Goal: Task Accomplishment & Management: Manage account settings

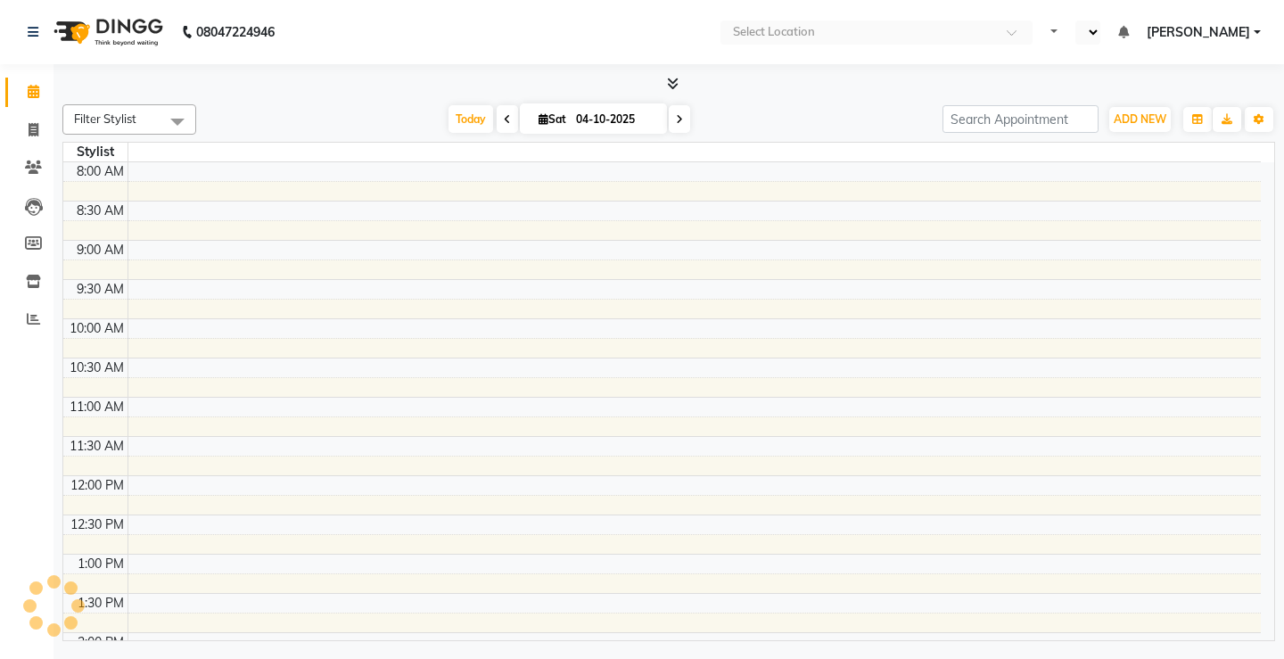
select select "en"
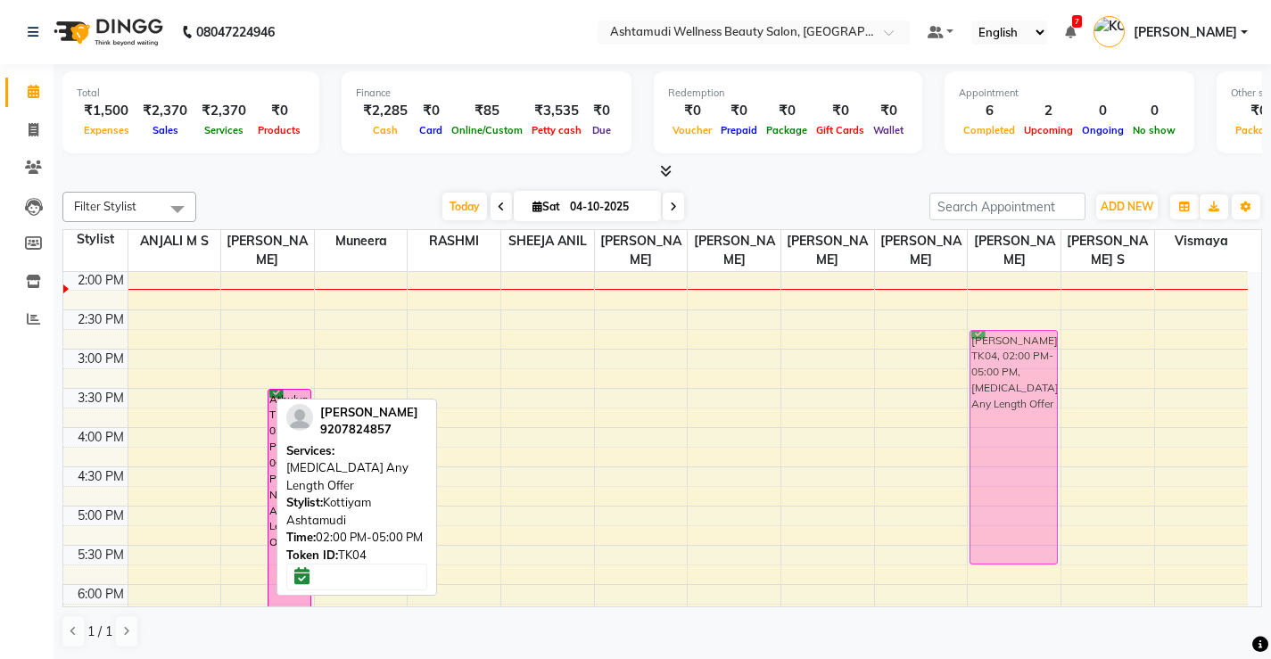
drag, startPoint x: 240, startPoint y: 383, endPoint x: 1029, endPoint y: 441, distance: 791.5
click at [1029, 441] on tr "Anishakhan, TK05, 12:00 PM-12:30 PM, Eyebrows Threading,Forehead Threading Gopi…" at bounding box center [655, 309] width 1184 height 1019
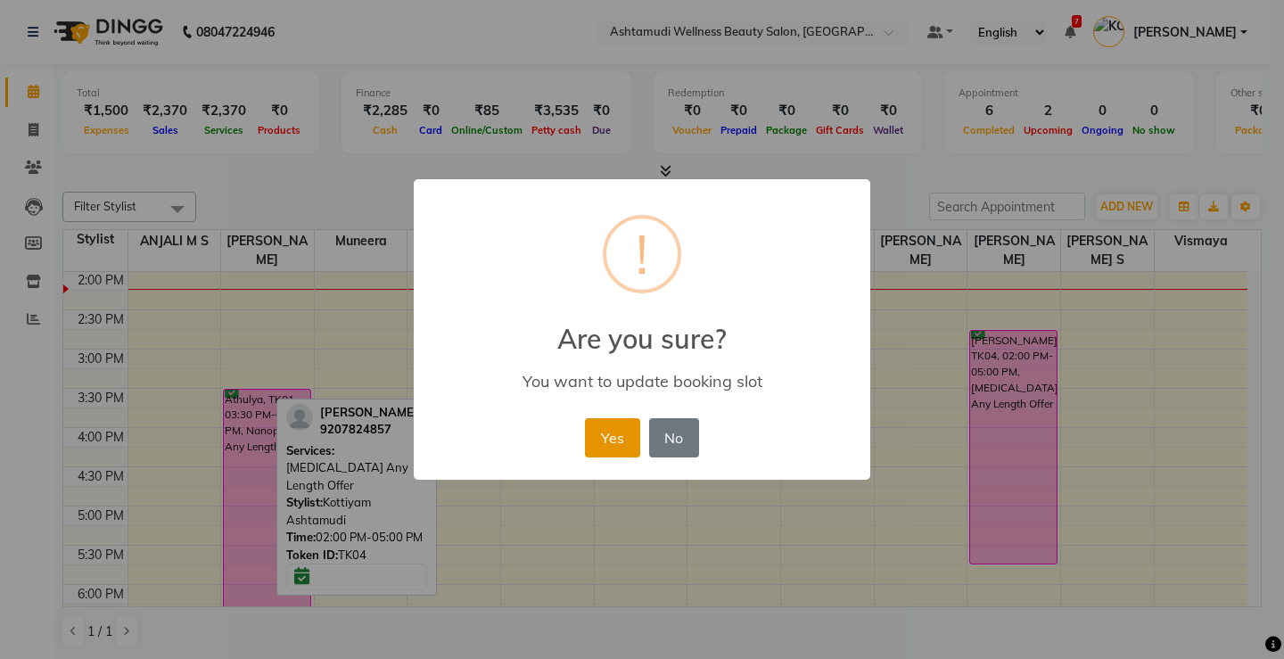
click at [613, 443] on button "Yes" at bounding box center [612, 437] width 54 height 39
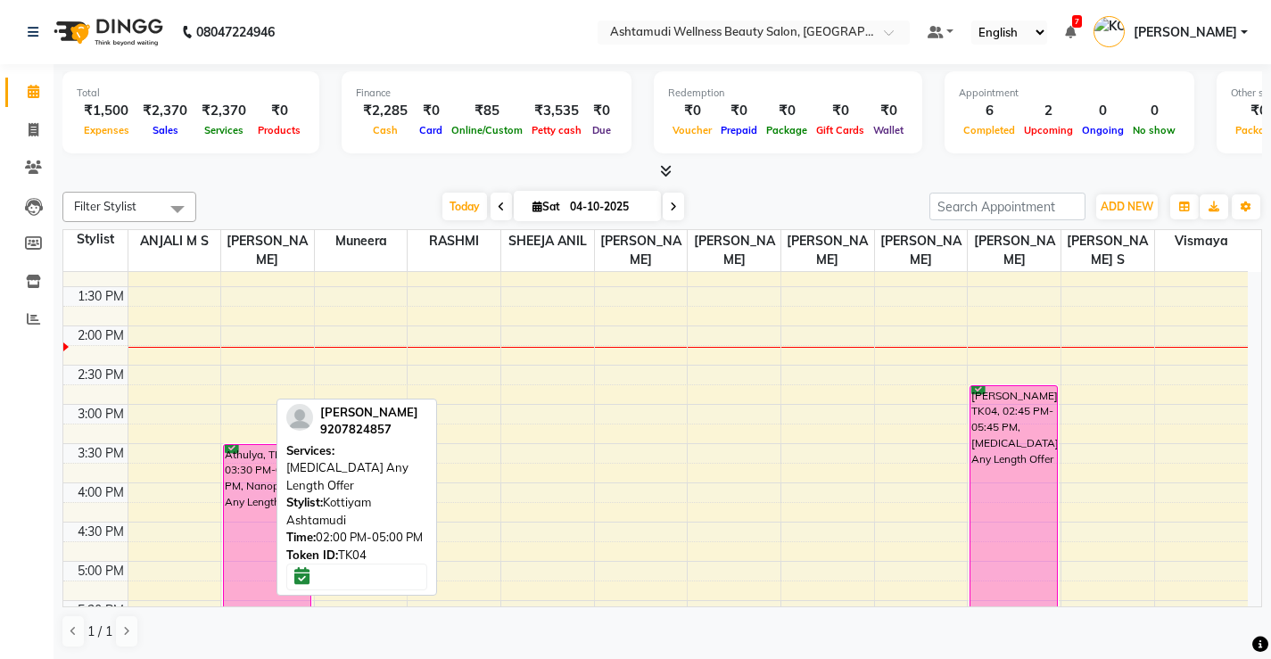
scroll to position [446, 0]
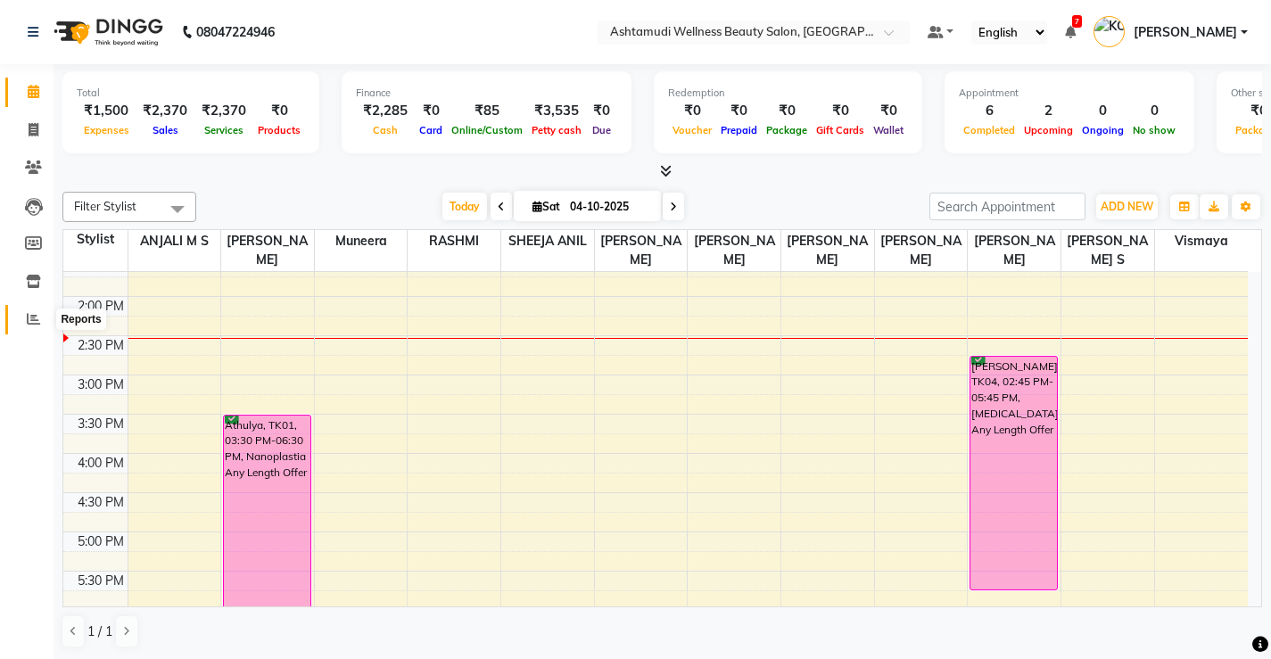
click at [30, 314] on icon at bounding box center [33, 318] width 13 height 13
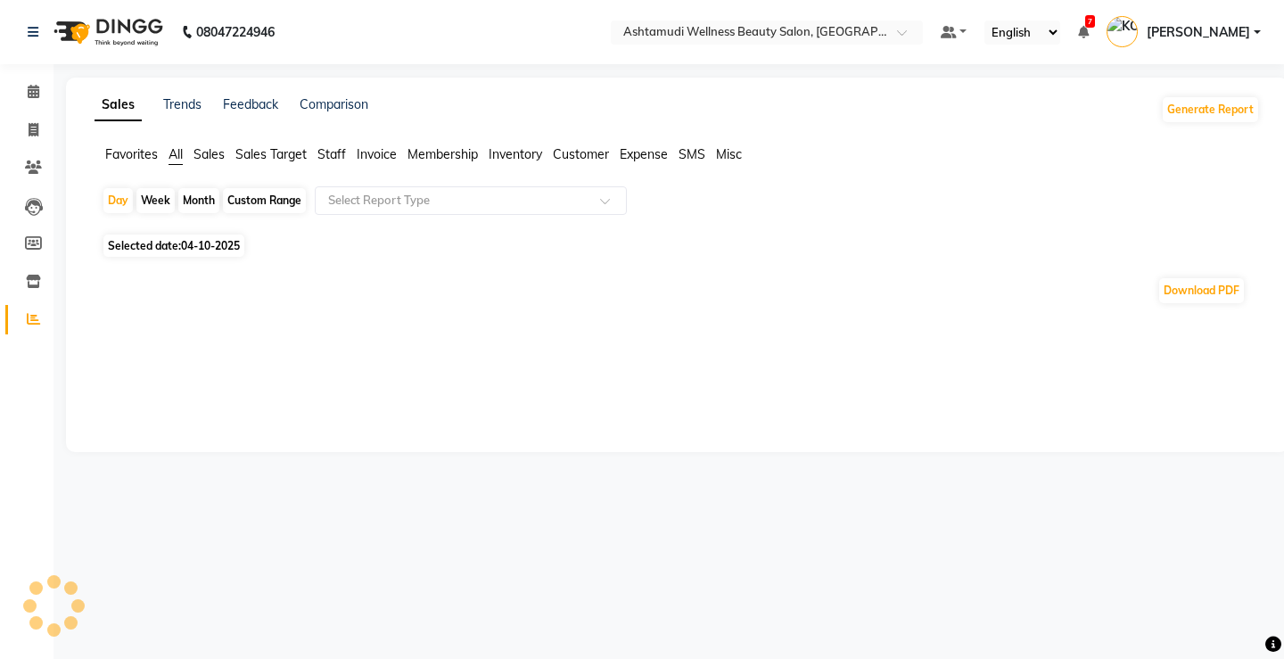
click at [247, 195] on div "Custom Range" at bounding box center [264, 200] width 83 height 25
select select "10"
select select "2025"
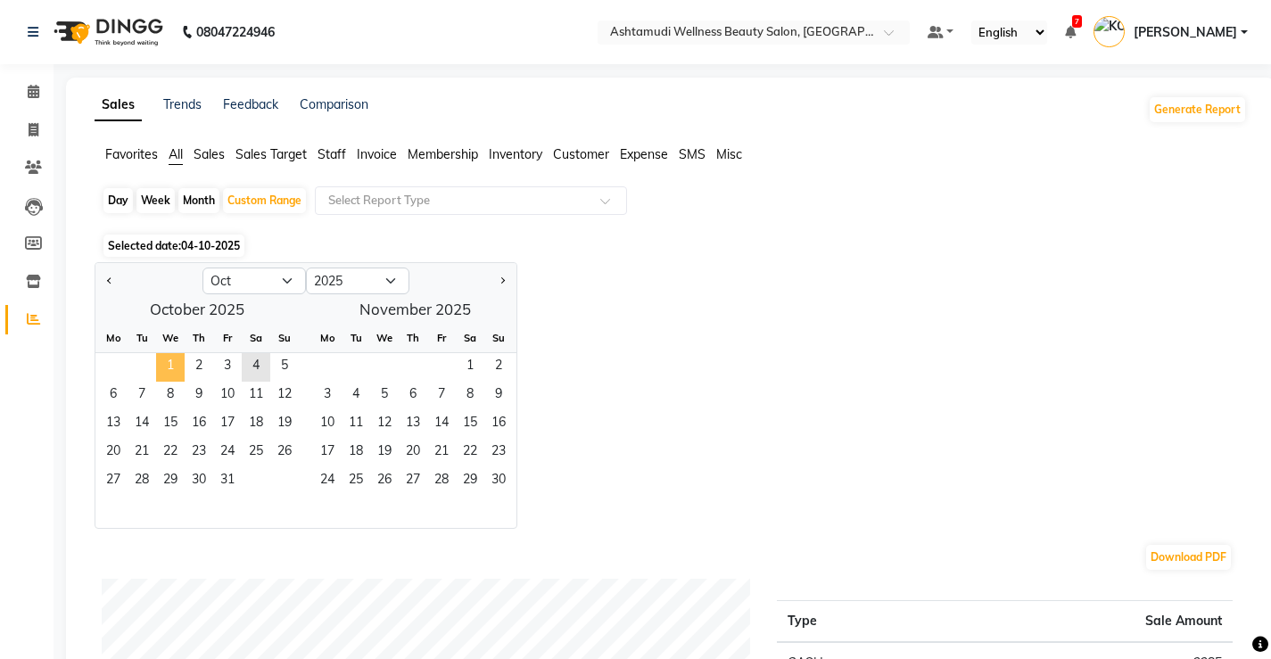
click at [172, 364] on span "1" at bounding box center [170, 367] width 29 height 29
click at [249, 369] on span "4" at bounding box center [256, 367] width 29 height 29
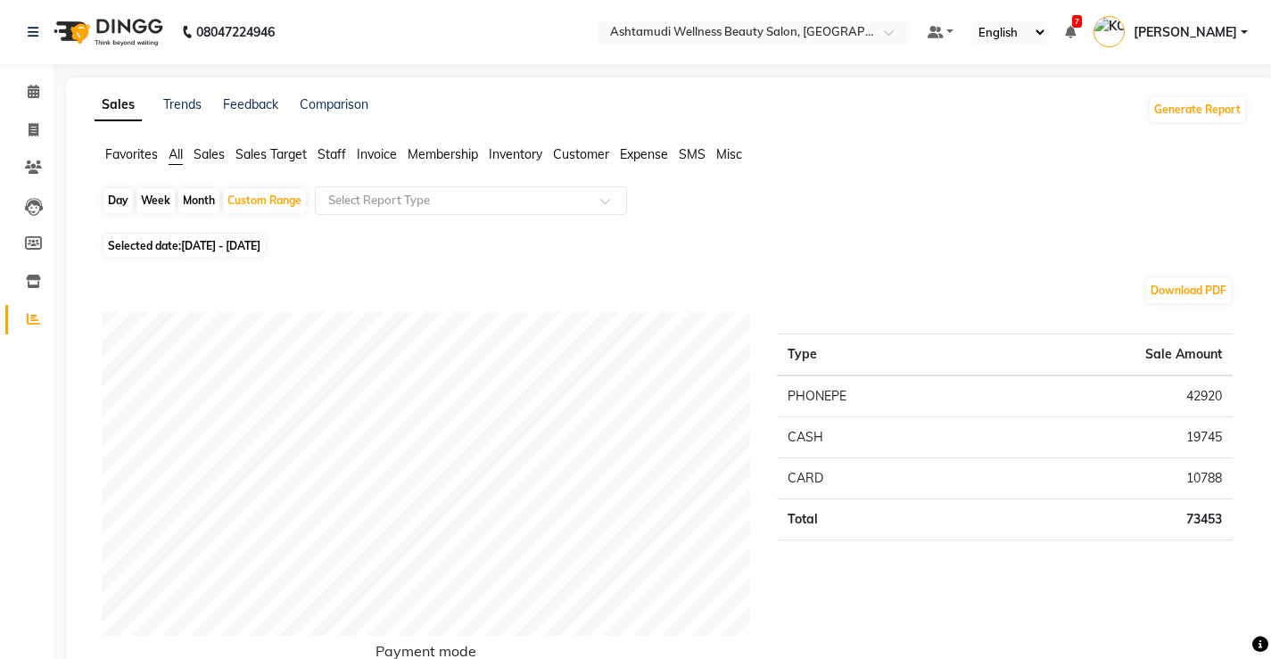
click at [329, 149] on span "Staff" at bounding box center [331, 154] width 29 height 16
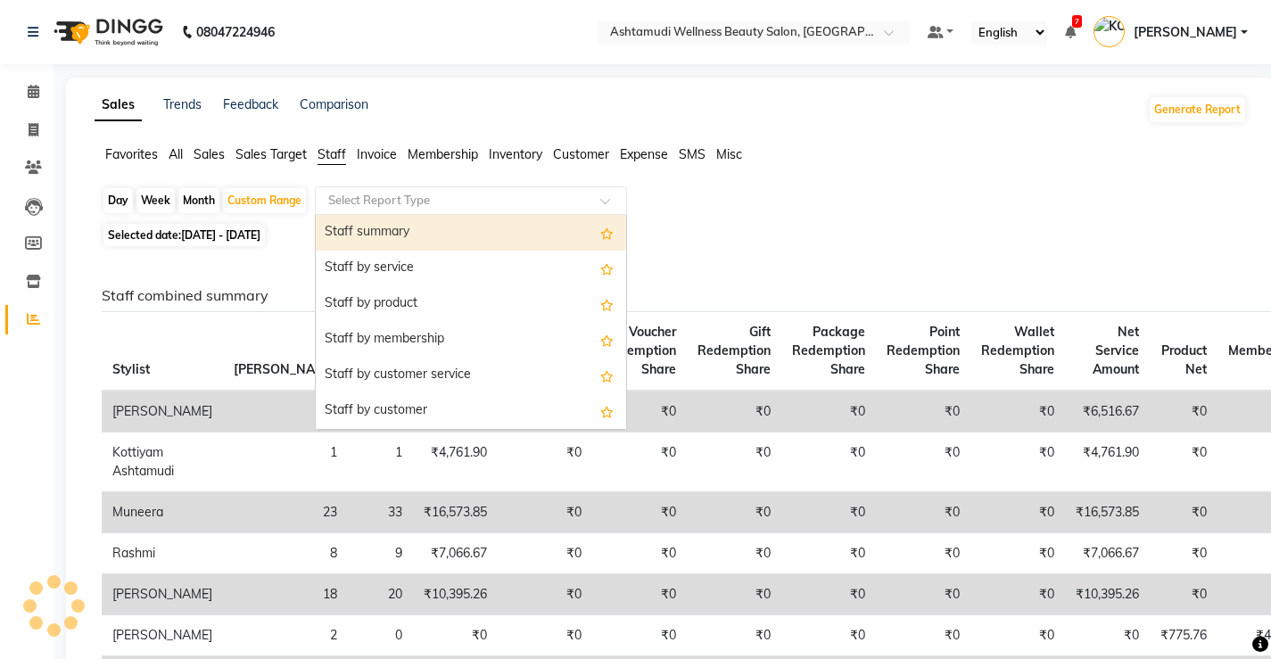
click at [520, 197] on input "text" at bounding box center [453, 201] width 257 height 18
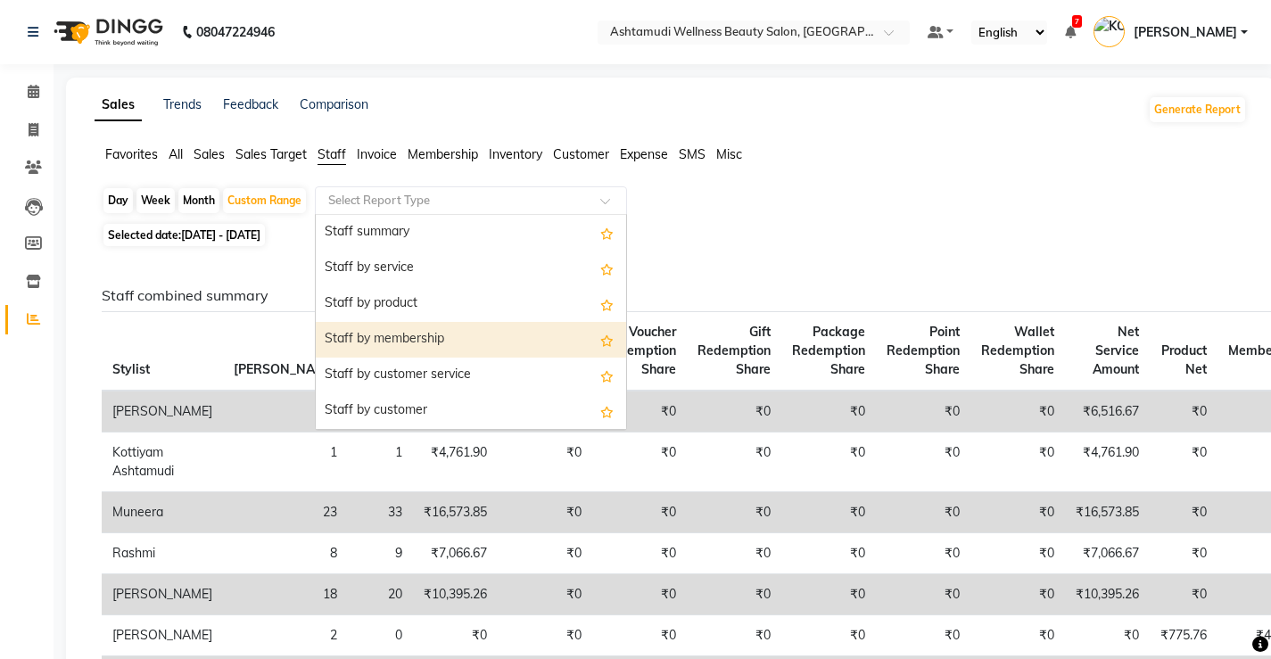
click at [391, 332] on div "Staff by membership" at bounding box center [471, 340] width 310 height 36
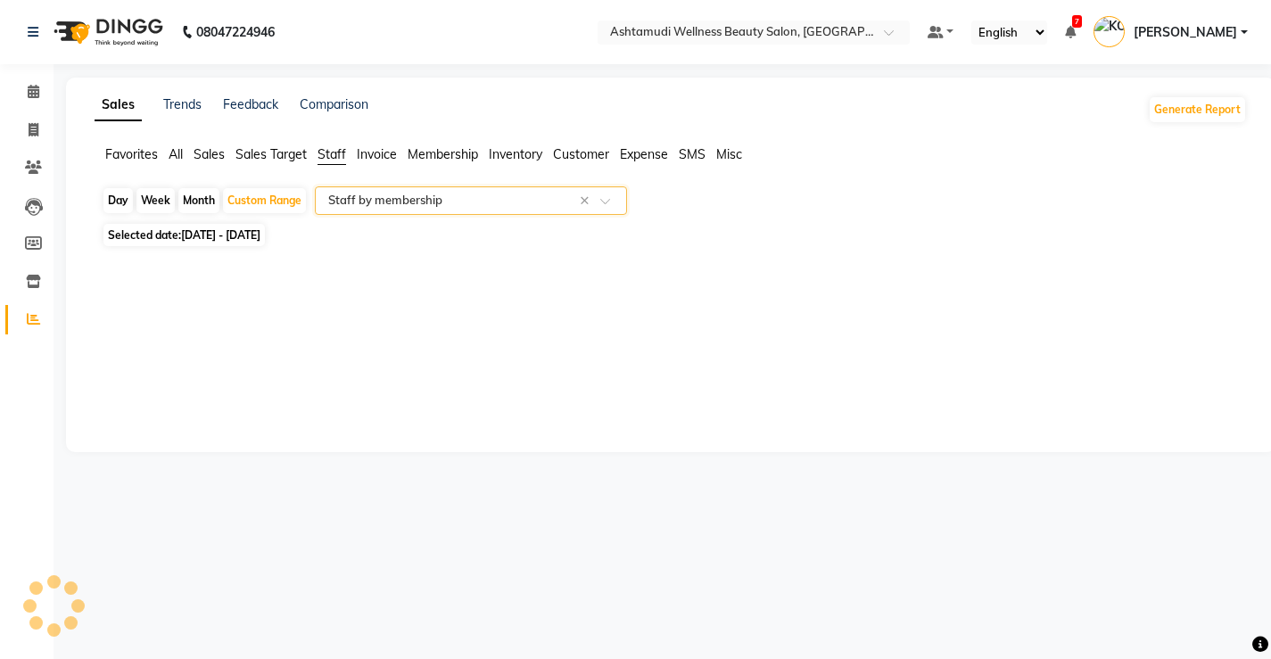
select select "full_report"
select select "csv"
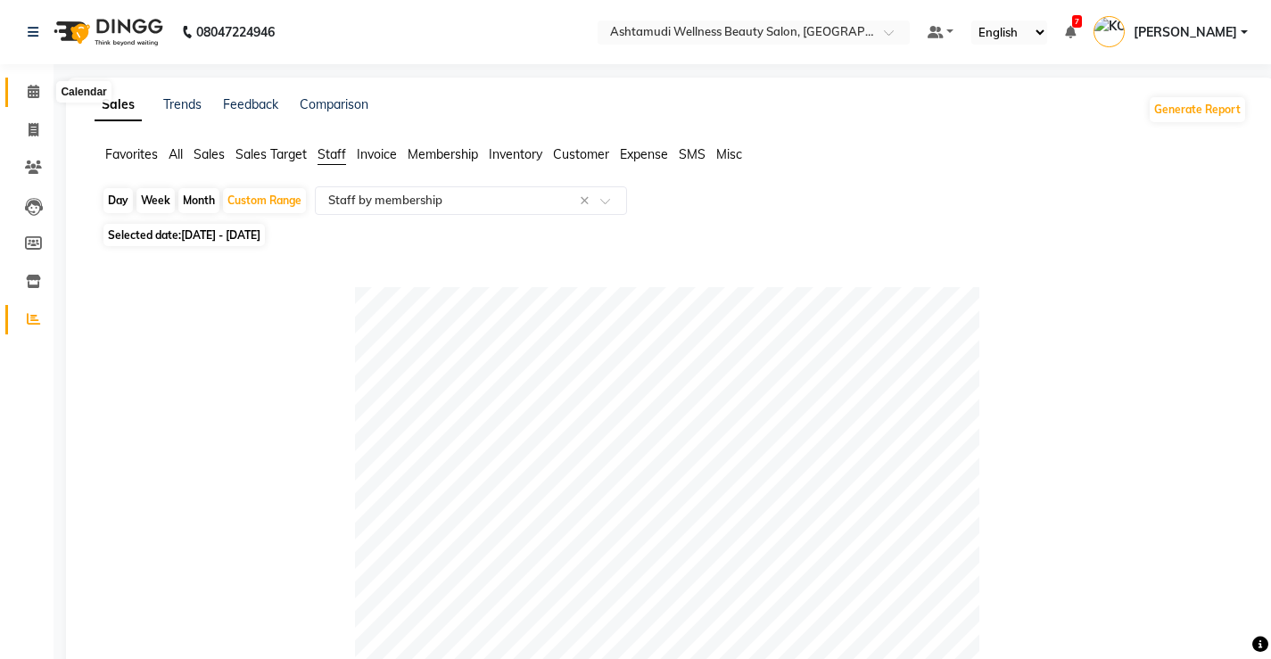
click at [32, 88] on icon at bounding box center [34, 91] width 12 height 13
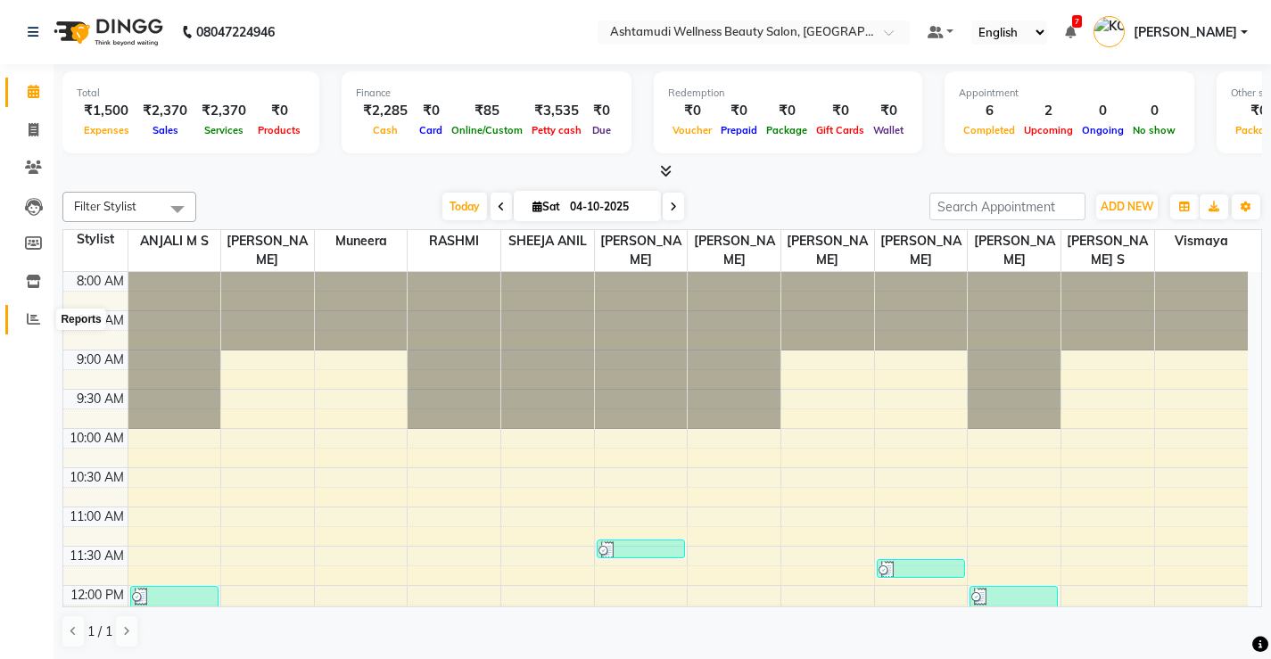
click at [30, 316] on icon at bounding box center [33, 318] width 13 height 13
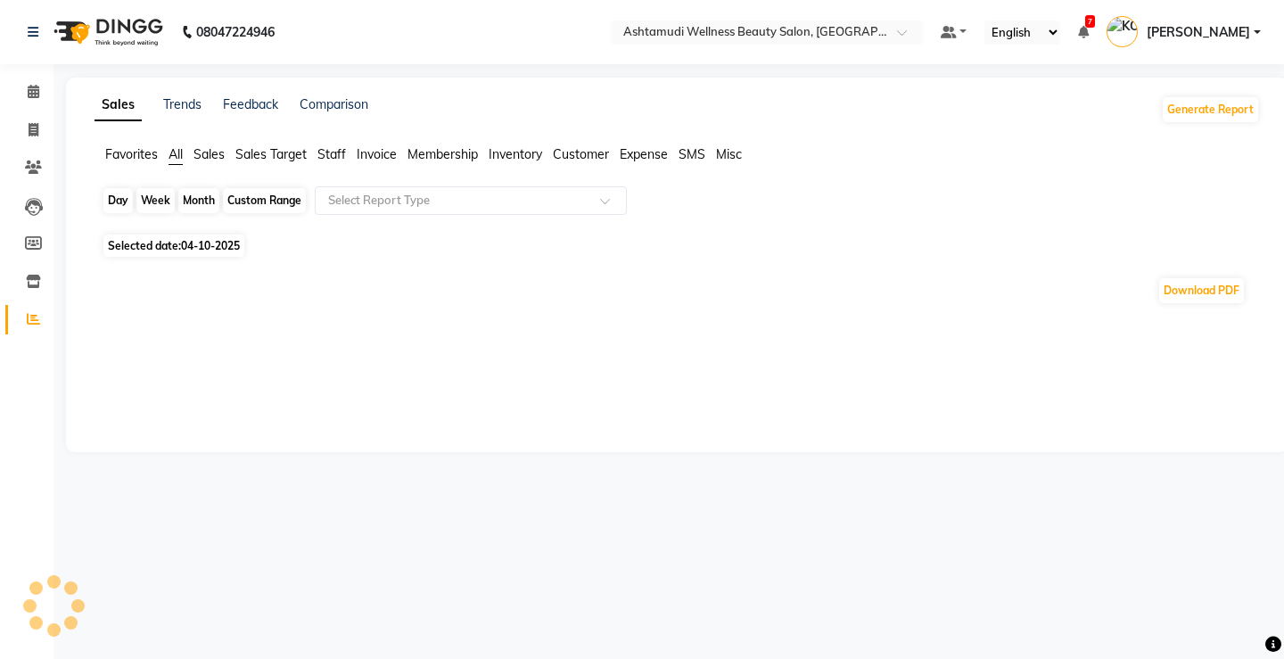
click at [125, 205] on div "Day" at bounding box center [117, 200] width 29 height 25
select select "10"
select select "2025"
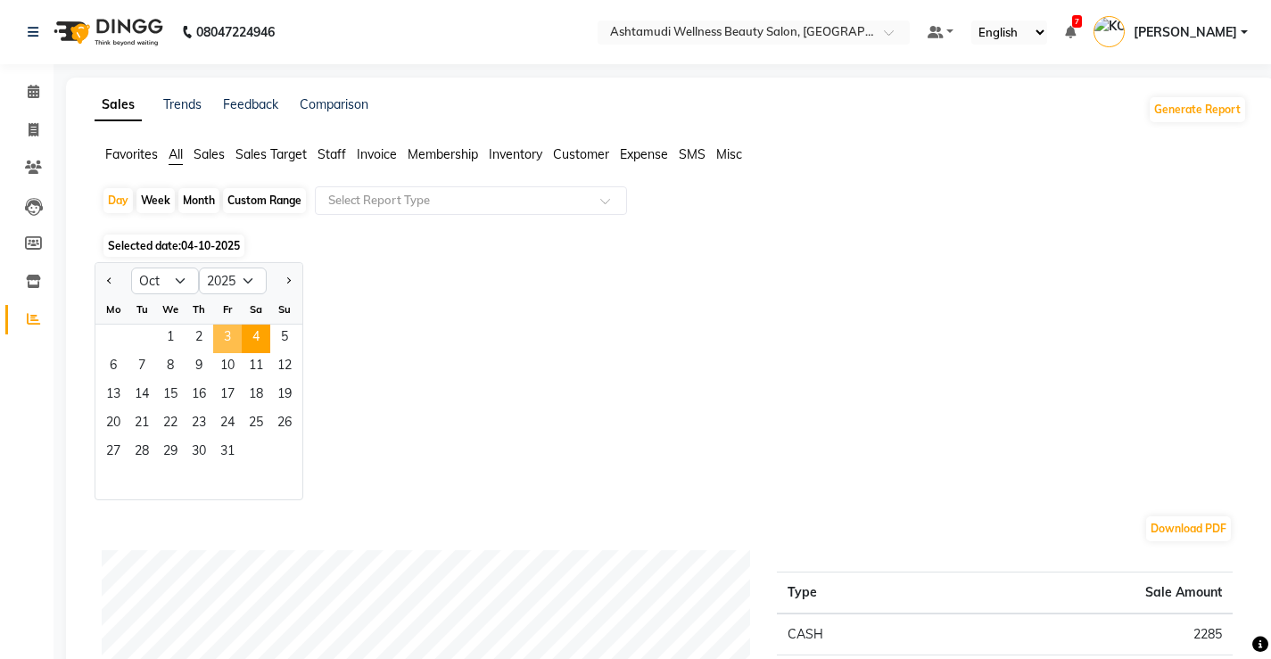
click at [224, 342] on span "3" at bounding box center [227, 339] width 29 height 29
click at [334, 152] on span "Staff" at bounding box center [331, 154] width 29 height 16
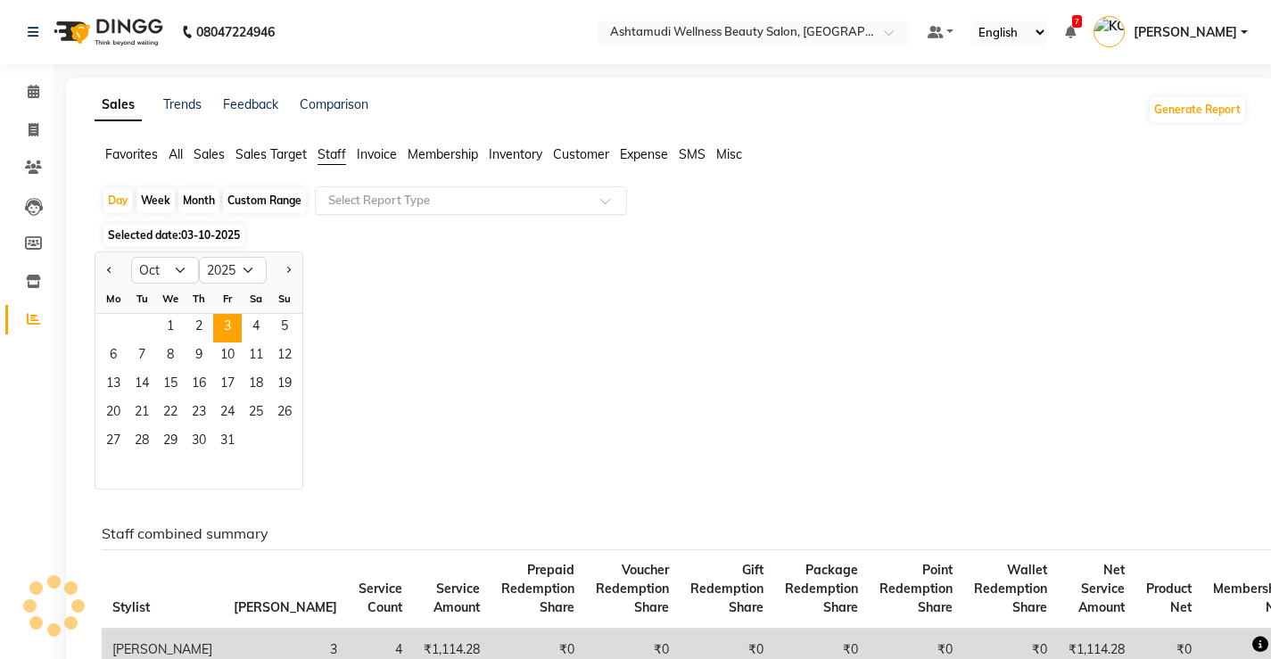
click at [483, 193] on input "text" at bounding box center [453, 201] width 257 height 18
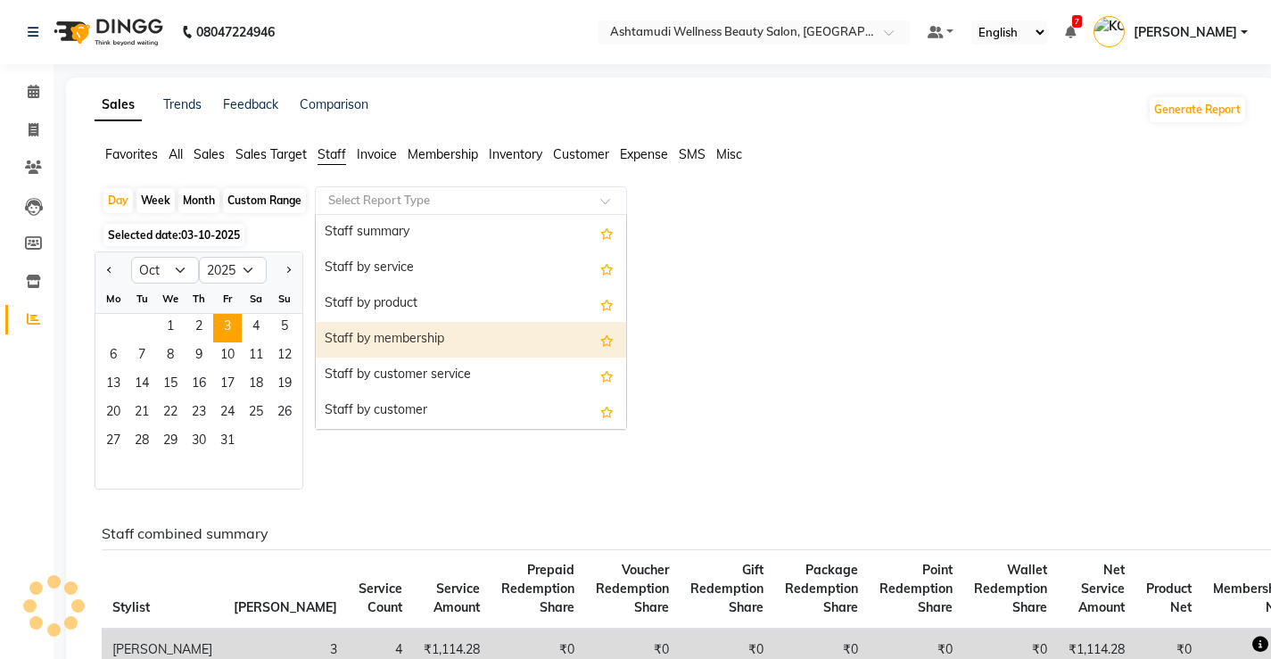
click at [437, 338] on div "Staff by membership" at bounding box center [471, 340] width 310 height 36
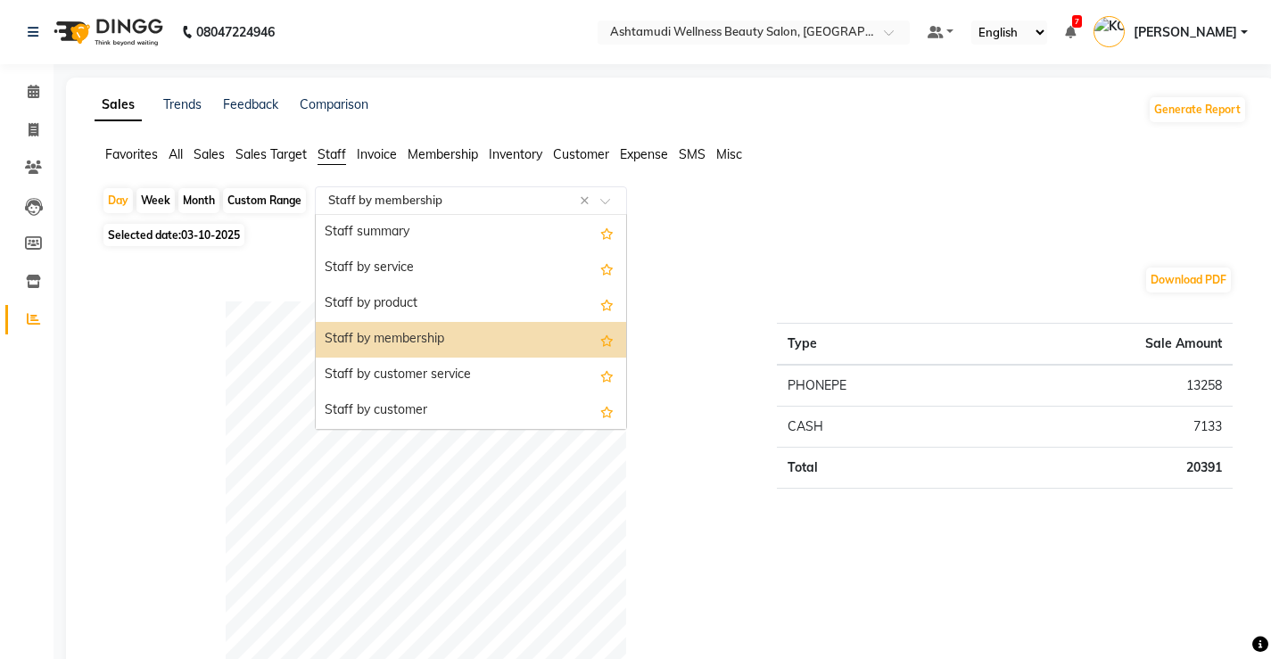
click at [464, 198] on input "text" at bounding box center [453, 201] width 257 height 18
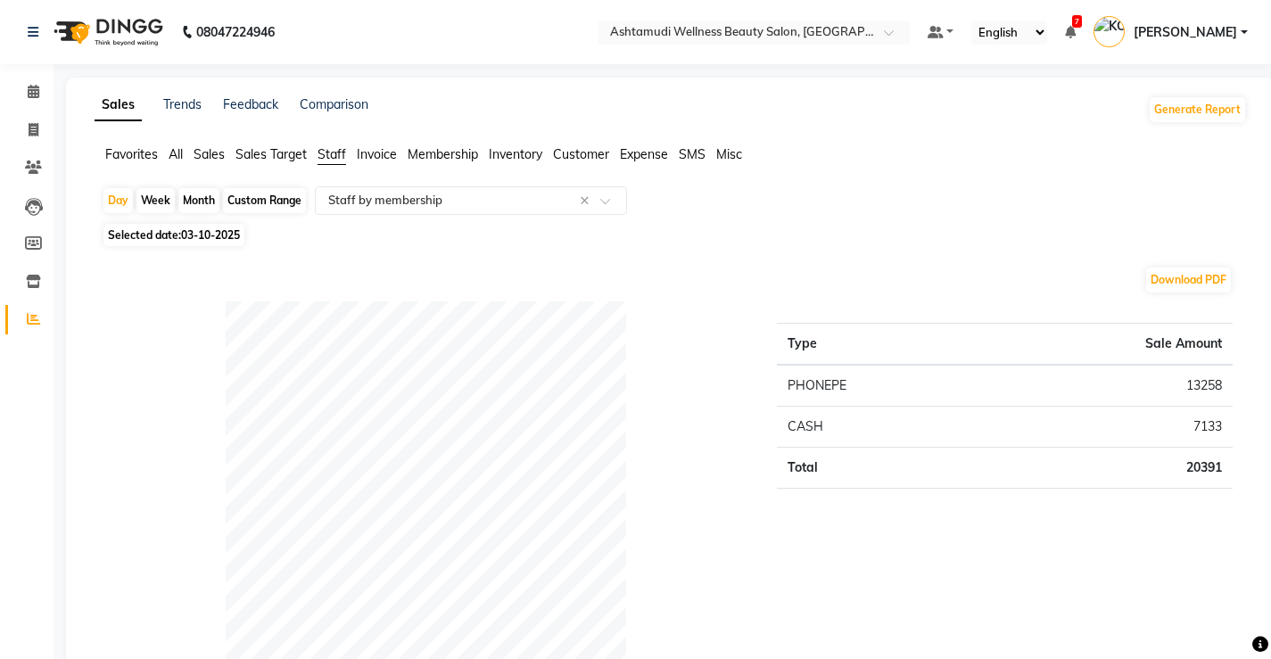
click at [142, 376] on div "Payment mode" at bounding box center [425, 527] width 675 height 453
click at [31, 84] on span at bounding box center [33, 92] width 31 height 21
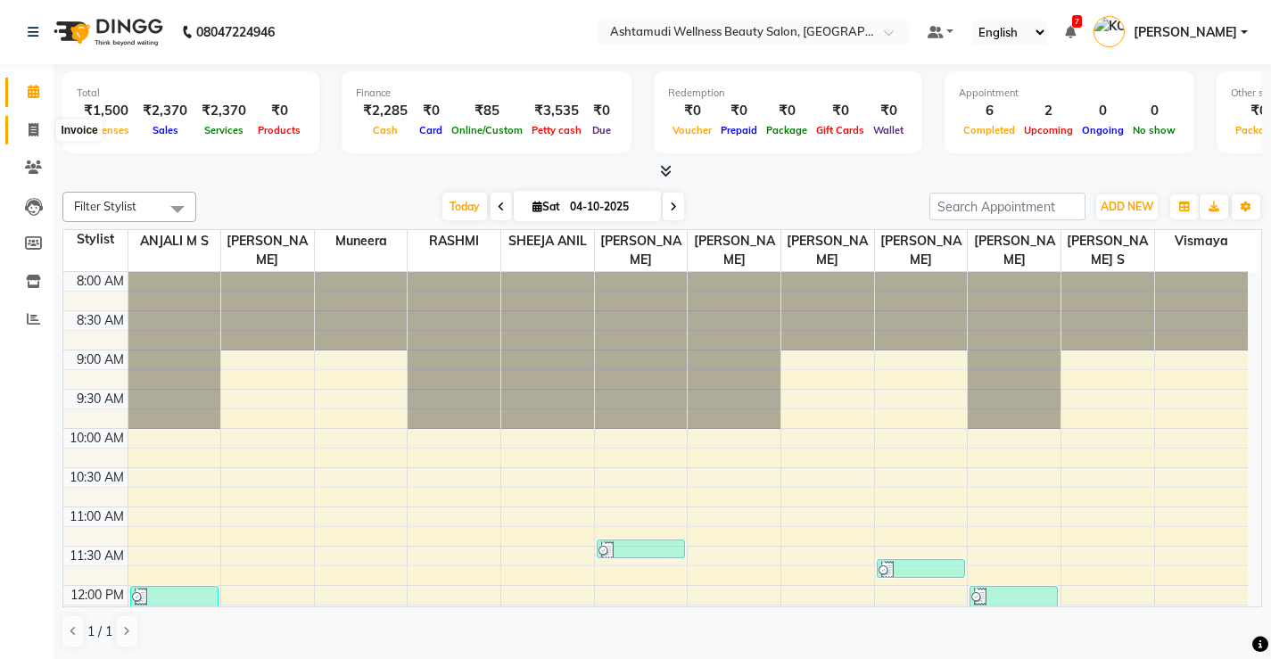
click at [35, 123] on icon at bounding box center [34, 129] width 10 height 13
select select "service"
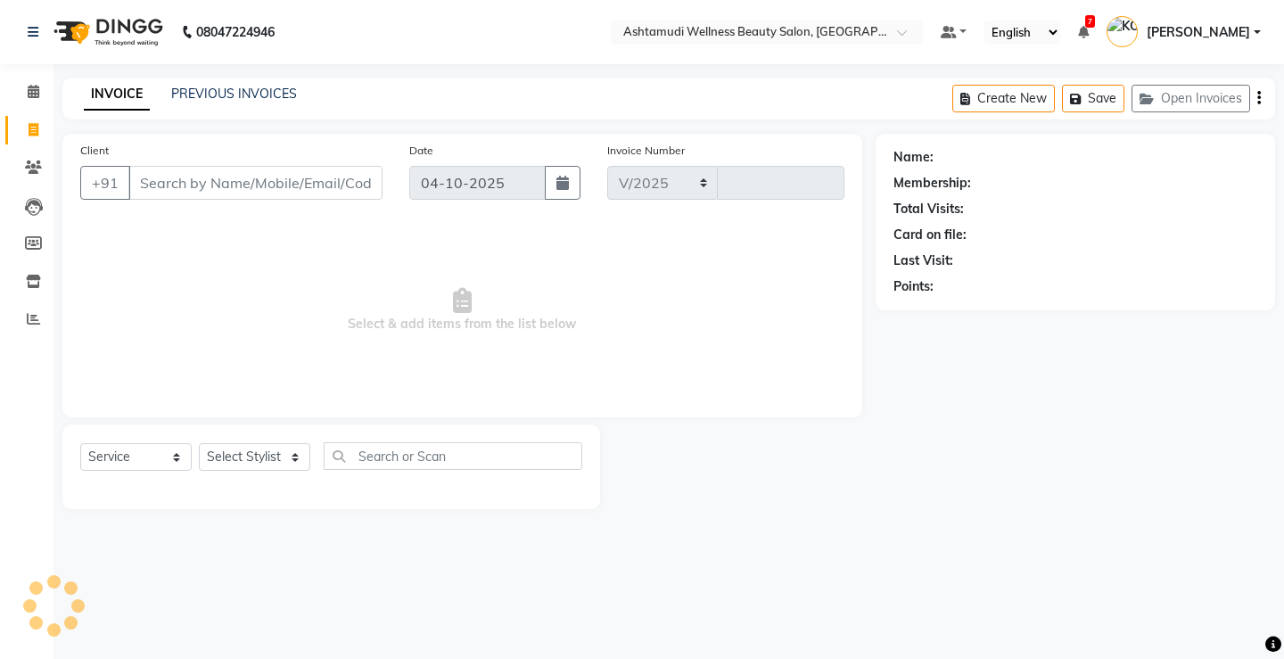
select select "4674"
type input "3881"
select select "product"
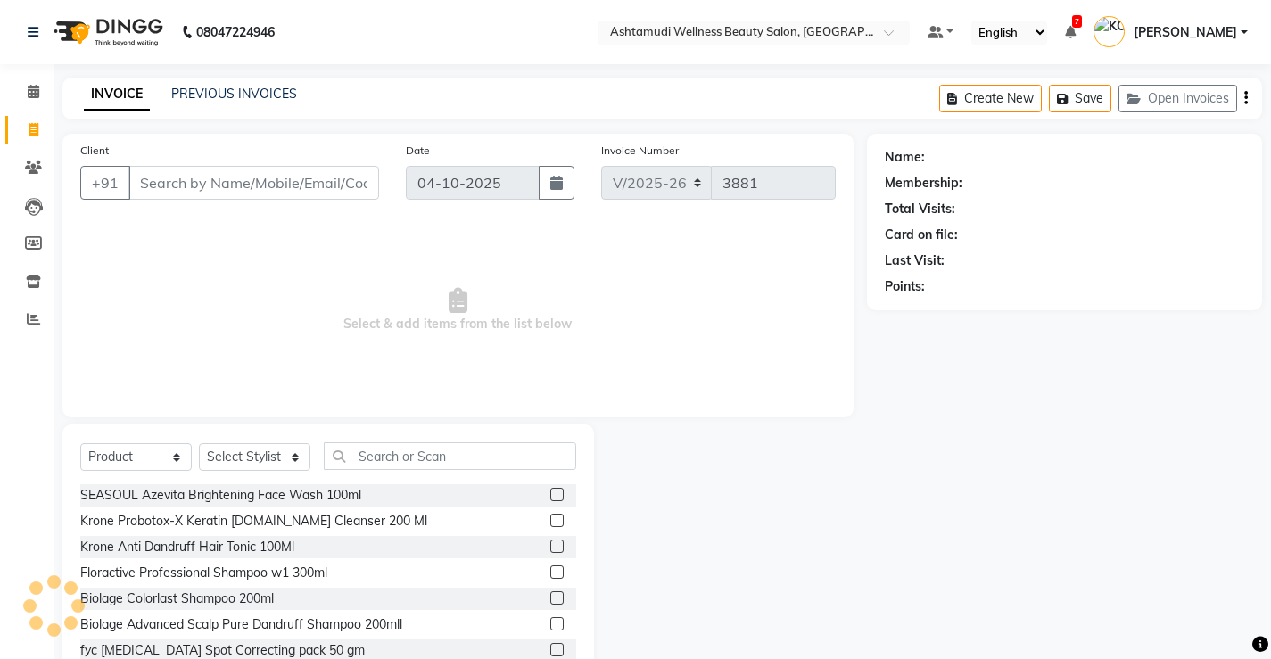
click at [329, 190] on input "Client" at bounding box center [253, 183] width 251 height 34
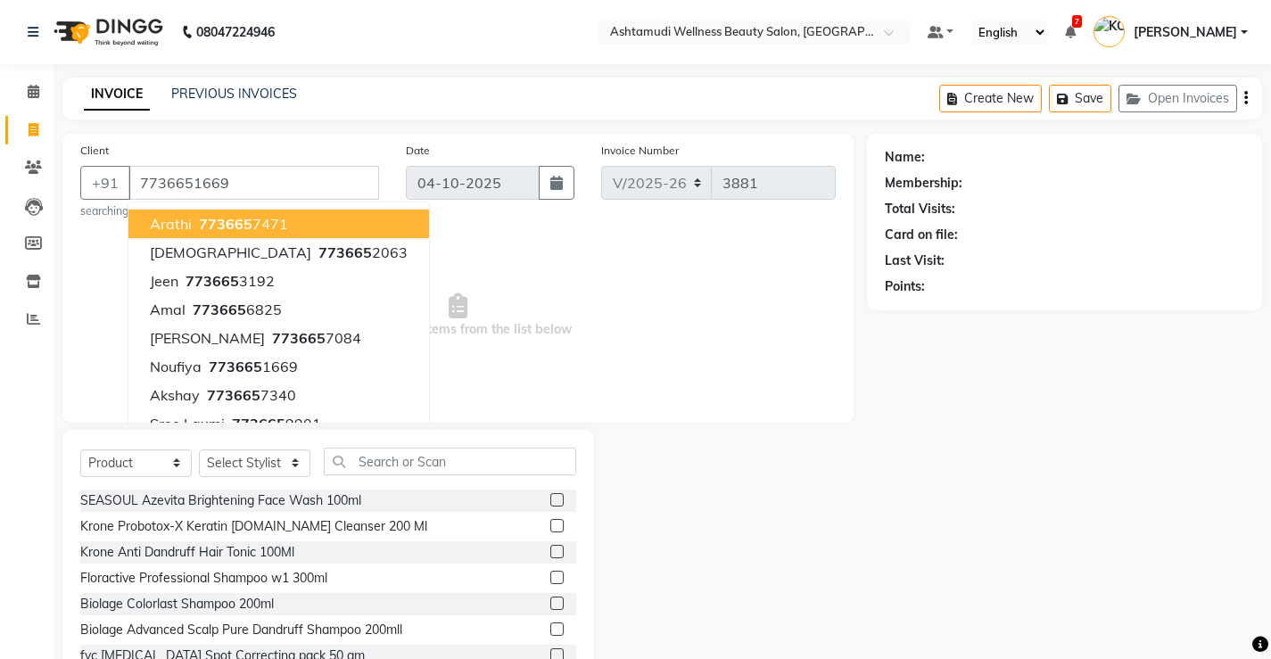
type input "7736651669"
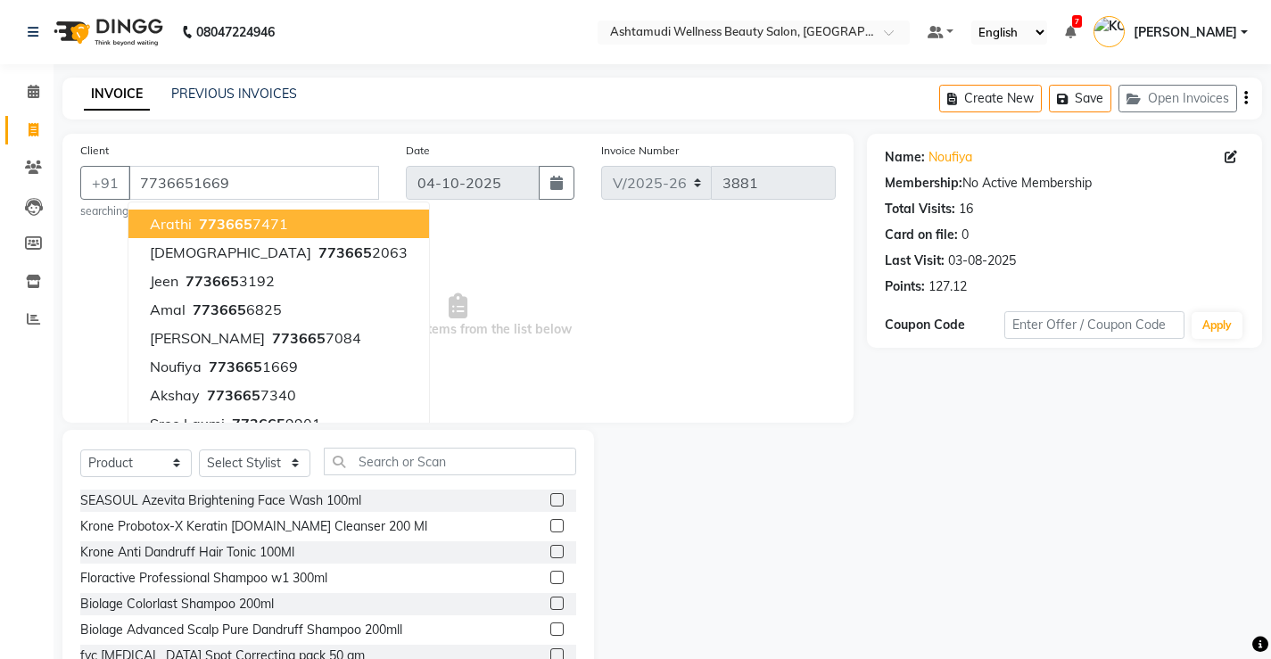
click at [376, 219] on small "searching..." at bounding box center [229, 211] width 299 height 16
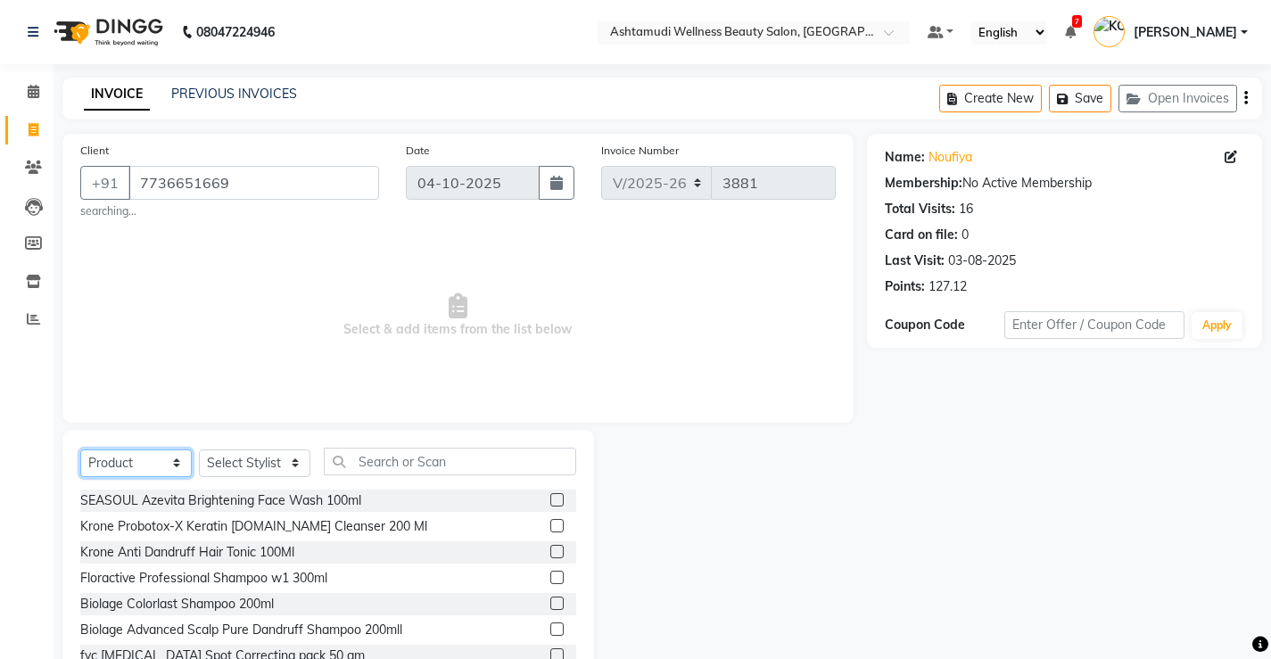
click at [159, 462] on select "Select Service Product Membership Package Voucher Prepaid Gift Card" at bounding box center [135, 463] width 111 height 28
select select "service"
click at [80, 449] on select "Select Service Product Membership Package Voucher Prepaid Gift Card" at bounding box center [135, 463] width 111 height 28
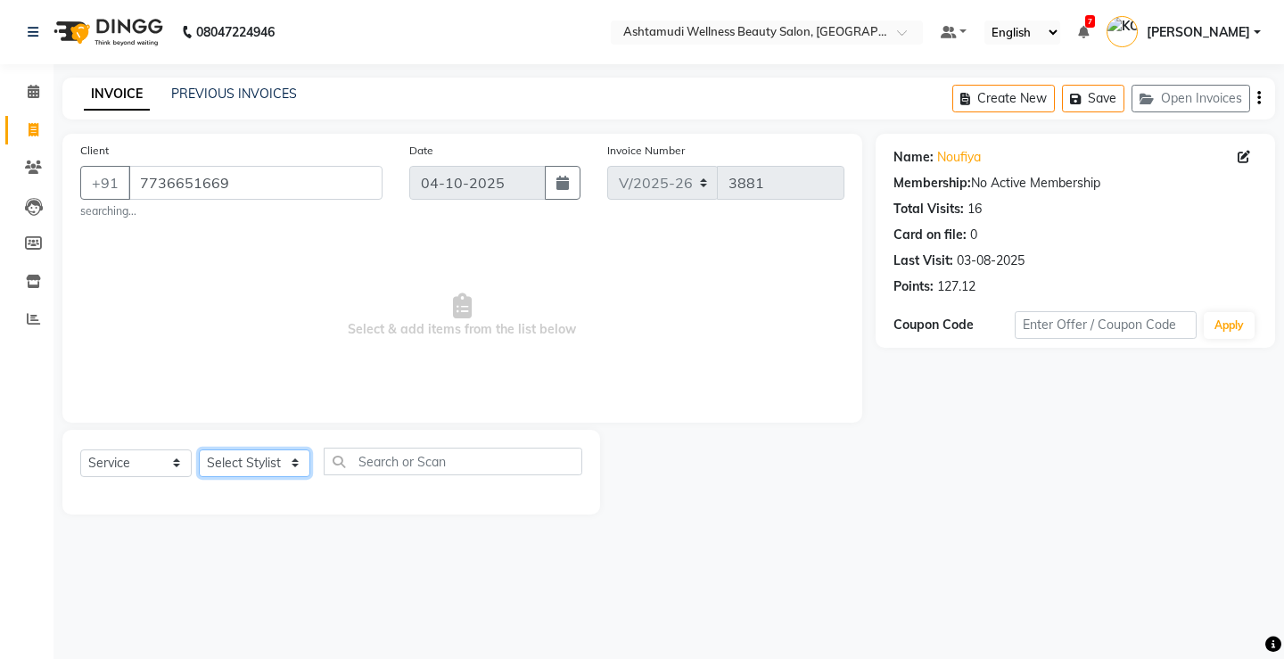
click at [257, 466] on select "Select Stylist ANJALI M S ASWATHY KOTTIYAM ASHTAMUDI KUMARI Muneera RASHMI SHEE…" at bounding box center [254, 463] width 111 height 28
select select "27474"
click at [199, 449] on select "Select Stylist ANJALI M S ASWATHY KOTTIYAM ASHTAMUDI KUMARI Muneera RASHMI SHEE…" at bounding box center [254, 463] width 111 height 28
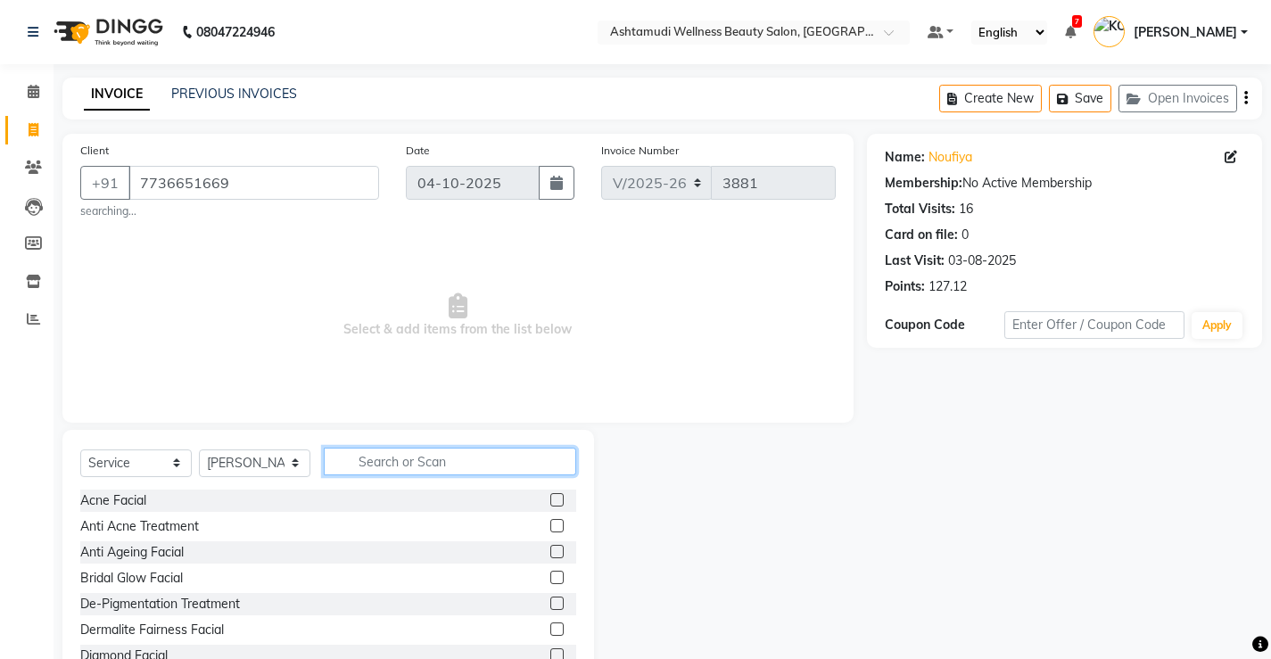
click at [466, 462] on input "text" at bounding box center [450, 462] width 252 height 28
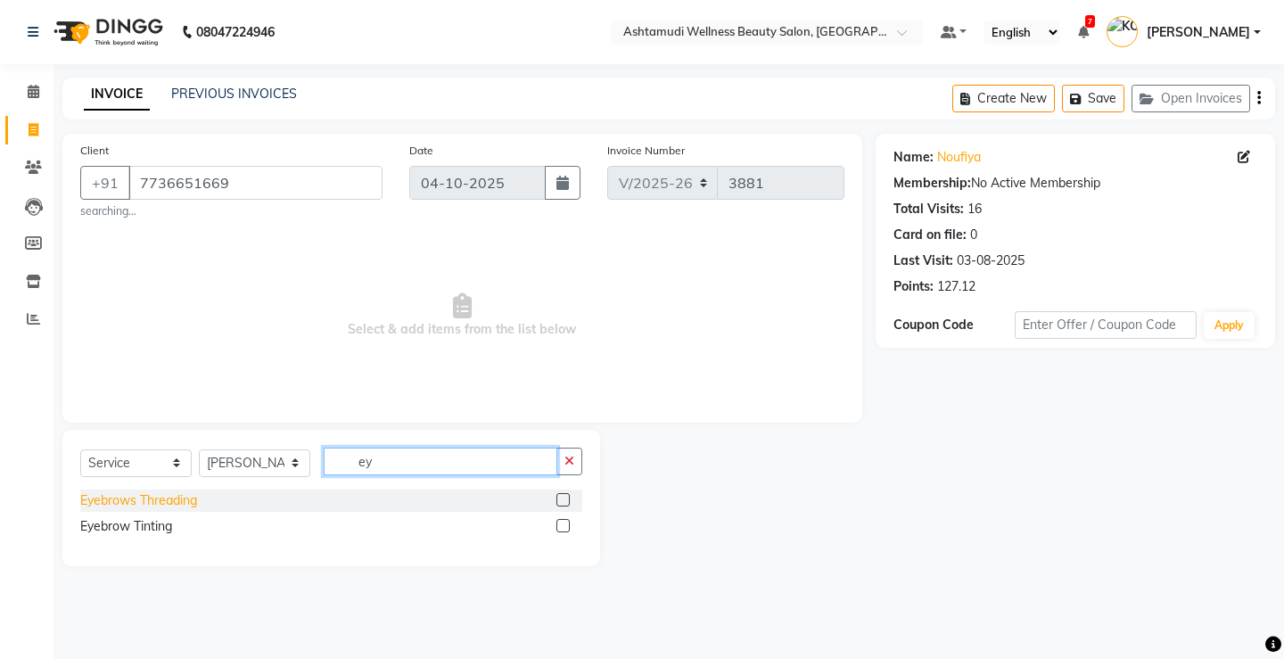
type input "ey"
click at [172, 500] on div "Eyebrows Threading" at bounding box center [138, 500] width 117 height 19
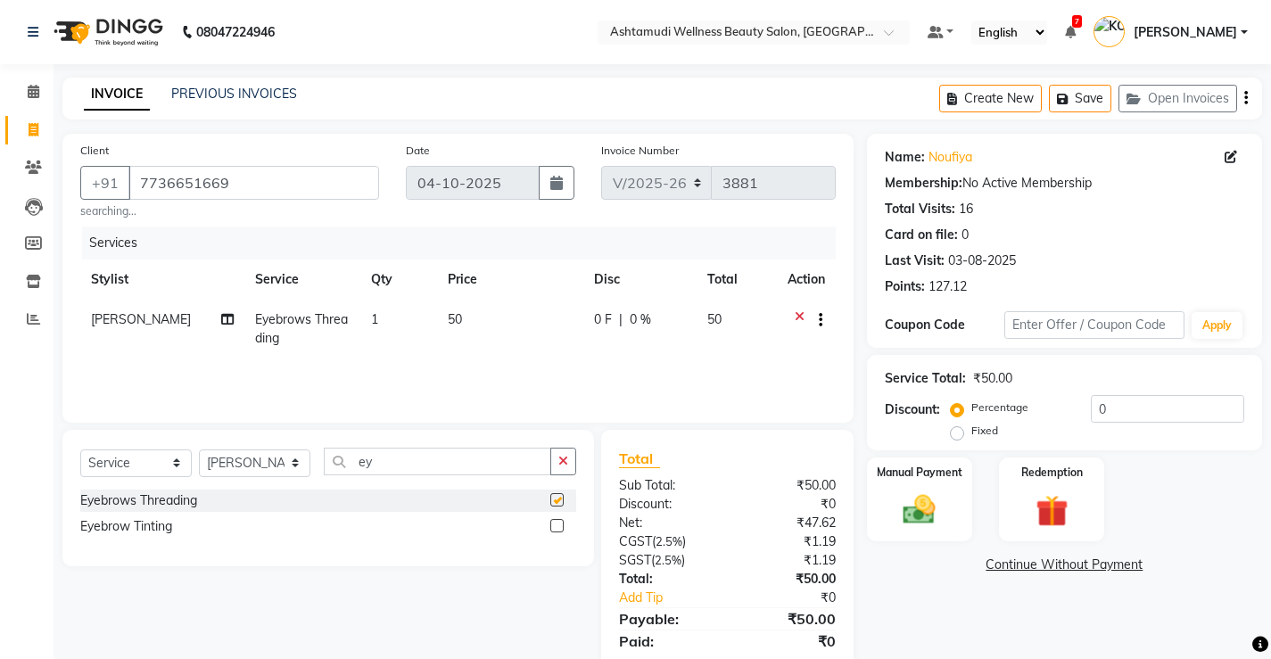
checkbox input "false"
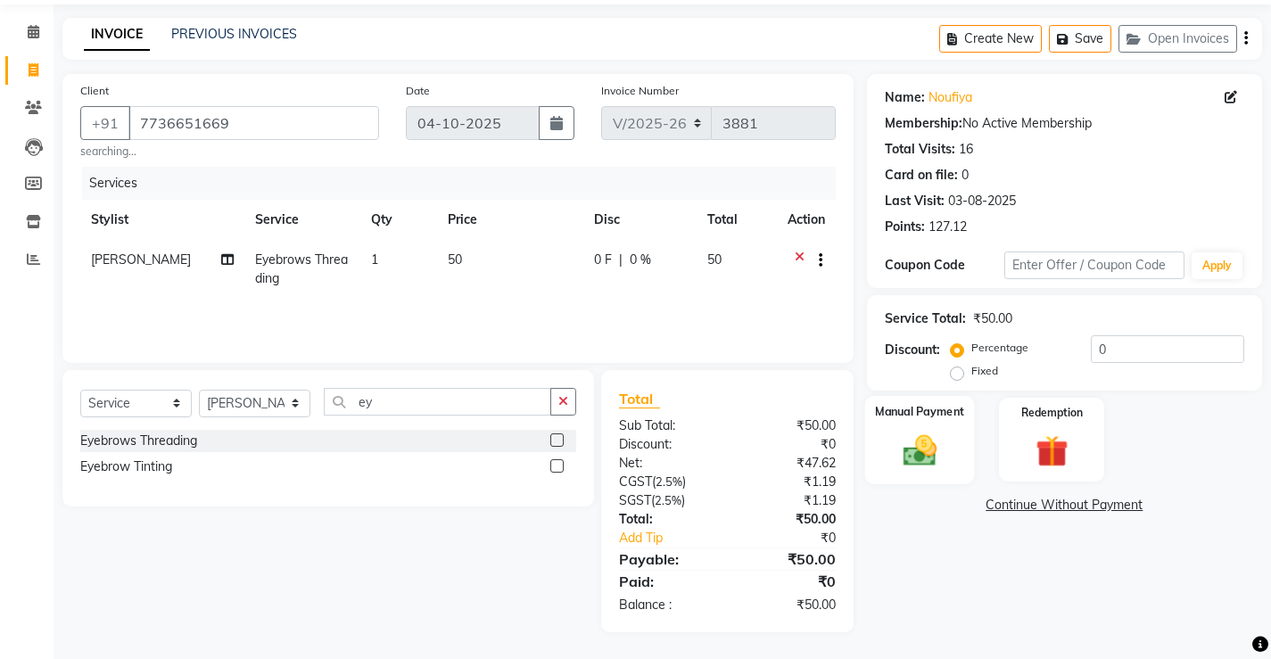
click at [913, 448] on img at bounding box center [919, 450] width 54 height 38
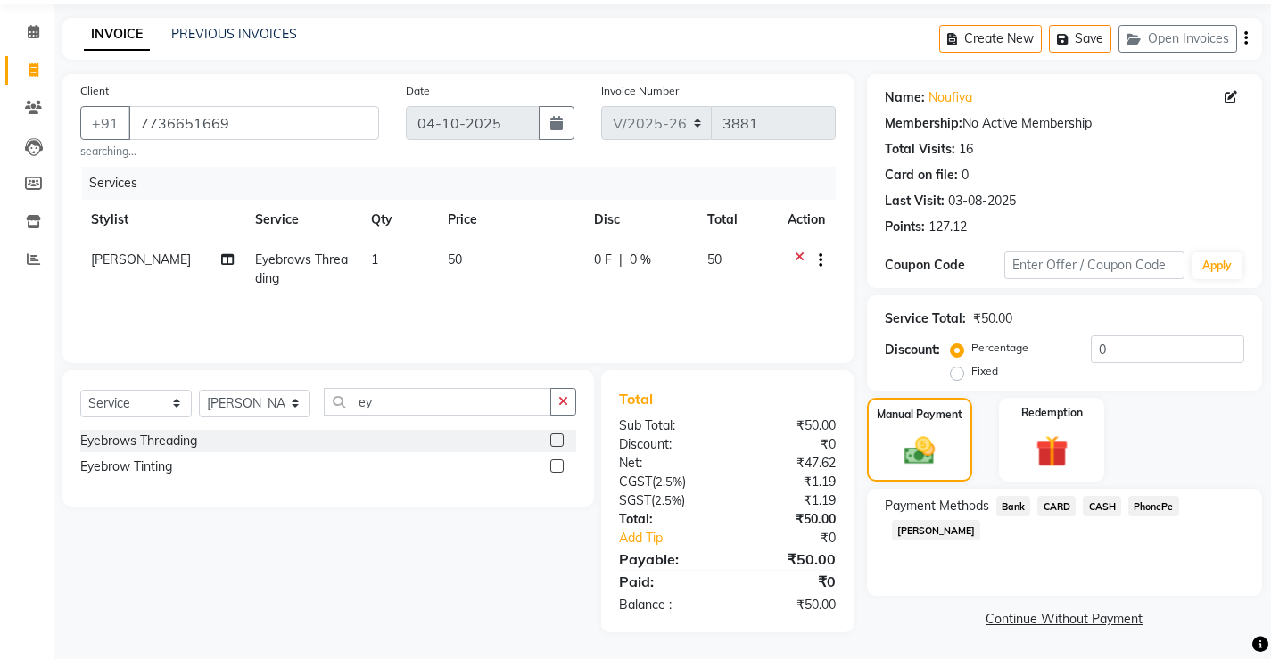
click at [1145, 508] on span "PhonePe" at bounding box center [1153, 506] width 51 height 21
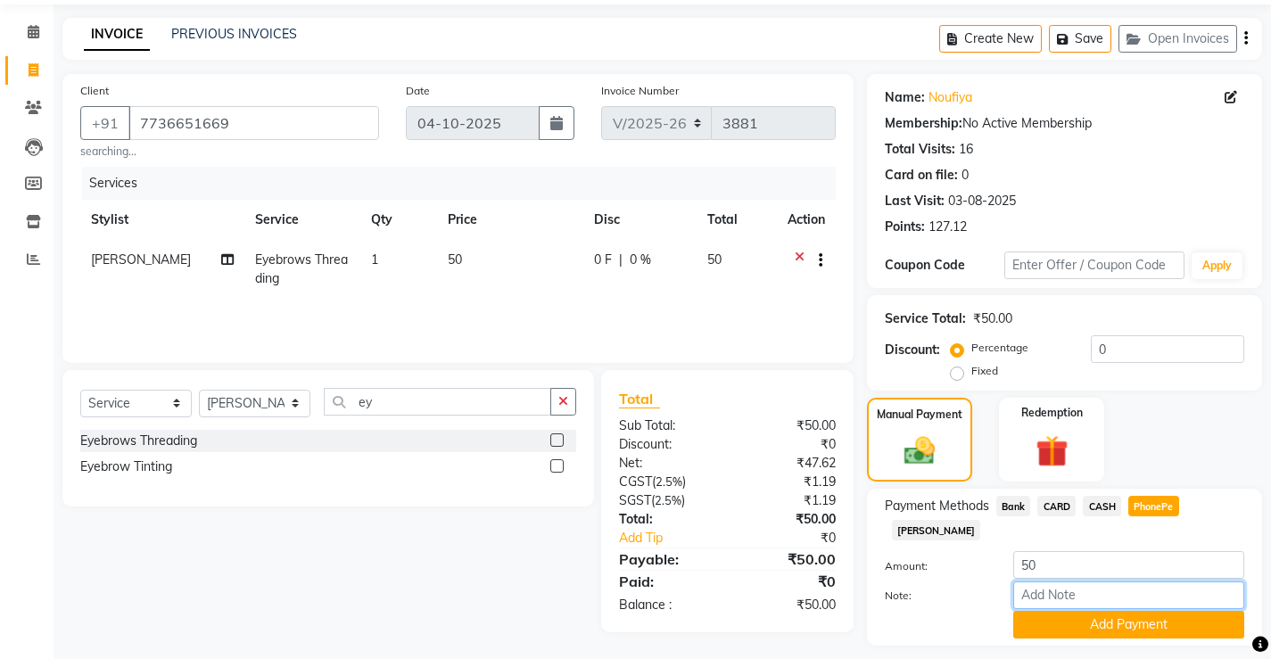
drag, startPoint x: 1116, startPoint y: 574, endPoint x: 1112, endPoint y: 557, distance: 18.2
click at [1116, 581] on input "Note:" at bounding box center [1128, 595] width 231 height 28
type input "sindhya"
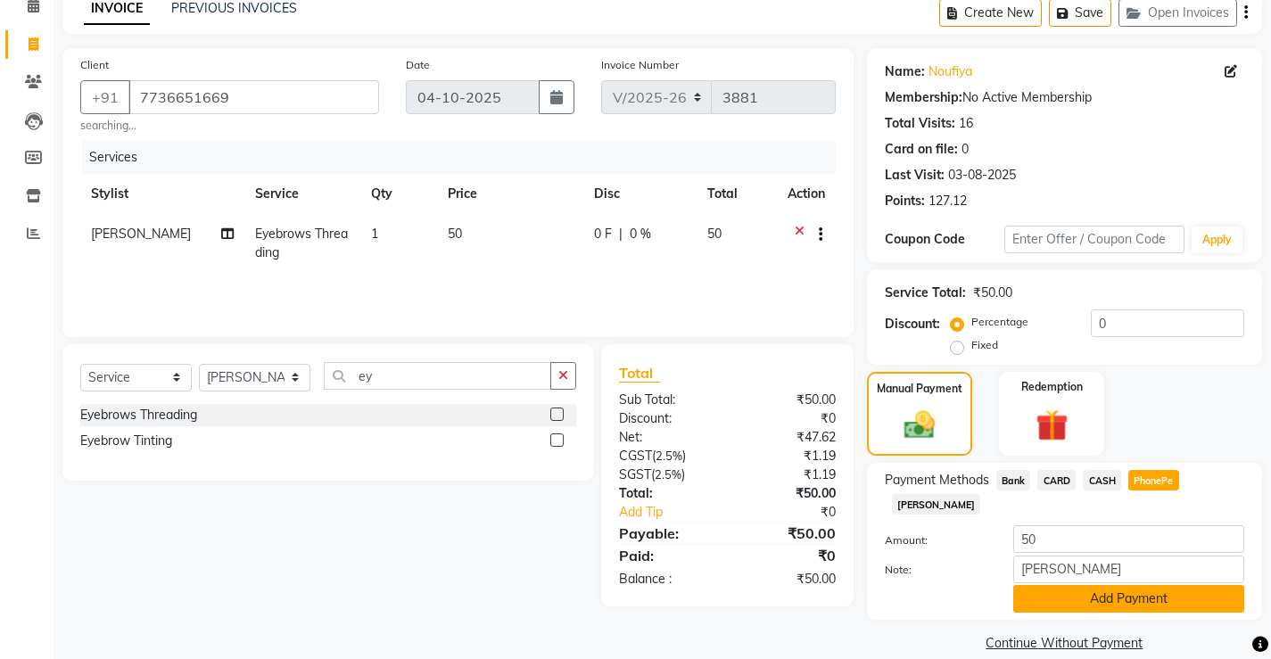
click at [1163, 585] on button "Add Payment" at bounding box center [1128, 599] width 231 height 28
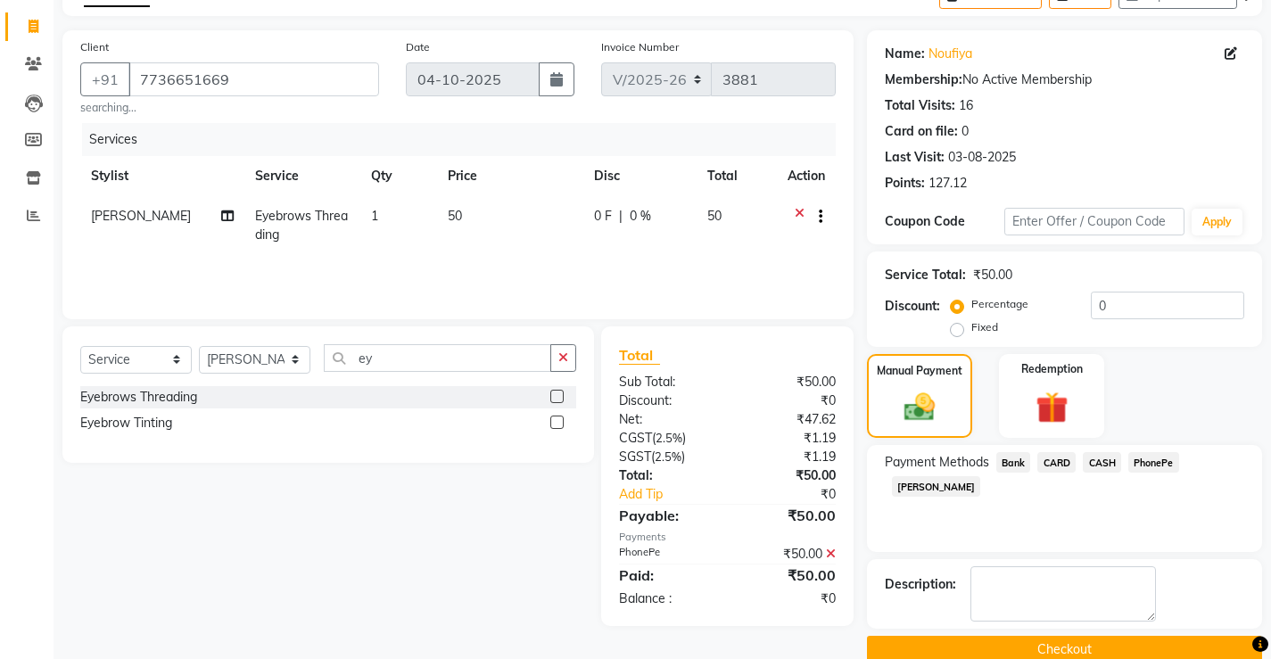
scroll to position [135, 0]
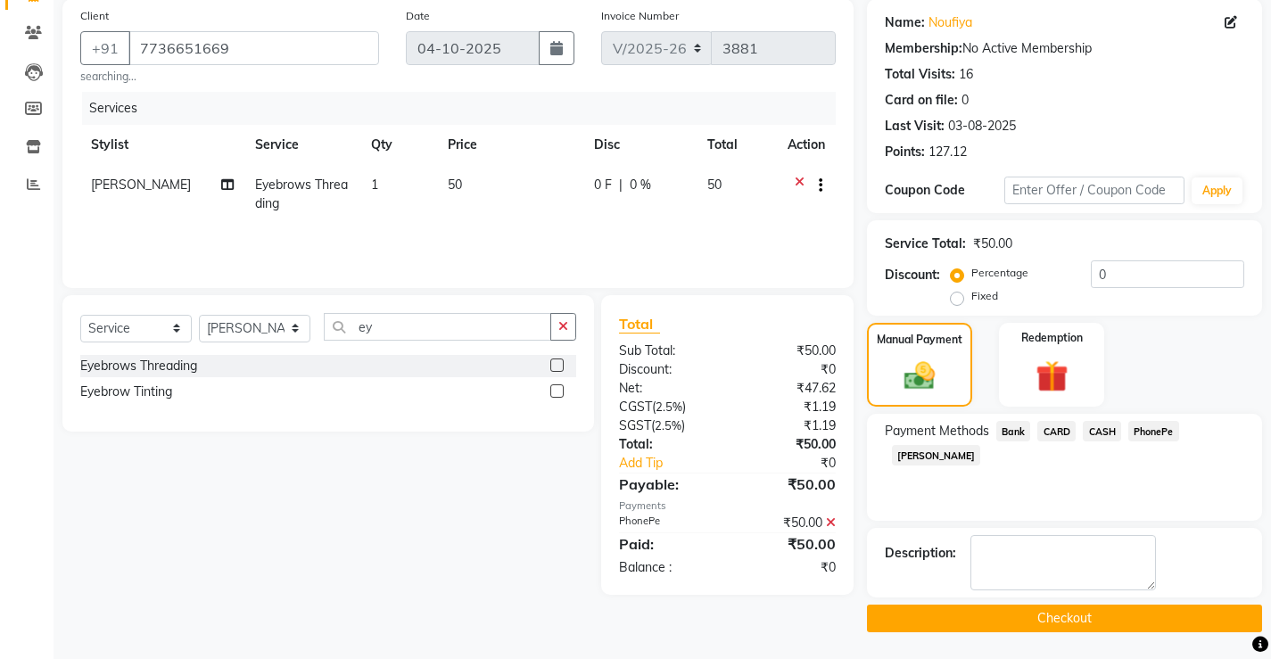
click at [1064, 623] on button "Checkout" at bounding box center [1064, 619] width 395 height 28
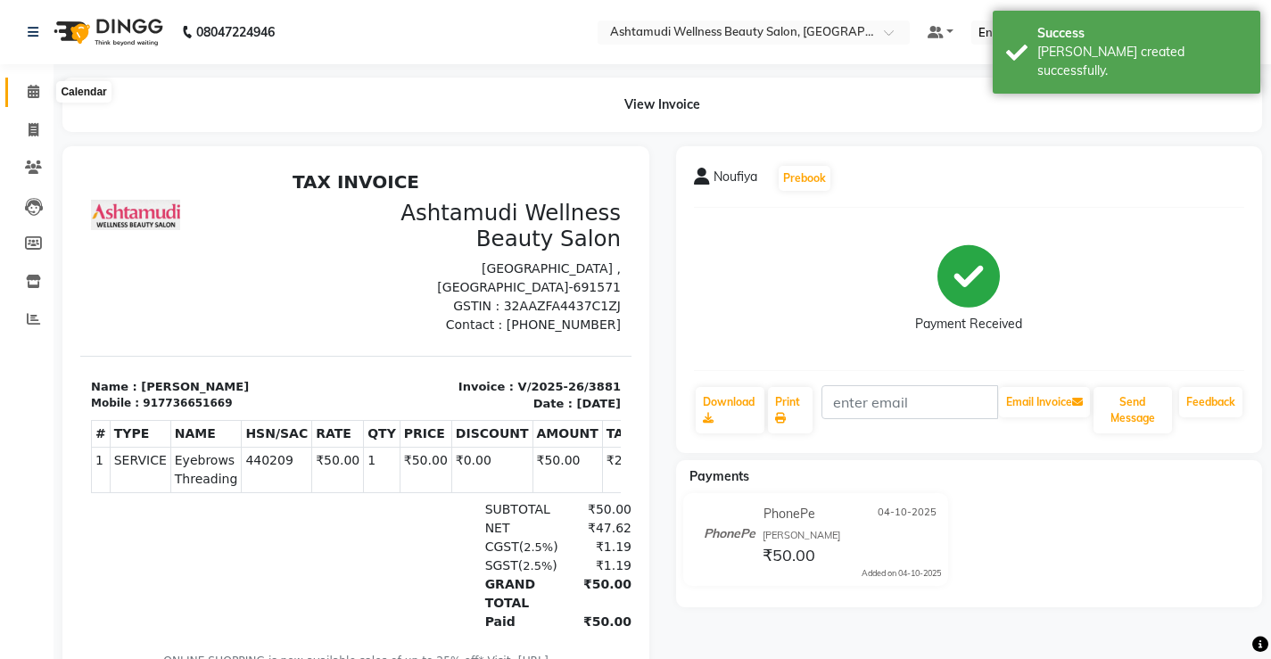
click at [32, 93] on icon at bounding box center [34, 91] width 12 height 13
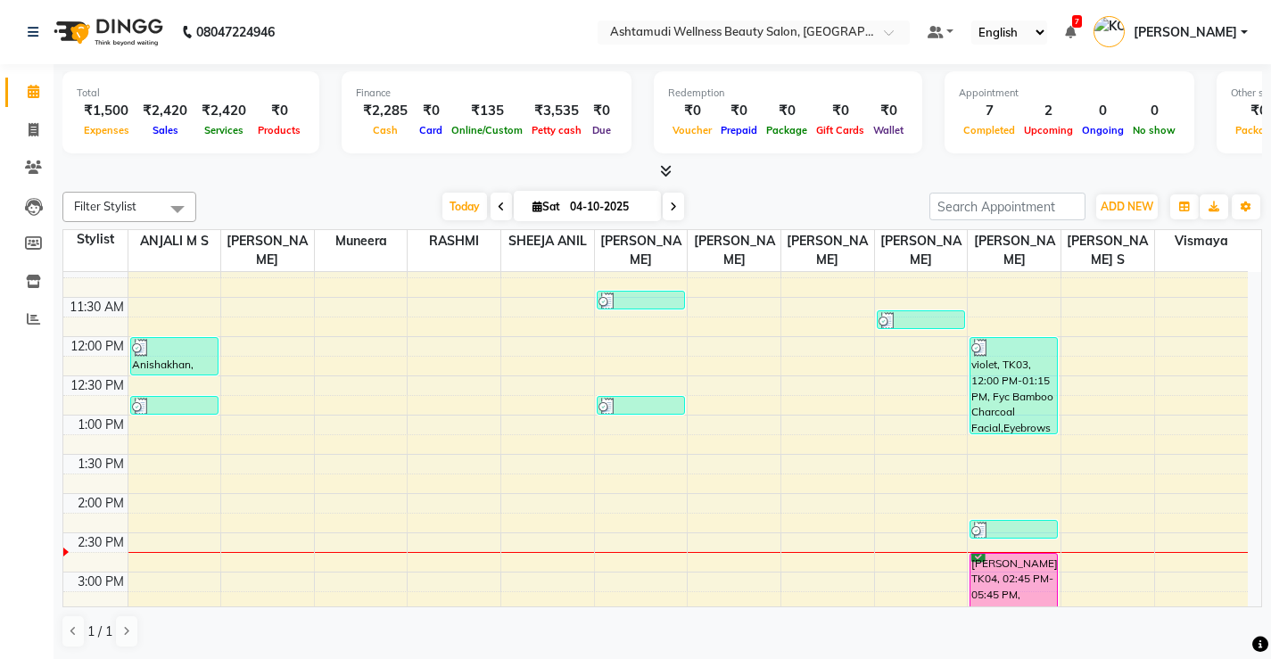
scroll to position [357, 0]
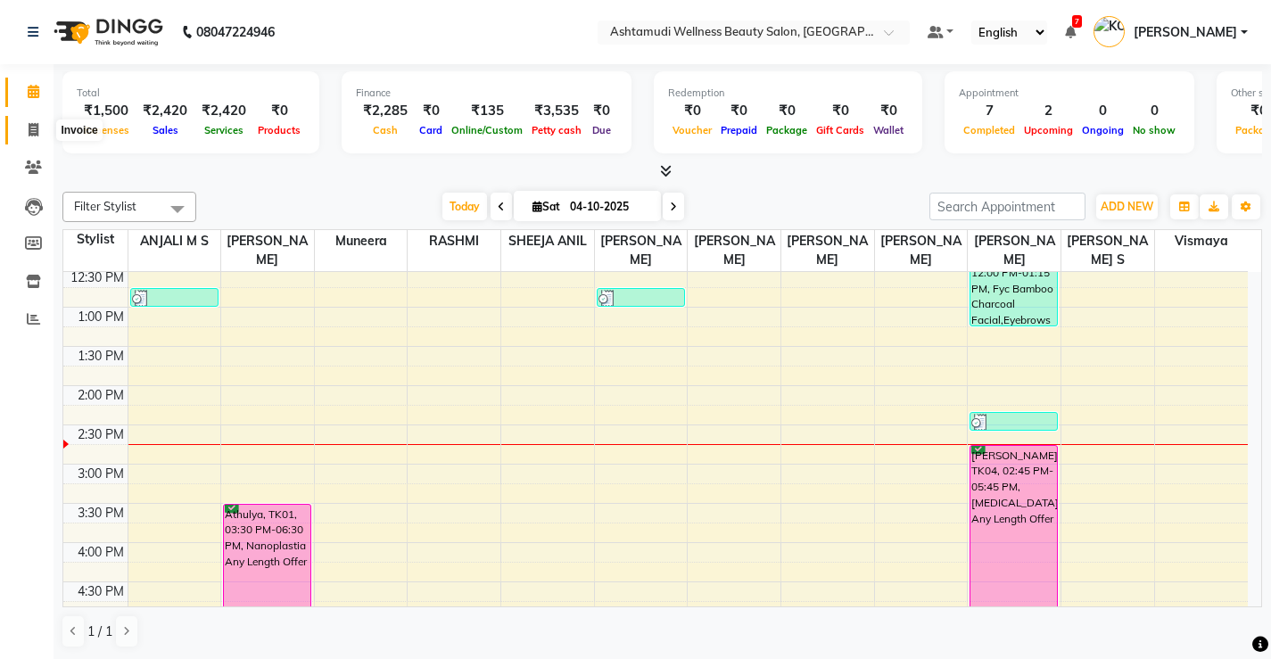
click at [33, 123] on icon at bounding box center [34, 129] width 10 height 13
select select "service"
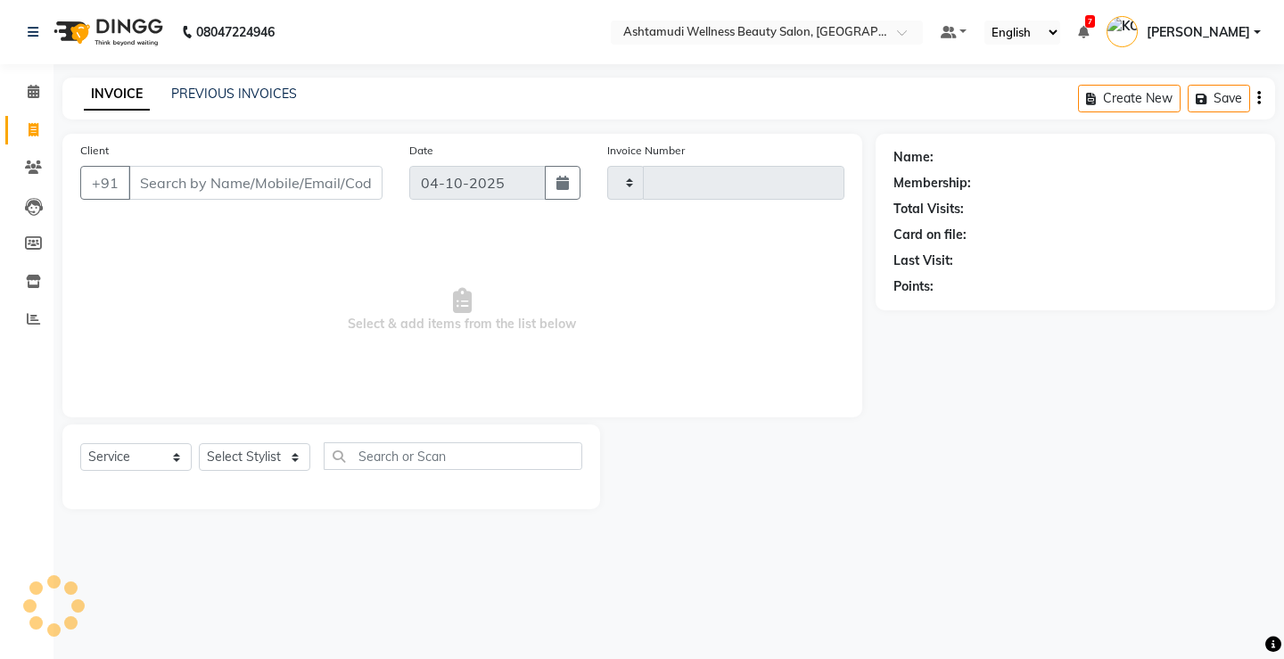
type input "3882"
select select "4674"
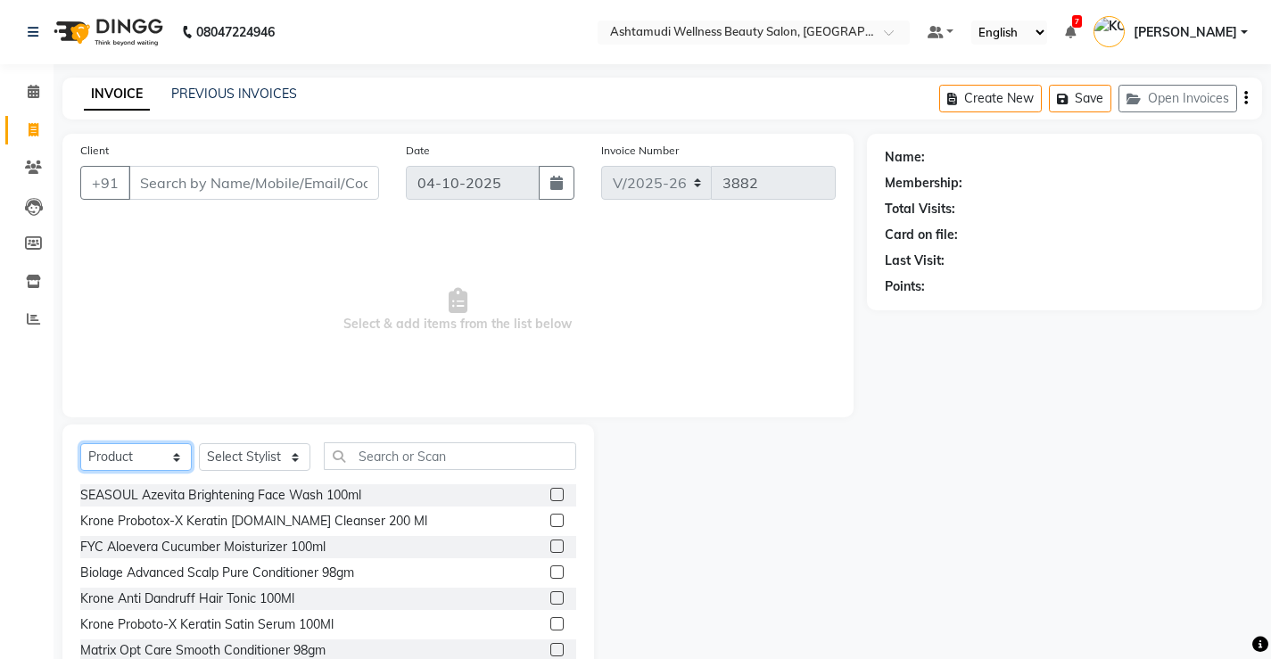
click at [129, 449] on select "Select Service Product Membership Package Voucher Prepaid Gift Card" at bounding box center [135, 457] width 111 height 28
select select "service"
click at [80, 443] on select "Select Service Product Membership Package Voucher Prepaid Gift Card" at bounding box center [135, 457] width 111 height 28
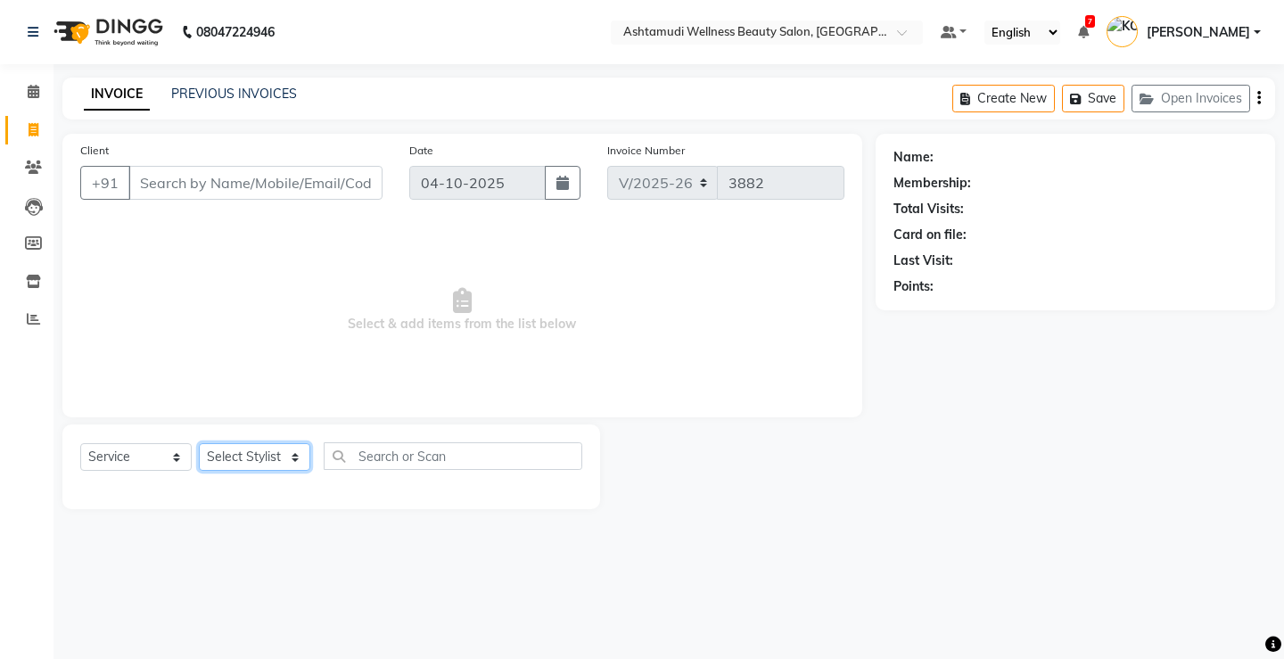
click at [225, 451] on select "Select Stylist ANJALI M S ASWATHY KOTTIYAM ASHTAMUDI KUMARI Muneera RASHMI SHEE…" at bounding box center [254, 457] width 111 height 28
select select "27466"
click at [199, 443] on select "Select Stylist ANJALI M S ASWATHY KOTTIYAM ASHTAMUDI KUMARI Muneera RASHMI SHEE…" at bounding box center [254, 457] width 111 height 28
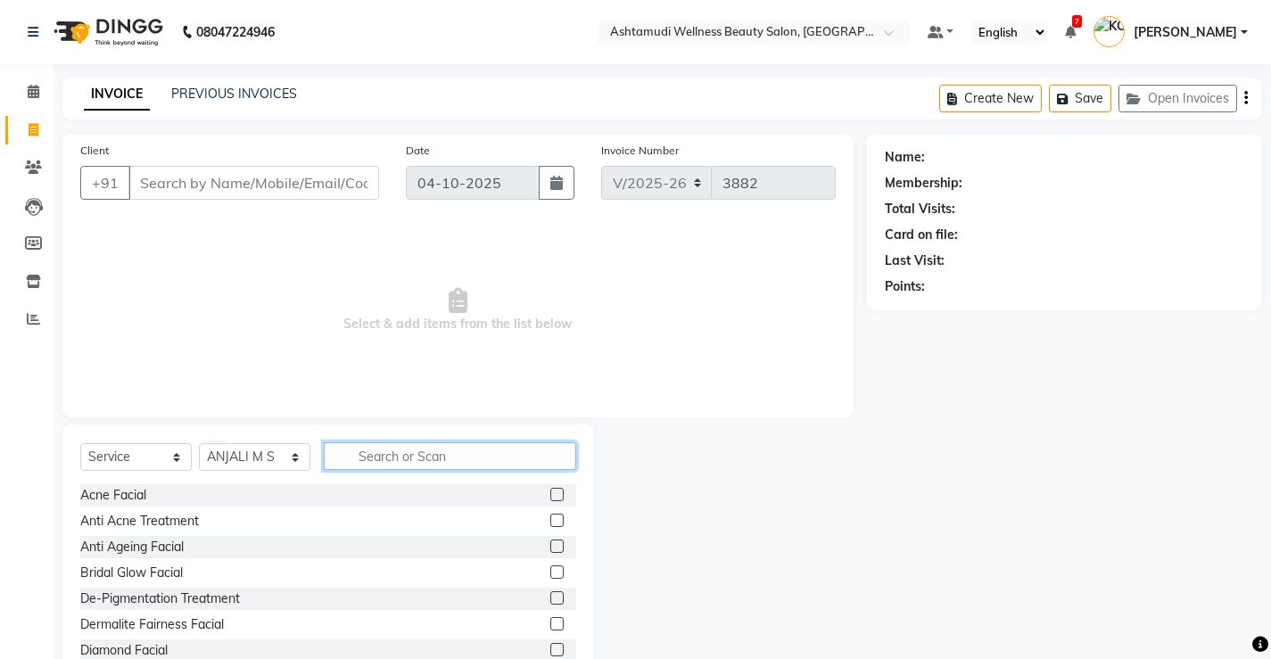
click at [464, 449] on input "text" at bounding box center [450, 456] width 252 height 28
click at [474, 461] on input "text" at bounding box center [450, 456] width 252 height 28
type input "tan"
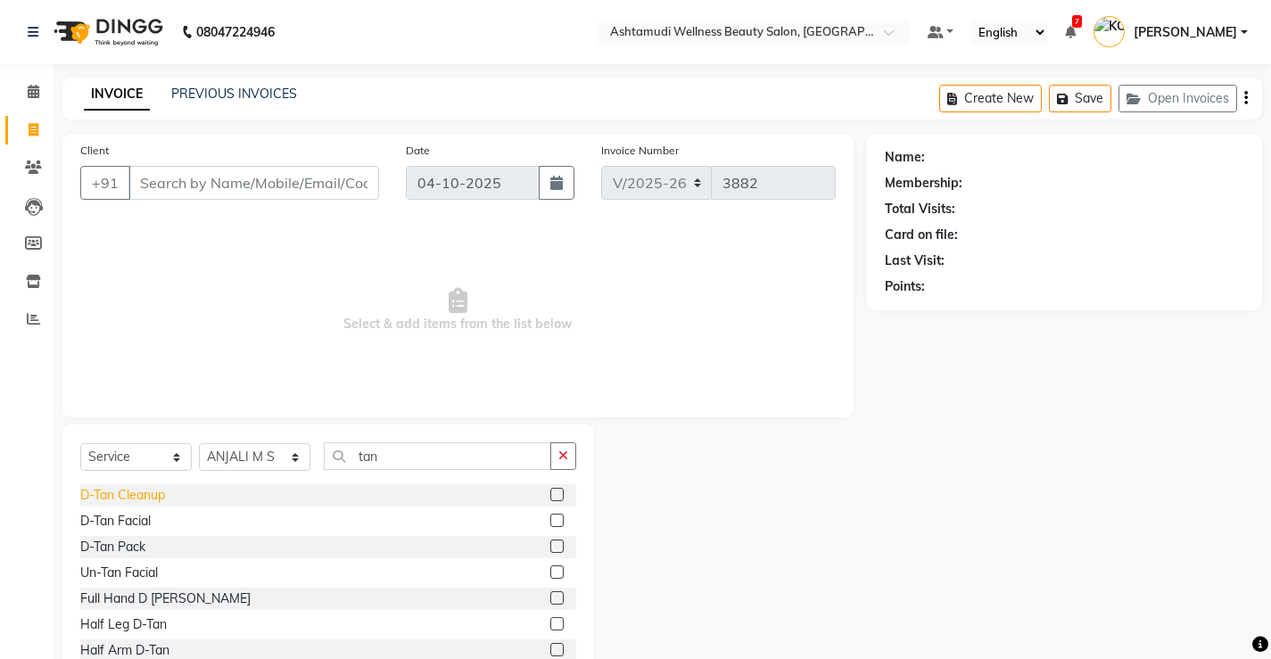
click at [137, 502] on div "D-Tan Cleanup" at bounding box center [122, 495] width 85 height 19
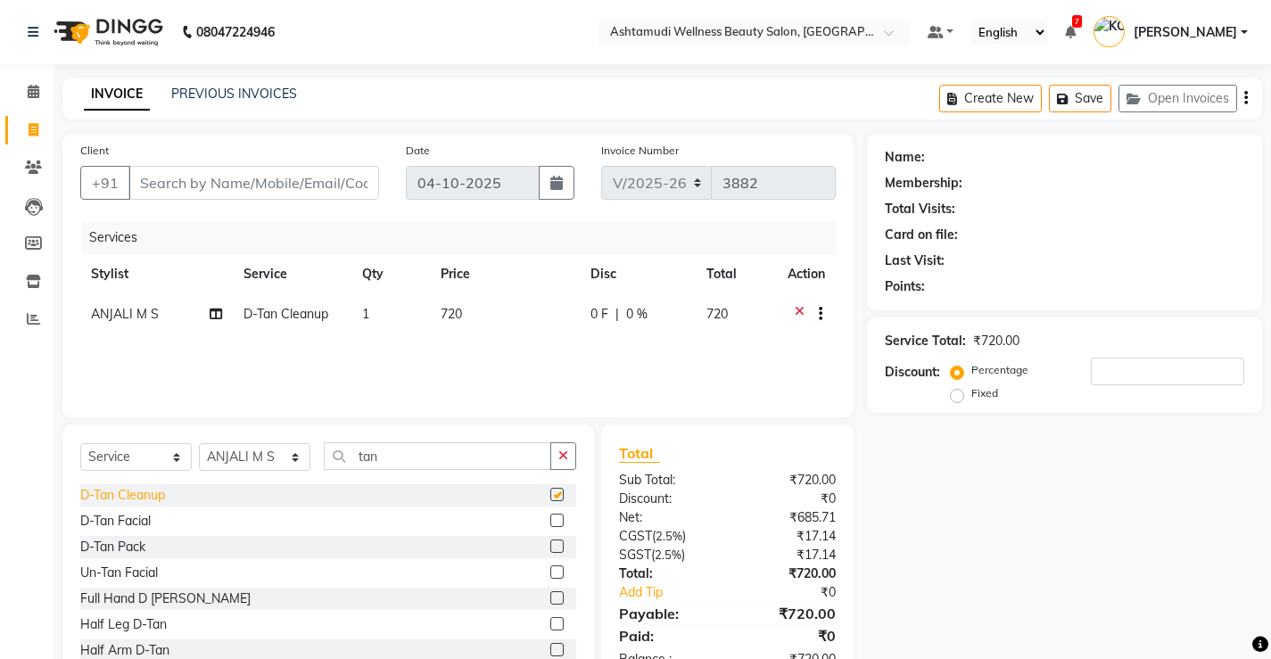
checkbox input "false"
click at [306, 167] on input "Client" at bounding box center [253, 183] width 251 height 34
click at [305, 179] on input "Client" at bounding box center [253, 183] width 251 height 34
type input "9"
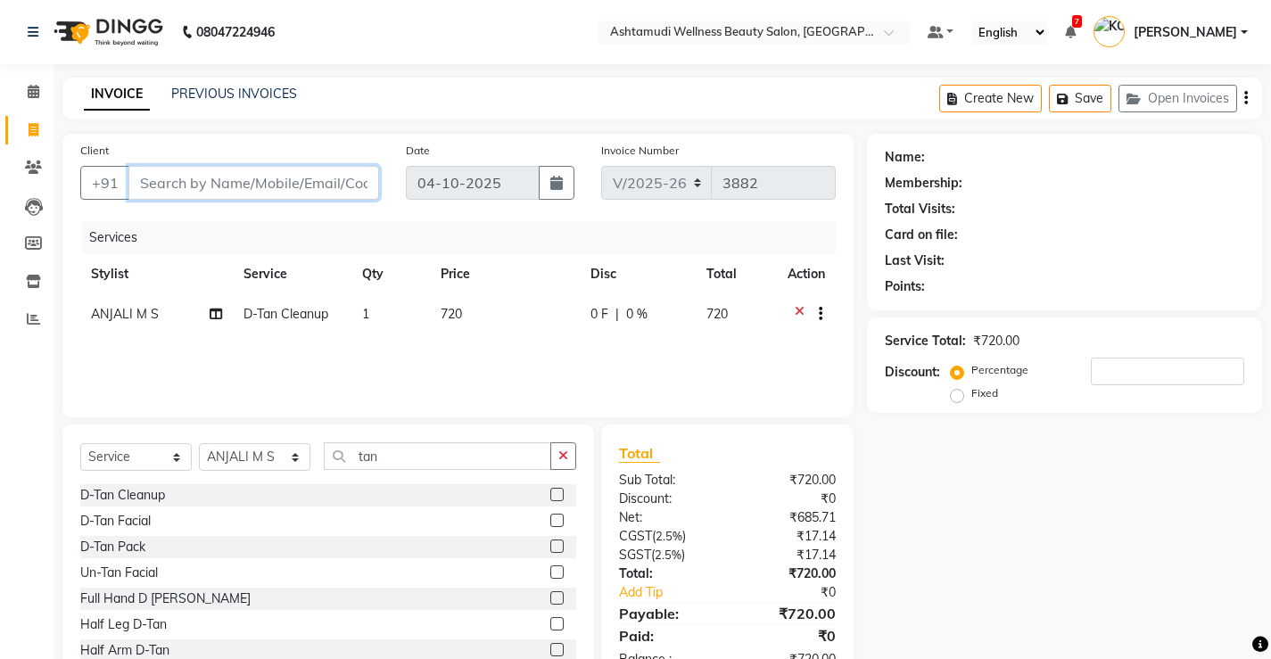
type input "0"
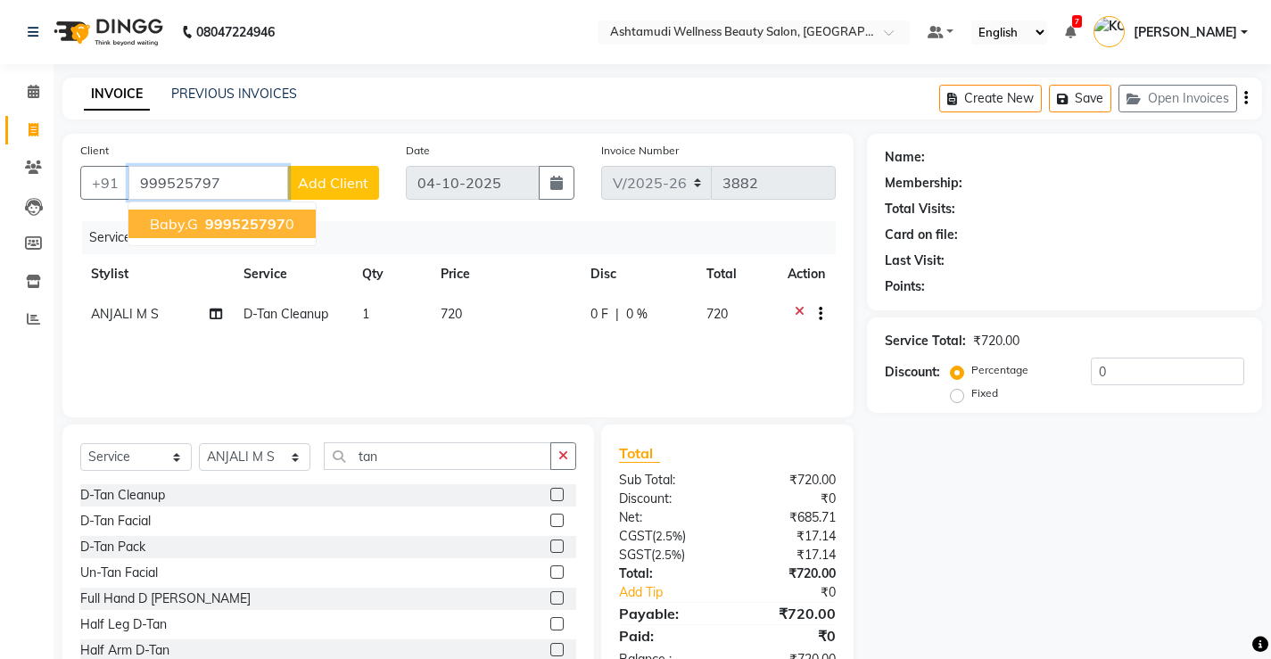
click at [269, 226] on span "999525797" at bounding box center [245, 224] width 80 height 18
type input "9995257970"
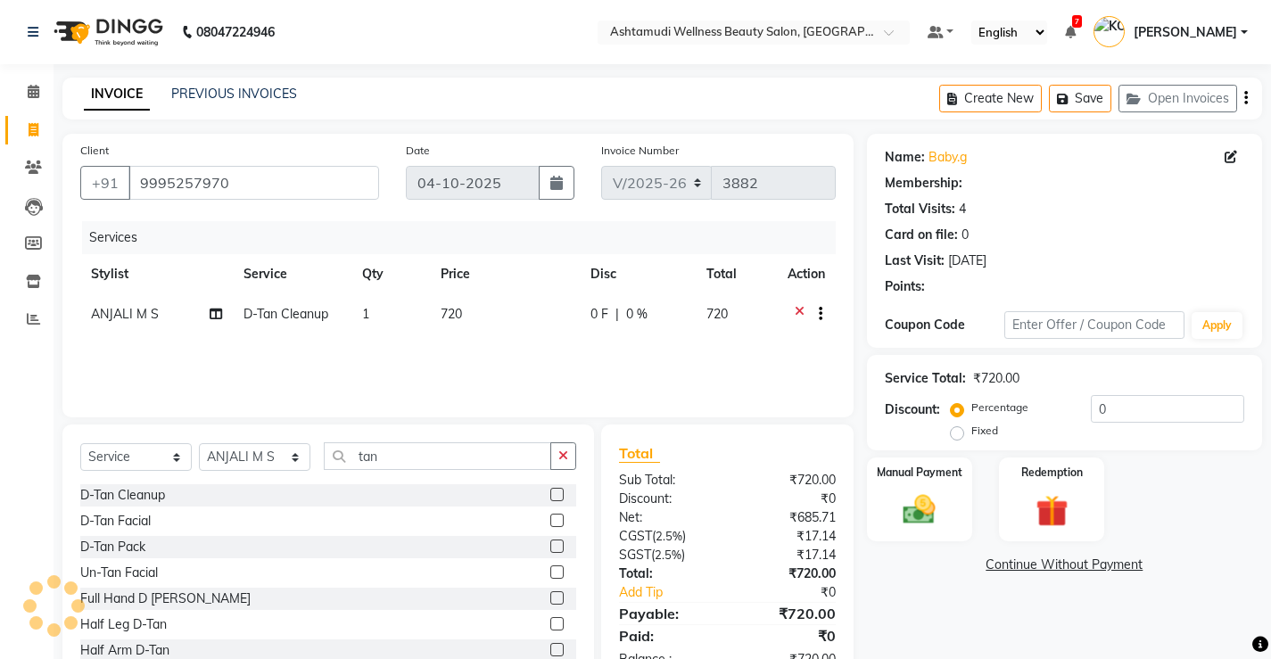
select select "2: Object"
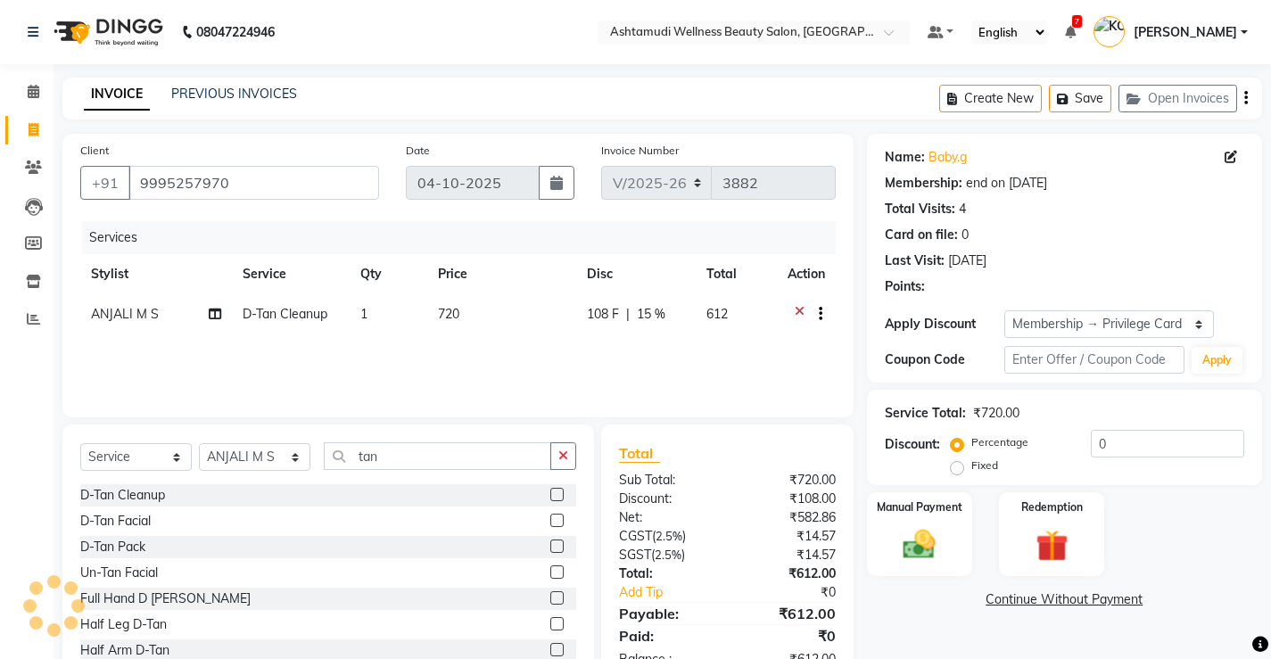
type input "15"
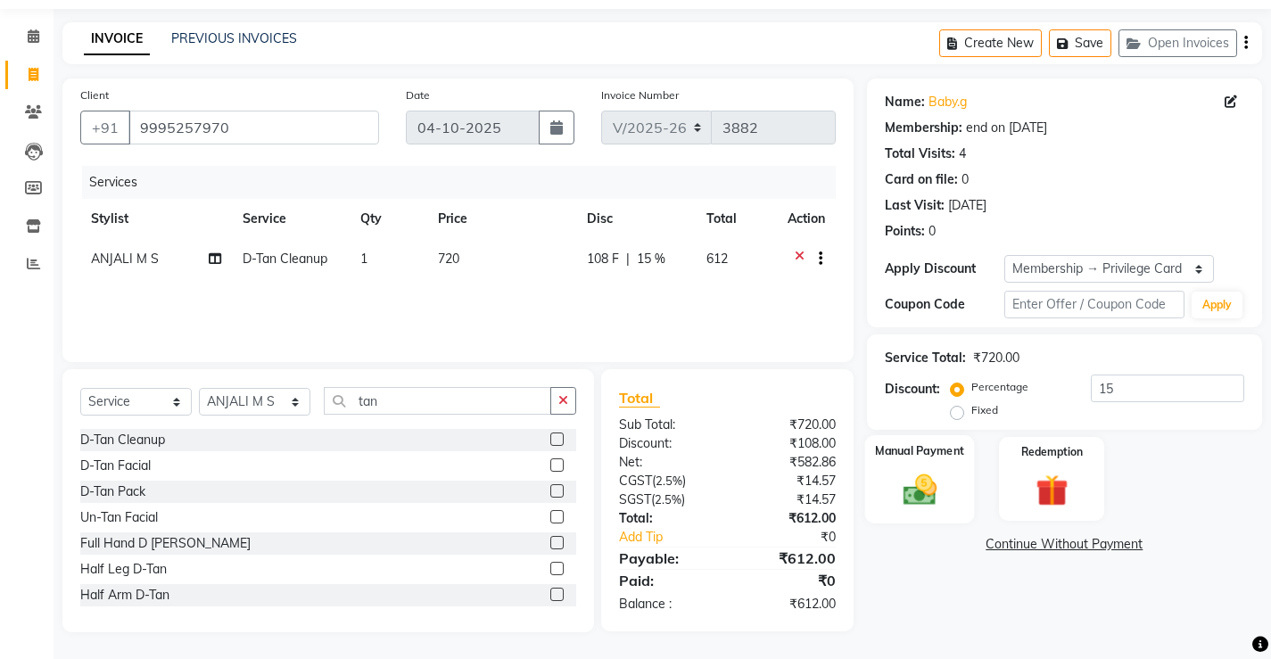
click at [924, 474] on img at bounding box center [919, 489] width 54 height 38
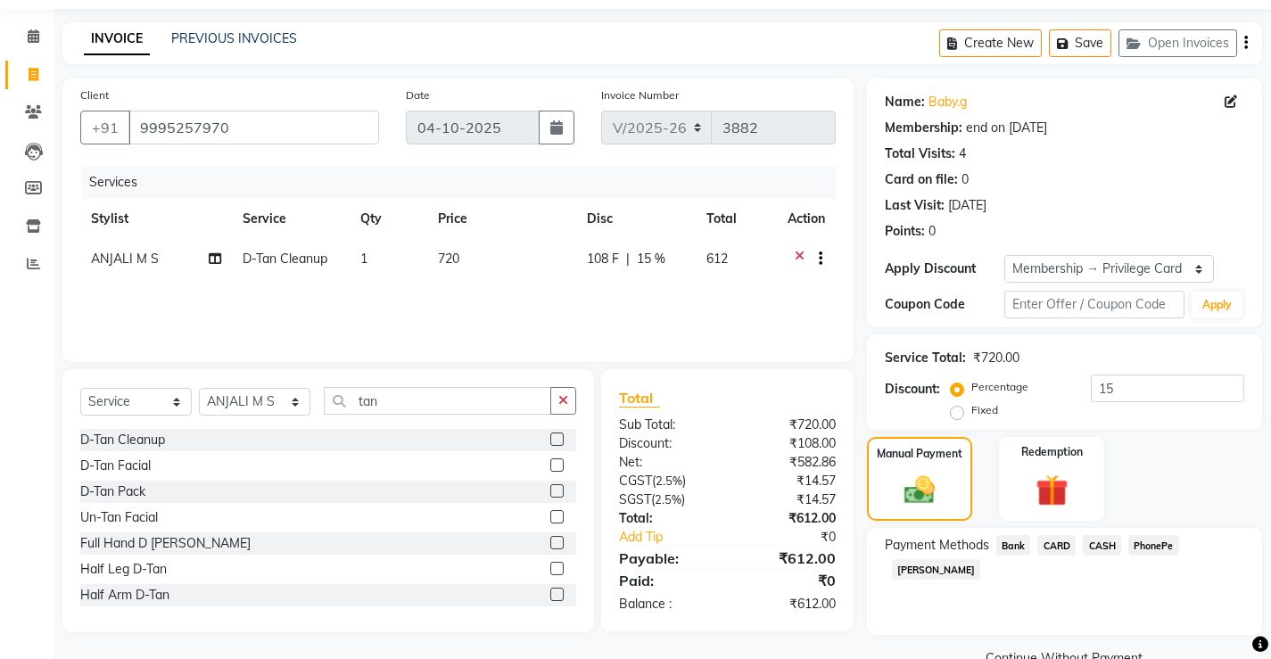
scroll to position [95, 0]
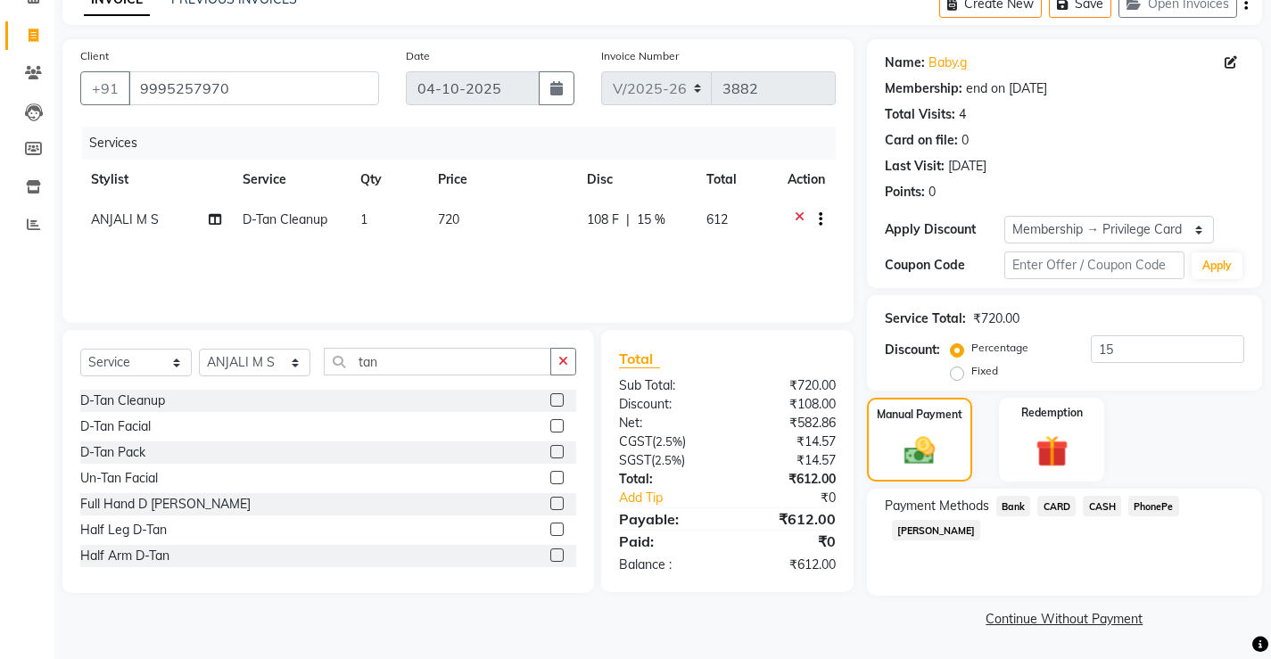
click at [1098, 504] on span "CASH" at bounding box center [1102, 506] width 38 height 21
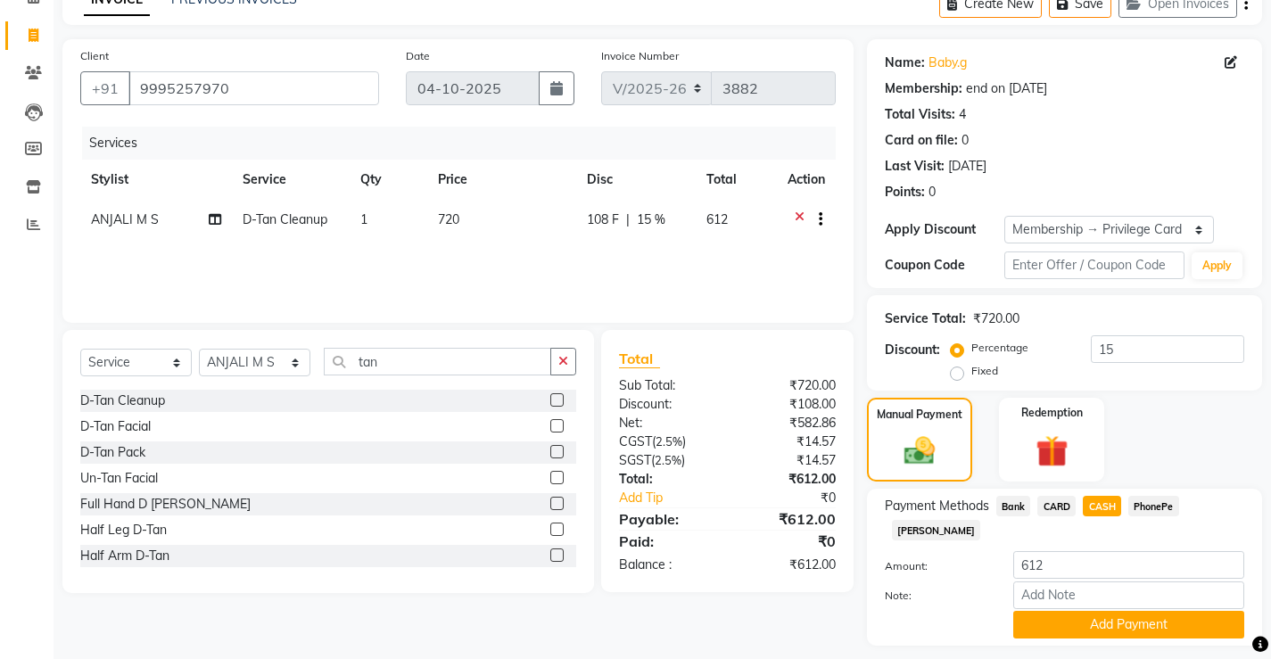
scroll to position [120, 0]
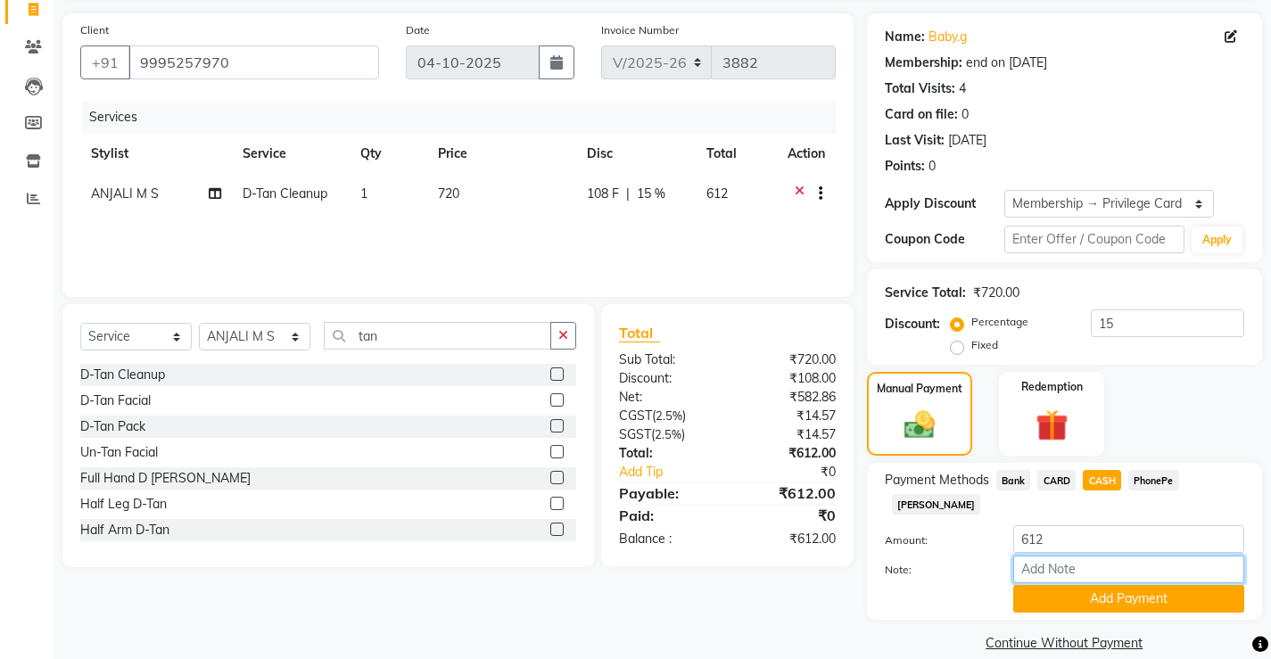
click at [1118, 556] on input "Note:" at bounding box center [1128, 570] width 231 height 28
type input "Vismaya Vysakh"
click at [1136, 585] on button "Add Payment" at bounding box center [1128, 599] width 231 height 28
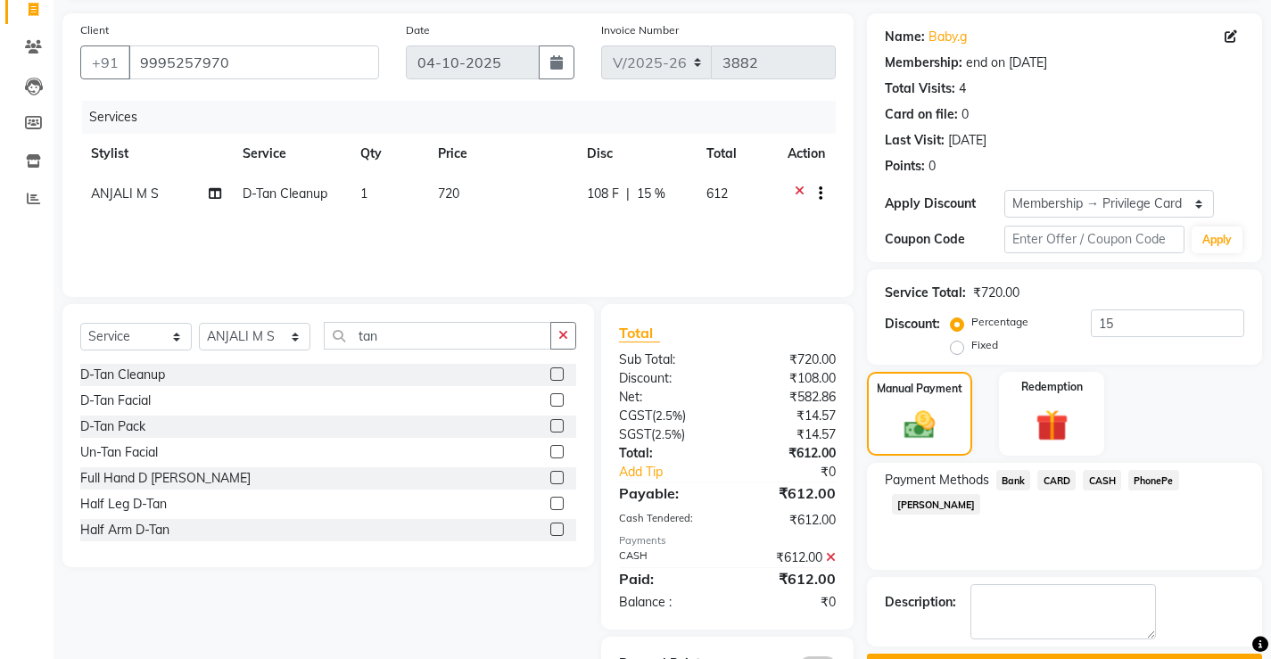
scroll to position [180, 0]
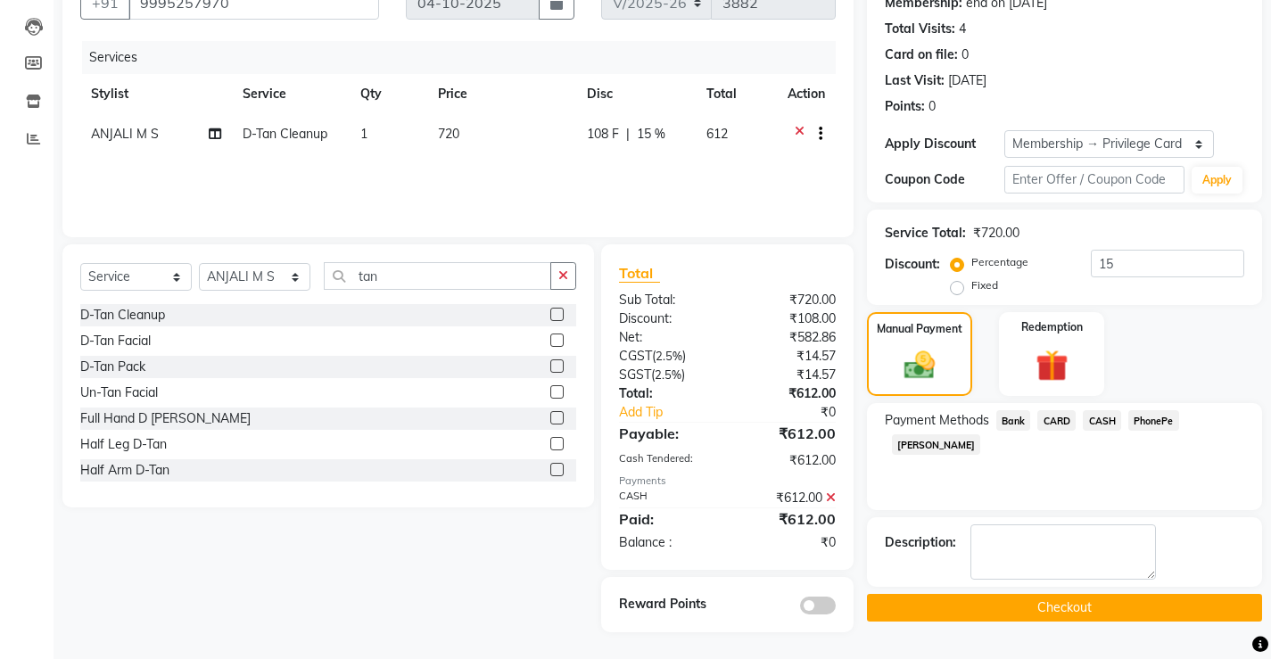
click at [1028, 609] on button "Checkout" at bounding box center [1064, 608] width 395 height 28
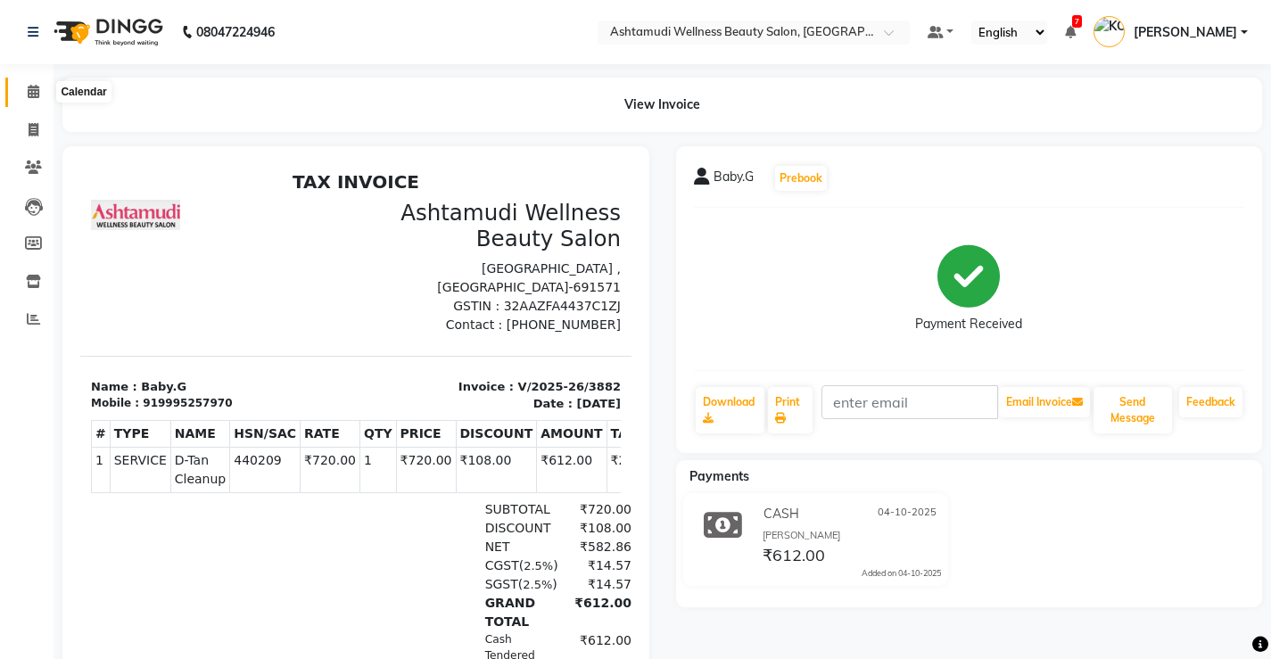
click at [22, 89] on span at bounding box center [33, 92] width 31 height 21
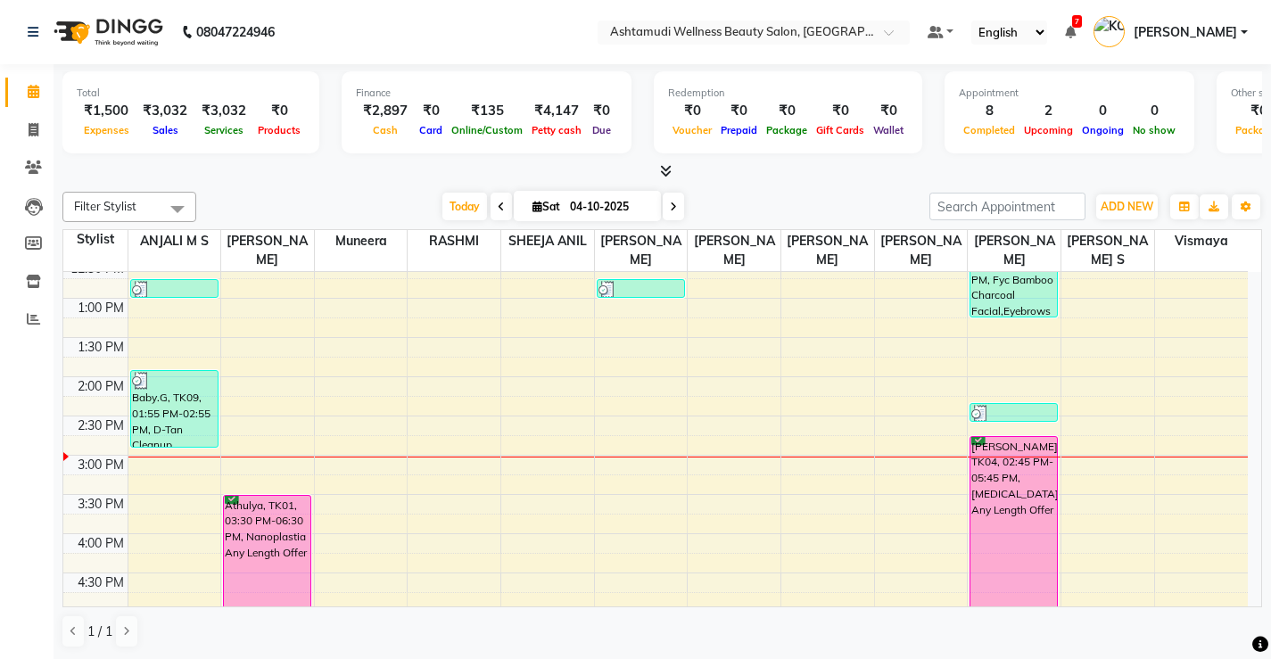
scroll to position [535, 0]
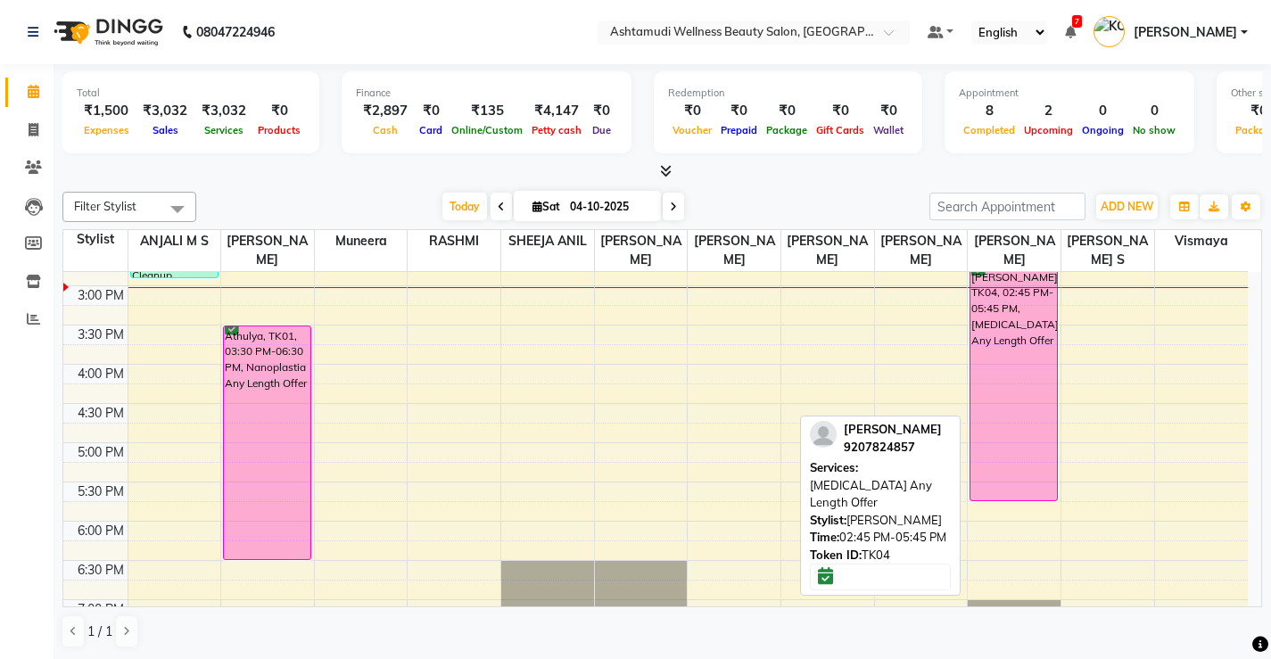
click at [1021, 412] on div "Parvathi Rahul, TK04, 02:45 PM-05:45 PM, Botox Any Length Offer" at bounding box center [1013, 384] width 87 height 233
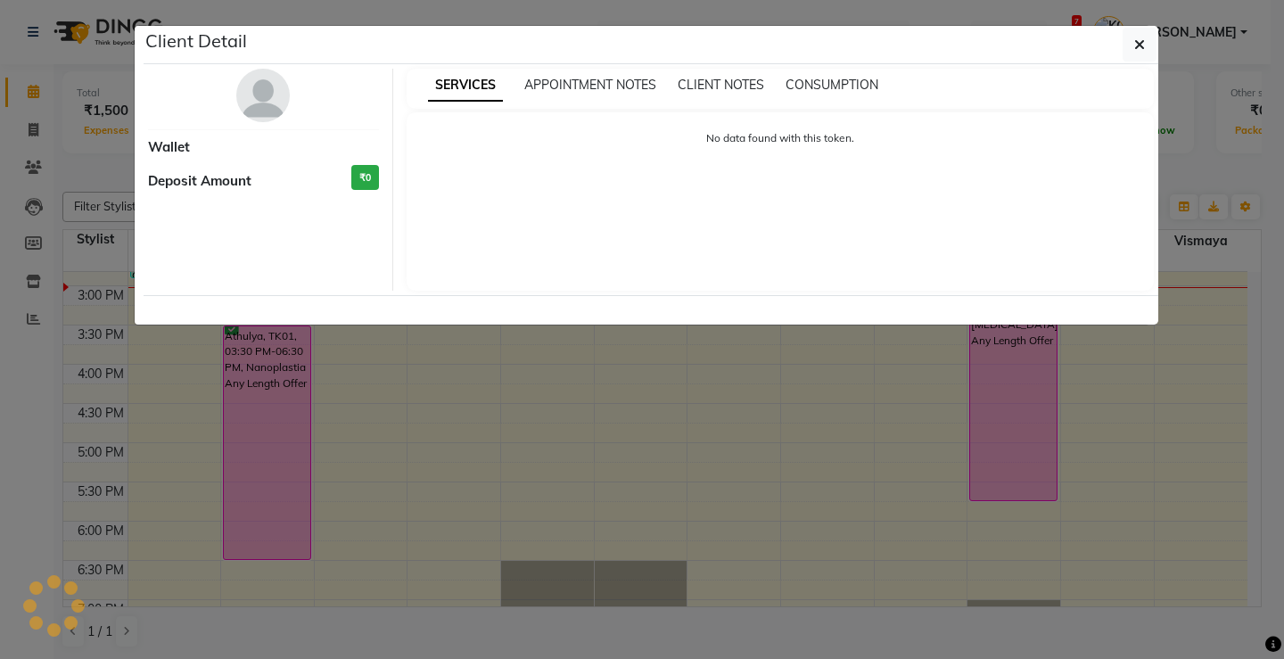
select select "6"
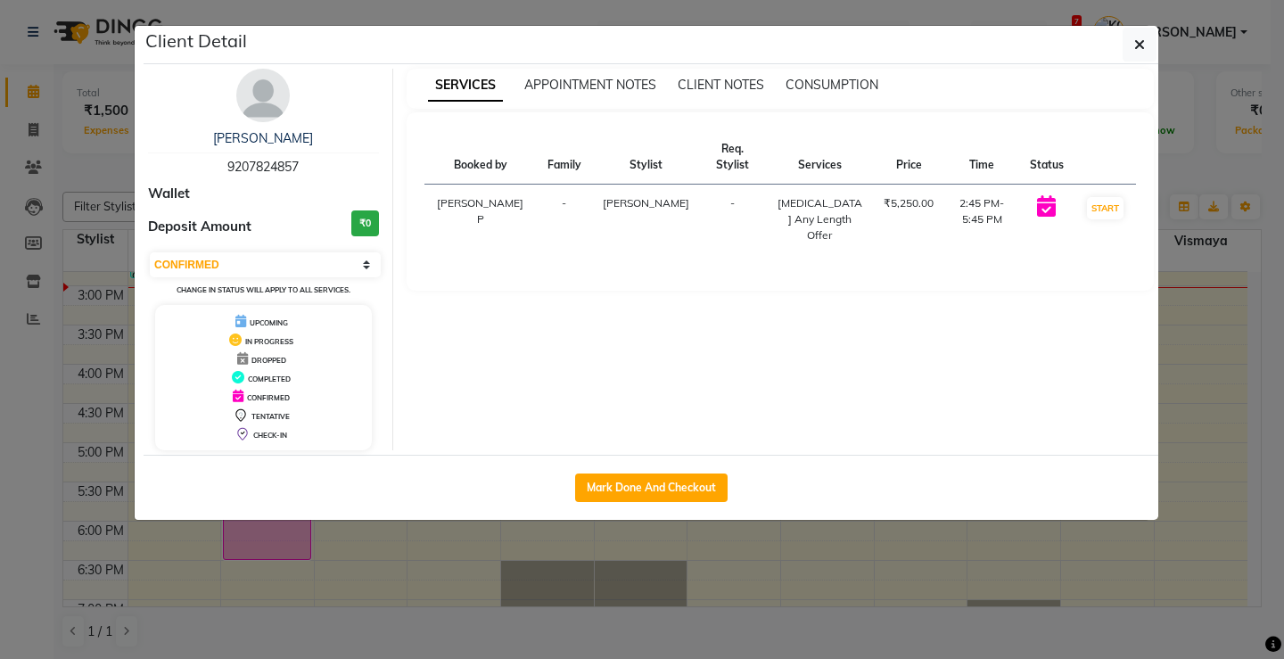
click at [261, 90] on img at bounding box center [263, 96] width 54 height 54
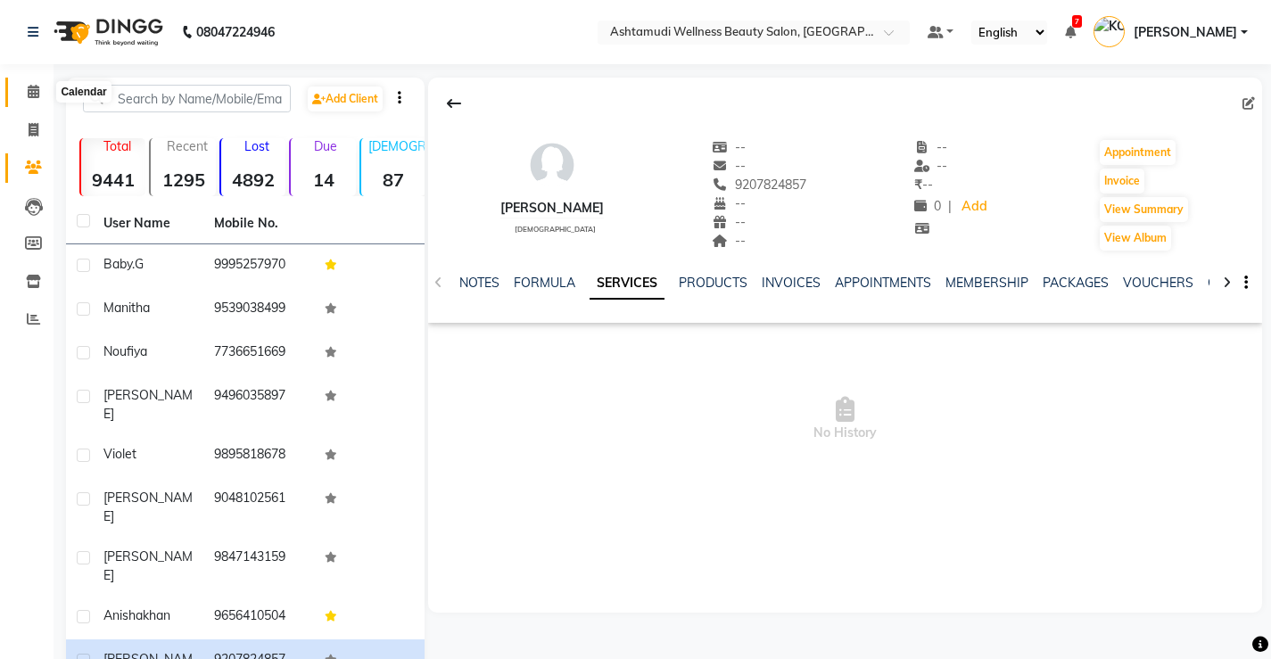
click at [32, 88] on icon at bounding box center [34, 91] width 12 height 13
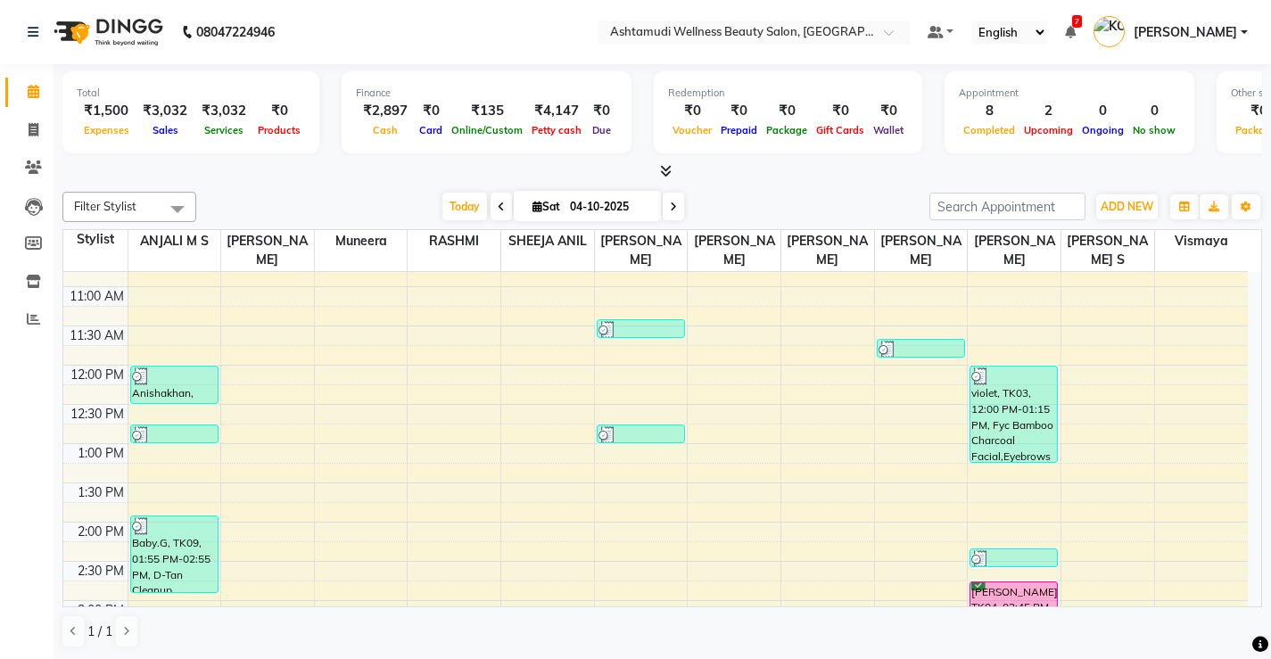
scroll to position [357, 0]
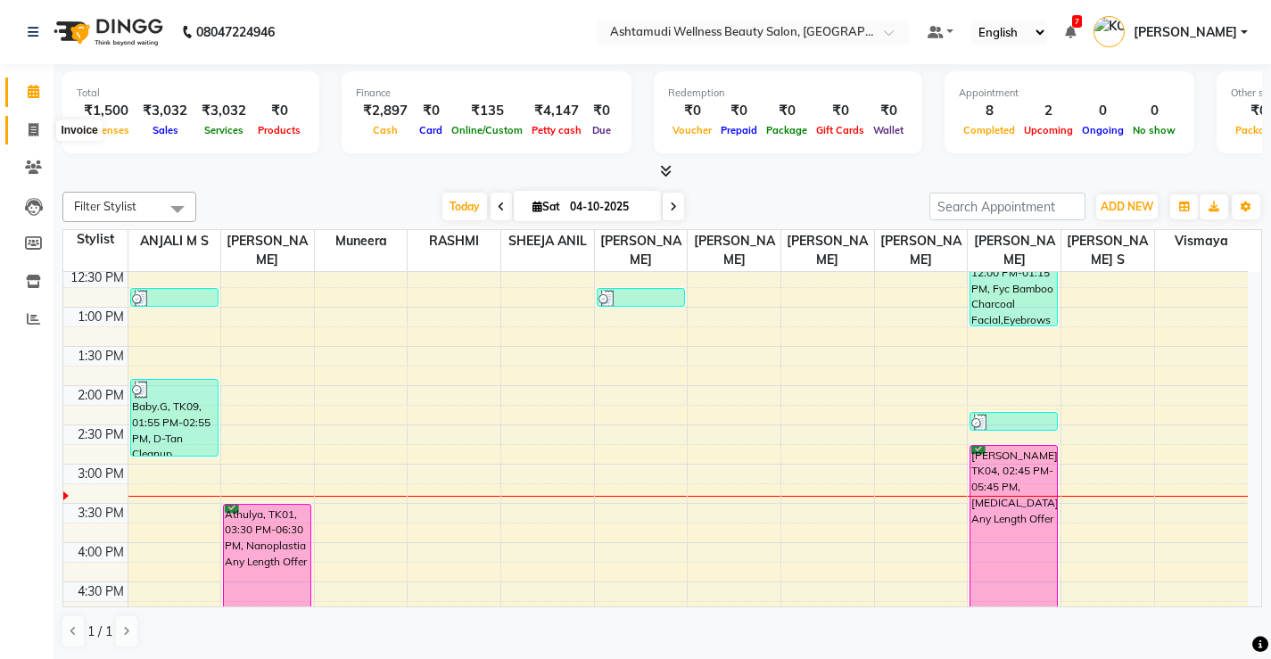
click at [36, 136] on span at bounding box center [33, 130] width 31 height 21
select select "4674"
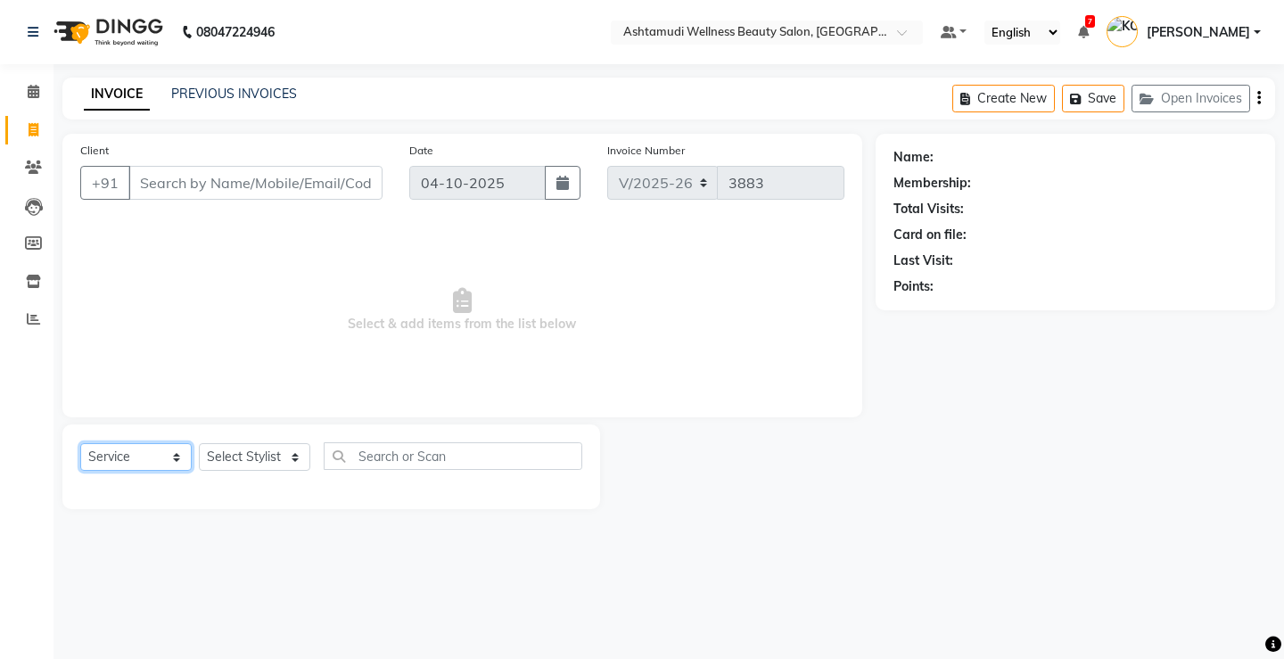
click at [117, 453] on select "Select Service Product Membership Package Voucher Prepaid Gift Card" at bounding box center [135, 457] width 111 height 28
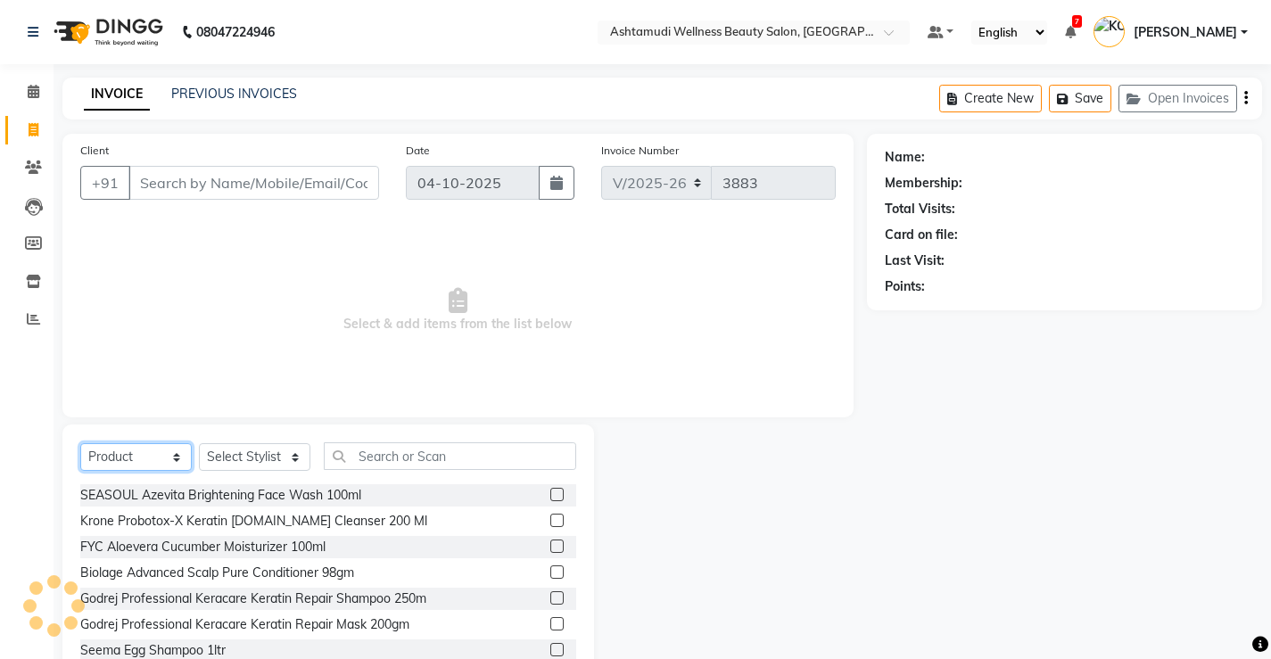
select select "service"
click at [80, 443] on select "Select Service Product Membership Package Voucher Prepaid Gift Card" at bounding box center [135, 457] width 111 height 28
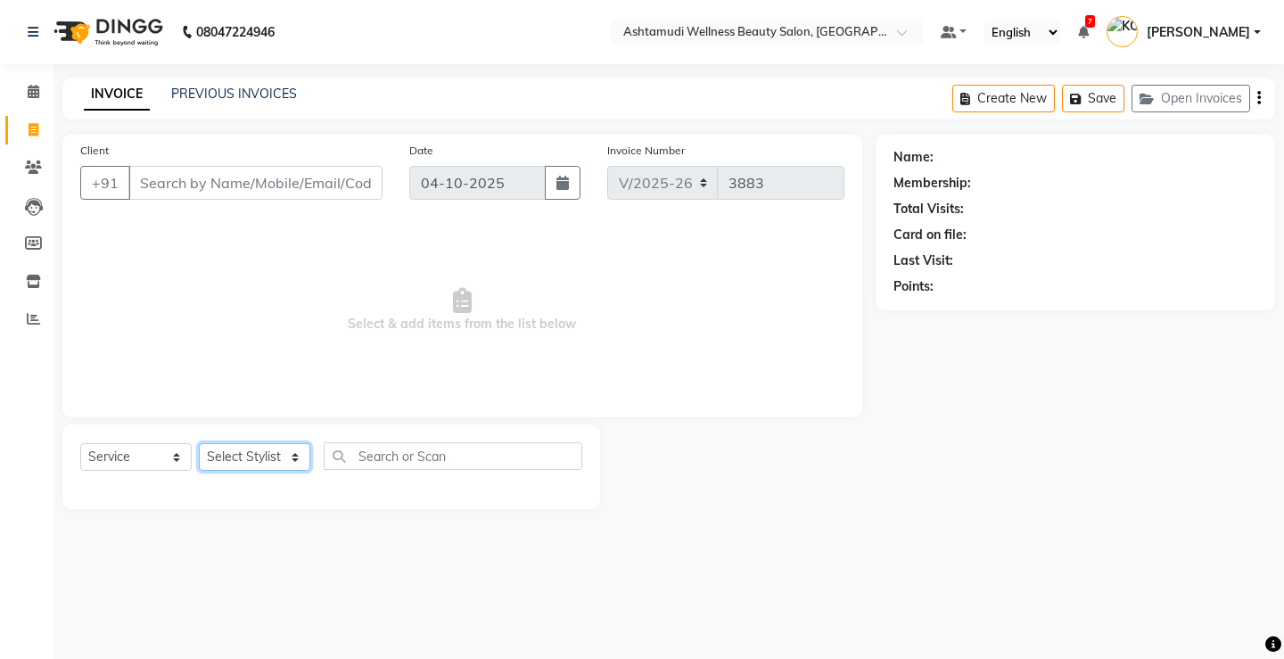
click at [227, 454] on select "Select Stylist ANJALI M S ASWATHY KOTTIYAM ASHTAMUDI KUMARI Muneera RASHMI SHEE…" at bounding box center [254, 457] width 111 height 28
select select "27469"
click at [199, 443] on select "Select Stylist ANJALI M S [PERSON_NAME] KOTTIYAM ASHTAMUDI [PERSON_NAME] [PERSO…" at bounding box center [254, 457] width 111 height 28
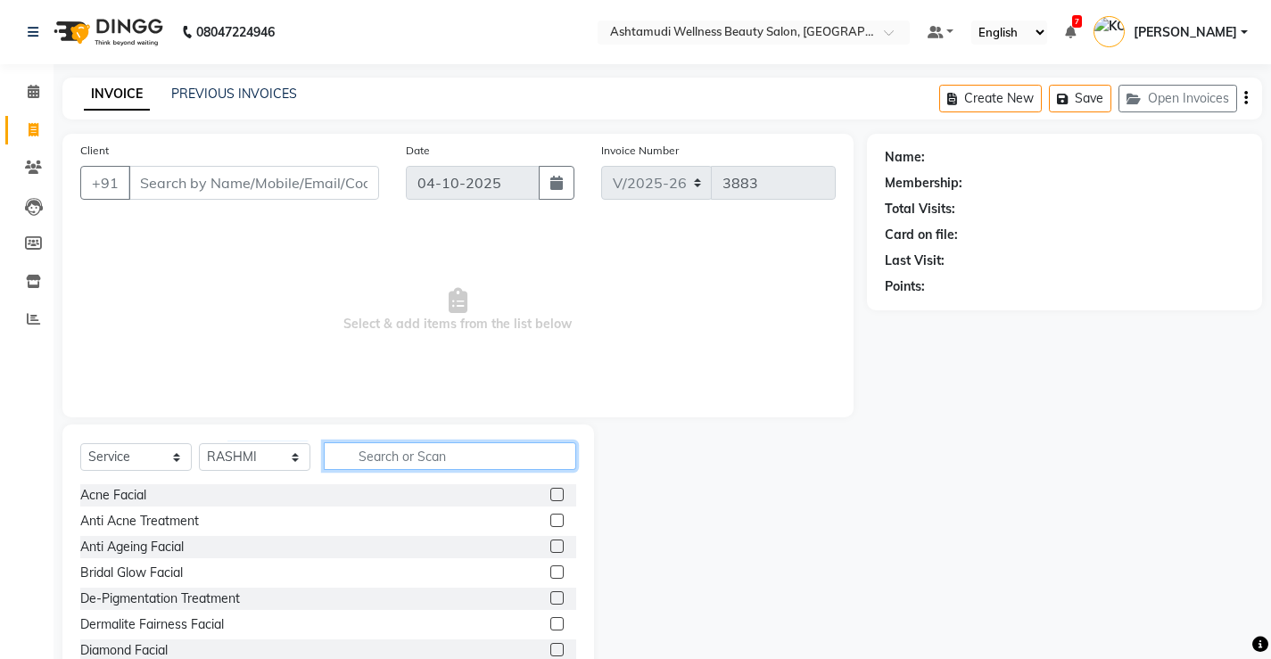
click at [415, 459] on input "text" at bounding box center [450, 456] width 252 height 28
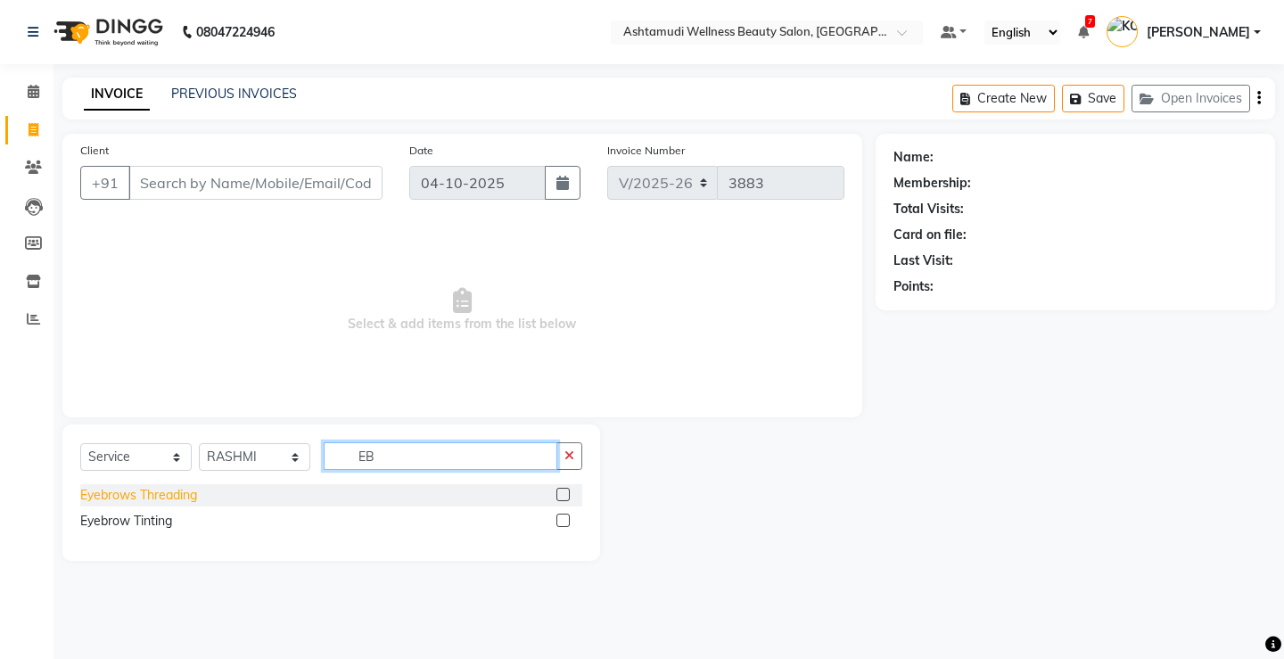
type input "EB"
click at [161, 495] on div "Eyebrows Threading" at bounding box center [138, 495] width 117 height 19
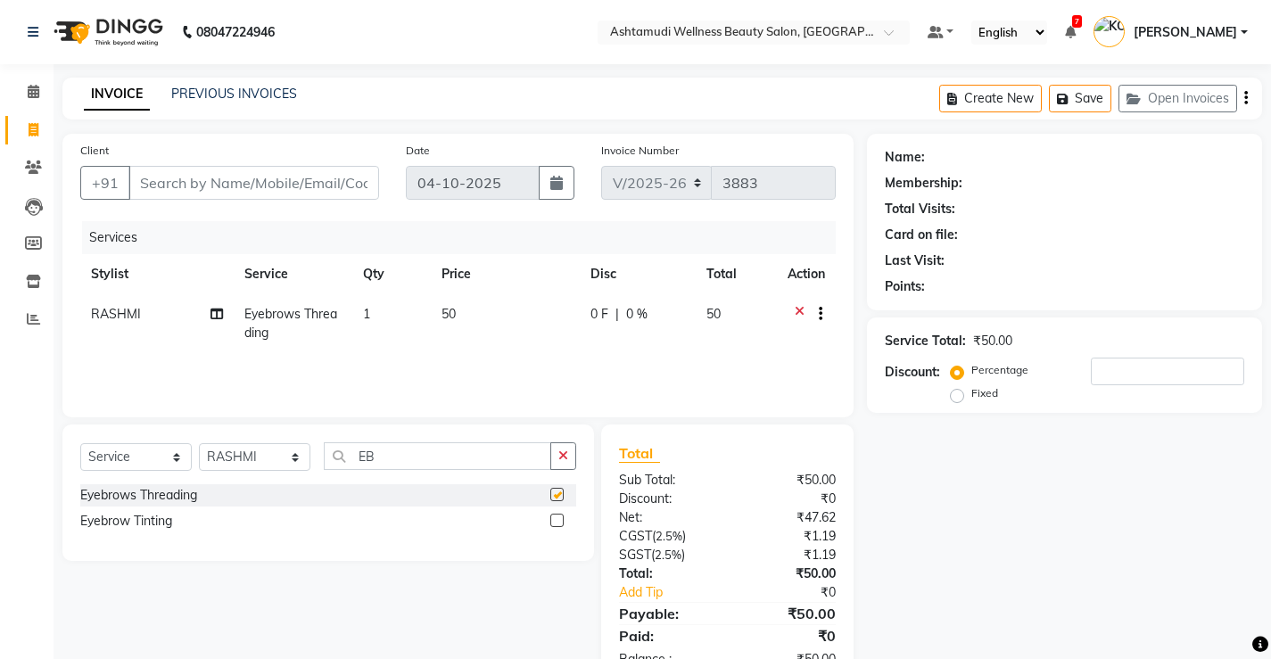
checkbox input "false"
click at [211, 185] on input "Client" at bounding box center [253, 183] width 251 height 34
type input "9"
type input "0"
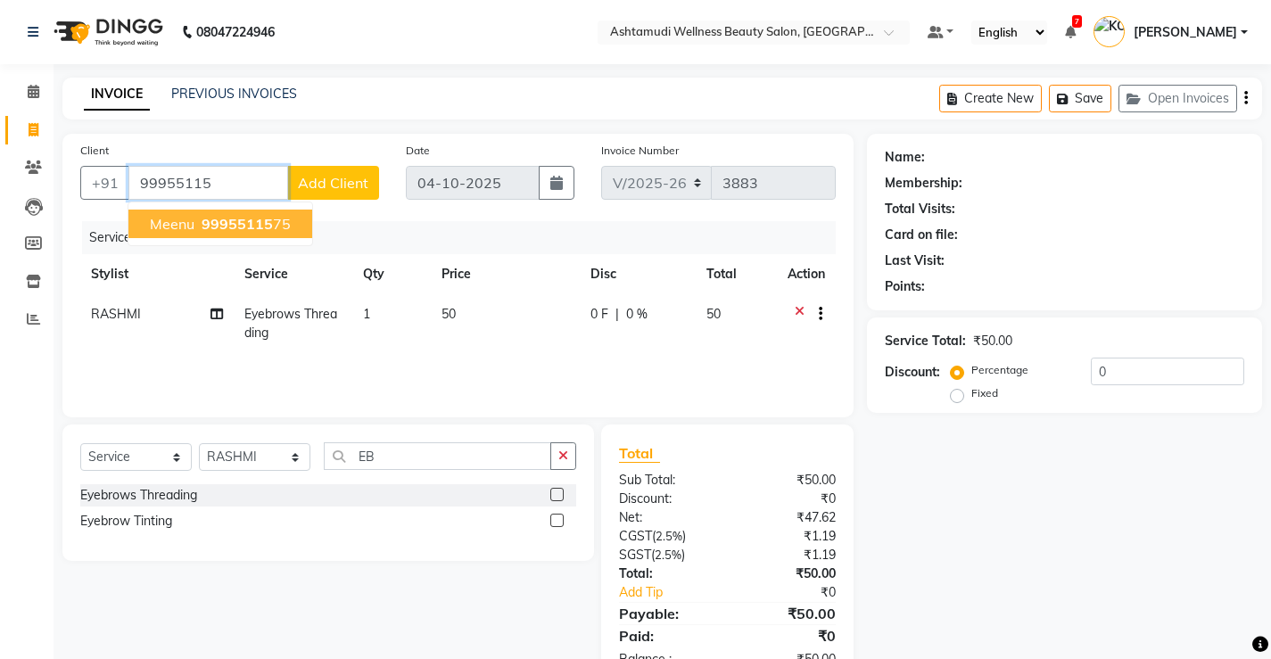
click at [263, 229] on span "99955115" at bounding box center [237, 224] width 71 height 18
type input "9995511575"
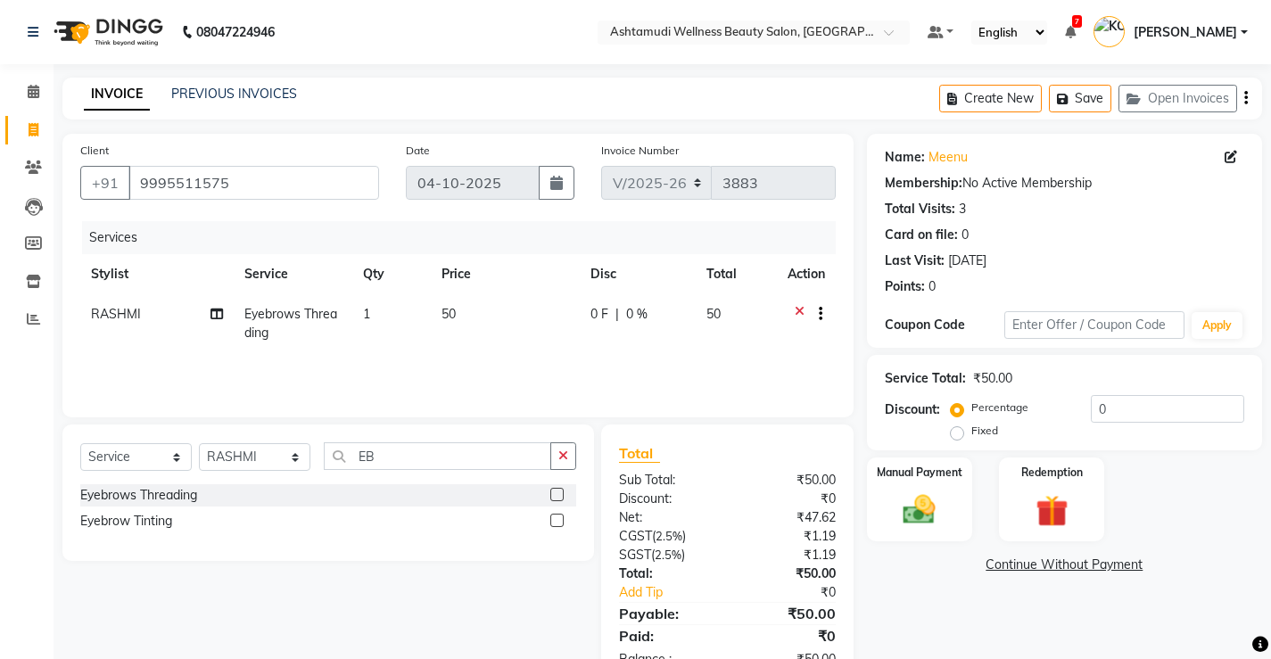
scroll to position [54, 0]
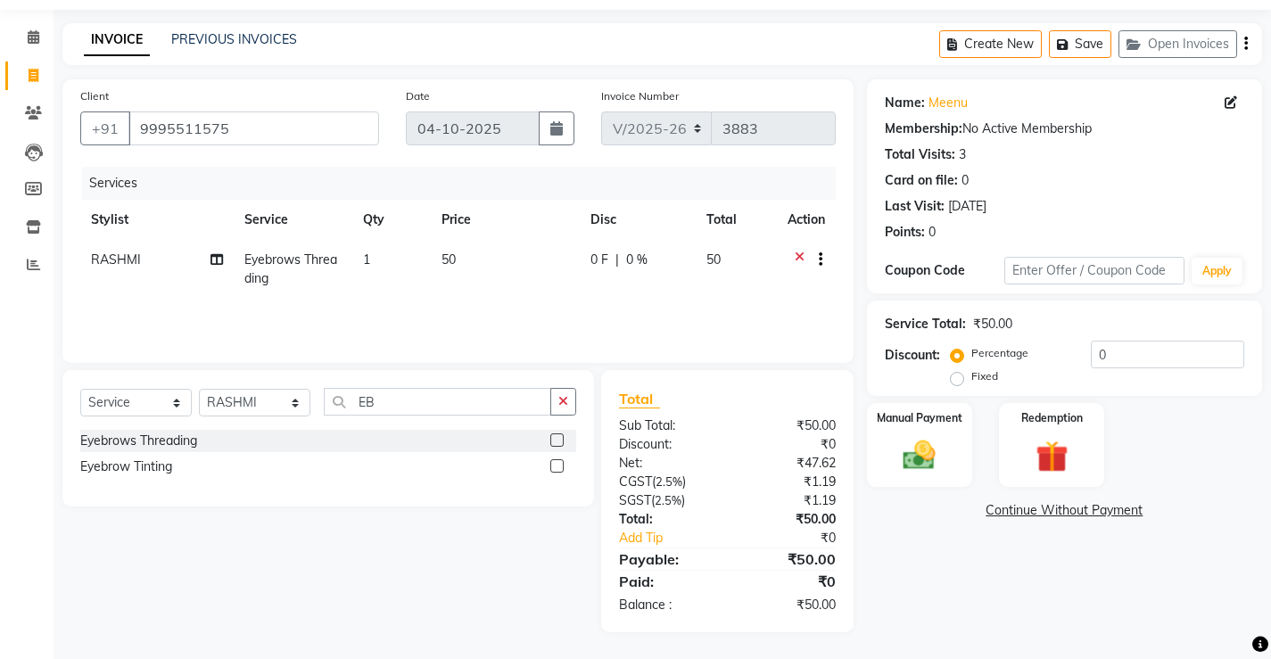
click at [976, 450] on div "Manual Payment Redemption" at bounding box center [1064, 445] width 422 height 85
click at [909, 460] on img at bounding box center [919, 455] width 54 height 38
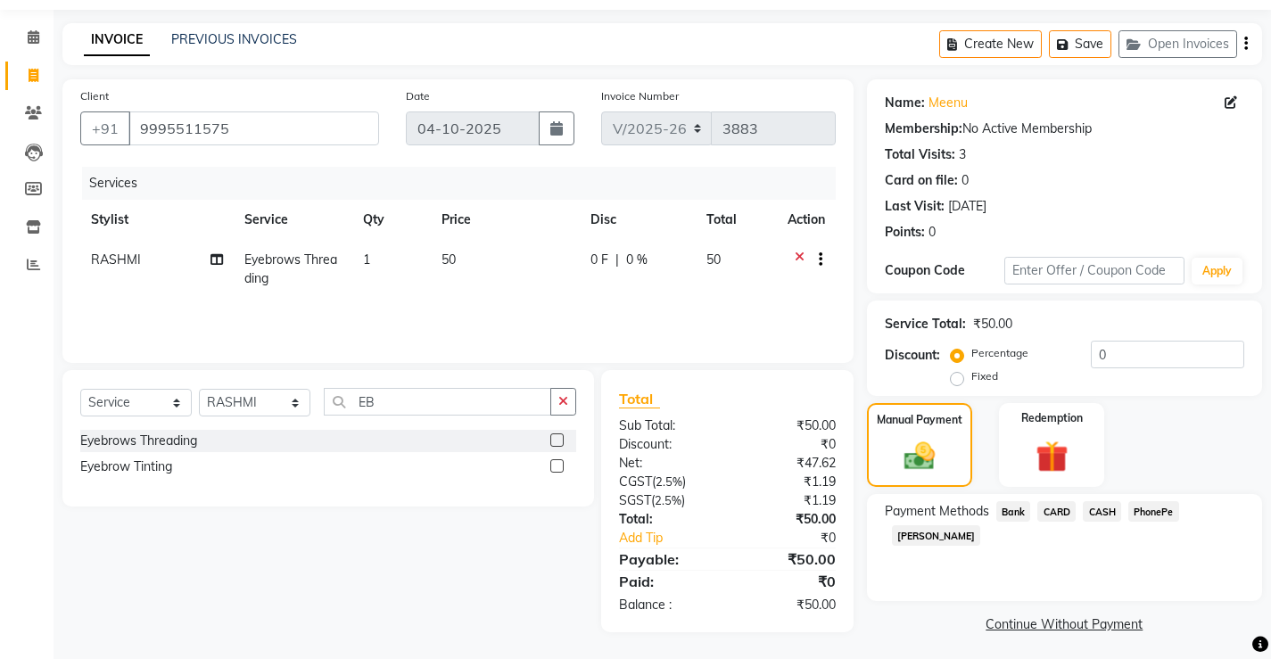
click at [1107, 508] on span "CASH" at bounding box center [1102, 511] width 38 height 21
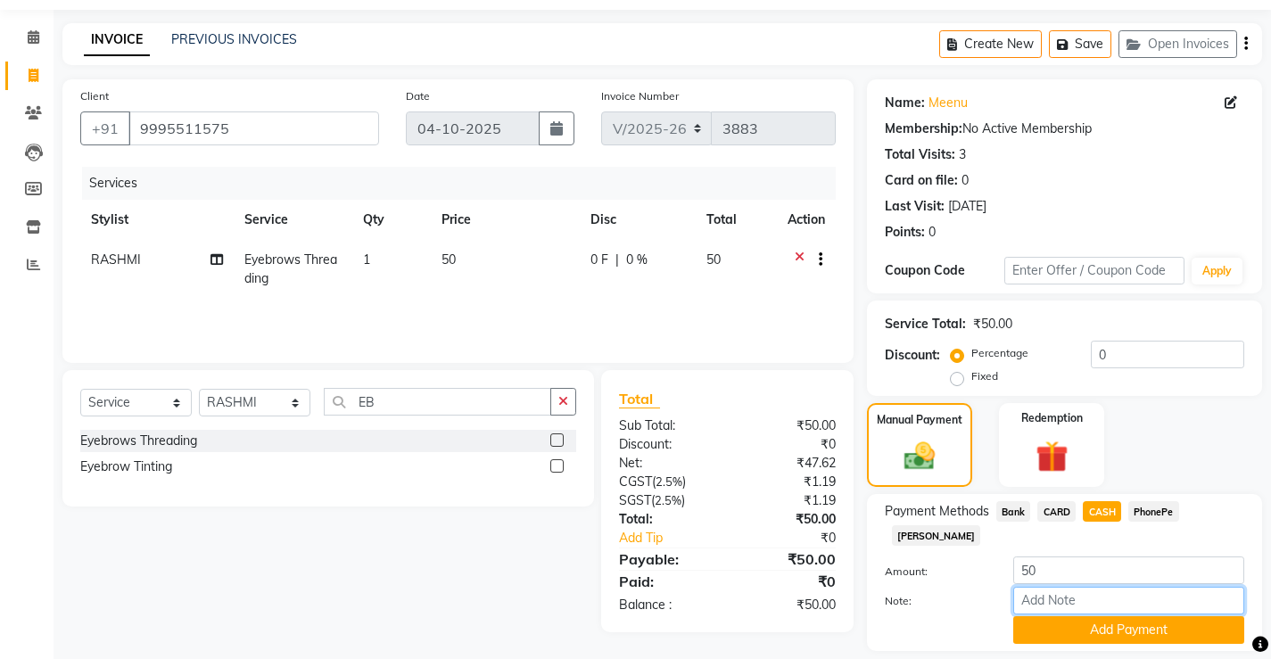
click at [1119, 587] on input "Note:" at bounding box center [1128, 601] width 231 height 28
type input "[PERSON_NAME]"
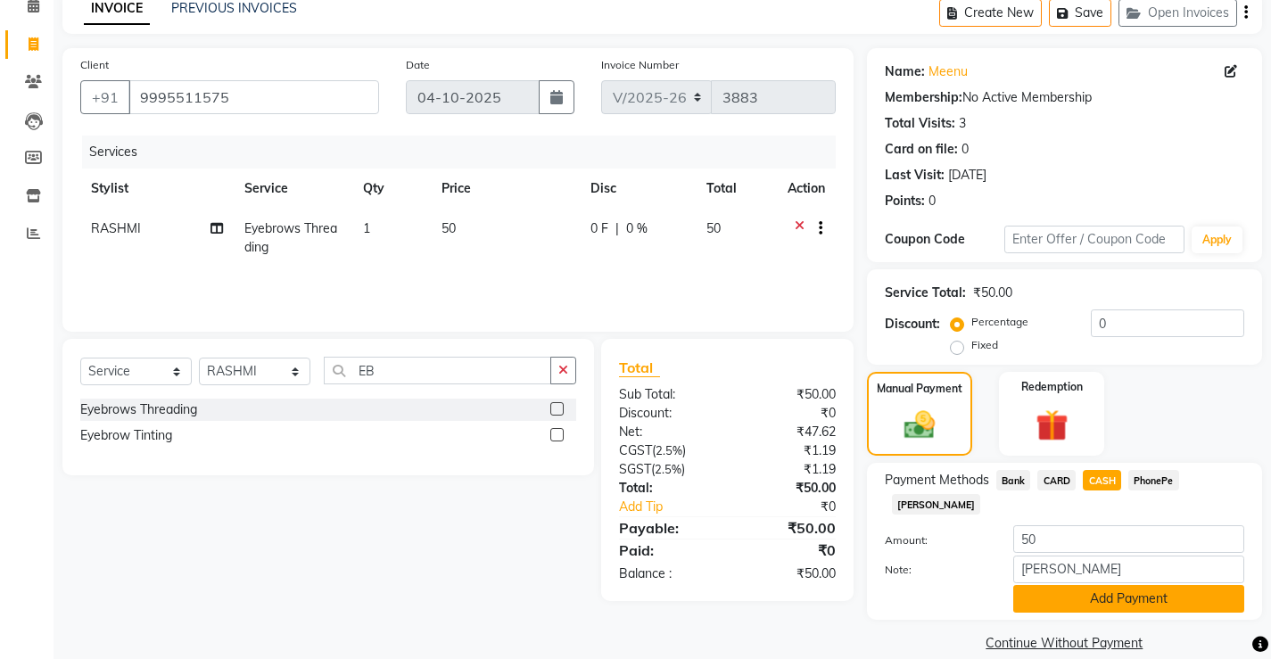
click at [1116, 585] on button "Add Payment" at bounding box center [1128, 599] width 231 height 28
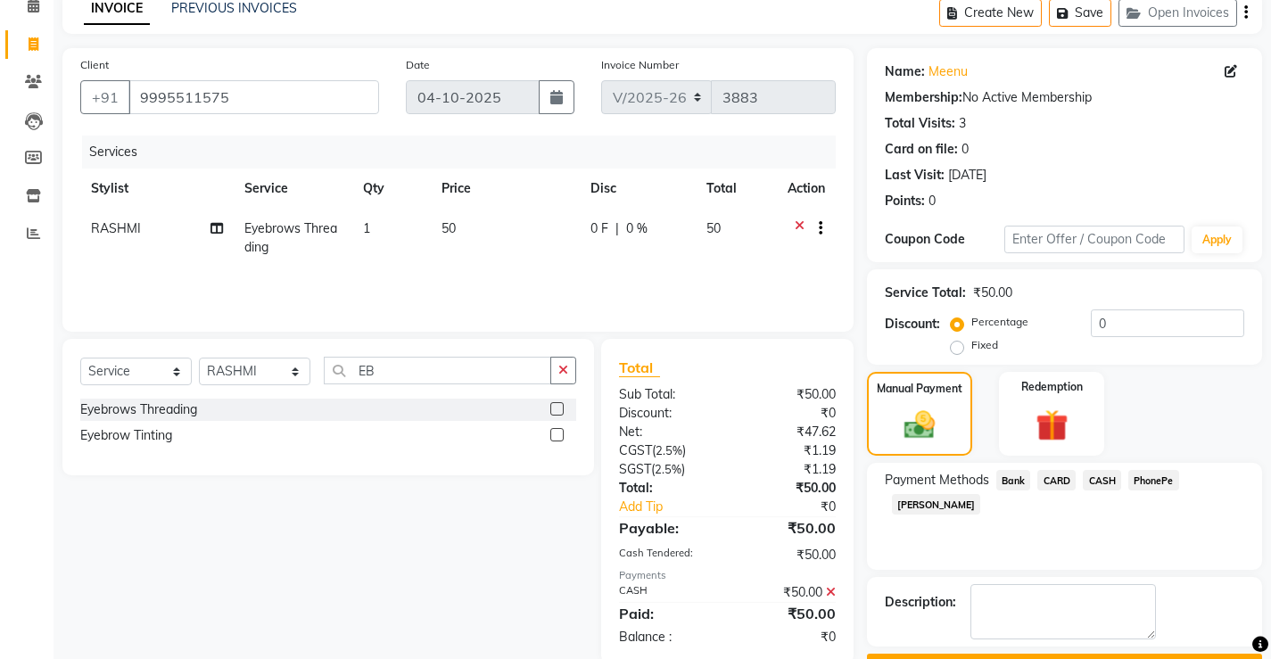
scroll to position [135, 0]
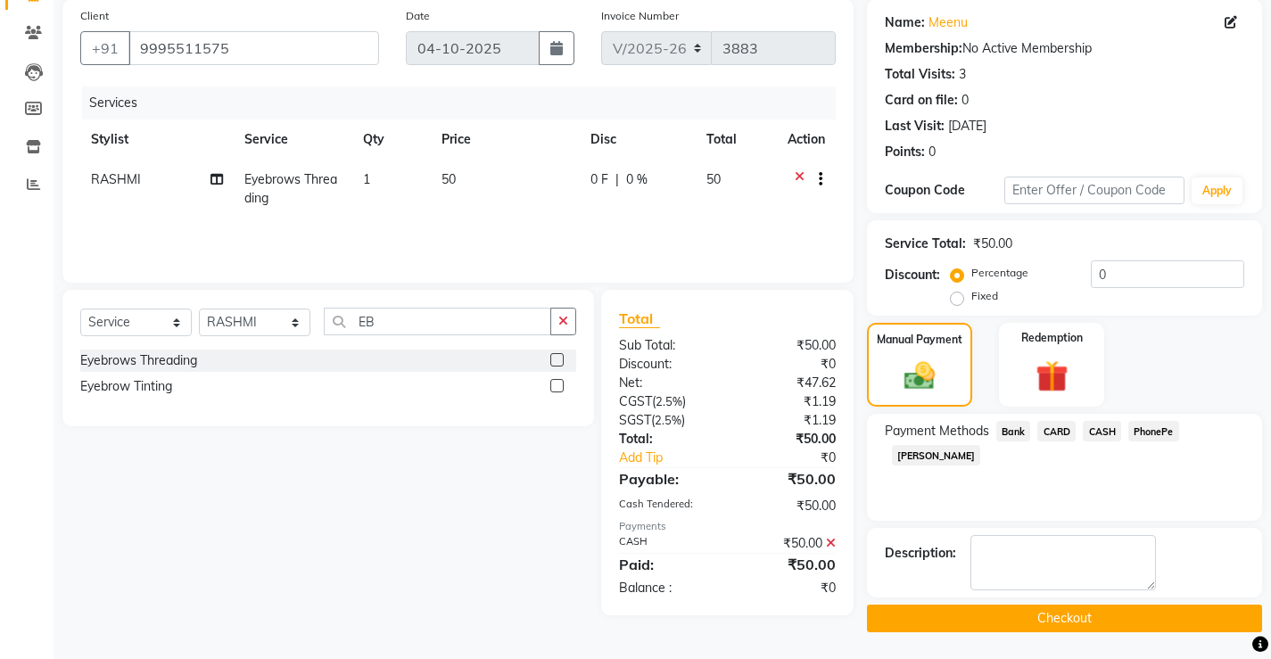
click at [1047, 613] on button "Checkout" at bounding box center [1064, 619] width 395 height 28
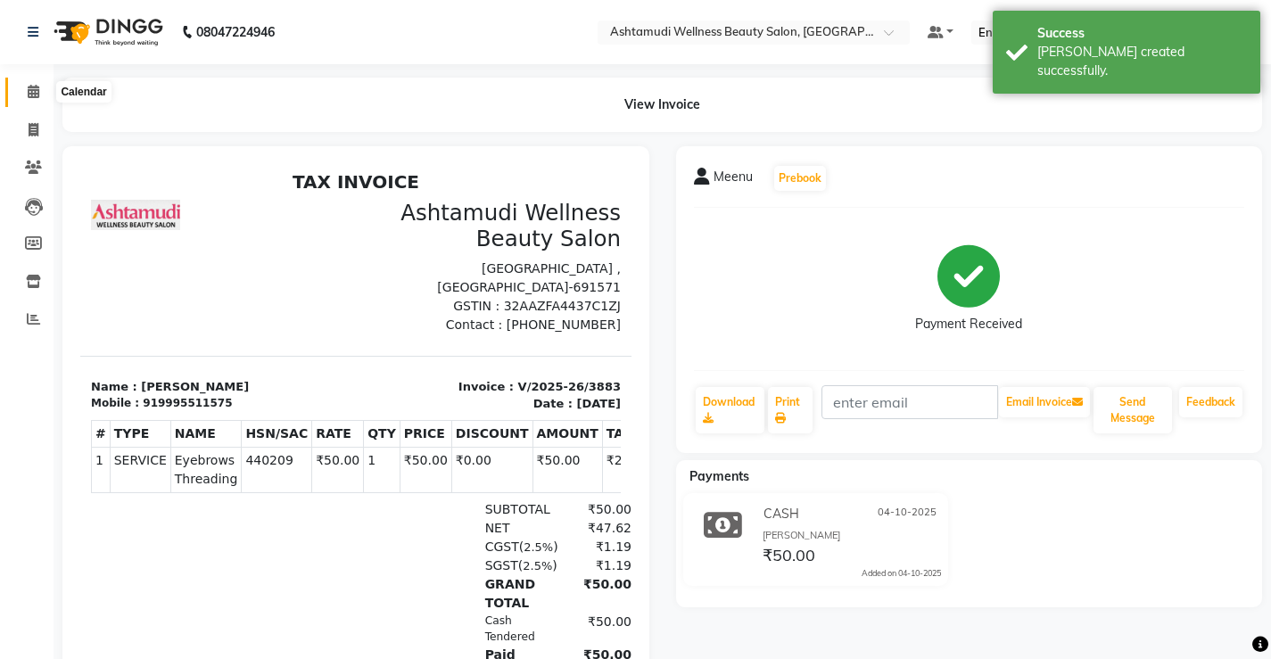
click at [38, 86] on icon at bounding box center [34, 91] width 12 height 13
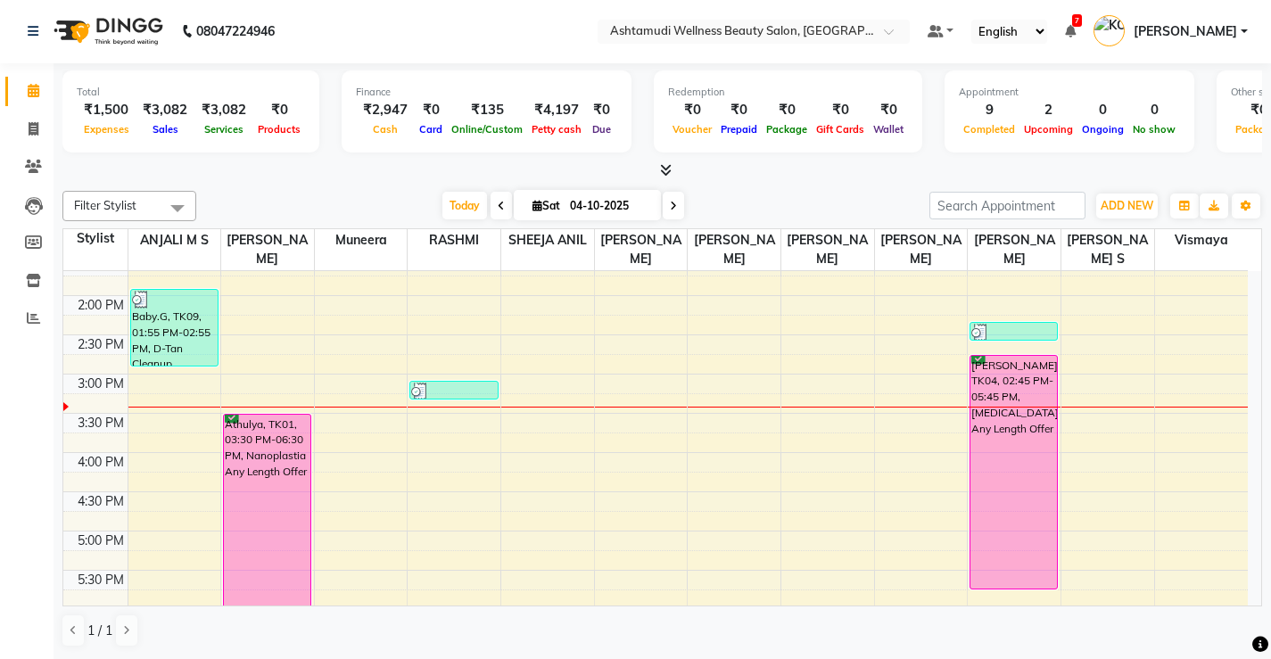
scroll to position [685, 0]
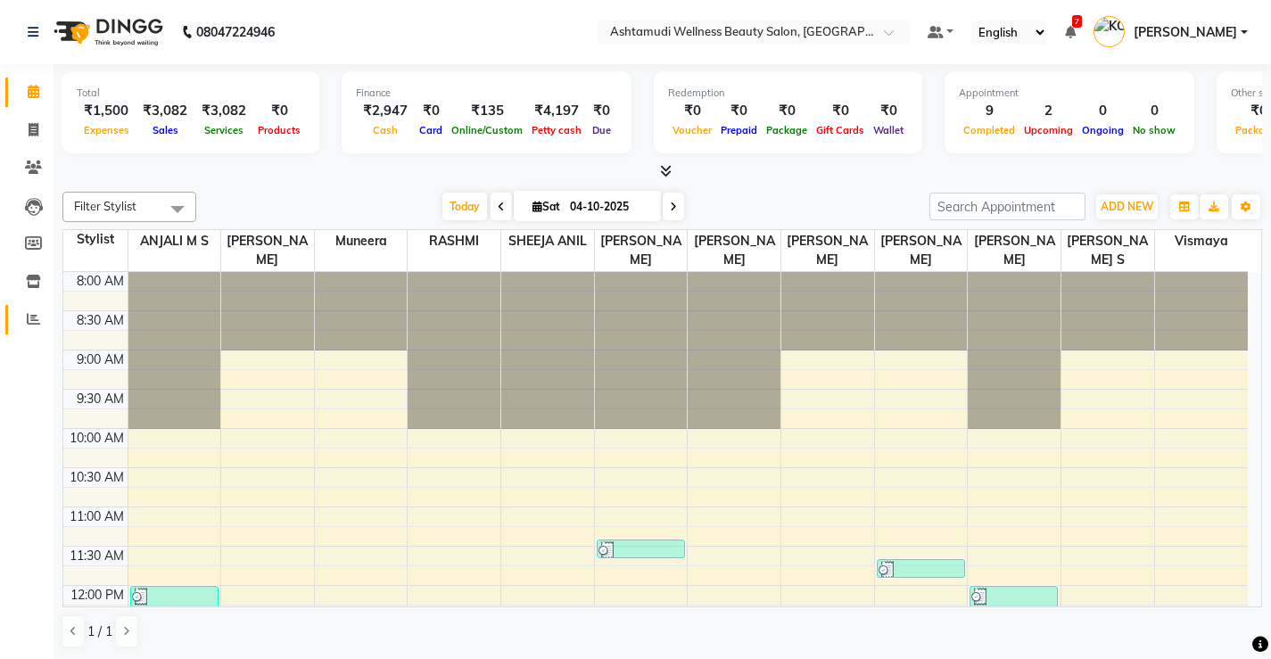
click at [32, 316] on icon at bounding box center [33, 318] width 13 height 13
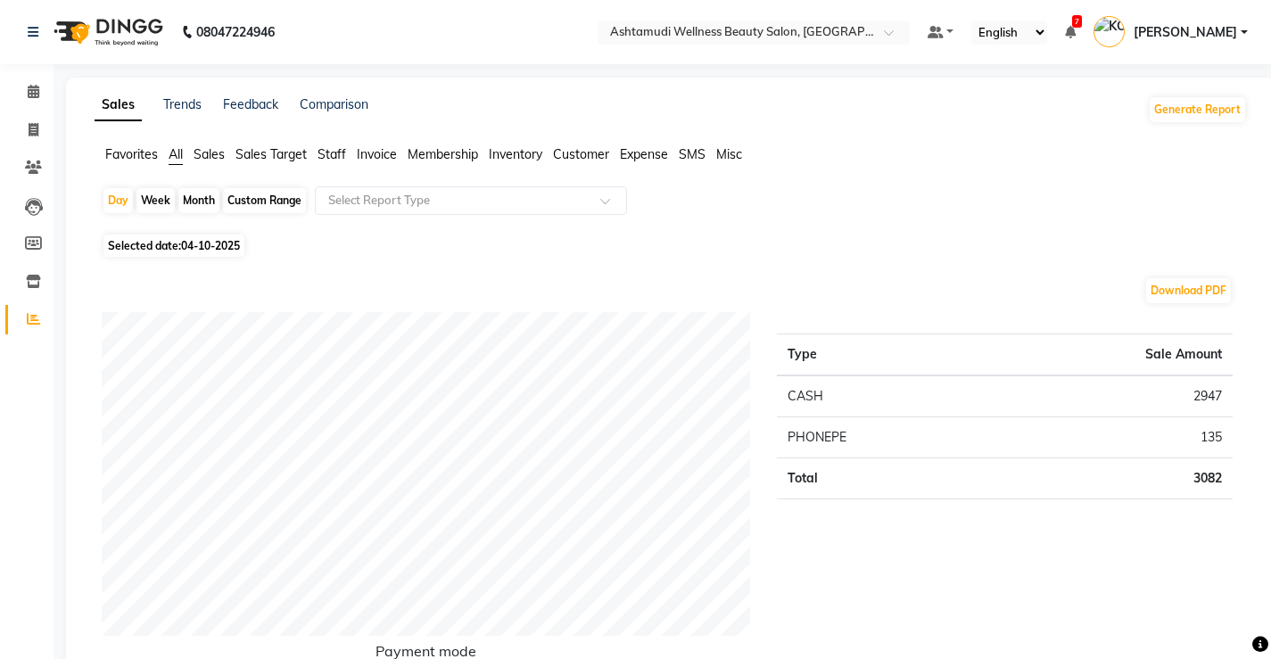
click at [337, 151] on span "Staff" at bounding box center [331, 154] width 29 height 16
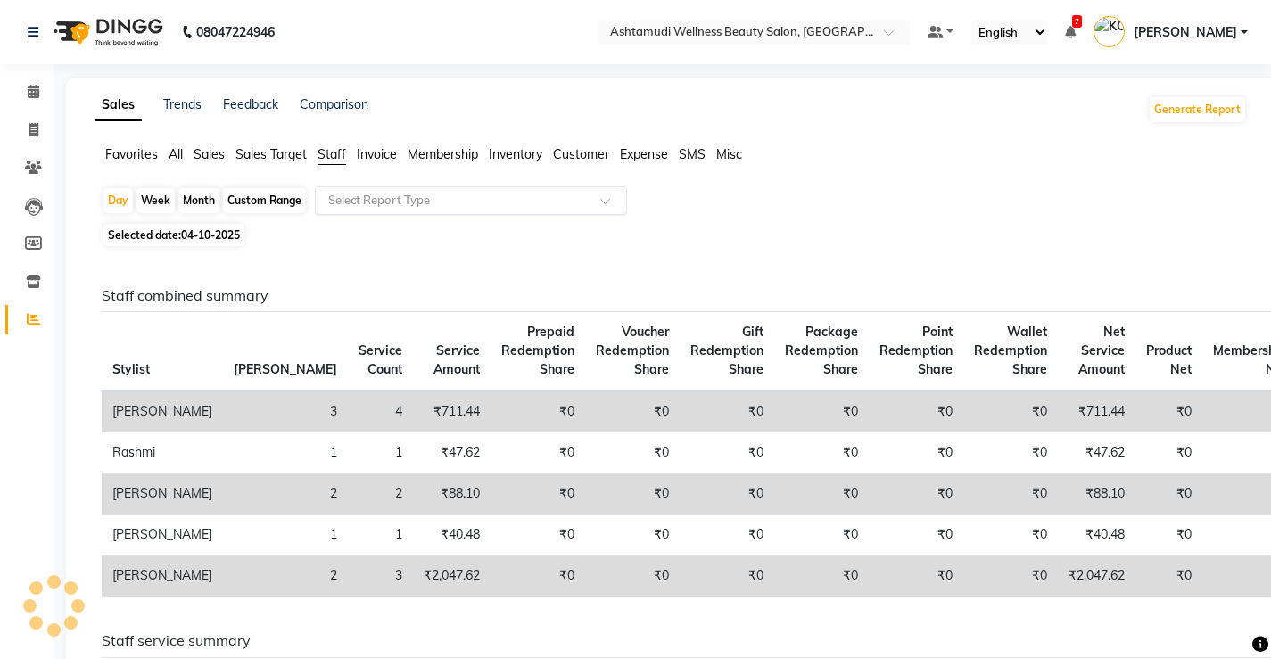
click at [367, 203] on input "text" at bounding box center [453, 201] width 257 height 18
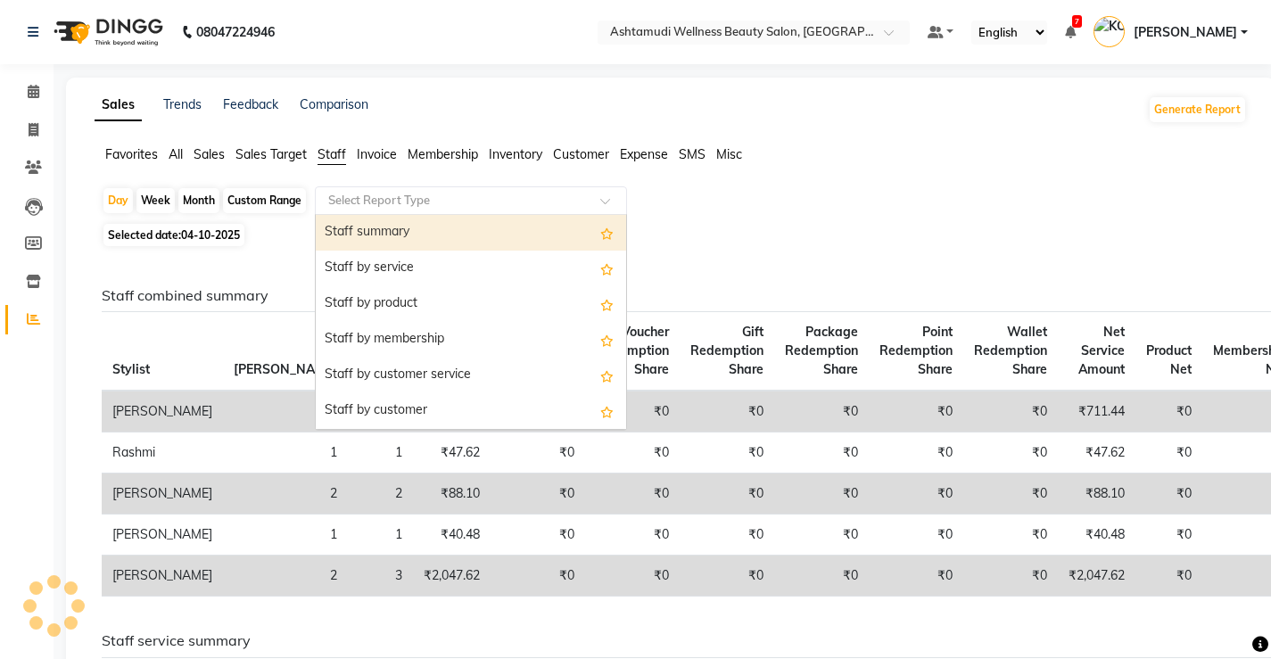
click at [375, 228] on div "Staff summary" at bounding box center [471, 233] width 310 height 36
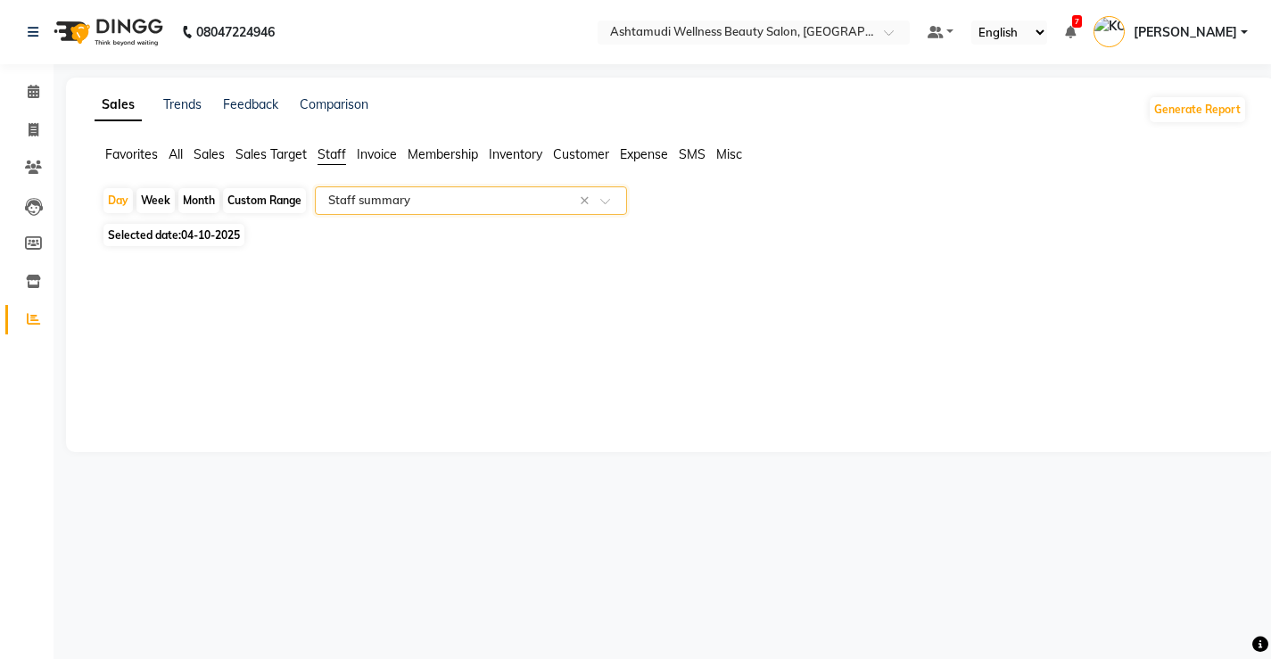
select select "full_report"
select select "csv"
click at [258, 195] on div "Custom Range" at bounding box center [264, 200] width 83 height 25
select select "10"
select select "2025"
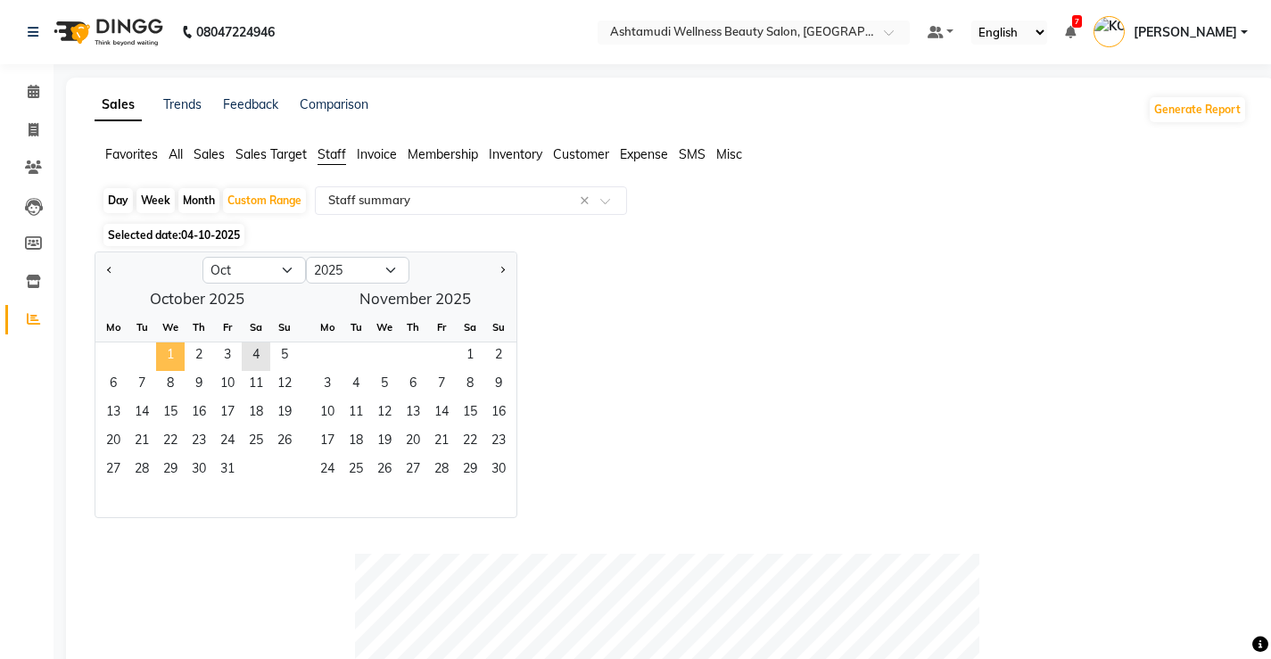
click at [168, 342] on span "1" at bounding box center [170, 356] width 29 height 29
click at [254, 354] on span "4" at bounding box center [256, 356] width 29 height 29
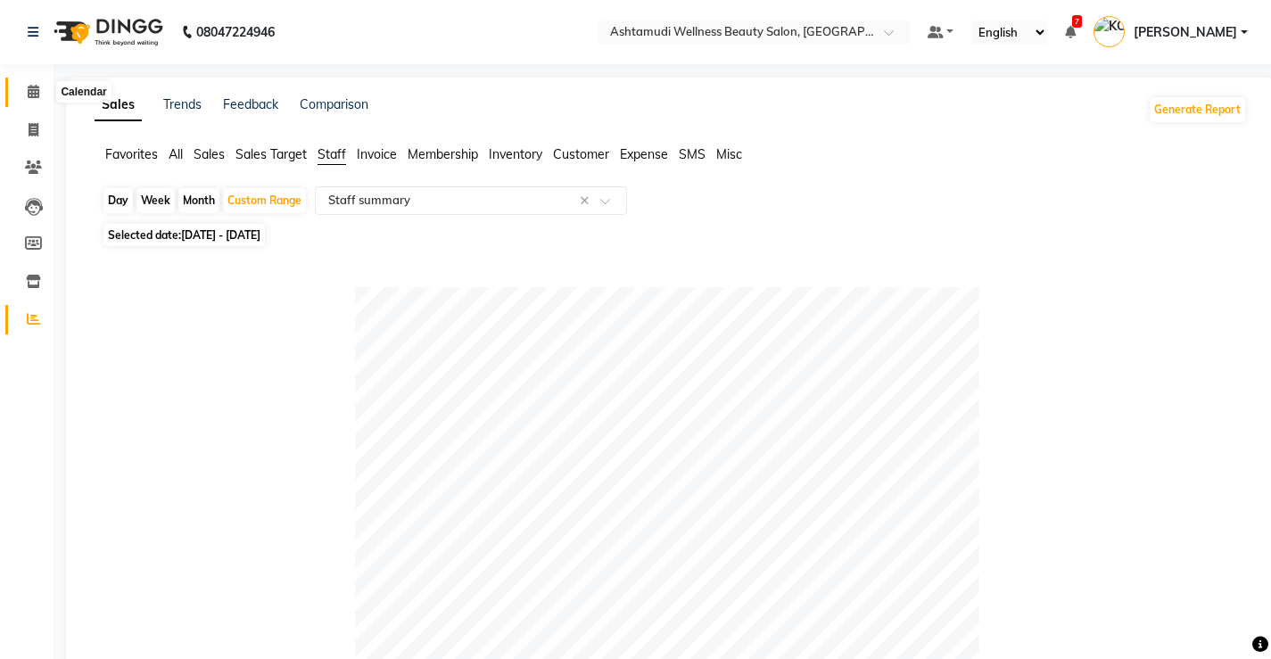
click at [36, 87] on icon at bounding box center [34, 91] width 12 height 13
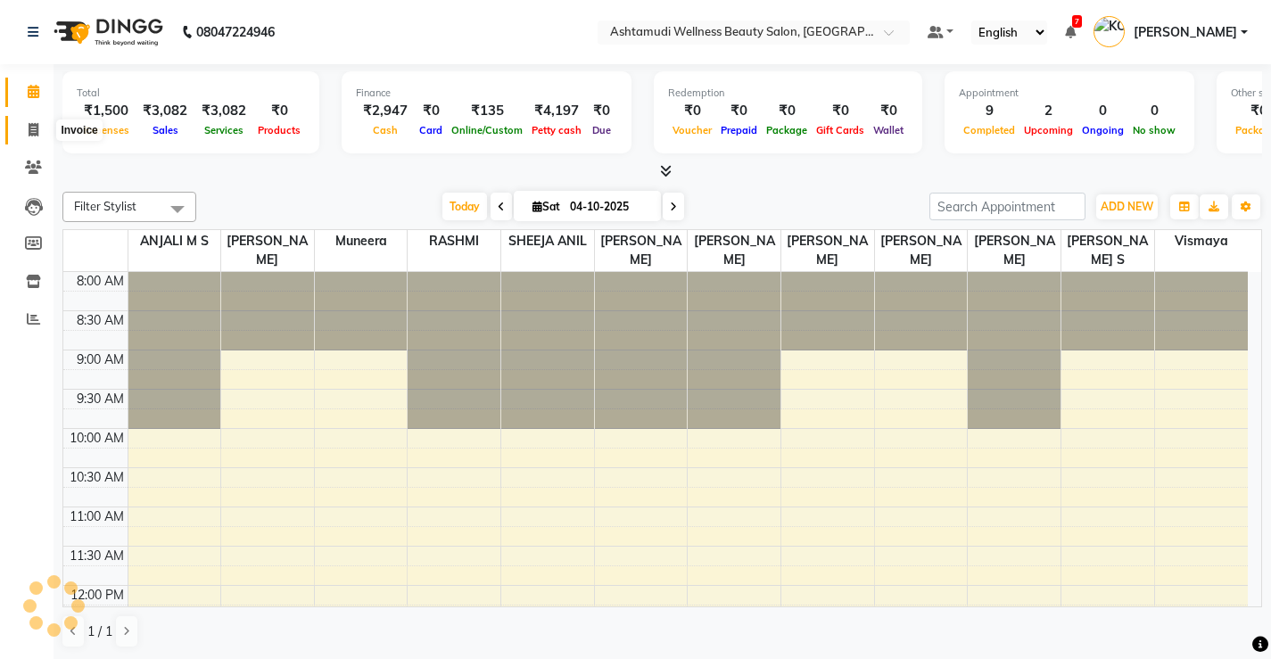
click at [37, 129] on icon at bounding box center [34, 129] width 10 height 13
select select "service"
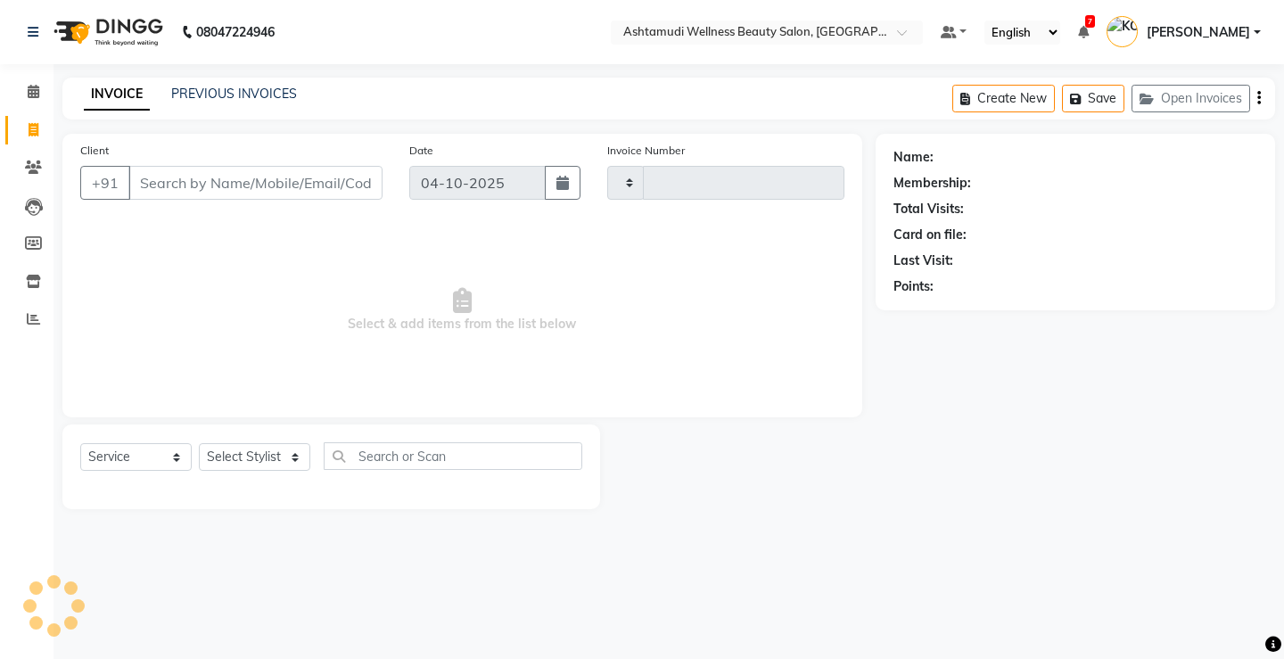
type input "3884"
select select "4674"
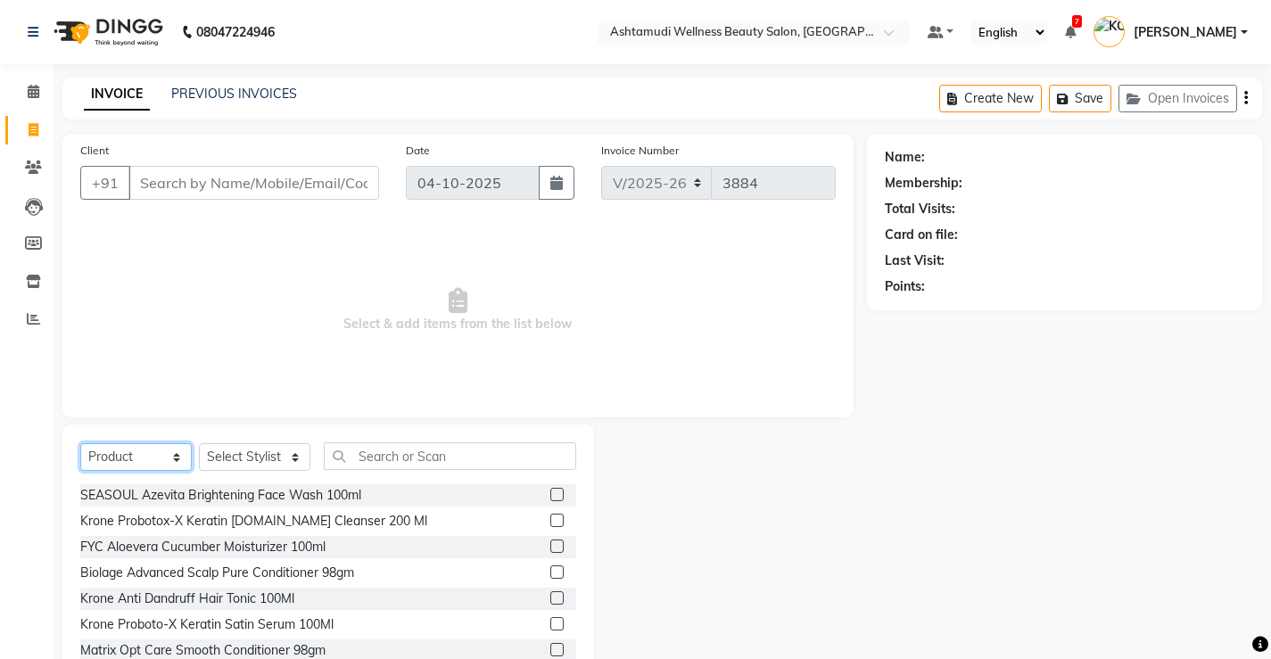
click at [141, 459] on select "Select Service Product Membership Package Voucher Prepaid Gift Card" at bounding box center [135, 457] width 111 height 28
select select "service"
click at [80, 443] on select "Select Service Product Membership Package Voucher Prepaid Gift Card" at bounding box center [135, 457] width 111 height 28
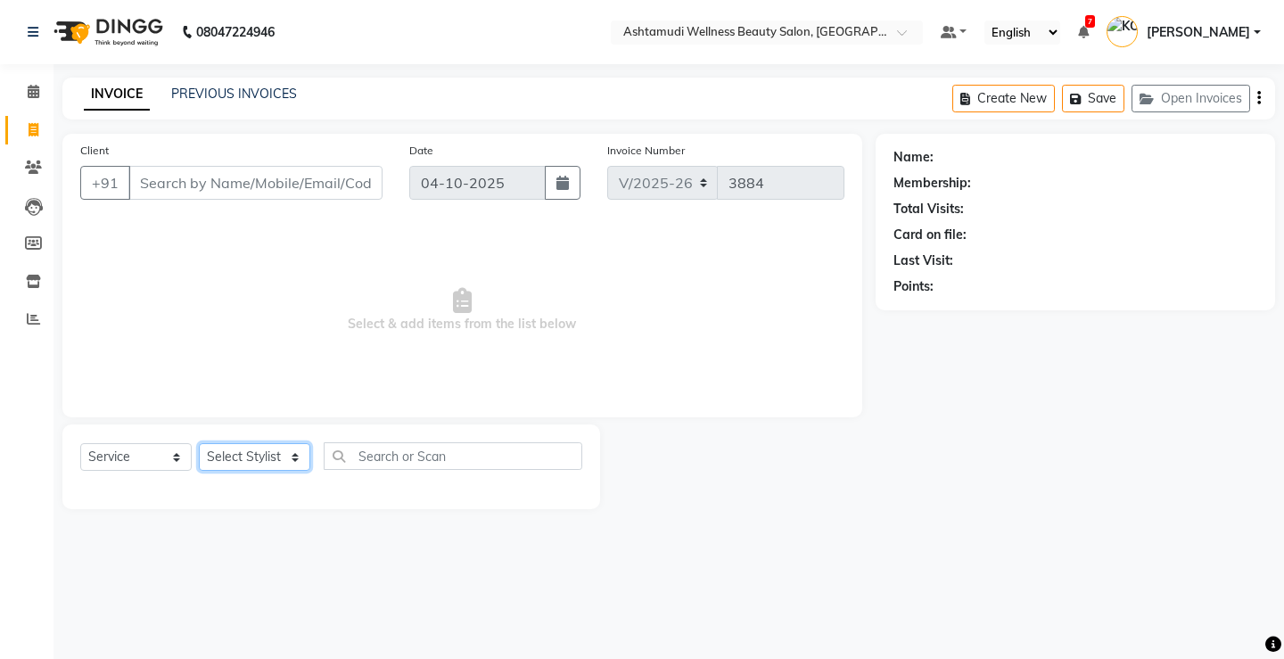
click at [219, 449] on select "Select Stylist ANJALI M S ASWATHY KOTTIYAM ASHTAMUDI KUMARI Muneera RASHMI SHEE…" at bounding box center [254, 457] width 111 height 28
select select "71741"
click at [199, 443] on select "Select Stylist ANJALI M S ASWATHY KOTTIYAM ASHTAMUDI KUMARI Muneera RASHMI SHEE…" at bounding box center [254, 457] width 111 height 28
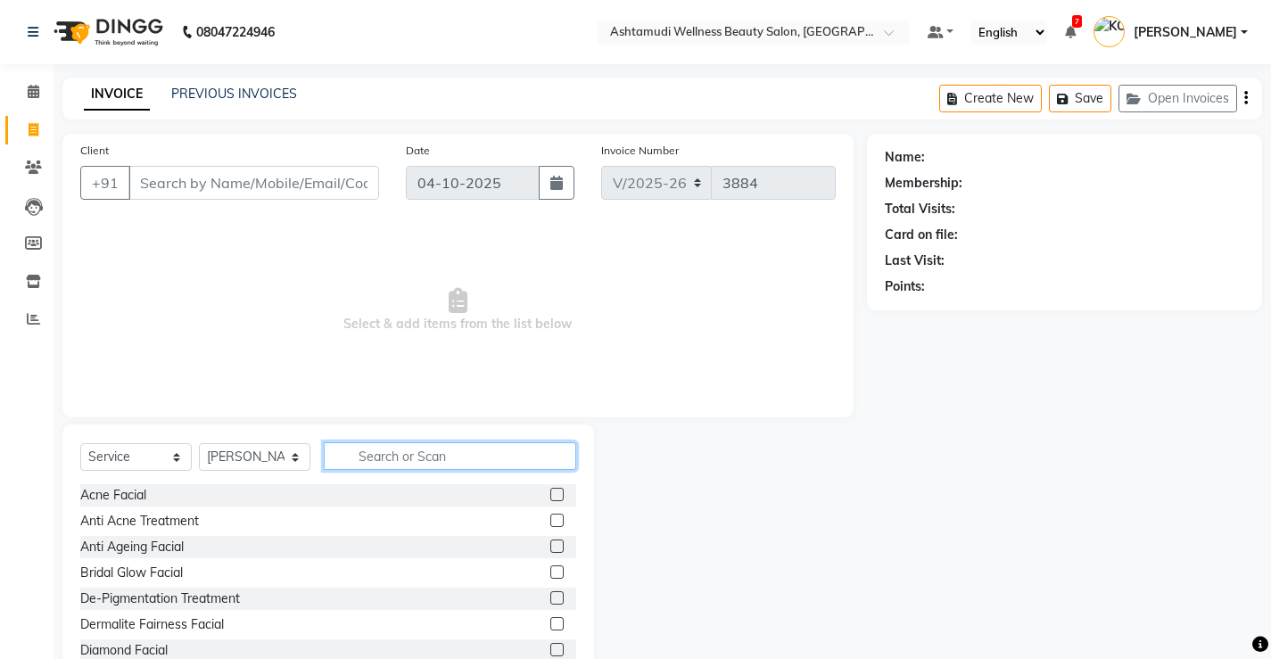
click at [375, 460] on input "text" at bounding box center [450, 456] width 252 height 28
type input "ANTI"
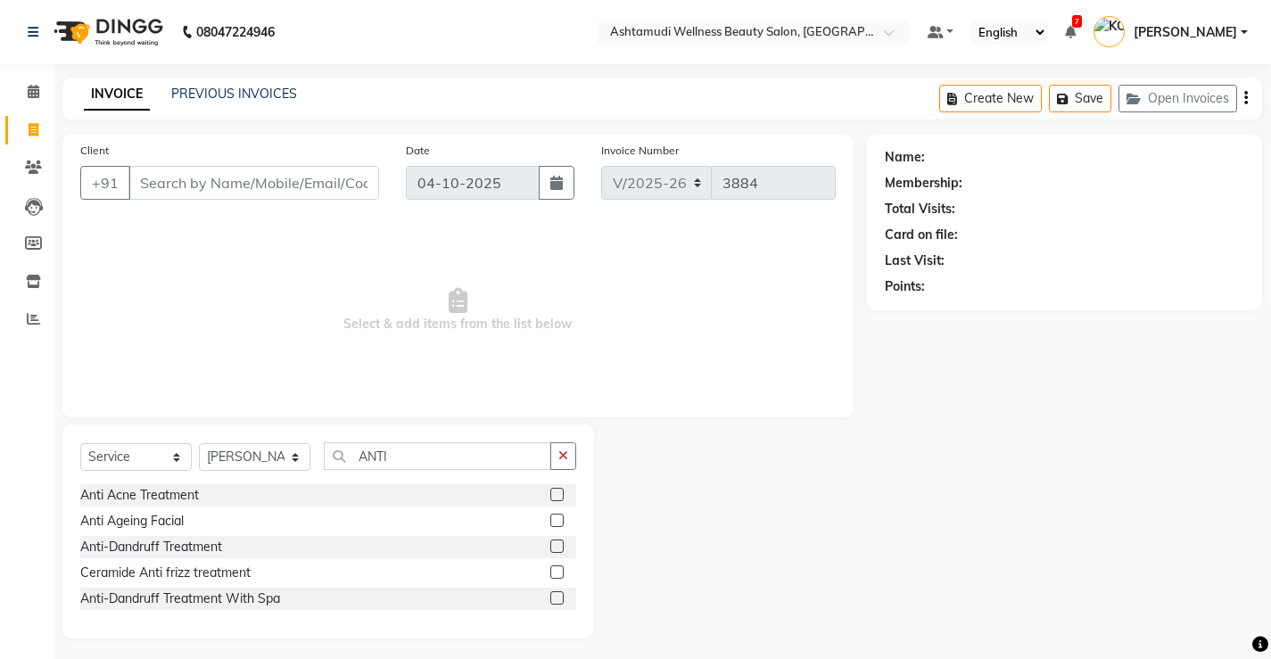
click at [558, 597] on label at bounding box center [556, 597] width 13 height 13
click at [558, 597] on input "checkbox" at bounding box center [556, 599] width 12 height 12
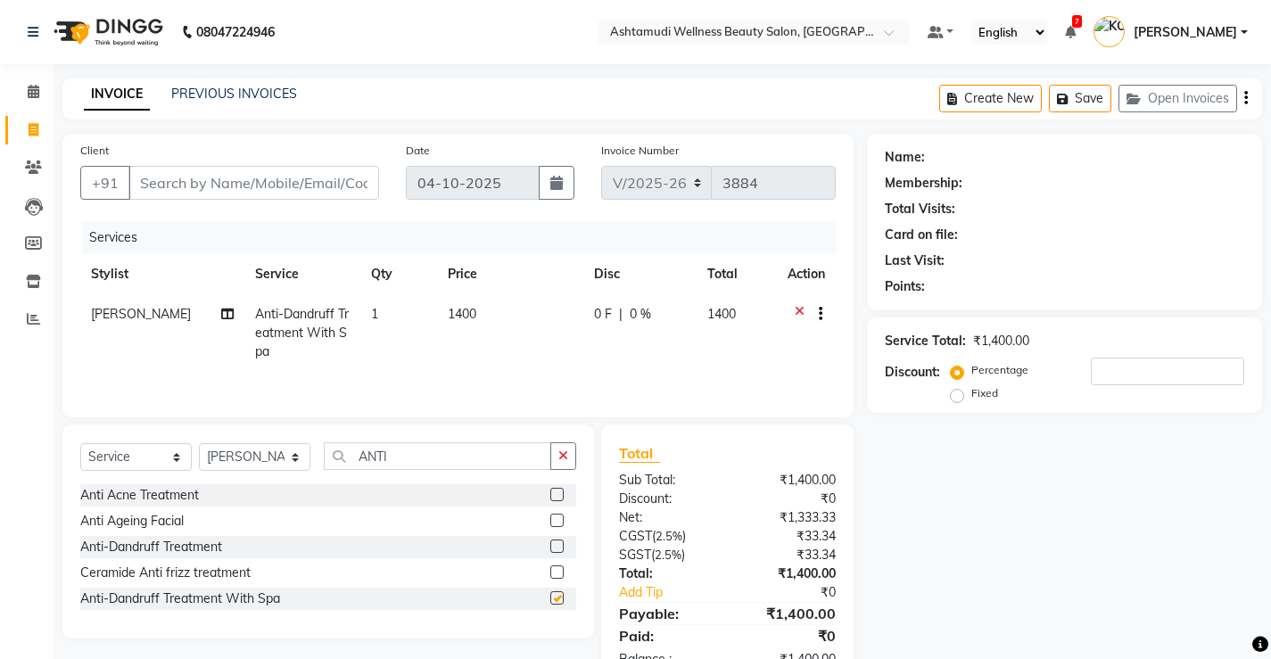
checkbox input "false"
click at [136, 458] on select "Select Service Product Membership Package Voucher Prepaid Gift Card" at bounding box center [135, 457] width 111 height 28
select select "product"
click at [80, 443] on select "Select Service Product Membership Package Voucher Prepaid Gift Card" at bounding box center [135, 457] width 111 height 28
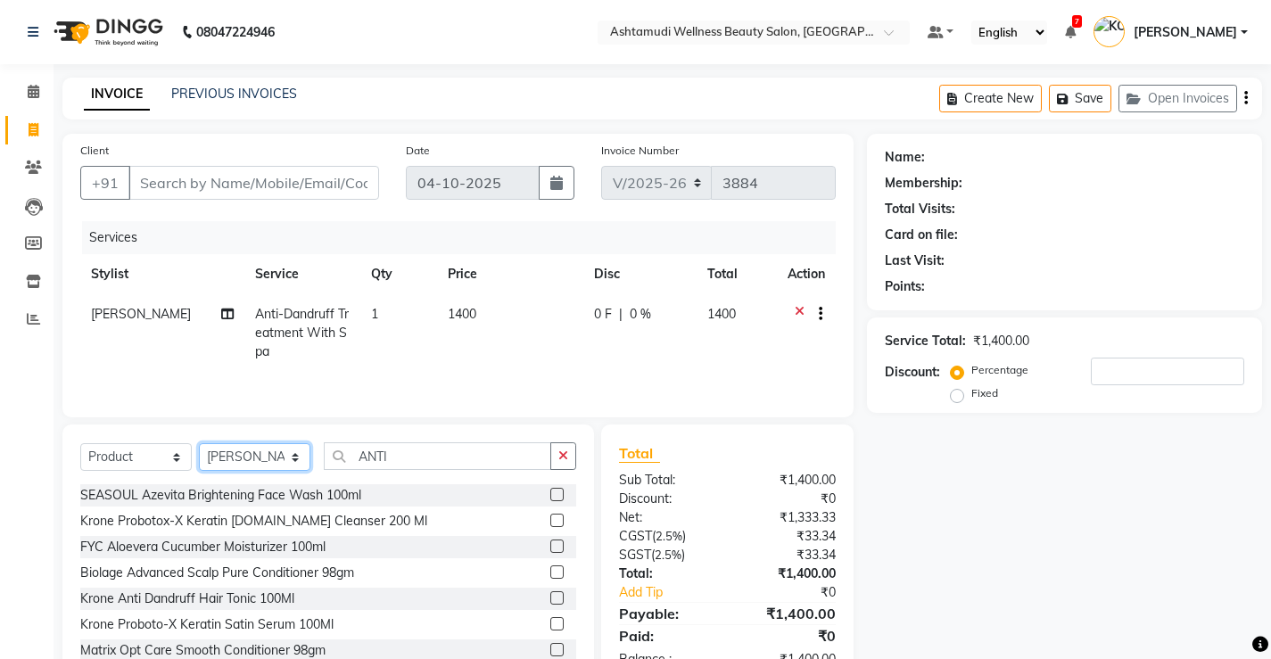
click at [218, 458] on select "Select Stylist ANJALI M S [PERSON_NAME] KOTTIYAM ASHTAMUDI [PERSON_NAME] [PERSO…" at bounding box center [254, 457] width 111 height 28
select select "27471"
click at [199, 443] on select "Select Stylist ANJALI M S [PERSON_NAME] KOTTIYAM ASHTAMUDI [PERSON_NAME] [PERSO…" at bounding box center [254, 457] width 111 height 28
click at [443, 451] on input "ANTI" at bounding box center [437, 456] width 227 height 28
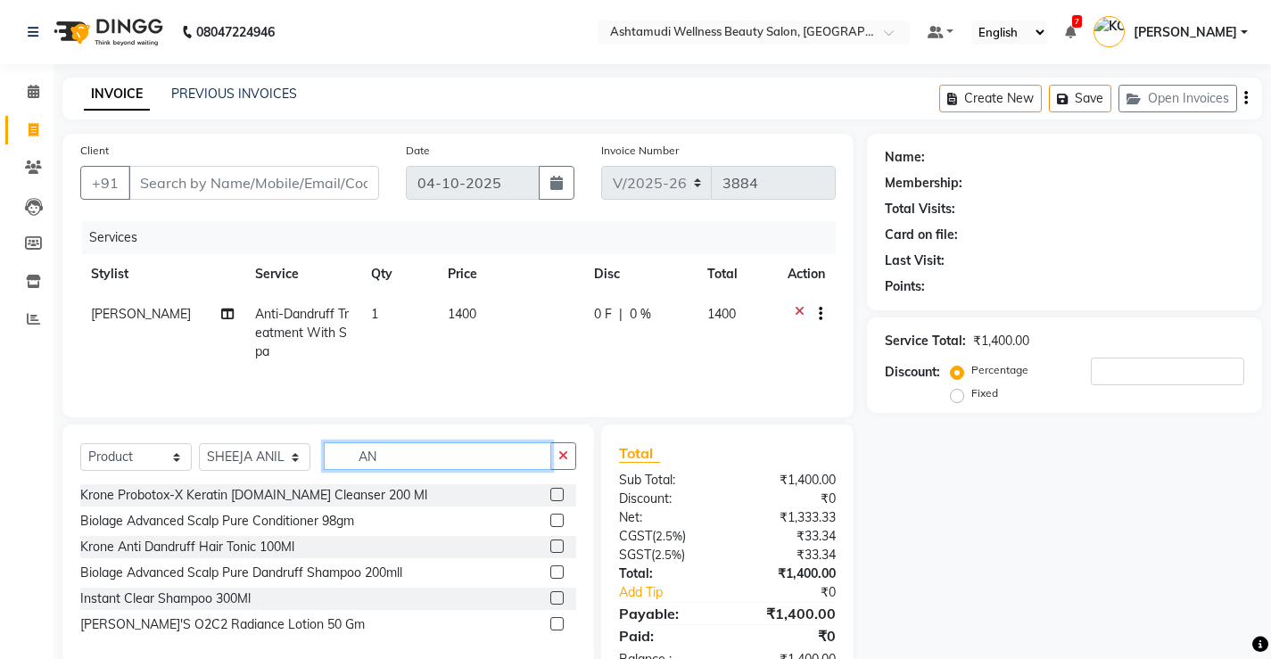
type input "A"
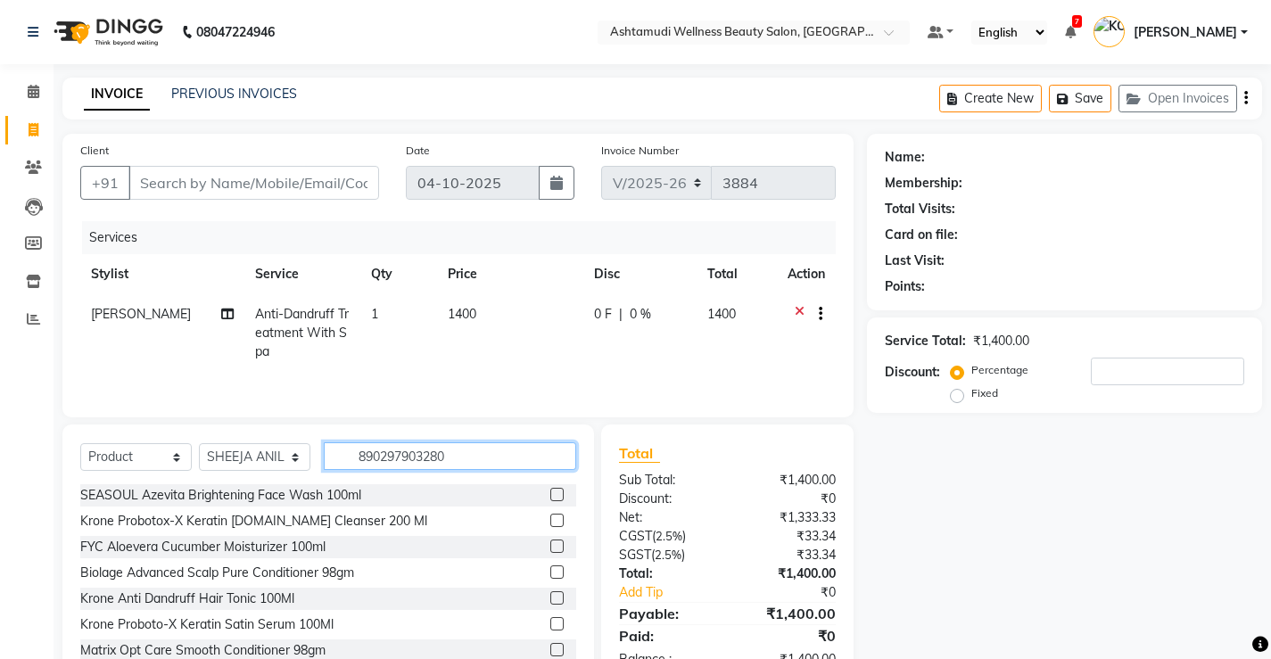
type input "8902979032803"
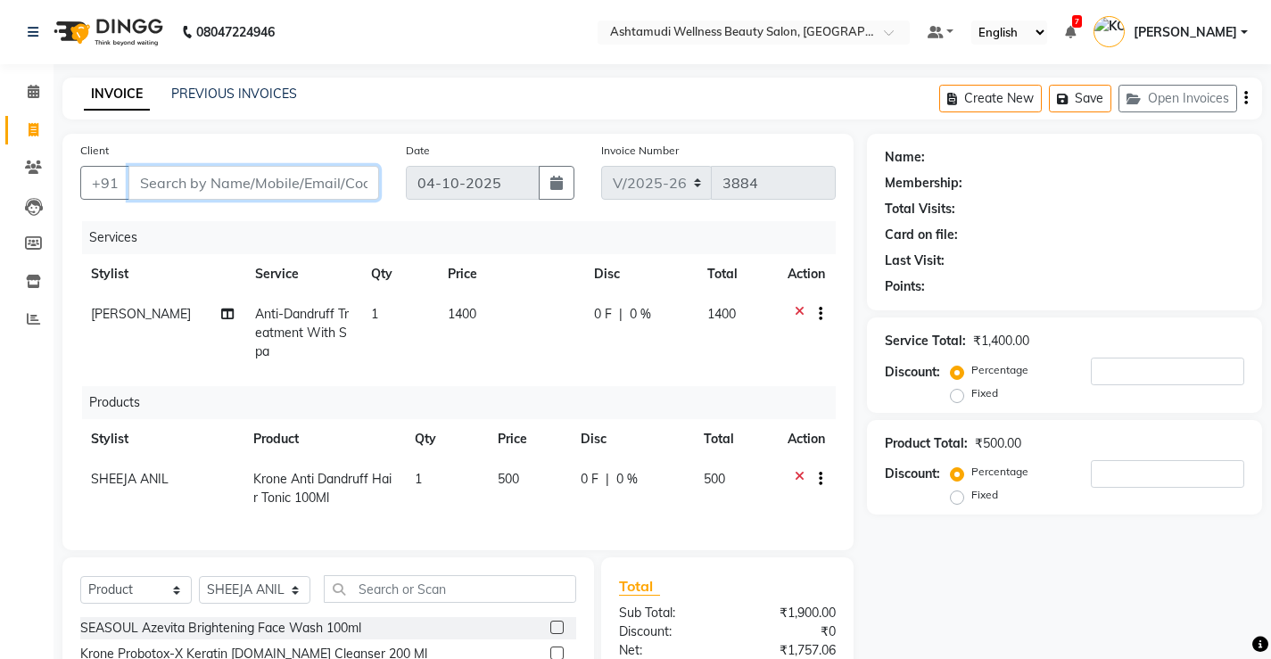
click at [154, 193] on input "Client" at bounding box center [253, 183] width 251 height 34
type input "8"
type input "0"
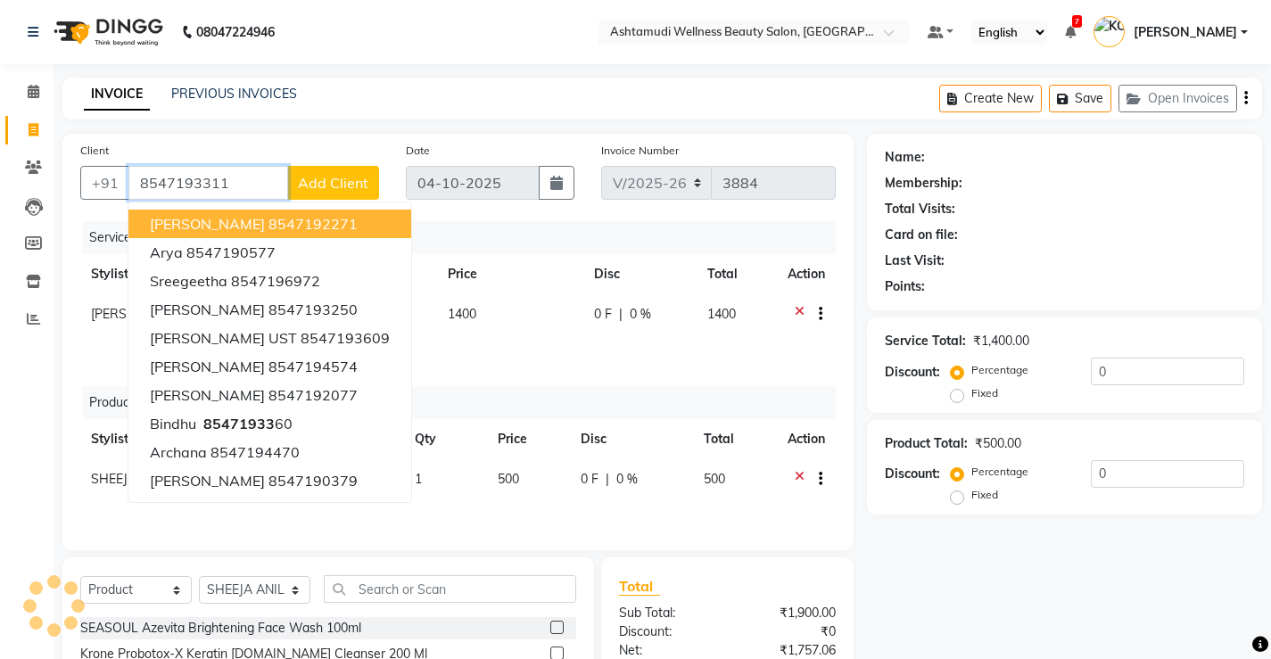
type input "8547193311"
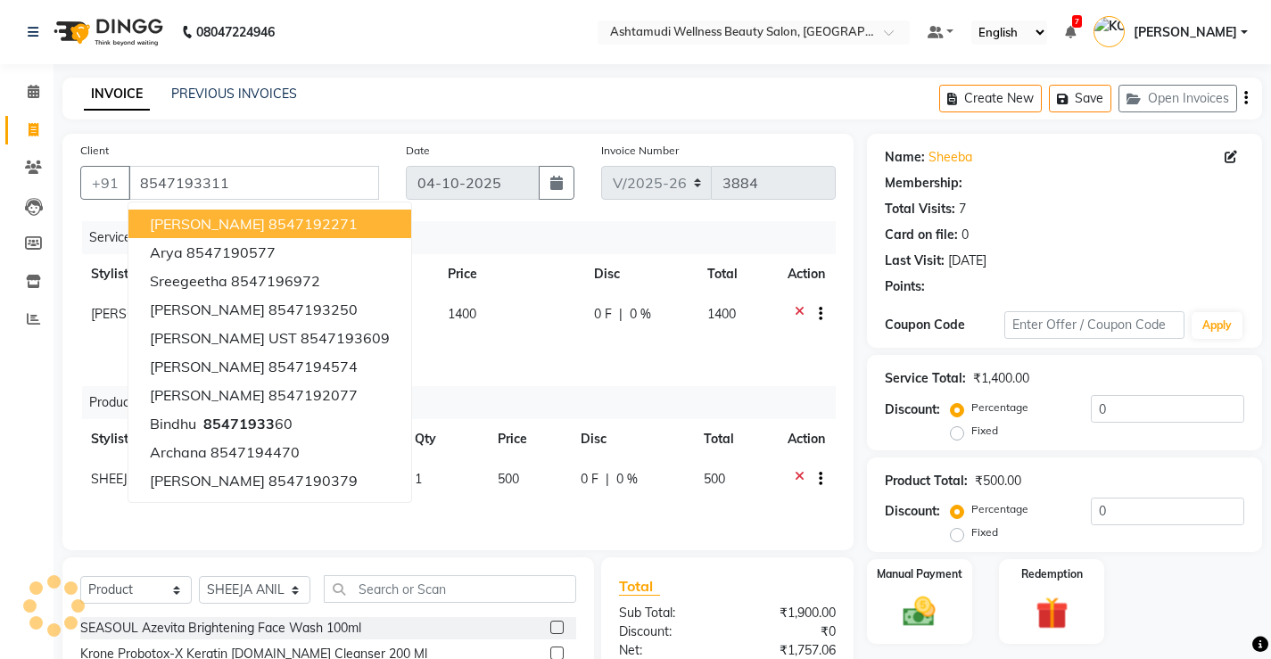
select select "2: Object"
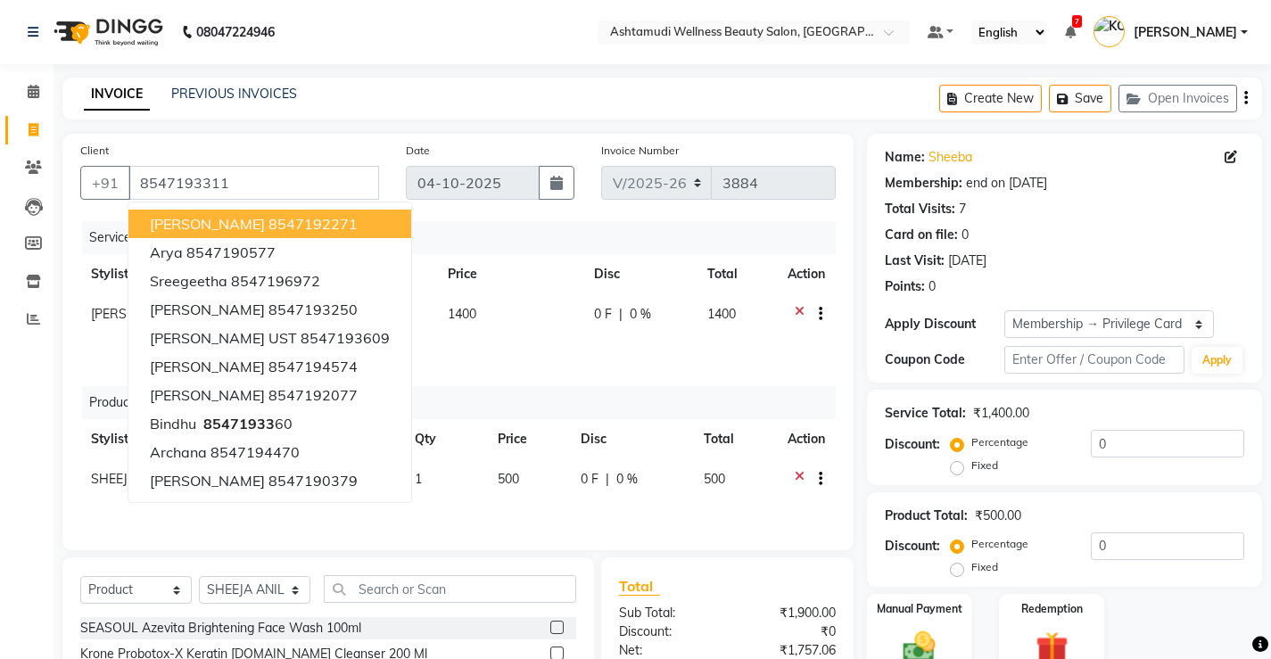
type input "15"
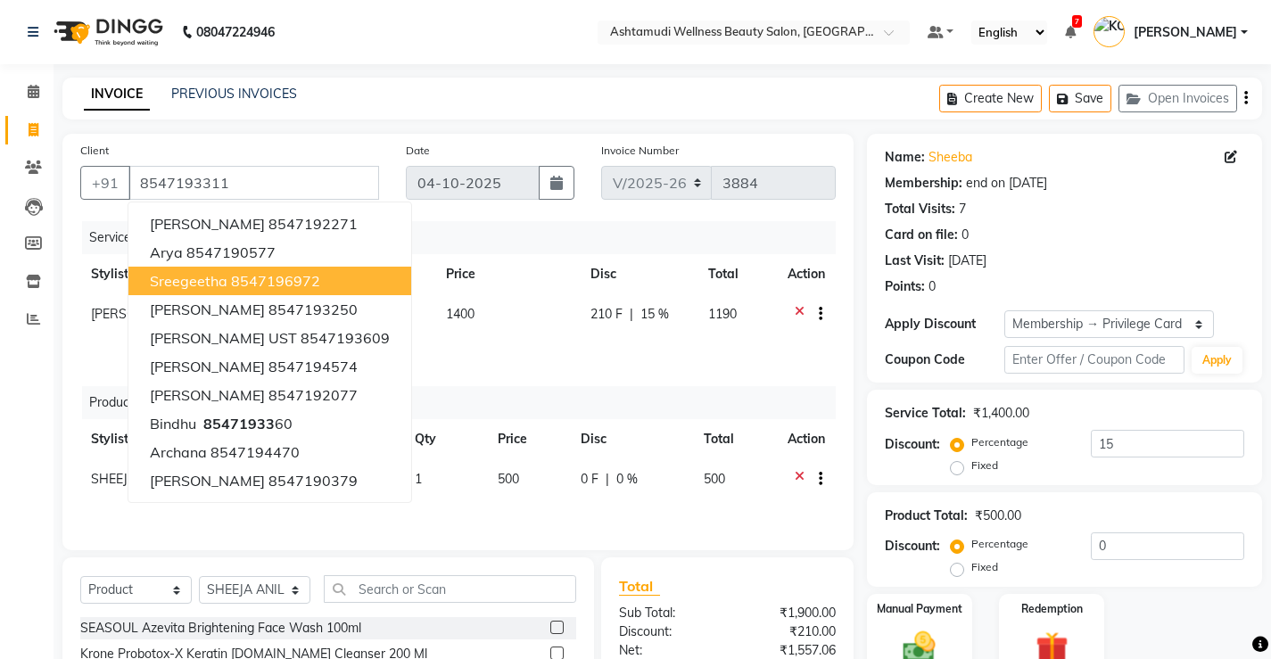
click at [532, 337] on td "1400" at bounding box center [507, 333] width 144 height 78
select select "71741"
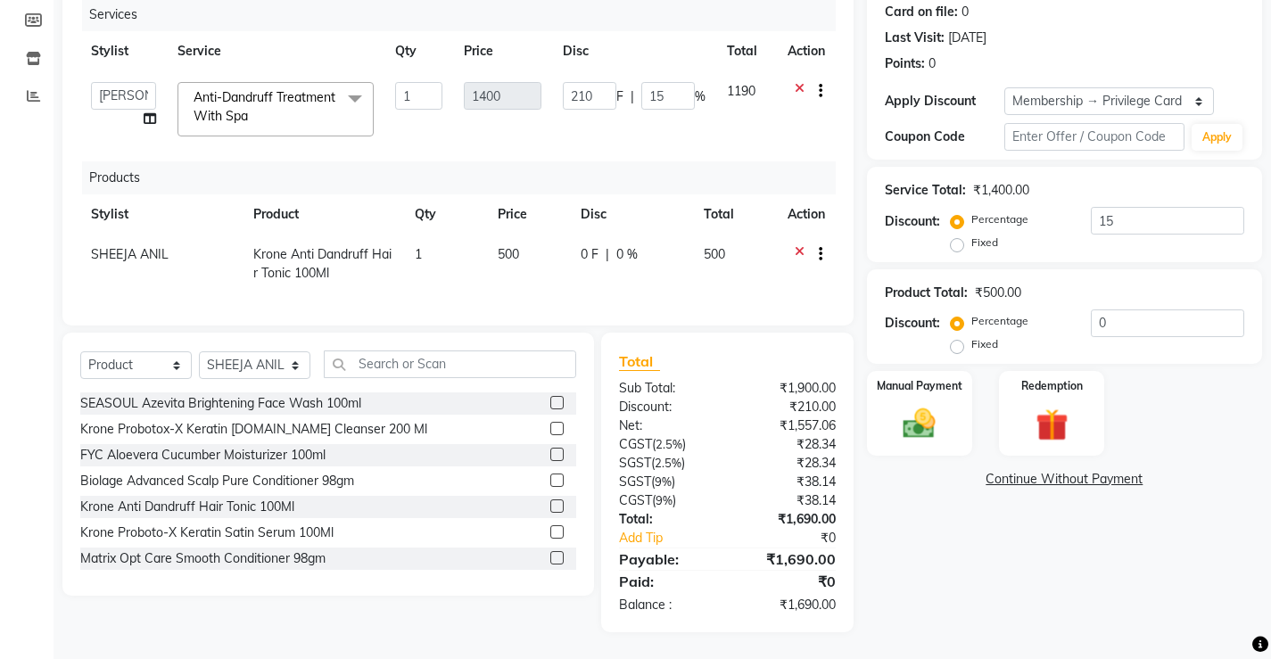
scroll to position [58, 0]
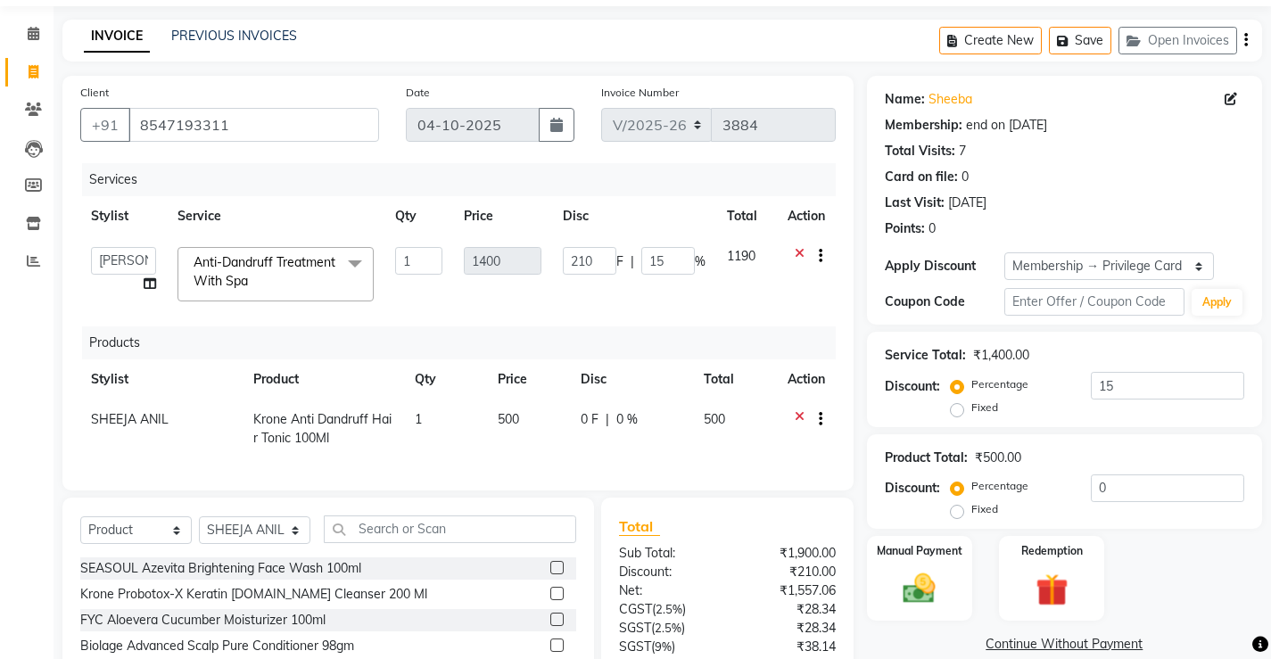
click at [491, 302] on td "1400" at bounding box center [502, 274] width 99 height 76
click at [636, 298] on td "210 F | 15 %" at bounding box center [634, 274] width 164 height 76
click at [799, 251] on icon at bounding box center [800, 258] width 10 height 22
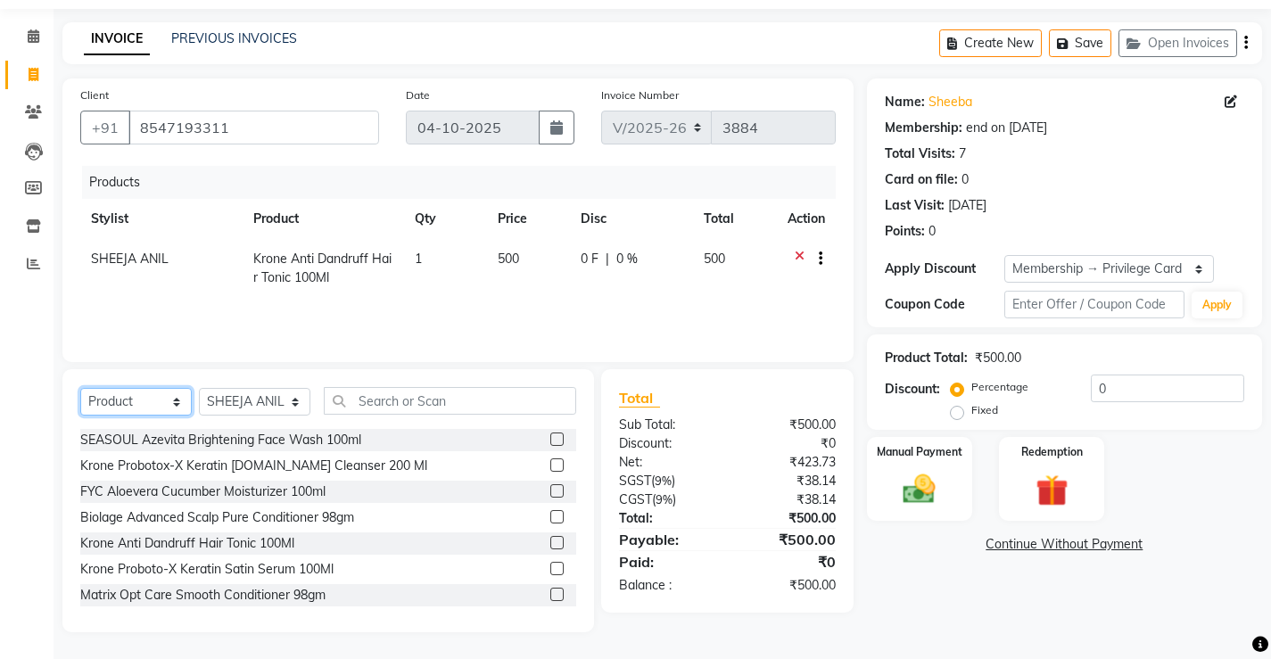
click at [143, 398] on select "Select Service Product Membership Package Voucher Prepaid Gift Card" at bounding box center [135, 402] width 111 height 28
select select "service"
click at [80, 388] on select "Select Service Product Membership Package Voucher Prepaid Gift Card" at bounding box center [135, 402] width 111 height 28
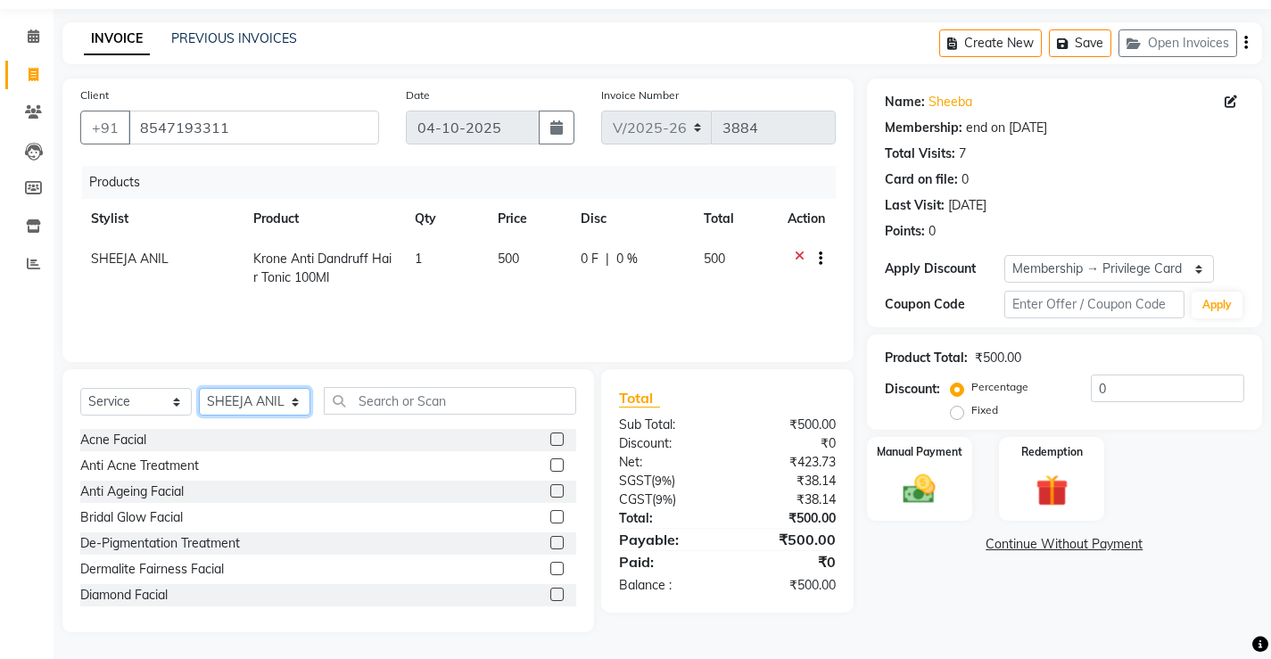
click at [231, 400] on select "Select Stylist ANJALI M S [PERSON_NAME] KOTTIYAM ASHTAMUDI [PERSON_NAME] [PERSO…" at bounding box center [254, 402] width 111 height 28
select select "71741"
click at [199, 388] on select "Select Stylist ANJALI M S [PERSON_NAME] KOTTIYAM ASHTAMUDI [PERSON_NAME] [PERSO…" at bounding box center [254, 402] width 111 height 28
click at [364, 408] on input "text" at bounding box center [450, 401] width 252 height 28
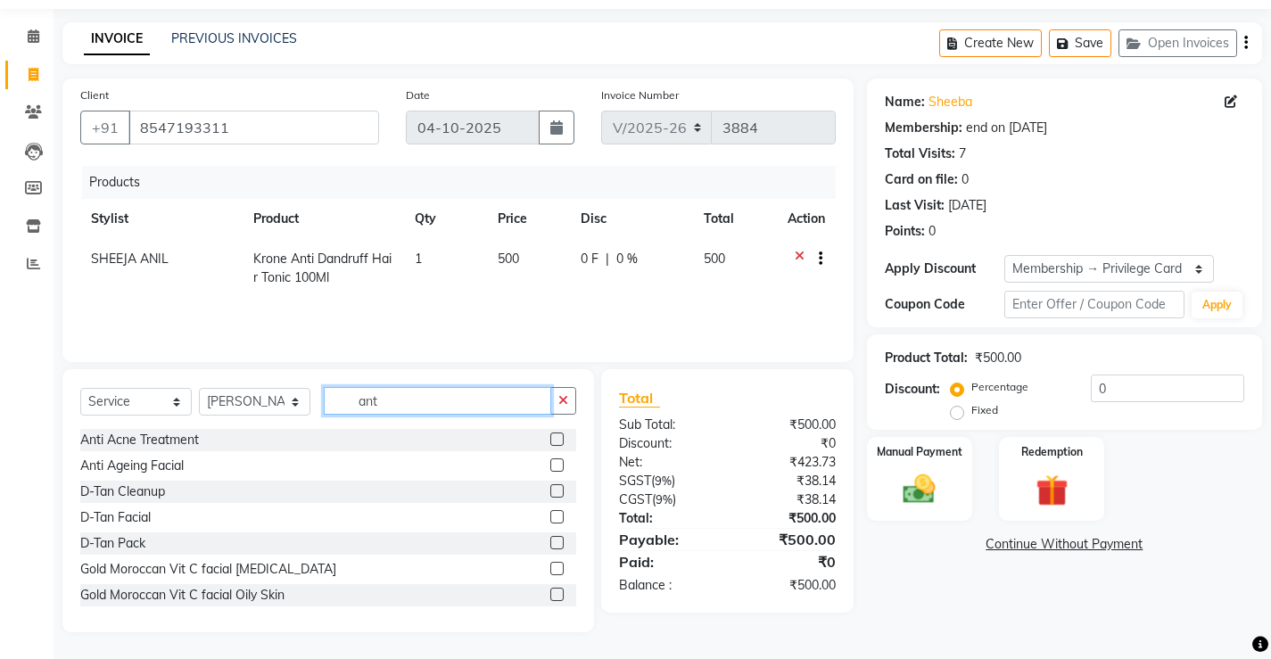
scroll to position [36, 0]
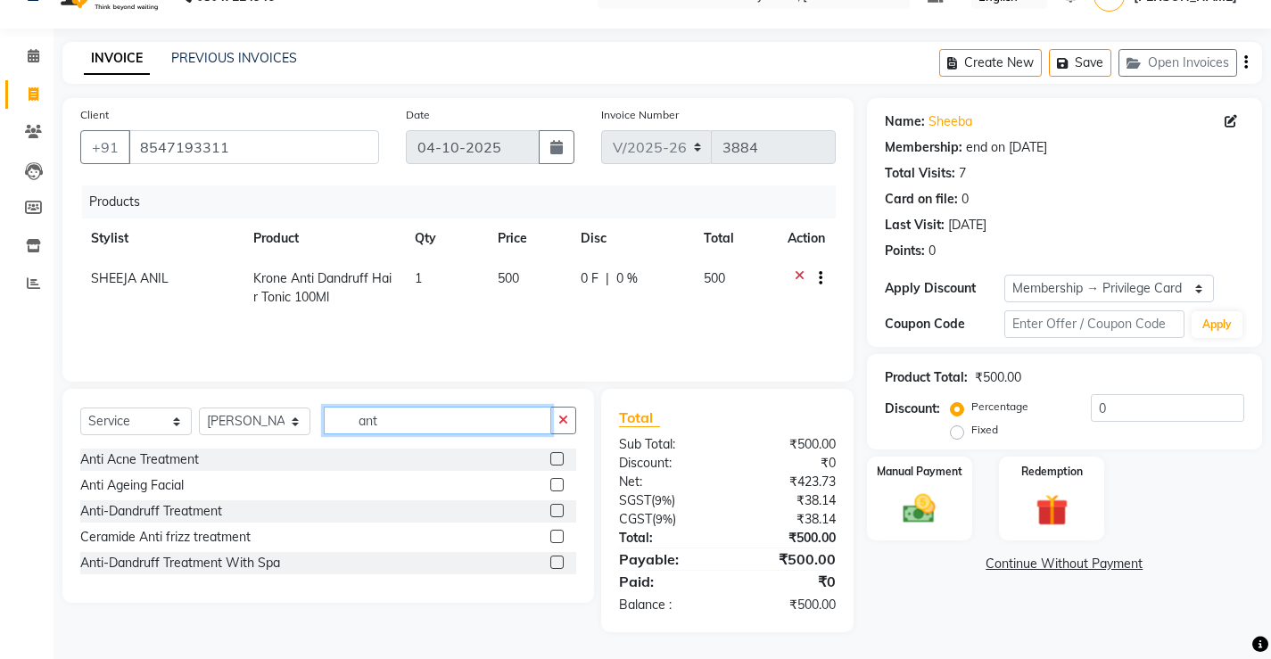
type input "ant"
click at [557, 562] on label at bounding box center [556, 562] width 13 height 13
click at [557, 562] on input "checkbox" at bounding box center [556, 563] width 12 height 12
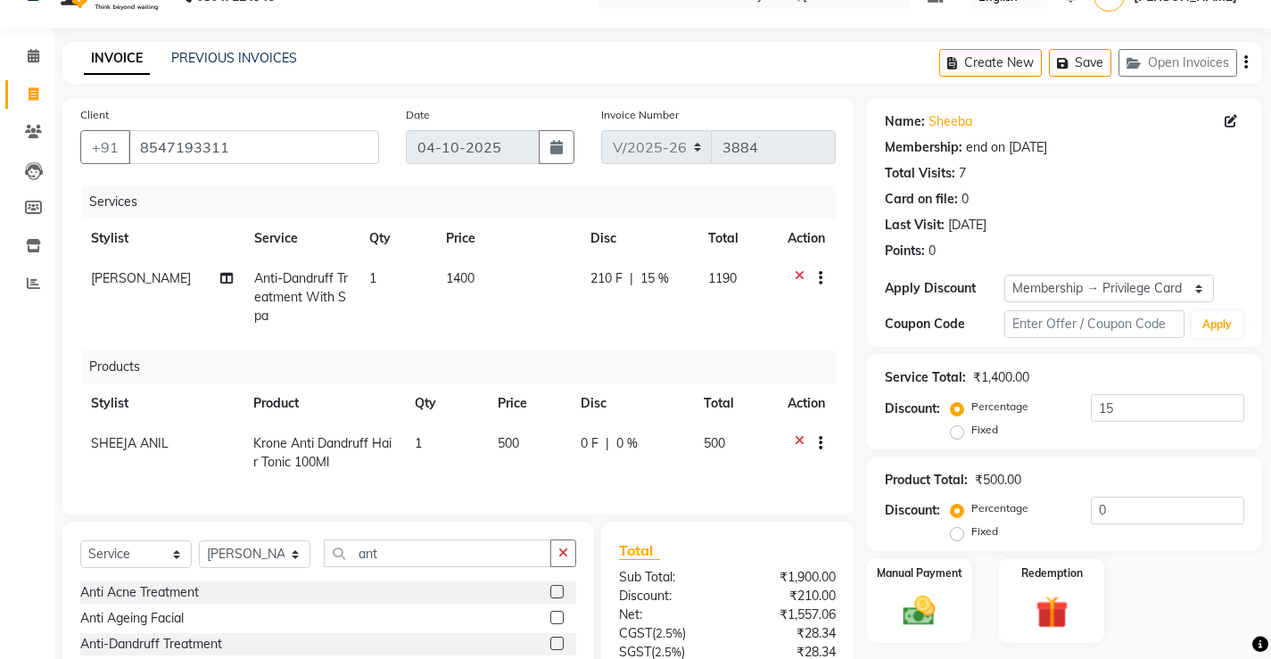
checkbox input "false"
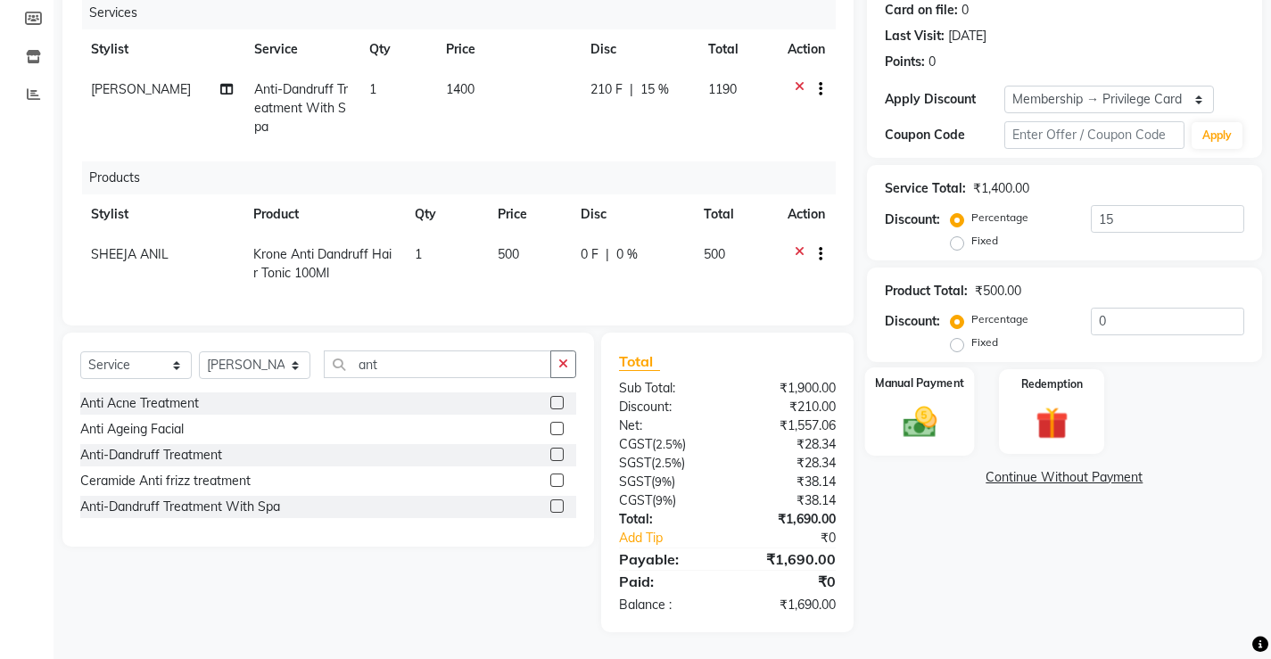
click at [912, 407] on img at bounding box center [919, 422] width 54 height 38
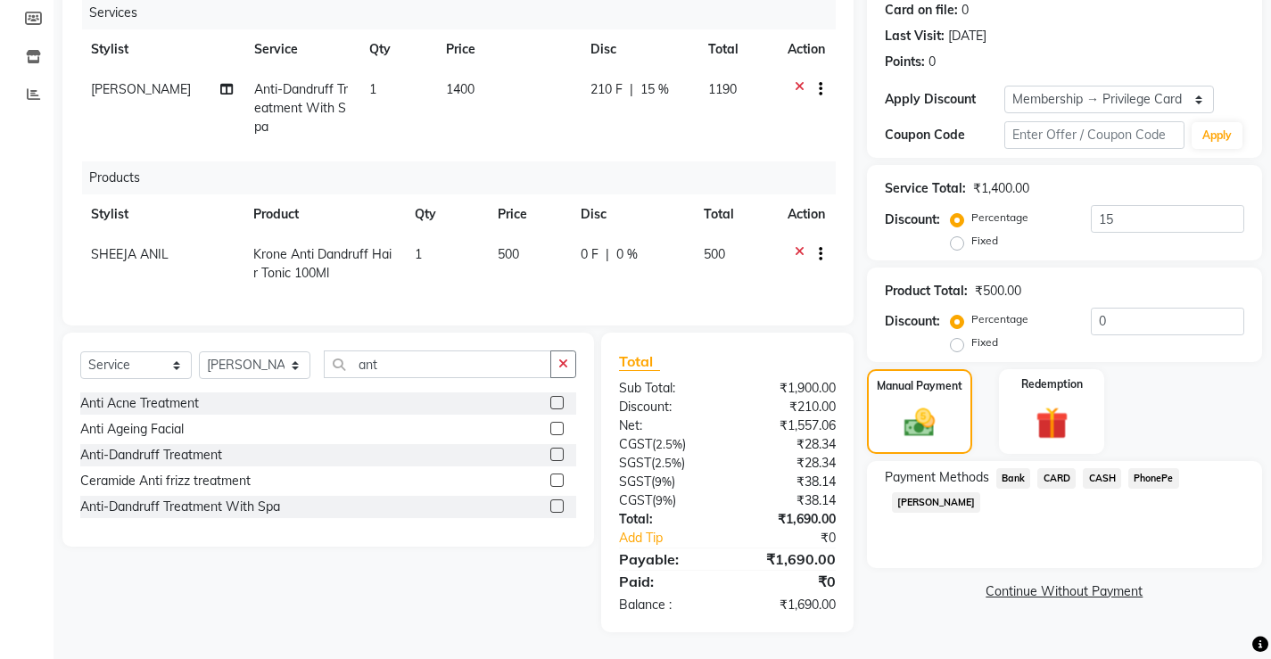
drag, startPoint x: 1157, startPoint y: 459, endPoint x: 1135, endPoint y: 483, distance: 32.2
click at [1152, 468] on span "PhonePe" at bounding box center [1153, 478] width 51 height 21
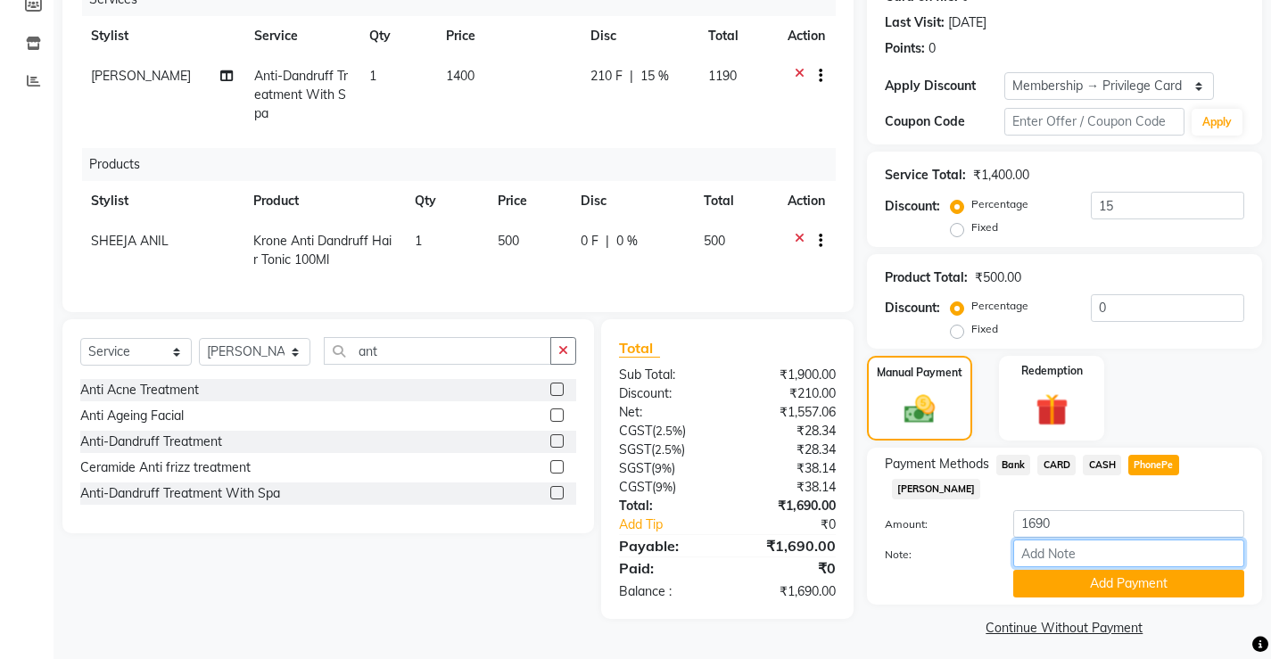
click at [1080, 540] on input "Note:" at bounding box center [1128, 554] width 231 height 28
type input "[PERSON_NAME]"
click at [1142, 570] on button "Add Payment" at bounding box center [1128, 584] width 231 height 28
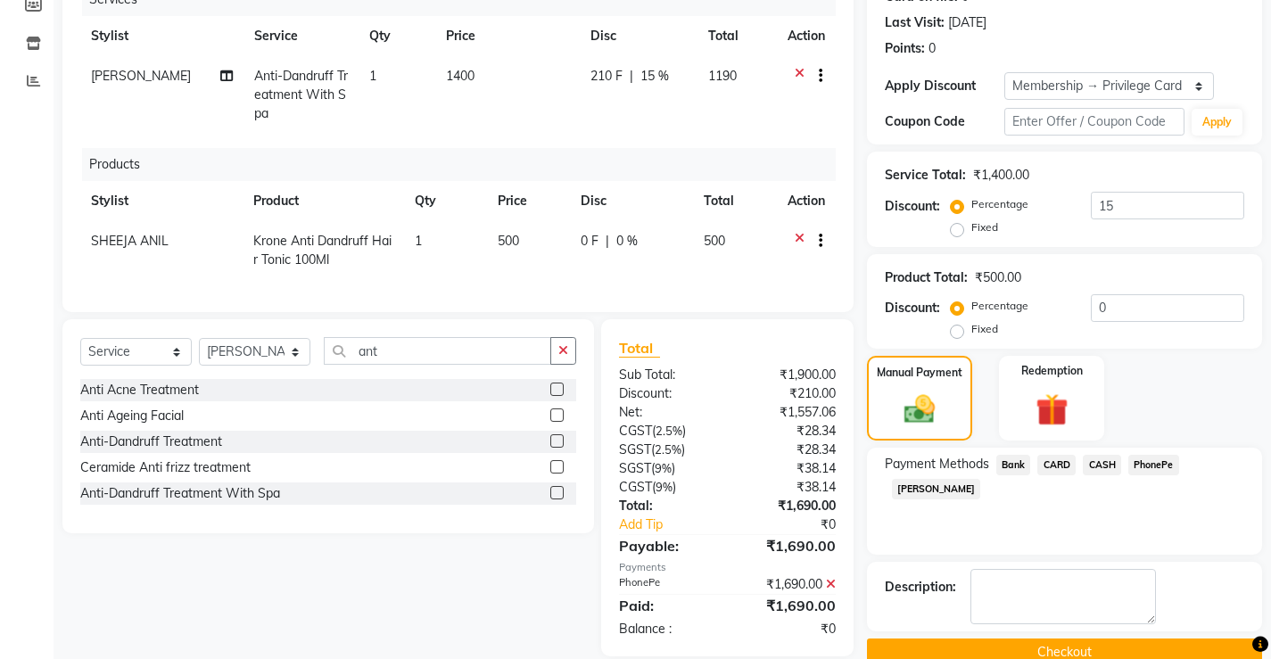
scroll to position [338, 0]
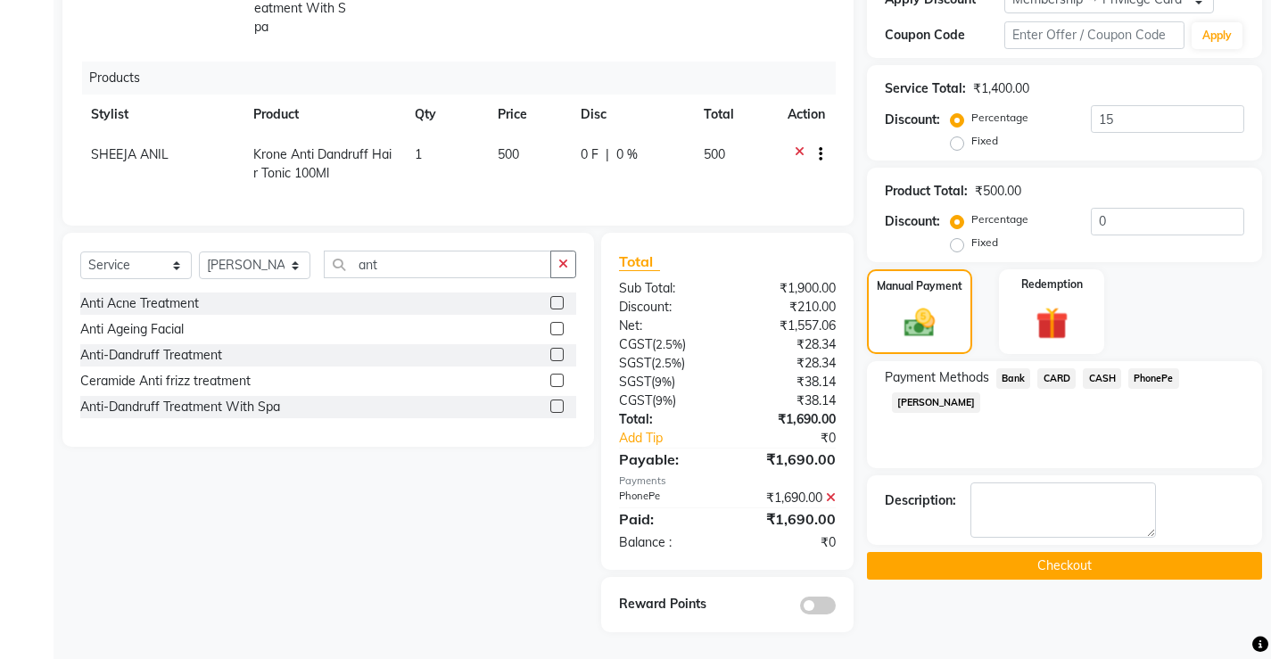
click at [1051, 552] on button "Checkout" at bounding box center [1064, 566] width 395 height 28
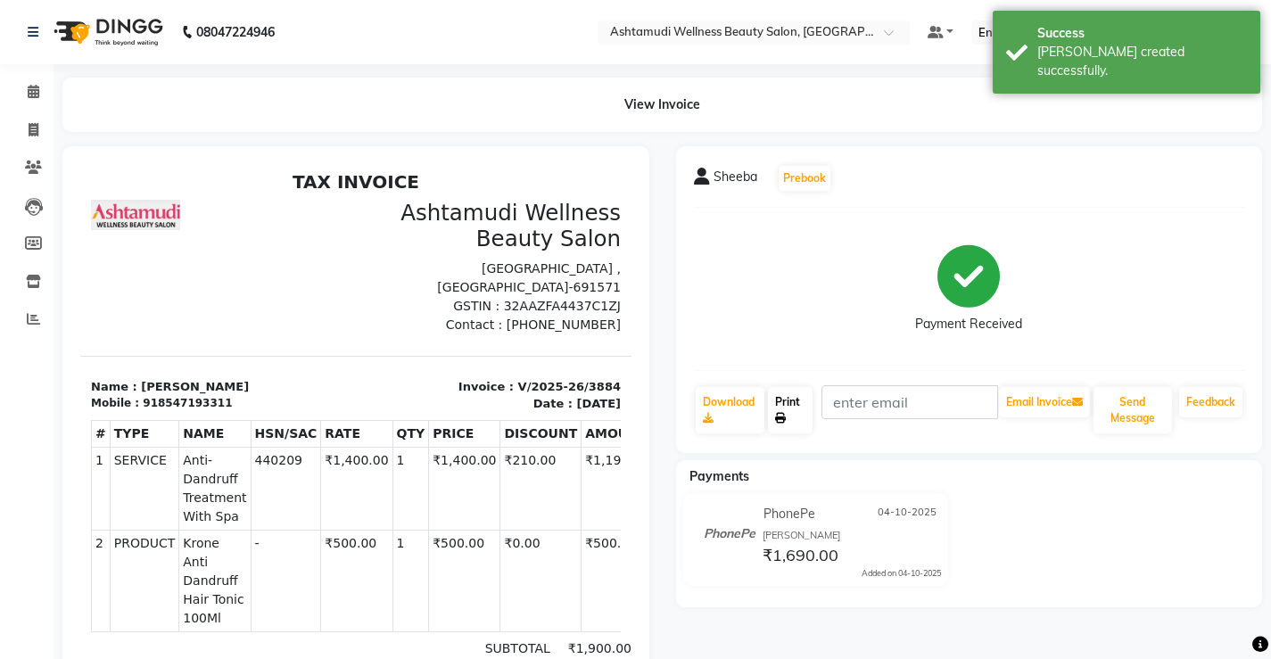
click at [801, 418] on link "Print" at bounding box center [790, 410] width 45 height 46
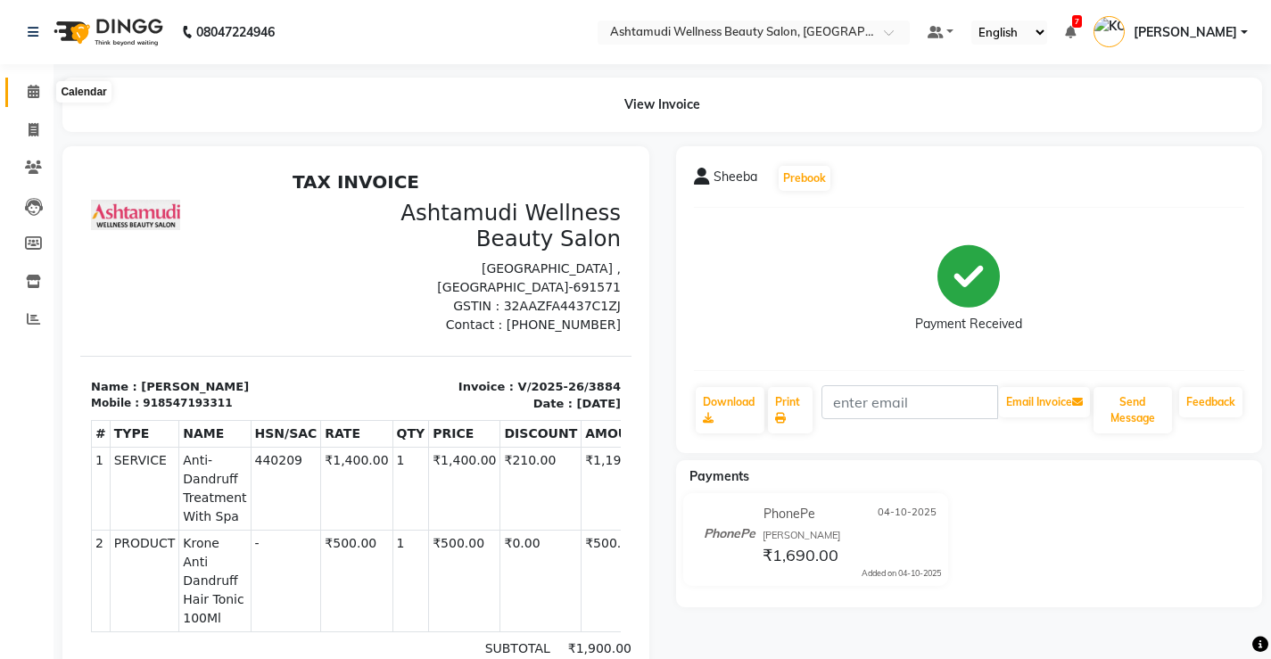
click at [28, 91] on icon at bounding box center [34, 91] width 12 height 13
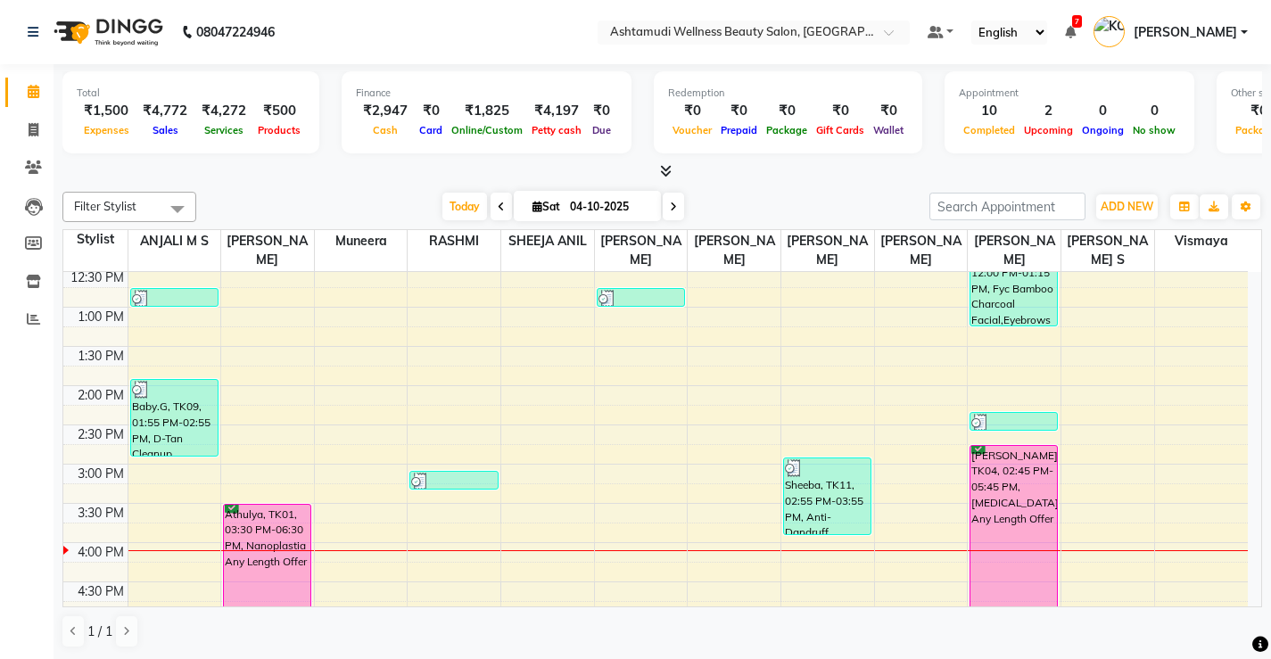
scroll to position [535, 0]
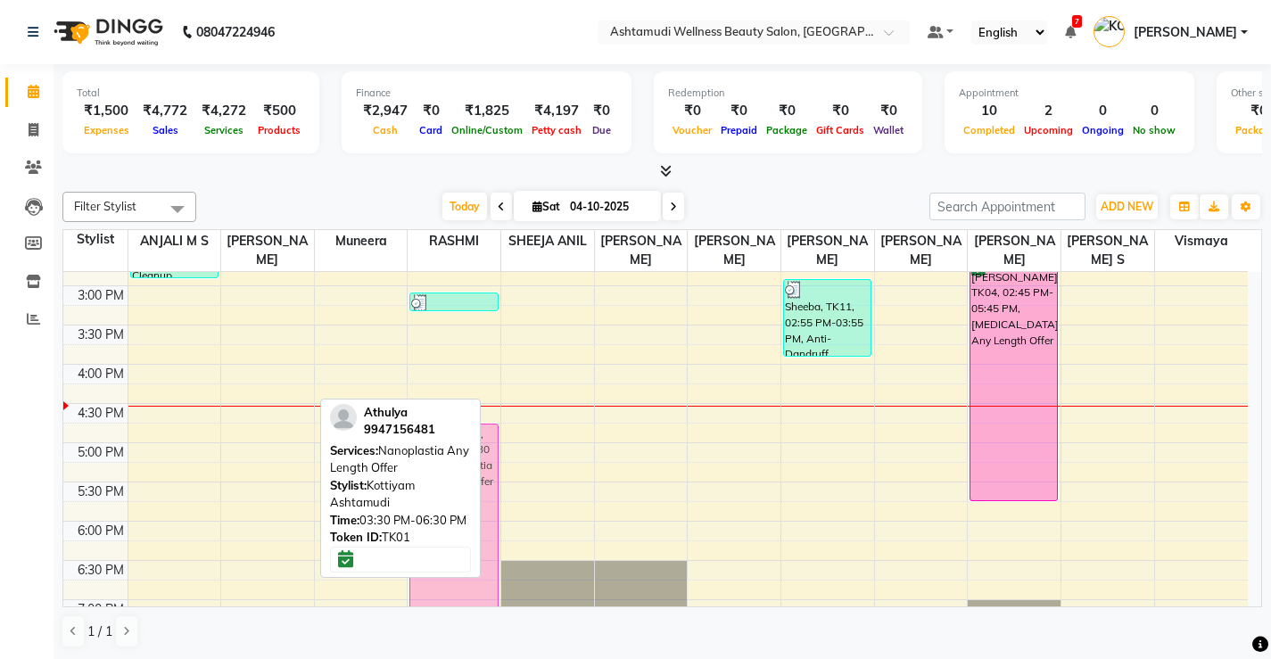
drag, startPoint x: 280, startPoint y: 467, endPoint x: 461, endPoint y: 557, distance: 202.2
click at [461, 557] on div "Filter Stylist Select All ANJALI M S KOTTIYAM ASHTAMUDI Muneera RASHMI SHEEJA A…" at bounding box center [662, 420] width 1200 height 471
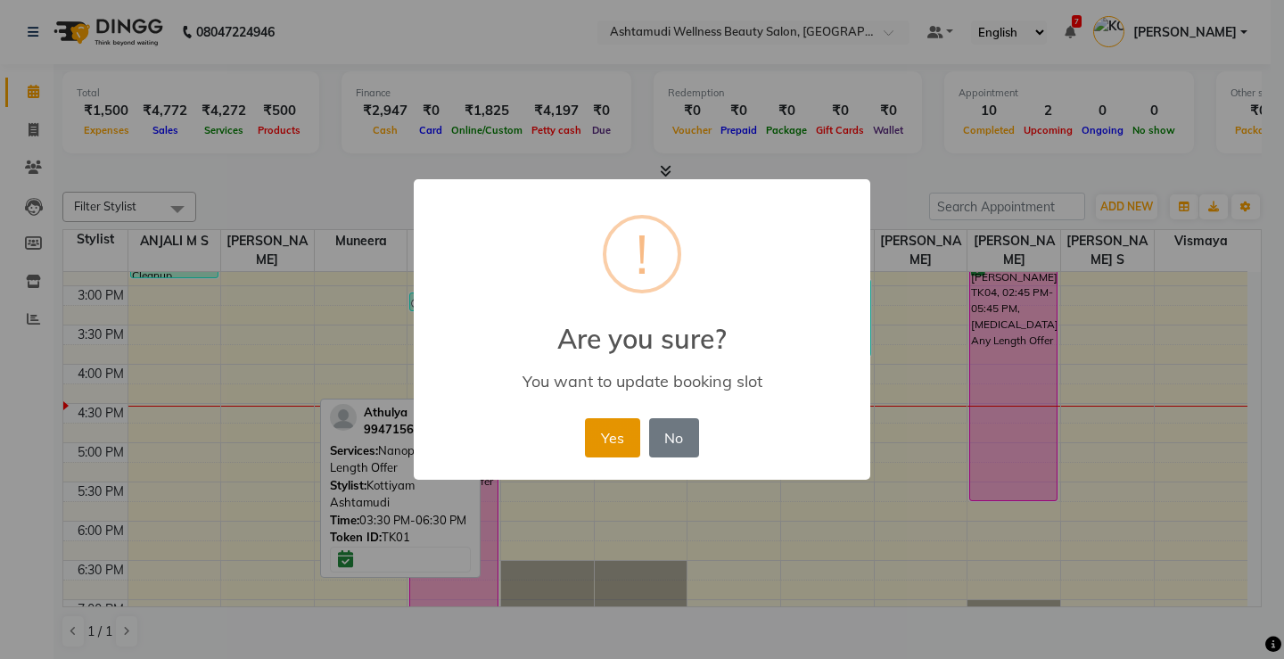
click at [611, 437] on button "Yes" at bounding box center [612, 437] width 54 height 39
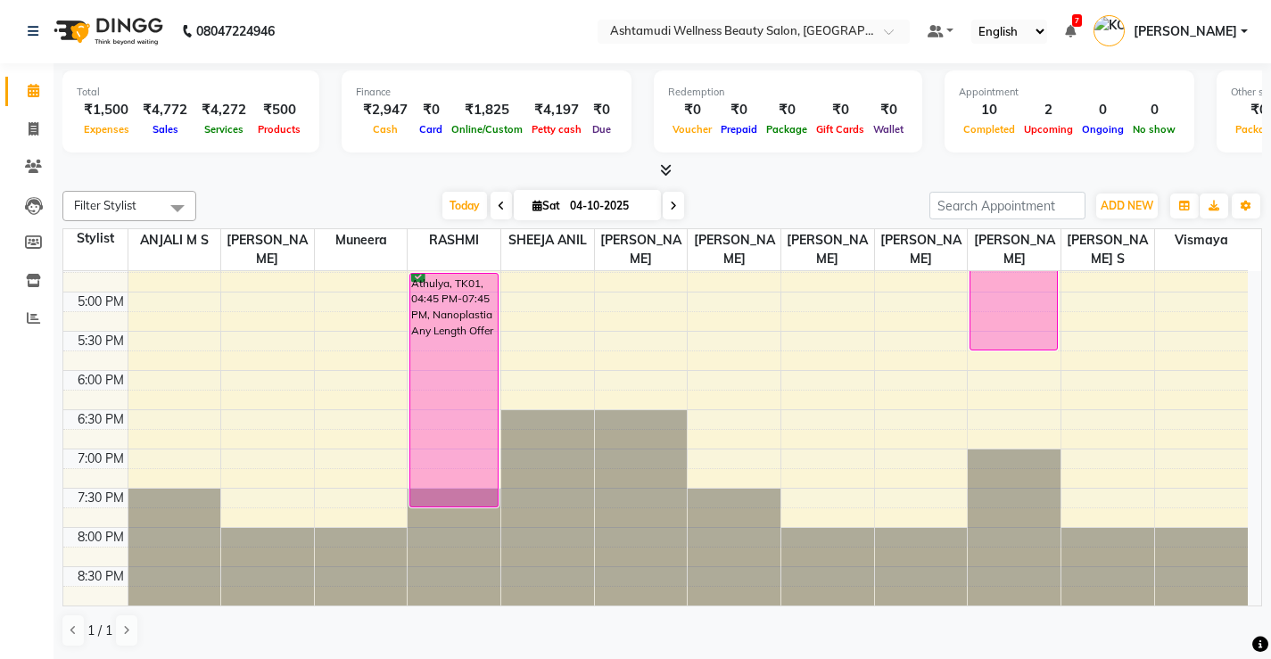
scroll to position [417, 0]
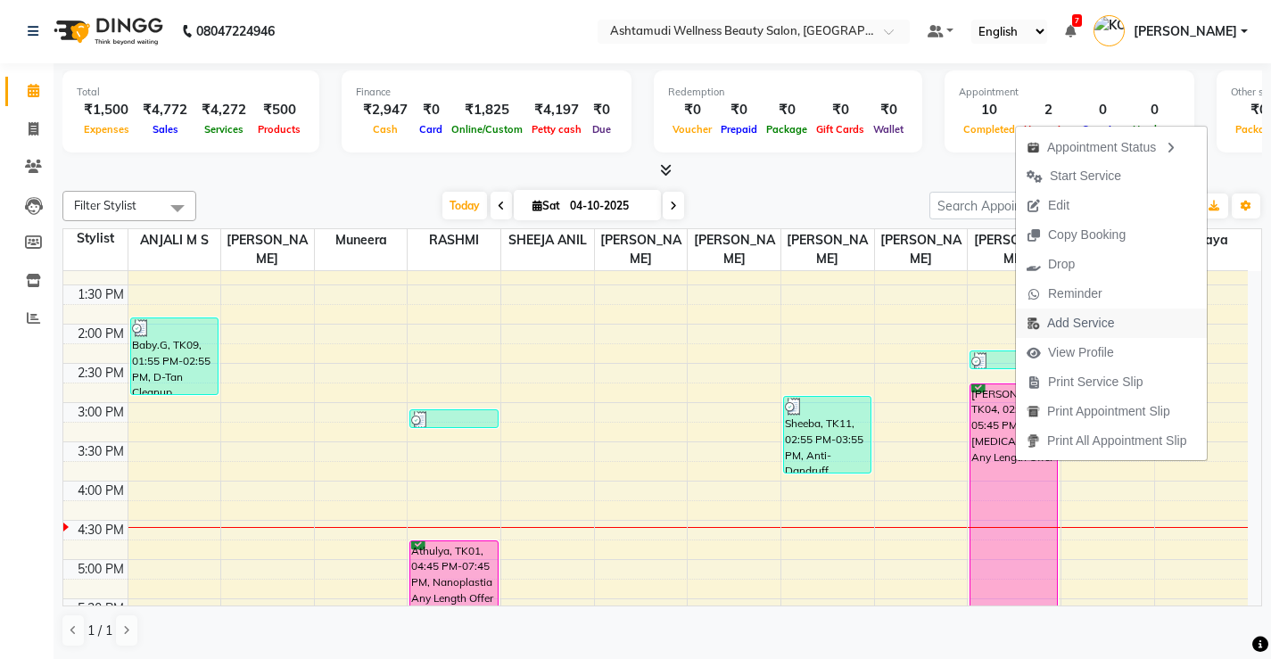
click at [1075, 331] on span "Add Service" at bounding box center [1080, 323] width 67 height 19
select select "27474"
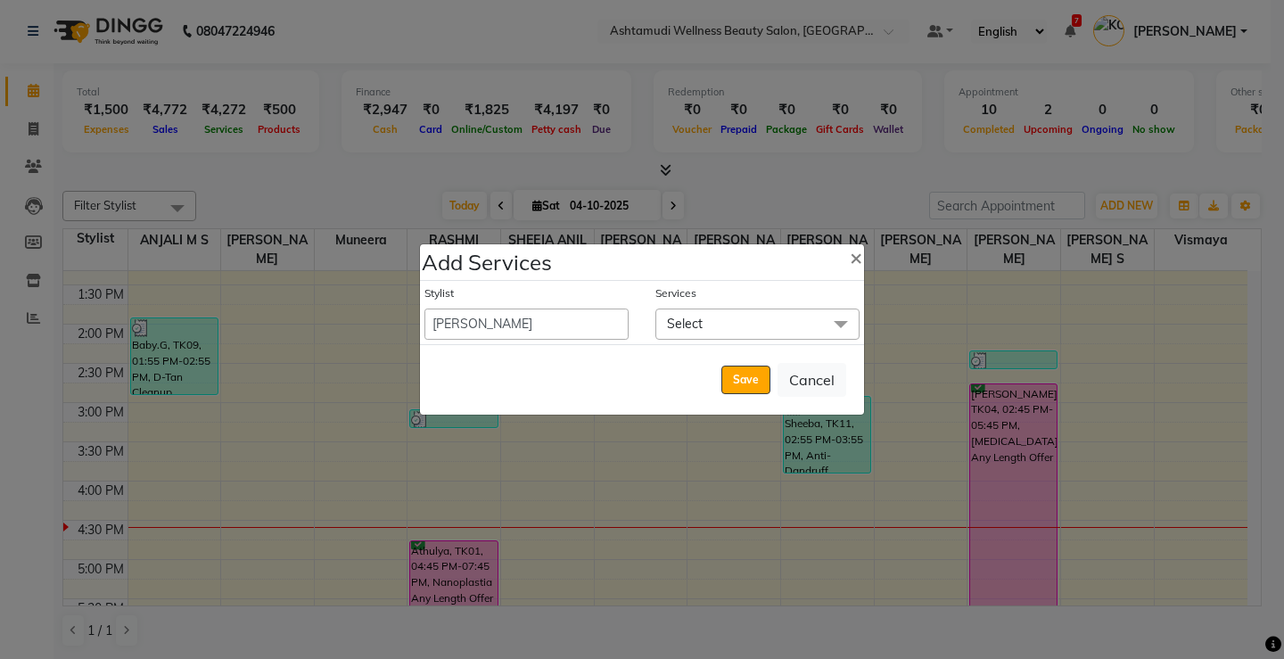
click at [678, 317] on span "Select" at bounding box center [685, 324] width 36 height 16
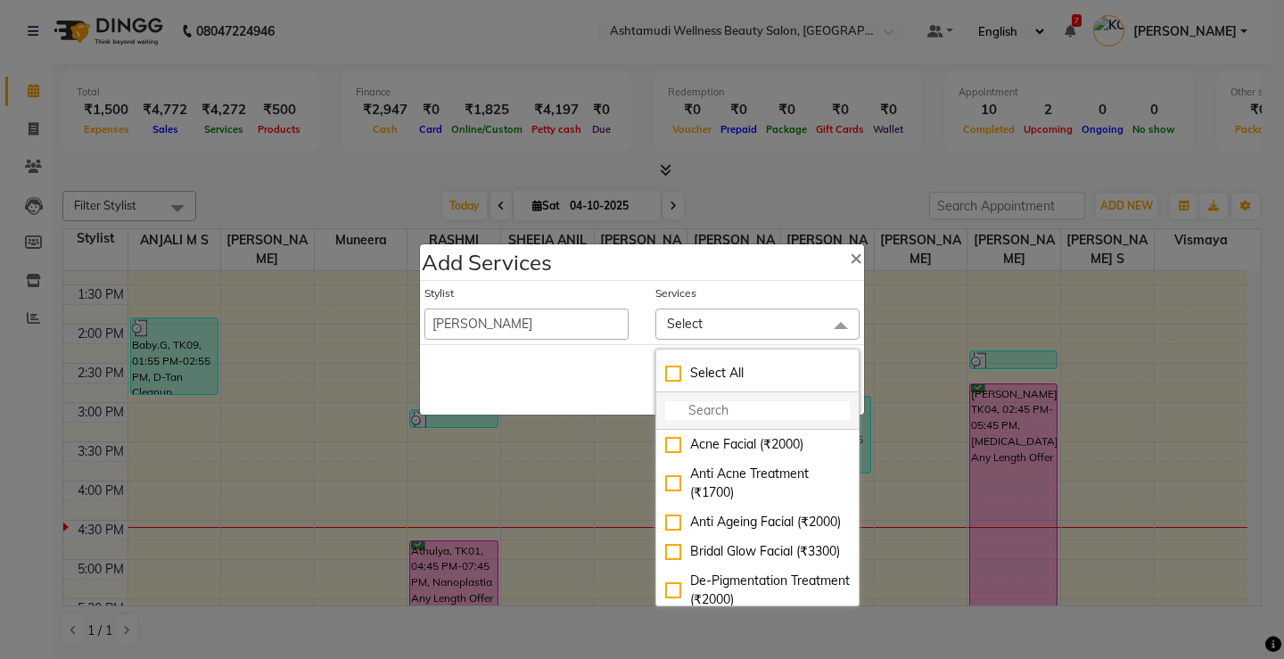
click at [717, 416] on input "multiselect-search" at bounding box center [757, 410] width 185 height 19
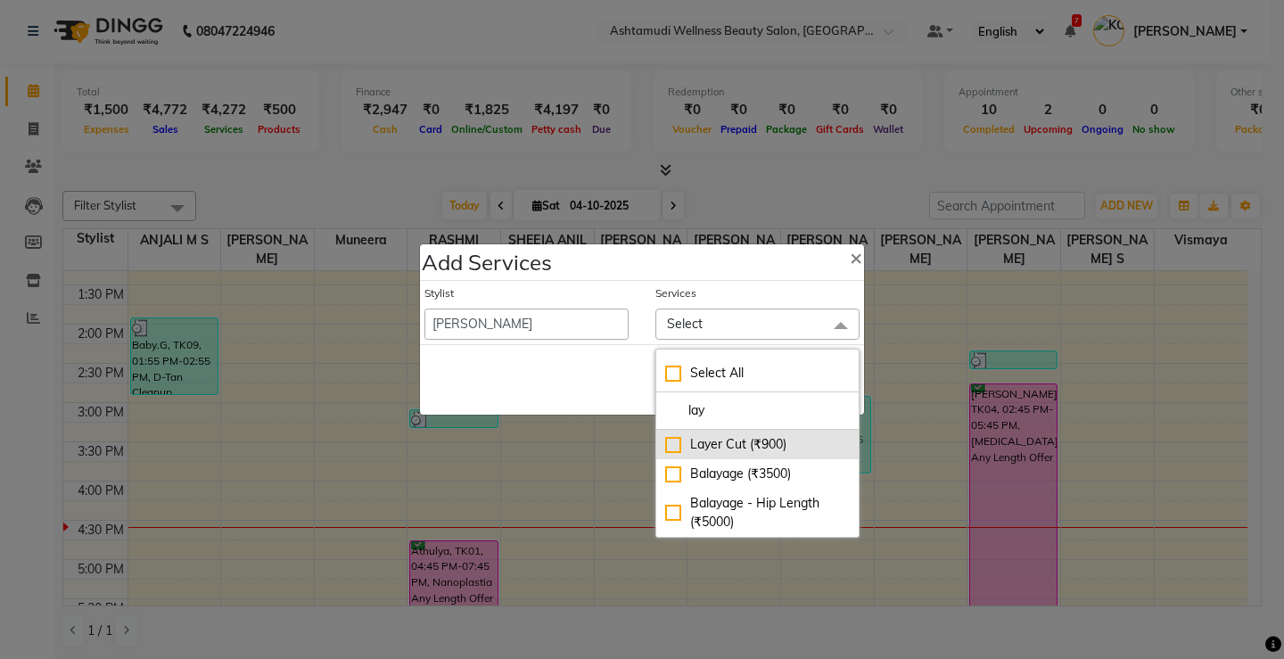
type input "lay"
click at [756, 439] on div "Layer Cut (₹900)" at bounding box center [757, 444] width 185 height 19
checkbox input "true"
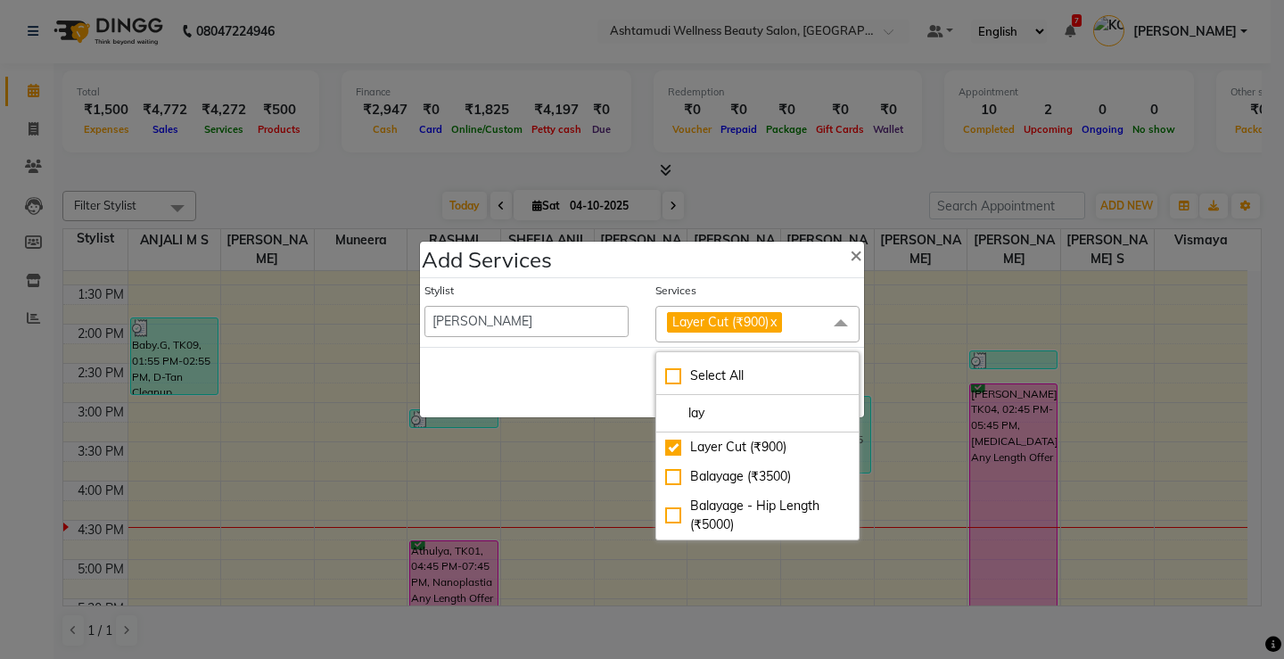
click at [565, 385] on div "Save Cancel" at bounding box center [642, 382] width 444 height 70
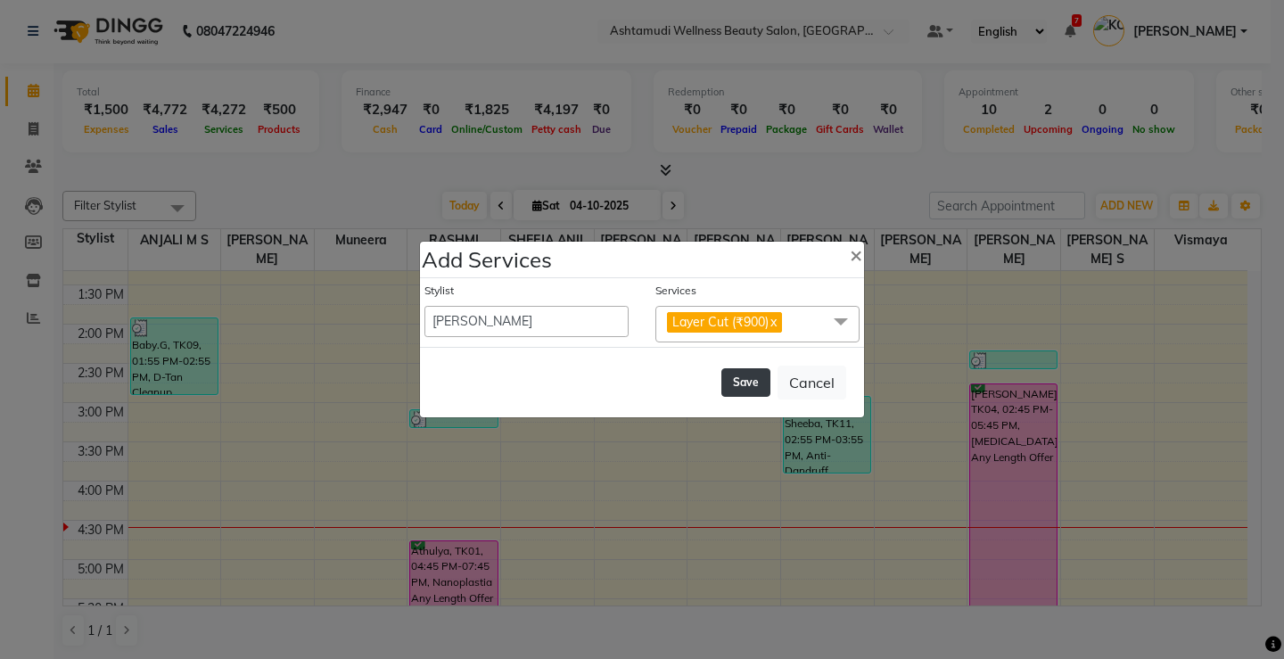
click at [757, 390] on button "Save" at bounding box center [745, 382] width 49 height 29
select select "27466"
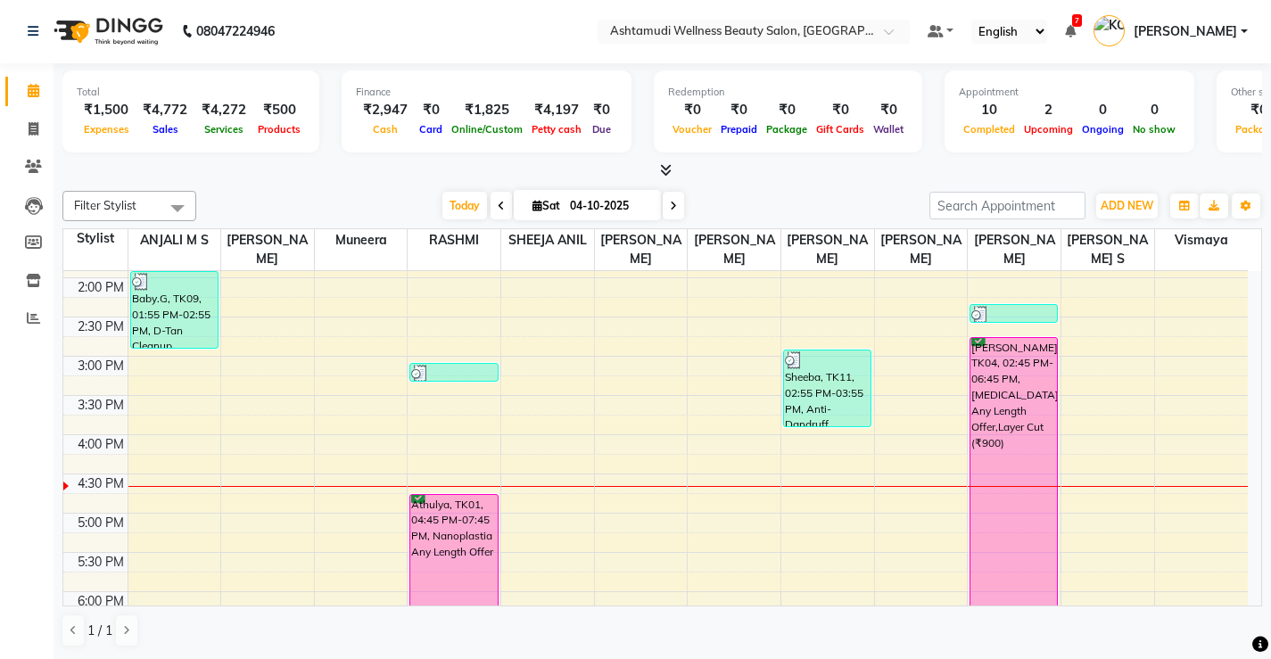
scroll to position [507, 0]
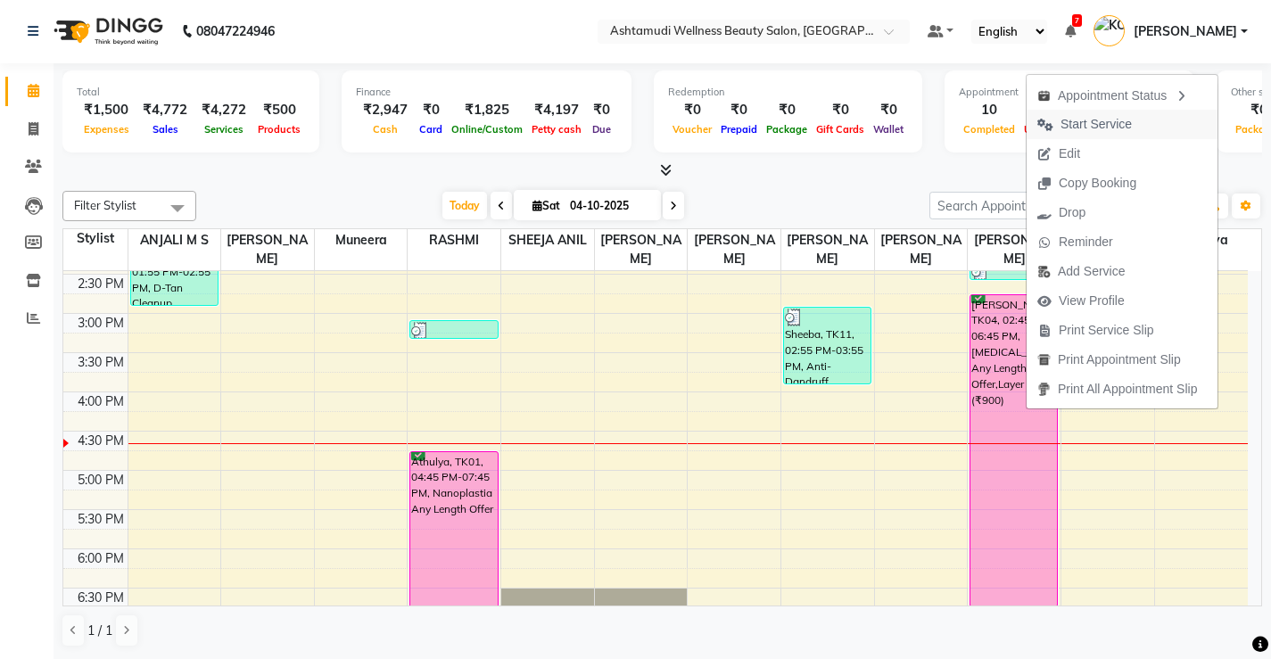
click at [1077, 127] on span "Start Service" at bounding box center [1095, 124] width 71 height 19
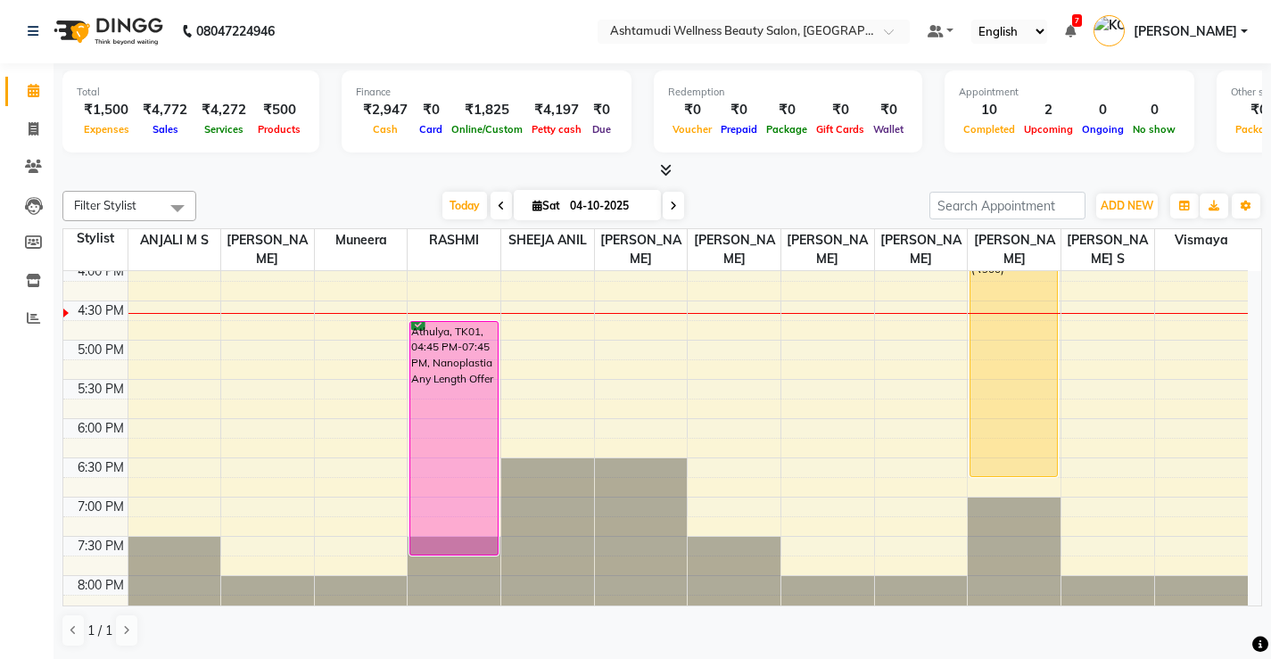
scroll to position [596, 0]
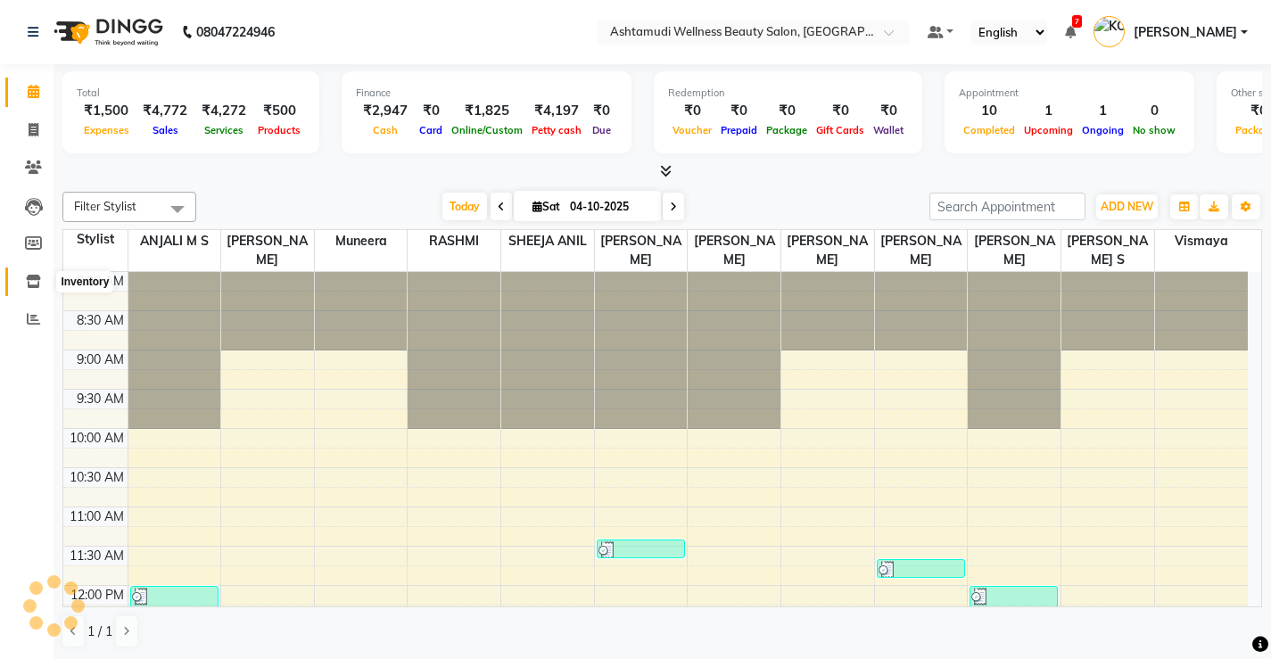
click at [33, 289] on span at bounding box center [33, 282] width 31 height 21
select select
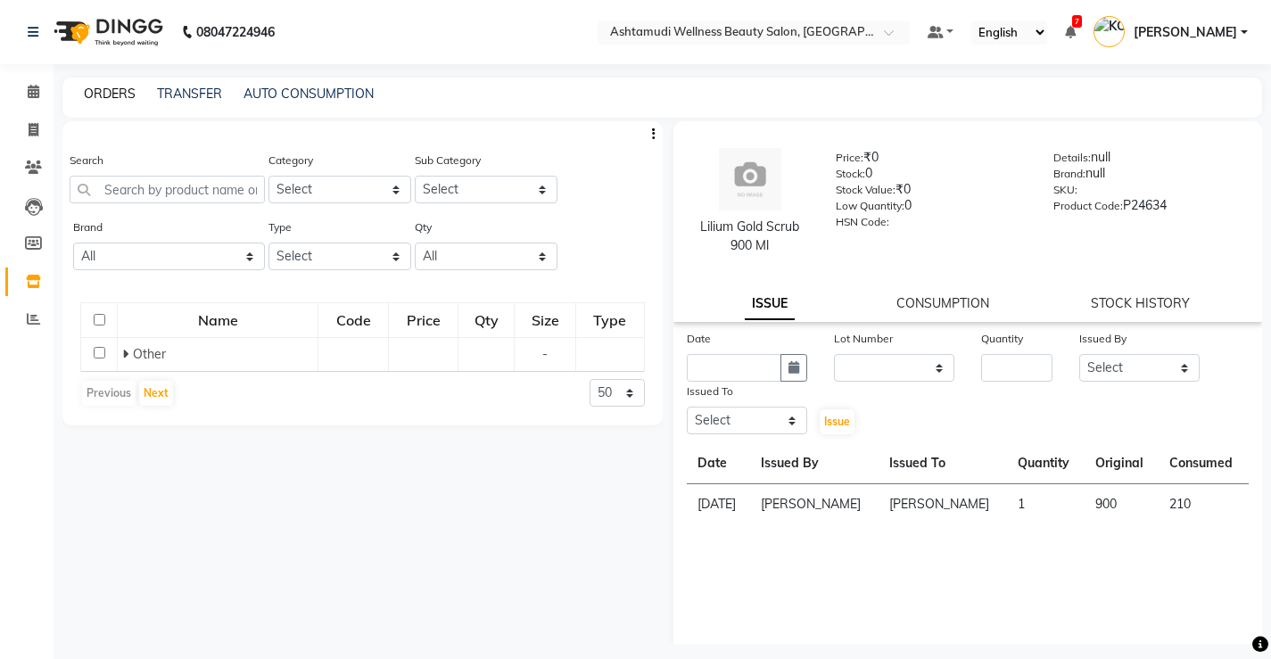
click at [115, 91] on link "ORDERS" at bounding box center [110, 94] width 52 height 16
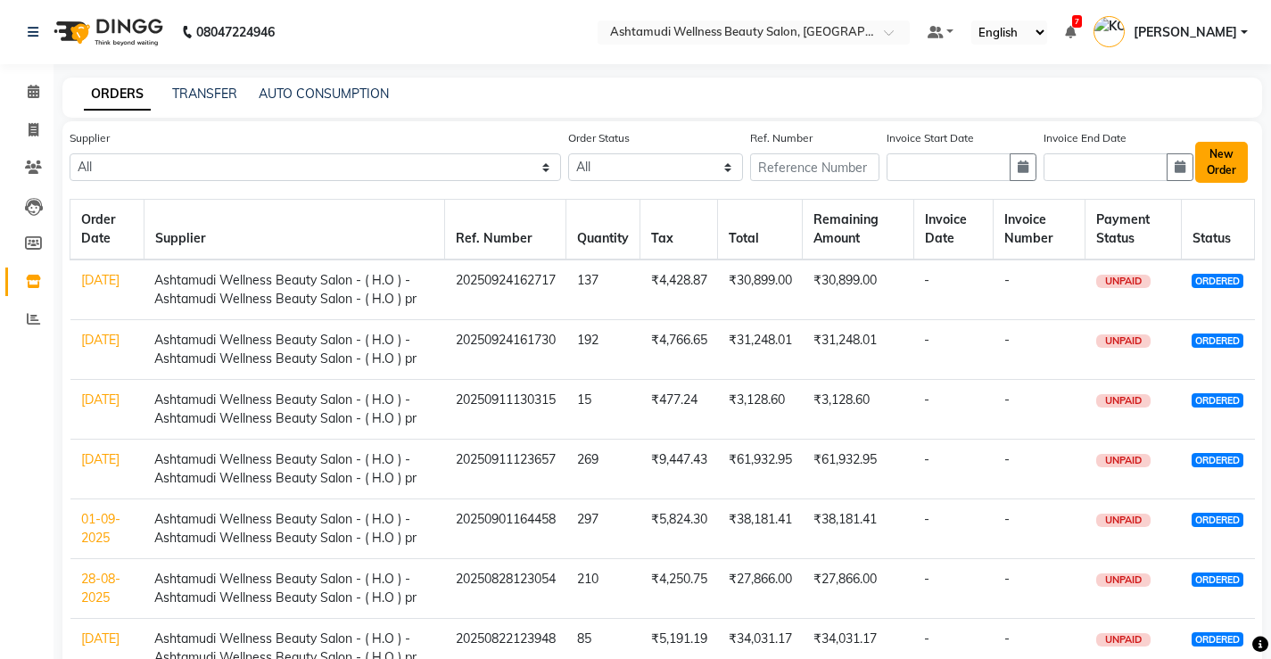
click at [1221, 170] on button "New Order" at bounding box center [1221, 162] width 53 height 41
select select "true"
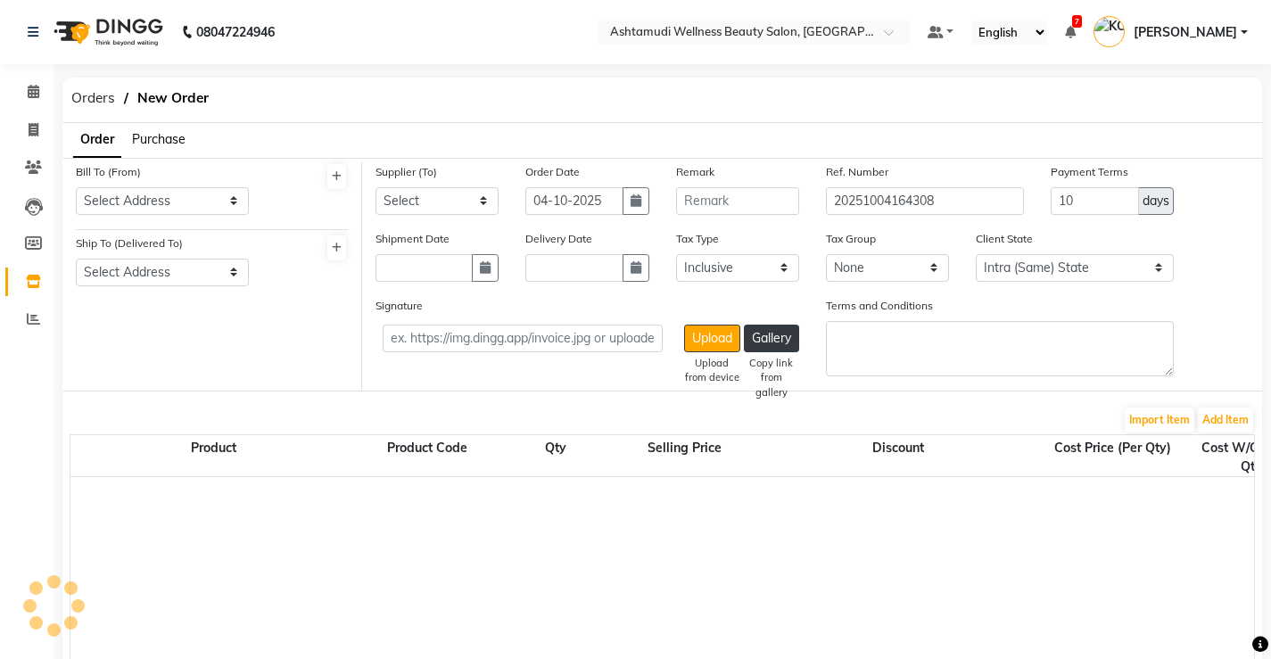
select select "1801"
click at [178, 210] on select "Select Address Kottiyam Center" at bounding box center [162, 201] width 173 height 28
select select "1015"
click at [76, 187] on select "Select Address Kottiyam Center" at bounding box center [162, 201] width 173 height 28
click at [161, 263] on select "Select Address Ashtamudi H.O Ashtamudi H.O" at bounding box center [162, 273] width 173 height 28
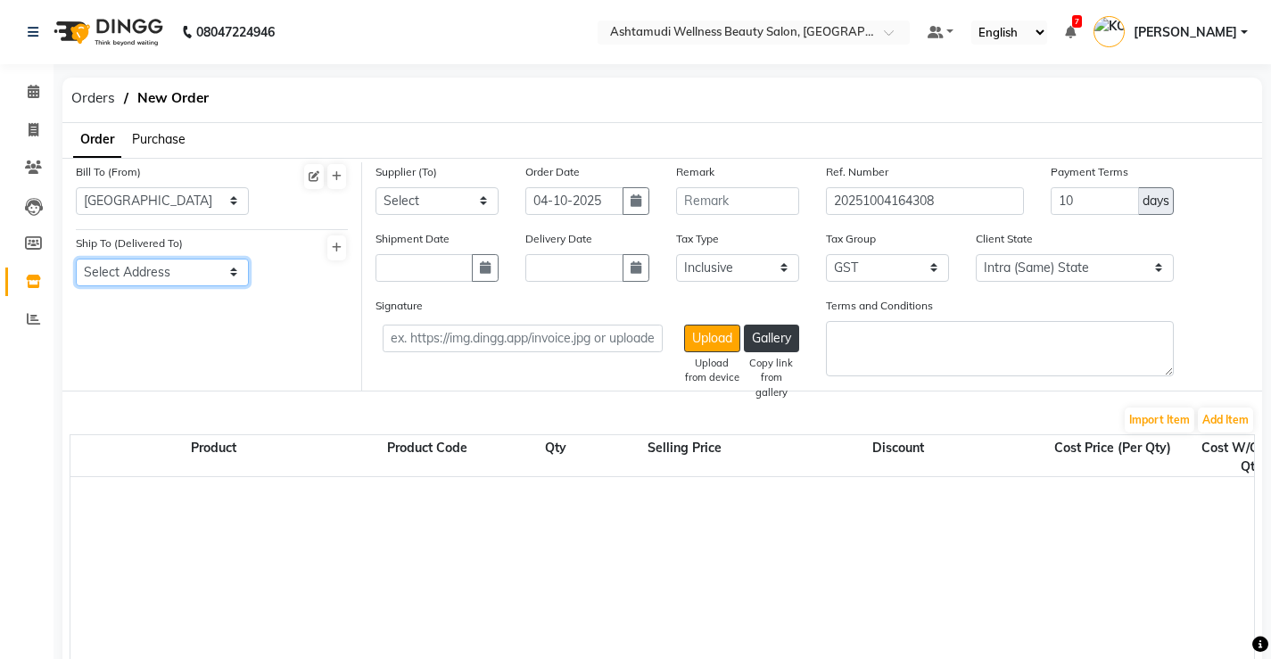
select select "1016"
click at [76, 259] on select "Select Address Ashtamudi H.O Ashtamudi H.O" at bounding box center [162, 273] width 173 height 28
click at [452, 205] on select "Select Ashtamudi Wellness Beauty Salon - ( H.O ) - Ashtamudi Wellness Beauty Sa…" at bounding box center [436, 201] width 123 height 28
select select "2750"
click at [375, 187] on select "Select Ashtamudi Wellness Beauty Salon - ( H.O ) - Ashtamudi Wellness Beauty Sa…" at bounding box center [436, 201] width 123 height 28
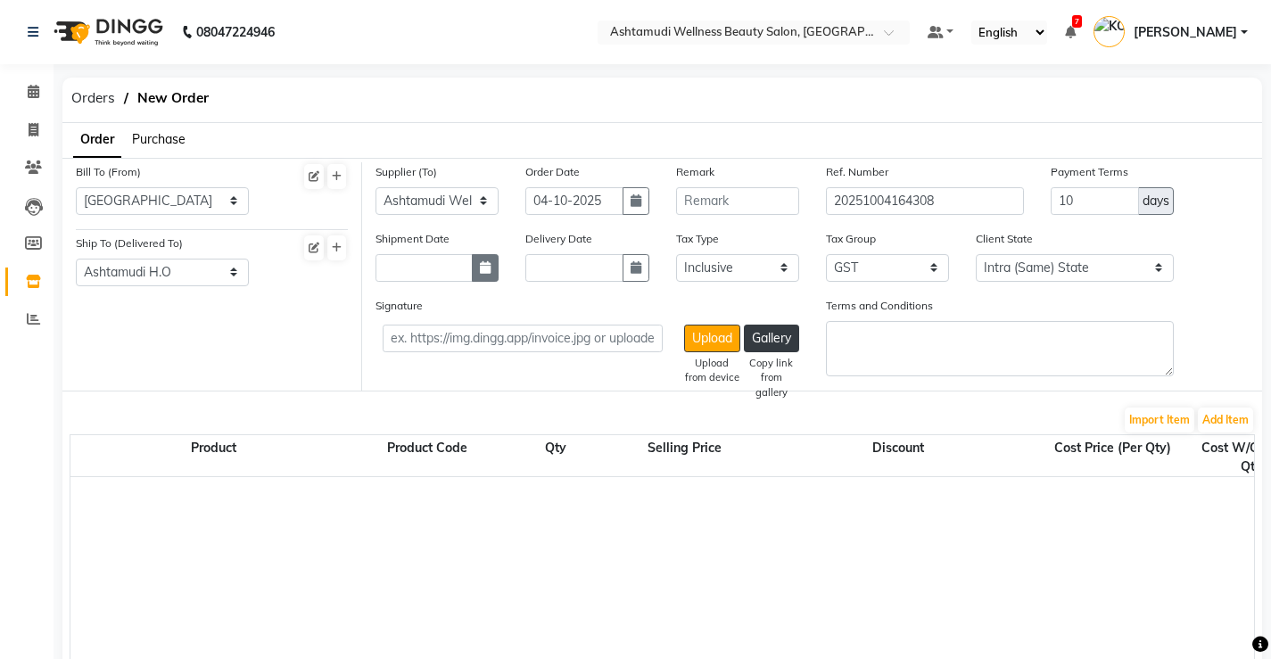
click at [484, 270] on icon "button" at bounding box center [485, 267] width 11 height 12
select select "10"
select select "2025"
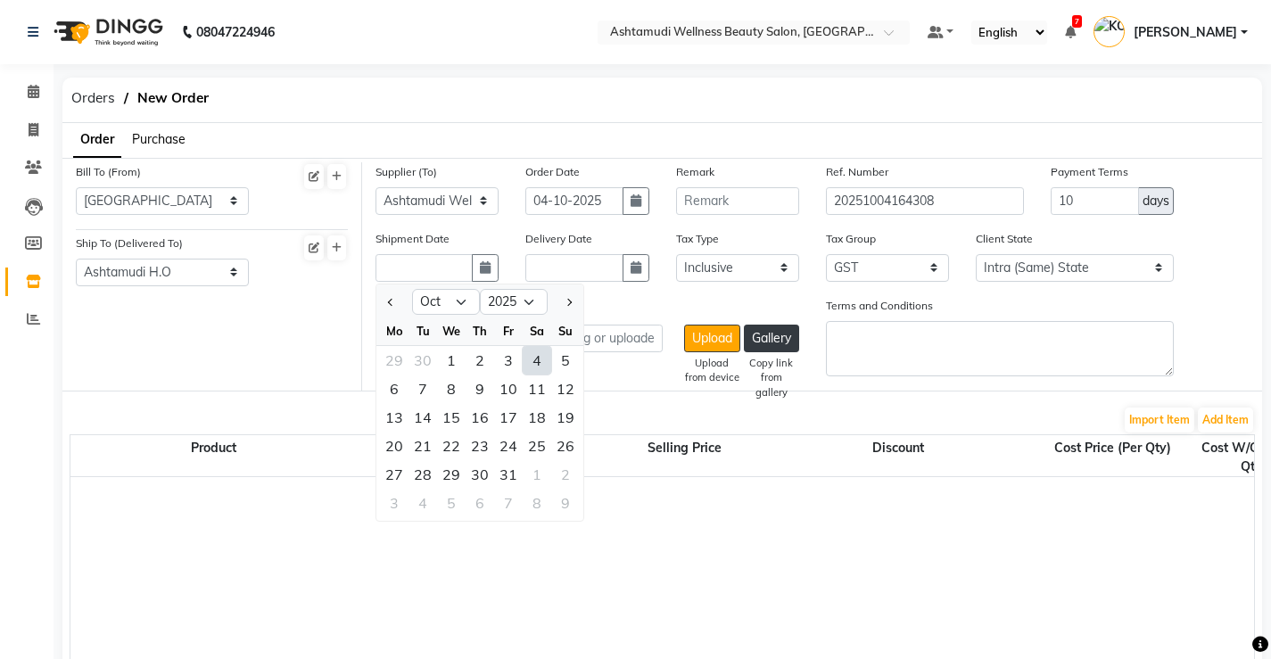
click at [535, 369] on div "4" at bounding box center [537, 360] width 29 height 29
type input "04-10-2025"
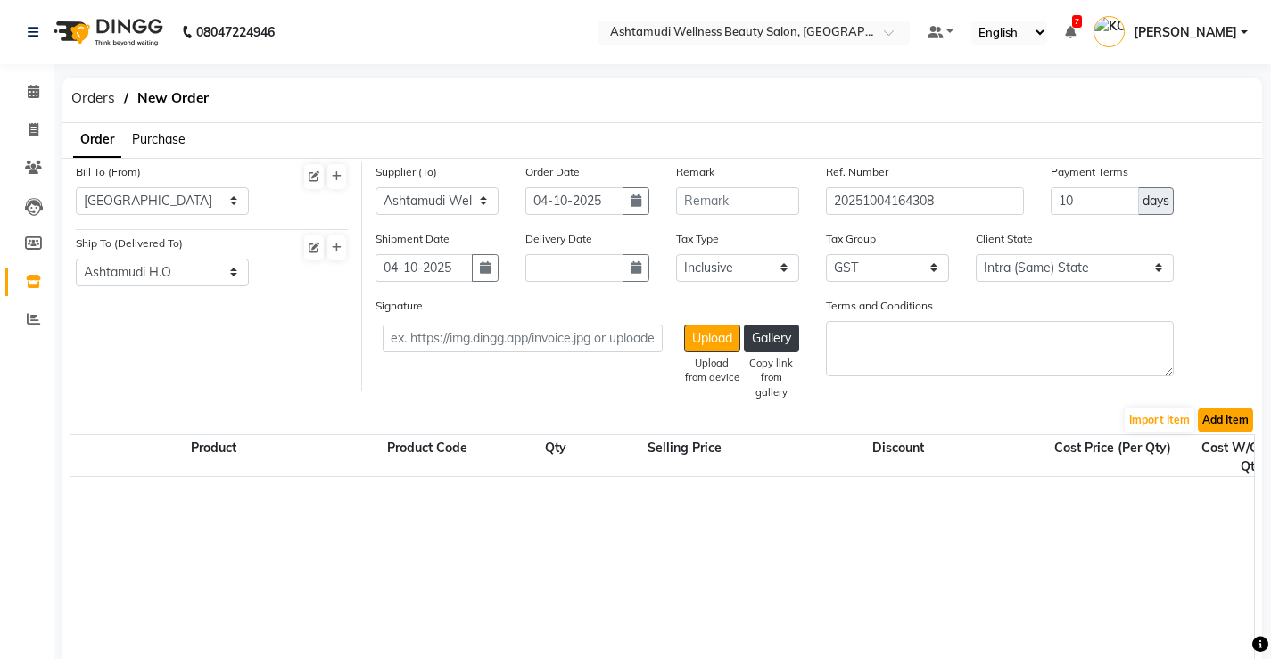
click at [1243, 420] on button "Add Item" at bounding box center [1225, 420] width 55 height 25
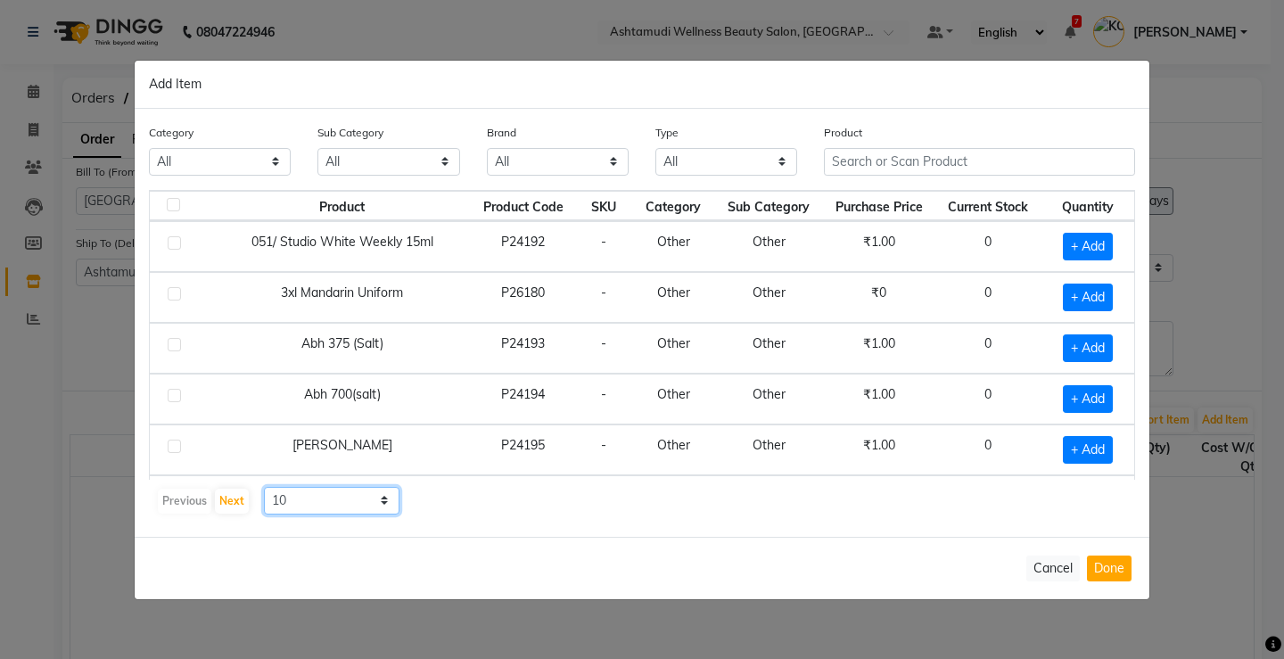
click at [317, 507] on select "10 50 100" at bounding box center [332, 501] width 136 height 28
select select "100"
click at [264, 487] on select "10 50 100" at bounding box center [332, 501] width 136 height 28
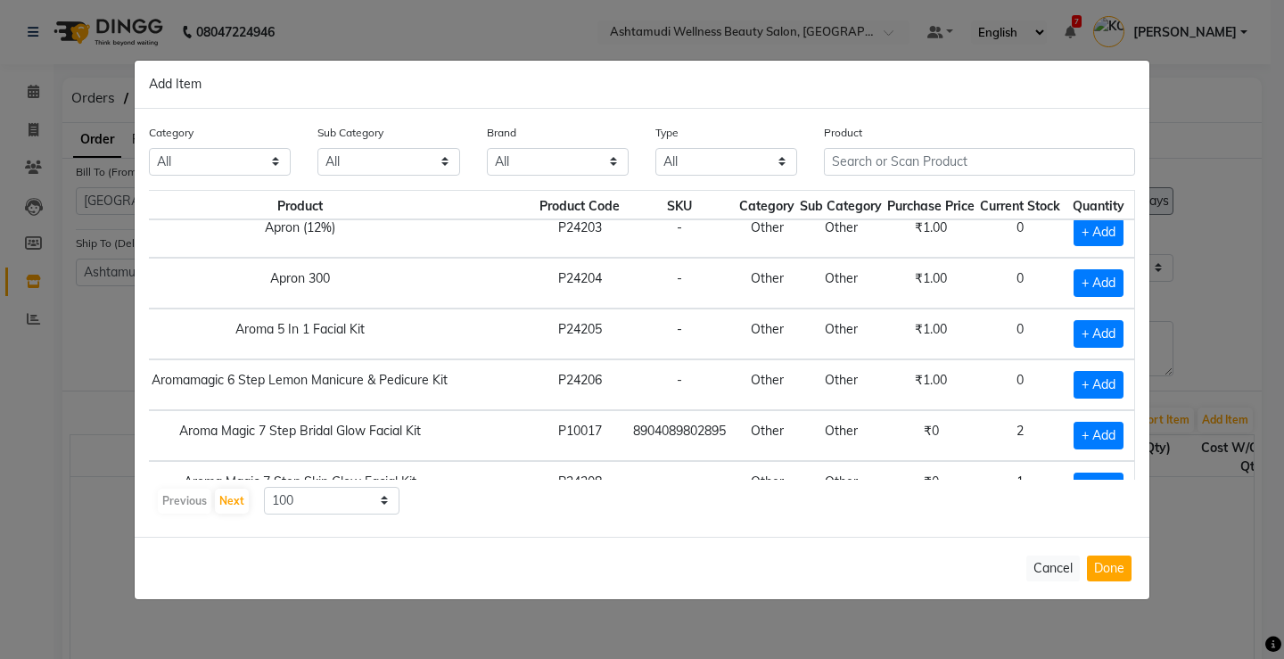
scroll to position [713, 144]
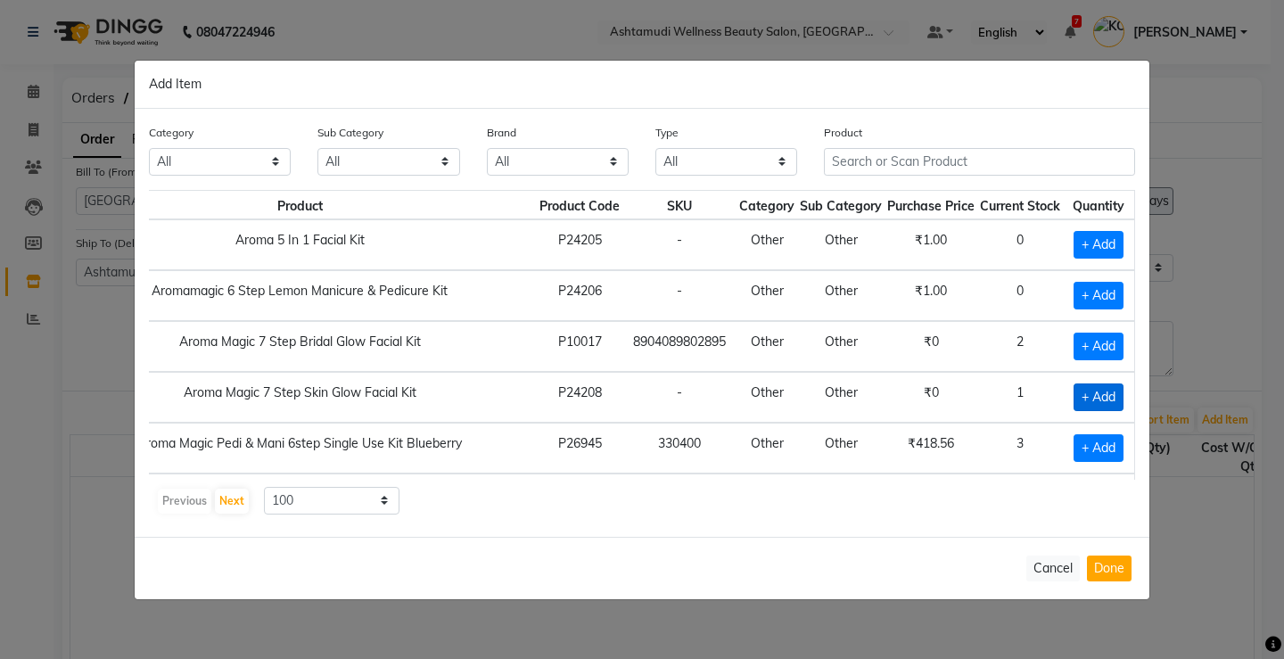
click at [1079, 399] on span "+ Add" at bounding box center [1099, 397] width 50 height 28
checkbox input "true"
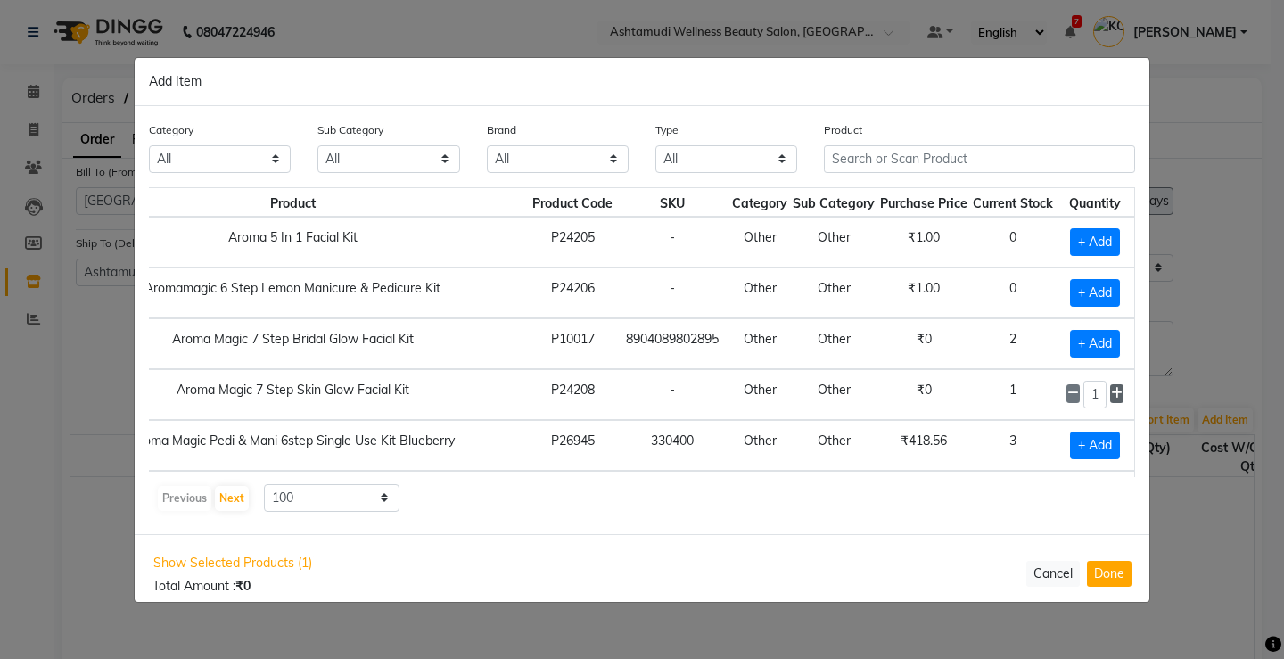
click at [1119, 394] on icon at bounding box center [1117, 393] width 12 height 12
type input "5"
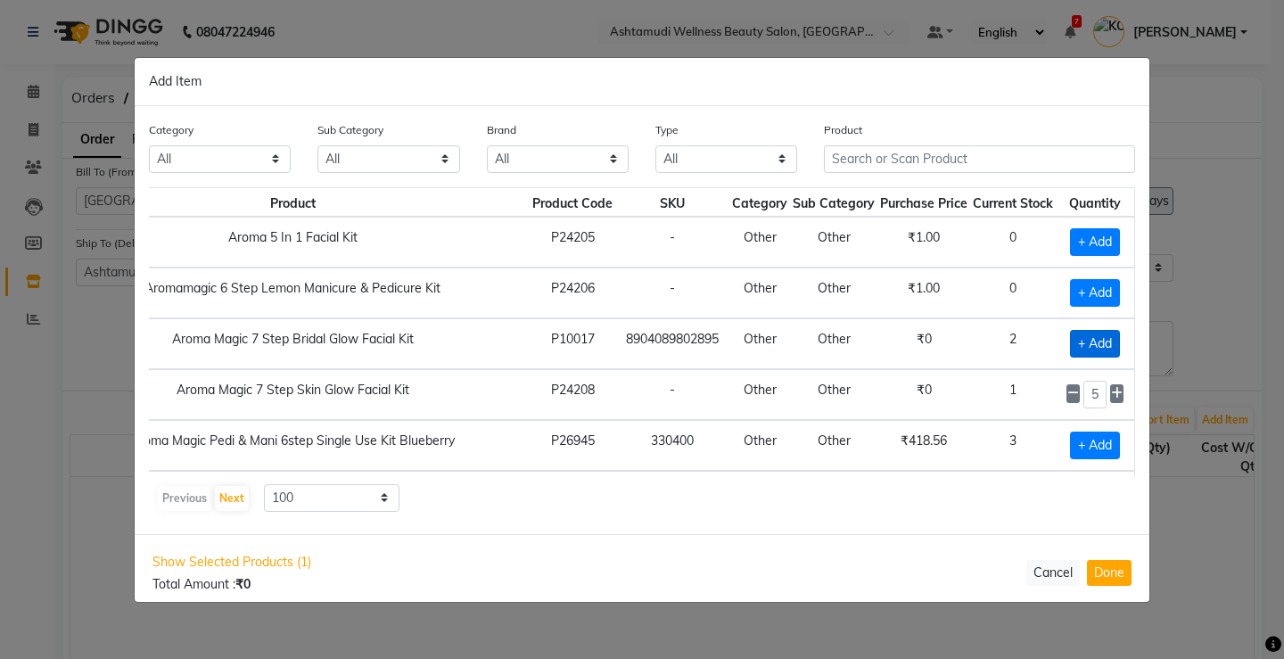
click at [1087, 334] on span "+ Add" at bounding box center [1095, 344] width 50 height 28
checkbox input "true"
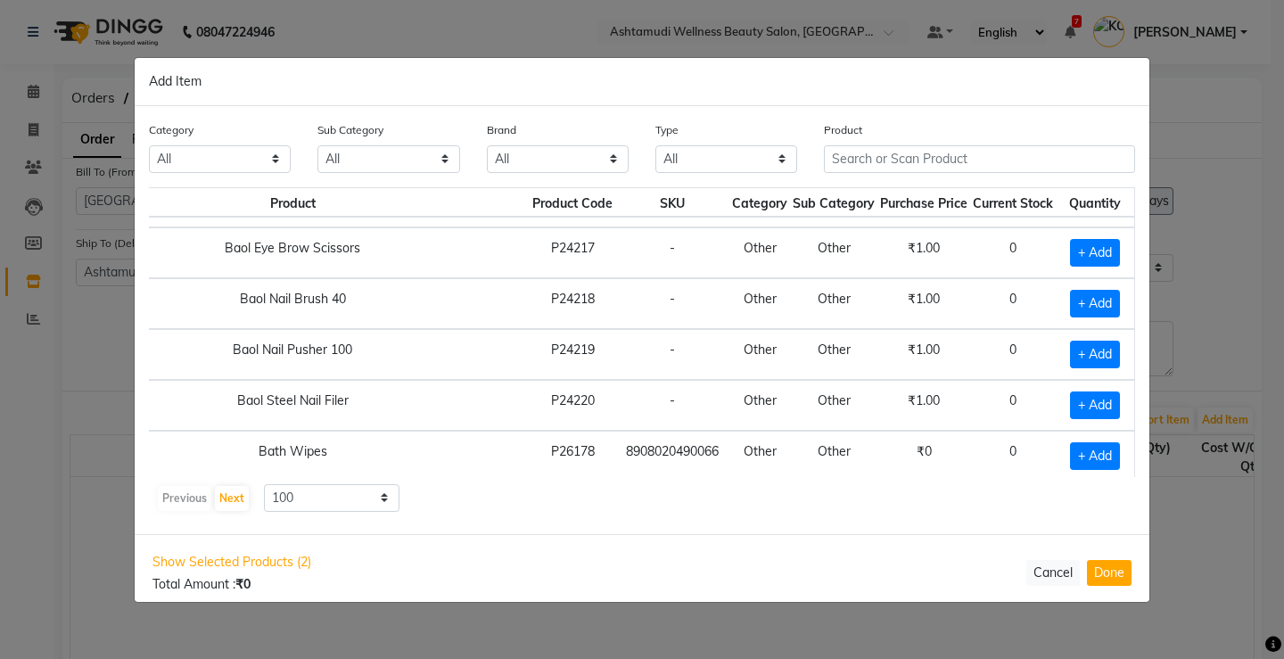
scroll to position [1758, 144]
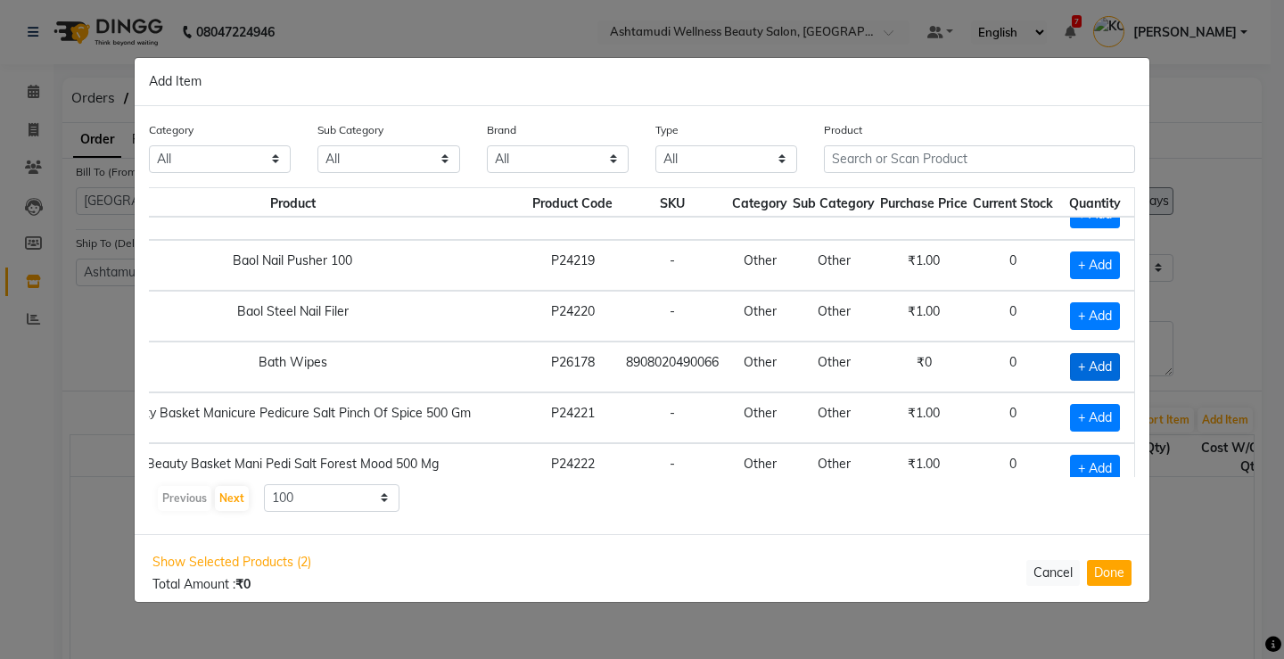
click at [1093, 366] on span "+ Add" at bounding box center [1095, 367] width 50 height 28
checkbox input "true"
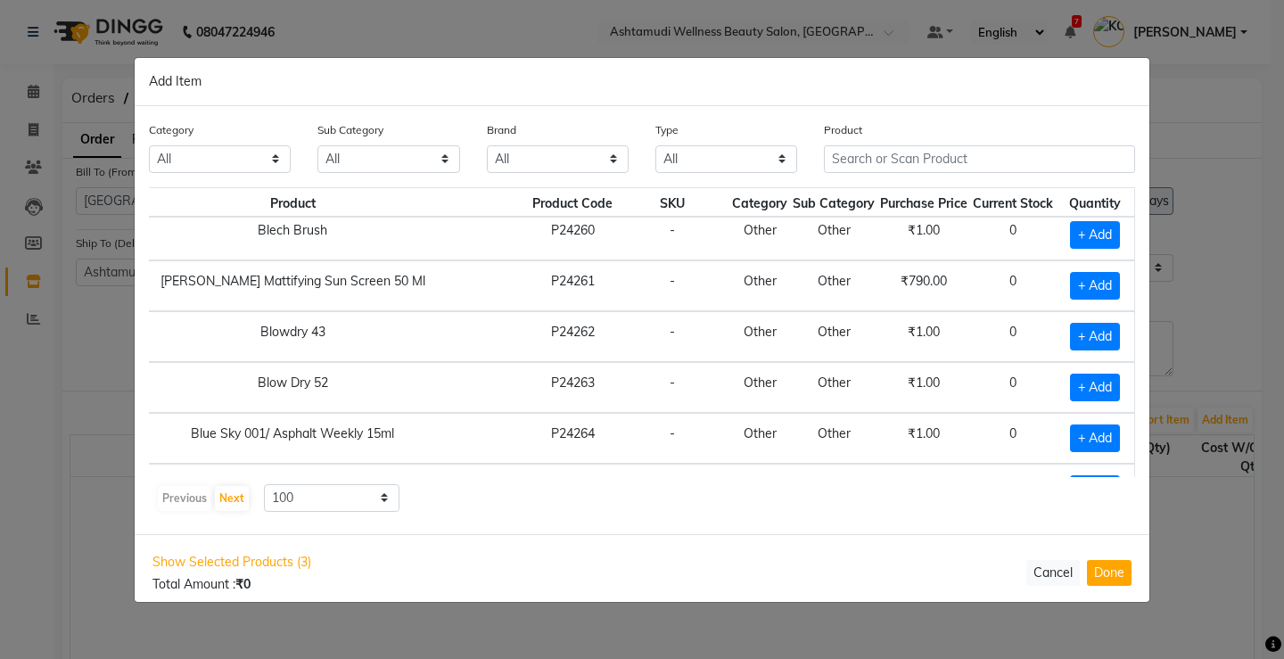
scroll to position [4790, 144]
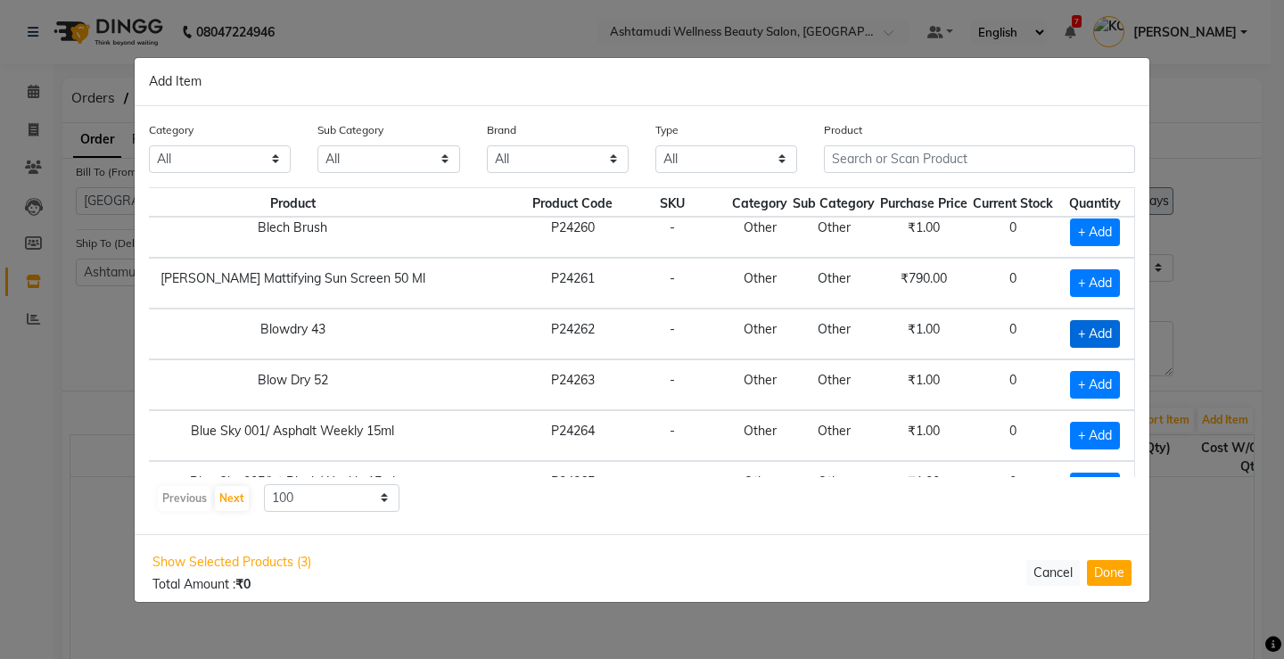
click at [1097, 332] on span "+ Add" at bounding box center [1095, 334] width 50 height 28
checkbox input "true"
click at [1113, 333] on icon at bounding box center [1117, 332] width 12 height 12
type input "2"
click at [1079, 392] on span "+ Add" at bounding box center [1095, 385] width 50 height 28
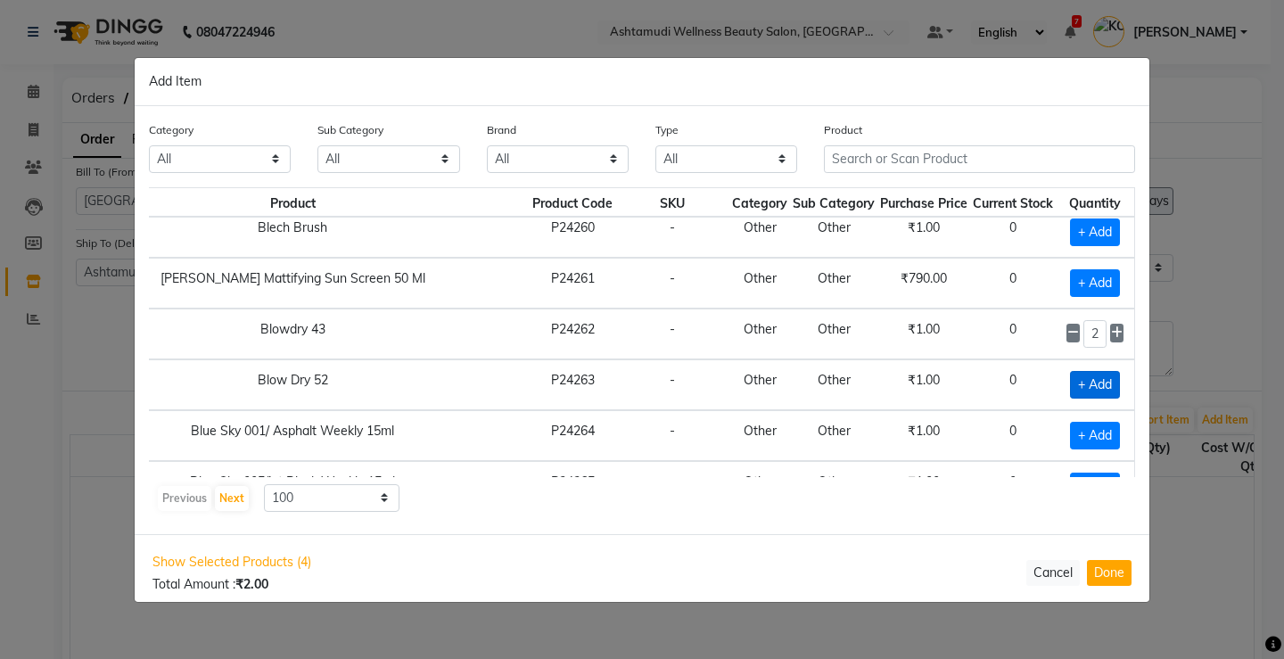
checkbox input "true"
click at [1111, 387] on icon at bounding box center [1117, 383] width 12 height 12
type input "2"
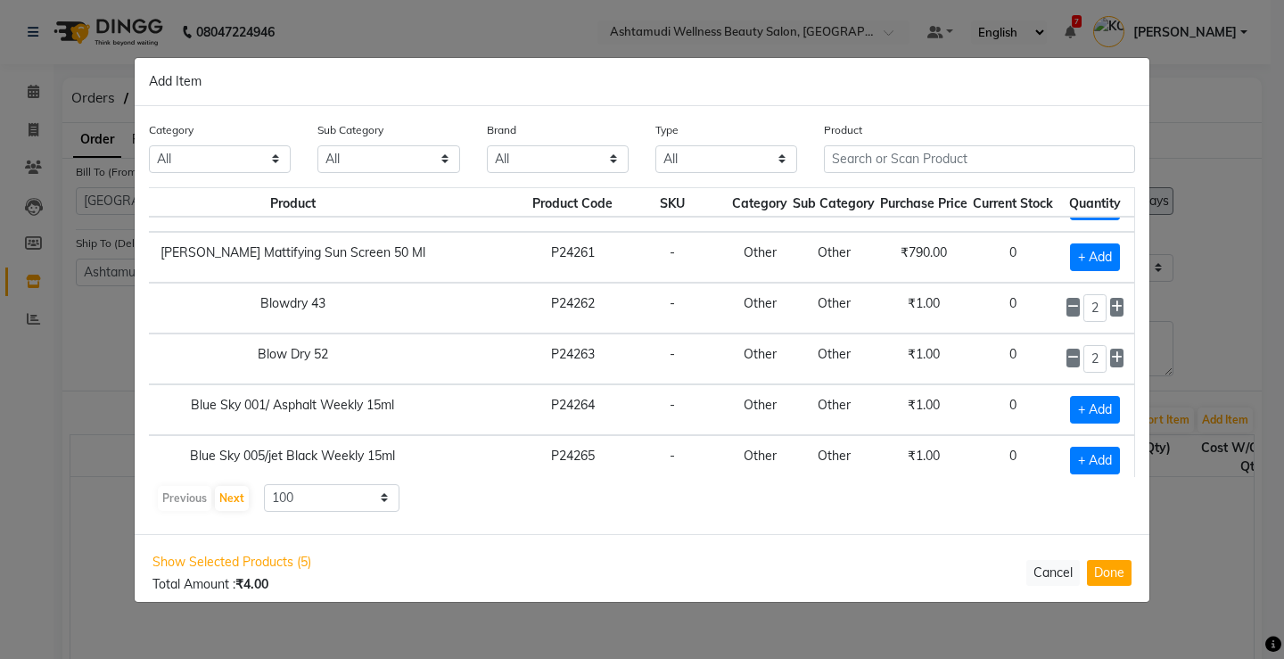
scroll to position [4839, 144]
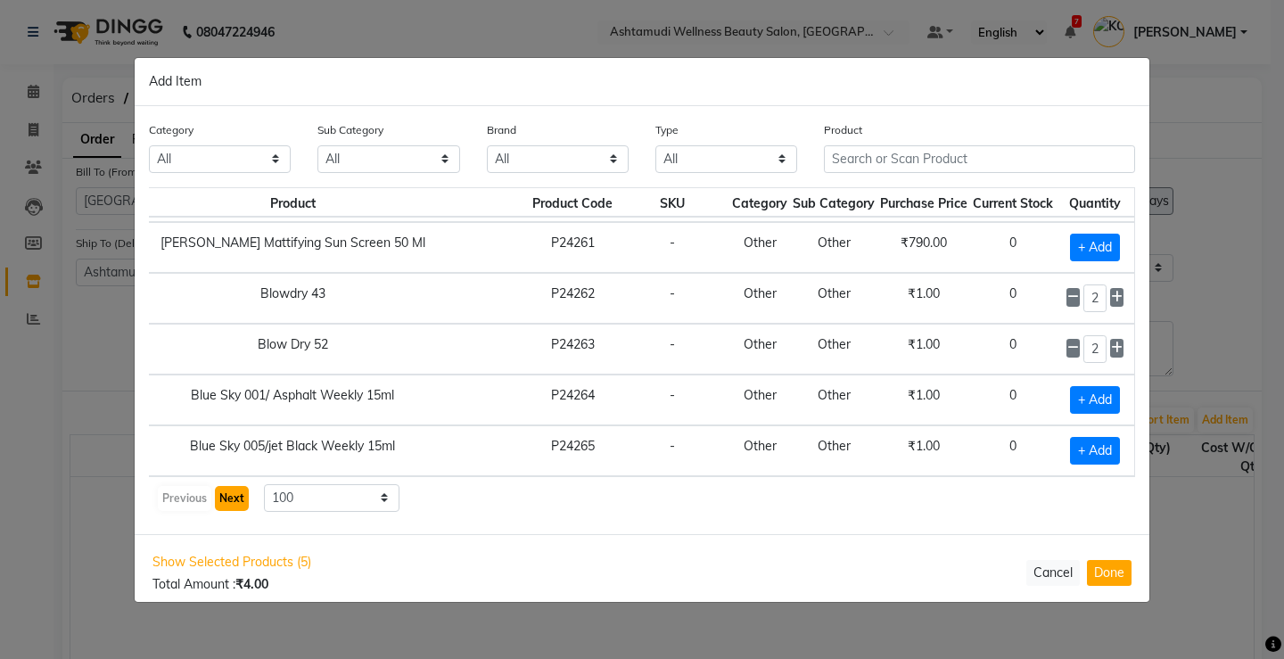
click at [230, 500] on button "Next" at bounding box center [232, 498] width 34 height 25
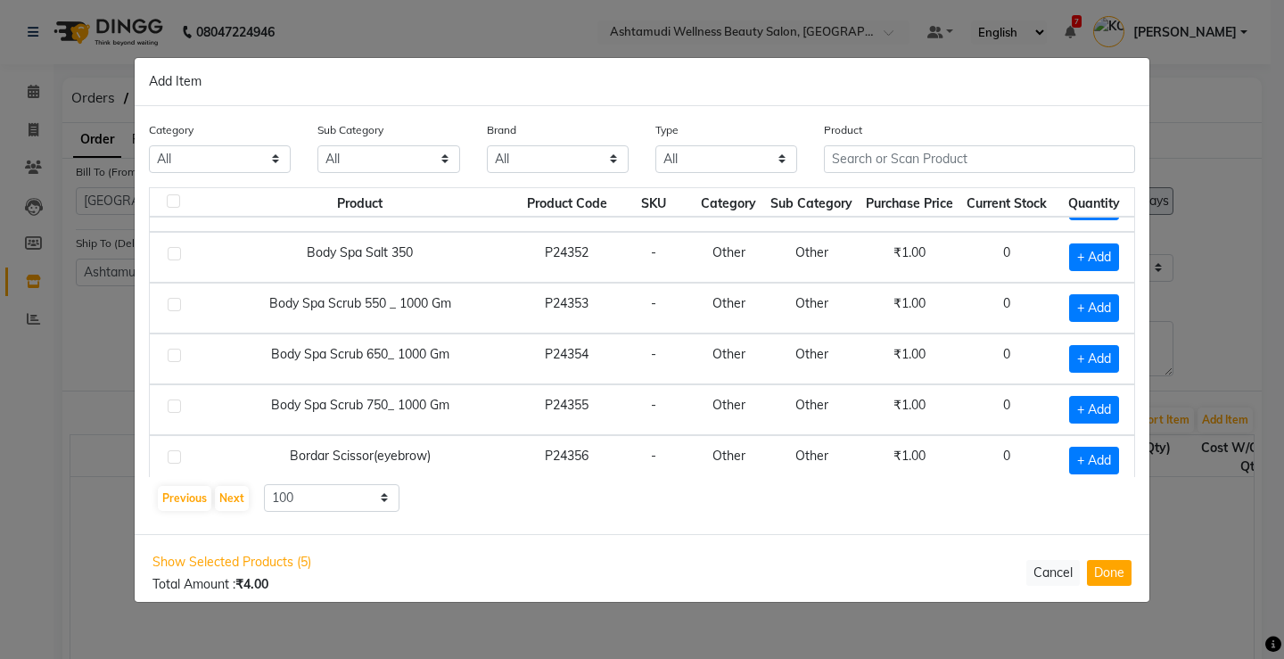
scroll to position [4826, 0]
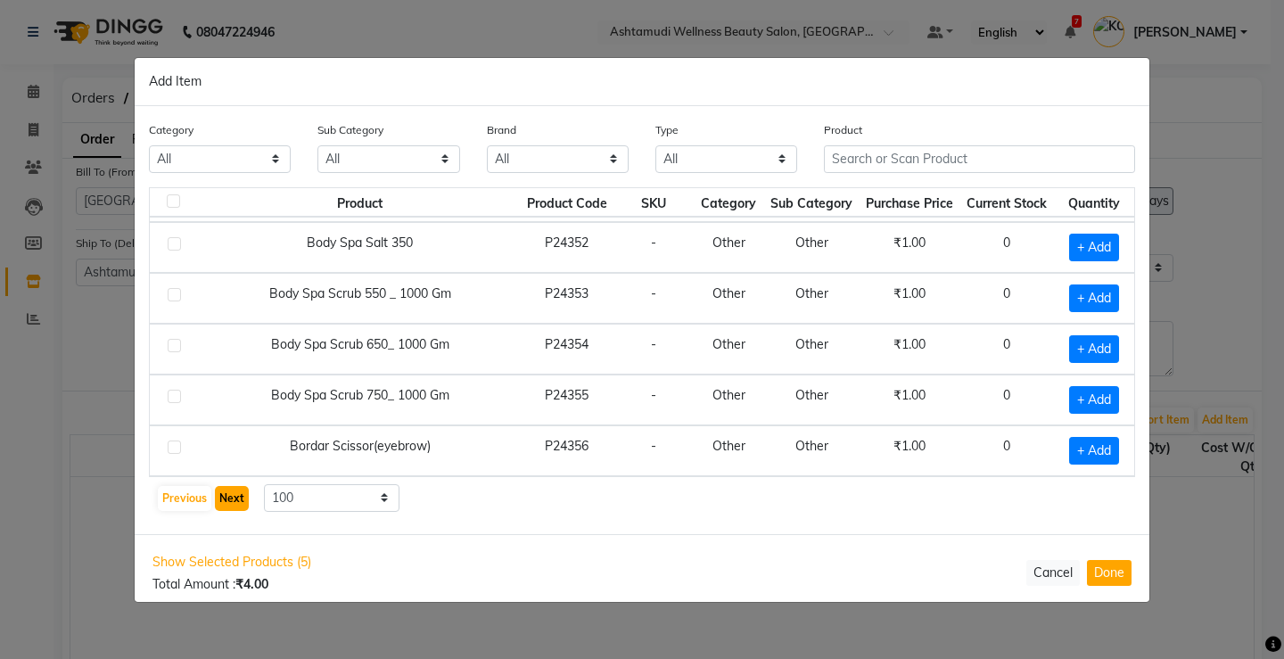
click at [234, 506] on button "Next" at bounding box center [232, 498] width 34 height 25
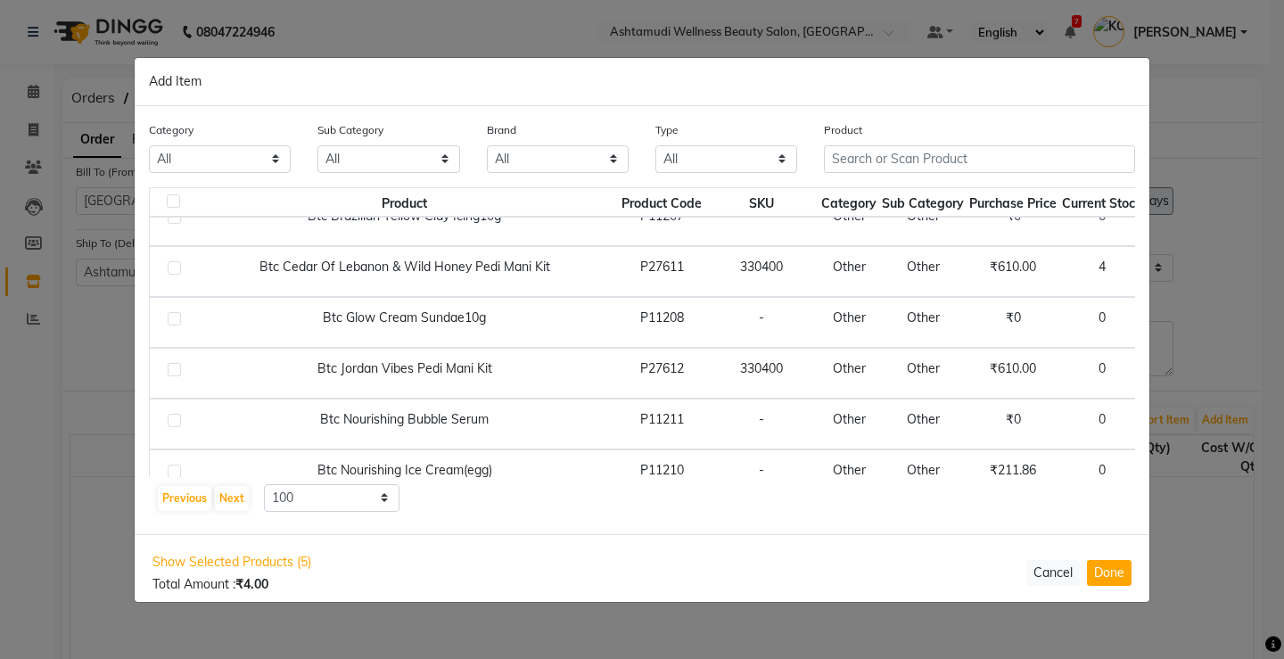
scroll to position [535, 0]
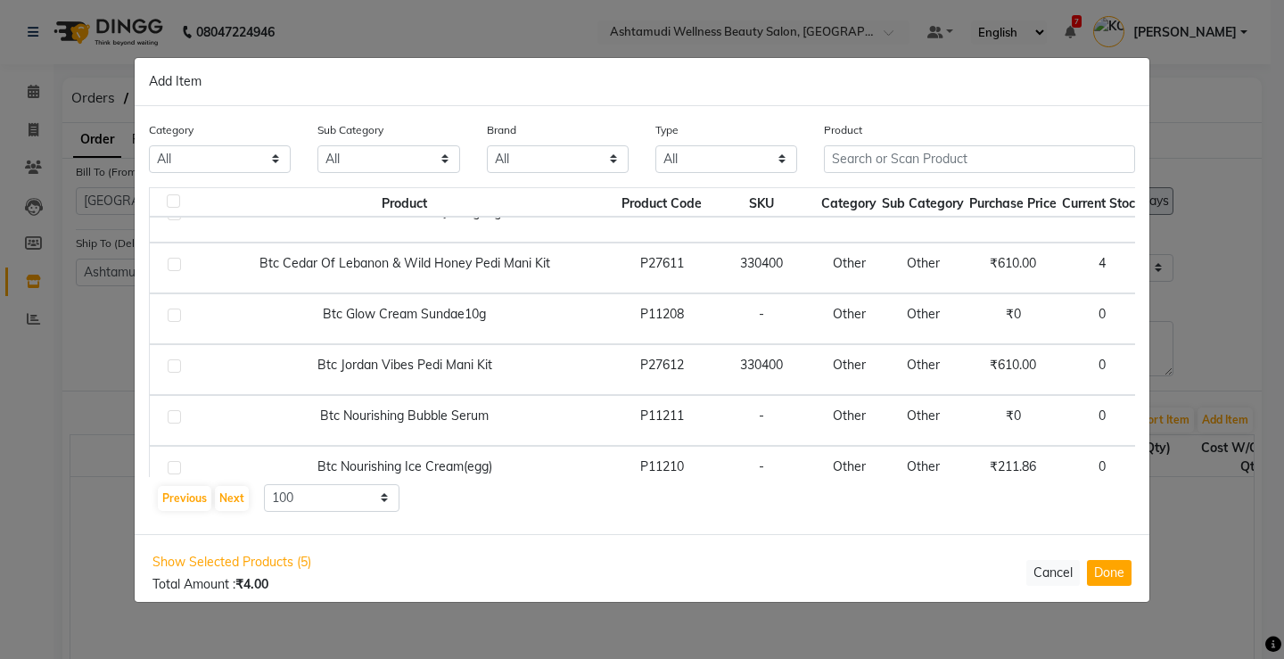
click at [1156, 367] on span "+ Add" at bounding box center [1181, 370] width 50 height 28
checkbox input "true"
click at [1200, 367] on icon at bounding box center [1206, 368] width 12 height 12
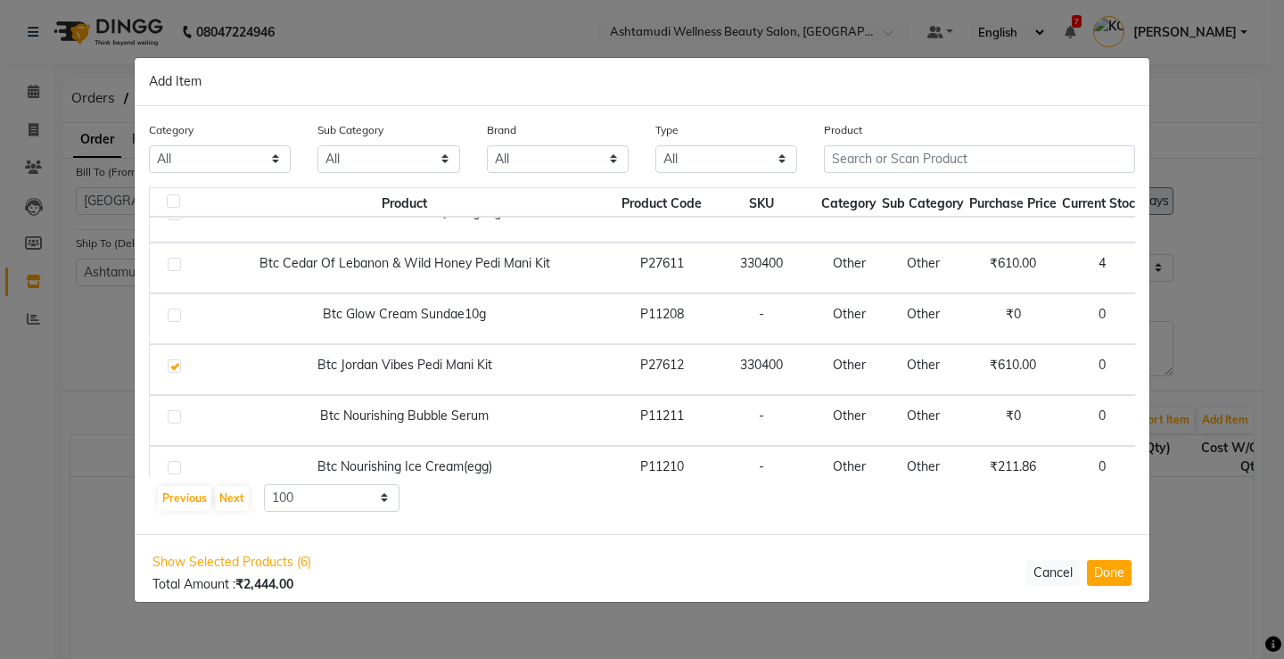
click at [1200, 367] on icon at bounding box center [1206, 368] width 12 height 12
type input "6"
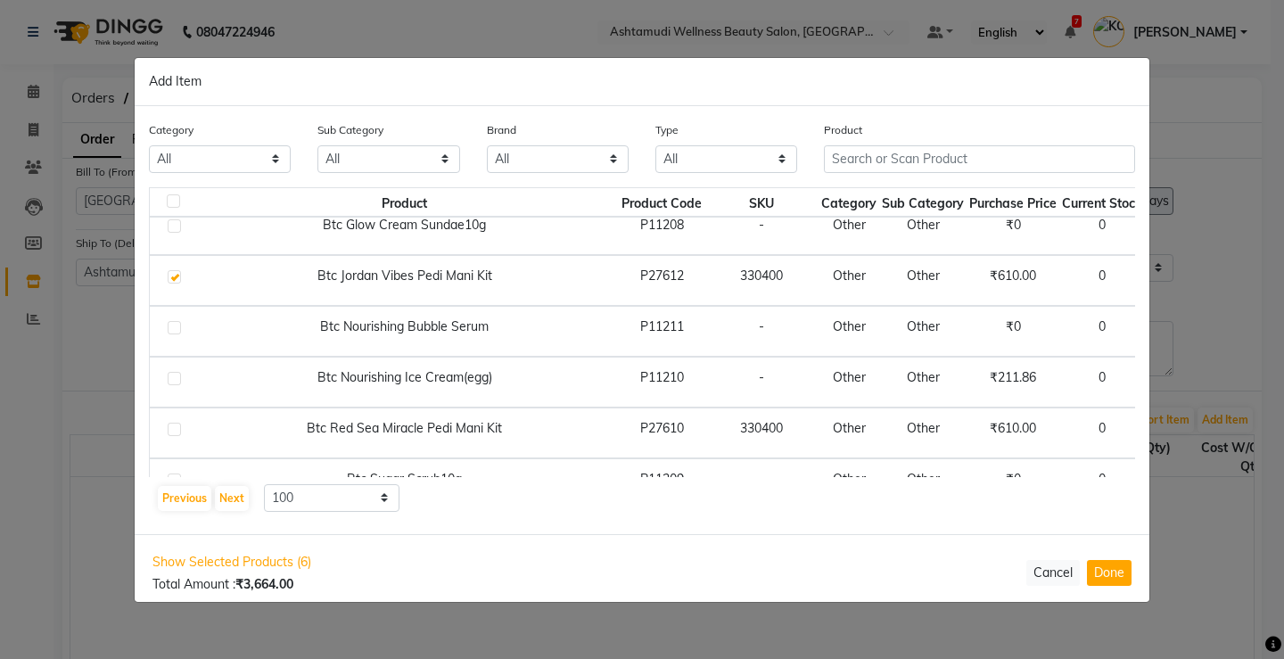
scroll to position [713, 0]
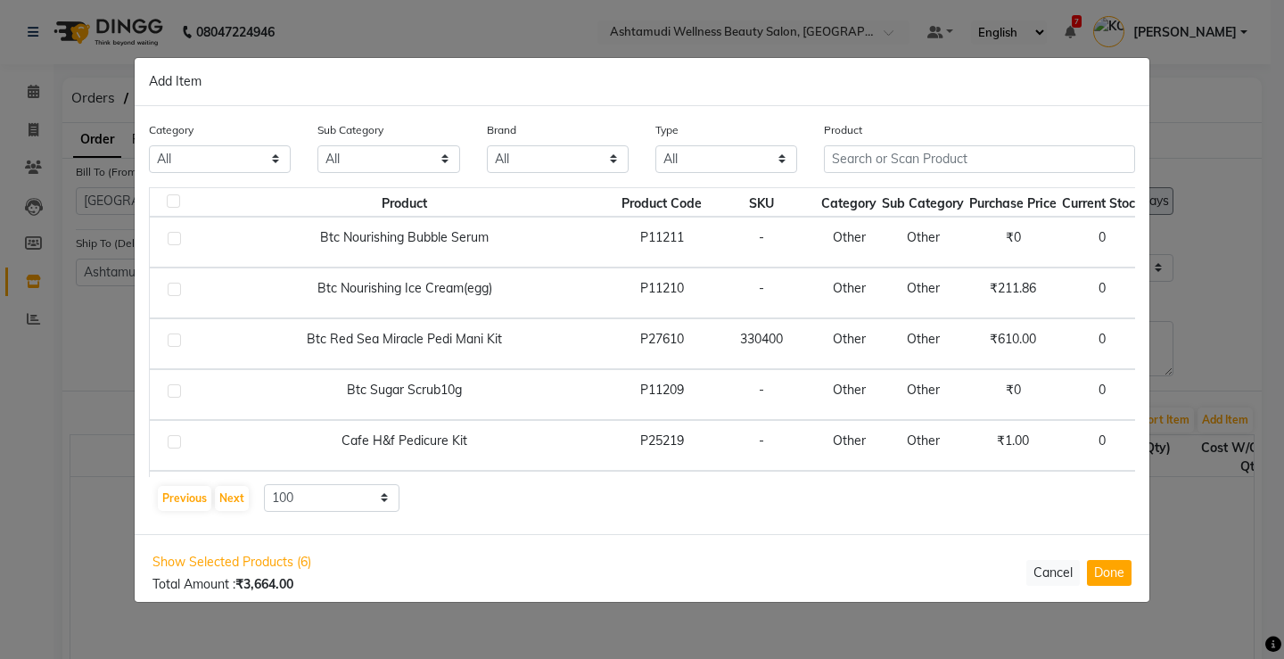
click at [1159, 339] on span "+ Add" at bounding box center [1184, 344] width 50 height 28
checkbox input "true"
click at [1200, 342] on icon at bounding box center [1206, 342] width 12 height 12
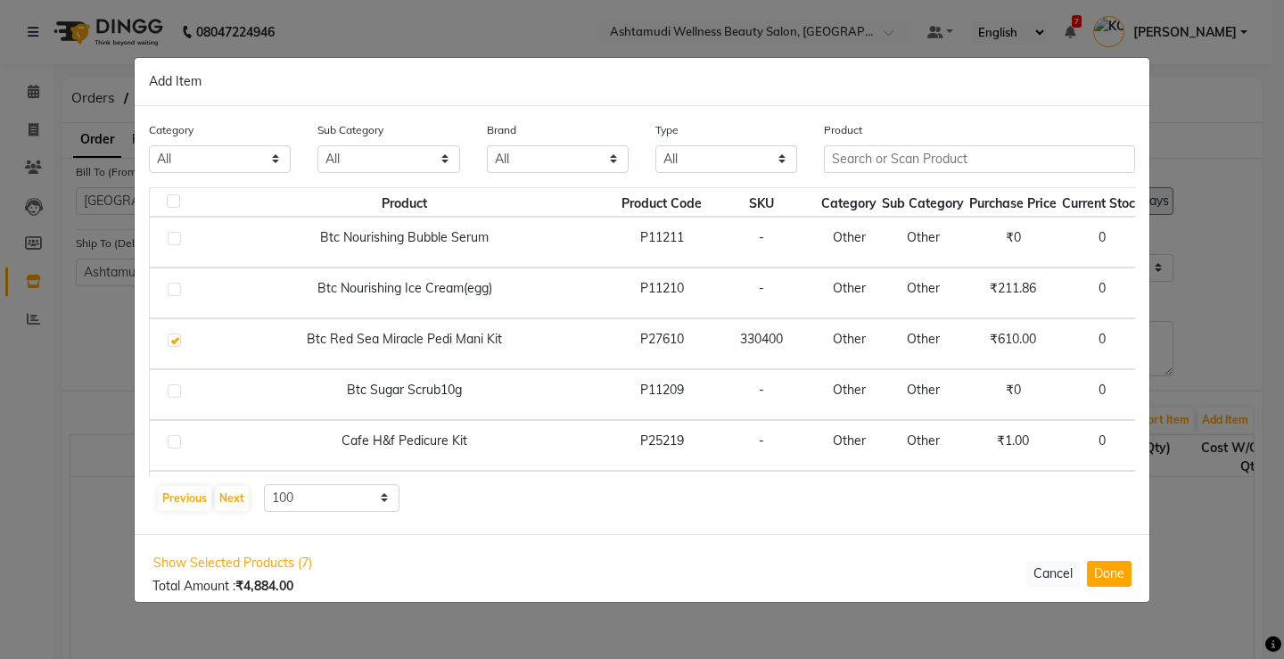
type input "4"
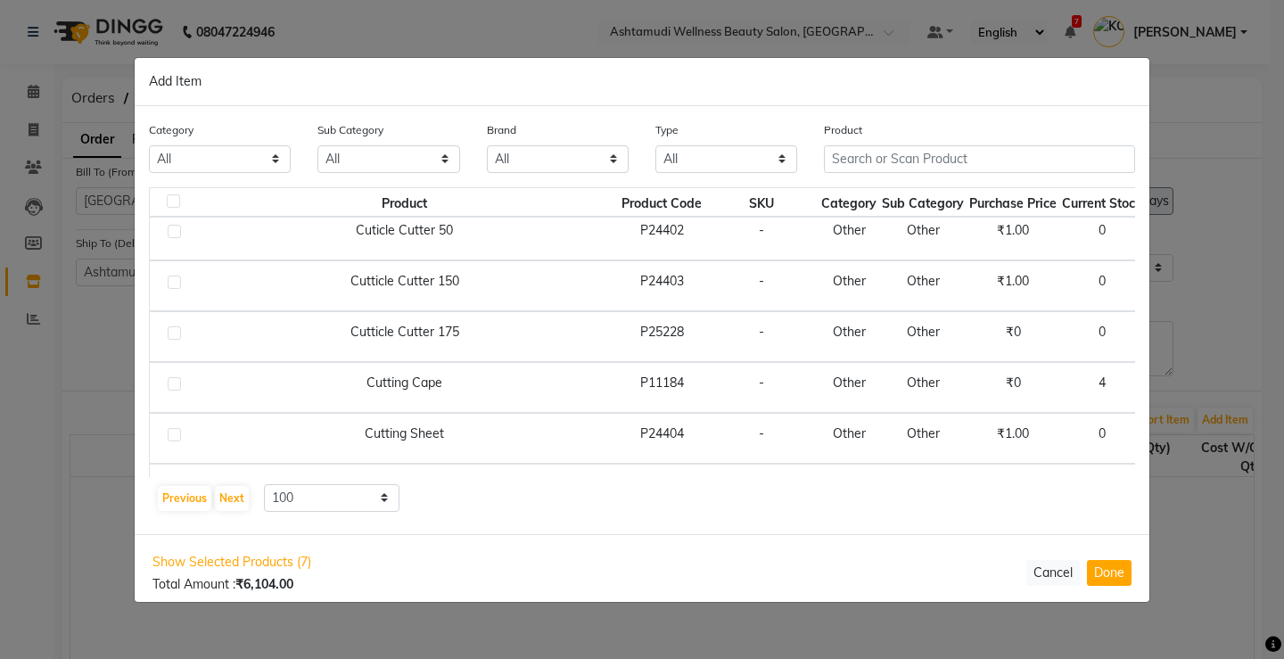
scroll to position [3657, 0]
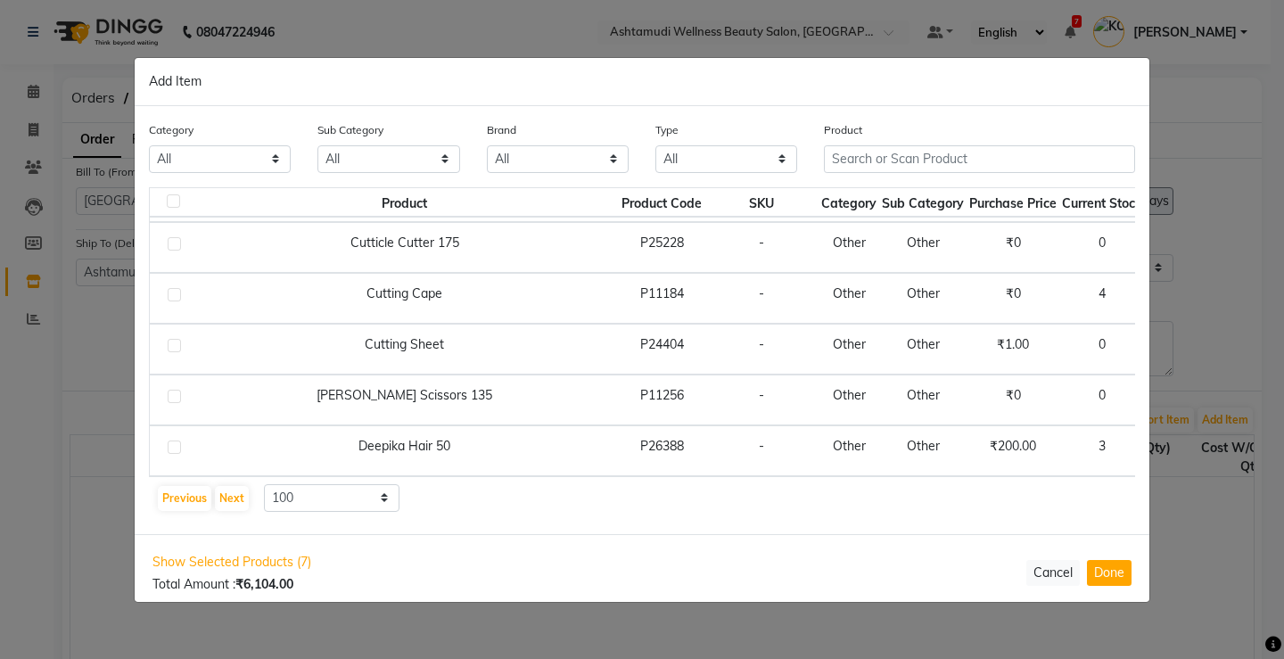
click at [1159, 351] on span "+ Add" at bounding box center [1184, 349] width 50 height 28
checkbox input "true"
click at [1200, 353] on icon at bounding box center [1206, 348] width 12 height 12
type input "3"
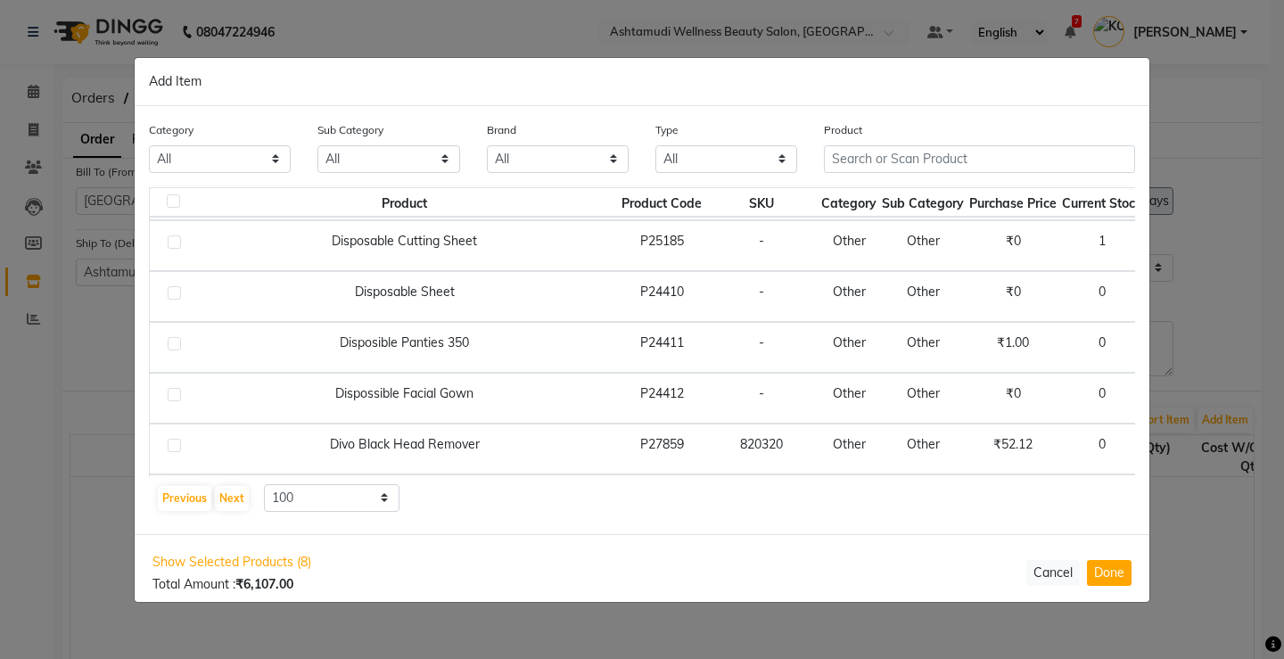
scroll to position [4459, 0]
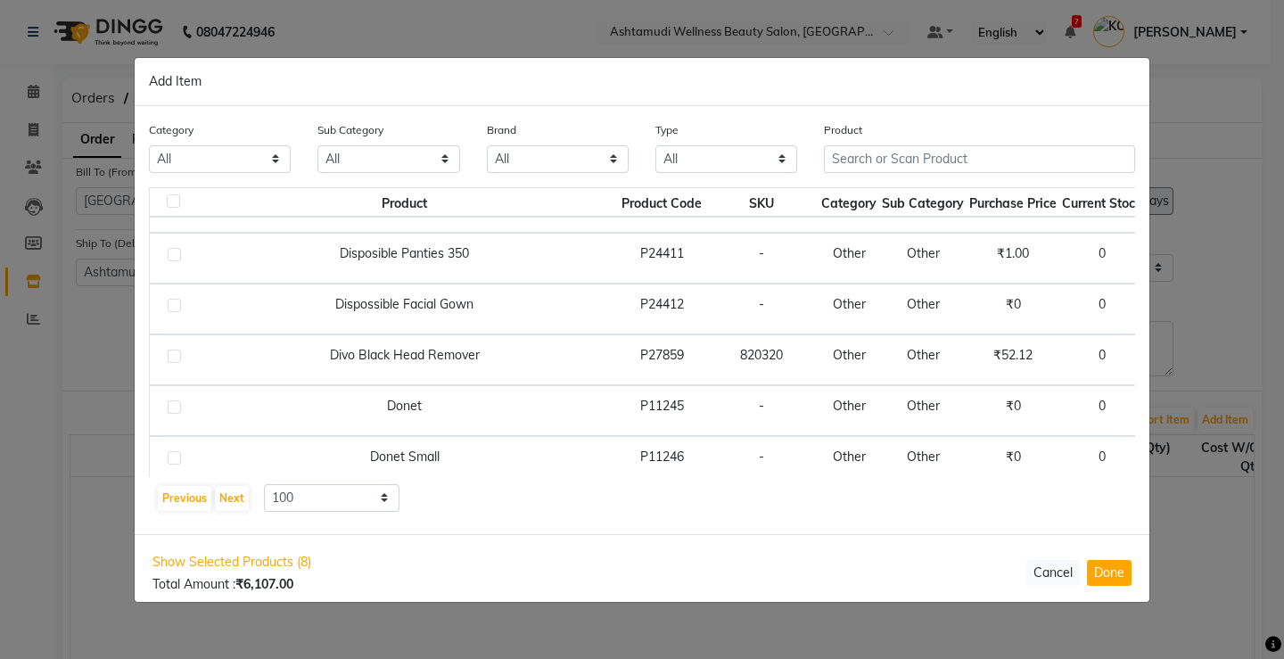
click at [1159, 363] on span "+ Add" at bounding box center [1184, 360] width 50 height 28
checkbox input "true"
click at [1200, 359] on icon at bounding box center [1206, 358] width 12 height 12
type input "2"
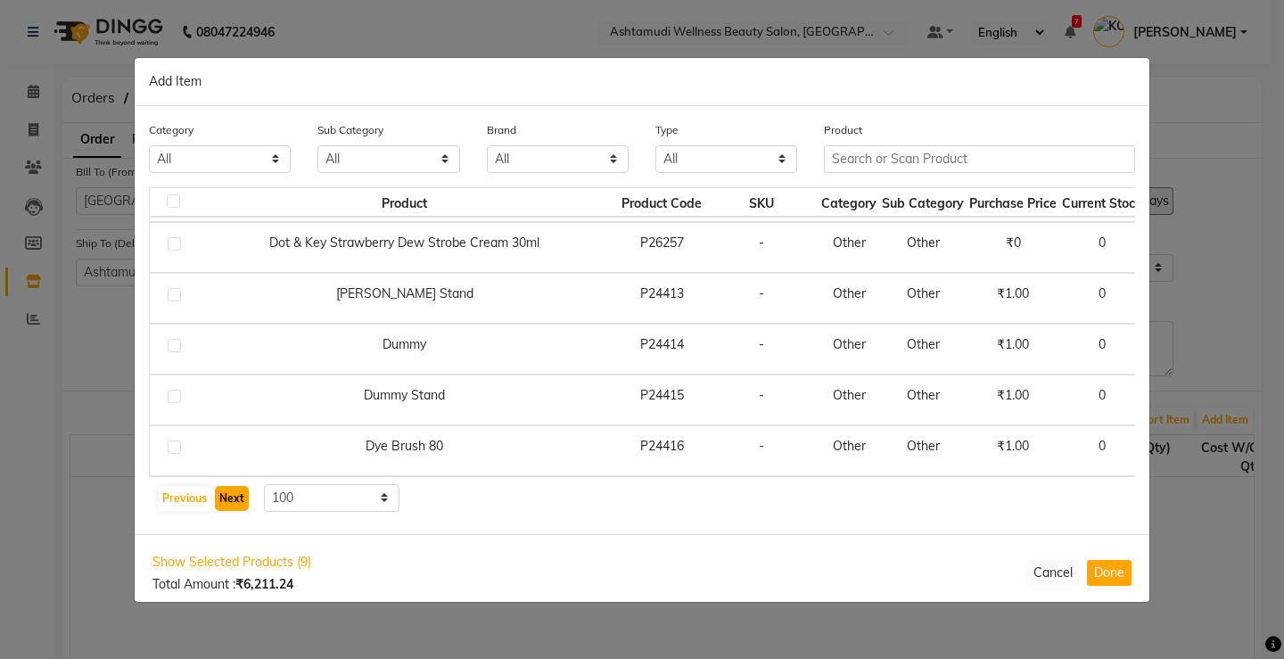
click at [233, 504] on button "Next" at bounding box center [232, 498] width 34 height 25
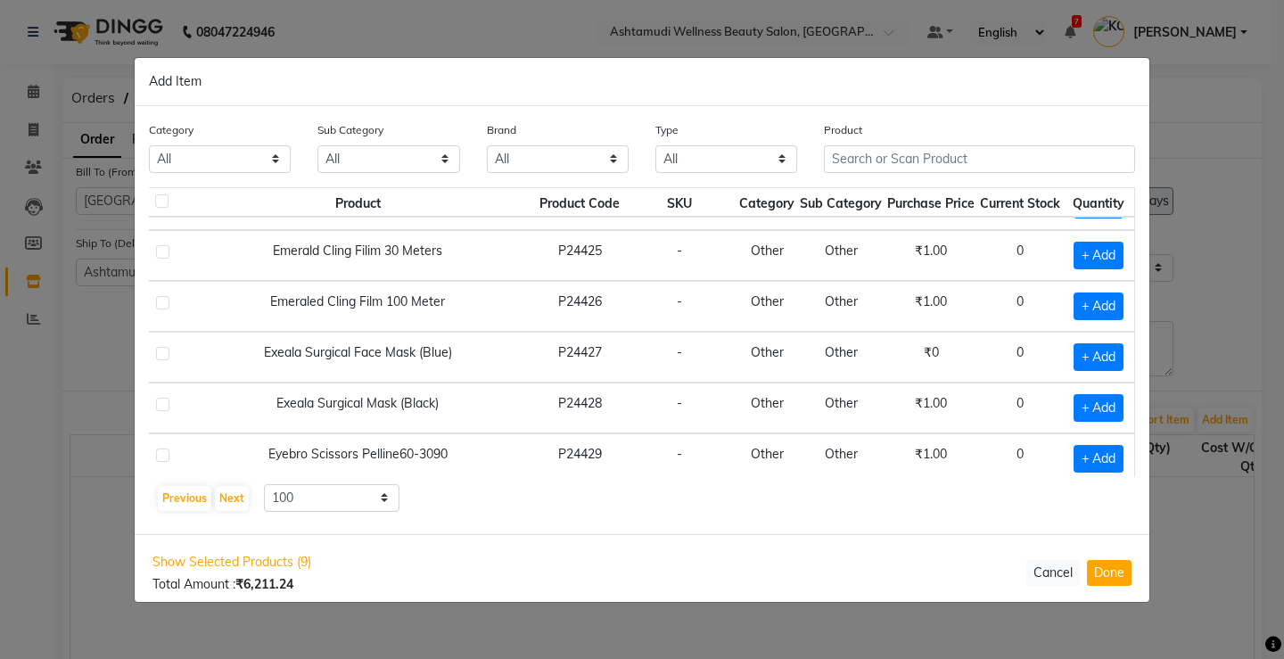
scroll to position [357, 34]
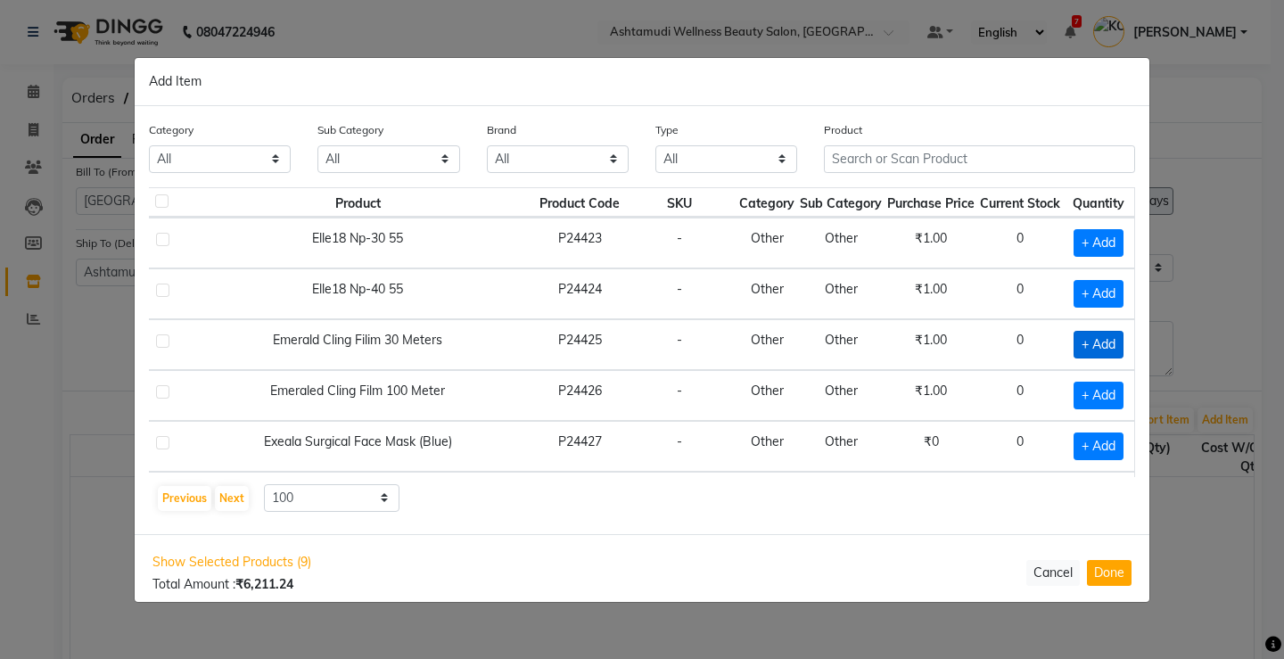
click at [1074, 343] on span "+ Add" at bounding box center [1099, 345] width 50 height 28
checkbox input "true"
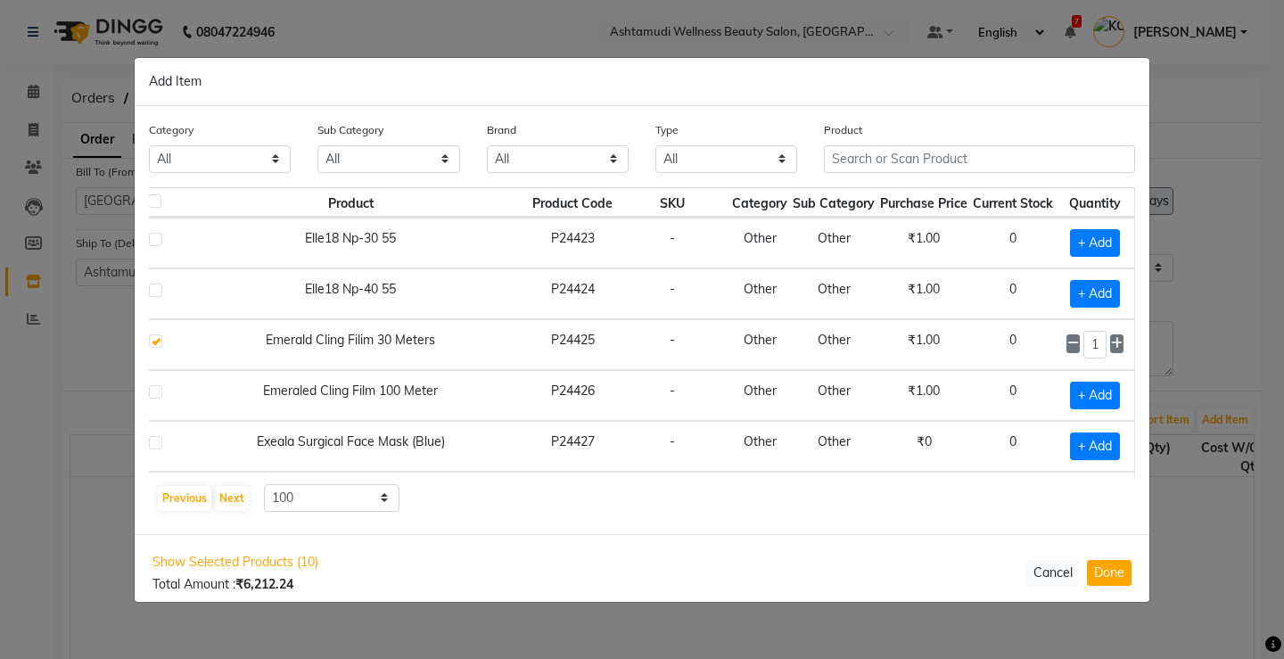
click at [1117, 342] on td "1" at bounding box center [1095, 344] width 78 height 51
click at [1111, 342] on icon at bounding box center [1117, 343] width 12 height 12
type input "2"
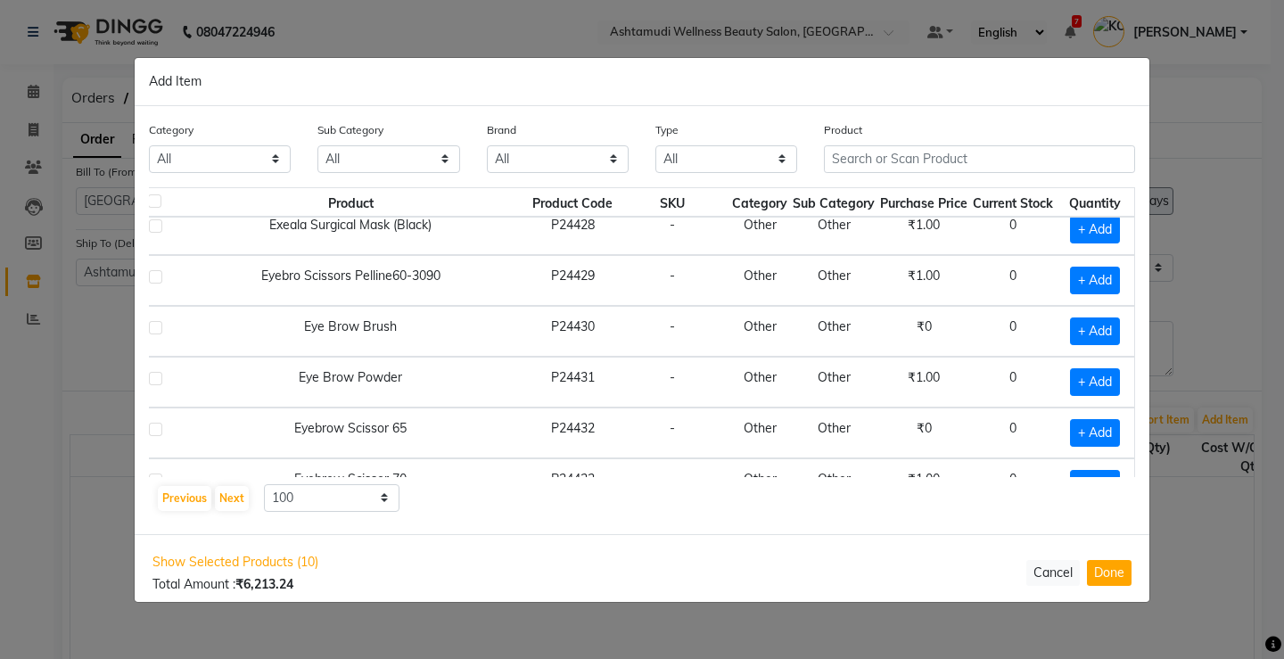
scroll to position [713, 34]
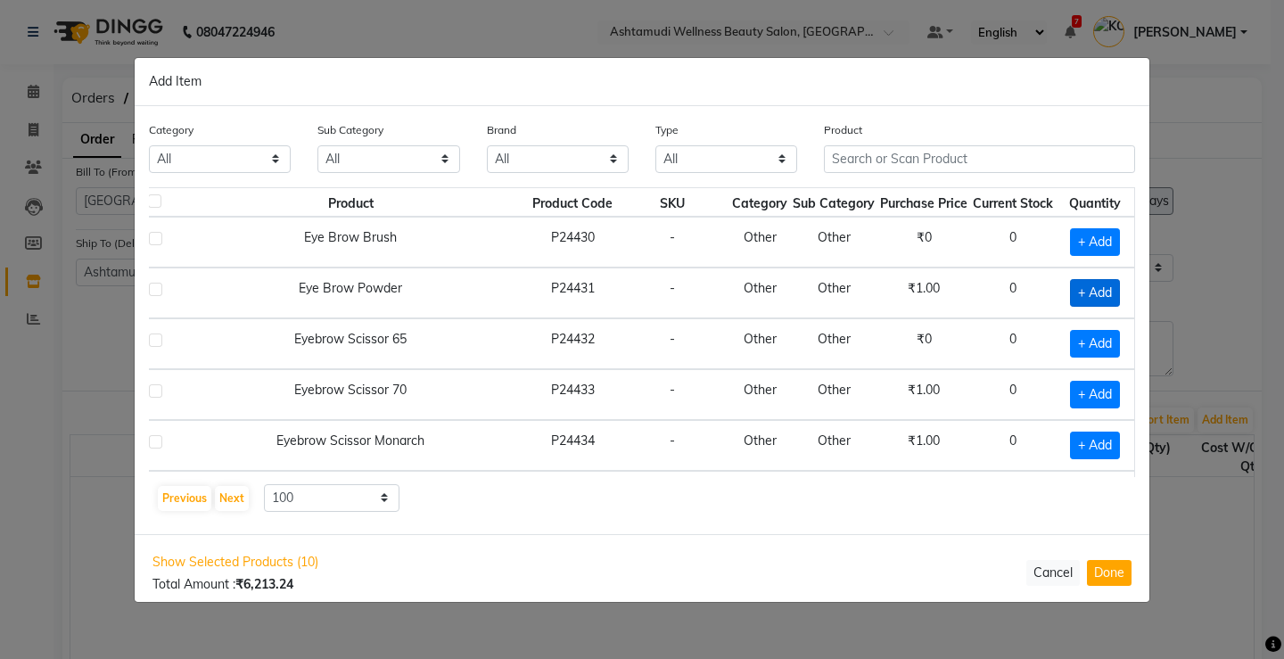
click at [1070, 291] on span "+ Add" at bounding box center [1095, 293] width 50 height 28
checkbox input "true"
click at [1079, 335] on span "+ Add" at bounding box center [1095, 344] width 50 height 28
checkbox input "true"
click at [1111, 340] on icon at bounding box center [1117, 342] width 12 height 12
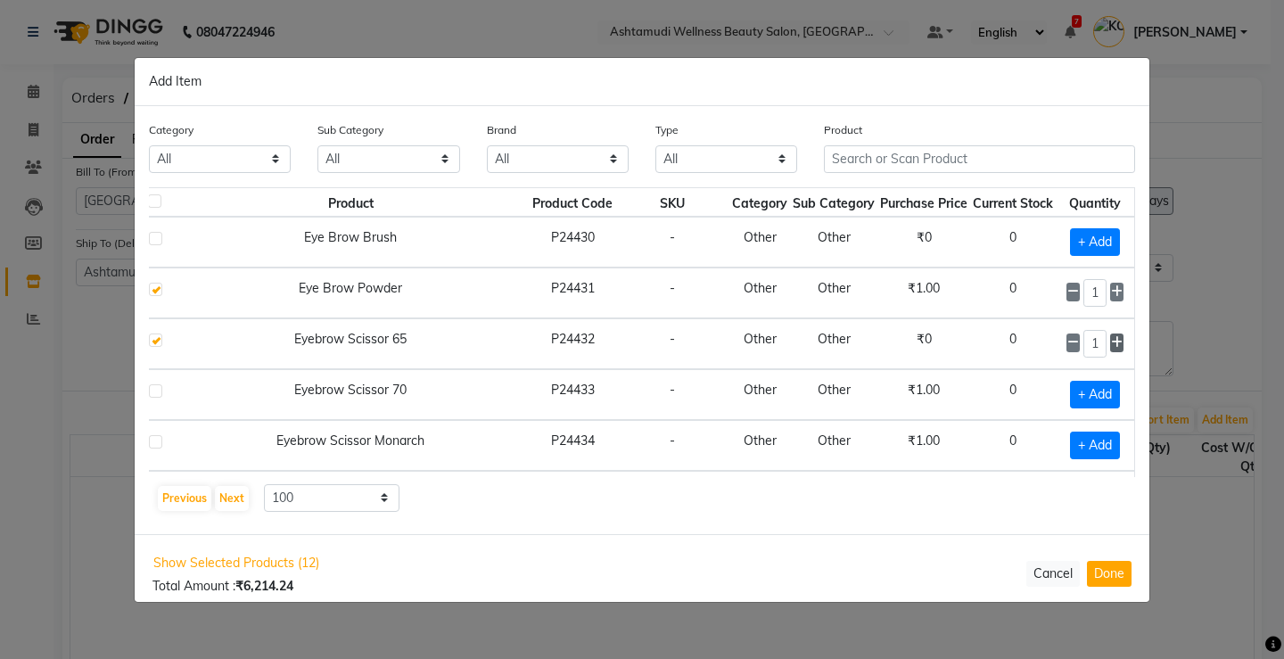
type input "2"
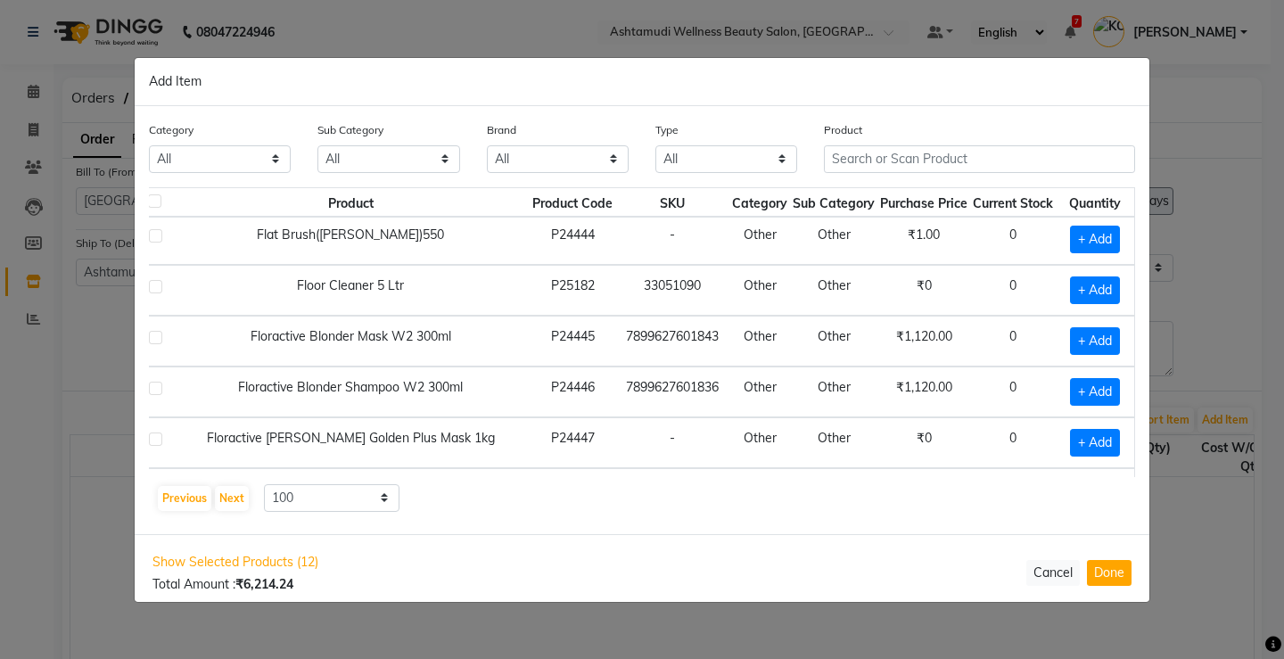
scroll to position [1873, 34]
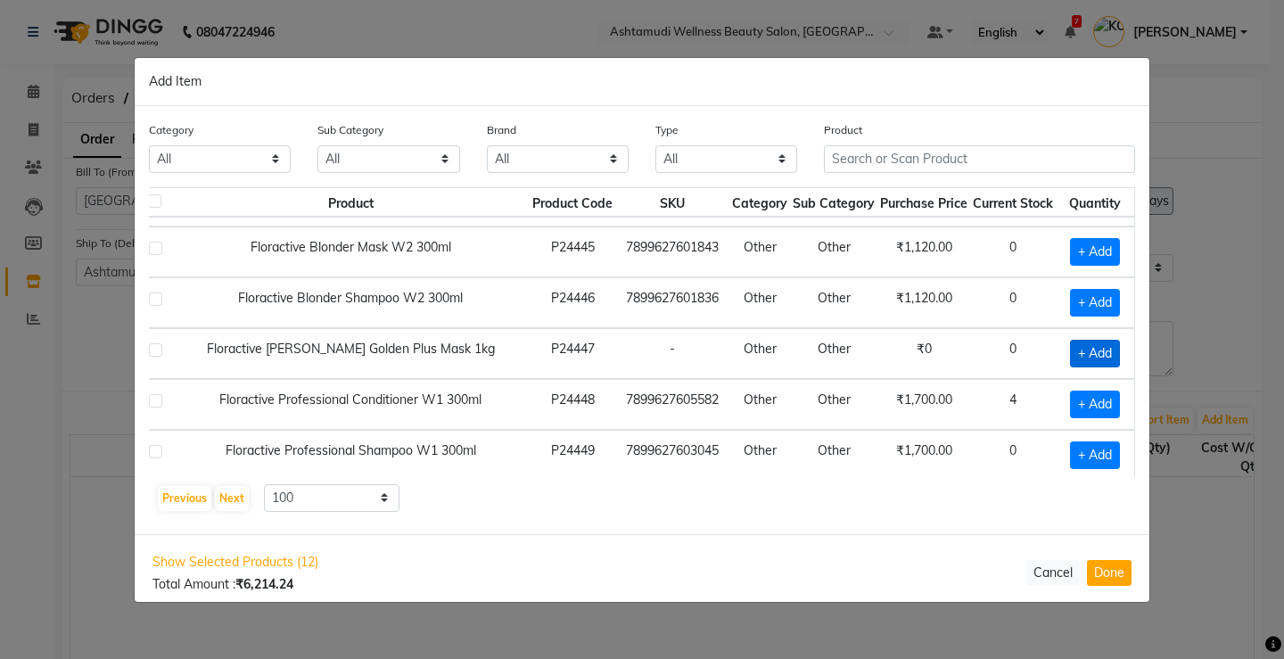
click at [1070, 353] on span "+ Add" at bounding box center [1095, 354] width 50 height 28
checkbox input "true"
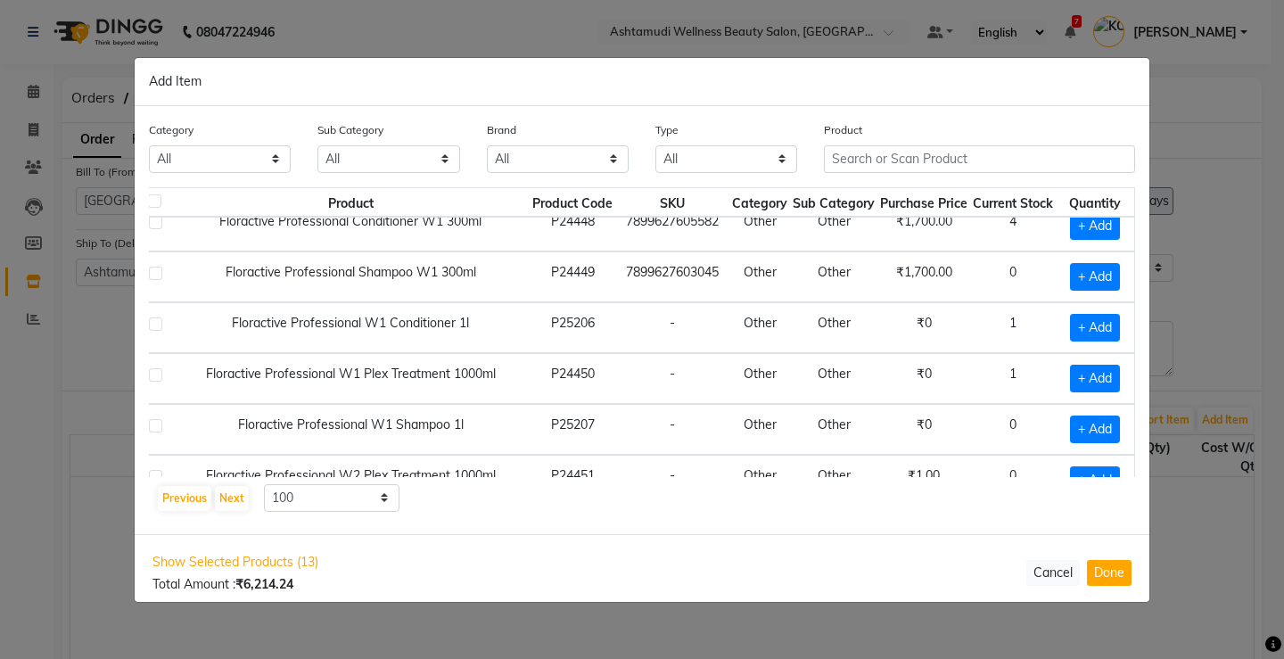
scroll to position [2140, 34]
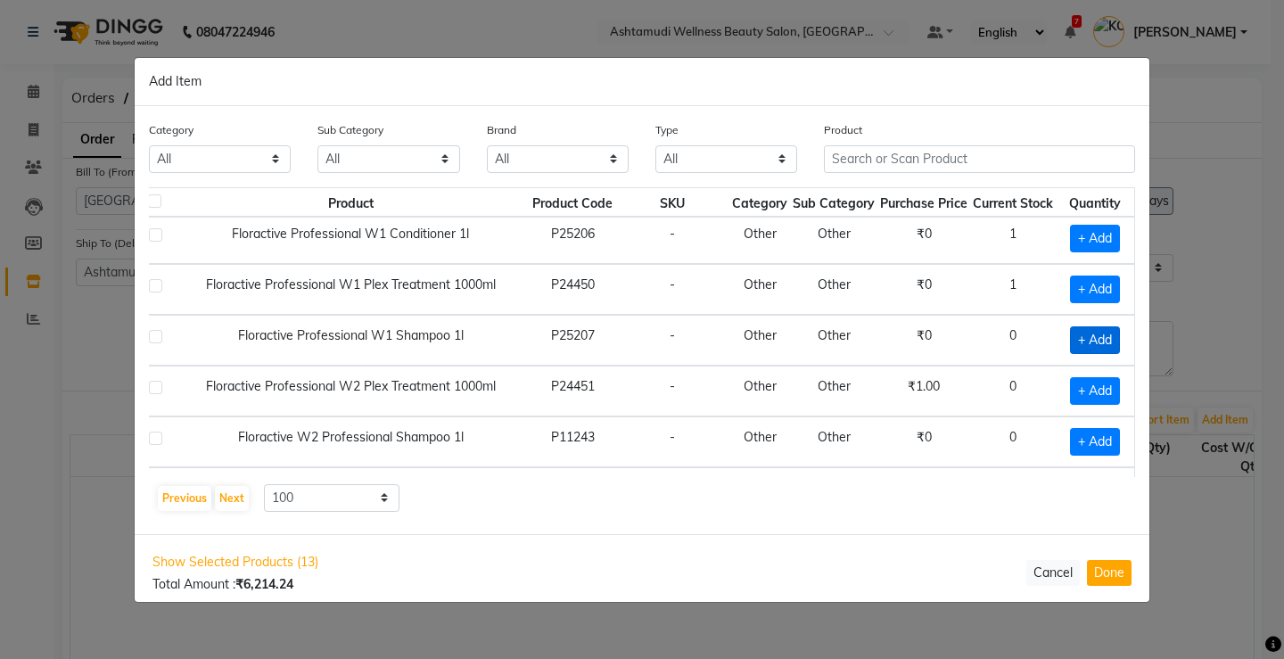
click at [1076, 338] on span "+ Add" at bounding box center [1095, 340] width 50 height 28
checkbox input "true"
click at [1081, 389] on span "+ Add" at bounding box center [1095, 391] width 50 height 28
checkbox input "true"
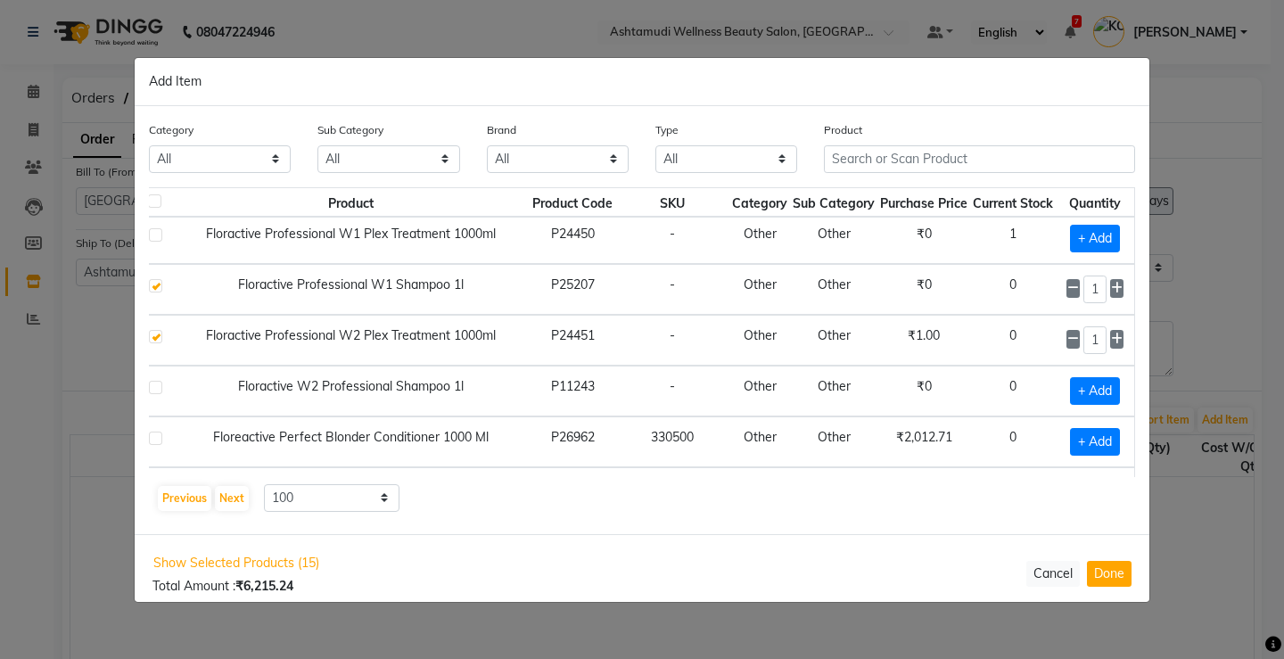
scroll to position [2230, 34]
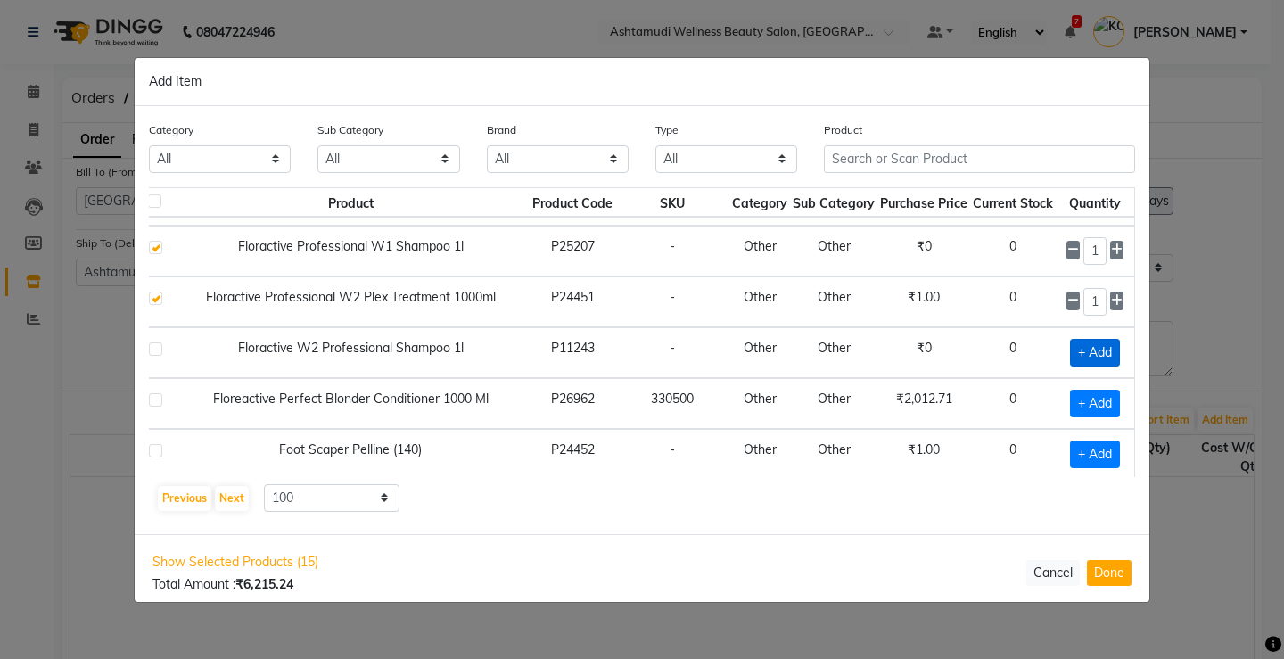
click at [1088, 350] on span "+ Add" at bounding box center [1095, 353] width 50 height 28
checkbox input "true"
click at [1073, 401] on span "+ Add" at bounding box center [1095, 404] width 50 height 28
checkbox input "true"
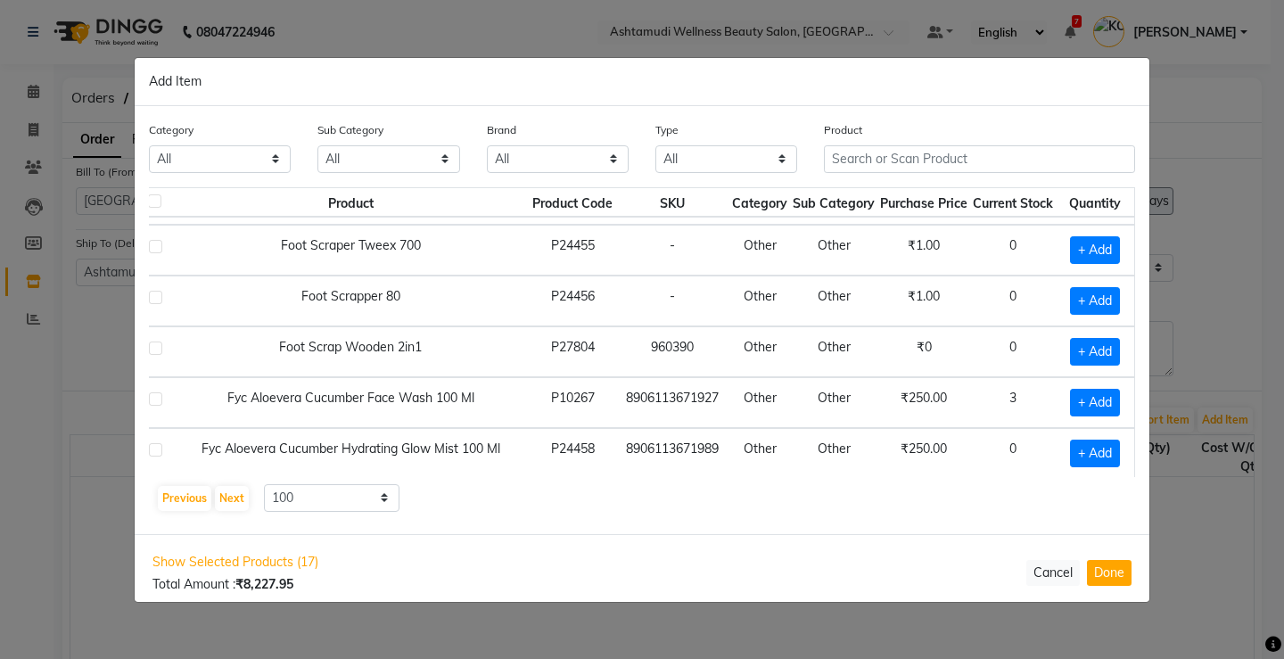
scroll to position [2676, 34]
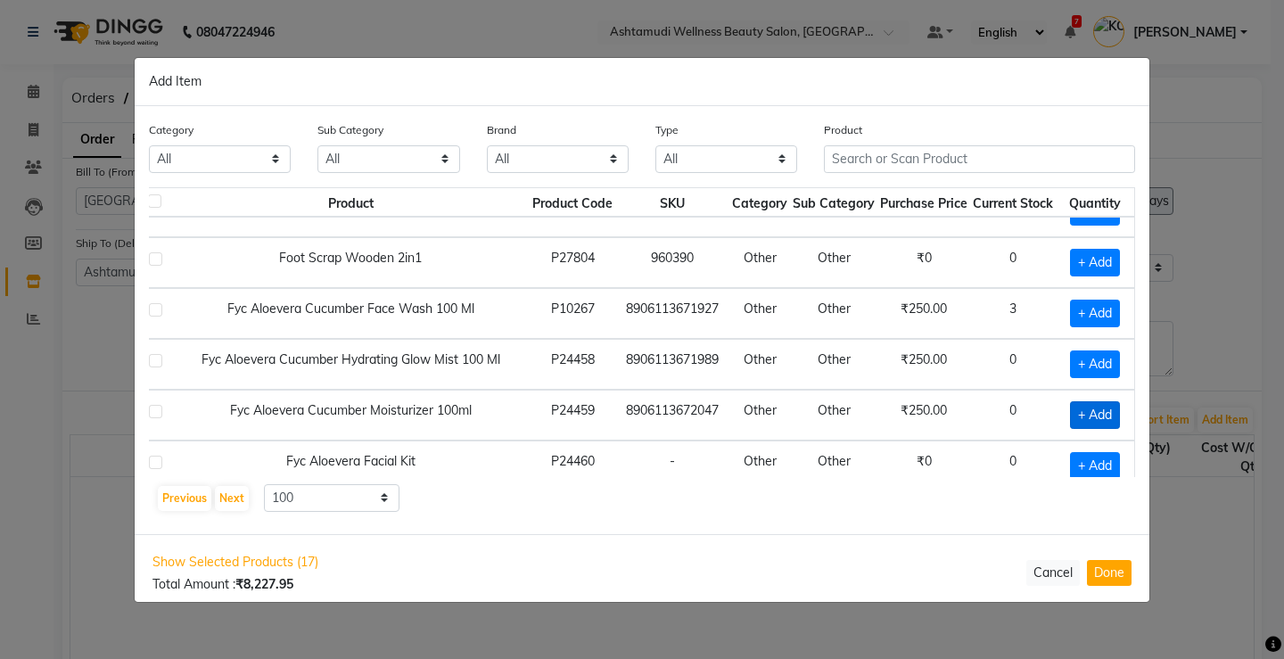
click at [1086, 409] on span "+ Add" at bounding box center [1095, 415] width 50 height 28
checkbox input "true"
click at [1111, 409] on icon at bounding box center [1117, 414] width 12 height 12
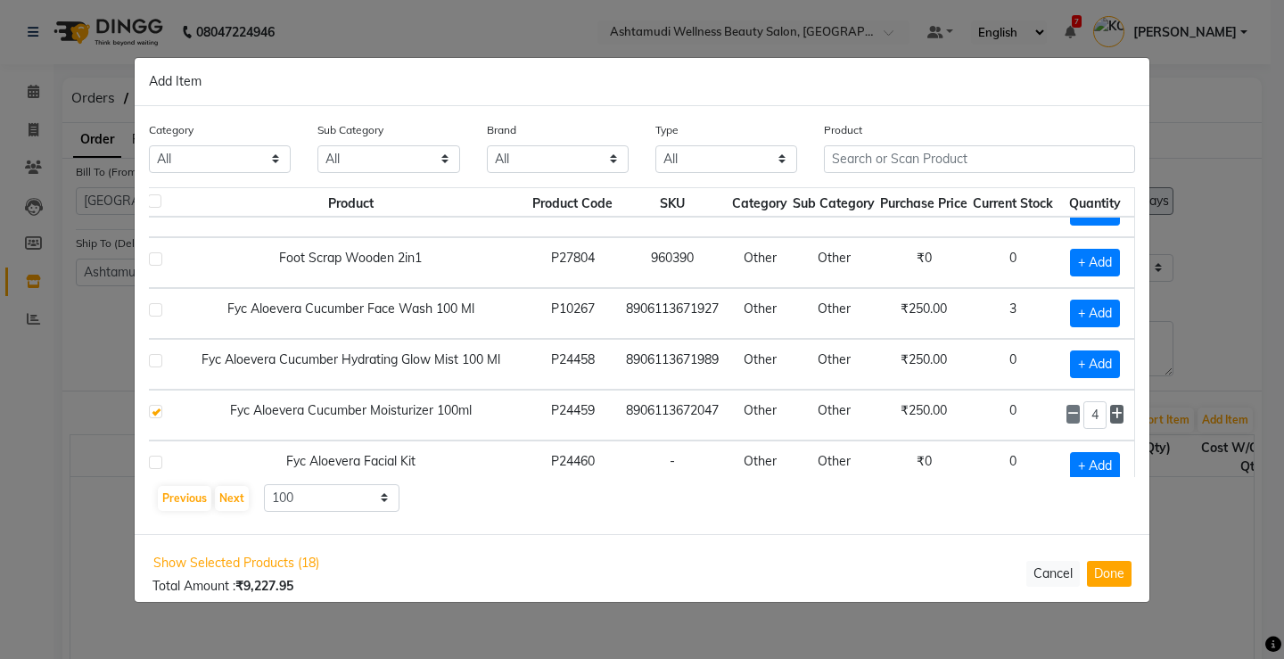
click at [1111, 408] on icon at bounding box center [1117, 414] width 12 height 12
type input "6"
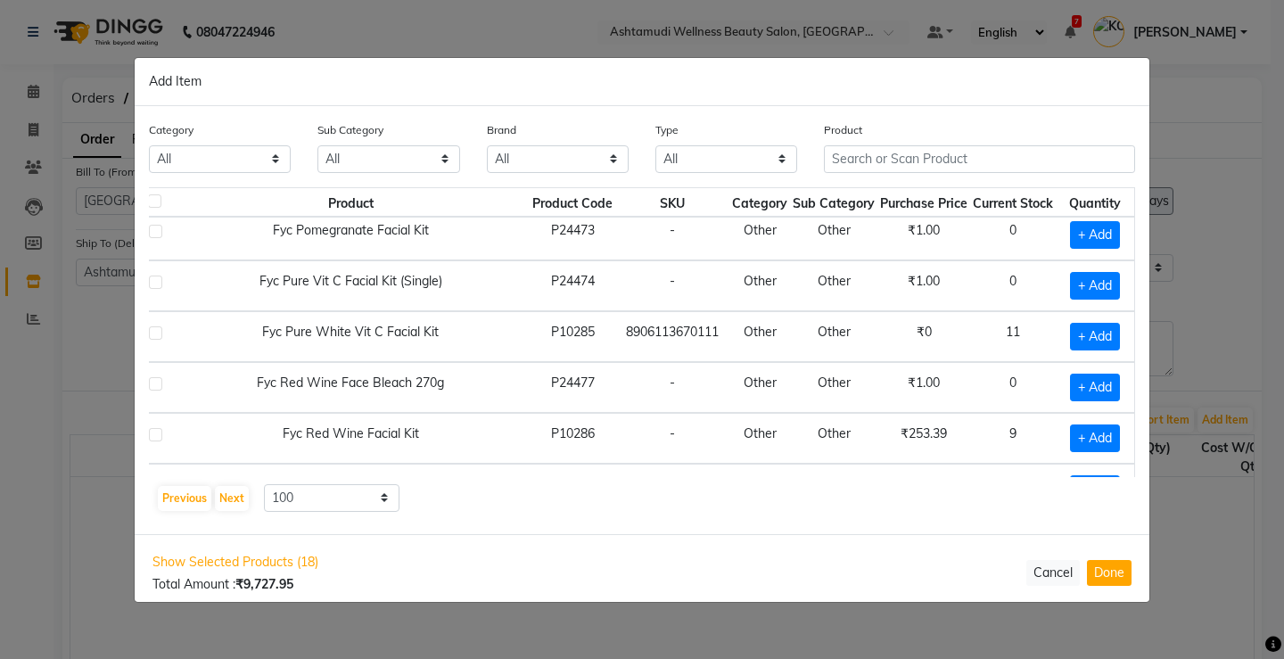
scroll to position [3657, 34]
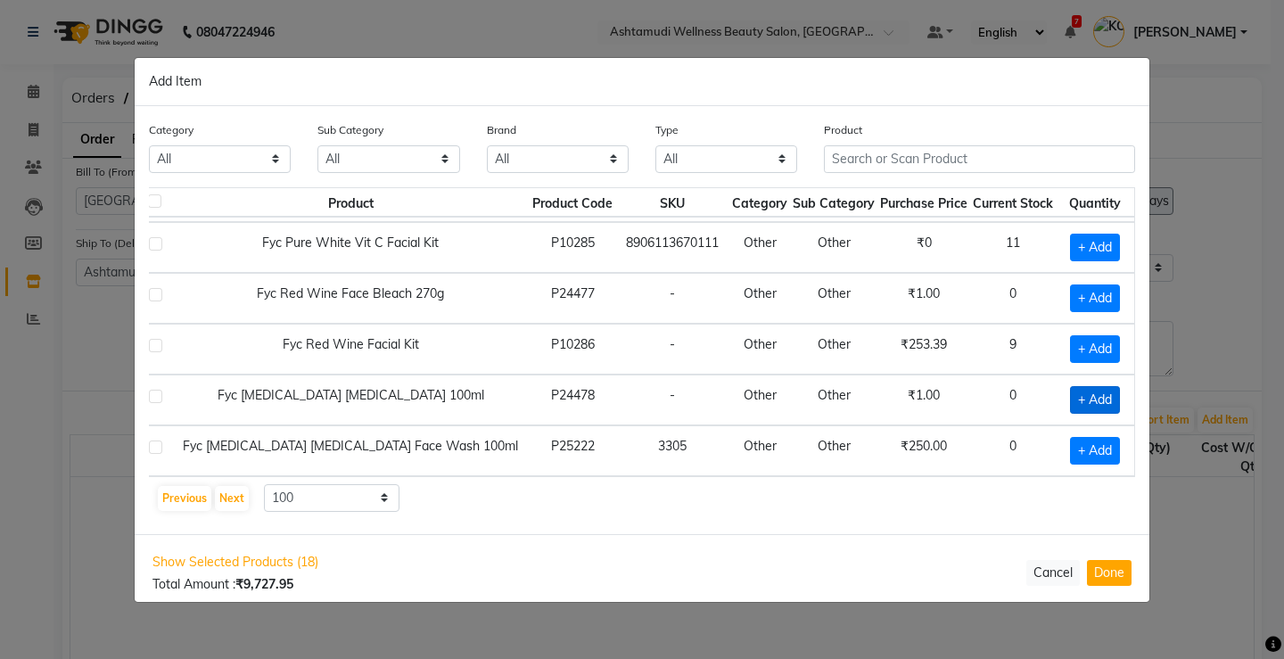
click at [1083, 397] on span "+ Add" at bounding box center [1095, 400] width 50 height 28
click at [1068, 399] on icon at bounding box center [1074, 398] width 12 height 12
checkbox input "false"
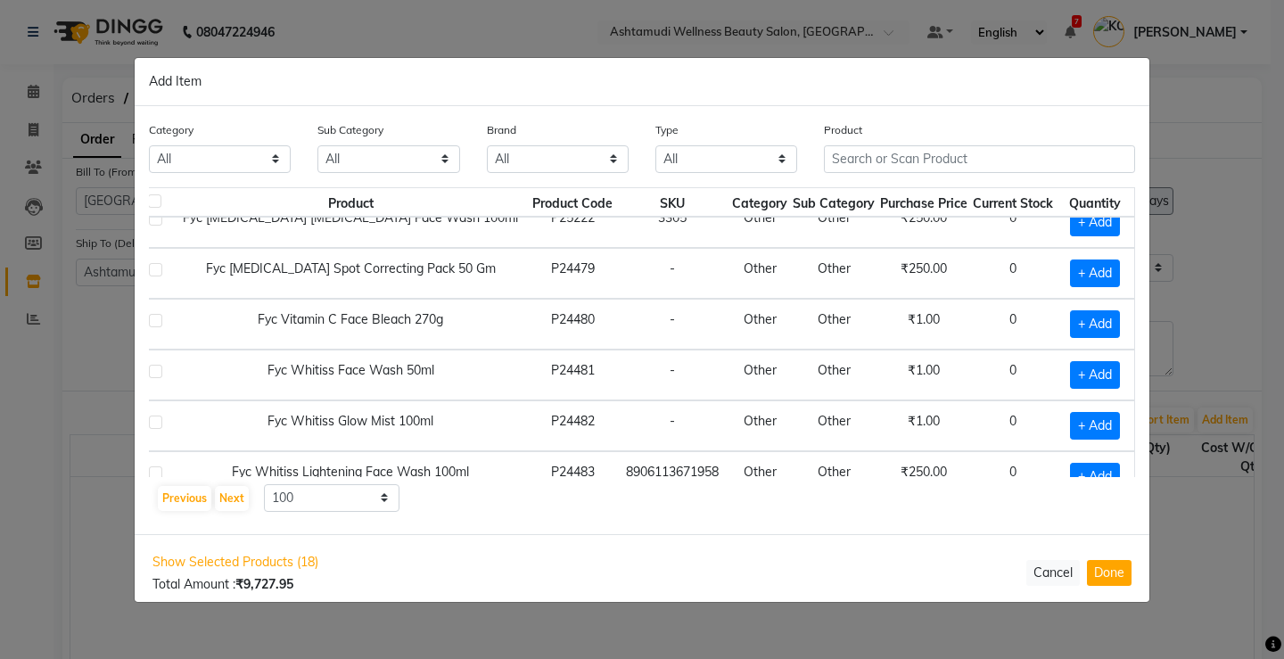
scroll to position [3924, 34]
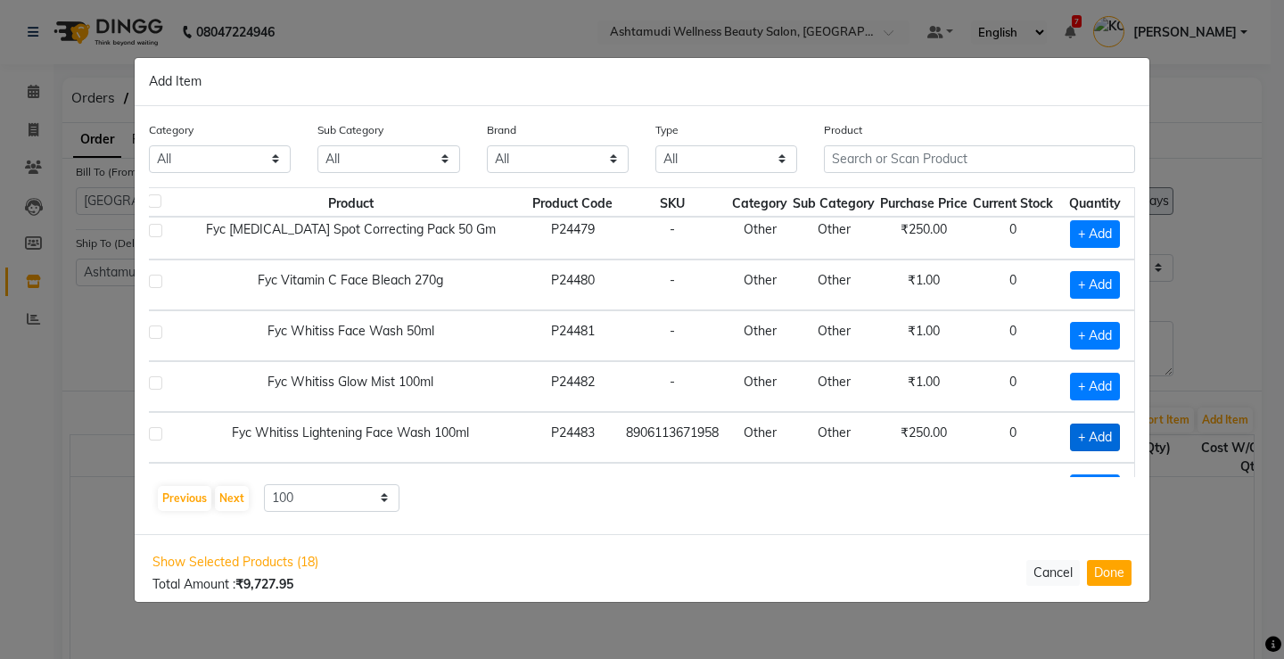
click at [1093, 440] on span "+ Add" at bounding box center [1095, 438] width 50 height 28
checkbox input "true"
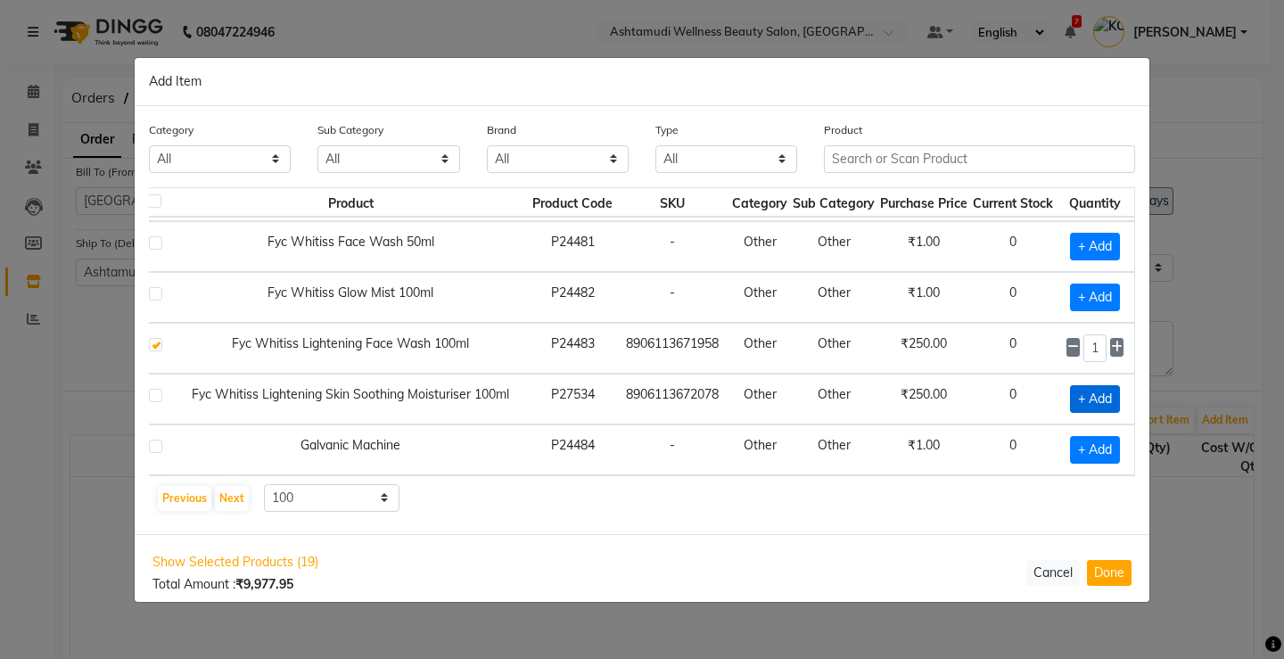
click at [1084, 398] on span "+ Add" at bounding box center [1095, 399] width 50 height 28
checkbox input "true"
click at [1111, 396] on icon at bounding box center [1117, 398] width 12 height 12
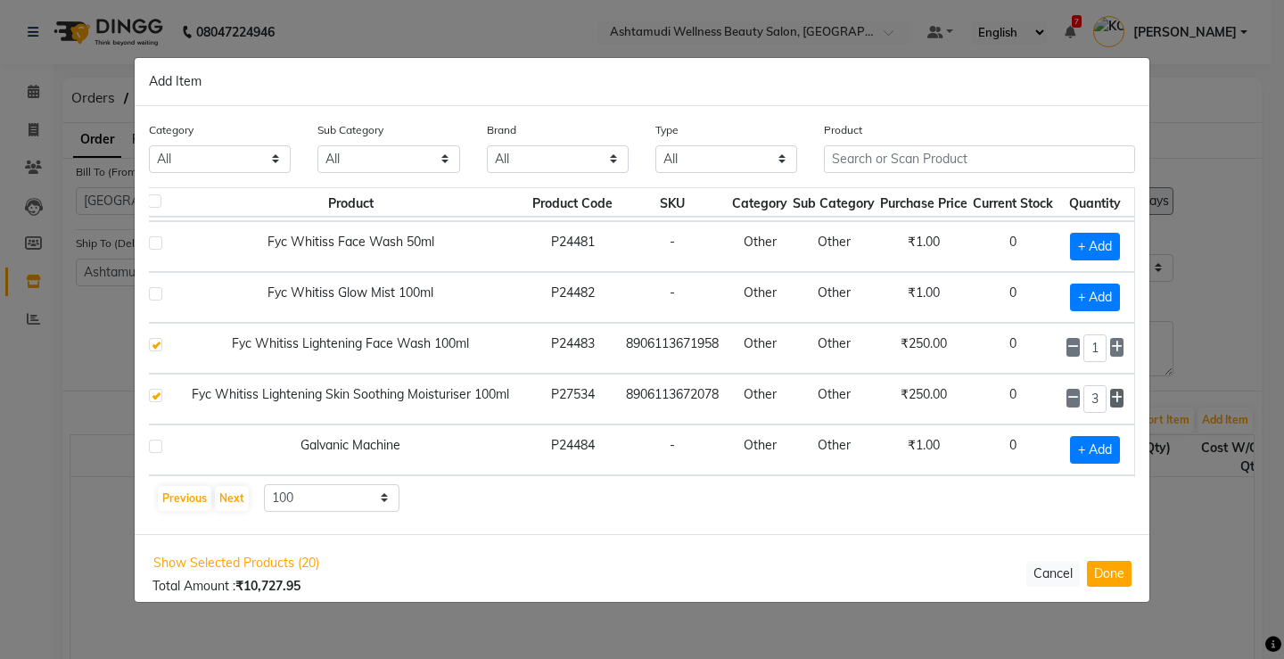
type input "4"
click at [1111, 346] on icon at bounding box center [1117, 347] width 12 height 12
type input "4"
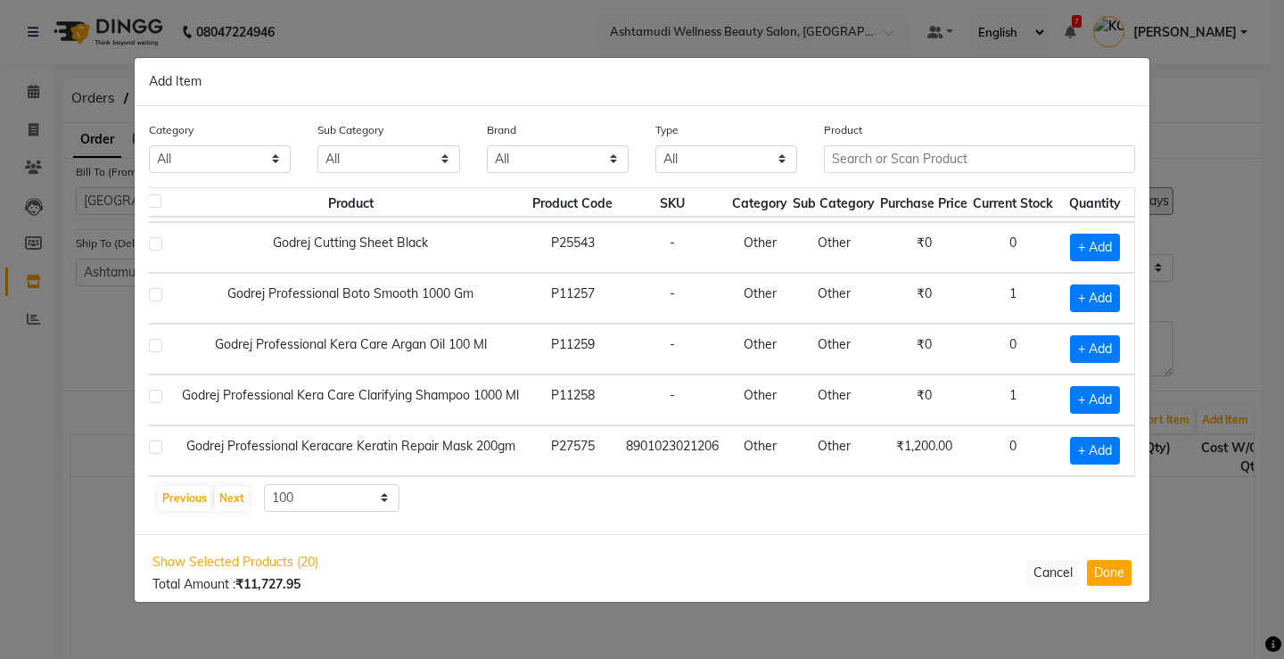
scroll to position [4839, 34]
click at [1070, 437] on span "+ Add" at bounding box center [1095, 451] width 50 height 28
checkbox input "true"
click at [233, 500] on button "Next" at bounding box center [232, 498] width 34 height 25
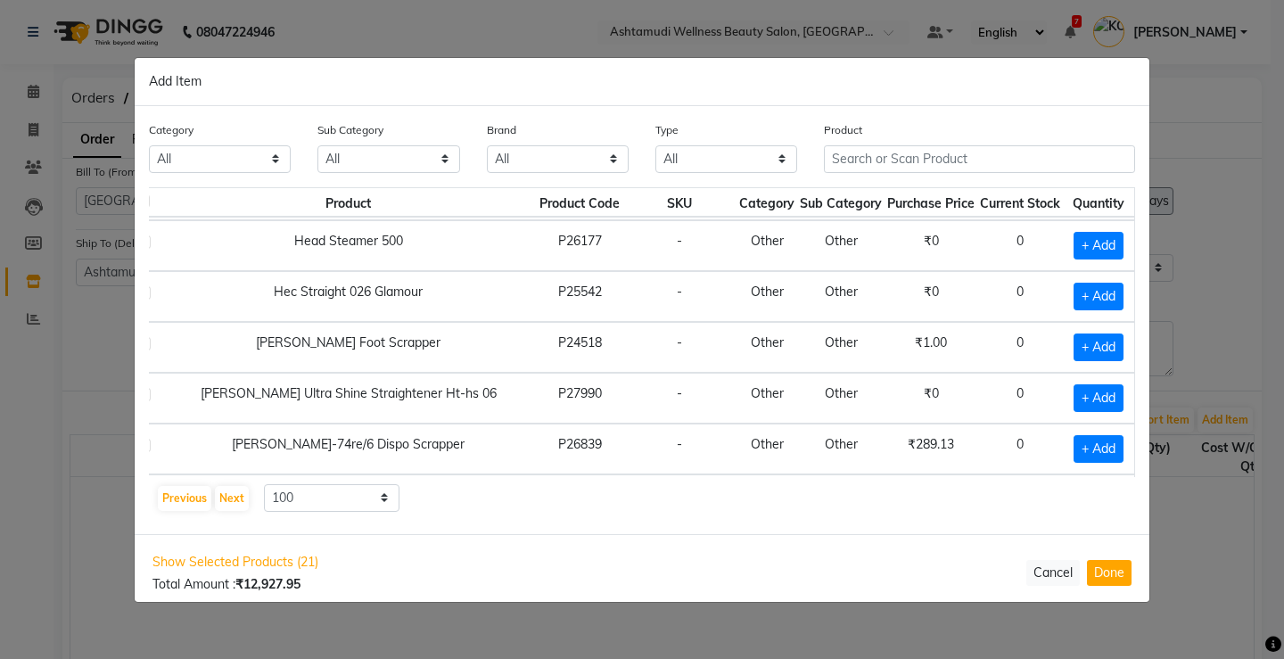
scroll to position [0, 34]
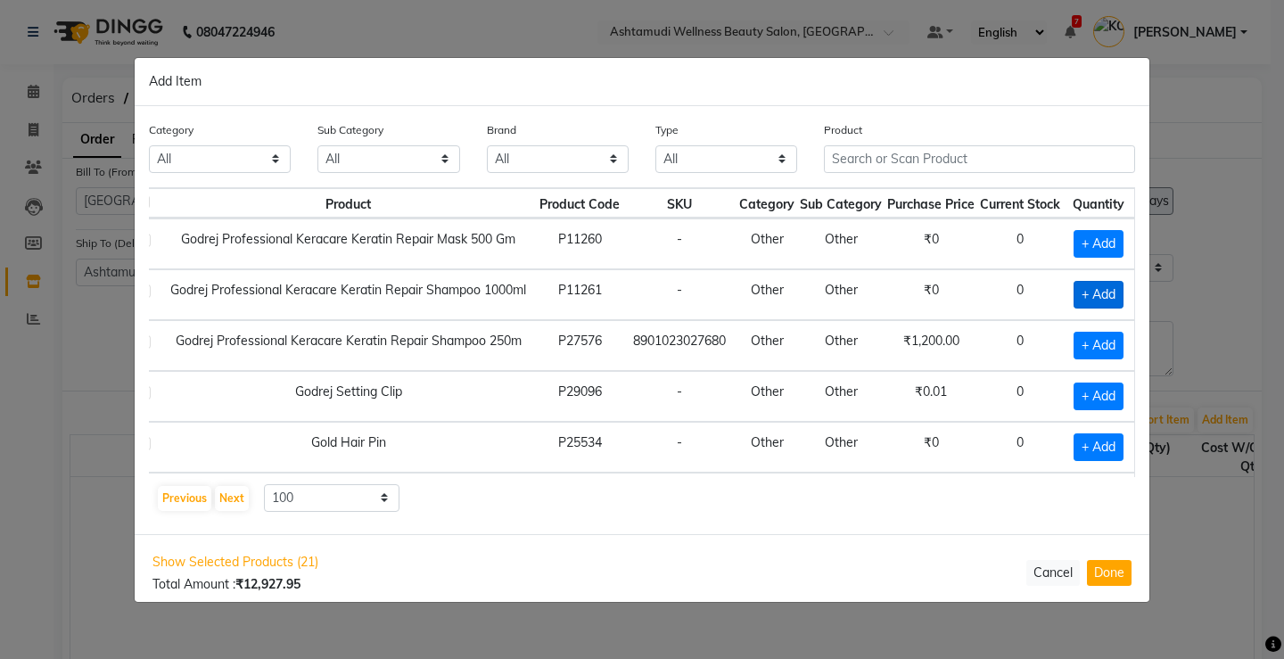
click at [1097, 286] on span "+ Add" at bounding box center [1099, 295] width 50 height 28
checkbox input "true"
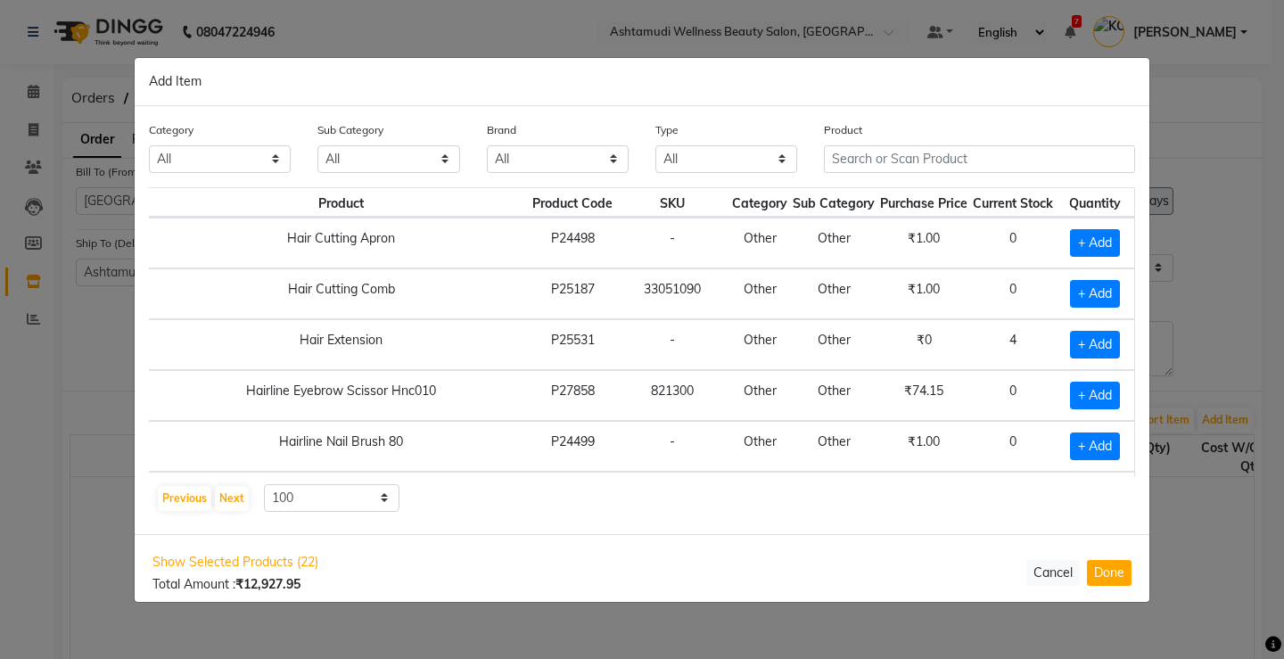
scroll to position [446, 50]
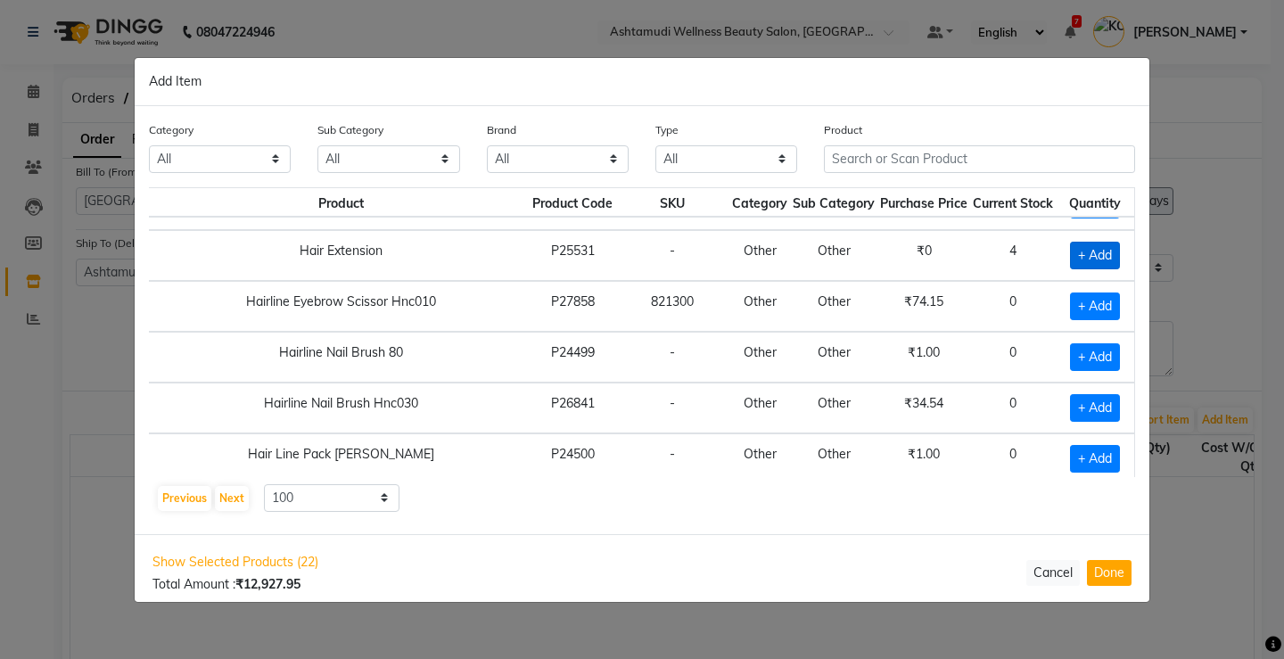
click at [1085, 250] on span "+ Add" at bounding box center [1095, 256] width 50 height 28
checkbox input "true"
click at [1117, 255] on icon at bounding box center [1117, 254] width 12 height 12
type input "3"
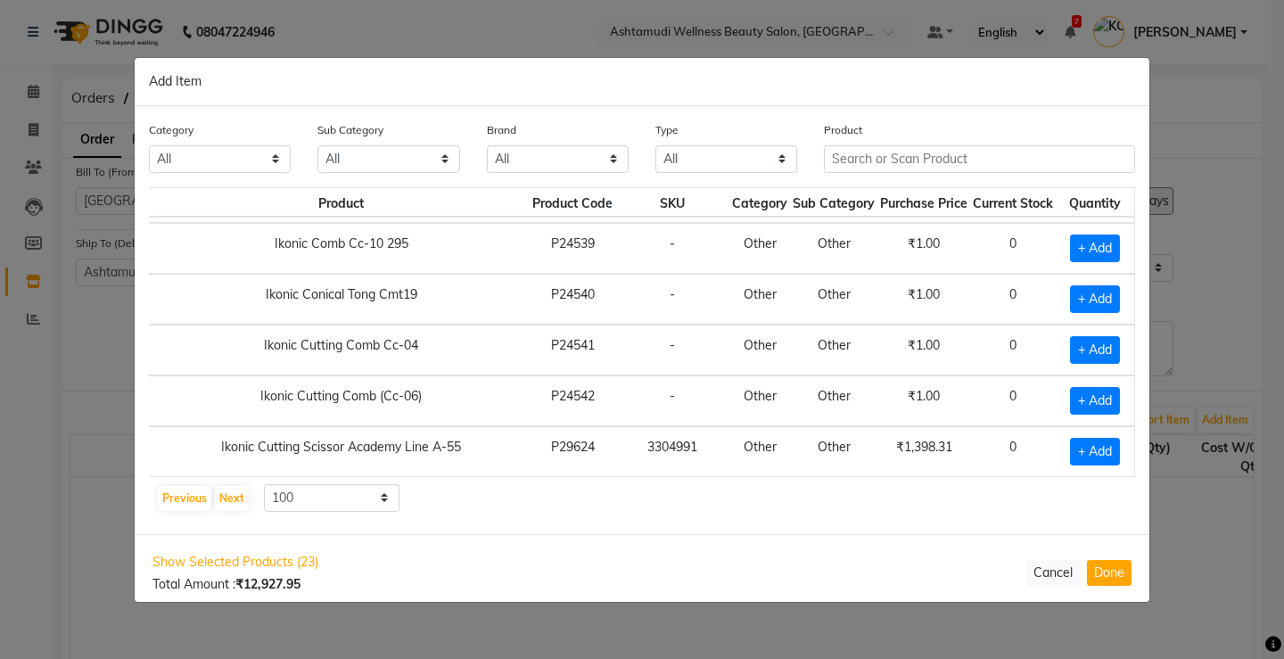
scroll to position [3389, 50]
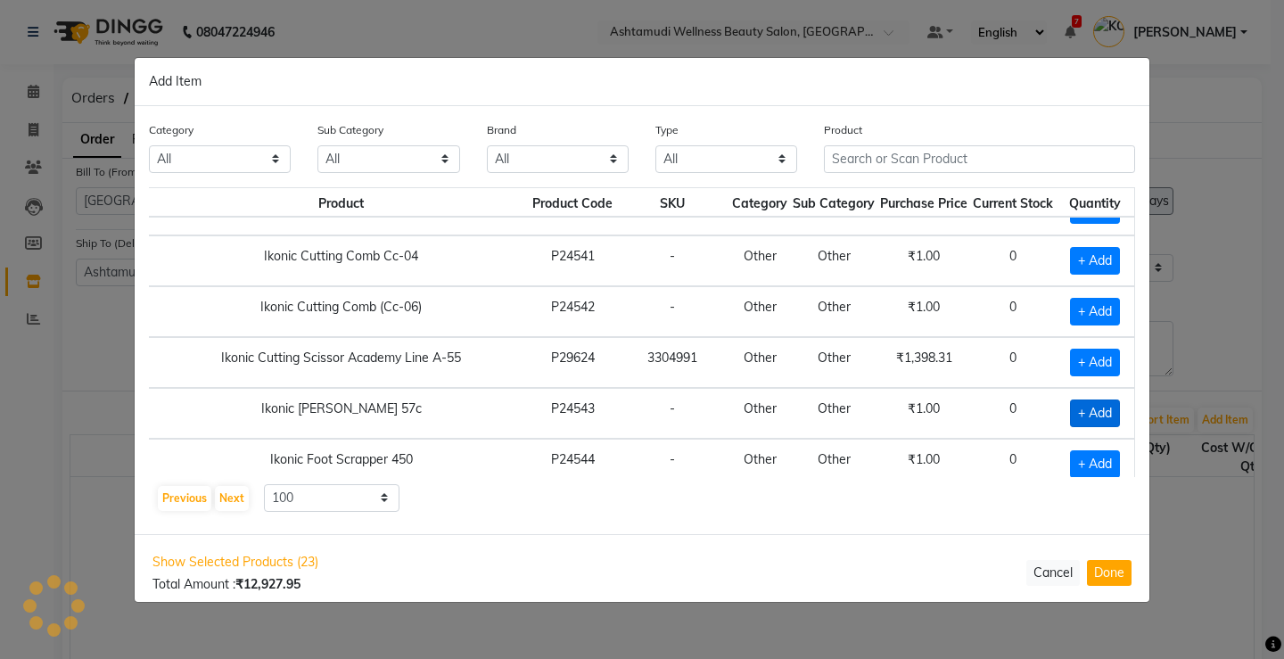
click at [1094, 408] on span "+ Add" at bounding box center [1095, 414] width 50 height 28
checkbox input "true"
click at [1116, 409] on icon at bounding box center [1117, 412] width 12 height 12
type input "2"
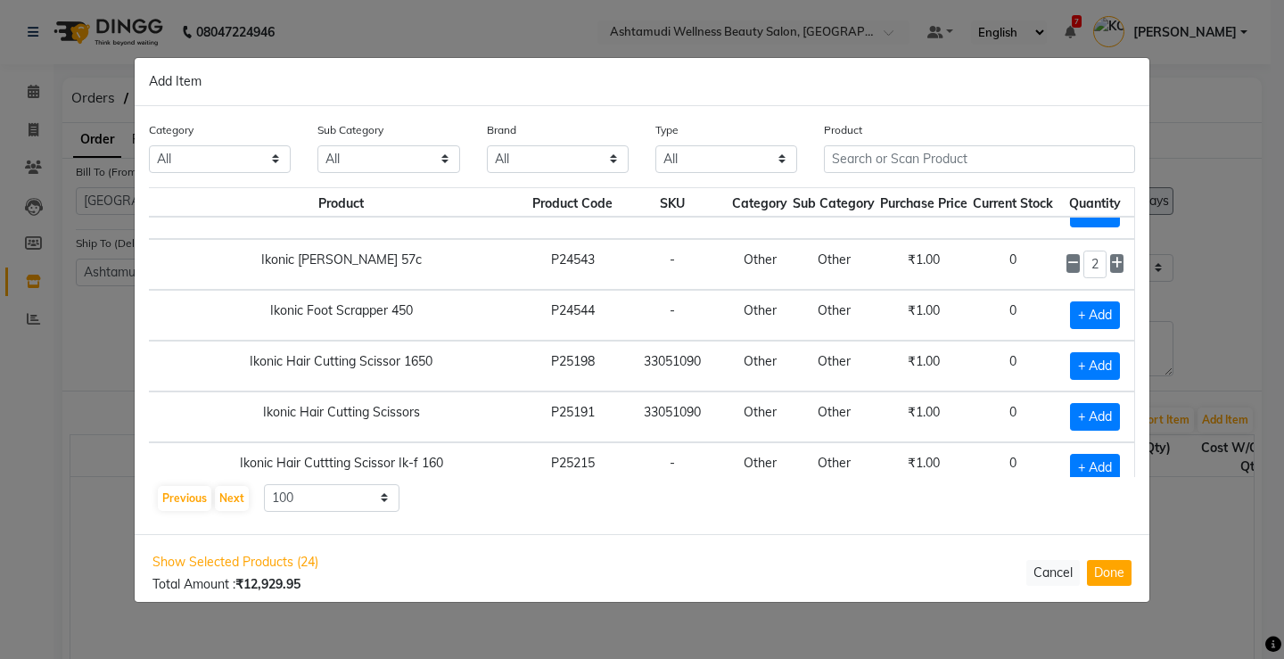
scroll to position [3567, 50]
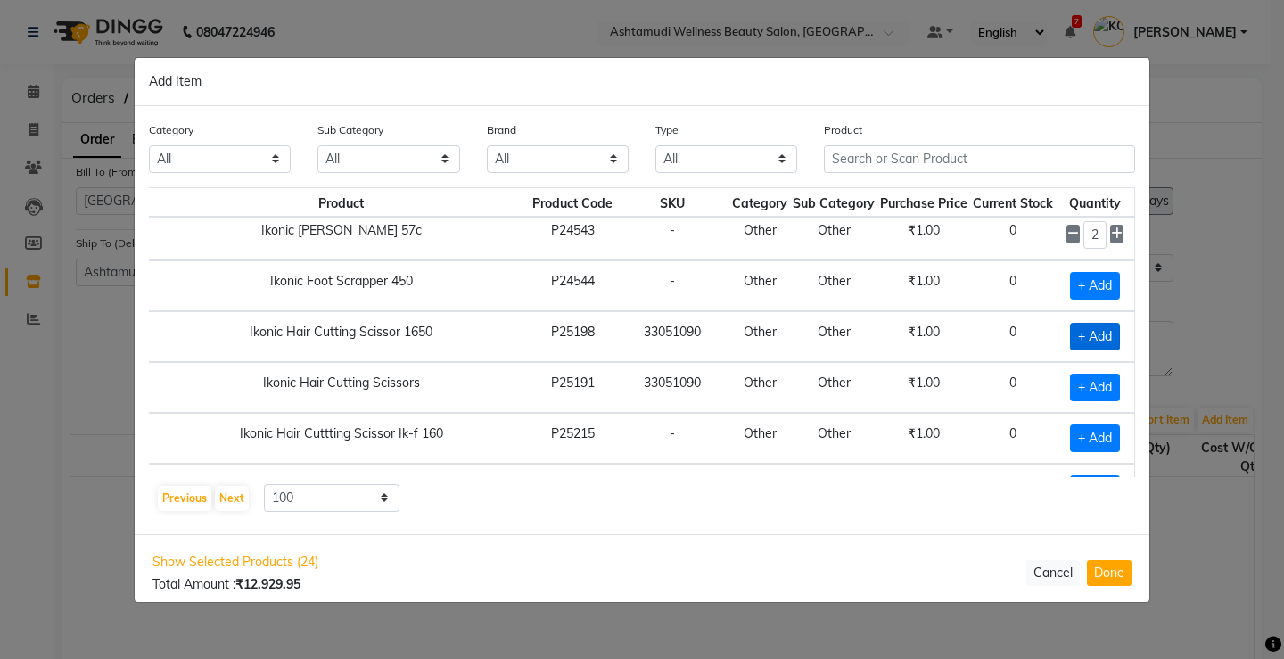
click at [1074, 334] on span "+ Add" at bounding box center [1095, 337] width 50 height 28
checkbox input "true"
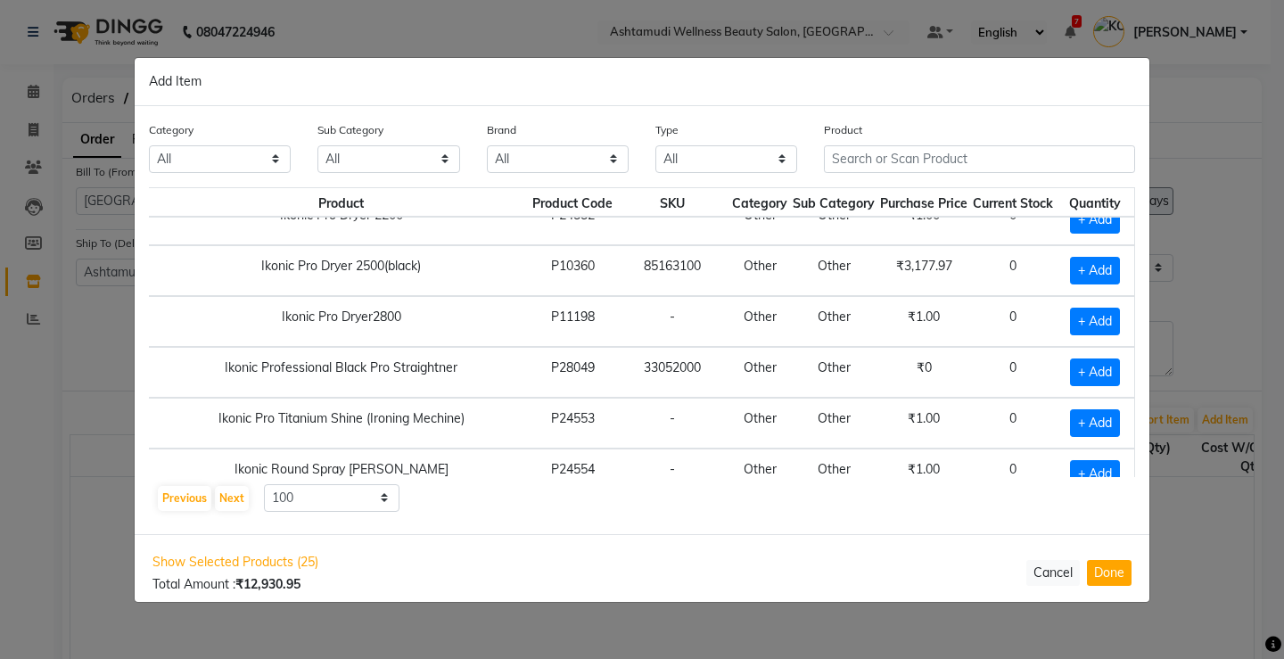
scroll to position [4281, 50]
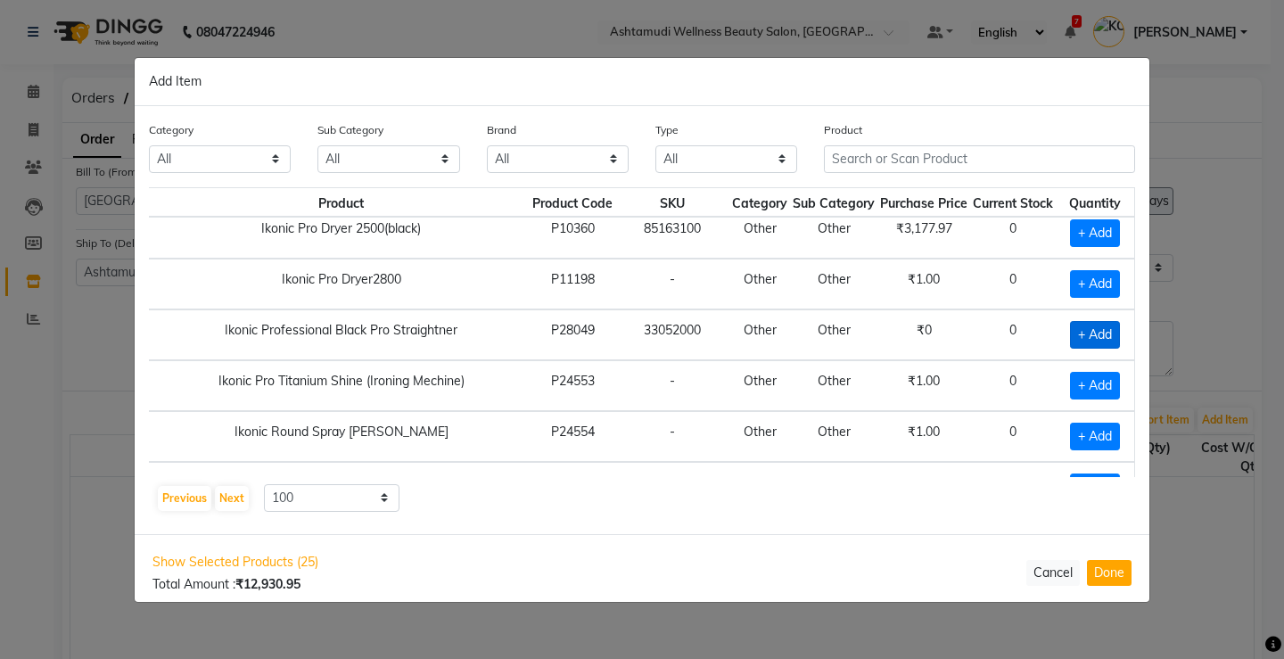
click at [1094, 330] on span "+ Add" at bounding box center [1095, 335] width 50 height 28
checkbox input "true"
click at [1113, 334] on icon at bounding box center [1117, 333] width 12 height 12
click at [1068, 334] on icon at bounding box center [1074, 333] width 12 height 12
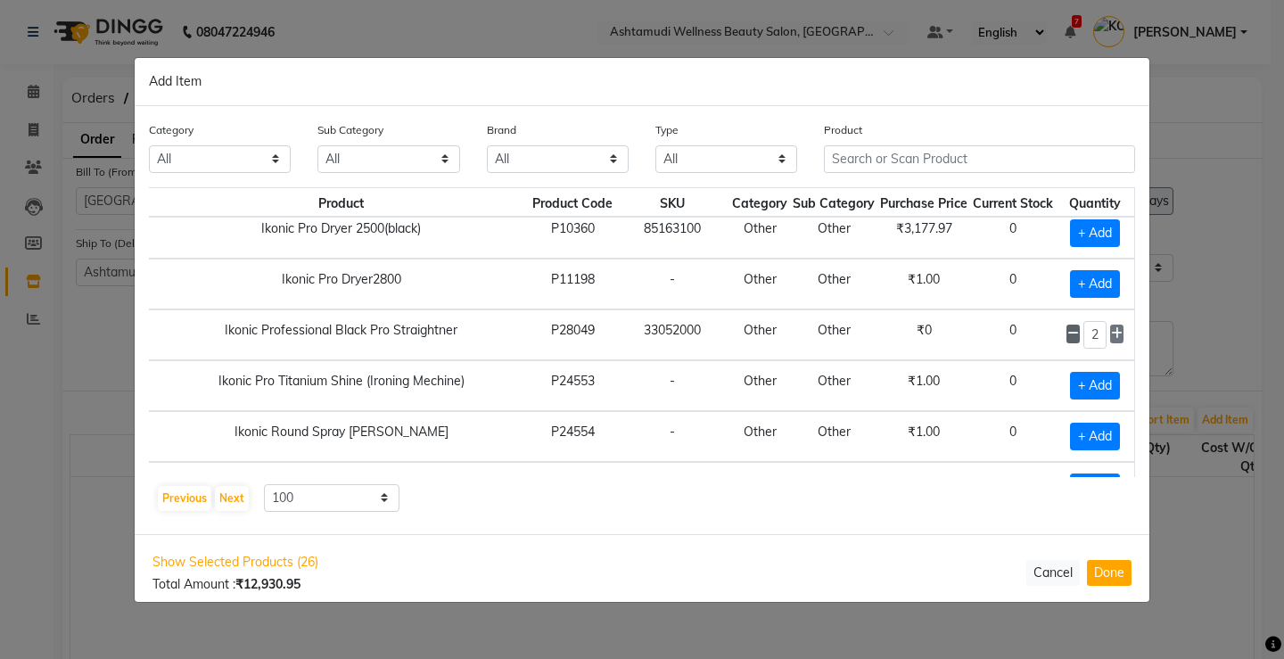
click at [1068, 334] on icon at bounding box center [1074, 333] width 12 height 12
type input "1"
click at [1068, 334] on icon at bounding box center [1074, 333] width 12 height 12
checkbox input "false"
click at [1075, 383] on span "+ Add" at bounding box center [1095, 386] width 50 height 28
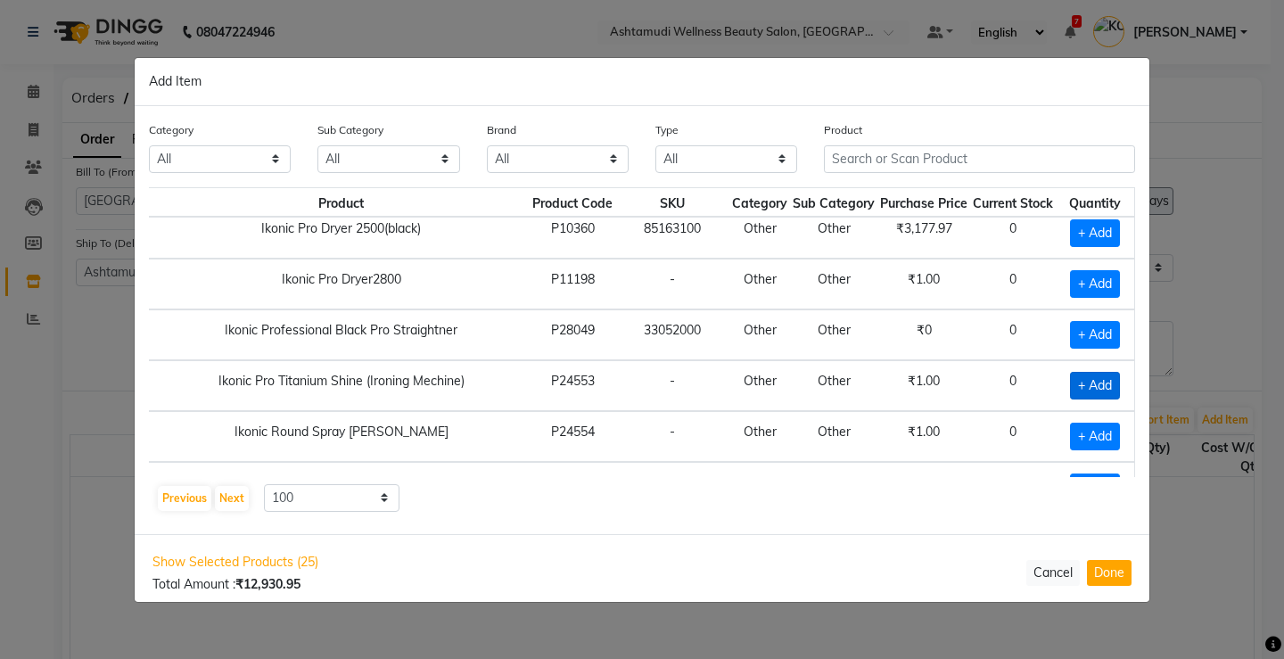
checkbox input "true"
click at [1111, 385] on icon at bounding box center [1117, 384] width 12 height 12
click at [1120, 367] on td "2" at bounding box center [1095, 385] width 78 height 51
click at [1117, 381] on icon at bounding box center [1117, 384] width 12 height 12
type input "3"
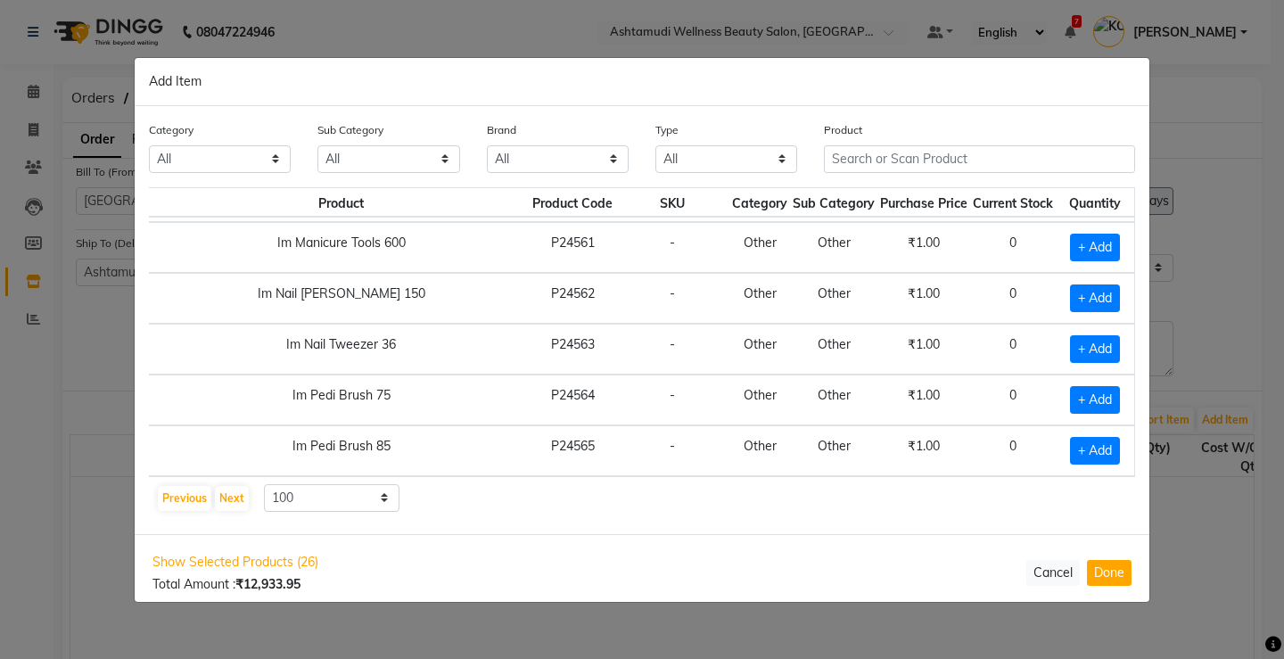
scroll to position [4839, 50]
click at [238, 499] on button "Next" at bounding box center [232, 498] width 34 height 25
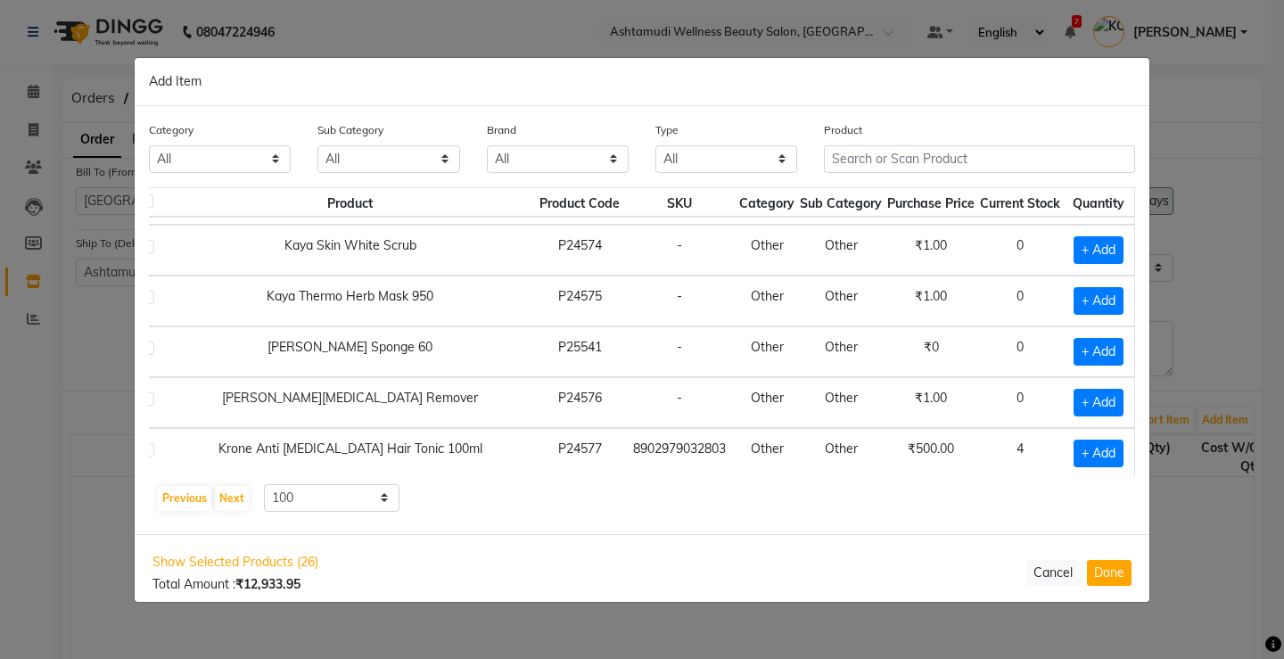
scroll to position [713, 48]
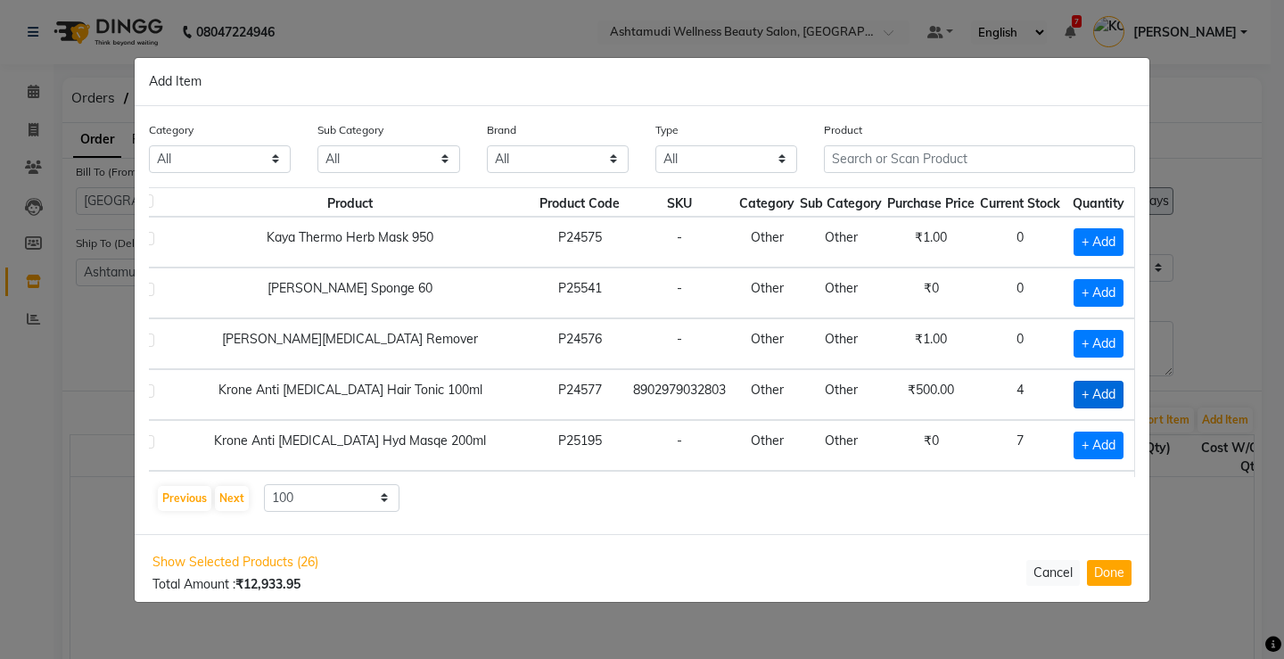
click at [1074, 392] on span "+ Add" at bounding box center [1099, 395] width 50 height 28
checkbox input "true"
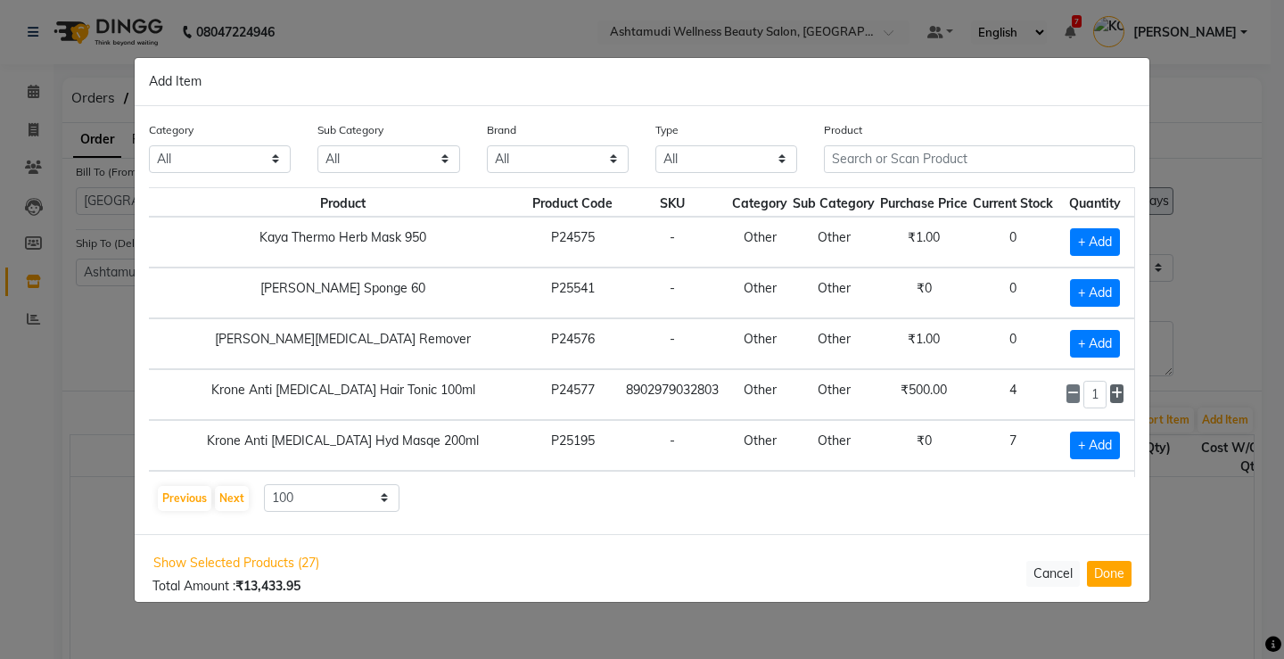
click at [1111, 396] on icon at bounding box center [1117, 393] width 12 height 12
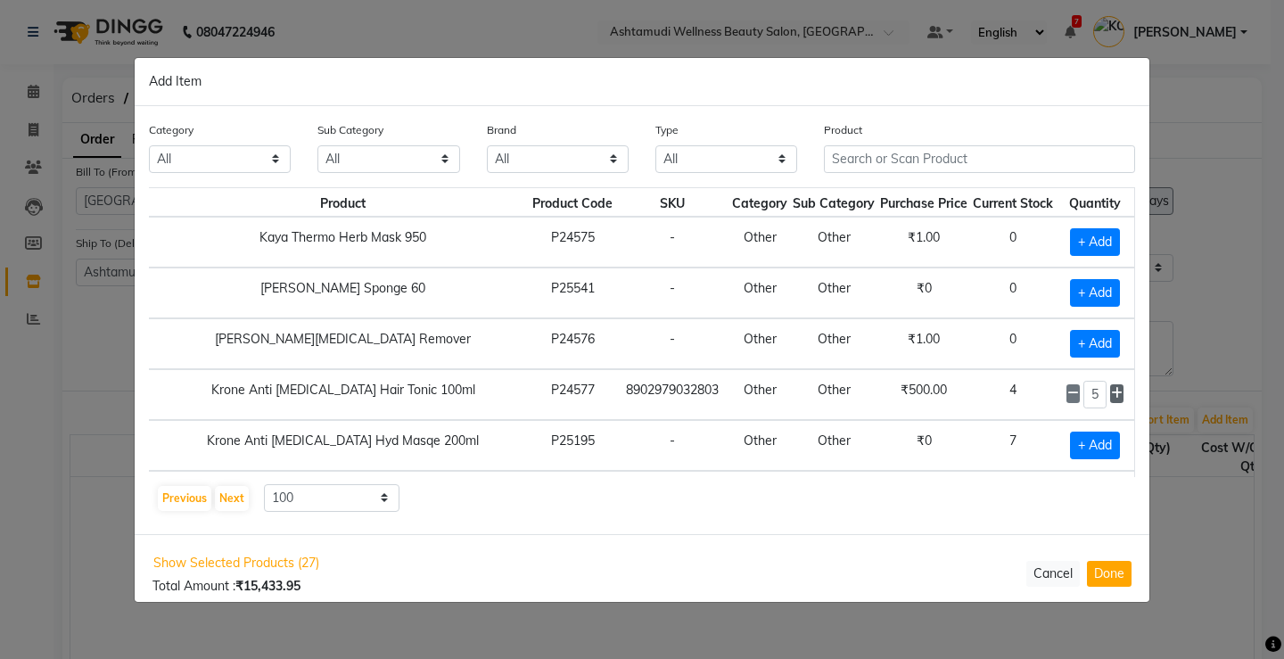
type input "6"
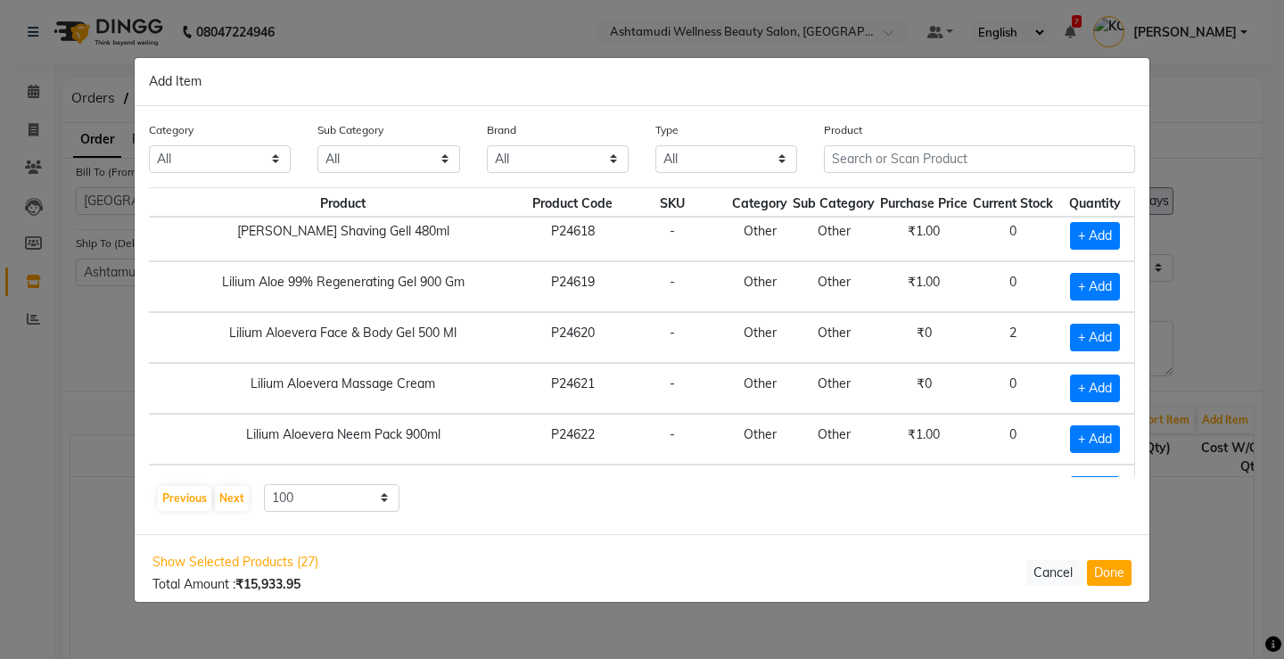
scroll to position [3121, 48]
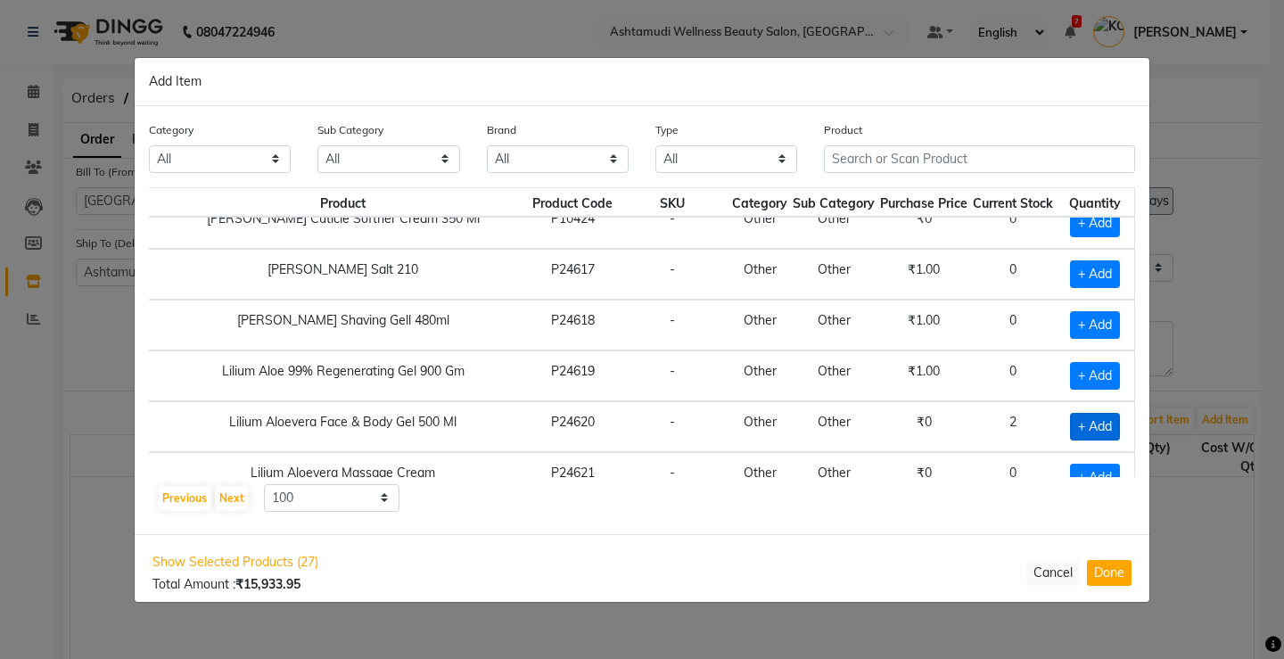
click at [1084, 424] on span "+ Add" at bounding box center [1095, 427] width 50 height 28
checkbox input "true"
click at [1116, 427] on span at bounding box center [1116, 425] width 13 height 19
type input "3"
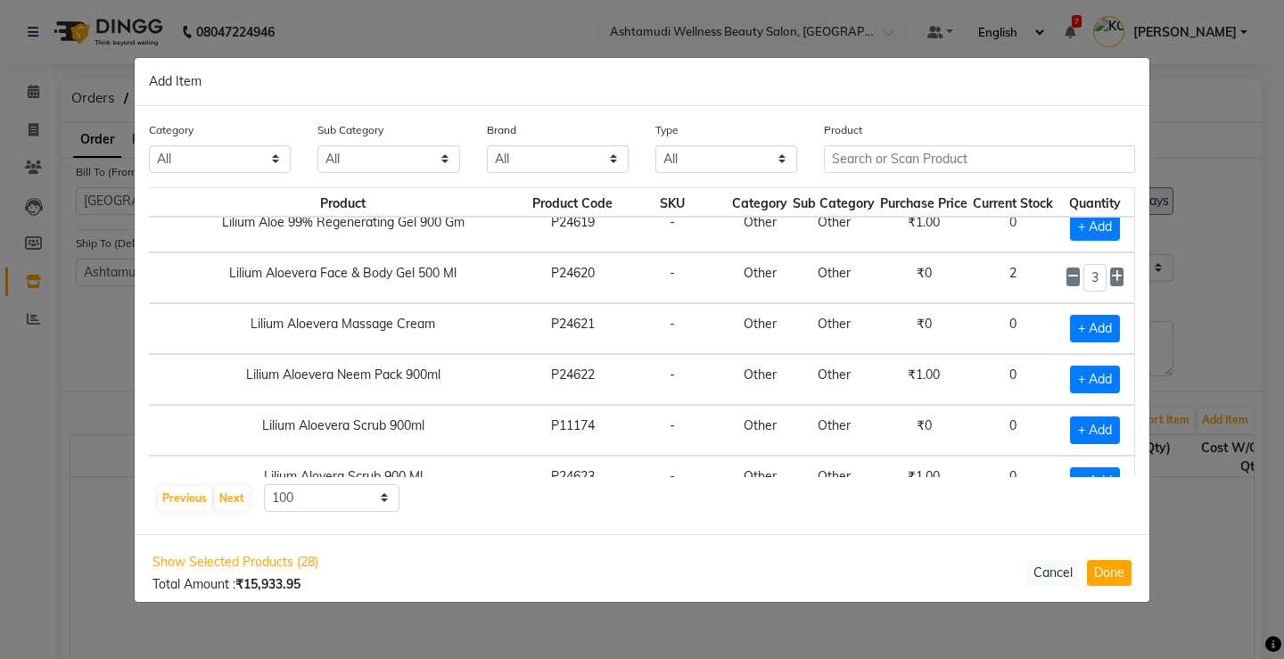
scroll to position [3300, 48]
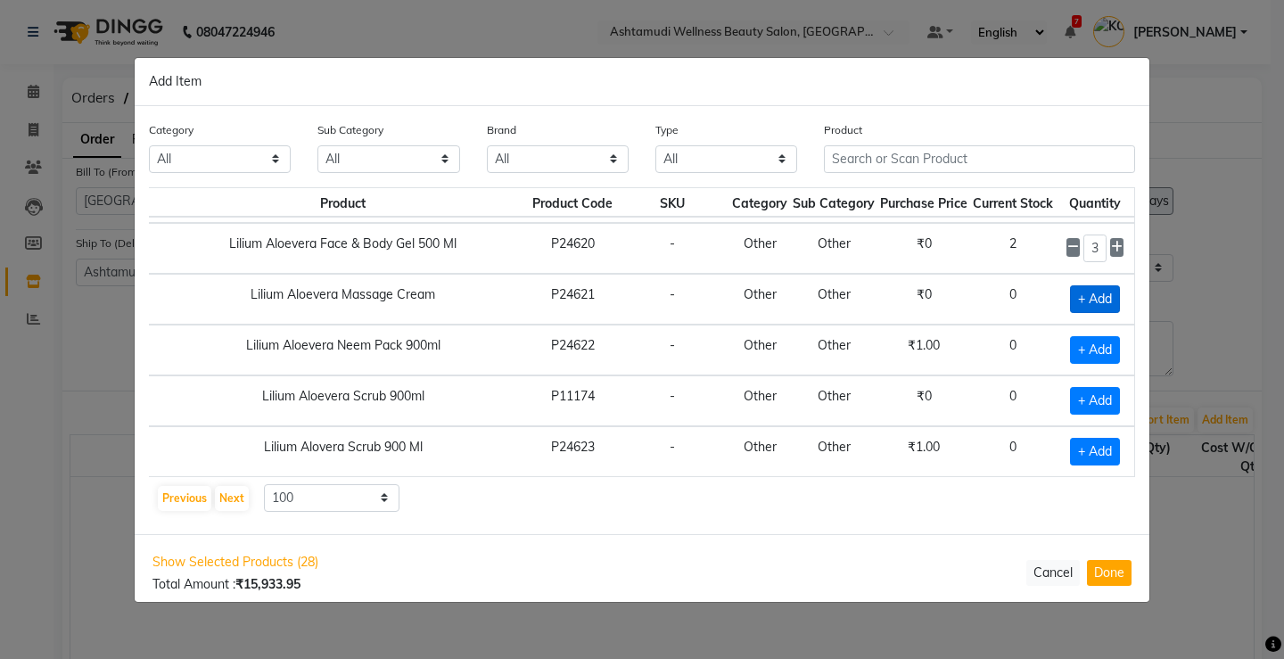
click at [1082, 301] on span "+ Add" at bounding box center [1095, 299] width 50 height 28
checkbox input "true"
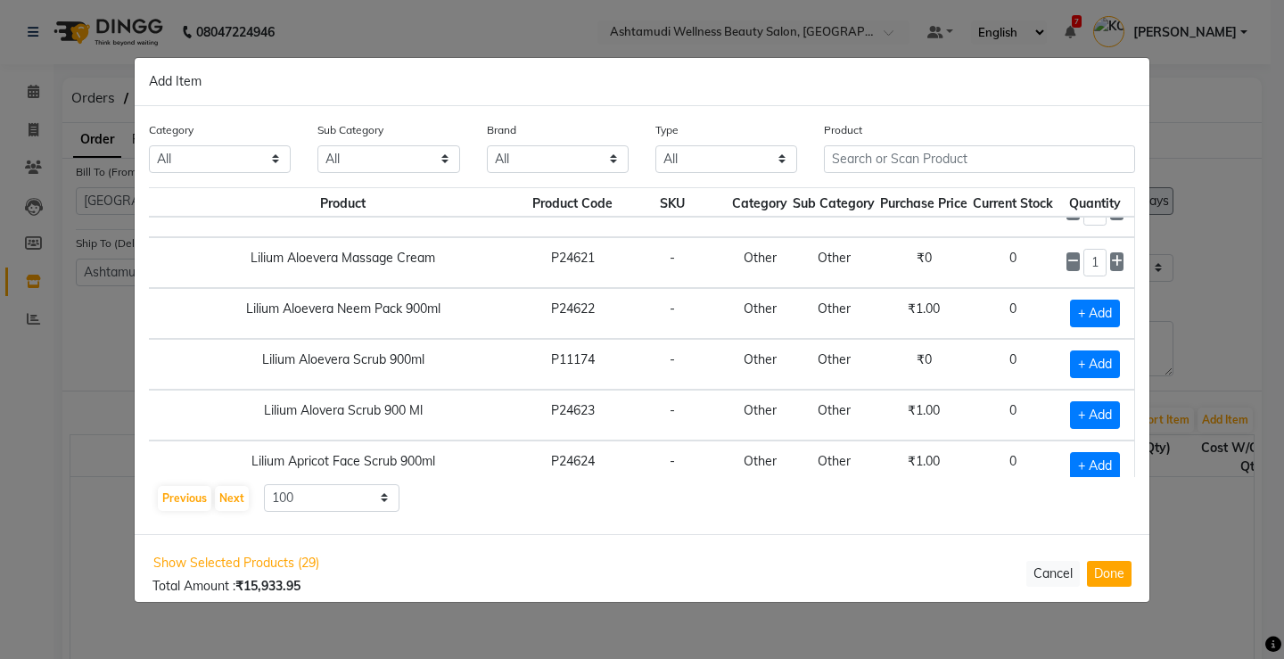
scroll to position [3389, 48]
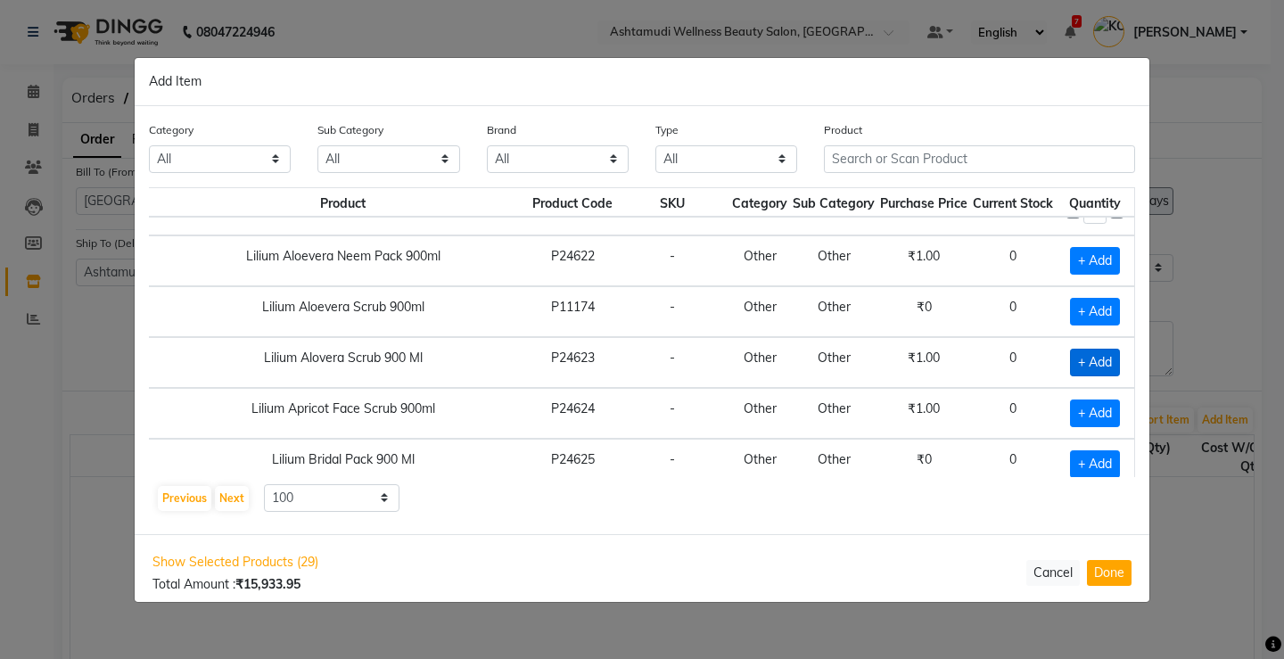
click at [1070, 361] on span "+ Add" at bounding box center [1095, 363] width 50 height 28
checkbox input "true"
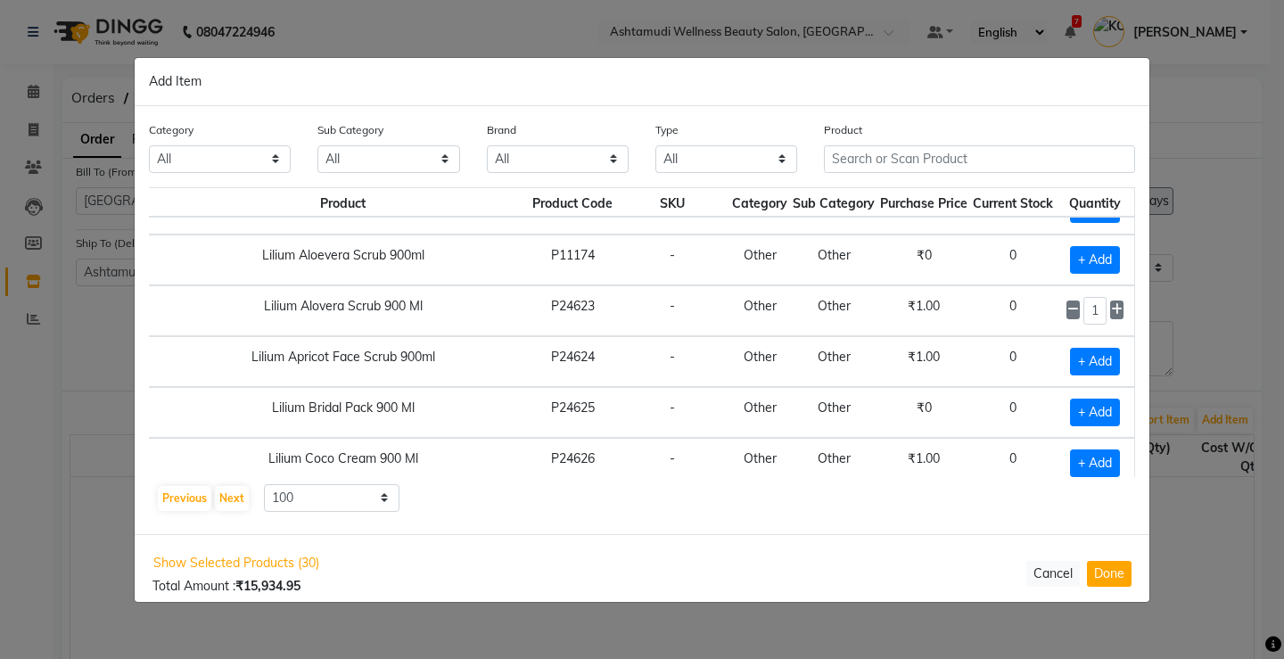
scroll to position [3478, 48]
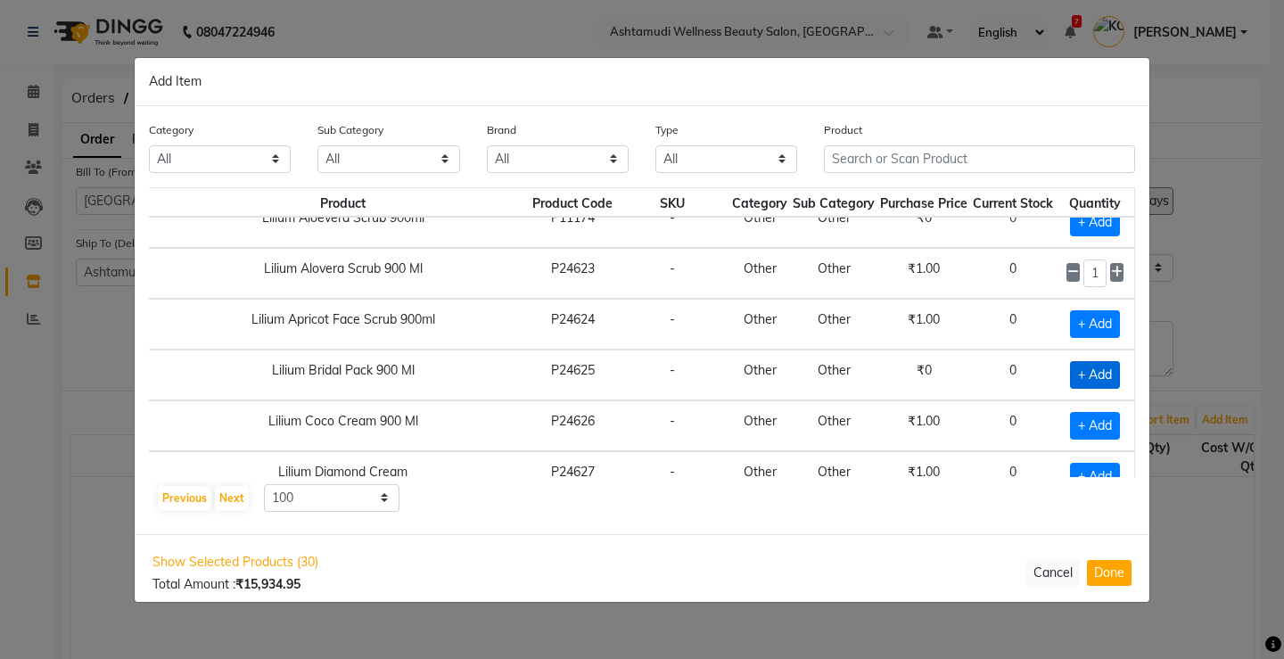
click at [1095, 373] on span "+ Add" at bounding box center [1095, 375] width 50 height 28
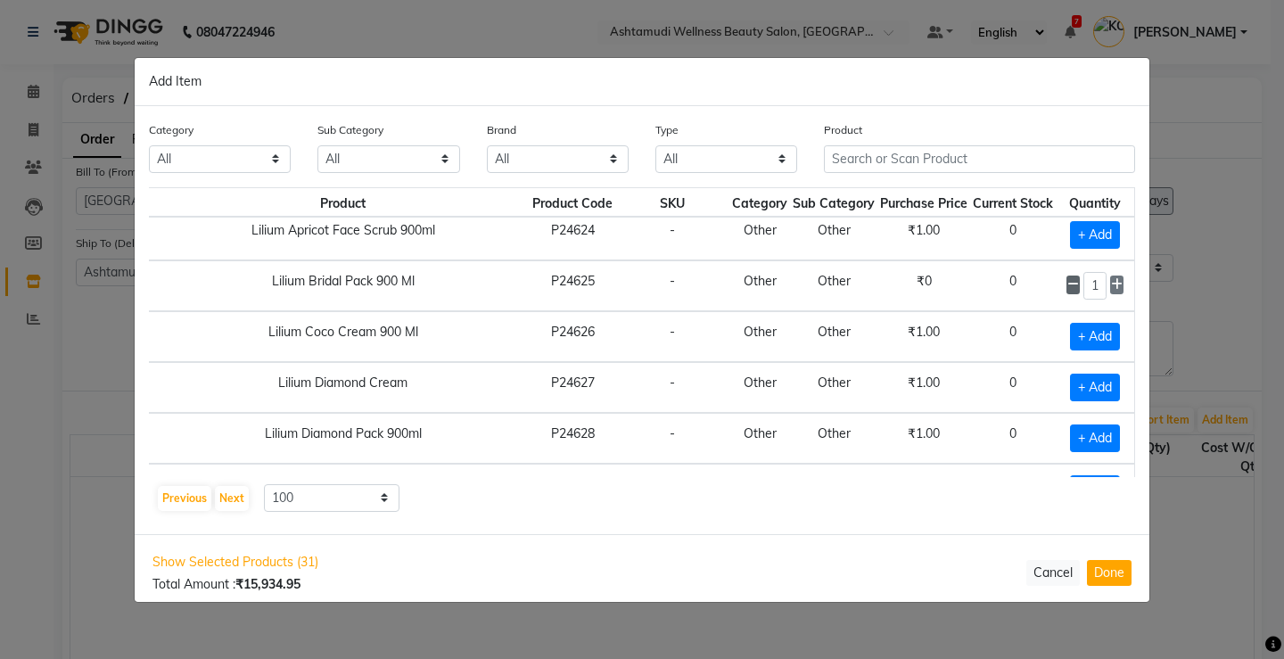
click at [1068, 285] on icon at bounding box center [1074, 284] width 12 height 12
checkbox input "false"
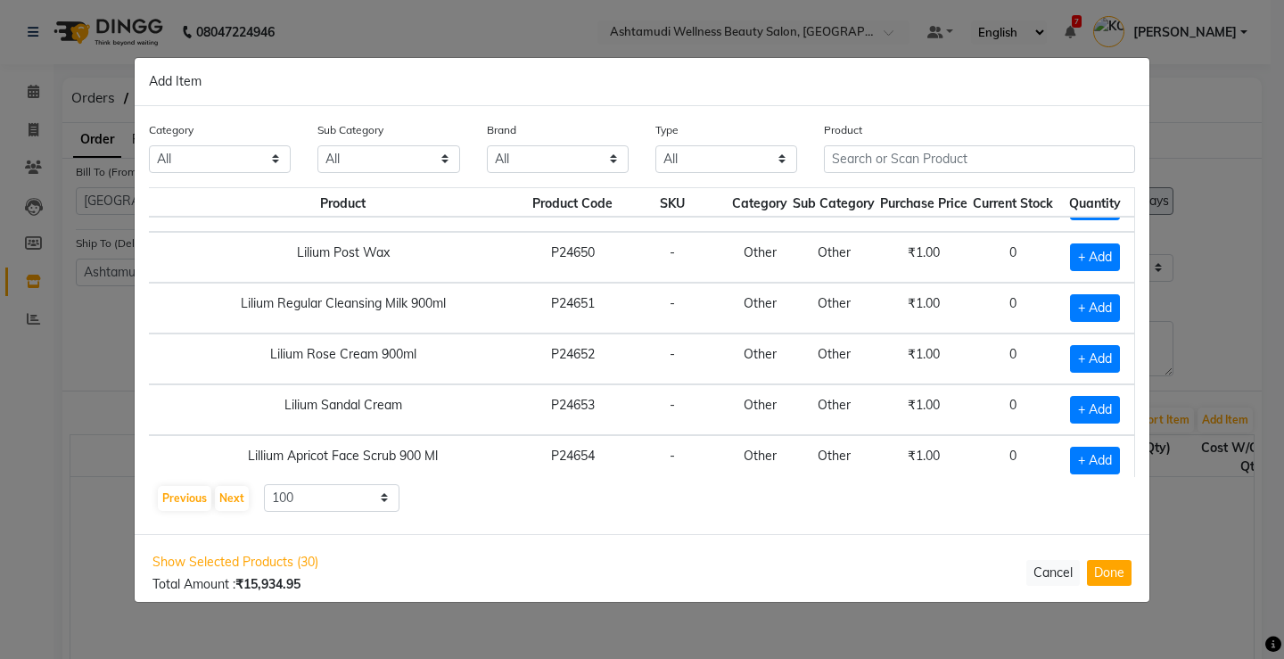
scroll to position [4839, 48]
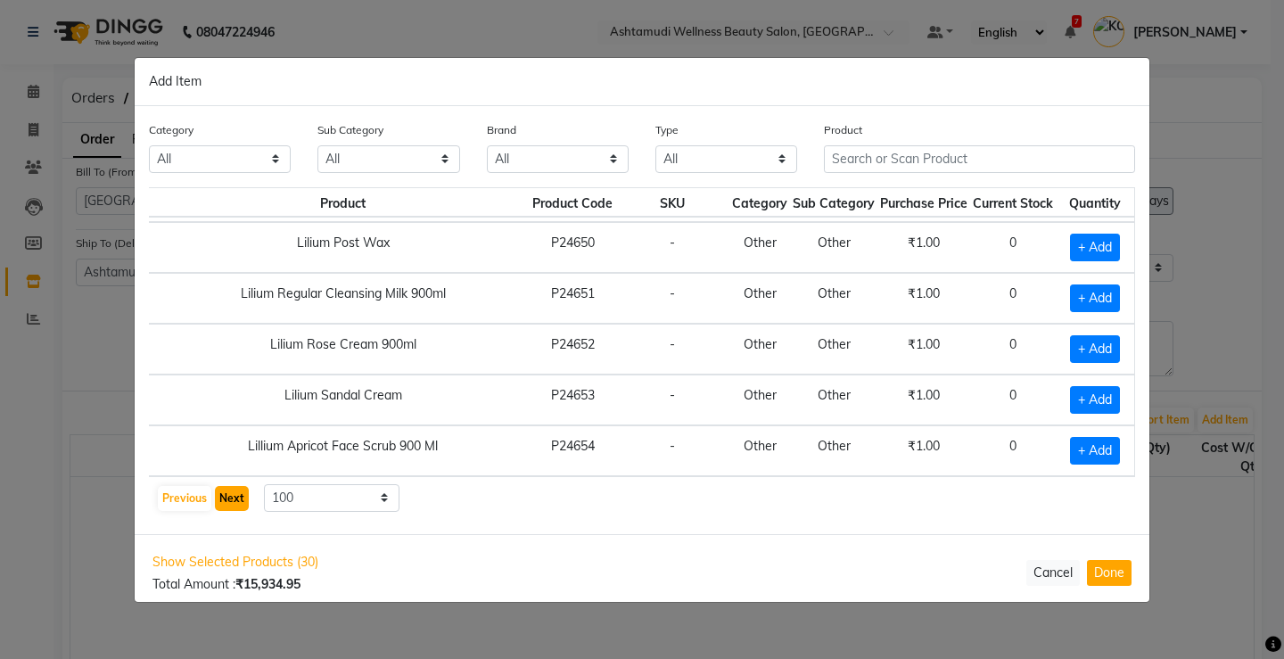
click at [229, 495] on button "Next" at bounding box center [232, 498] width 34 height 25
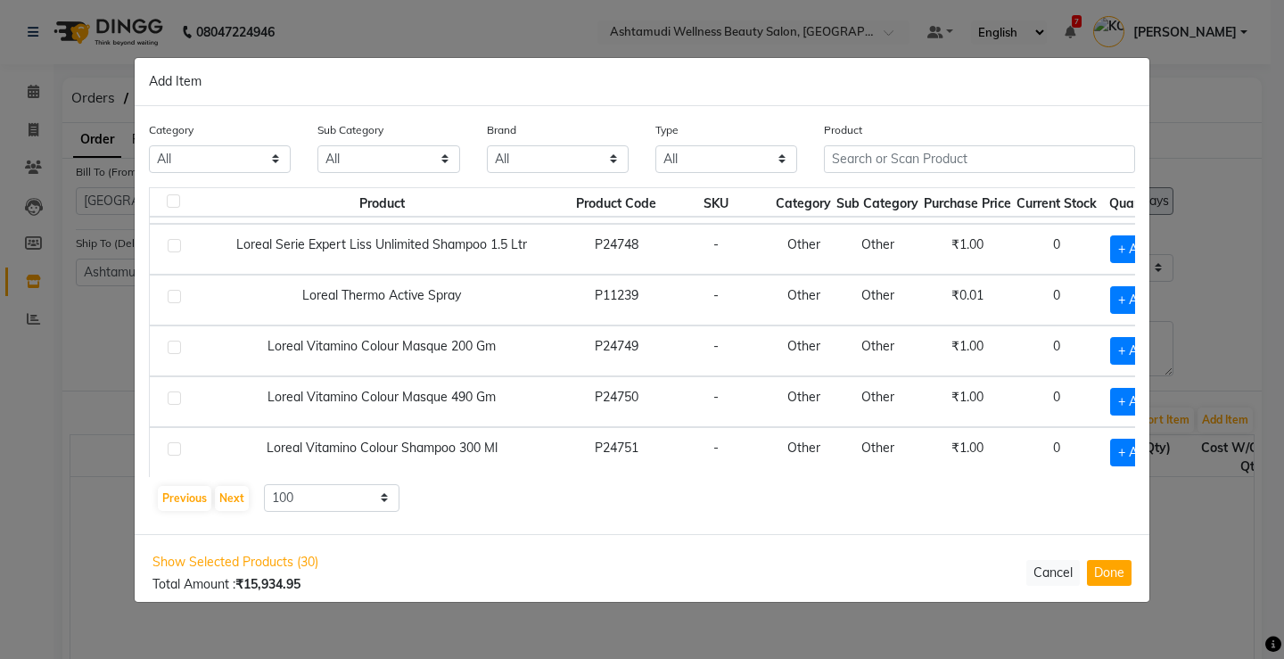
scroll to position [4826, 0]
click at [212, 500] on div "Previous Next" at bounding box center [203, 498] width 95 height 29
click at [227, 498] on button "Next" at bounding box center [232, 498] width 34 height 25
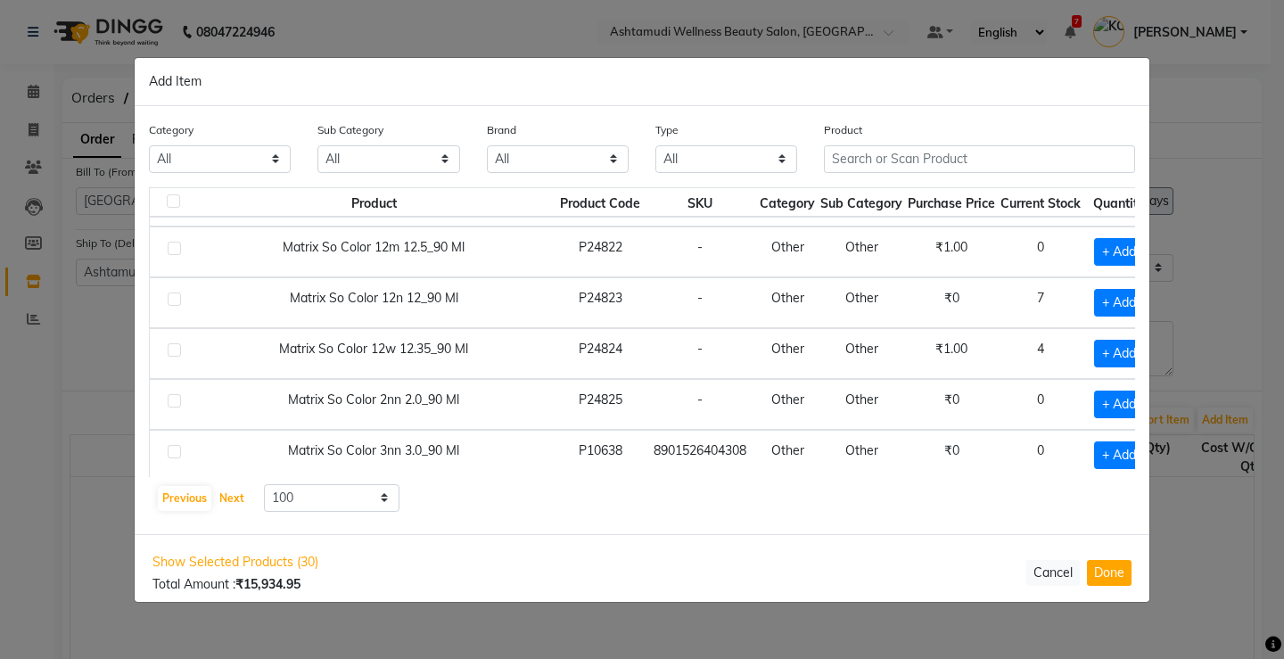
scroll to position [4482, 0]
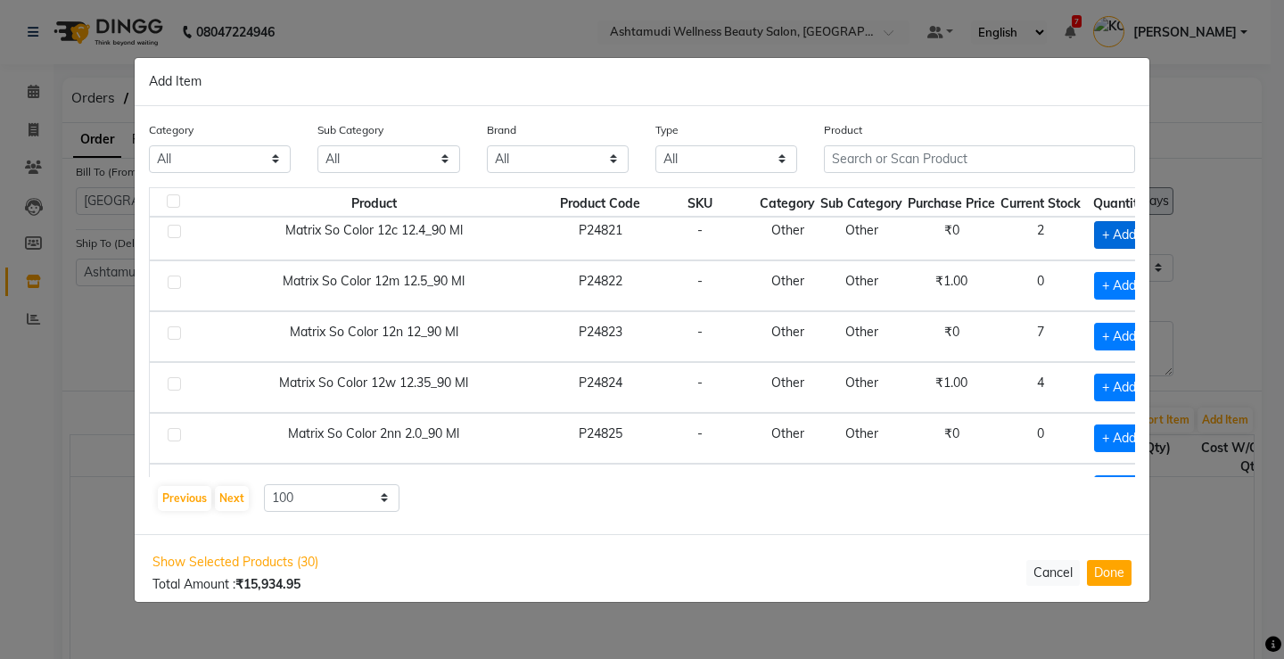
click at [1094, 235] on span "+ Add" at bounding box center [1119, 235] width 50 height 28
checkbox input "true"
click at [1139, 234] on icon at bounding box center [1145, 233] width 12 height 12
type input "3"
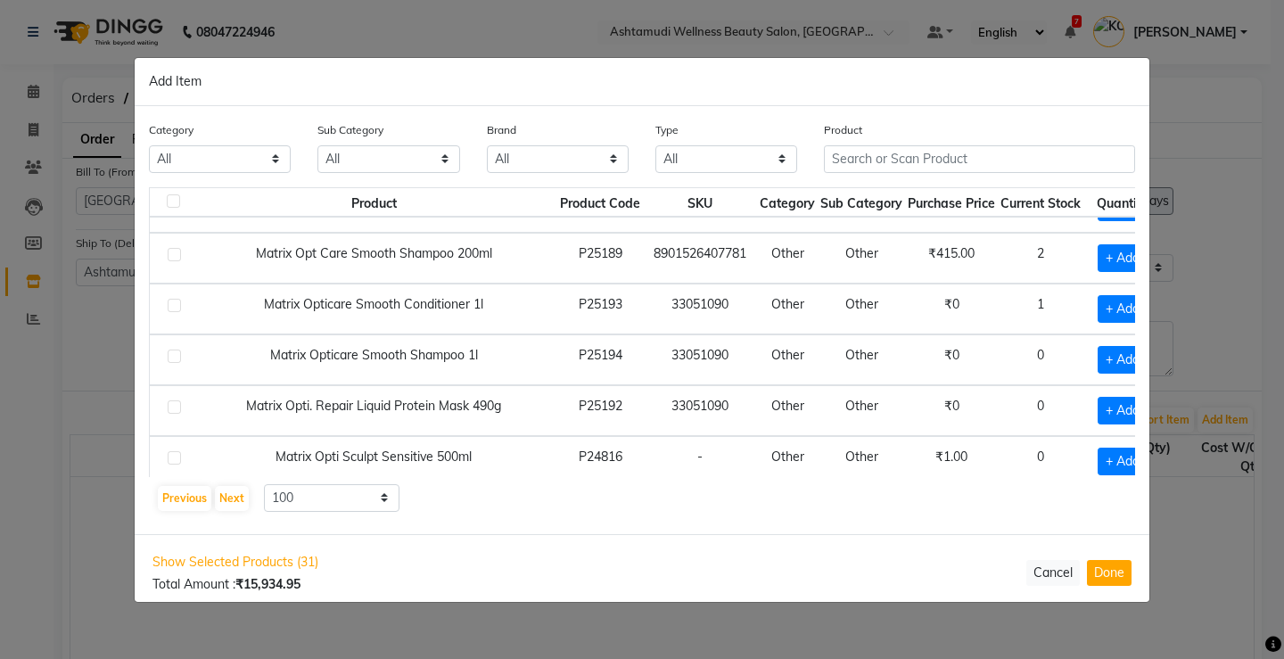
scroll to position [3858, 0]
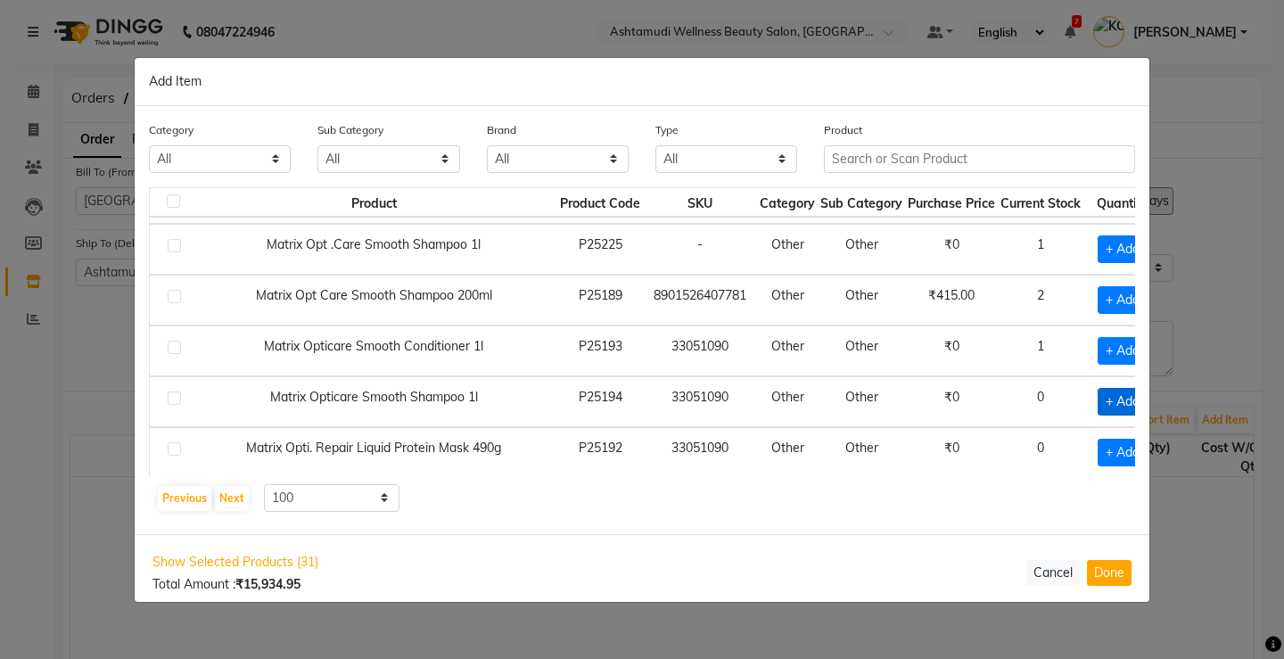
click at [1098, 400] on span "+ Add" at bounding box center [1123, 402] width 50 height 28
checkbox input "true"
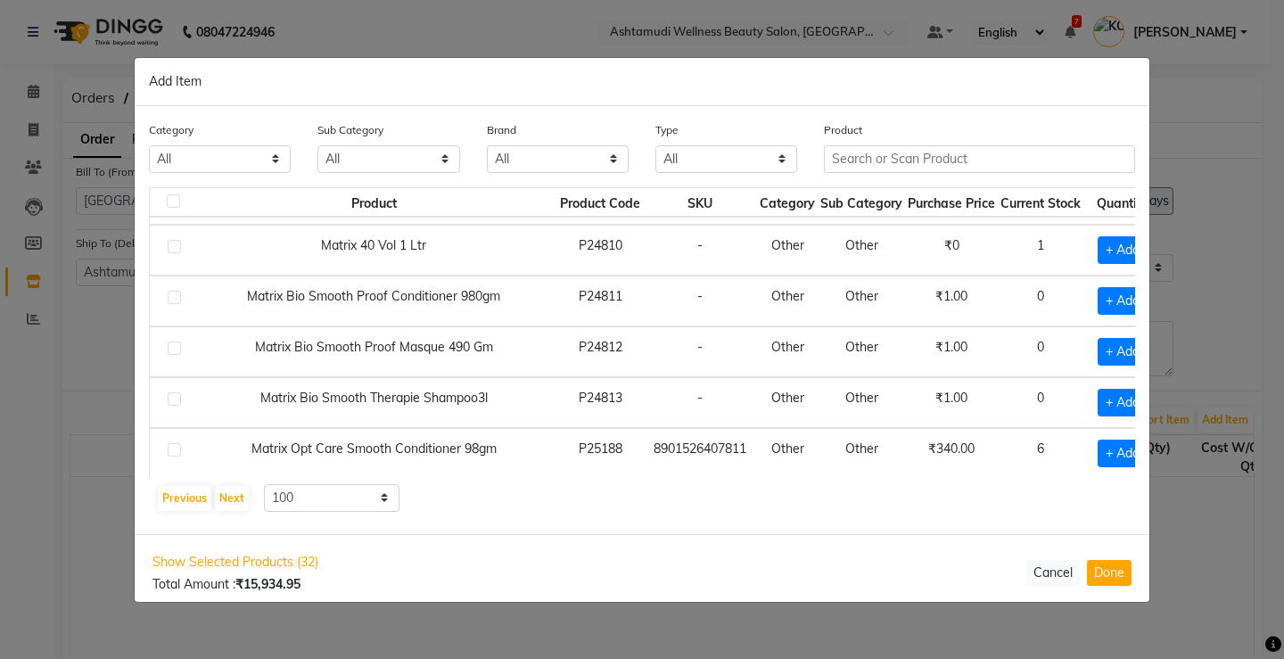
scroll to position [3412, 0]
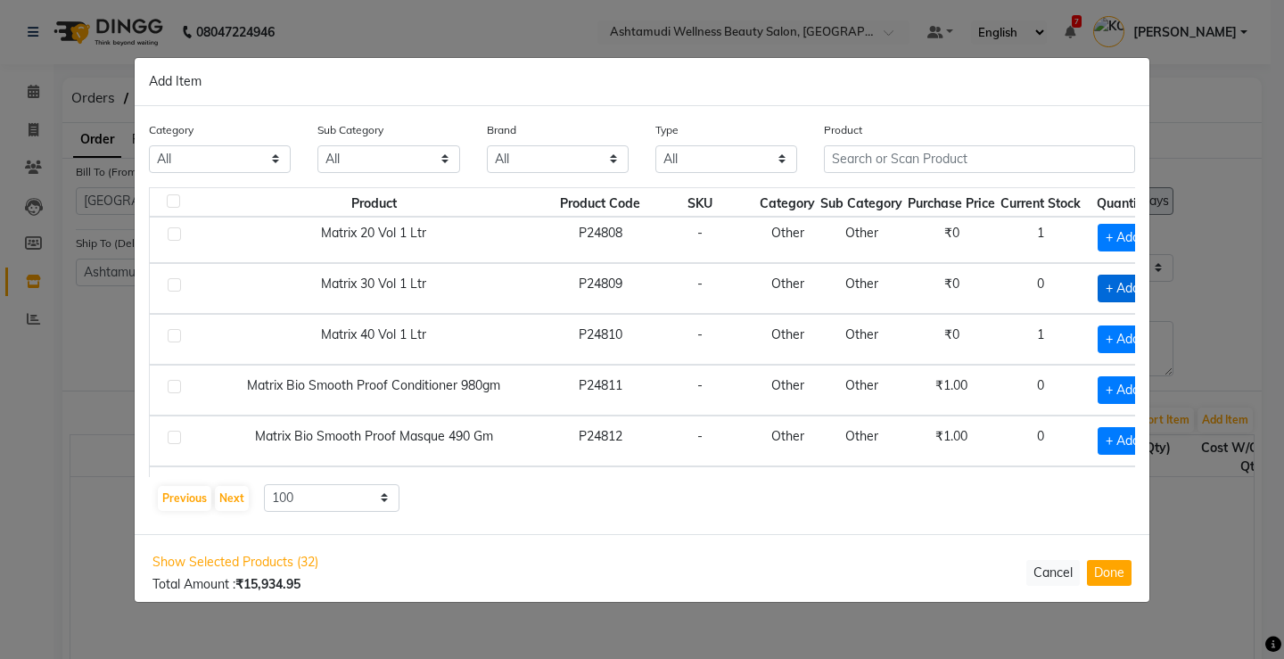
click at [1098, 283] on span "+ Add" at bounding box center [1123, 289] width 50 height 28
checkbox input "true"
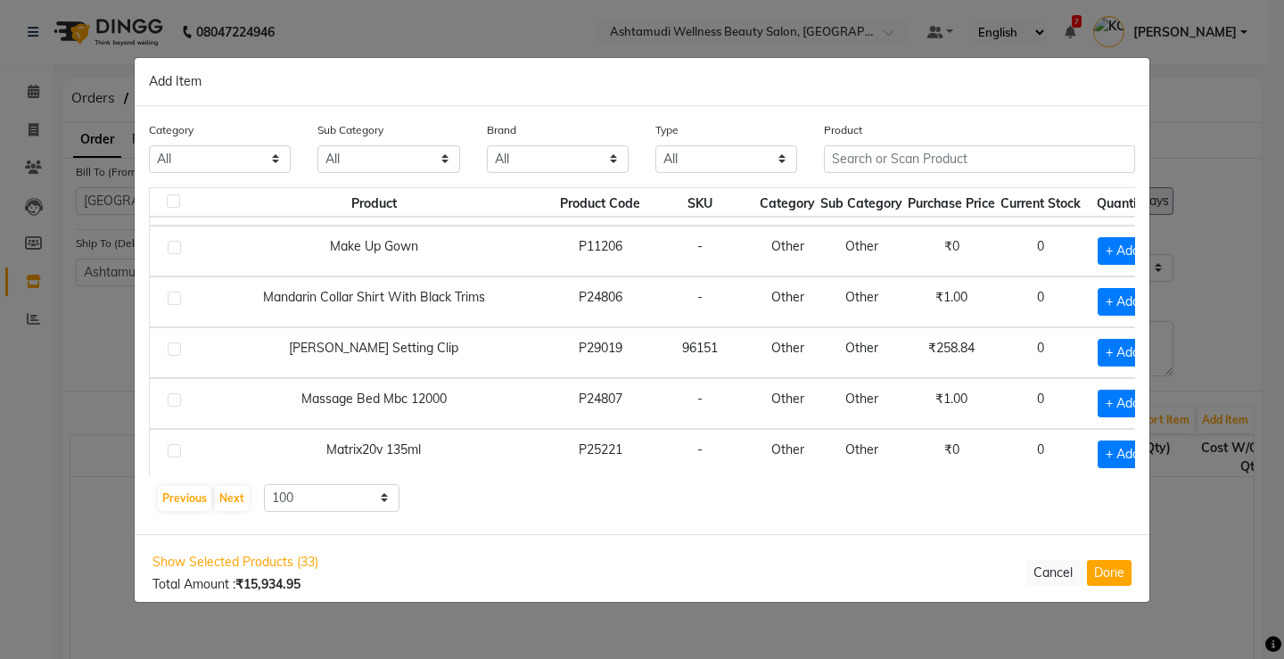
scroll to position [3055, 0]
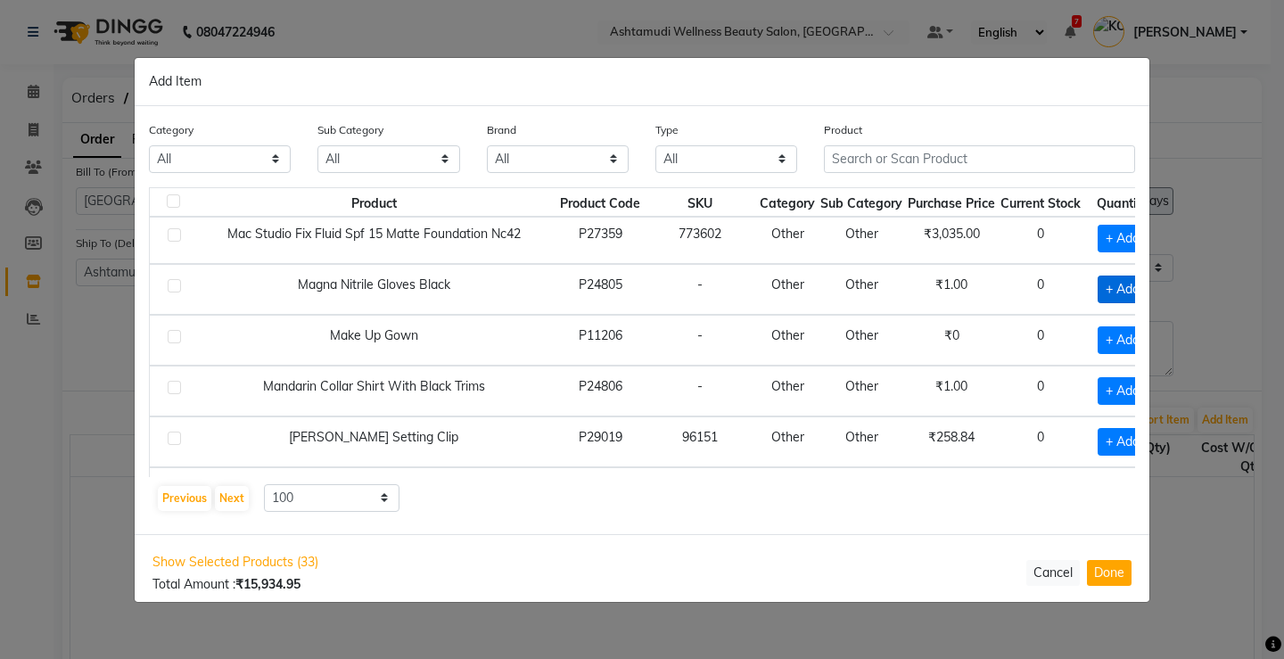
click at [1098, 289] on span "+ Add" at bounding box center [1123, 290] width 50 height 28
checkbox input "true"
click at [1138, 279] on span at bounding box center [1144, 288] width 13 height 19
click at [1139, 286] on icon at bounding box center [1145, 288] width 12 height 12
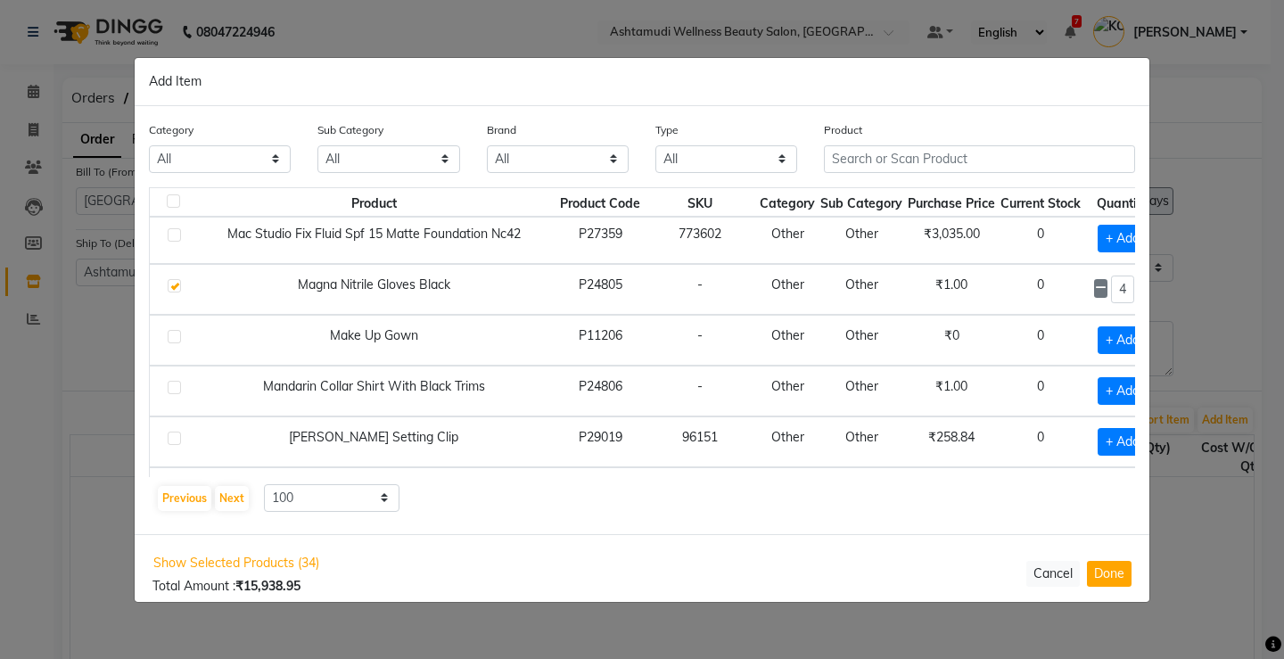
click at [1139, 286] on icon at bounding box center [1145, 288] width 12 height 12
type input "5"
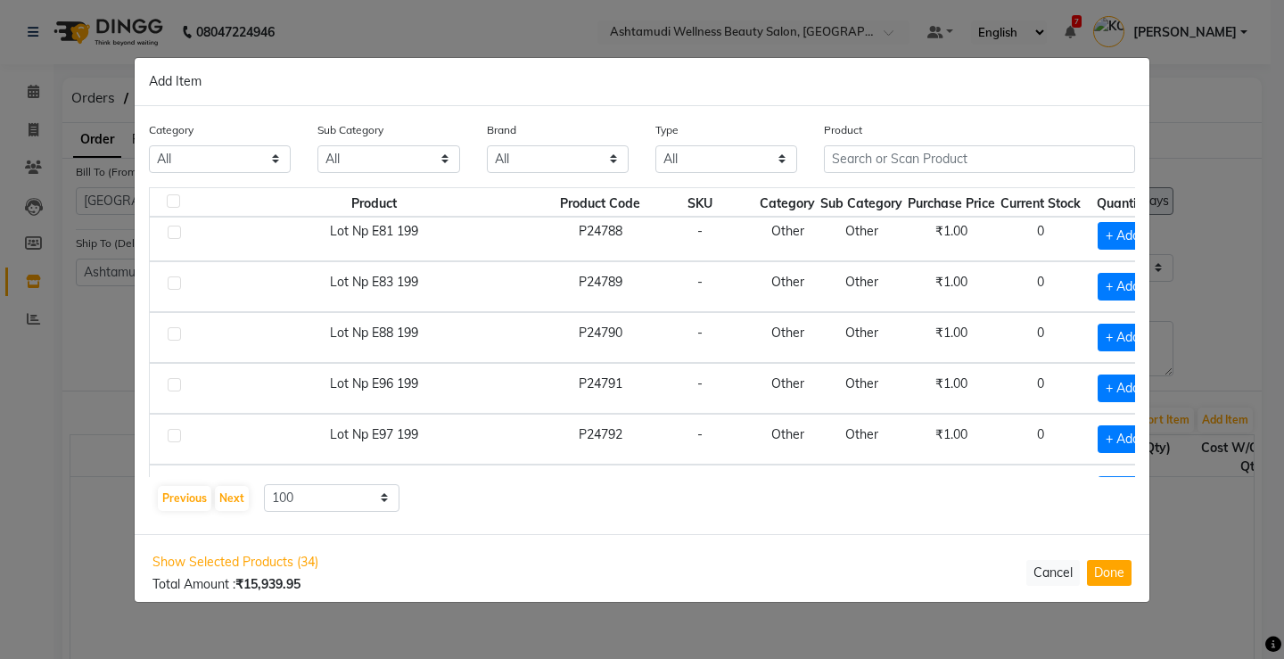
scroll to position [2164, 0]
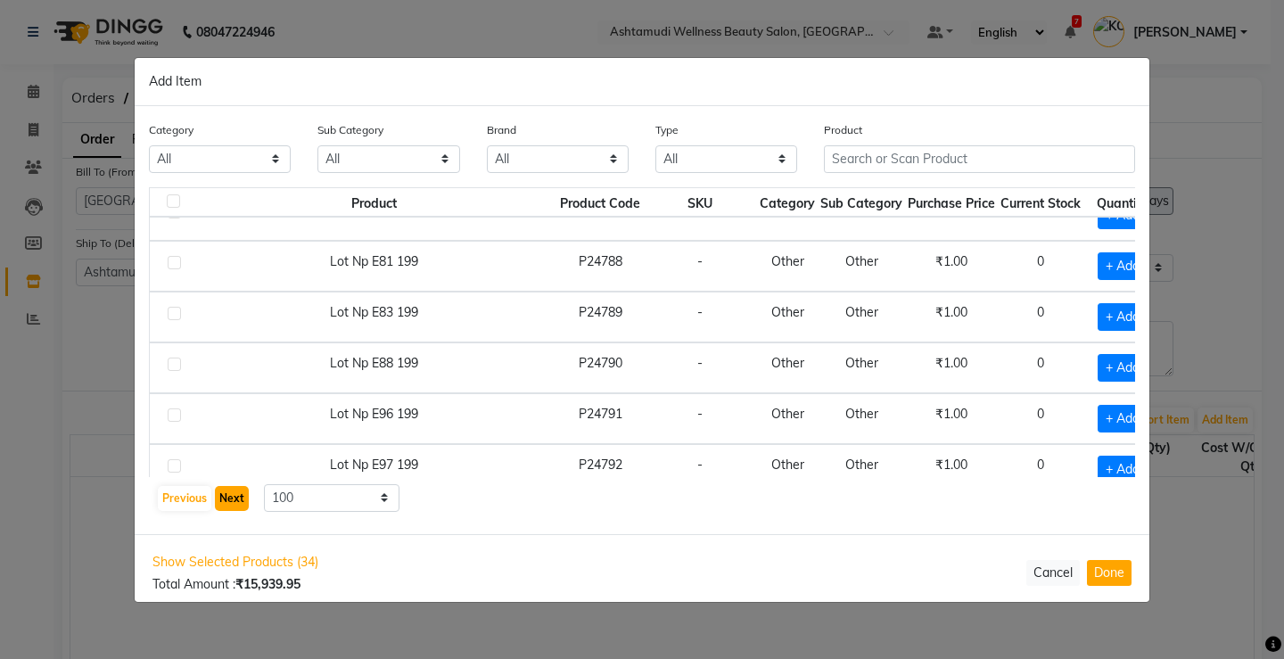
click at [235, 503] on button "Next" at bounding box center [232, 498] width 34 height 25
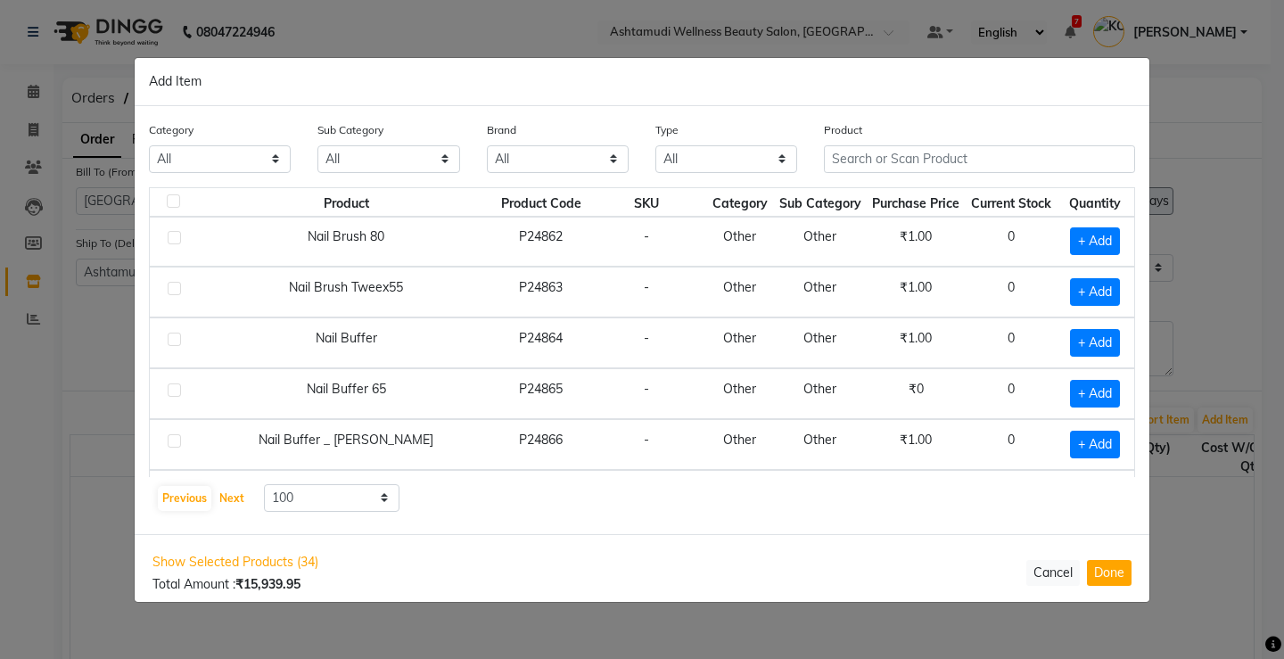
scroll to position [2230, 0]
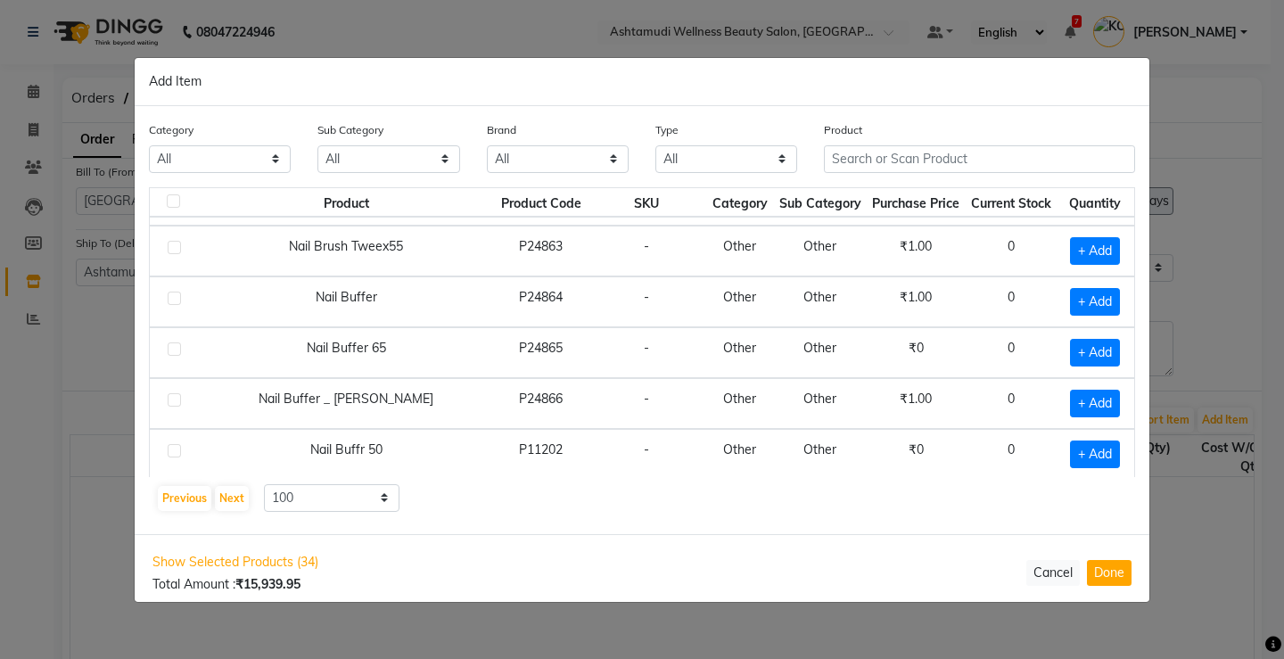
click at [1057, 348] on td "+ Add" at bounding box center [1096, 352] width 78 height 51
click at [1084, 353] on span "+ Add" at bounding box center [1095, 353] width 50 height 28
checkbox input "true"
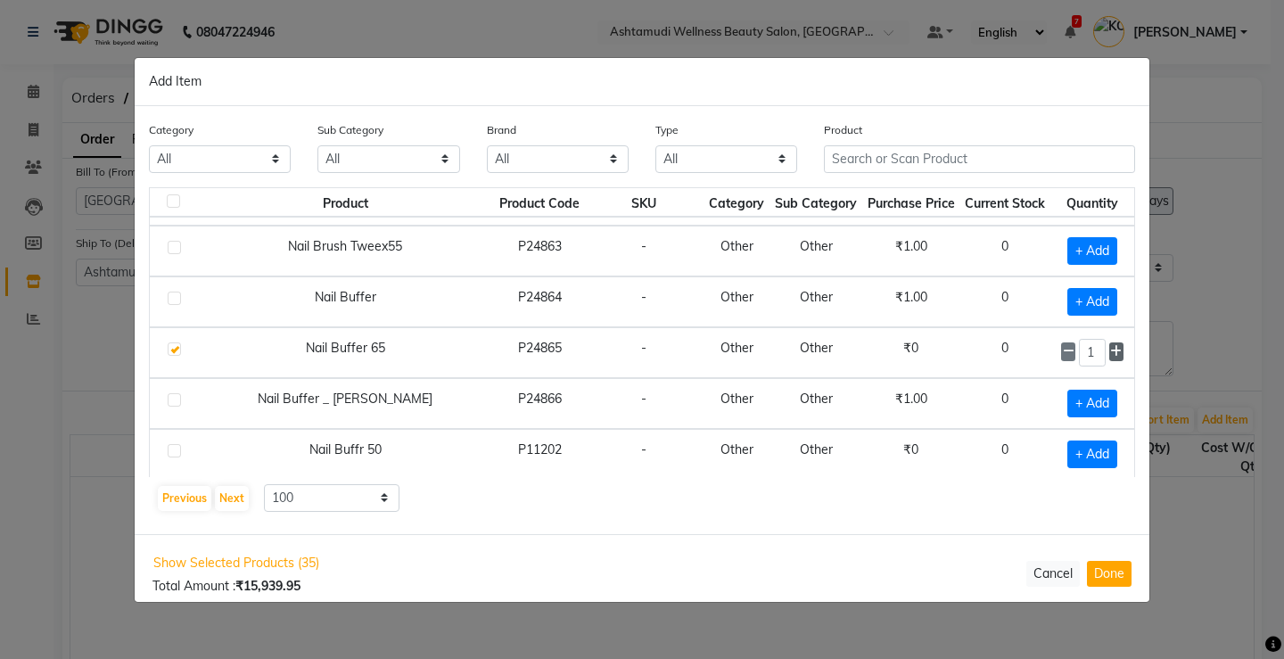
click at [1110, 356] on icon at bounding box center [1116, 351] width 12 height 12
type input "2"
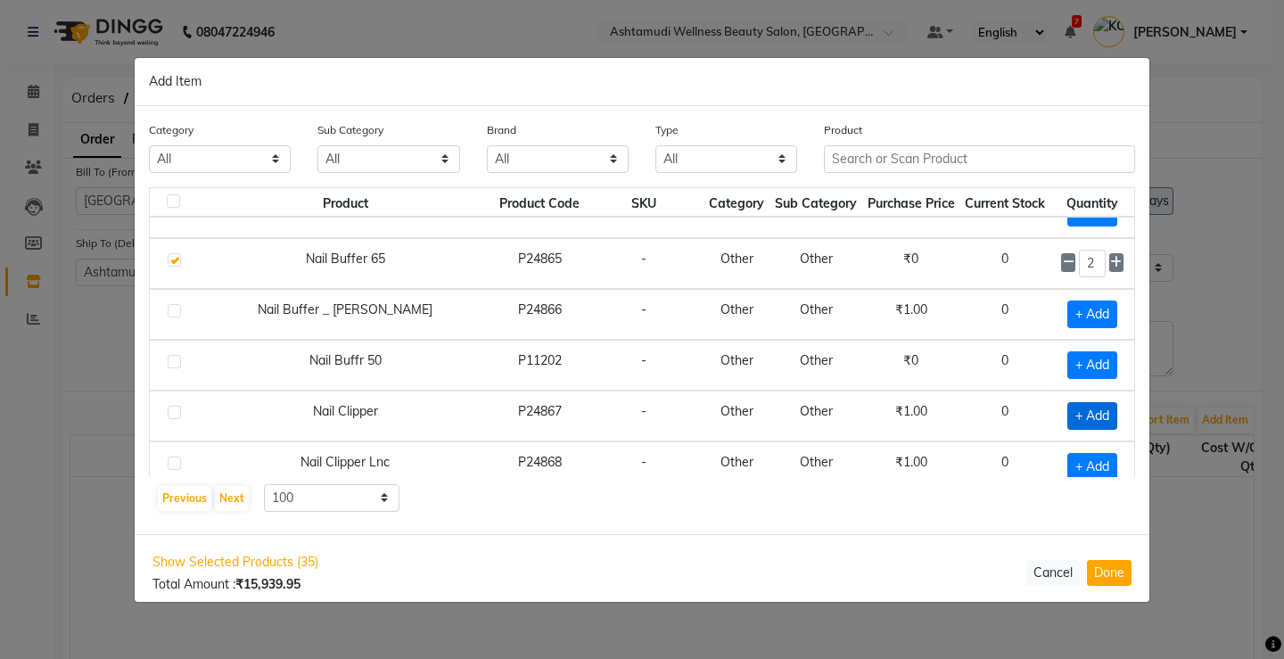
click at [1069, 412] on span "+ Add" at bounding box center [1093, 416] width 50 height 28
checkbox input "true"
click at [1110, 417] on icon at bounding box center [1116, 414] width 12 height 12
type input "3"
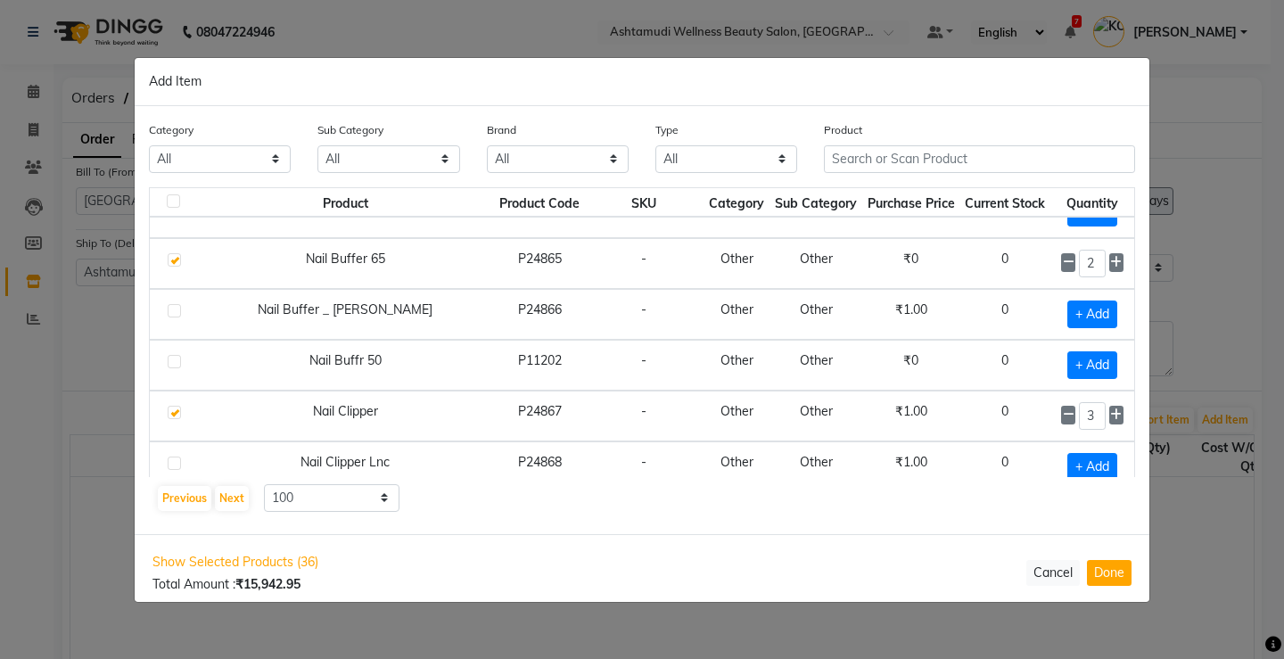
scroll to position [2408, 0]
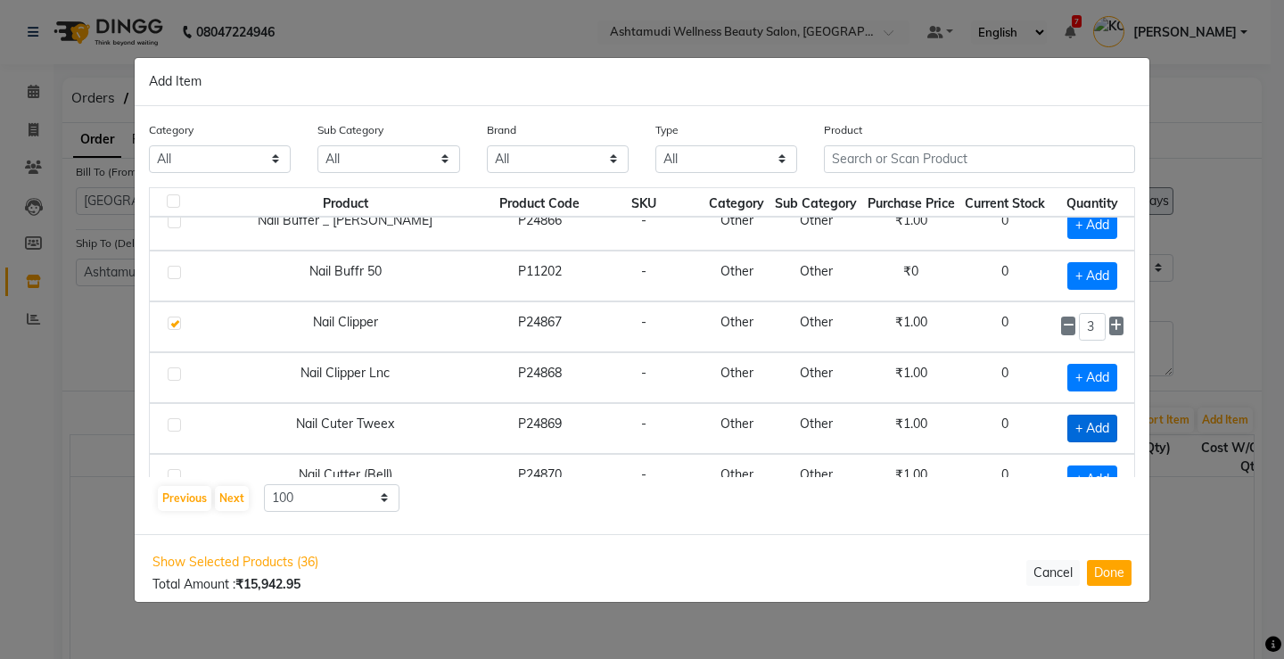
click at [1084, 421] on span "+ Add" at bounding box center [1093, 429] width 50 height 28
checkbox input "true"
click at [1110, 432] on icon at bounding box center [1116, 427] width 12 height 12
type input "2"
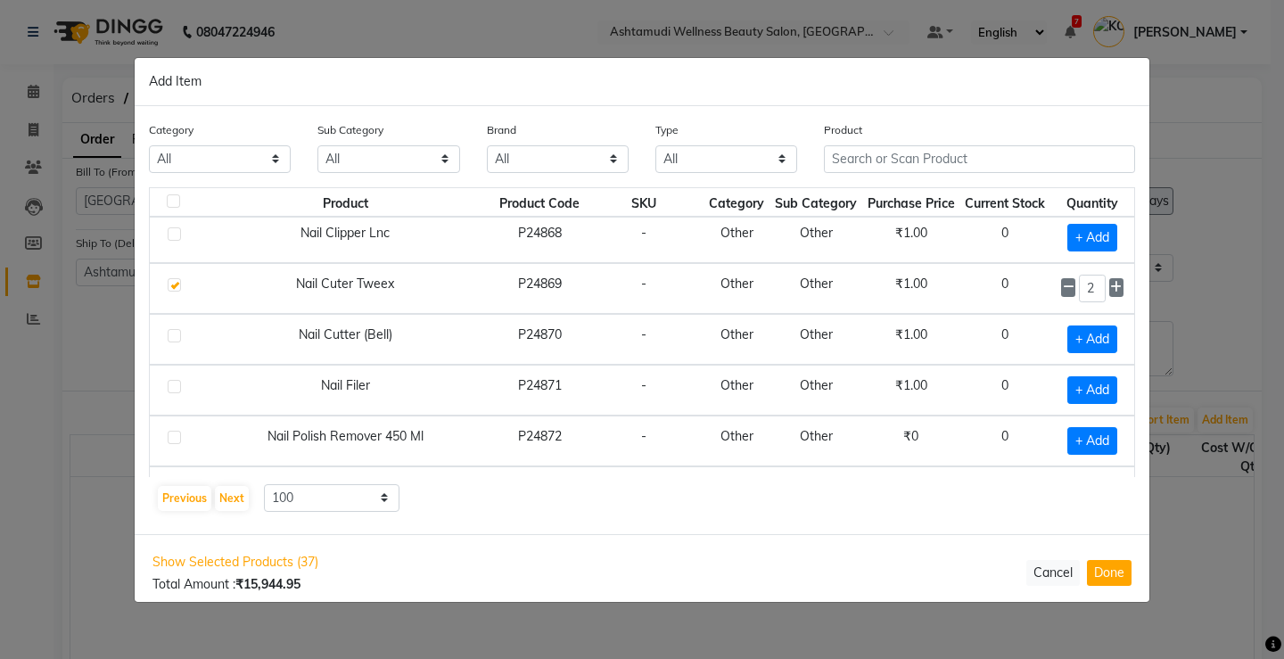
scroll to position [2586, 0]
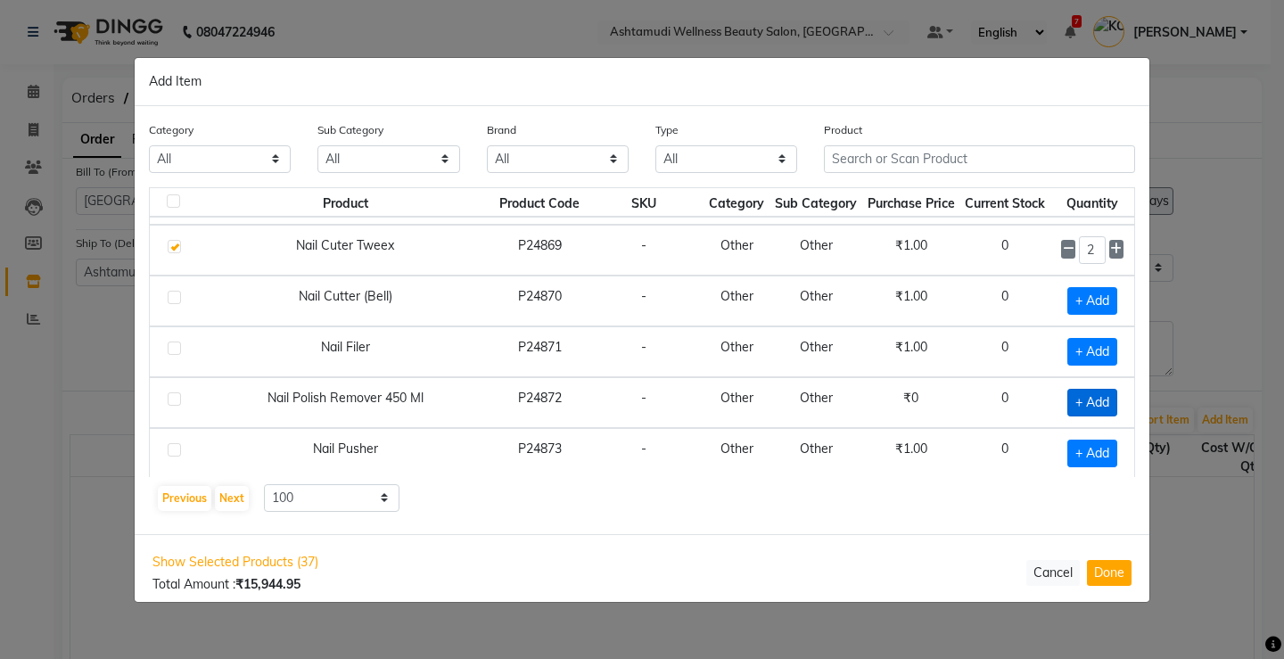
click at [1068, 404] on span "+ Add" at bounding box center [1093, 403] width 50 height 28
checkbox input "true"
click at [1110, 402] on icon at bounding box center [1116, 401] width 12 height 12
type input "3"
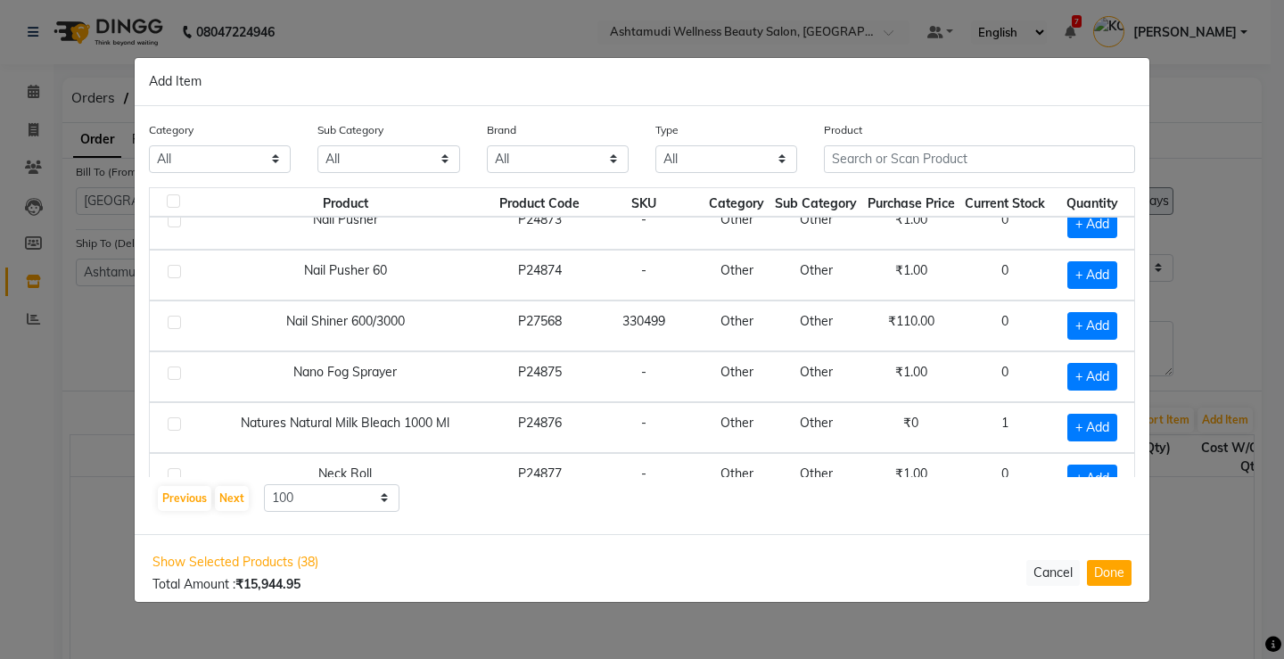
scroll to position [2854, 0]
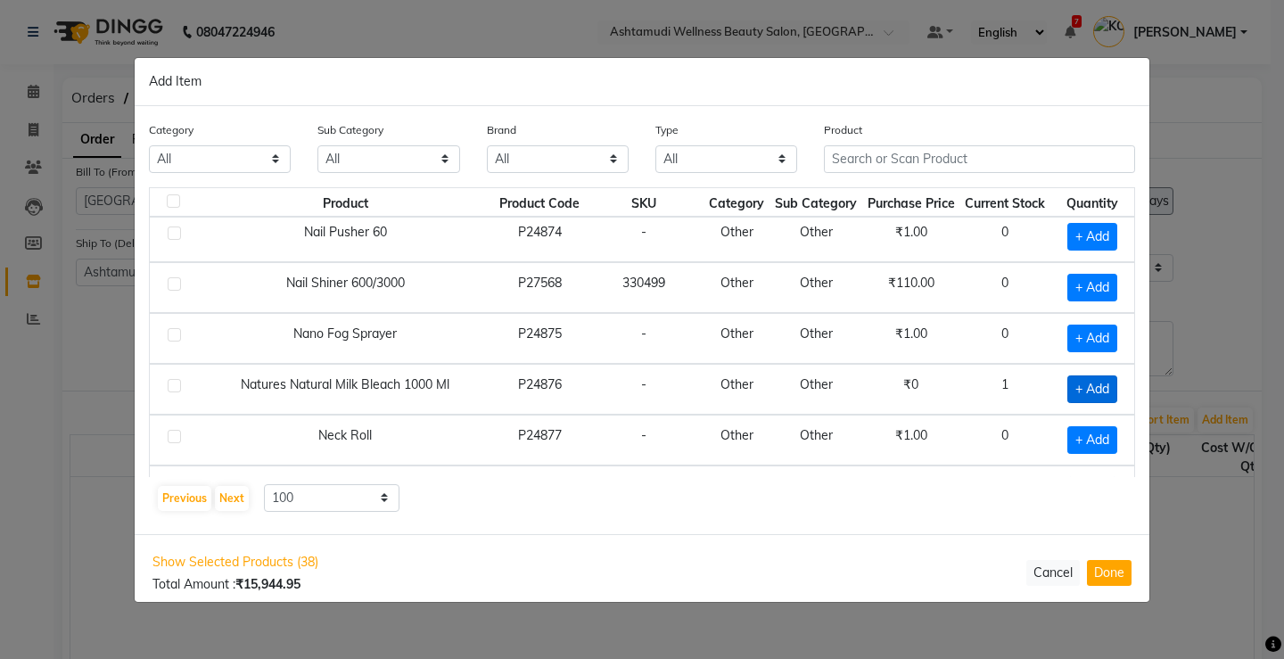
click at [1076, 391] on span "+ Add" at bounding box center [1093, 389] width 50 height 28
checkbox input "true"
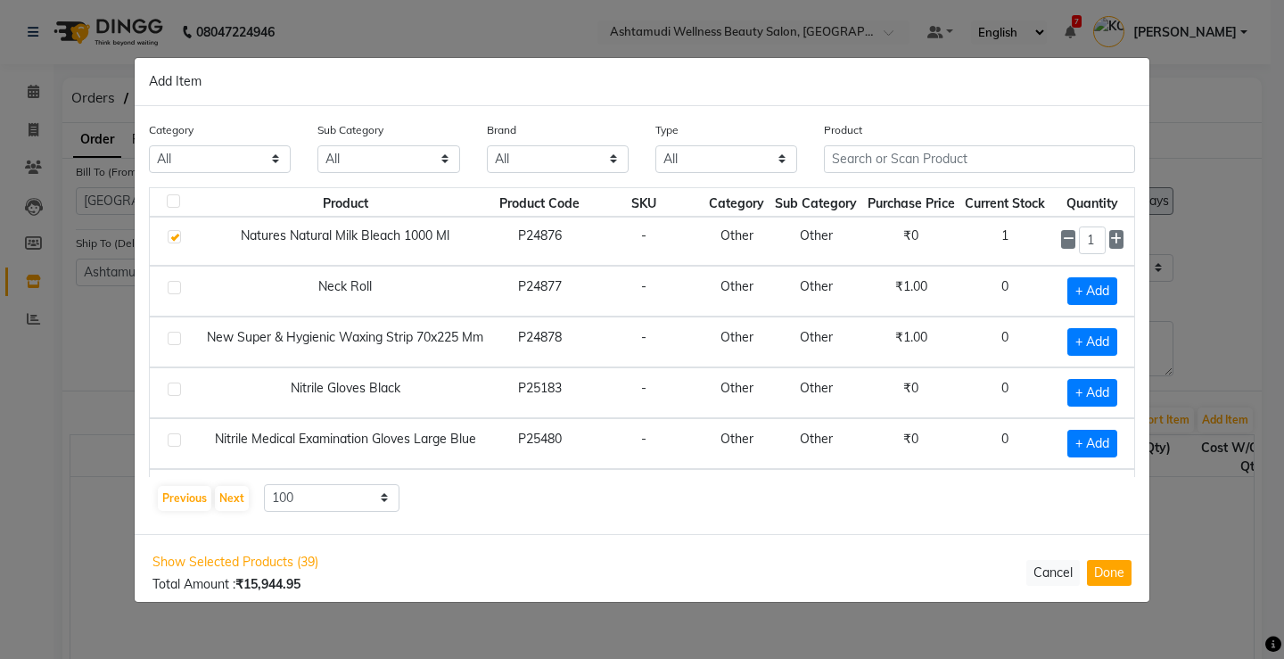
scroll to position [3032, 0]
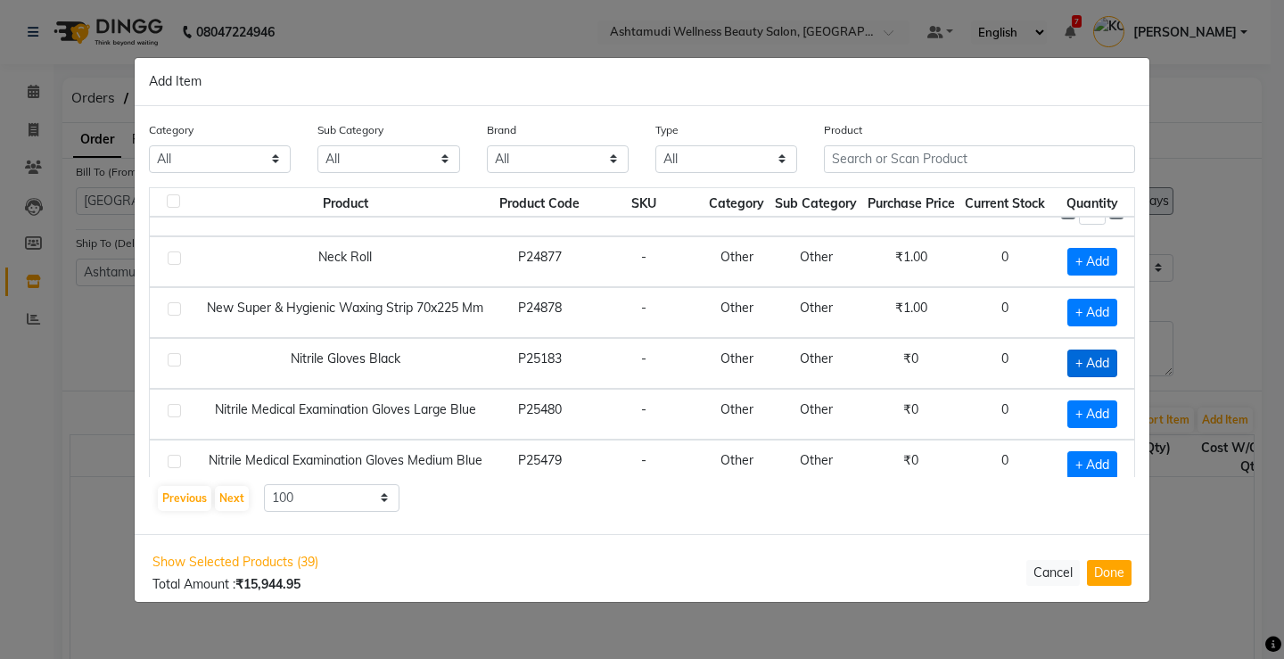
click at [1077, 358] on span "+ Add" at bounding box center [1093, 364] width 50 height 28
checkbox input "true"
click at [1110, 363] on icon at bounding box center [1116, 362] width 12 height 12
type input "3"
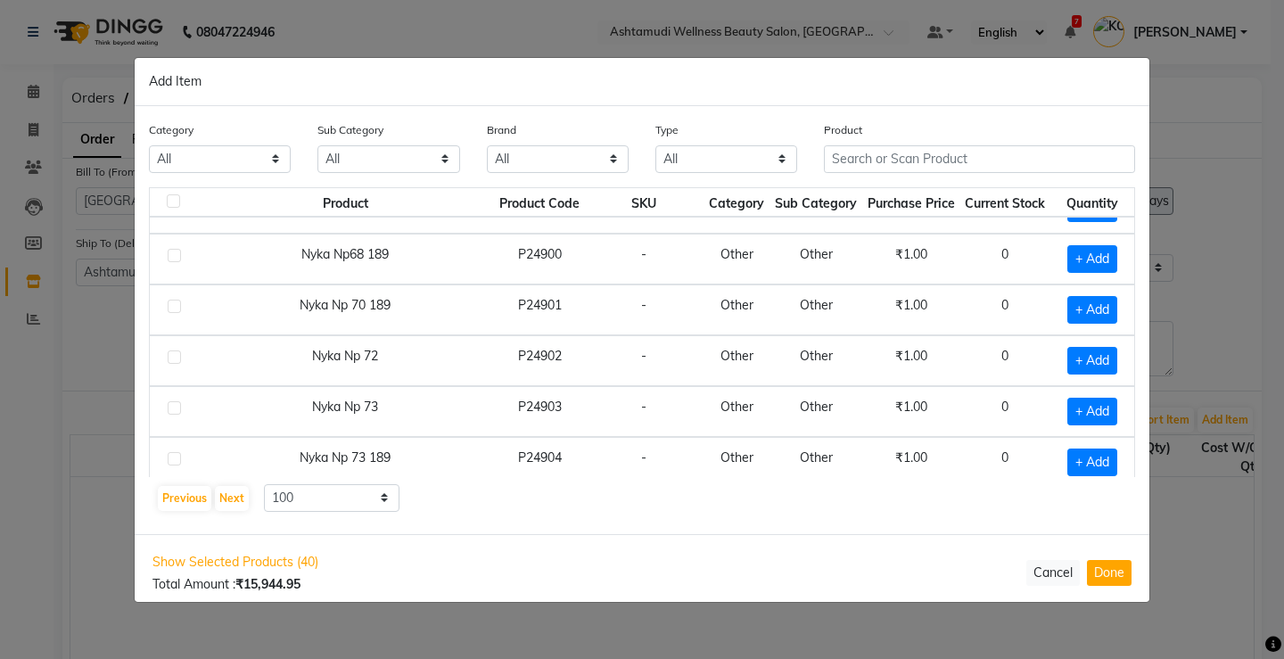
scroll to position [4826, 0]
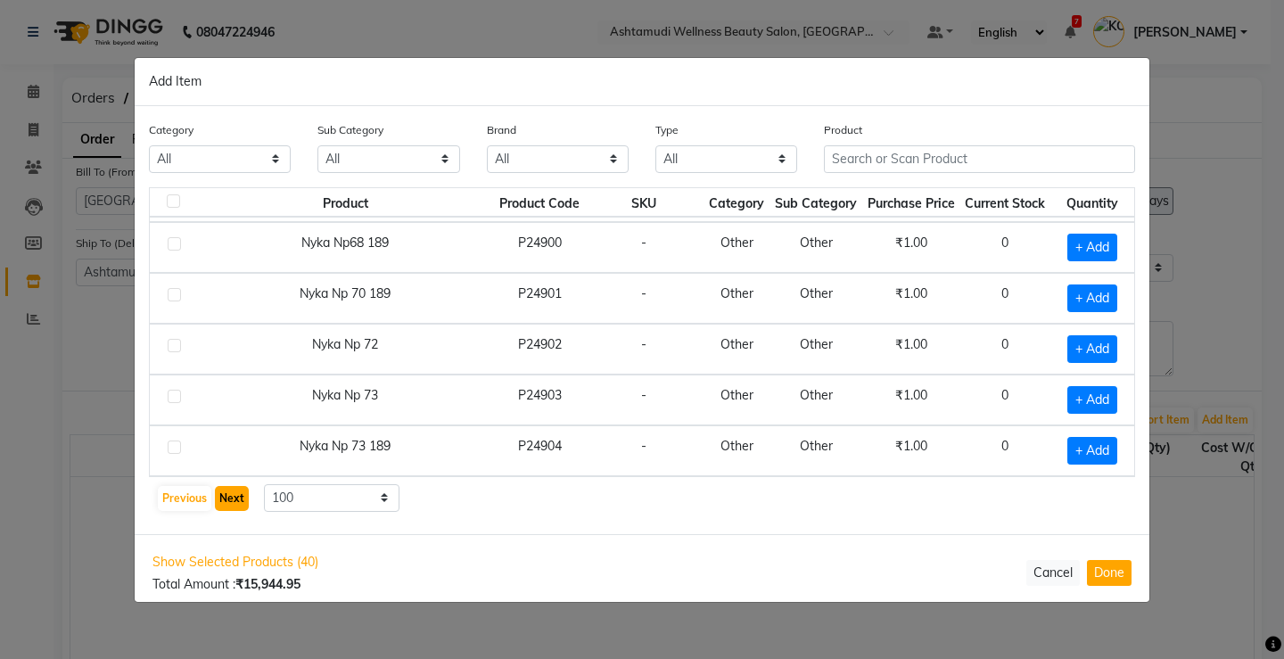
click at [230, 498] on button "Next" at bounding box center [232, 498] width 34 height 25
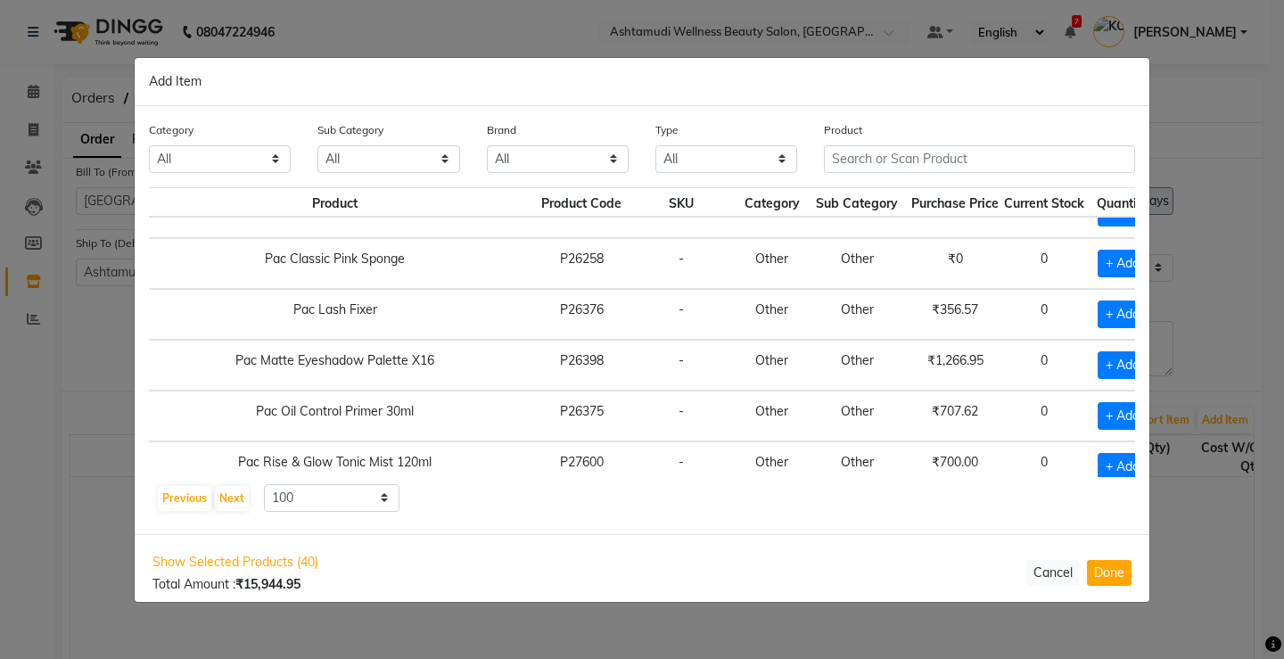
scroll to position [2943, 59]
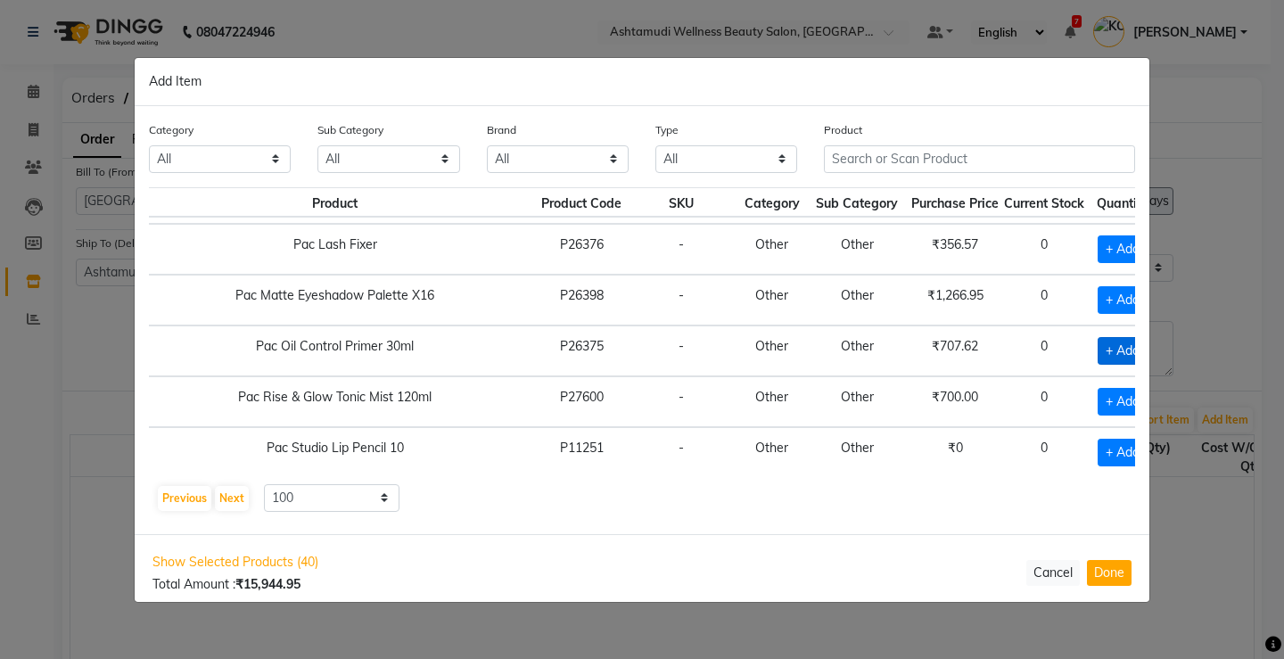
click at [1098, 352] on span "+ Add" at bounding box center [1123, 351] width 50 height 28
checkbox input "true"
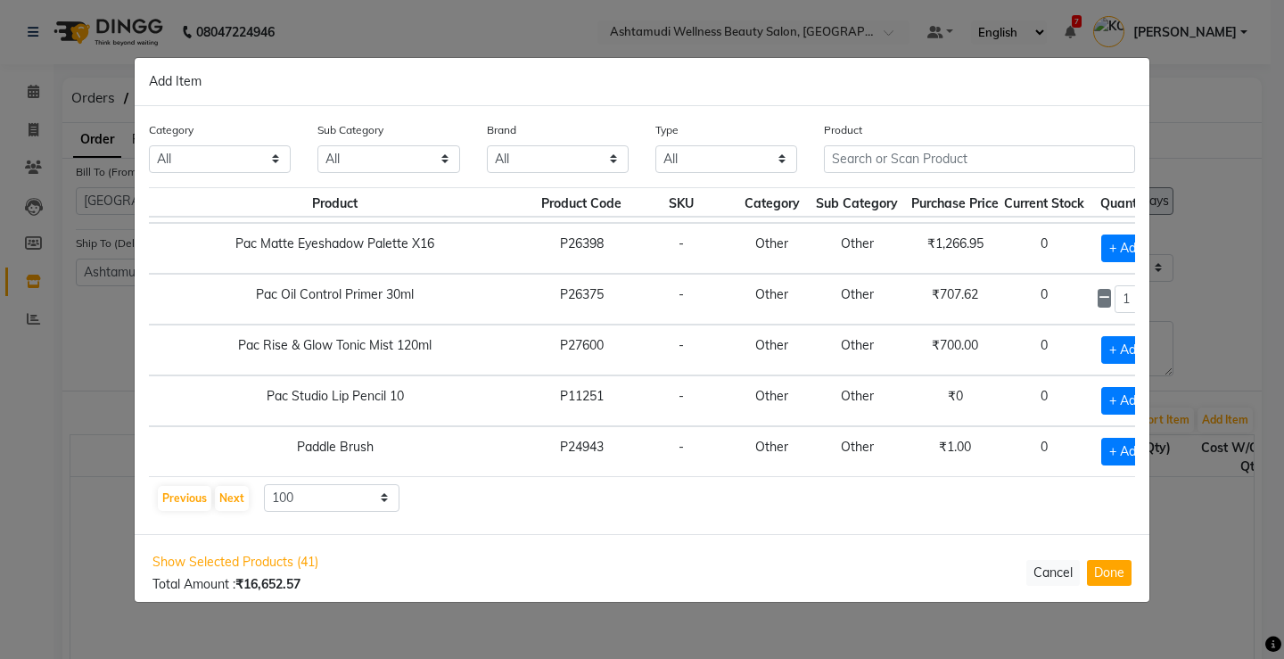
scroll to position [3032, 59]
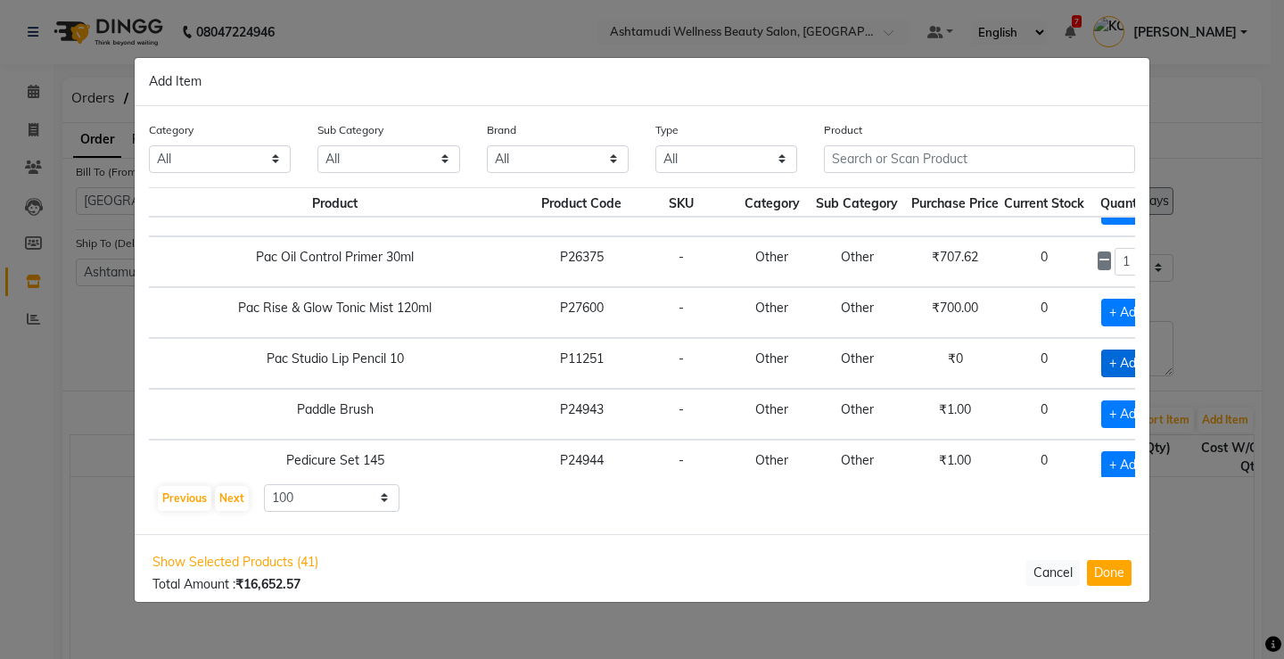
click at [1101, 362] on span "+ Add" at bounding box center [1126, 364] width 50 height 28
checkbox input "true"
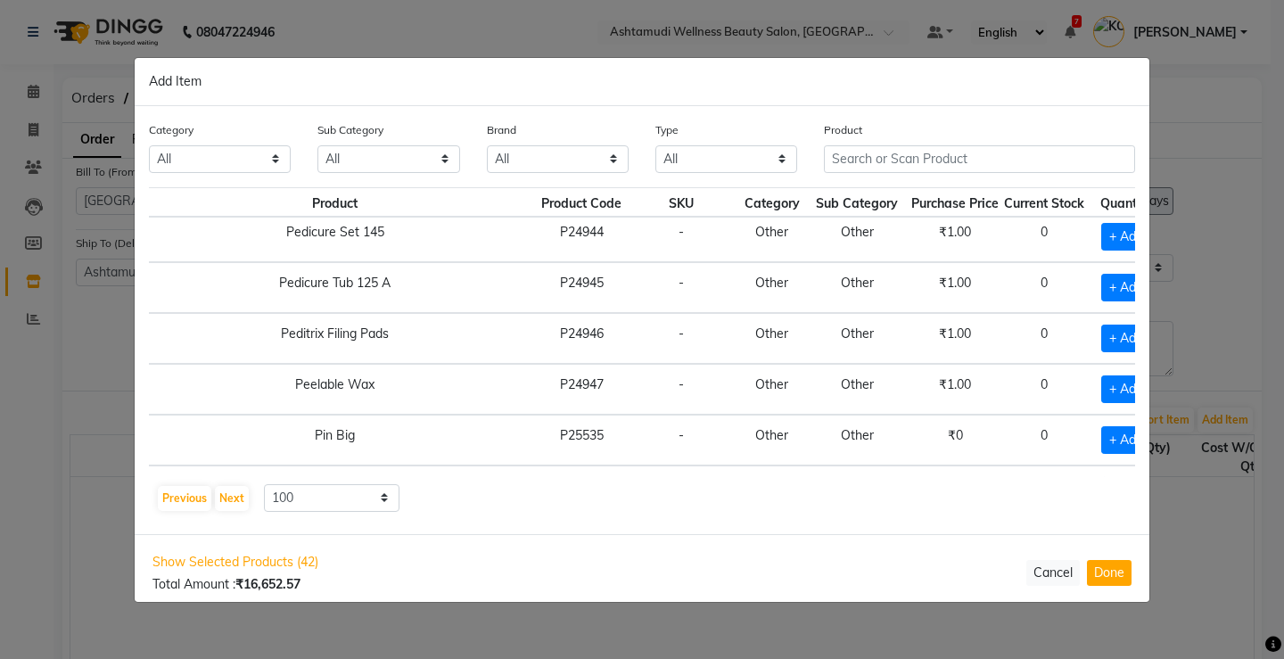
scroll to position [3300, 59]
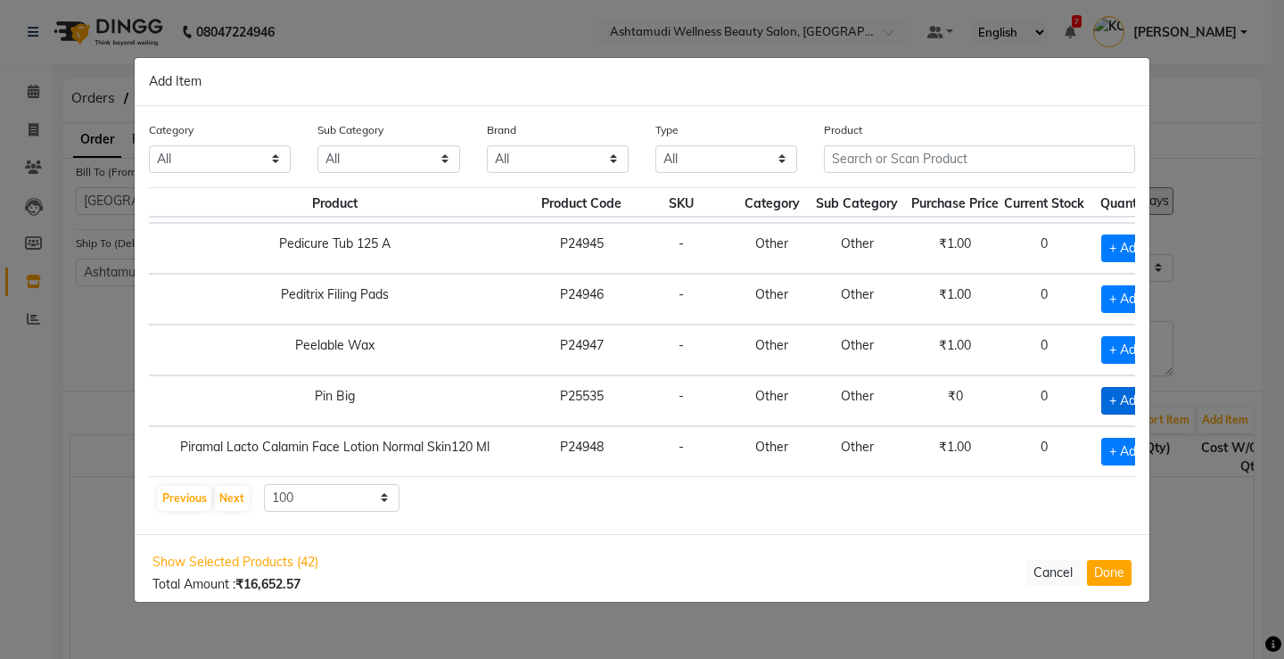
click at [1101, 402] on span "+ Add" at bounding box center [1126, 401] width 50 height 28
checkbox input "true"
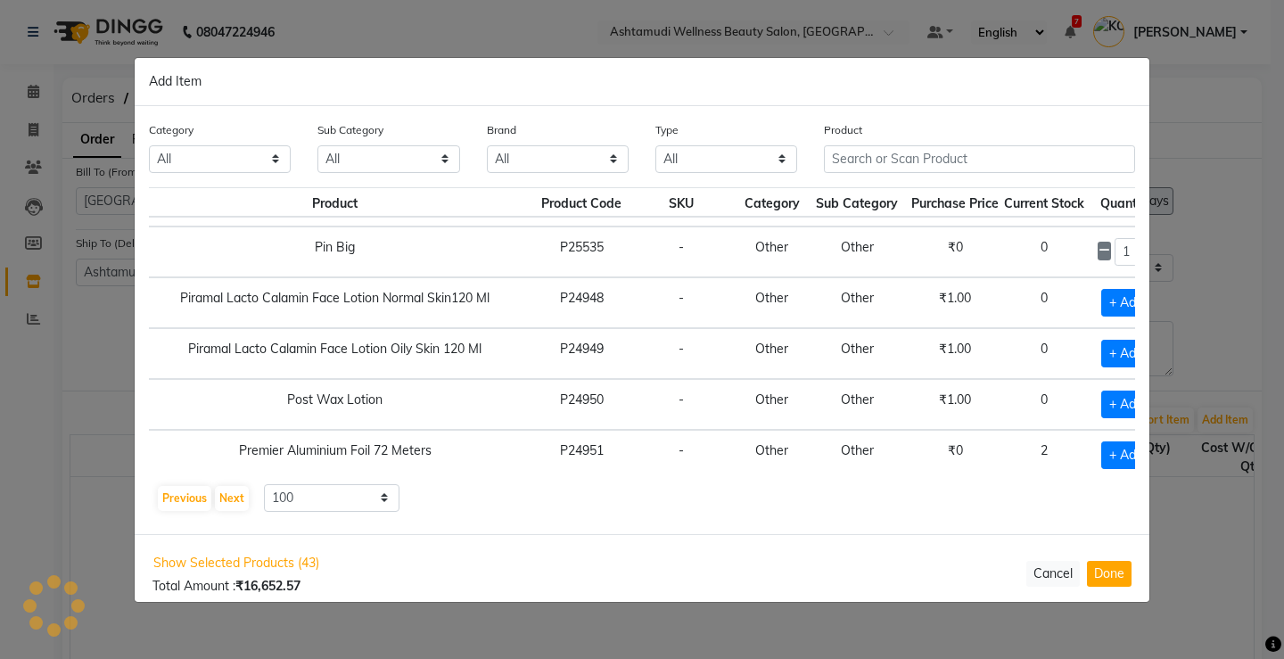
scroll to position [3478, 59]
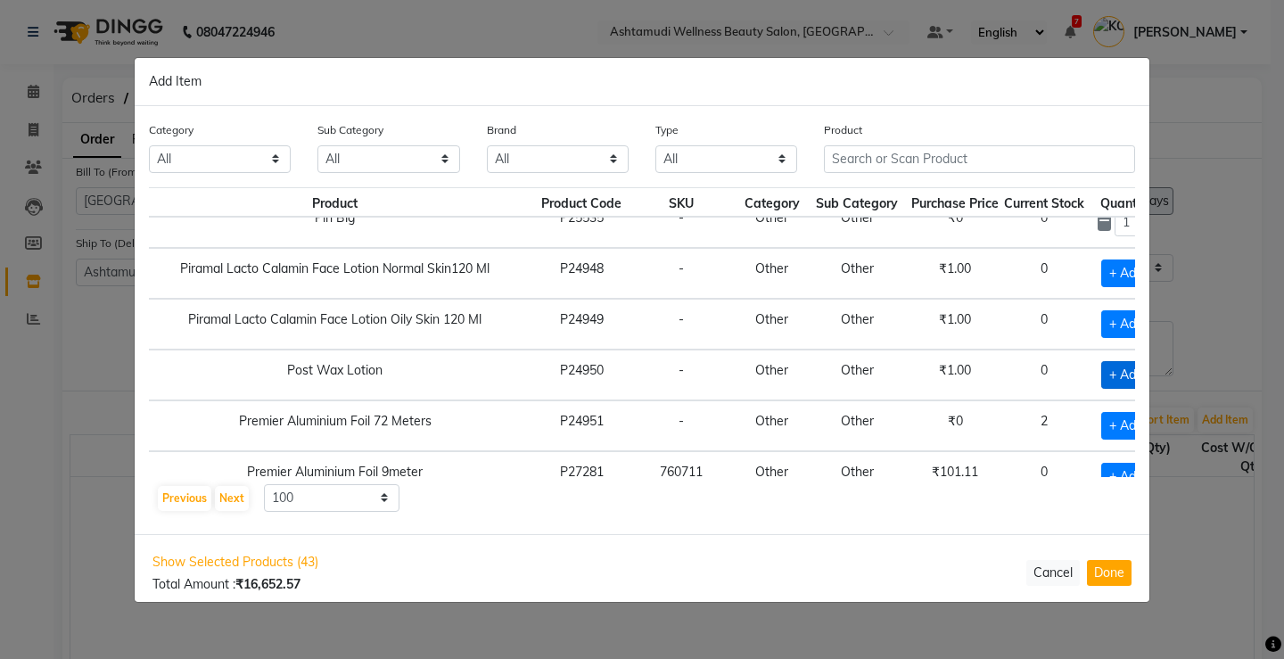
click at [1101, 371] on span "+ Add" at bounding box center [1126, 375] width 50 height 28
checkbox input "true"
click at [1142, 378] on icon at bounding box center [1148, 373] width 12 height 12
type input "2"
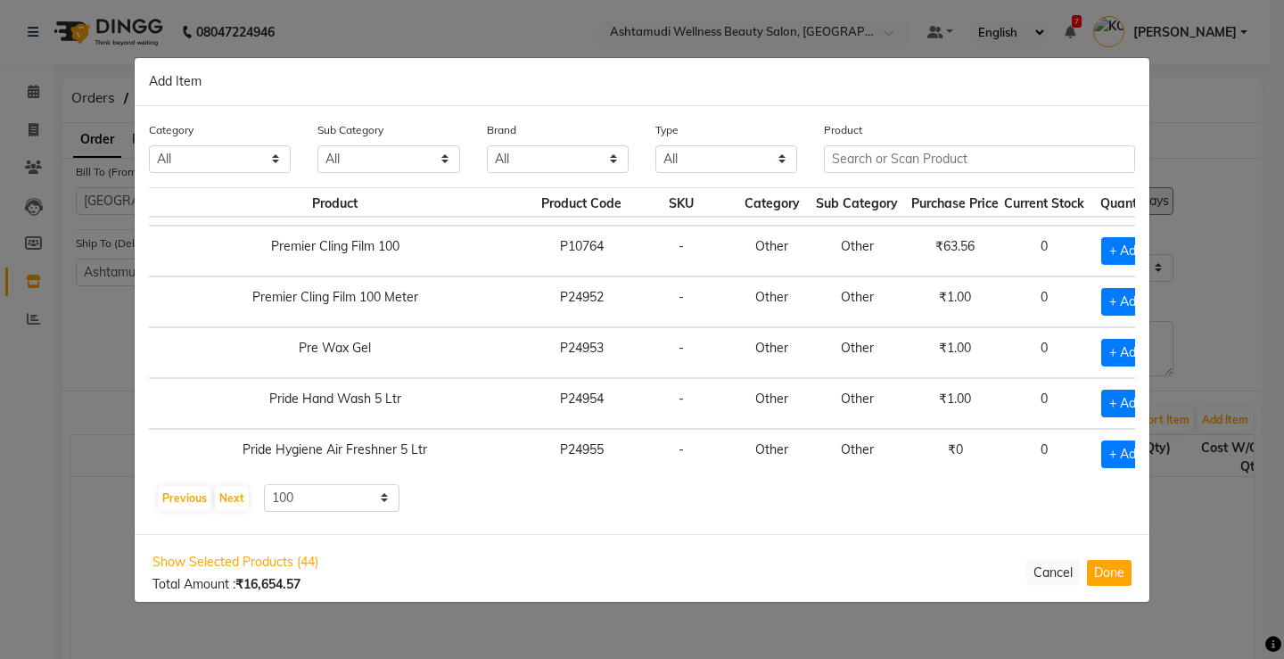
scroll to position [3835, 59]
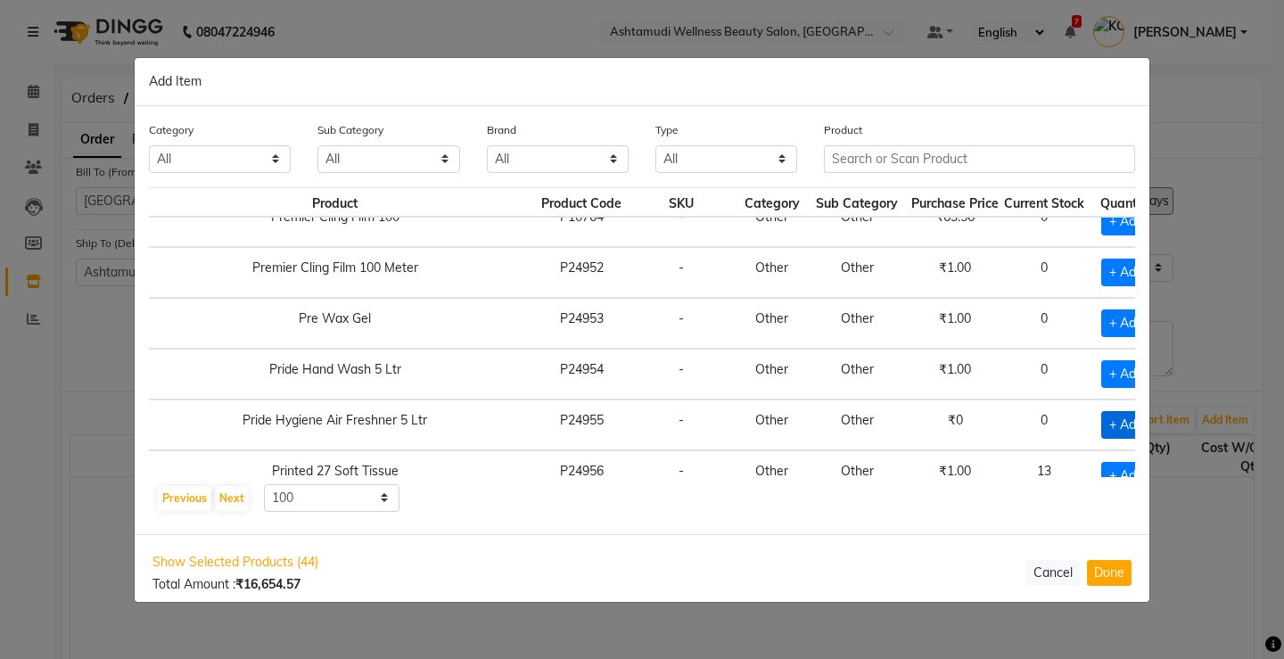
click at [1105, 419] on span "+ Add" at bounding box center [1126, 425] width 50 height 28
checkbox input "true"
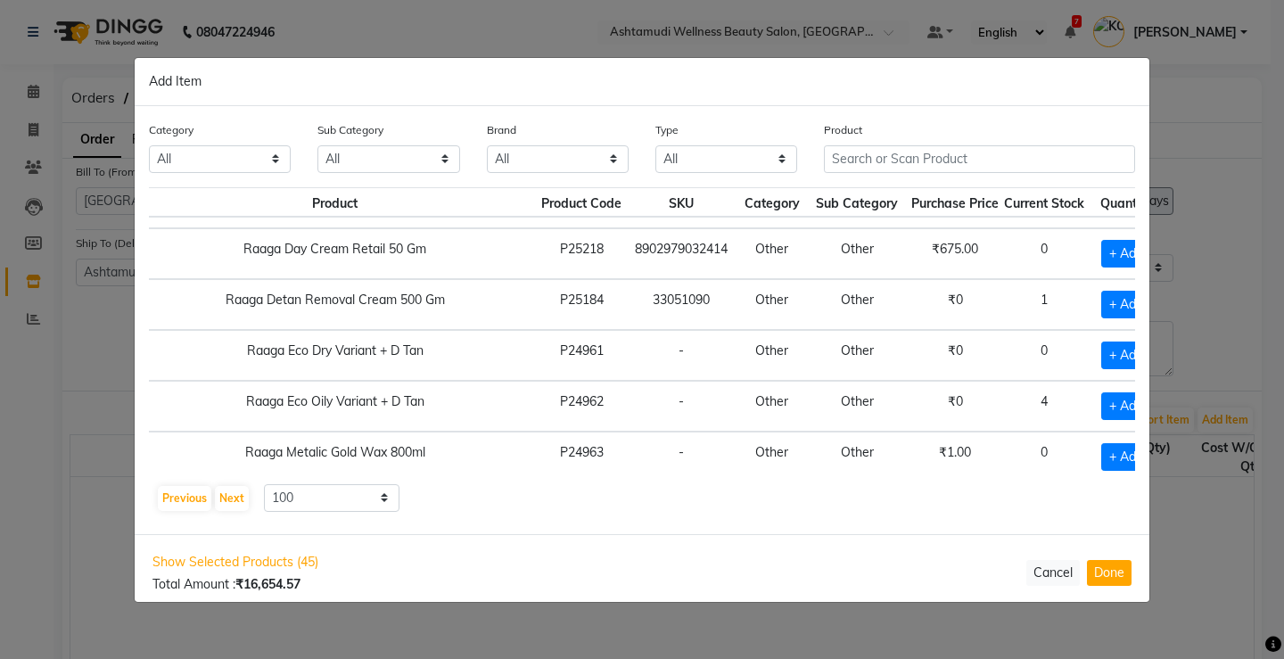
scroll to position [4281, 59]
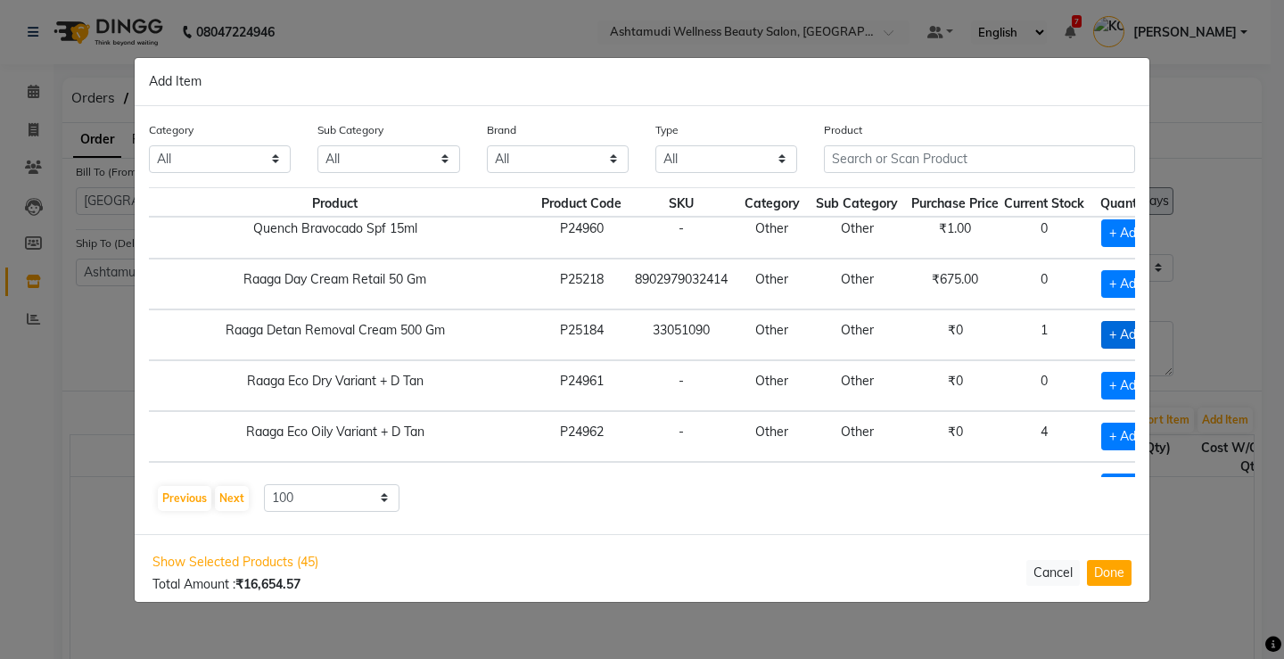
click at [1101, 331] on span "+ Add" at bounding box center [1126, 335] width 50 height 28
checkbox input "true"
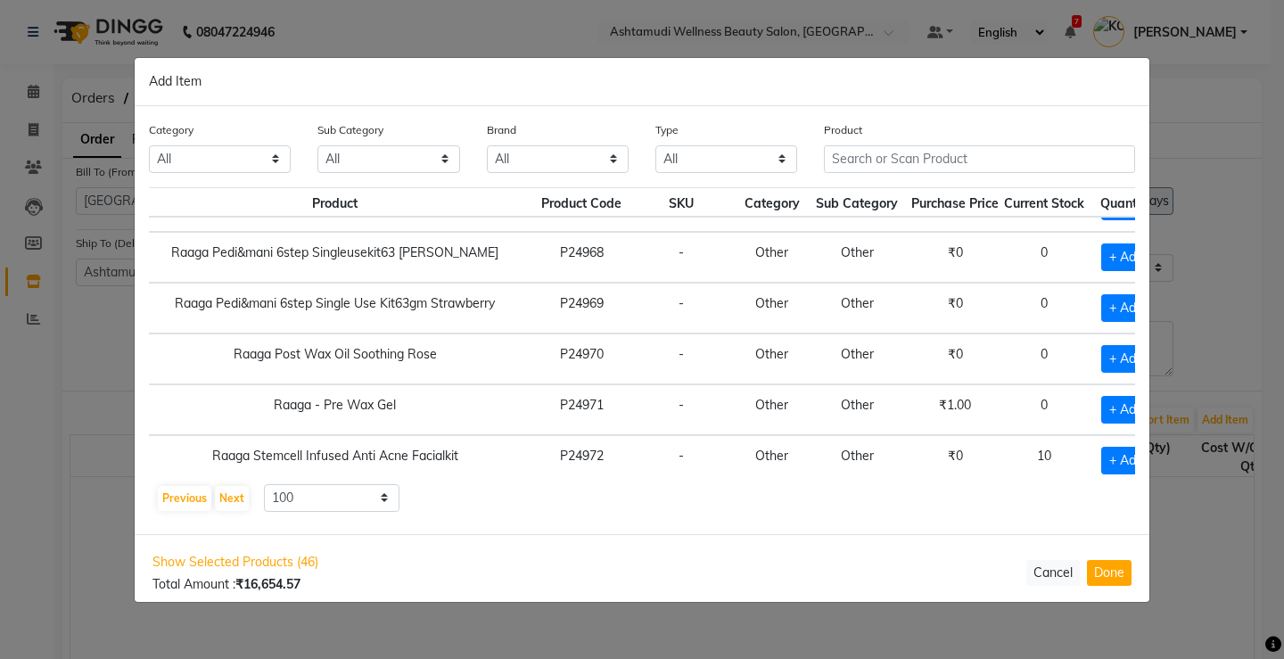
scroll to position [4839, 59]
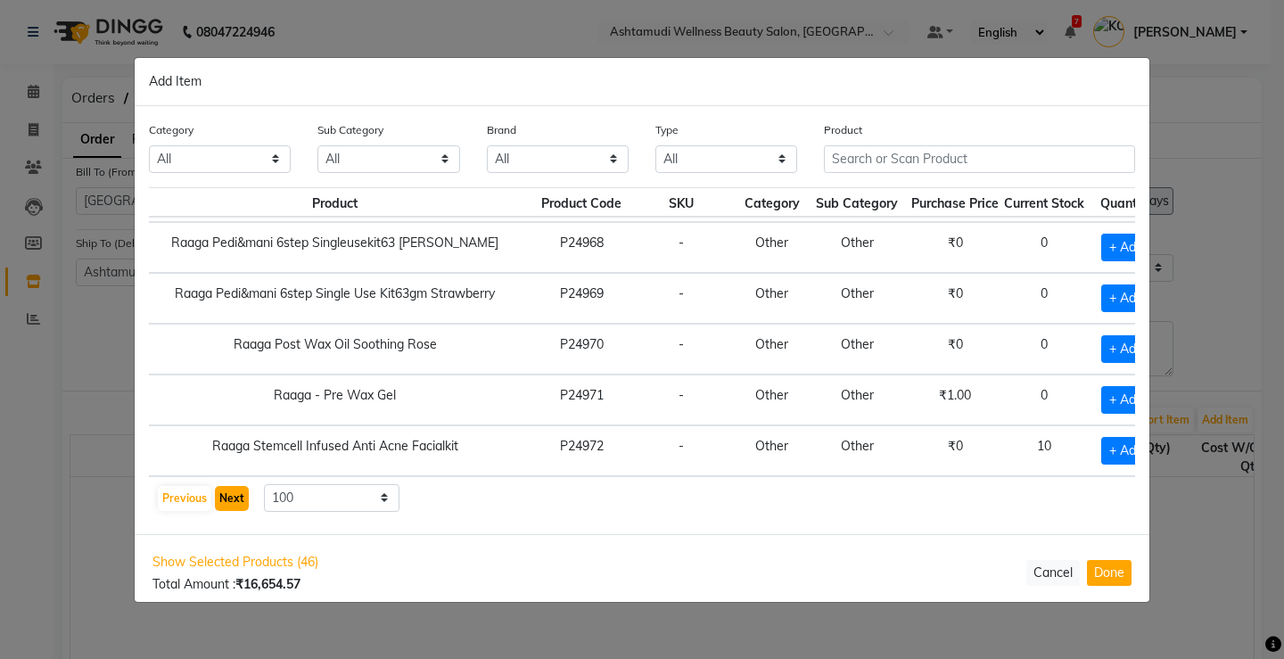
click at [228, 494] on button "Next" at bounding box center [232, 498] width 34 height 25
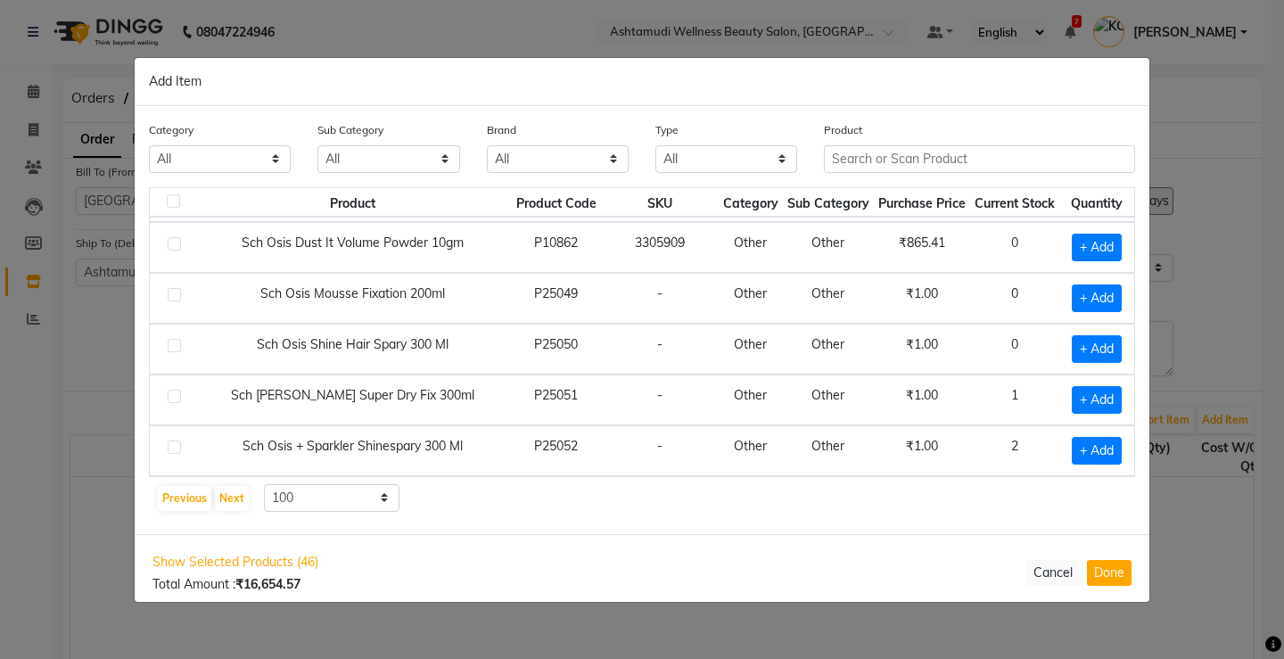
scroll to position [0, 0]
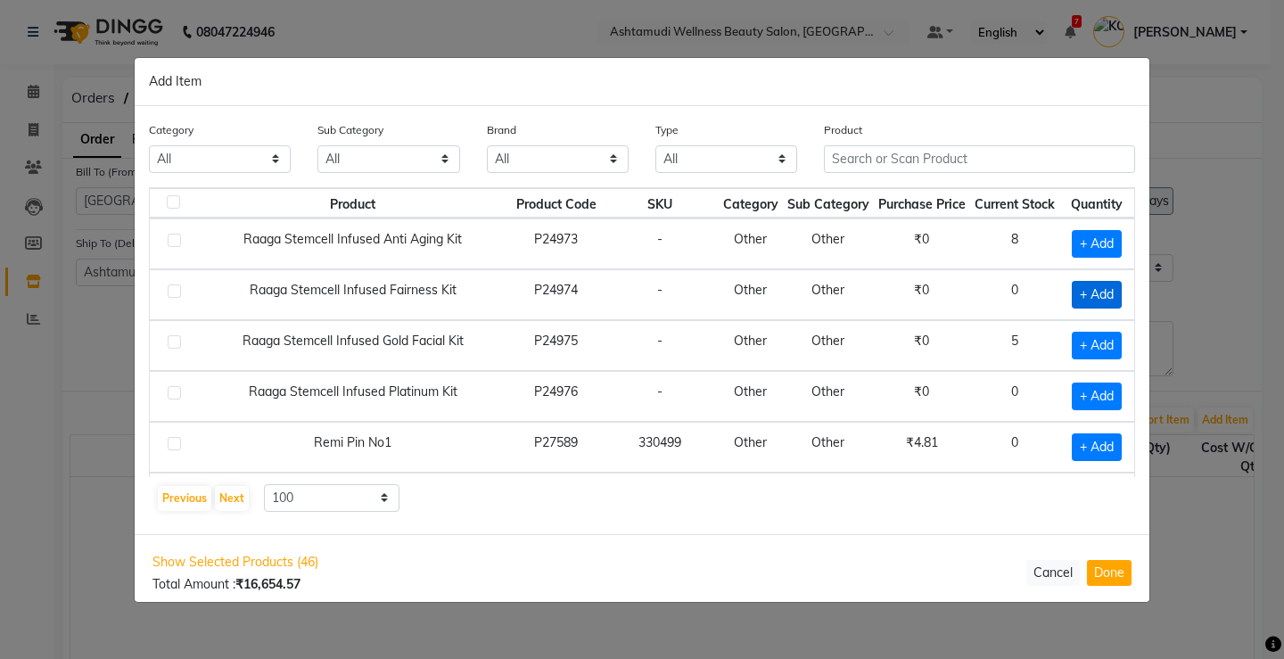
click at [1076, 297] on span "+ Add" at bounding box center [1097, 295] width 50 height 28
checkbox input "true"
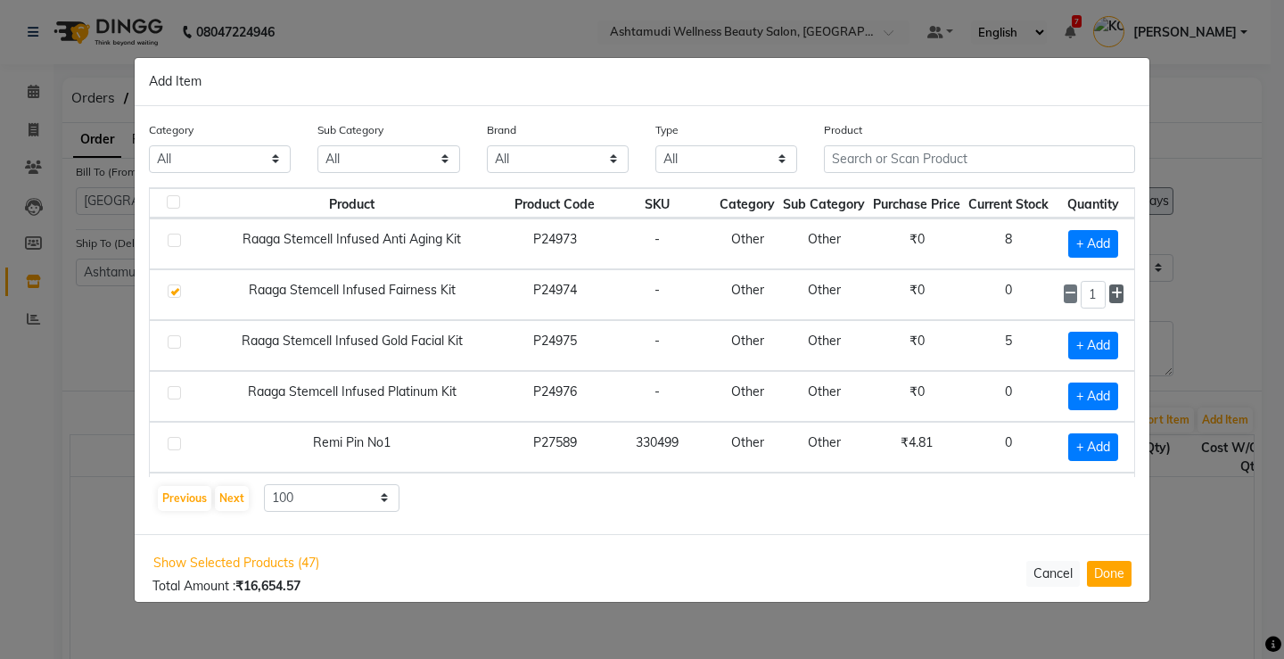
click at [1111, 295] on icon at bounding box center [1117, 293] width 12 height 12
type input "4"
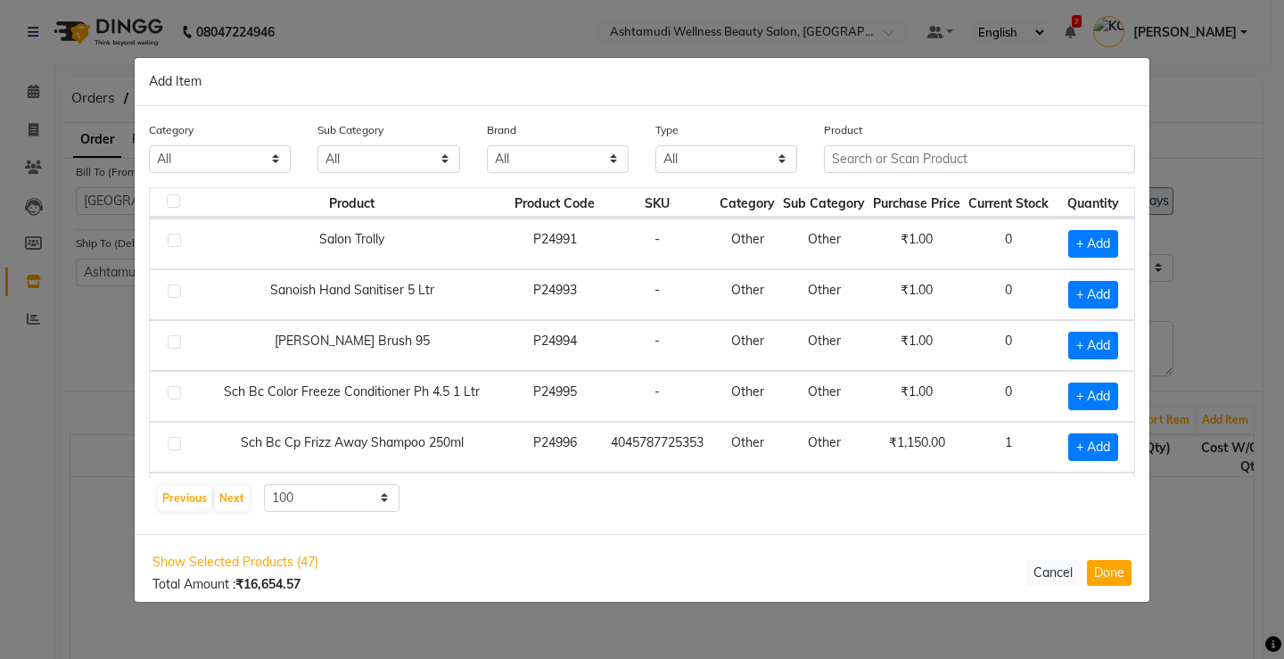
scroll to position [1516, 0]
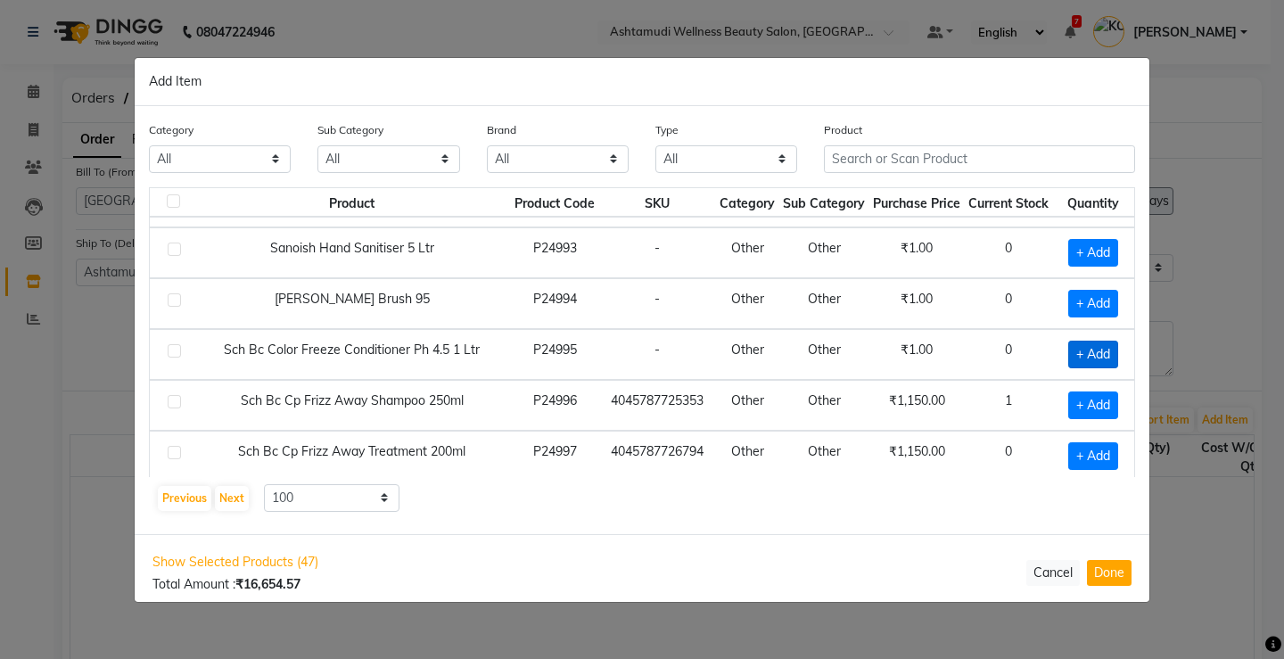
click at [1077, 346] on span "+ Add" at bounding box center [1093, 355] width 50 height 28
checkbox input "true"
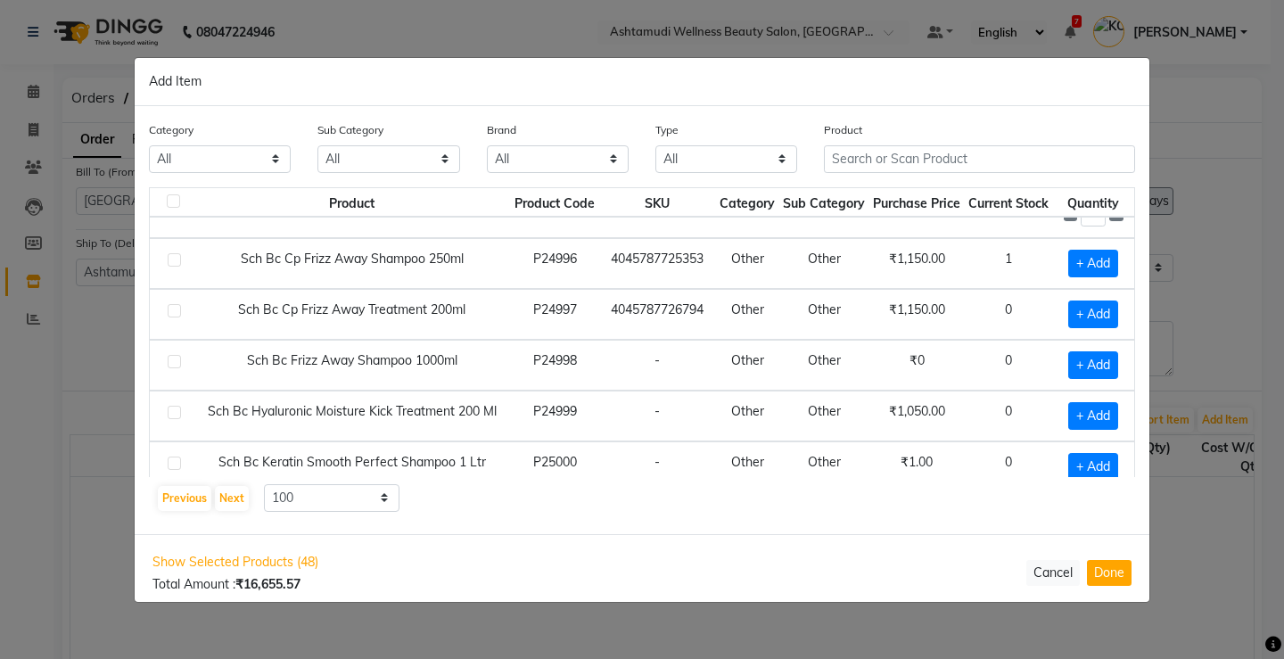
scroll to position [1694, 0]
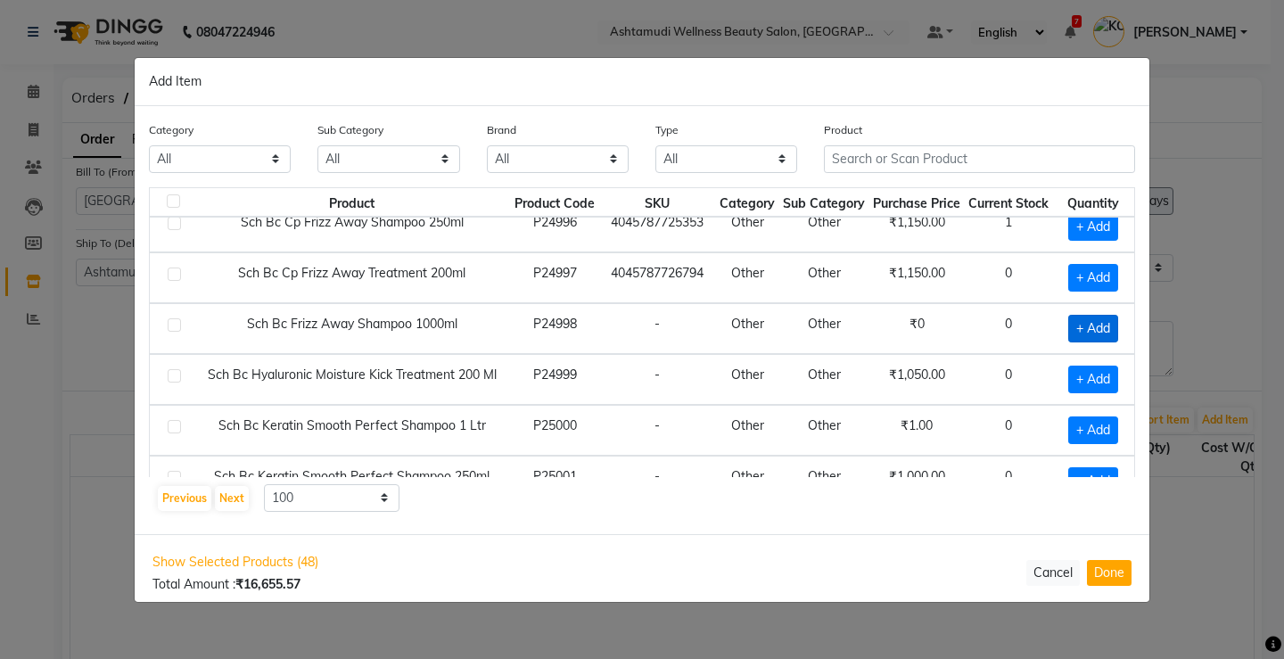
click at [1082, 327] on span "+ Add" at bounding box center [1093, 329] width 50 height 28
checkbox input "true"
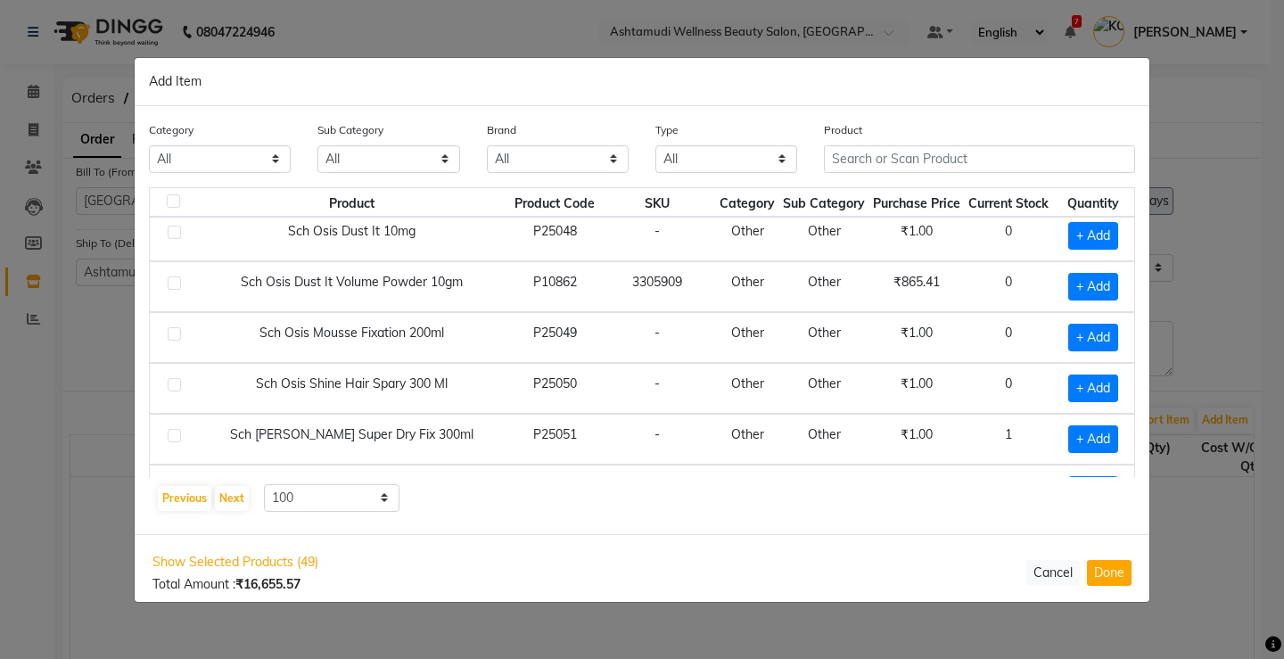
scroll to position [4816, 0]
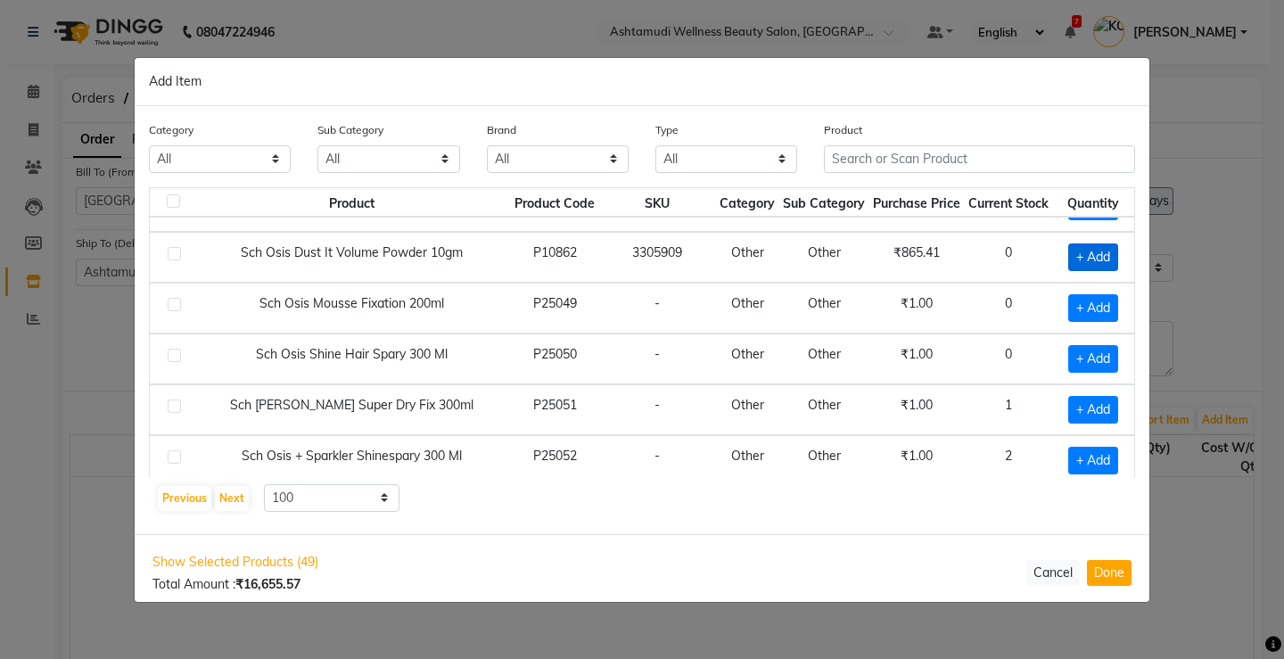
click at [1068, 256] on span "+ Add" at bounding box center [1093, 257] width 50 height 28
checkbox input "true"
click at [1111, 255] on icon at bounding box center [1117, 256] width 12 height 12
type input "2"
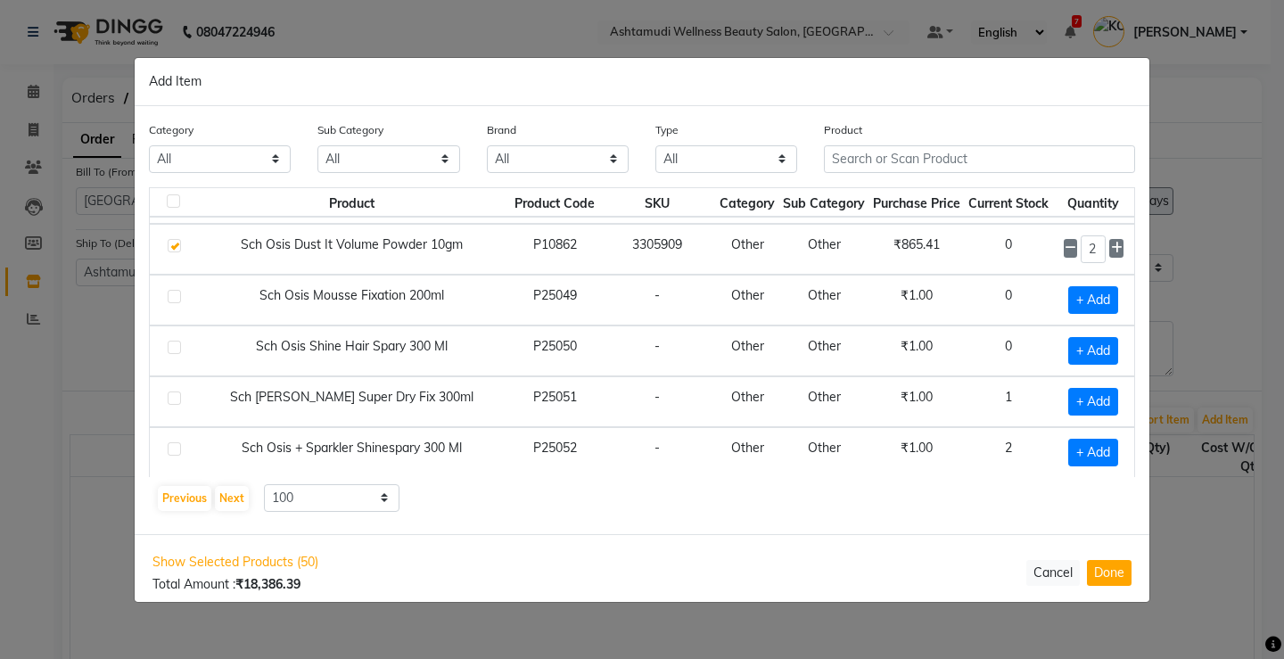
scroll to position [4826, 0]
click at [231, 495] on button "Next" at bounding box center [232, 498] width 34 height 25
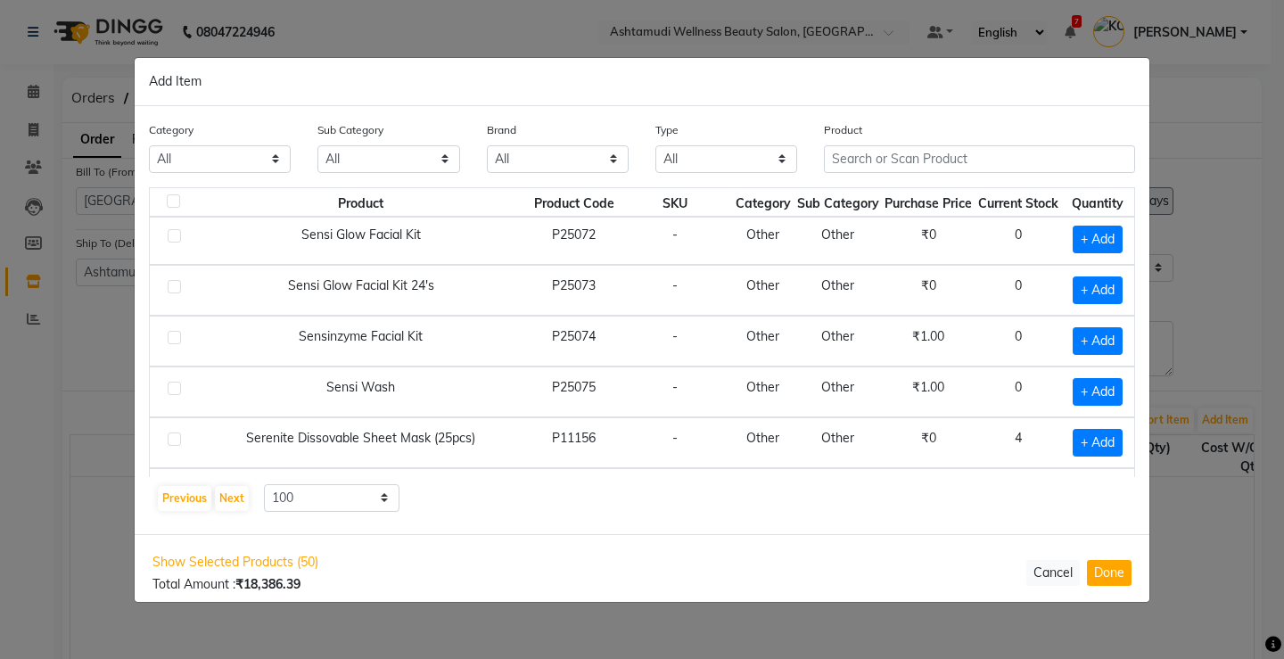
scroll to position [1873, 0]
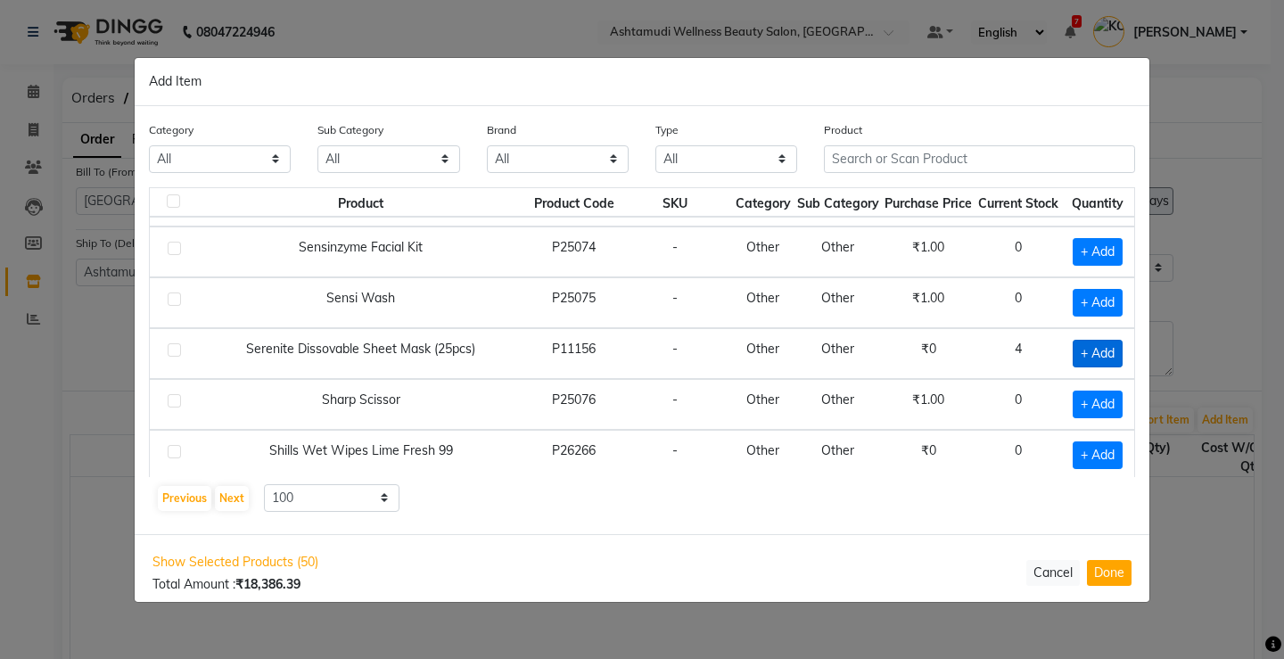
click at [1103, 357] on span "+ Add" at bounding box center [1098, 354] width 50 height 28
checkbox input "true"
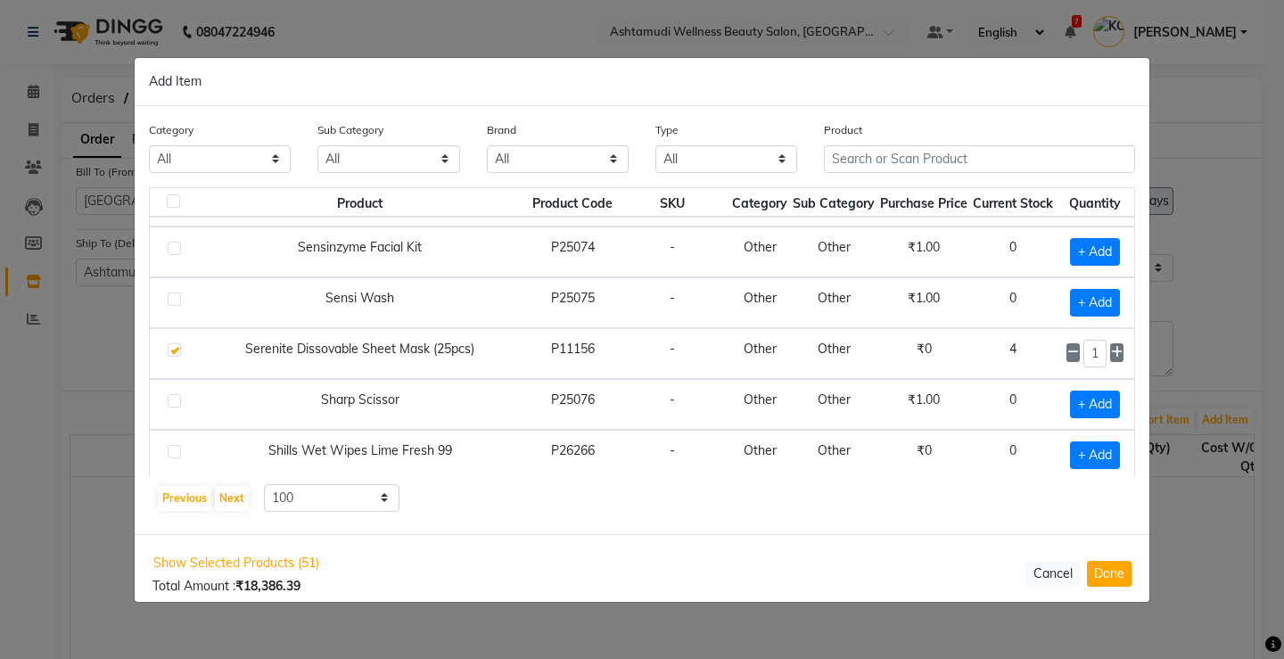
scroll to position [1873, 21]
click at [1111, 352] on icon at bounding box center [1117, 352] width 12 height 12
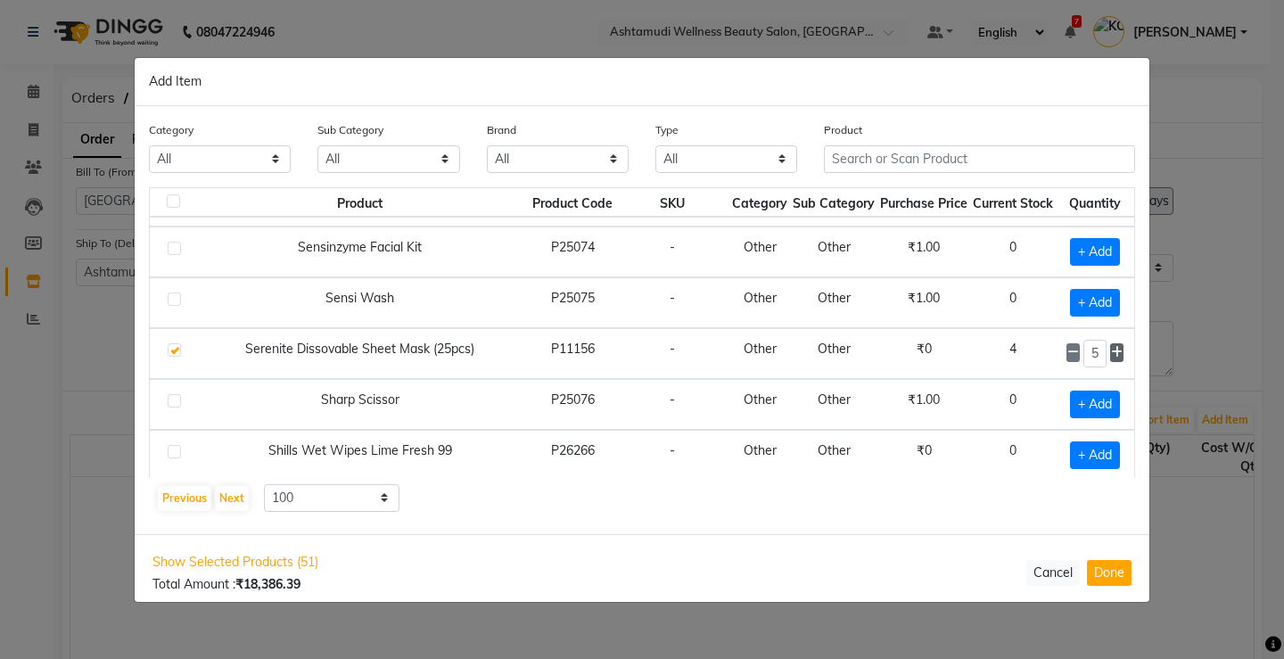
click at [1111, 352] on icon at bounding box center [1117, 352] width 12 height 12
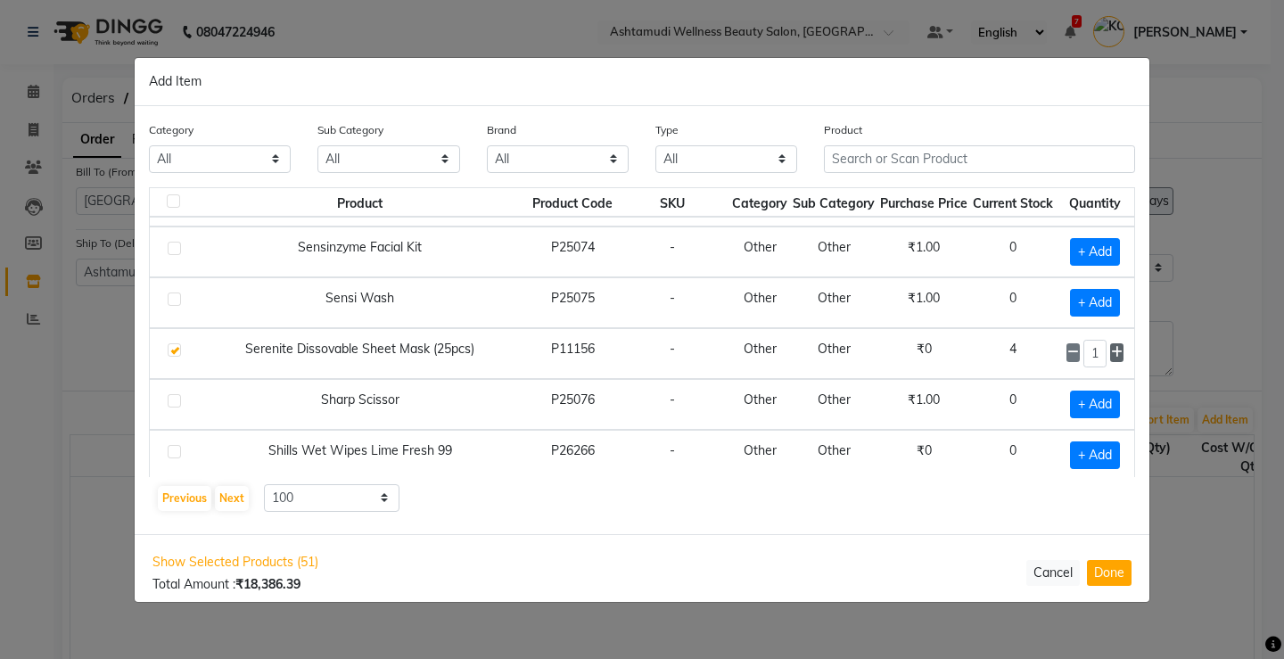
click at [1111, 352] on icon at bounding box center [1117, 352] width 12 height 12
click at [1111, 351] on icon at bounding box center [1117, 352] width 12 height 12
click at [1084, 350] on input "12" at bounding box center [1096, 354] width 24 height 28
click at [970, 415] on td "0" at bounding box center [1013, 404] width 86 height 51
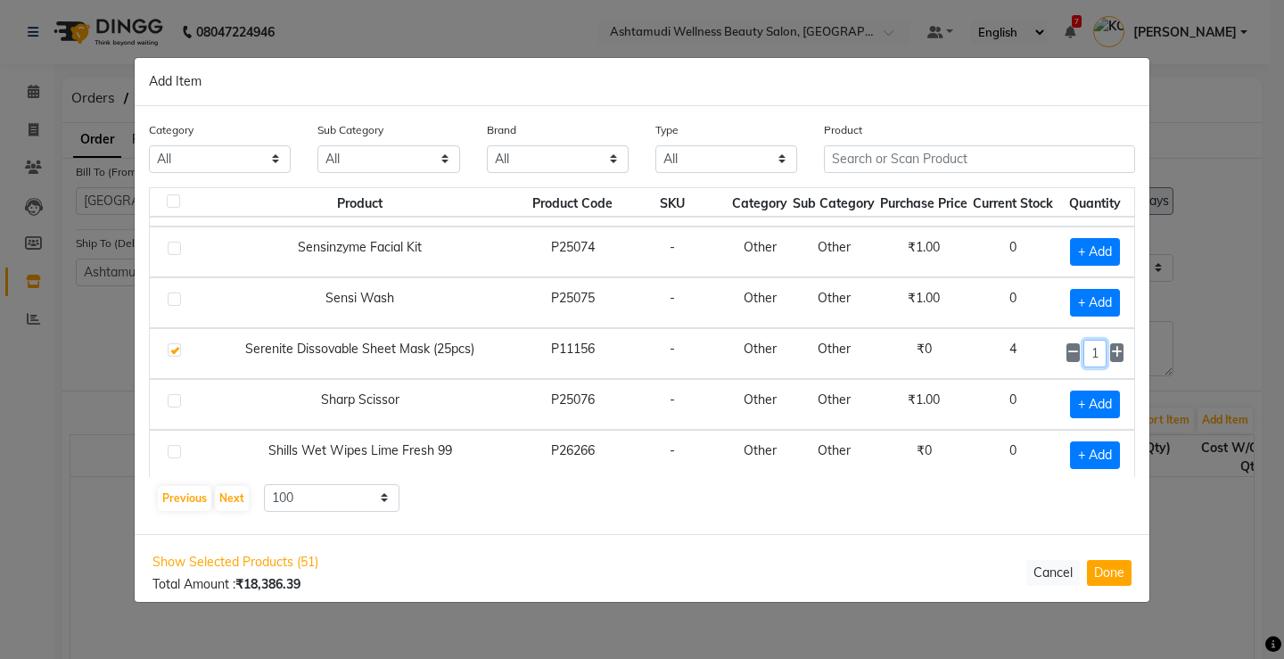
click at [1084, 351] on input "152" at bounding box center [1096, 354] width 24 height 28
click at [1090, 347] on input "52" at bounding box center [1096, 354] width 24 height 28
click at [1089, 356] on input "52" at bounding box center [1096, 354] width 24 height 28
click at [1084, 348] on input "52" at bounding box center [1096, 354] width 24 height 28
click at [1088, 348] on input "52" at bounding box center [1096, 354] width 24 height 28
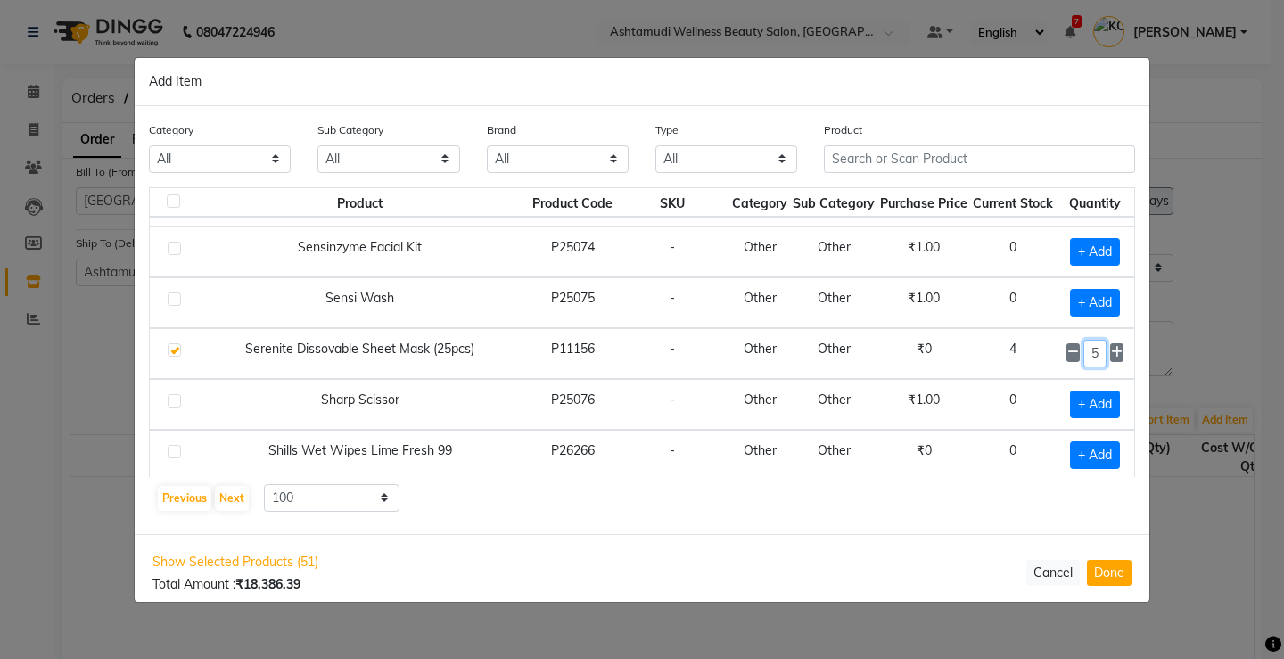
type input "2"
click at [1089, 350] on input "2" at bounding box center [1096, 354] width 24 height 28
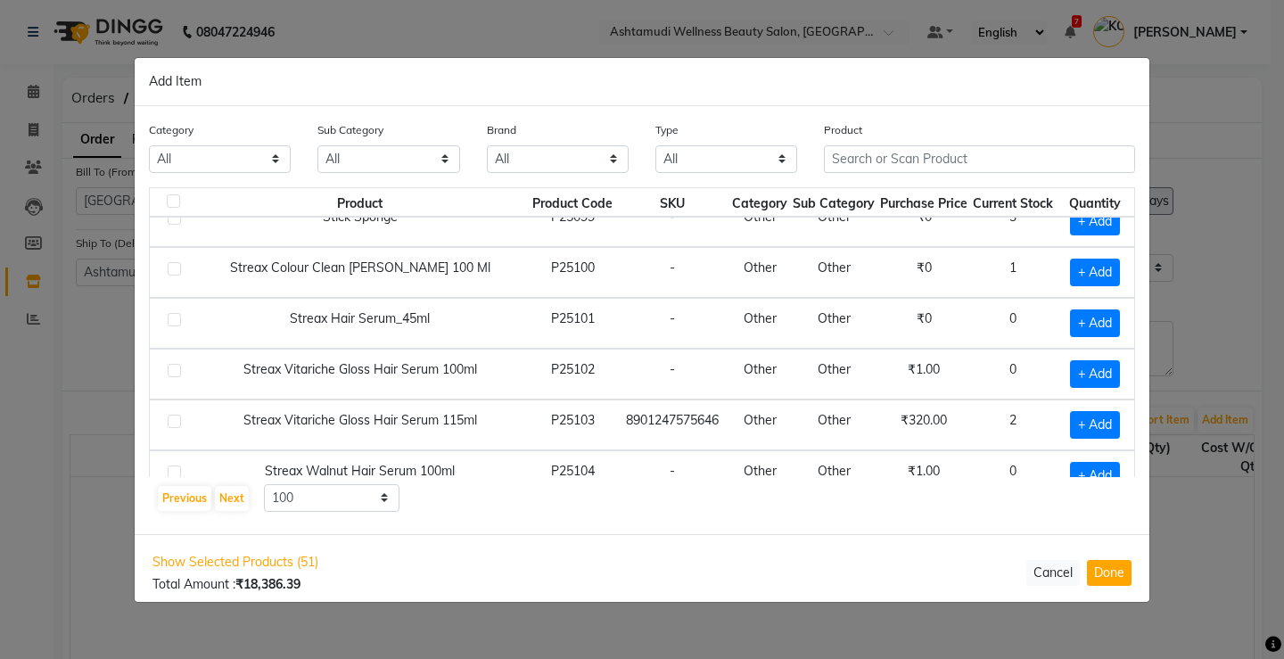
scroll to position [3567, 21]
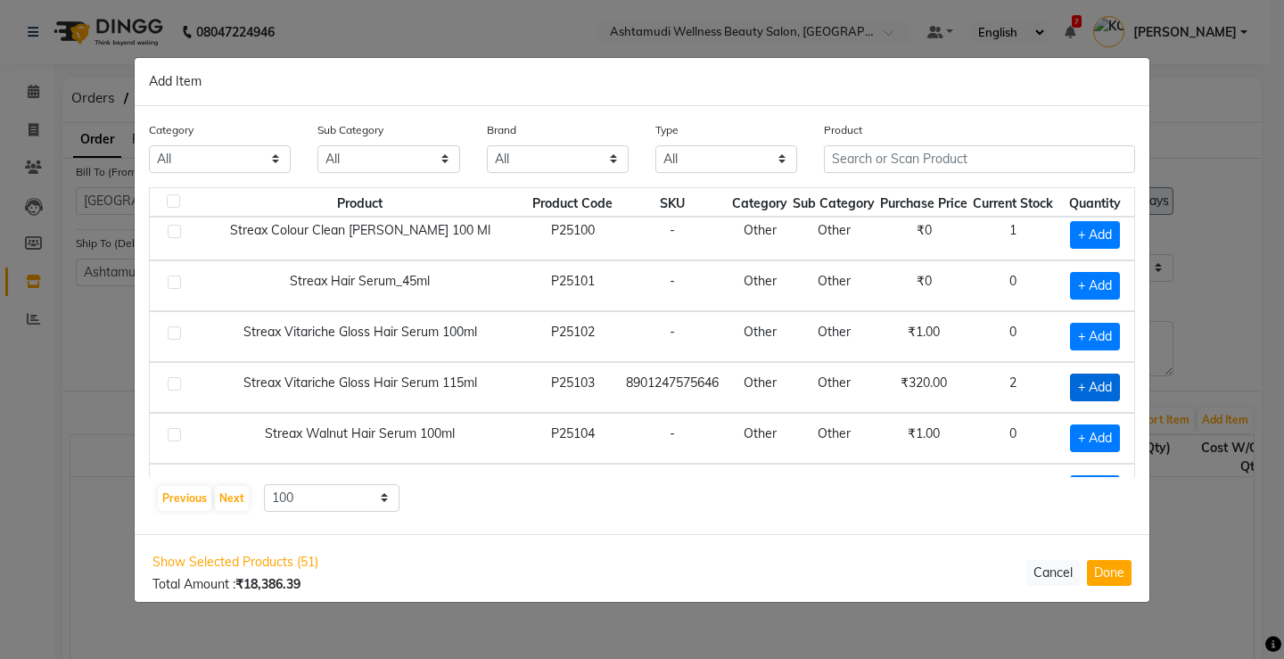
type input "10"
click at [1074, 384] on span "+ Add" at bounding box center [1095, 388] width 50 height 28
checkbox input "true"
click at [1111, 389] on icon at bounding box center [1117, 386] width 12 height 12
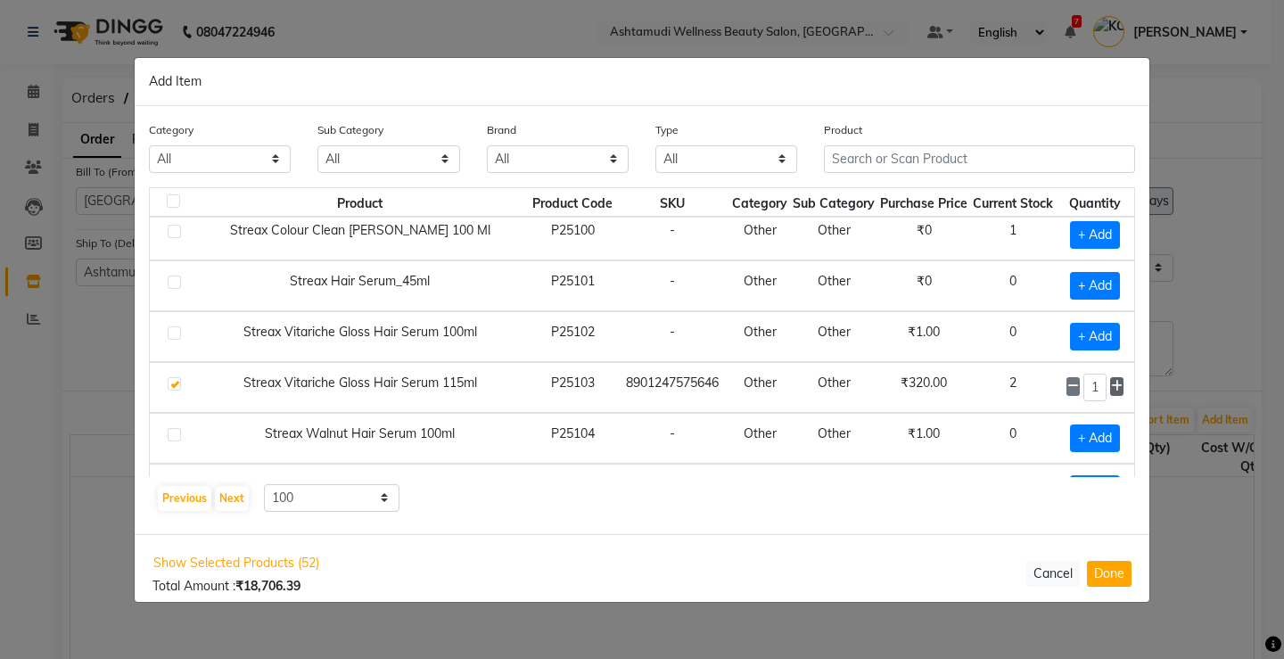
type input "2"
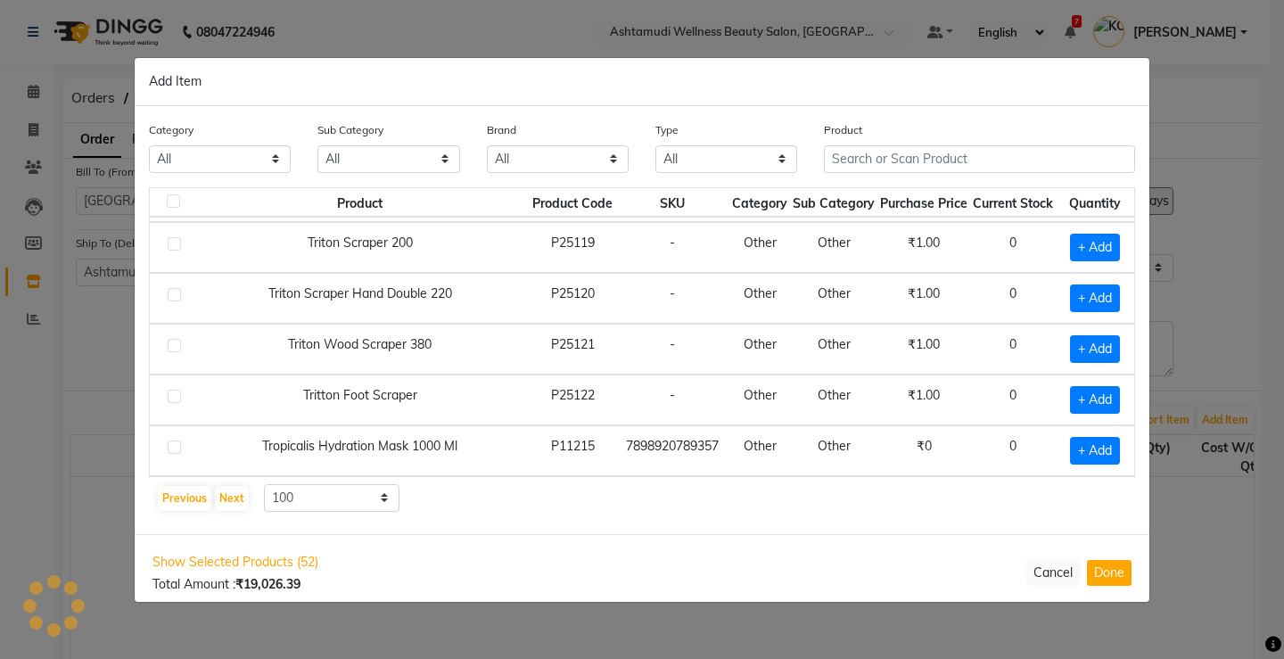
scroll to position [4839, 21]
click at [844, 150] on input "text" at bounding box center [979, 159] width 311 height 28
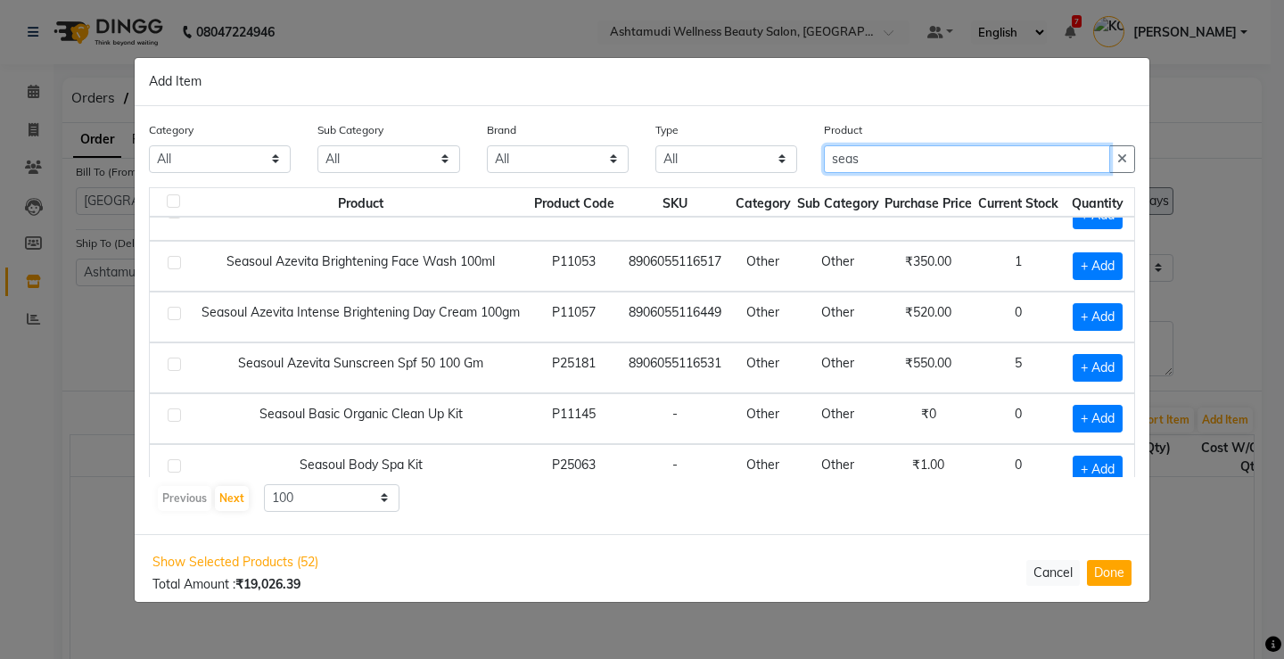
scroll to position [0, 15]
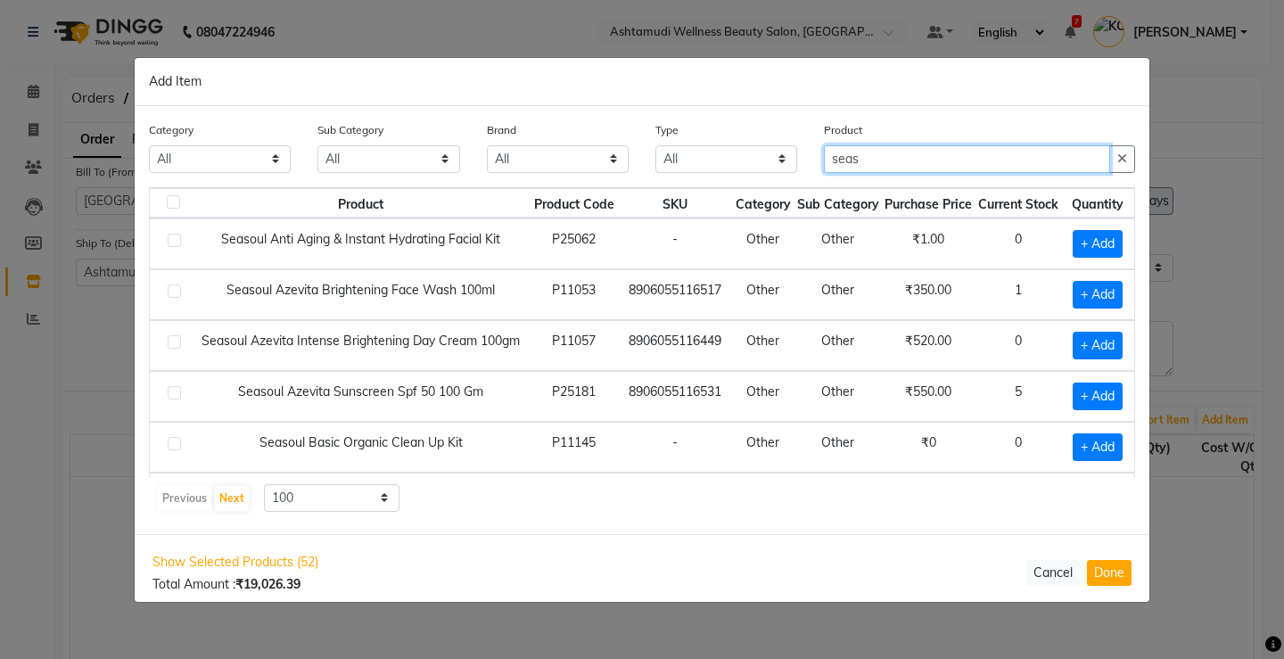
click at [875, 165] on input "seas" at bounding box center [967, 159] width 286 height 28
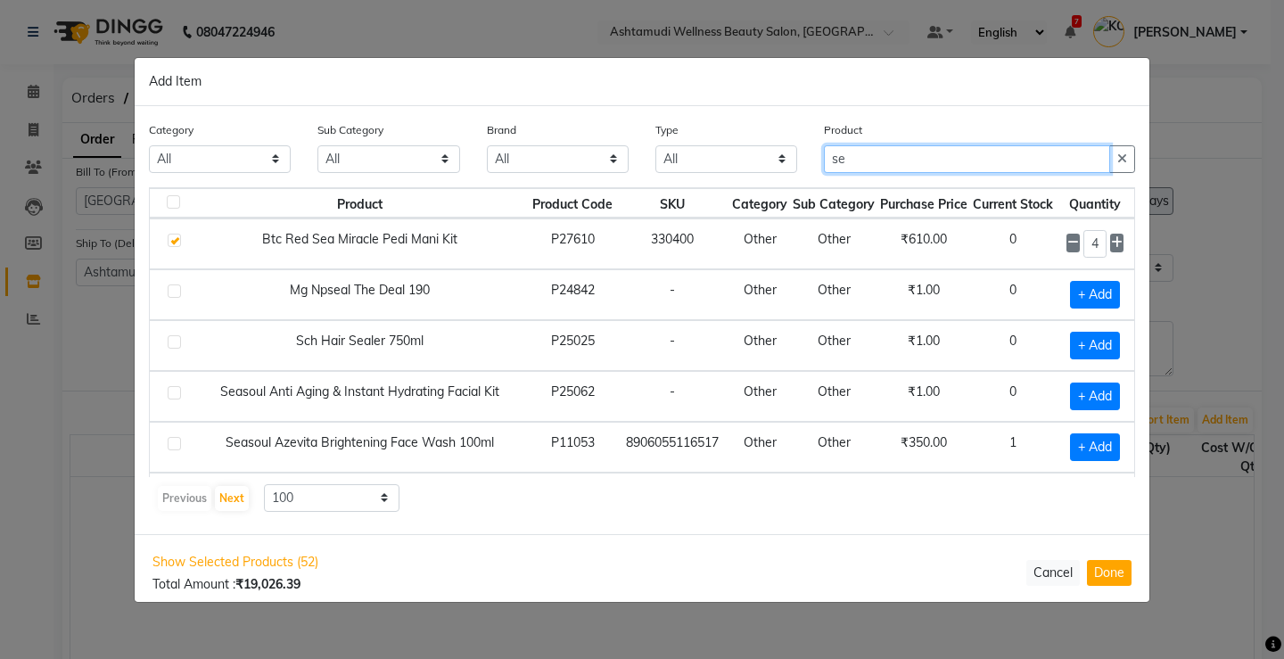
type input "s"
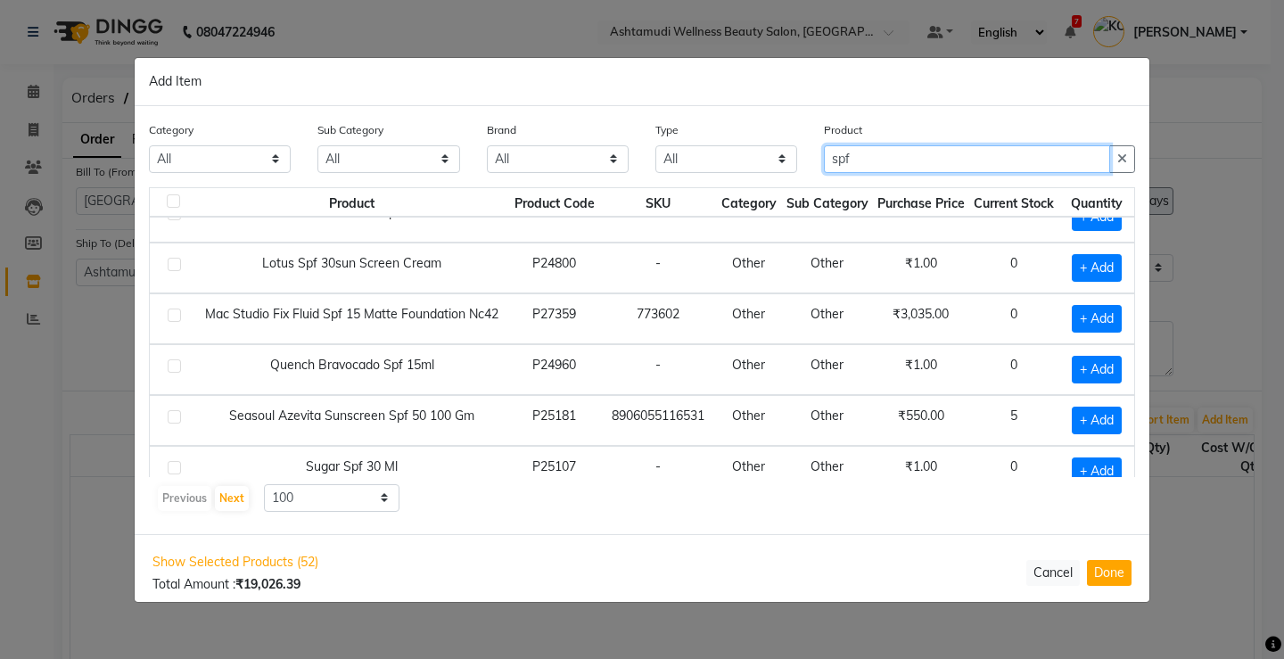
scroll to position [47, 0]
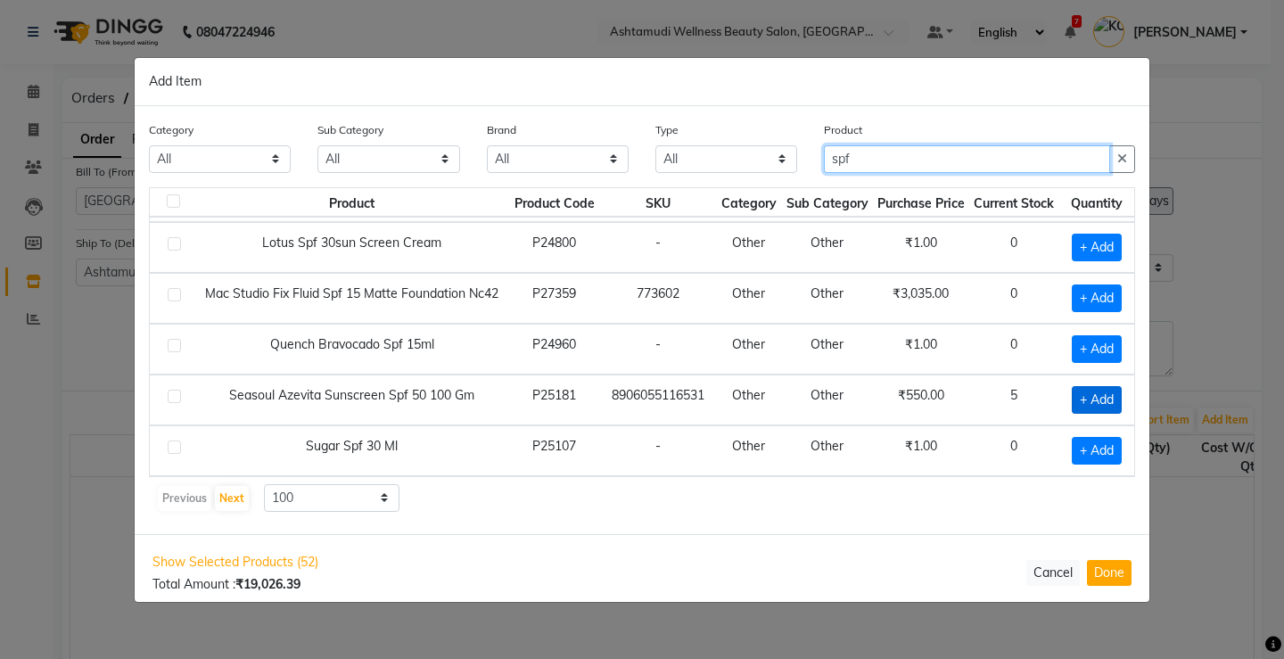
type input "spf"
click at [1072, 398] on span "+ Add" at bounding box center [1097, 400] width 50 height 28
checkbox input "true"
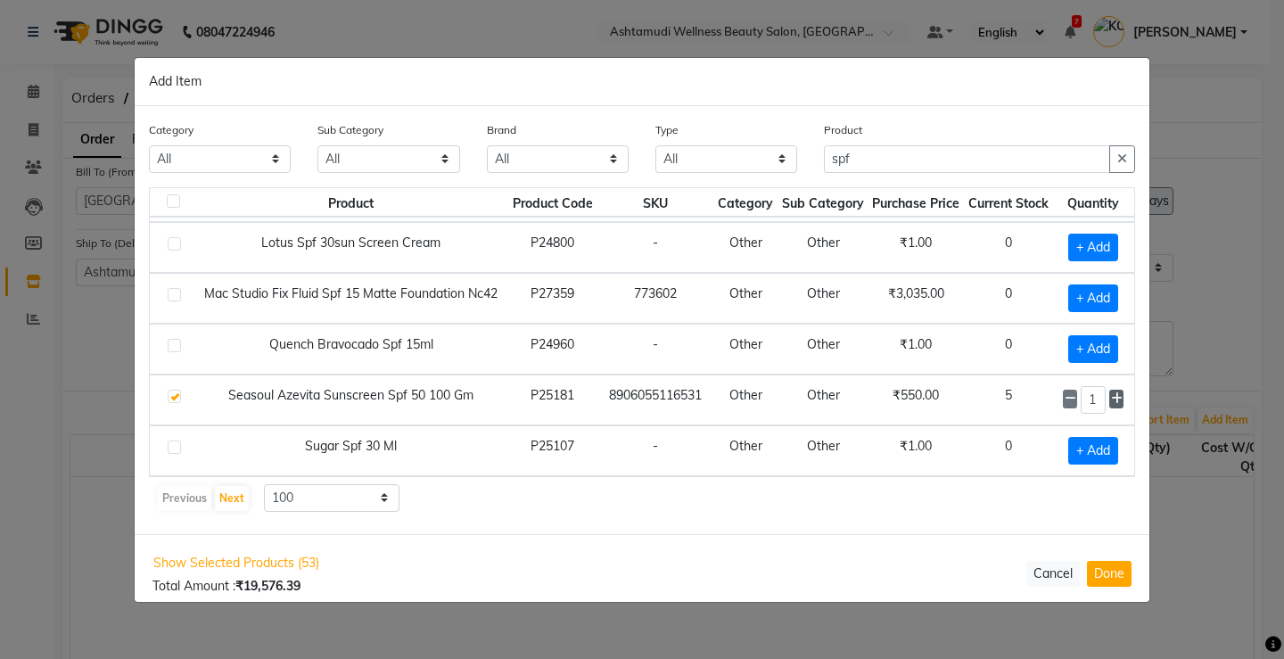
click at [1111, 398] on icon at bounding box center [1117, 398] width 12 height 12
type input "4"
click at [237, 499] on button "Next" at bounding box center [232, 498] width 34 height 25
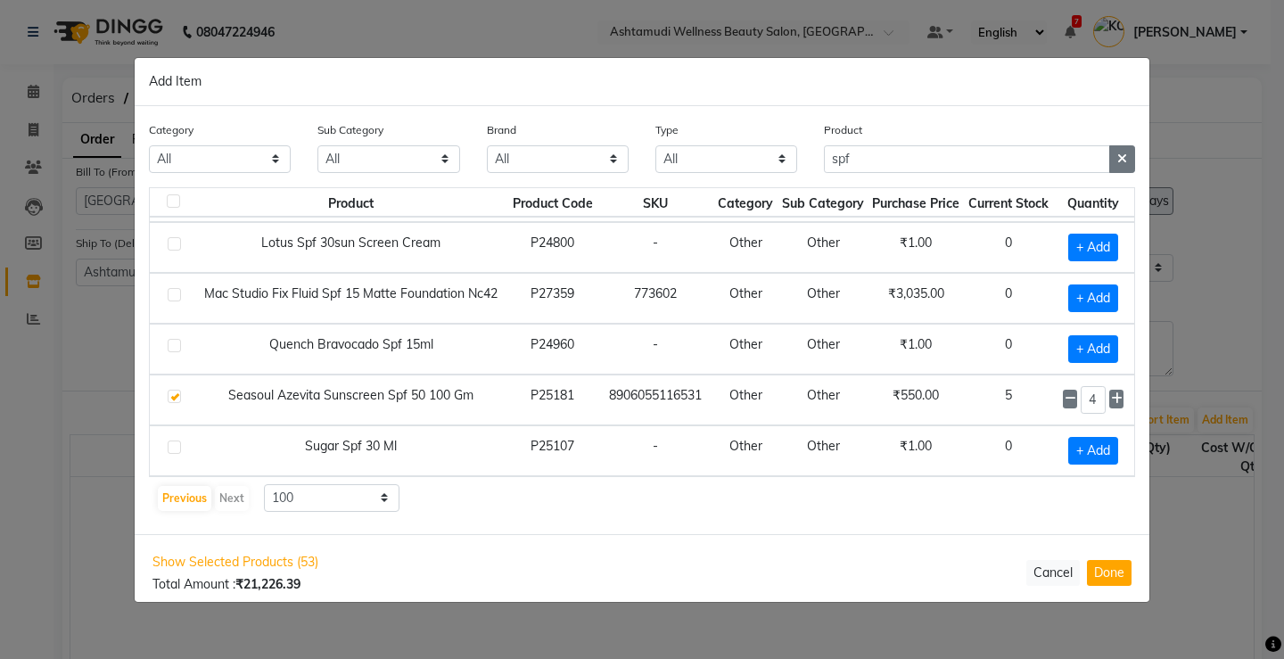
click at [1124, 158] on icon "button" at bounding box center [1122, 159] width 10 height 12
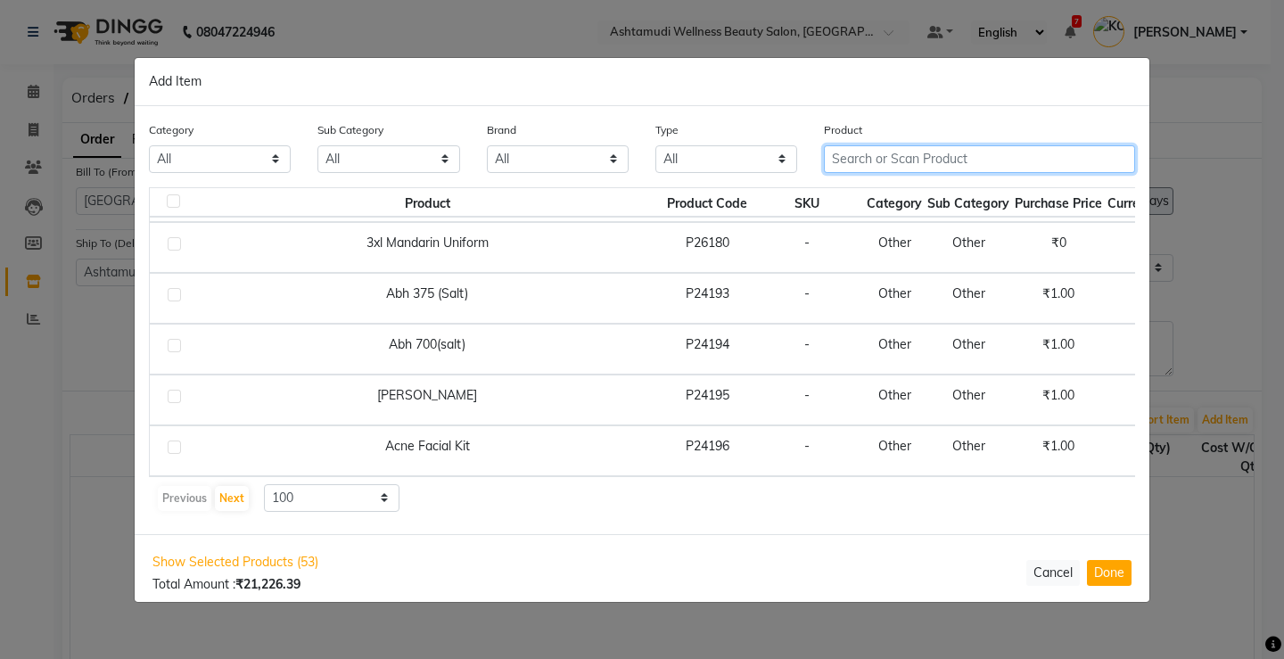
click at [911, 158] on input "text" at bounding box center [979, 159] width 311 height 28
click at [874, 164] on input "text" at bounding box center [979, 159] width 311 height 28
click at [860, 161] on input "text" at bounding box center [979, 159] width 311 height 28
click at [842, 151] on input "text" at bounding box center [979, 159] width 311 height 28
click at [842, 152] on input "text" at bounding box center [979, 159] width 311 height 28
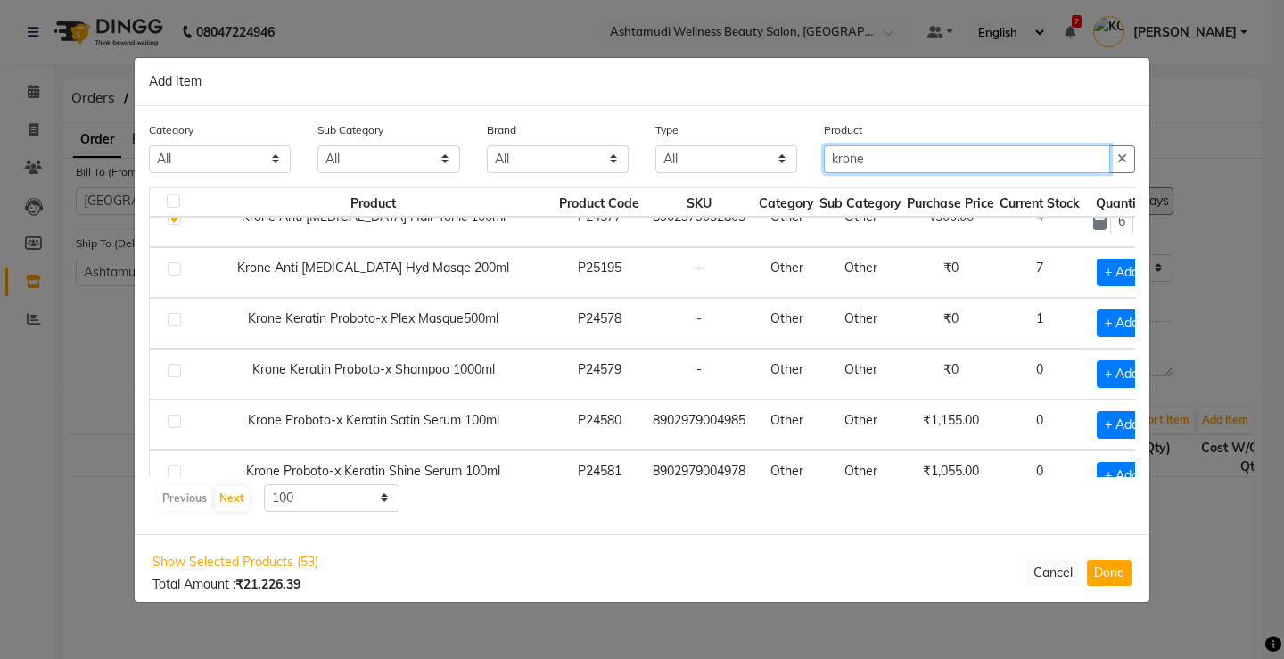
scroll to position [0, 0]
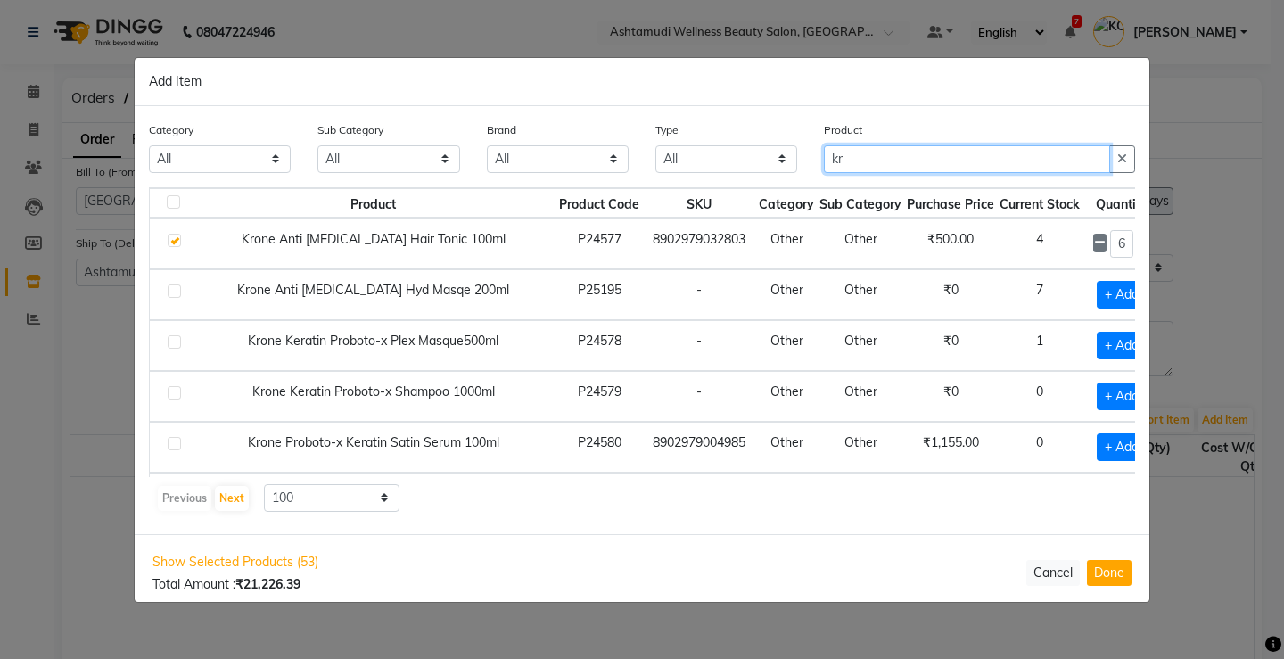
type input "k"
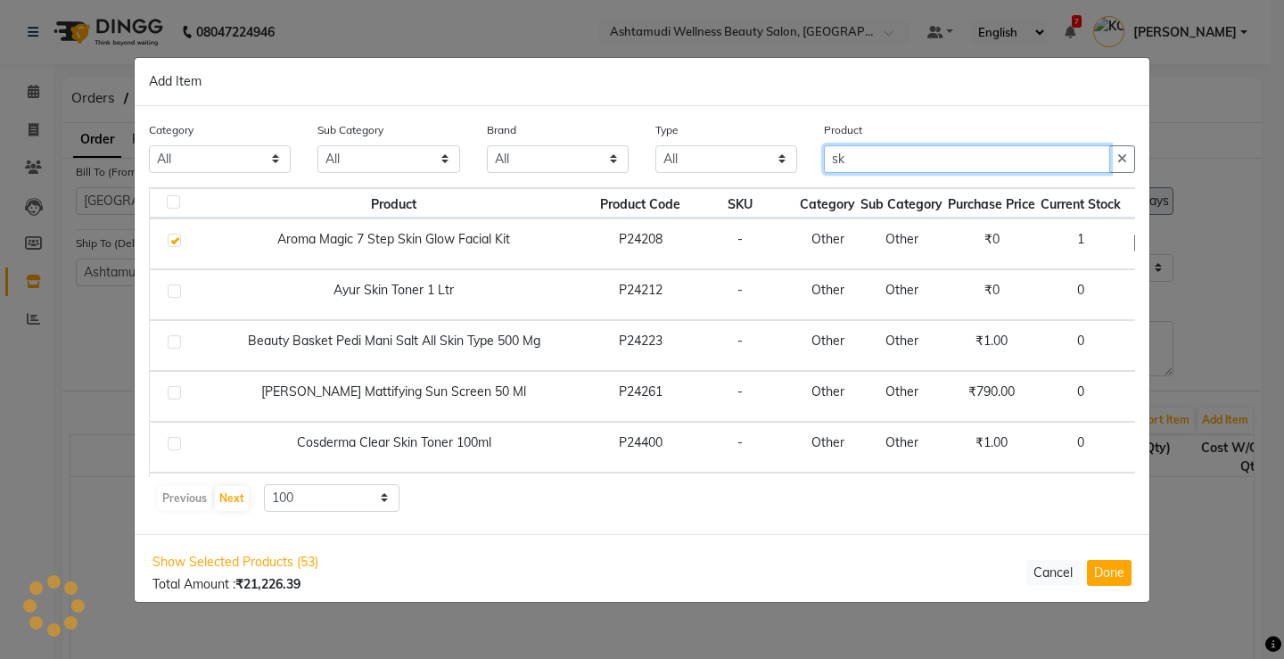
type input "s"
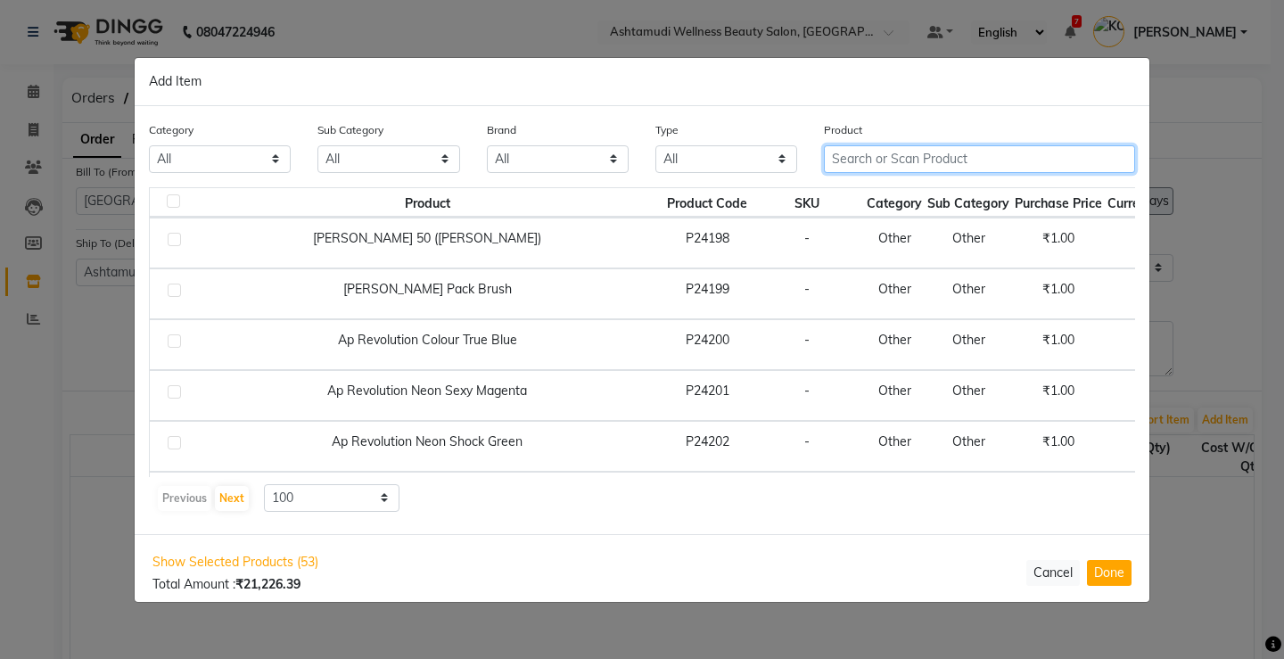
scroll to position [268, 0]
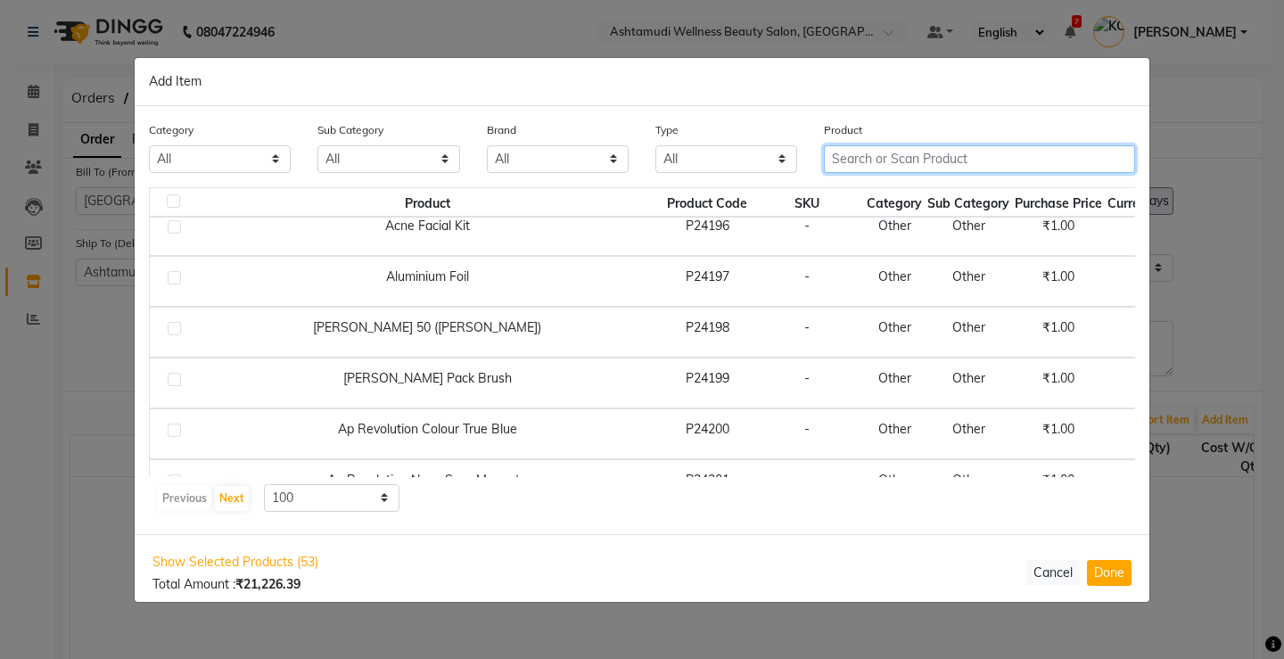
click at [933, 156] on input "text" at bounding box center [979, 159] width 311 height 28
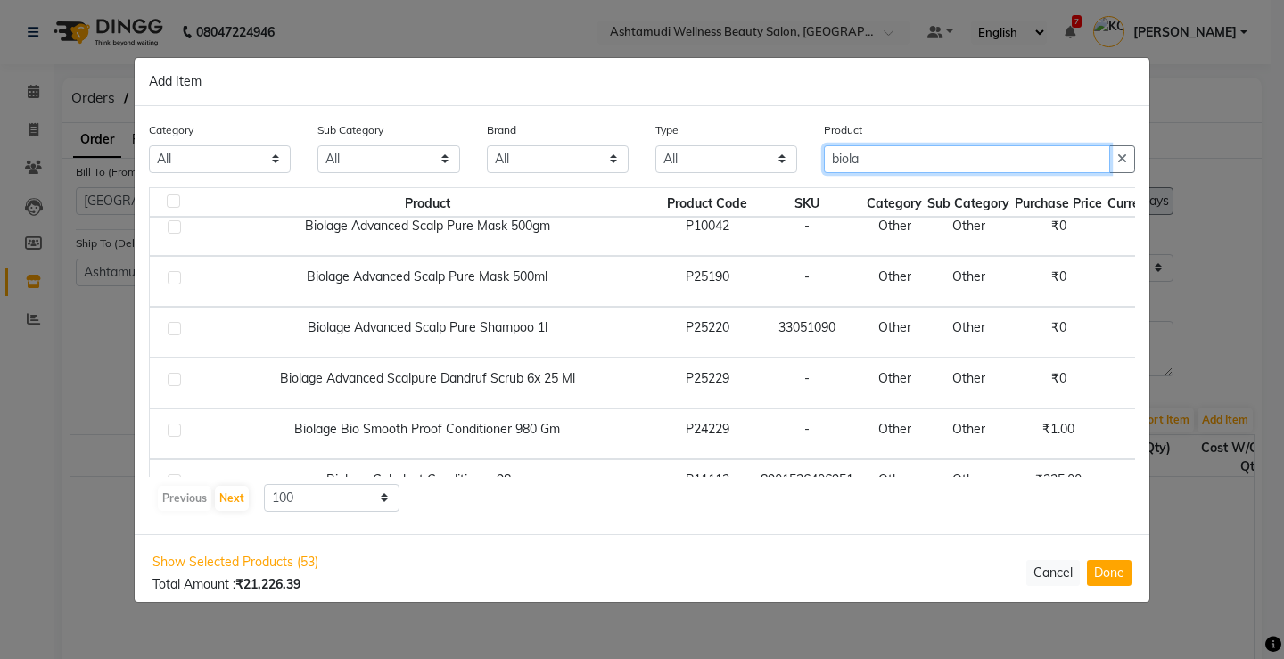
type input "biola"
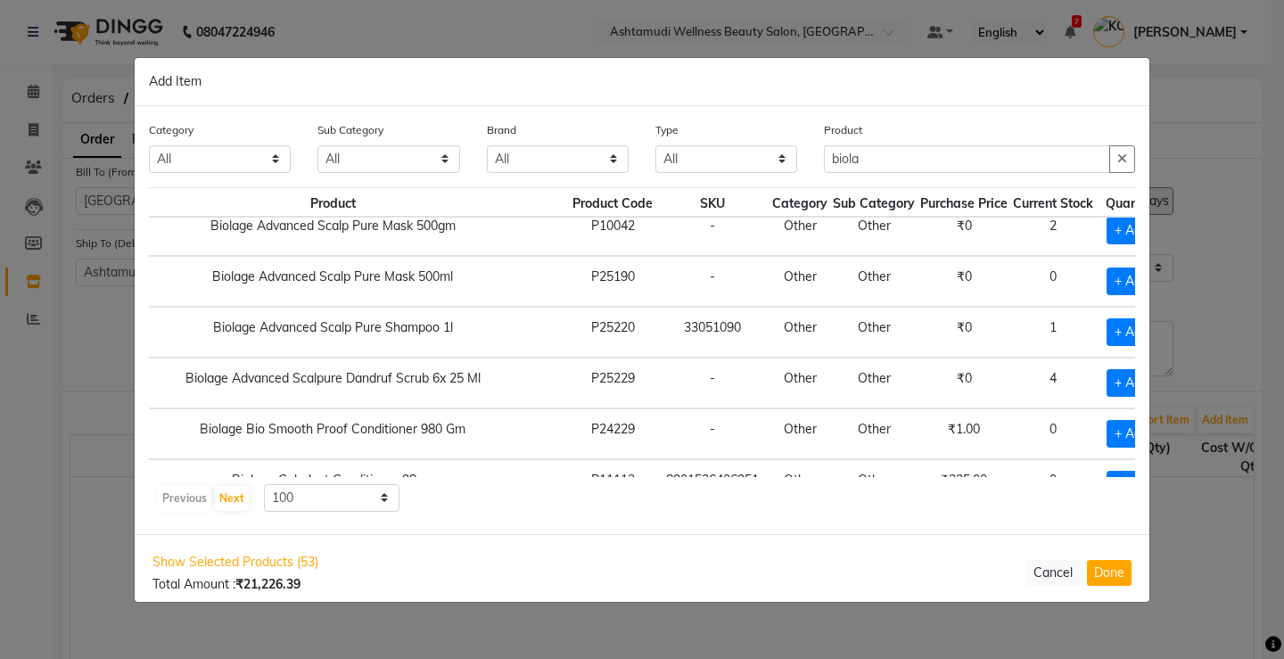
scroll to position [268, 150]
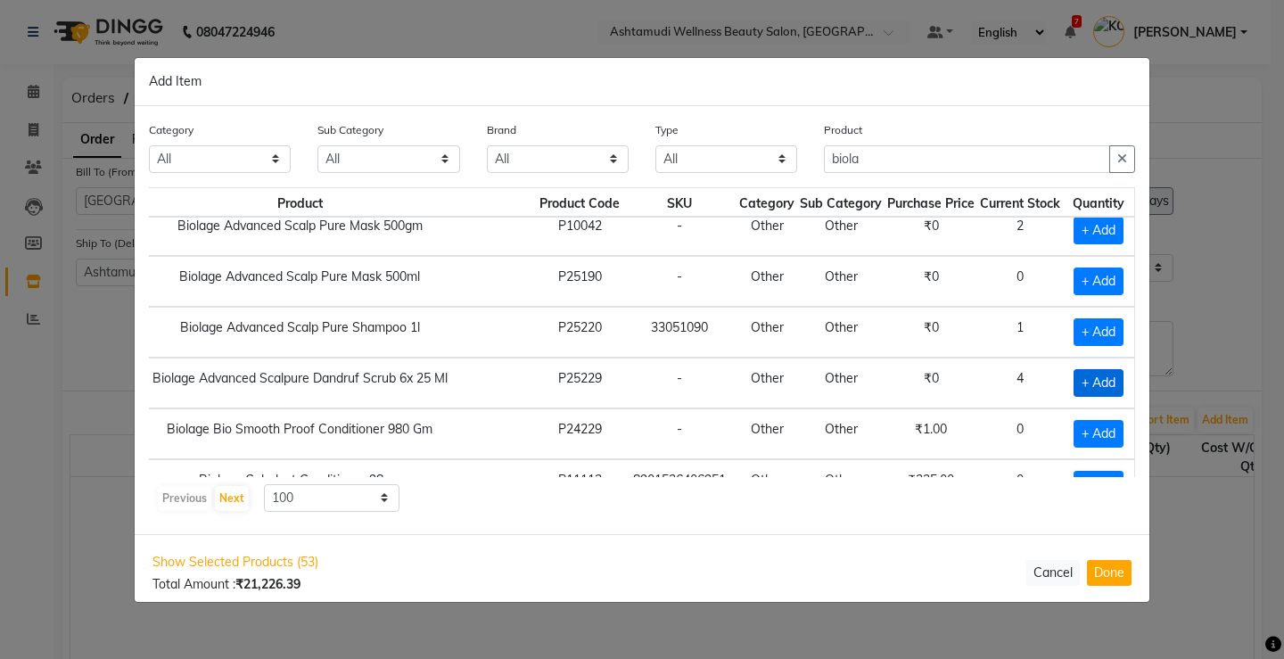
click at [1074, 377] on span "+ Add" at bounding box center [1099, 383] width 50 height 28
checkbox input "true"
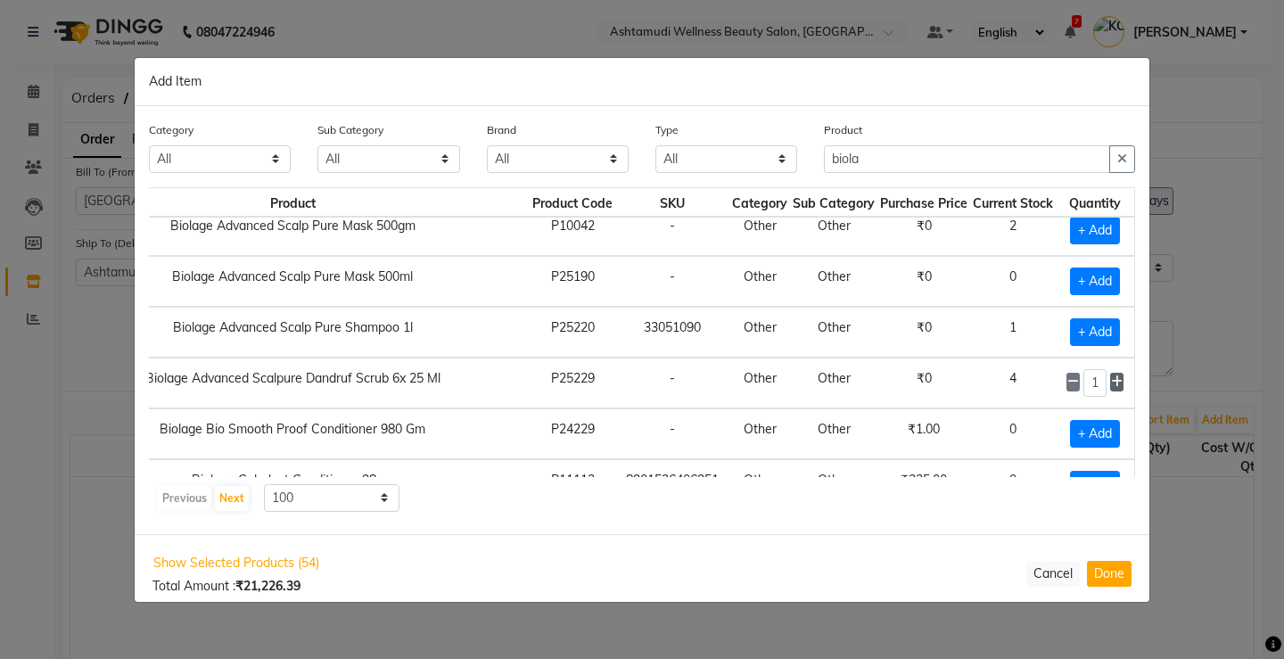
click at [1111, 385] on icon at bounding box center [1117, 381] width 12 height 12
type input "4"
click at [924, 164] on input "biola" at bounding box center [967, 159] width 286 height 28
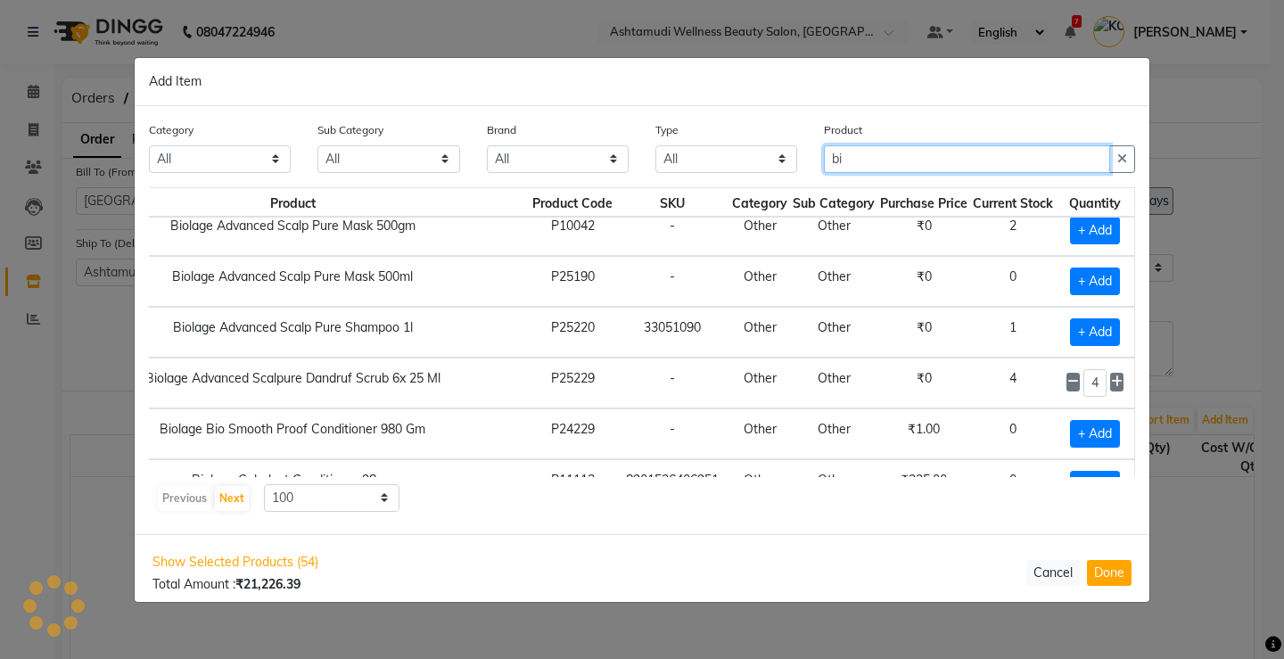
type input "b"
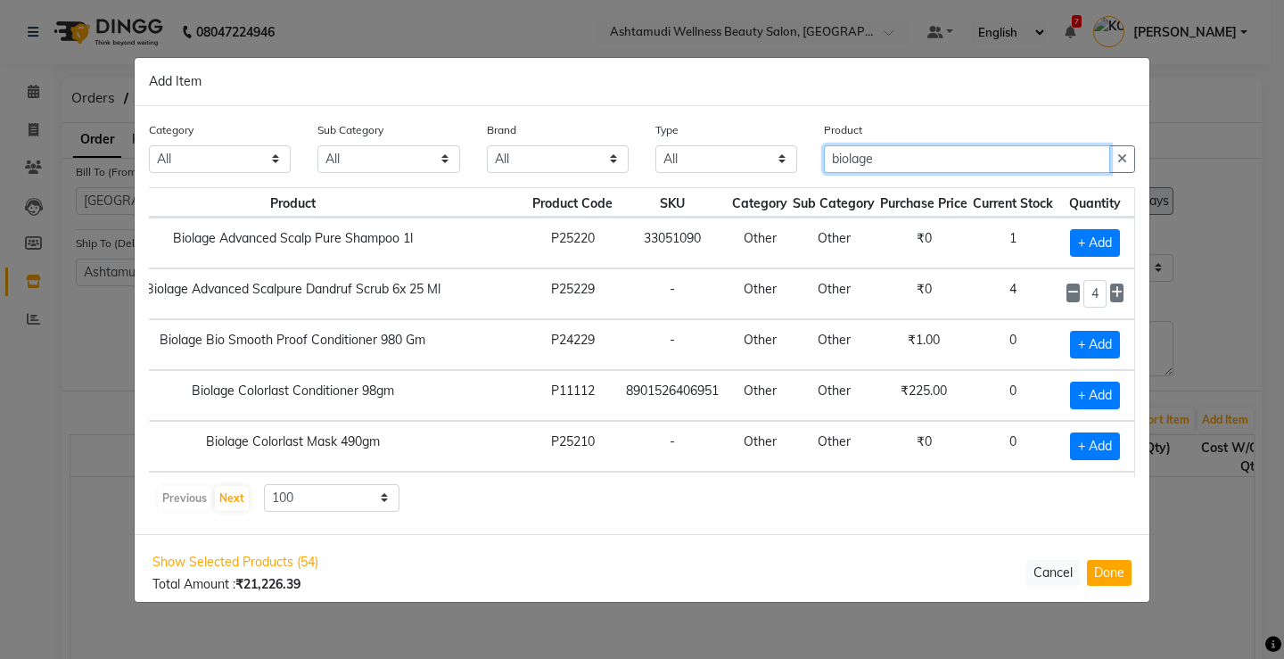
scroll to position [446, 150]
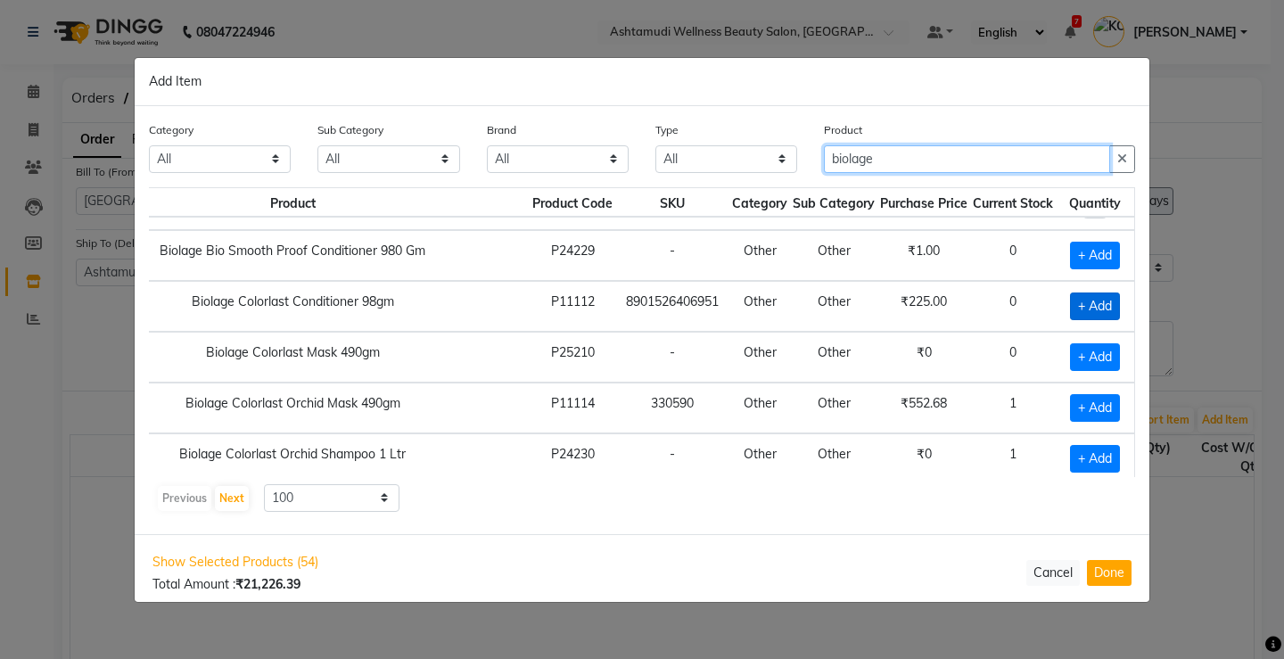
type input "biolage"
click at [1085, 307] on span "+ Add" at bounding box center [1095, 307] width 50 height 28
checkbox input "true"
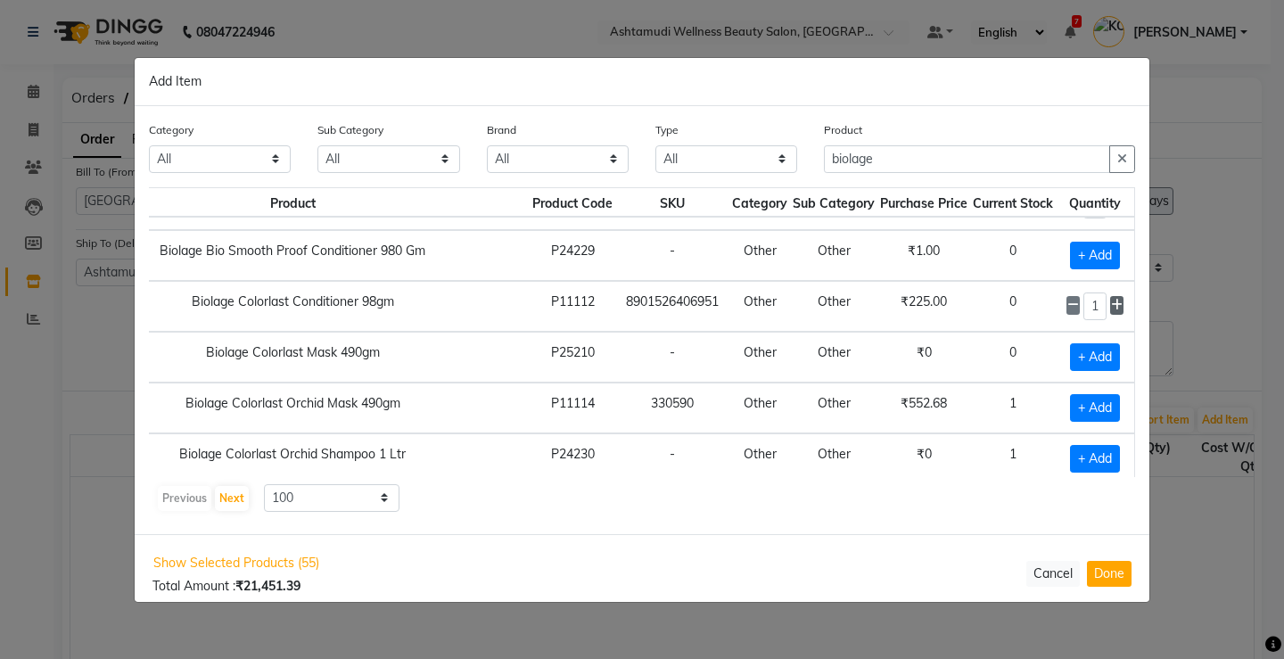
click at [1111, 307] on icon at bounding box center [1117, 305] width 12 height 12
click at [1111, 306] on icon at bounding box center [1117, 305] width 12 height 12
type input "4"
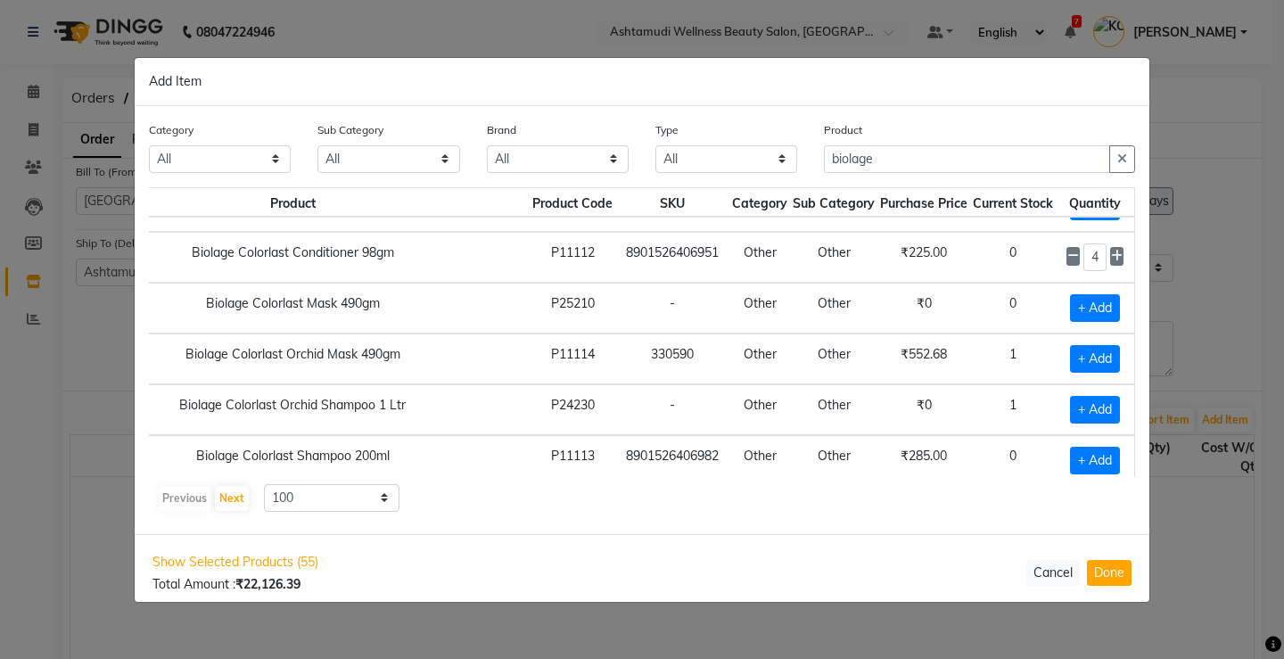
scroll to position [535, 150]
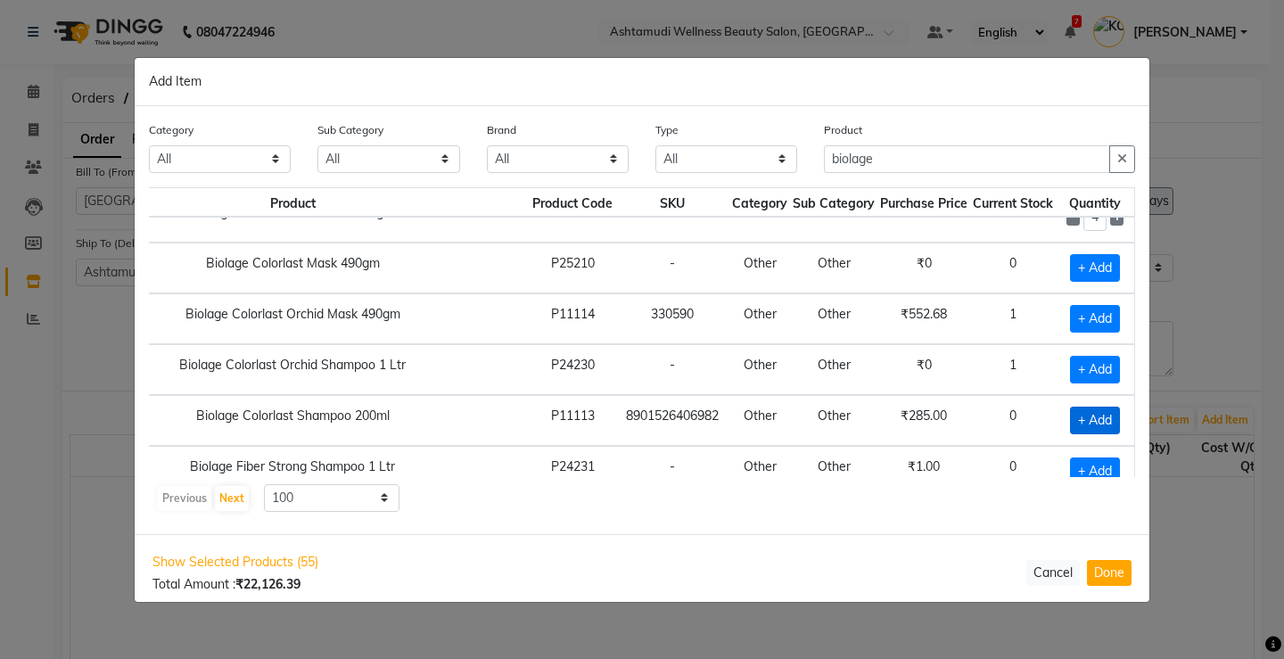
click at [1096, 416] on span "+ Add" at bounding box center [1095, 421] width 50 height 28
checkbox input "true"
click at [1117, 418] on span at bounding box center [1116, 419] width 13 height 19
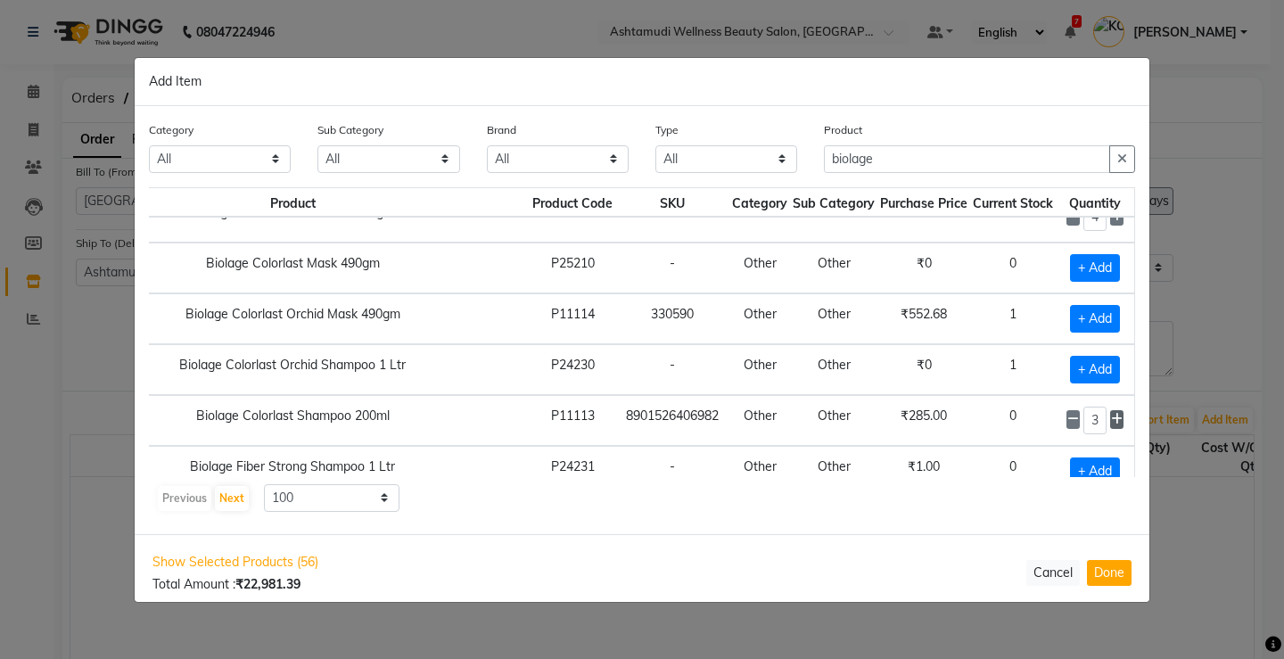
type input "4"
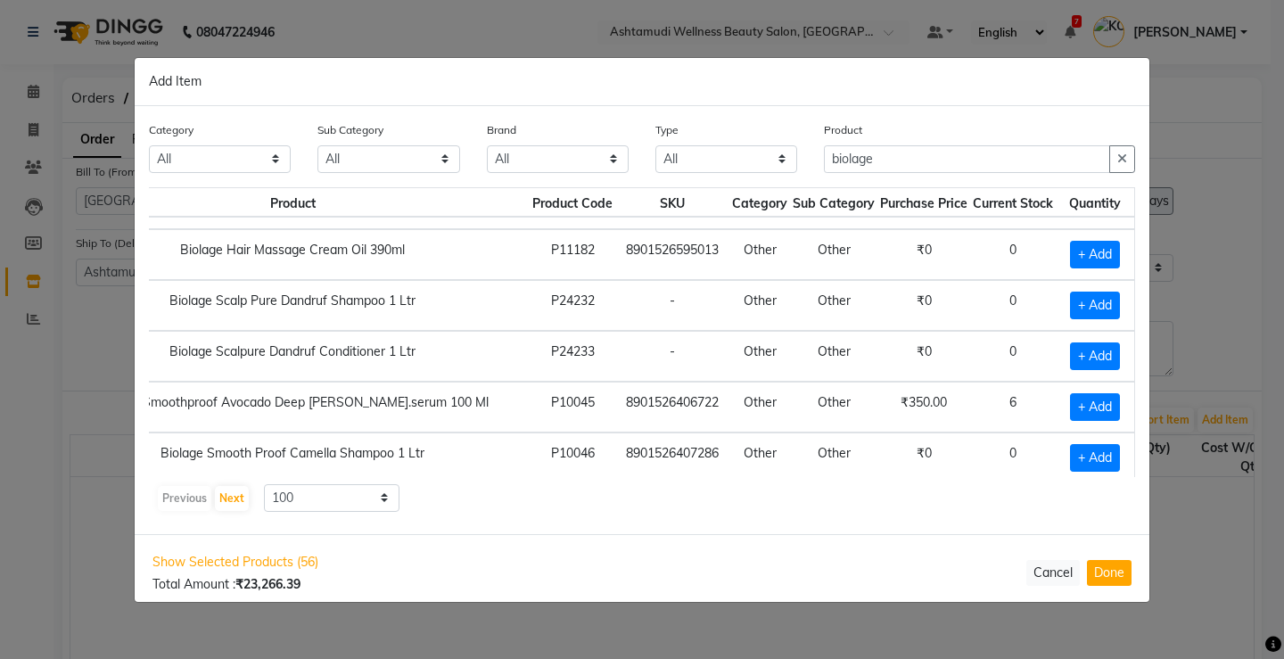
scroll to position [874, 150]
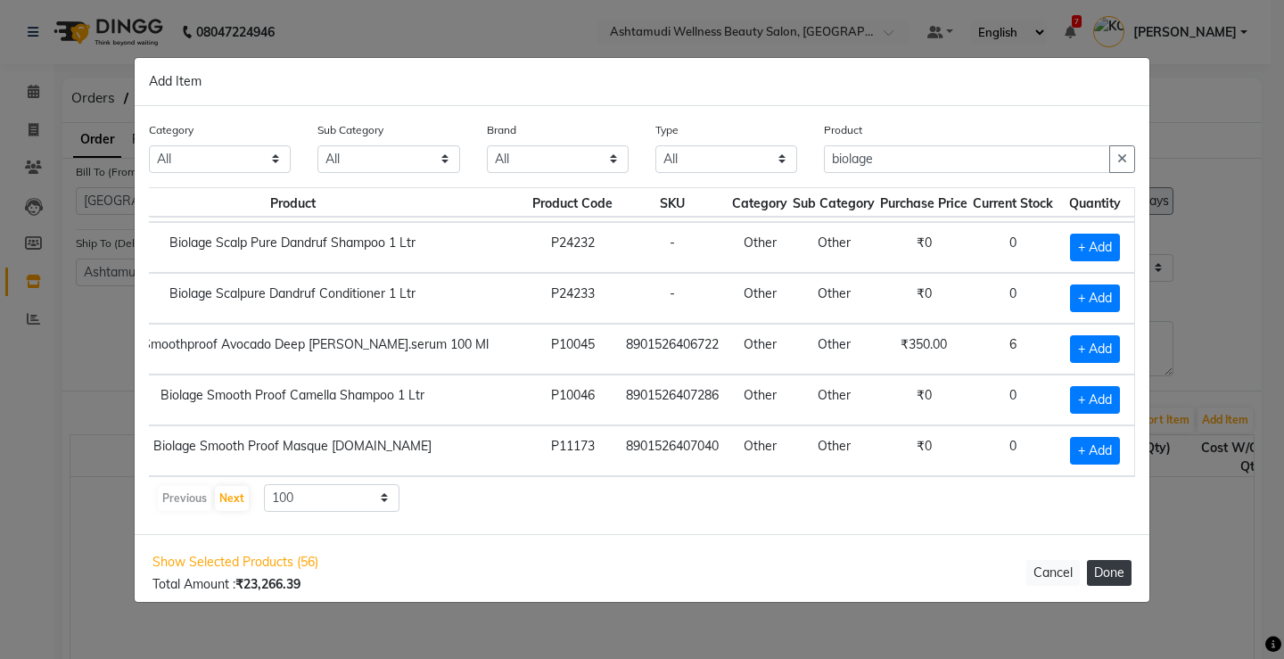
click at [1116, 569] on button "Done" at bounding box center [1109, 573] width 45 height 26
select select "1801"
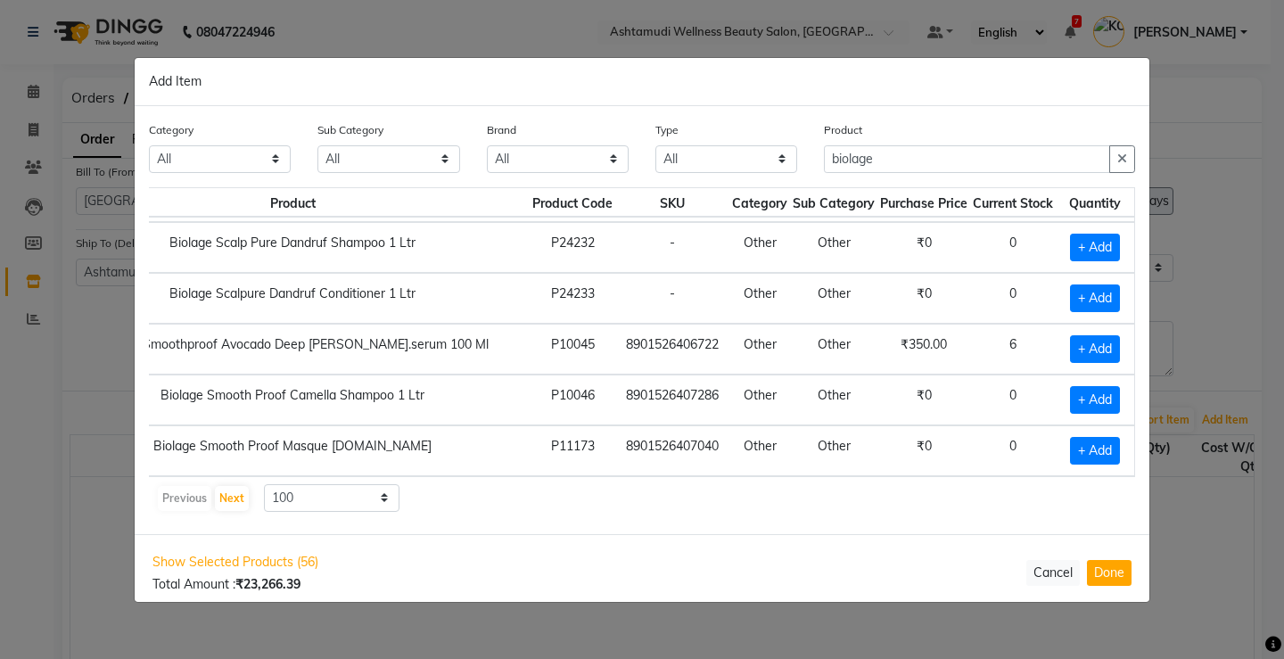
select select "1801"
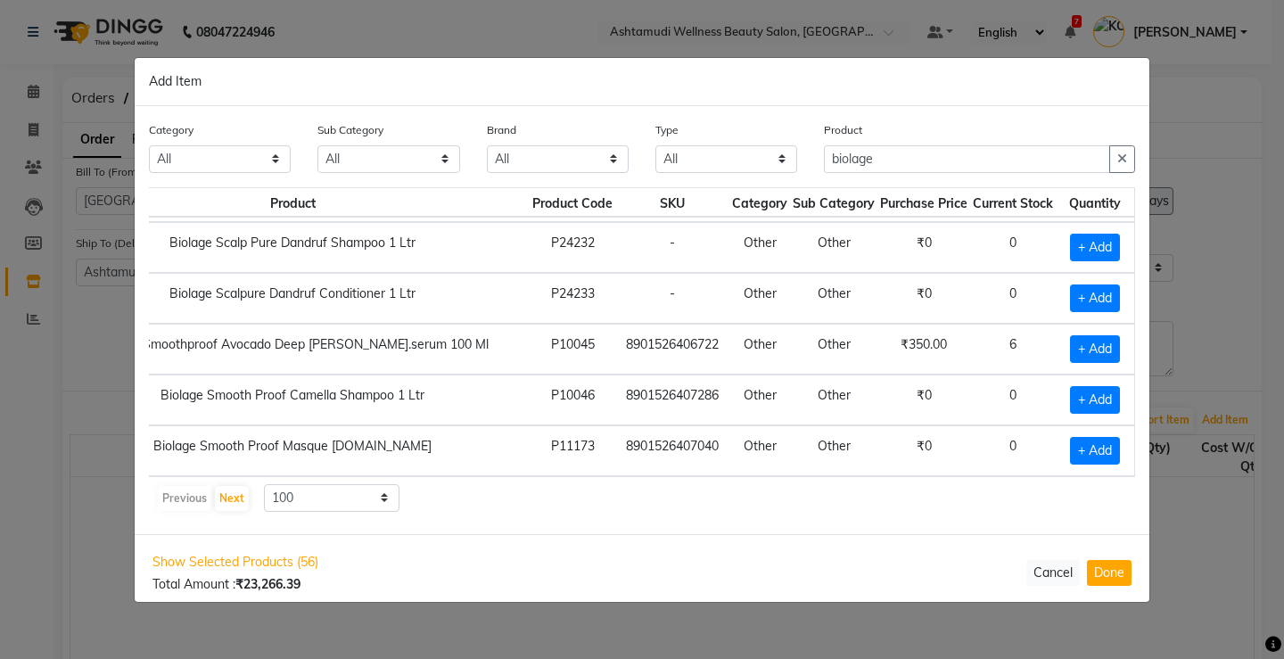
select select "1801"
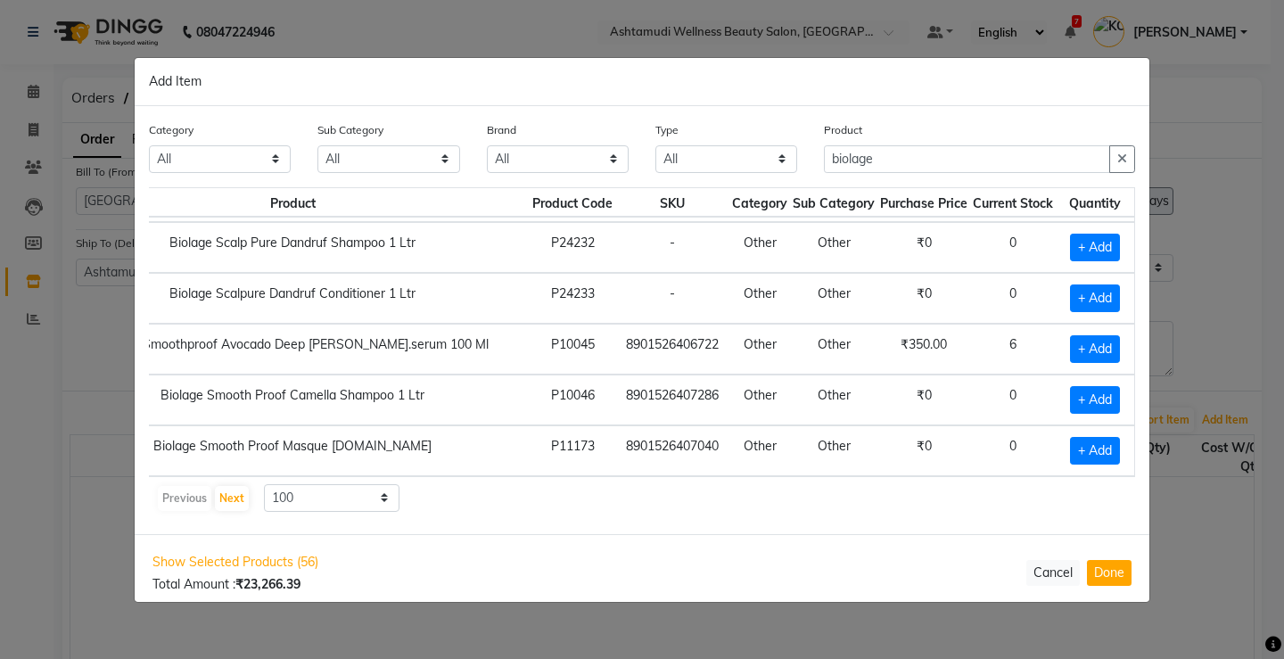
select select "1801"
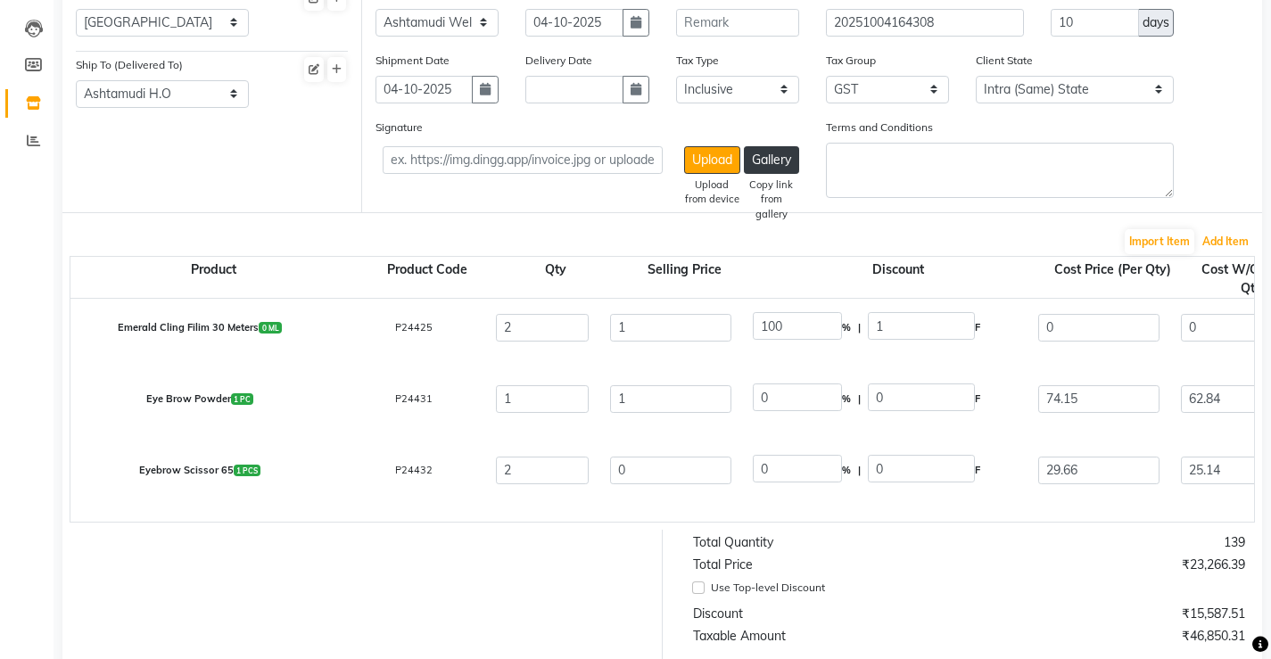
scroll to position [713, 0]
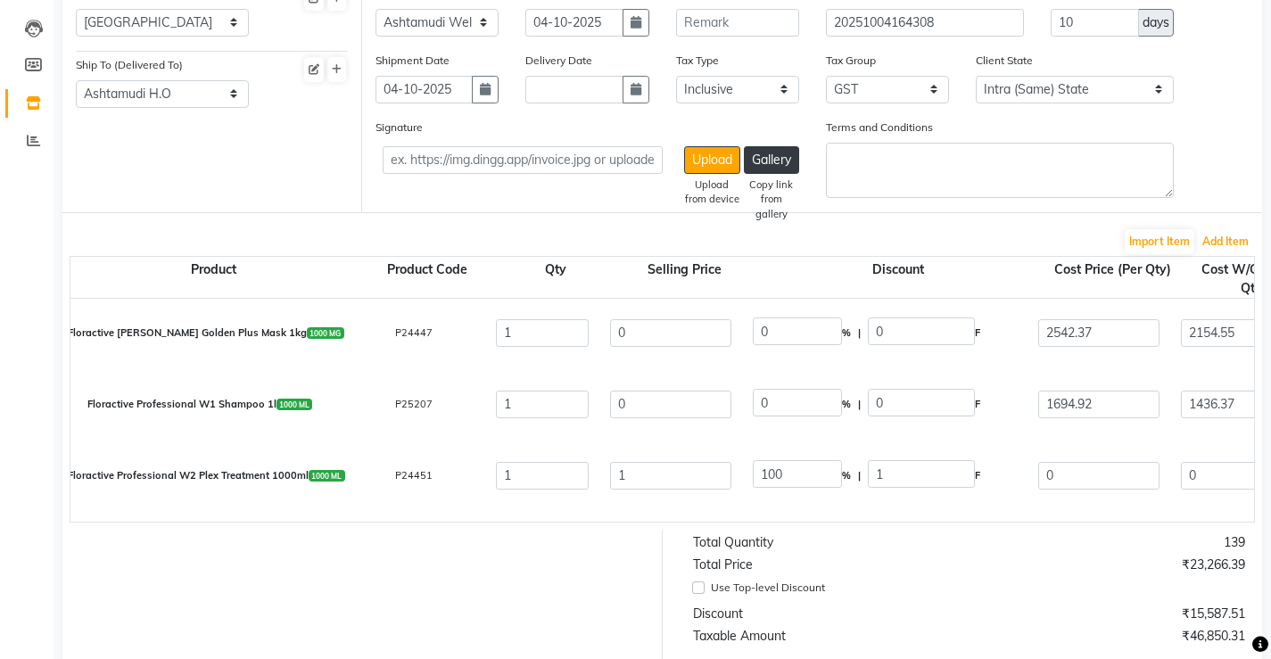
select select "1801"
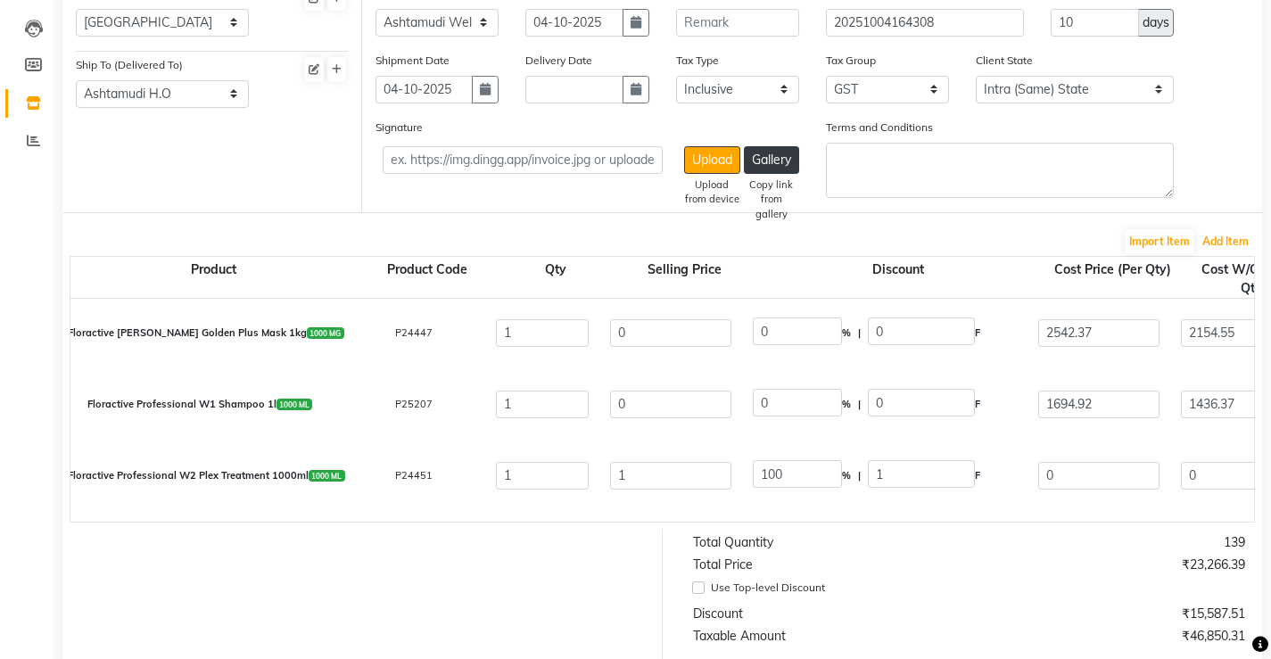
select select "1801"
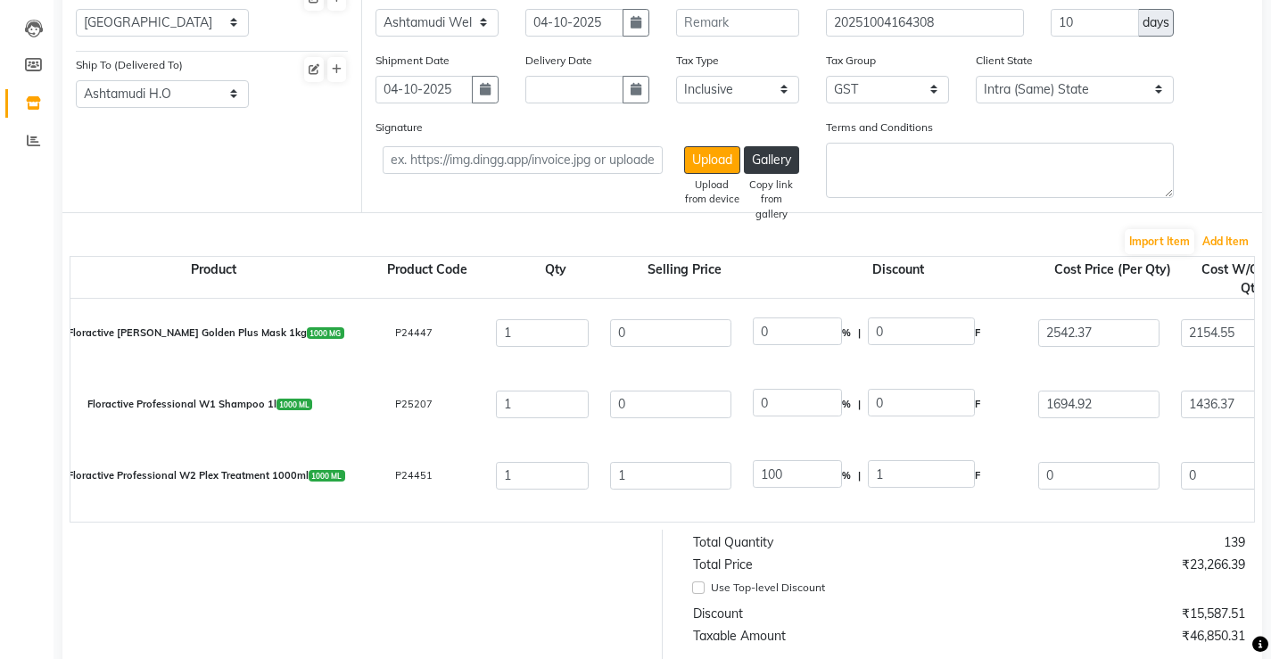
select select "1801"
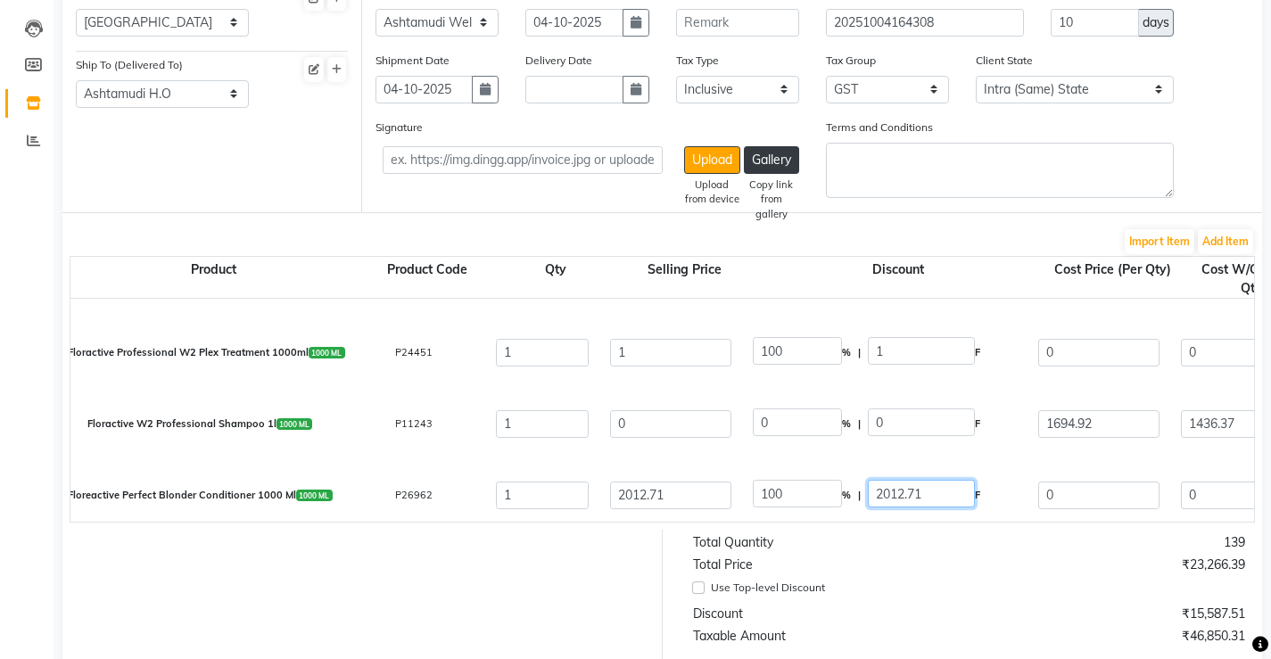
click at [946, 499] on input "2012.71" at bounding box center [921, 494] width 107 height 28
type input "2"
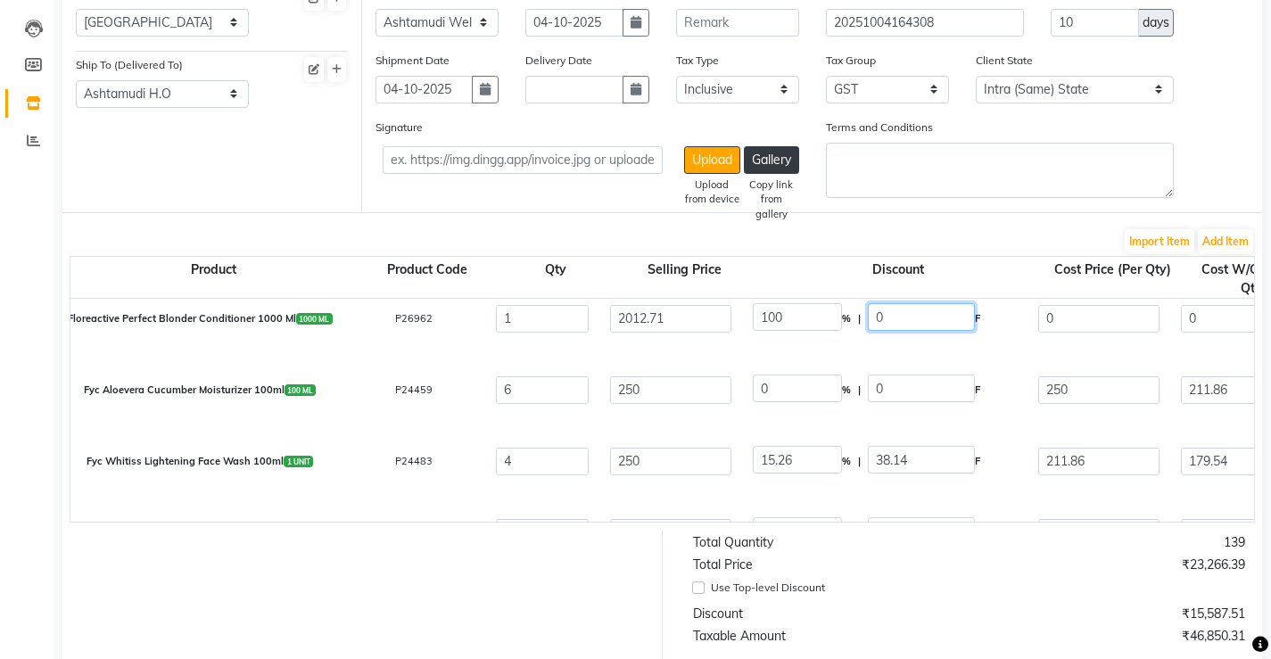
scroll to position [1159, 0]
type input "0"
click at [928, 460] on input "38.14" at bounding box center [921, 458] width 107 height 28
type input "0"
type input "2012.71"
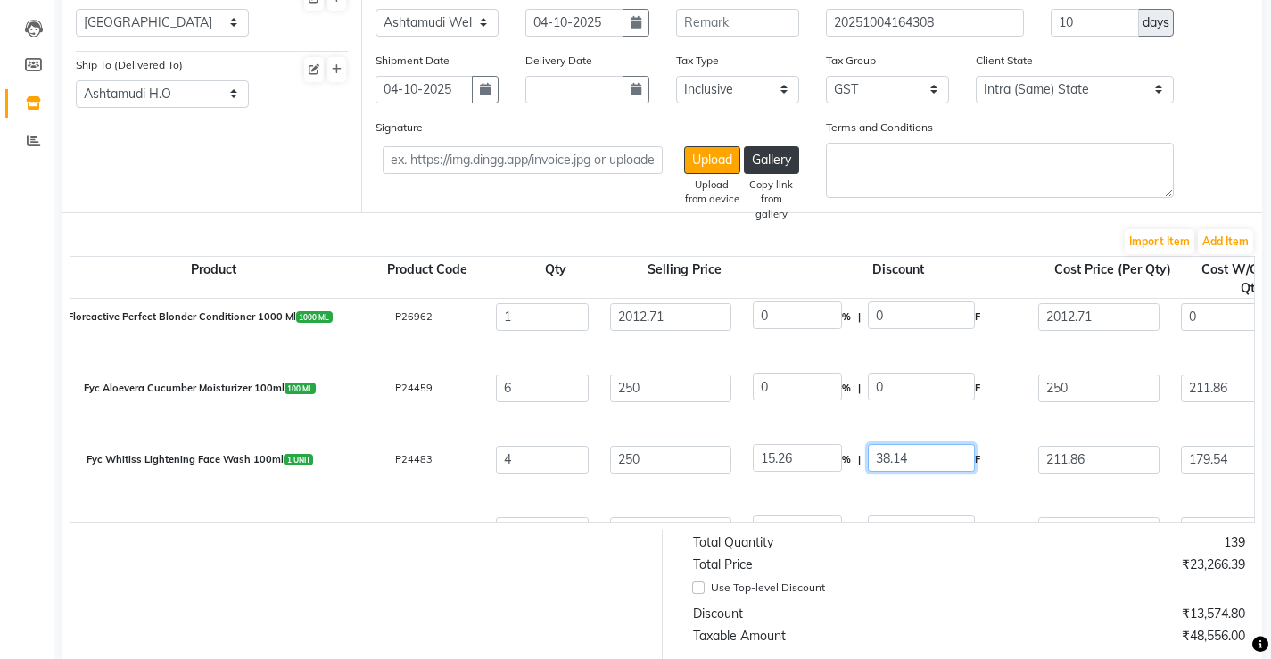
type input "1705.69"
type input "307.02"
type input "2012.71"
type input "3"
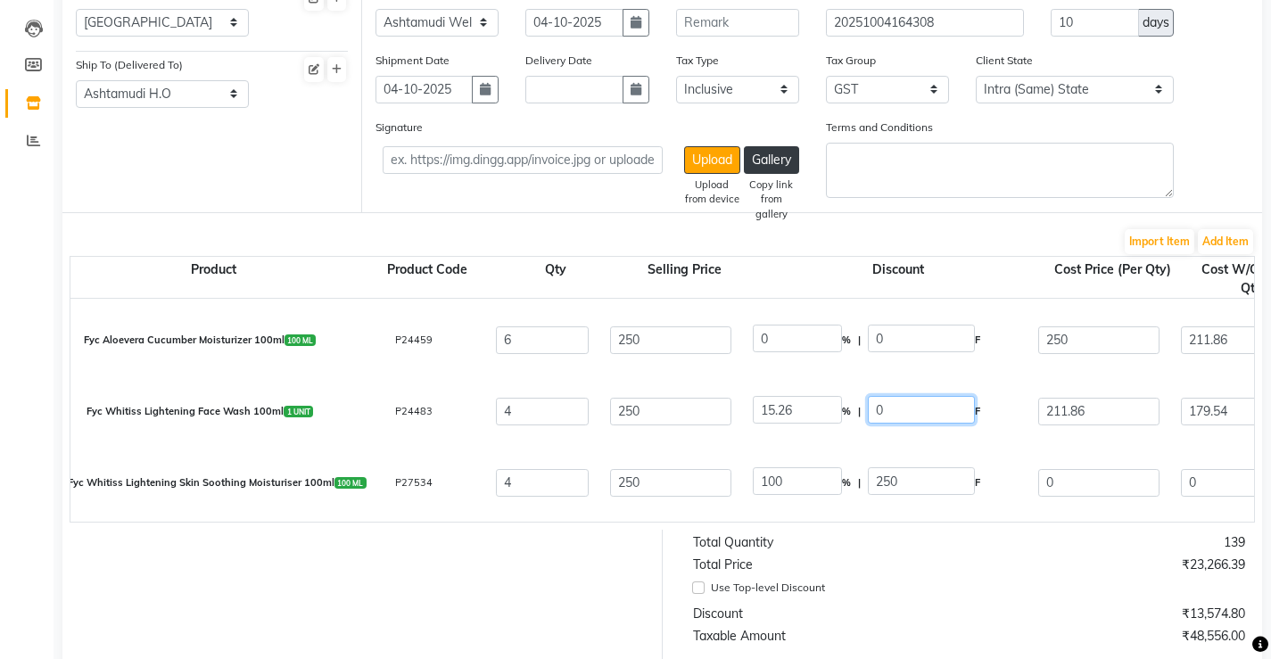
scroll to position [1249, 0]
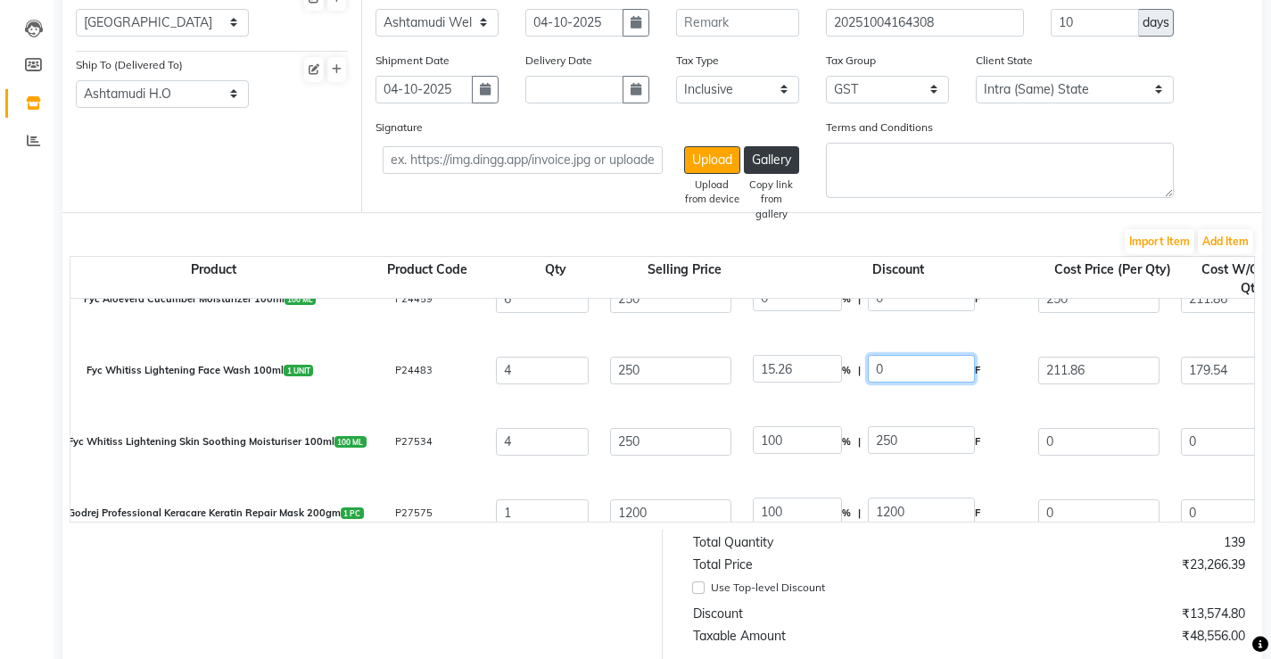
type input "0"
click at [926, 444] on input "250" at bounding box center [921, 440] width 107 height 28
type input "0"
type input "250"
type input "211.86"
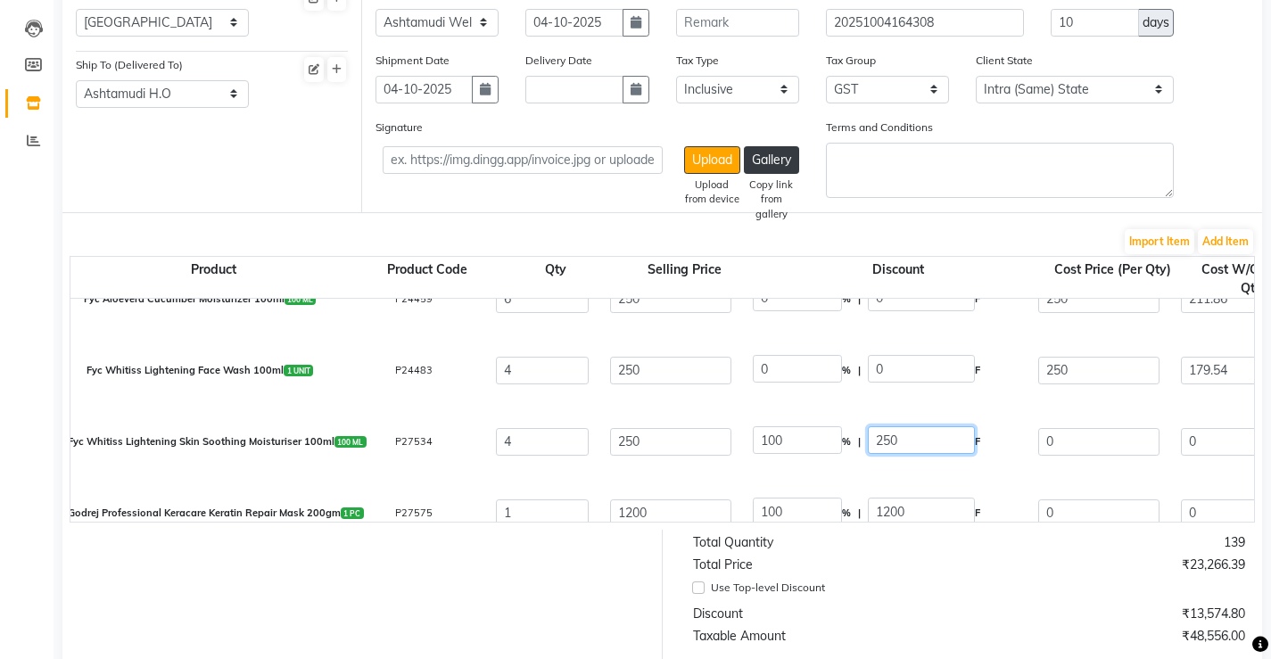
type input "847.44"
type input "152.54"
type input "999.98"
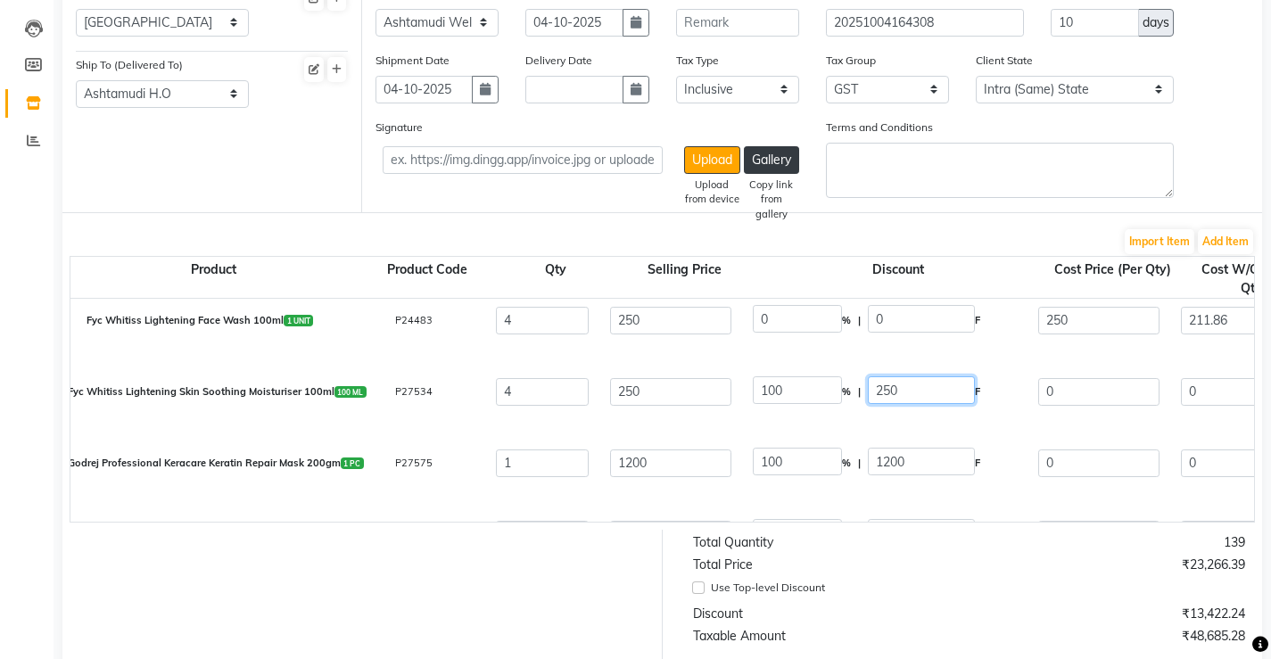
scroll to position [1338, 0]
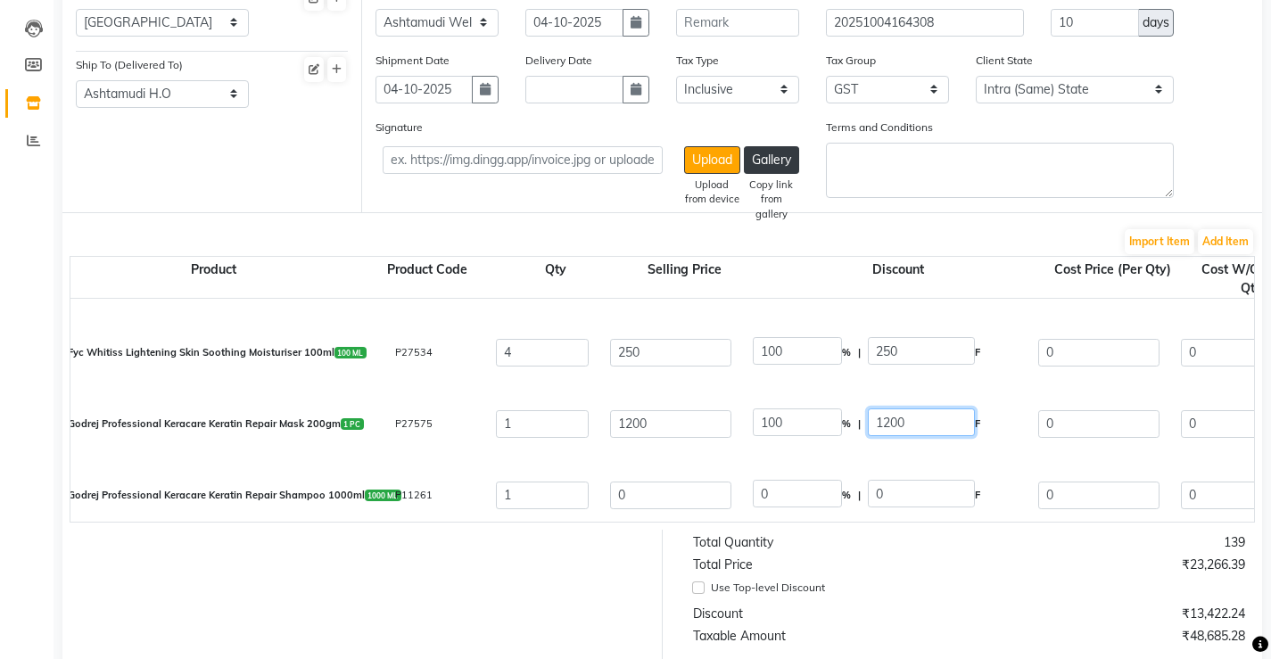
click at [949, 419] on input "1200" at bounding box center [921, 422] width 107 height 28
type input "1"
type input "0"
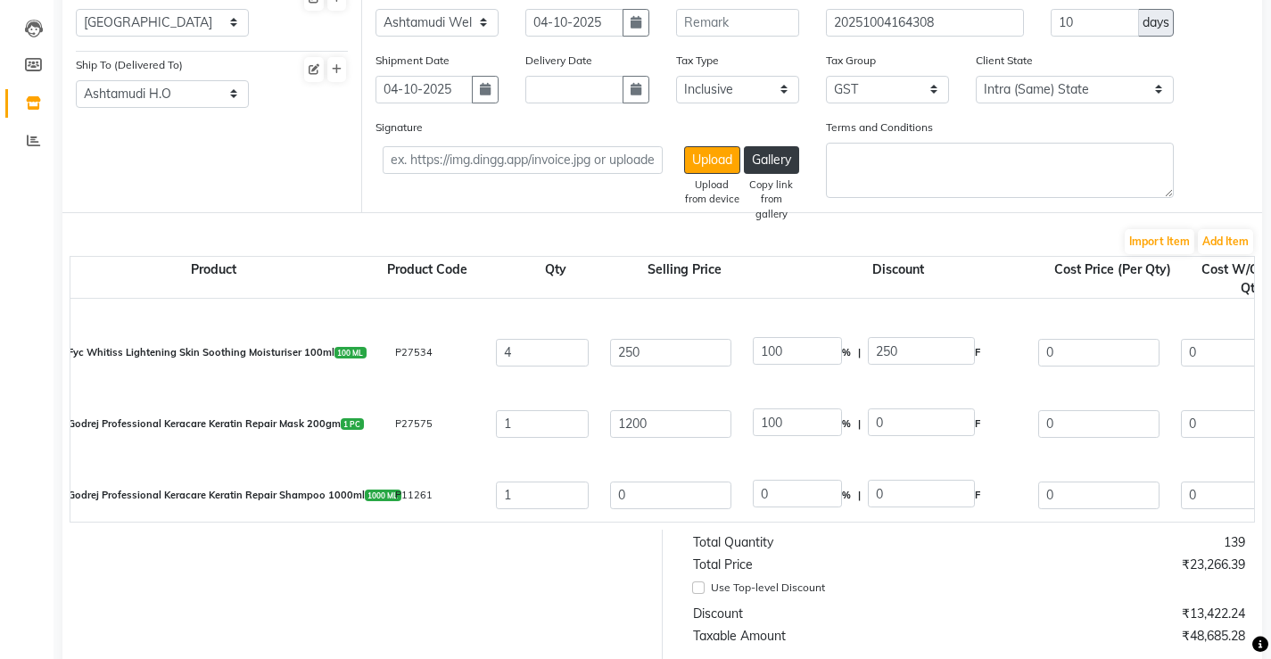
type input "1200"
type input "1016.95"
type input "183.05"
type input "1200"
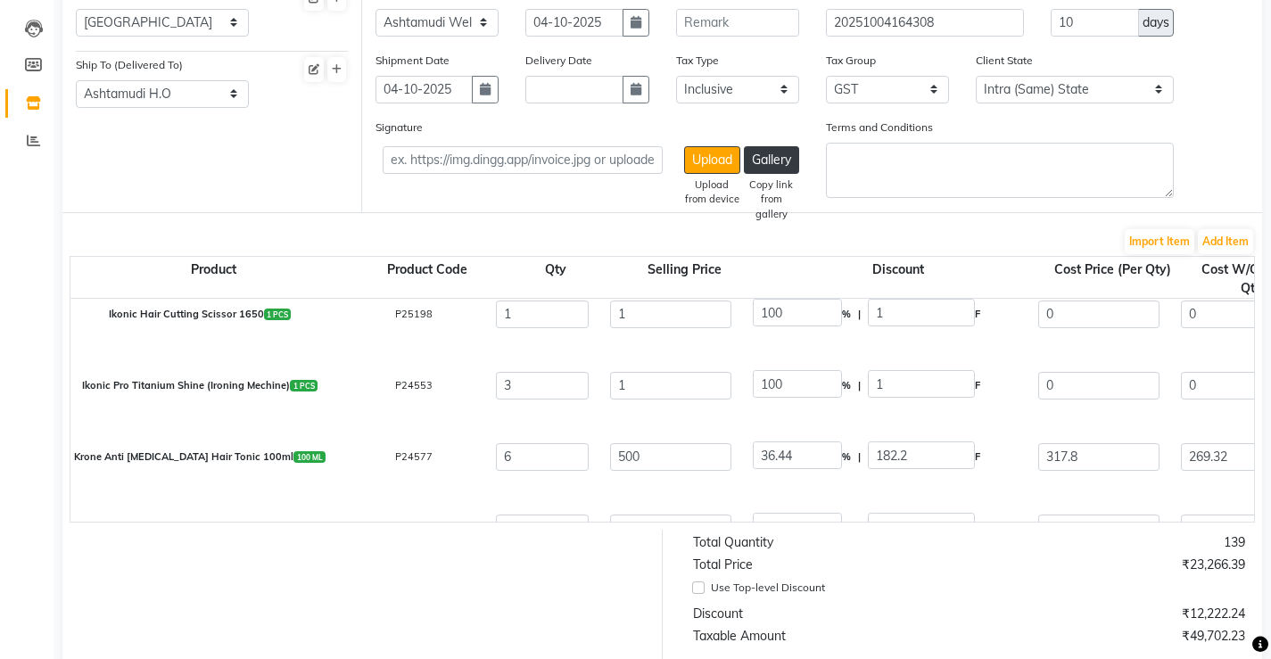
scroll to position [1784, 0]
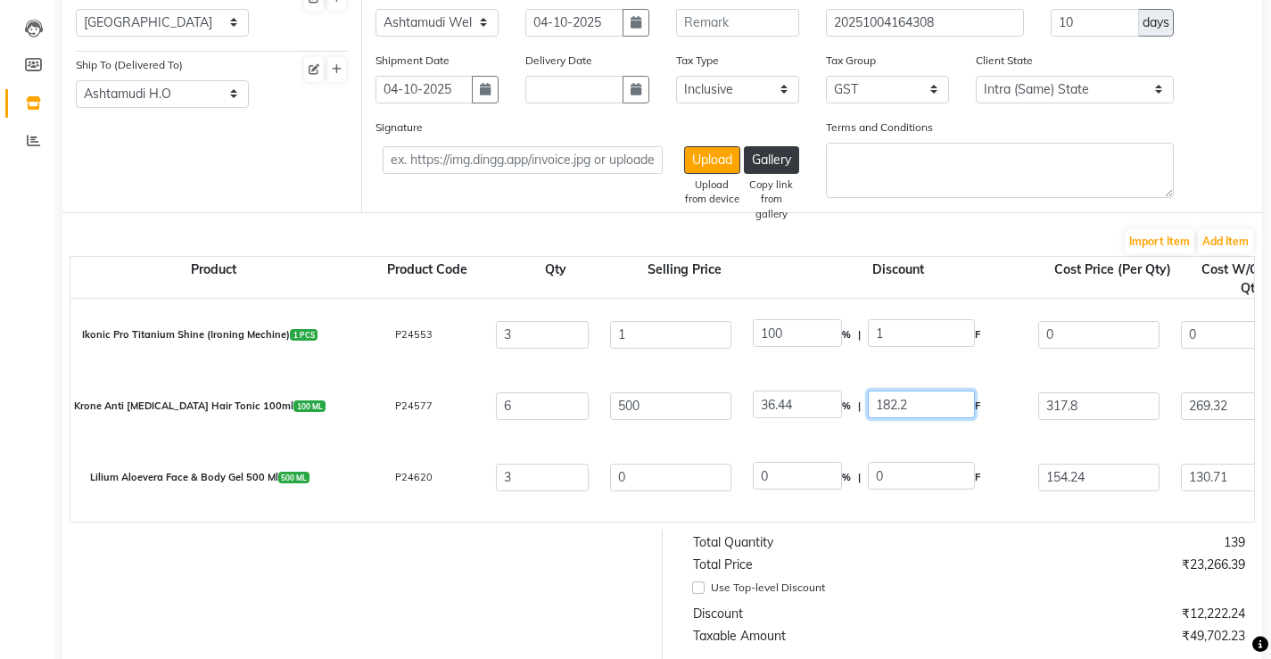
click at [939, 405] on input "182.2" at bounding box center [921, 405] width 107 height 28
type input "1"
type input "0"
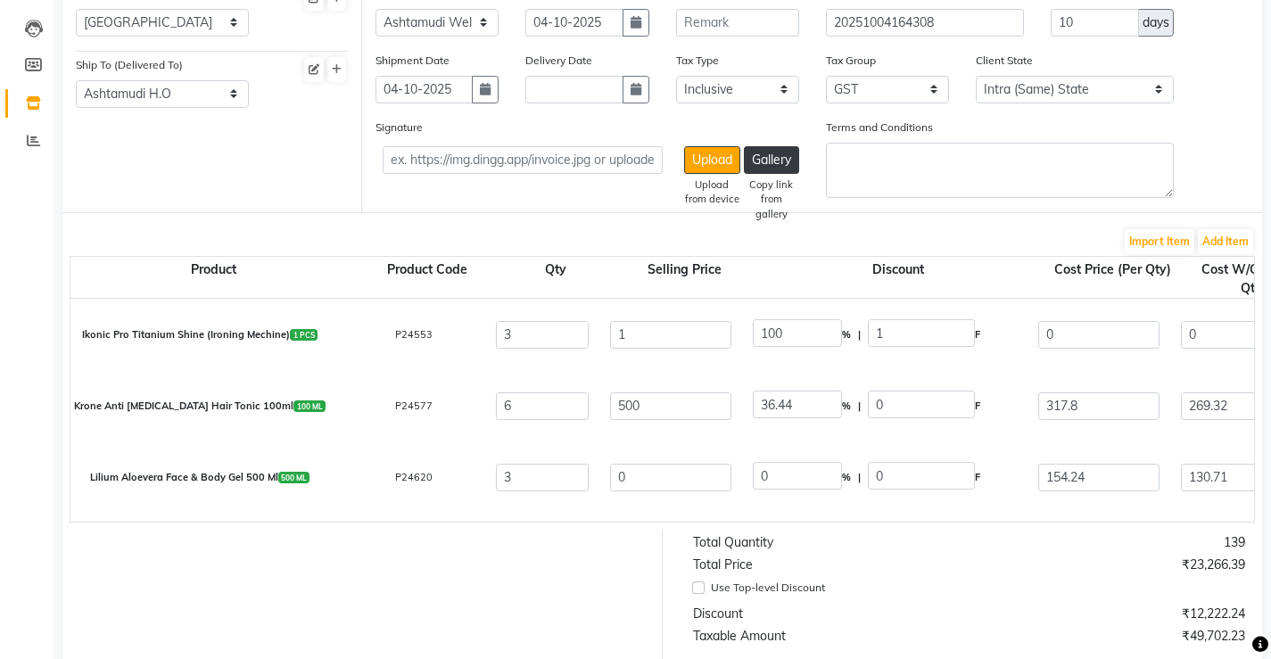
type input "500"
type input "423.73"
type input "2542.38"
type input "457.63"
type input "3000.01"
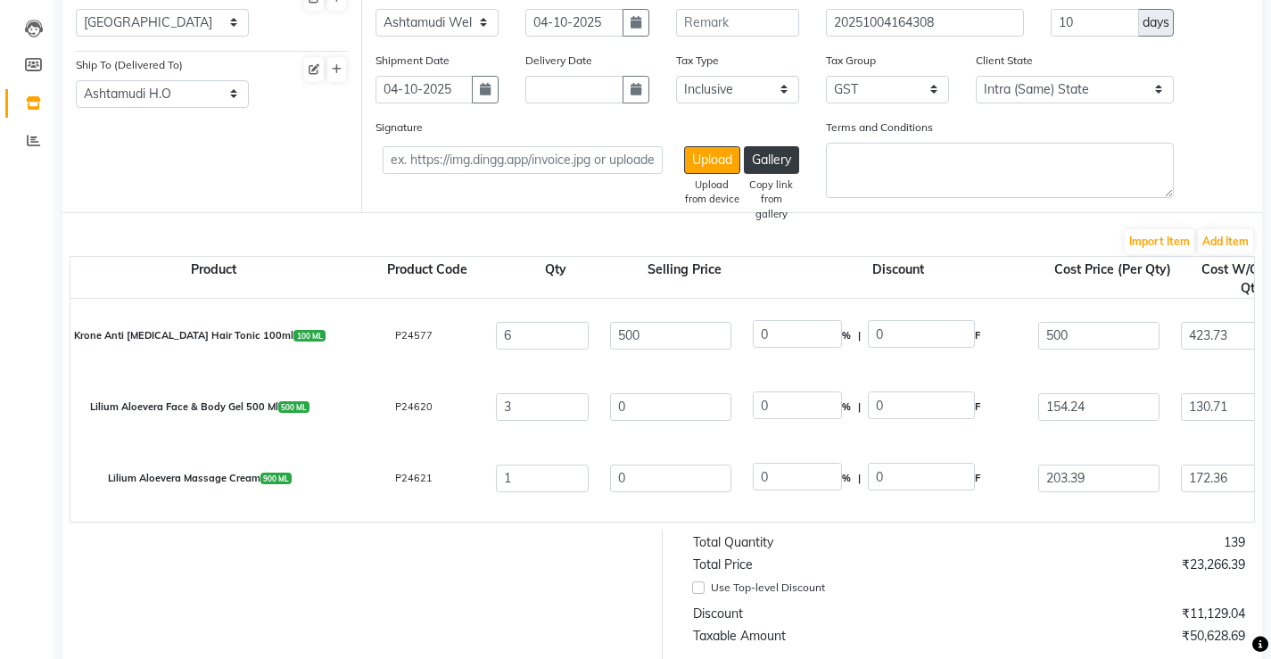
select select "1801"
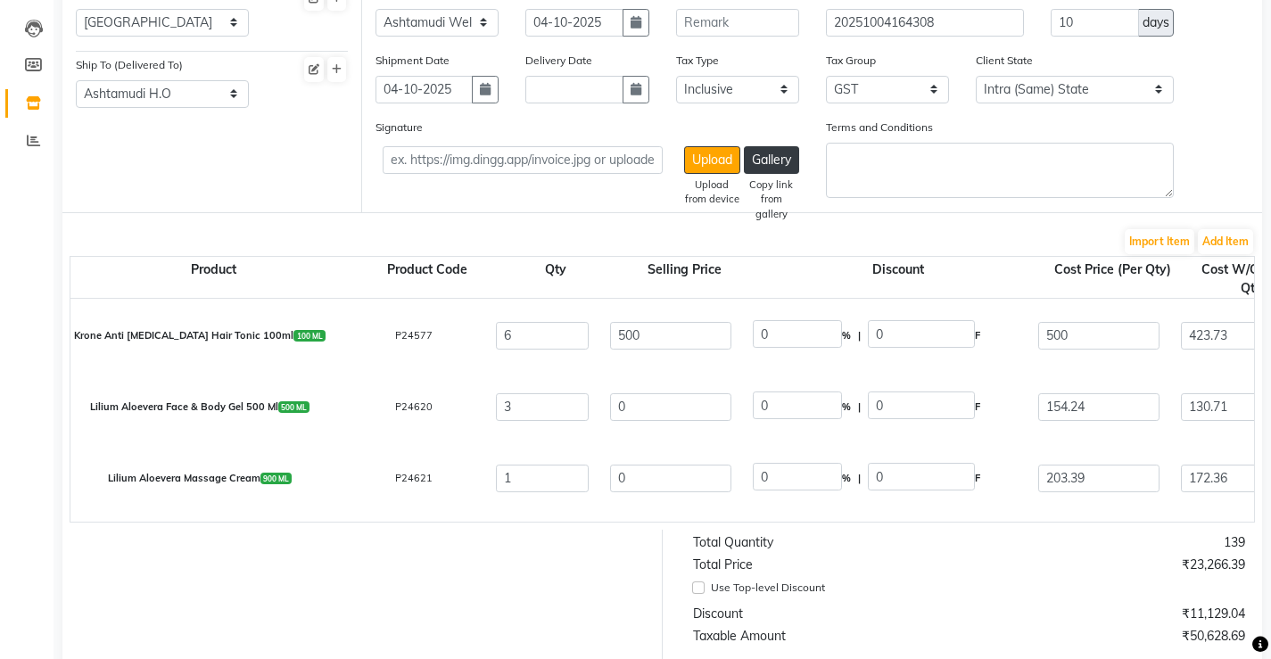
select select "1801"
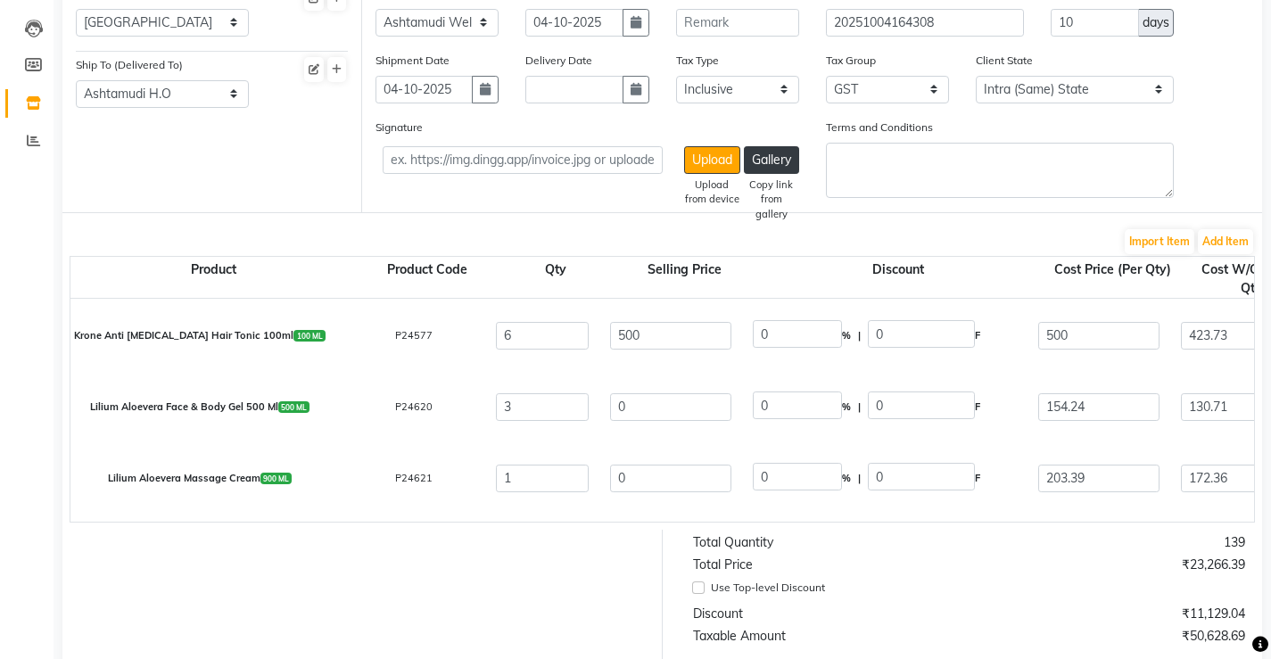
select select "1801"
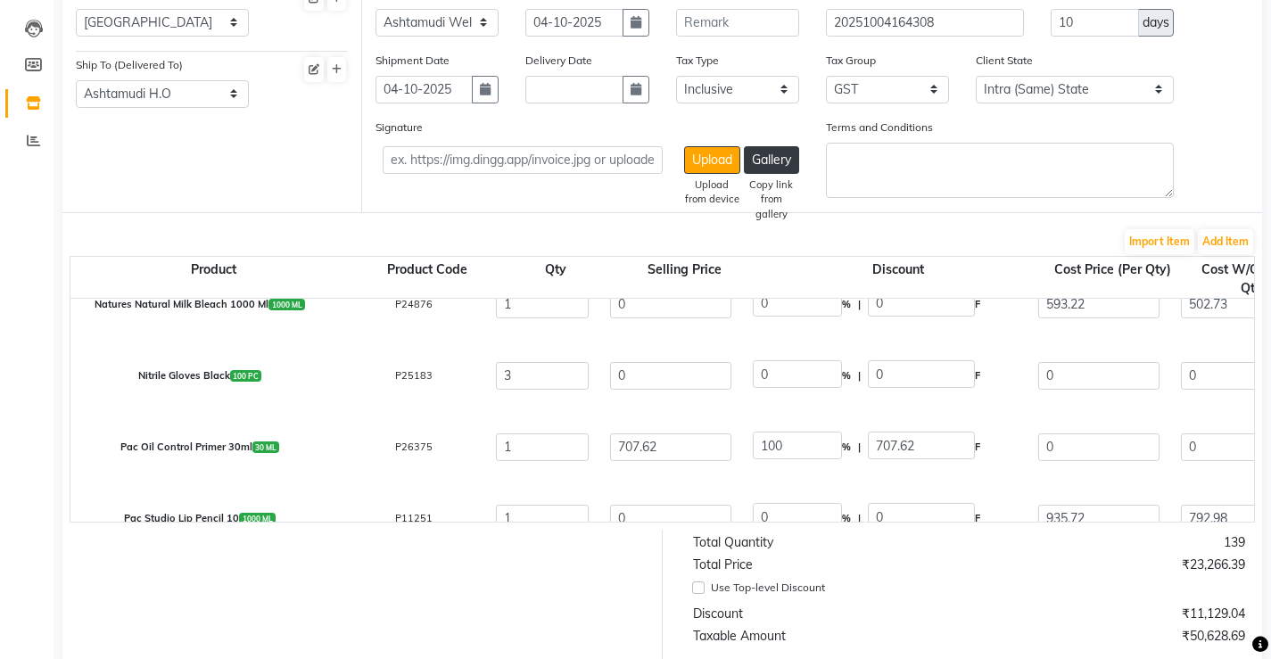
select select "1801"
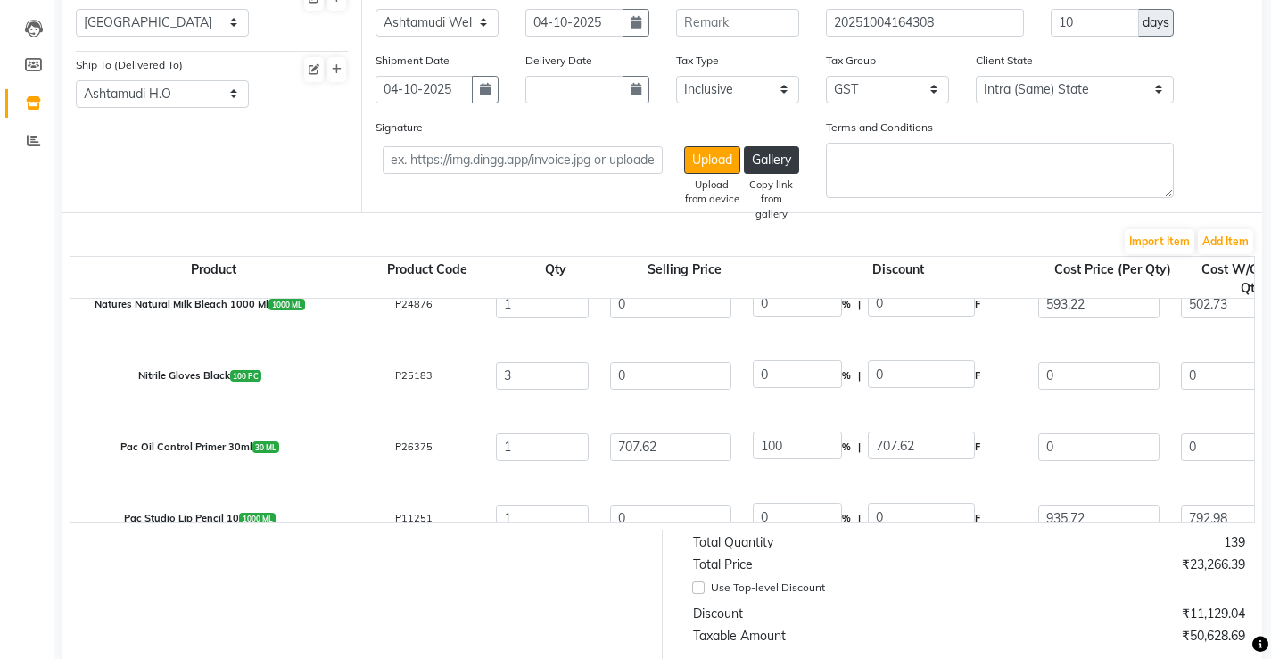
select select "1801"
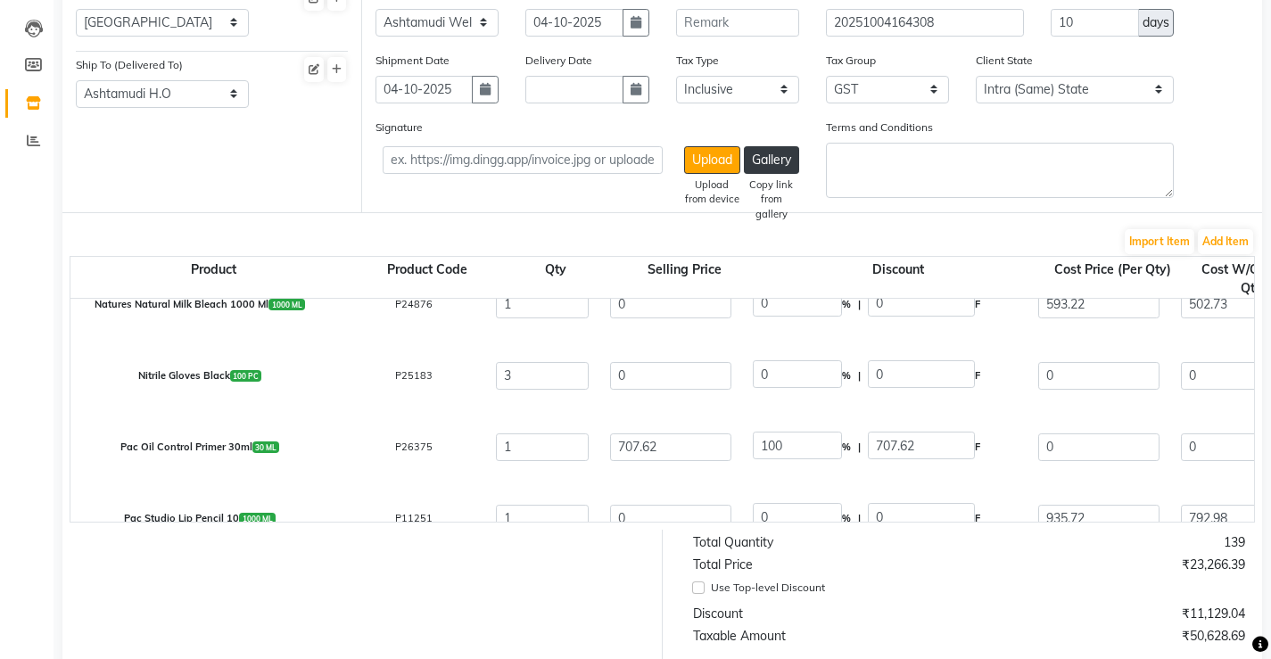
select select "4714"
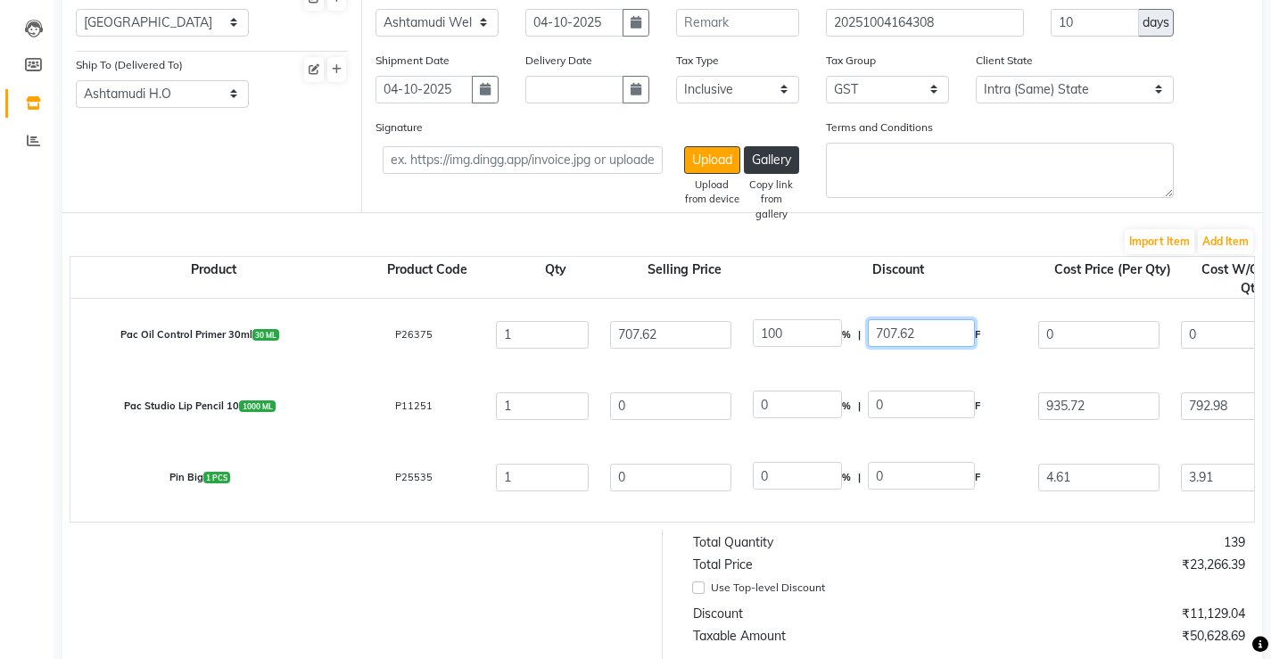
click at [933, 332] on input "707.62" at bounding box center [921, 333] width 107 height 28
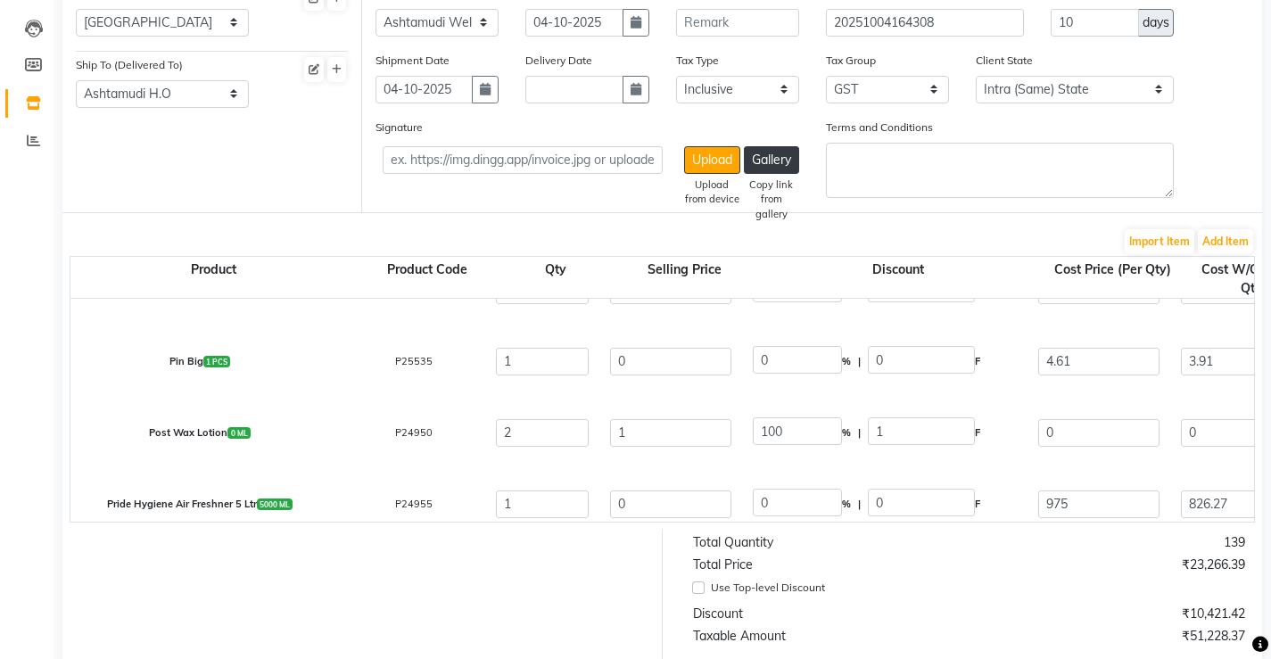
scroll to position [3567, 0]
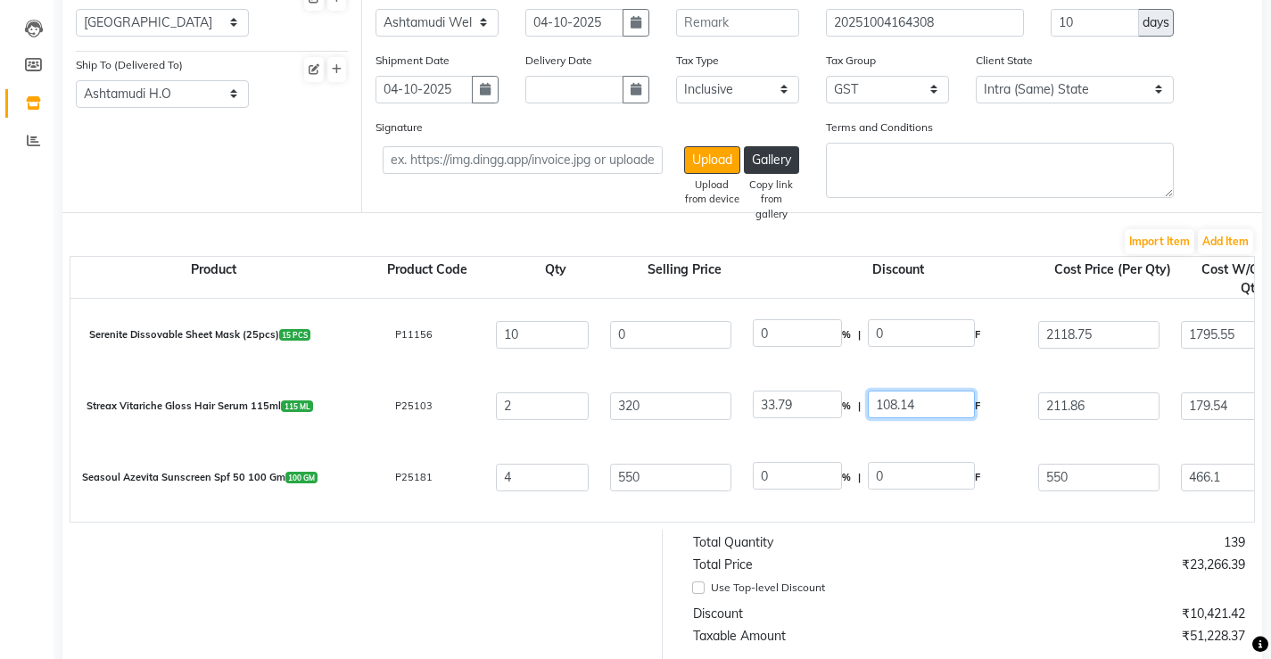
click at [937, 414] on input "108.14" at bounding box center [921, 405] width 107 height 28
click at [936, 402] on input "108.14" at bounding box center [921, 405] width 107 height 28
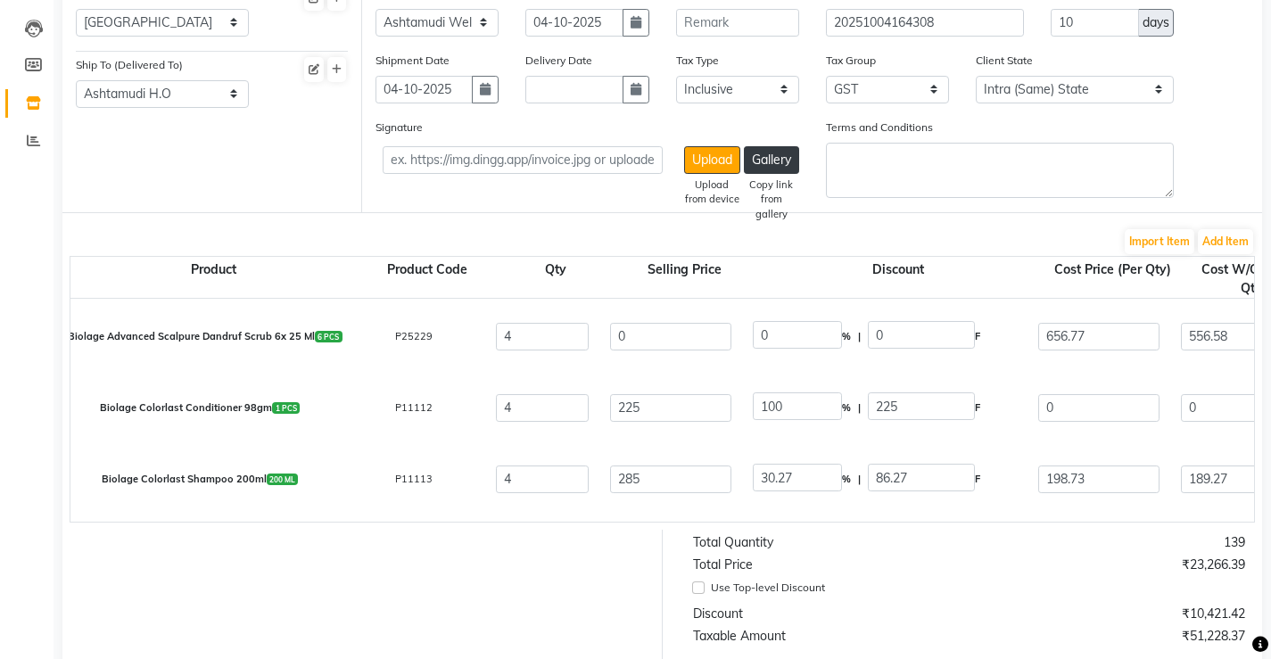
scroll to position [565, 0]
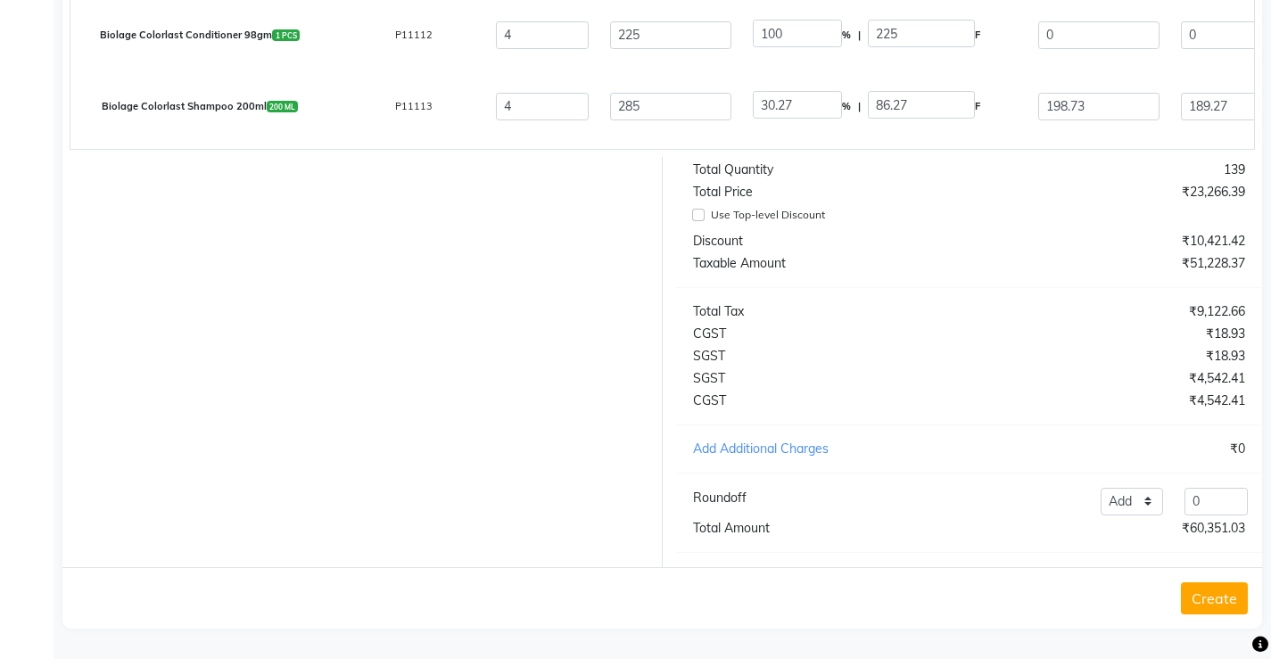
click at [1224, 612] on button "Create" at bounding box center [1214, 598] width 67 height 32
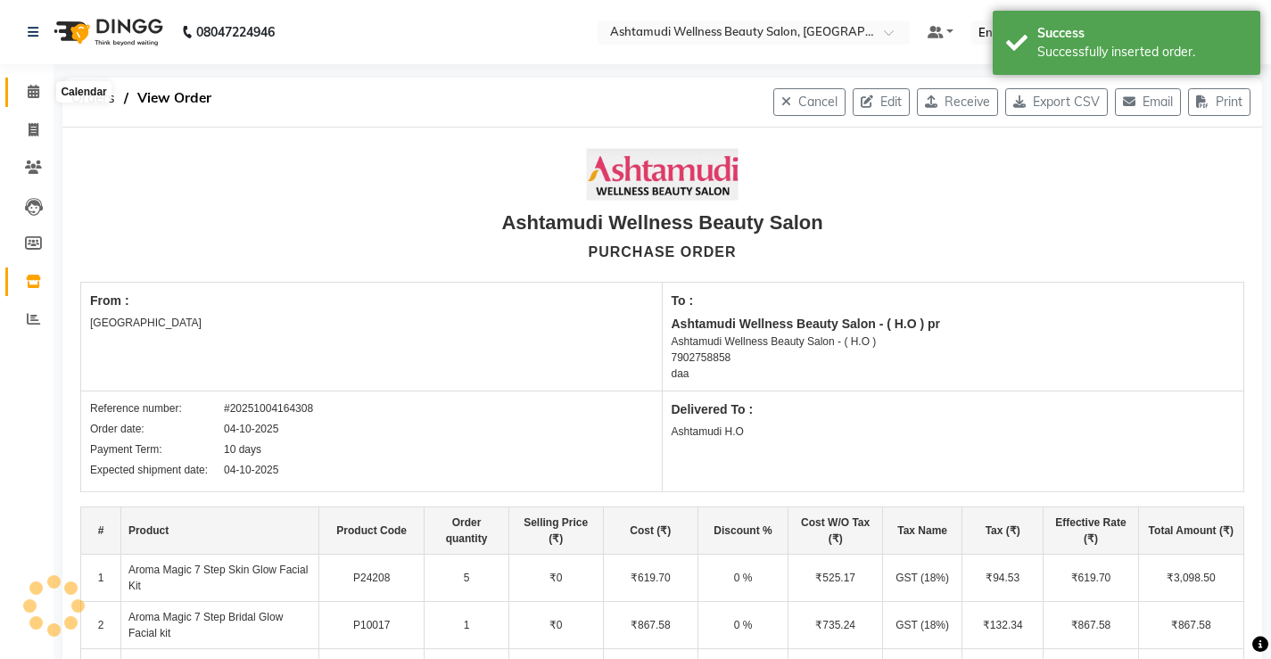
click at [33, 91] on icon at bounding box center [34, 91] width 12 height 13
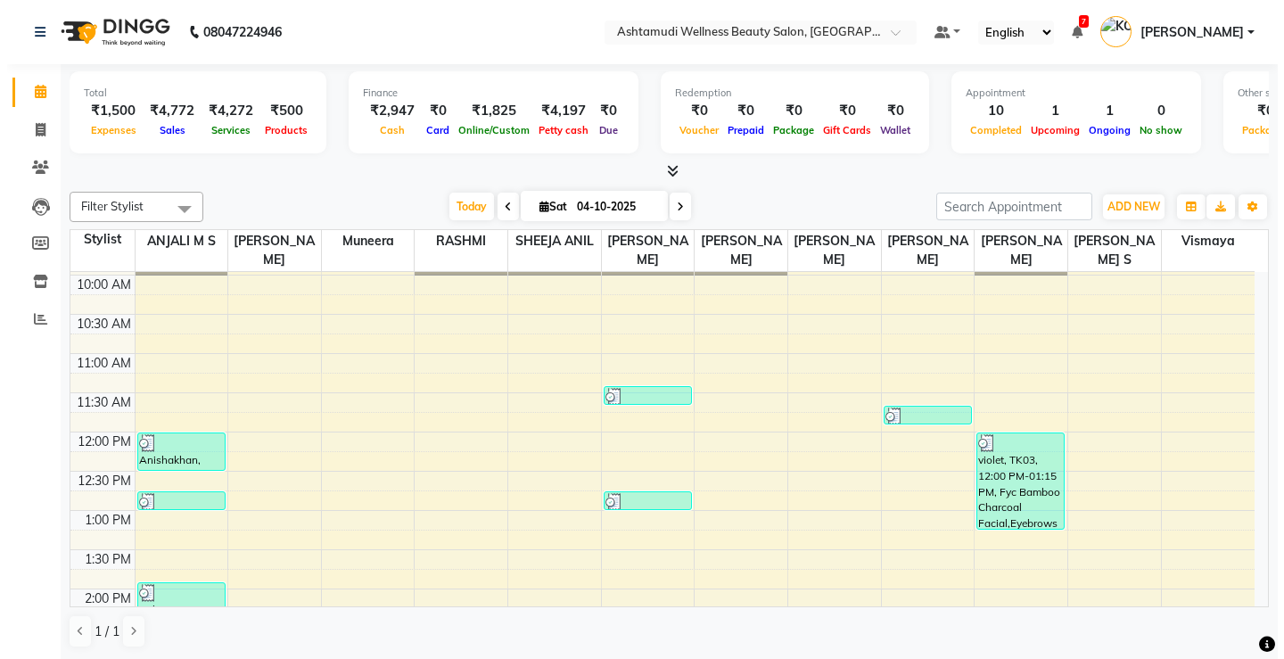
scroll to position [150, 0]
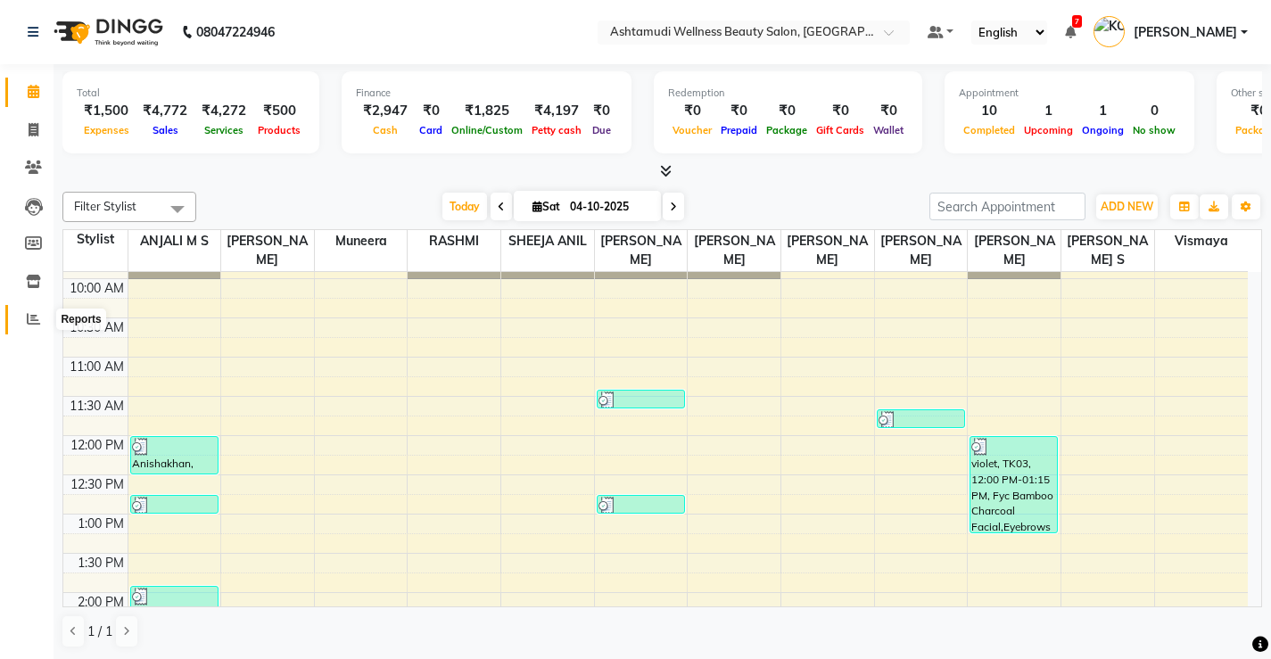
click at [31, 322] on icon at bounding box center [33, 318] width 13 height 13
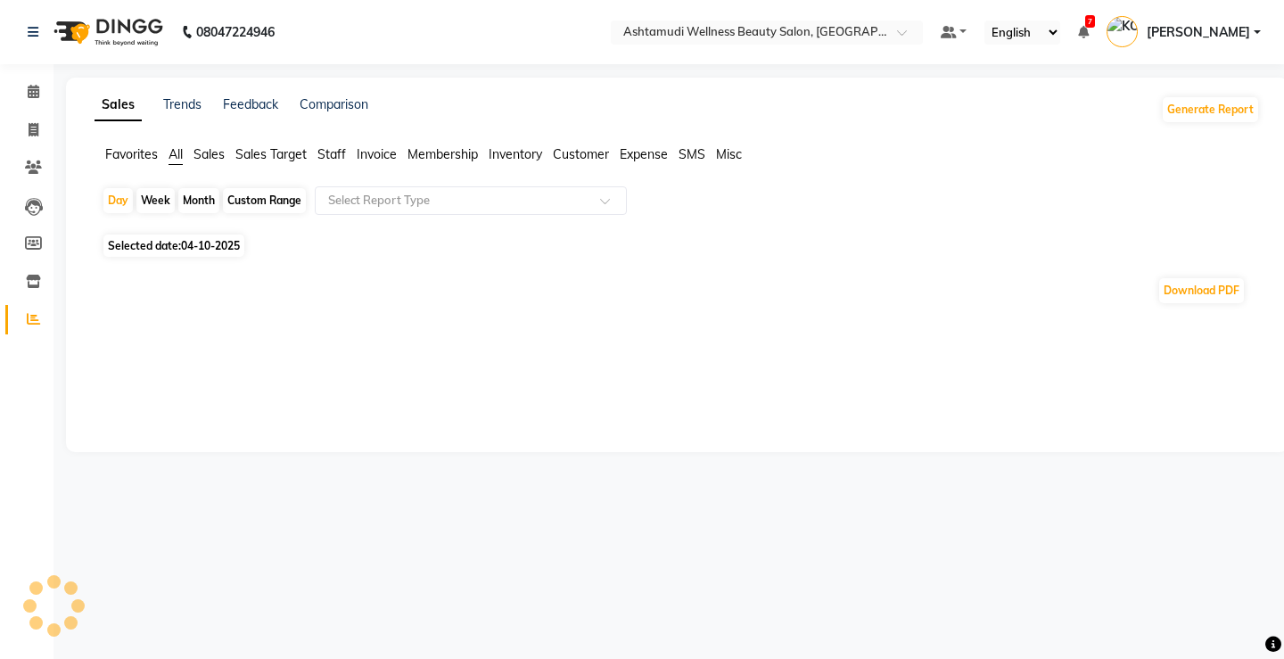
click at [640, 151] on span "Expense" at bounding box center [644, 154] width 48 height 16
click at [450, 202] on input "text" at bounding box center [453, 201] width 257 height 18
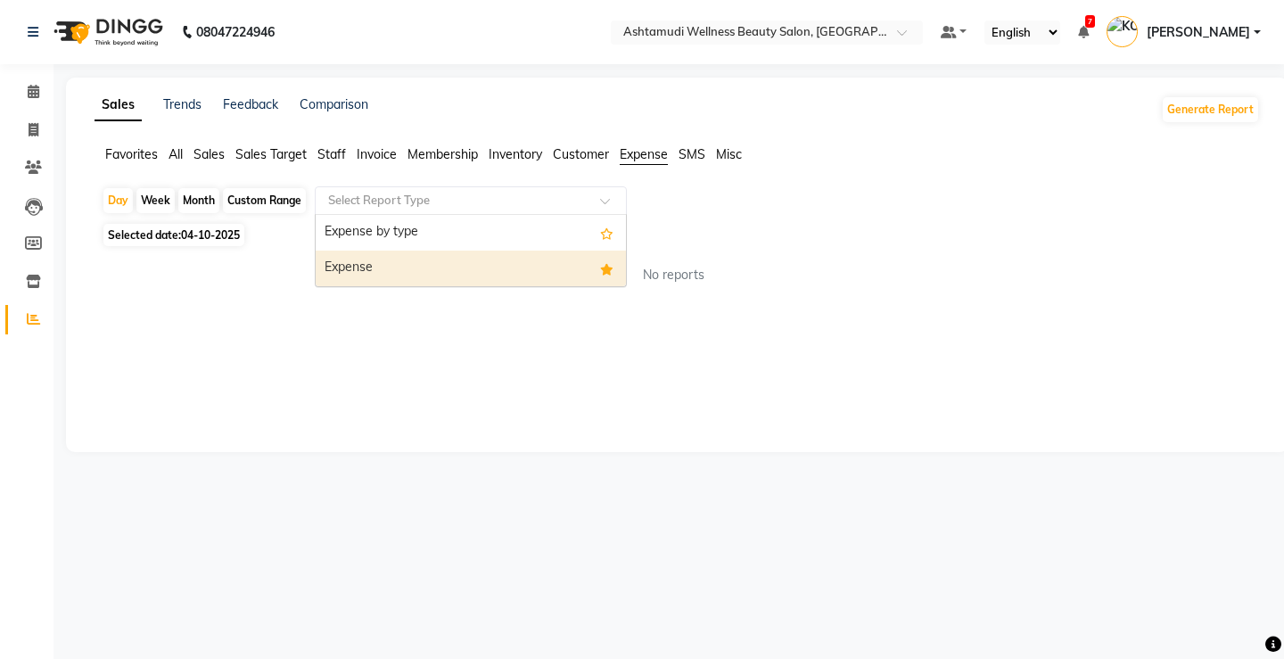
click at [453, 261] on div "Expense" at bounding box center [471, 269] width 310 height 36
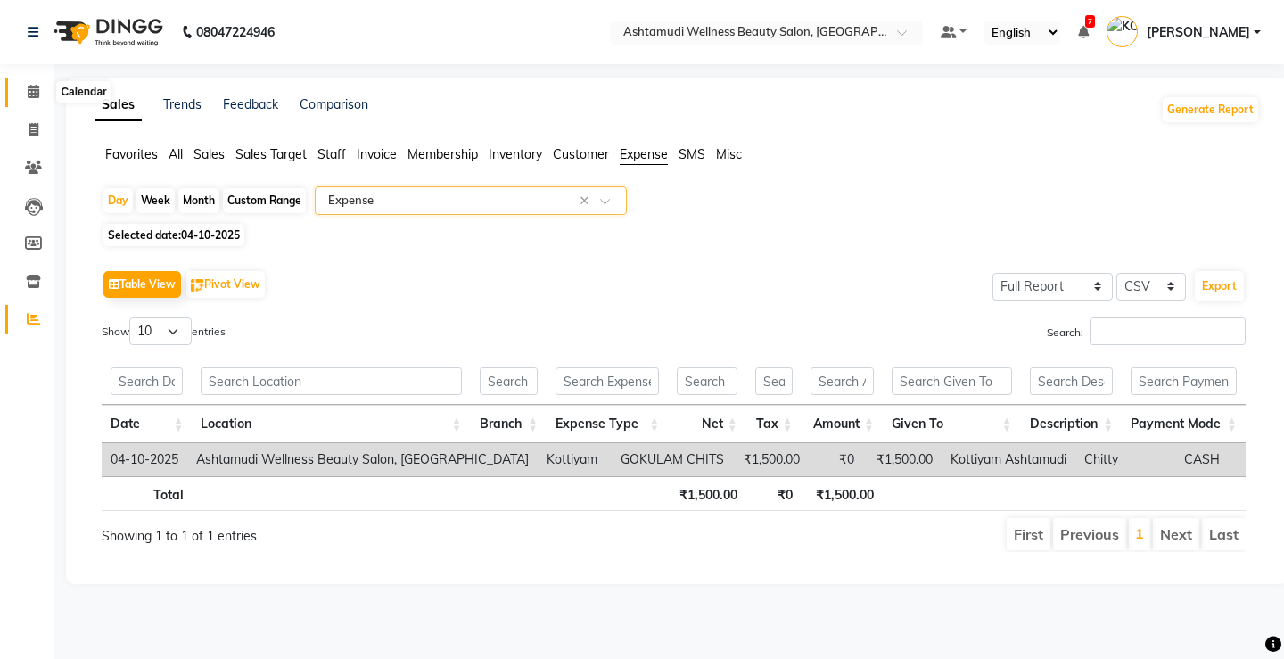
click at [42, 95] on span at bounding box center [33, 92] width 31 height 21
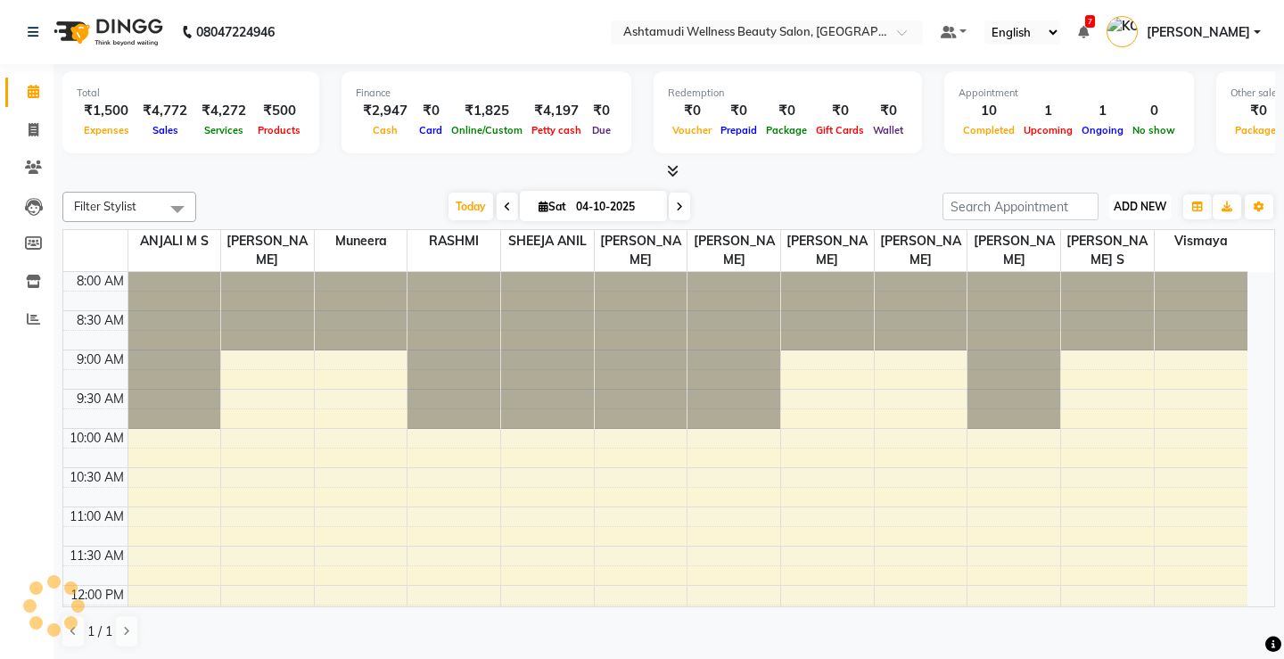
click at [1123, 207] on span "ADD NEW" at bounding box center [1140, 206] width 53 height 13
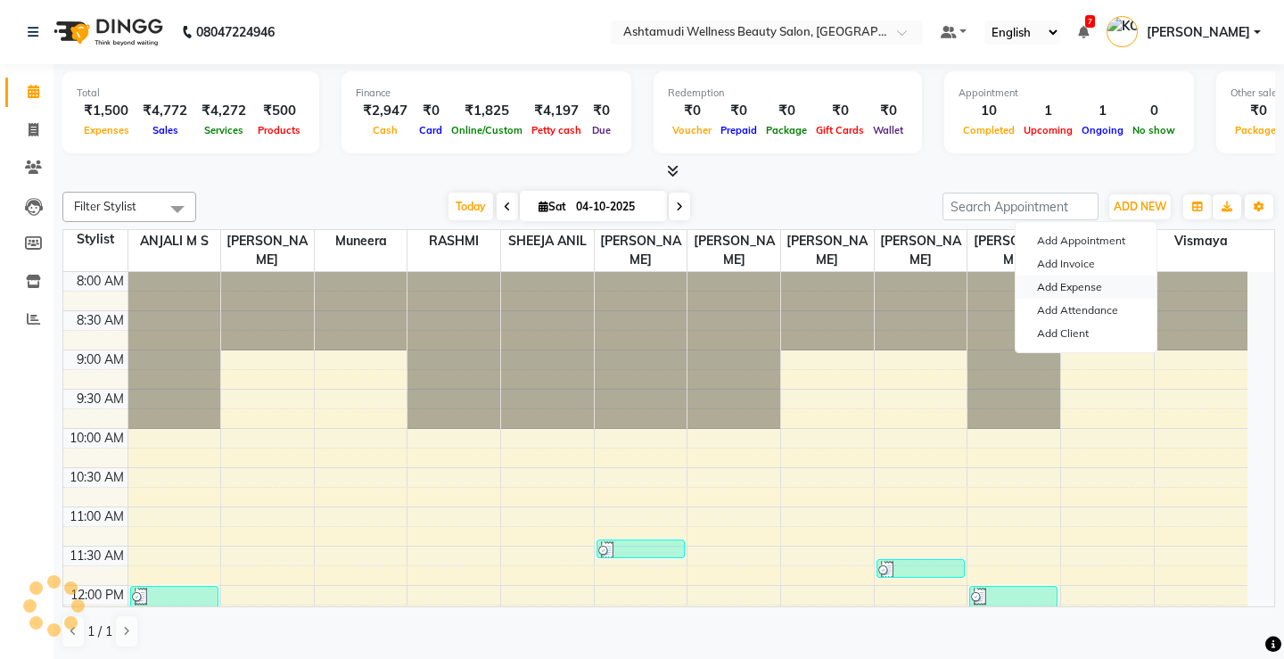
click at [1086, 280] on link "Add Expense" at bounding box center [1086, 287] width 141 height 23
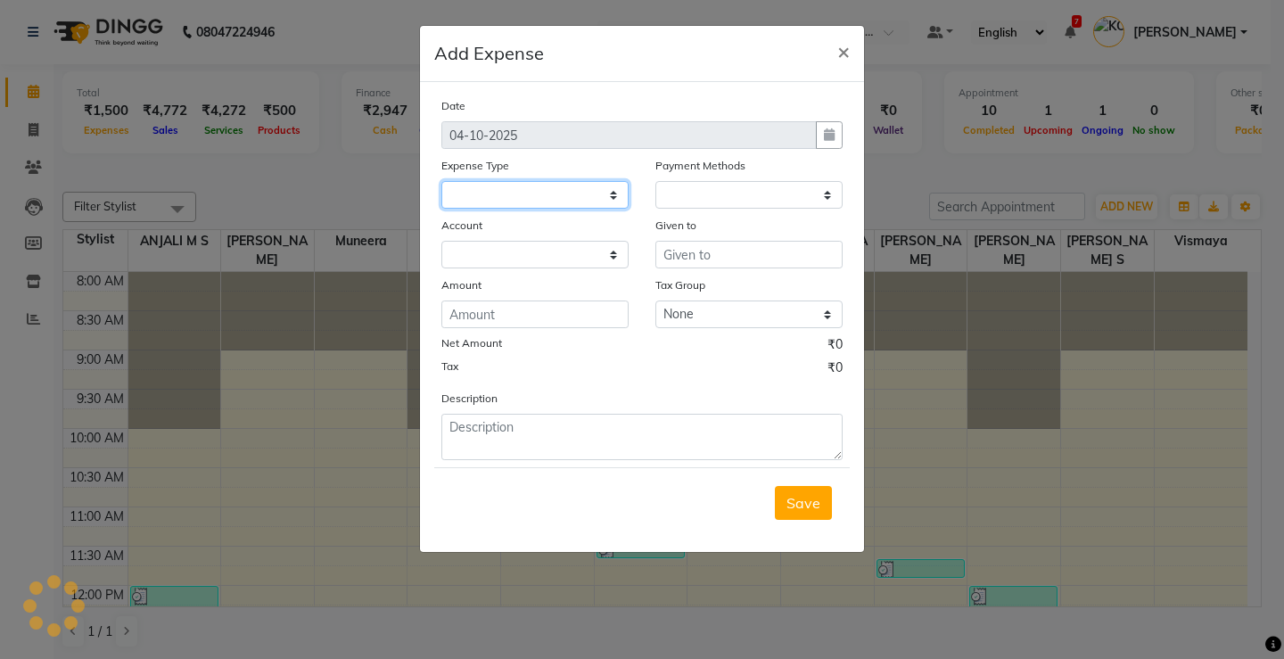
click at [466, 197] on select at bounding box center [534, 195] width 187 height 28
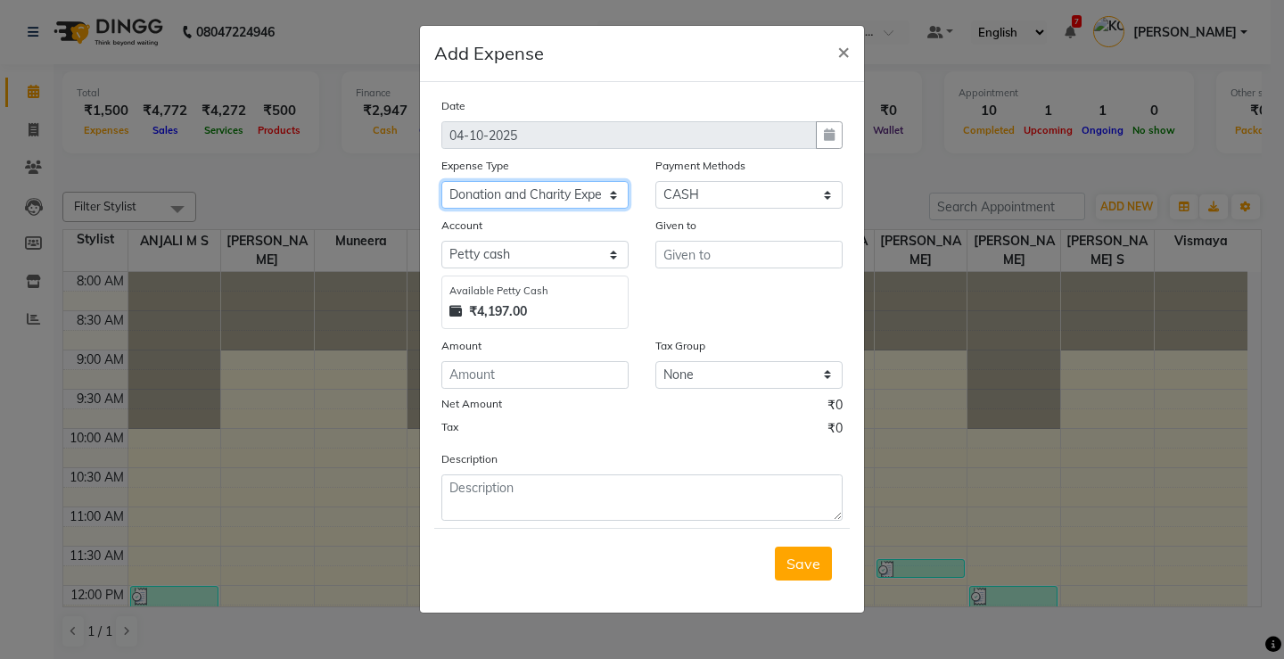
click at [441, 181] on select "Select ACCOMODATION EXPENSES ADVERTISEMENT SALES PROMOTIONAL EXPENSES Bonus BRI…" at bounding box center [534, 195] width 187 height 28
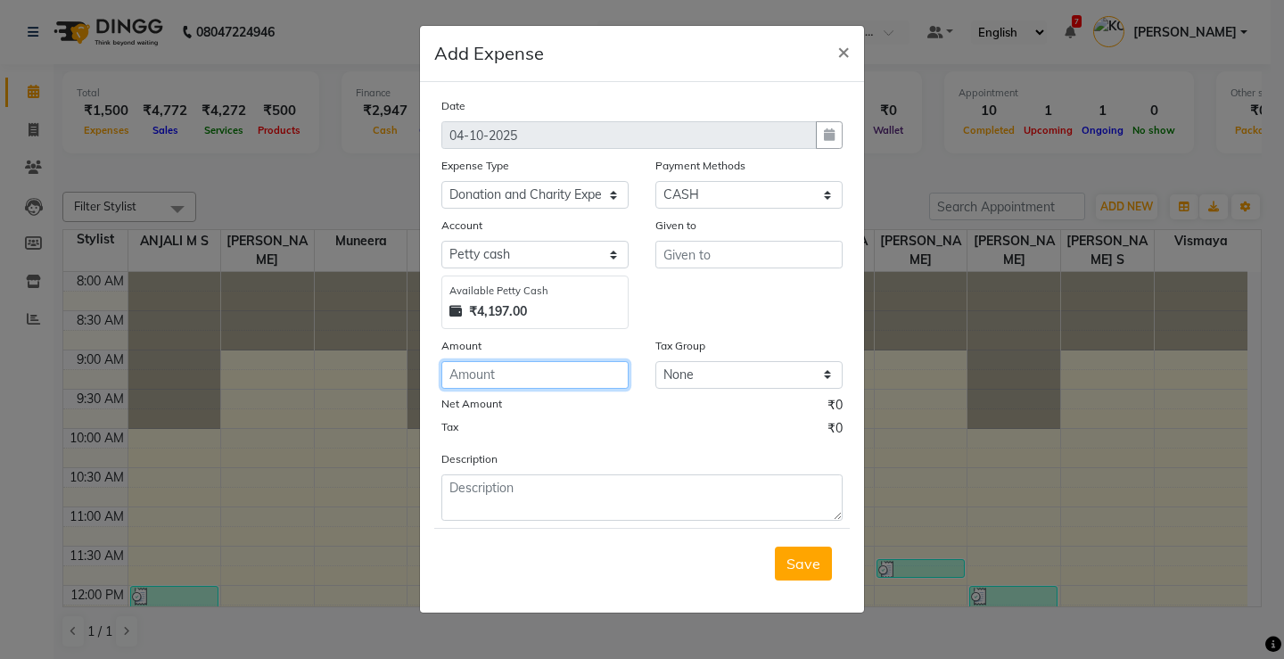
click at [484, 384] on input "number" at bounding box center [534, 375] width 187 height 28
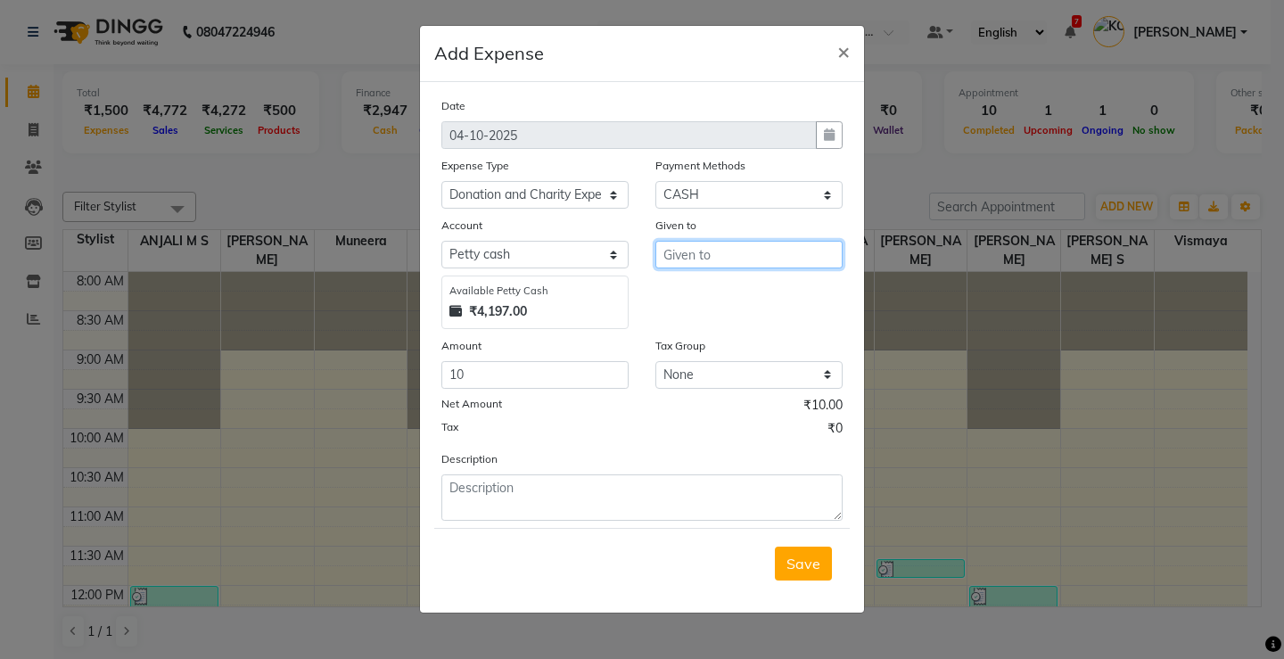
click at [734, 262] on input "text" at bounding box center [749, 255] width 187 height 28
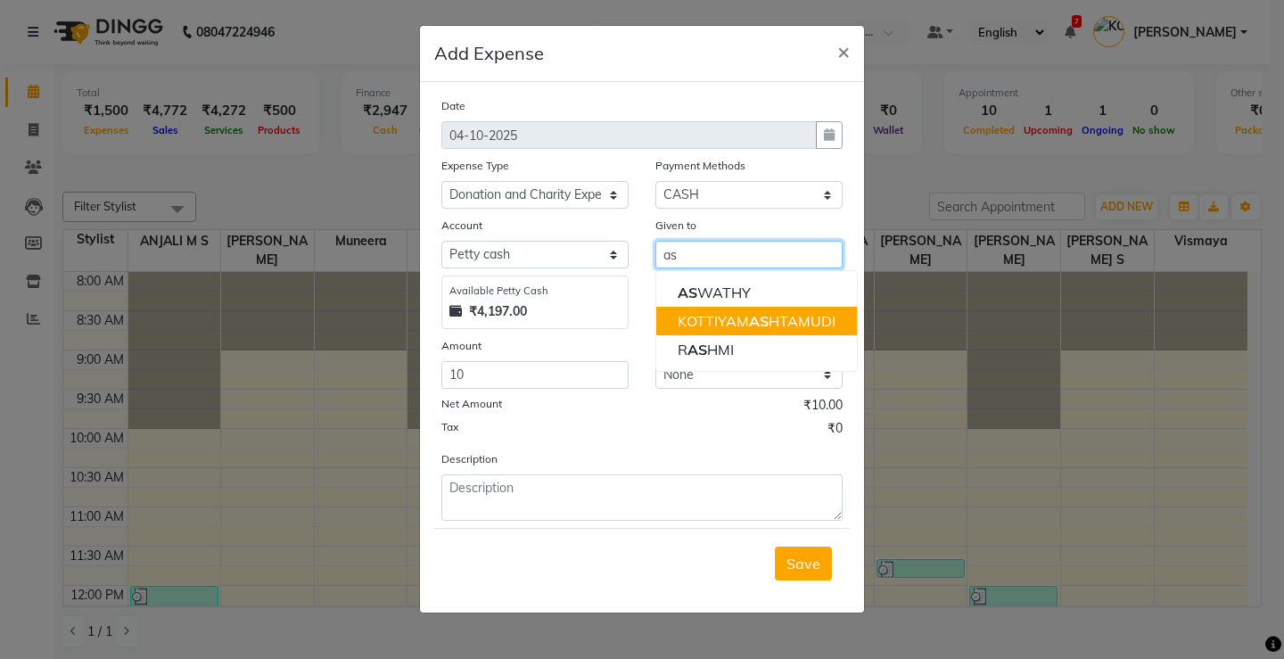
click at [742, 314] on ngb-highlight "KOTTIYAM AS HTAMUDI" at bounding box center [757, 321] width 158 height 18
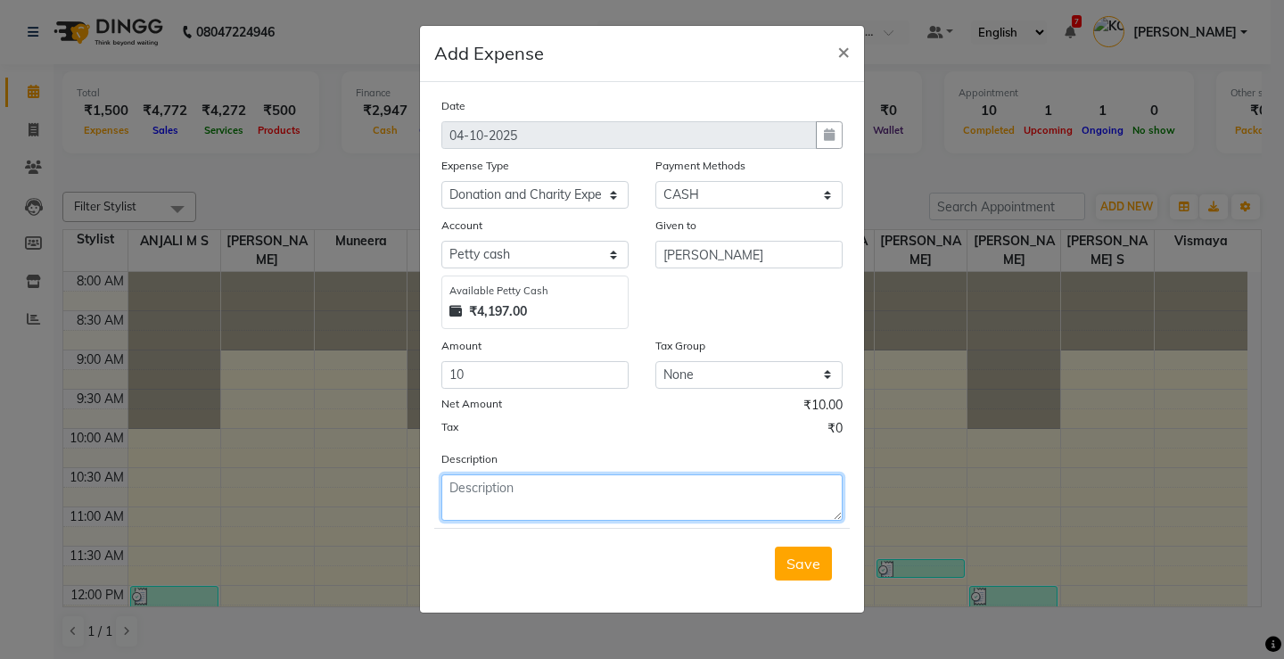
click at [565, 503] on textarea at bounding box center [641, 497] width 401 height 46
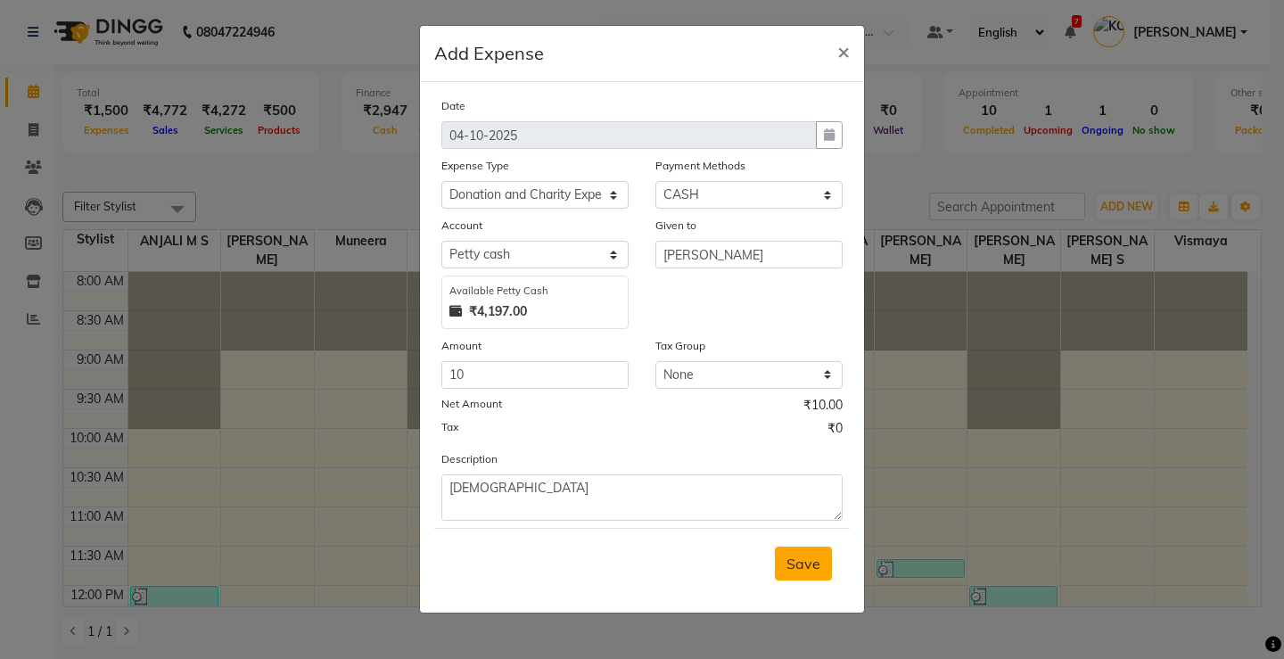
click at [814, 561] on span "Save" at bounding box center [804, 564] width 34 height 18
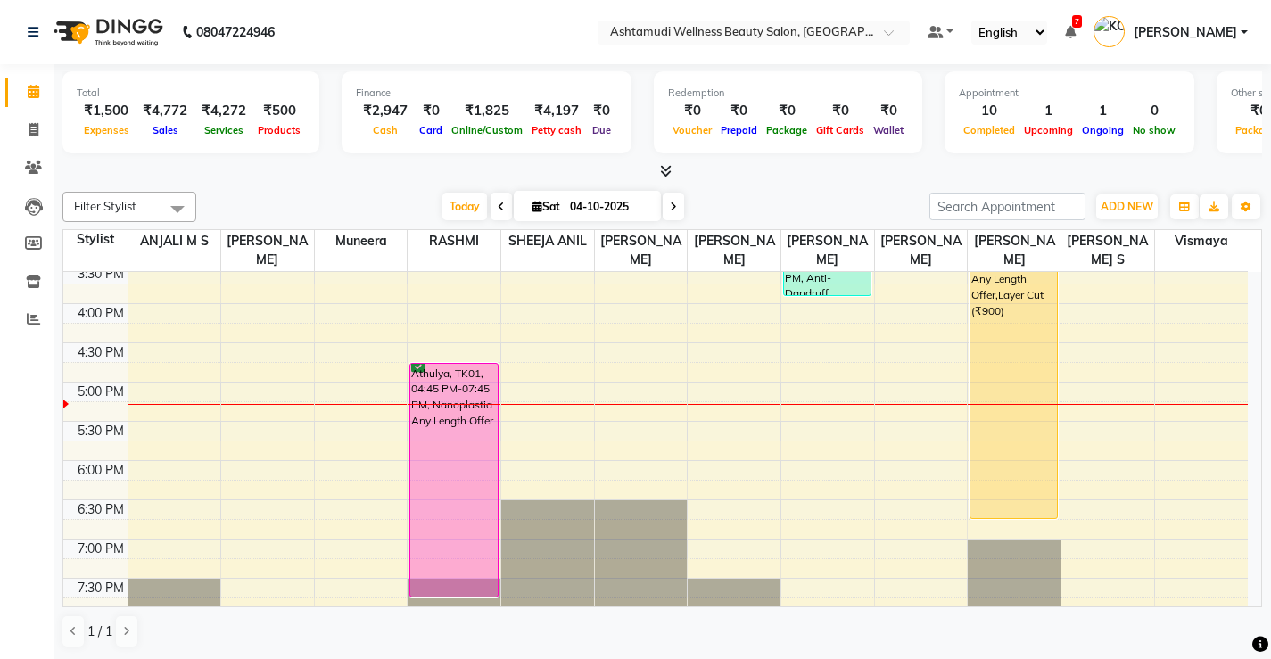
scroll to position [507, 0]
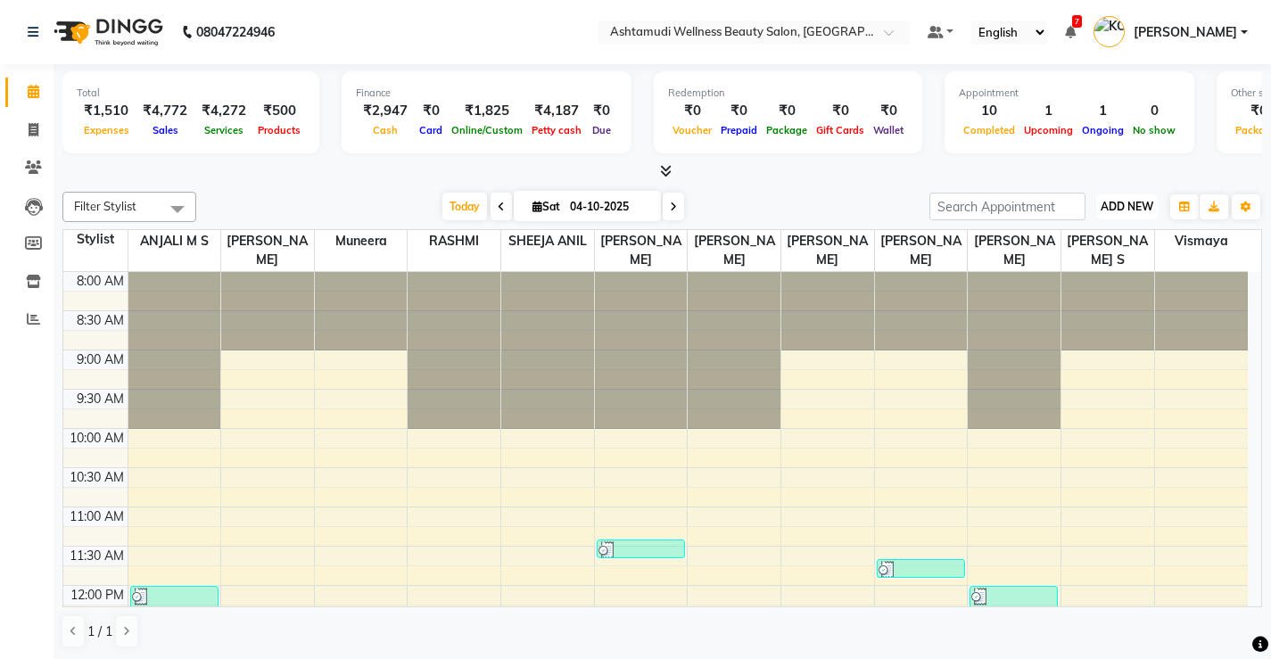
click at [1122, 204] on span "ADD NEW" at bounding box center [1127, 206] width 53 height 13
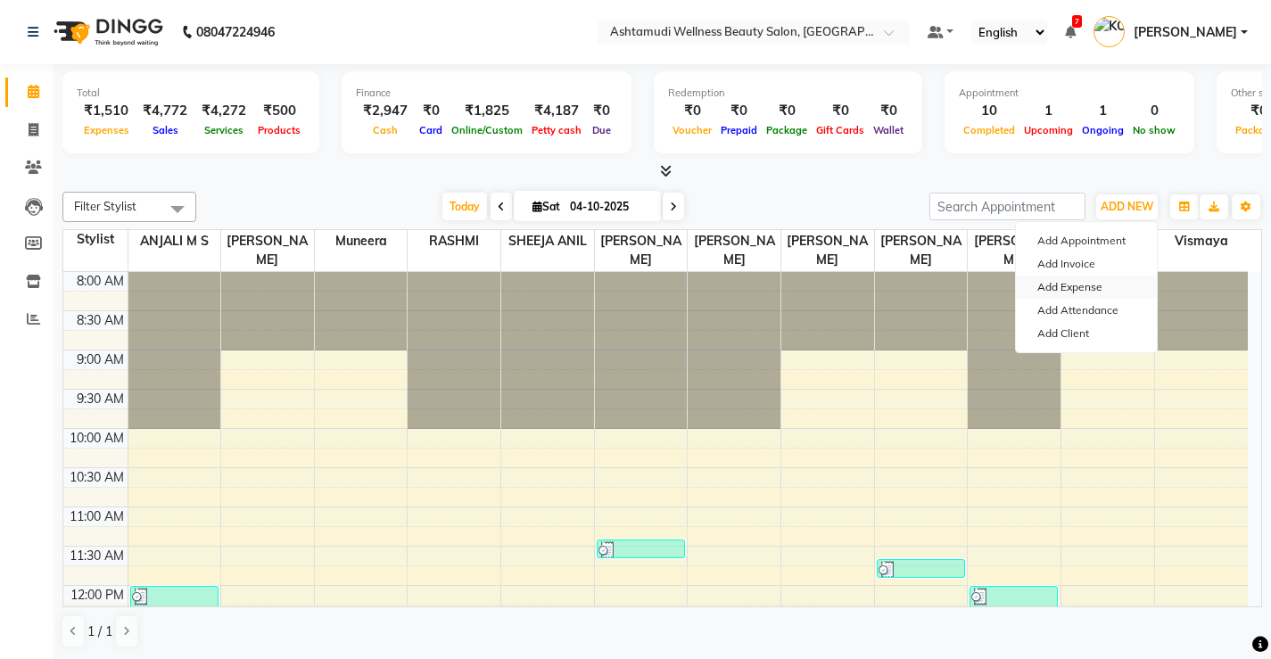
click at [1084, 280] on link "Add Expense" at bounding box center [1086, 287] width 141 height 23
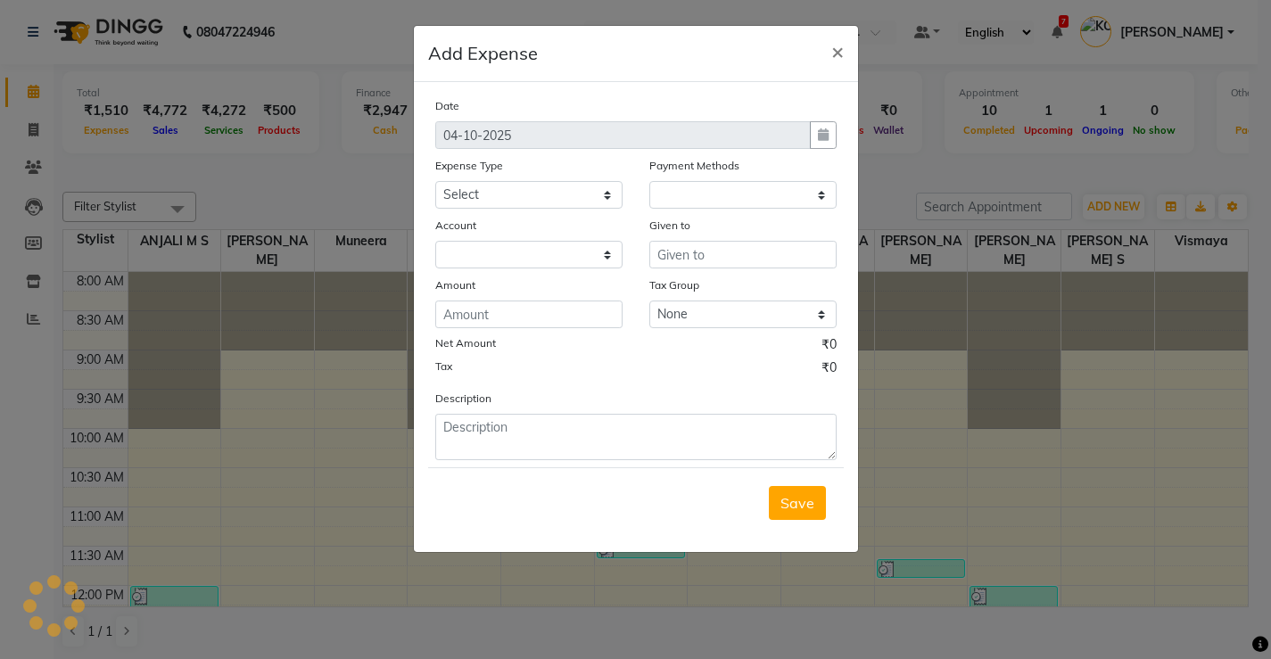
select select "3509"
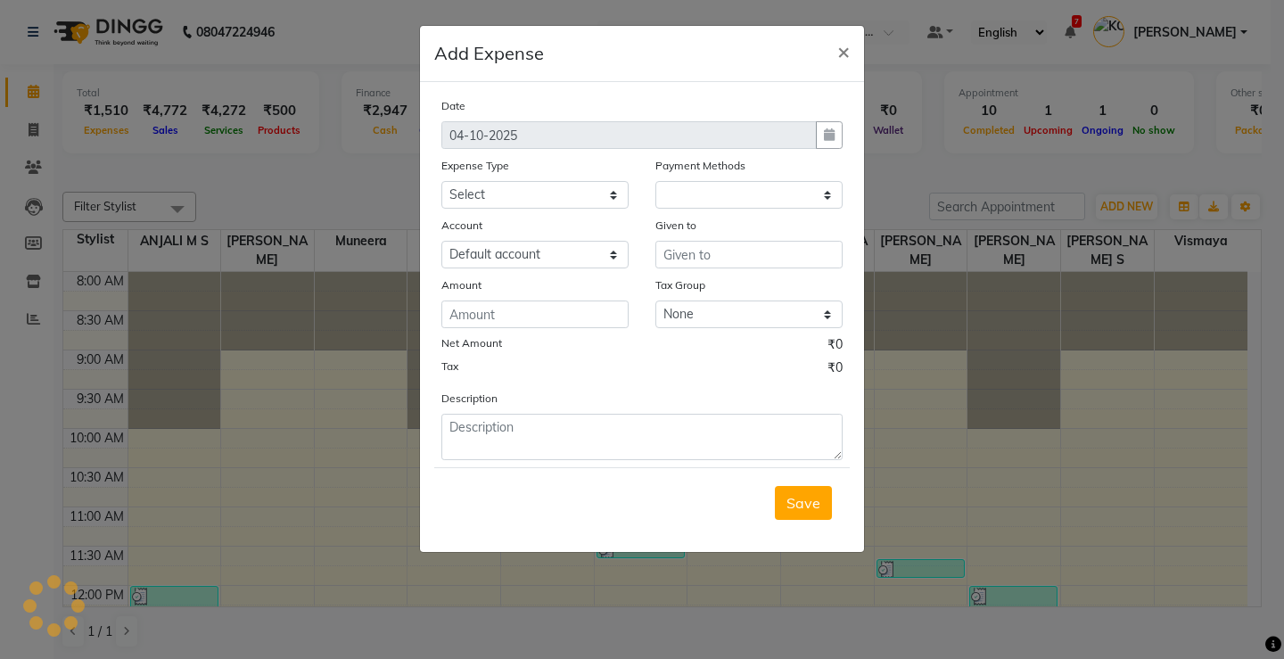
select select "1"
select select "3508"
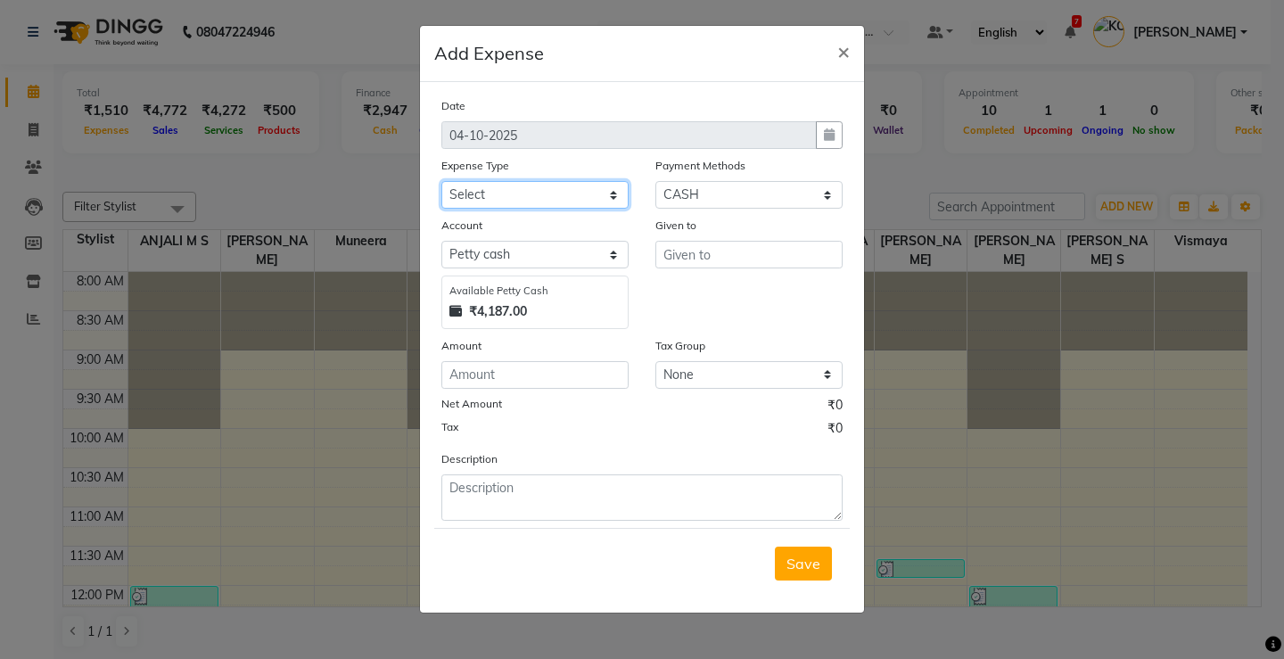
click at [499, 194] on select "Select ACCOMODATION EXPENSES ADVERTISEMENT SALES PROMOTIONAL EXPENSES Bonus BRI…" at bounding box center [534, 195] width 187 height 28
select select "6226"
click at [441, 181] on select "Select ACCOMODATION EXPENSES ADVERTISEMENT SALES PROMOTIONAL EXPENSES Bonus BRI…" at bounding box center [534, 195] width 187 height 28
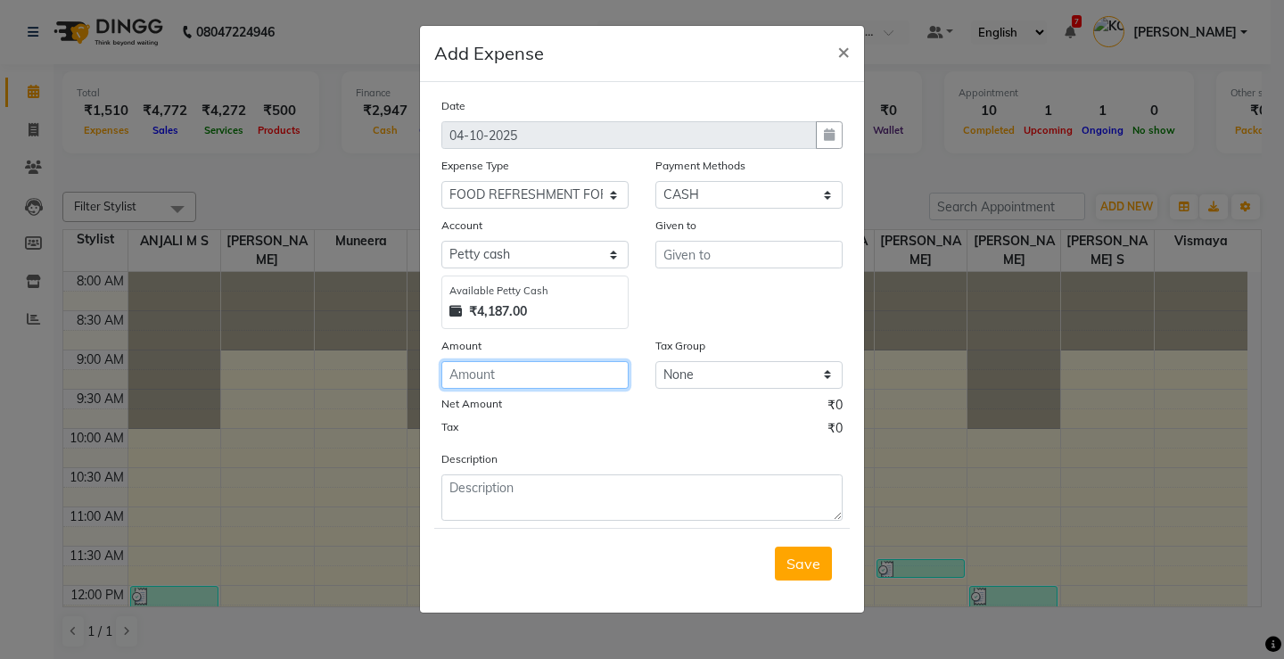
click at [498, 382] on input "number" at bounding box center [534, 375] width 187 height 28
type input "56"
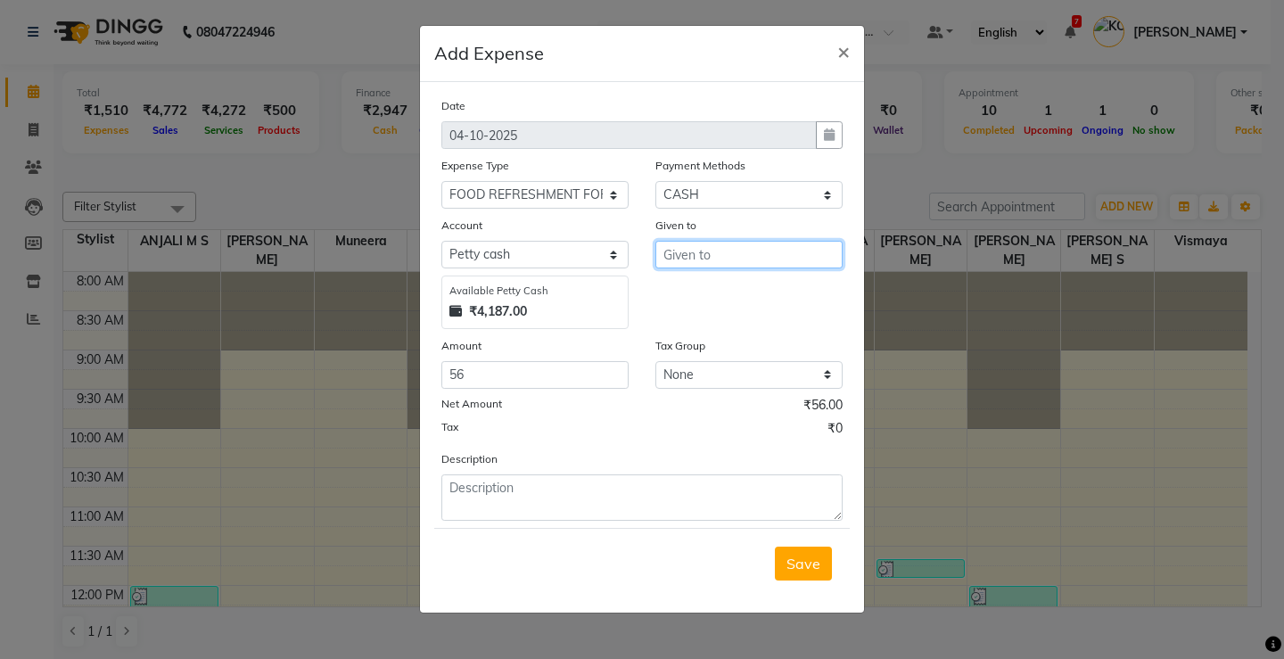
click at [698, 257] on input "text" at bounding box center [749, 255] width 187 height 28
click at [724, 300] on ngb-highlight "SHE EJA ANIL" at bounding box center [722, 293] width 88 height 18
type input "SHEEJA ANIL"
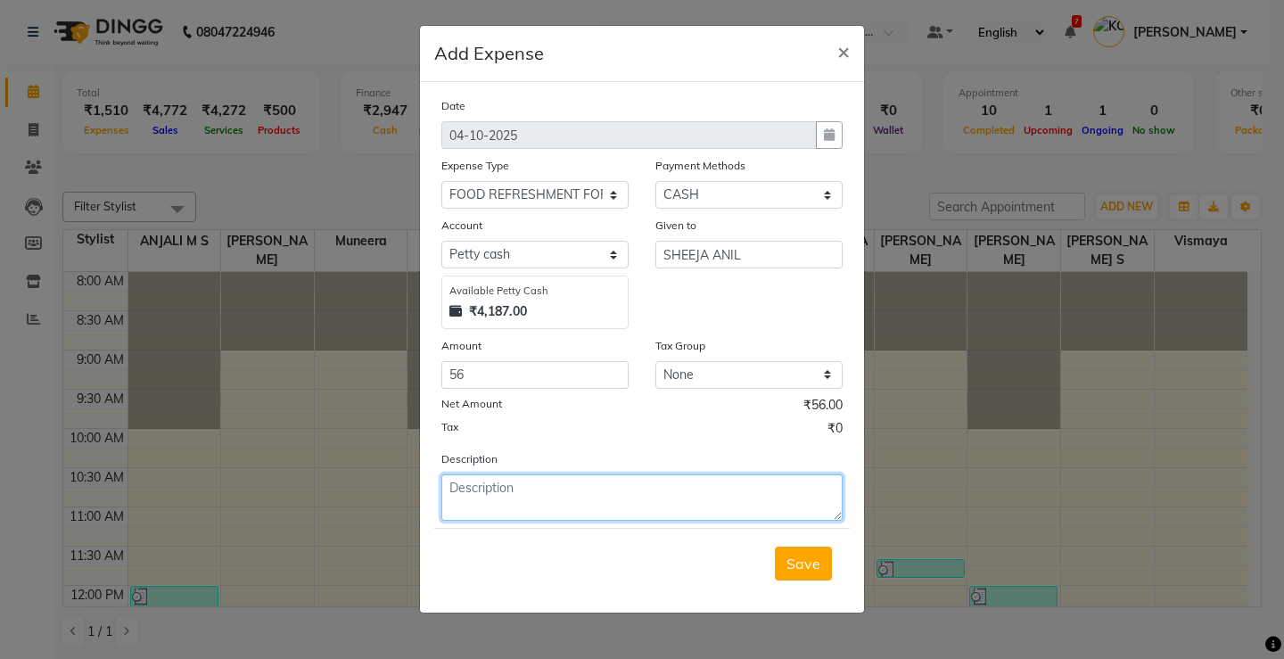
click at [627, 491] on textarea at bounding box center [641, 497] width 401 height 46
type textarea "Milk"
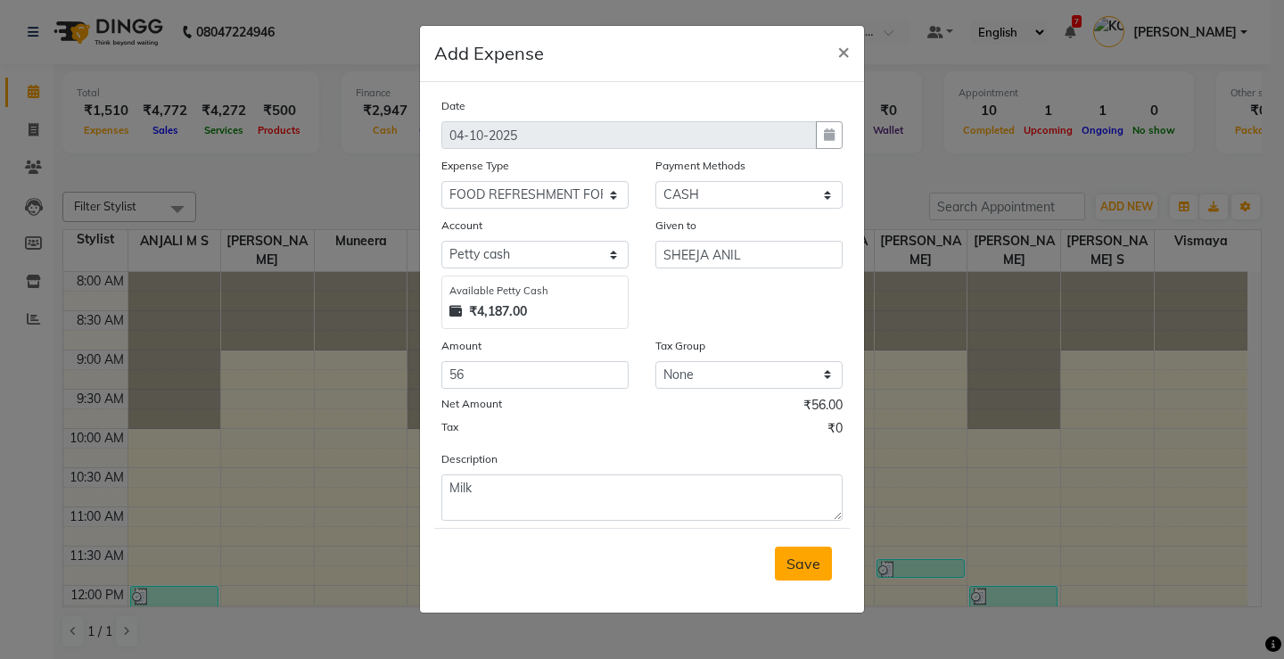
click at [797, 577] on button "Save" at bounding box center [803, 564] width 57 height 34
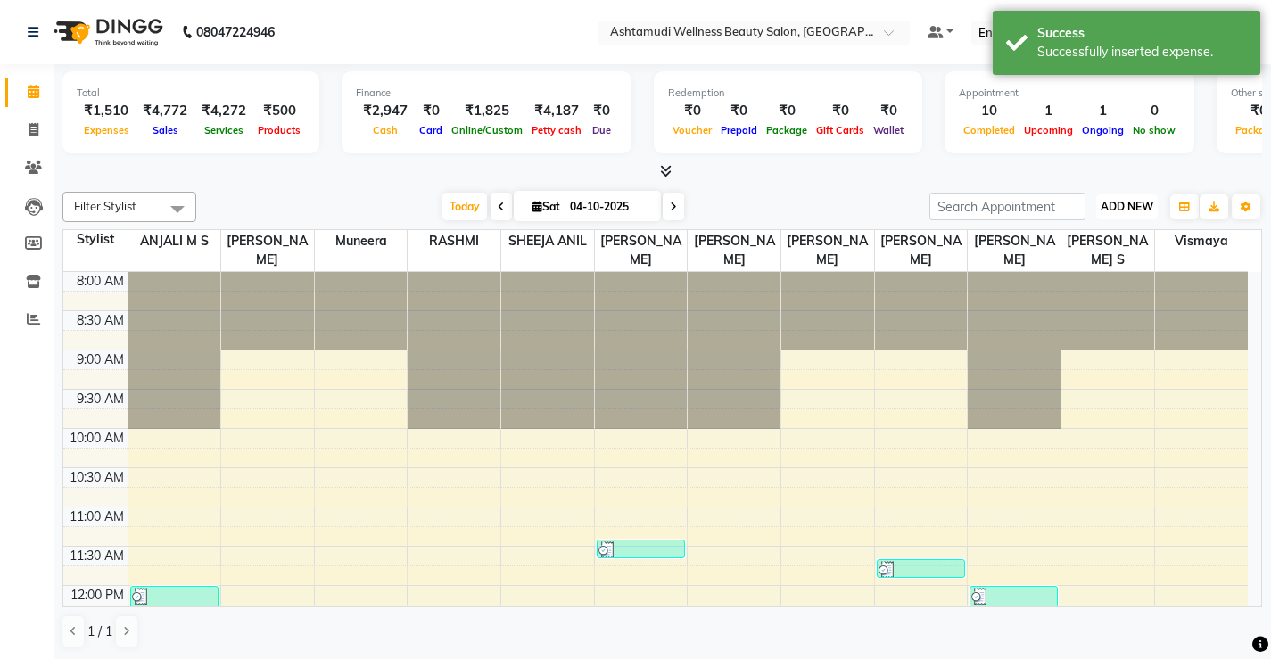
click at [1132, 200] on span "ADD NEW" at bounding box center [1127, 206] width 53 height 13
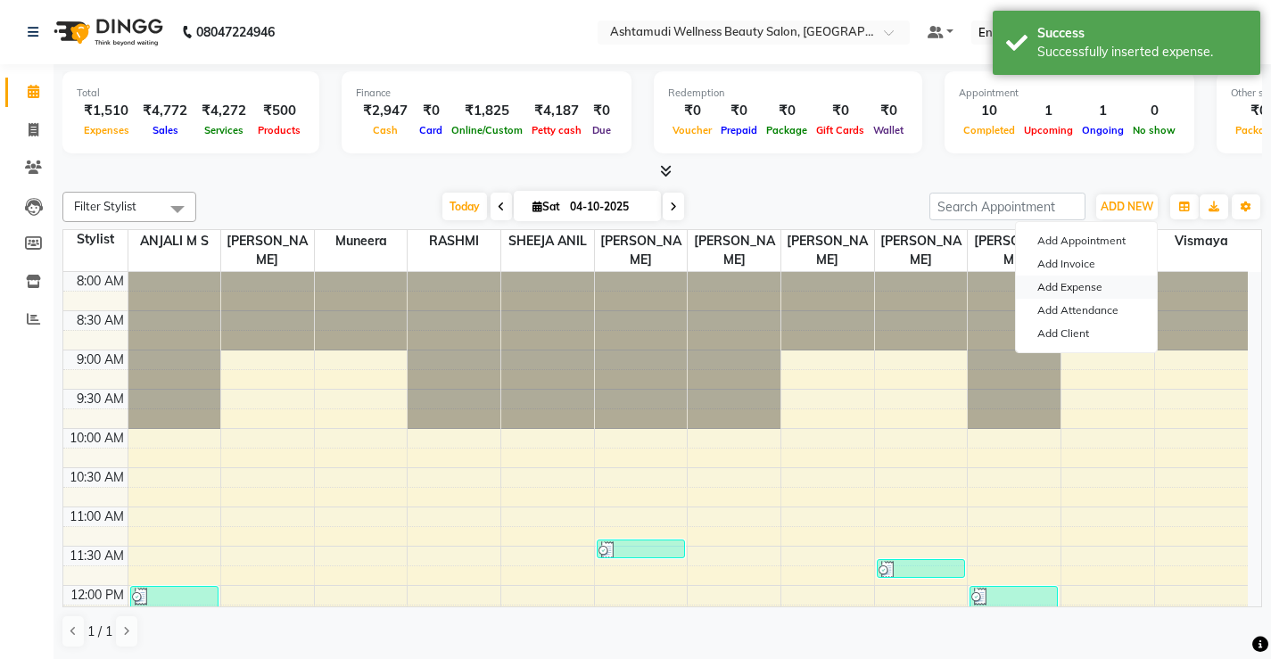
click at [1082, 284] on link "Add Expense" at bounding box center [1086, 287] width 141 height 23
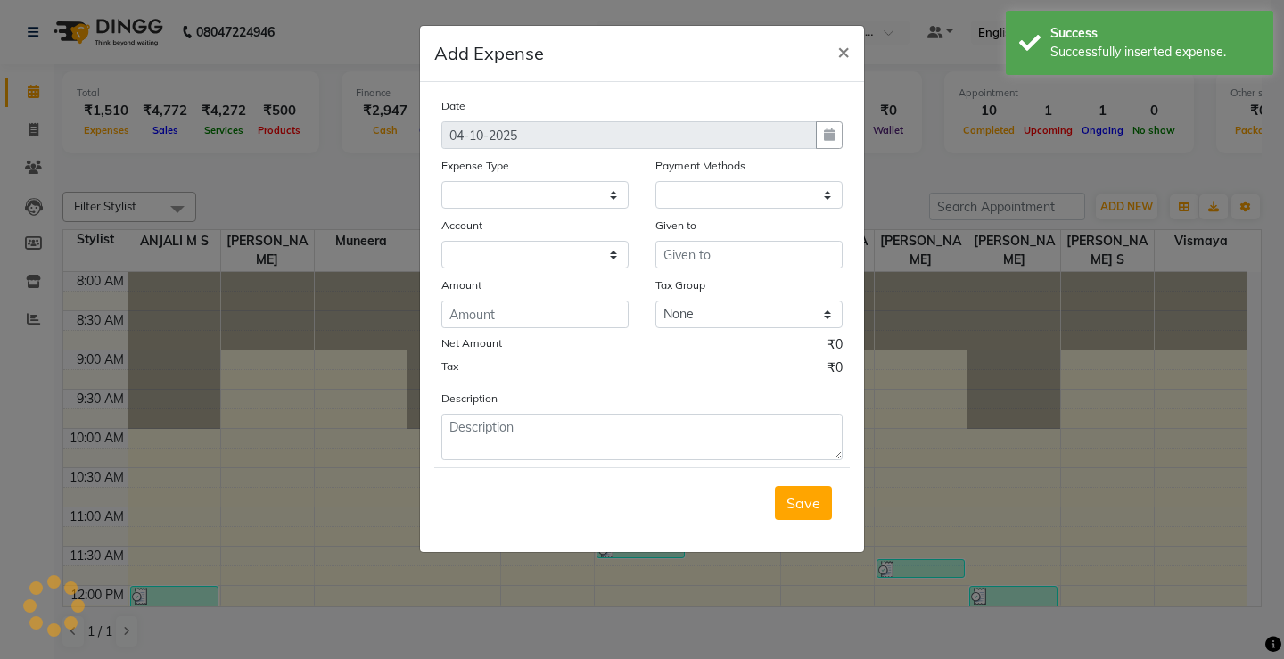
select select "3509"
select select "1"
select select "3508"
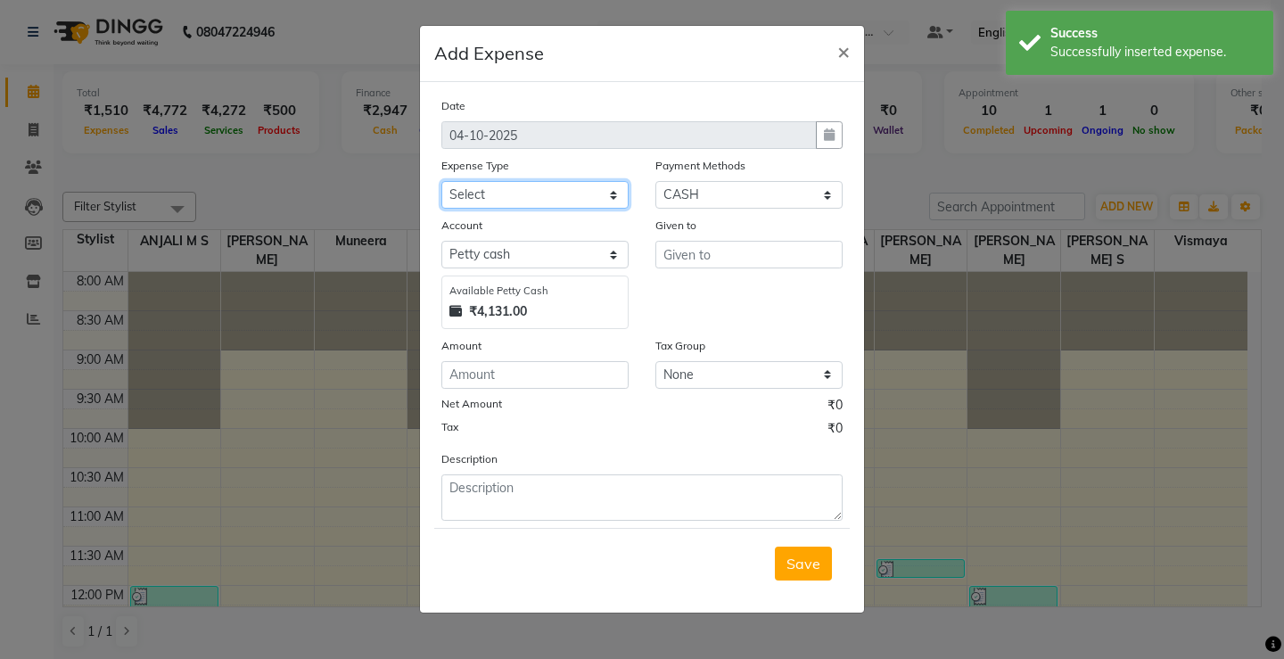
click at [532, 192] on select "Select ACCOMODATION EXPENSES ADVERTISEMENT SALES PROMOTIONAL EXPENSES Bonus BRI…" at bounding box center [534, 195] width 187 height 28
select select "6225"
click at [441, 181] on select "Select ACCOMODATION EXPENSES ADVERTISEMENT SALES PROMOTIONAL EXPENSES Bonus BRI…" at bounding box center [534, 195] width 187 height 28
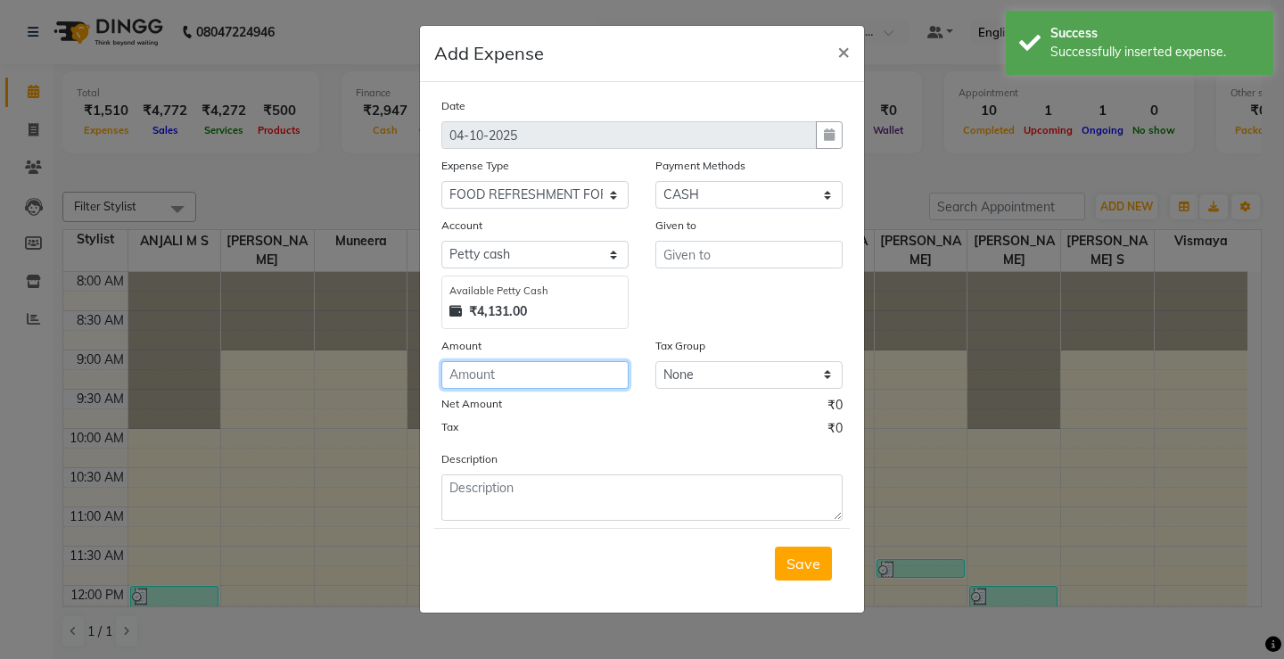
click at [519, 383] on input "number" at bounding box center [534, 375] width 187 height 28
type input "40"
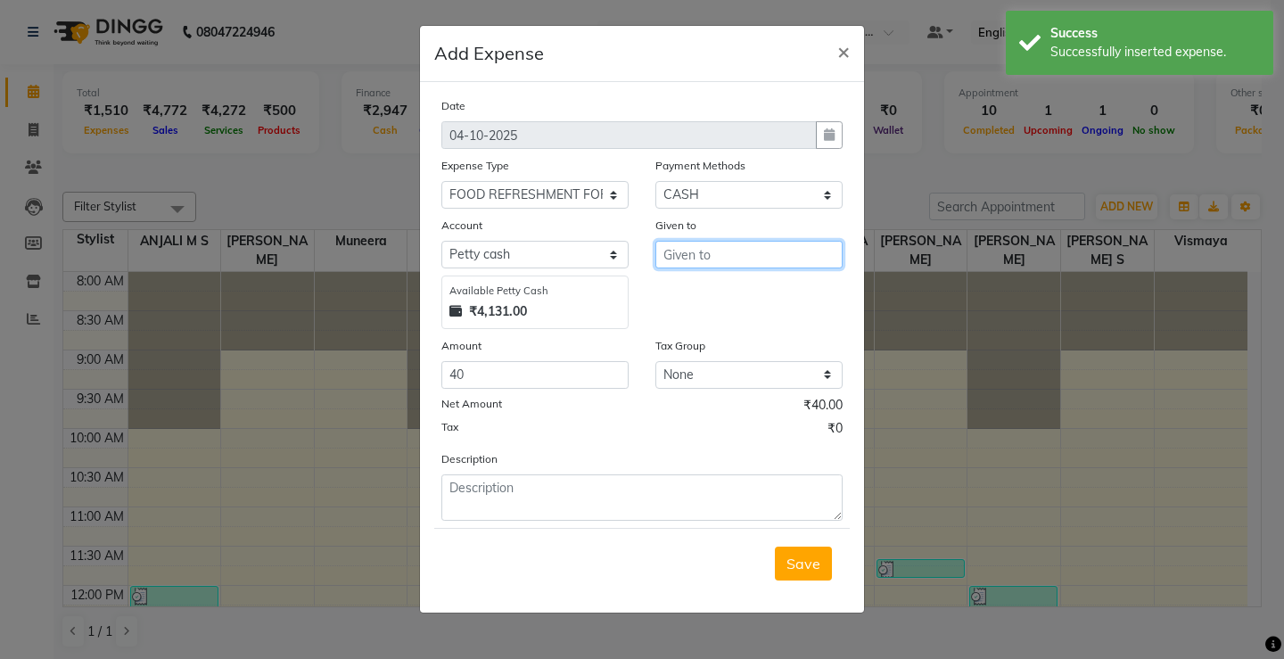
click at [746, 258] on input "text" at bounding box center [749, 255] width 187 height 28
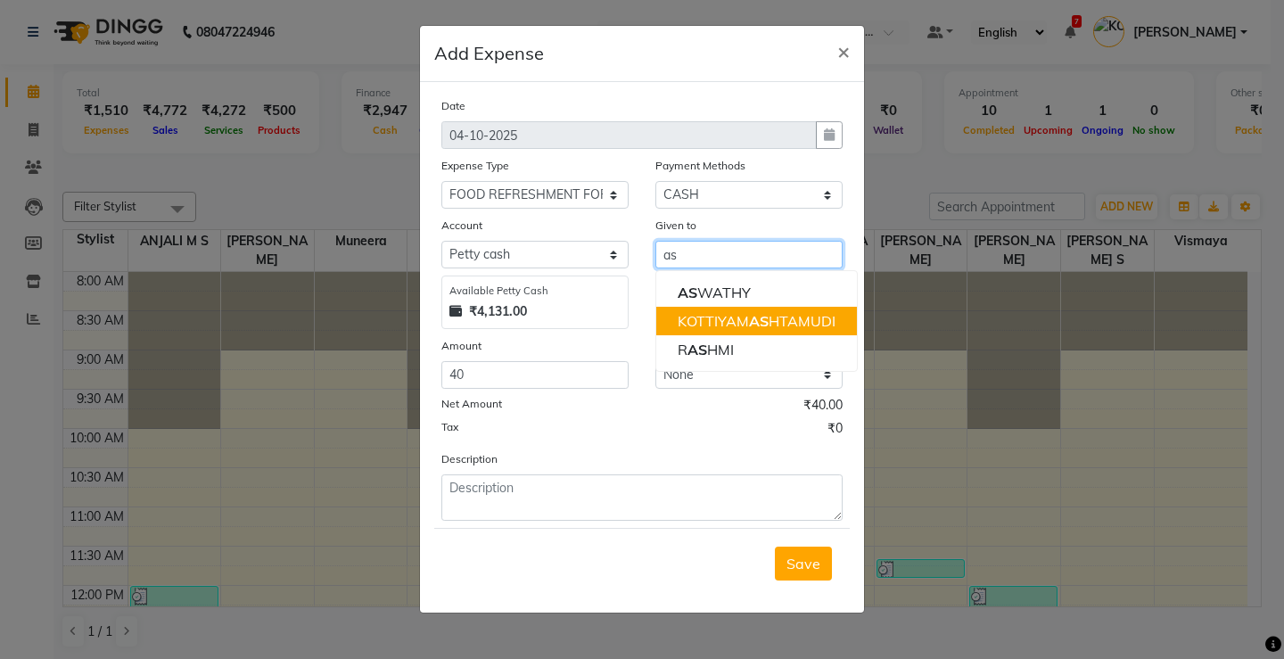
click at [755, 328] on span "AS" at bounding box center [759, 321] width 20 height 18
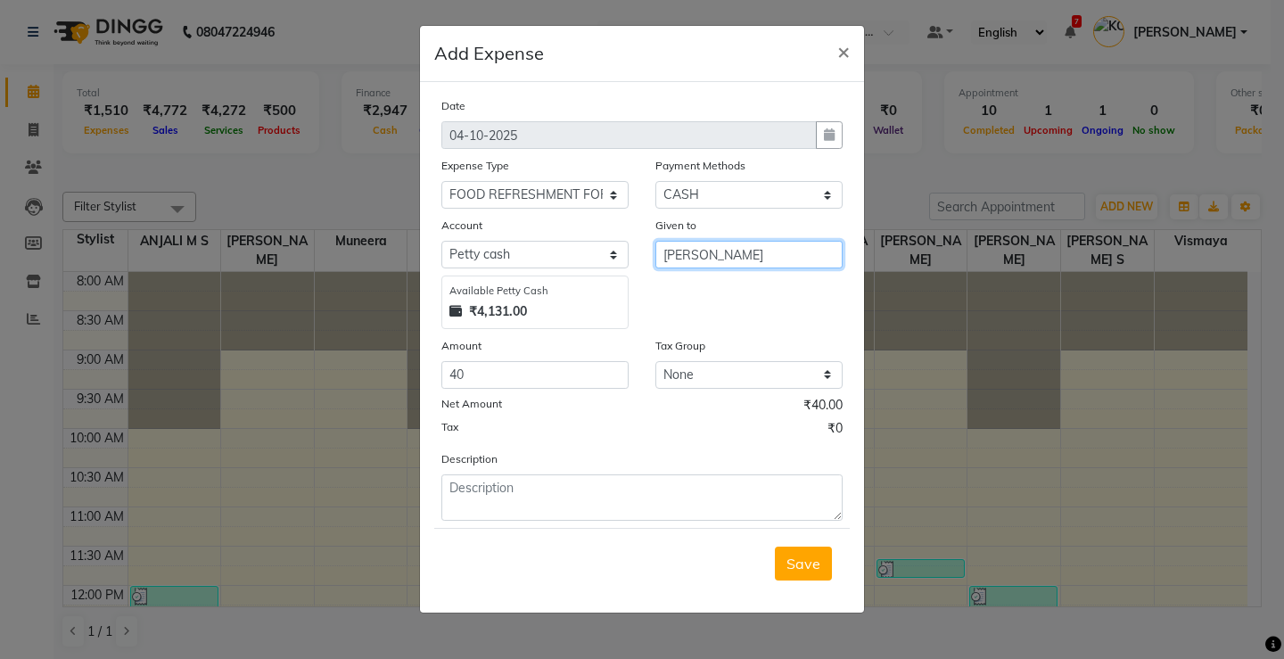
type input "[PERSON_NAME]"
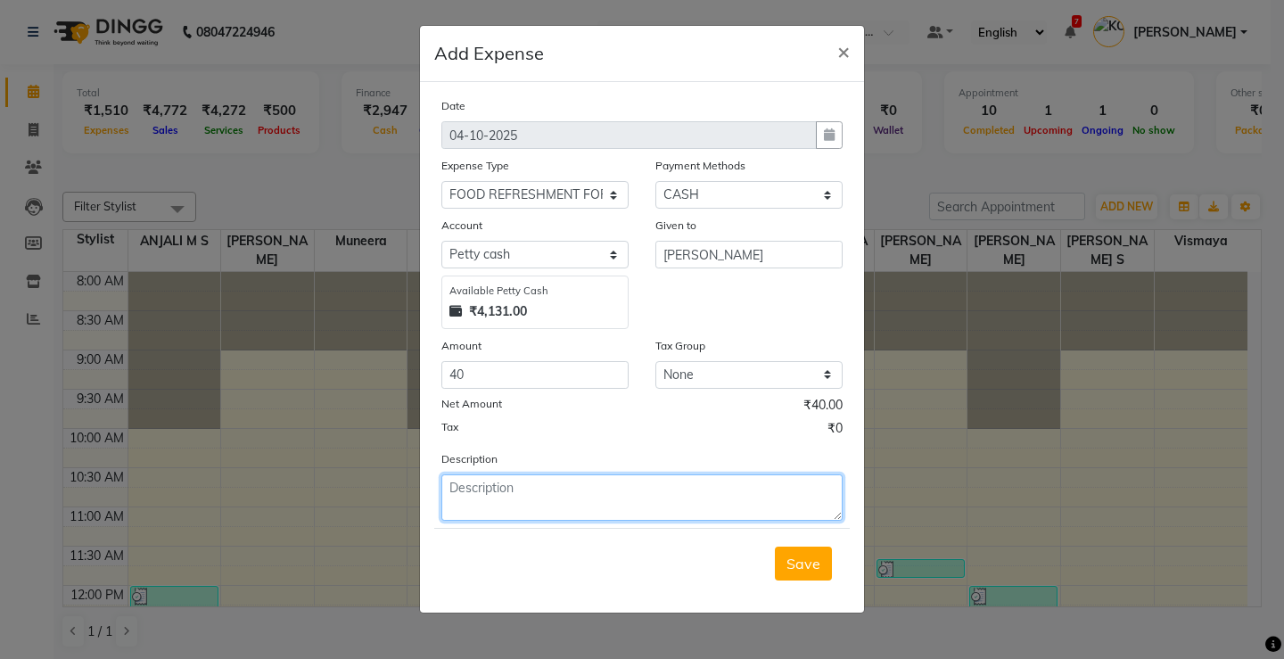
click at [589, 497] on textarea at bounding box center [641, 497] width 401 height 46
type textarea "Client food"
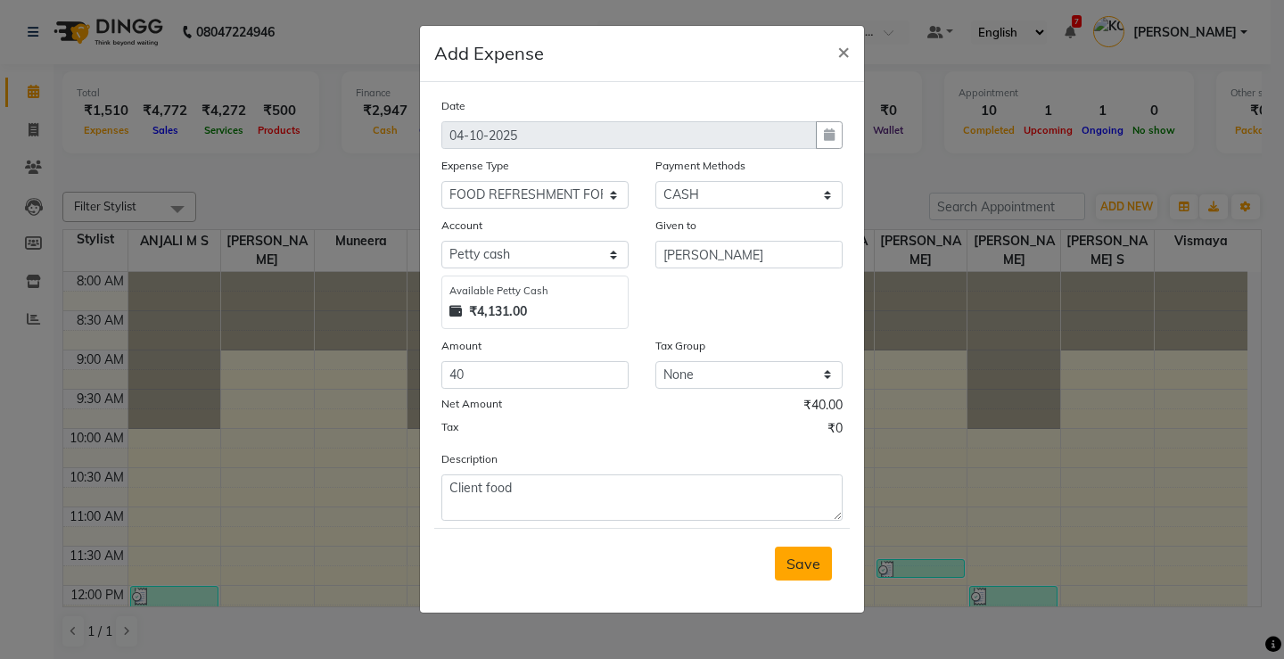
click at [795, 572] on span "Save" at bounding box center [804, 564] width 34 height 18
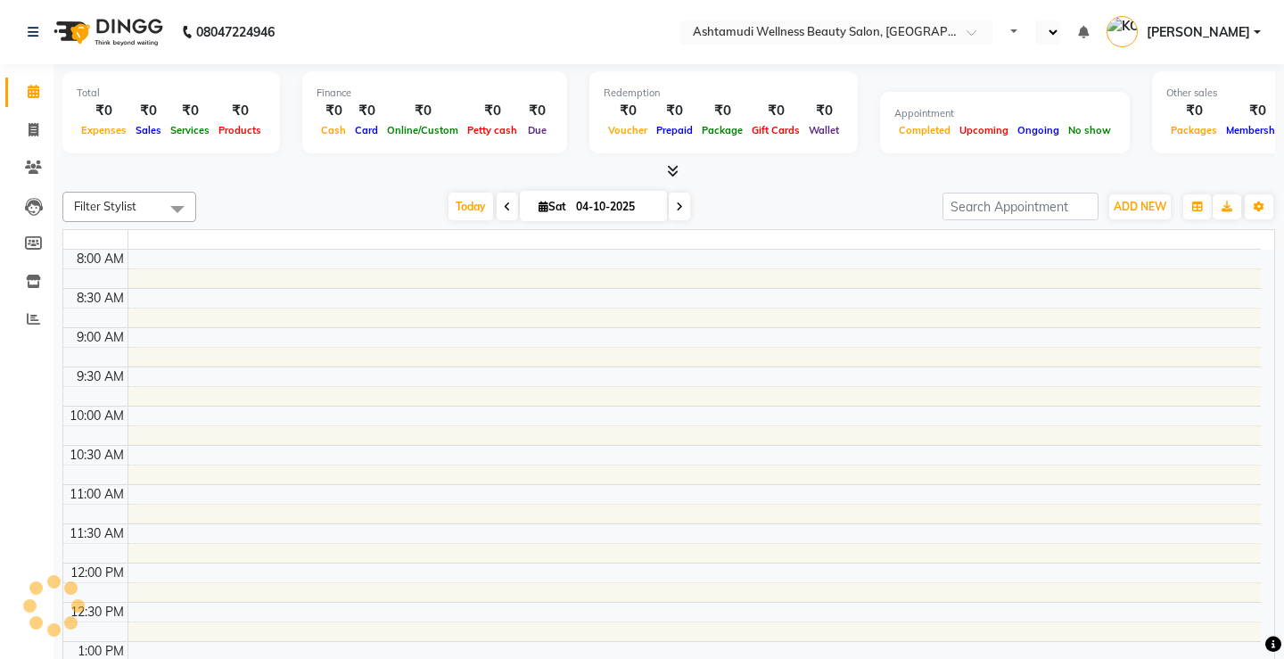
select select "en"
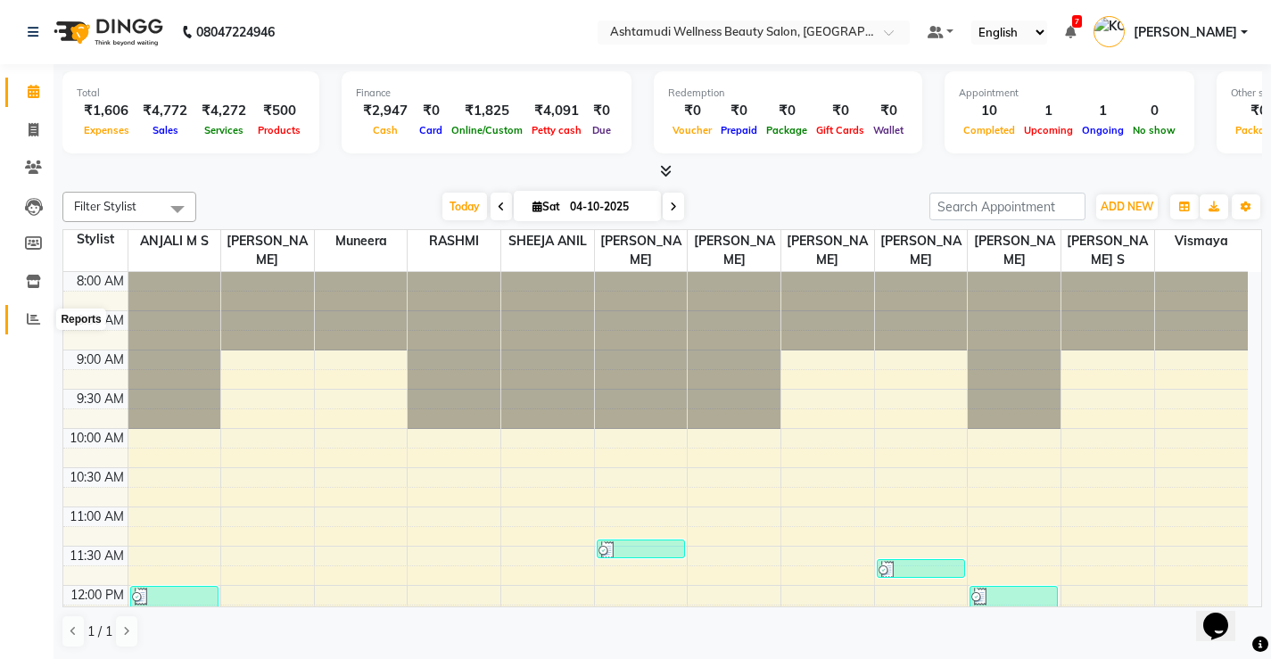
click at [39, 323] on icon at bounding box center [33, 318] width 13 height 13
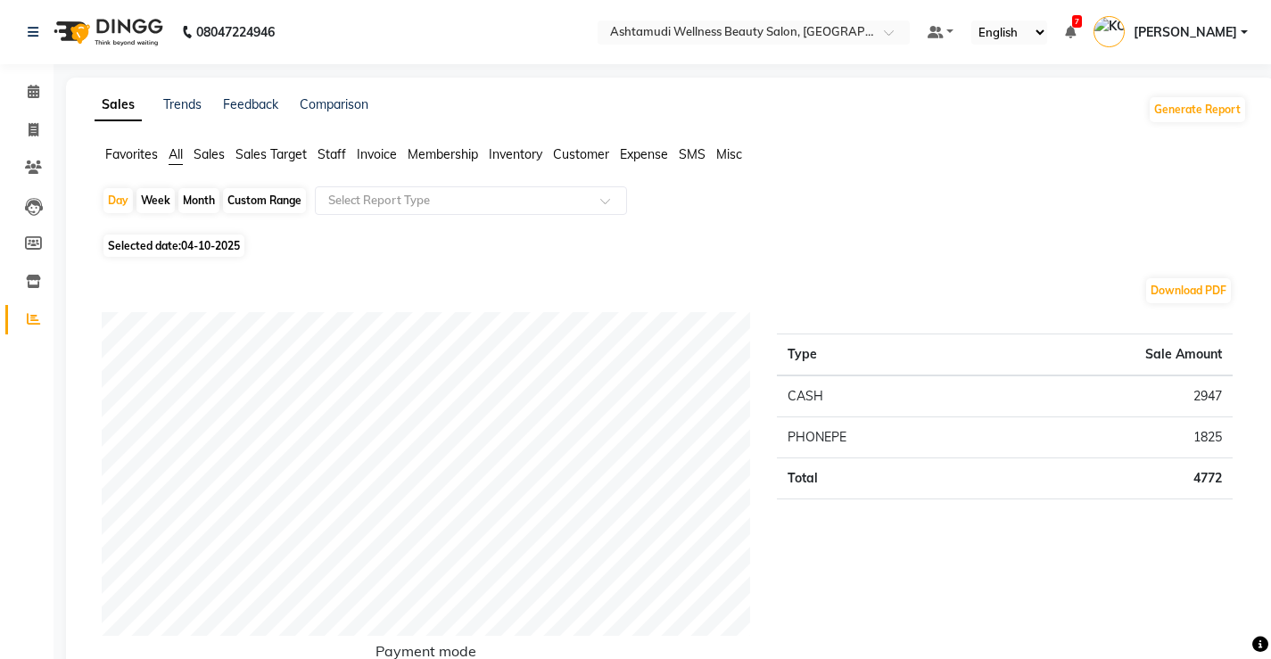
click at [641, 153] on span "Expense" at bounding box center [644, 154] width 48 height 16
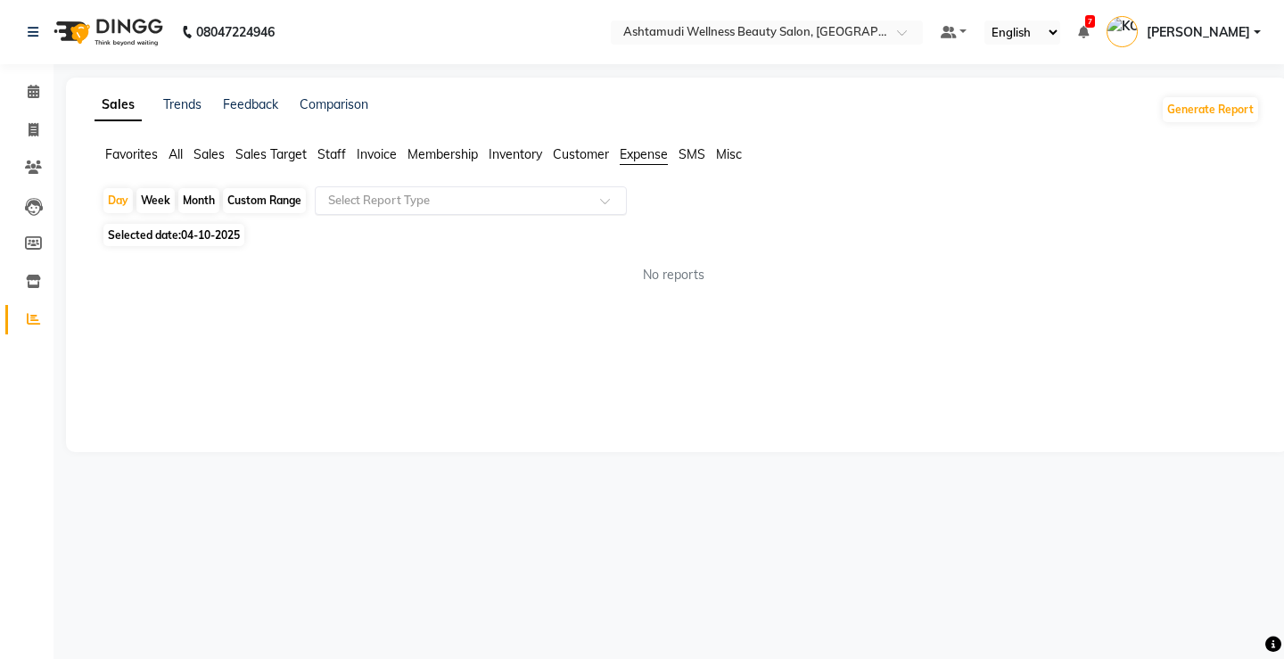
click at [367, 209] on input "text" at bounding box center [453, 201] width 257 height 18
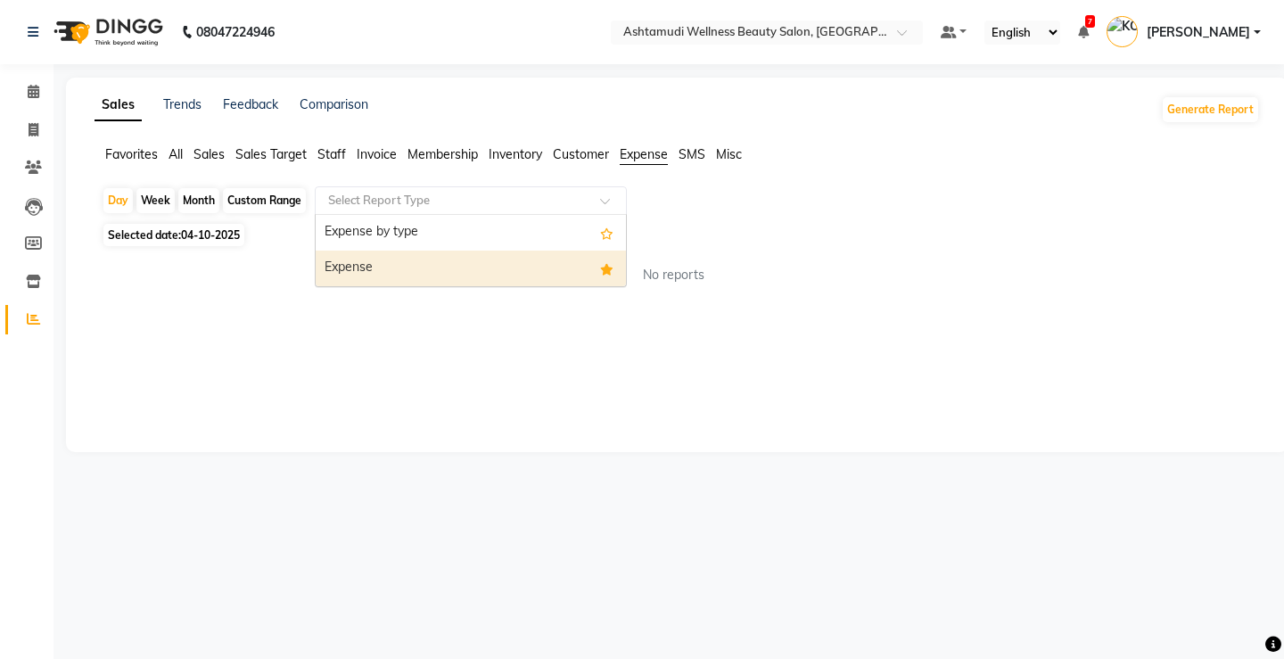
click at [386, 265] on div "Expense" at bounding box center [471, 269] width 310 height 36
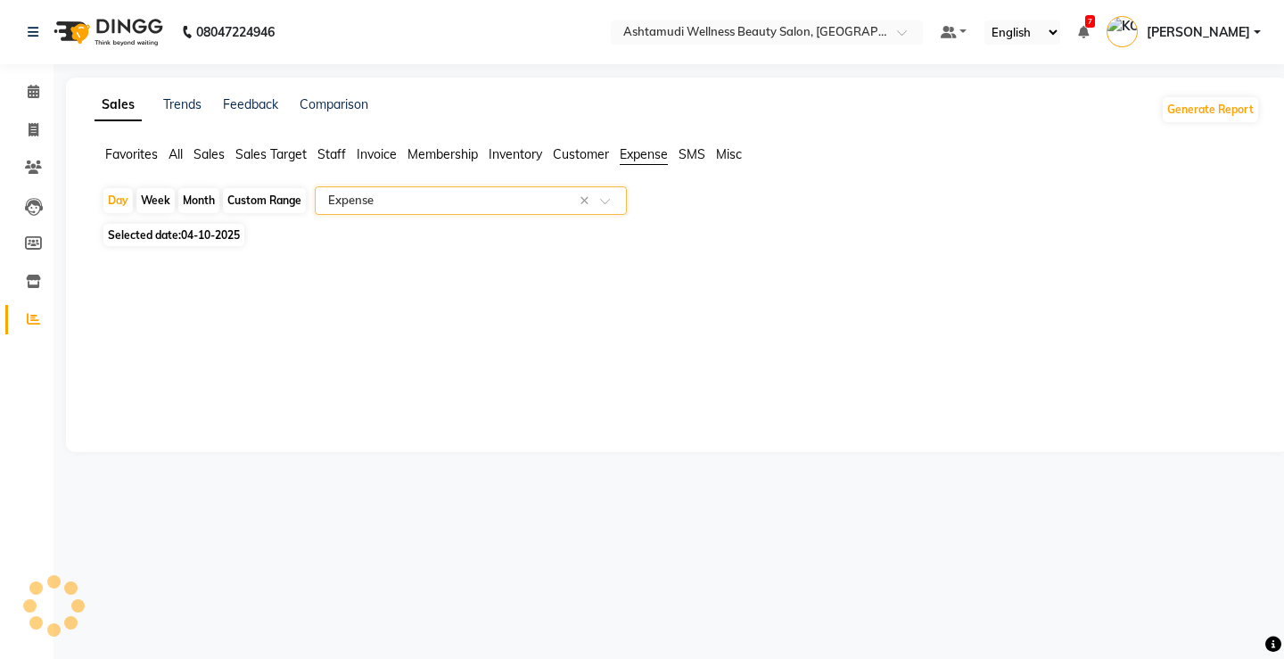
select select "full_report"
select select "csv"
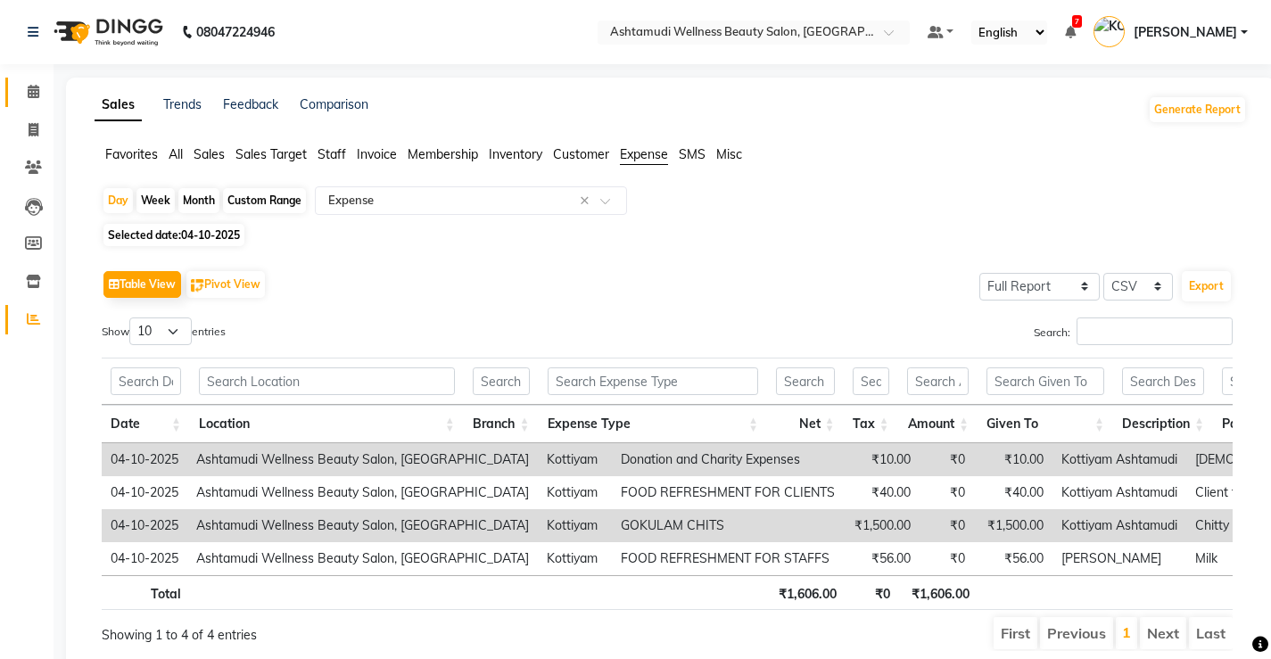
click at [14, 87] on link "Calendar" at bounding box center [26, 92] width 43 height 29
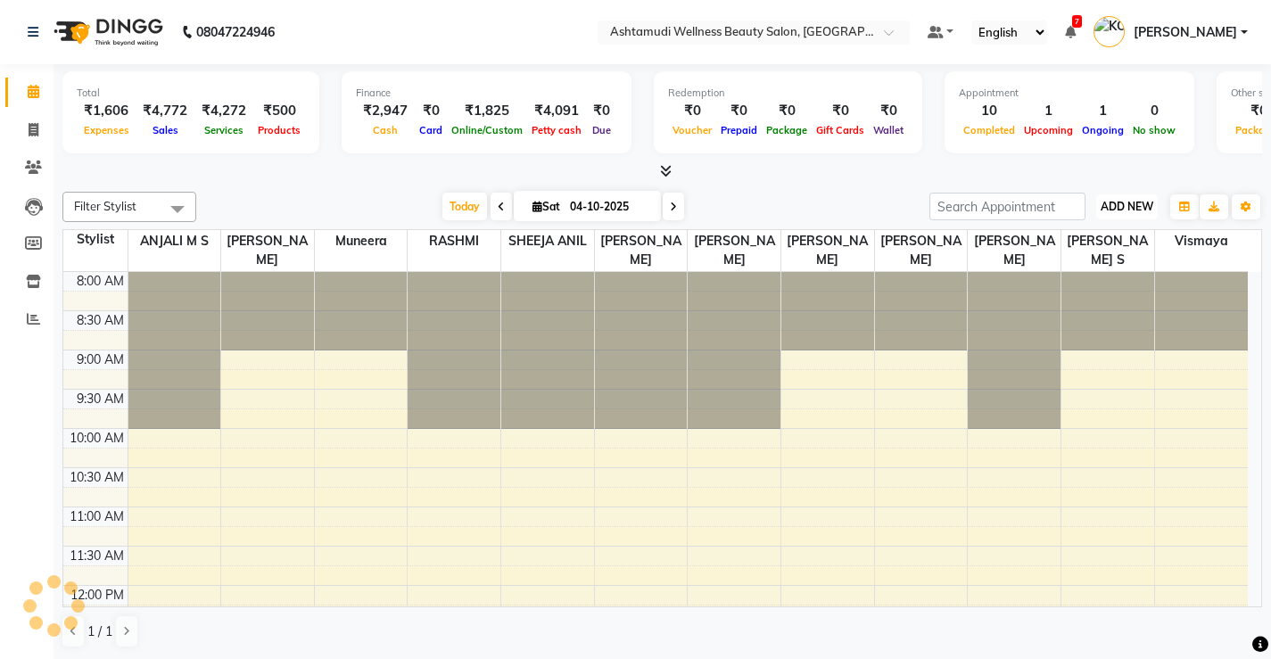
click at [1120, 206] on span "ADD NEW" at bounding box center [1127, 206] width 53 height 13
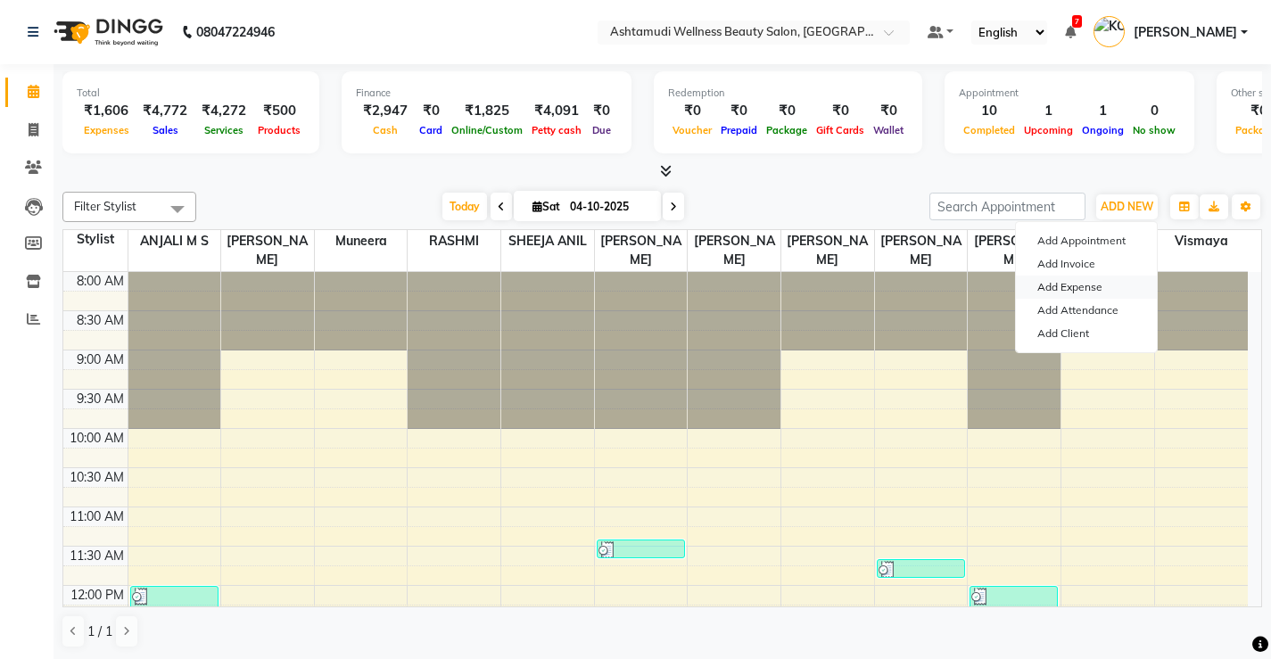
click at [1073, 293] on link "Add Expense" at bounding box center [1086, 287] width 141 height 23
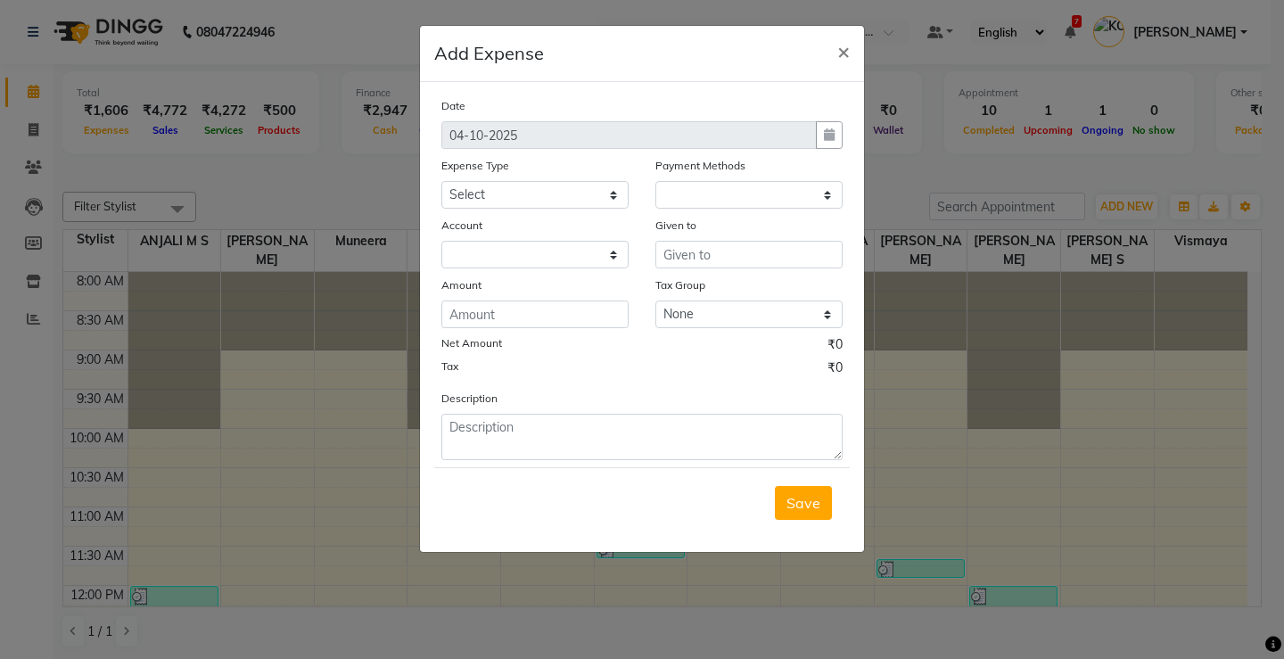
select select "1"
select select "3508"
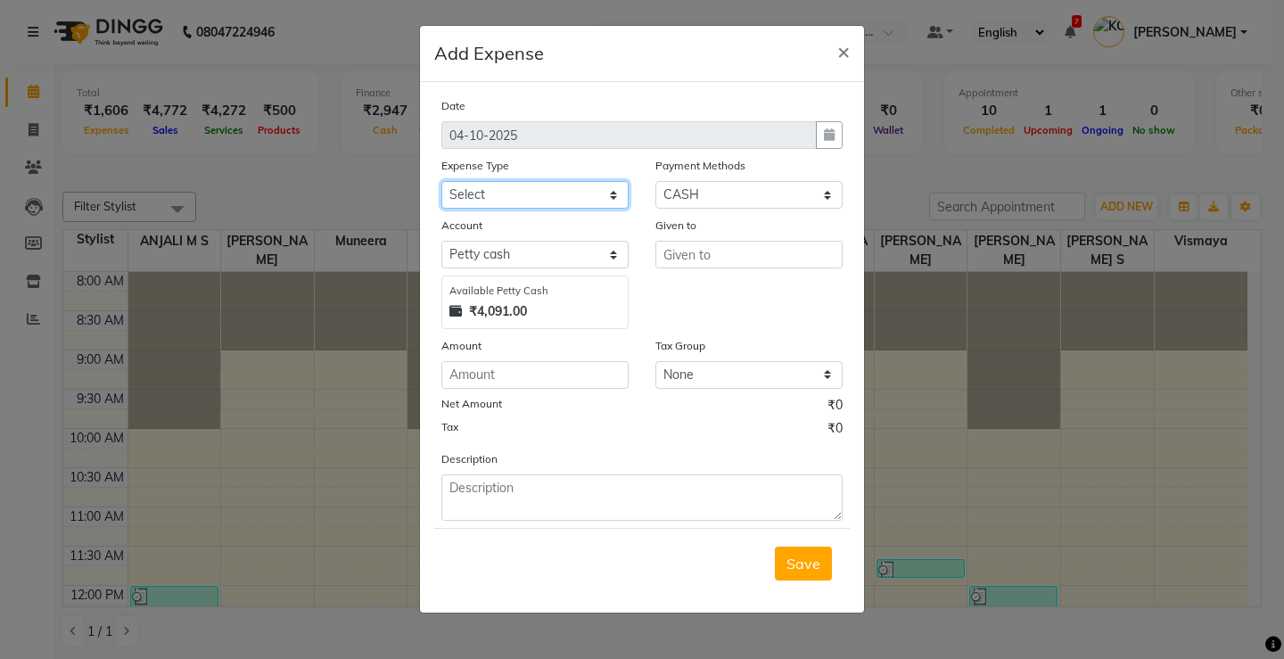
click at [488, 203] on select "Select ACCOMODATION EXPENSES ADVERTISEMENT SALES PROMOTIONAL EXPENSES Bonus BRI…" at bounding box center [534, 195] width 187 height 28
select select "6082"
click at [441, 181] on select "Select ACCOMODATION EXPENSES ADVERTISEMENT SALES PROMOTIONAL EXPENSES Bonus BRI…" at bounding box center [534, 195] width 187 height 28
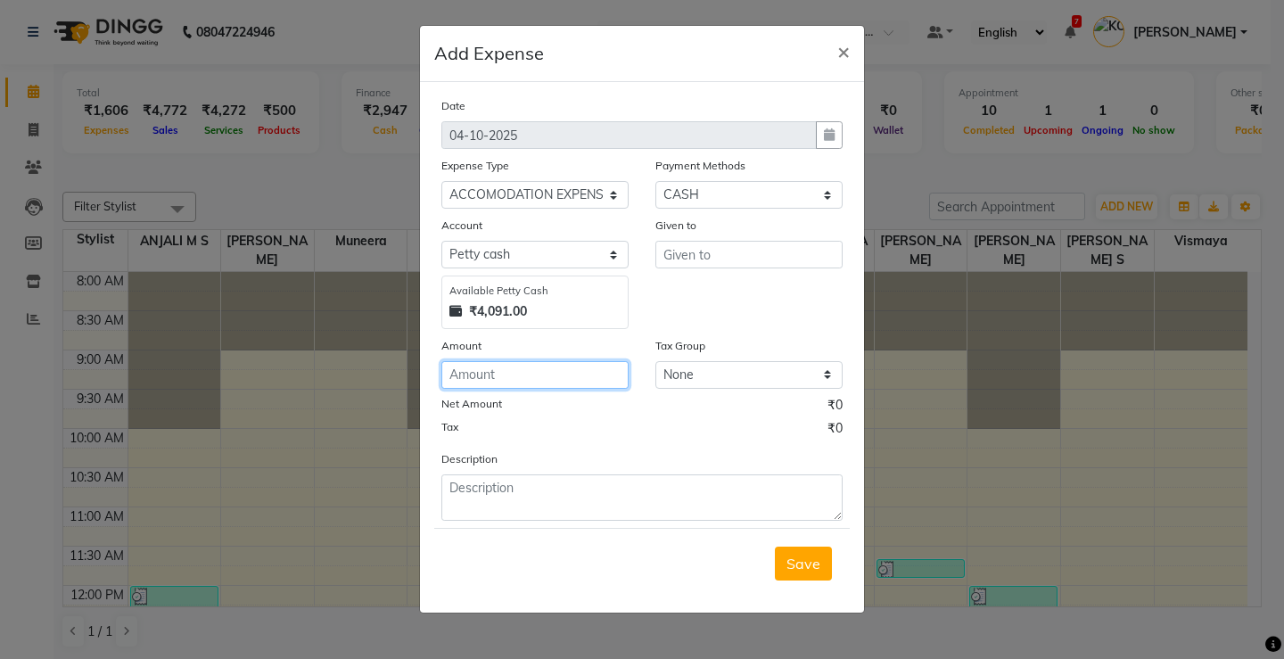
click at [497, 378] on input "number" at bounding box center [534, 375] width 187 height 28
type input "160"
click at [670, 268] on div "Given to" at bounding box center [749, 272] width 214 height 113
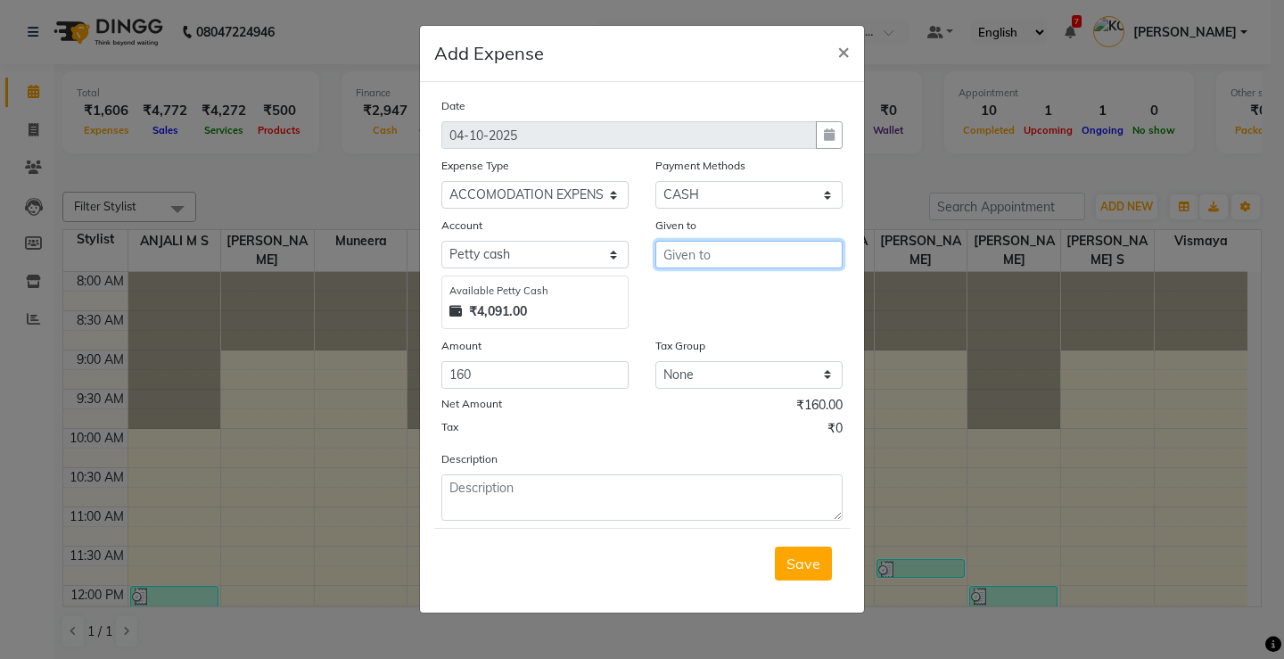
click at [670, 252] on input "text" at bounding box center [749, 255] width 187 height 28
click at [730, 314] on ngb-highlight "V ismaya" at bounding box center [708, 321] width 60 height 18
type input "Vismaya"
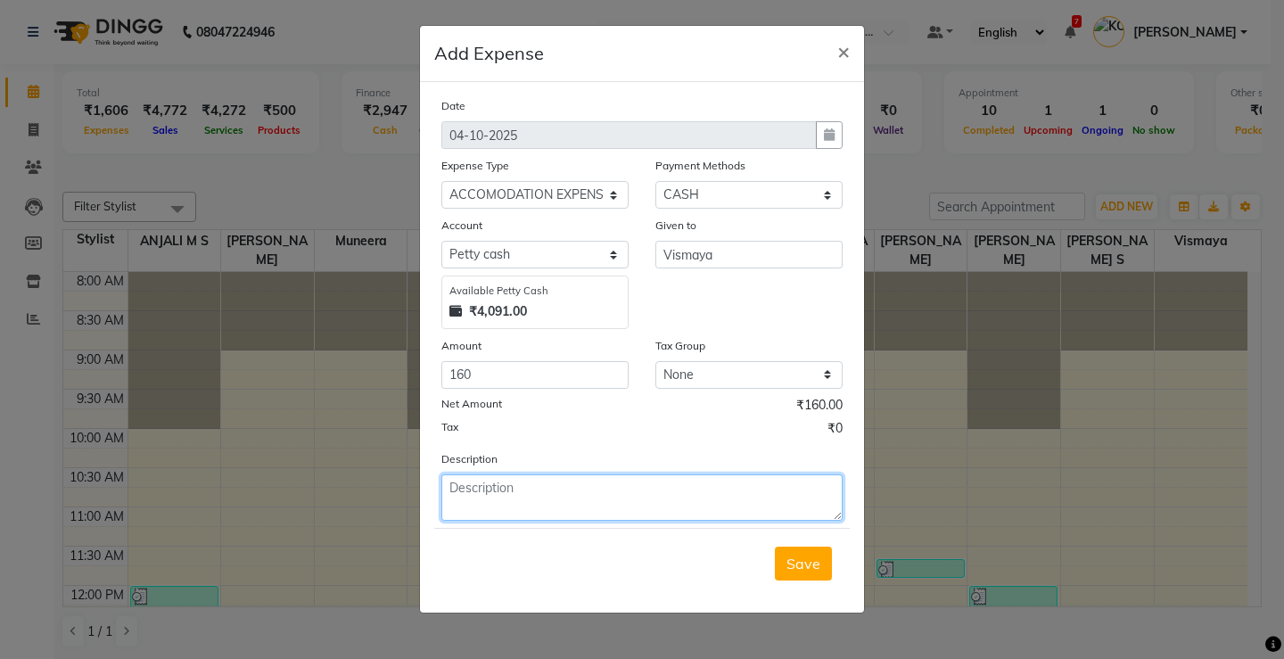
click at [546, 493] on textarea at bounding box center [641, 497] width 401 height 46
type textarea "Staff auto fare"
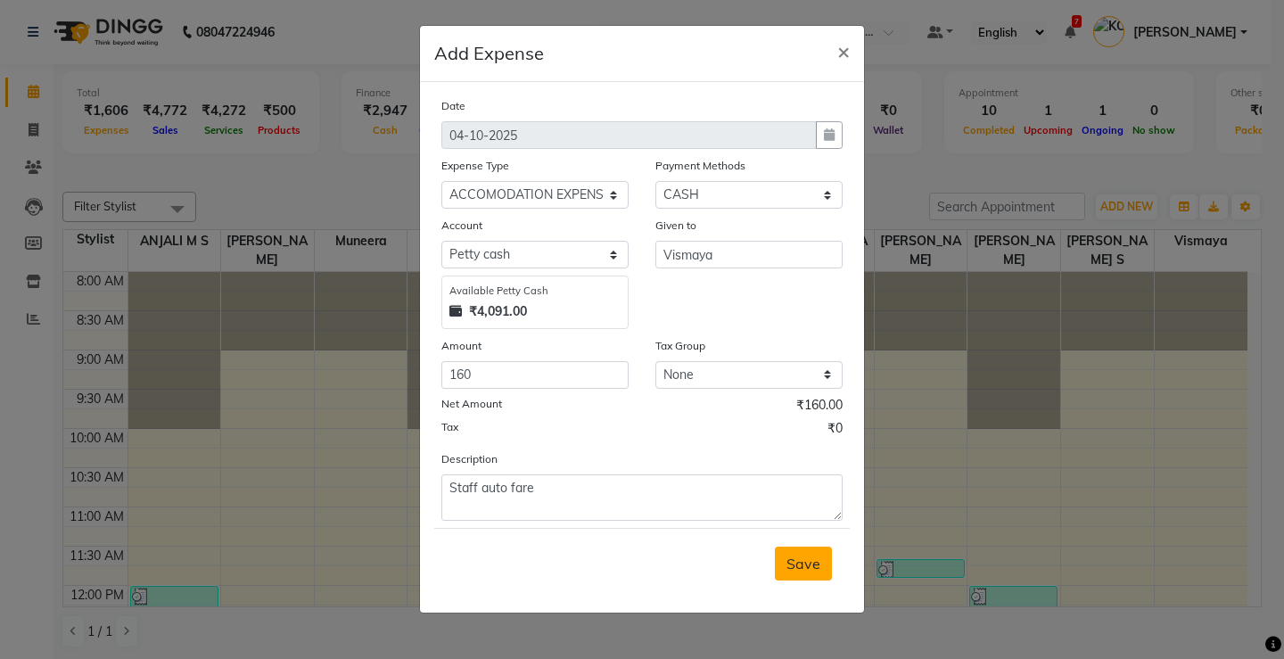
click at [782, 560] on button "Save" at bounding box center [803, 564] width 57 height 34
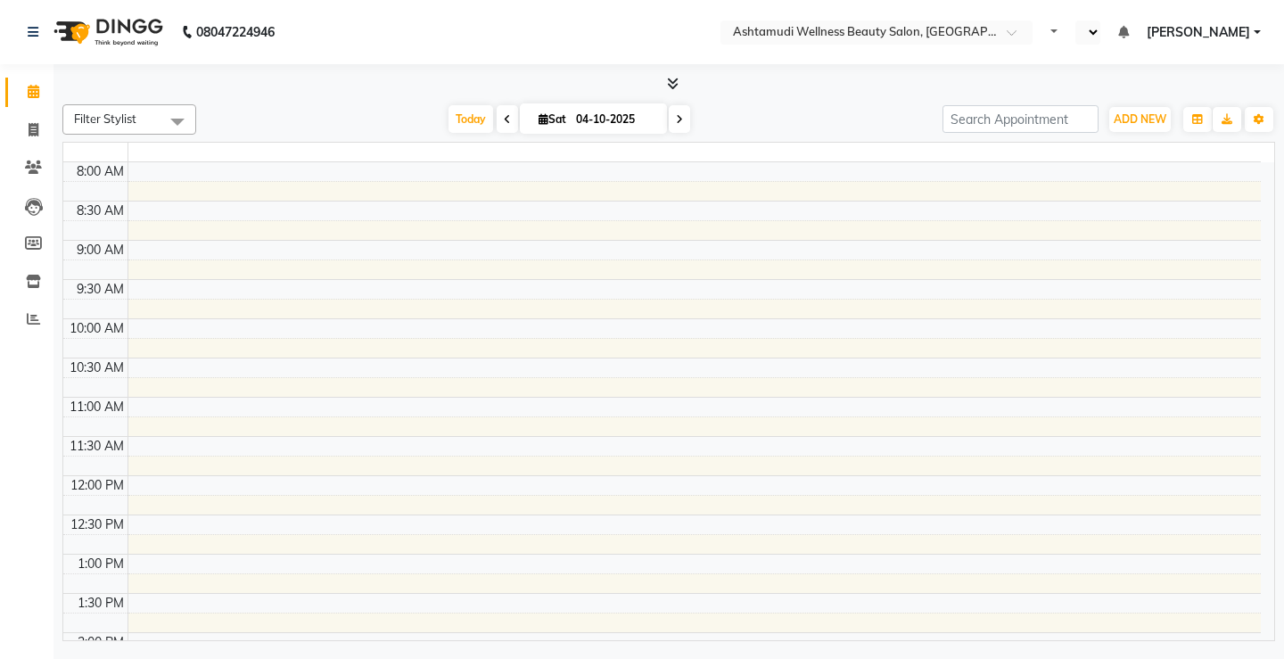
select select "en"
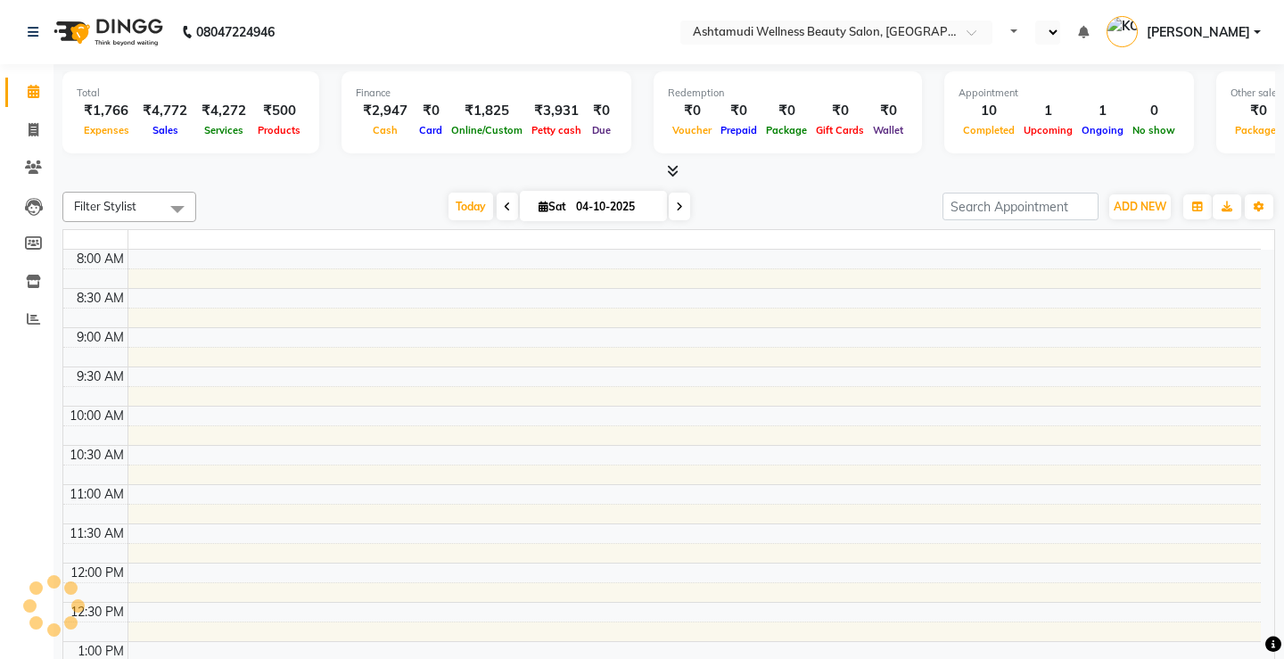
select select "en"
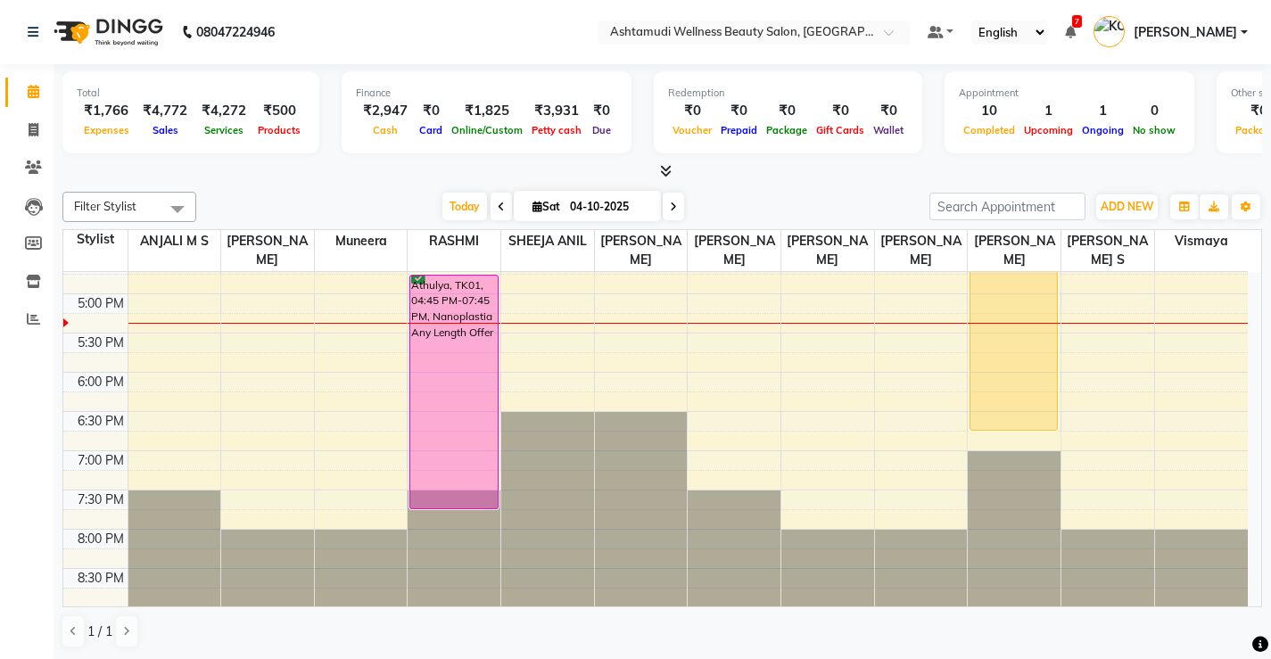
scroll to position [685, 0]
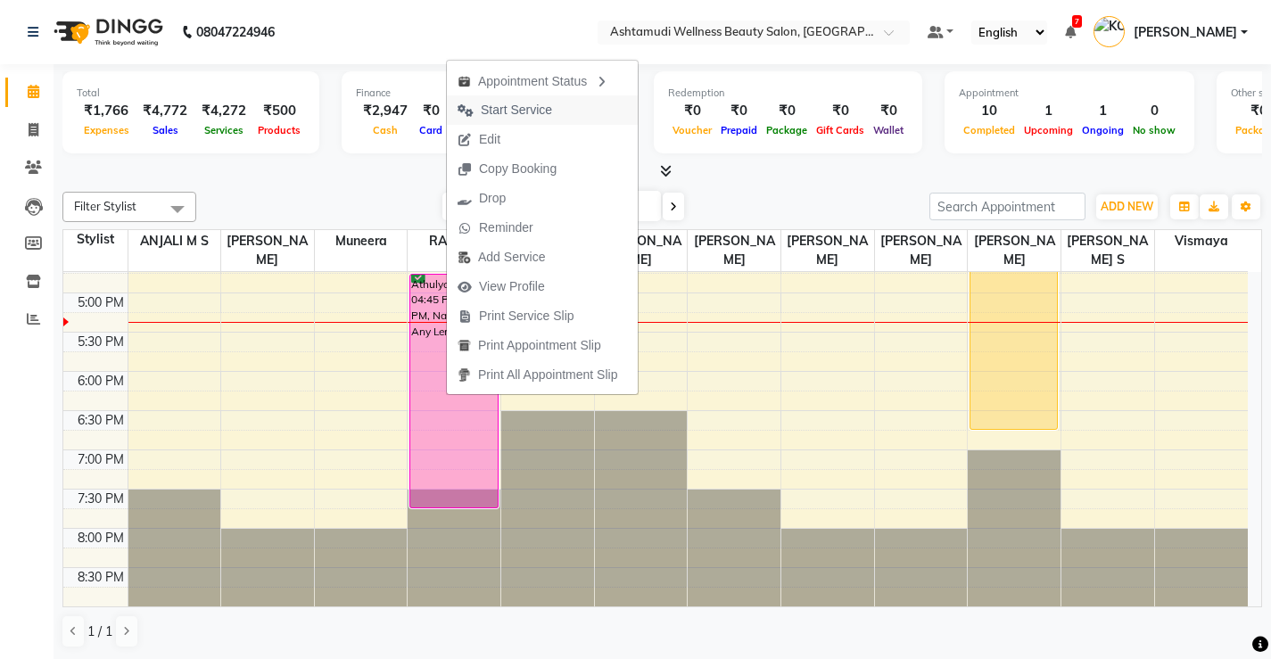
click at [515, 105] on span "Start Service" at bounding box center [516, 110] width 71 height 19
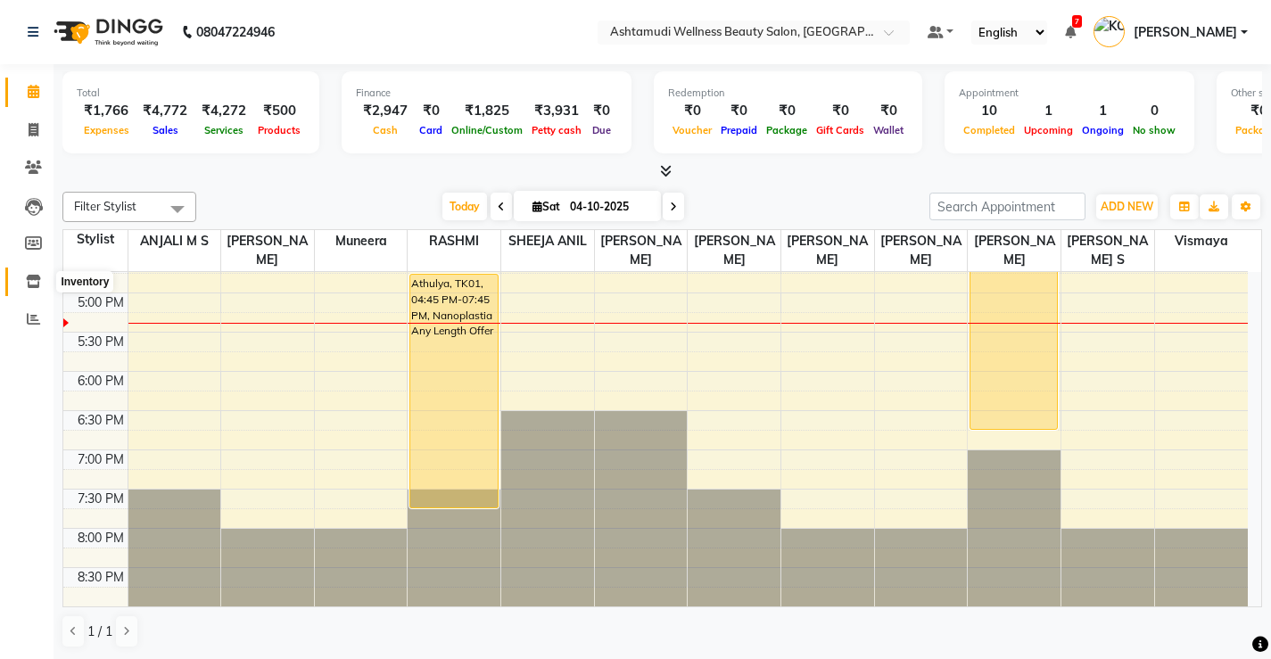
click at [20, 288] on span at bounding box center [33, 282] width 31 height 21
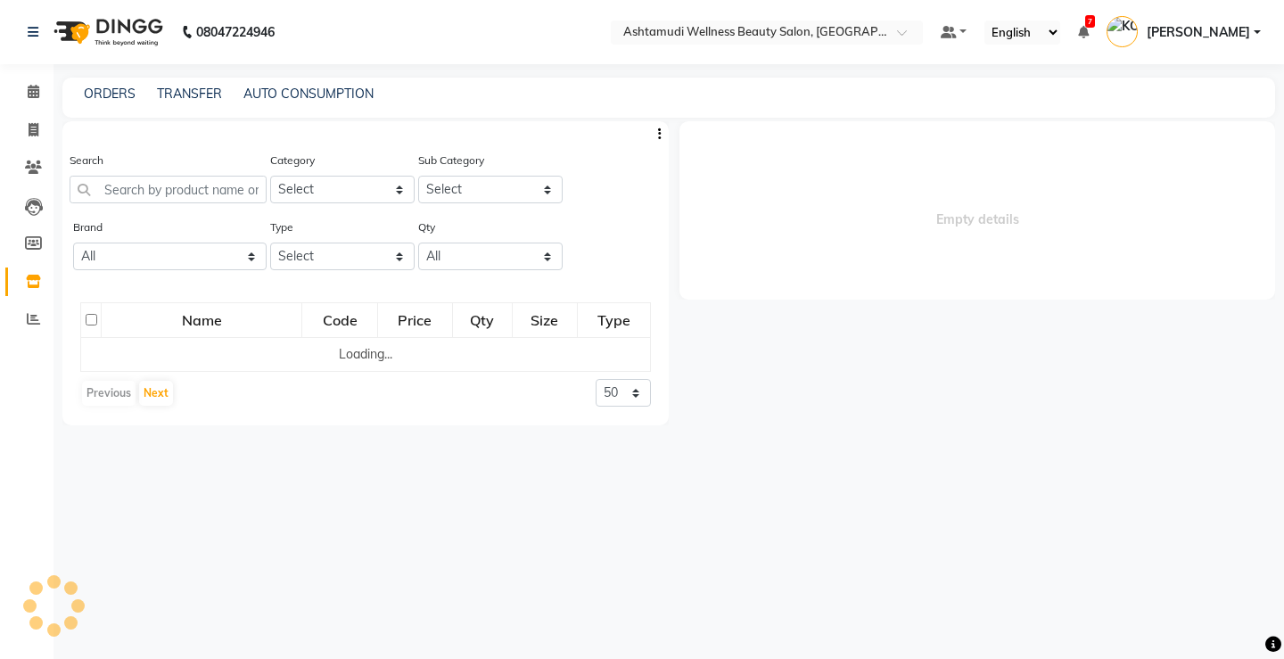
select select
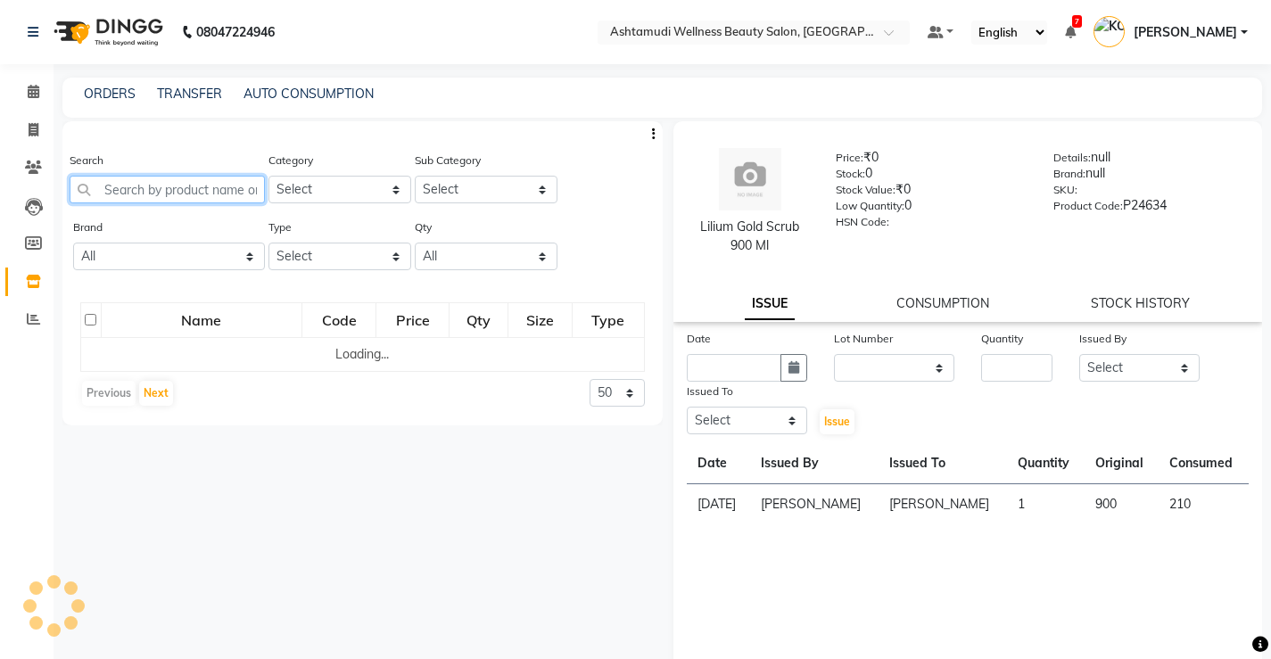
click at [189, 194] on input "text" at bounding box center [167, 190] width 195 height 28
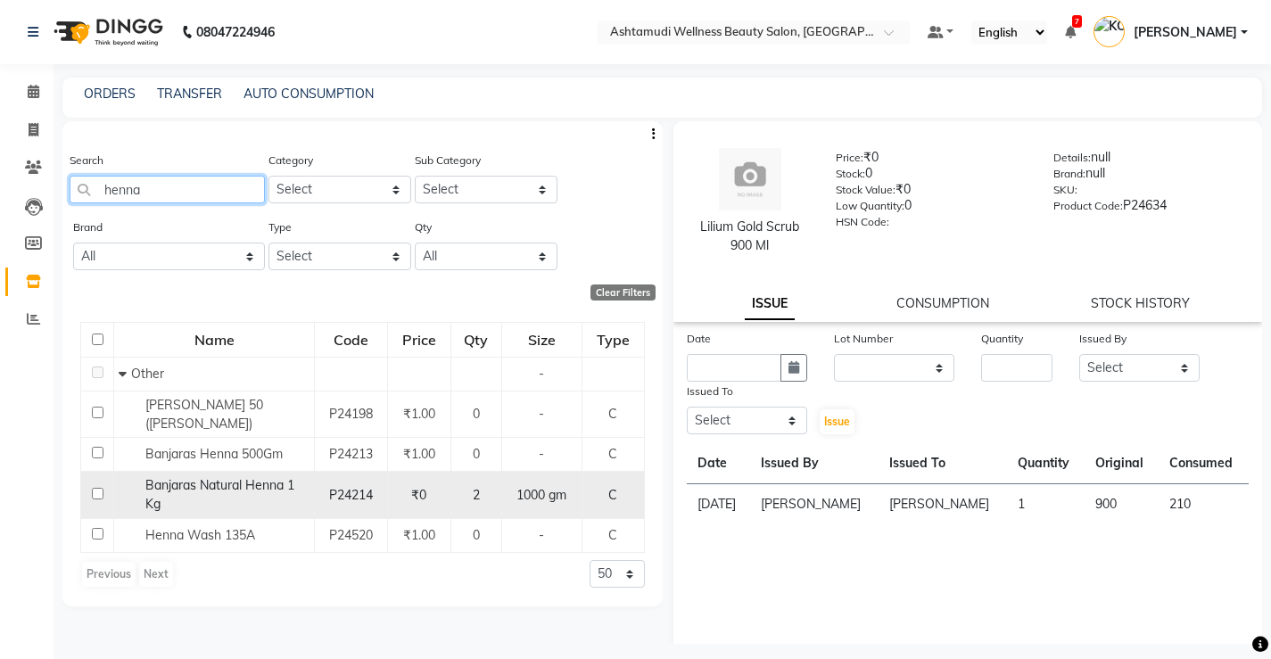
type input "henna"
click at [220, 499] on div "Banjaras Natural Henna 1 Kg" at bounding box center [214, 494] width 191 height 37
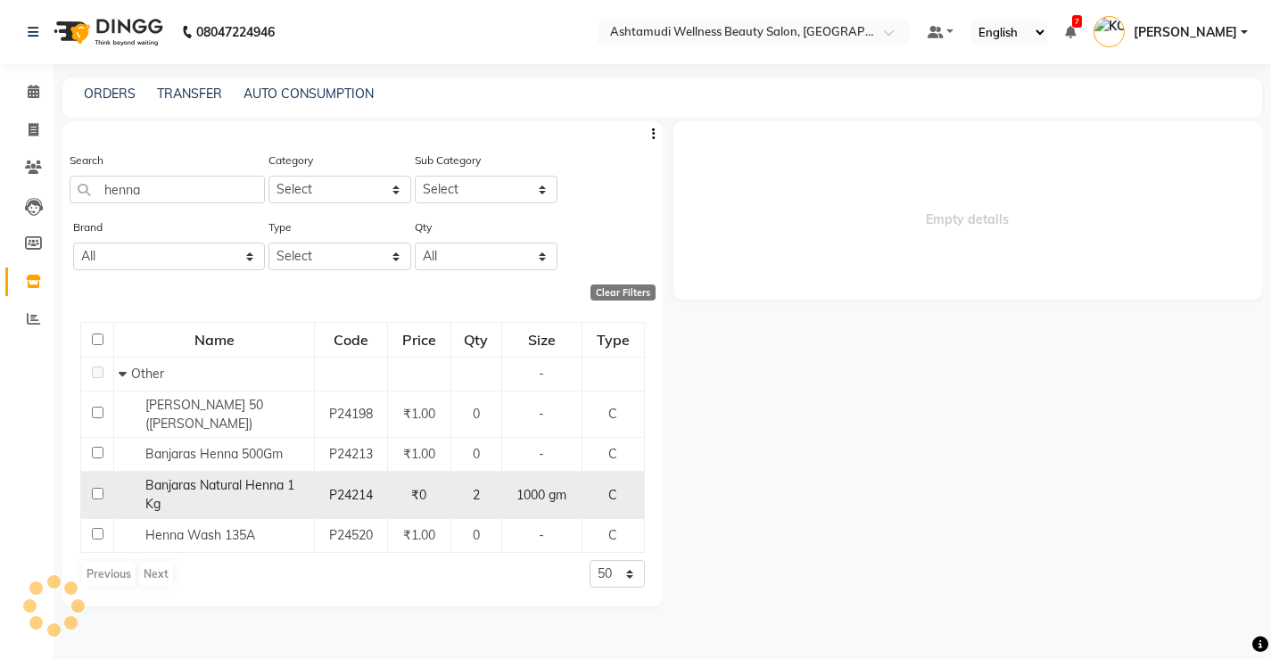
select select
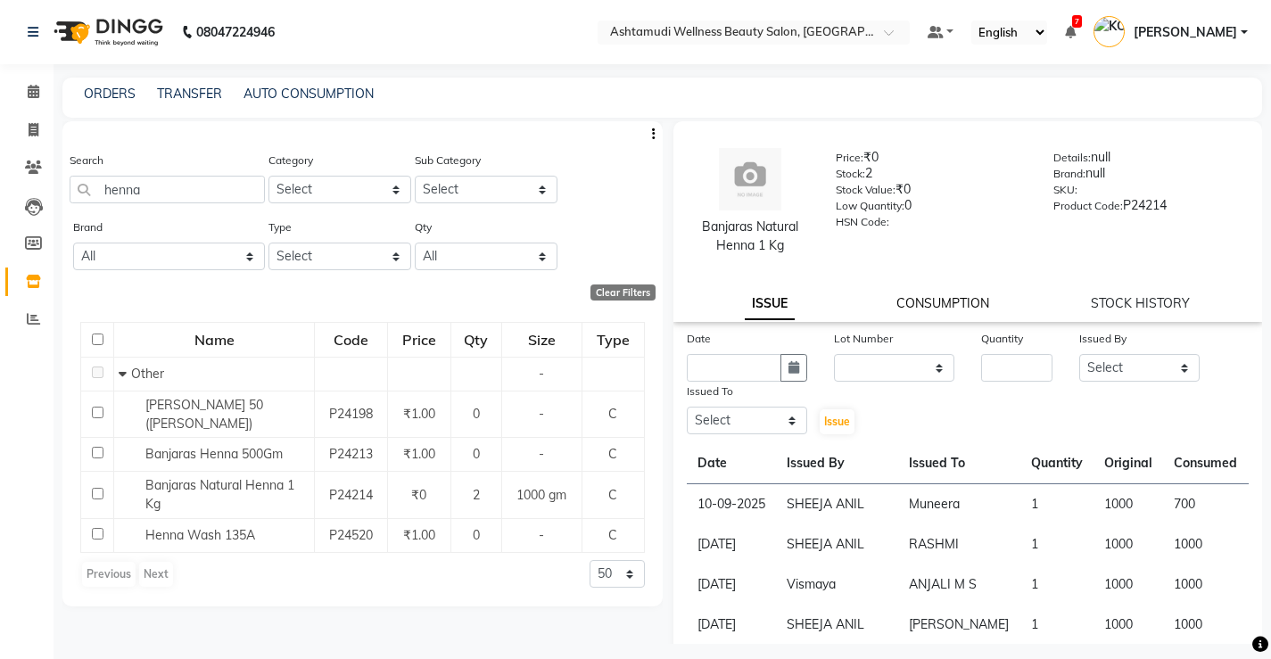
click at [963, 303] on link "CONSUMPTION" at bounding box center [942, 303] width 93 height 16
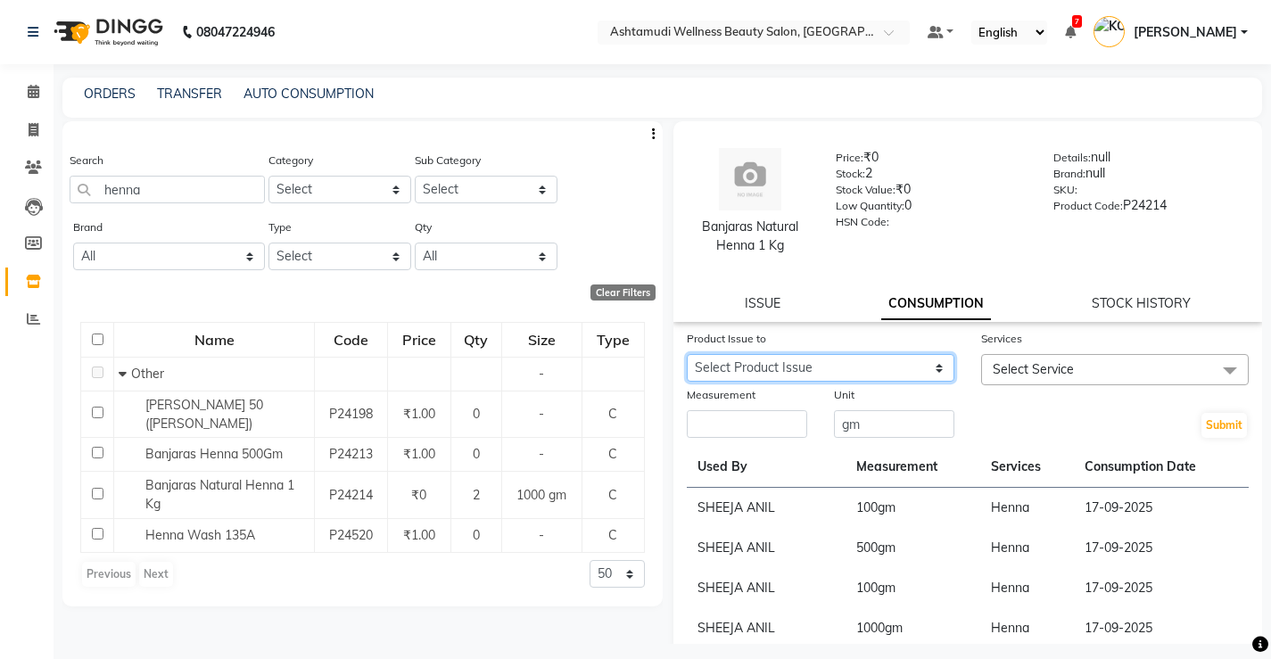
click at [834, 376] on select "Select Product Issue [DATE], Issued to: Muneera, Balance: 300" at bounding box center [821, 368] width 268 height 28
select select "1237988"
click at [687, 354] on select "Select Product Issue [DATE], Issued to: Muneera, Balance: 300" at bounding box center [821, 368] width 268 height 28
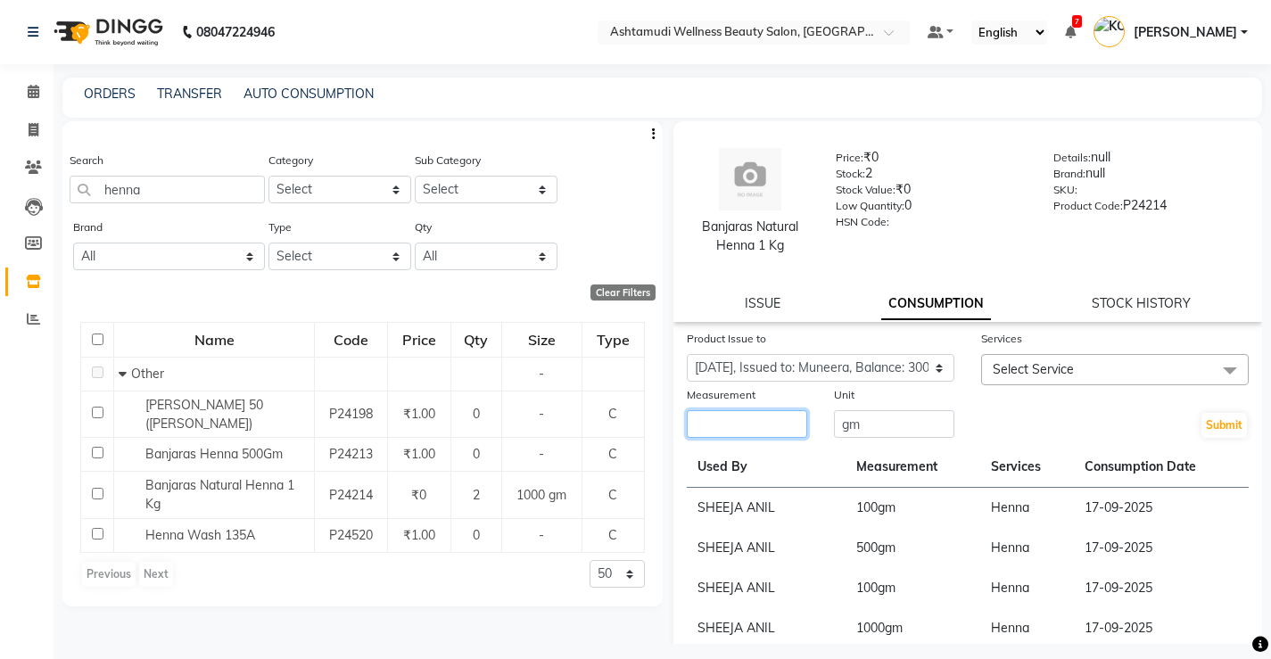
click at [728, 418] on input "number" at bounding box center [747, 424] width 120 height 28
type input "100"
click at [1031, 368] on span "Select Service" at bounding box center [1033, 369] width 81 height 16
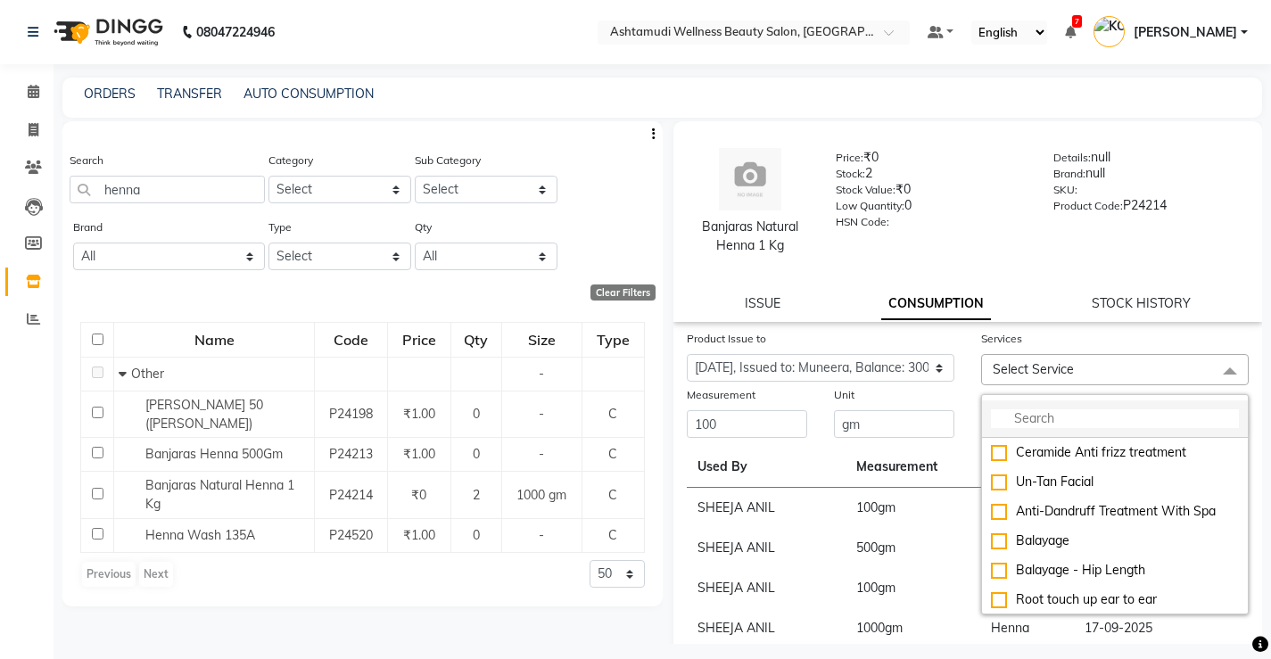
click at [1034, 421] on input "multiselect-search" at bounding box center [1115, 418] width 248 height 19
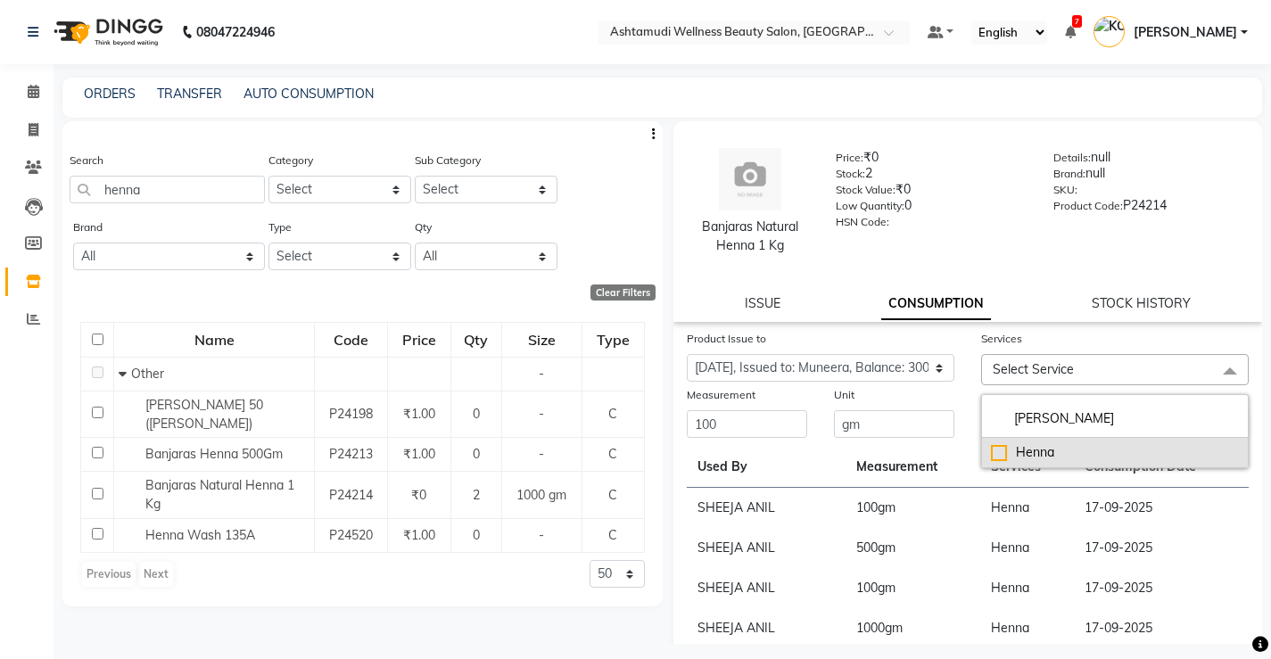
type input "[PERSON_NAME]"
click at [1035, 453] on div "Henna" at bounding box center [1115, 452] width 248 height 19
checkbox input "true"
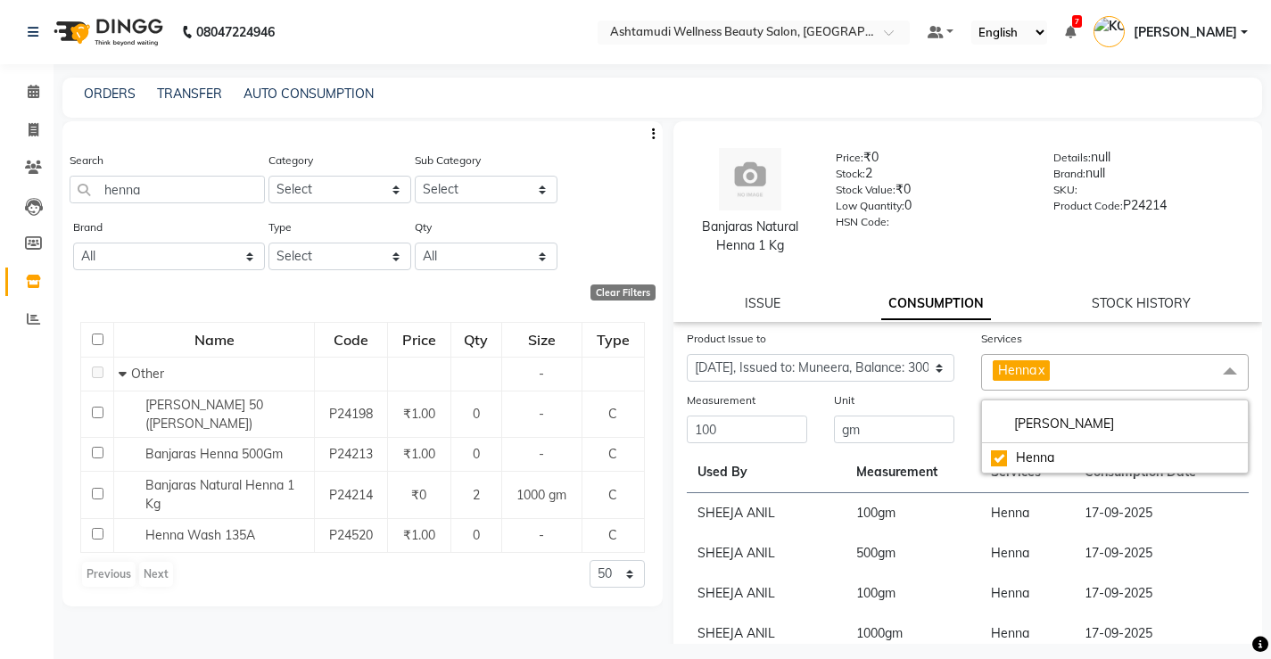
click at [1051, 525] on td "Henna" at bounding box center [1027, 513] width 94 height 41
click at [1219, 427] on button "Submit" at bounding box center [1223, 430] width 45 height 25
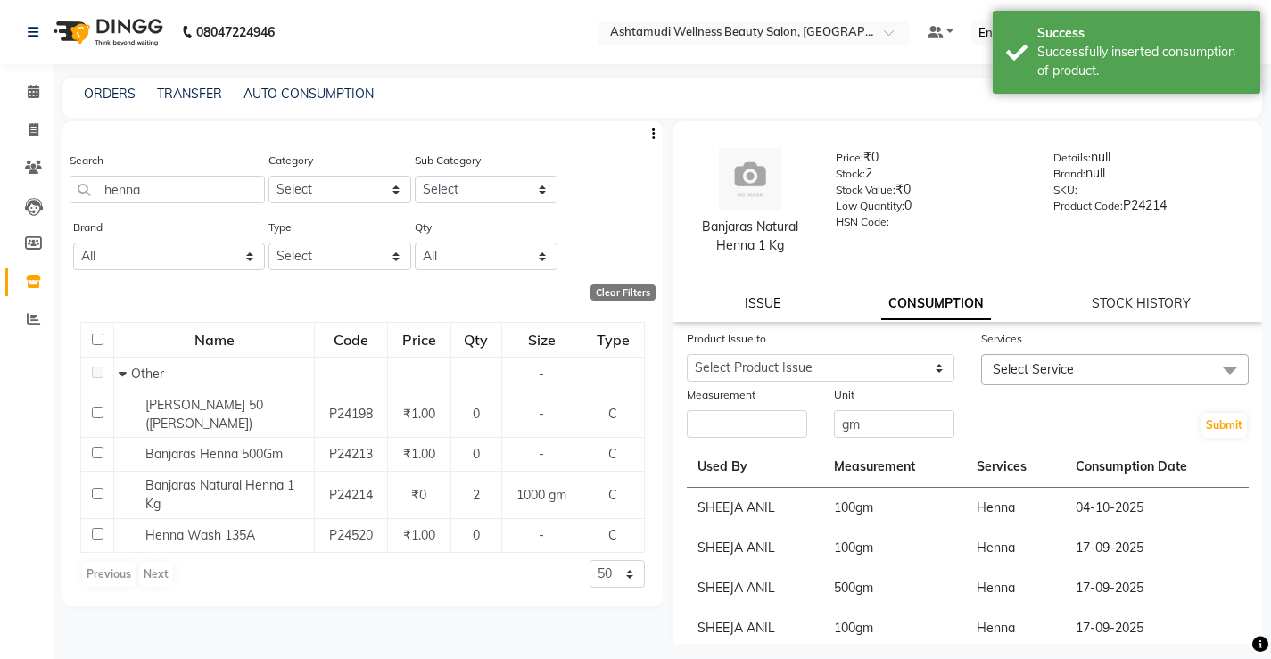
click at [766, 301] on link "ISSUE" at bounding box center [763, 303] width 36 height 16
select select
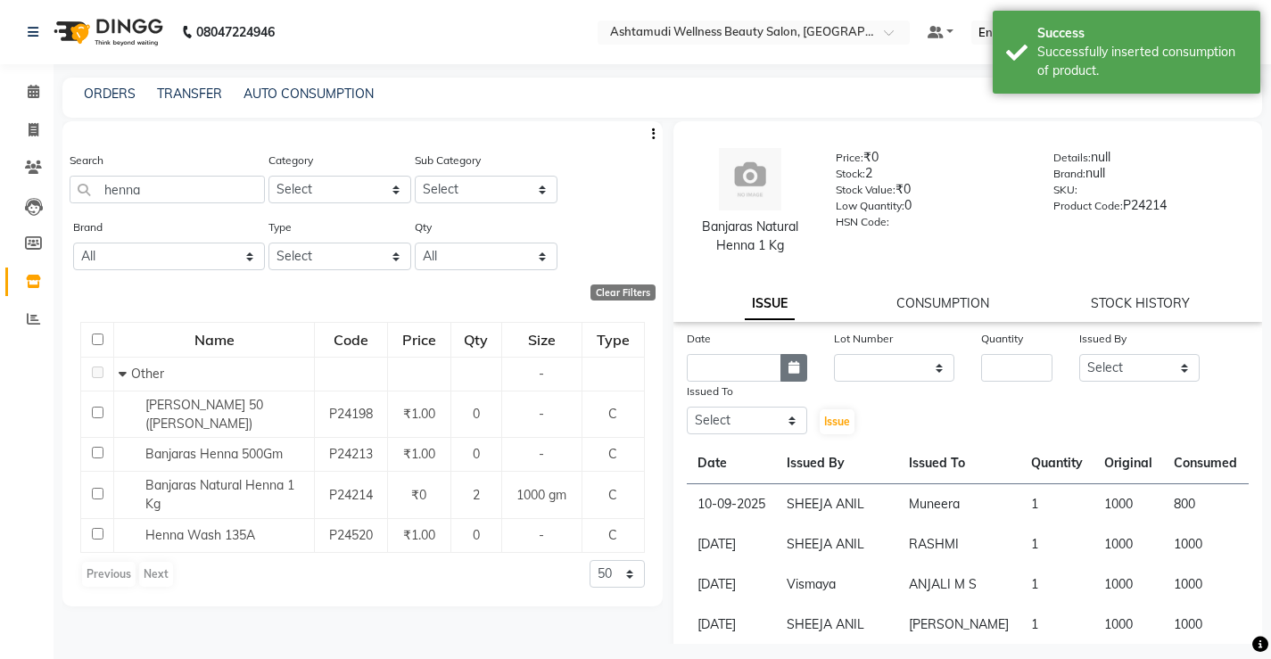
click at [801, 365] on button "button" at bounding box center [793, 368] width 27 height 28
select select "10"
select select "2025"
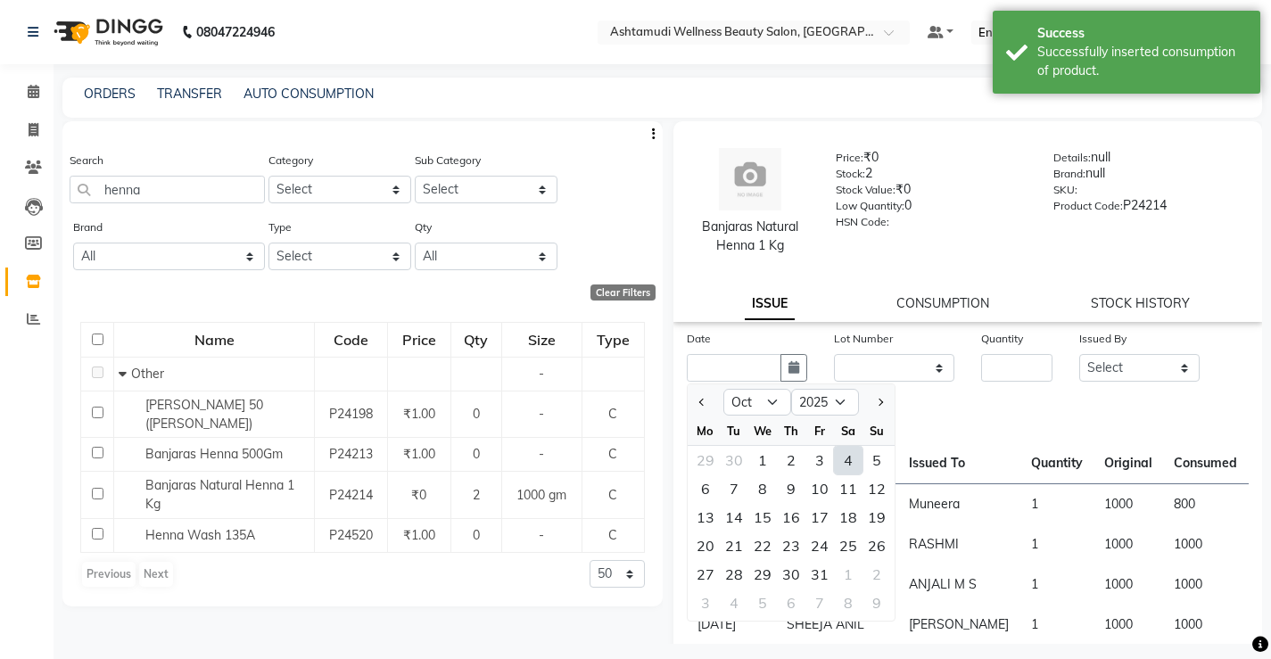
click at [847, 462] on div "4" at bounding box center [848, 460] width 29 height 29
type input "04-10-2025"
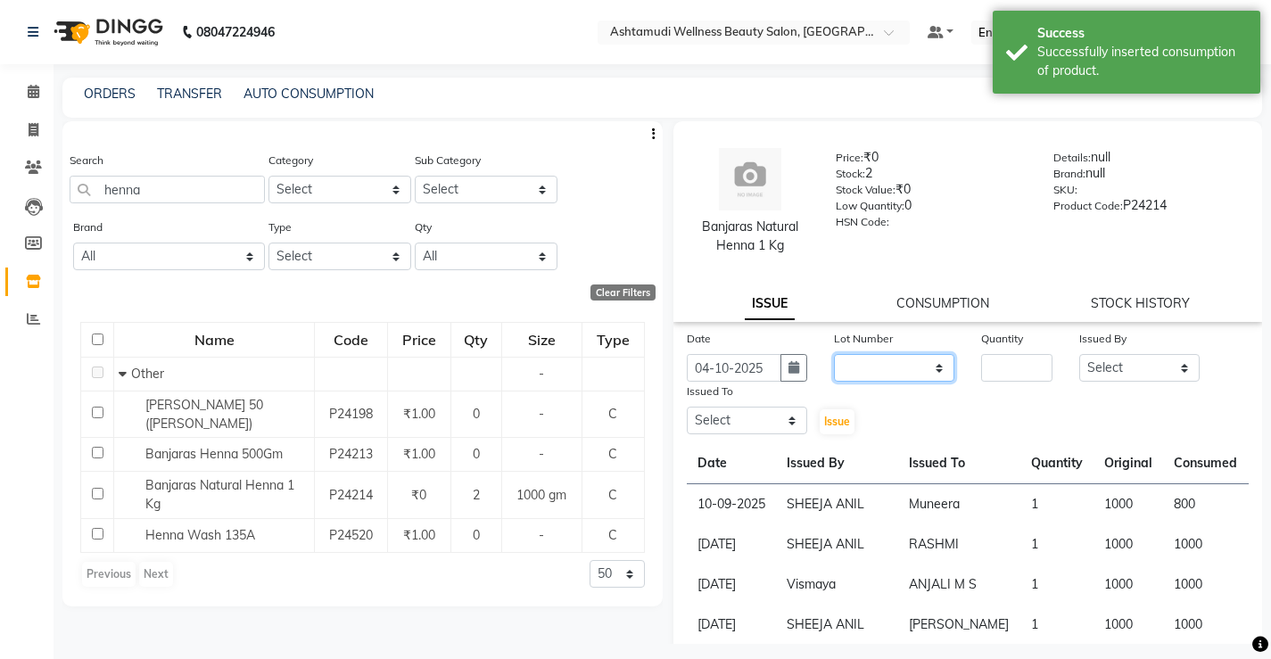
click at [892, 363] on select "None" at bounding box center [894, 368] width 120 height 28
select select "0: null"
click at [834, 354] on select "None" at bounding box center [894, 368] width 120 height 28
click at [991, 380] on input "number" at bounding box center [1016, 368] width 71 height 28
type input "1"
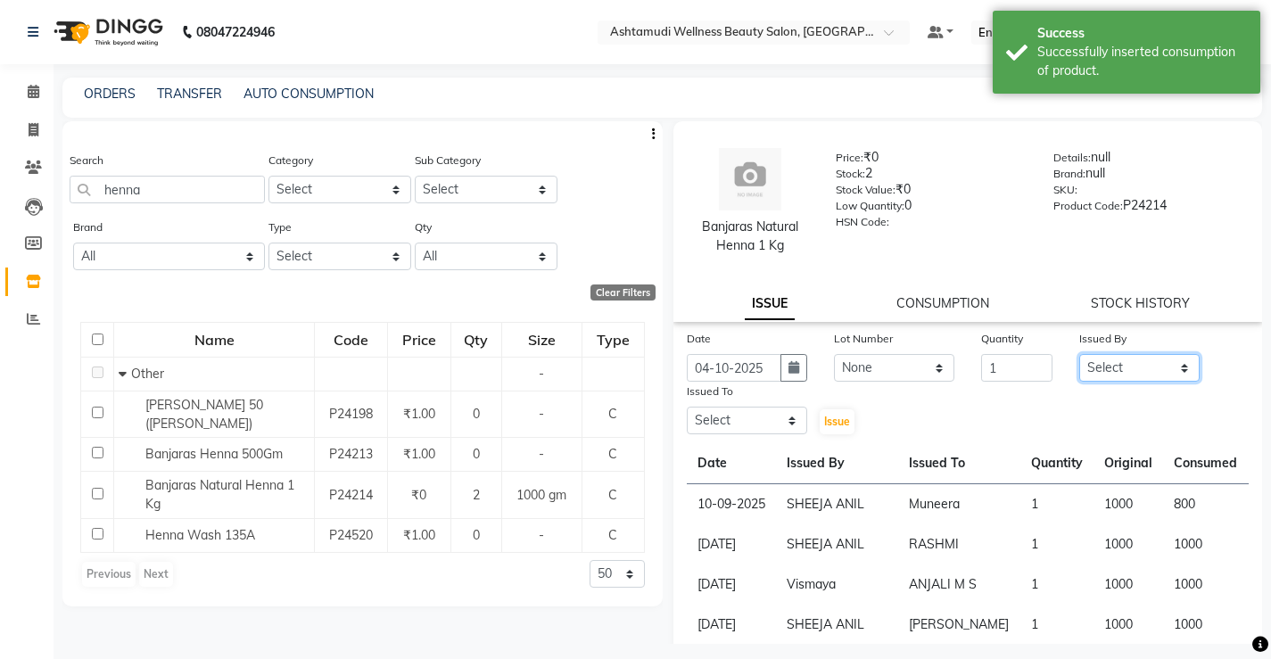
click at [1100, 364] on select "Select ANJALI M S ASWATHY KOTTIYAM ASHTAMUDI KUMARI Muneera RASHMI SHEEJA ANIL …" at bounding box center [1139, 368] width 120 height 28
select select "27473"
click at [1079, 354] on select "Select ANJALI M S ASWATHY KOTTIYAM ASHTAMUDI KUMARI Muneera RASHMI SHEEJA ANIL …" at bounding box center [1139, 368] width 120 height 28
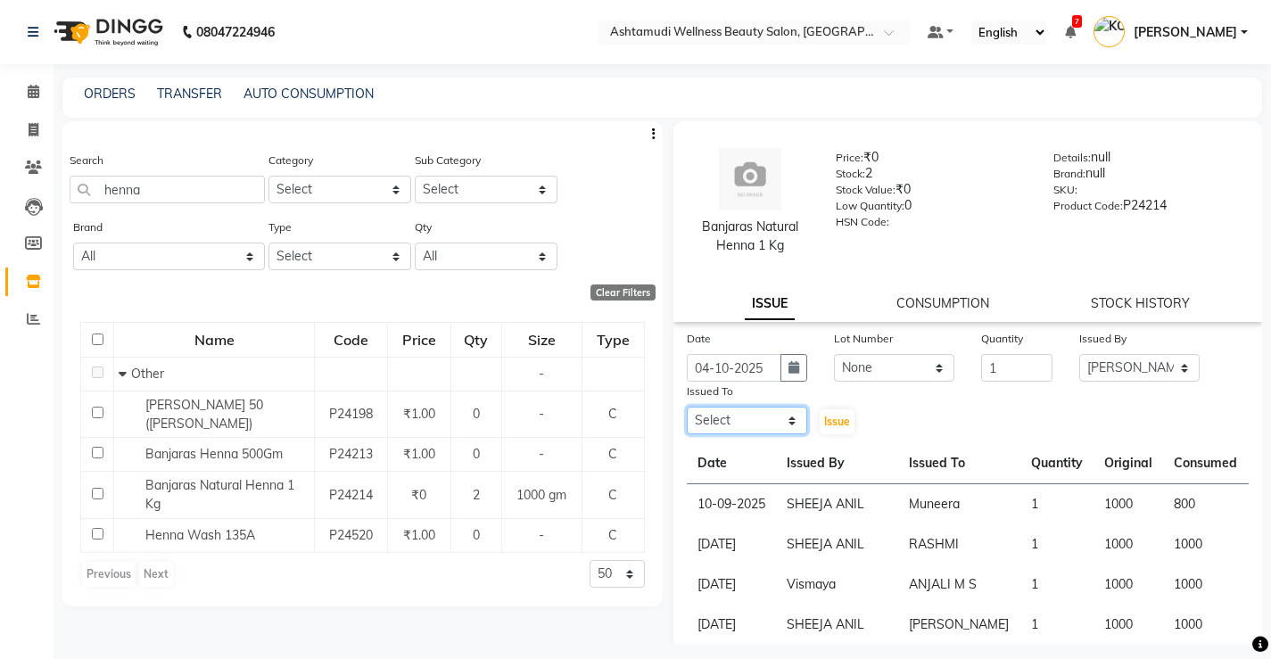
click at [762, 421] on select "Select ANJALI M S ASWATHY KOTTIYAM ASHTAMUDI KUMARI Muneera RASHMI SHEEJA ANIL …" at bounding box center [747, 421] width 120 height 28
select select "67522"
click at [687, 407] on select "Select ANJALI M S ASWATHY KOTTIYAM ASHTAMUDI KUMARI Muneera RASHMI SHEEJA ANIL …" at bounding box center [747, 421] width 120 height 28
click at [824, 421] on span "Issue" at bounding box center [837, 421] width 26 height 13
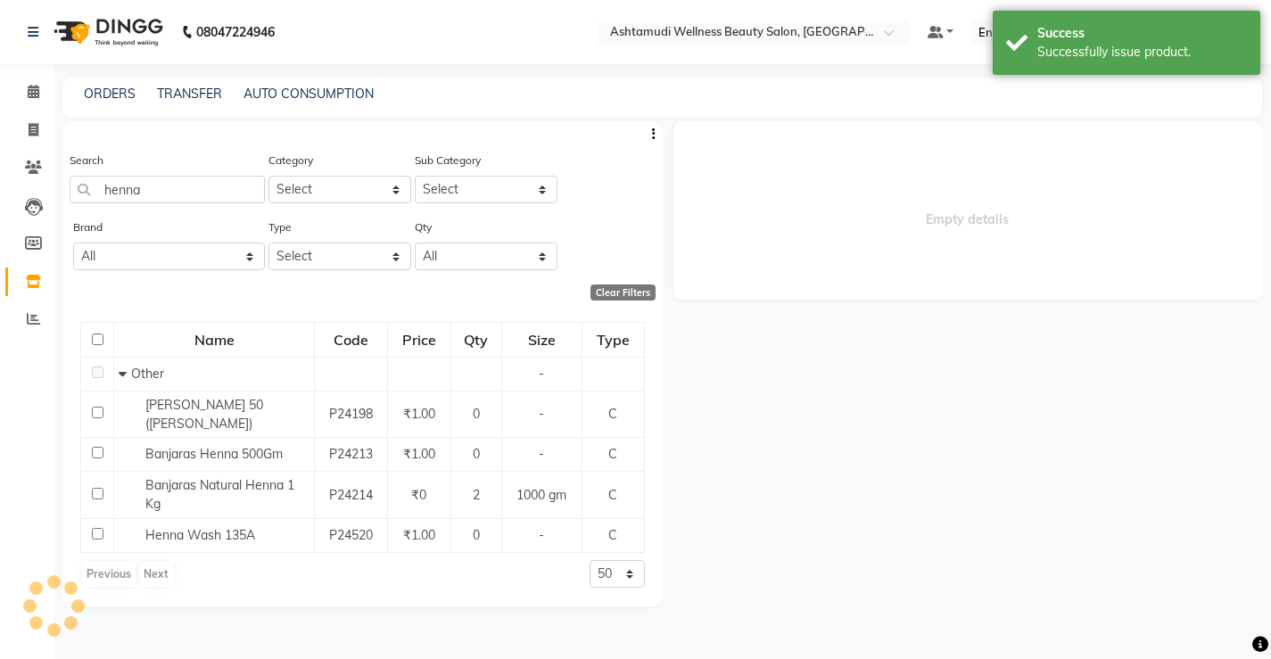
select select
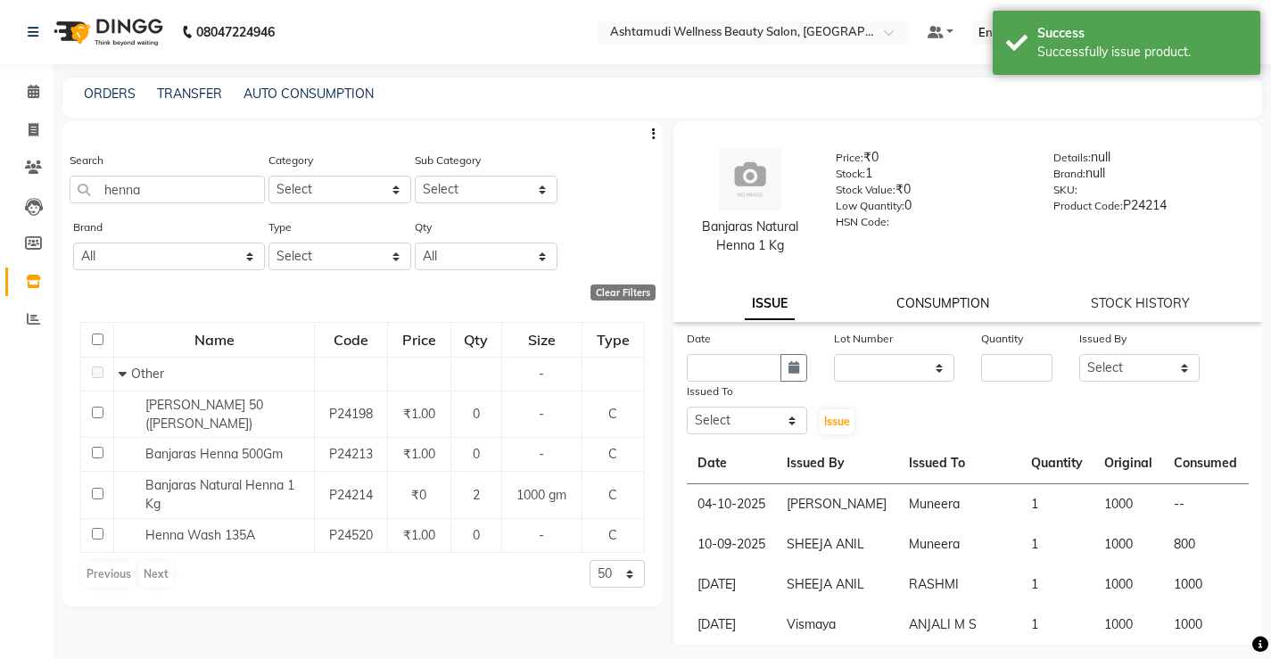
click at [933, 307] on link "CONSUMPTION" at bounding box center [942, 303] width 93 height 16
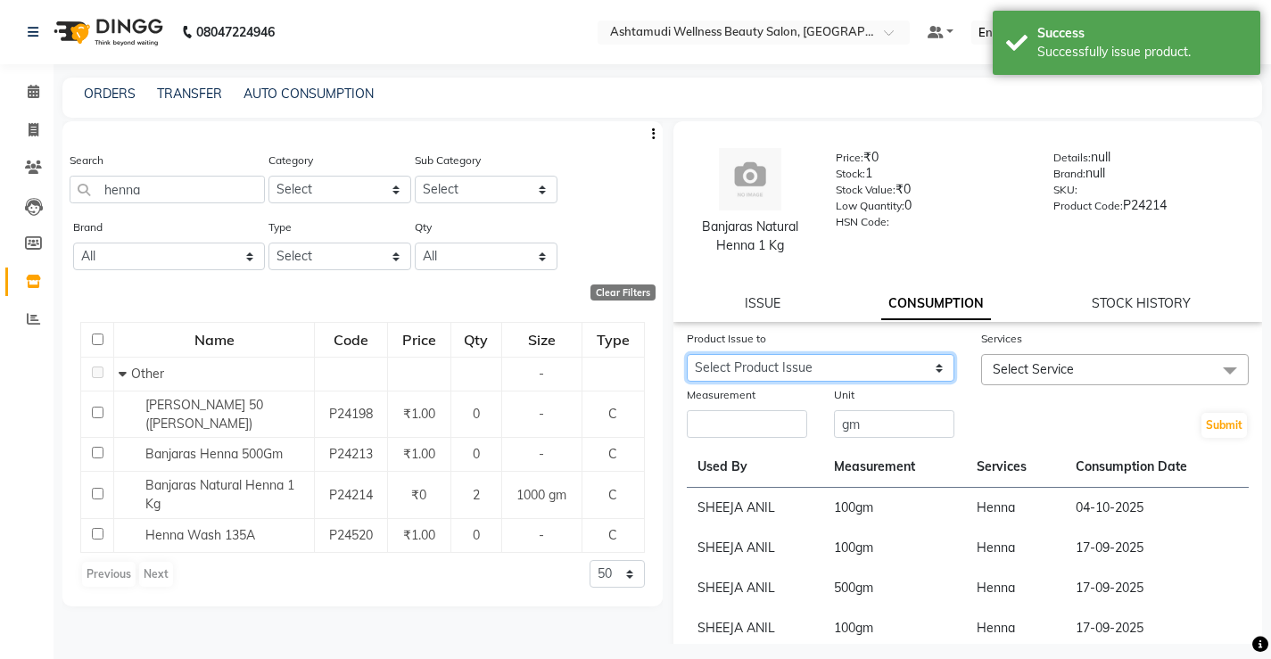
click at [823, 367] on select "Select Product Issue 2025-10-04, Issued to: Muneera, Balance: 1000 2025-09-10, …" at bounding box center [821, 368] width 268 height 28
select select "1237988"
click at [687, 354] on select "Select Product Issue 2025-10-04, Issued to: Muneera, Balance: 1000 2025-09-10, …" at bounding box center [821, 368] width 268 height 28
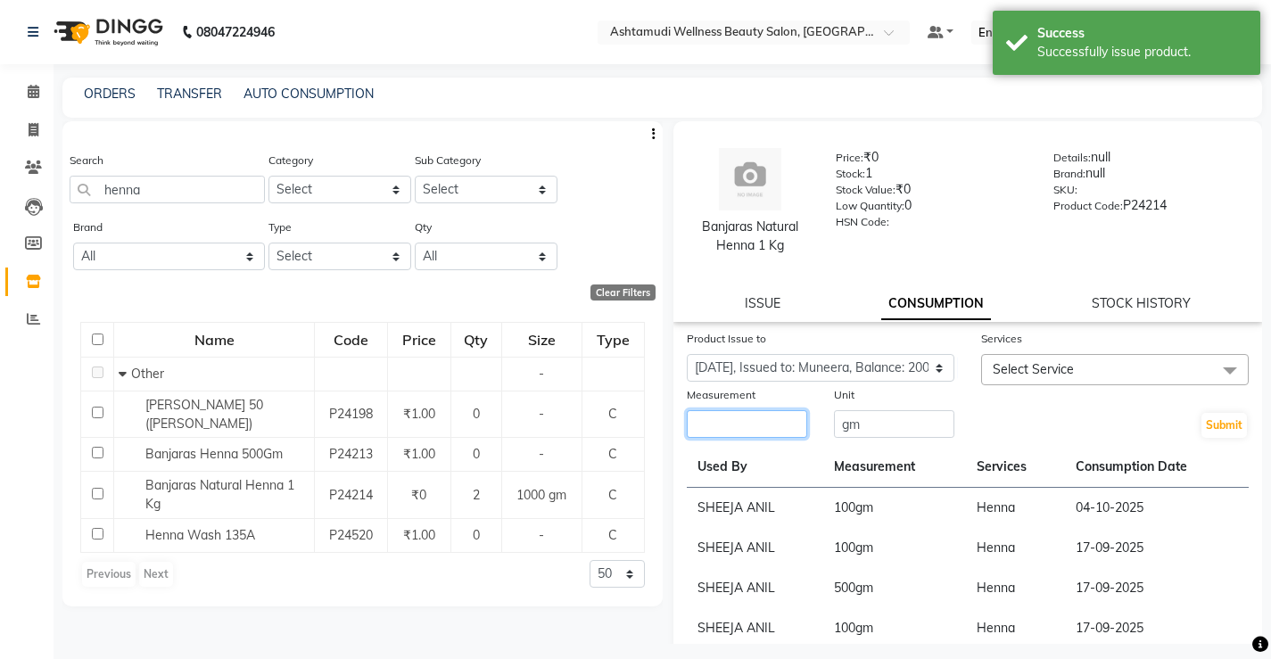
click at [773, 437] on input "number" at bounding box center [747, 424] width 120 height 28
type input "100"
click at [1003, 371] on span "Select Service" at bounding box center [1033, 369] width 81 height 16
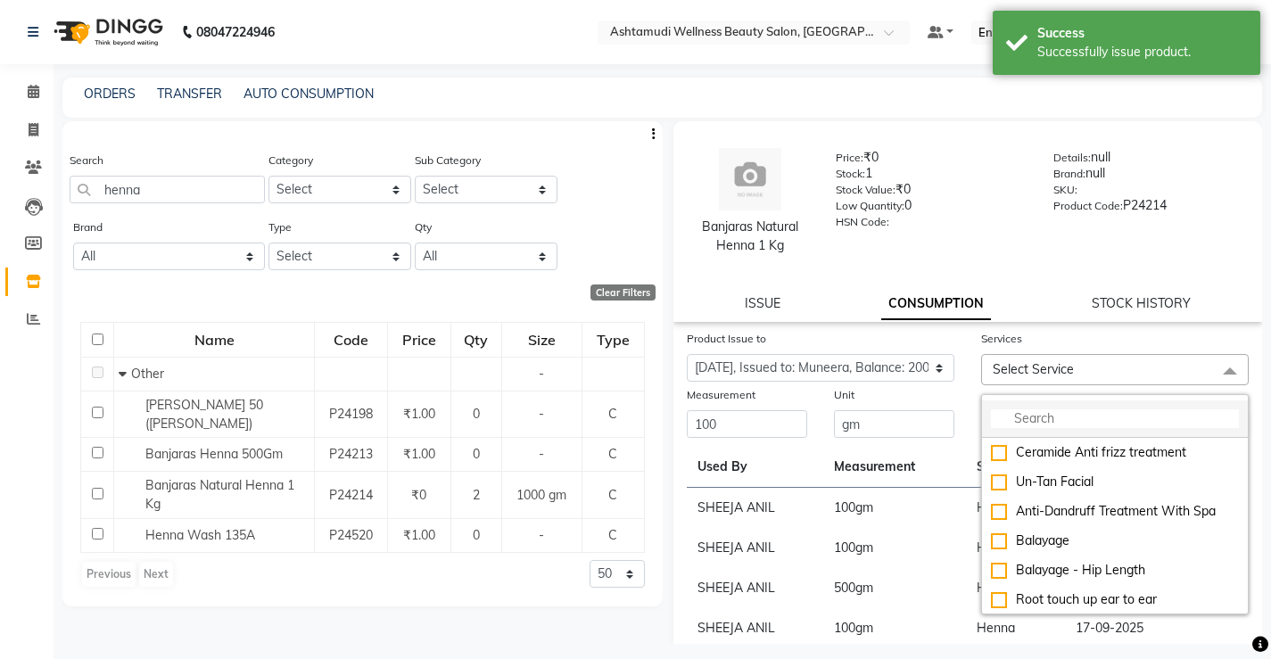
click at [1043, 425] on input "multiselect-search" at bounding box center [1115, 418] width 248 height 19
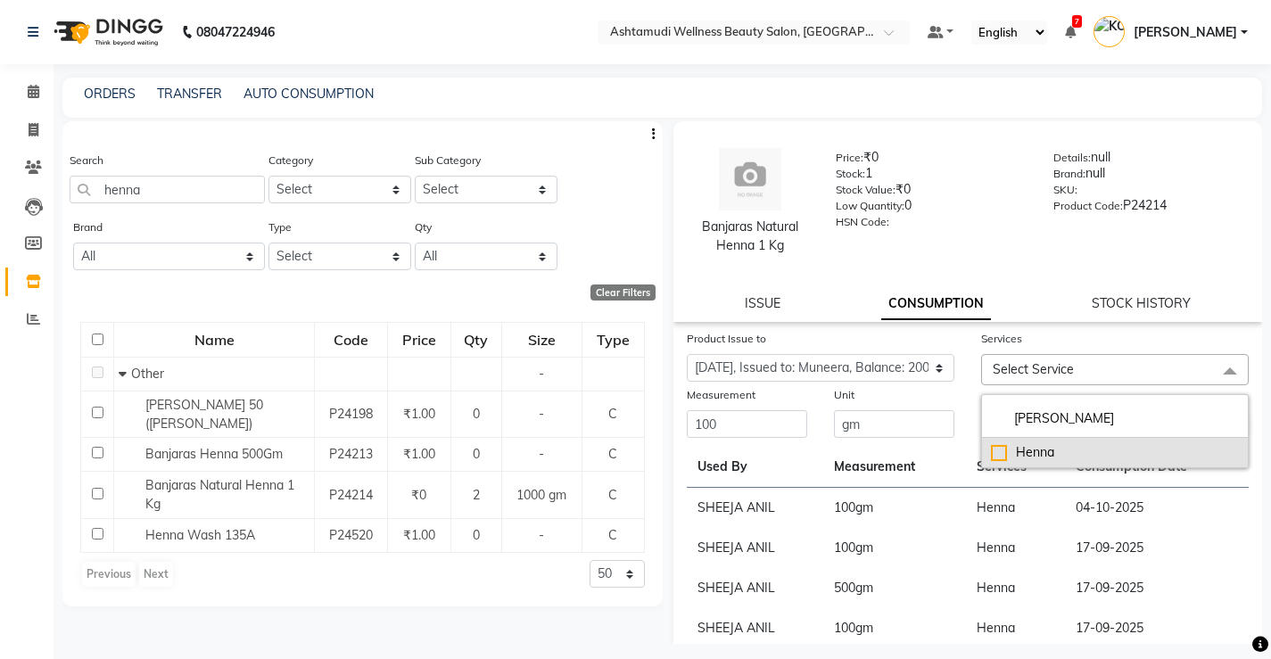
type input "henn"
click at [1043, 448] on div "Henna" at bounding box center [1115, 452] width 248 height 19
checkbox input "true"
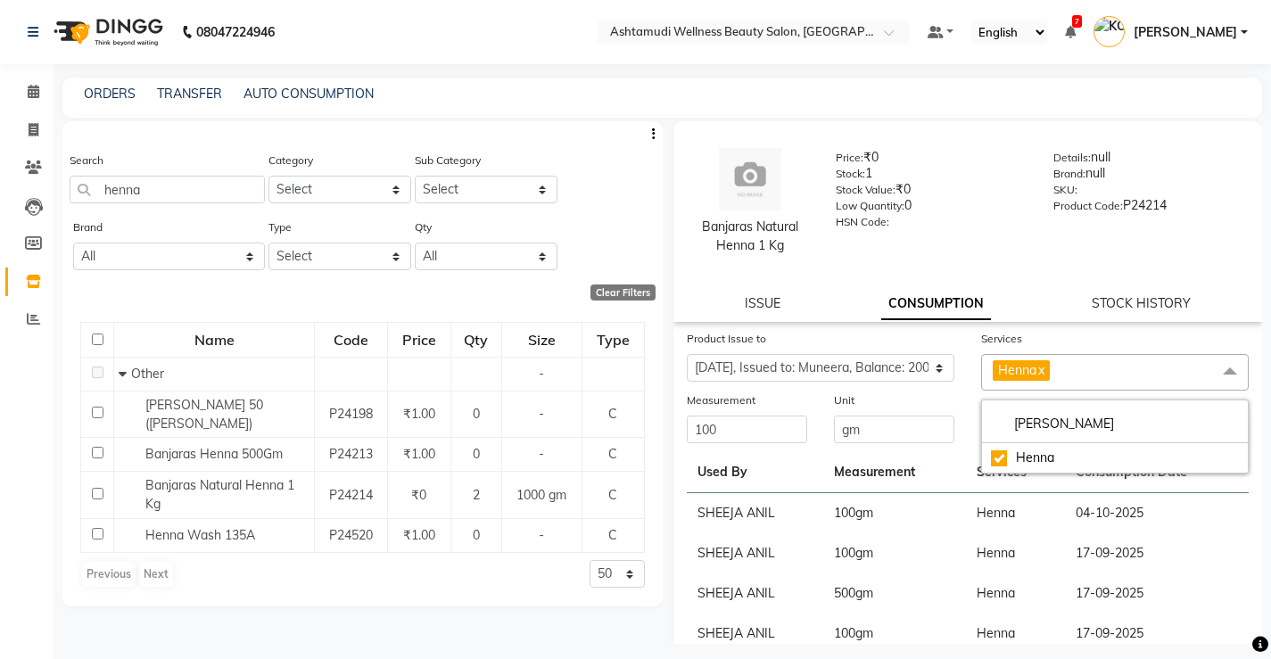
click at [1039, 556] on td "Henna" at bounding box center [1015, 553] width 99 height 40
click at [1201, 429] on button "Submit" at bounding box center [1223, 430] width 45 height 25
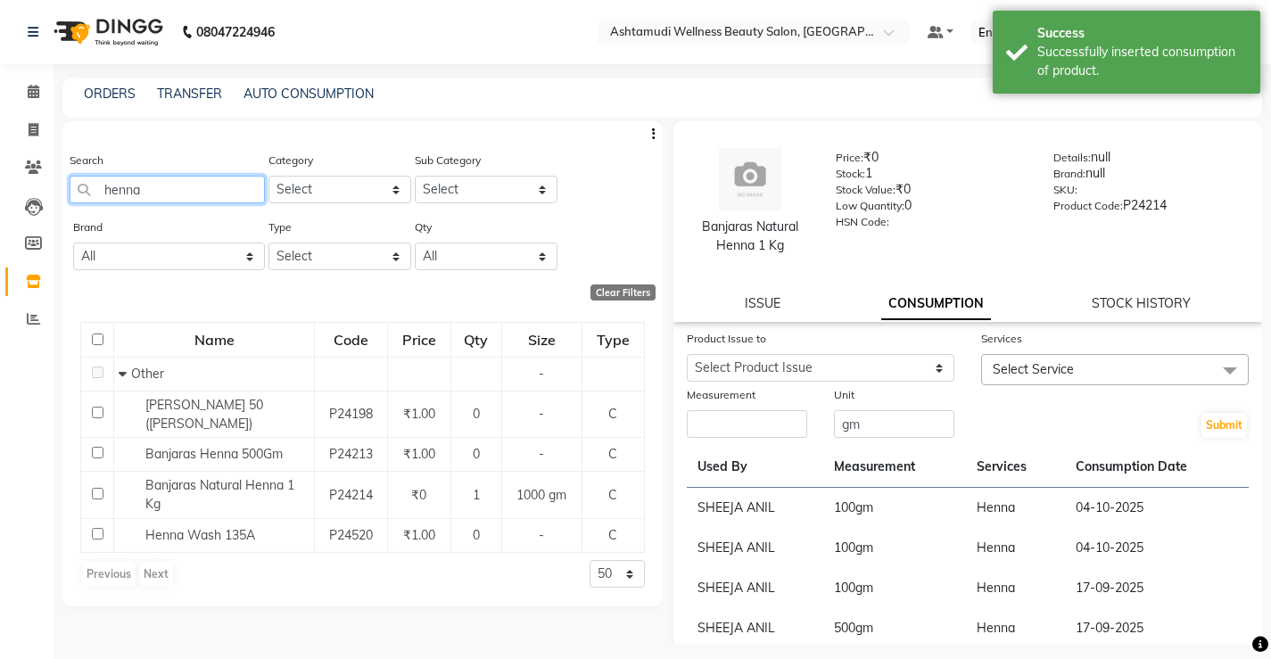
click at [169, 189] on input "henna" at bounding box center [167, 190] width 195 height 28
type input "h"
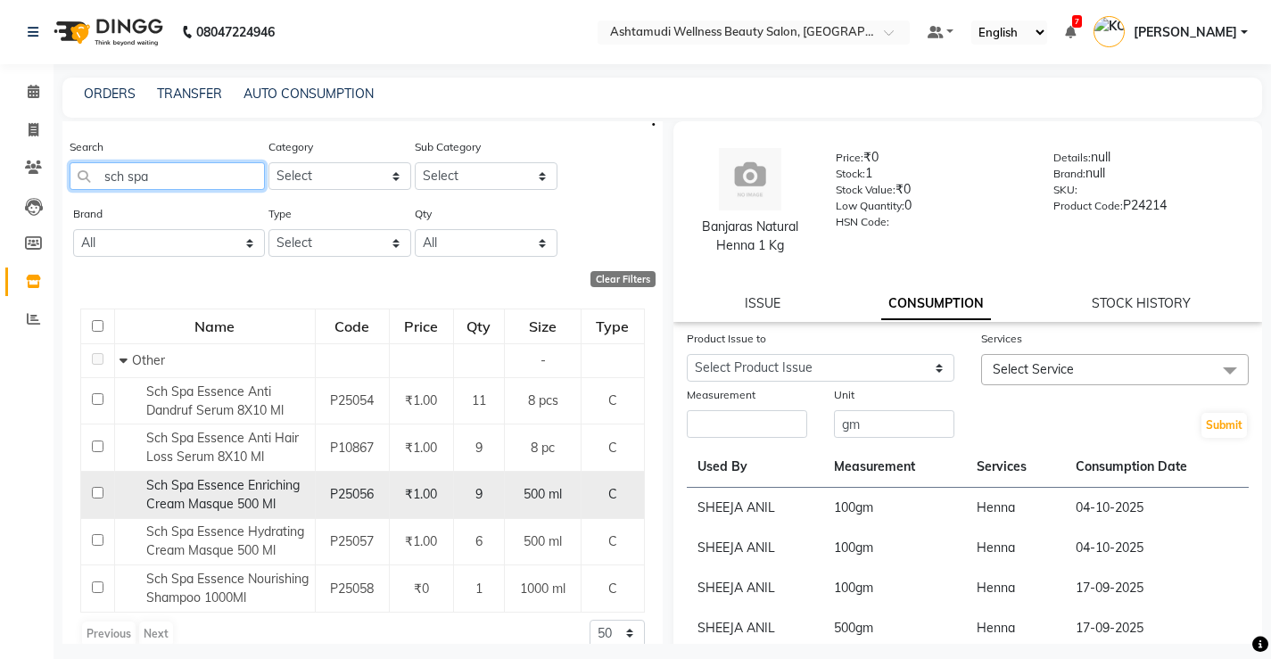
scroll to position [36, 0]
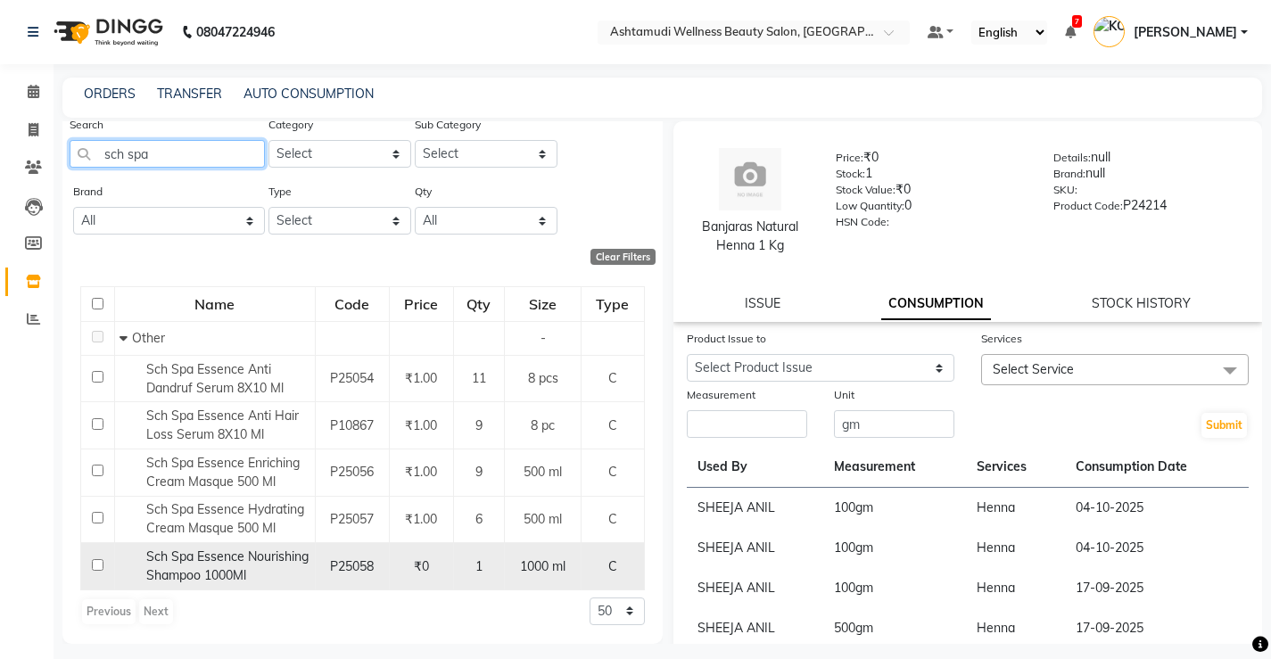
type input "sch spa"
click at [205, 552] on span "Sch Spa Essence Nourishing Shampoo 1000Ml" at bounding box center [227, 565] width 162 height 35
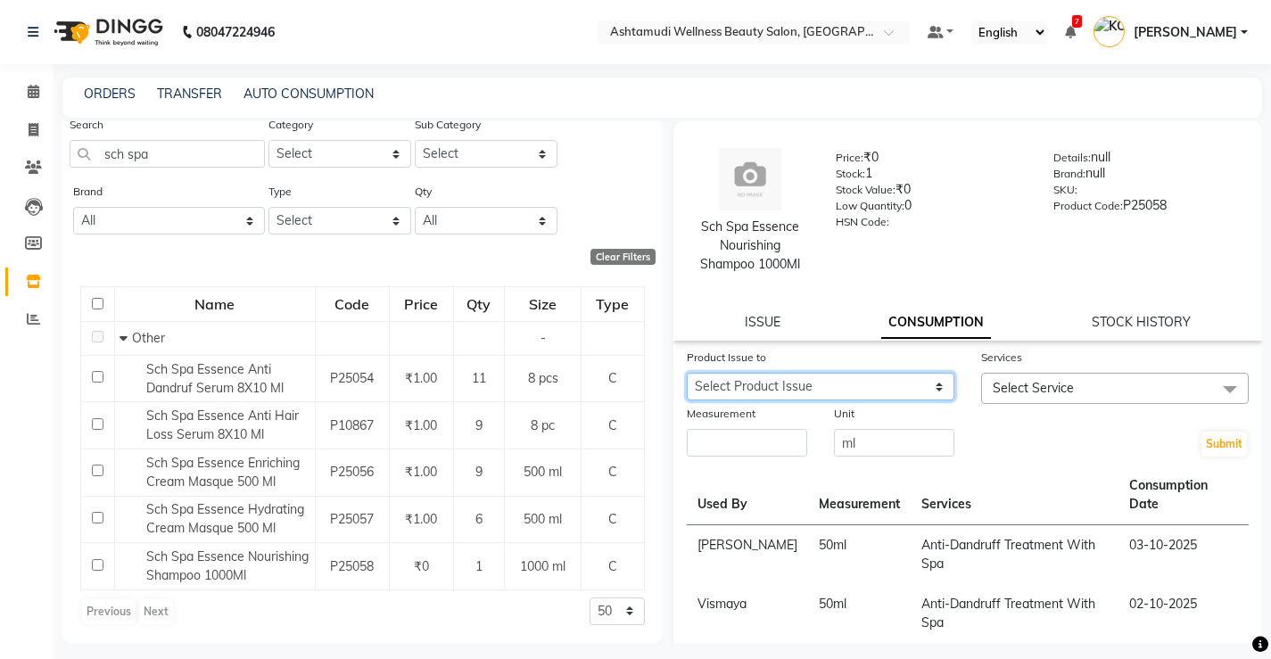
click at [917, 394] on select "Select Product Issue 2025-10-01, Issued to: Sreepriya, Balance: 950" at bounding box center [821, 387] width 268 height 28
select select "1281527"
click at [687, 373] on select "Select Product Issue 2025-10-01, Issued to: Sreepriya, Balance: 950" at bounding box center [821, 387] width 268 height 28
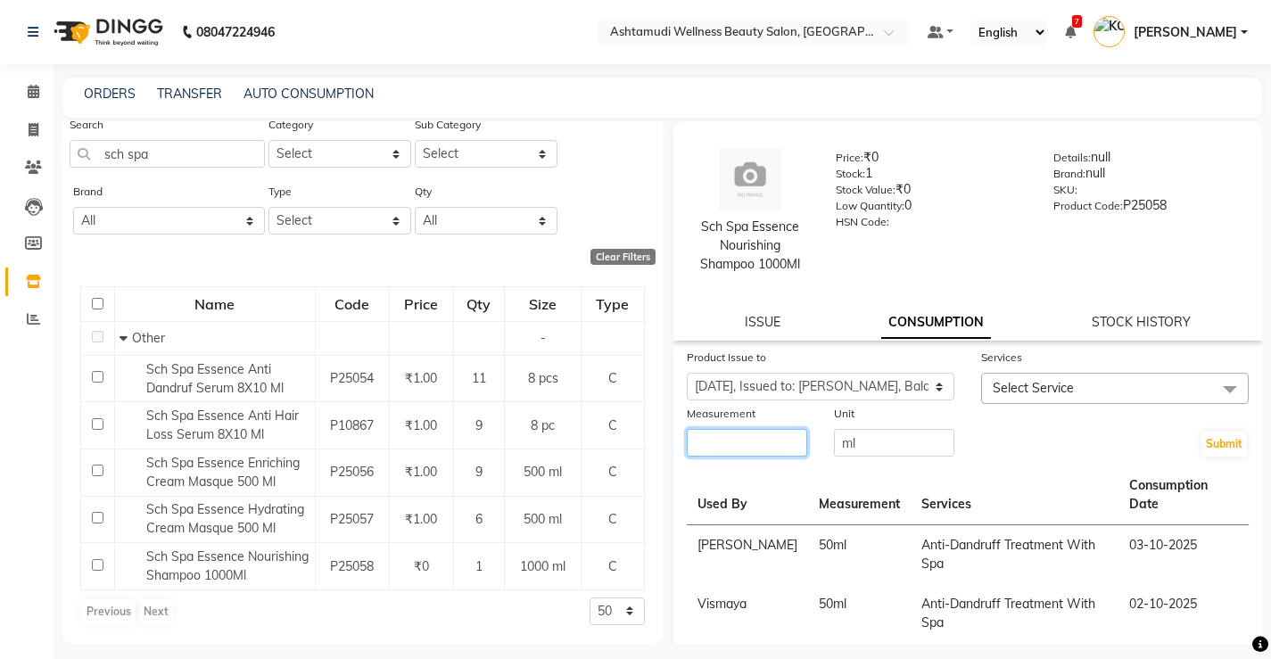
click at [796, 448] on input "number" at bounding box center [747, 443] width 120 height 28
type input "50"
click at [1063, 383] on span "Select Service" at bounding box center [1033, 388] width 81 height 16
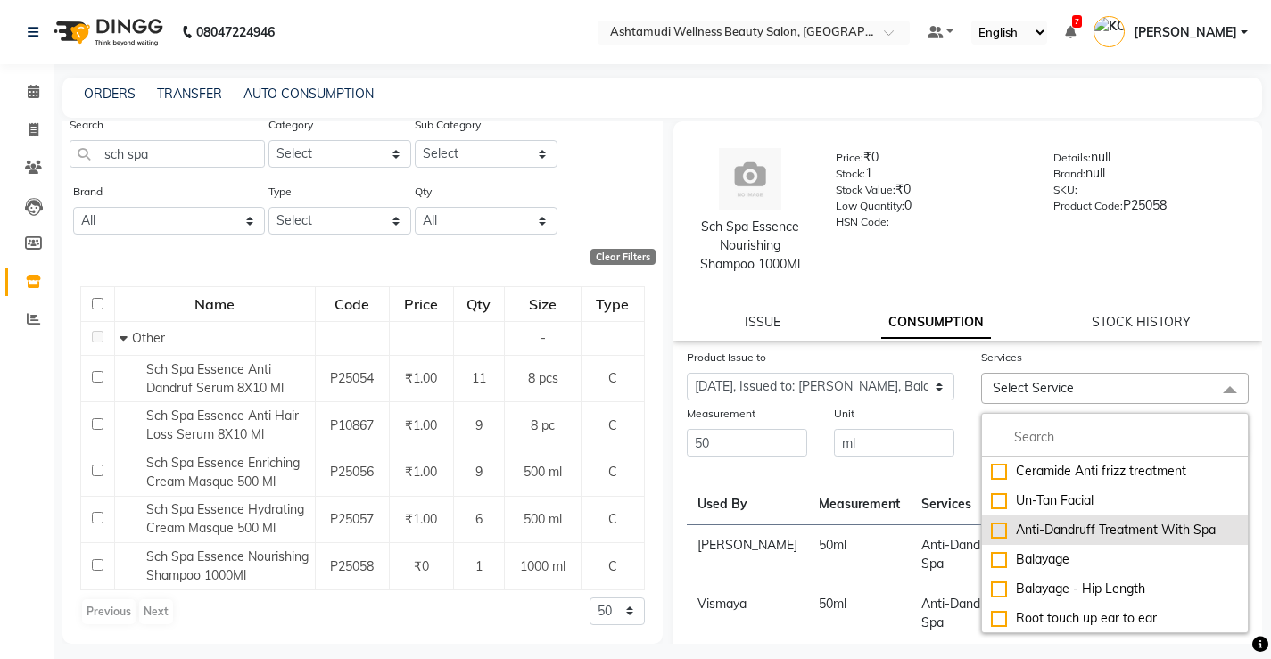
click at [1105, 527] on div "Anti-Dandruff Treatment With Spa" at bounding box center [1115, 530] width 248 height 19
checkbox input "true"
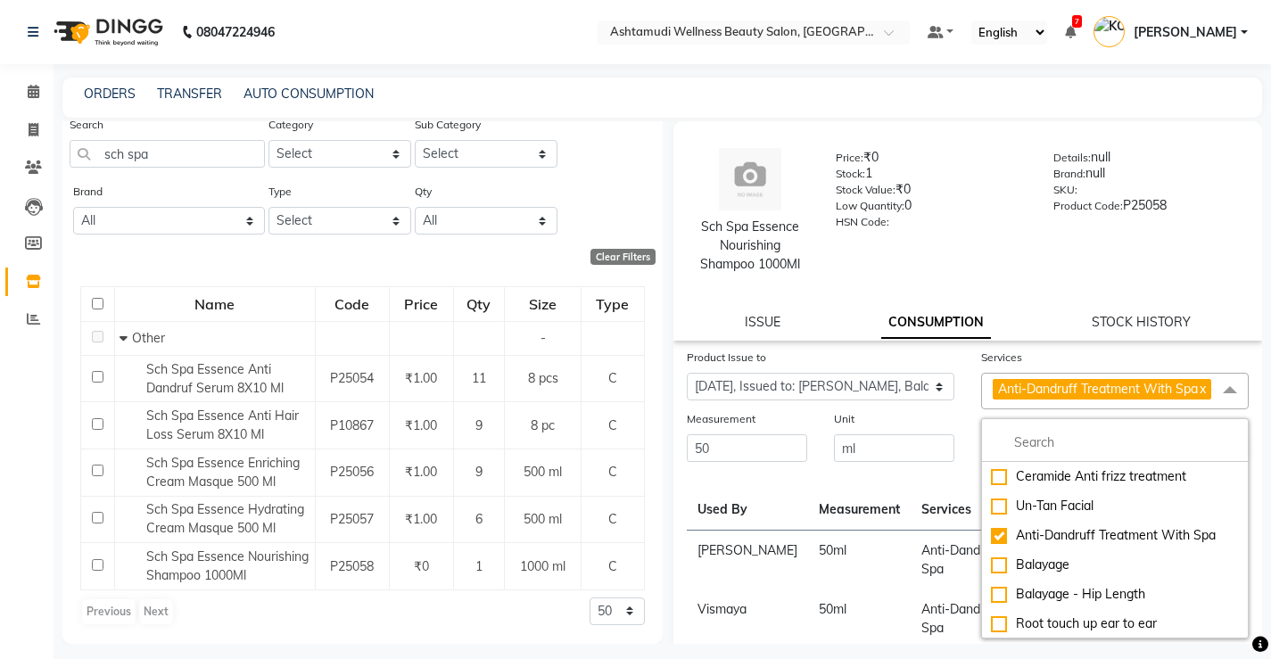
click at [727, 542] on td "[PERSON_NAME]" at bounding box center [747, 561] width 121 height 60
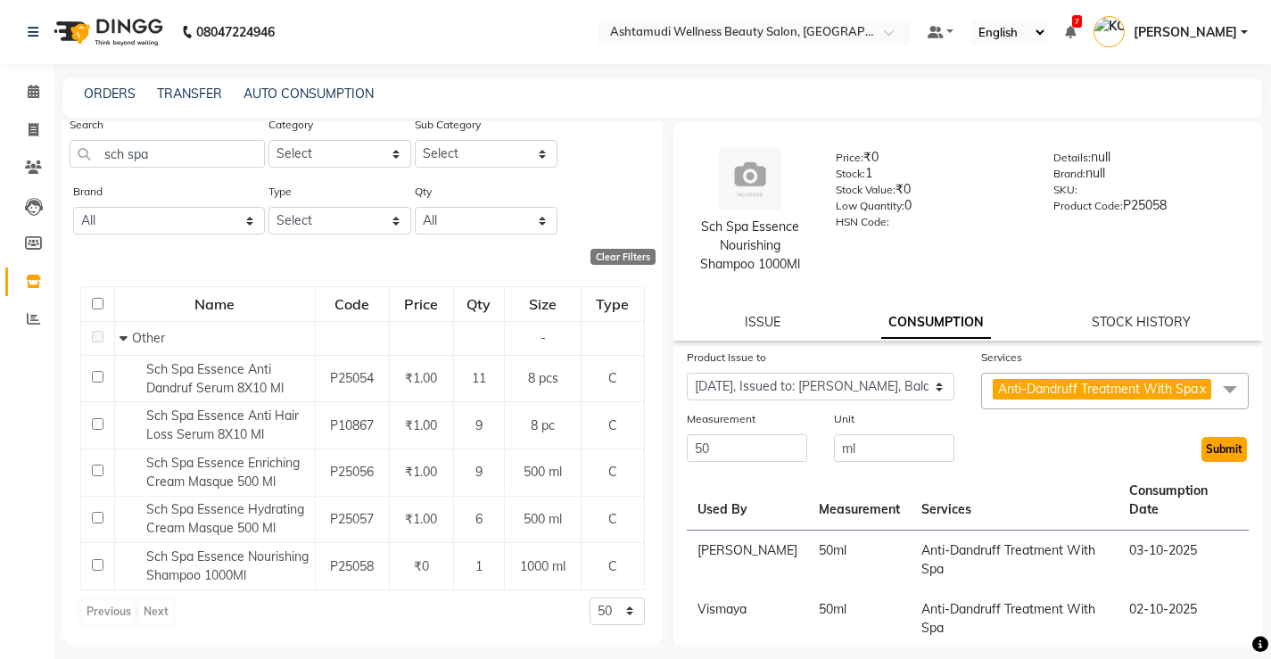
click at [1206, 462] on button "Submit" at bounding box center [1223, 449] width 45 height 25
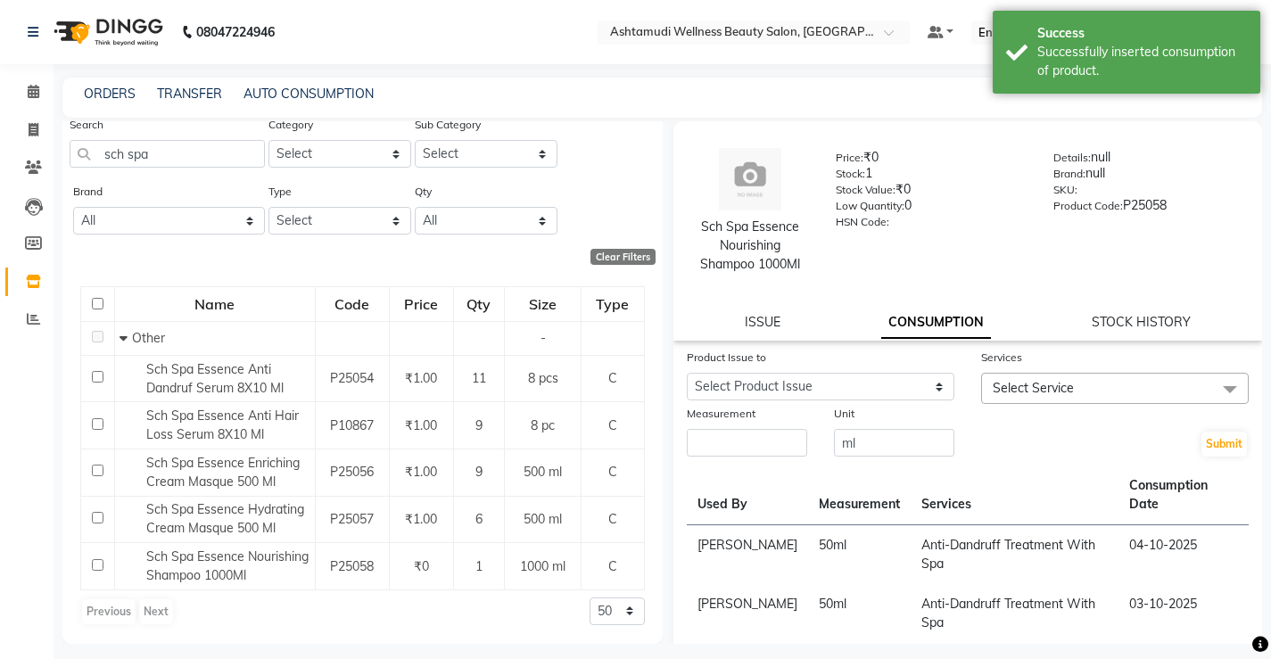
scroll to position [0, 0]
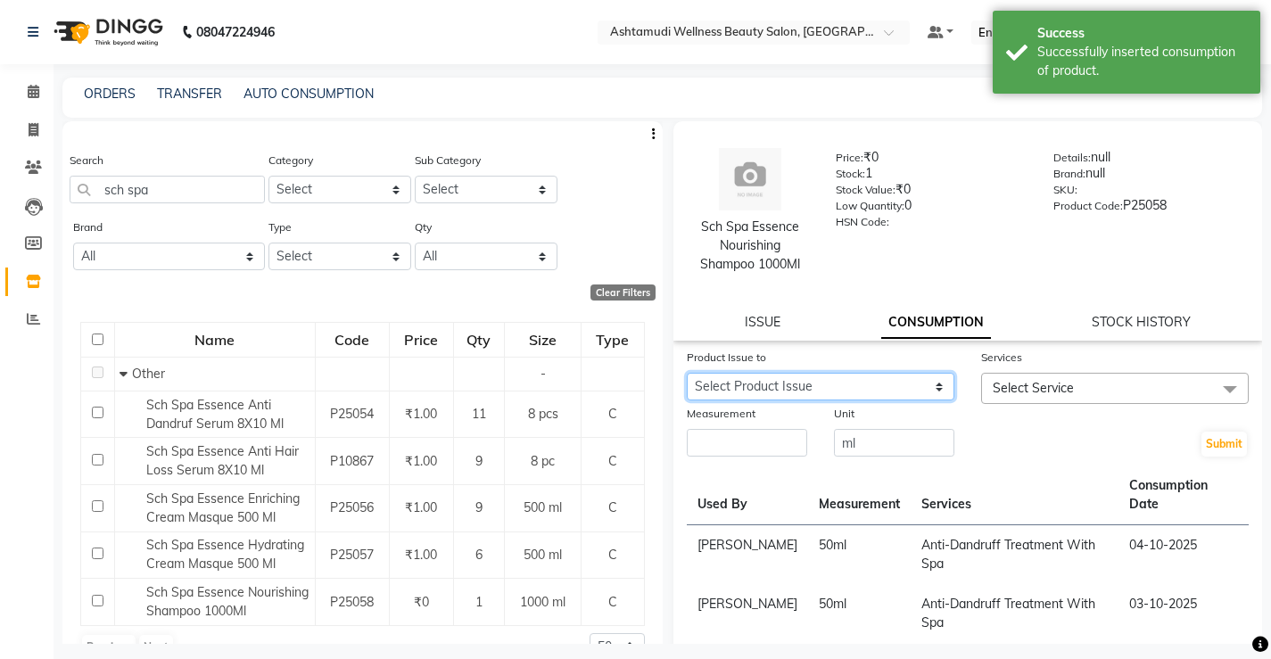
click at [807, 382] on select "Select Product Issue 2025-10-01, Issued to: Sreepriya, Balance: 900" at bounding box center [821, 387] width 268 height 28
select select "1281527"
click at [687, 373] on select "Select Product Issue 2025-10-01, Issued to: Sreepriya, Balance: 900" at bounding box center [821, 387] width 268 height 28
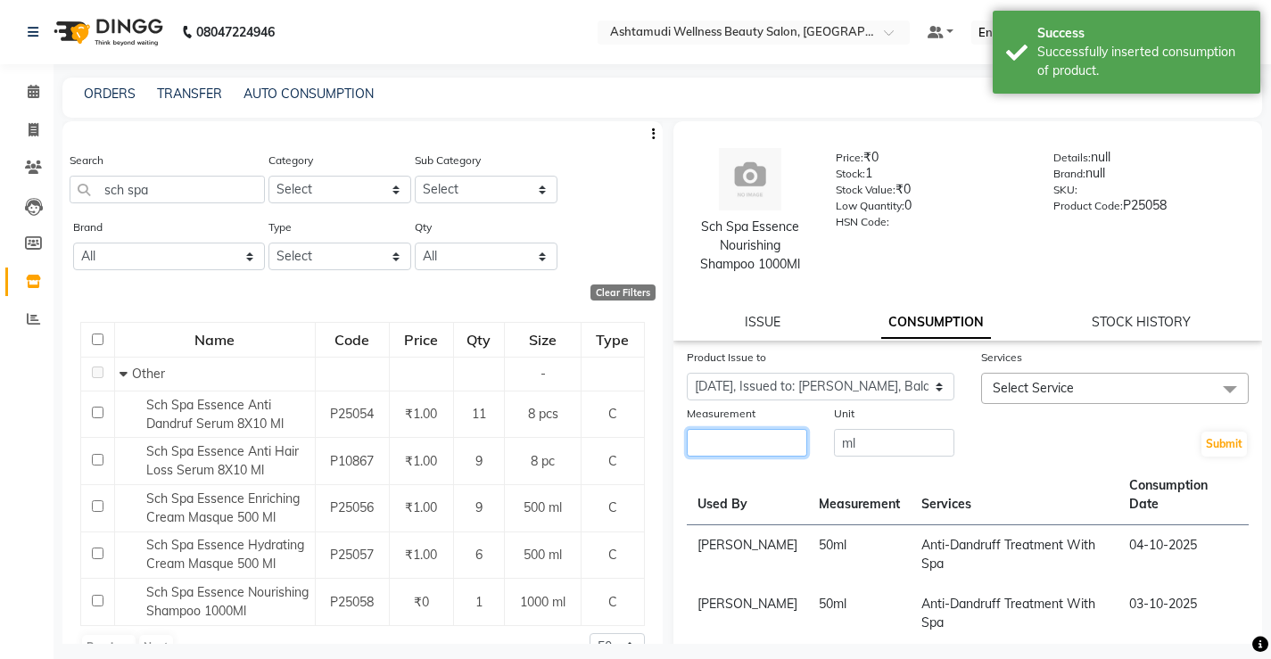
click at [758, 438] on input "number" at bounding box center [747, 443] width 120 height 28
type input "50"
click at [1099, 397] on span "Select Service" at bounding box center [1115, 388] width 268 height 31
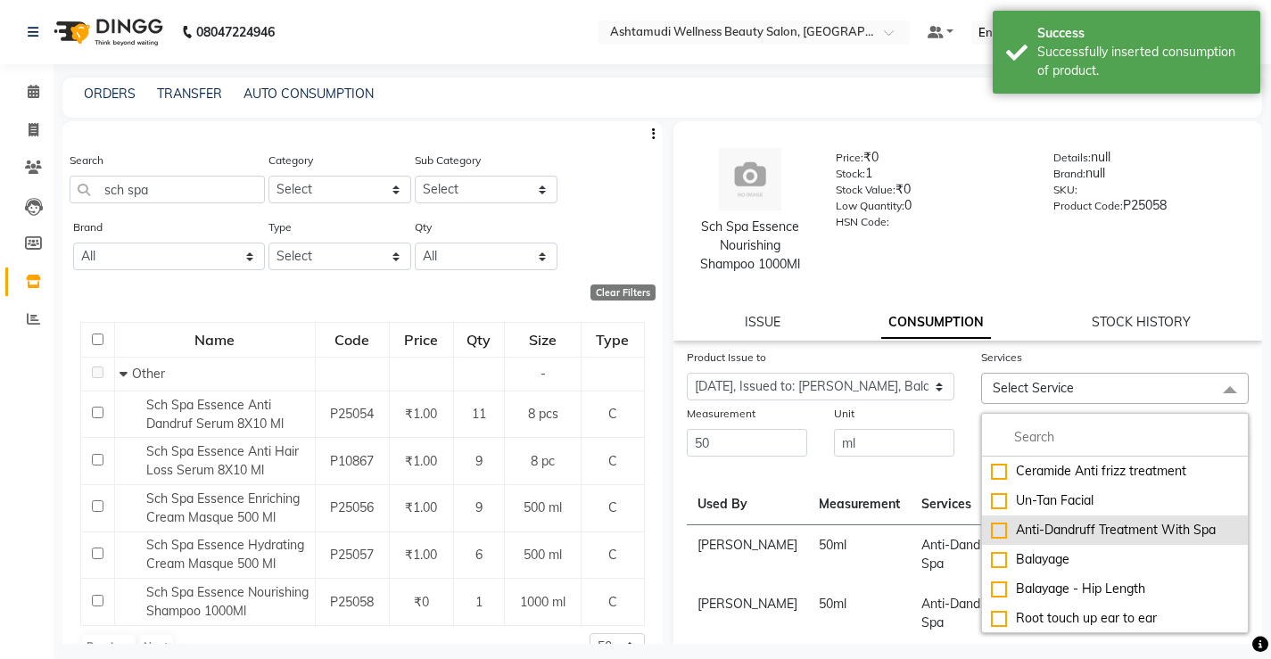
click at [1086, 518] on li "Anti-Dandruff Treatment With Spa" at bounding box center [1115, 529] width 266 height 29
checkbox input "true"
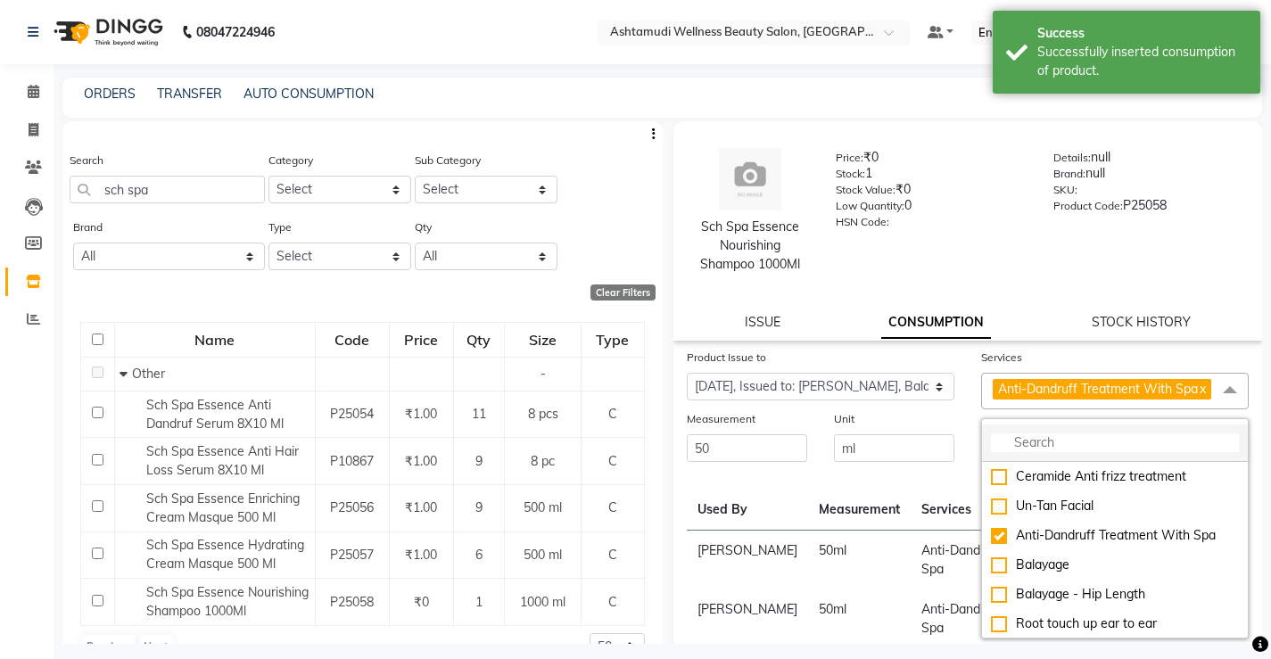
click at [1059, 452] on input "multiselect-search" at bounding box center [1115, 442] width 248 height 19
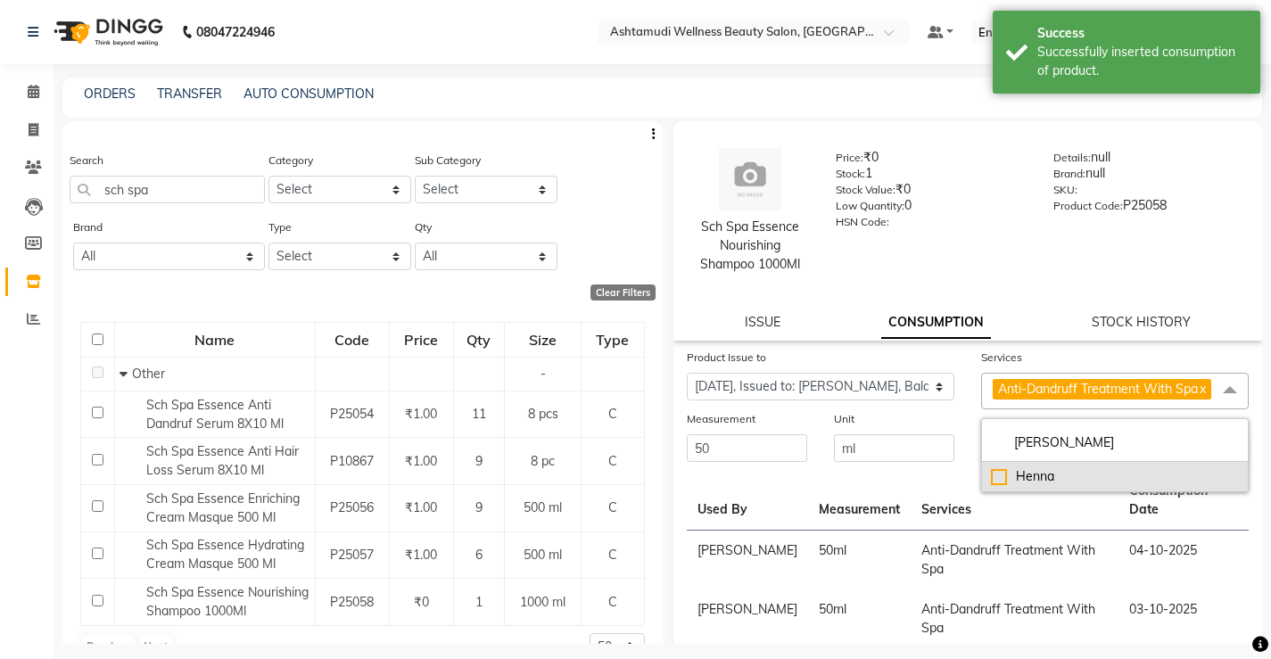
type input "henn"
click at [1041, 486] on div "Henna" at bounding box center [1115, 476] width 248 height 19
checkbox input "true"
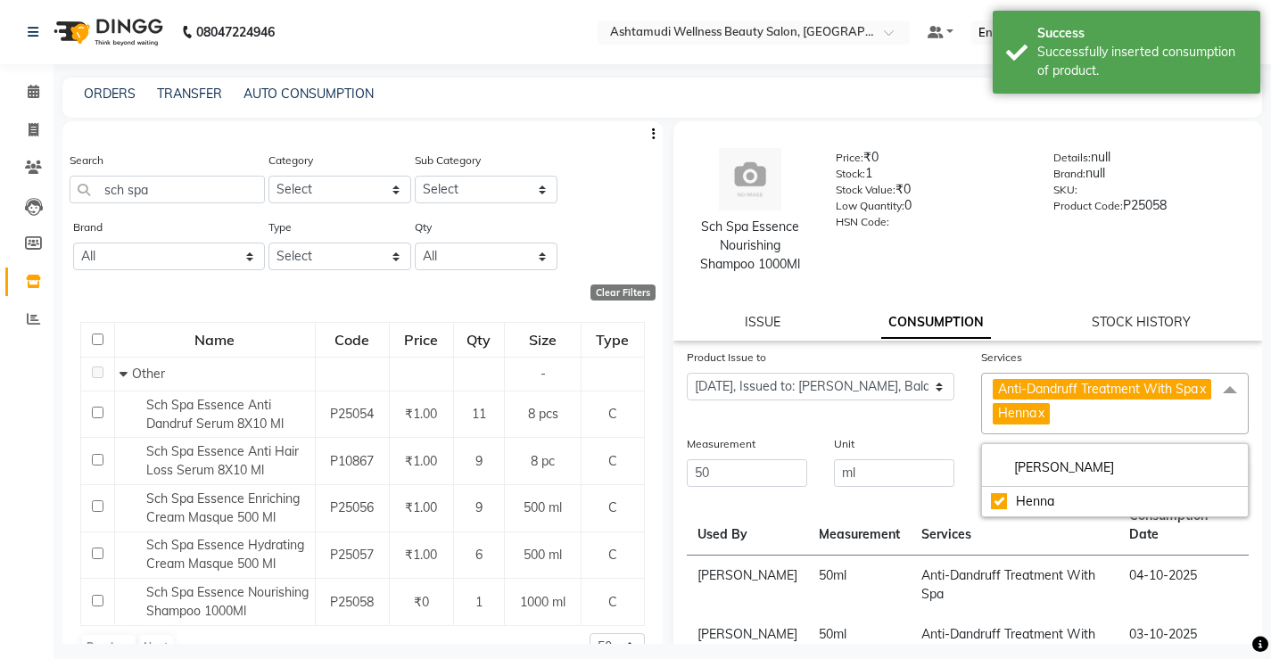
click at [1068, 581] on td "Anti-Dandruff Treatment With Spa" at bounding box center [1015, 585] width 209 height 60
click at [1219, 487] on button "Submit" at bounding box center [1223, 474] width 45 height 25
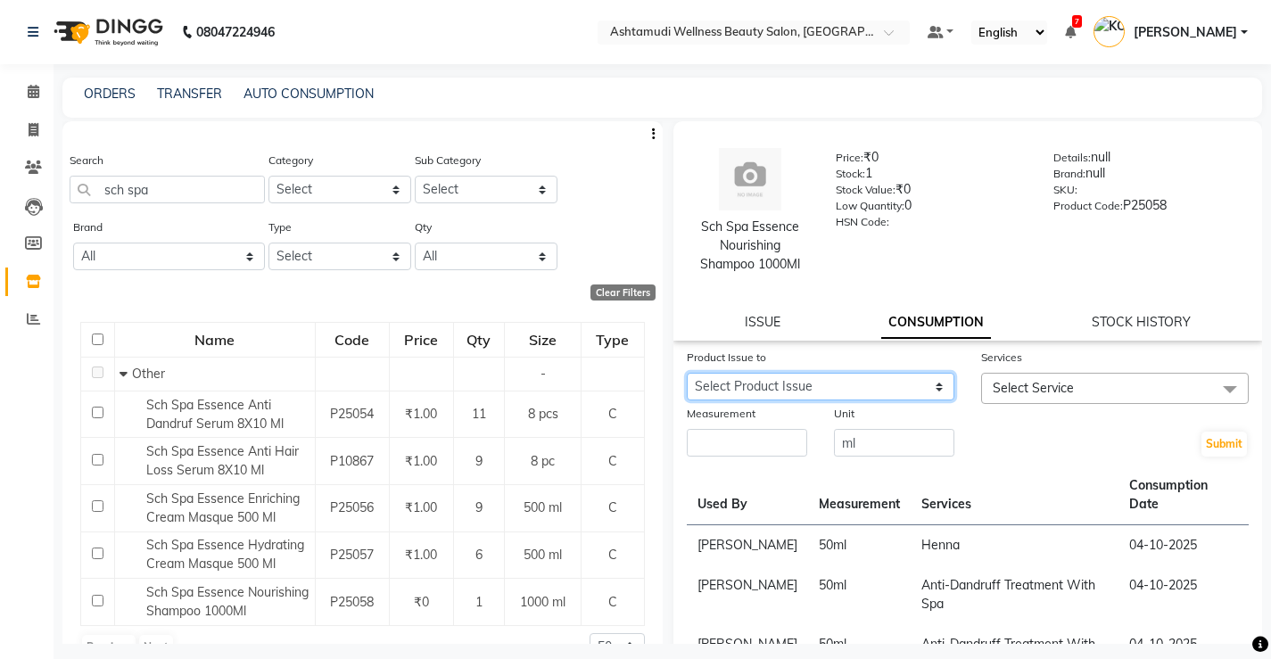
click at [861, 383] on select "Select Product Issue 2025-10-01, Issued to: Sreepriya, Balance: 800" at bounding box center [821, 387] width 268 height 28
select select "1281527"
click at [687, 373] on select "Select Product Issue 2025-10-01, Issued to: Sreepriya, Balance: 800" at bounding box center [821, 387] width 268 height 28
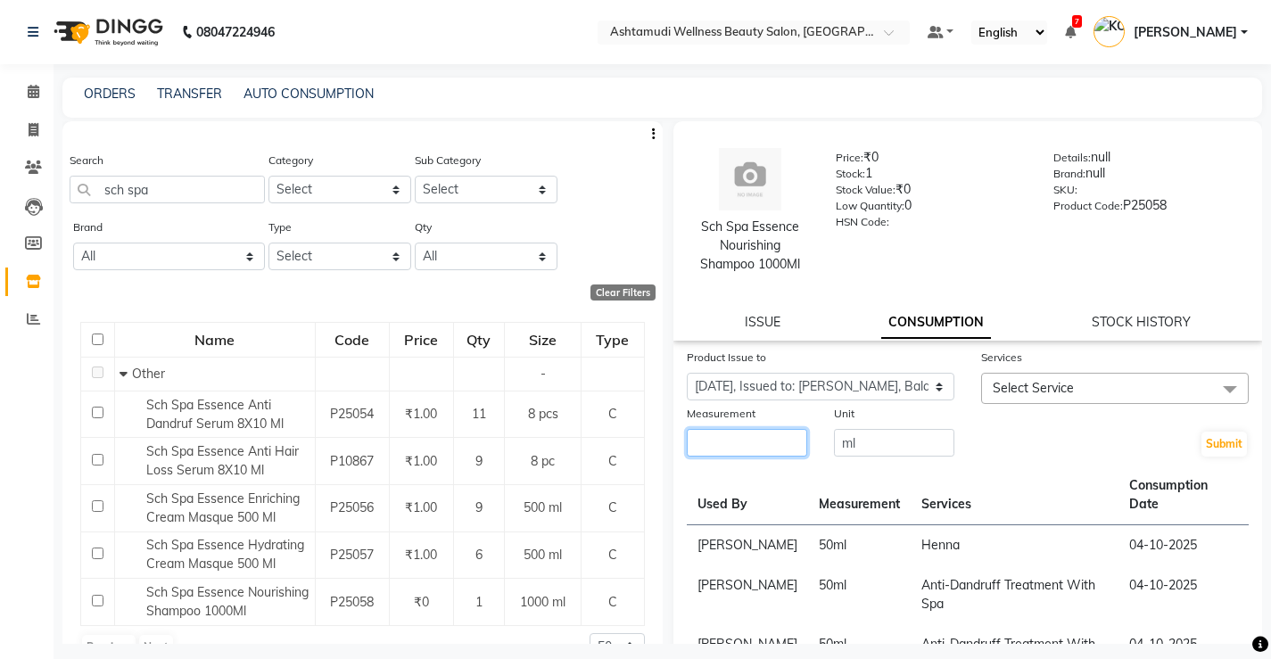
click at [793, 433] on input "number" at bounding box center [747, 443] width 120 height 28
type input "50"
click at [993, 389] on span "Select Service" at bounding box center [1033, 388] width 81 height 16
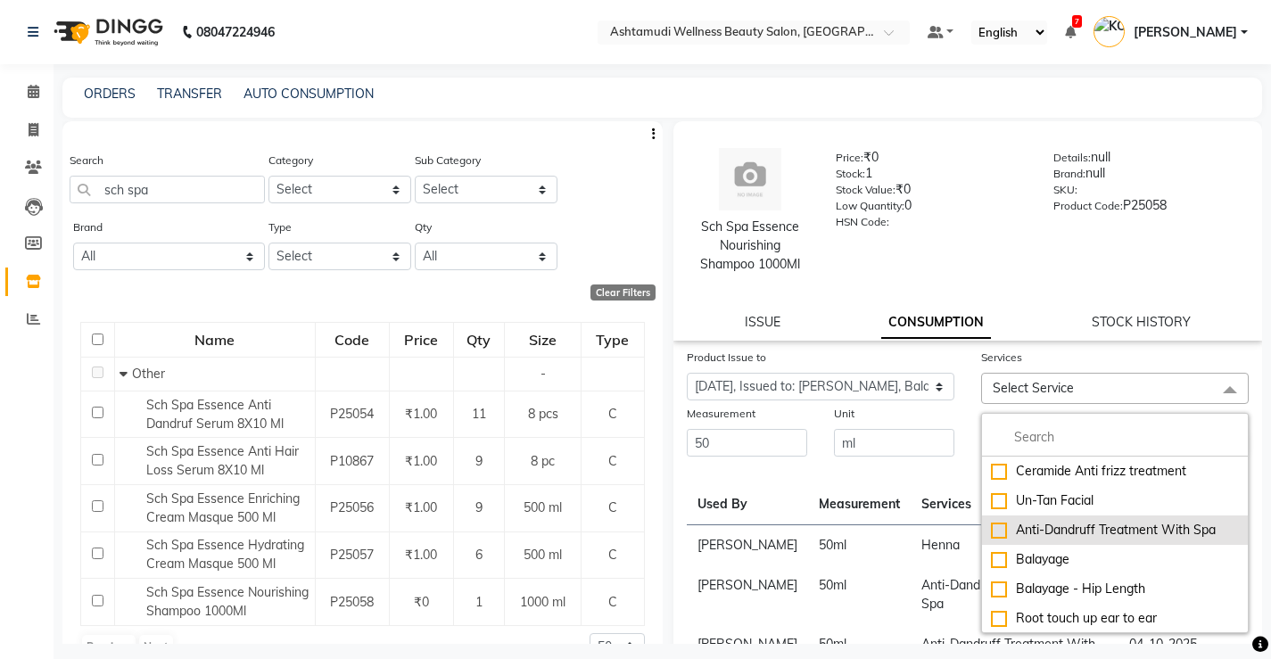
click at [1066, 533] on div "Anti-Dandruff Treatment With Spa" at bounding box center [1115, 530] width 248 height 19
checkbox input "true"
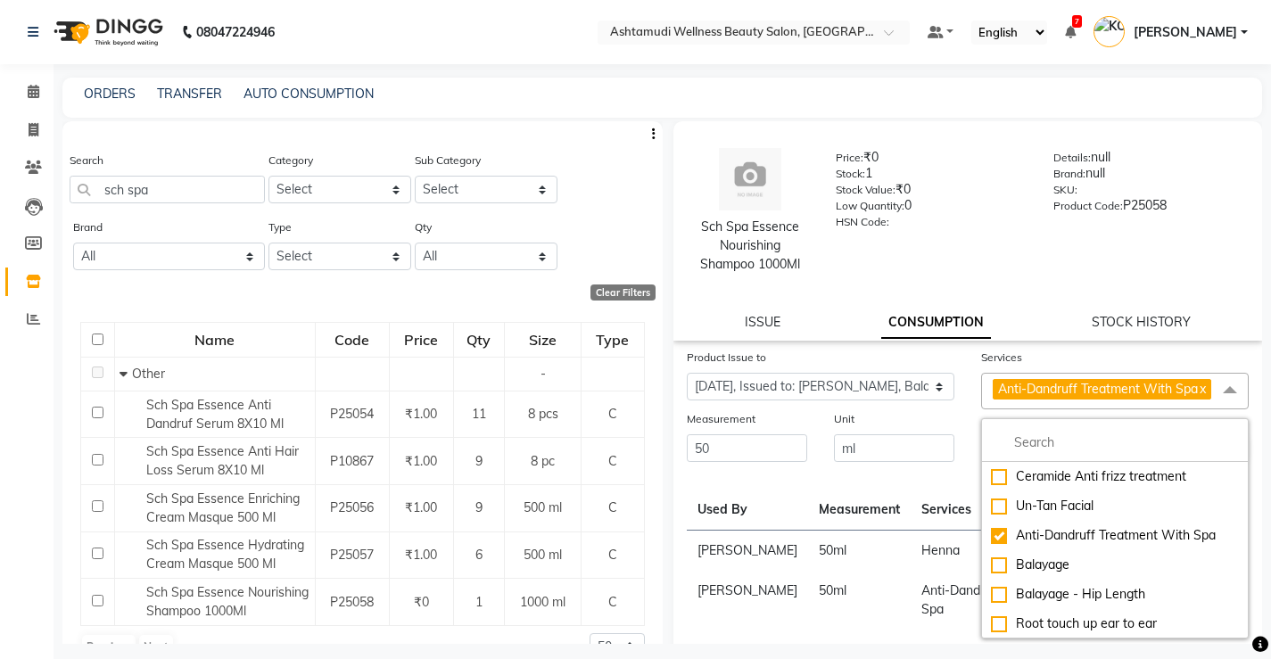
click at [921, 548] on td "Henna" at bounding box center [1015, 551] width 209 height 41
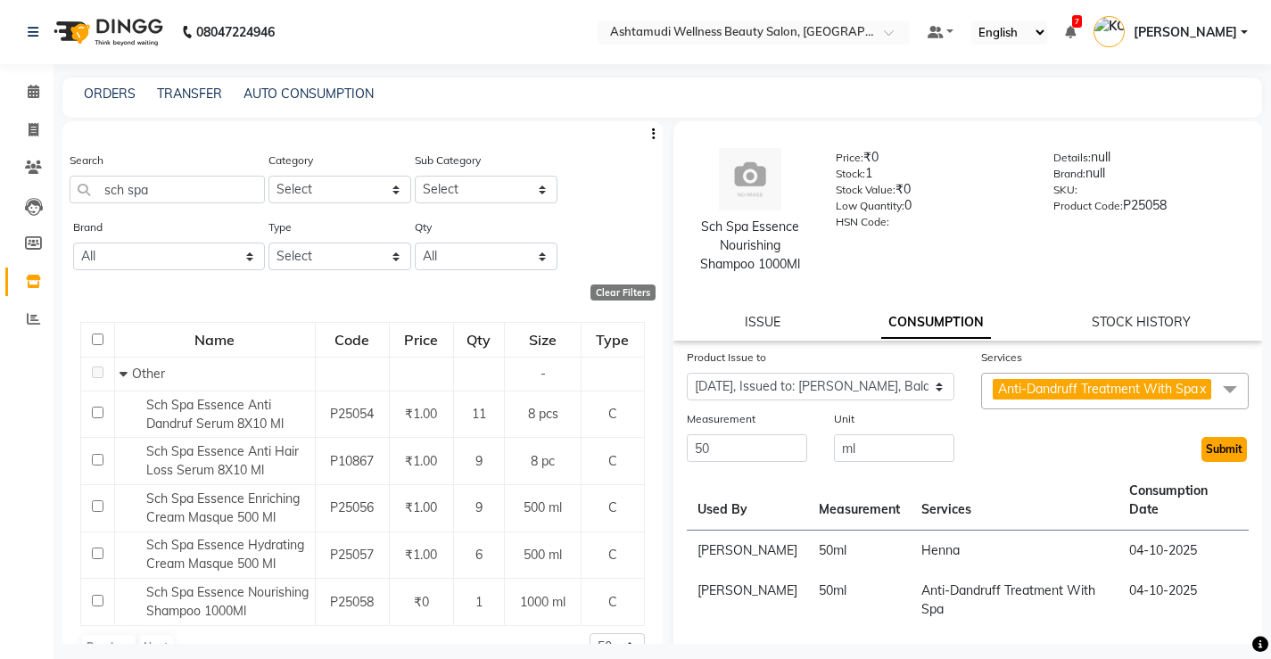
click at [1208, 461] on button "Submit" at bounding box center [1223, 449] width 45 height 25
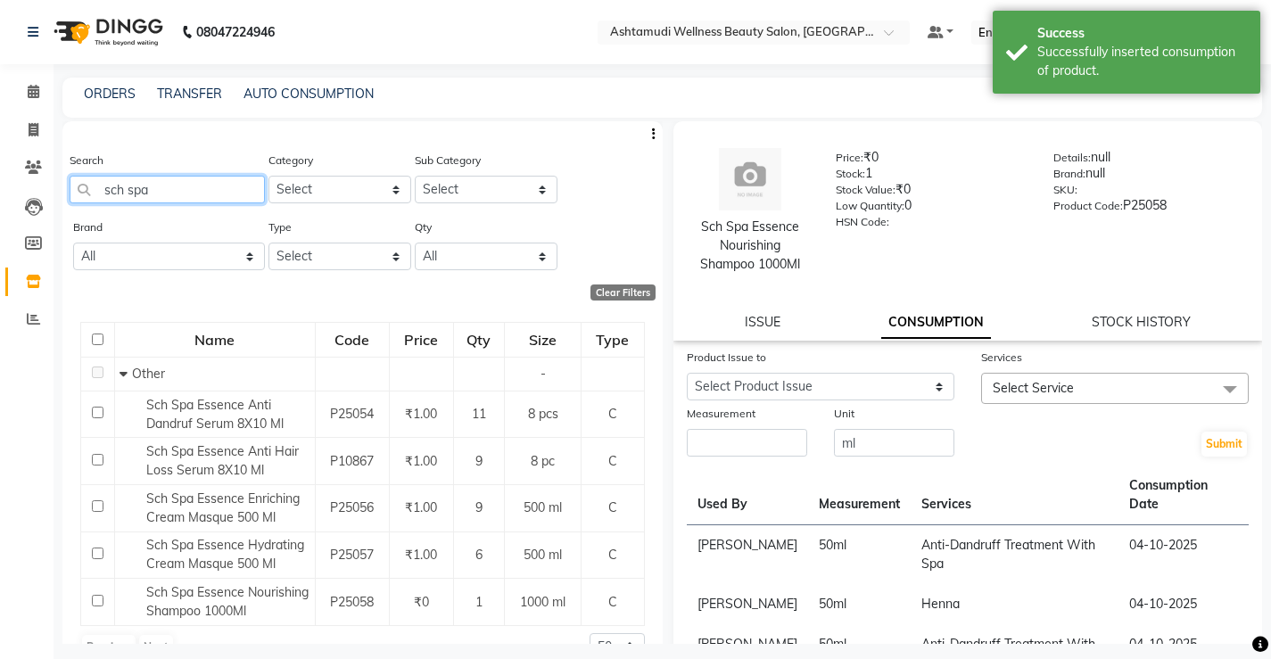
click at [205, 192] on input "sch spa" at bounding box center [167, 190] width 195 height 28
type input "s"
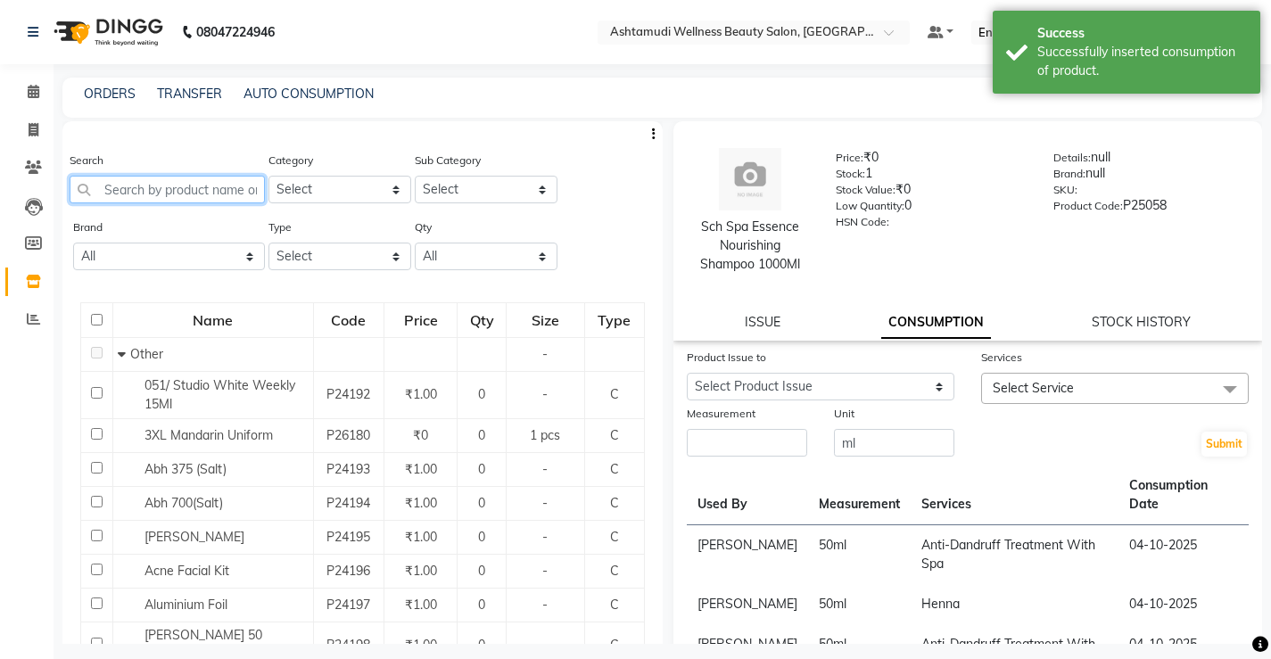
click at [169, 190] on input "text" at bounding box center [167, 190] width 195 height 28
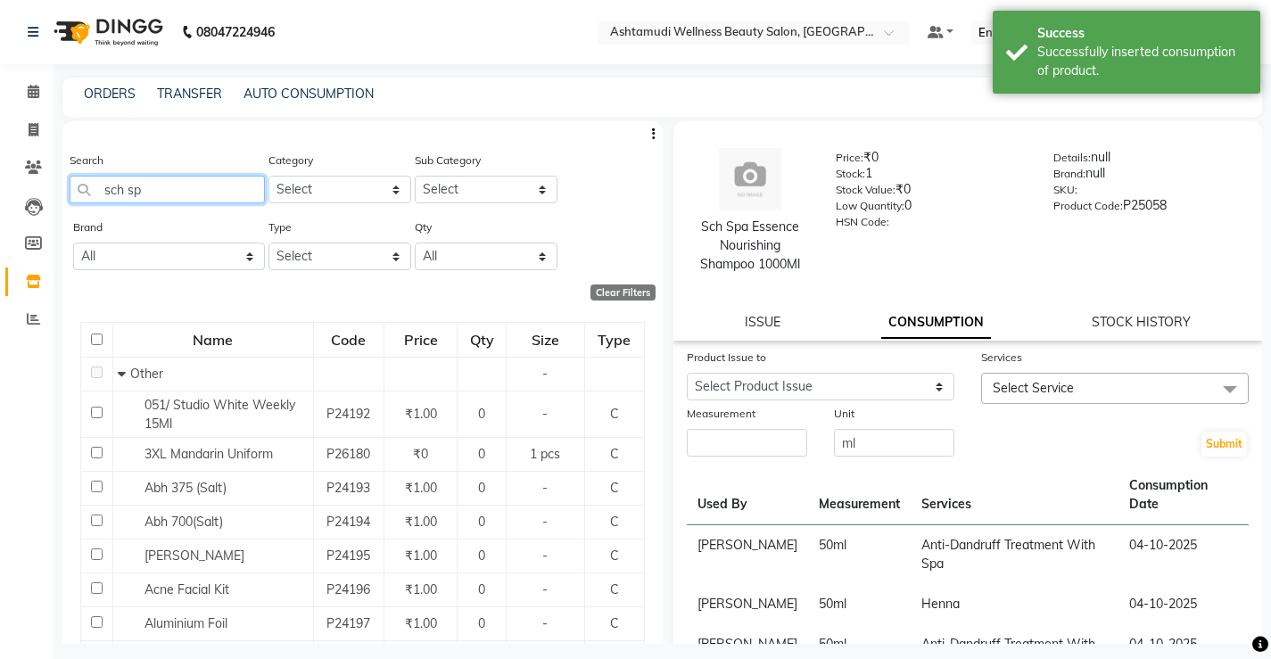
type input "sch spa"
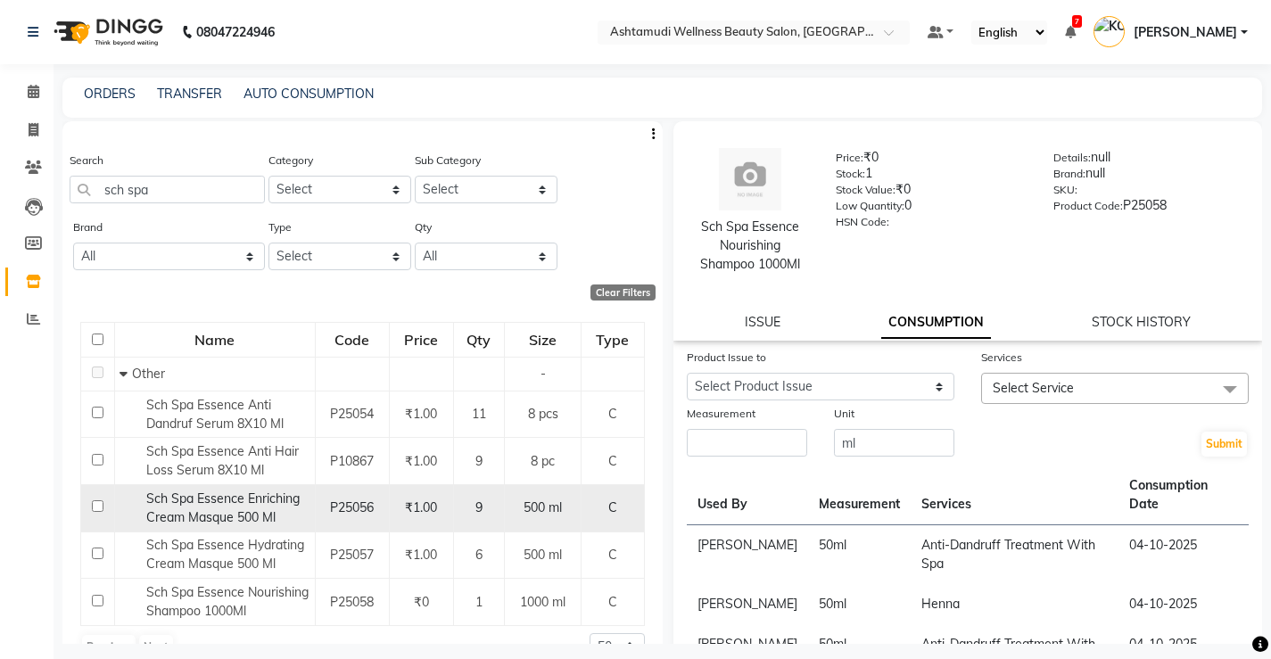
click at [220, 498] on span "Sch Spa Essence Enriching Cream Masque 500 Ml" at bounding box center [222, 508] width 153 height 35
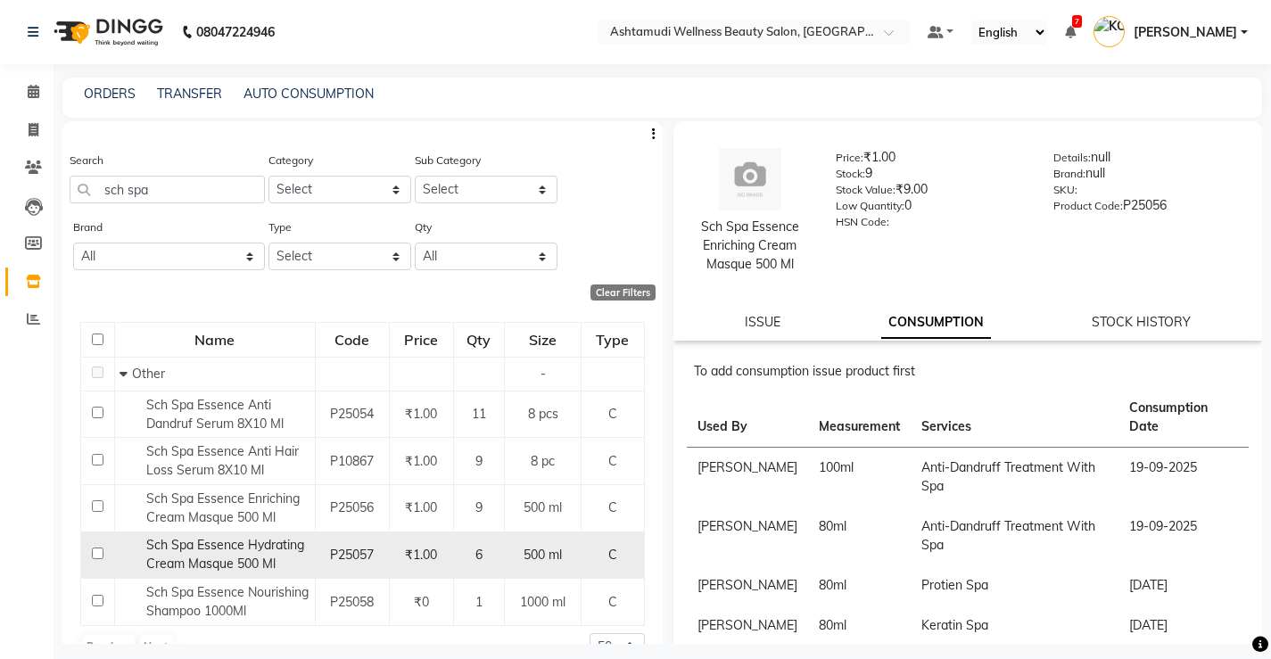
click at [231, 557] on span "Sch Spa Essence Hydrating Cream Masque 500 Ml" at bounding box center [225, 554] width 158 height 35
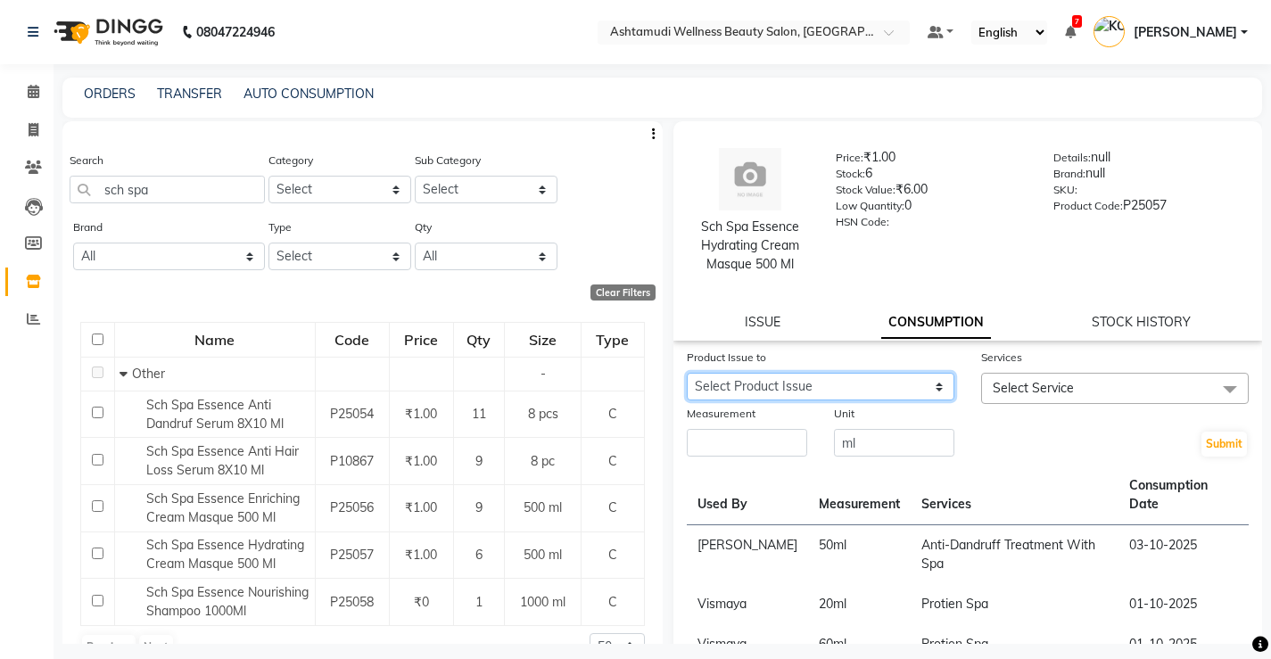
click at [743, 382] on select "Select Product Issue 2025-10-02, Issued to: SHYNI , Balance: 450" at bounding box center [821, 387] width 268 height 28
select select "1281529"
click at [687, 373] on select "Select Product Issue 2025-10-02, Issued to: SHYNI , Balance: 450" at bounding box center [821, 387] width 268 height 28
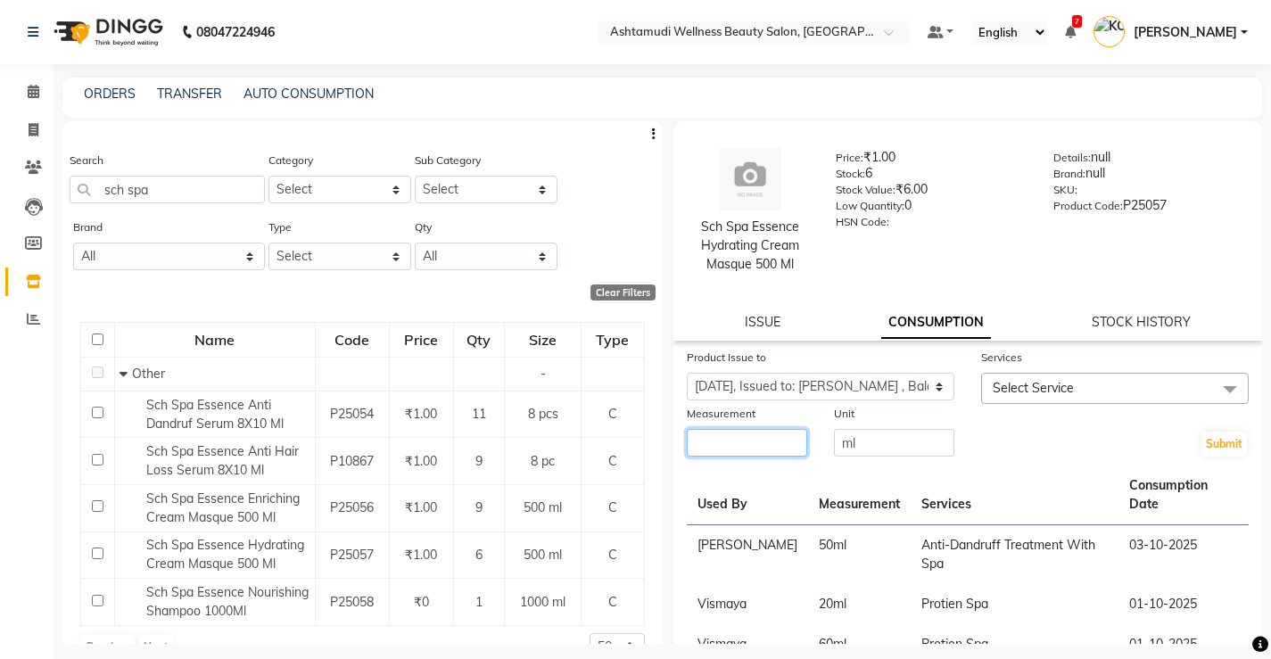
click at [740, 433] on input "number" at bounding box center [747, 443] width 120 height 28
type input "80"
click at [1002, 388] on span "Select Service" at bounding box center [1033, 388] width 81 height 16
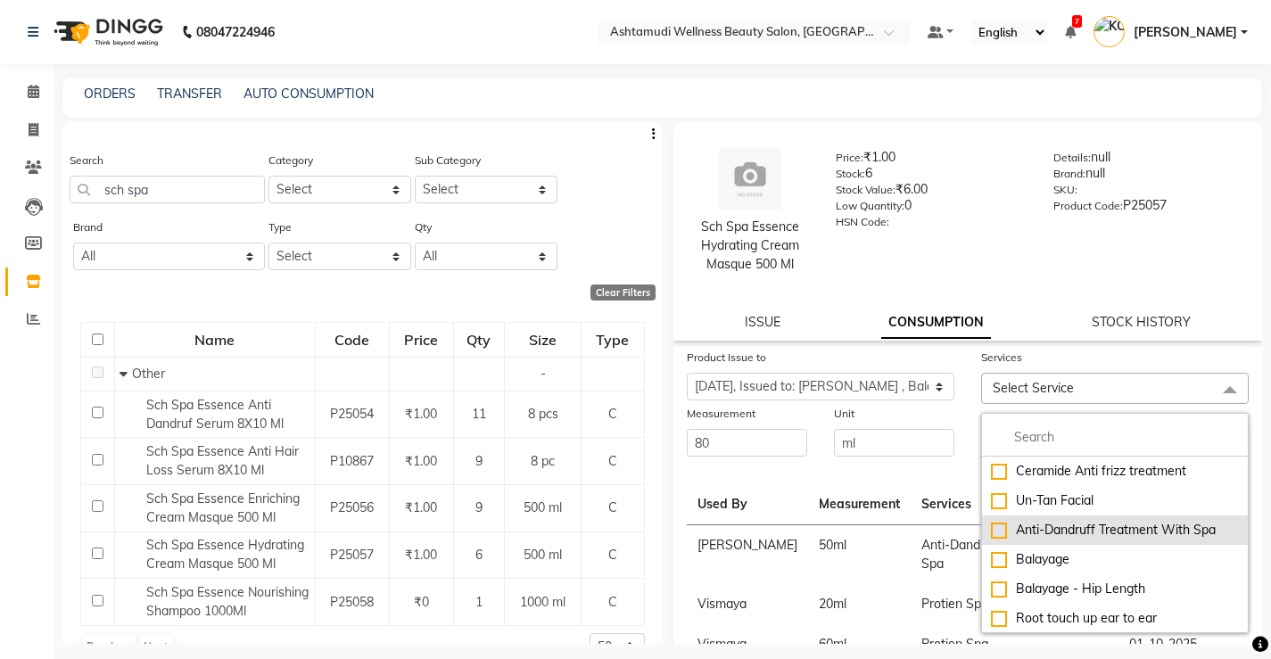
click at [1059, 527] on div "Anti-Dandruff Treatment With Spa" at bounding box center [1115, 530] width 248 height 19
checkbox input "true"
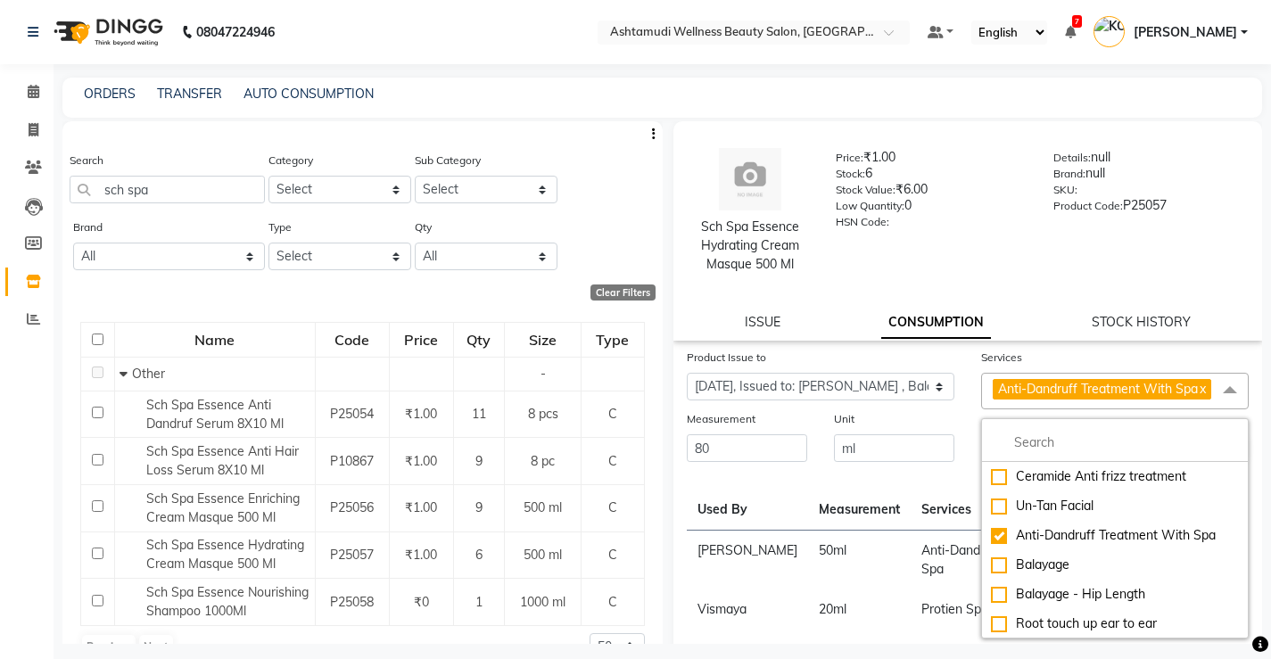
click at [914, 529] on th "Services" at bounding box center [1015, 501] width 209 height 60
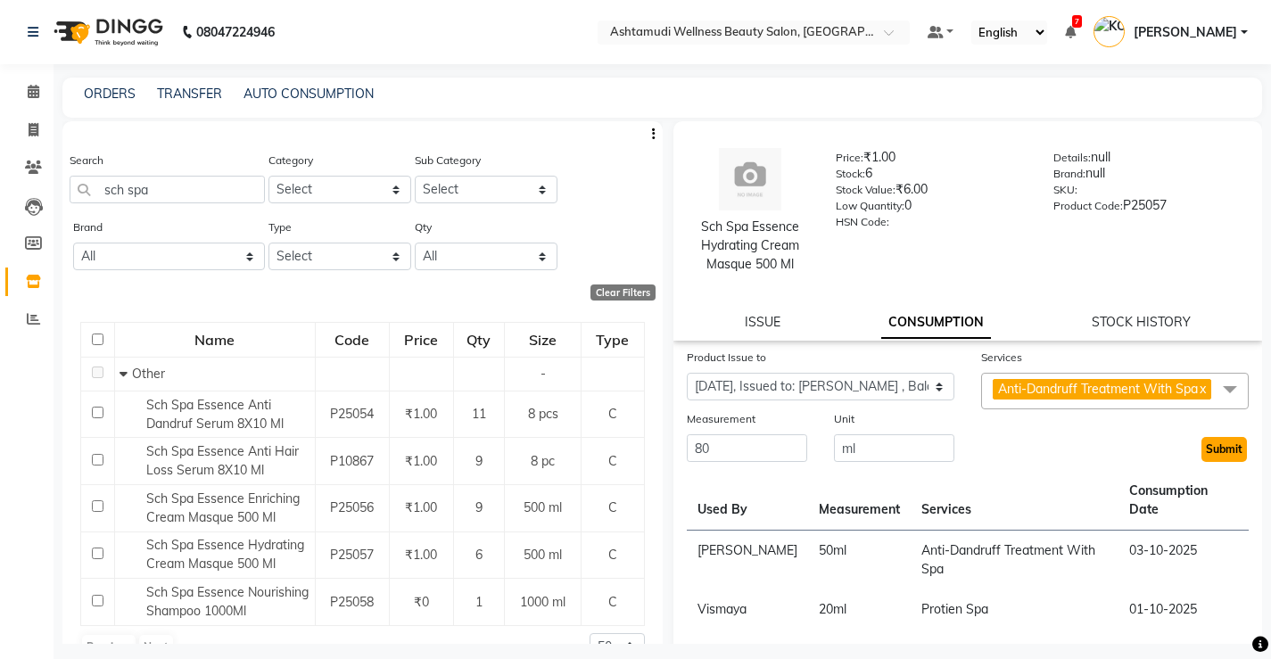
click at [1201, 462] on button "Submit" at bounding box center [1223, 449] width 45 height 25
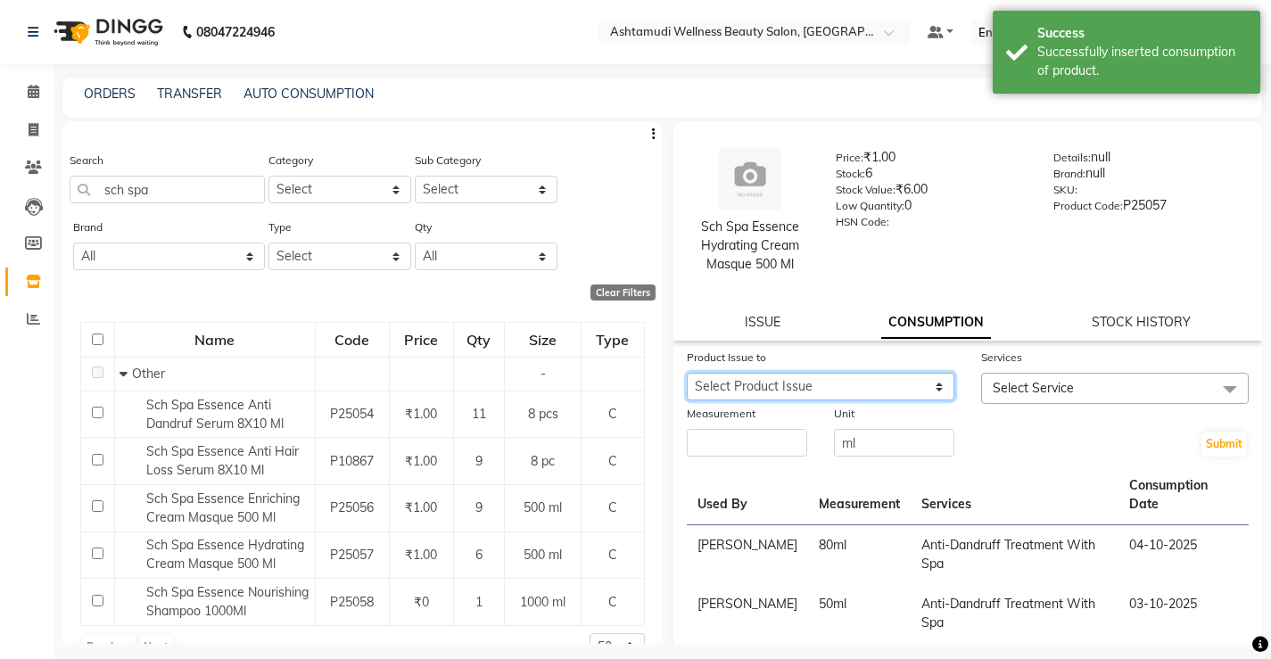
click at [809, 395] on select "Select Product Issue 2025-10-02, Issued to: SHYNI , Balance: 370" at bounding box center [821, 387] width 268 height 28
select select "1281529"
click at [687, 373] on select "Select Product Issue 2025-10-02, Issued to: SHYNI , Balance: 370" at bounding box center [821, 387] width 268 height 28
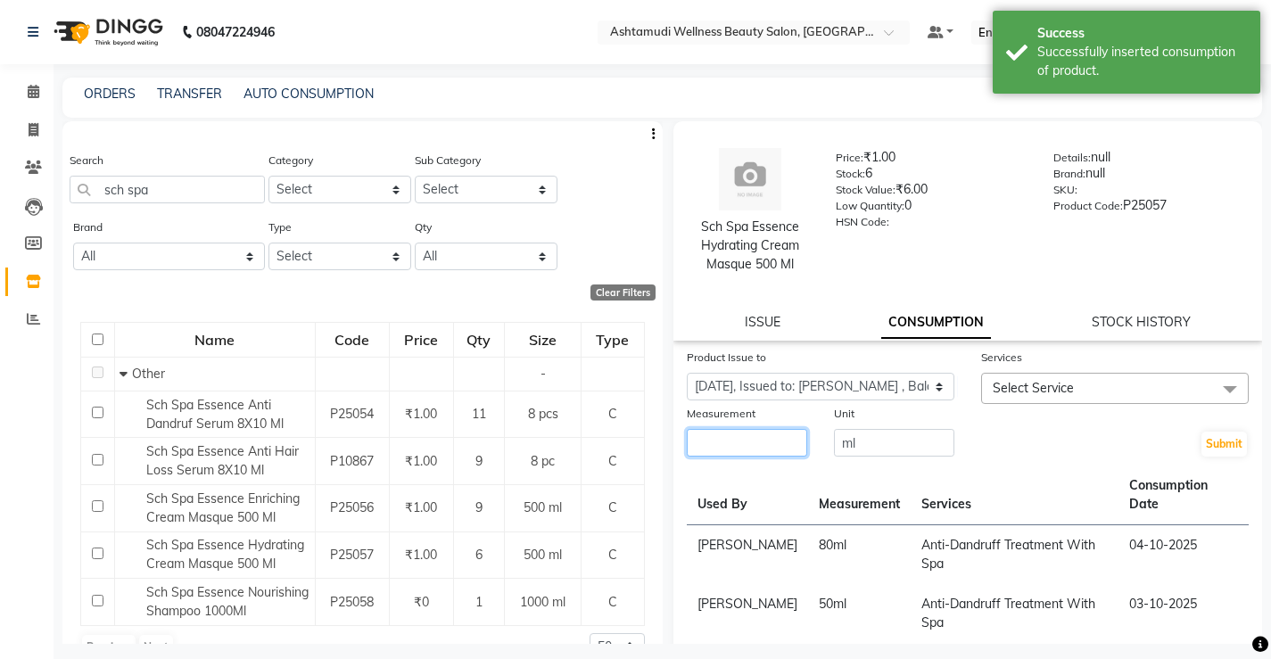
click at [779, 441] on input "number" at bounding box center [747, 443] width 120 height 28
type input "80"
click at [993, 392] on span "Select Service" at bounding box center [1033, 388] width 81 height 16
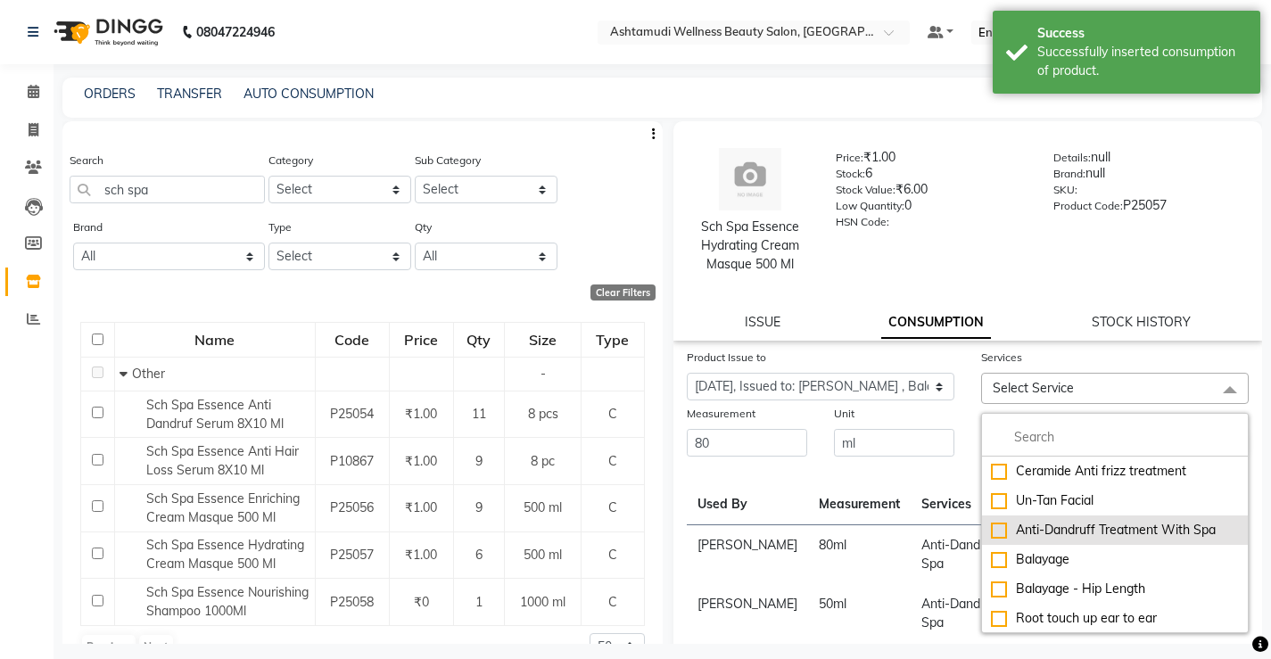
click at [1088, 523] on div "Anti-Dandruff Treatment With Spa" at bounding box center [1115, 530] width 248 height 19
checkbox input "true"
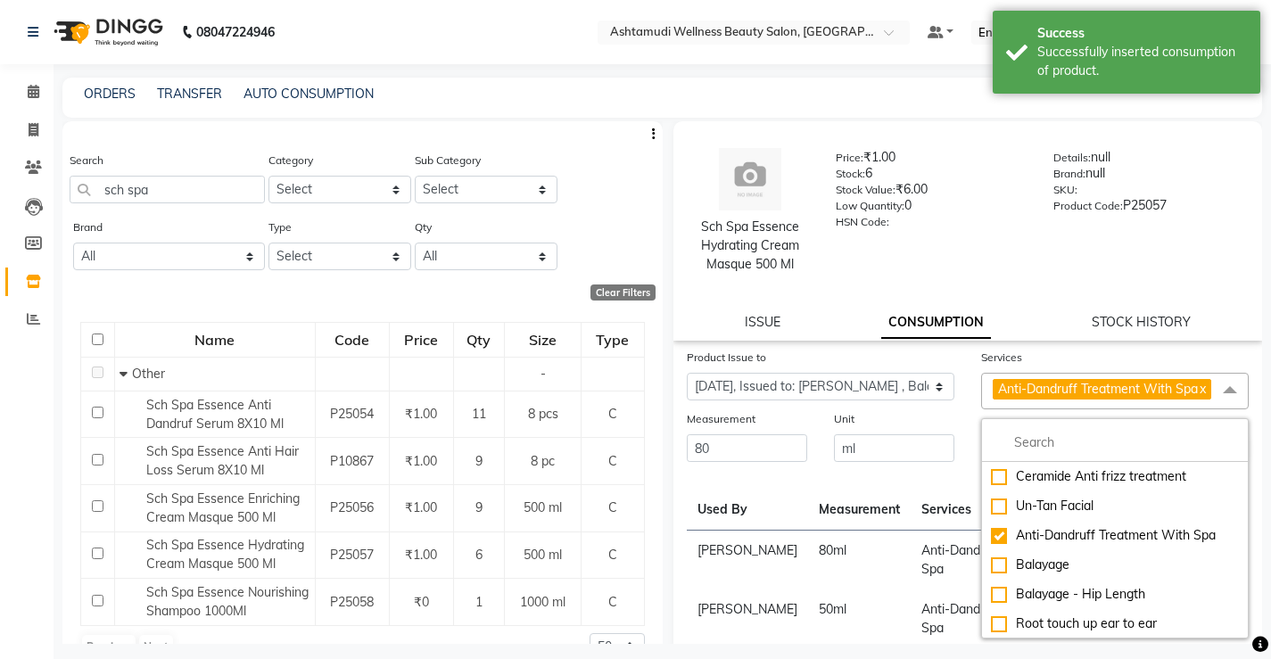
click at [911, 569] on td "Anti-Dandruff Treatment With Spa" at bounding box center [1015, 561] width 209 height 60
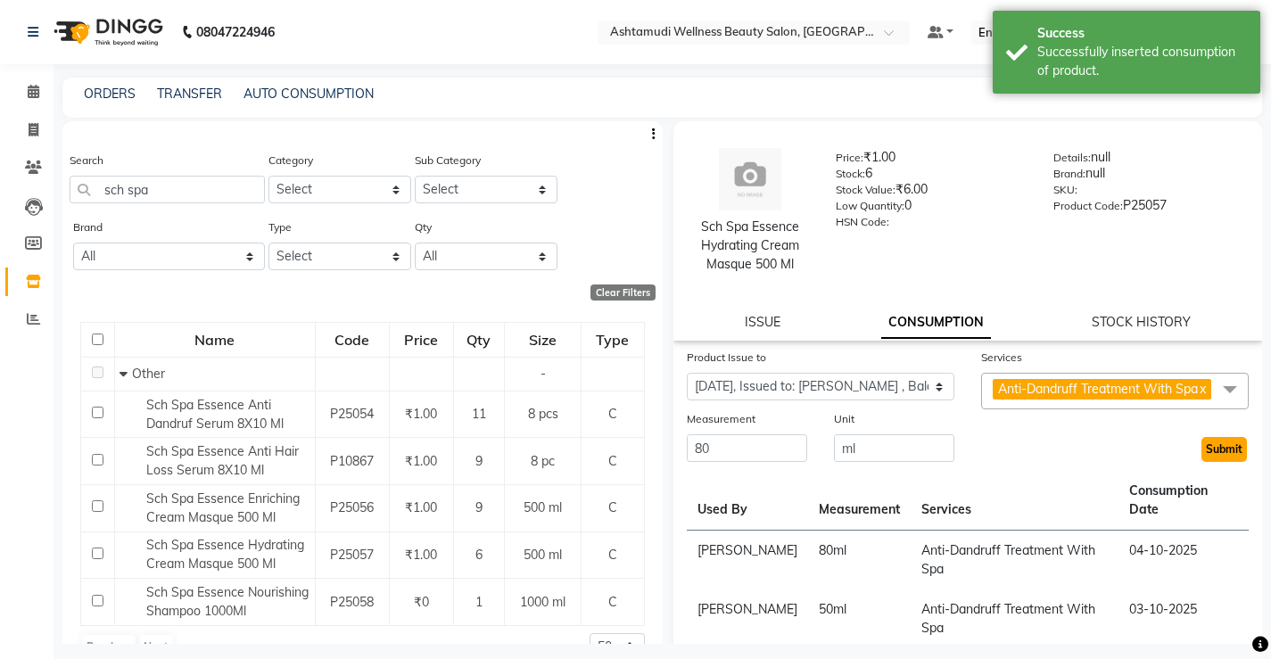
click at [1204, 462] on button "Submit" at bounding box center [1223, 449] width 45 height 25
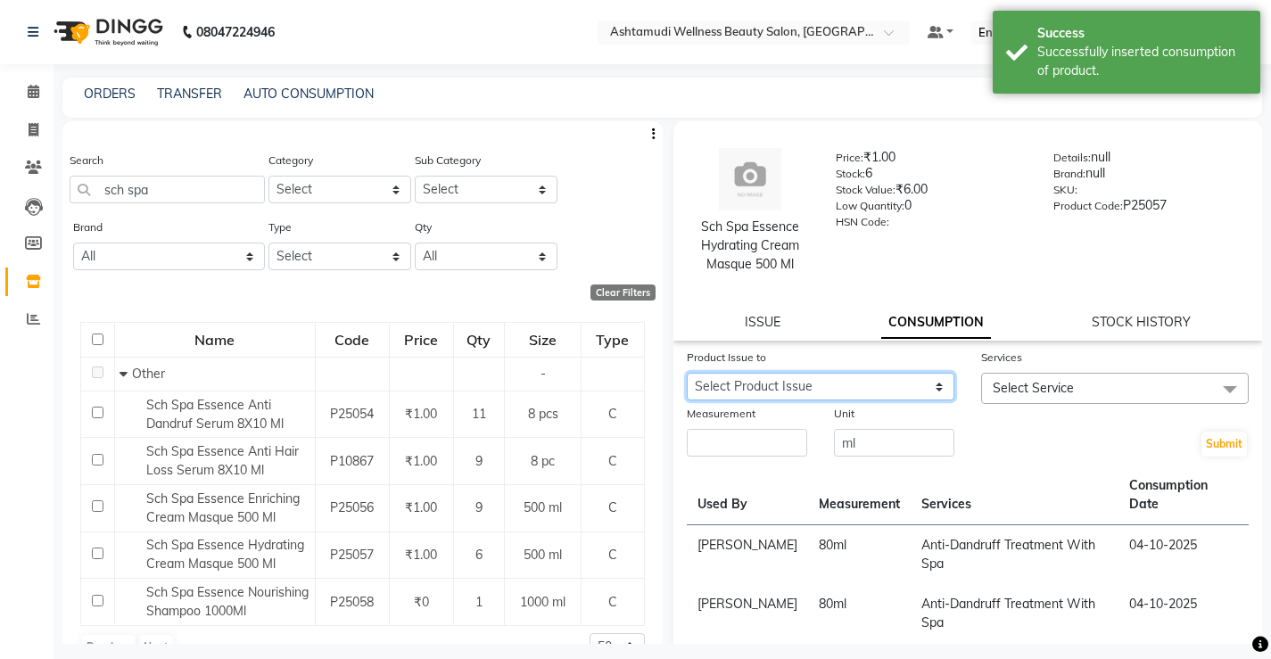
click at [826, 388] on select "Select Product Issue 2025-10-02, Issued to: SHYNI , Balance: 290" at bounding box center [821, 387] width 268 height 28
select select "1281529"
click at [687, 373] on select "Select Product Issue 2025-10-02, Issued to: SHYNI , Balance: 290" at bounding box center [821, 387] width 268 height 28
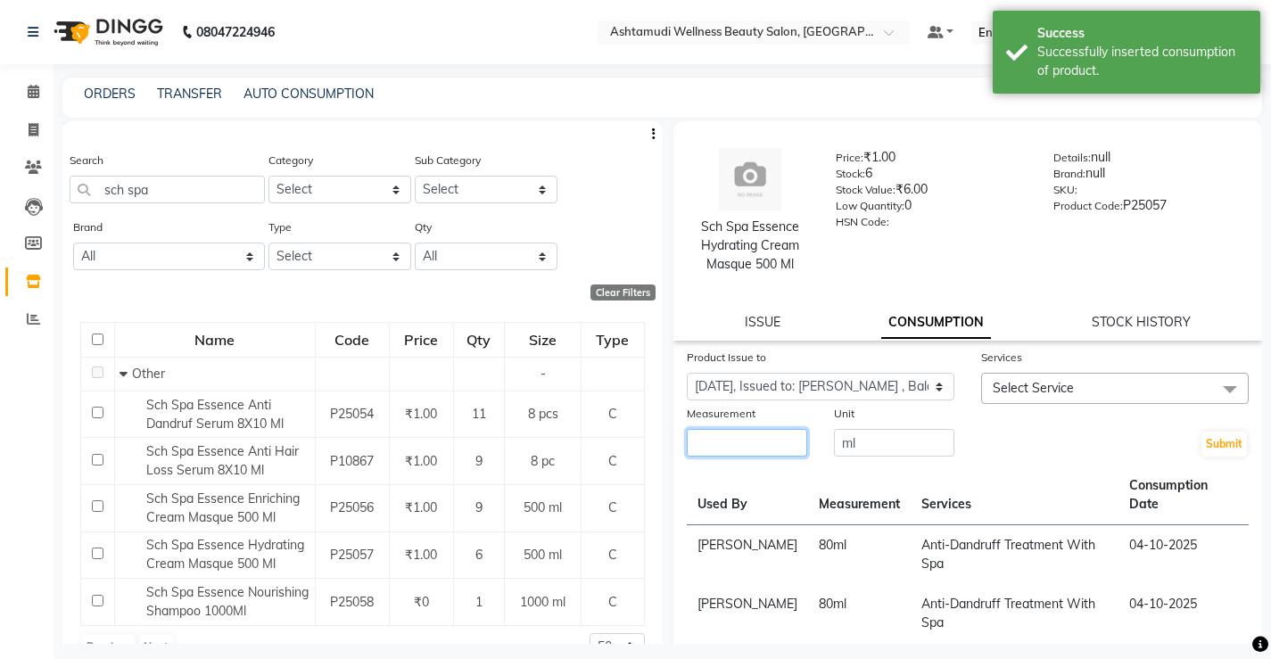
click at [771, 450] on input "number" at bounding box center [747, 443] width 120 height 28
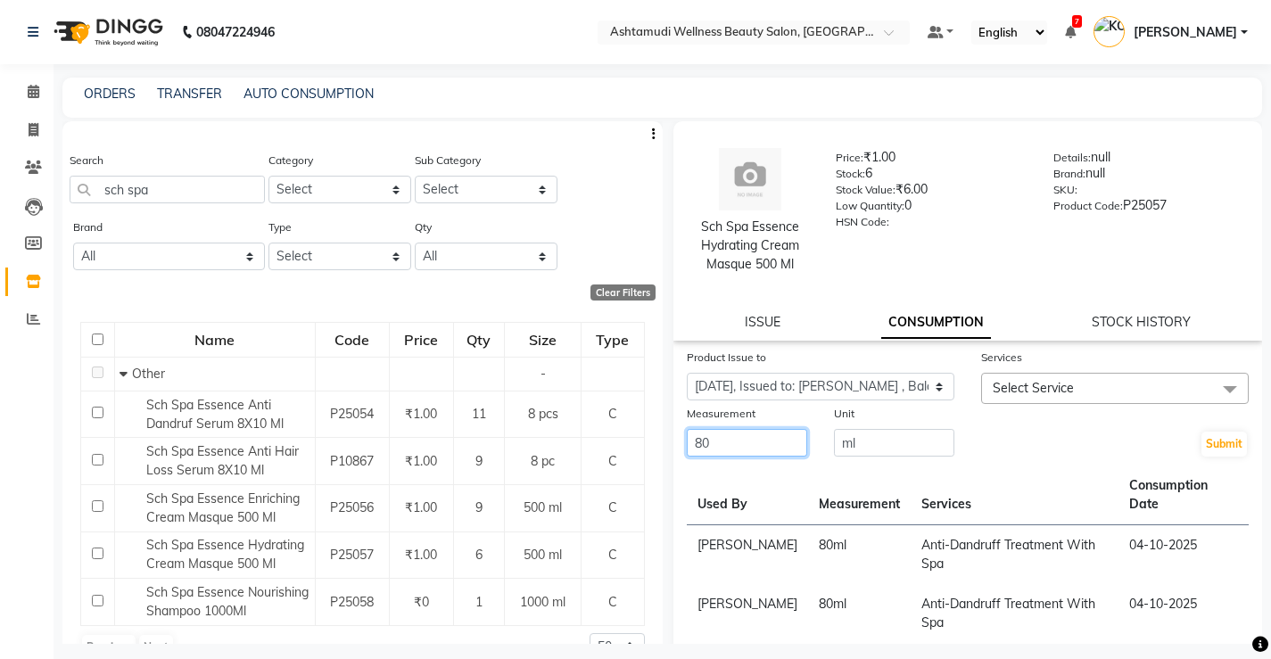
type input "80"
click at [1020, 387] on span "Select Service" at bounding box center [1033, 388] width 81 height 16
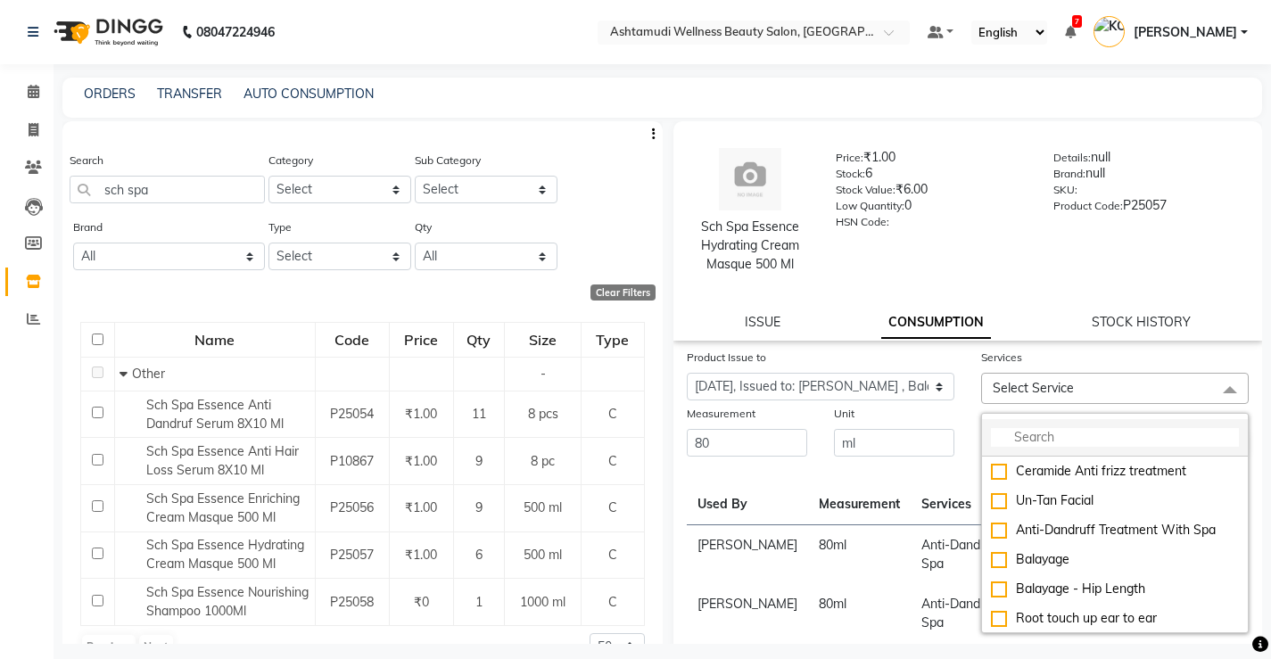
click at [1036, 442] on input "multiselect-search" at bounding box center [1115, 437] width 248 height 19
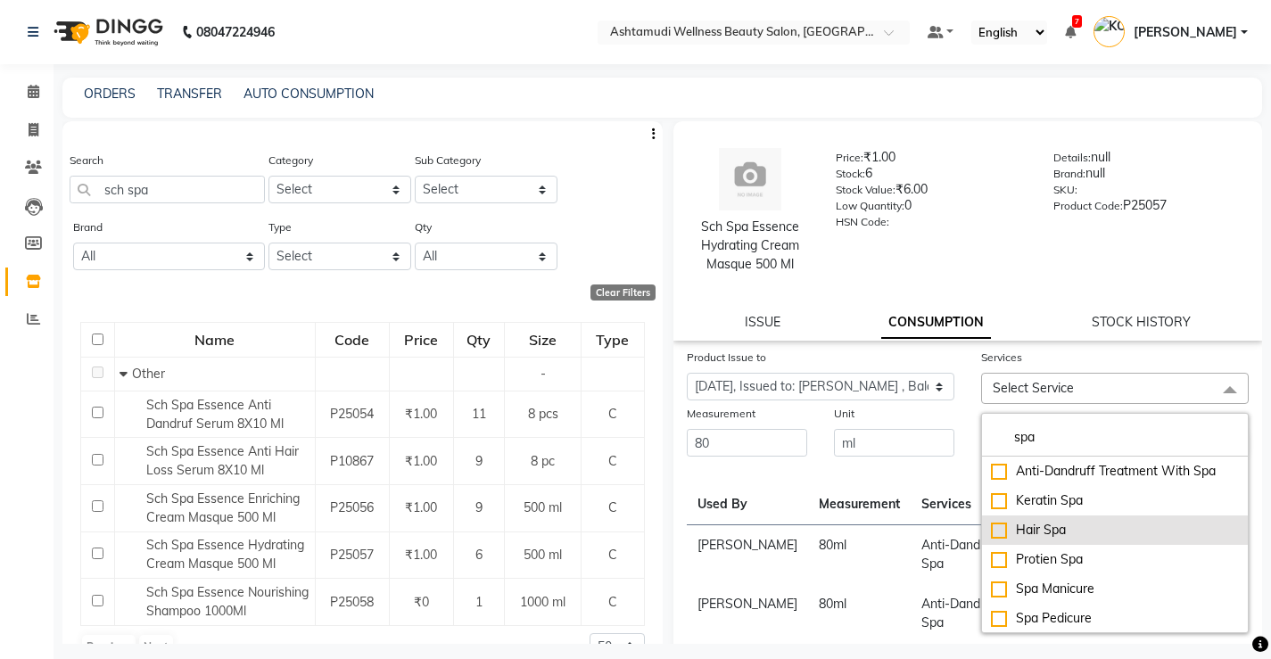
type input "spa"
click at [1047, 531] on div "Hair Spa" at bounding box center [1115, 530] width 248 height 19
checkbox input "true"
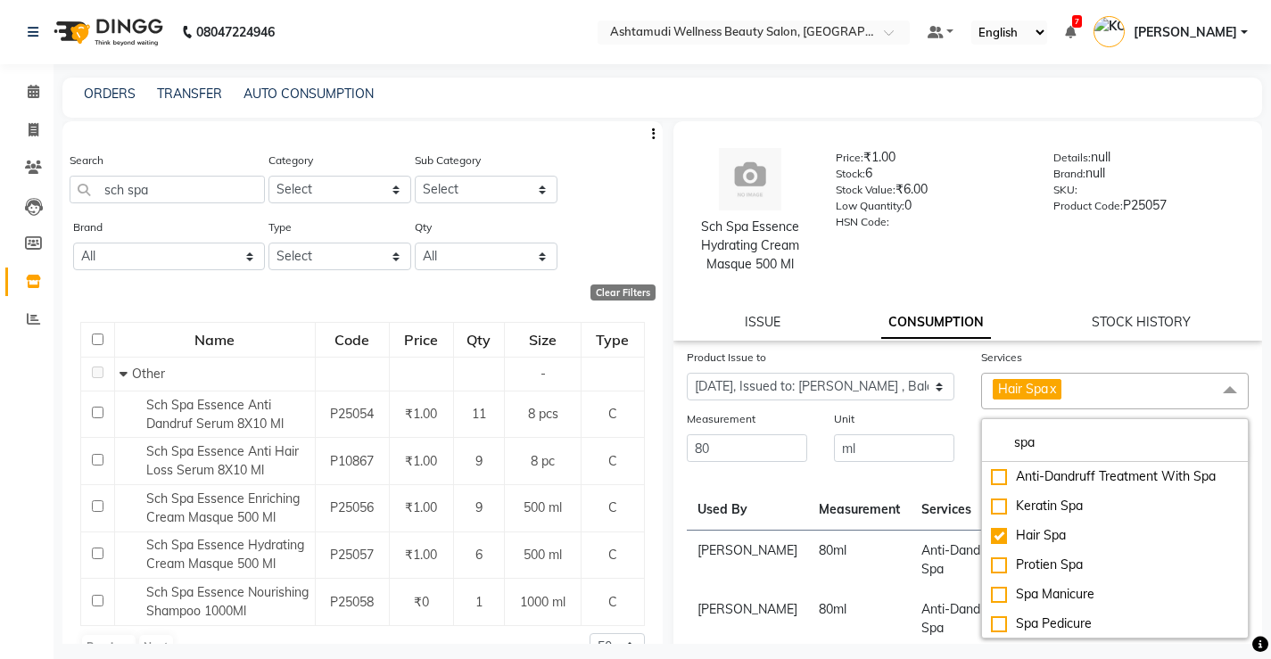
click at [911, 590] on td "Anti-Dandruff Treatment With Spa" at bounding box center [1015, 619] width 209 height 59
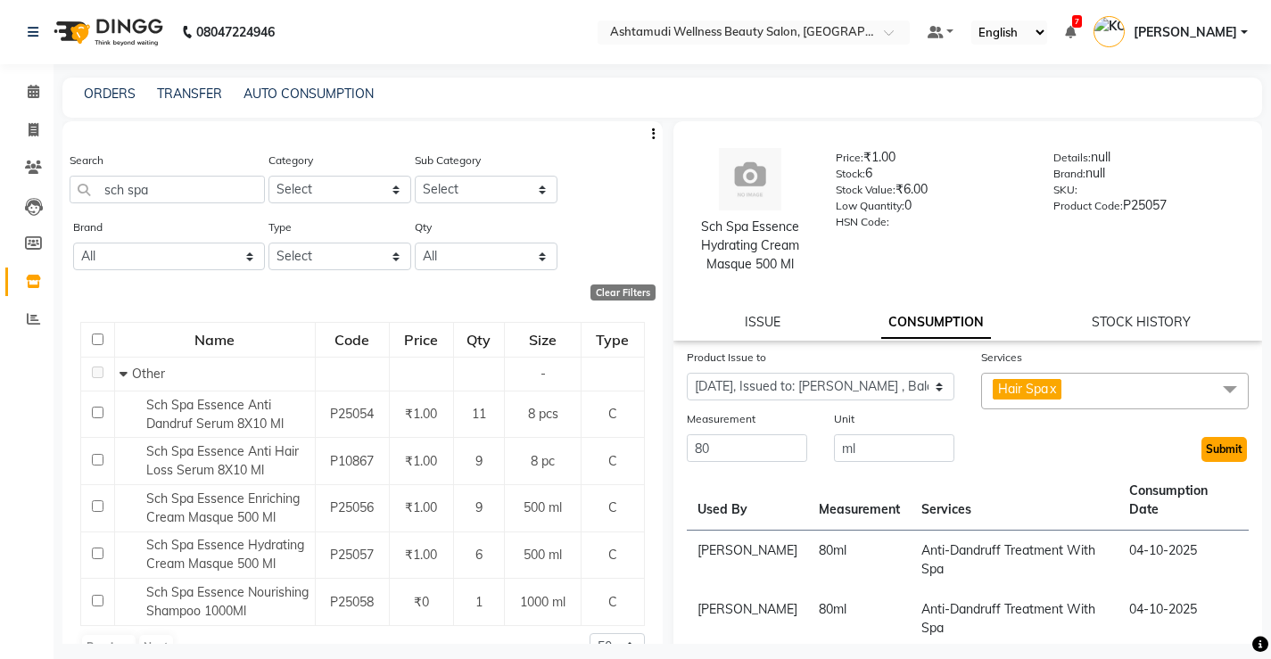
click at [1206, 449] on button "Submit" at bounding box center [1223, 449] width 45 height 25
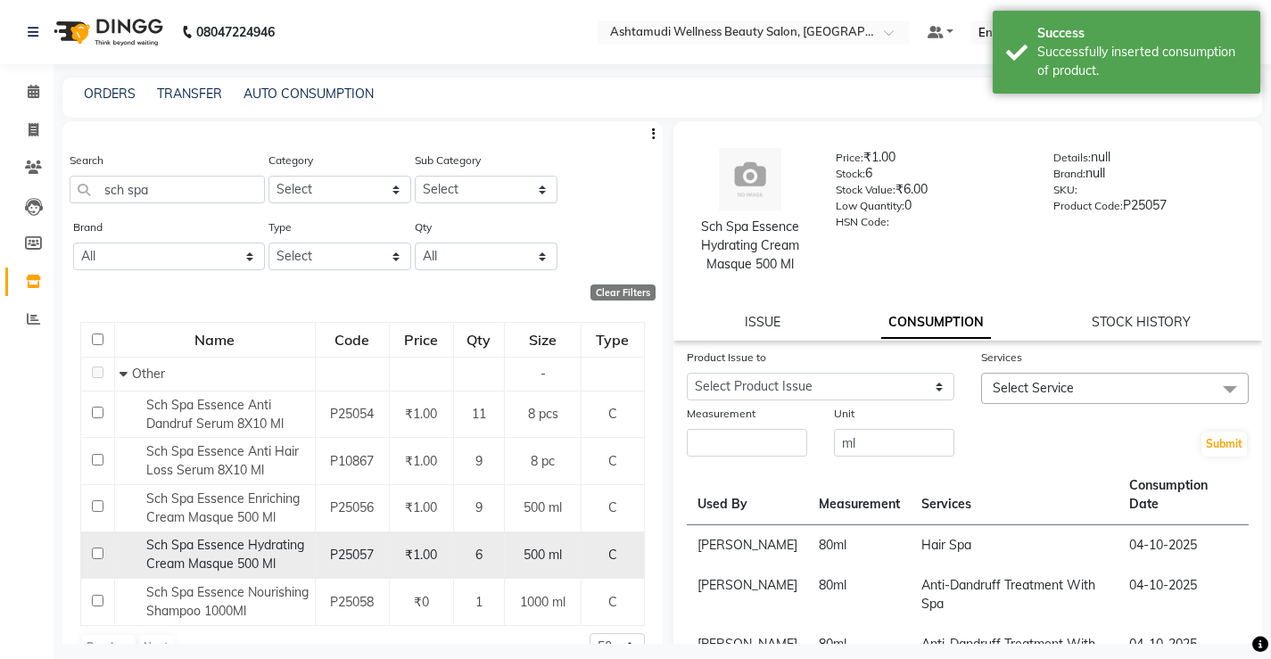
click at [214, 545] on span "Sch Spa Essence Hydrating Cream Masque 500 Ml" at bounding box center [225, 554] width 158 height 35
click at [283, 557] on div "Sch Spa Essence Hydrating Cream Masque 500 Ml" at bounding box center [215, 554] width 191 height 37
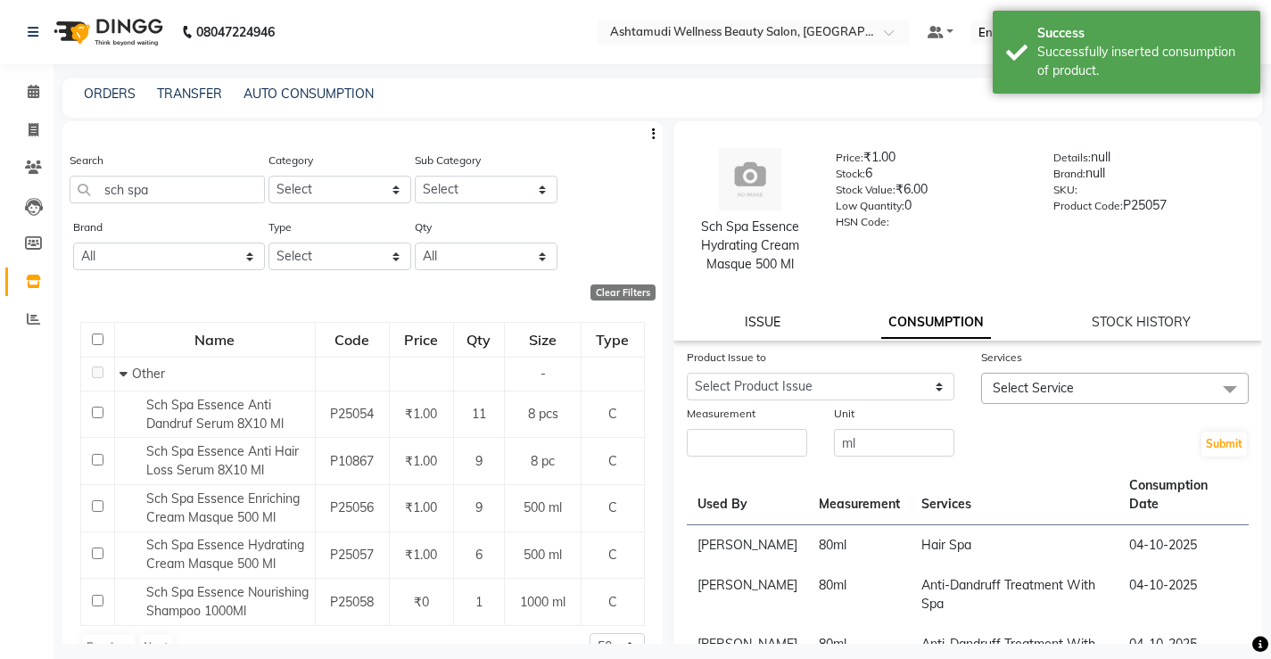
click at [766, 322] on link "ISSUE" at bounding box center [763, 322] width 36 height 16
select select
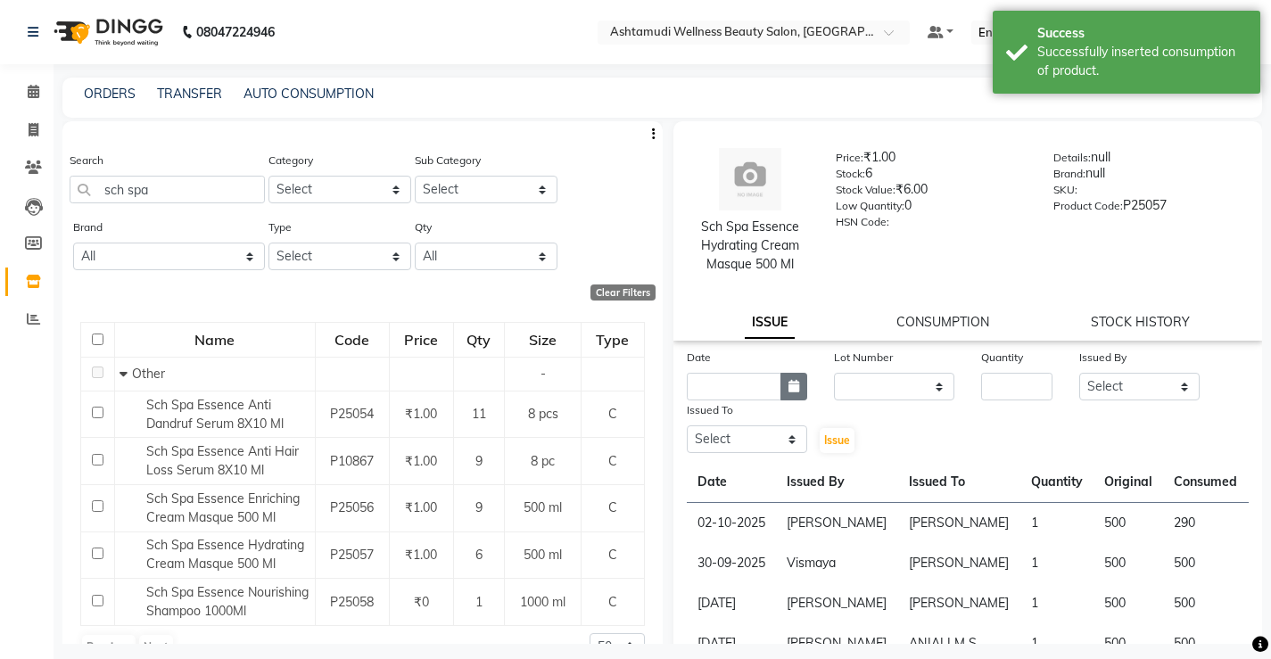
click at [782, 383] on button "button" at bounding box center [793, 387] width 27 height 28
select select "10"
select select "2025"
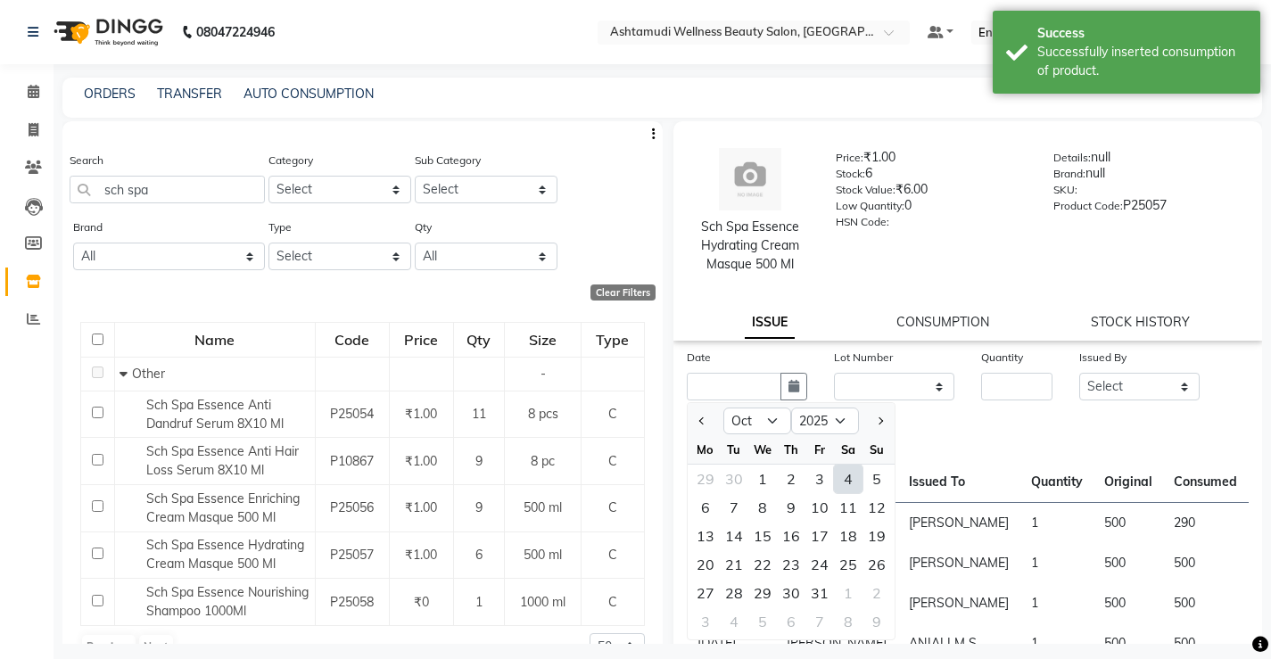
click at [844, 480] on div "4" at bounding box center [848, 479] width 29 height 29
type input "04-10-2025"
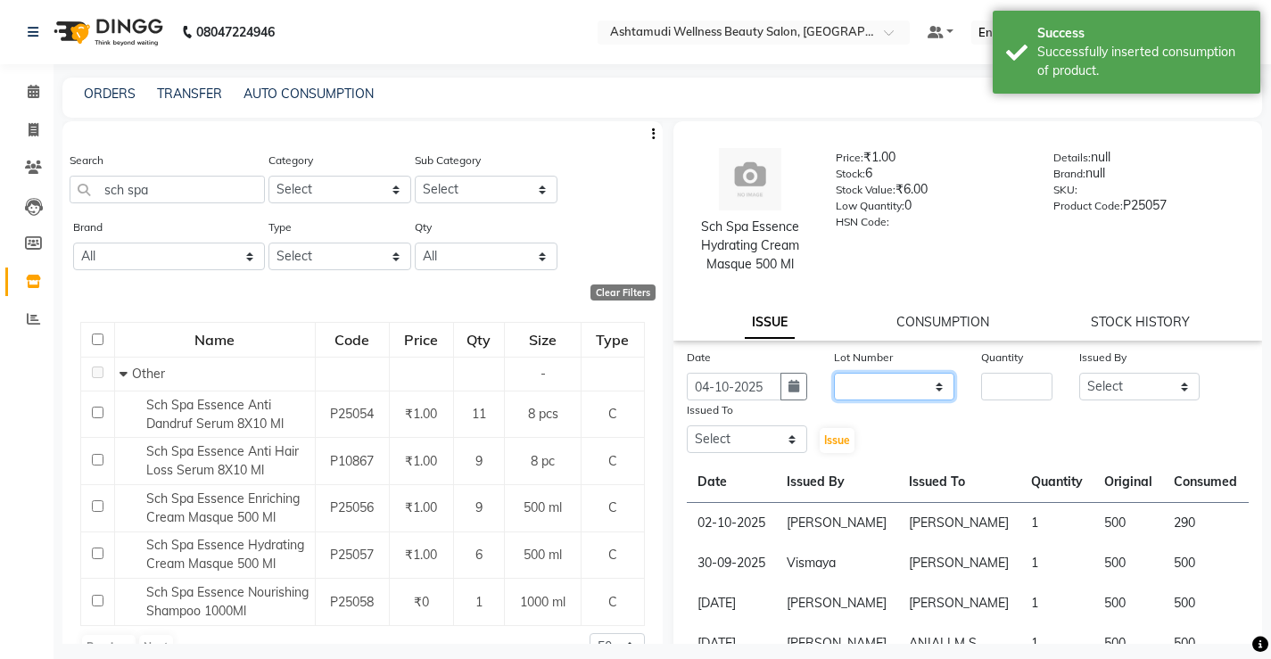
click at [881, 390] on select "None" at bounding box center [894, 387] width 120 height 28
select select "0: null"
click at [834, 373] on select "None" at bounding box center [894, 387] width 120 height 28
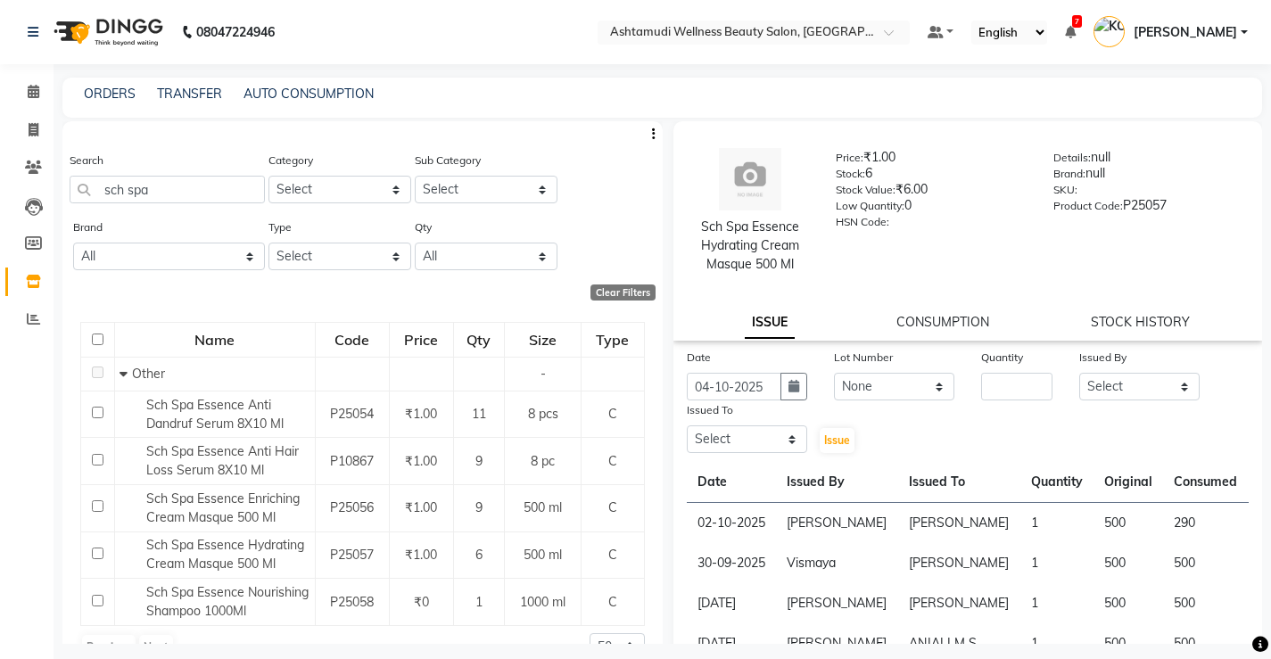
click at [972, 385] on div "Quantity" at bounding box center [1017, 374] width 98 height 53
click at [989, 381] on input "number" at bounding box center [1016, 387] width 71 height 28
type input "1"
click at [1088, 388] on select "Select ANJALI M S ASWATHY KOTTIYAM ASHTAMUDI KUMARI Muneera RASHMI SHEEJA ANIL …" at bounding box center [1139, 387] width 120 height 28
select select "65322"
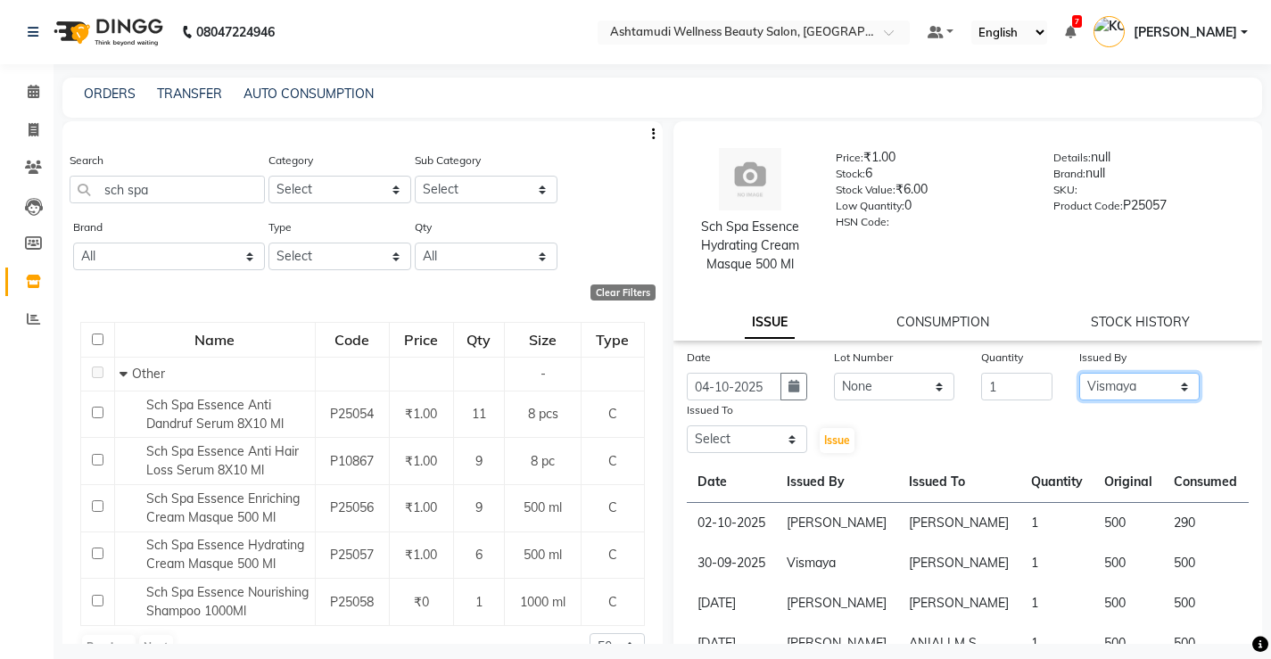
click at [1079, 373] on select "Select ANJALI M S ASWATHY KOTTIYAM ASHTAMUDI KUMARI Muneera RASHMI SHEEJA ANIL …" at bounding box center [1139, 387] width 120 height 28
click at [716, 442] on select "Select ANJALI M S ASWATHY KOTTIYAM ASHTAMUDI KUMARI Muneera RASHMI SHEEJA ANIL …" at bounding box center [747, 439] width 120 height 28
select select "27466"
click at [687, 425] on select "Select ANJALI M S ASWATHY KOTTIYAM ASHTAMUDI KUMARI Muneera RASHMI SHEEJA ANIL …" at bounding box center [747, 439] width 120 height 28
click at [841, 440] on span "Issue" at bounding box center [837, 439] width 26 height 13
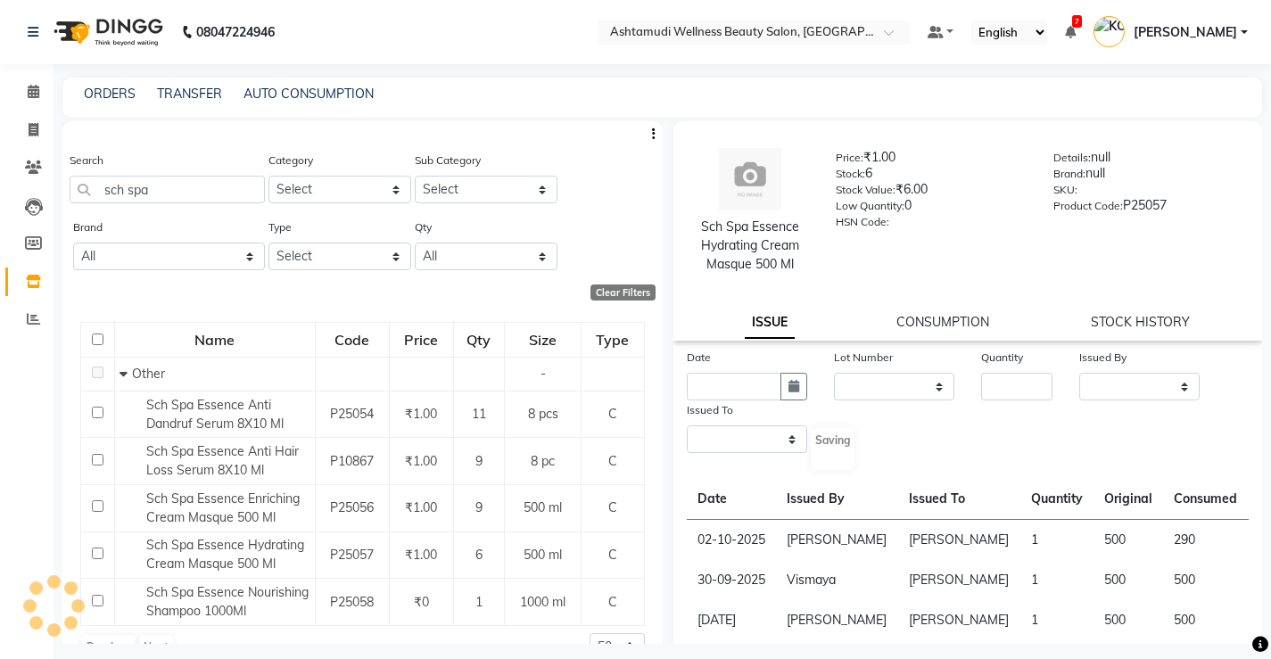
select select
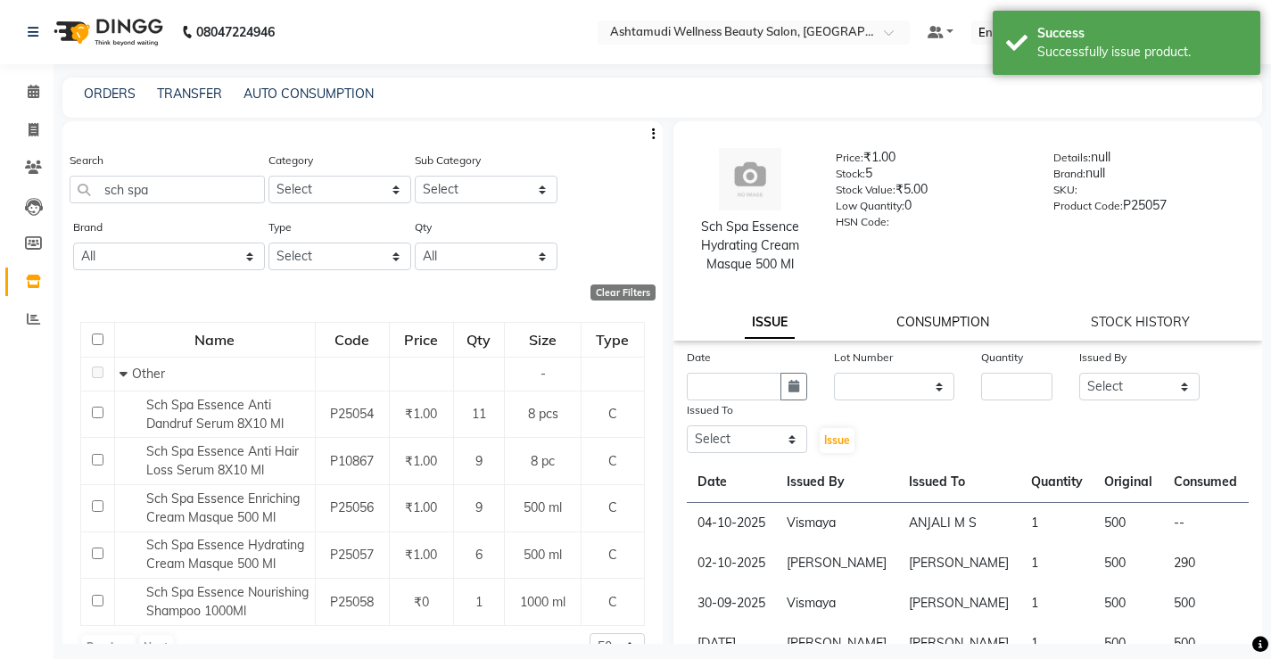
click at [947, 327] on link "CONSUMPTION" at bounding box center [942, 322] width 93 height 16
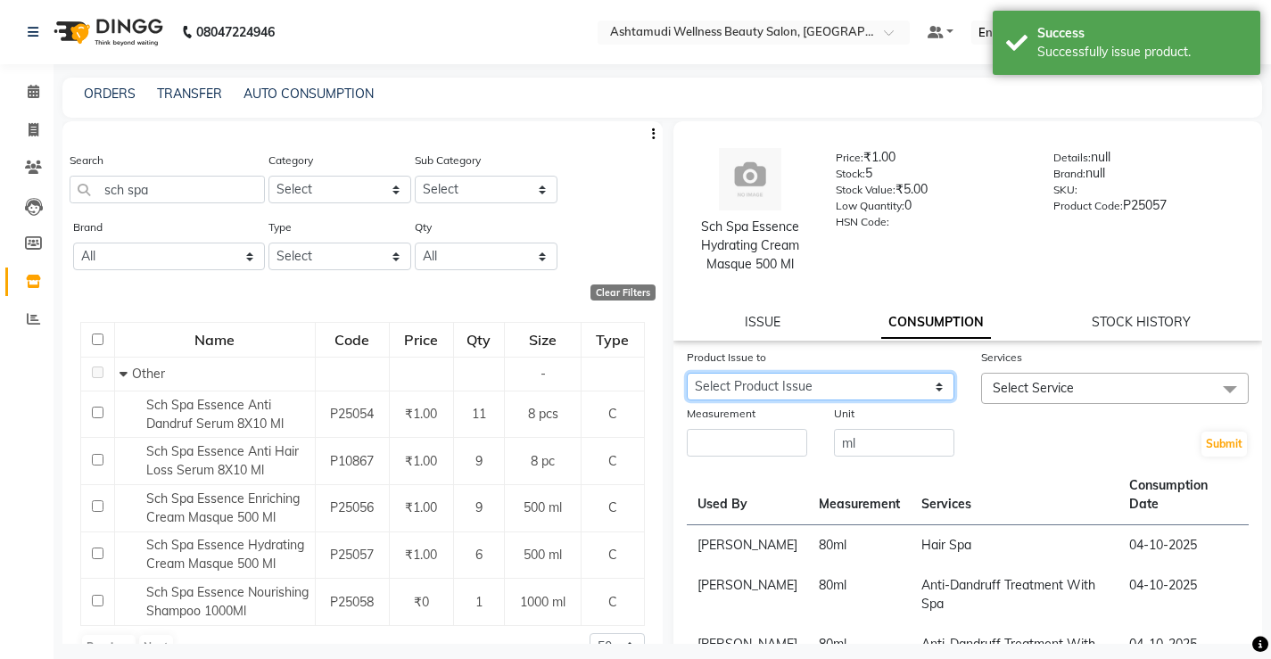
click at [803, 389] on select "Select Product Issue 2025-10-04, Issued to: ANJALI M S, Balance: 500 2025-10-02…" at bounding box center [821, 387] width 268 height 28
select select "1281529"
click at [687, 373] on select "Select Product Issue 2025-10-04, Issued to: ANJALI M S, Balance: 500 2025-10-02…" at bounding box center [821, 387] width 268 height 28
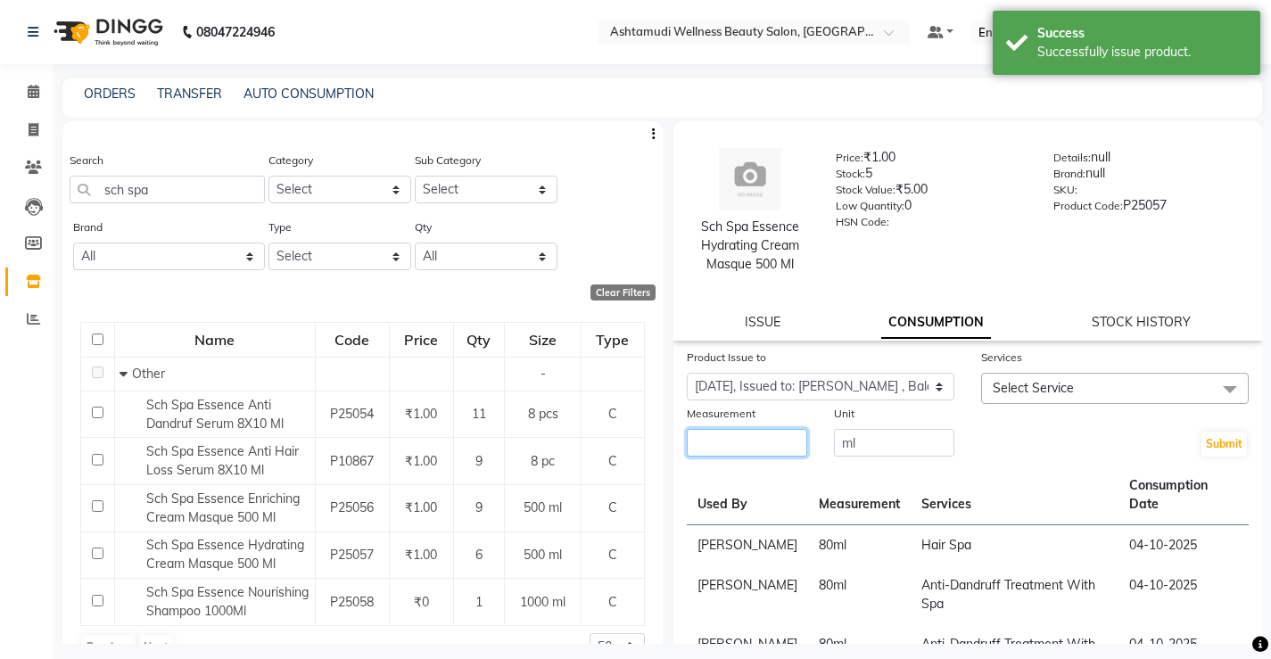
click at [771, 447] on input "number" at bounding box center [747, 443] width 120 height 28
type input "80"
click at [1043, 381] on span "Select Service" at bounding box center [1033, 388] width 81 height 16
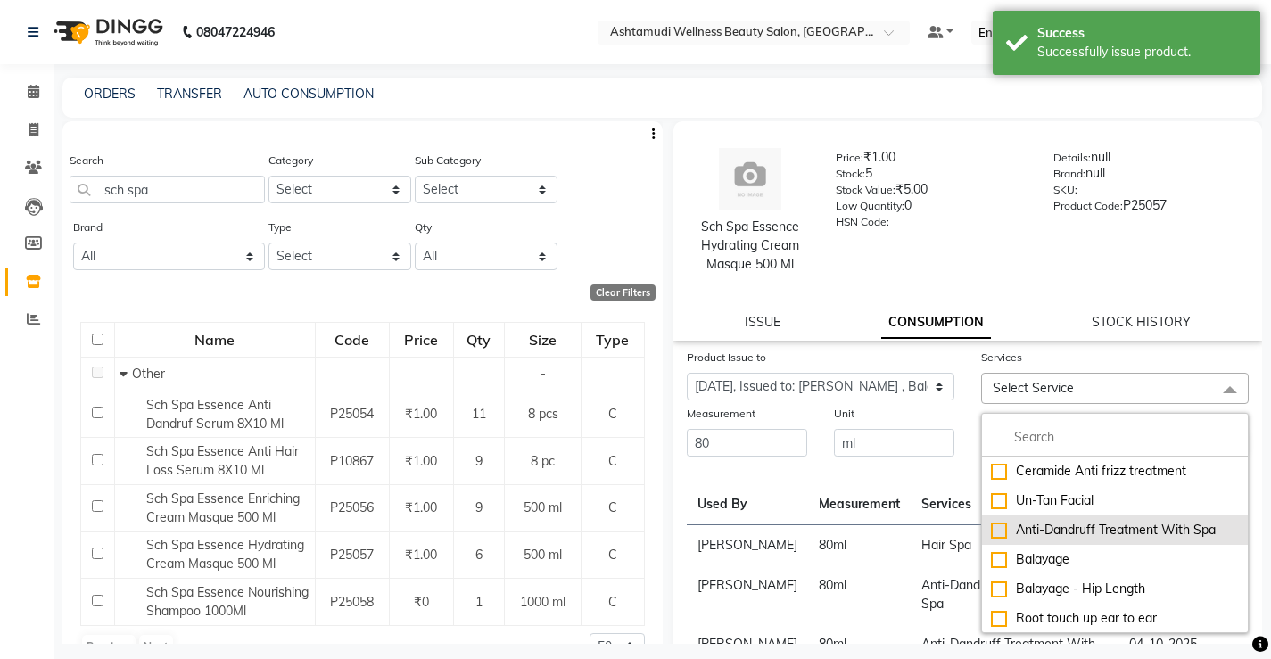
click at [1055, 528] on div "Anti-Dandruff Treatment With Spa" at bounding box center [1115, 530] width 248 height 19
checkbox input "true"
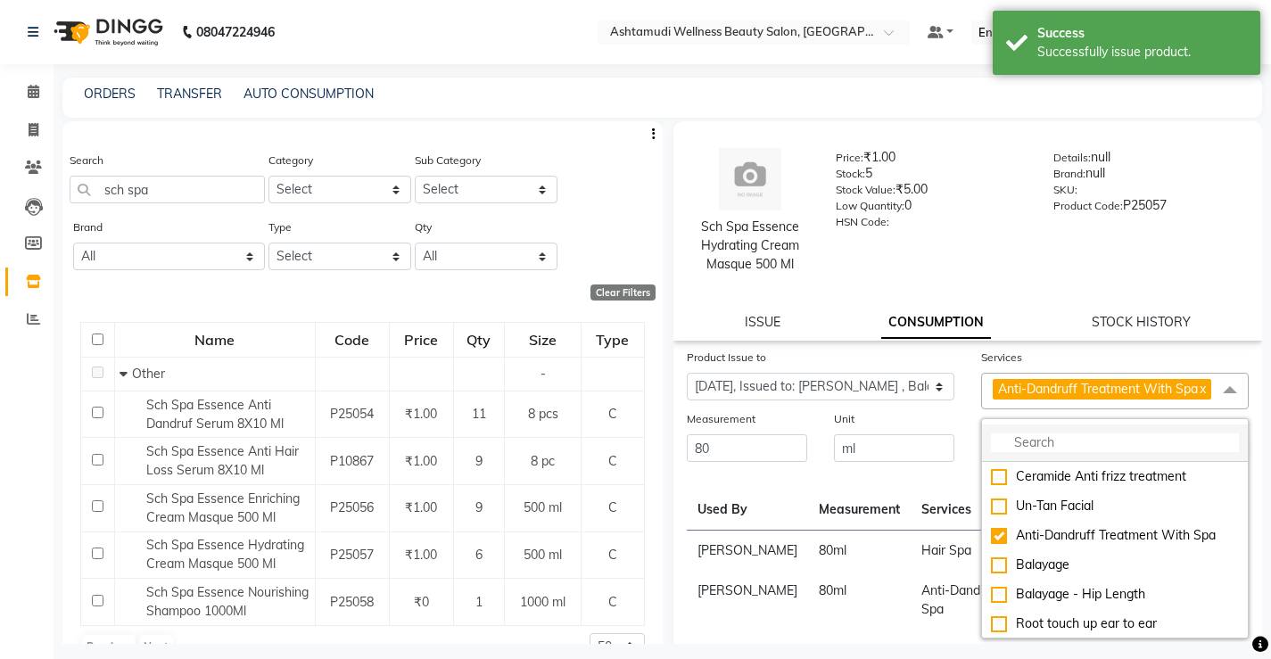
click at [1035, 452] on input "multiselect-search" at bounding box center [1115, 442] width 248 height 19
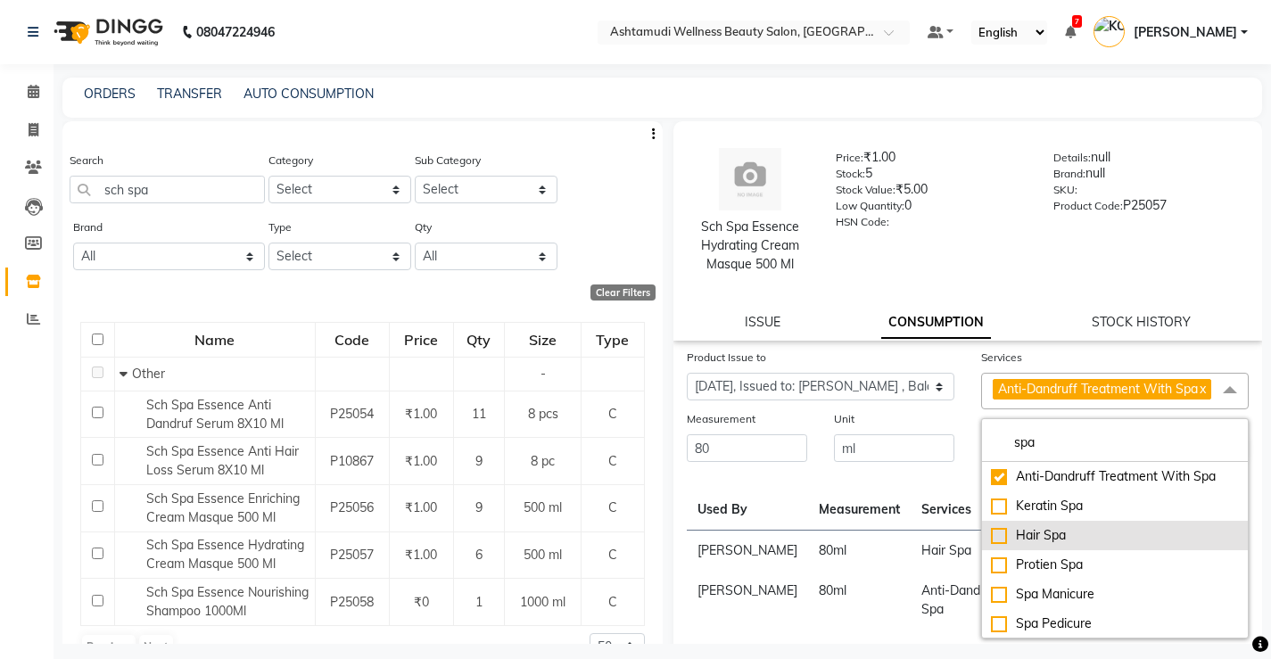
type input "spa"
click at [1056, 545] on div "Hair Spa" at bounding box center [1115, 535] width 248 height 19
checkbox input "true"
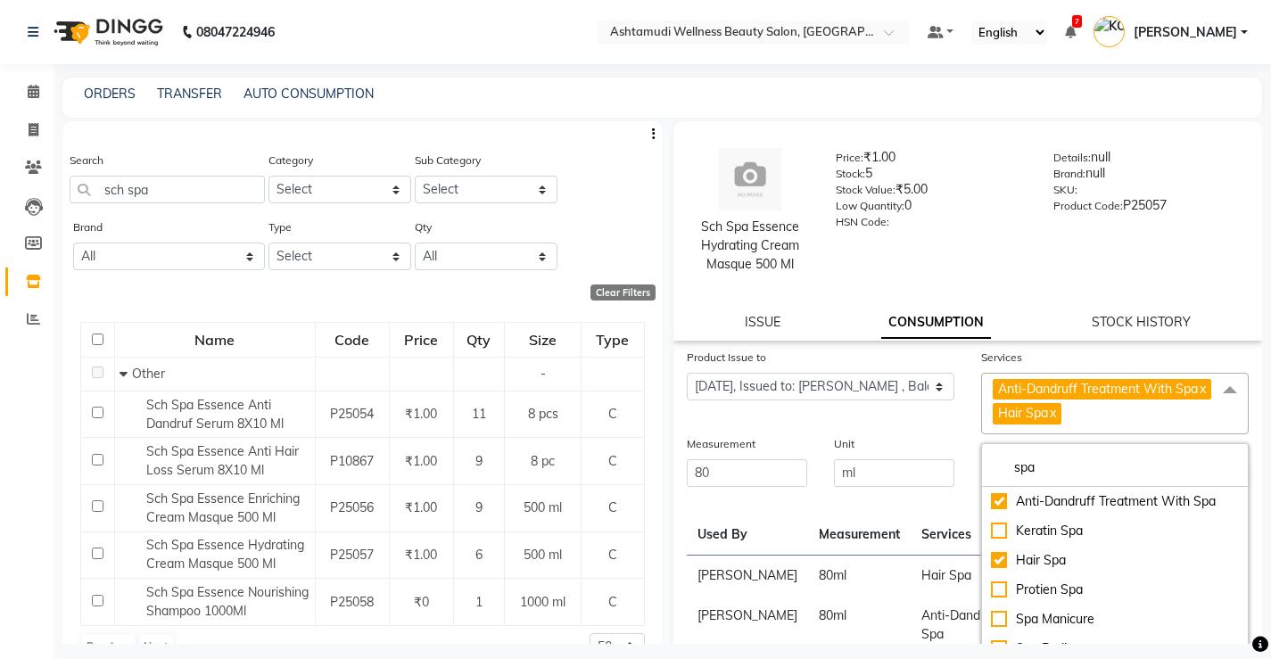
click at [862, 551] on th "Measurement" at bounding box center [859, 526] width 103 height 60
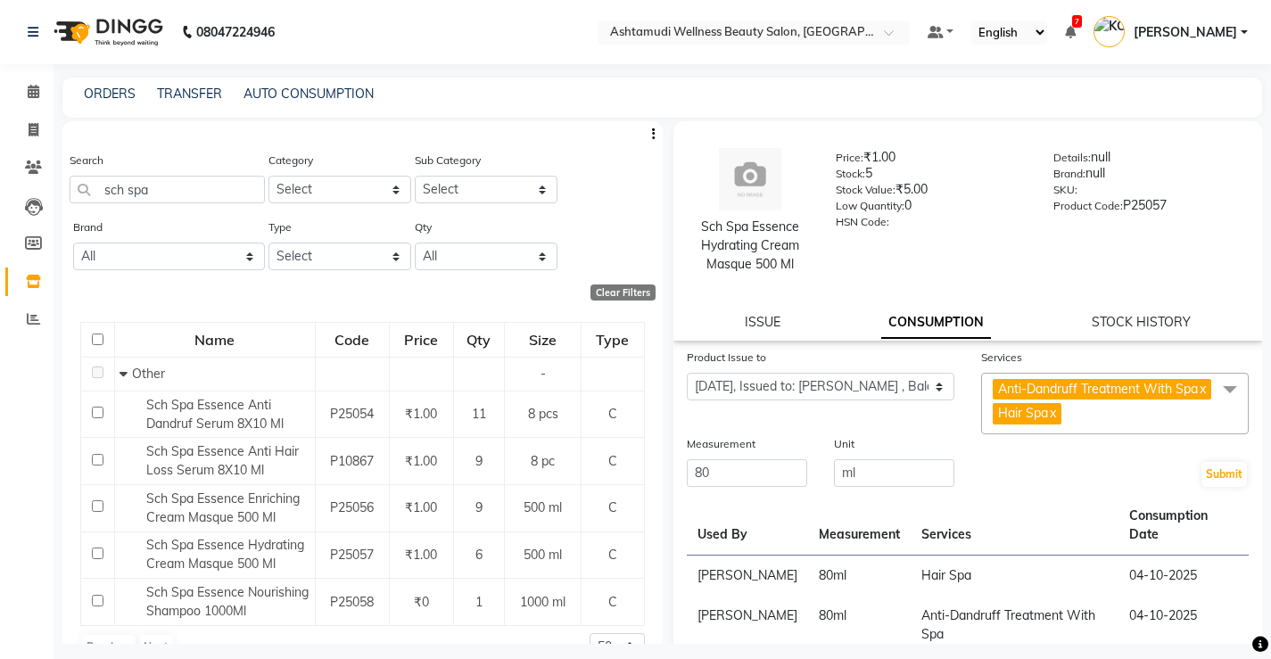
click at [1208, 487] on button "Submit" at bounding box center [1223, 474] width 45 height 25
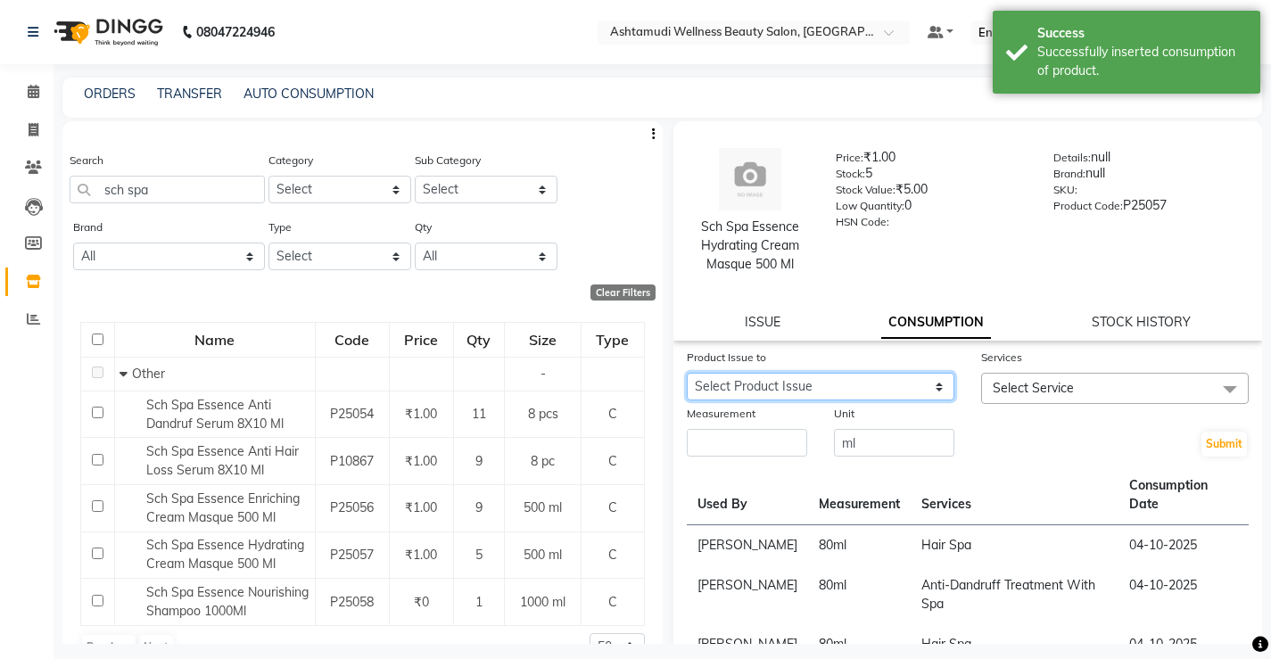
click at [834, 389] on select "Select Product Issue 2025-10-04, Issued to: ANJALI M S, Balance: 500 2025-10-02…" at bounding box center [821, 387] width 268 height 28
select select "1281529"
click at [687, 373] on select "Select Product Issue 2025-10-04, Issued to: ANJALI M S, Balance: 500 2025-10-02…" at bounding box center [821, 387] width 268 height 28
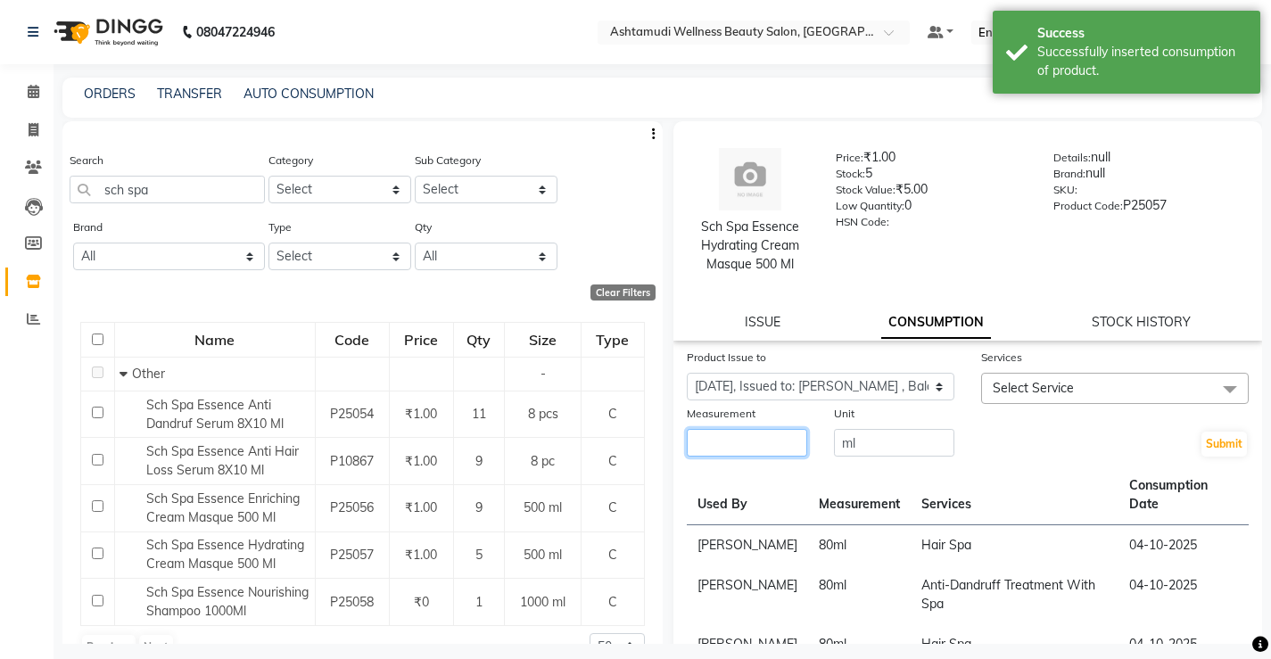
click at [748, 449] on input "number" at bounding box center [747, 443] width 120 height 28
type input "50"
click at [1006, 384] on span "Select Service" at bounding box center [1033, 388] width 81 height 16
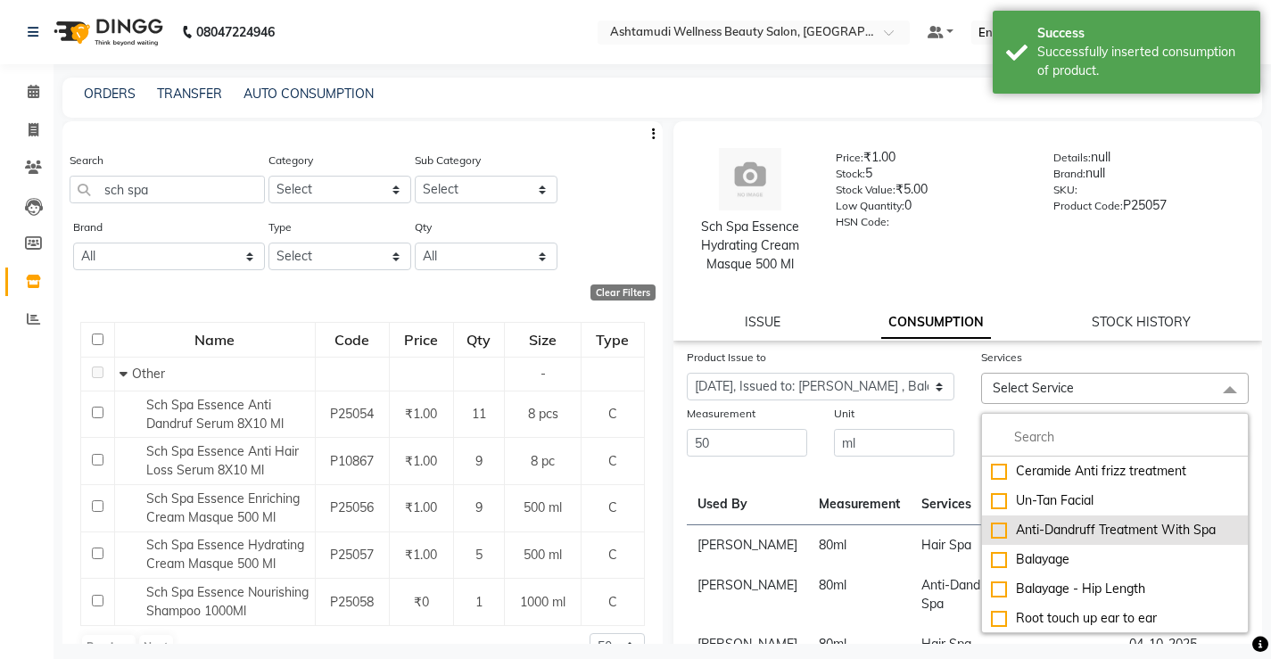
click at [1065, 517] on li "Anti-Dandruff Treatment With Spa" at bounding box center [1115, 529] width 266 height 29
checkbox input "true"
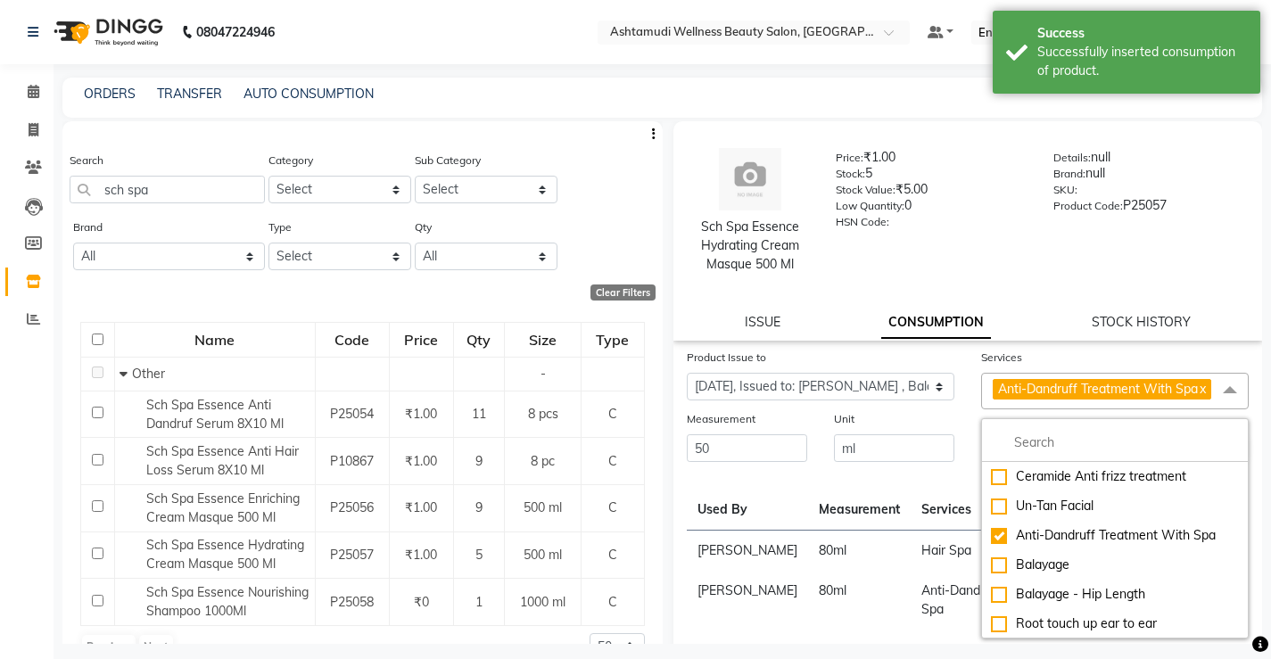
click at [911, 524] on th "Services" at bounding box center [1015, 501] width 209 height 60
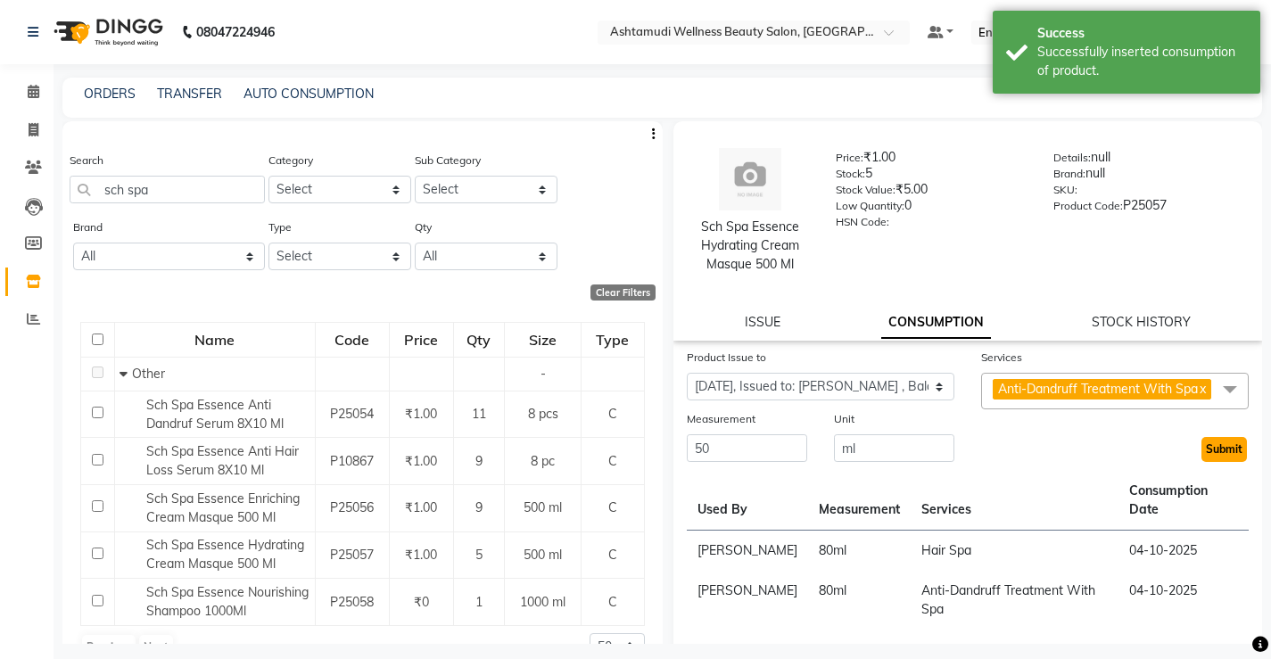
click at [1213, 462] on button "Submit" at bounding box center [1223, 449] width 45 height 25
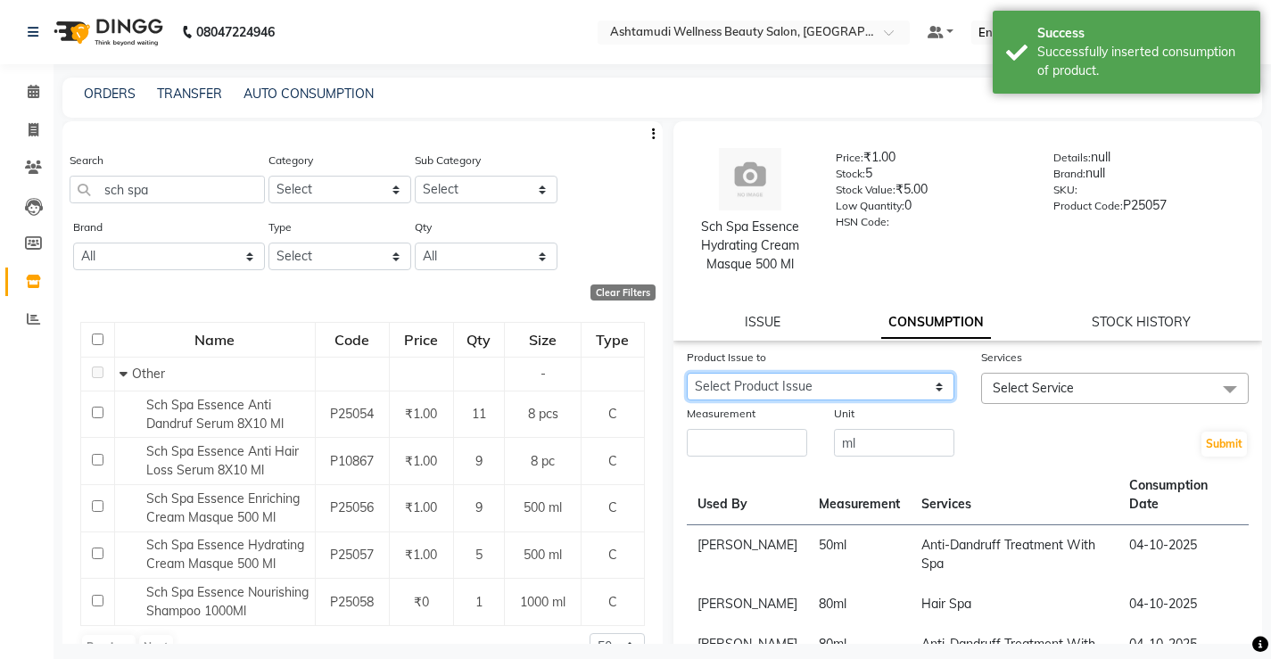
click at [834, 400] on select "Select Product Issue 2025-10-04, Issued to: ANJALI M S, Balance: 500" at bounding box center [821, 387] width 268 height 28
click at [930, 449] on input "ml" at bounding box center [894, 443] width 120 height 28
drag, startPoint x: 880, startPoint y: 386, endPoint x: 906, endPoint y: 400, distance: 29.1
click at [880, 386] on select "Select Product Issue 2025-10-04, Issued to: ANJALI M S, Balance: 500" at bounding box center [821, 387] width 268 height 28
select select "1286169"
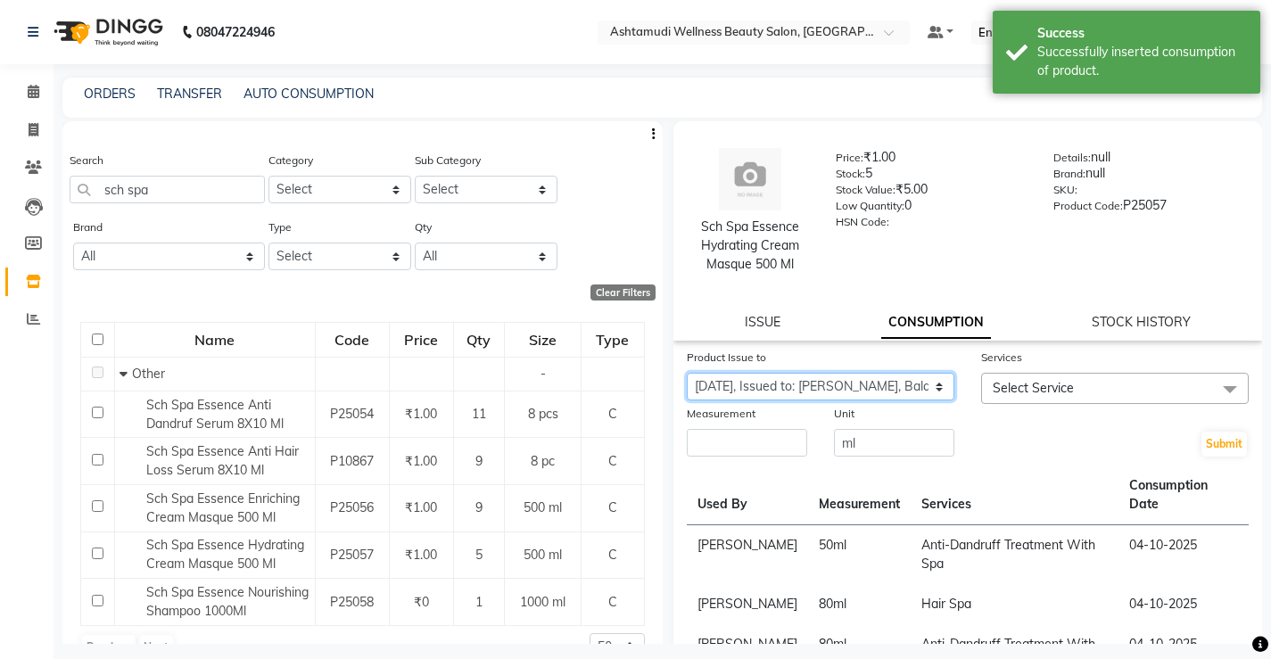
click at [687, 373] on select "Select Product Issue 2025-10-04, Issued to: ANJALI M S, Balance: 500" at bounding box center [821, 387] width 268 height 28
click at [746, 446] on input "number" at bounding box center [747, 443] width 120 height 28
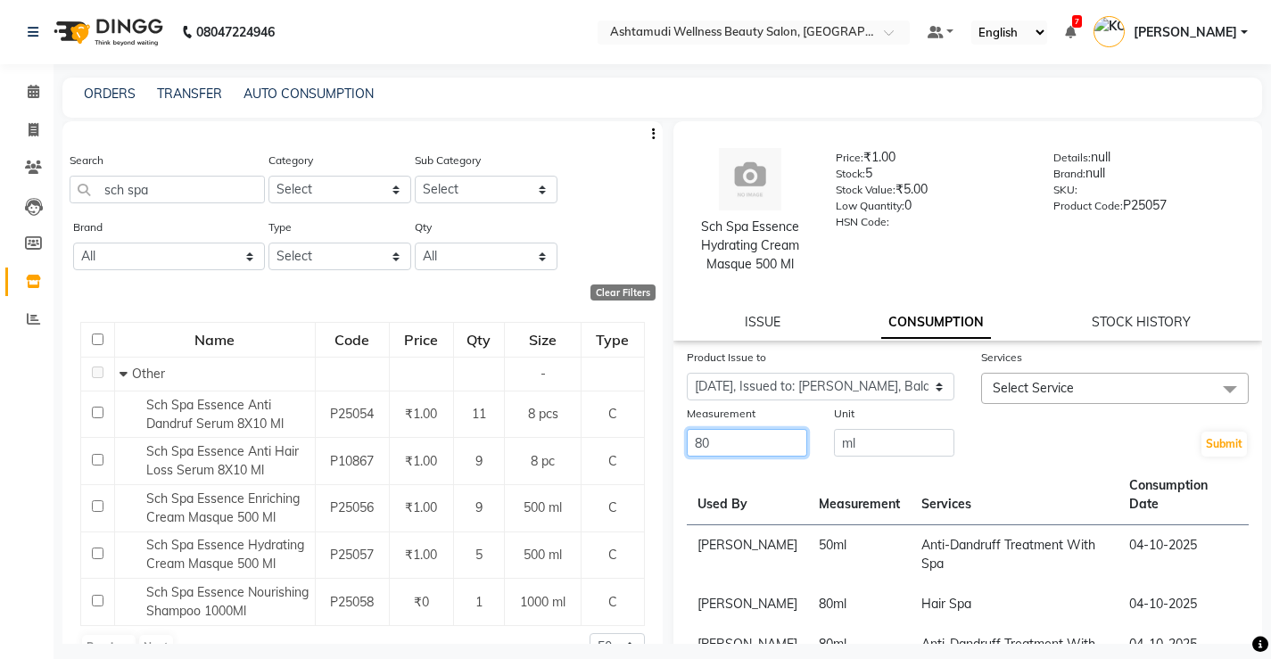
type input "80"
click at [1113, 383] on span "Select Service" at bounding box center [1115, 388] width 268 height 31
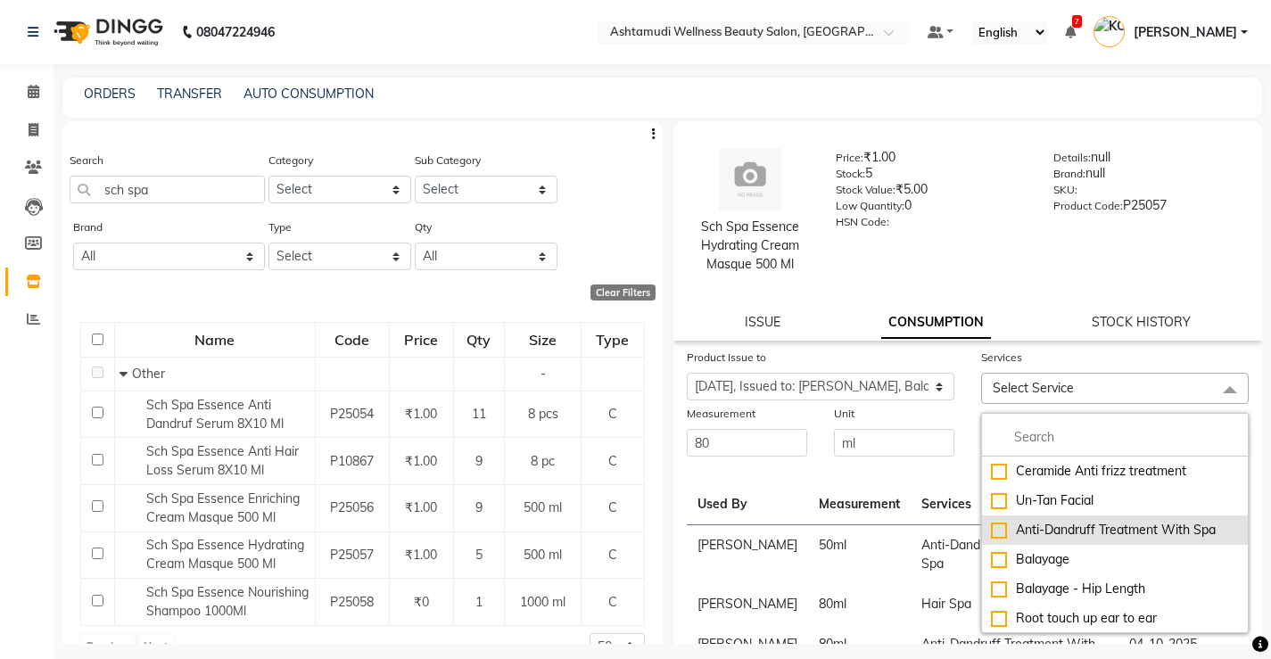
click at [1113, 520] on li "Anti-Dandruff Treatment With Spa" at bounding box center [1115, 529] width 266 height 29
checkbox input "true"
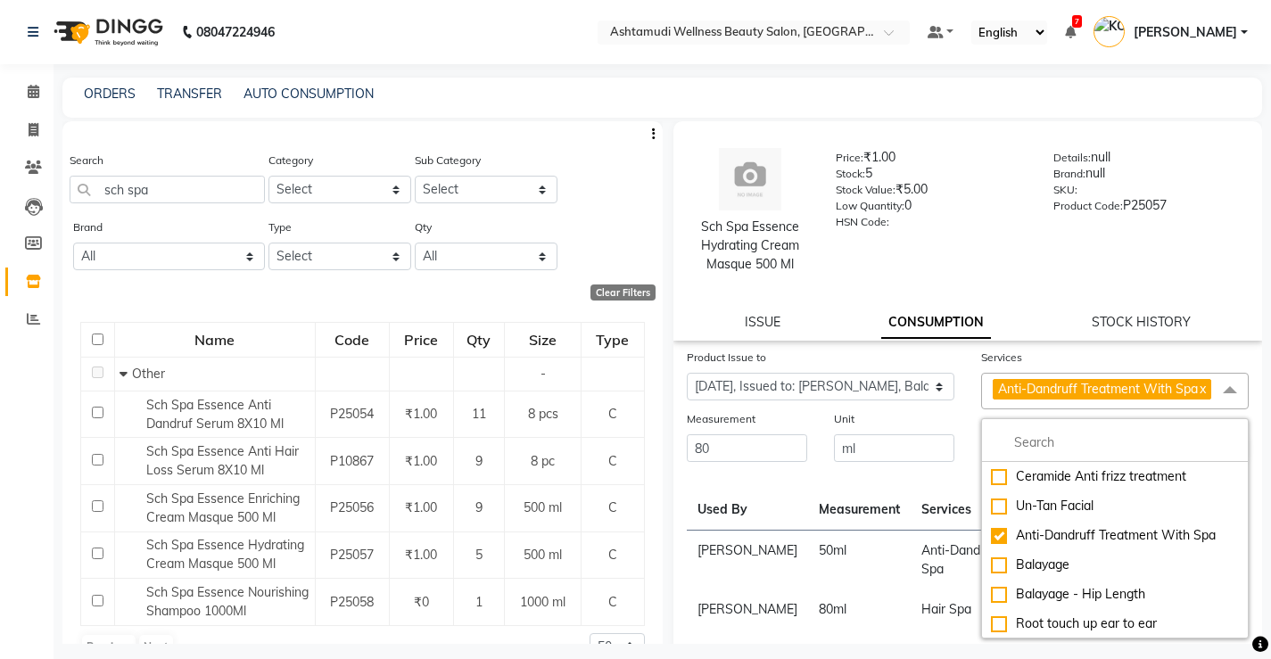
click at [808, 503] on th "Measurement" at bounding box center [859, 501] width 103 height 60
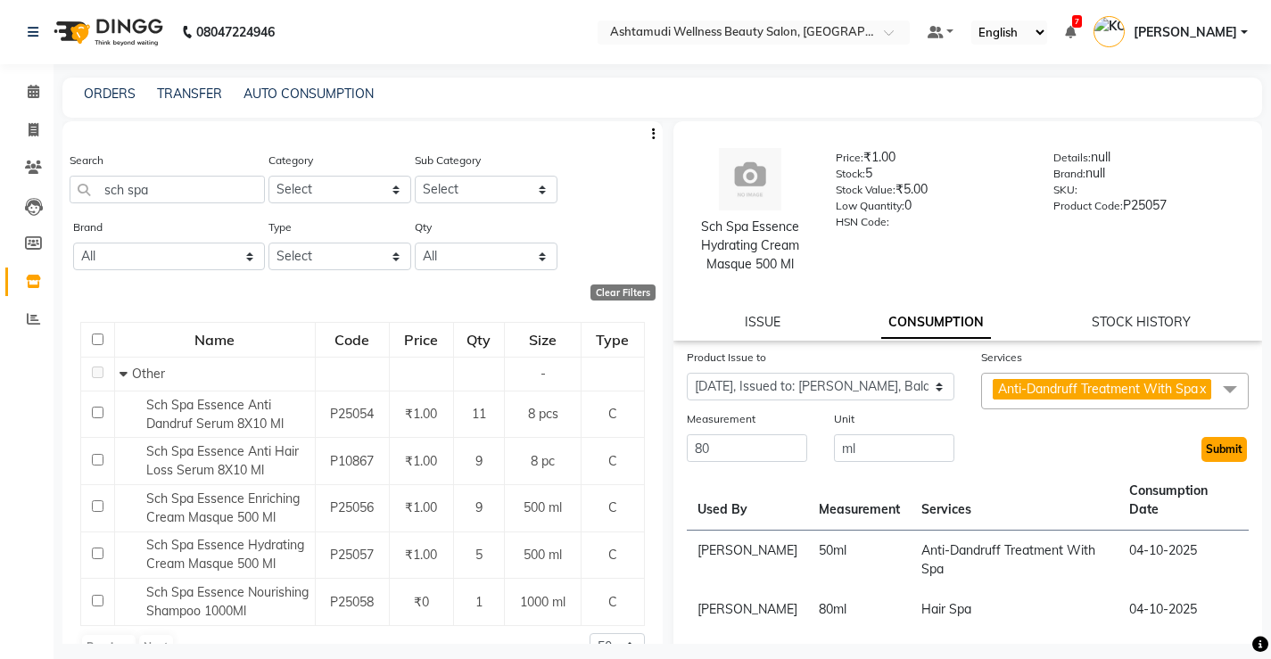
click at [1216, 462] on button "Submit" at bounding box center [1223, 449] width 45 height 25
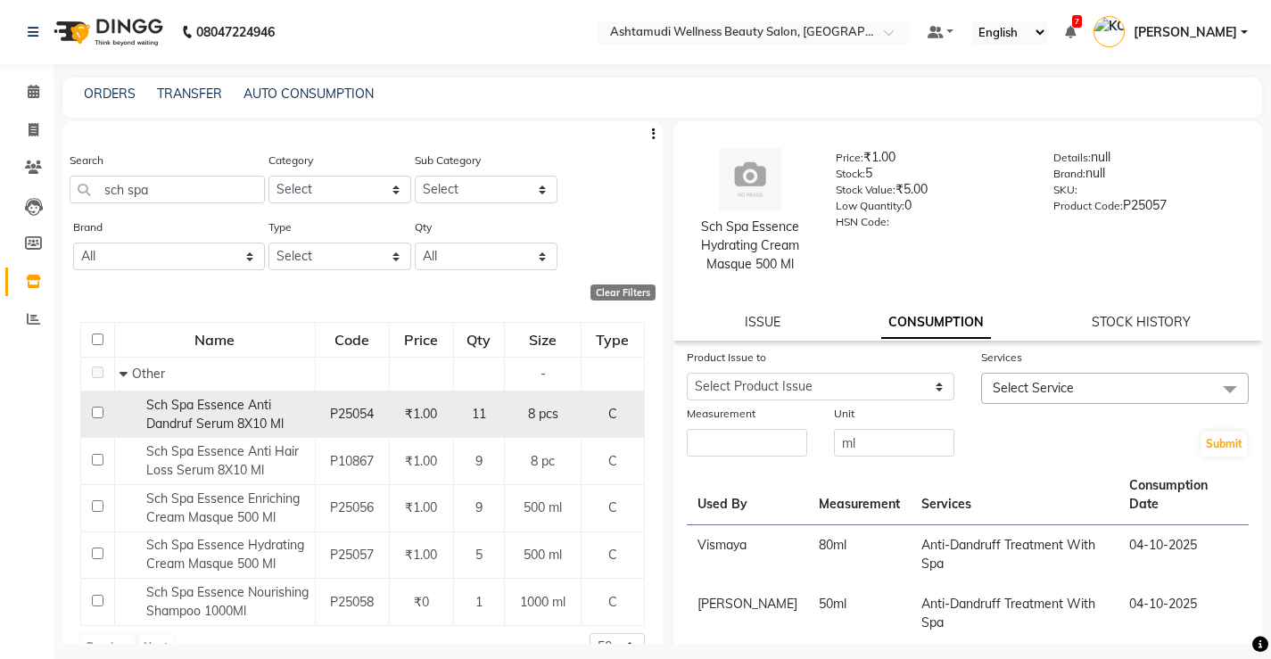
click at [240, 423] on span "Sch Spa Essence Anti Dandruf Serum 8X10 Ml" at bounding box center [214, 414] width 137 height 35
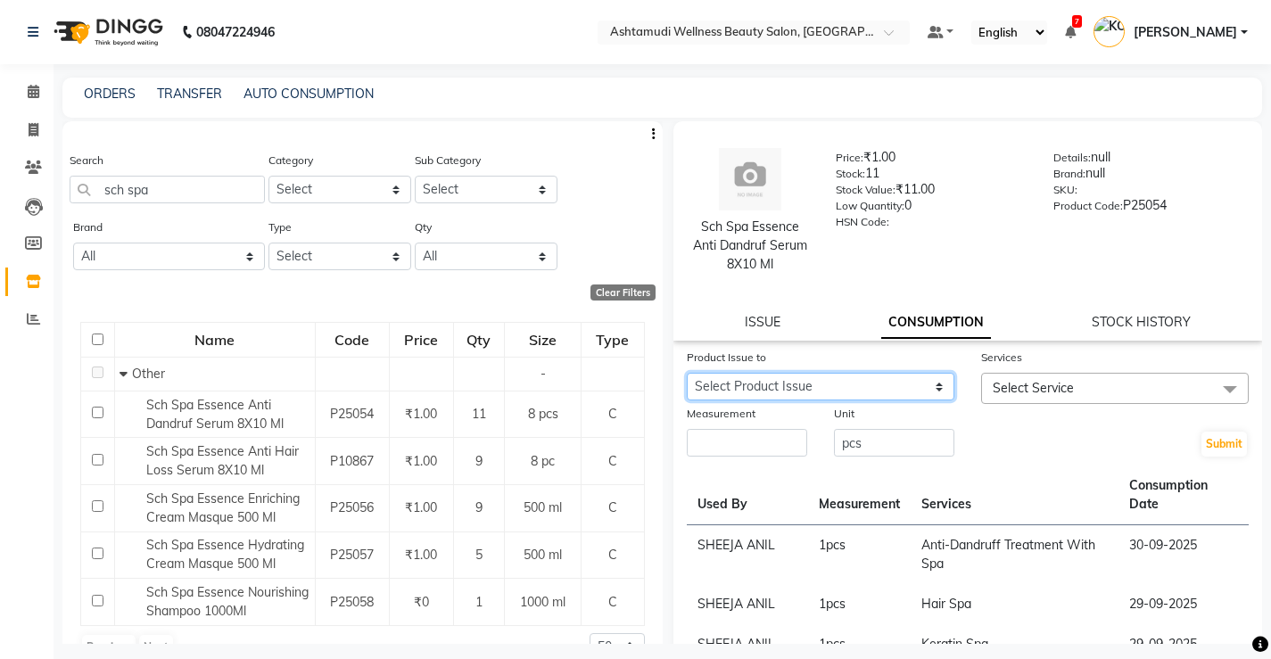
click at [783, 385] on select "Select Product Issue 2025-09-27, Issued to: RASHMI, Balance: 4" at bounding box center [821, 387] width 268 height 28
select select "1267210"
click at [687, 373] on select "Select Product Issue 2025-09-27, Issued to: RASHMI, Balance: 4" at bounding box center [821, 387] width 268 height 28
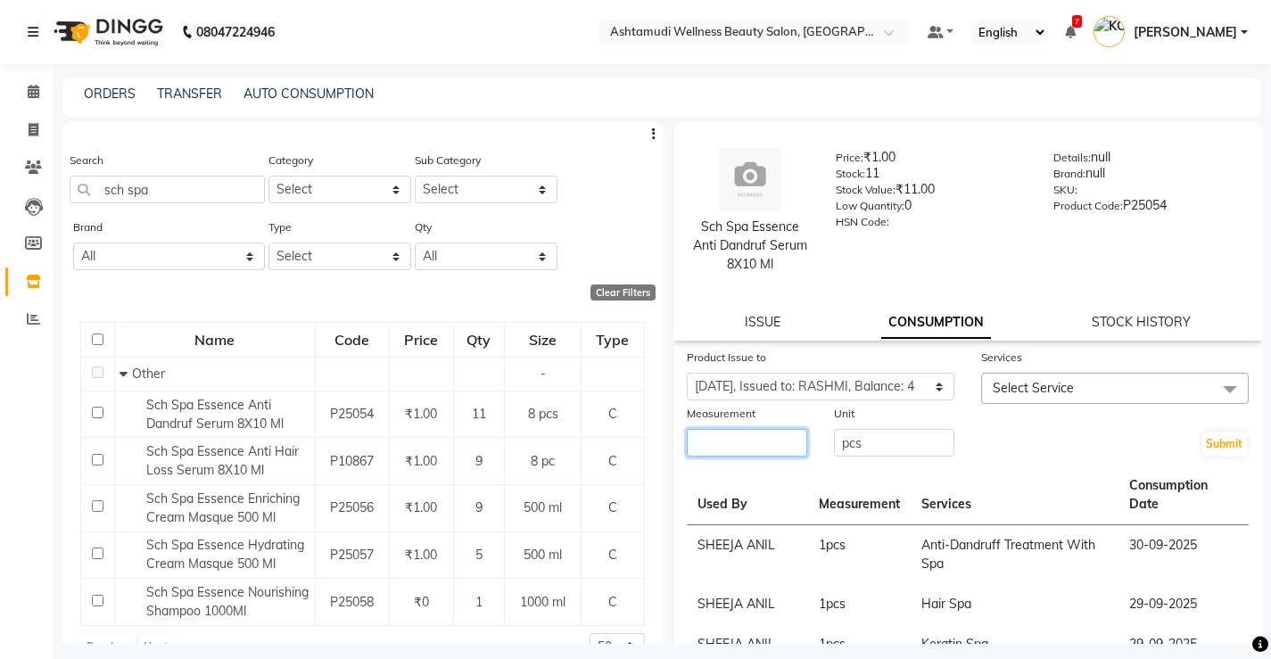
click at [738, 444] on input "number" at bounding box center [747, 443] width 120 height 28
type input "1"
click at [1061, 390] on span "Select Service" at bounding box center [1033, 388] width 81 height 16
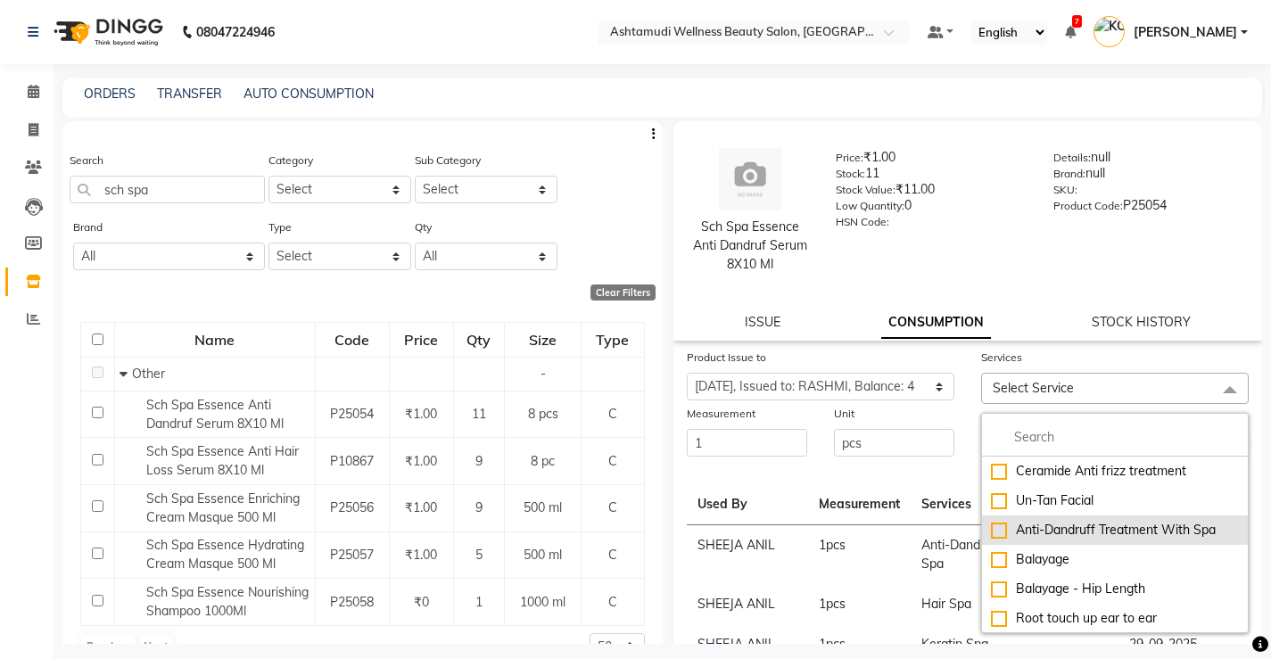
click at [1061, 532] on div "Anti-Dandruff Treatment With Spa" at bounding box center [1115, 530] width 248 height 19
checkbox input "true"
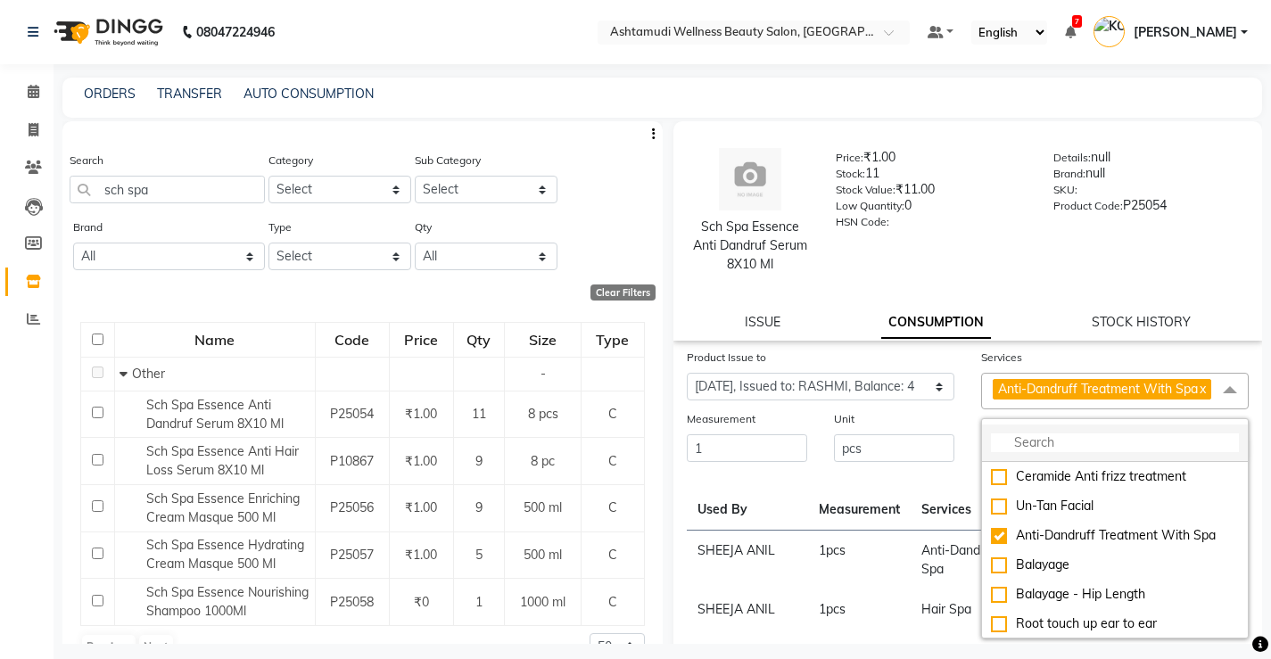
click at [1025, 452] on input "multiselect-search" at bounding box center [1115, 442] width 248 height 19
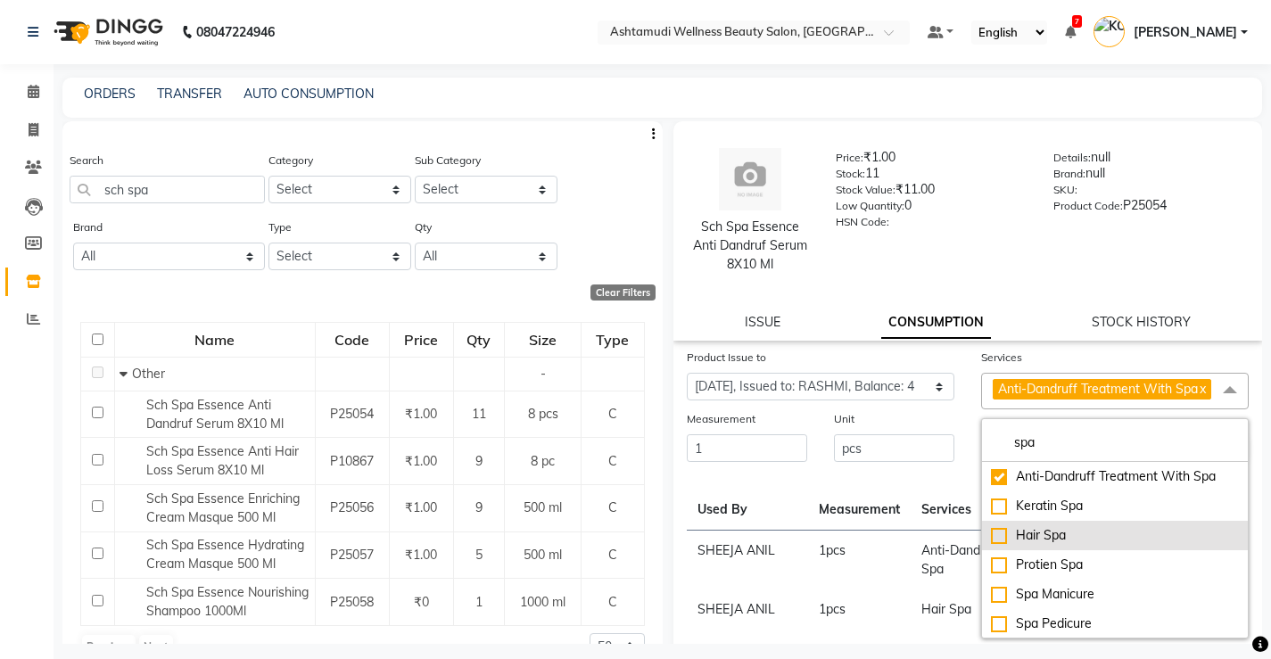
type input "spa"
click at [1037, 545] on div "Hair Spa" at bounding box center [1115, 535] width 248 height 19
checkbox input "true"
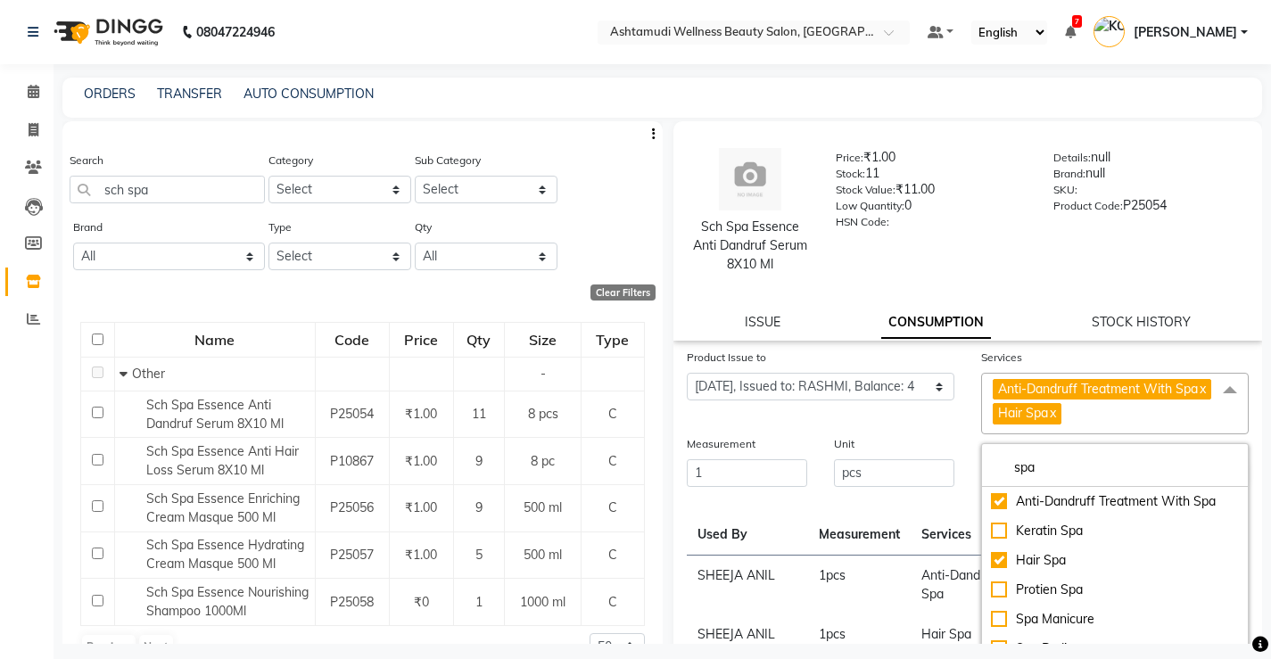
click at [926, 582] on td "Anti-Dandruff Treatment With Spa" at bounding box center [1015, 585] width 209 height 60
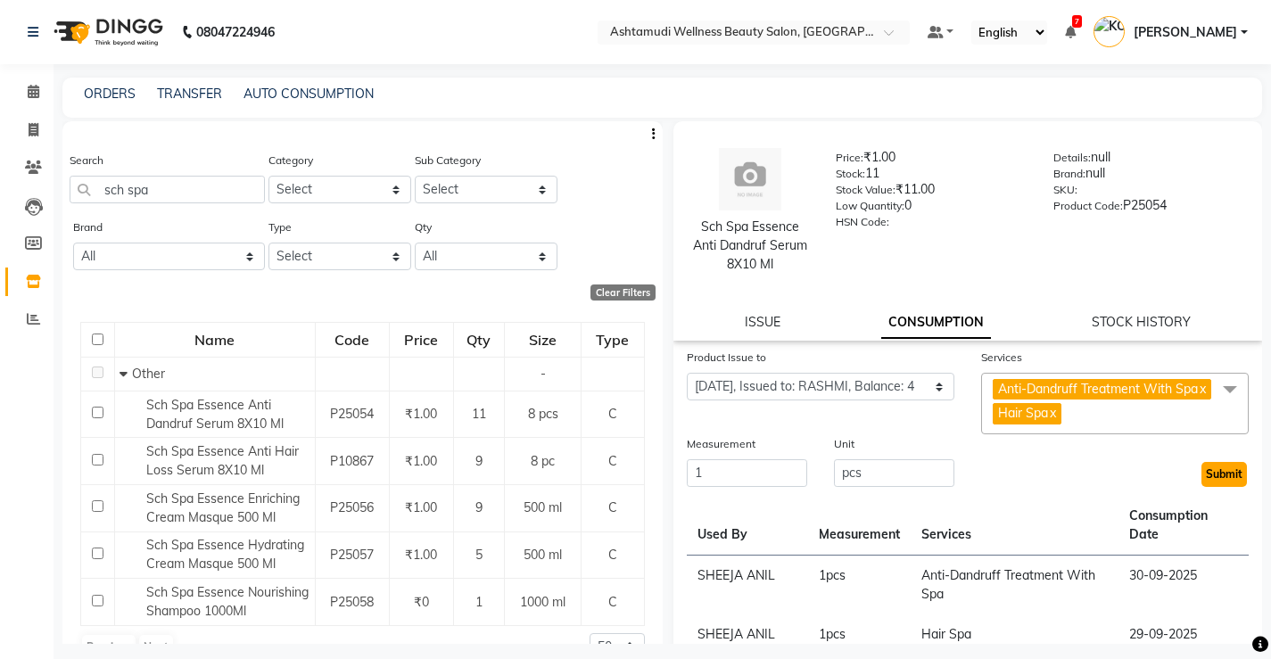
click at [1203, 484] on button "Submit" at bounding box center [1223, 474] width 45 height 25
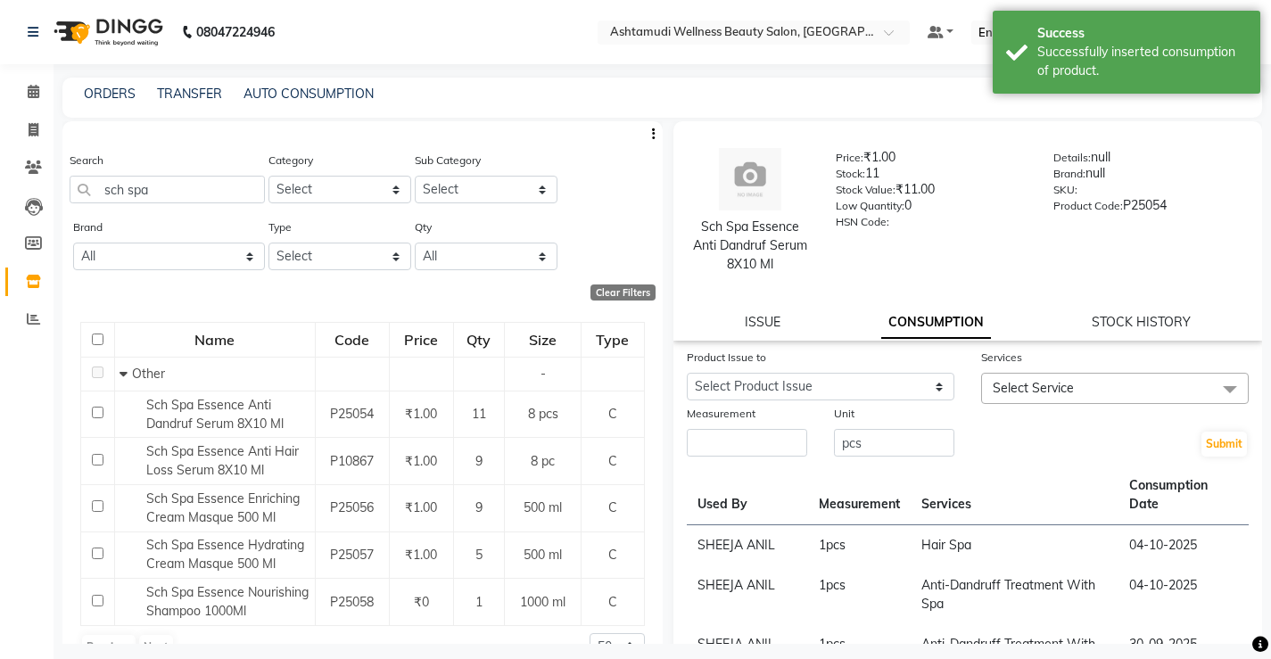
click at [862, 357] on div "Product Issue to" at bounding box center [821, 360] width 268 height 25
click at [862, 377] on select "Select Product Issue 2025-09-27, Issued to: RASHMI, Balance: 2" at bounding box center [821, 387] width 268 height 28
select select "1267210"
click at [687, 373] on select "Select Product Issue 2025-09-27, Issued to: RASHMI, Balance: 2" at bounding box center [821, 387] width 268 height 28
click at [748, 435] on input "number" at bounding box center [747, 443] width 120 height 28
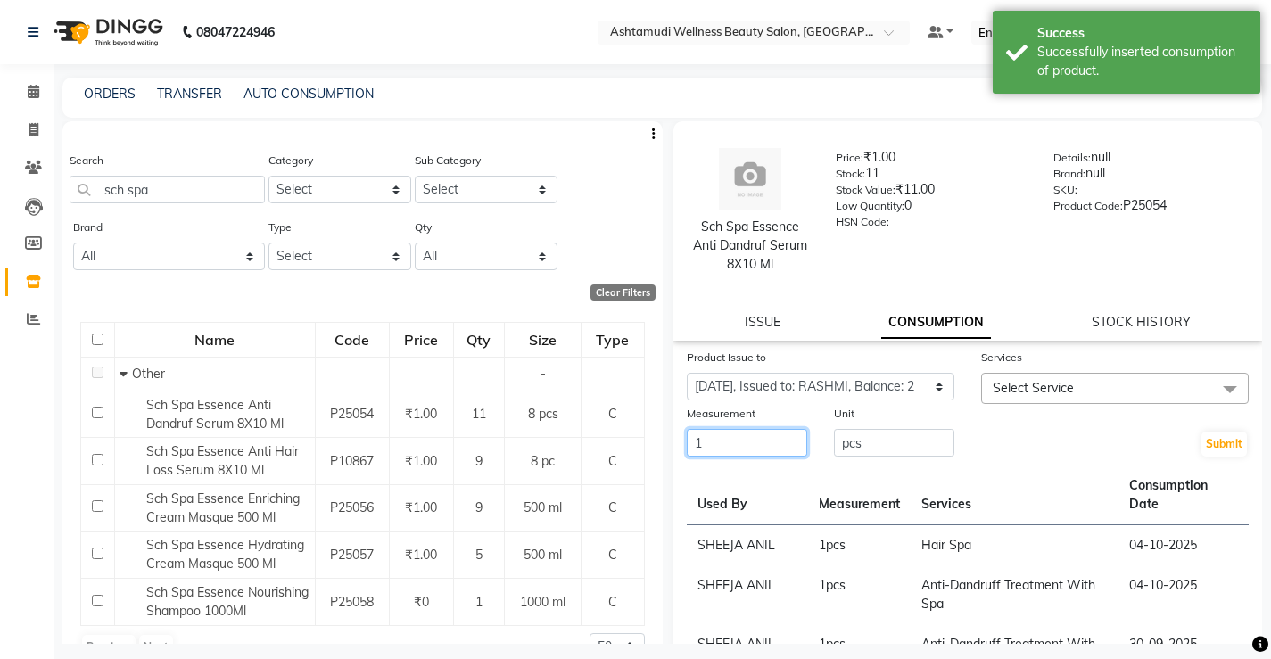
type input "1"
click at [1054, 393] on span "Select Service" at bounding box center [1033, 388] width 81 height 16
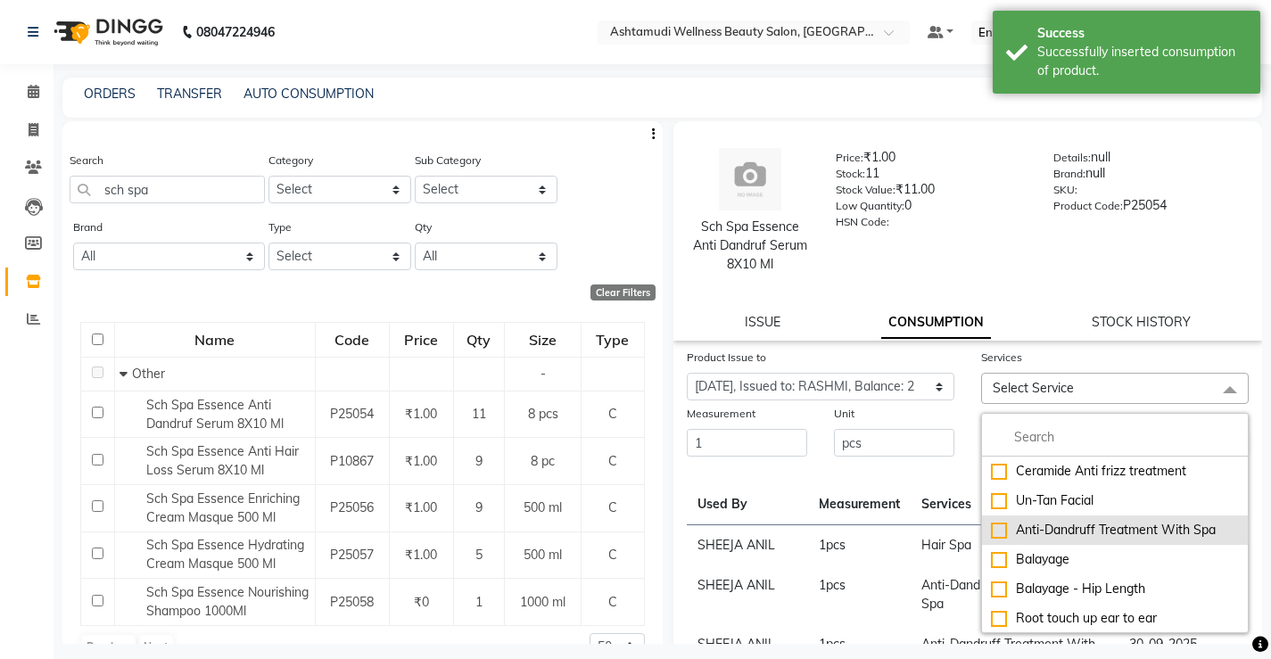
click at [1069, 524] on div "Anti-Dandruff Treatment With Spa" at bounding box center [1115, 530] width 248 height 19
checkbox input "true"
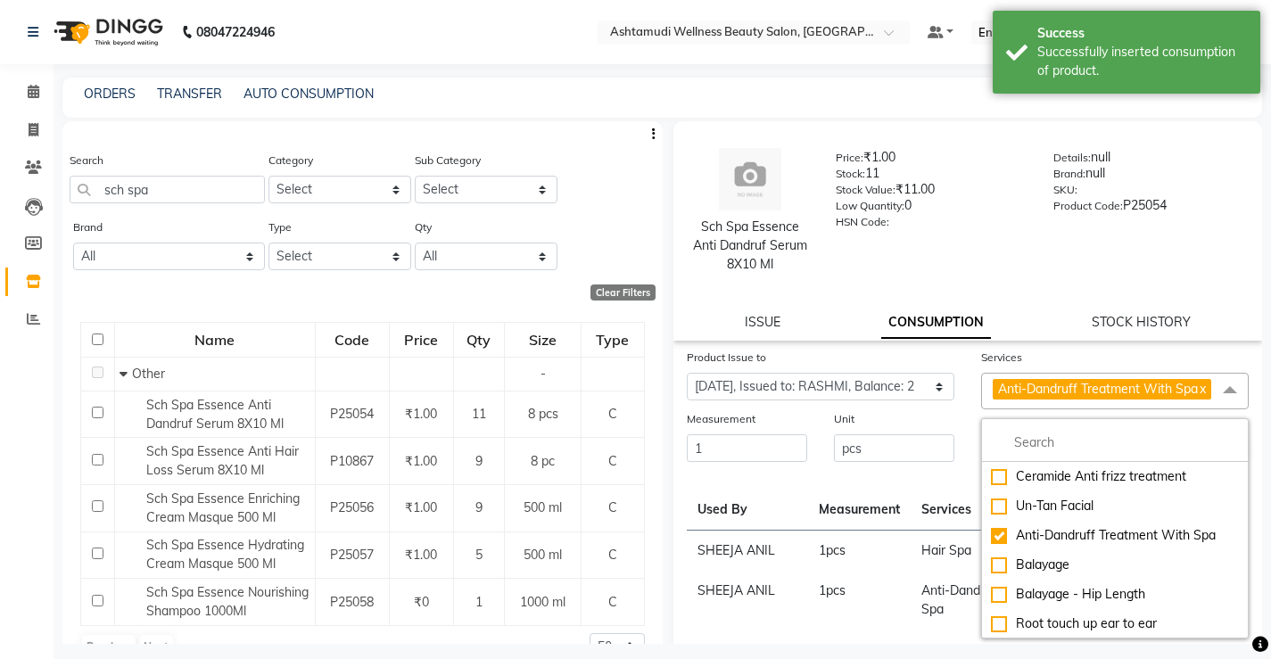
click at [911, 515] on th "Services" at bounding box center [1015, 501] width 209 height 60
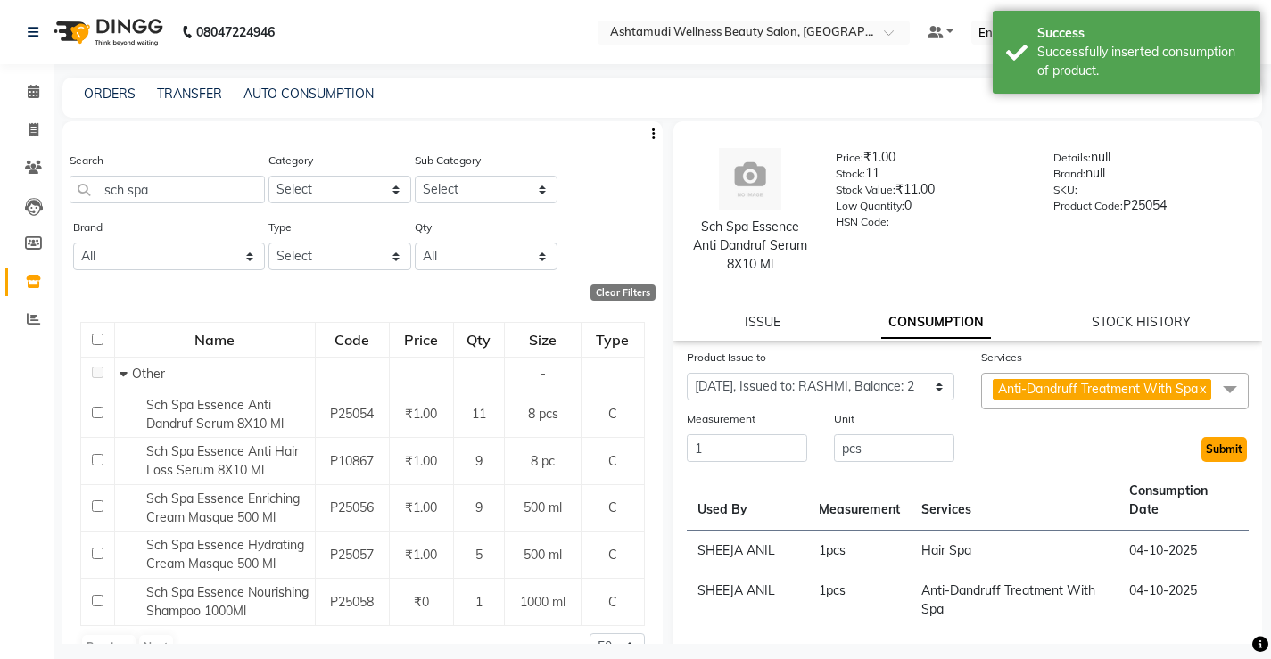
click at [1201, 462] on button "Submit" at bounding box center [1223, 449] width 45 height 25
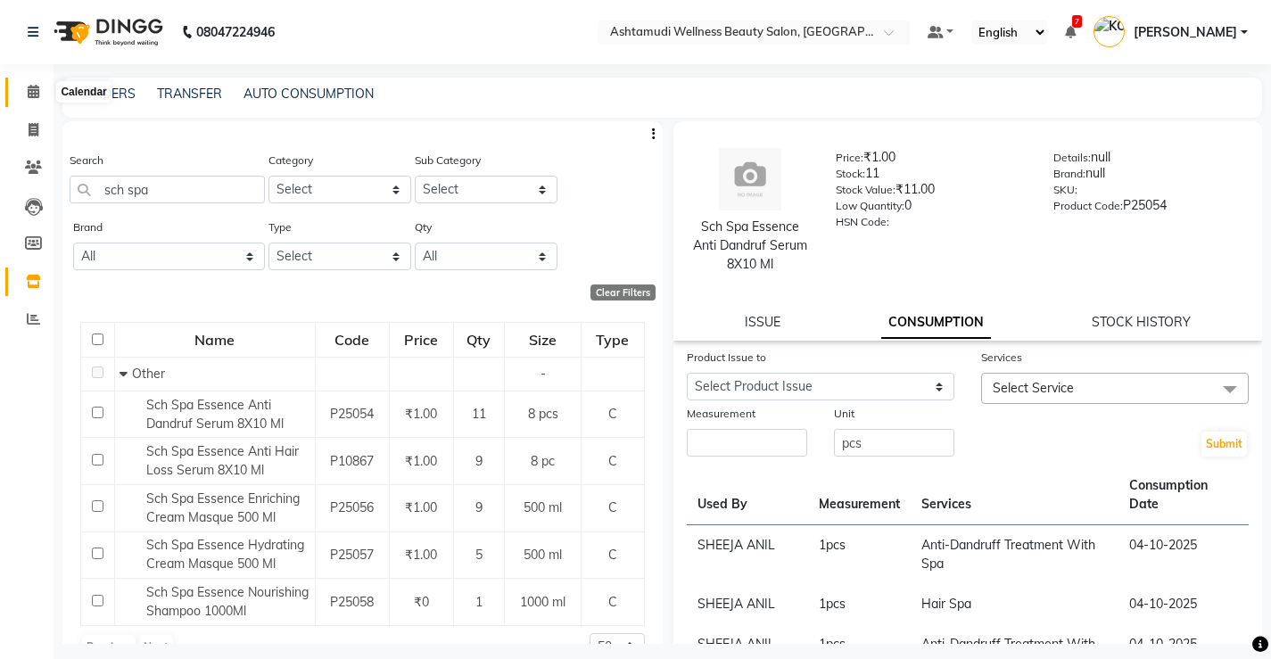
click at [32, 94] on icon at bounding box center [34, 91] width 12 height 13
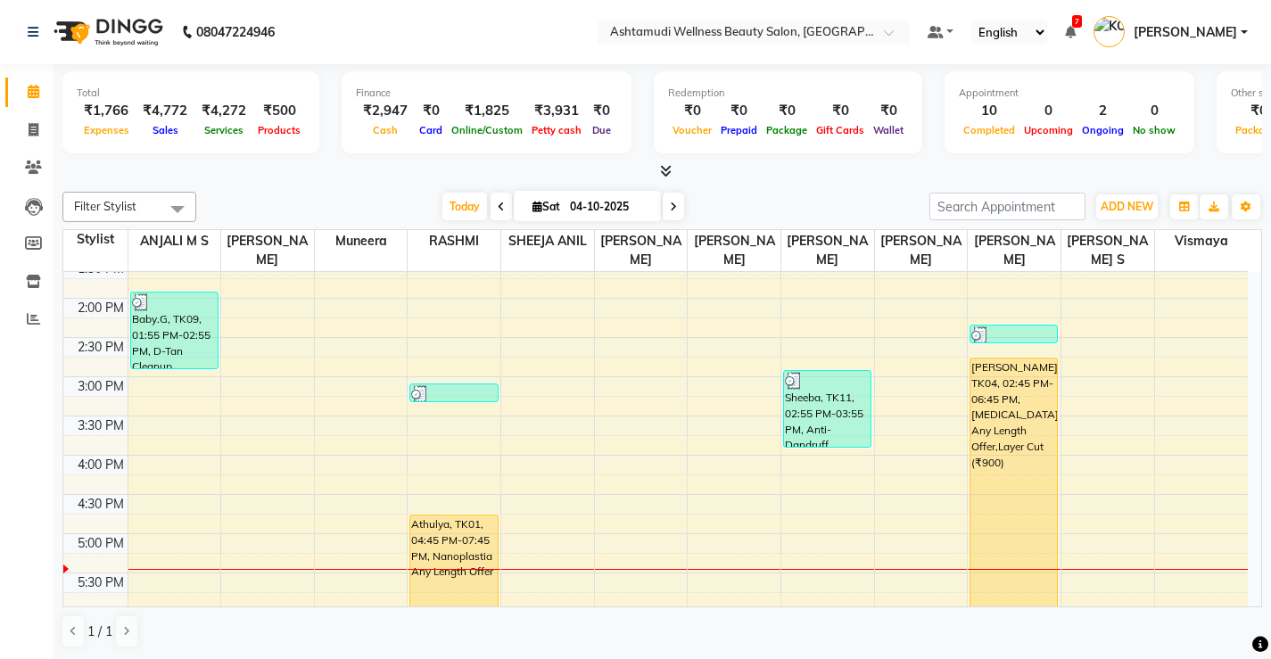
scroll to position [446, 0]
click at [41, 279] on span at bounding box center [33, 282] width 31 height 21
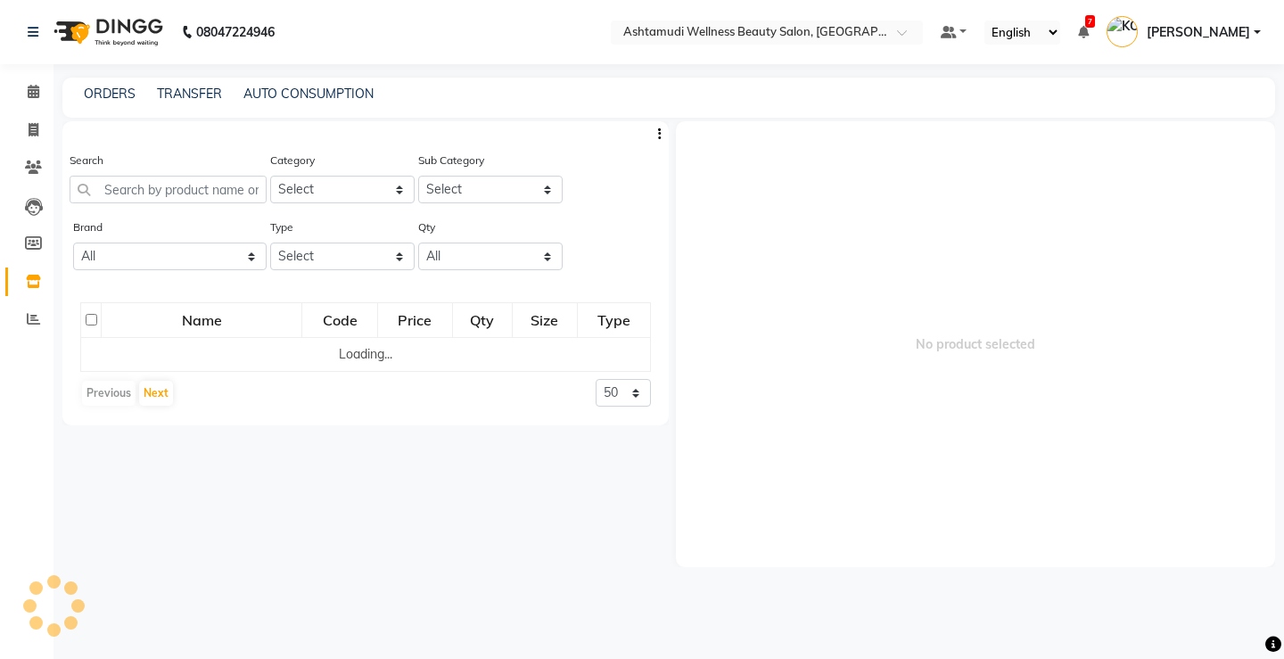
click at [230, 212] on div "Search" at bounding box center [168, 184] width 197 height 67
click at [224, 197] on input "text" at bounding box center [168, 190] width 197 height 28
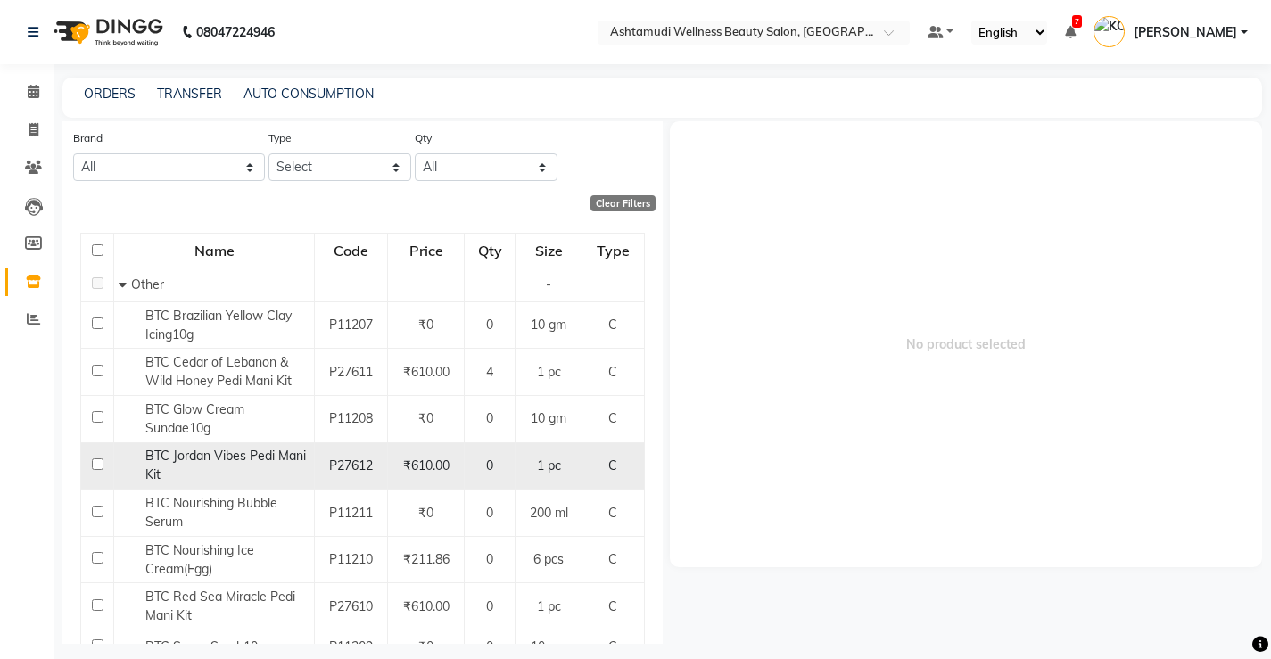
scroll to position [163, 0]
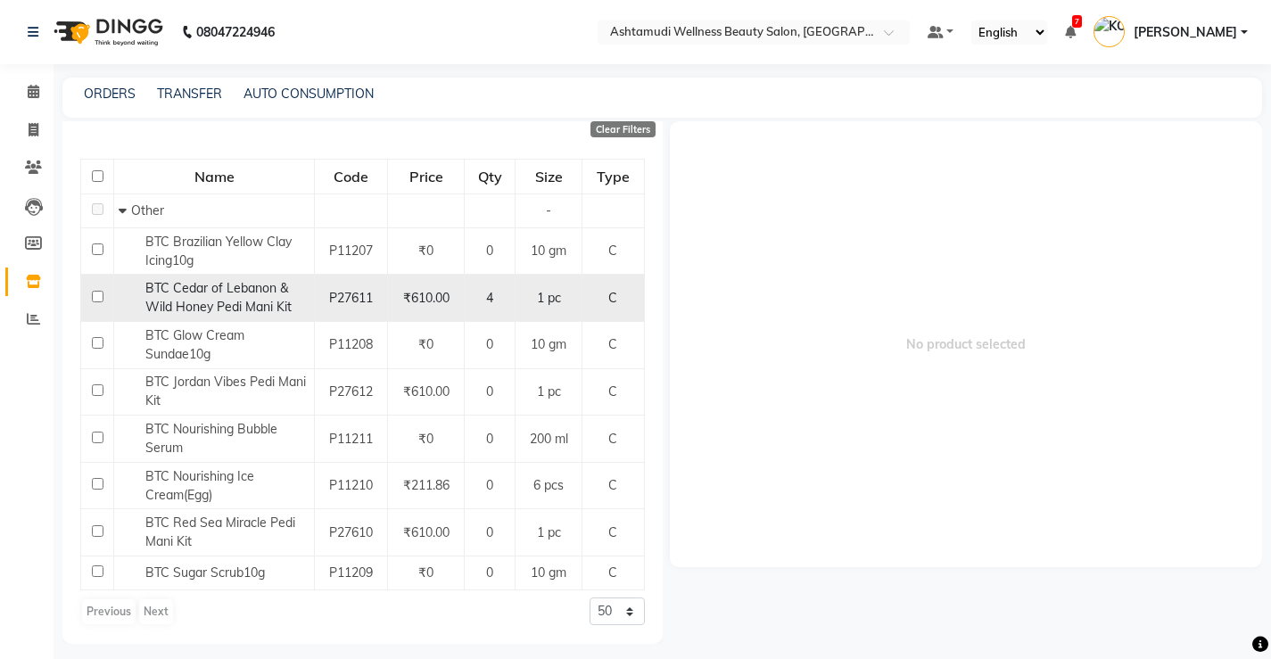
type input "btc"
click at [232, 301] on span "BTC Cedar of Lebanon & Wild Honey Pedi Mani Kit" at bounding box center [218, 297] width 146 height 35
select select
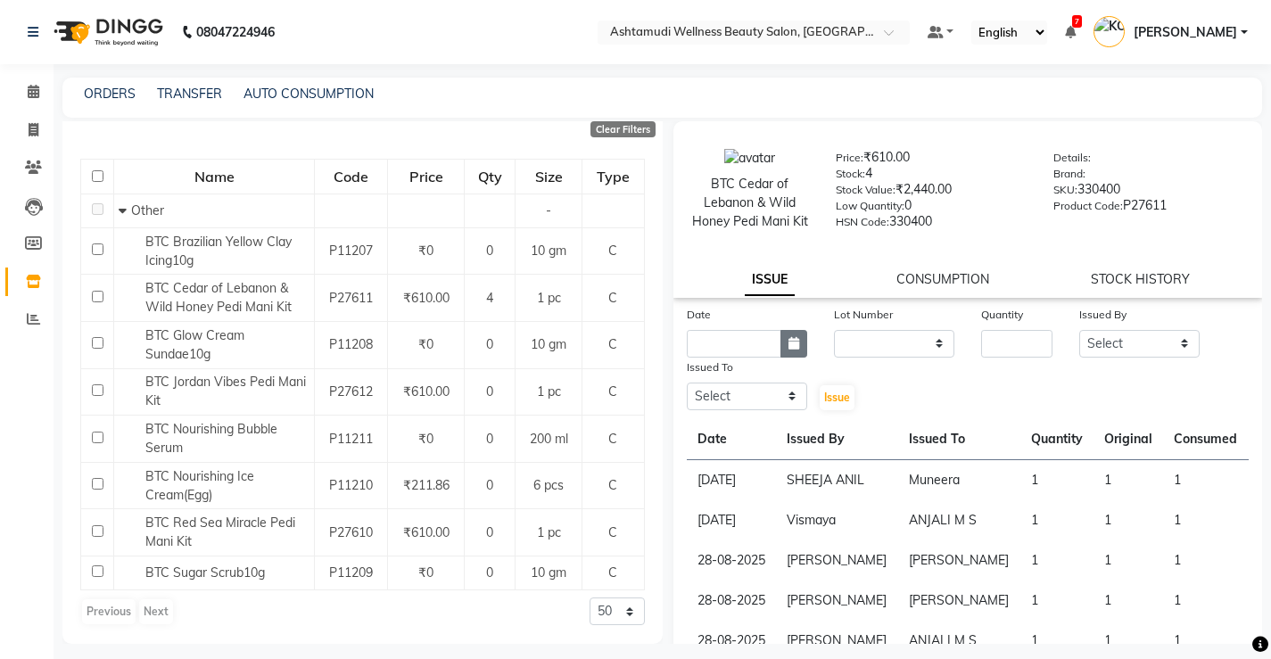
click at [783, 358] on button "button" at bounding box center [793, 344] width 27 height 28
select select "10"
select select "2025"
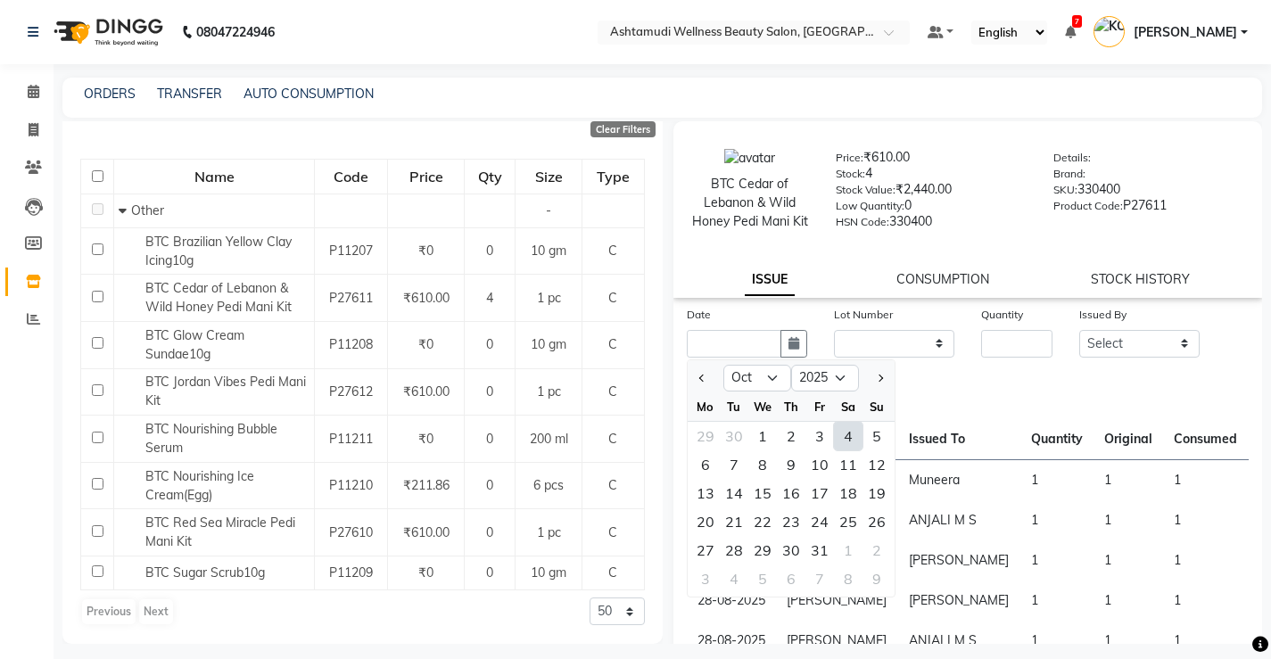
click at [840, 450] on div "4" at bounding box center [848, 436] width 29 height 29
type input "04-10-2025"
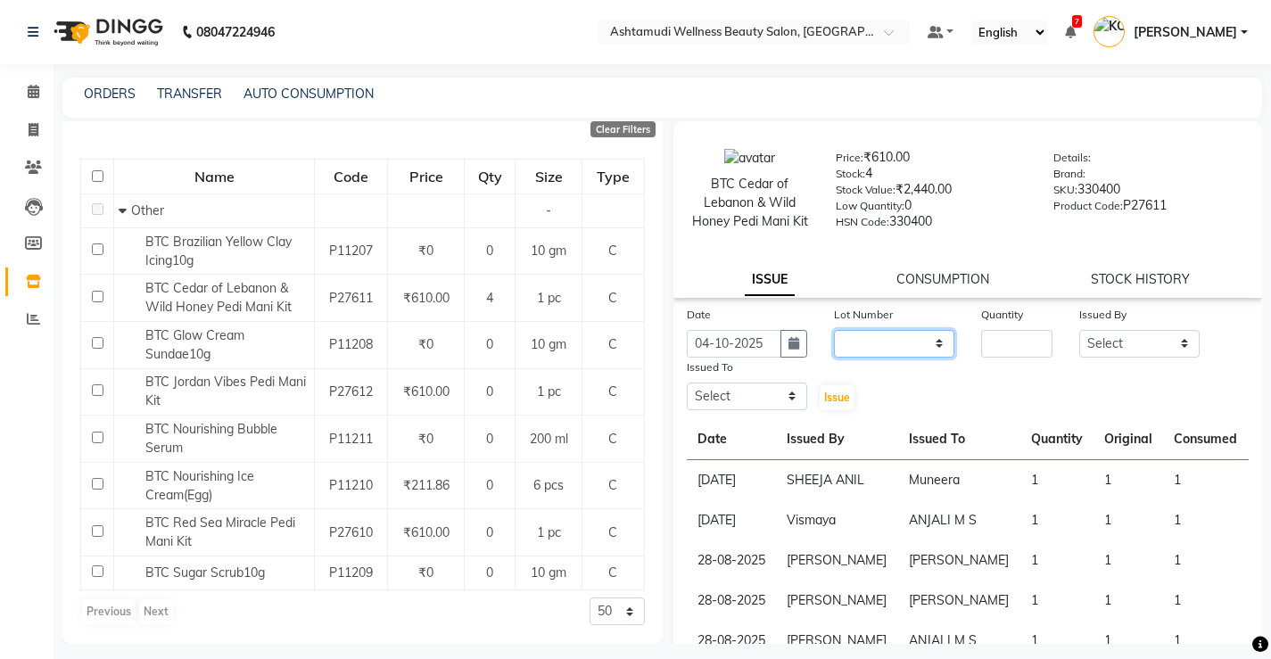
click at [883, 358] on select "None" at bounding box center [894, 344] width 120 height 28
select select "0: null"
click at [834, 348] on select "None" at bounding box center [894, 344] width 120 height 28
click at [1012, 358] on input "number" at bounding box center [1016, 344] width 71 height 28
type input "1"
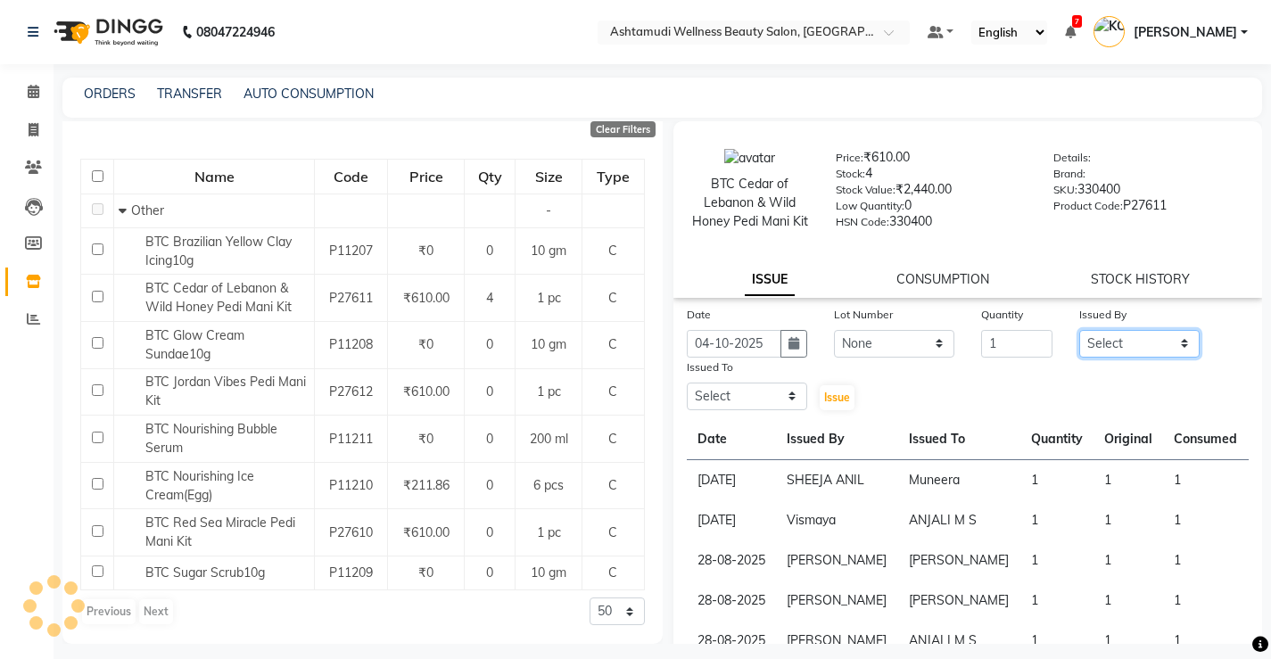
click at [1123, 358] on select "Select ANJALI M S ASWATHY KOTTIYAM ASHTAMUDI KUMARI Muneera RASHMI SHEEJA ANIL …" at bounding box center [1139, 344] width 120 height 28
select select "65322"
click at [1079, 348] on select "Select ANJALI M S ASWATHY KOTTIYAM ASHTAMUDI KUMARI Muneera RASHMI SHEEJA ANIL …" at bounding box center [1139, 344] width 120 height 28
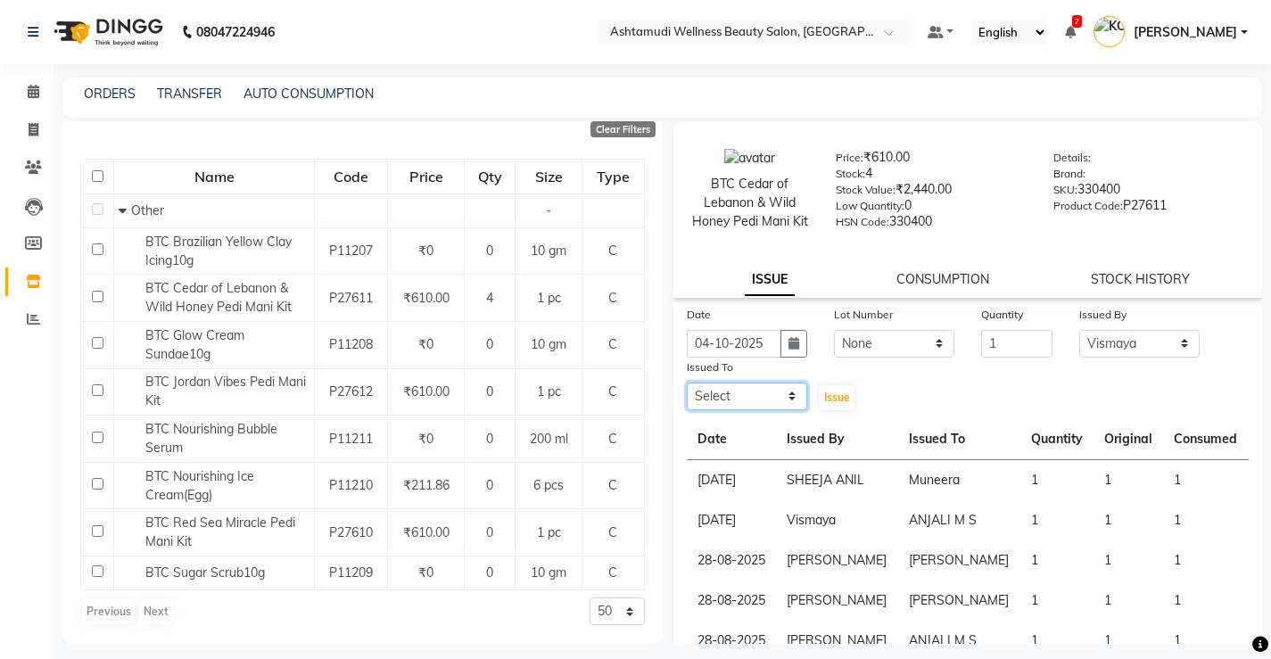
click at [754, 410] on select "Select ANJALI M S ASWATHY KOTTIYAM ASHTAMUDI KUMARI Muneera RASHMI SHEEJA ANIL …" at bounding box center [747, 397] width 120 height 28
select select "50208"
click at [687, 400] on select "Select ANJALI M S ASWATHY KOTTIYAM ASHTAMUDI KUMARI Muneera RASHMI SHEEJA ANIL …" at bounding box center [747, 397] width 120 height 28
click at [830, 404] on span "Issue" at bounding box center [837, 397] width 26 height 13
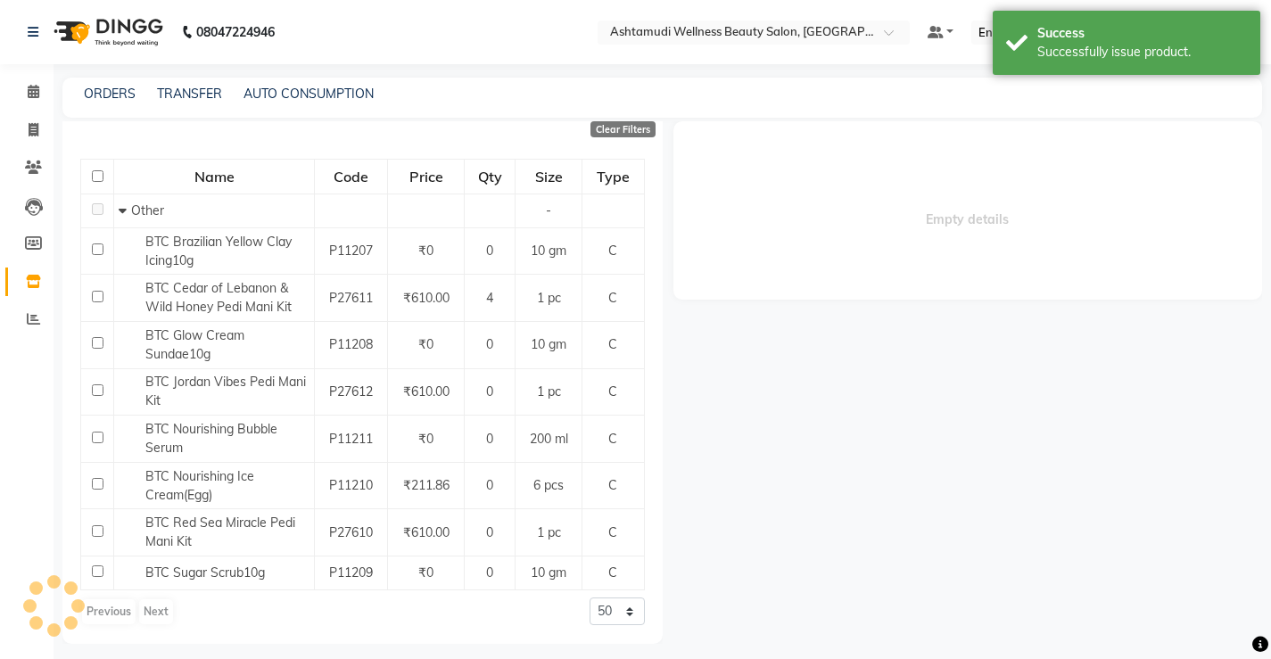
select select
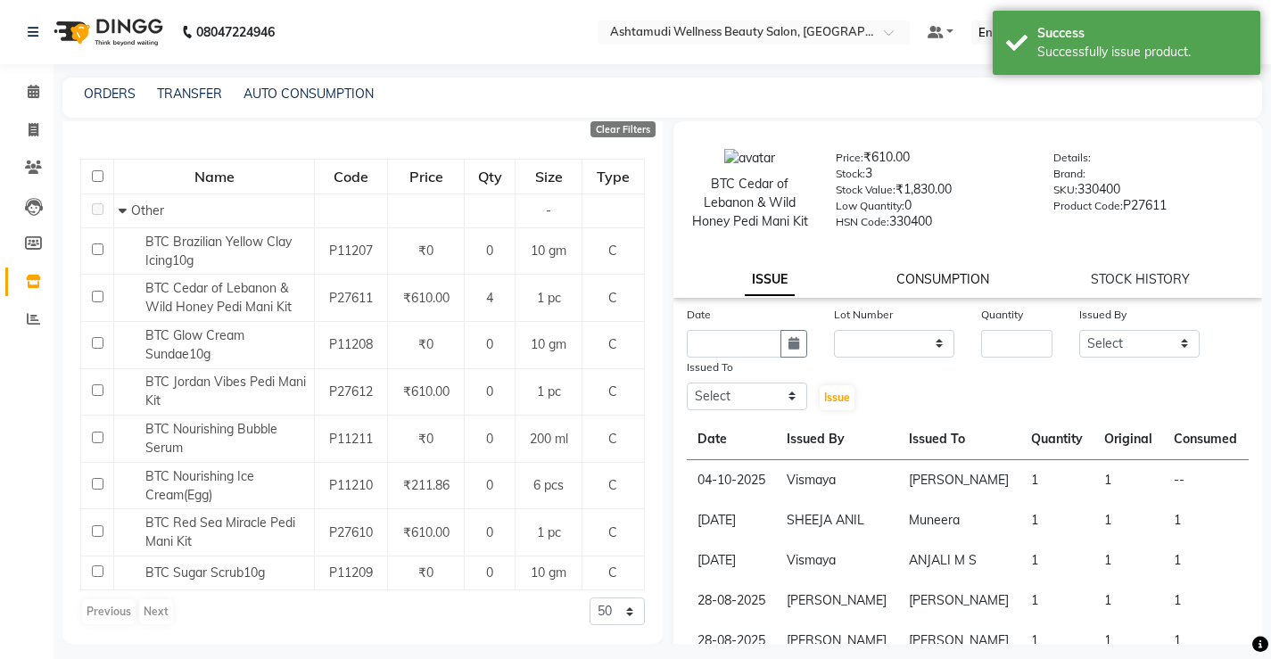
click at [944, 287] on link "CONSUMPTION" at bounding box center [942, 279] width 93 height 16
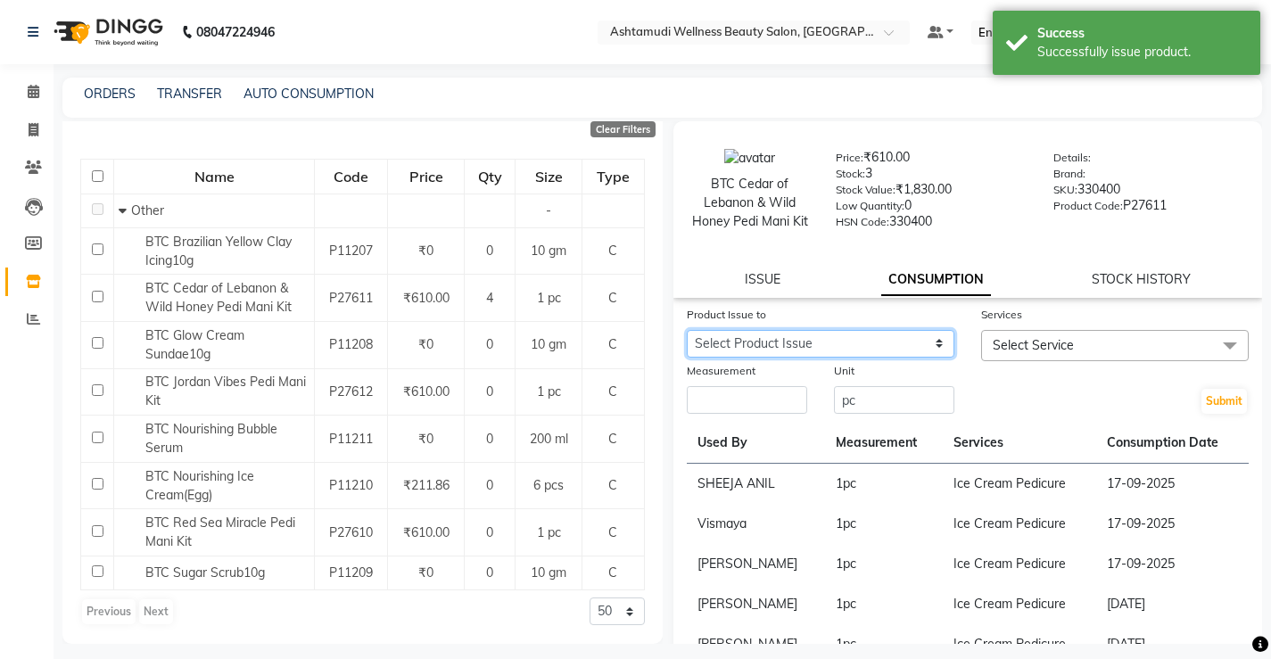
drag, startPoint x: 829, startPoint y: 357, endPoint x: 835, endPoint y: 370, distance: 14.8
click at [829, 357] on select "Select Product Issue 2025-10-04, Issued to: Sreepriya, Balance: 1" at bounding box center [821, 344] width 268 height 28
select select "1286236"
click at [687, 348] on select "Select Product Issue 2025-10-04, Issued to: Sreepriya, Balance: 1" at bounding box center [821, 344] width 268 height 28
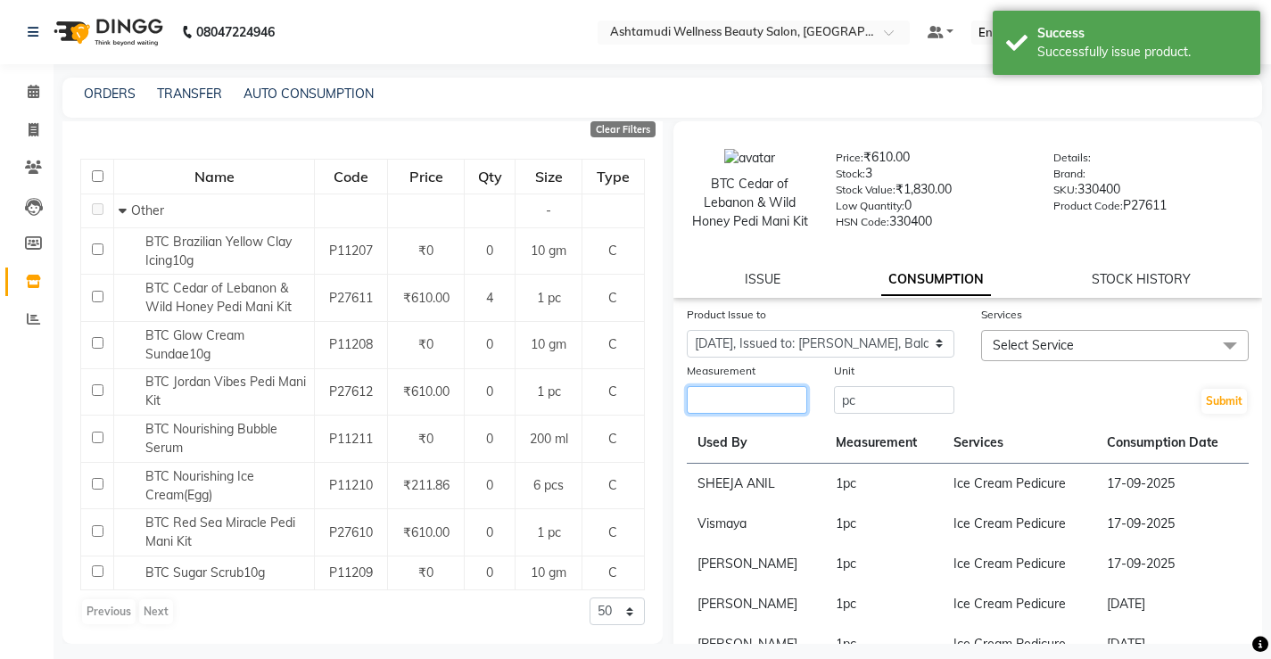
click at [759, 414] on input "number" at bounding box center [747, 400] width 120 height 28
type input "1"
click at [1022, 353] on span "Select Service" at bounding box center [1033, 345] width 81 height 16
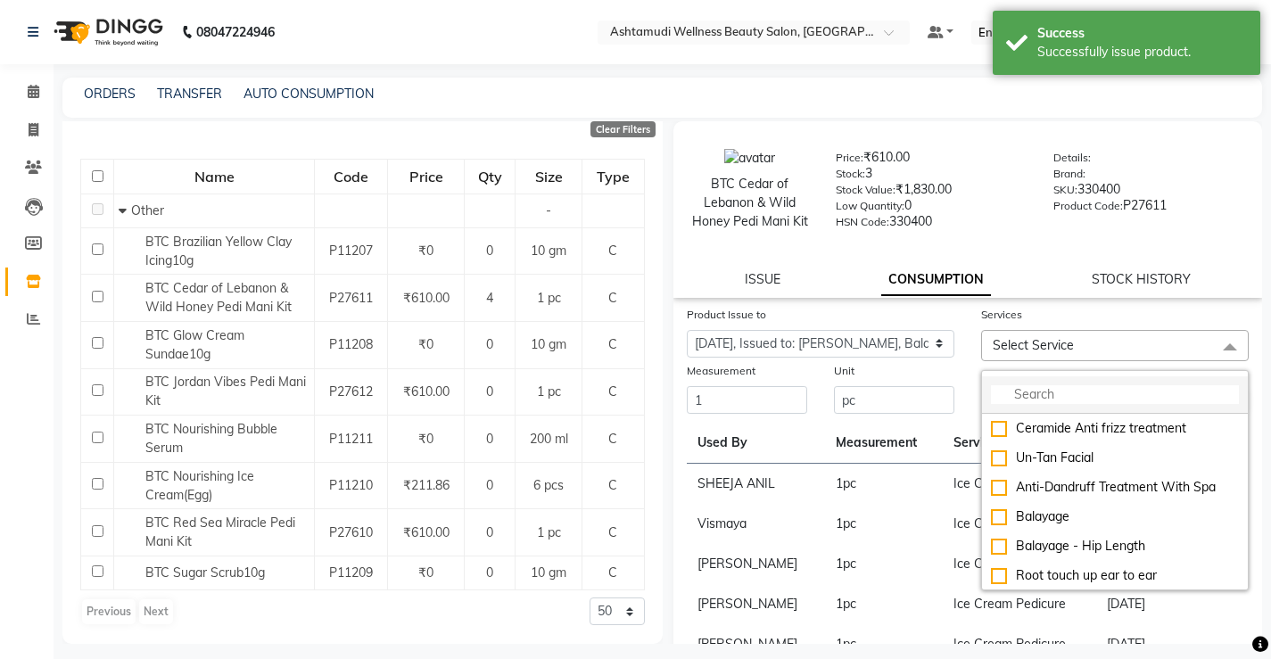
click at [1061, 404] on input "multiselect-search" at bounding box center [1115, 394] width 248 height 19
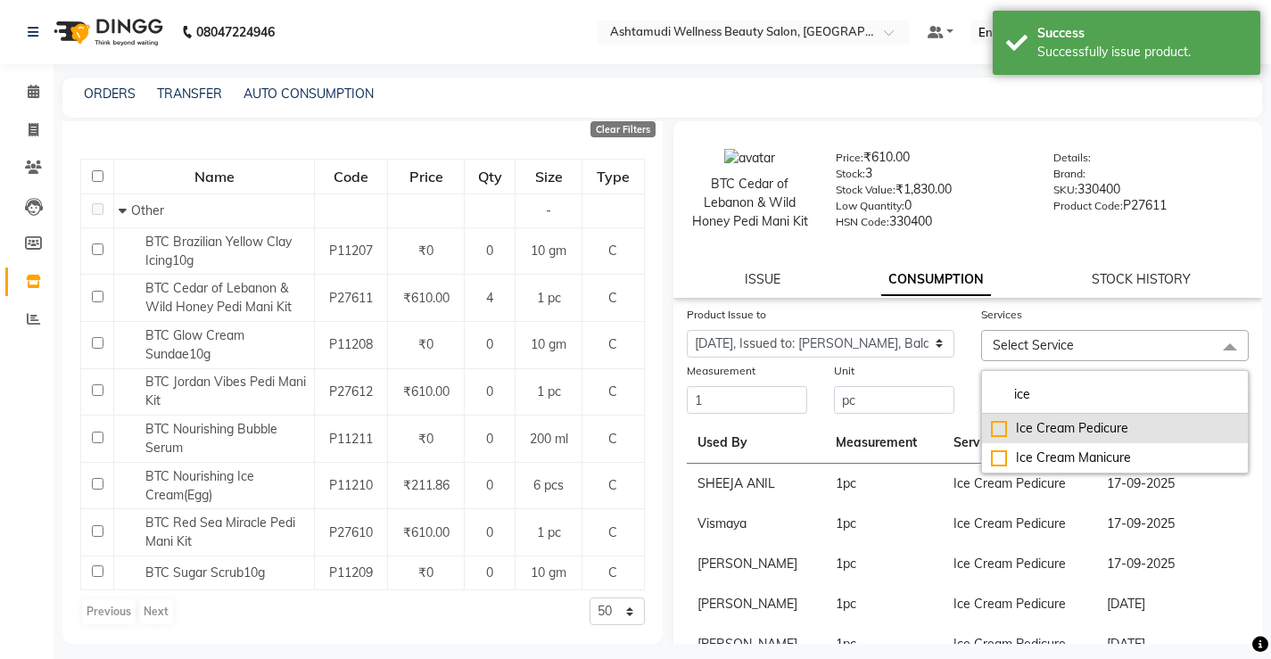
type input "ice"
click at [1071, 438] on div "Ice Cream Pedicure" at bounding box center [1115, 428] width 248 height 19
checkbox input "true"
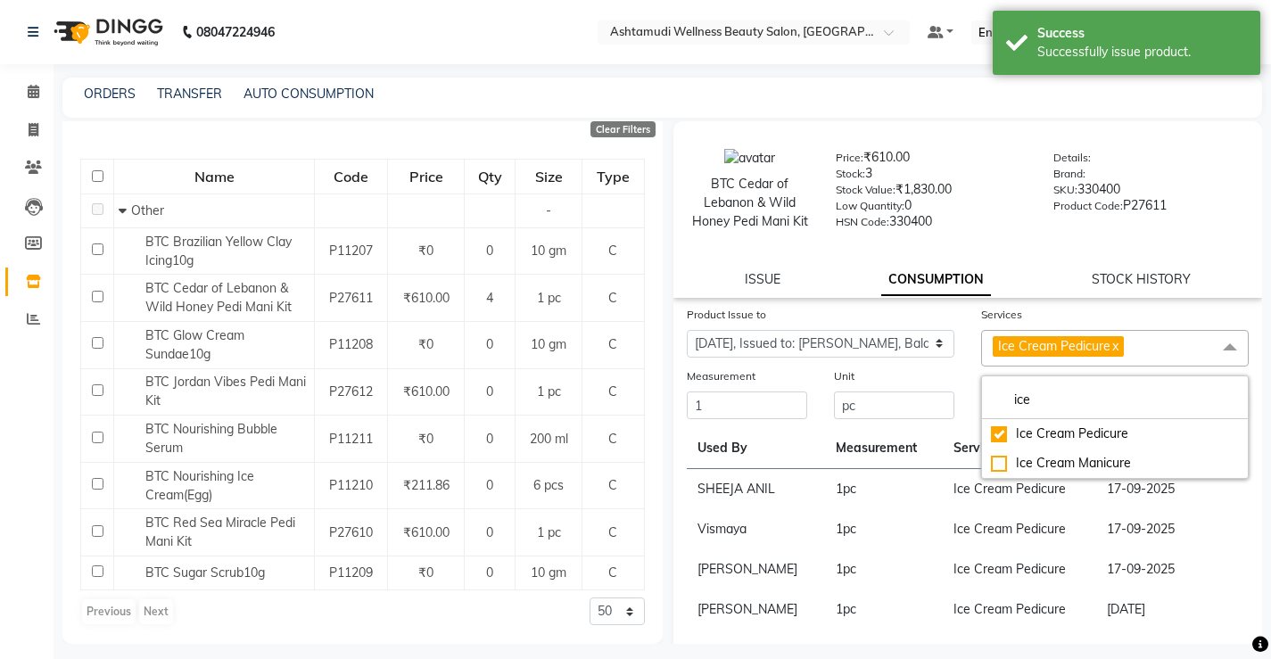
click at [1077, 549] on td "Ice Cream Pedicure" at bounding box center [1019, 529] width 153 height 40
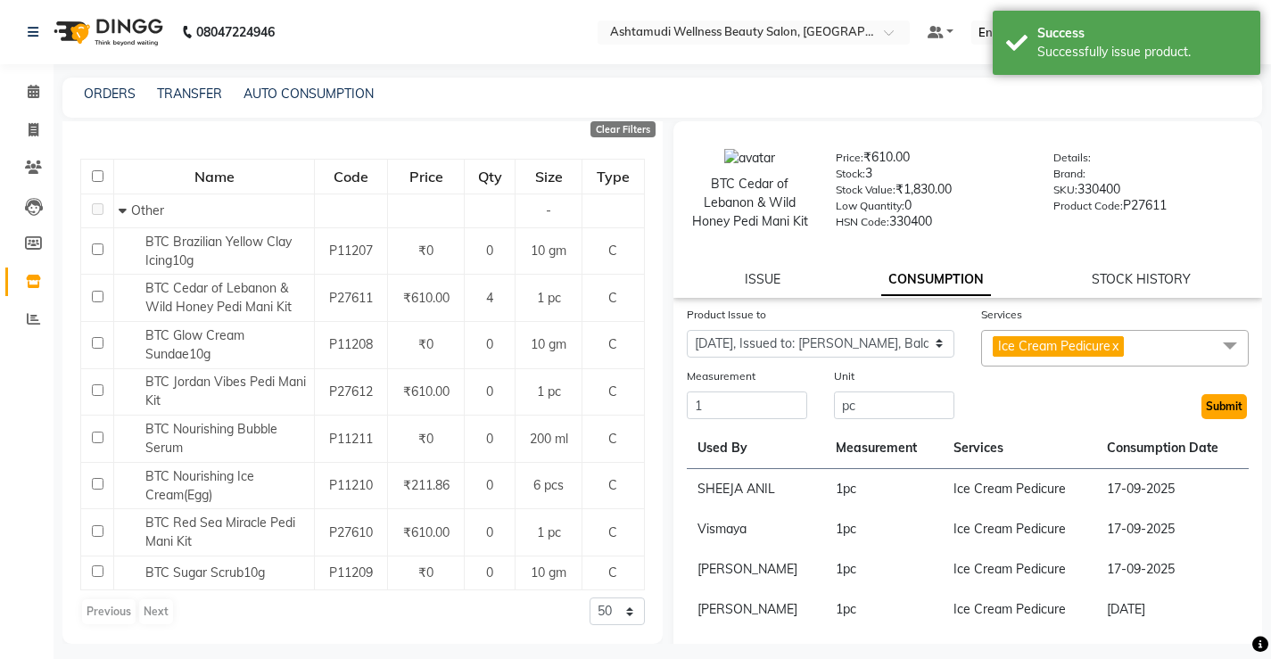
click at [1208, 419] on button "Submit" at bounding box center [1223, 406] width 45 height 25
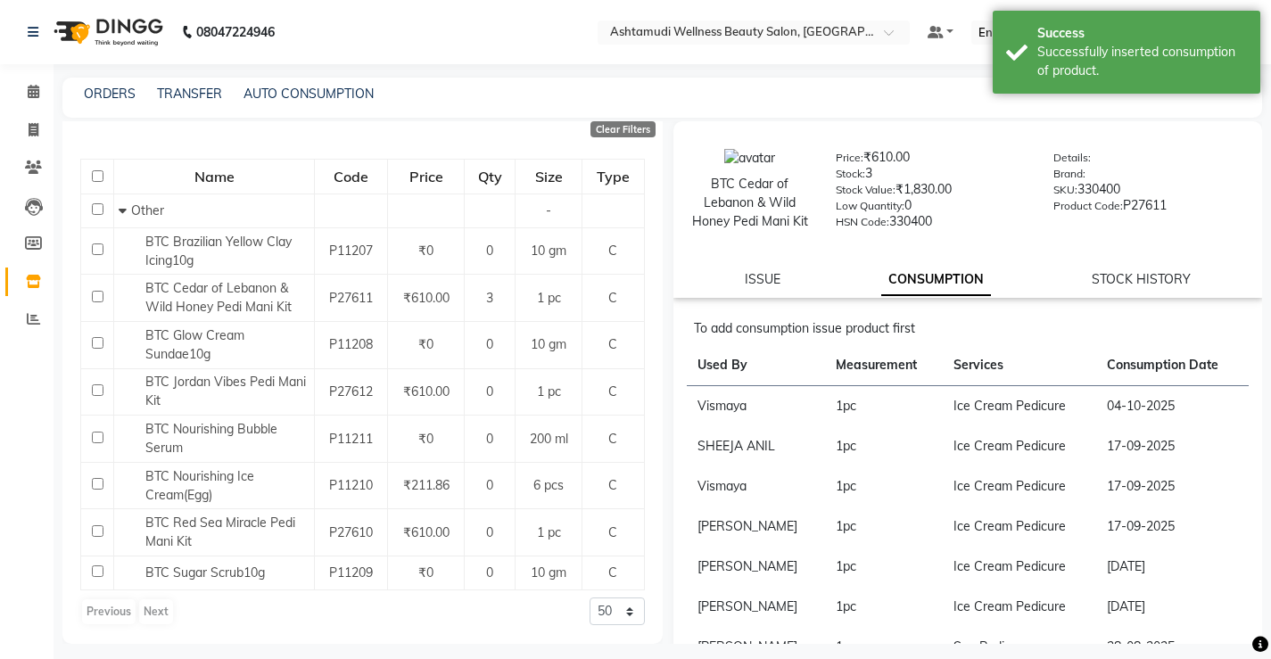
scroll to position [0, 0]
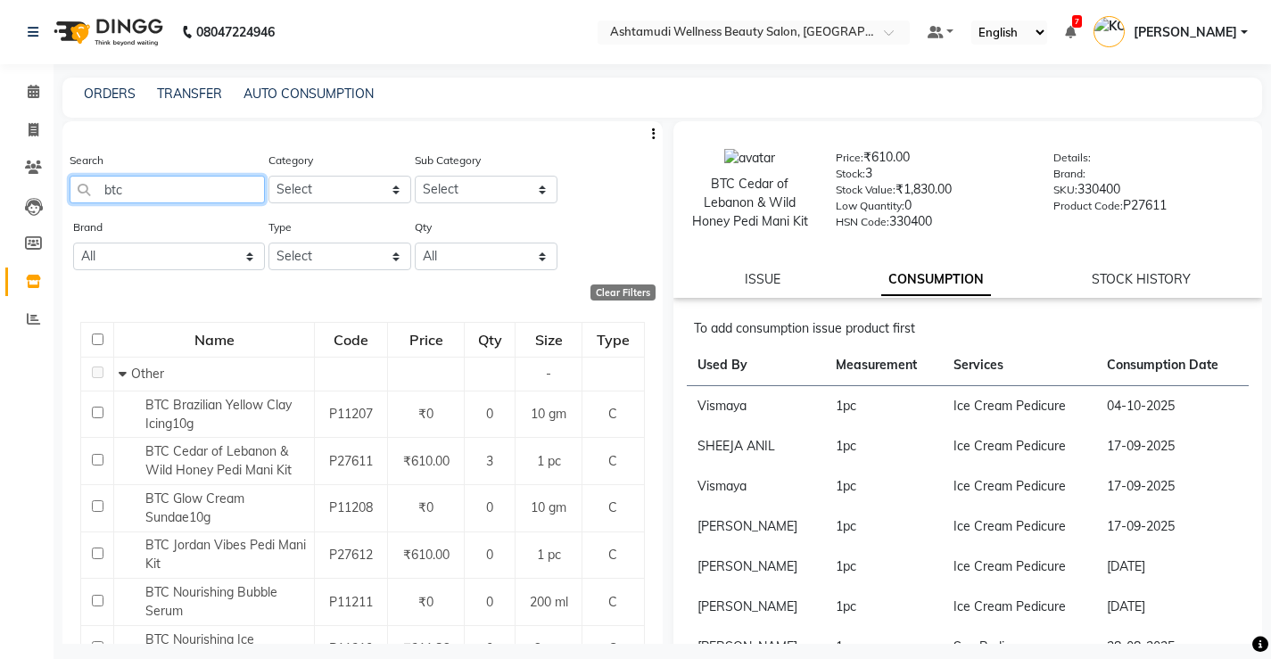
click at [183, 191] on input "btc" at bounding box center [167, 190] width 195 height 28
type input "b"
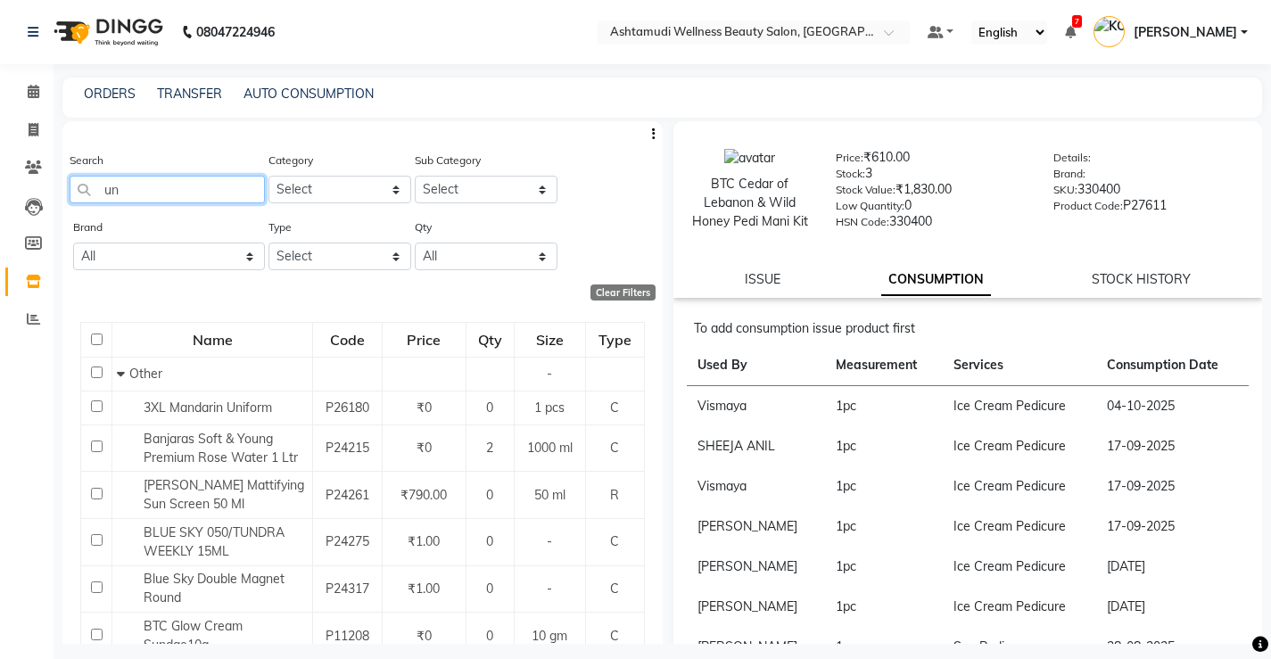
type input "u"
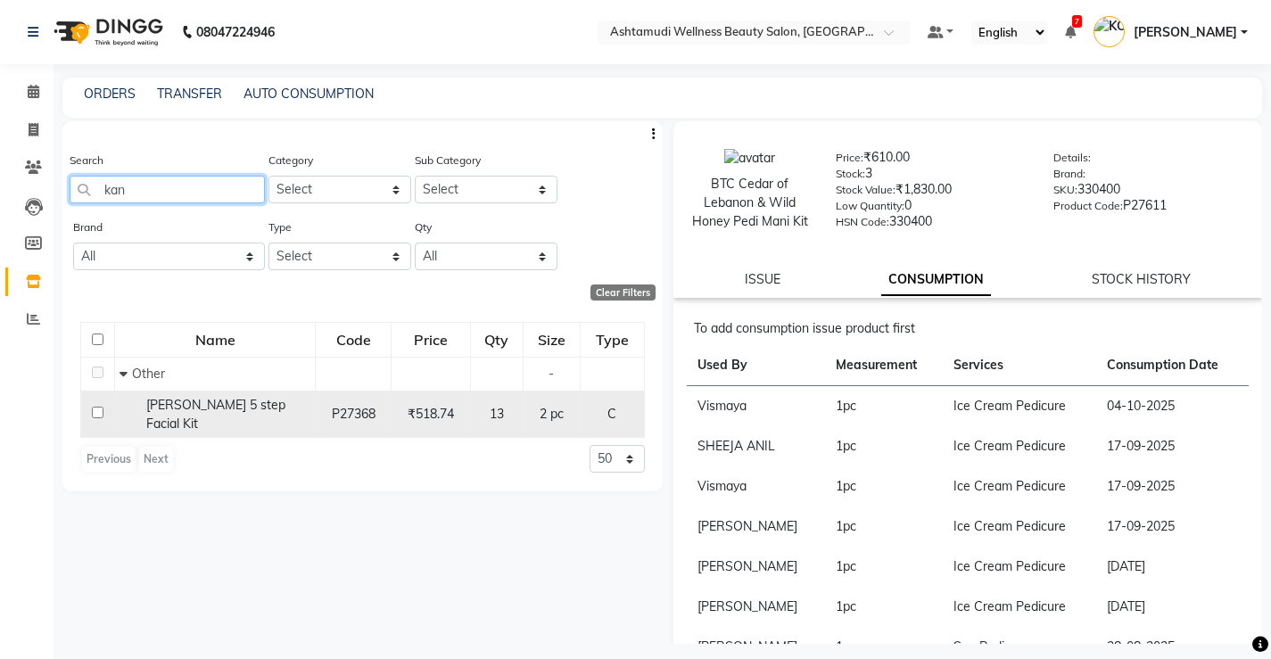
type input "kan"
click at [215, 408] on span "Kanpeki Kouyou 5 step Facial Kit" at bounding box center [215, 414] width 139 height 35
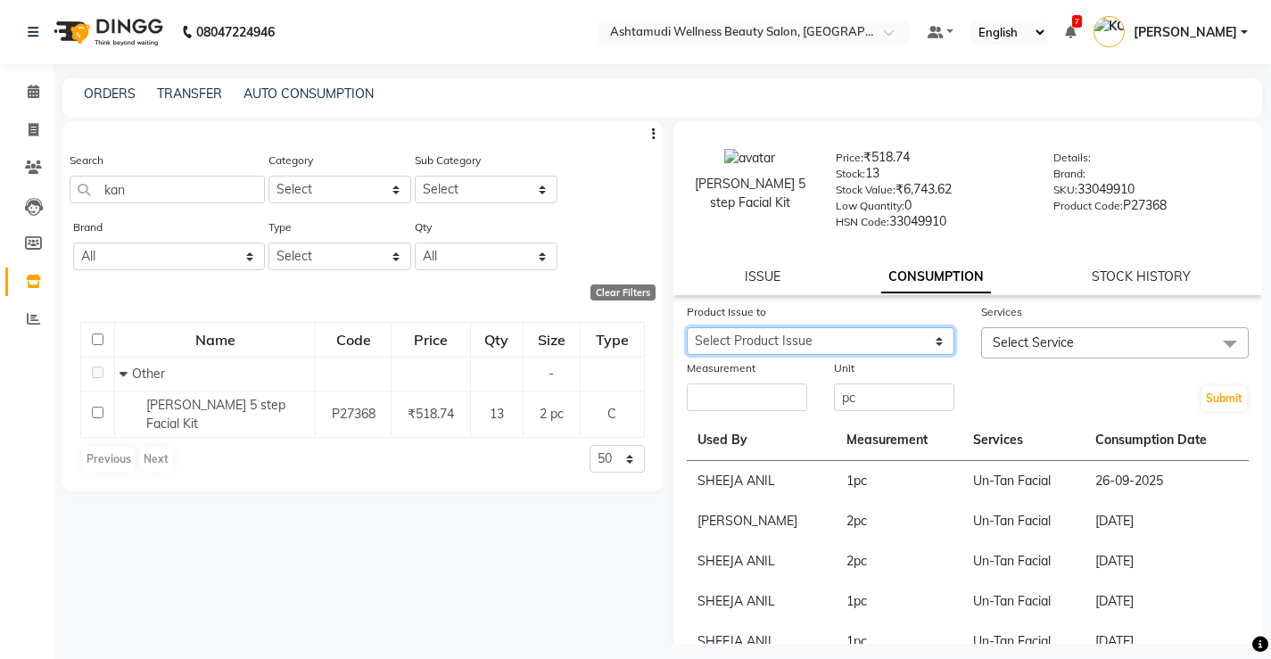
click at [784, 341] on select "Select Product Issue 2025-09-26, Issued to: Muneera, Balance: 1" at bounding box center [821, 341] width 268 height 28
select select "1262583"
click at [687, 327] on select "Select Product Issue 2025-09-26, Issued to: Muneera, Balance: 1" at bounding box center [821, 341] width 268 height 28
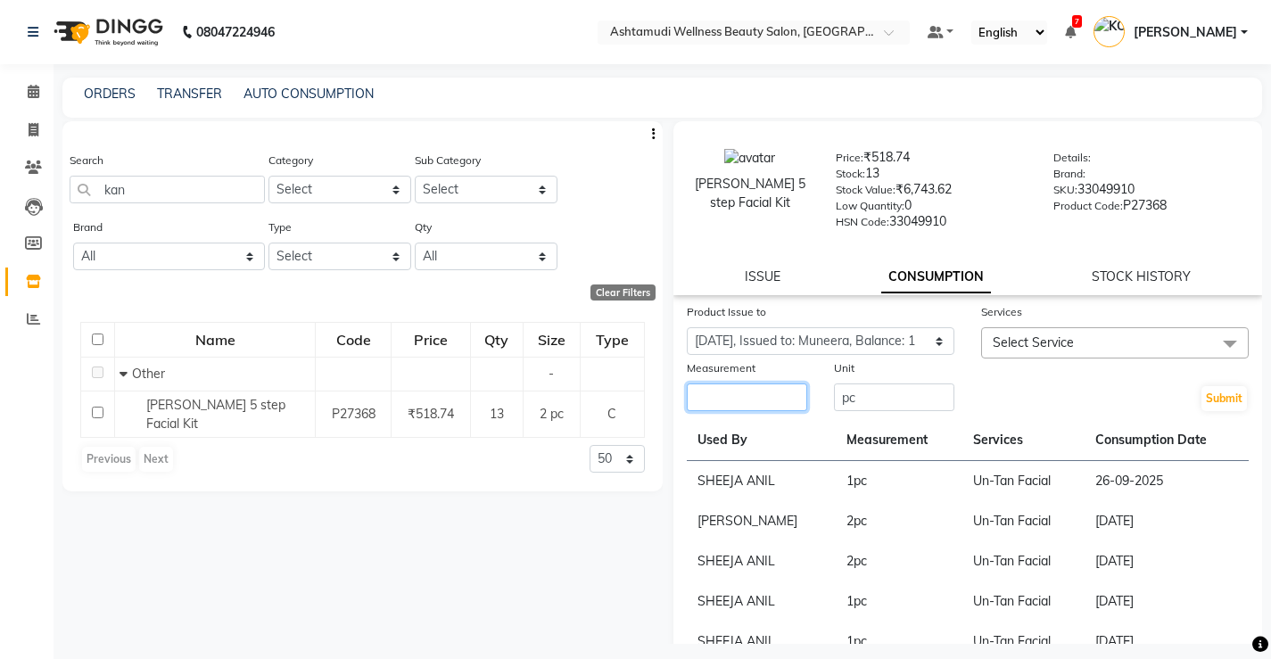
click at [749, 399] on input "number" at bounding box center [747, 397] width 120 height 28
type input "1"
click at [1035, 330] on span "Select Service" at bounding box center [1115, 342] width 268 height 31
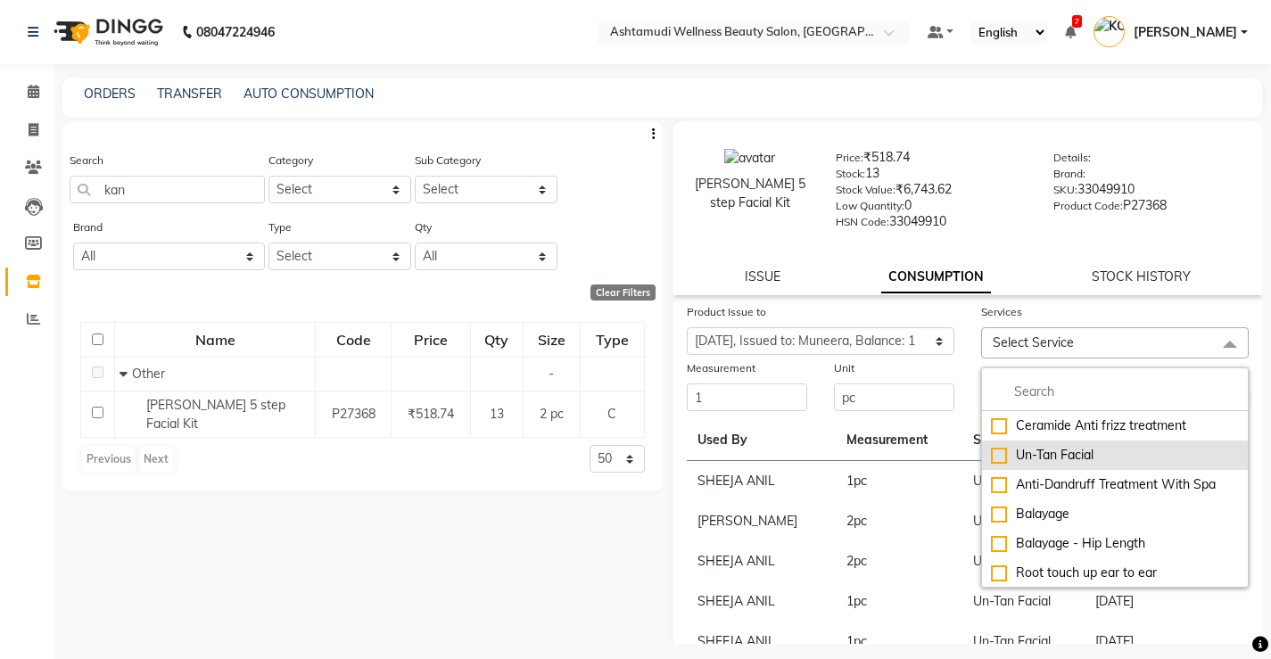
click at [1066, 447] on div "Un-Tan Facial" at bounding box center [1115, 455] width 248 height 19
checkbox input "true"
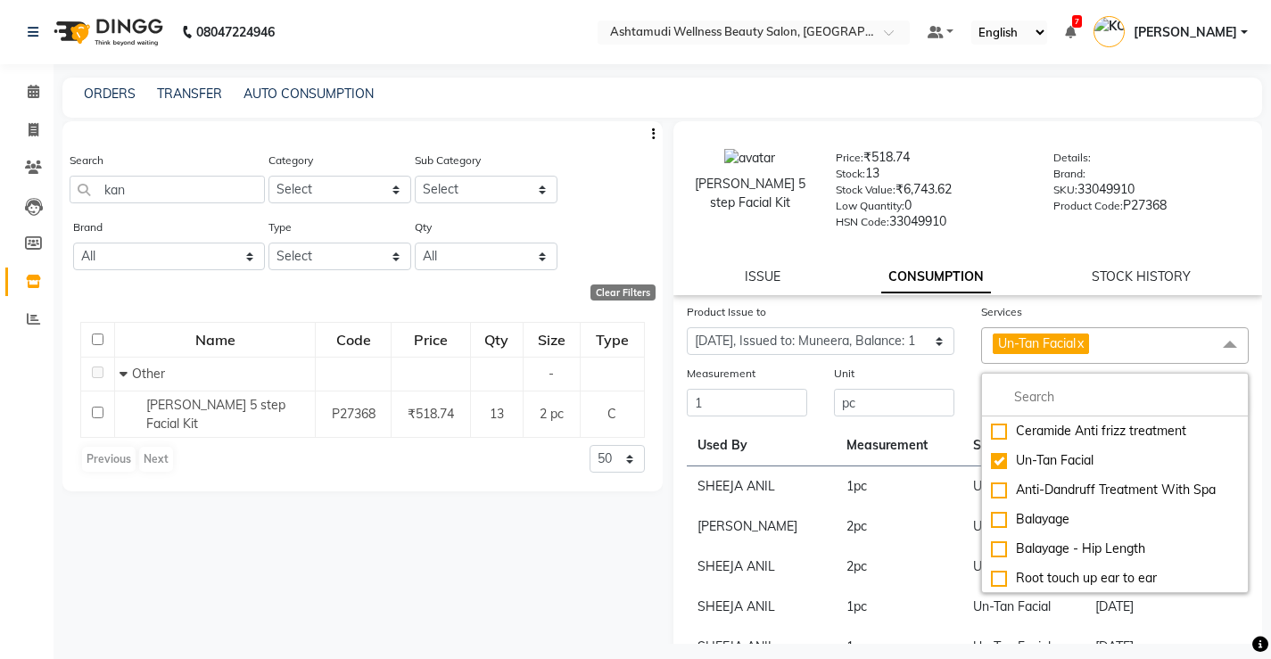
click at [836, 479] on td "1 pc" at bounding box center [899, 486] width 127 height 41
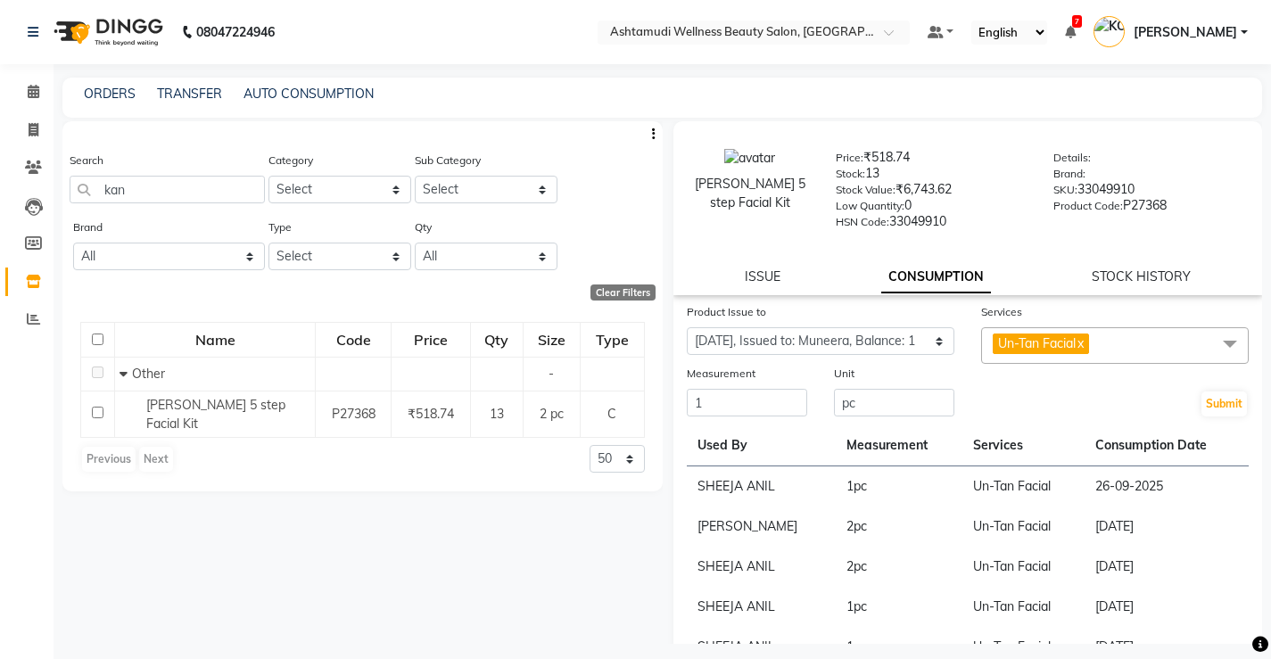
click at [1181, 396] on div "Submit" at bounding box center [1115, 391] width 294 height 54
click at [1215, 398] on button "Submit" at bounding box center [1223, 404] width 45 height 25
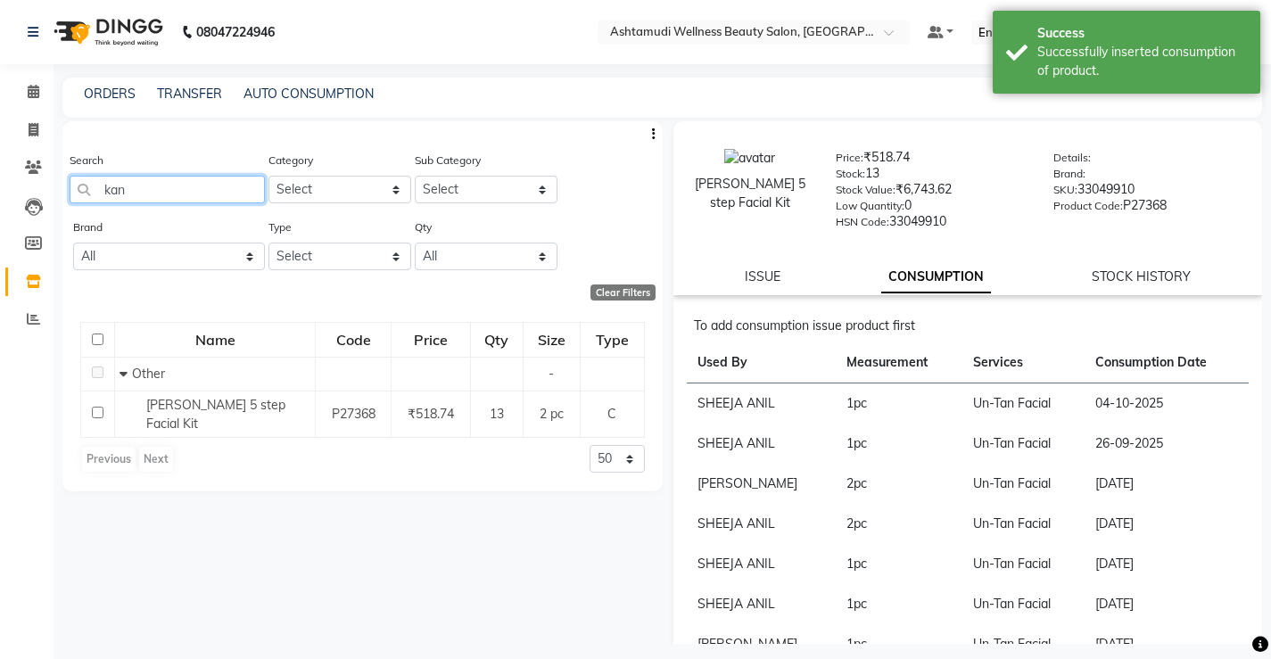
click at [163, 193] on input "kan" at bounding box center [167, 190] width 195 height 28
type input "k"
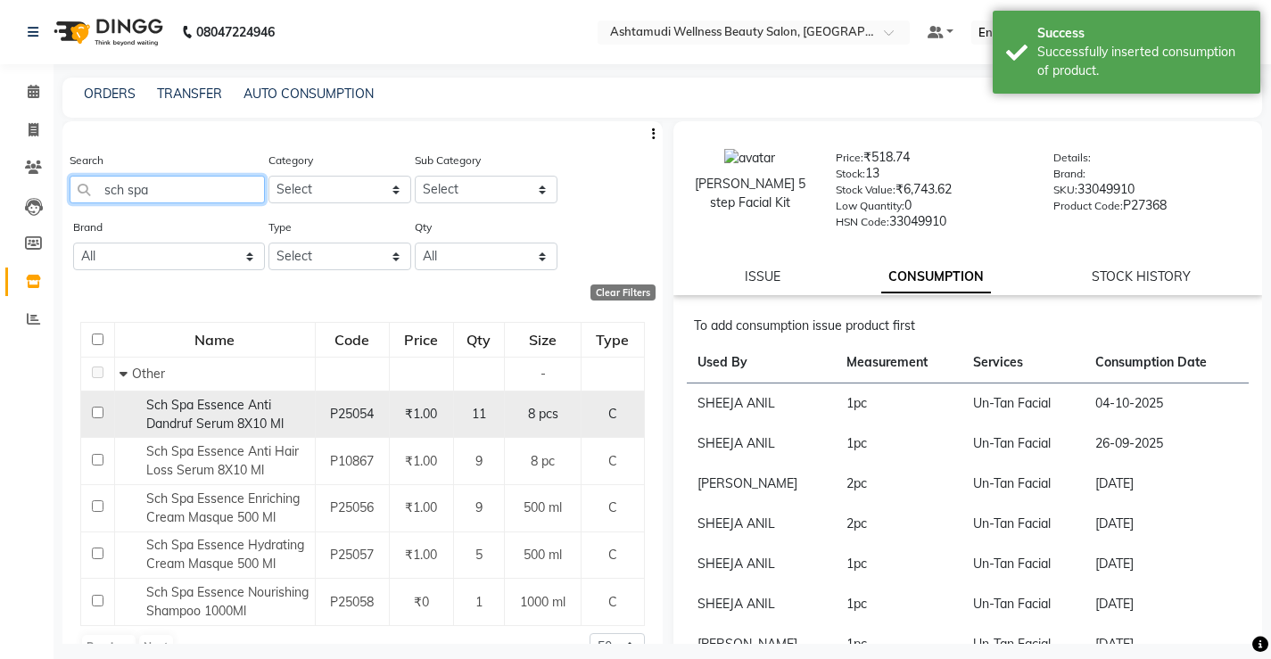
type input "sch spa"
click at [199, 422] on span "Sch Spa Essence Anti Dandruf Serum 8X10 Ml" at bounding box center [214, 414] width 137 height 35
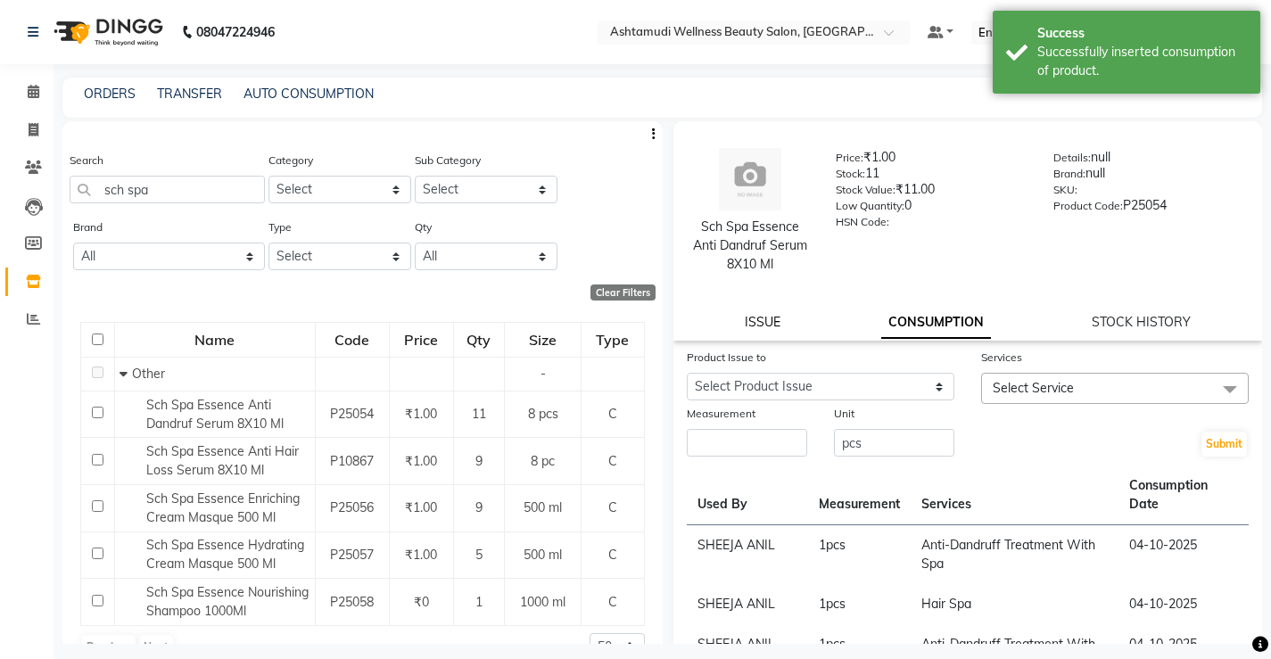
click at [747, 321] on link "ISSUE" at bounding box center [763, 322] width 36 height 16
select select
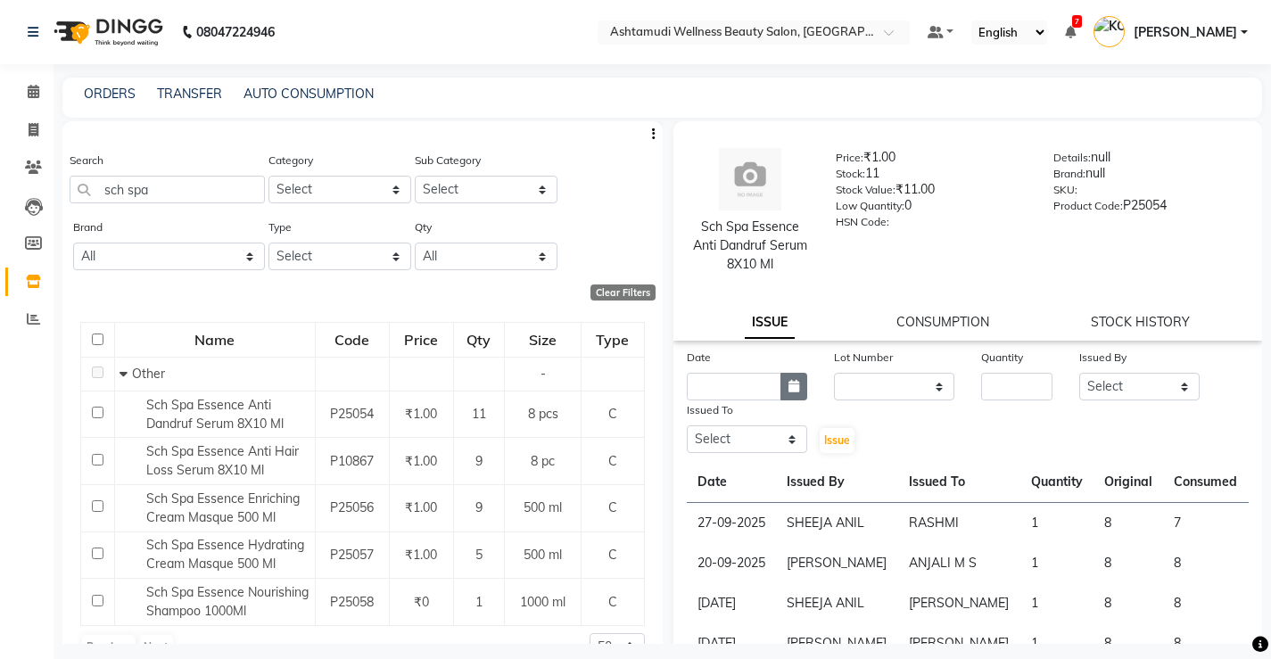
click at [788, 378] on button "button" at bounding box center [793, 387] width 27 height 28
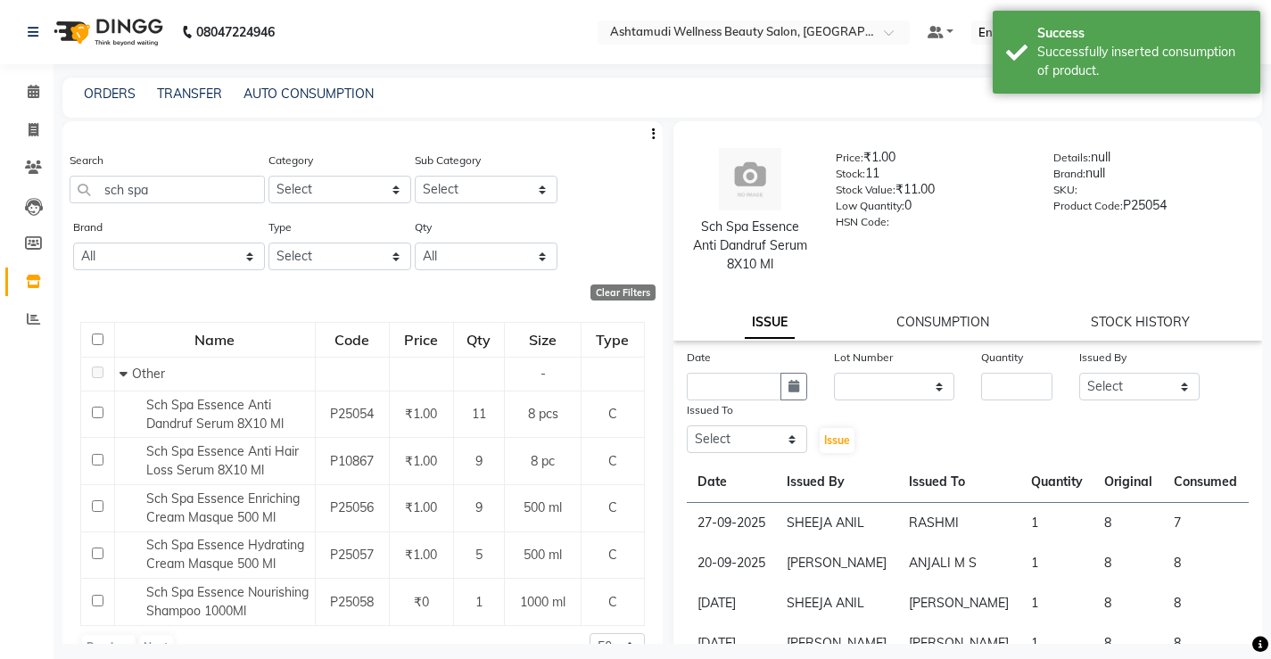
select select "10"
select select "2025"
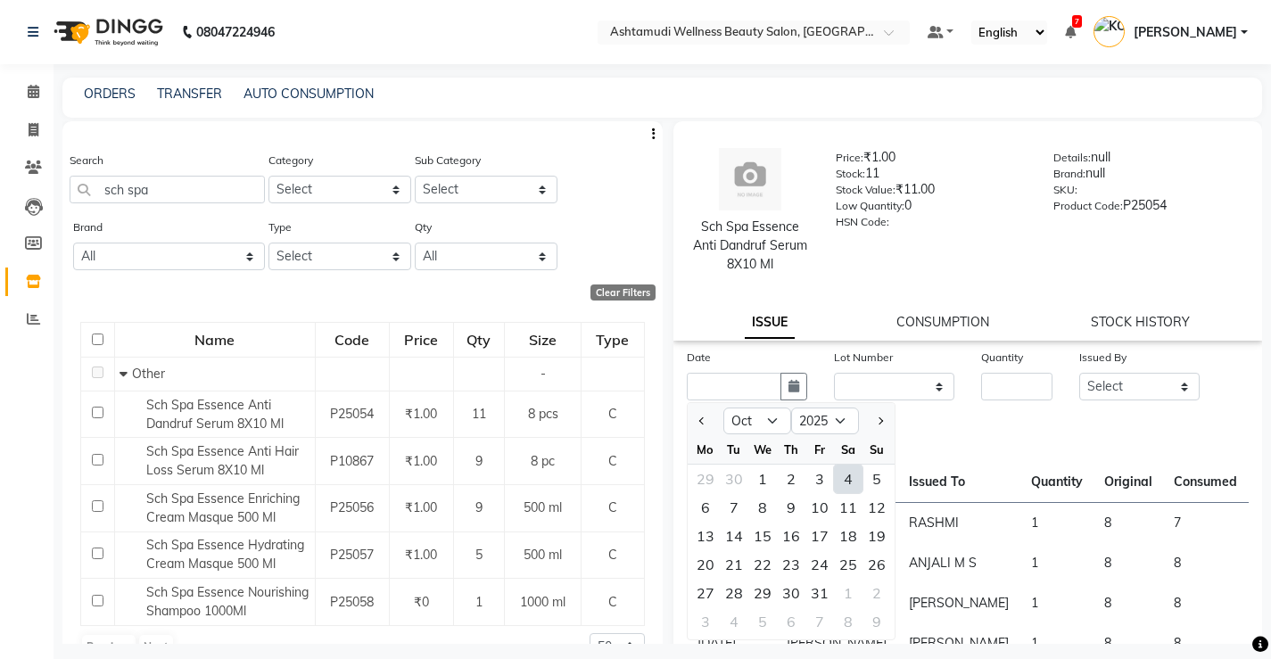
click at [854, 485] on div "4" at bounding box center [848, 479] width 29 height 29
type input "04-10-2025"
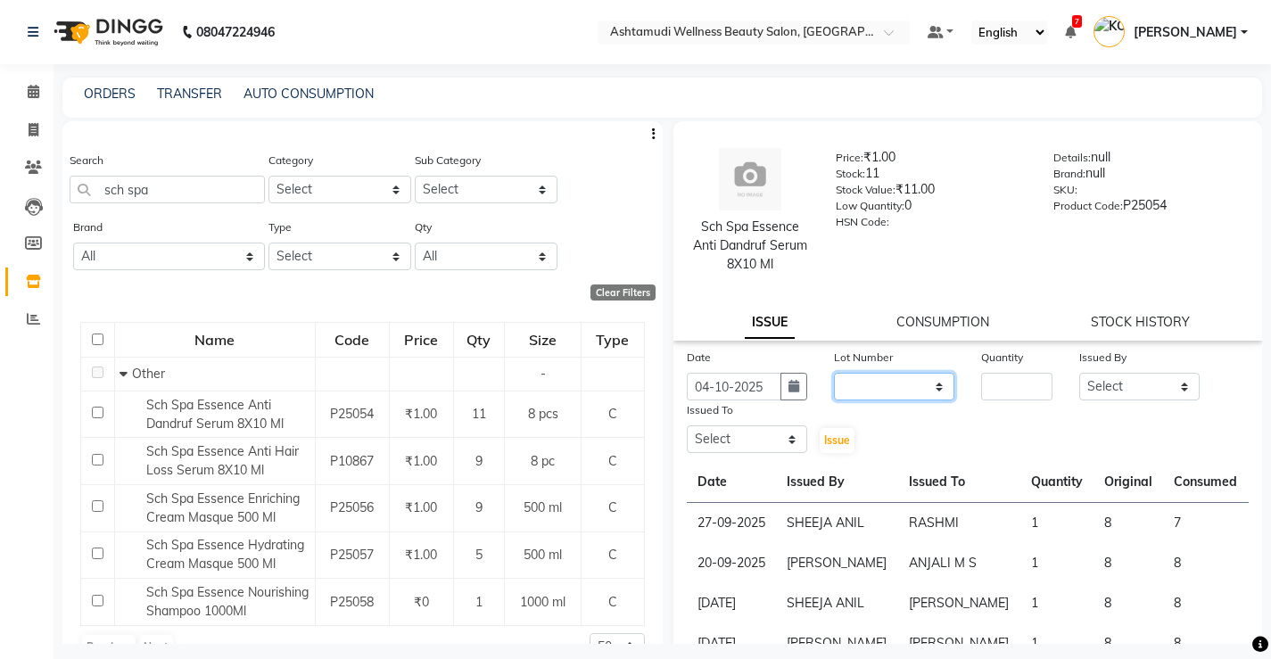
click at [876, 381] on select "None" at bounding box center [894, 387] width 120 height 28
select select "0: null"
click at [834, 373] on select "None" at bounding box center [894, 387] width 120 height 28
click at [1021, 385] on input "number" at bounding box center [1016, 387] width 71 height 28
type input "1"
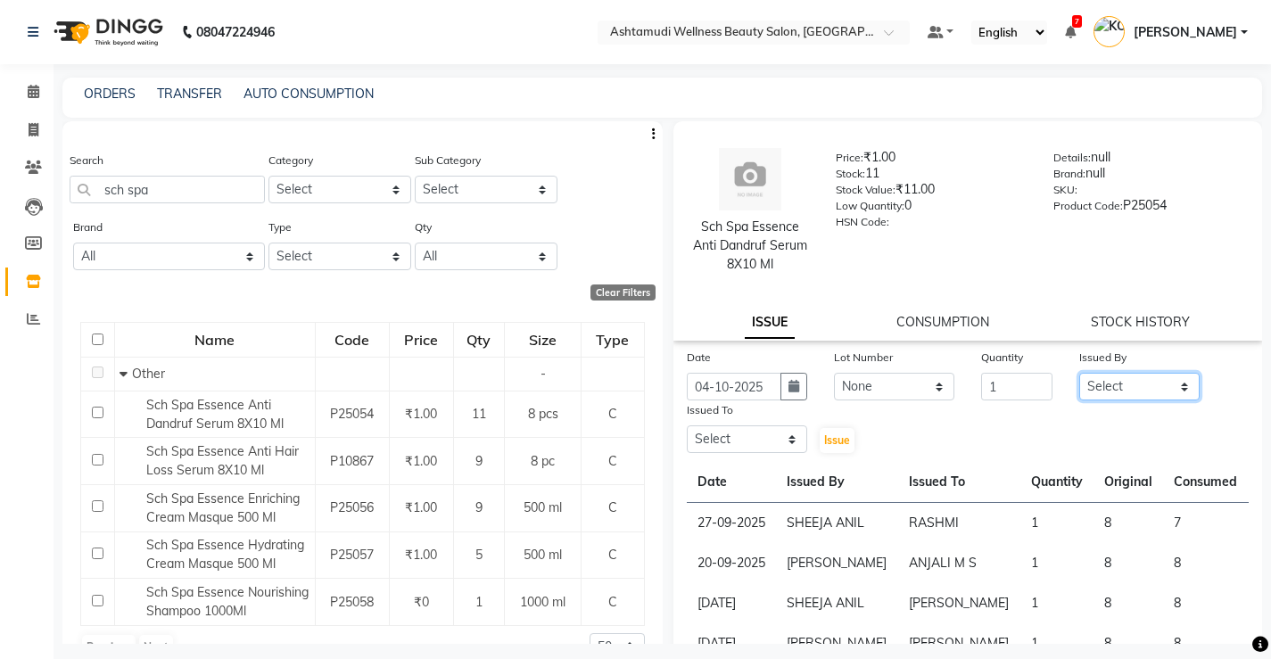
click at [1138, 386] on select "Select ANJALI M S ASWATHY KOTTIYAM ASHTAMUDI KUMARI Muneera RASHMI SHEEJA ANIL …" at bounding box center [1139, 387] width 120 height 28
select select "27473"
click at [1079, 373] on select "Select ANJALI M S ASWATHY KOTTIYAM ASHTAMUDI KUMARI Muneera RASHMI SHEEJA ANIL …" at bounding box center [1139, 387] width 120 height 28
click at [696, 442] on select "Select ANJALI M S ASWATHY KOTTIYAM ASHTAMUDI KUMARI Muneera RASHMI SHEEJA ANIL …" at bounding box center [747, 439] width 120 height 28
select select "50208"
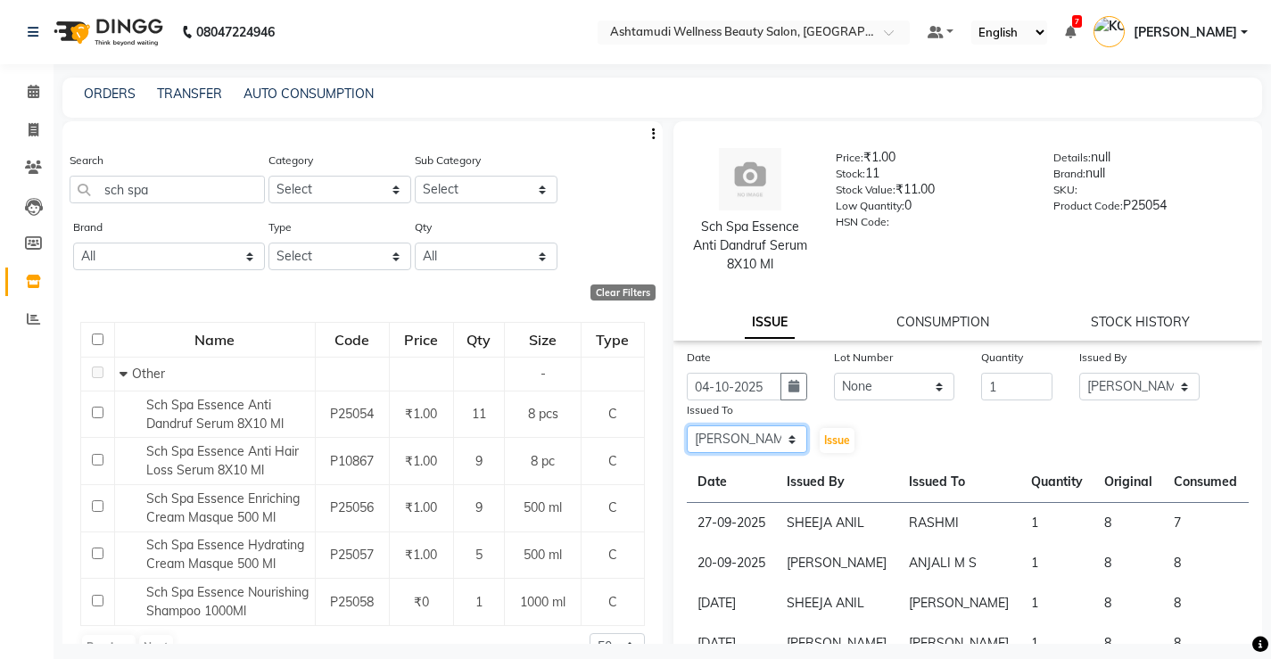
click at [687, 425] on select "Select ANJALI M S ASWATHY KOTTIYAM ASHTAMUDI KUMARI Muneera RASHMI SHEEJA ANIL …" at bounding box center [747, 439] width 120 height 28
click at [837, 445] on span "Issue" at bounding box center [837, 439] width 26 height 13
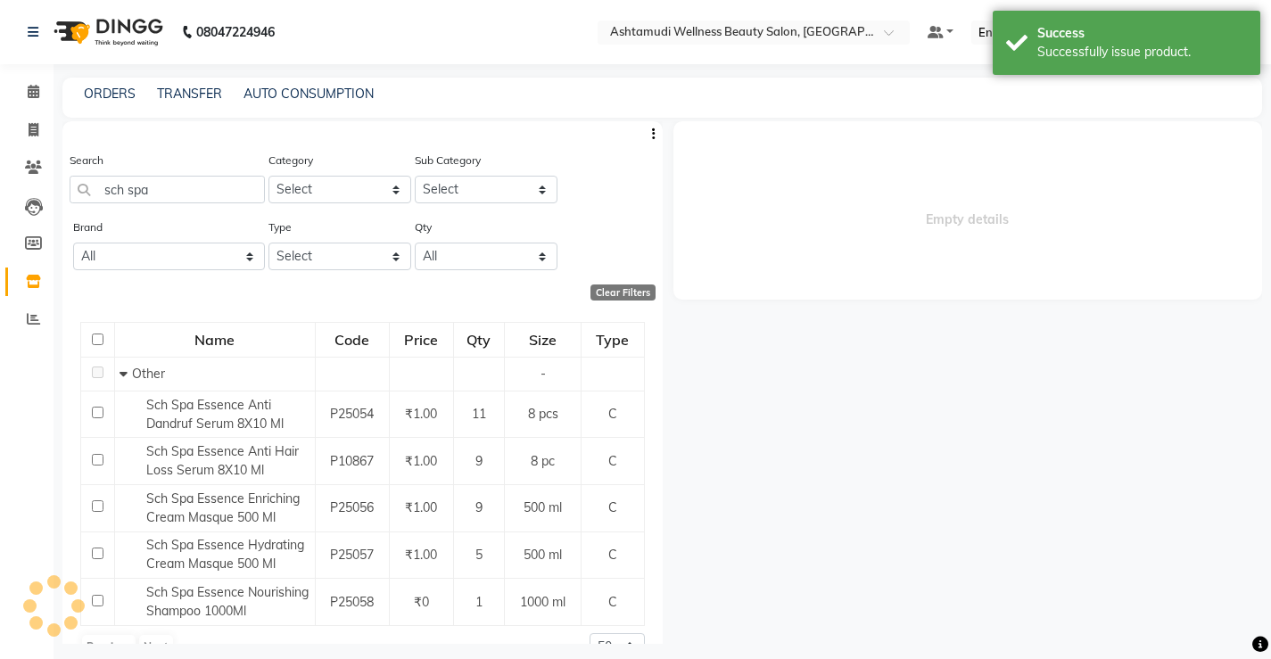
select select
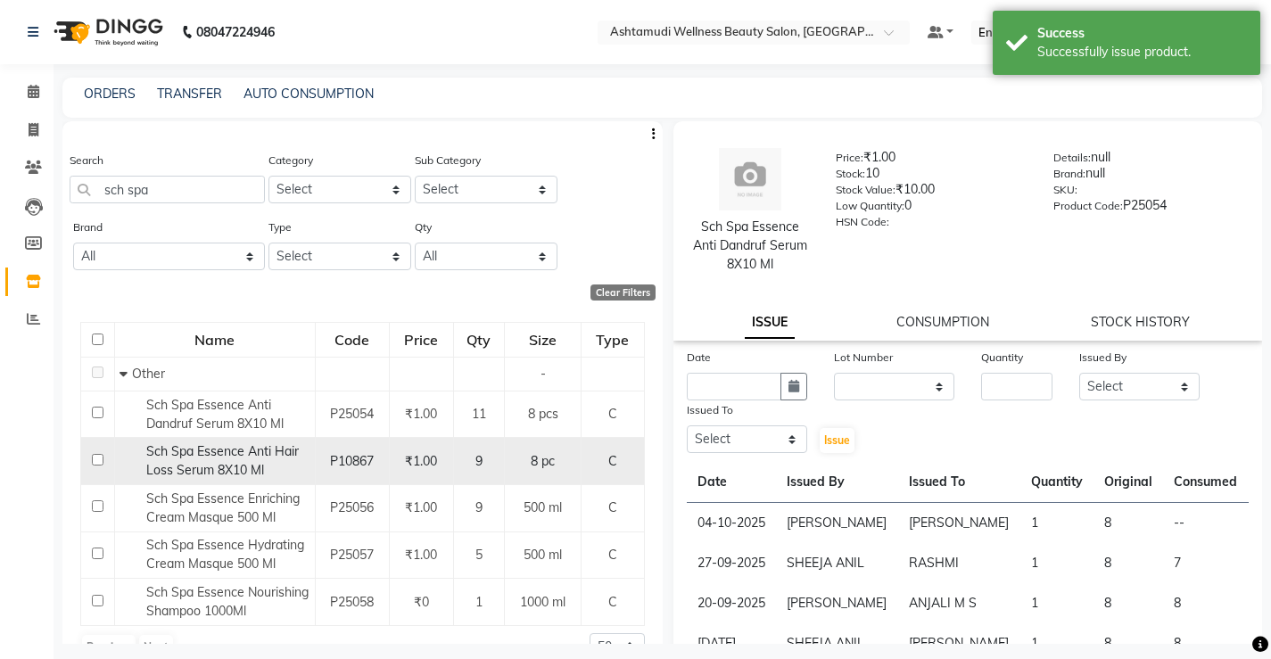
click at [223, 448] on span "Sch Spa Essence Anti Hair Loss Serum 8X10 Ml" at bounding box center [222, 460] width 153 height 35
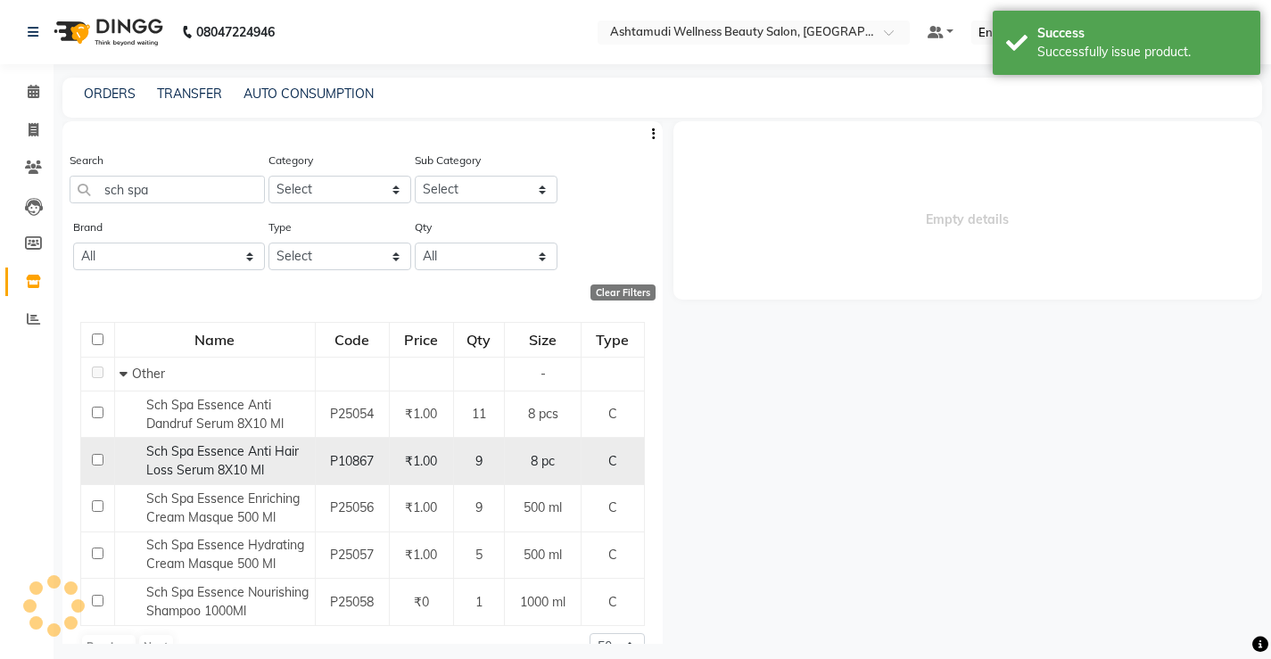
select select
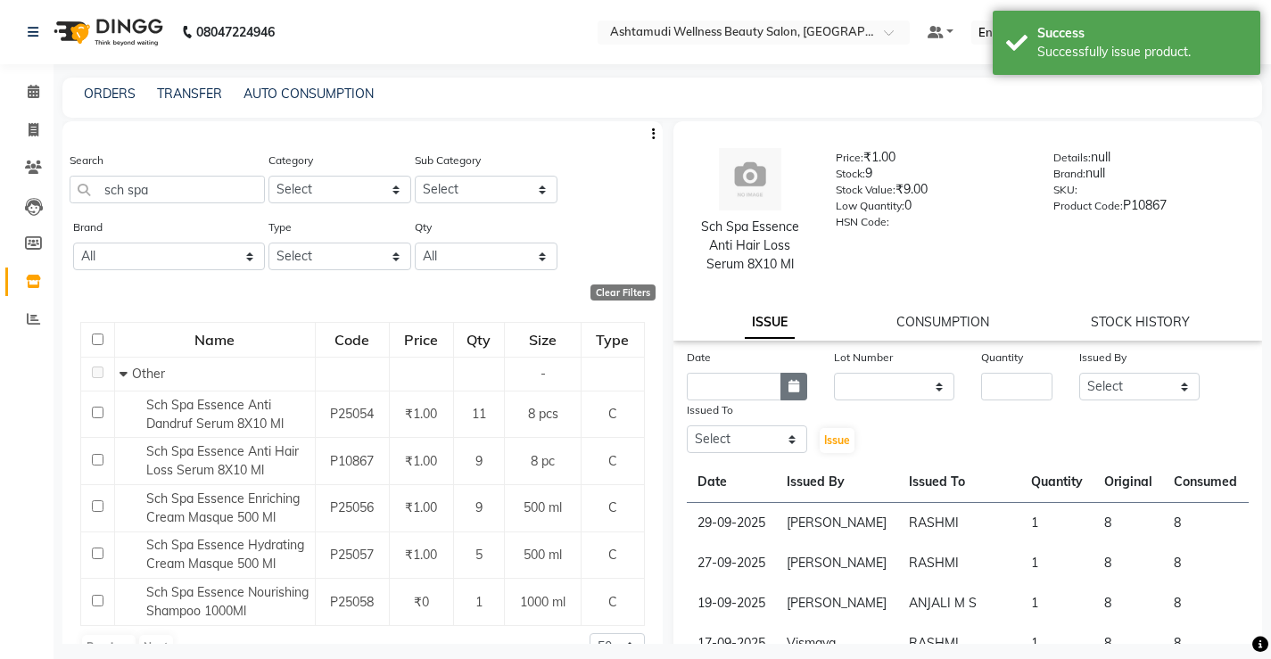
click at [790, 392] on icon "button" at bounding box center [793, 386] width 11 height 12
select select "10"
select select "2025"
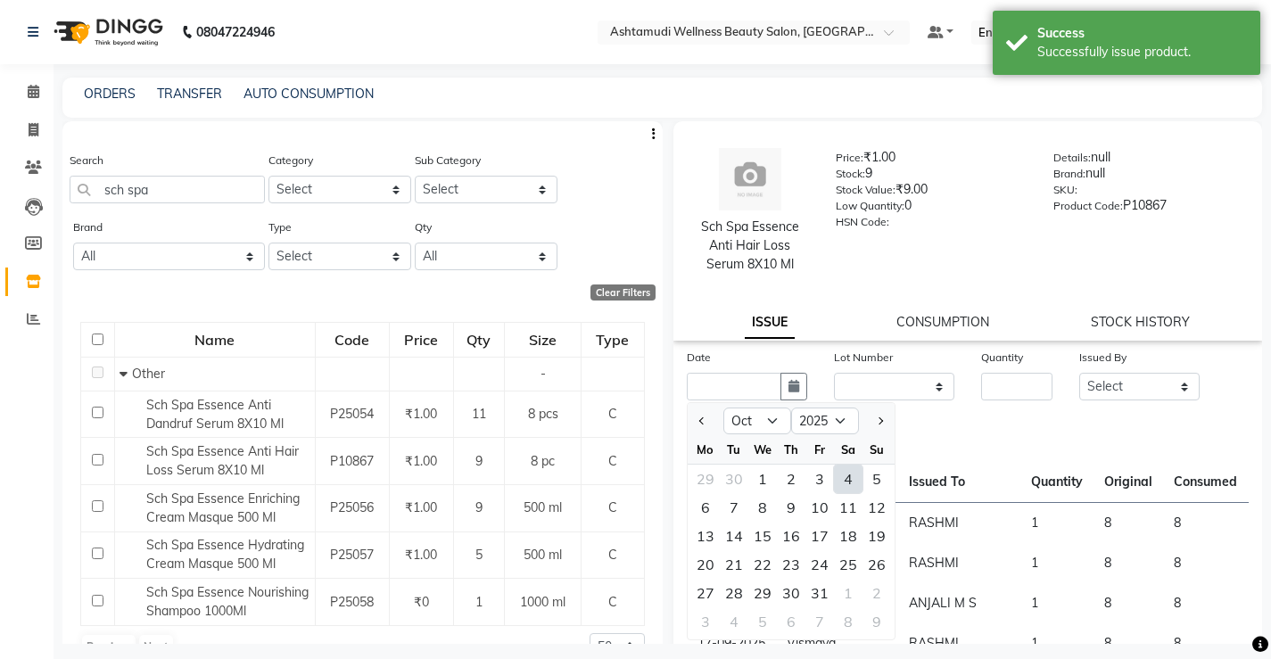
click at [848, 476] on div "4" at bounding box center [848, 479] width 29 height 29
type input "04-10-2025"
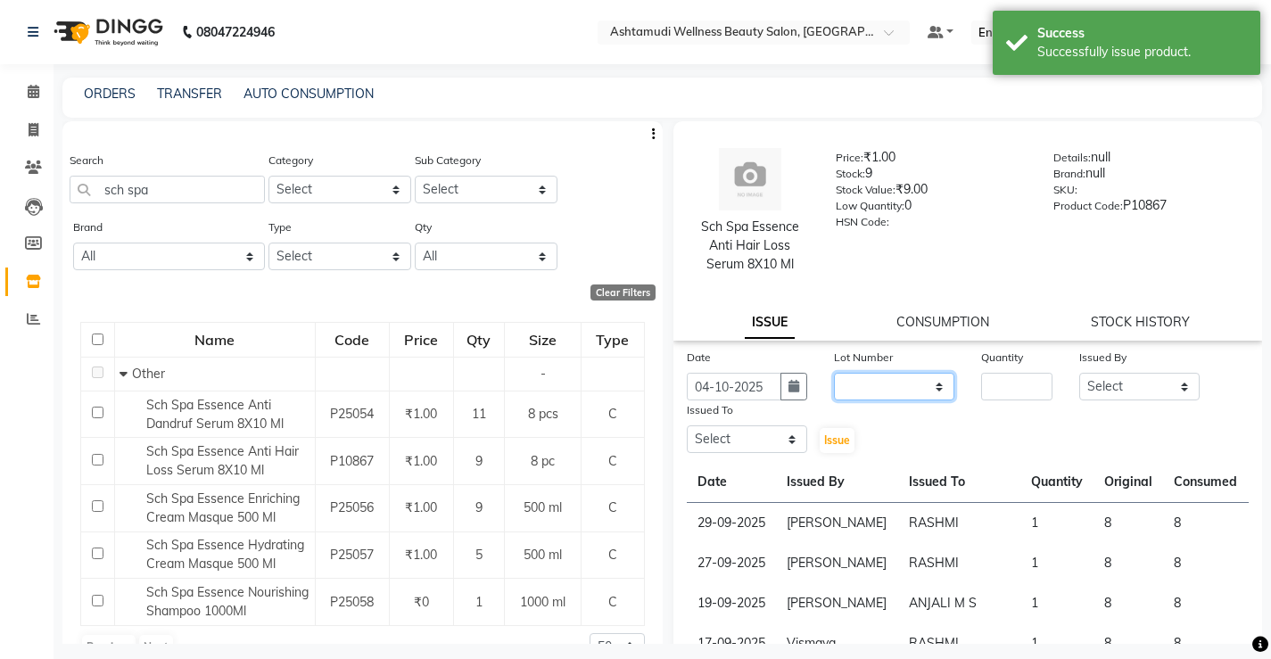
click at [878, 383] on select "None" at bounding box center [894, 387] width 120 height 28
select select "0: null"
click at [834, 373] on select "None" at bounding box center [894, 387] width 120 height 28
click at [1010, 390] on input "number" at bounding box center [1016, 387] width 71 height 28
type input "1"
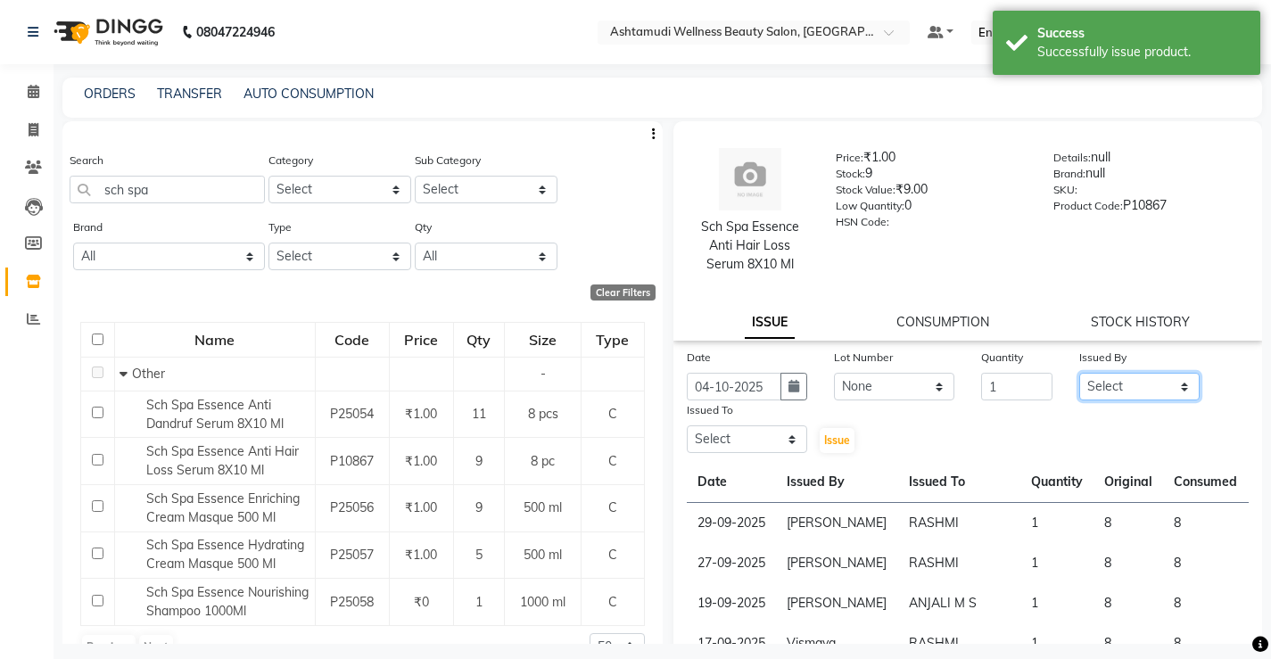
click at [1159, 375] on select "Select ANJALI M S ASWATHY KOTTIYAM ASHTAMUDI KUMARI Muneera RASHMI SHEEJA ANIL …" at bounding box center [1139, 387] width 120 height 28
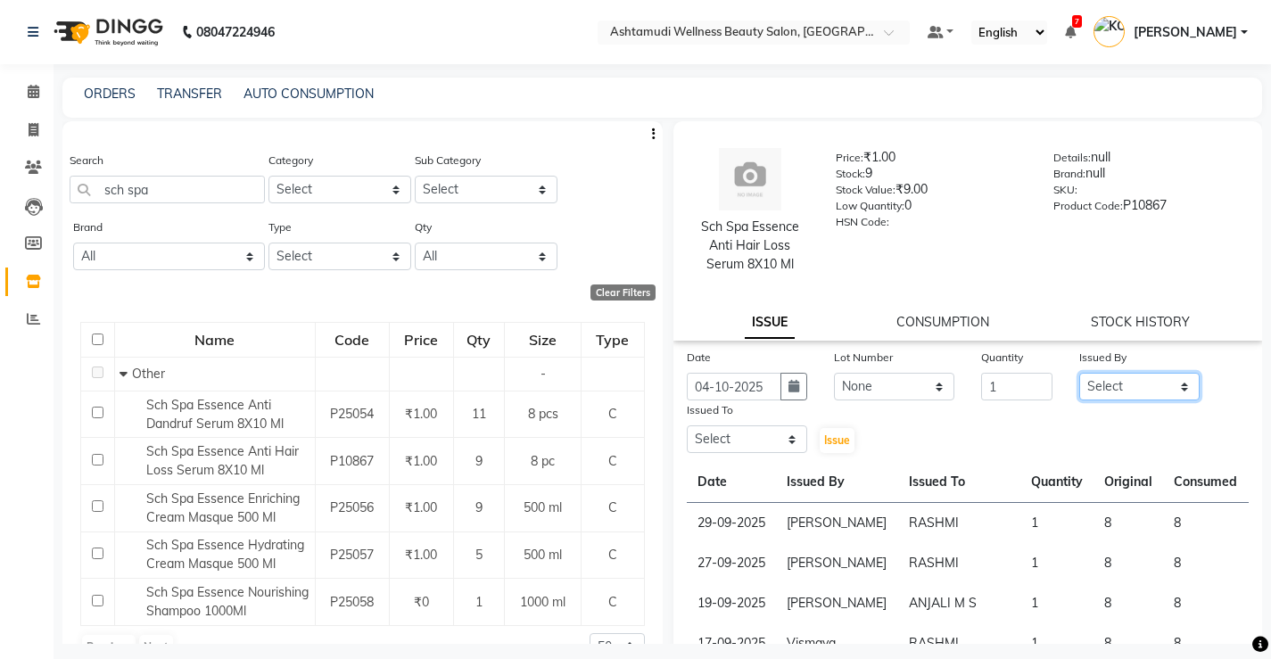
select select "27473"
click at [1079, 373] on select "Select ANJALI M S ASWATHY KOTTIYAM ASHTAMUDI KUMARI Muneera RASHMI SHEEJA ANIL …" at bounding box center [1139, 387] width 120 height 28
click at [757, 441] on select "Select ANJALI M S ASWATHY KOTTIYAM ASHTAMUDI KUMARI Muneera RASHMI SHEEJA ANIL …" at bounding box center [747, 439] width 120 height 28
select select "50208"
click at [687, 425] on select "Select ANJALI M S ASWATHY KOTTIYAM ASHTAMUDI KUMARI Muneera RASHMI SHEEJA ANIL …" at bounding box center [747, 439] width 120 height 28
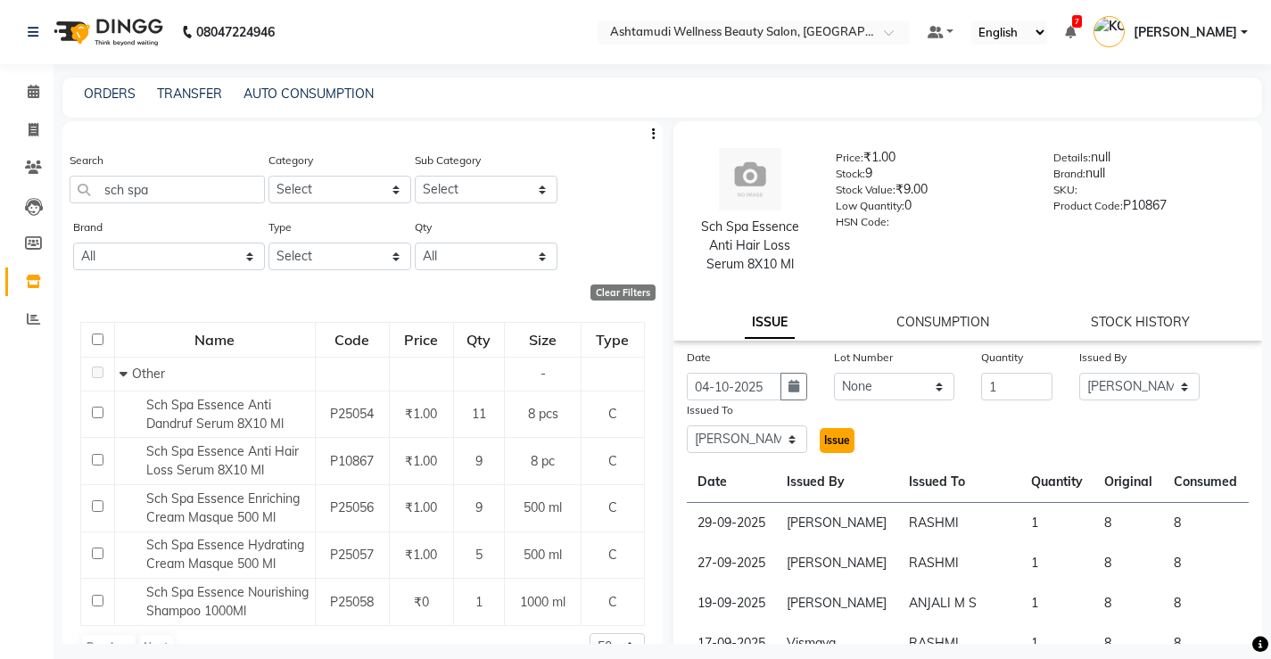
click at [833, 441] on span "Issue" at bounding box center [837, 439] width 26 height 13
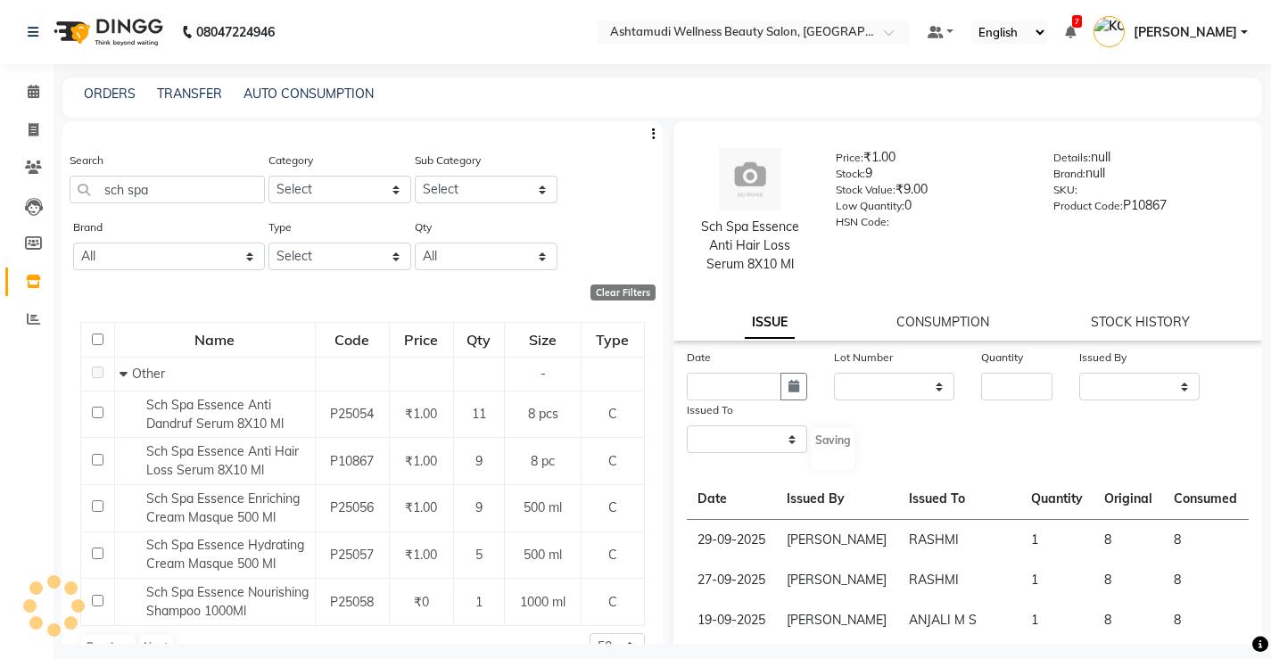
select select
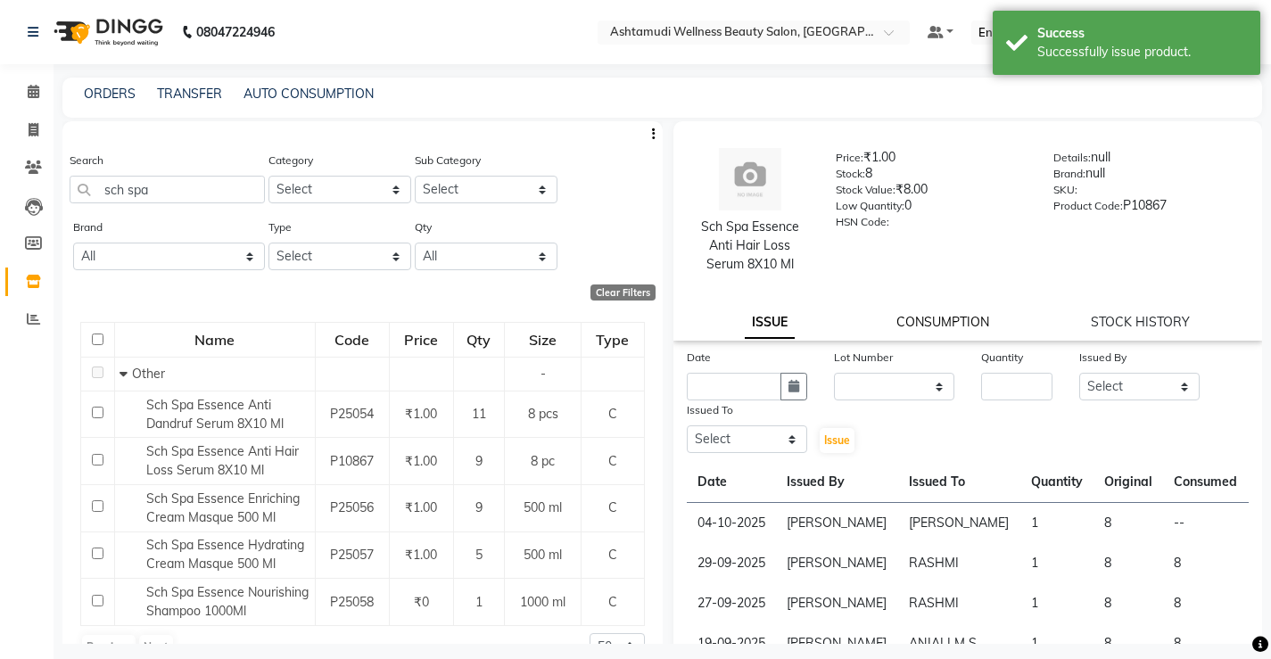
click at [931, 322] on link "CONSUMPTION" at bounding box center [942, 322] width 93 height 16
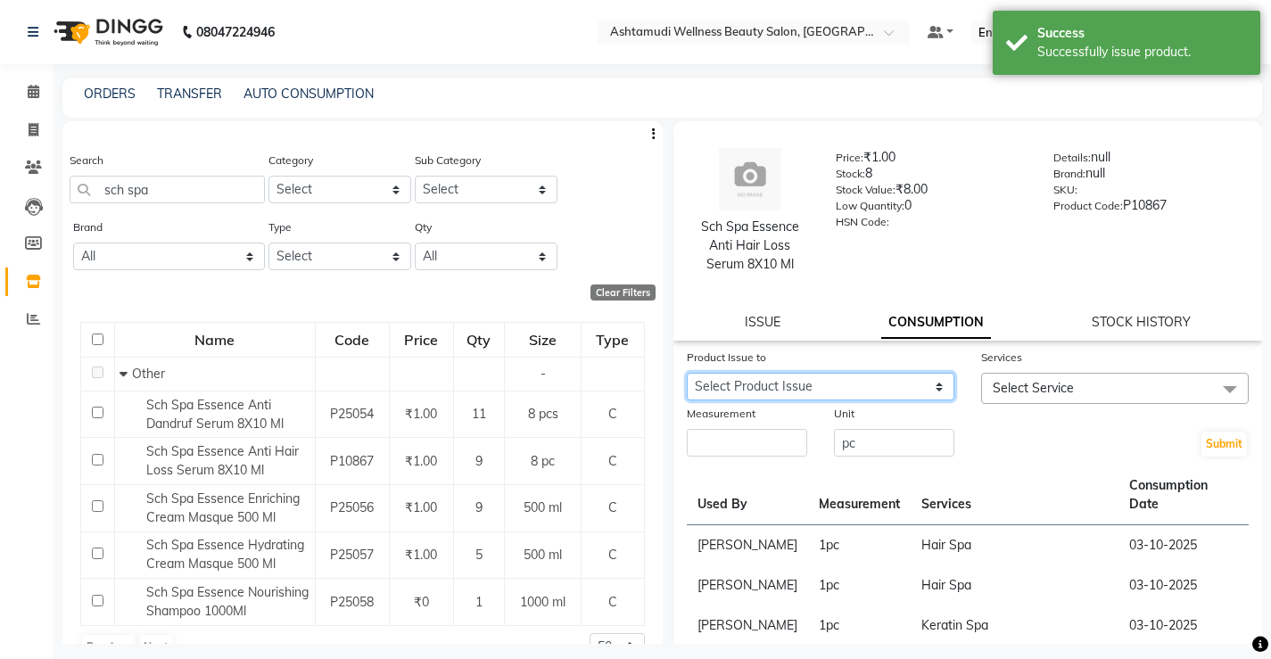
click at [831, 382] on select "Select Product Issue 2025-10-04, Issued to: Sreepriya, Balance: 8" at bounding box center [821, 387] width 268 height 28
select select "1286260"
click at [687, 373] on select "Select Product Issue 2025-10-04, Issued to: Sreepriya, Balance: 8" at bounding box center [821, 387] width 268 height 28
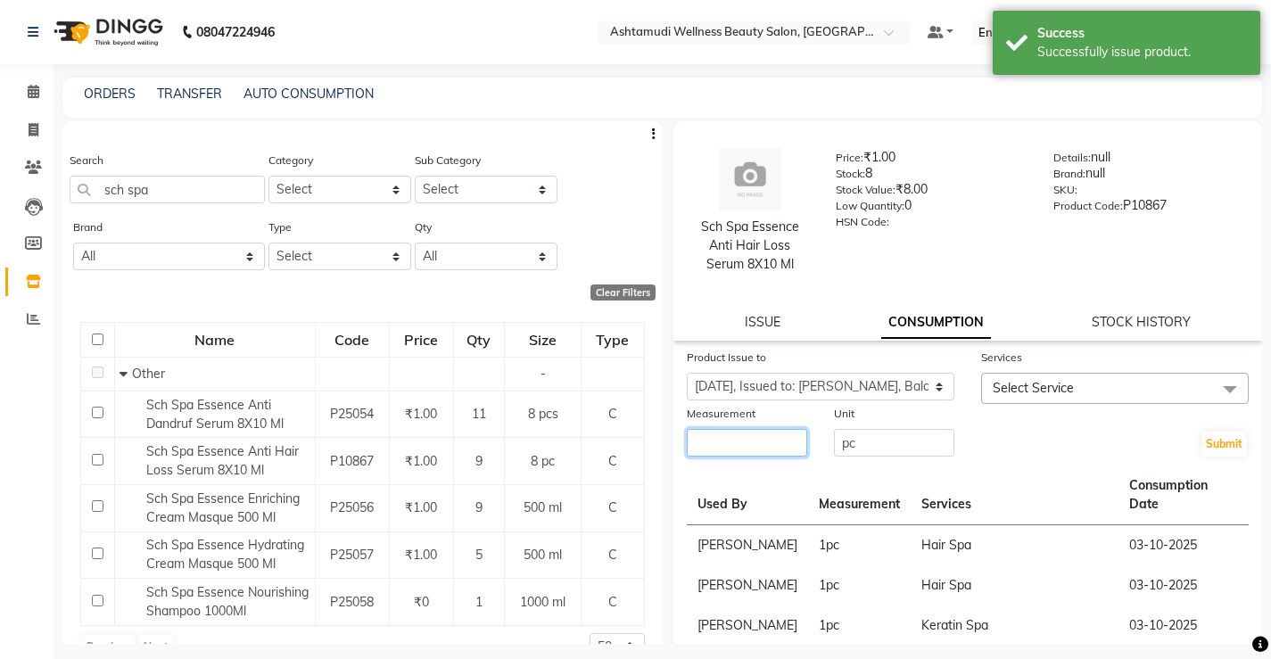
click at [761, 446] on input "number" at bounding box center [747, 443] width 120 height 28
type input "1"
click at [1095, 386] on span "Select Service" at bounding box center [1115, 388] width 268 height 31
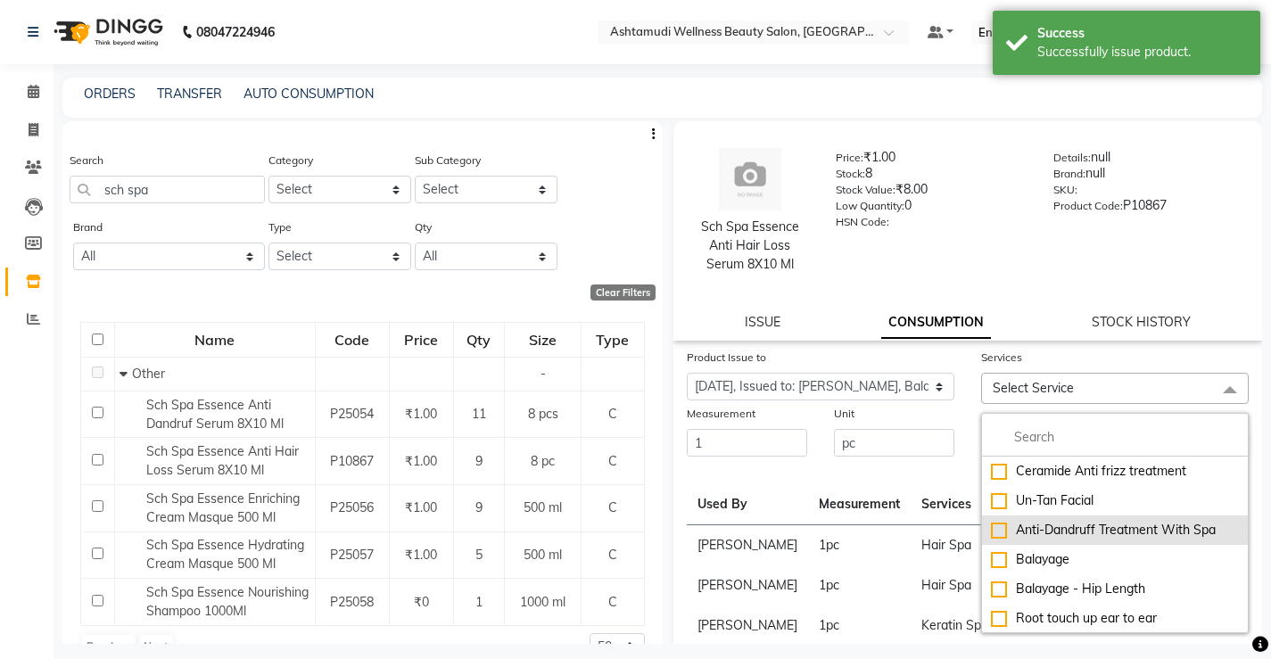
click at [1077, 527] on div "Anti-Dandruff Treatment With Spa" at bounding box center [1115, 530] width 248 height 19
checkbox input "true"
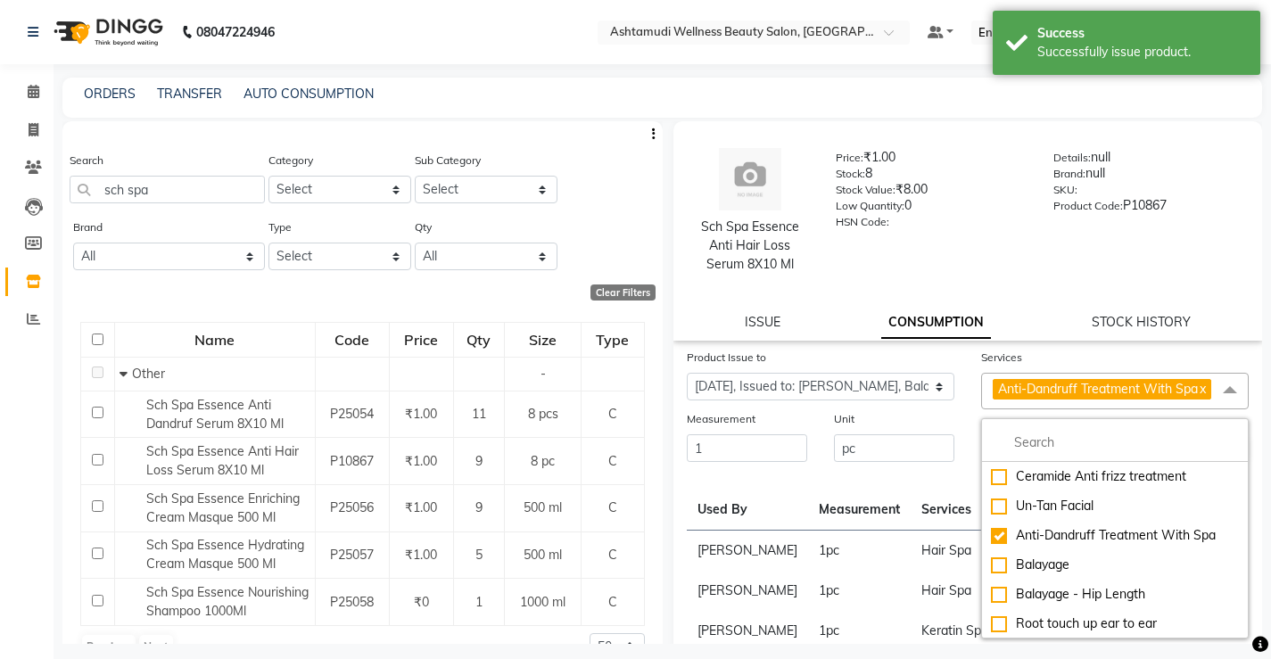
click at [922, 552] on td "Hair Spa" at bounding box center [1015, 551] width 209 height 41
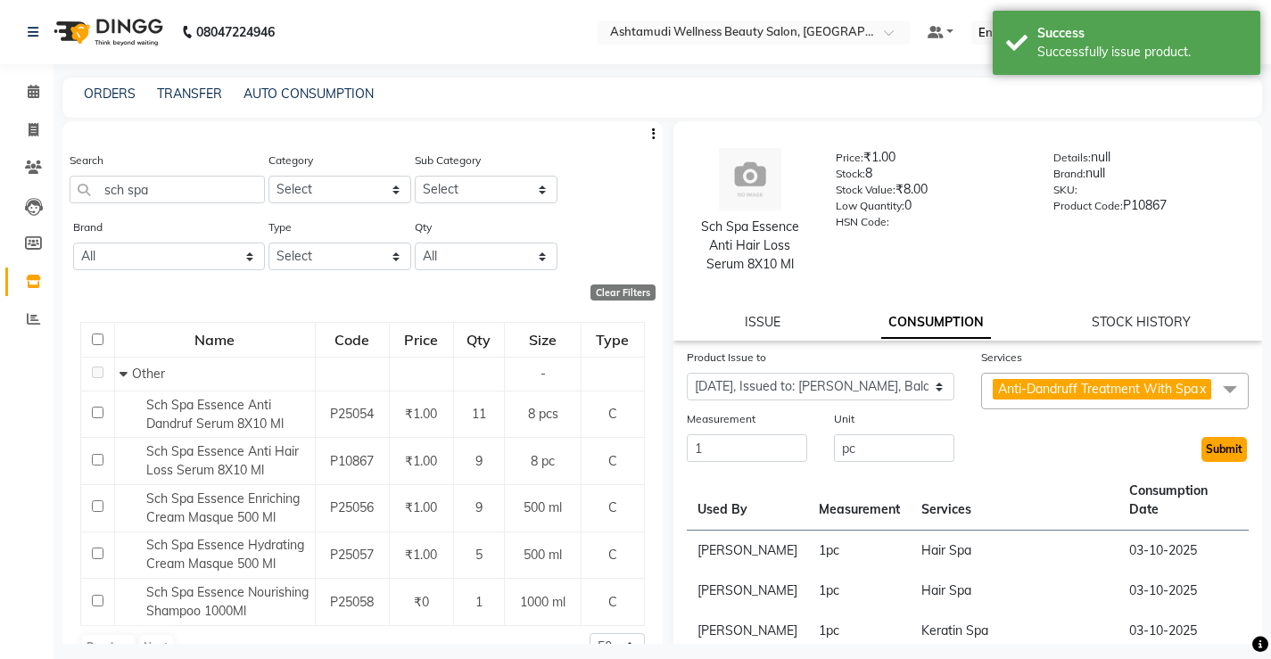
click at [1218, 461] on button "Submit" at bounding box center [1223, 449] width 45 height 25
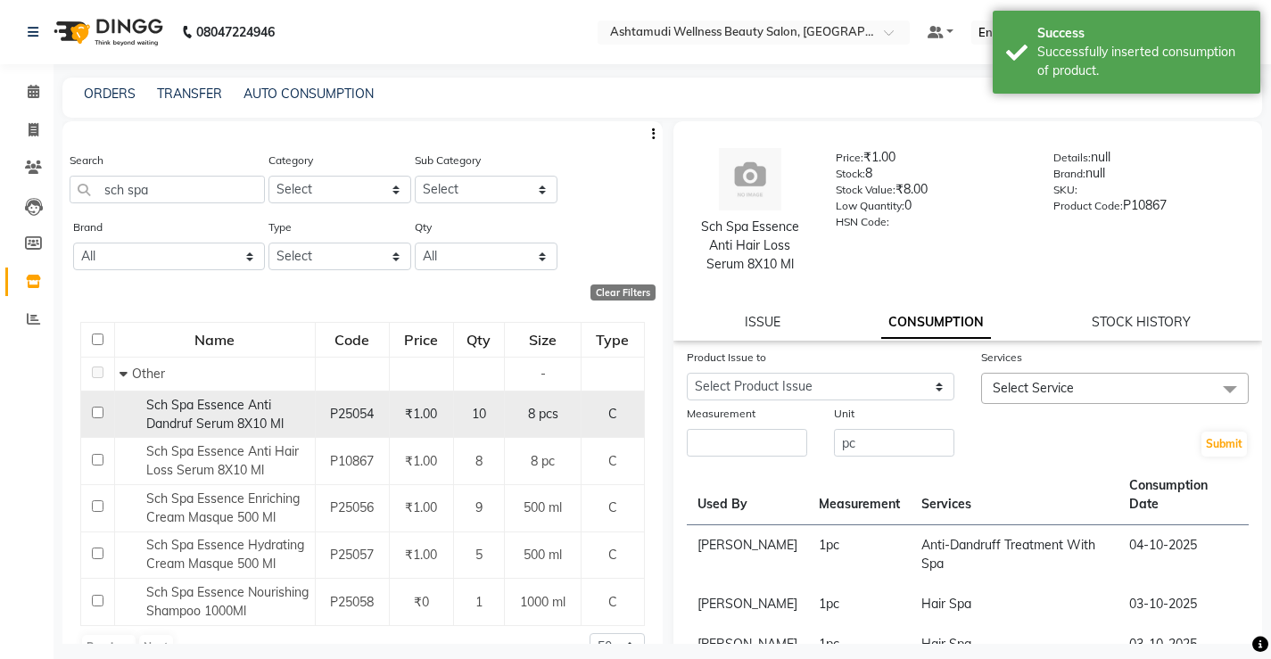
click at [243, 422] on span "Sch Spa Essence Anti Dandruf Serum 8X10 Ml" at bounding box center [214, 414] width 137 height 35
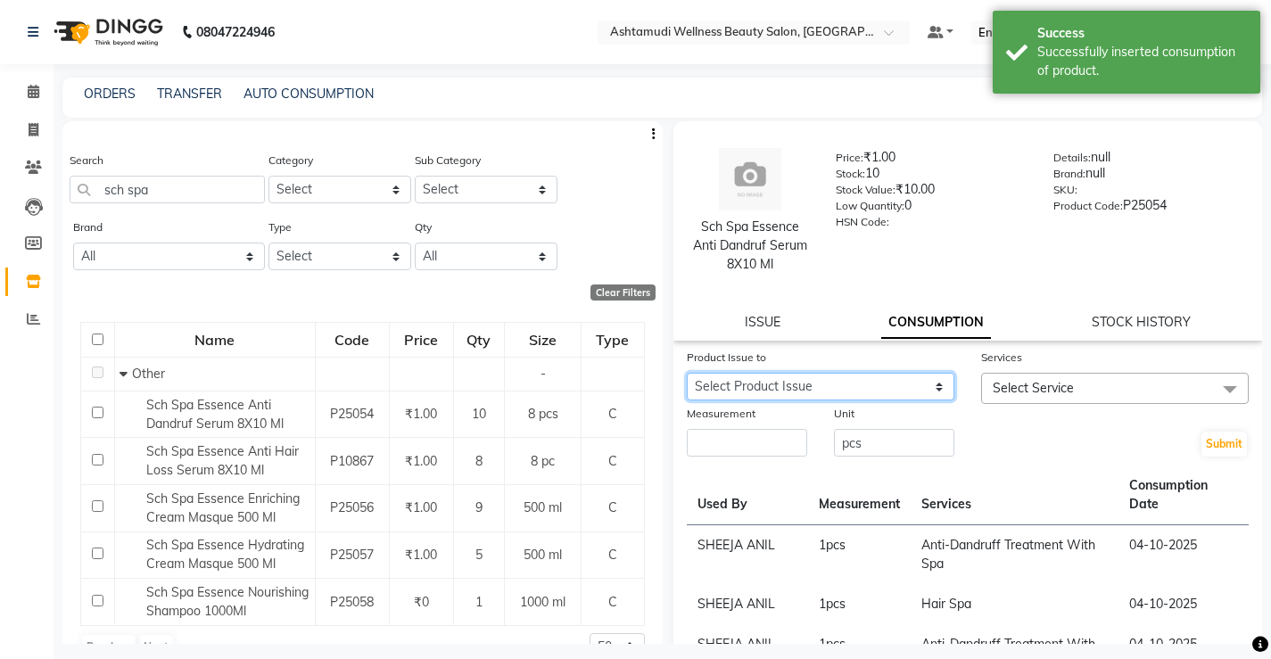
click at [807, 384] on select "Select Product Issue 2025-10-04, Issued to: Sreepriya, Balance: 8 2025-09-27, I…" at bounding box center [821, 387] width 268 height 28
select select "1267210"
click at [687, 373] on select "Select Product Issue 2025-10-04, Issued to: Sreepriya, Balance: 8 2025-09-27, I…" at bounding box center [821, 387] width 268 height 28
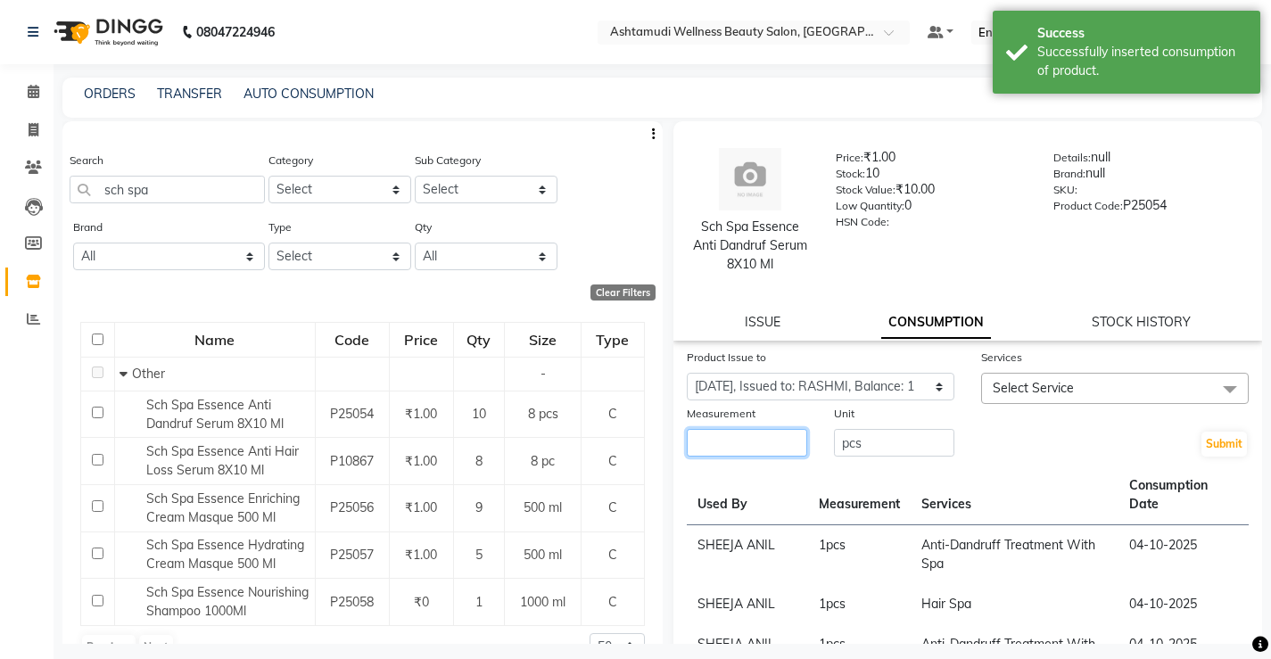
click at [750, 442] on input "number" at bounding box center [747, 443] width 120 height 28
type input "1"
click at [1086, 394] on span "Select Service" at bounding box center [1115, 388] width 268 height 31
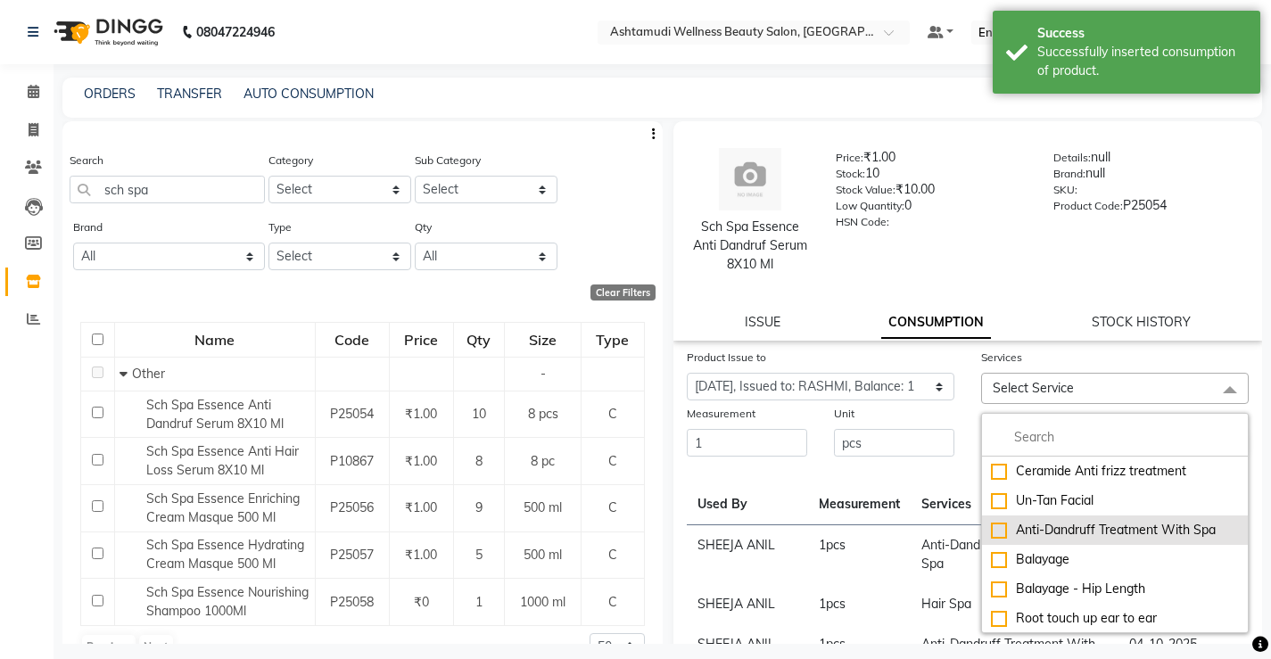
click at [1089, 538] on div "Anti-Dandruff Treatment With Spa" at bounding box center [1115, 530] width 248 height 19
checkbox input "true"
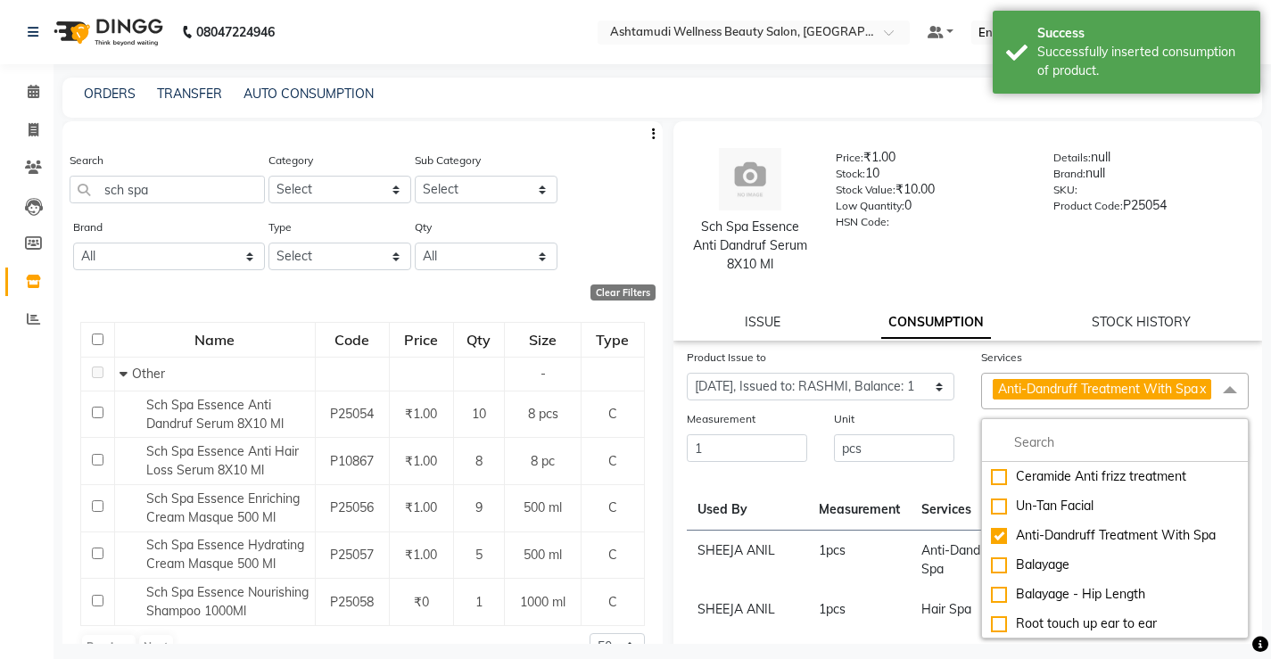
click at [854, 555] on td "1 pcs" at bounding box center [859, 561] width 103 height 60
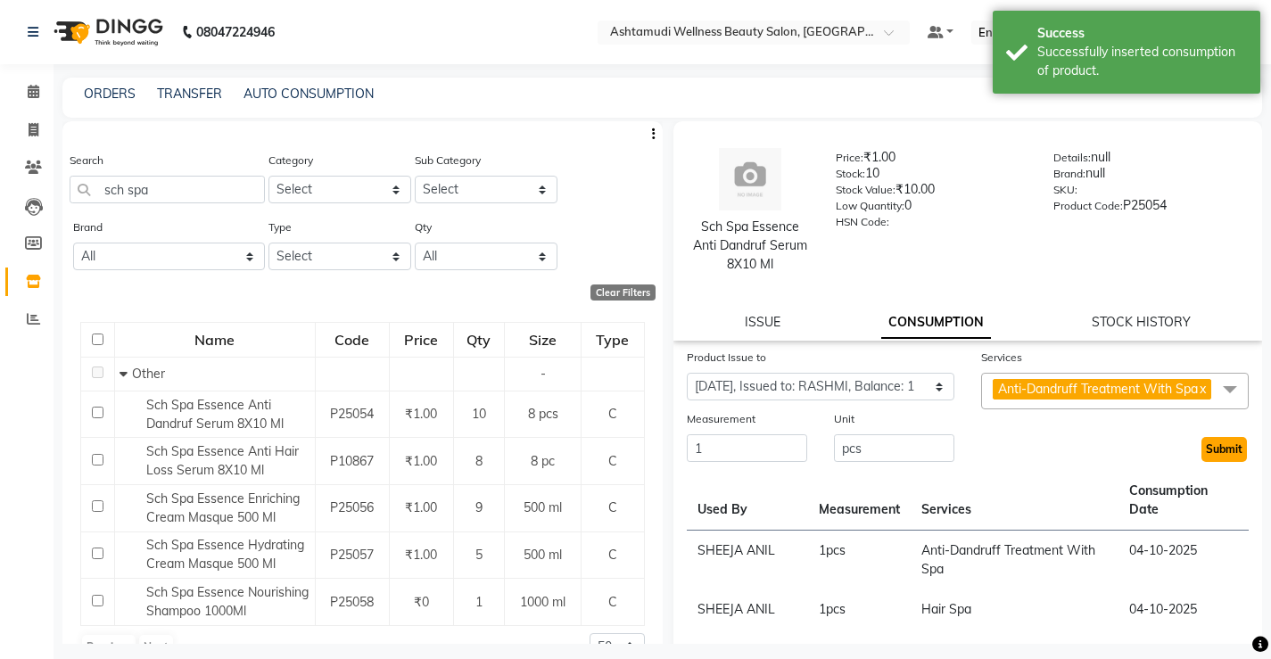
click at [1216, 462] on button "Submit" at bounding box center [1223, 449] width 45 height 25
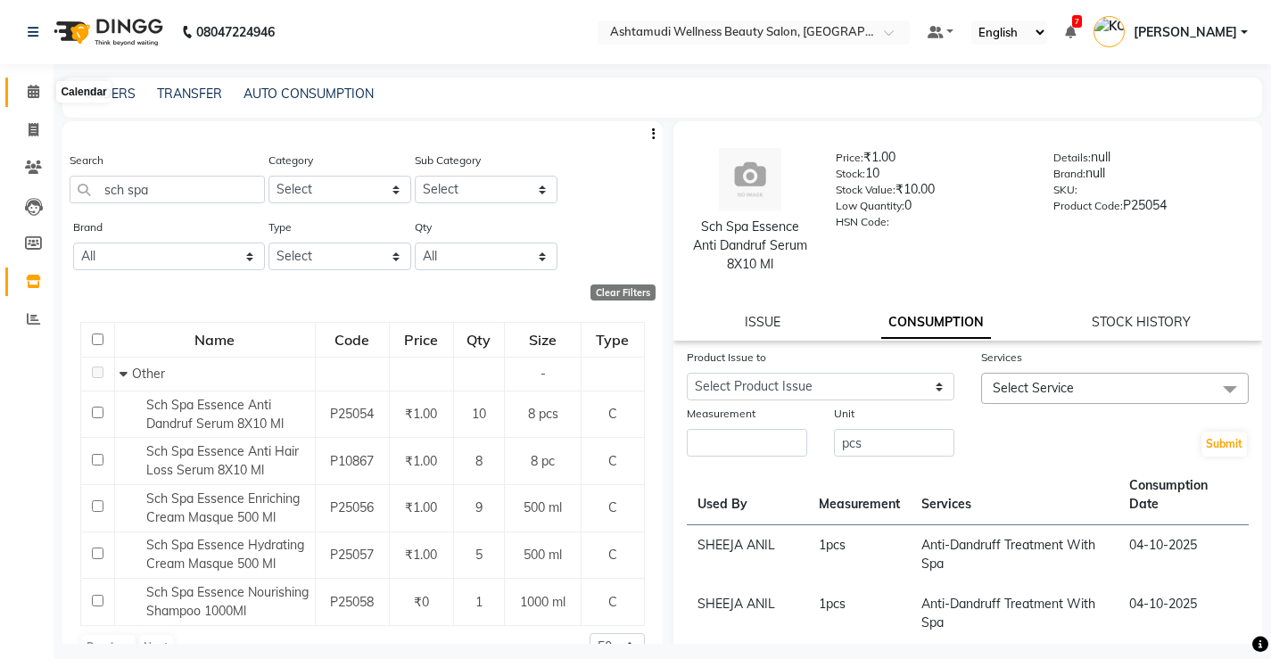
click at [35, 94] on icon at bounding box center [34, 91] width 12 height 13
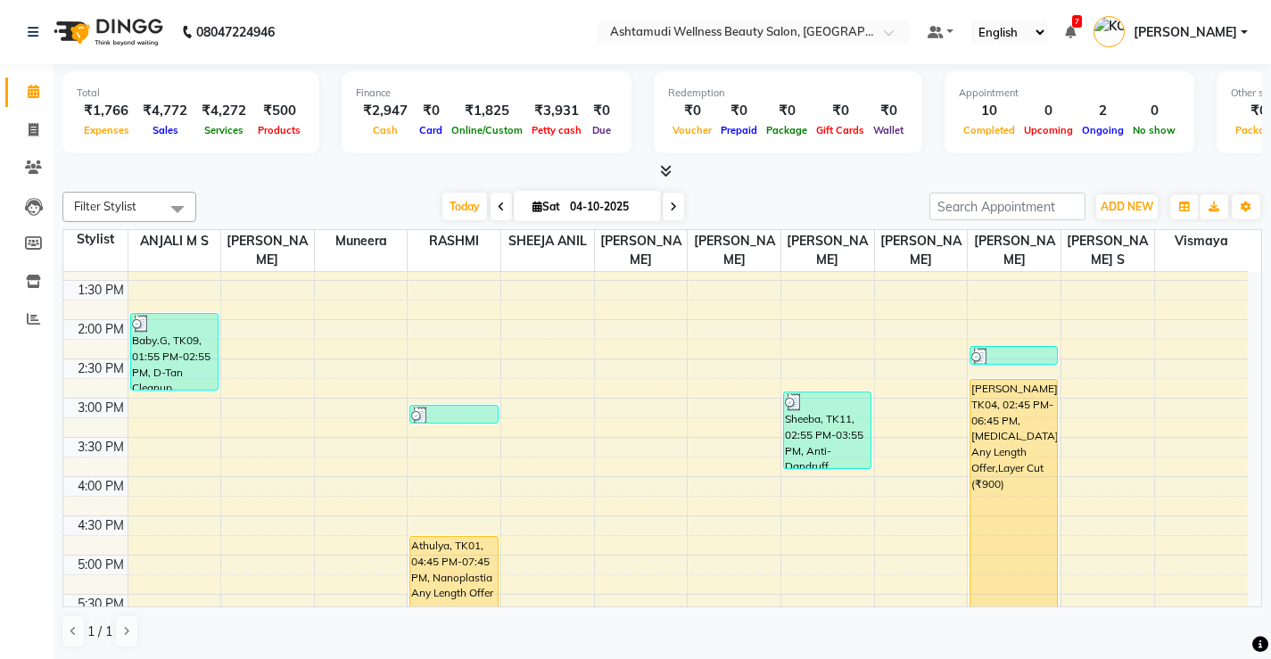
scroll to position [417, 0]
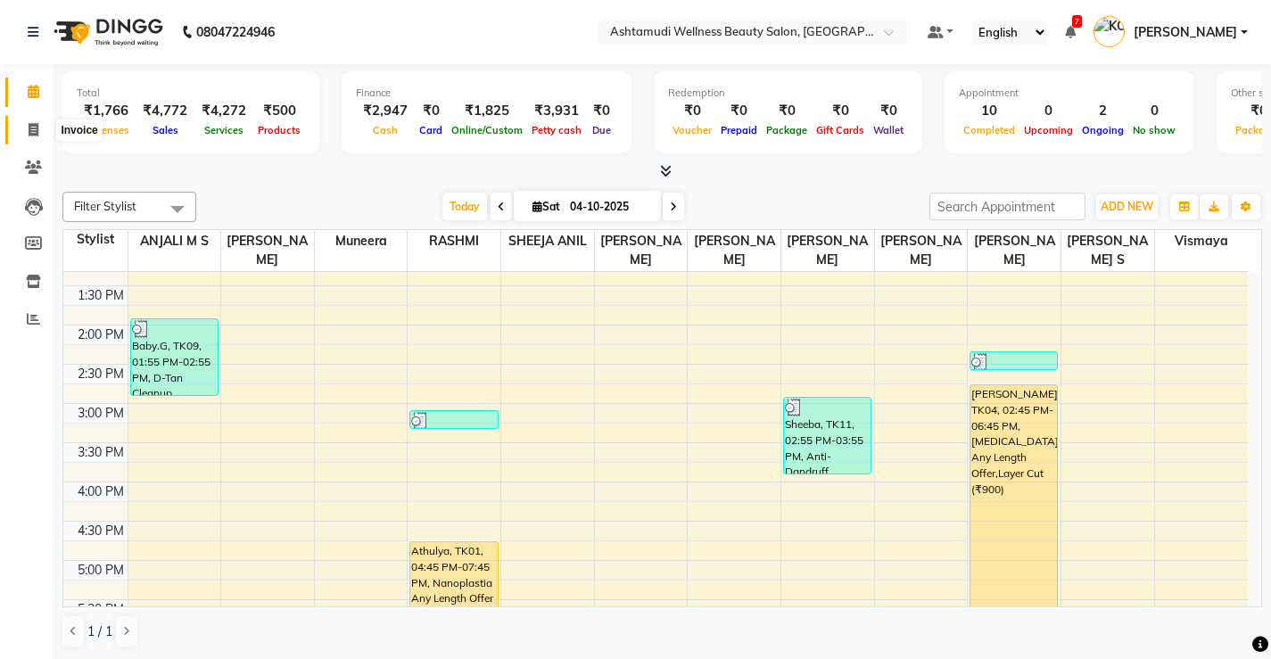
click at [41, 134] on span at bounding box center [33, 130] width 31 height 21
select select "service"
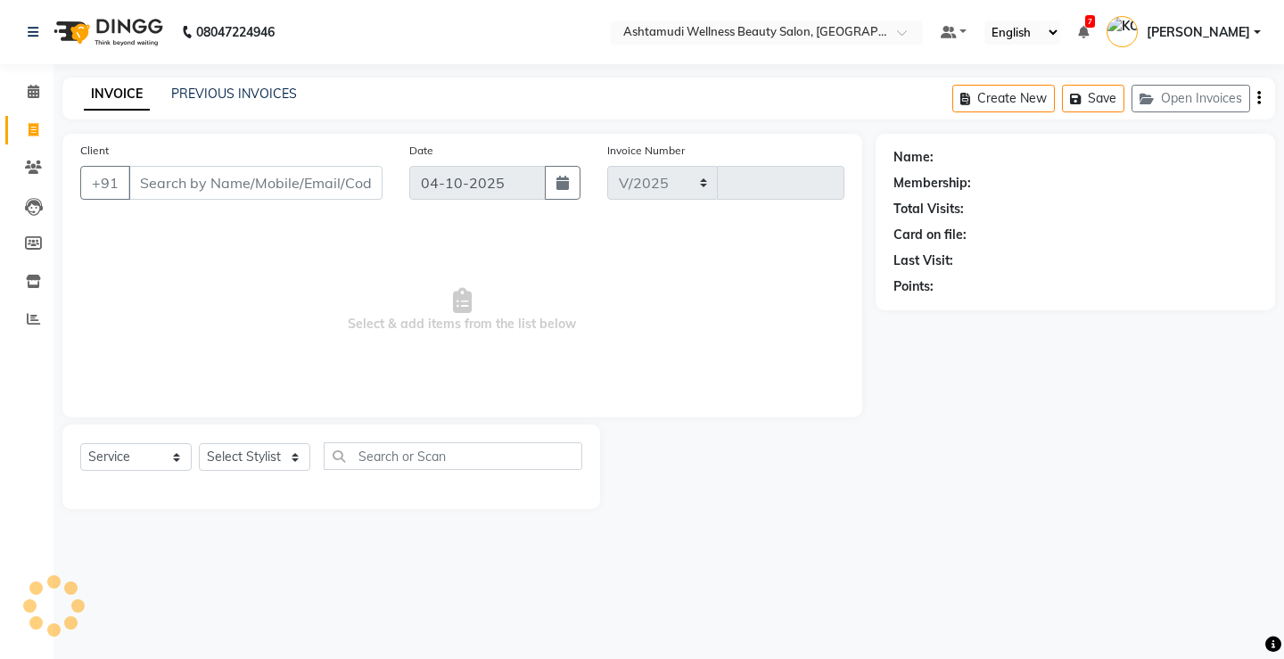
select select "4674"
type input "3885"
click at [145, 449] on select "Select Service Product Membership Package Voucher Prepaid Gift Card" at bounding box center [135, 457] width 111 height 28
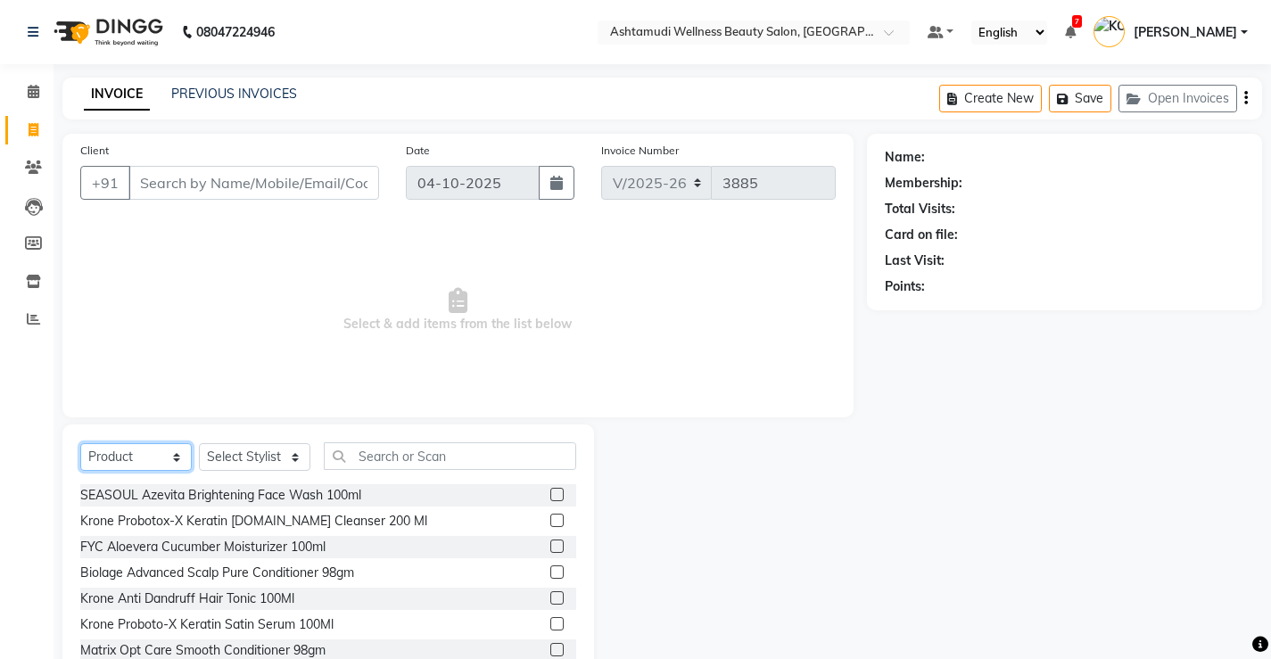
select select "service"
click at [80, 443] on select "Select Service Product Membership Package Voucher Prepaid Gift Card" at bounding box center [135, 457] width 111 height 28
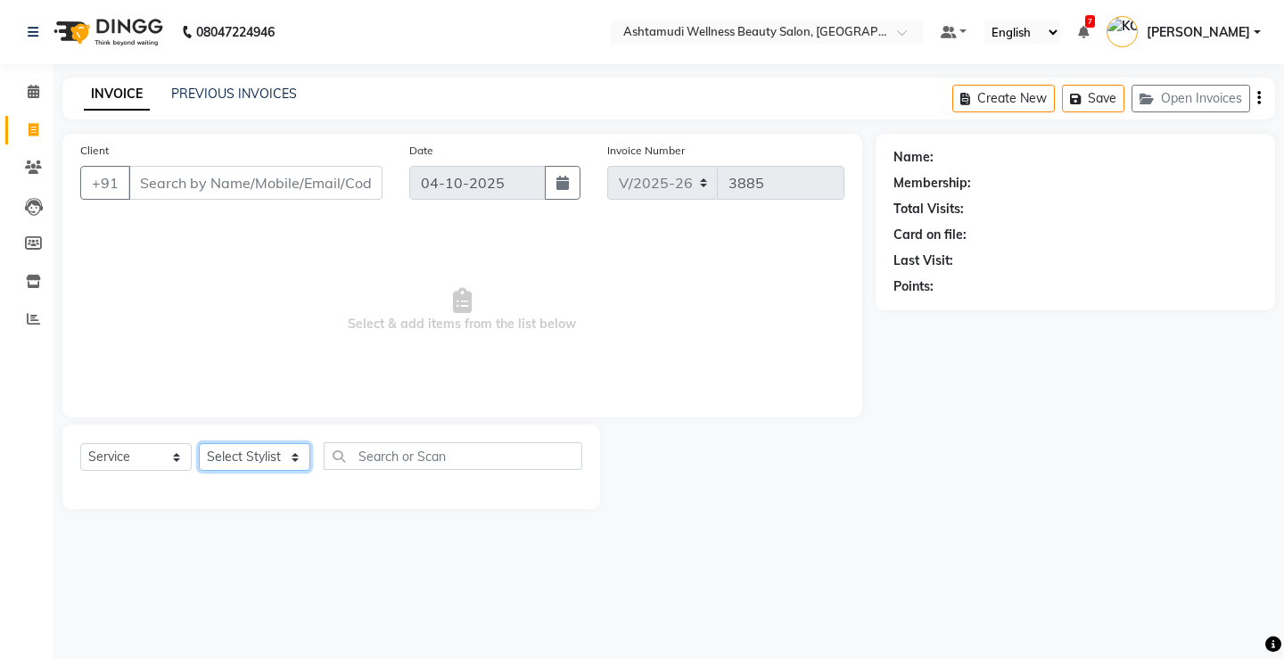
click at [268, 454] on select "Select Stylist ANJALI M S [PERSON_NAME] KOTTIYAM ASHTAMUDI [PERSON_NAME] [PERSO…" at bounding box center [254, 457] width 111 height 28
select select "27472"
click at [199, 443] on select "Select Stylist ANJALI M S [PERSON_NAME] KOTTIYAM ASHTAMUDI [PERSON_NAME] [PERSO…" at bounding box center [254, 457] width 111 height 28
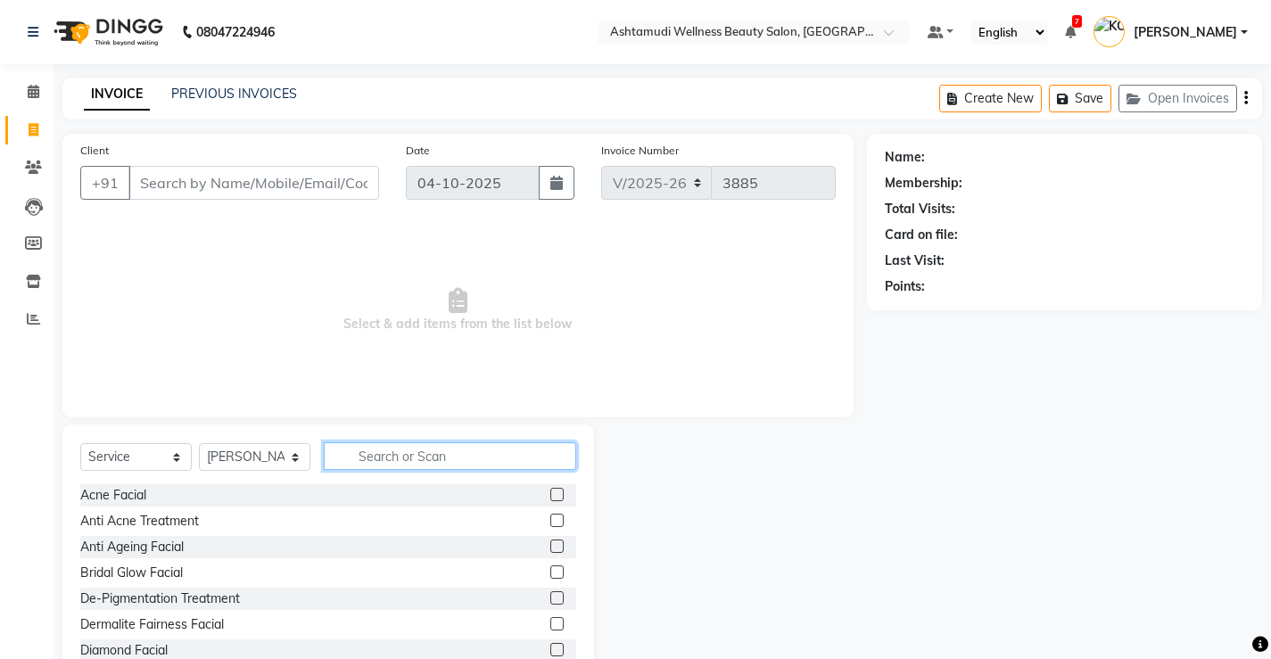
click at [380, 456] on input "text" at bounding box center [450, 456] width 252 height 28
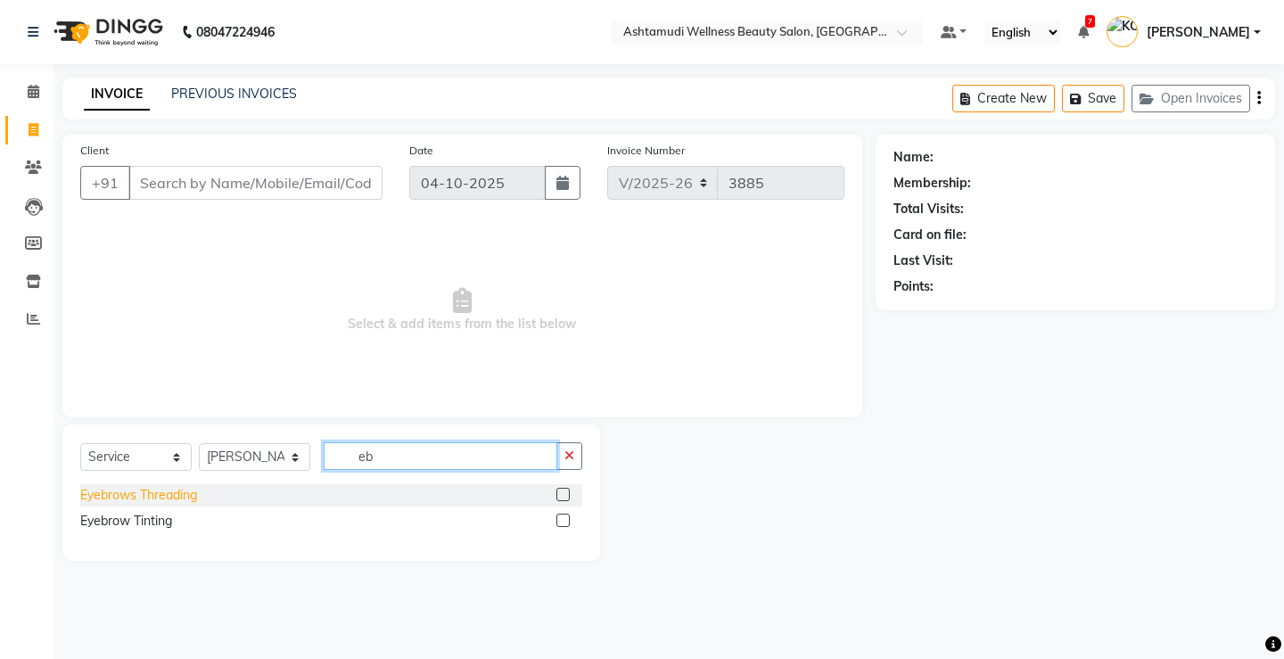
type input "eb"
click at [168, 495] on div "Eyebrows Threading" at bounding box center [138, 495] width 117 height 19
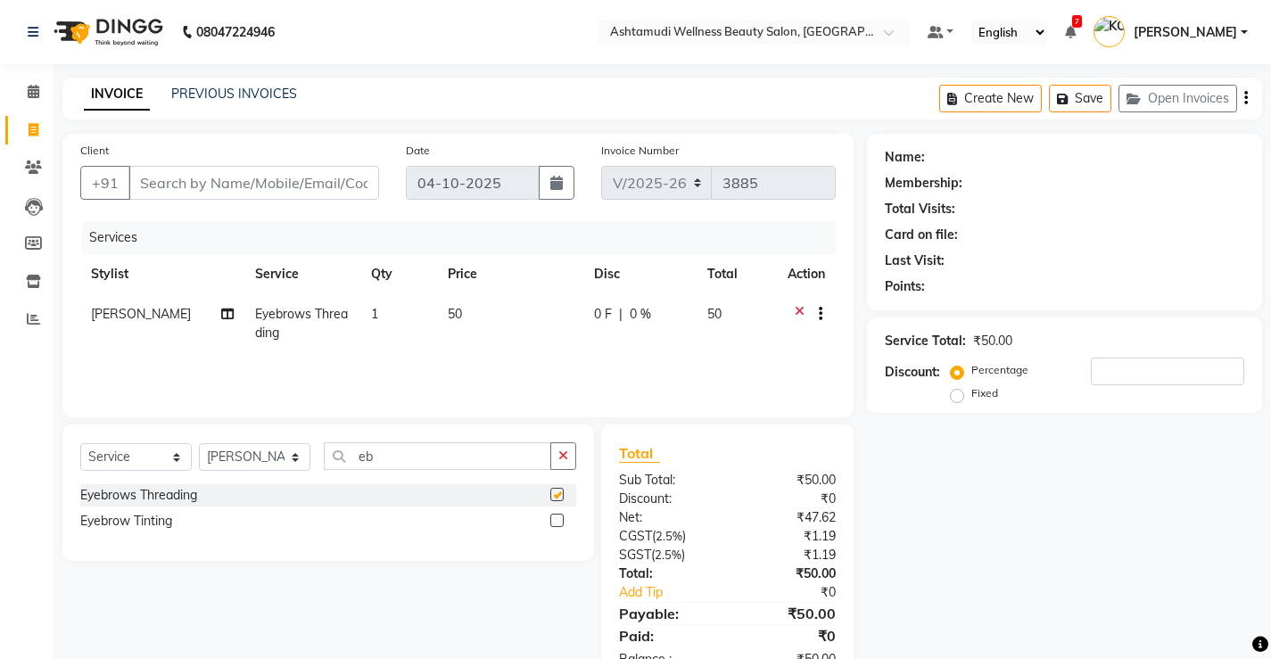
checkbox input "false"
click at [276, 188] on input "Client" at bounding box center [253, 183] width 251 height 34
click at [139, 193] on input "Client" at bounding box center [253, 183] width 251 height 34
click at [194, 191] on input "Client" at bounding box center [253, 183] width 251 height 34
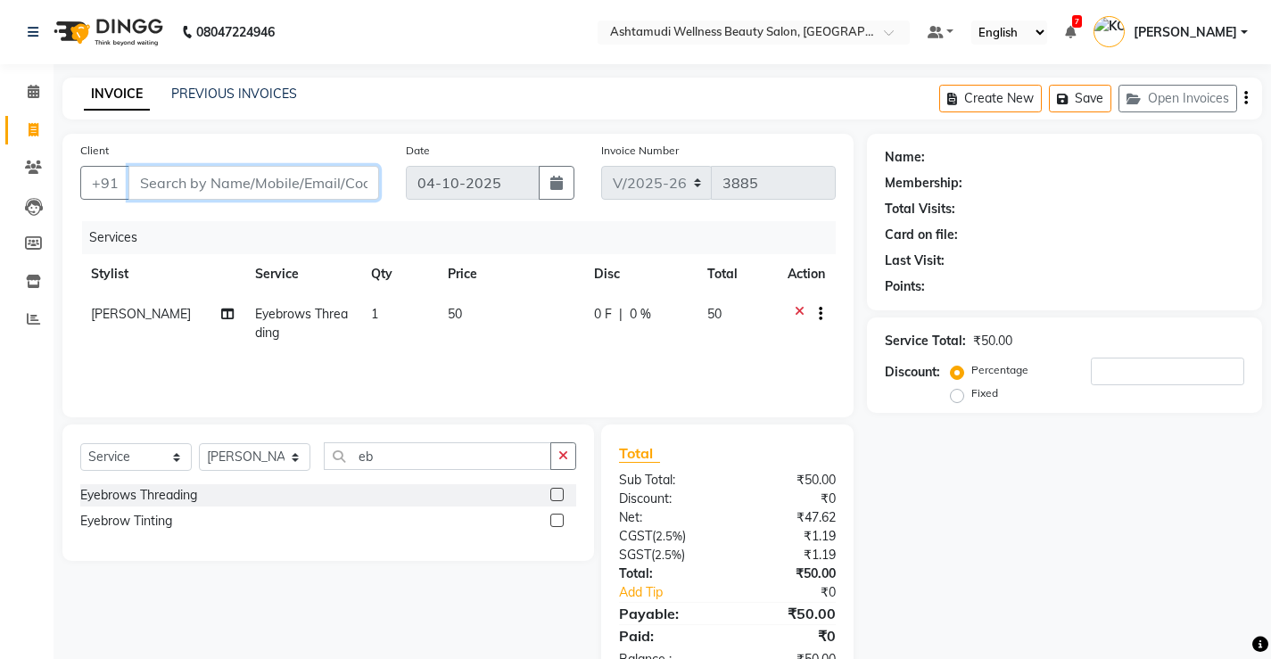
click at [194, 191] on input "Client" at bounding box center [253, 183] width 251 height 34
click at [161, 186] on input "Client" at bounding box center [253, 183] width 251 height 34
click at [196, 177] on input "Client" at bounding box center [253, 183] width 251 height 34
click at [196, 189] on input "Client" at bounding box center [253, 183] width 251 height 34
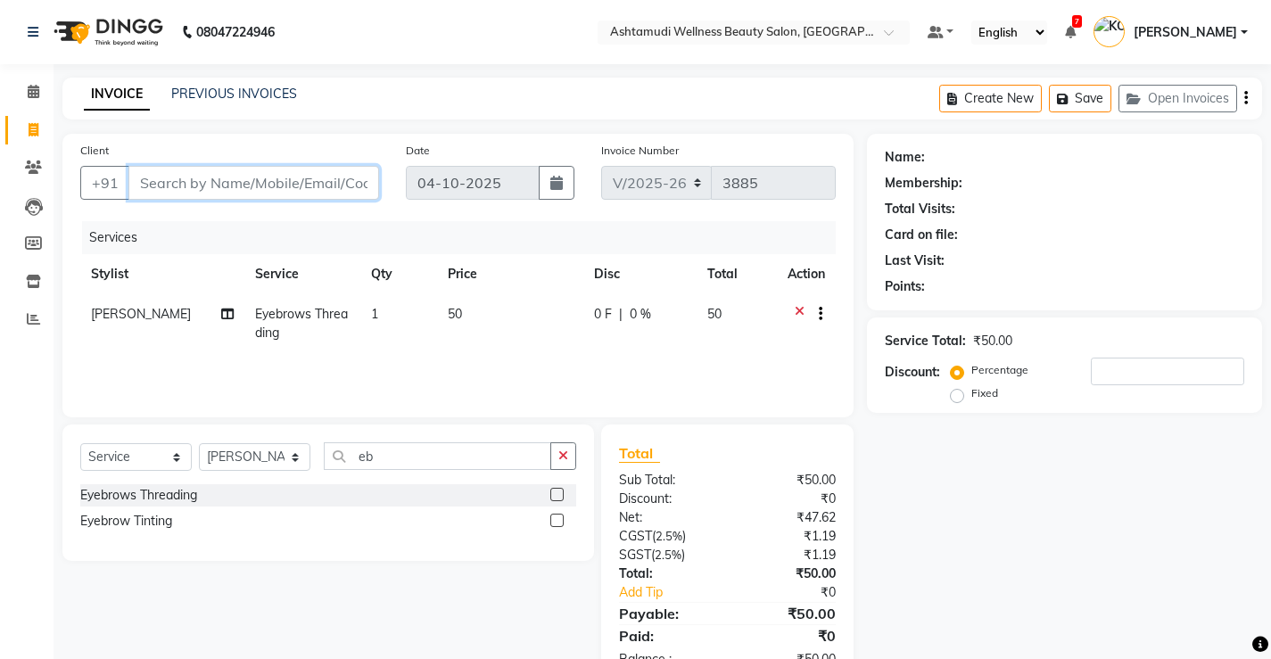
type input "9"
type input "0"
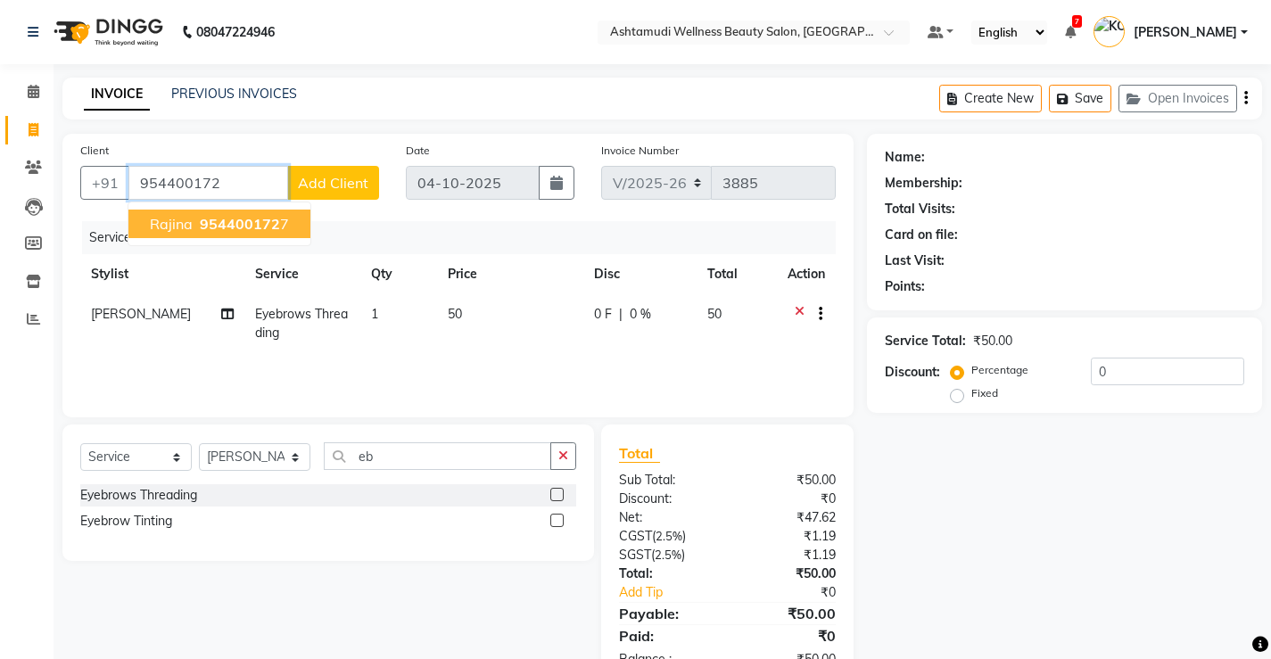
click at [219, 230] on span "954400172" at bounding box center [240, 224] width 80 height 18
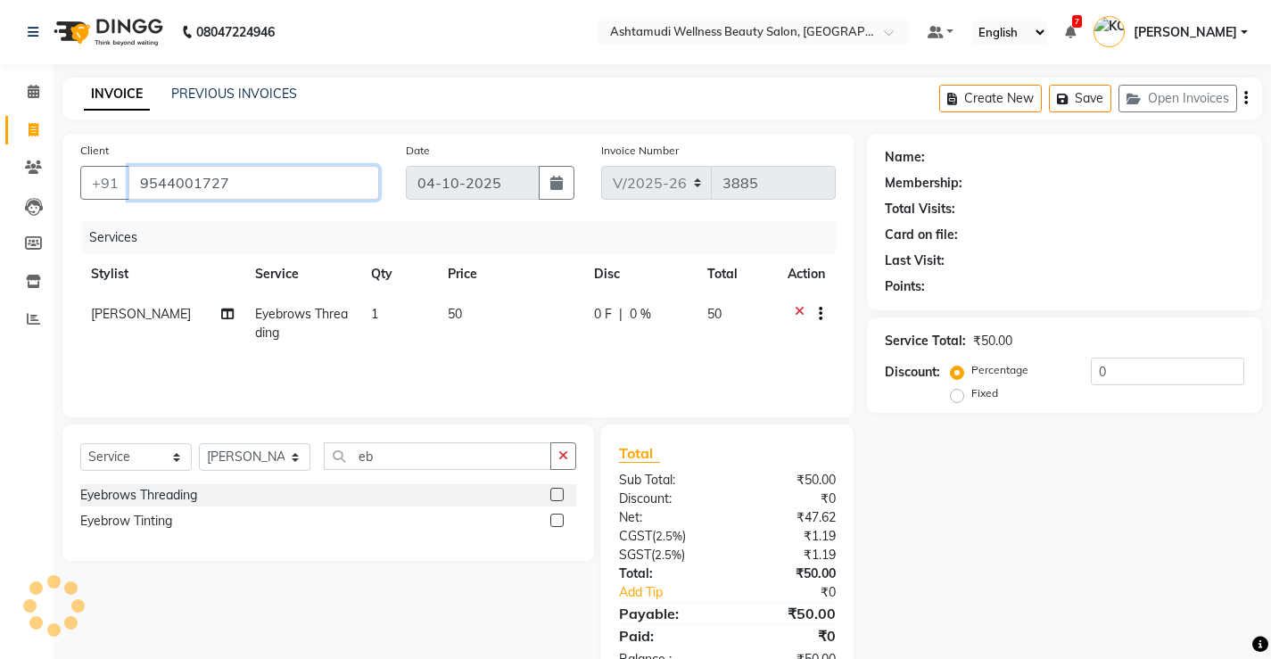
type input "9544001727"
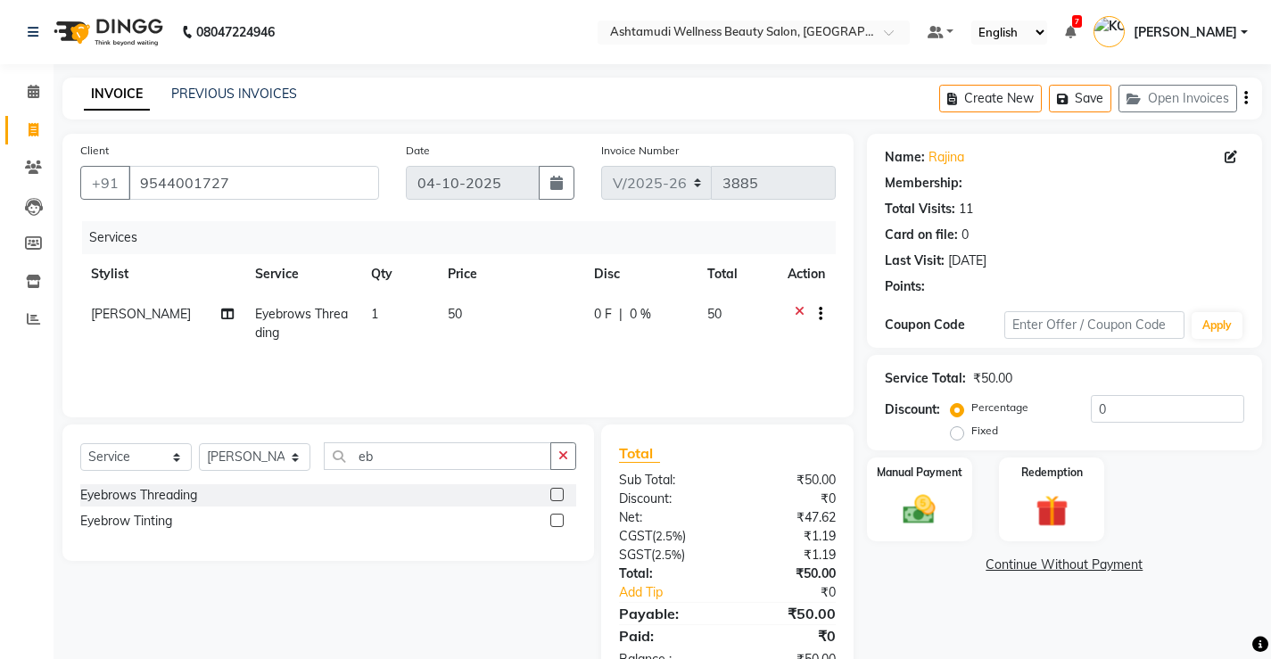
select select "2: Object"
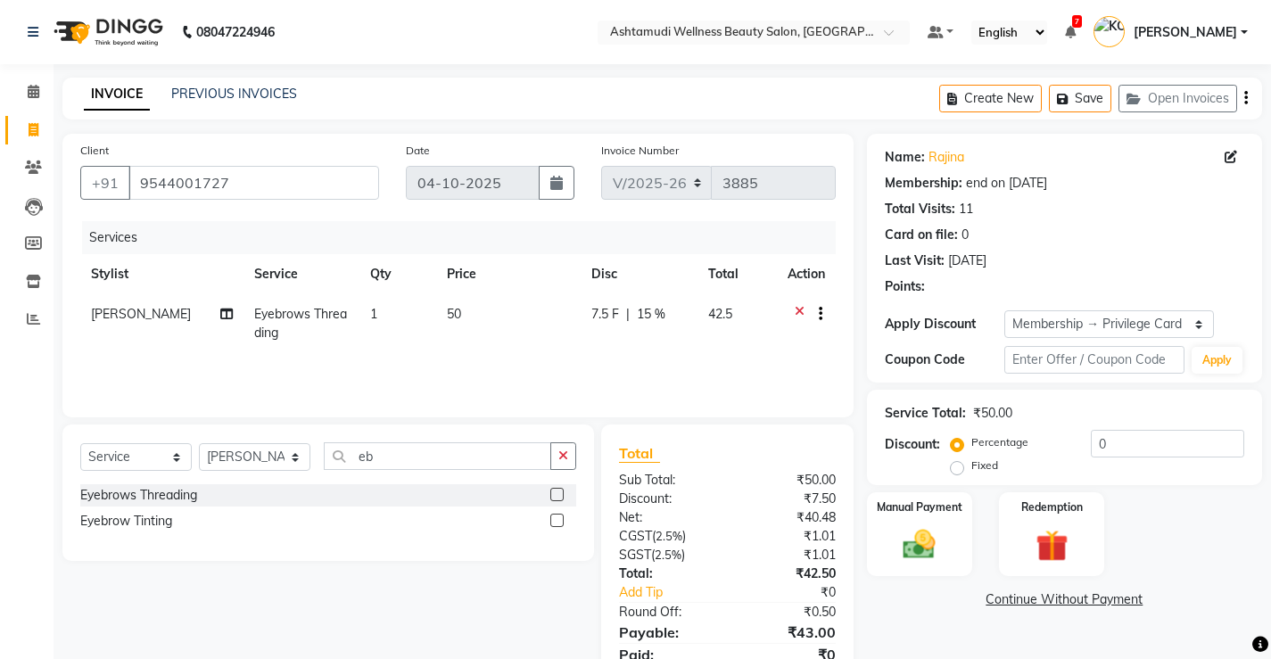
type input "15"
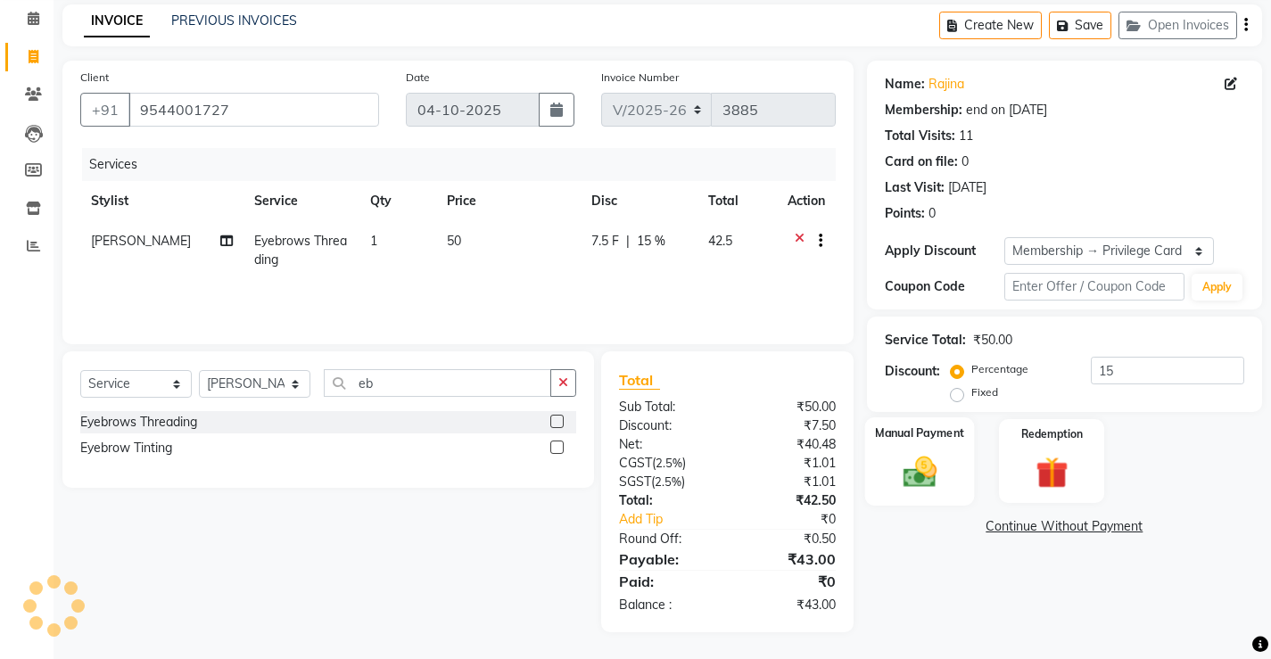
click at [917, 476] on img at bounding box center [919, 471] width 54 height 38
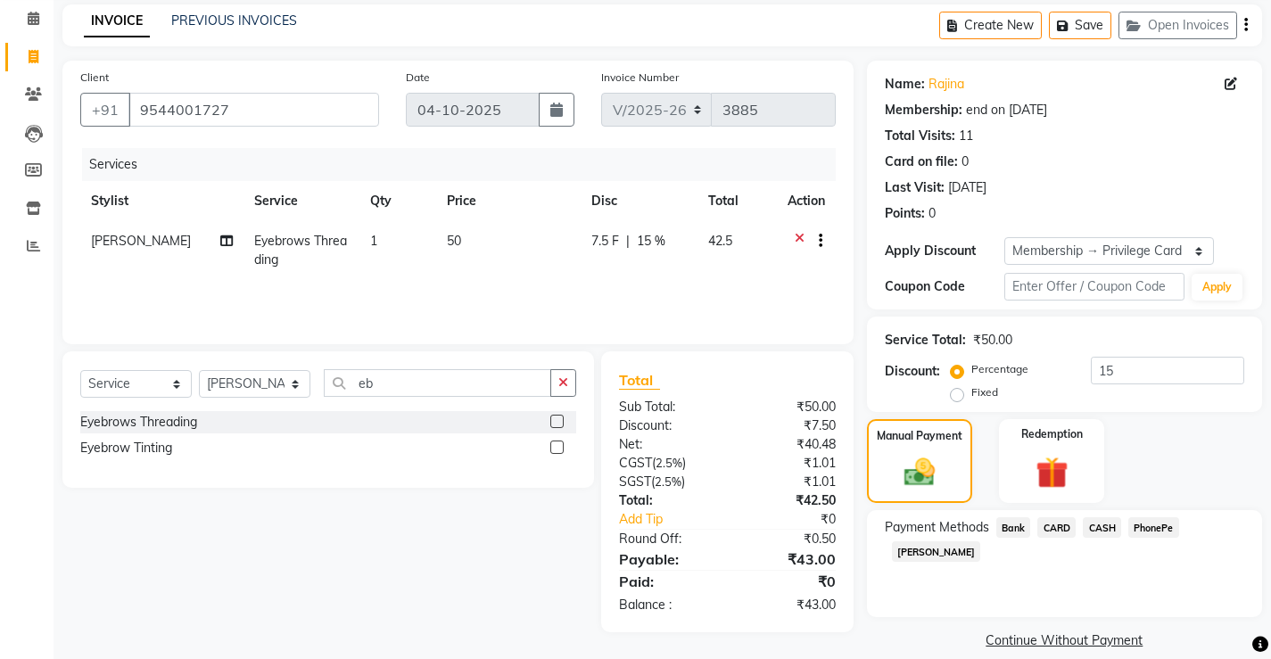
scroll to position [95, 0]
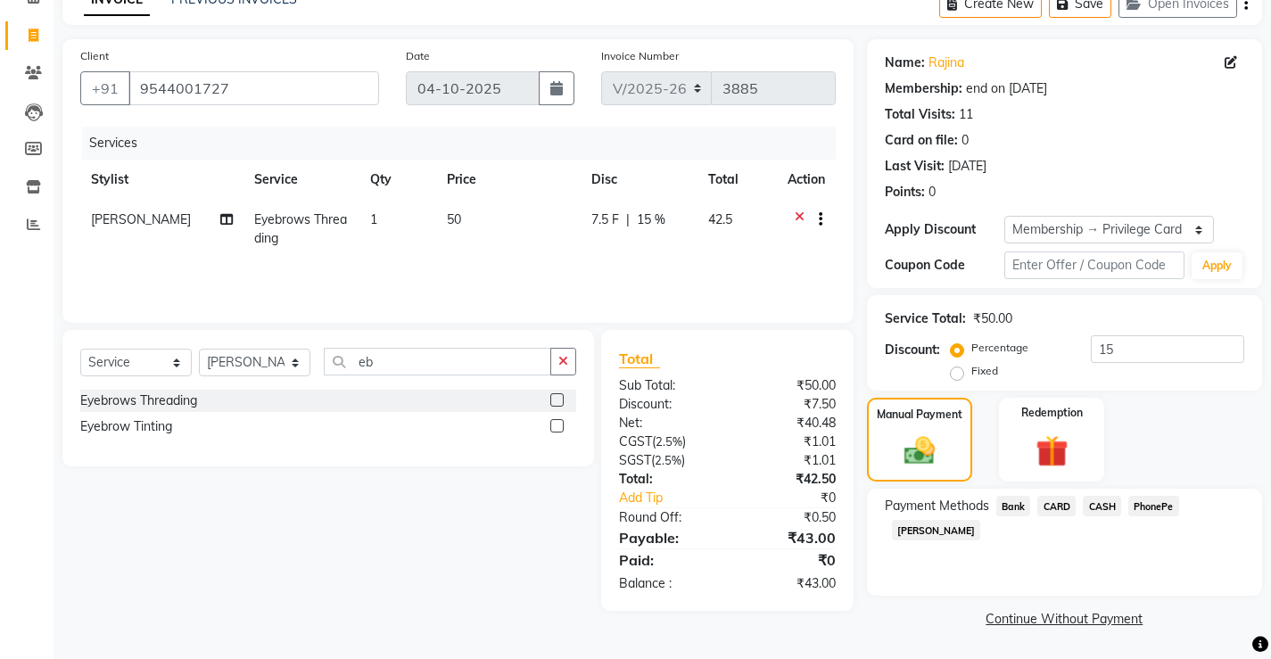
click at [1144, 508] on span "PhonePe" at bounding box center [1153, 506] width 51 height 21
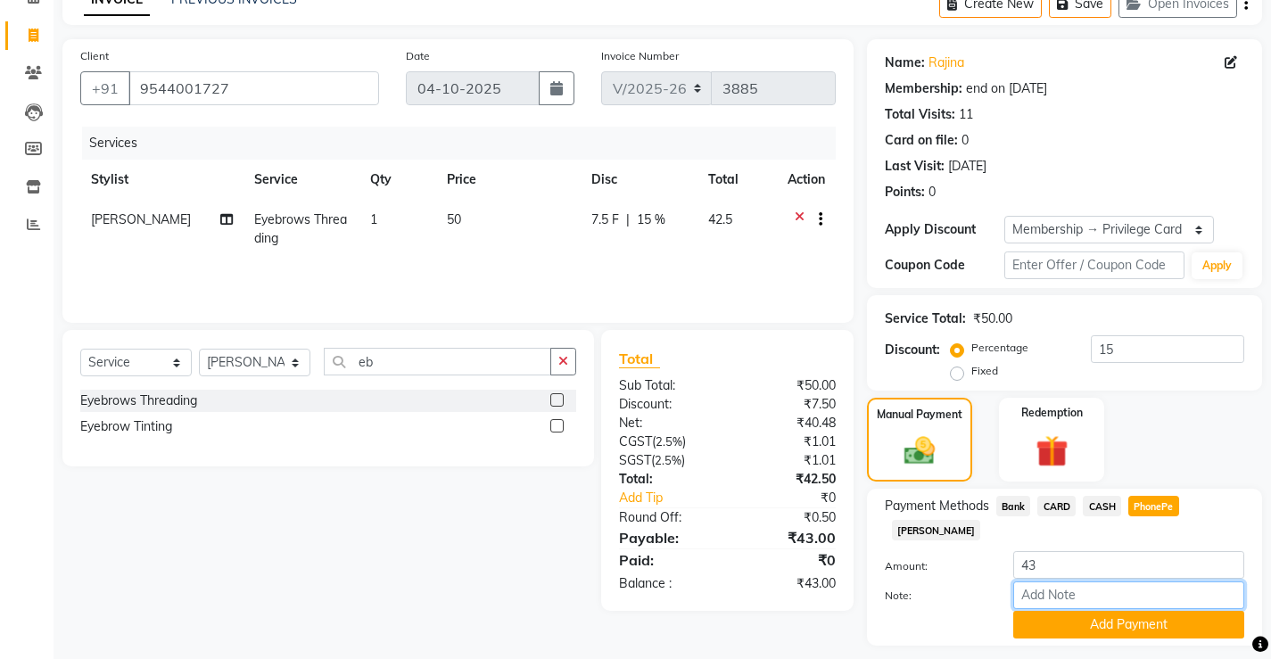
click at [1063, 581] on input "Note:" at bounding box center [1128, 595] width 231 height 28
type input "[PERSON_NAME]"
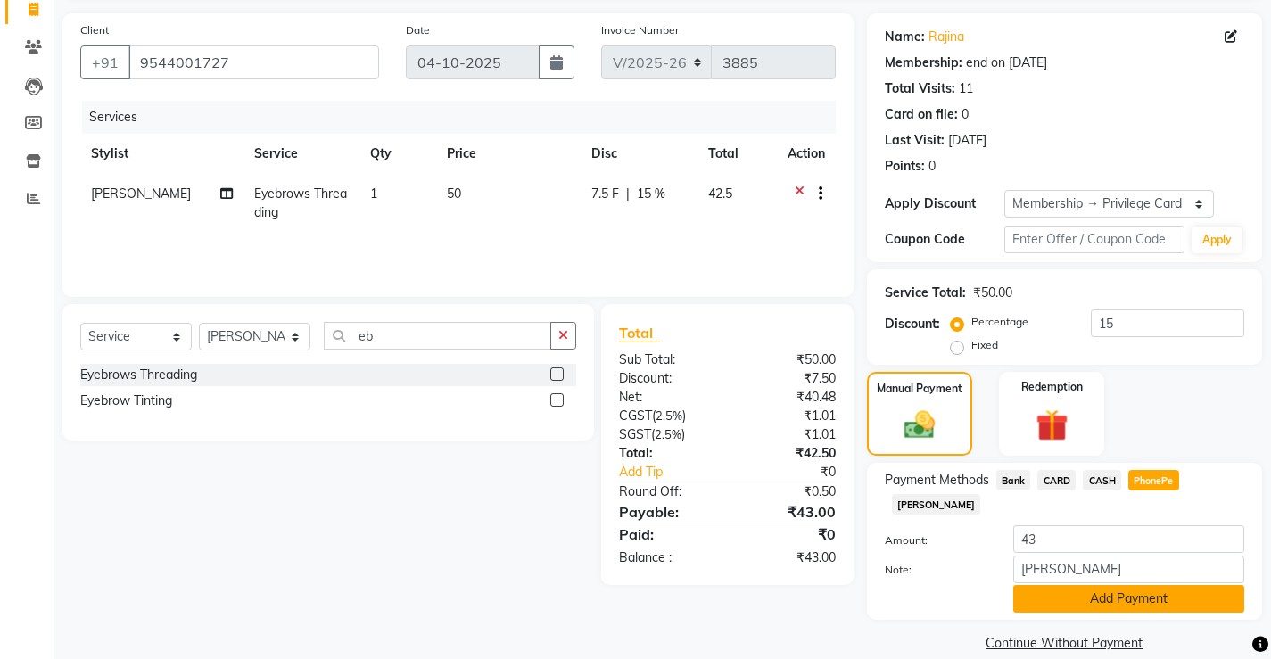
click at [1096, 585] on button "Add Payment" at bounding box center [1128, 599] width 231 height 28
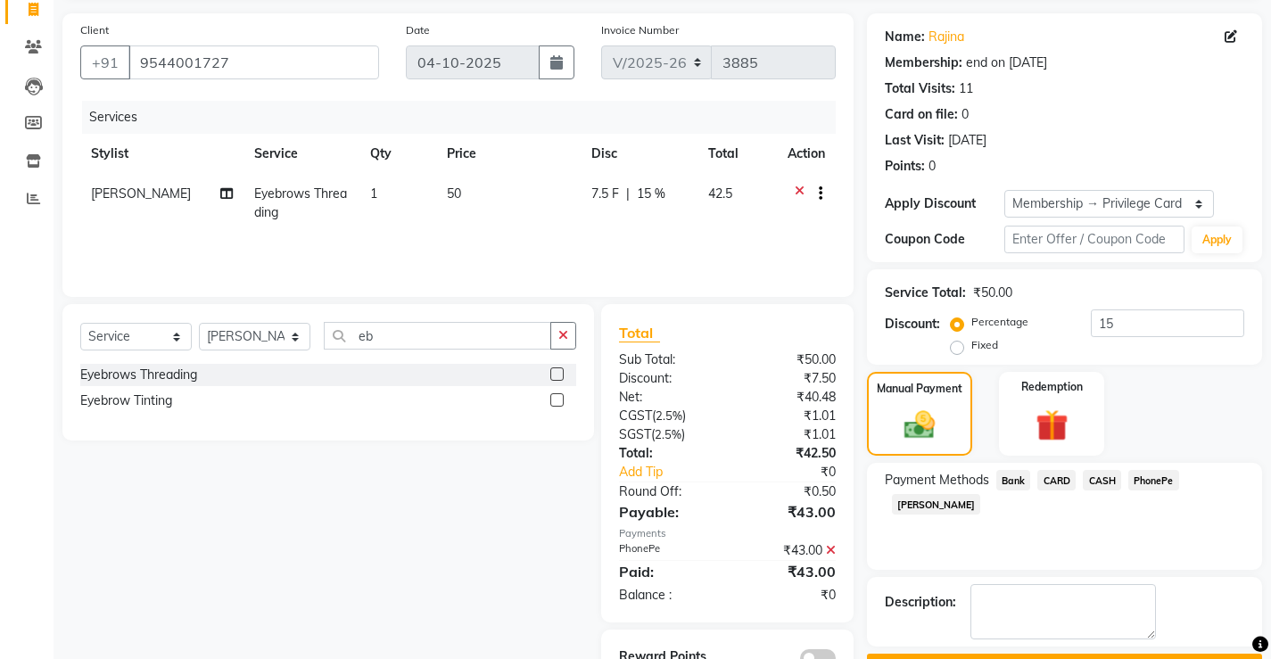
scroll to position [173, 0]
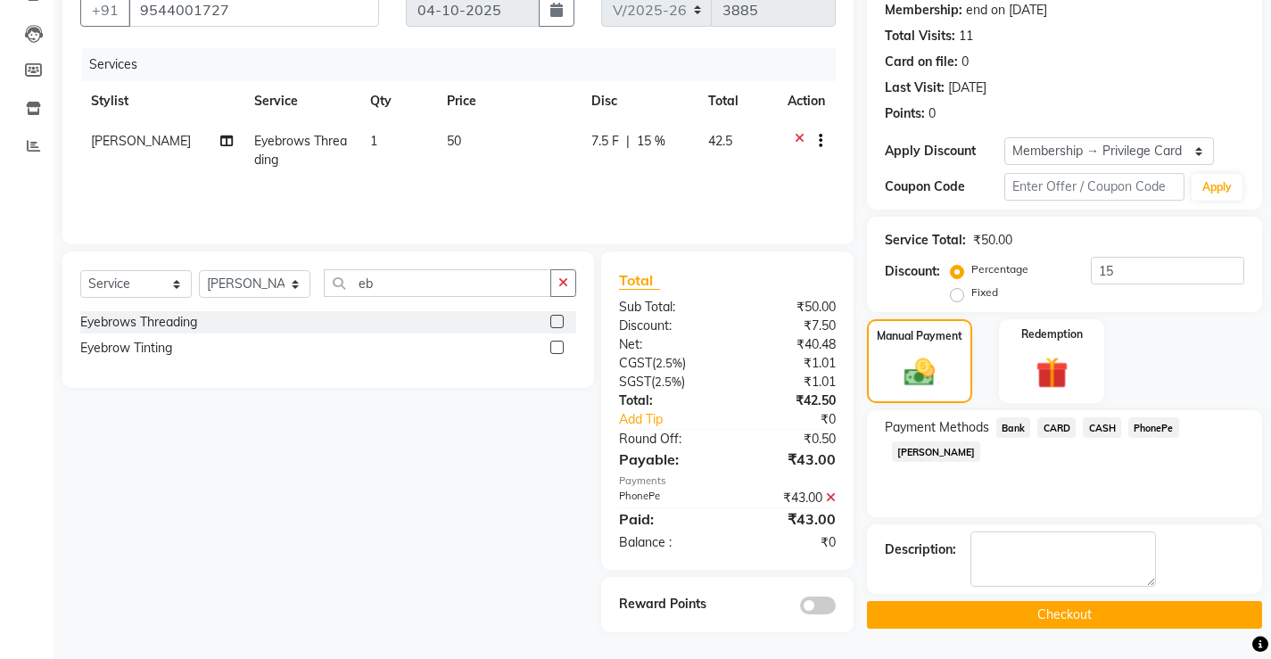
click at [1057, 613] on button "Checkout" at bounding box center [1064, 615] width 395 height 28
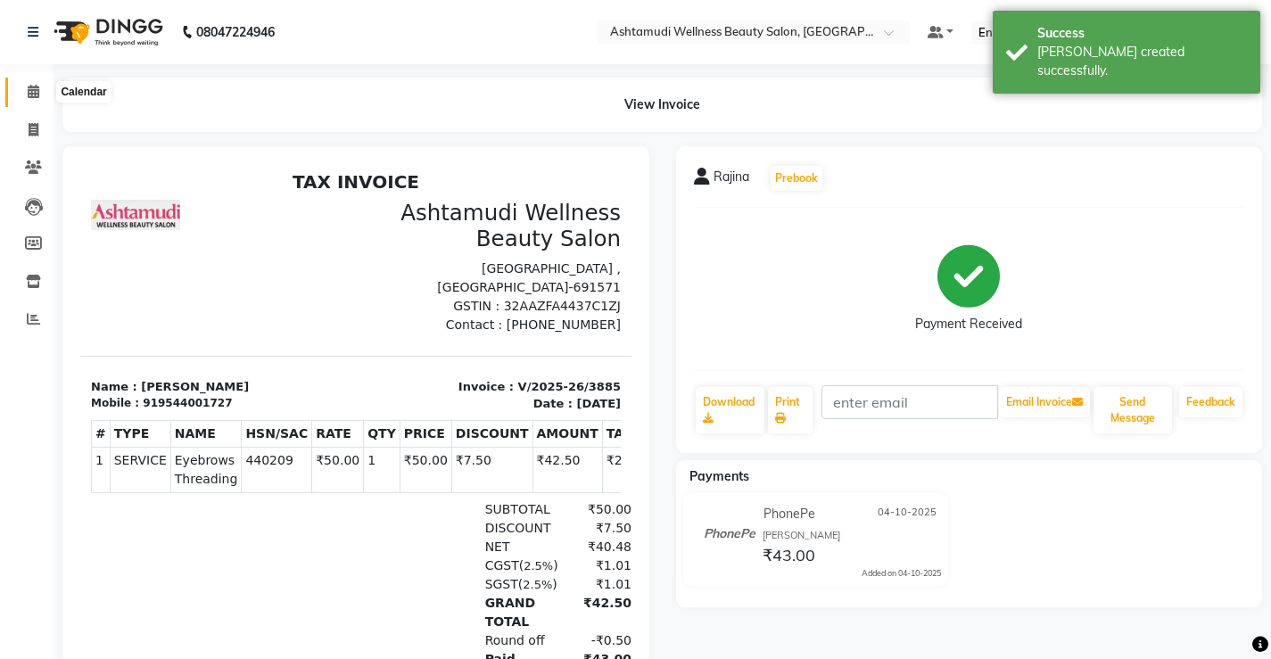
click at [21, 89] on span at bounding box center [33, 92] width 31 height 21
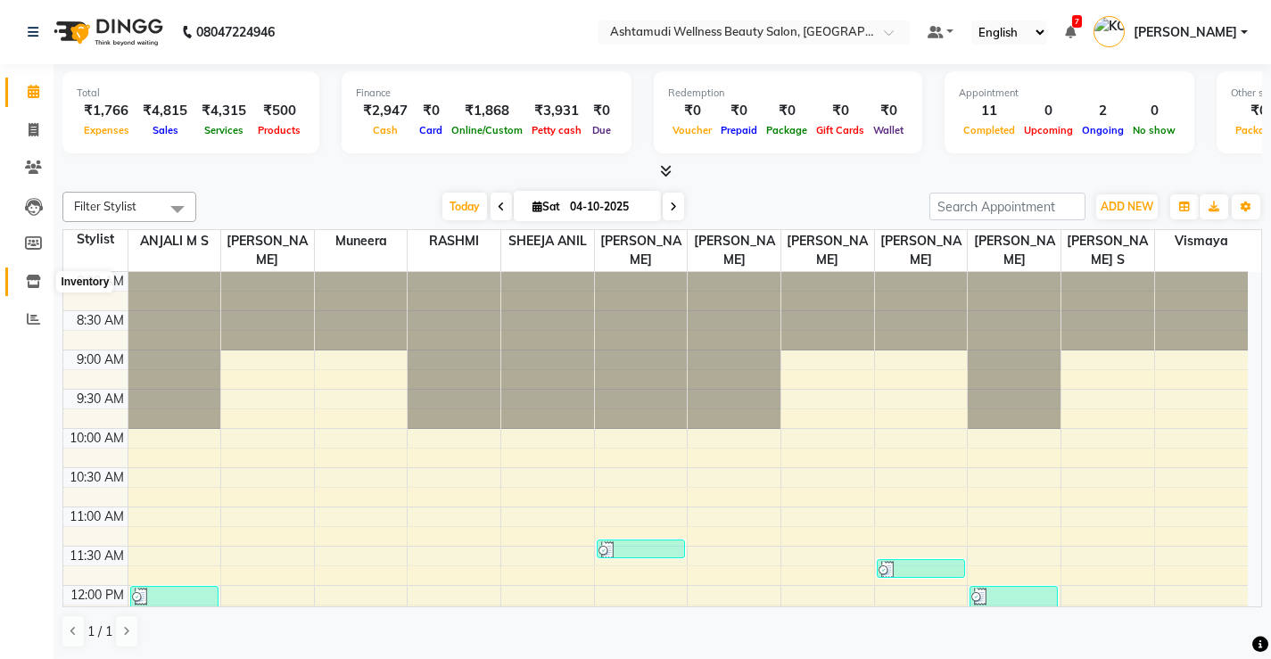
click at [38, 287] on icon at bounding box center [33, 281] width 15 height 13
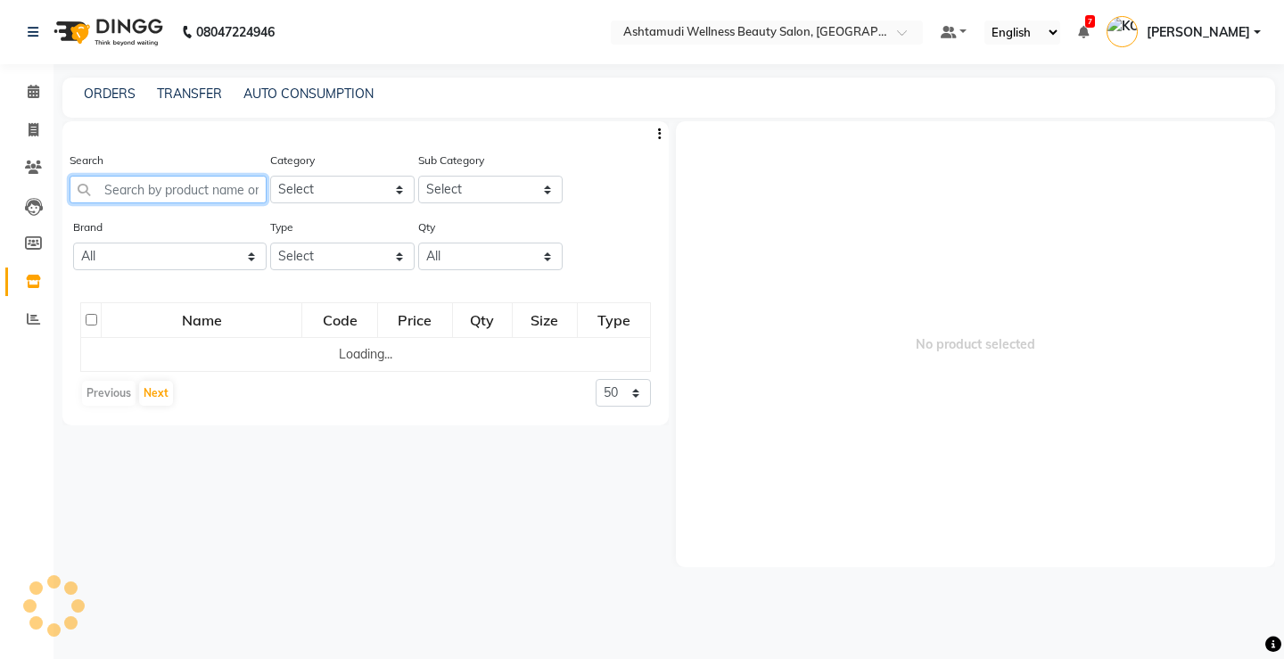
click at [162, 199] on input "text" at bounding box center [168, 190] width 197 height 28
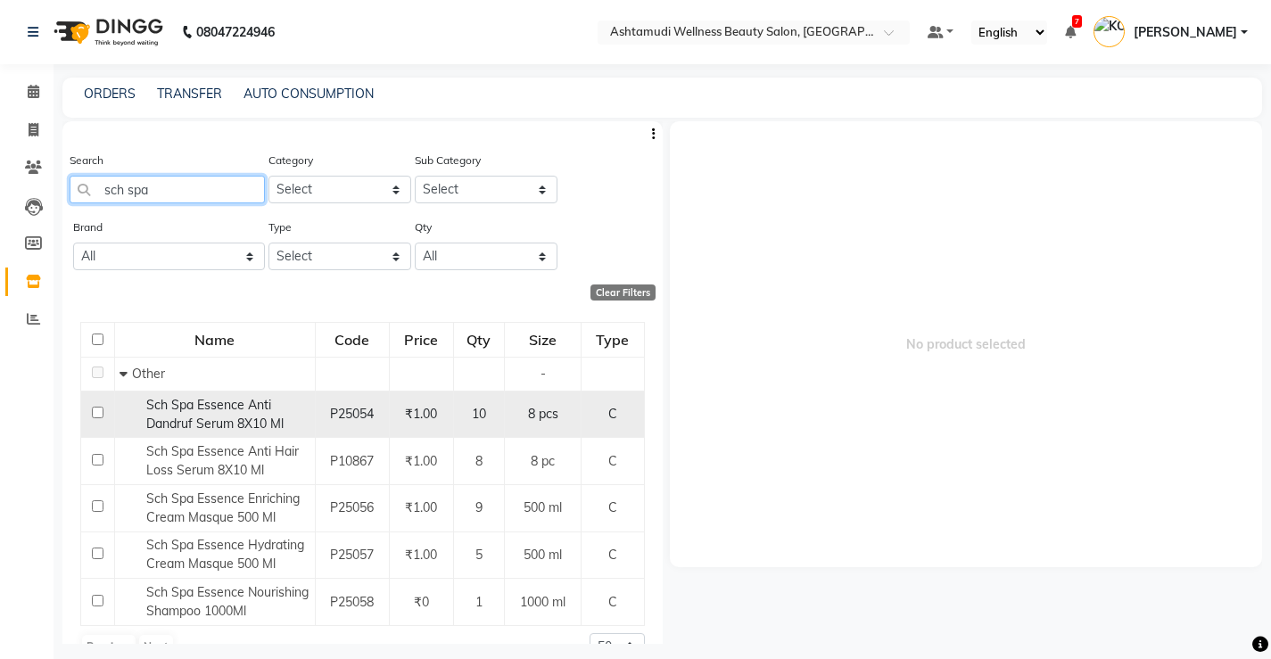
type input "sch spa"
click at [270, 425] on span "Sch Spa Essence Anti Dandruf Serum 8X10 Ml" at bounding box center [214, 414] width 137 height 35
select select
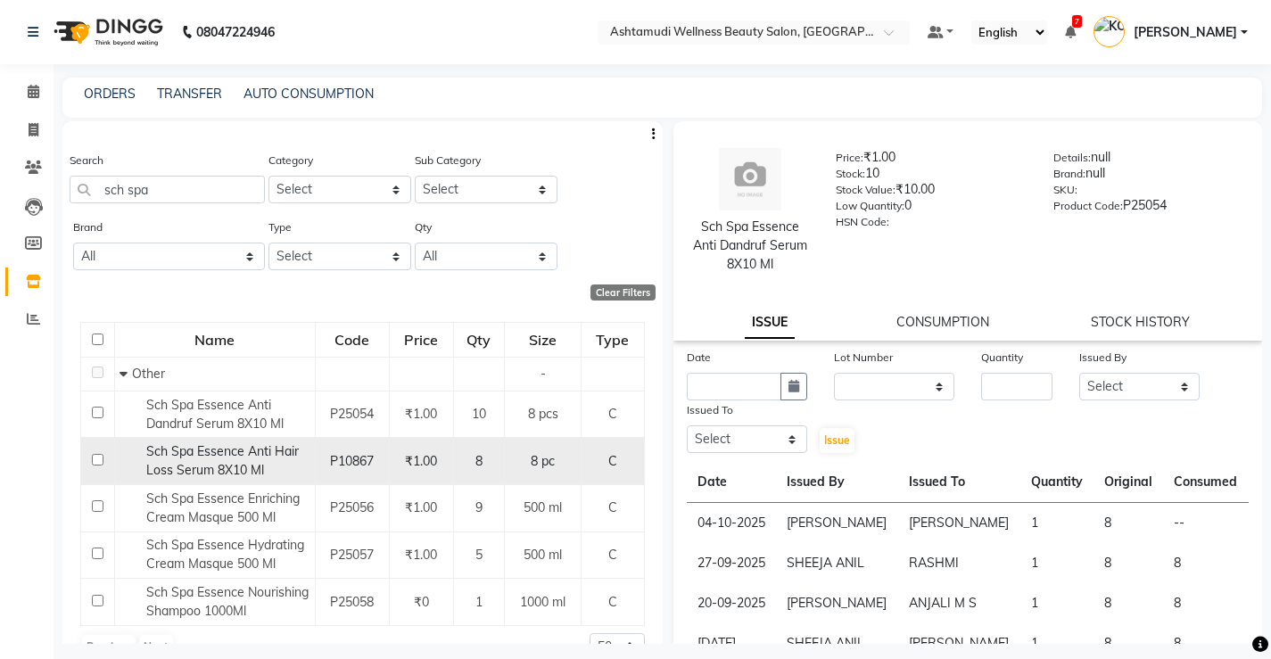
click at [264, 469] on div "Sch Spa Essence Anti Hair Loss Serum 8X10 Ml" at bounding box center [215, 460] width 191 height 37
select select
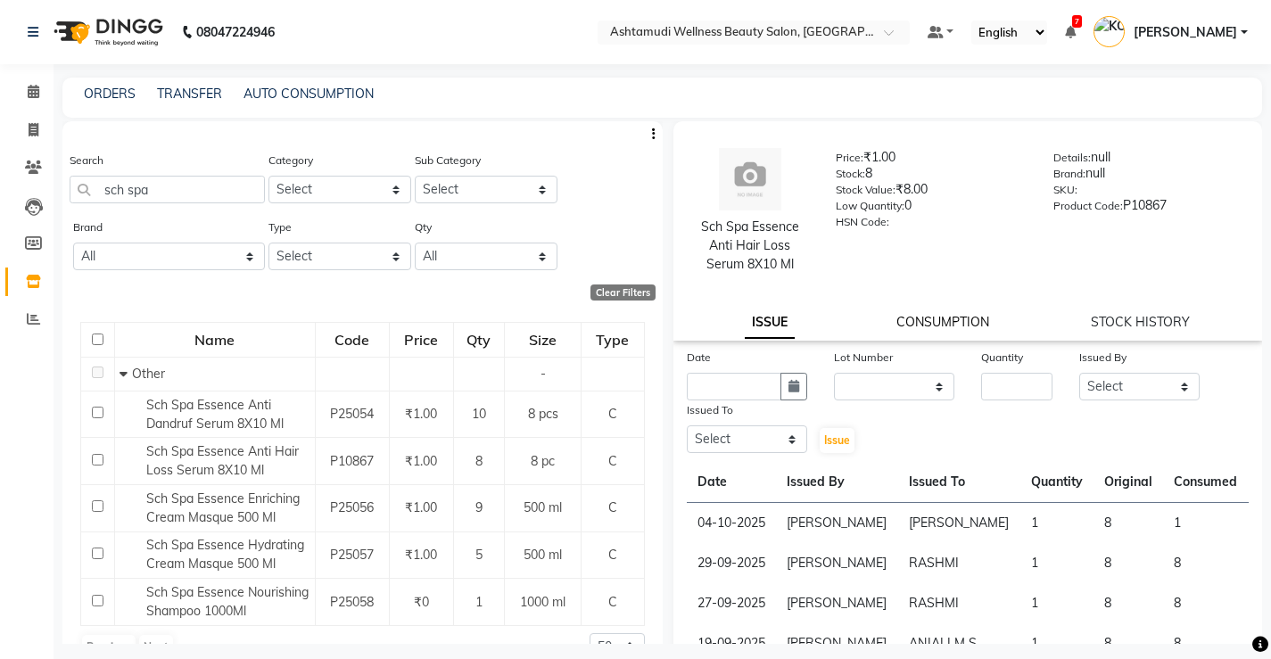
click at [948, 318] on link "CONSUMPTION" at bounding box center [942, 322] width 93 height 16
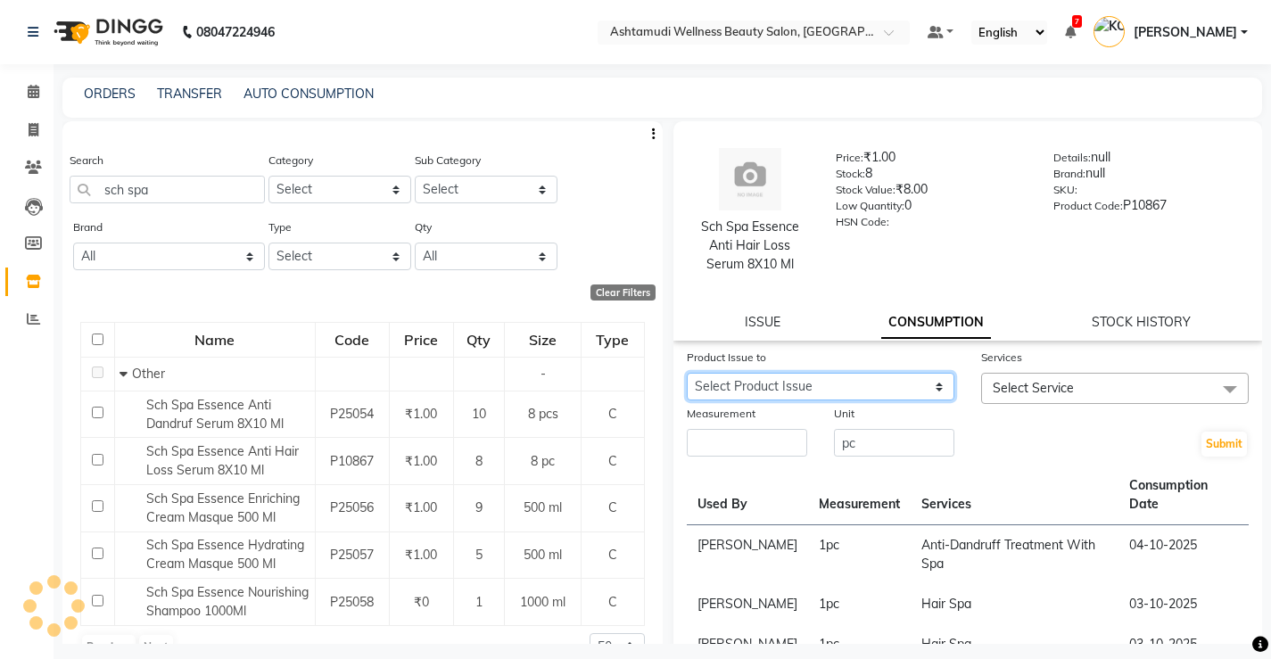
click at [807, 384] on select "Select Product Issue 2025-10-04, Issued to: Sreepriya, Balance: 7" at bounding box center [821, 387] width 268 height 28
select select "1286260"
click at [687, 373] on select "Select Product Issue 2025-10-04, Issued to: Sreepriya, Balance: 7" at bounding box center [821, 387] width 268 height 28
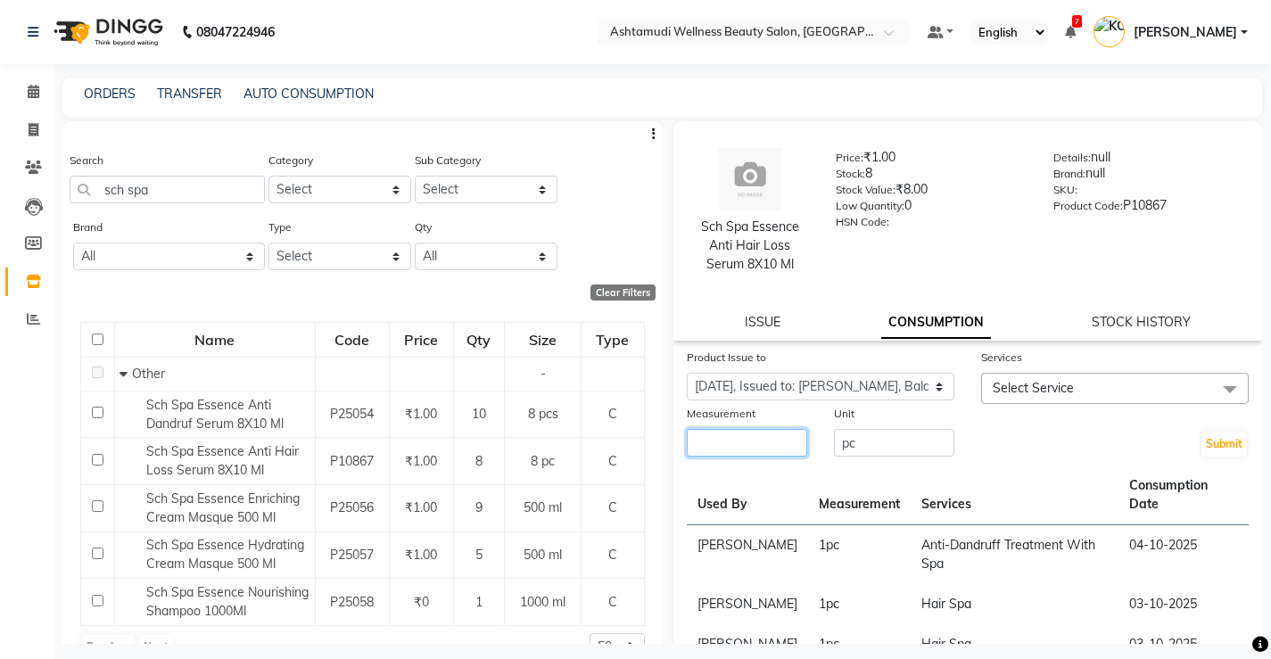
click at [749, 451] on input "number" at bounding box center [747, 443] width 120 height 28
type input "1"
click at [1045, 388] on span "Select Service" at bounding box center [1033, 388] width 81 height 16
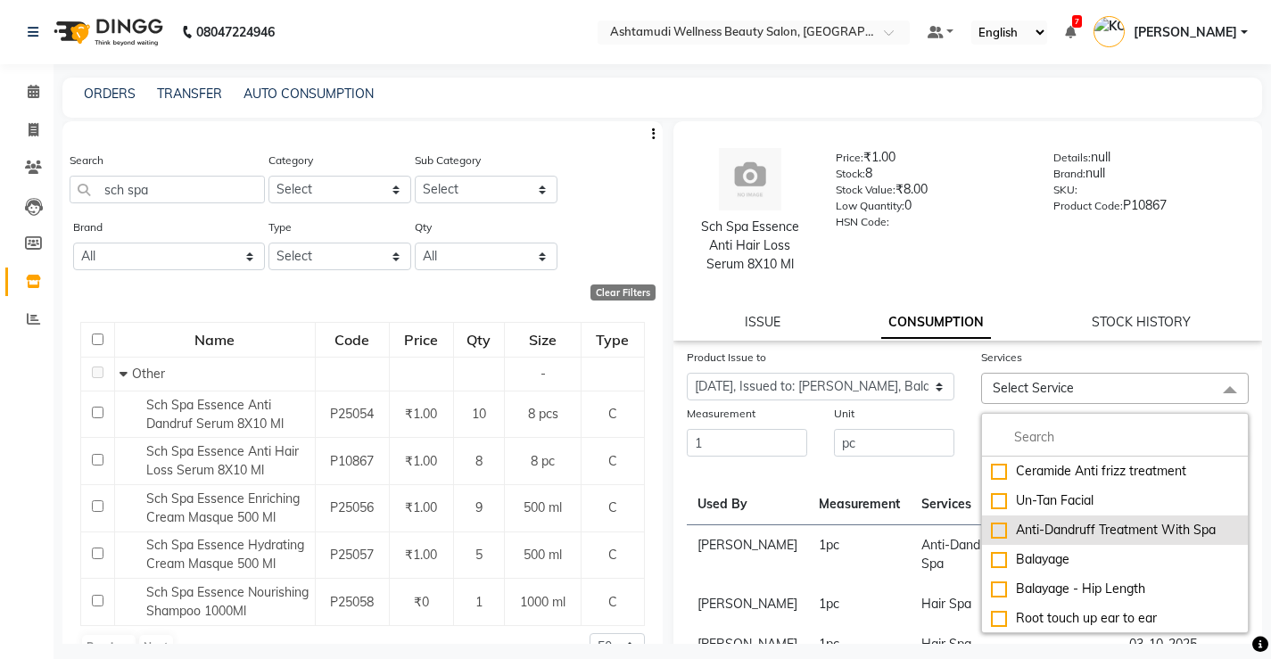
click at [1083, 532] on div "Anti-Dandruff Treatment With Spa" at bounding box center [1115, 530] width 248 height 19
checkbox input "true"
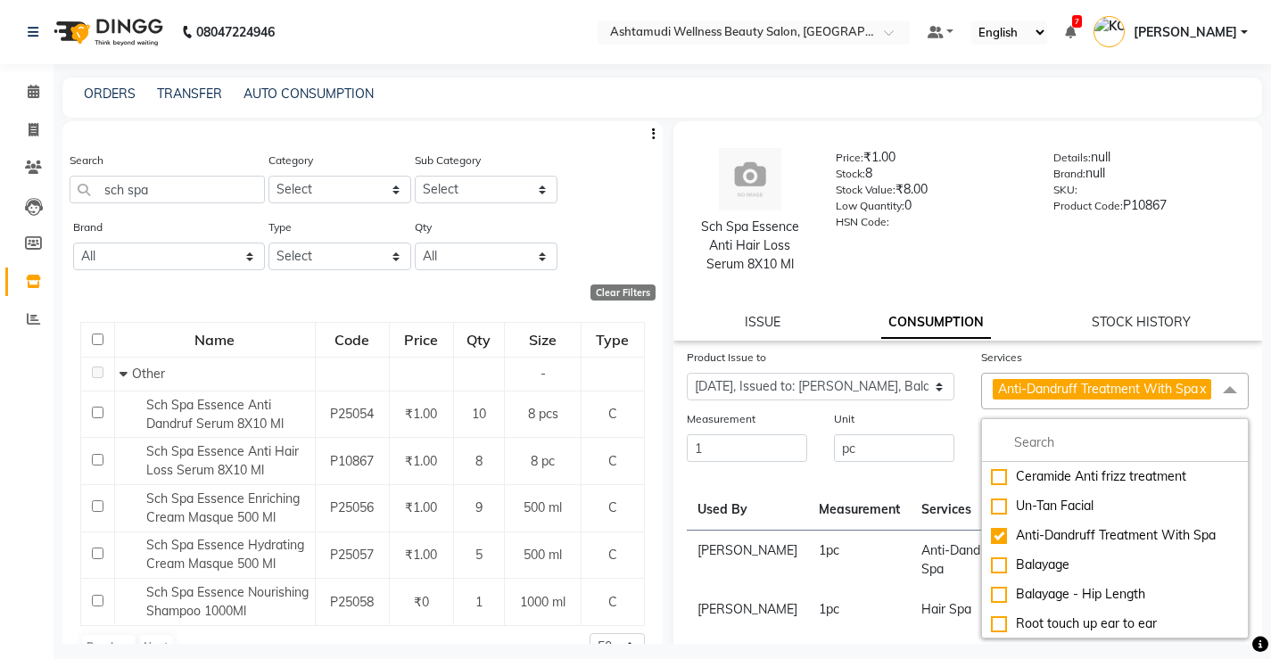
click at [911, 551] on td "Anti-Dandruff Treatment With Spa" at bounding box center [1015, 561] width 209 height 60
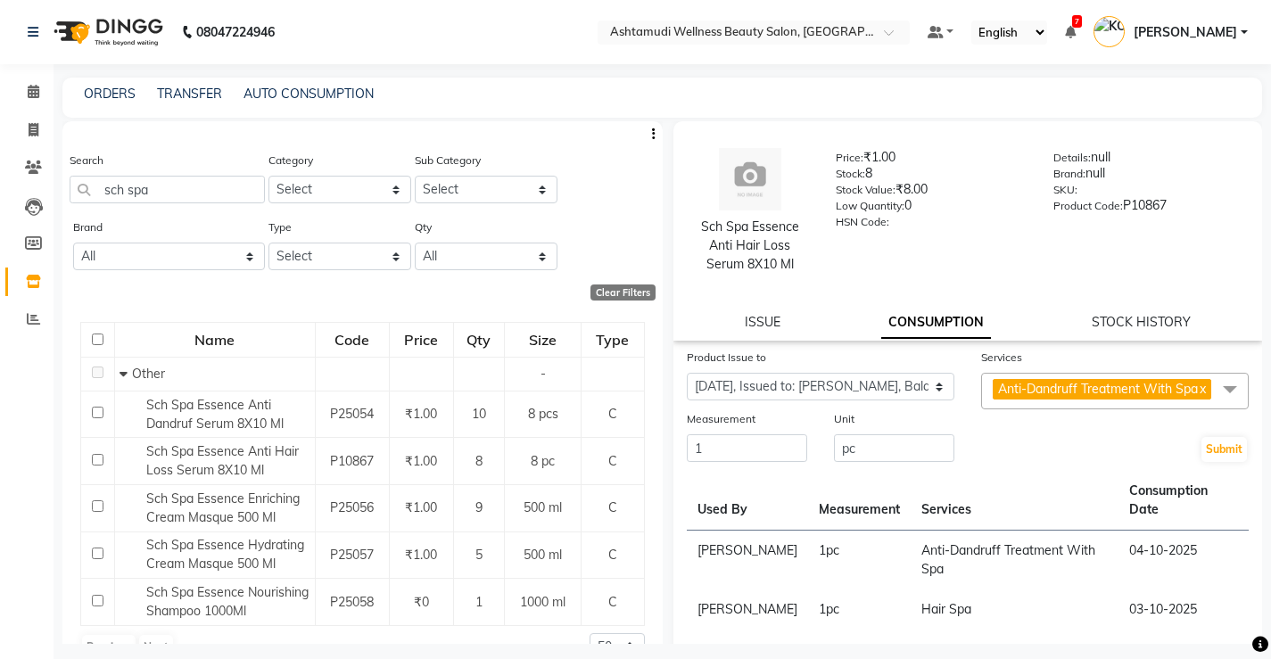
click at [1240, 464] on div "Submit" at bounding box center [1115, 436] width 294 height 54
click at [1213, 462] on button "Submit" at bounding box center [1223, 449] width 45 height 25
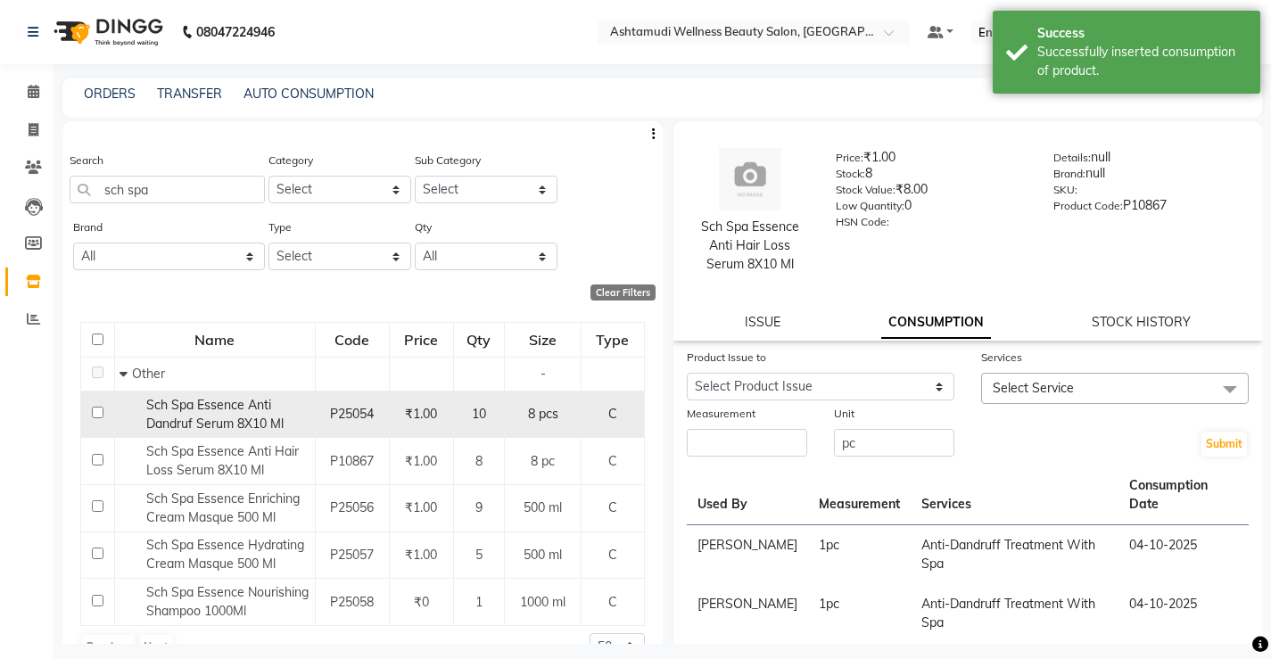
click at [257, 417] on span "Sch Spa Essence Anti Dandruf Serum 8X10 Ml" at bounding box center [214, 414] width 137 height 35
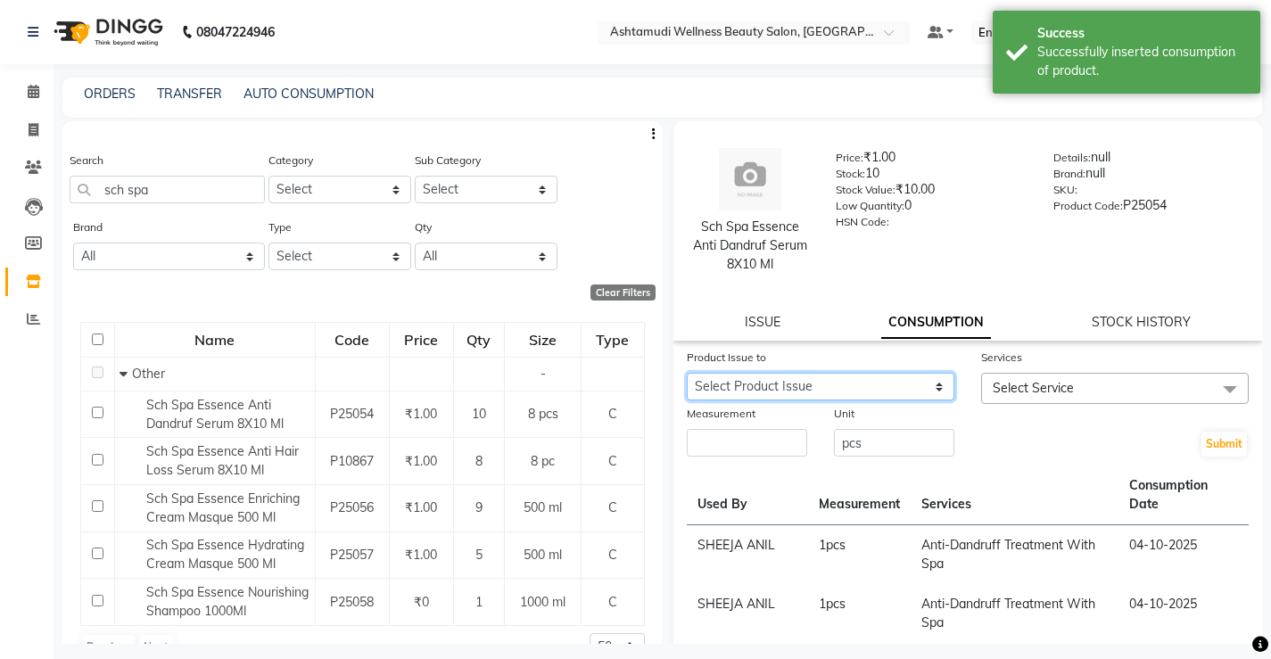
click at [820, 379] on select "Select Product Issue 2025-10-04, Issued to: Sreepriya, Balance: 8" at bounding box center [821, 387] width 268 height 28
select select "1286258"
click at [687, 373] on select "Select Product Issue 2025-10-04, Issued to: Sreepriya, Balance: 8" at bounding box center [821, 387] width 268 height 28
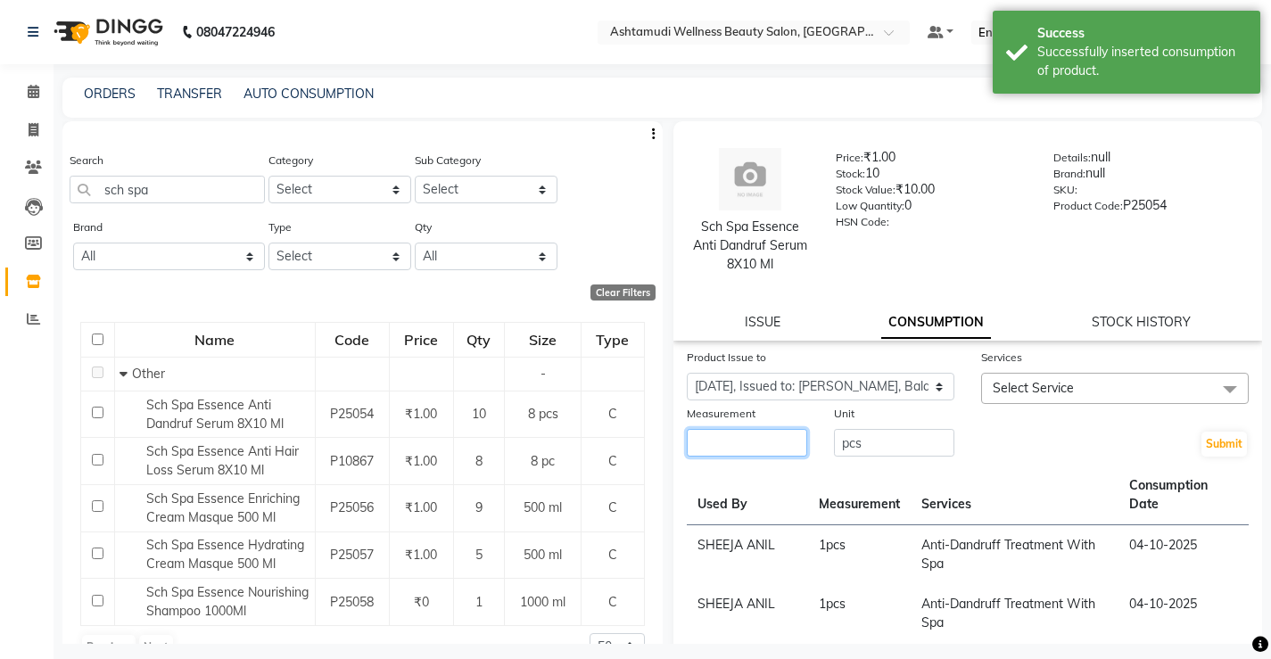
click at [762, 447] on input "number" at bounding box center [747, 443] width 120 height 28
type input "1"
click at [1027, 387] on span "Select Service" at bounding box center [1033, 388] width 81 height 16
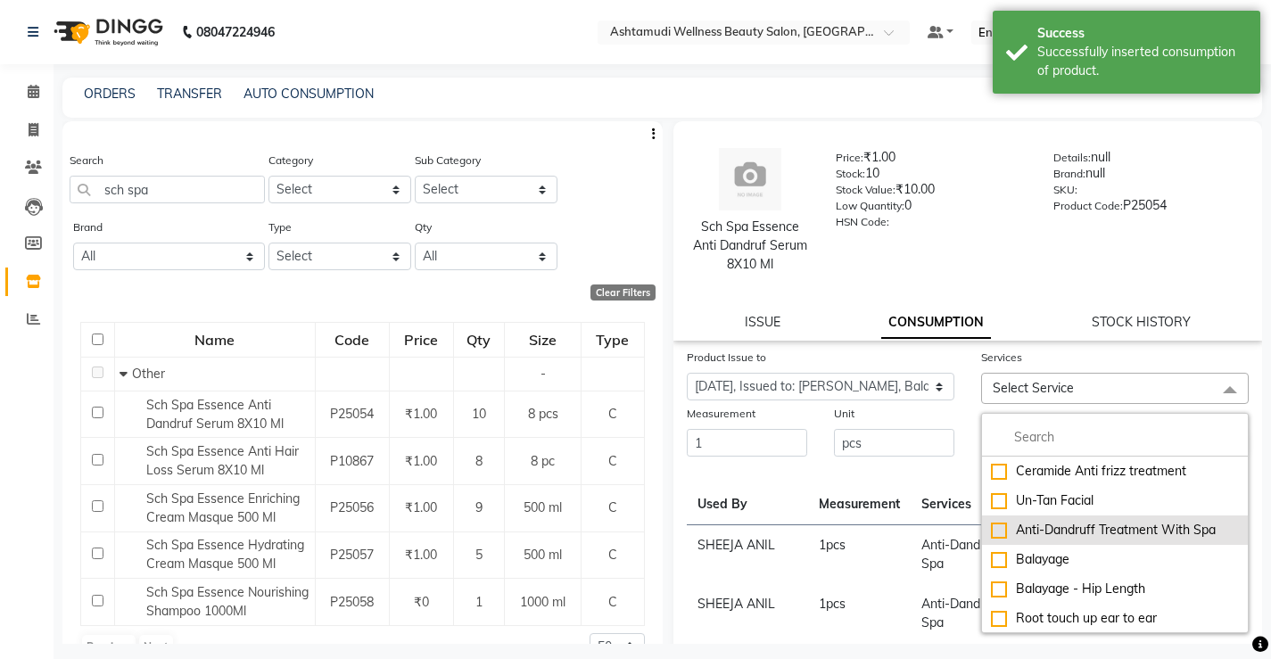
click at [1051, 531] on div "Anti-Dandruff Treatment With Spa" at bounding box center [1115, 530] width 248 height 19
checkbox input "true"
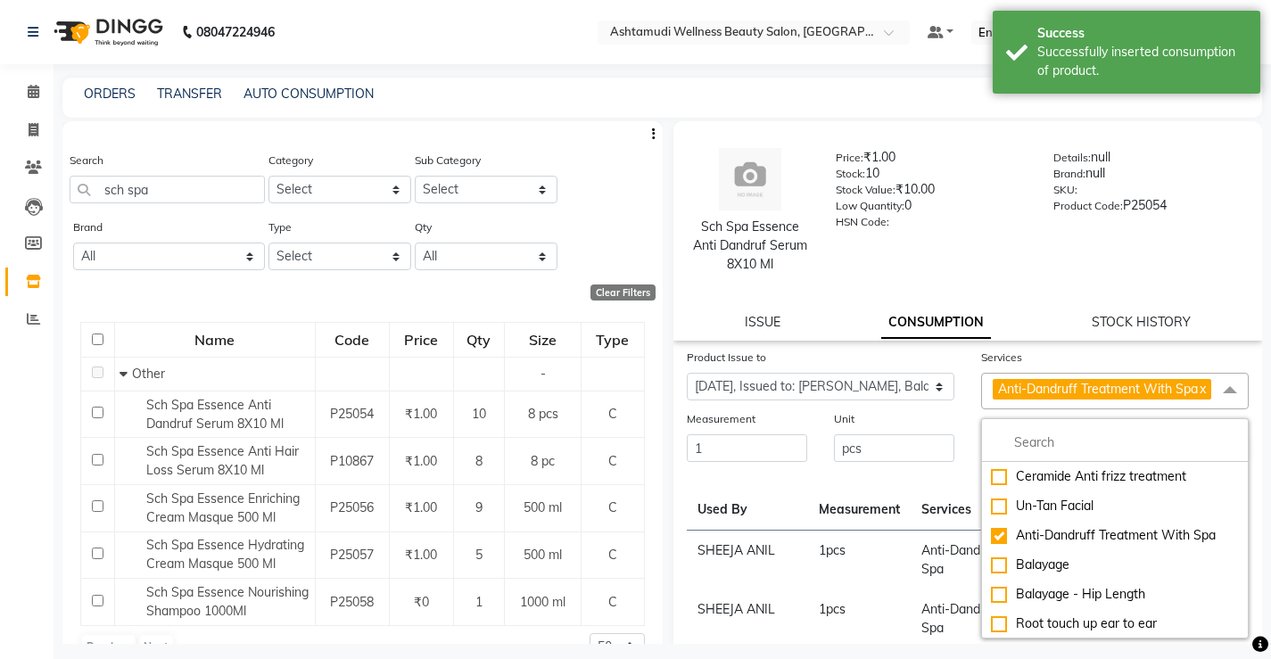
click at [939, 531] on th "Services" at bounding box center [1015, 501] width 209 height 60
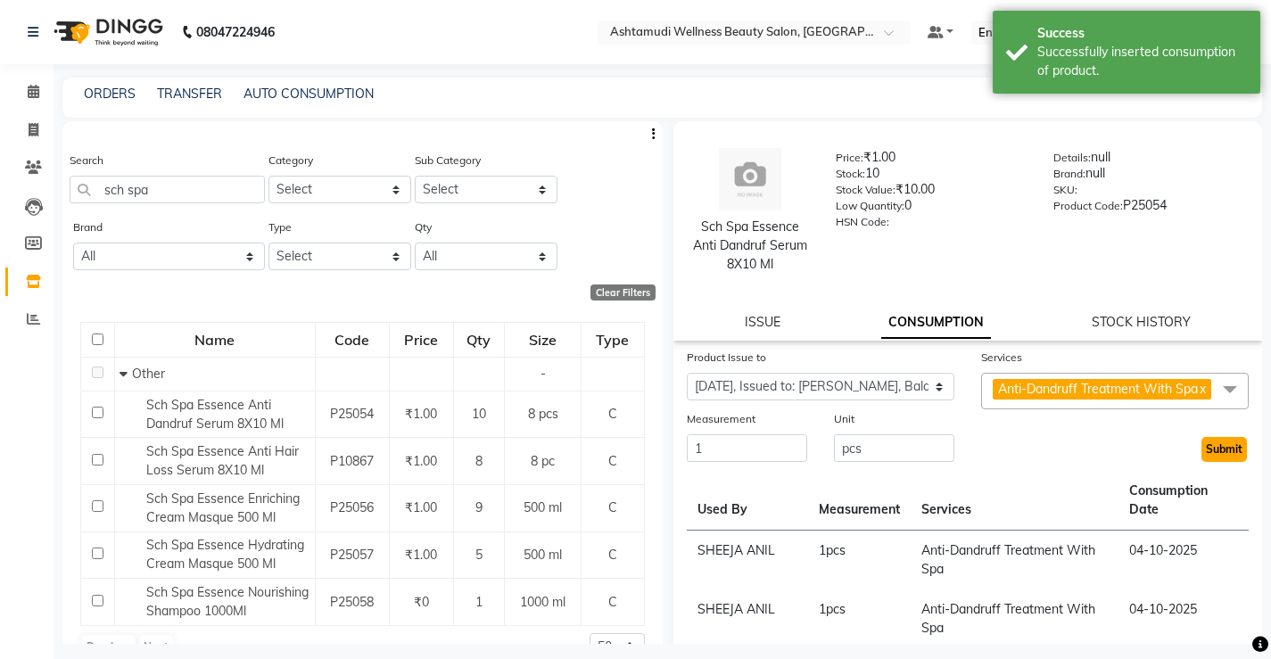
click at [1205, 462] on button "Submit" at bounding box center [1223, 449] width 45 height 25
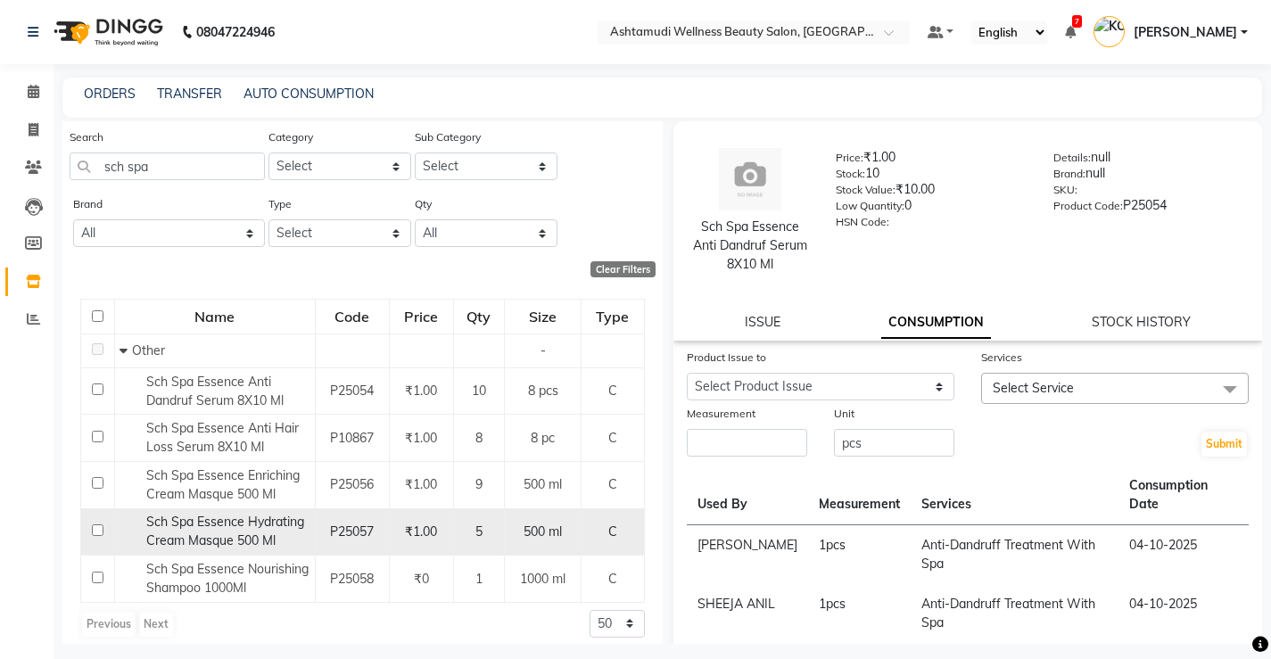
scroll to position [36, 0]
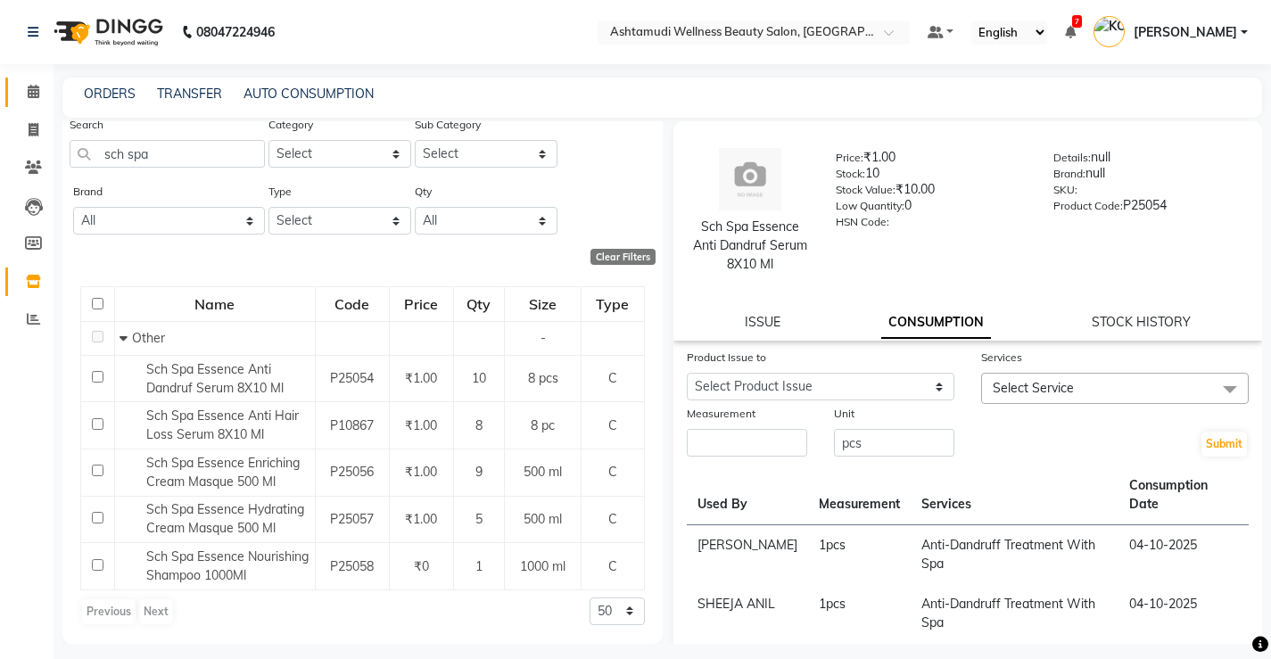
click at [21, 103] on link "Calendar" at bounding box center [26, 92] width 43 height 29
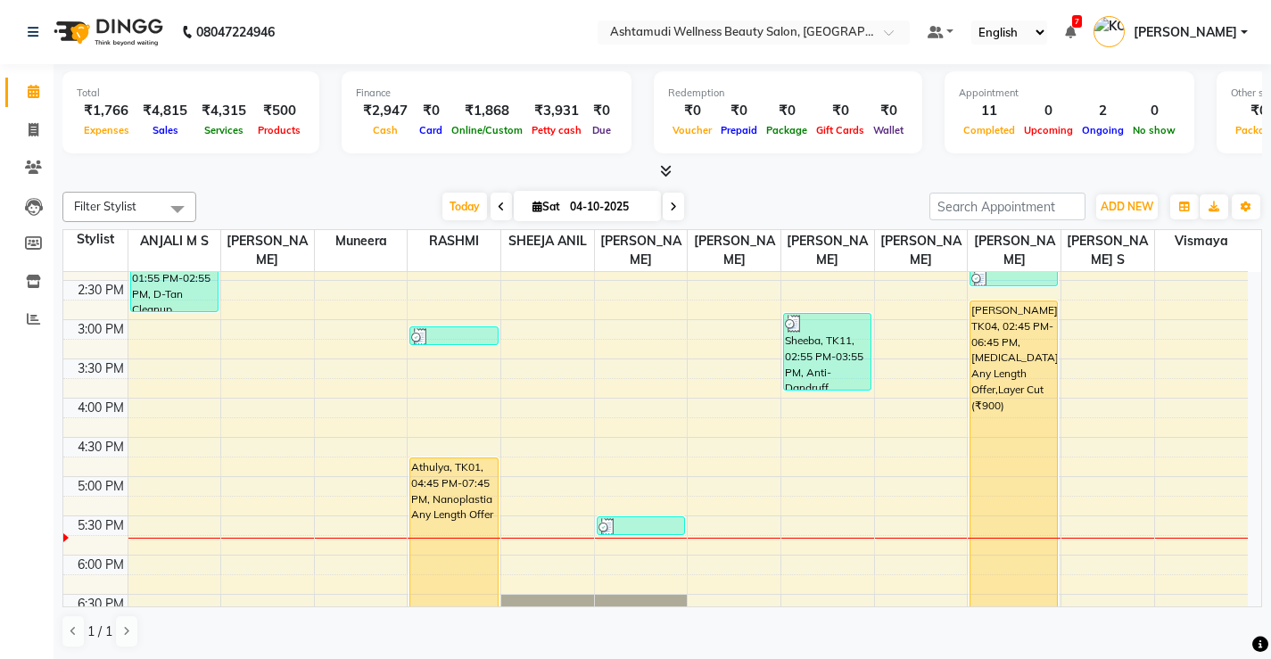
scroll to position [535, 0]
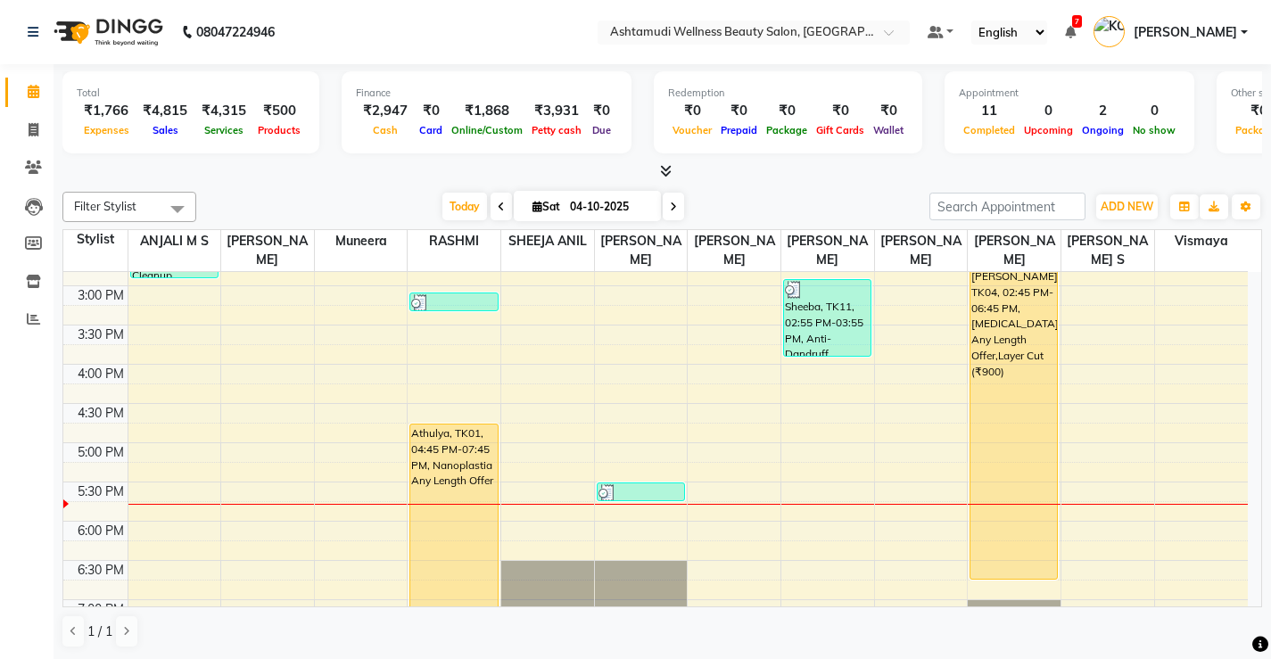
click at [614, 419] on div "8:00 AM 8:30 AM 9:00 AM 9:30 AM 10:00 AM 10:30 AM 11:00 AM 11:30 AM 12:00 PM 12…" at bounding box center [655, 246] width 1184 height 1019
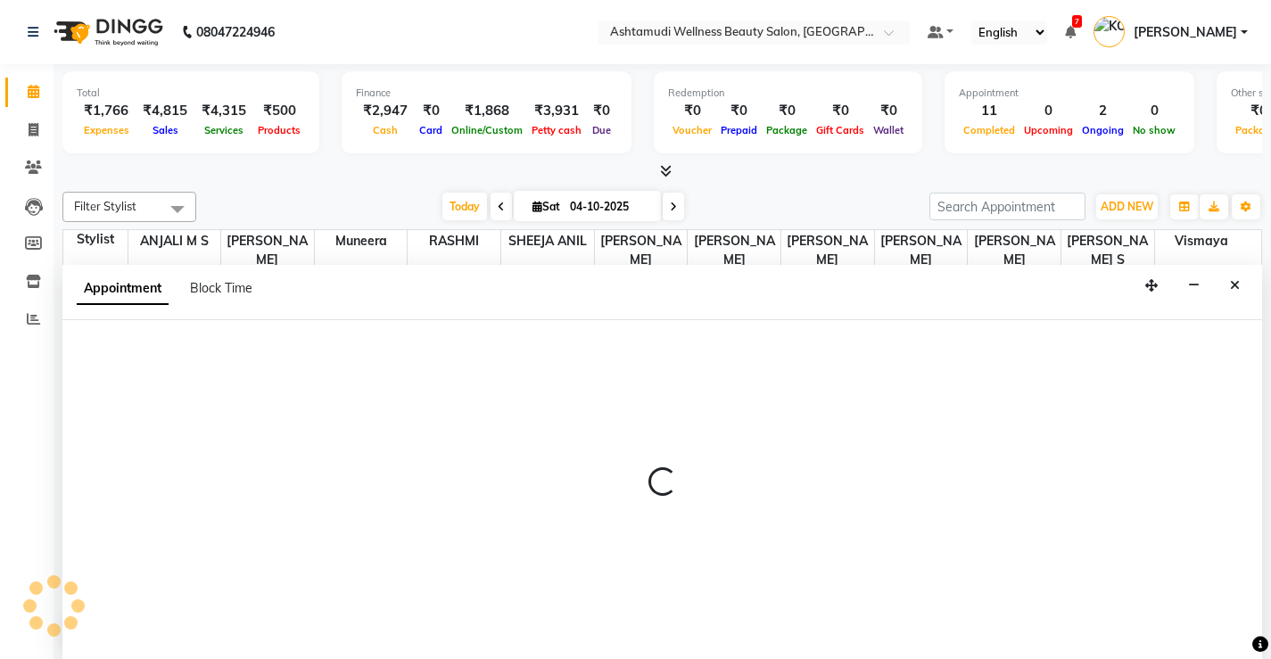
scroll to position [1, 0]
select select "27472"
select select "tentative"
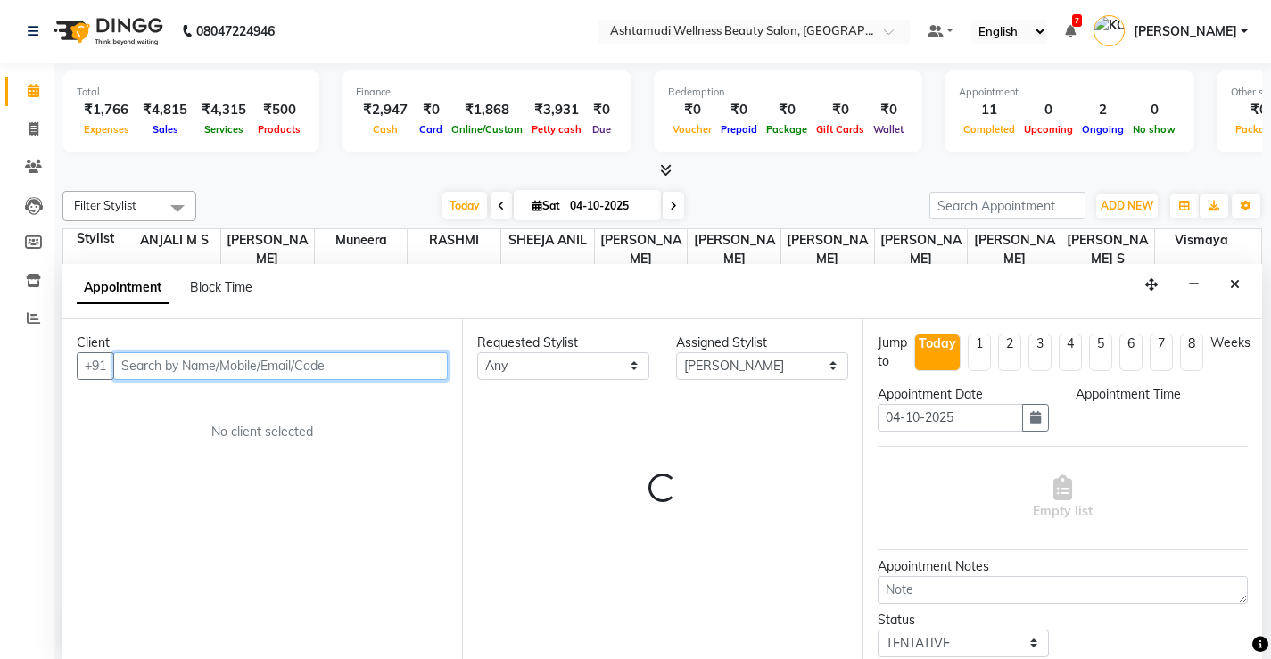
select select "990"
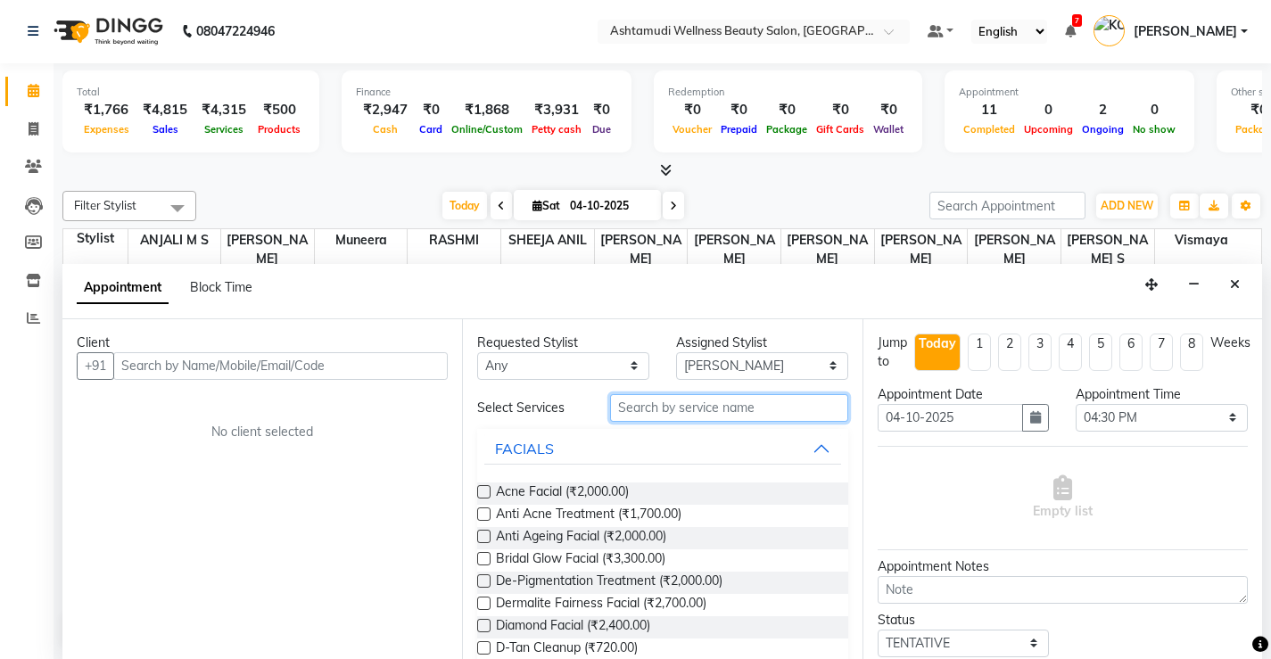
click at [639, 417] on input "text" at bounding box center [729, 408] width 238 height 28
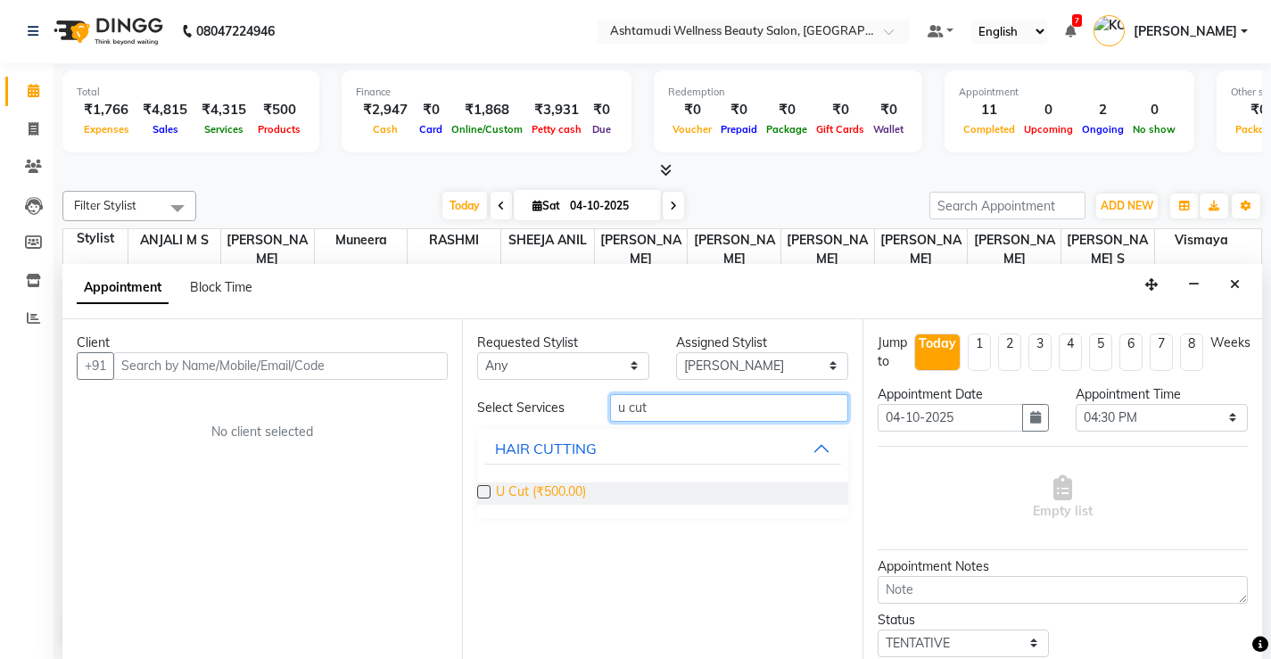
type input "u cut"
click at [540, 495] on span "U Cut (₹500.00)" at bounding box center [541, 493] width 90 height 22
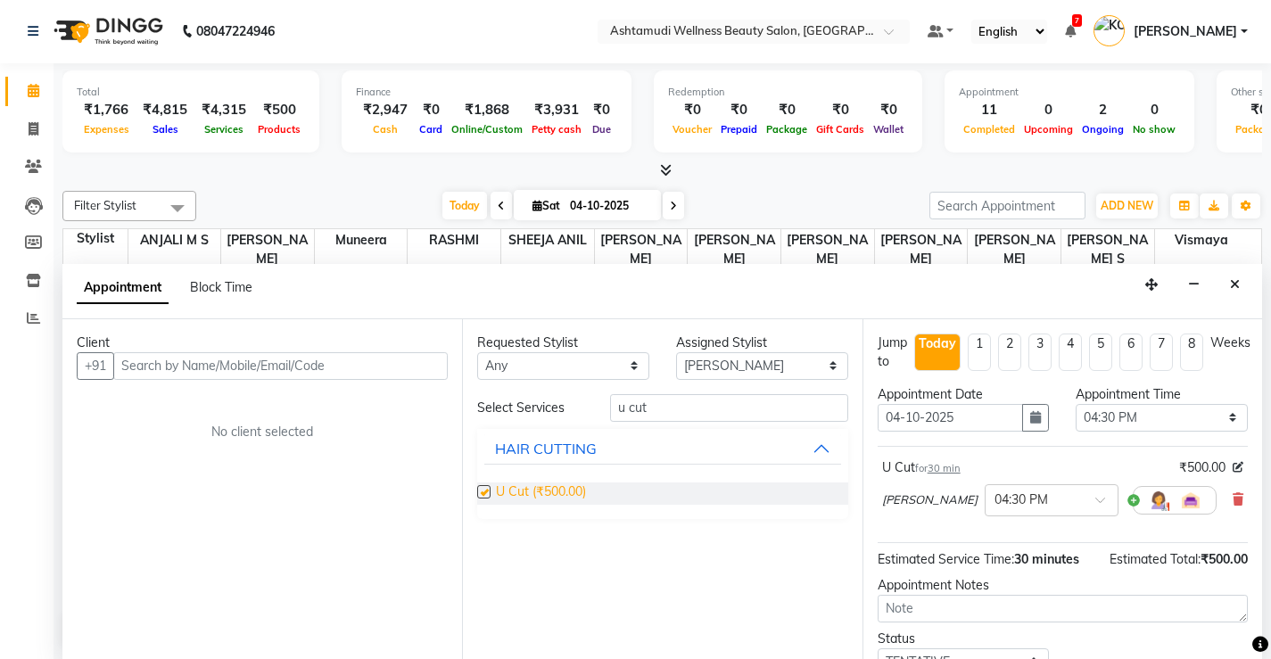
checkbox input "false"
click at [311, 368] on input "text" at bounding box center [280, 366] width 334 height 28
click at [304, 358] on input "text" at bounding box center [280, 366] width 334 height 28
click at [325, 363] on input "text" at bounding box center [280, 366] width 334 height 28
click at [339, 360] on input "text" at bounding box center [280, 366] width 334 height 28
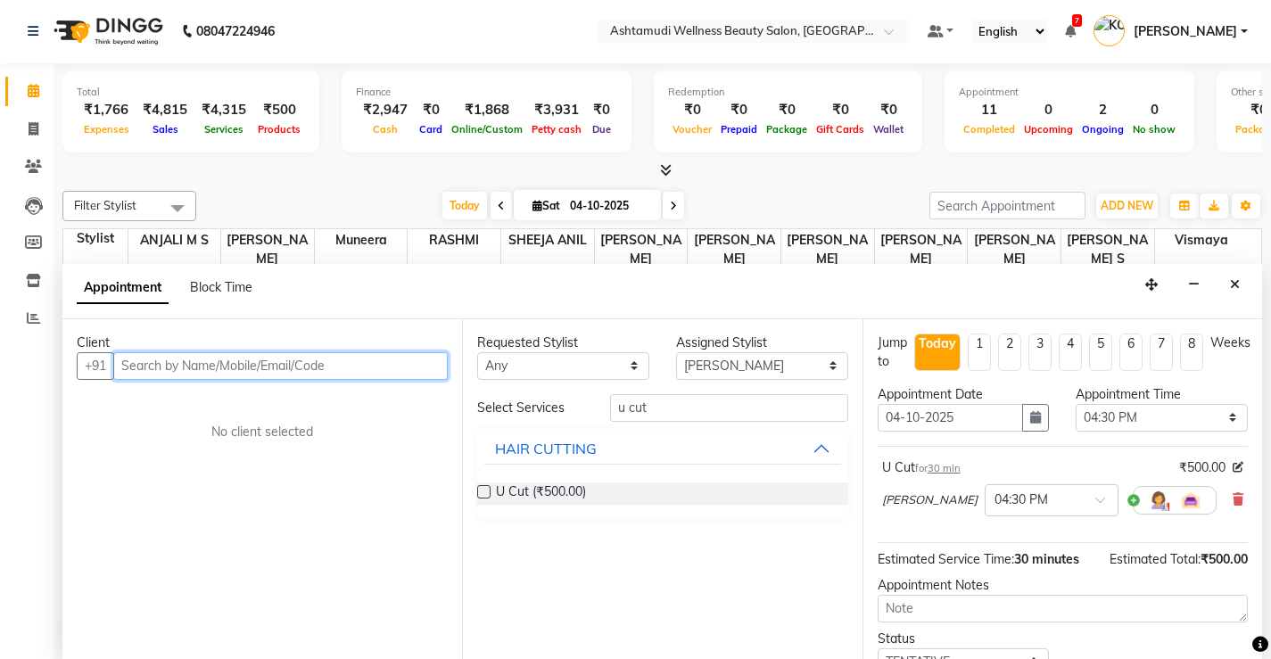
click at [242, 363] on input "text" at bounding box center [280, 366] width 334 height 28
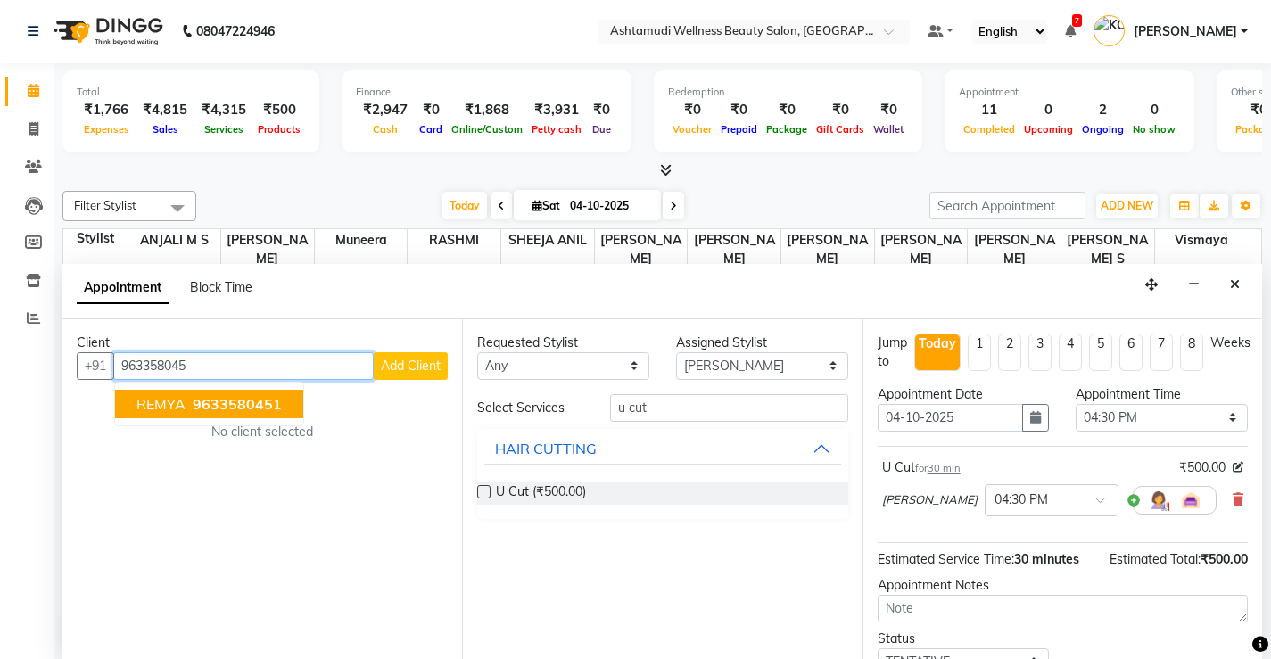
click at [194, 408] on span "963358045" at bounding box center [233, 404] width 80 height 18
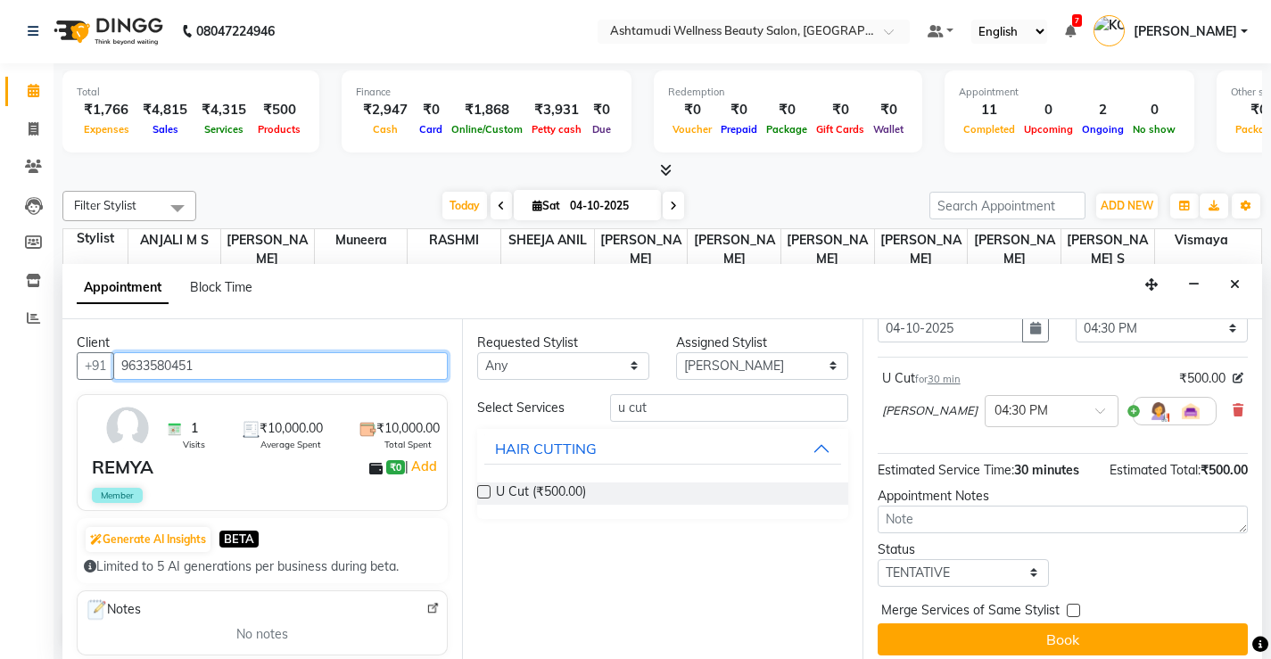
scroll to position [0, 0]
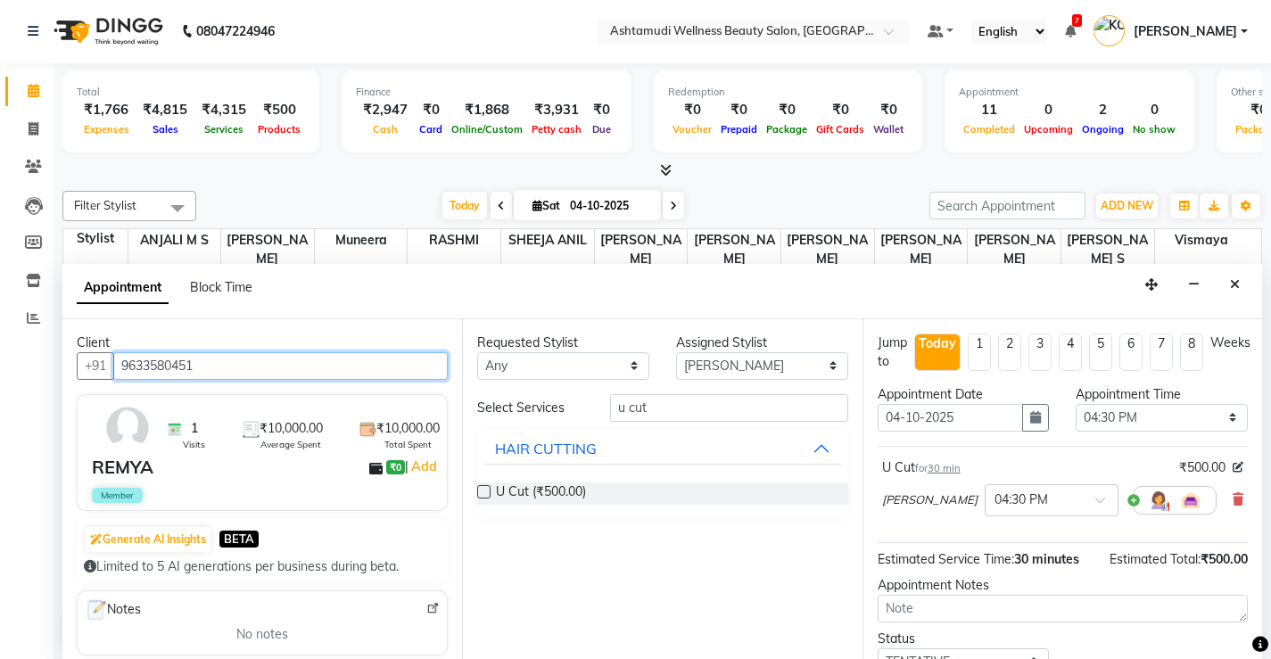
type input "9633580451"
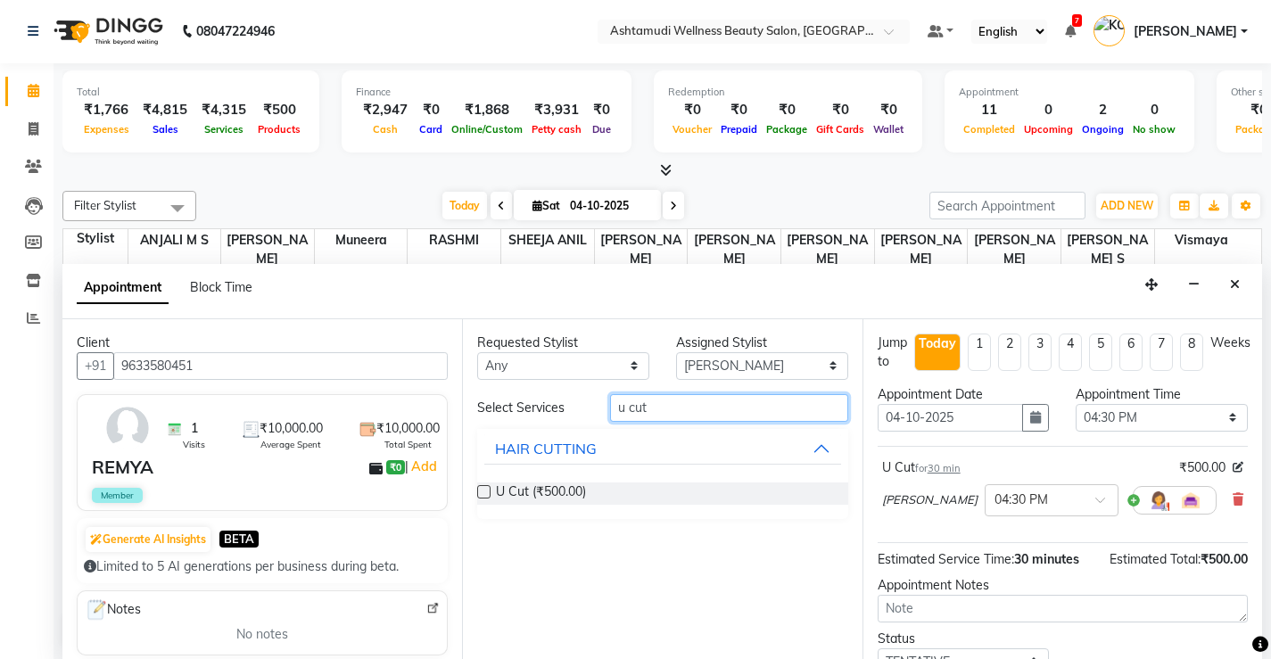
click at [671, 397] on input "u cut" at bounding box center [729, 408] width 238 height 28
type input "u"
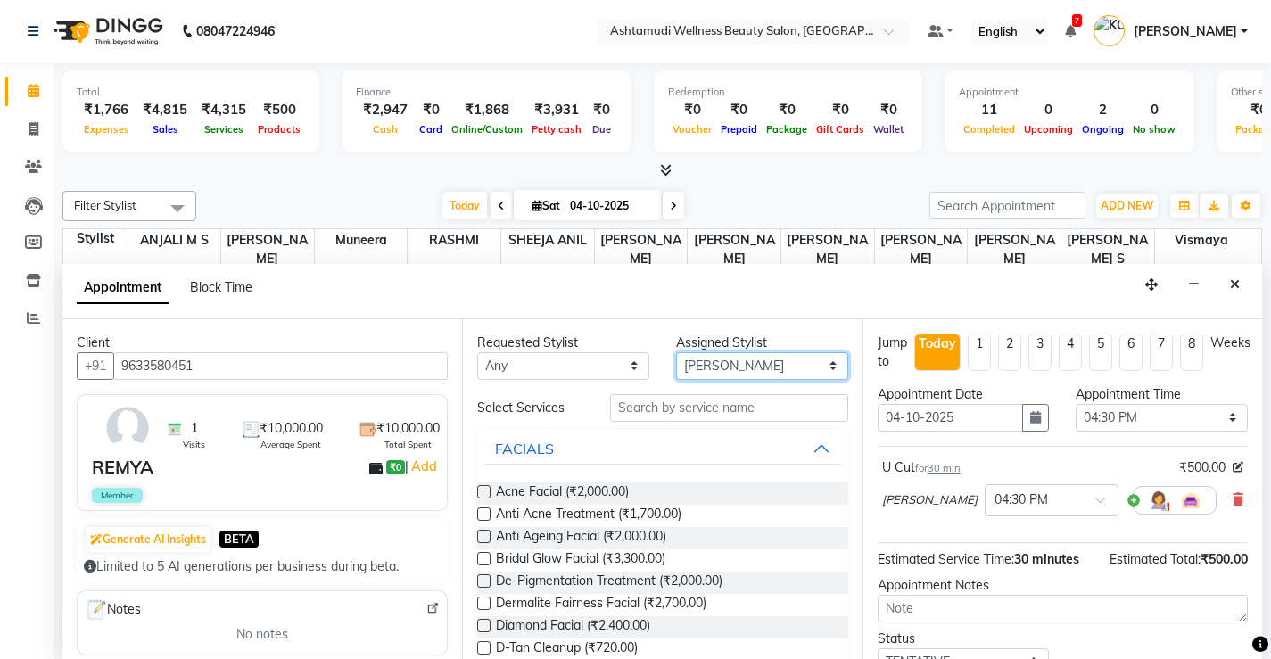
click at [742, 360] on select "Select ANJALI M S KOTTIYAM ASHTAMUDI Muneera RASHMI SHEEJA ANIL SHYNI SINDHYA S…" at bounding box center [762, 366] width 172 height 28
select select "27466"
click at [676, 352] on select "Select ANJALI M S KOTTIYAM ASHTAMUDI Muneera RASHMI SHEEJA ANIL SHYNI SINDHYA S…" at bounding box center [762, 366] width 172 height 28
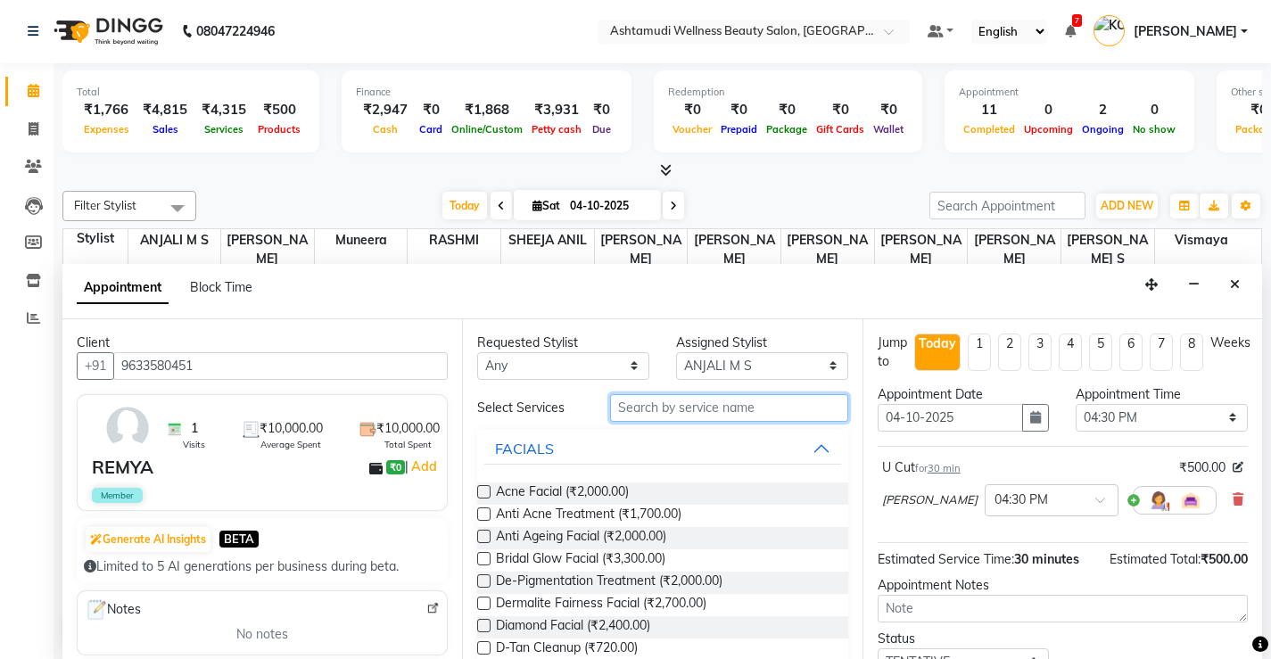
click at [654, 408] on input "text" at bounding box center [729, 408] width 238 height 28
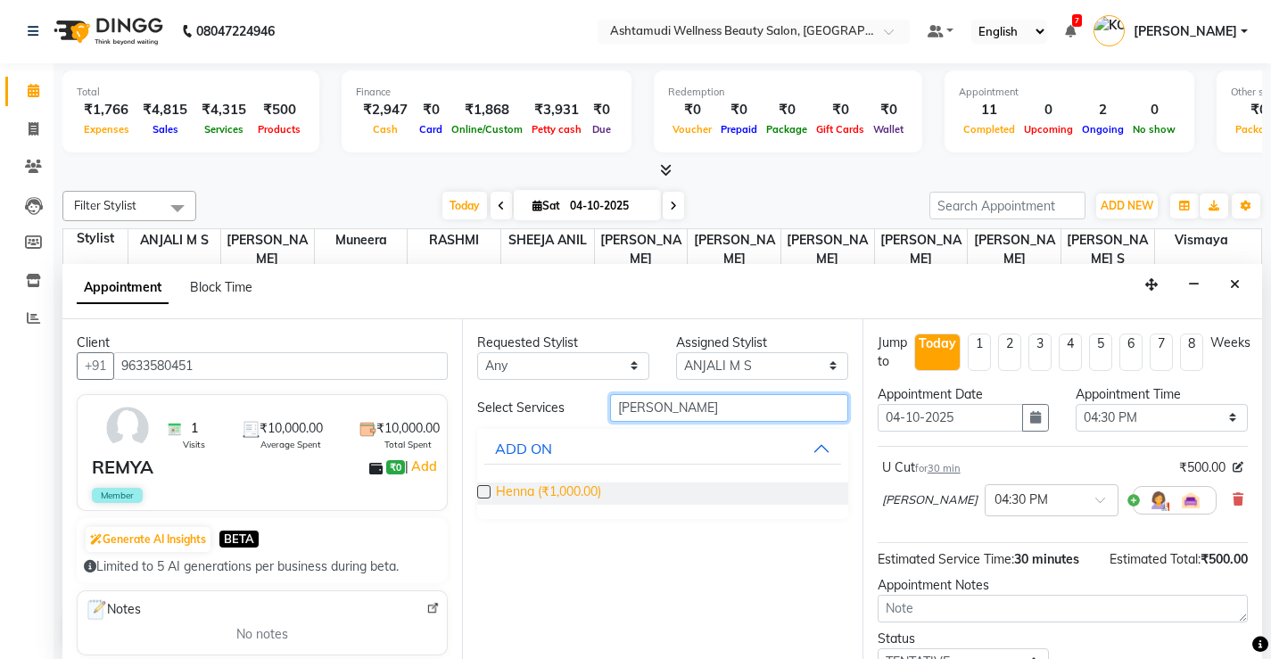
type input "henn"
click at [548, 499] on span "Henna (₹1,000.00)" at bounding box center [548, 493] width 105 height 22
checkbox input "false"
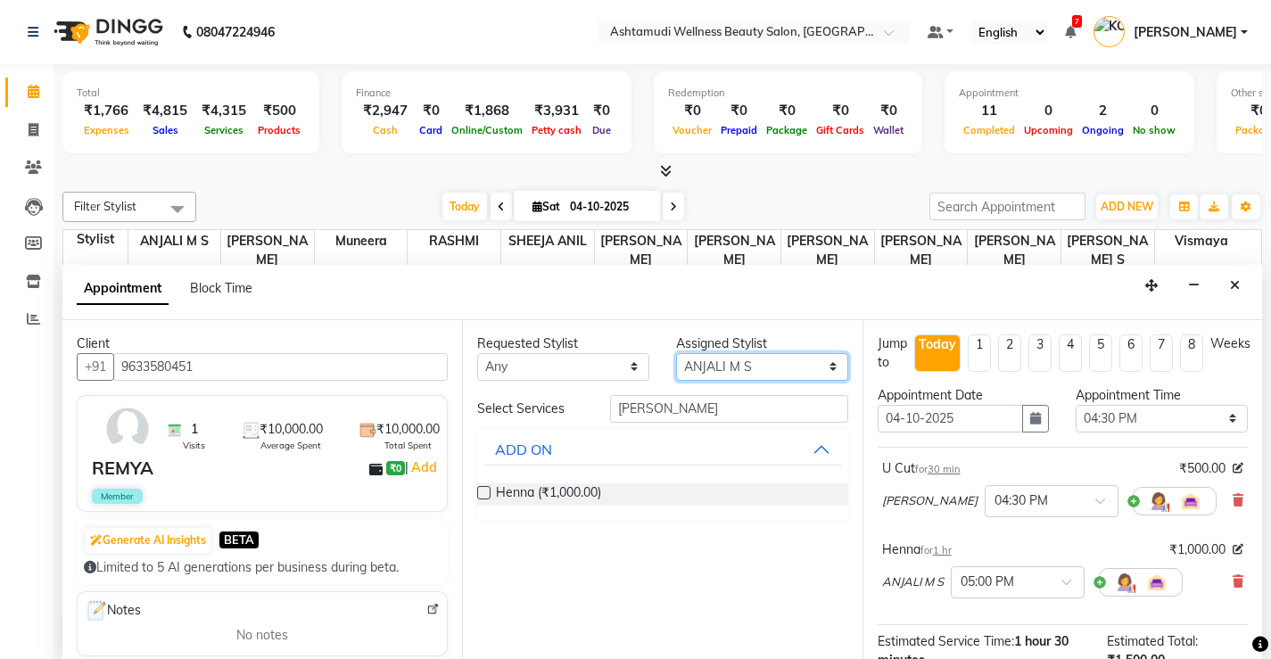
click at [737, 363] on select "Select ANJALI M S KOTTIYAM ASHTAMUDI Muneera RASHMI SHEEJA ANIL SHYNI SINDHYA S…" at bounding box center [762, 367] width 172 height 28
select select "50208"
click at [676, 353] on select "Select ANJALI M S KOTTIYAM ASHTAMUDI Muneera RASHMI SHEEJA ANIL SHYNI SINDHYA S…" at bounding box center [762, 367] width 172 height 28
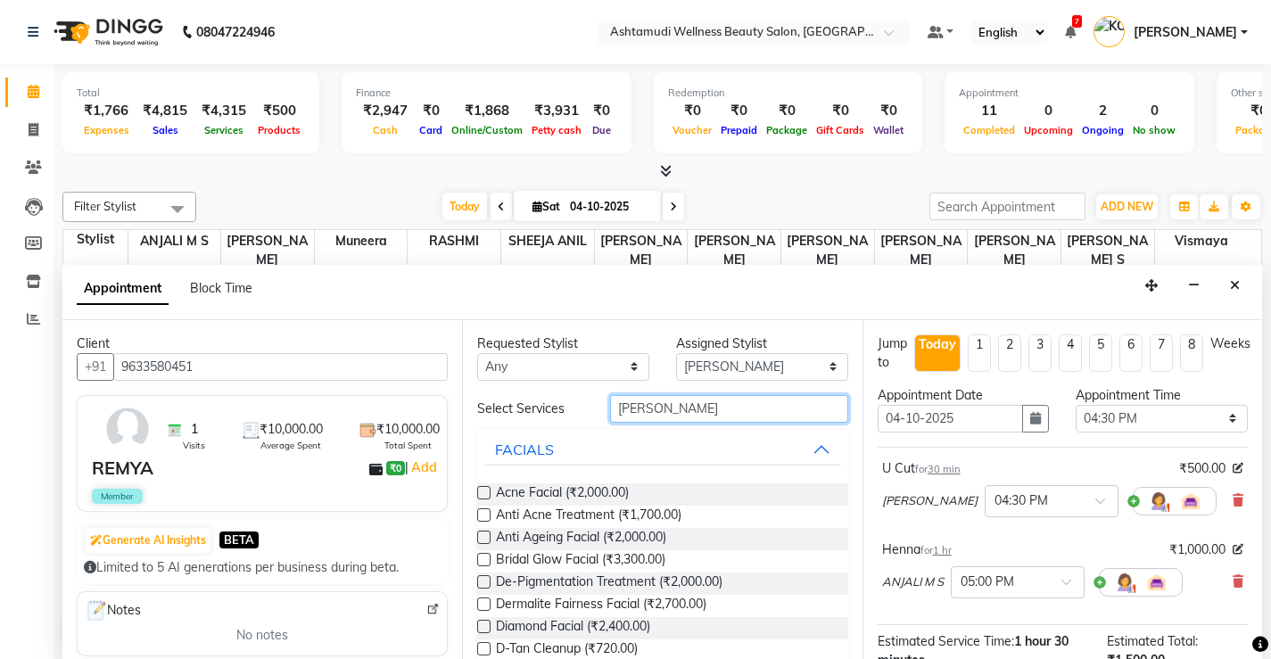
click at [713, 414] on input "henn" at bounding box center [729, 409] width 238 height 28
type input "h"
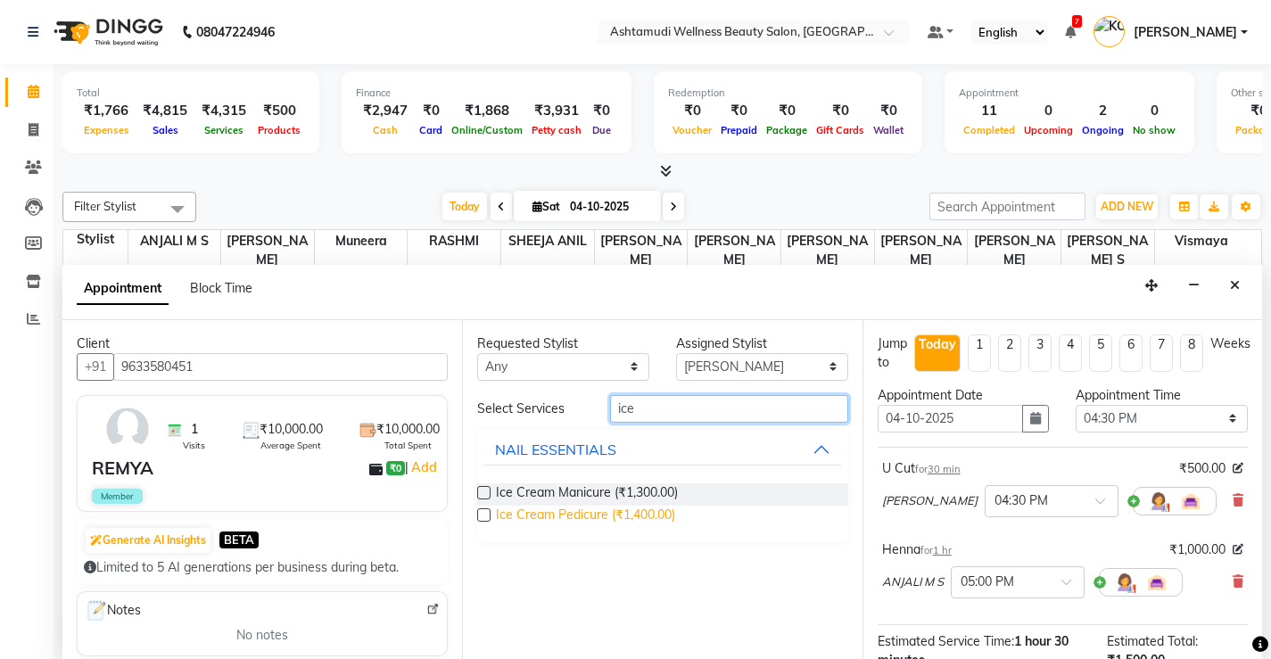
type input "ice"
click at [620, 515] on span "Ice Cream Pedicure (₹1,400.00)" at bounding box center [585, 517] width 179 height 22
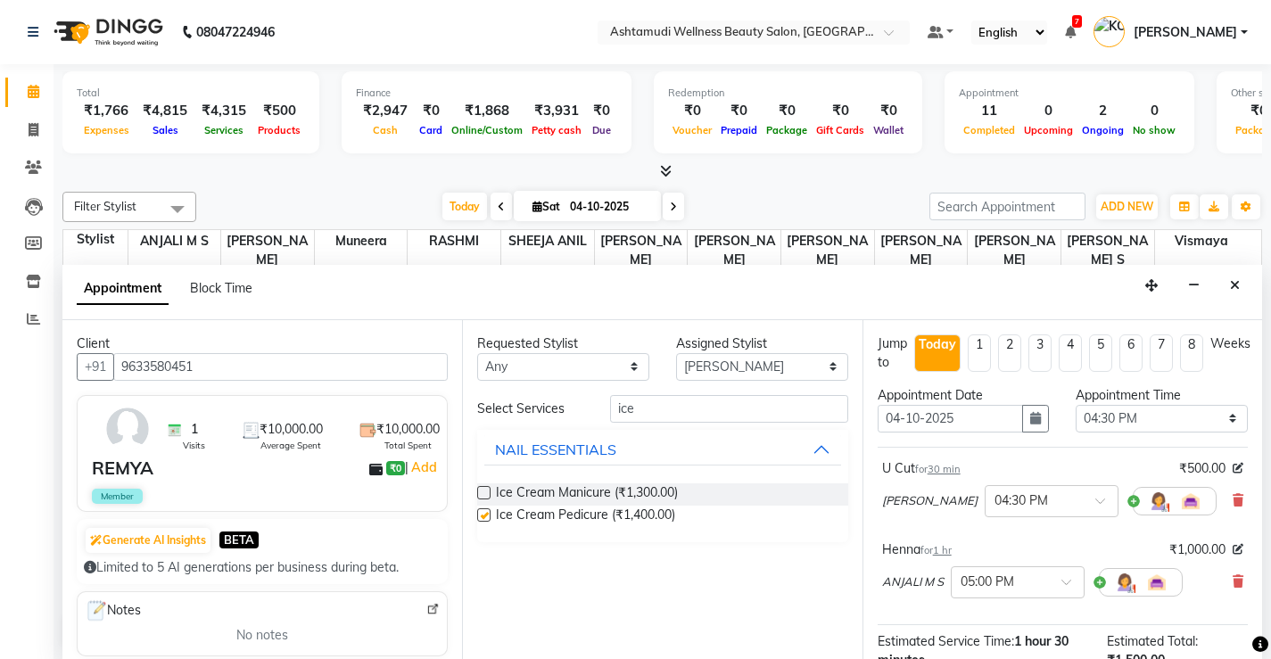
checkbox input "false"
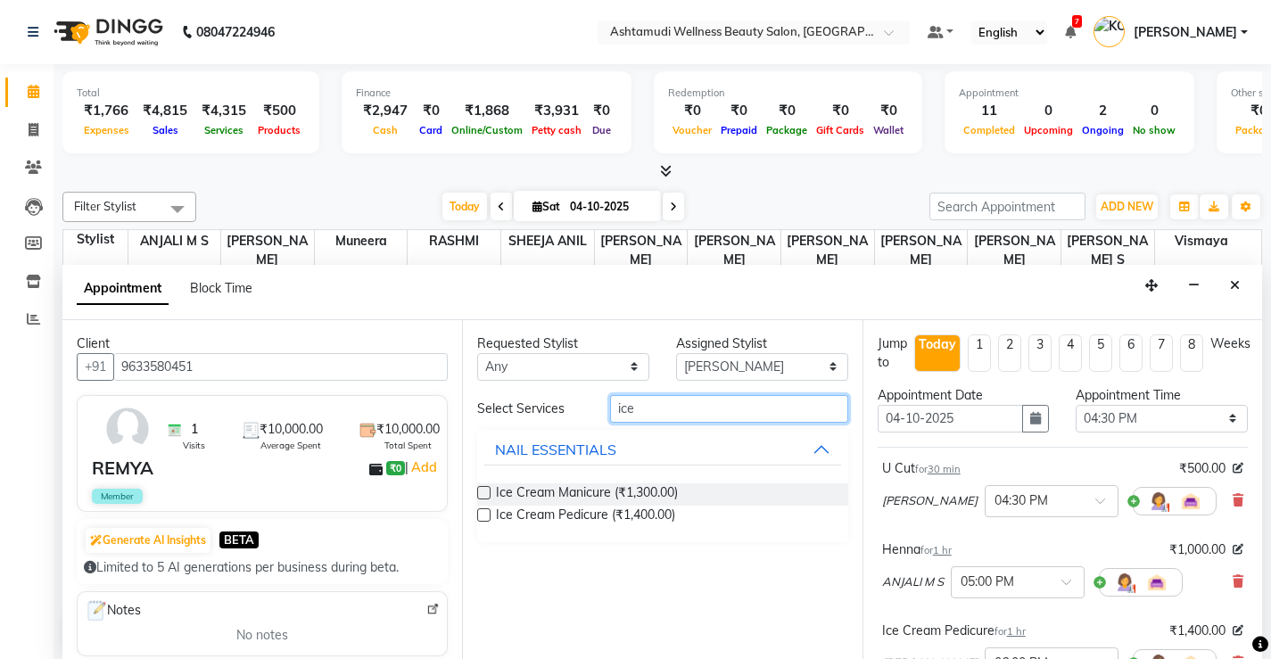
click at [678, 404] on input "ice" at bounding box center [729, 409] width 238 height 28
type input "i"
type input "anti"
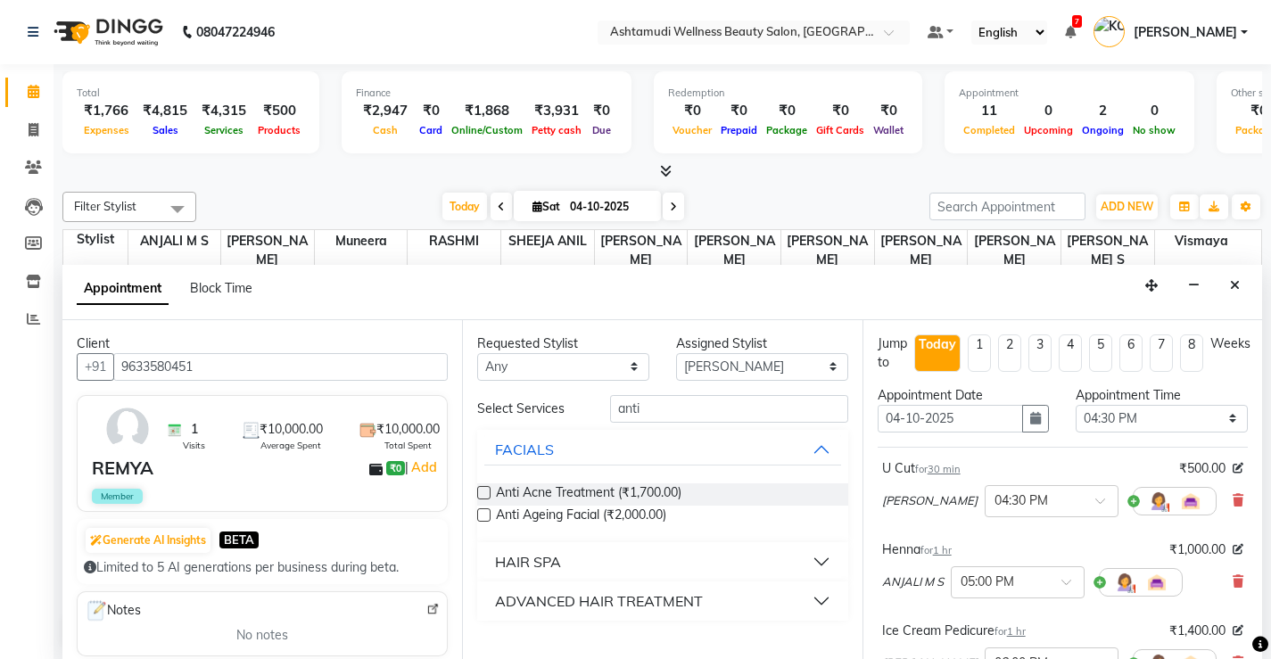
click at [613, 598] on div "ADVANCED HAIR TREATMENT" at bounding box center [599, 600] width 208 height 21
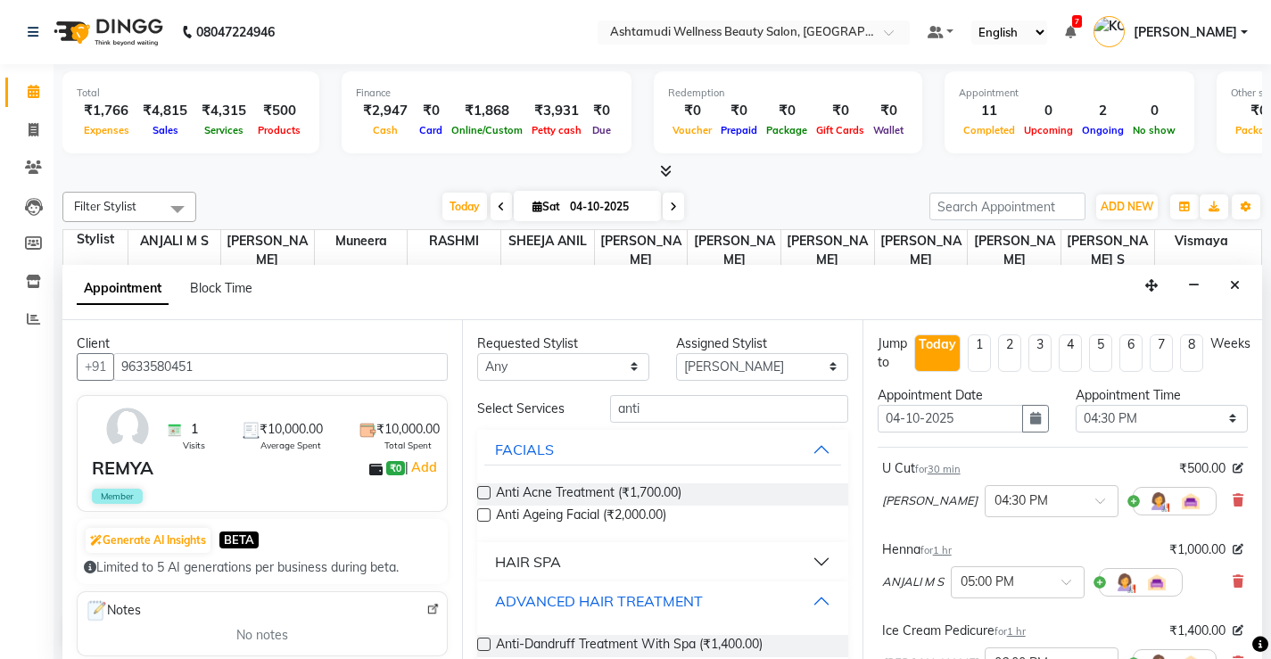
scroll to position [26, 0]
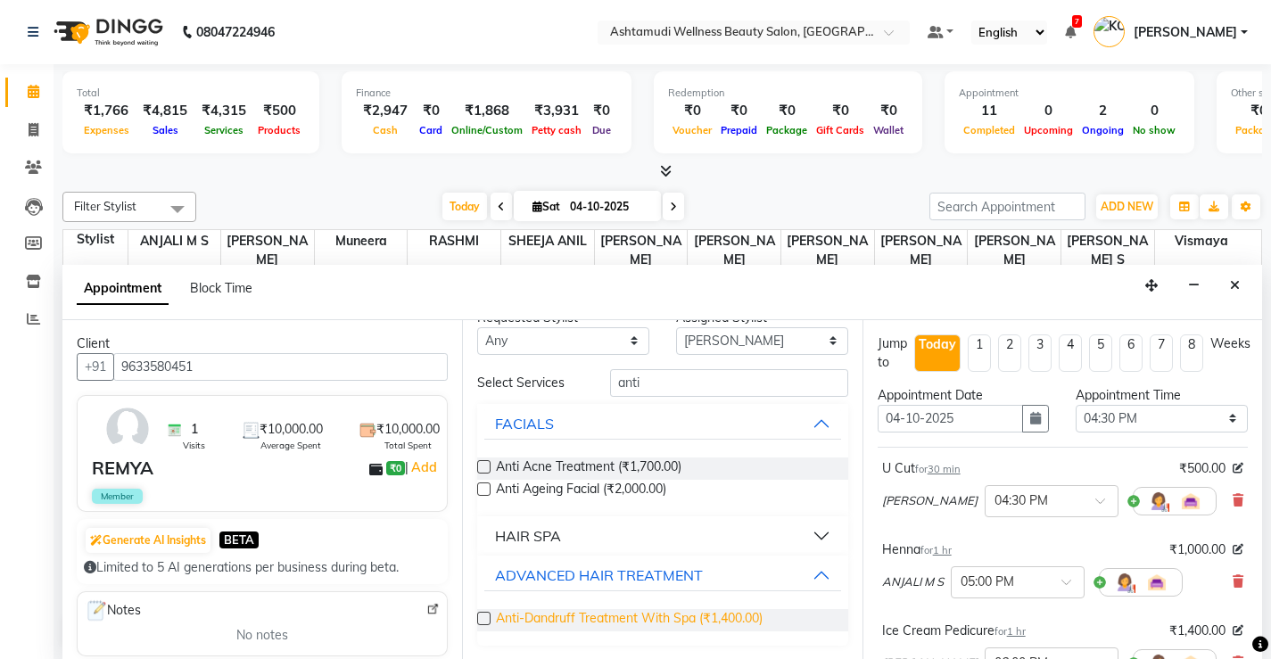
click at [697, 617] on span "Anti-Dandruff Treatment With Spa (₹1,400.00)" at bounding box center [629, 620] width 267 height 22
checkbox input "false"
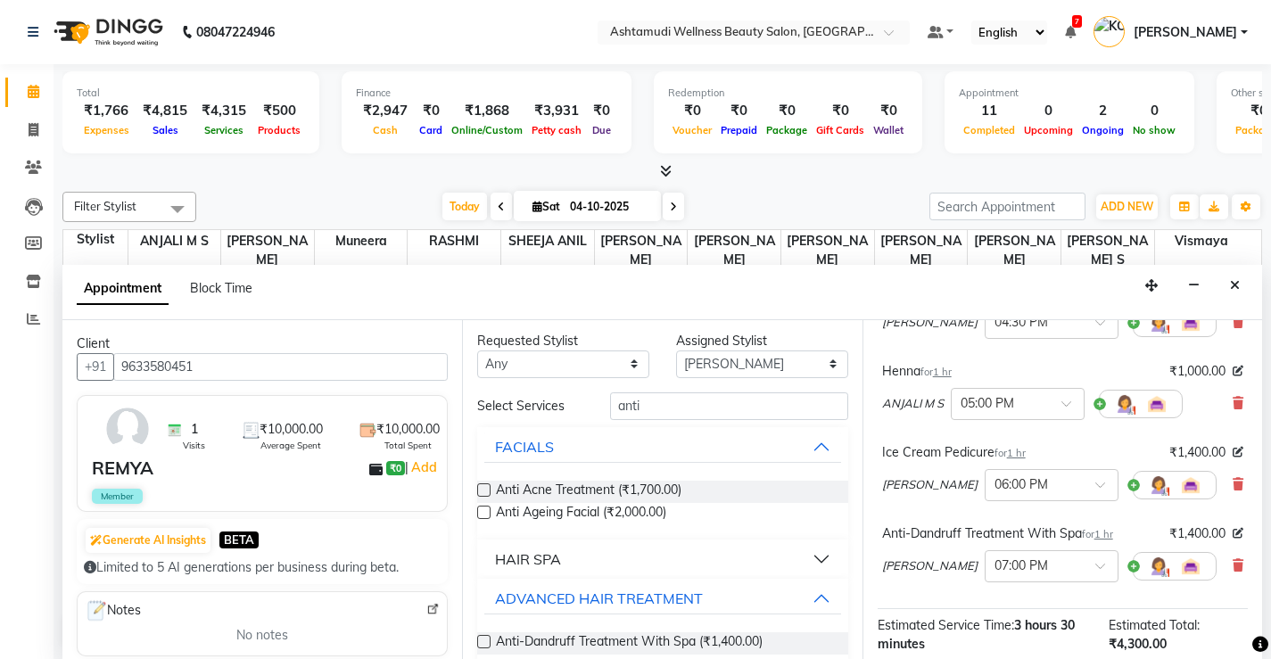
scroll to position [0, 0]
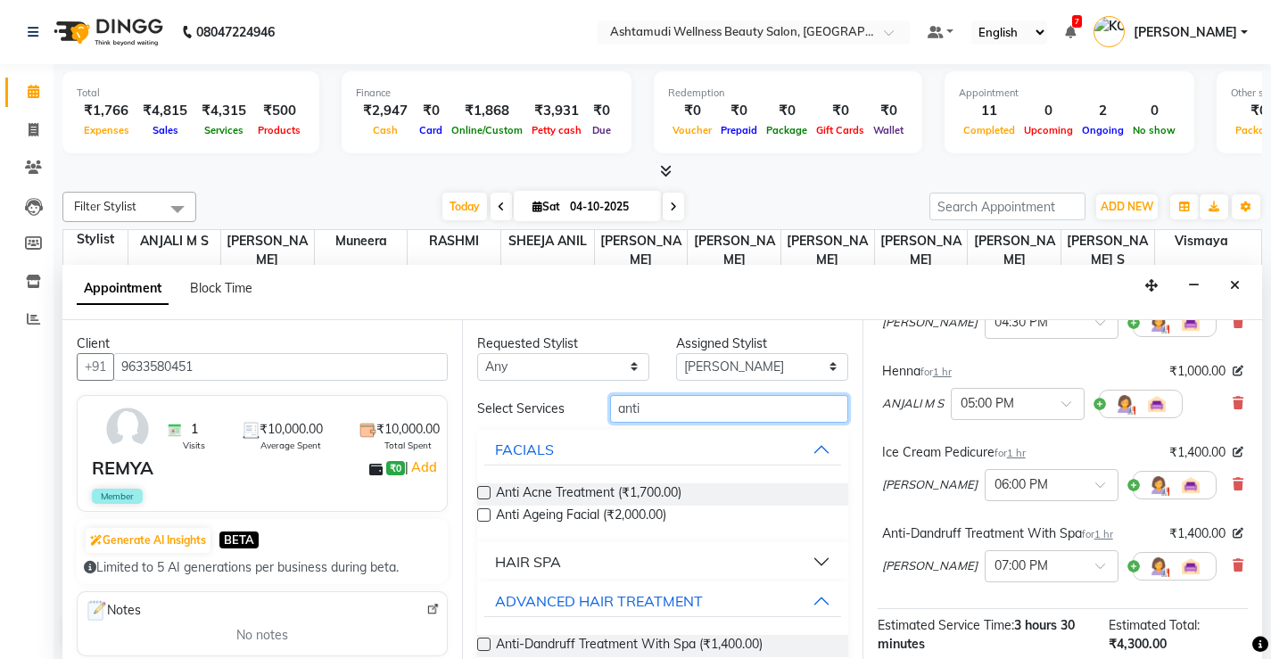
click at [709, 418] on input "anti" at bounding box center [729, 409] width 238 height 28
type input "a"
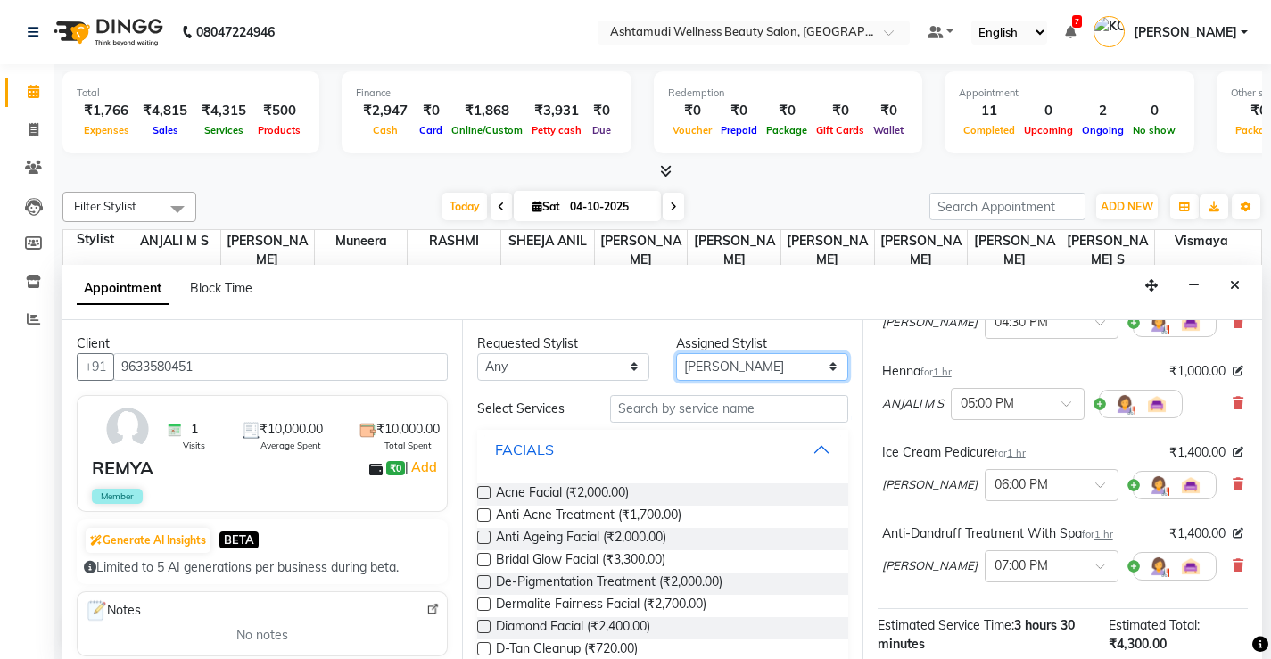
click at [743, 368] on select "Select ANJALI M S KOTTIYAM ASHTAMUDI Muneera RASHMI SHEEJA ANIL SHYNI SINDHYA S…" at bounding box center [762, 367] width 172 height 28
select select "71741"
click at [676, 353] on select "Select ANJALI M S KOTTIYAM ASHTAMUDI Muneera RASHMI SHEEJA ANIL SHYNI SINDHYA S…" at bounding box center [762, 367] width 172 height 28
click at [698, 415] on input "text" at bounding box center [729, 409] width 238 height 28
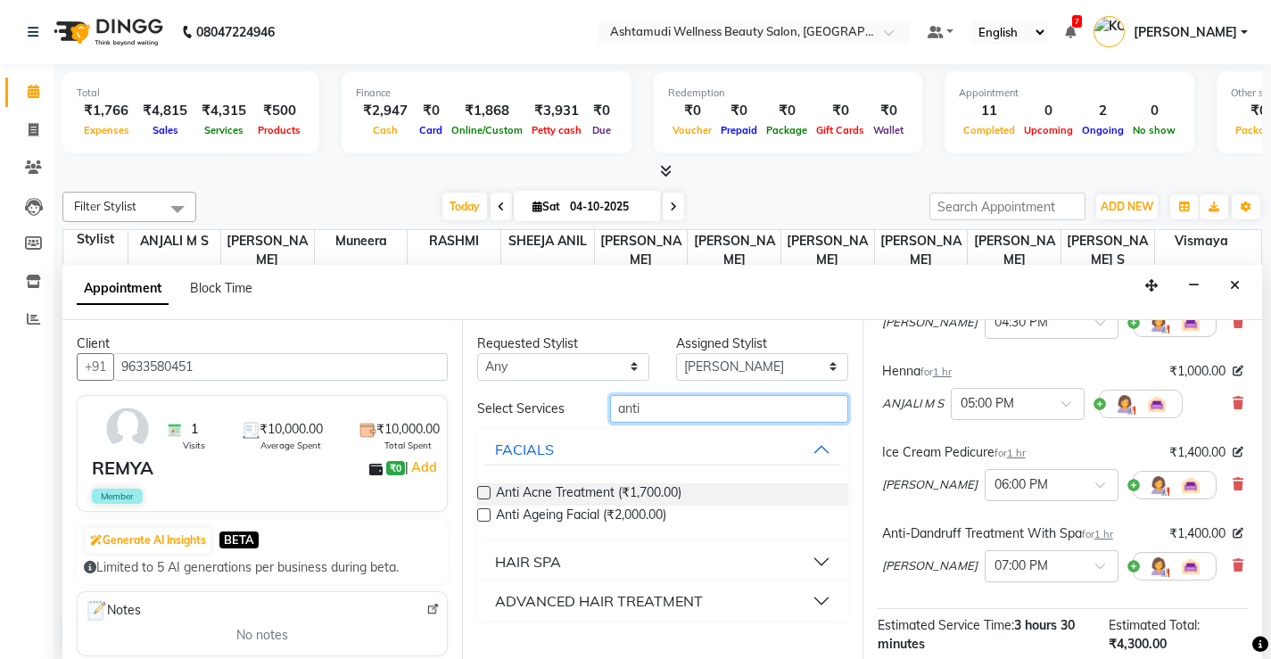
scroll to position [1, 0]
type input "anti"
click at [572, 598] on div "ADVANCED HAIR TREATMENT" at bounding box center [599, 600] width 208 height 21
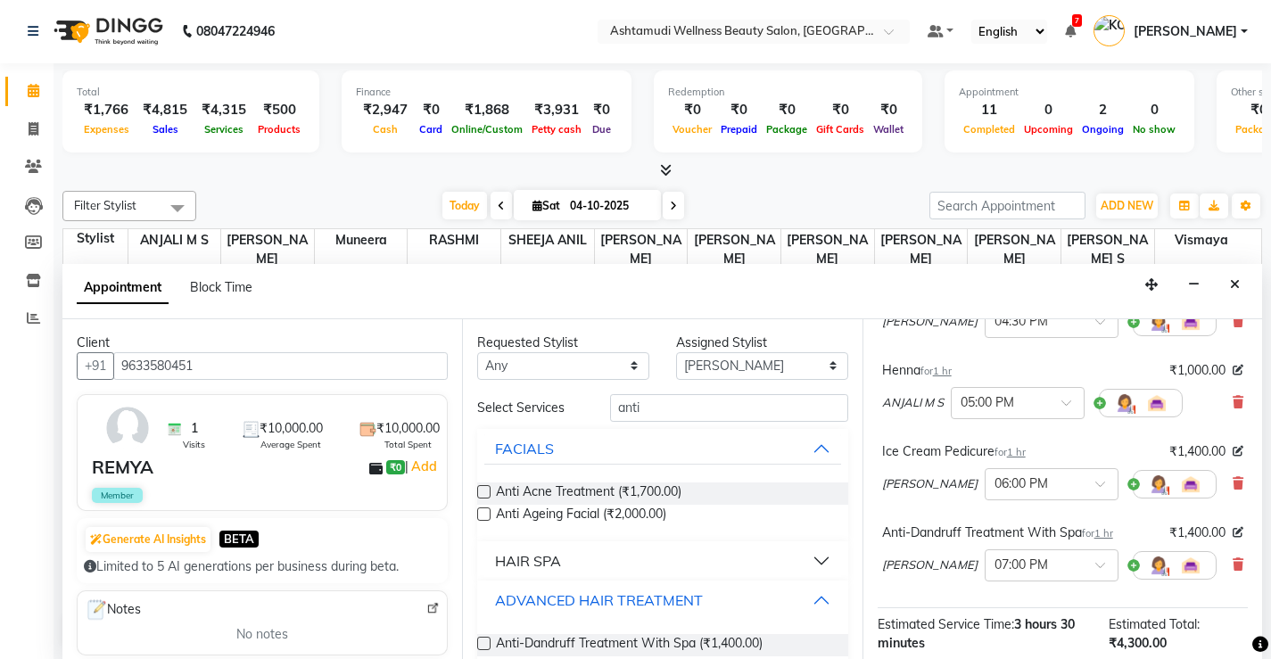
scroll to position [26, 0]
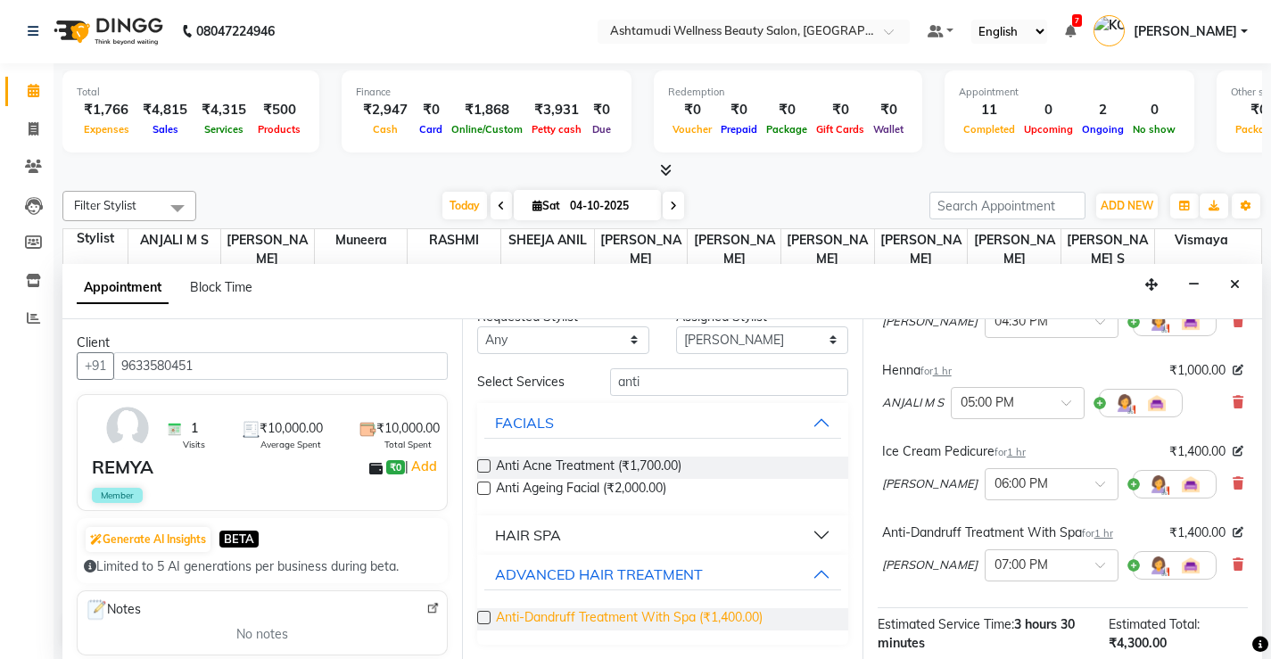
click at [614, 620] on span "Anti-Dandruff Treatment With Spa (₹1,400.00)" at bounding box center [629, 619] width 267 height 22
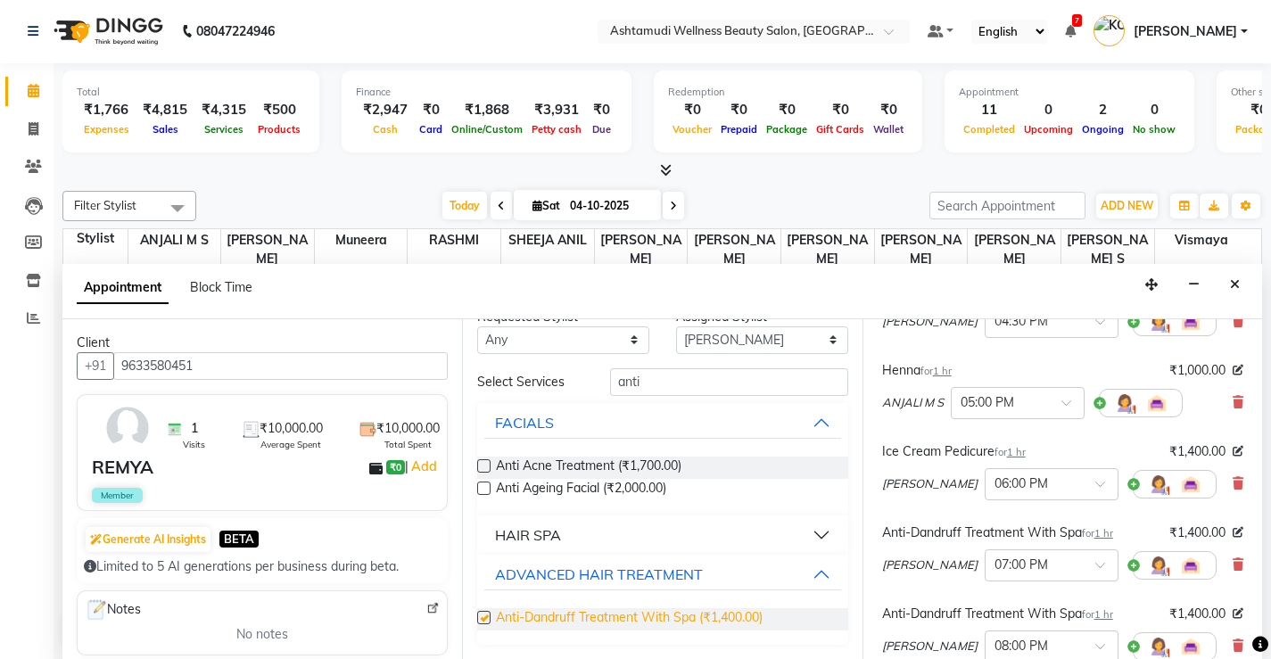
checkbox input "false"
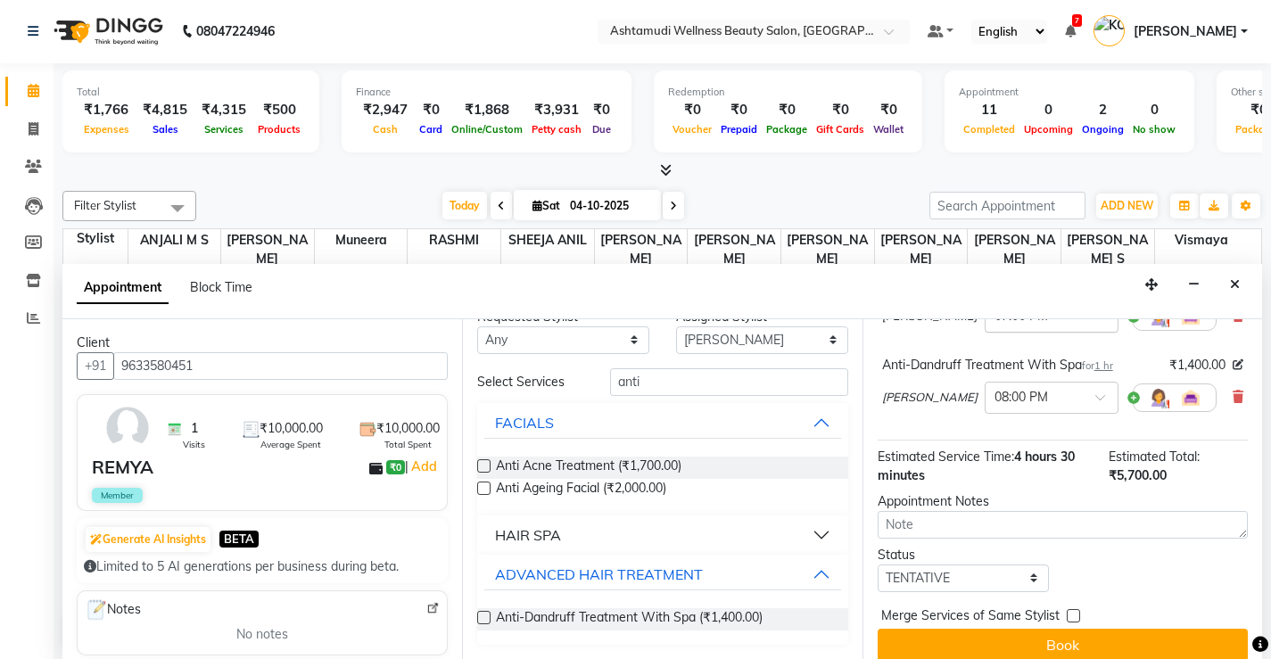
scroll to position [443, 0]
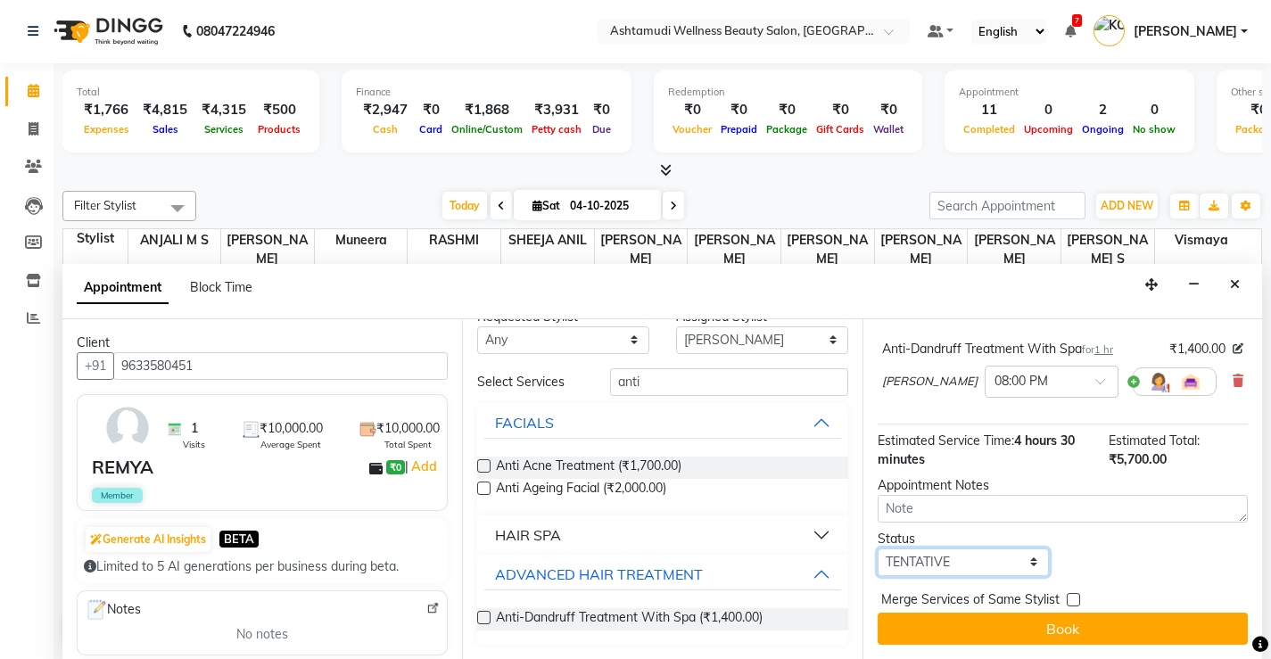
click at [942, 548] on select "Select TENTATIVE CONFIRM CHECK-IN UPCOMING" at bounding box center [964, 562] width 172 height 28
select select "check-in"
click at [878, 548] on select "Select TENTATIVE CONFIRM CHECK-IN UPCOMING" at bounding box center [964, 562] width 172 height 28
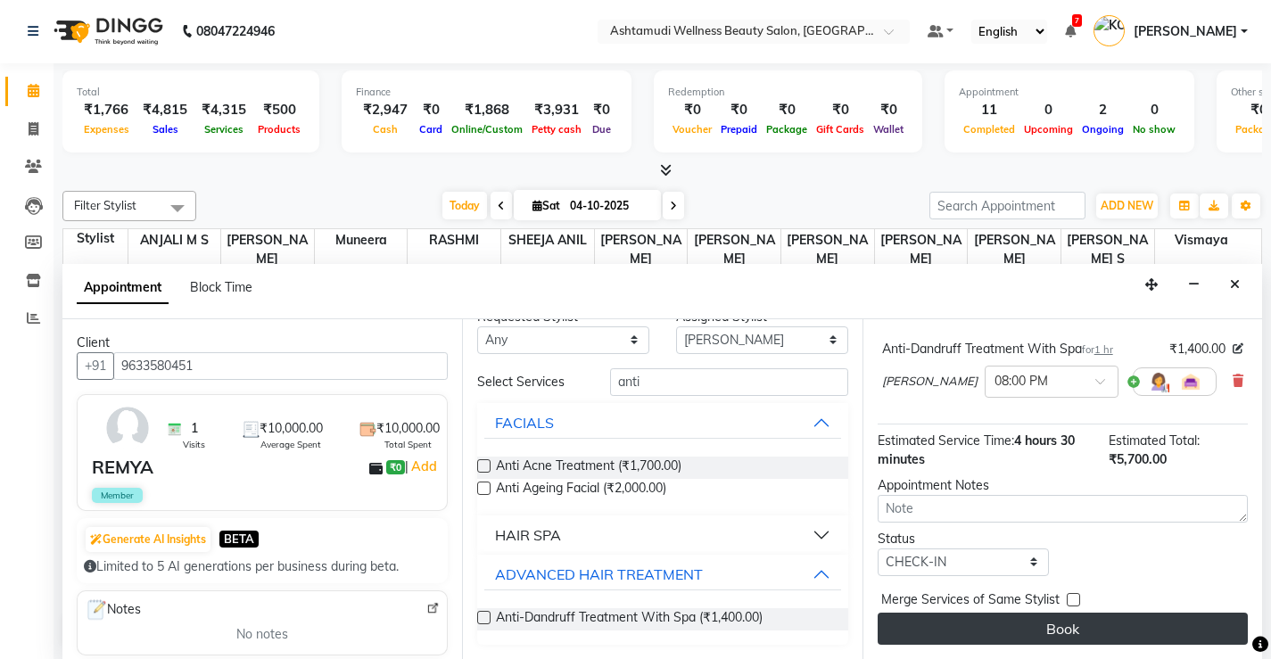
click at [1027, 634] on button "Book" at bounding box center [1063, 629] width 370 height 32
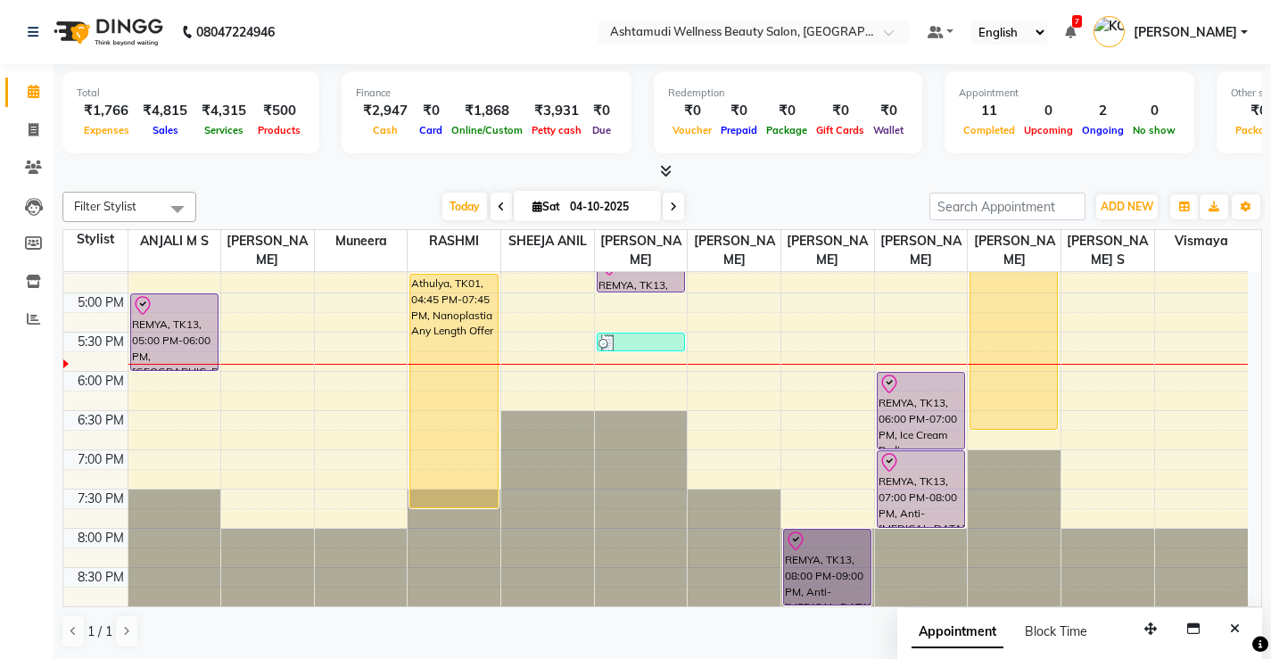
scroll to position [1, 0]
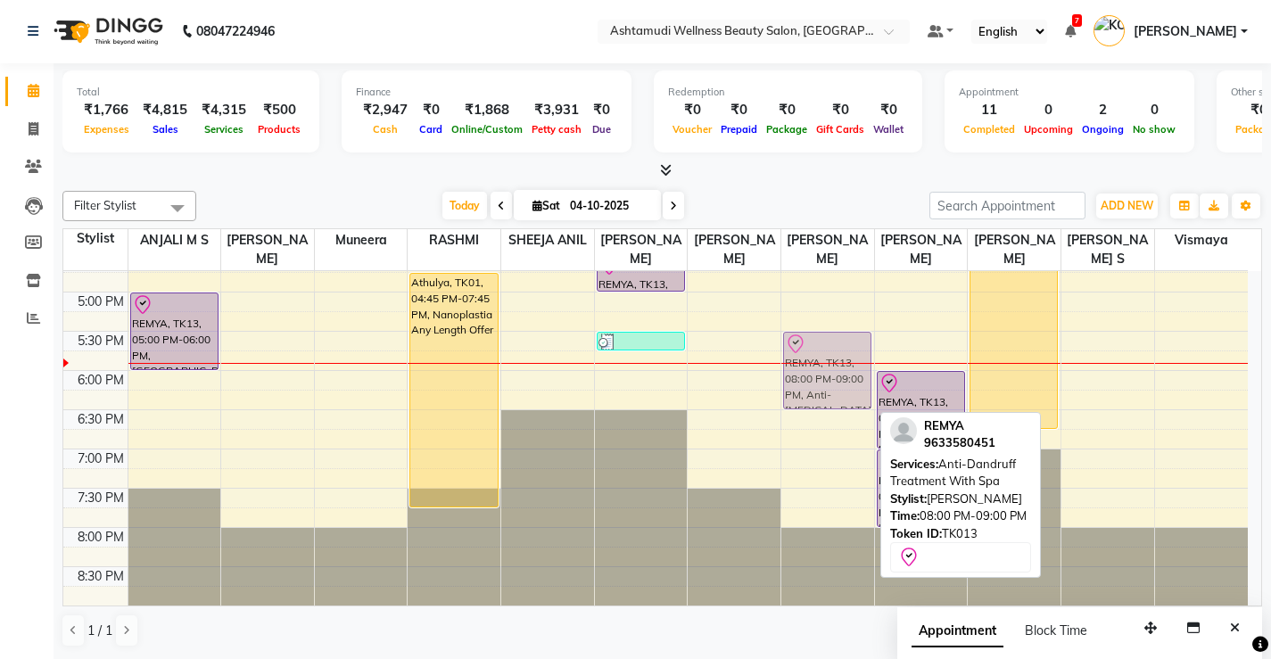
drag, startPoint x: 814, startPoint y: 583, endPoint x: 779, endPoint y: 379, distance: 207.2
click at [779, 379] on div "8:00 AM 8:30 AM 9:00 AM 9:30 AM 10:00 AM 10:30 AM 11:00 AM 11:30 AM 12:00 PM 12…" at bounding box center [655, 95] width 1184 height 1019
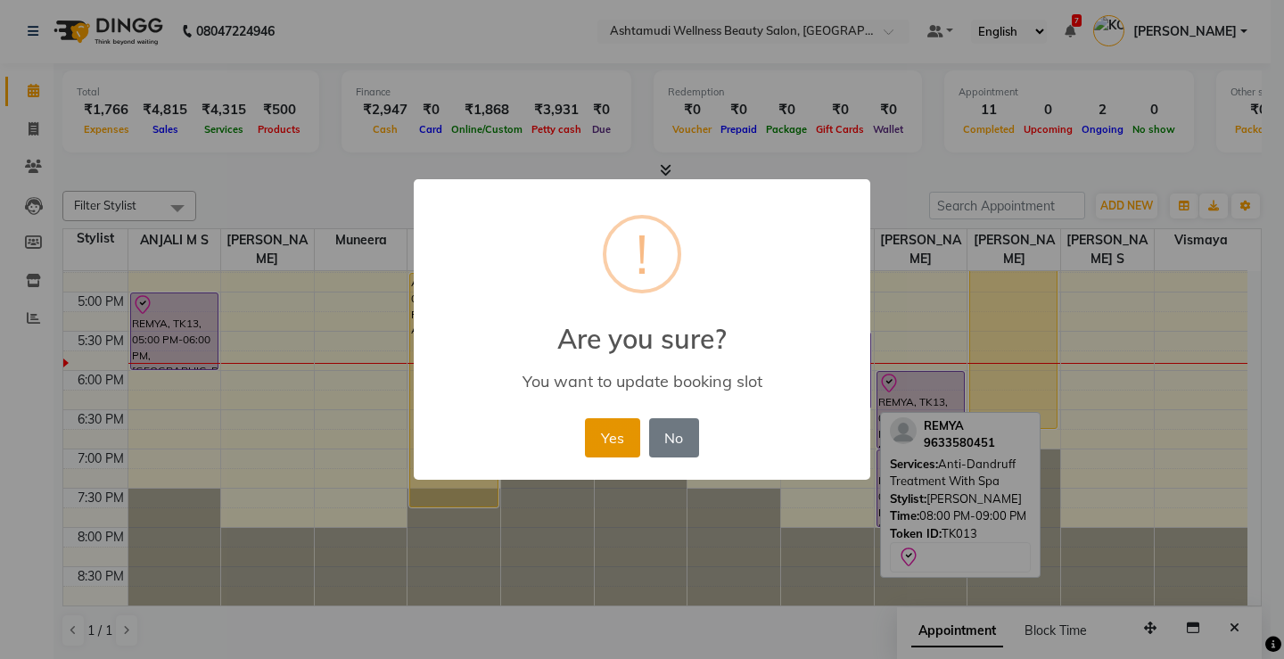
click at [610, 441] on button "Yes" at bounding box center [612, 437] width 54 height 39
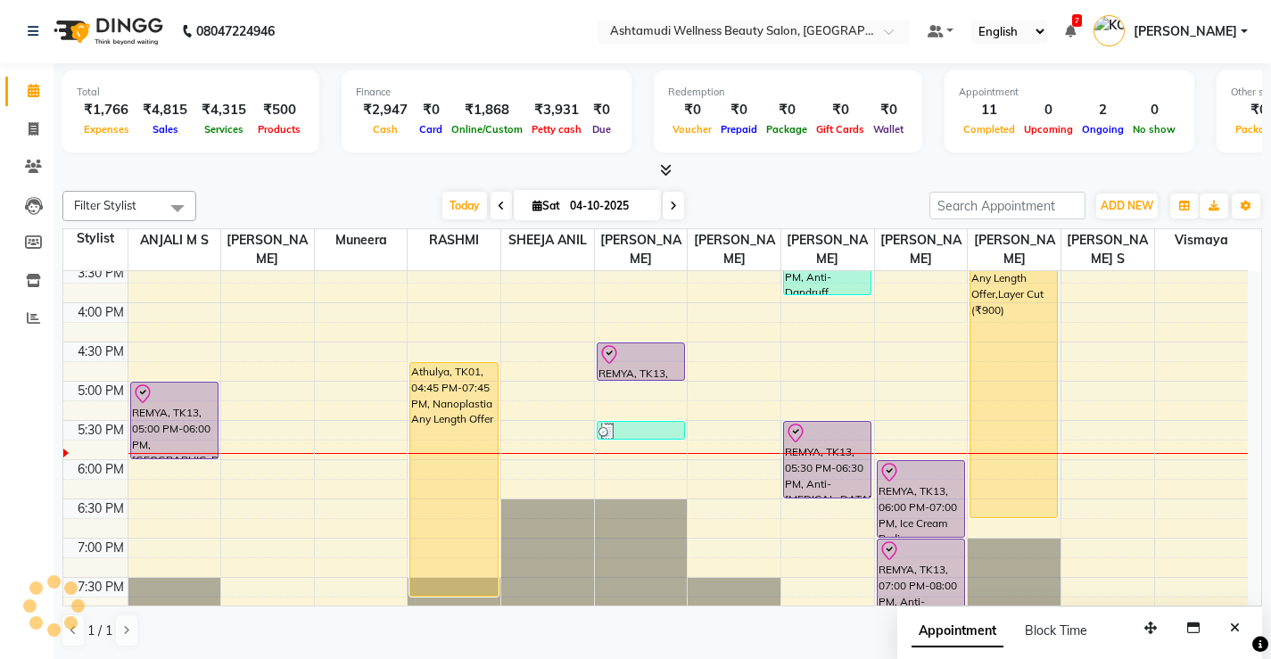
scroll to position [685, 0]
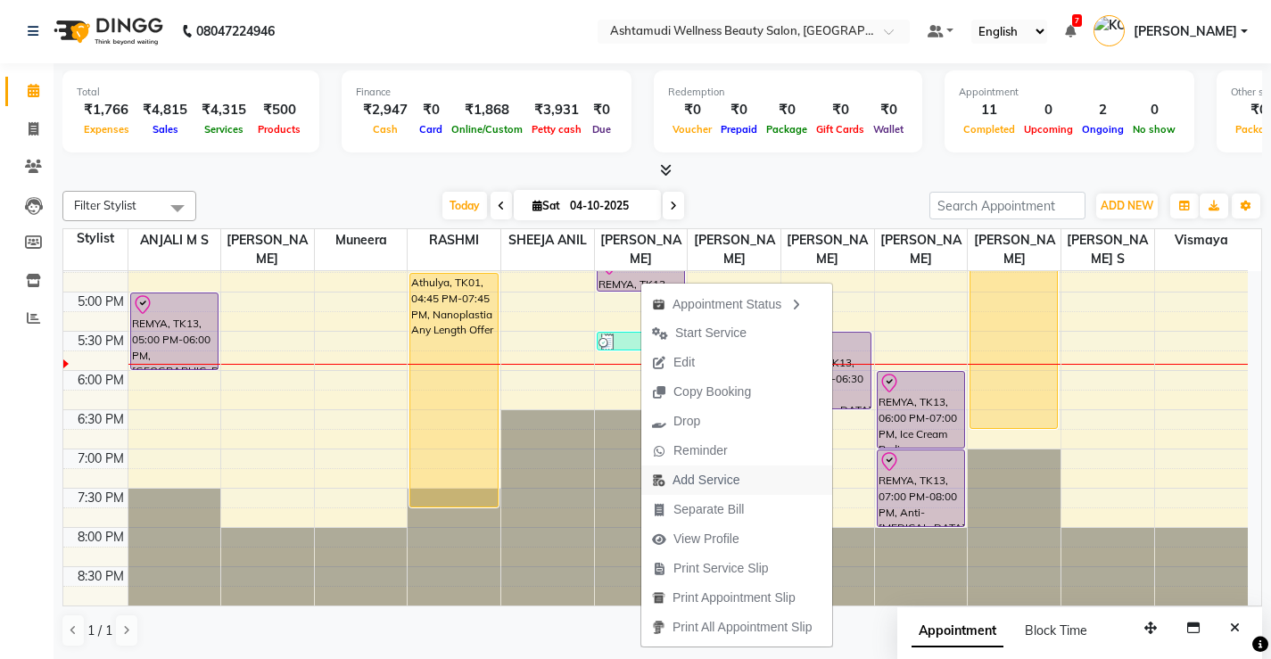
click at [709, 476] on span "Add Service" at bounding box center [705, 480] width 67 height 19
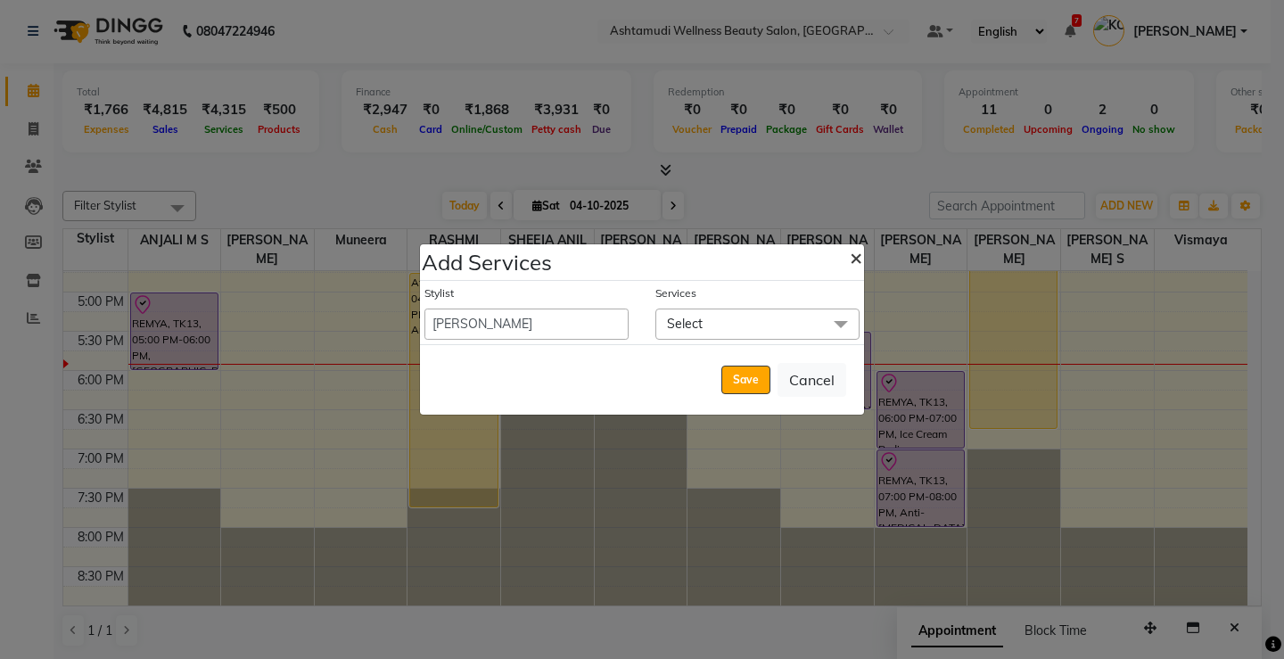
click at [855, 252] on span "×" at bounding box center [856, 256] width 12 height 27
select select "27466"
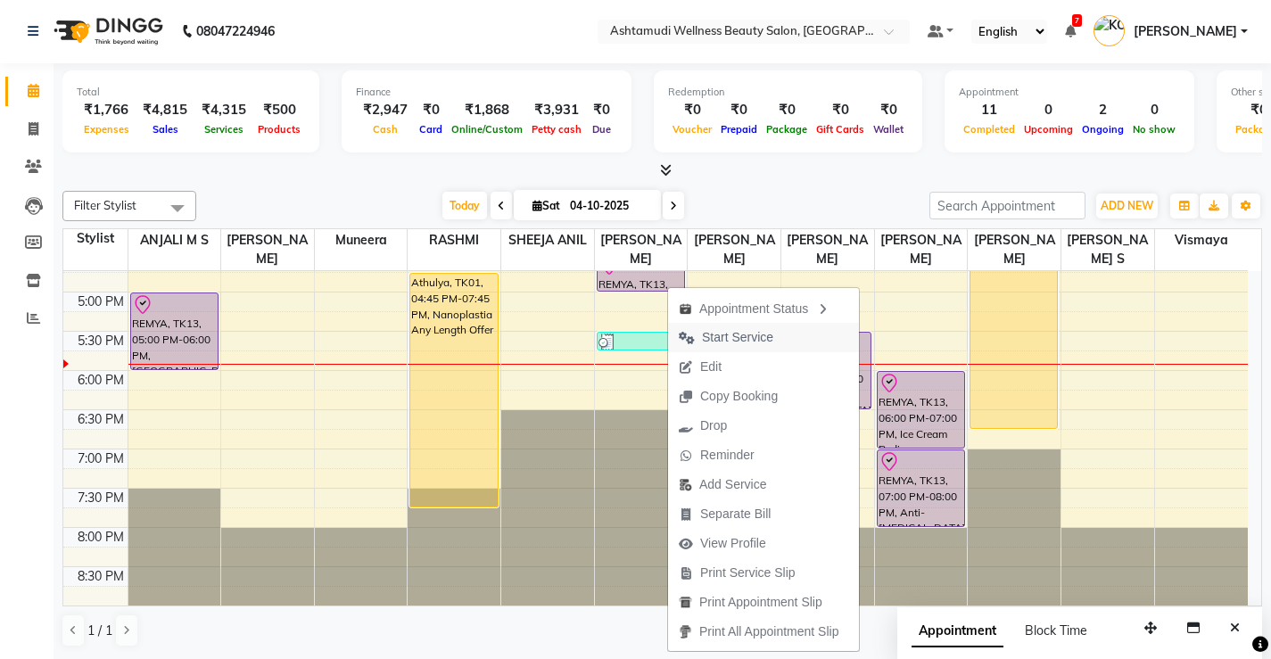
click at [725, 332] on span "Start Service" at bounding box center [737, 337] width 71 height 19
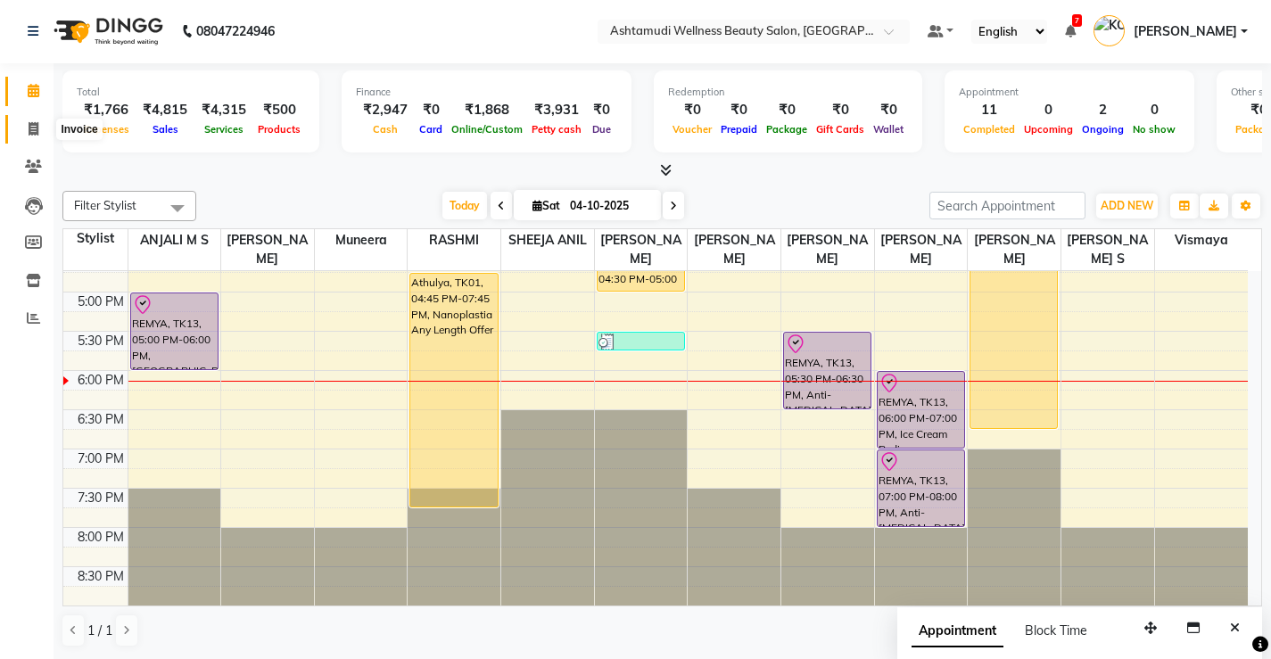
click at [31, 123] on icon at bounding box center [34, 128] width 10 height 13
select select "service"
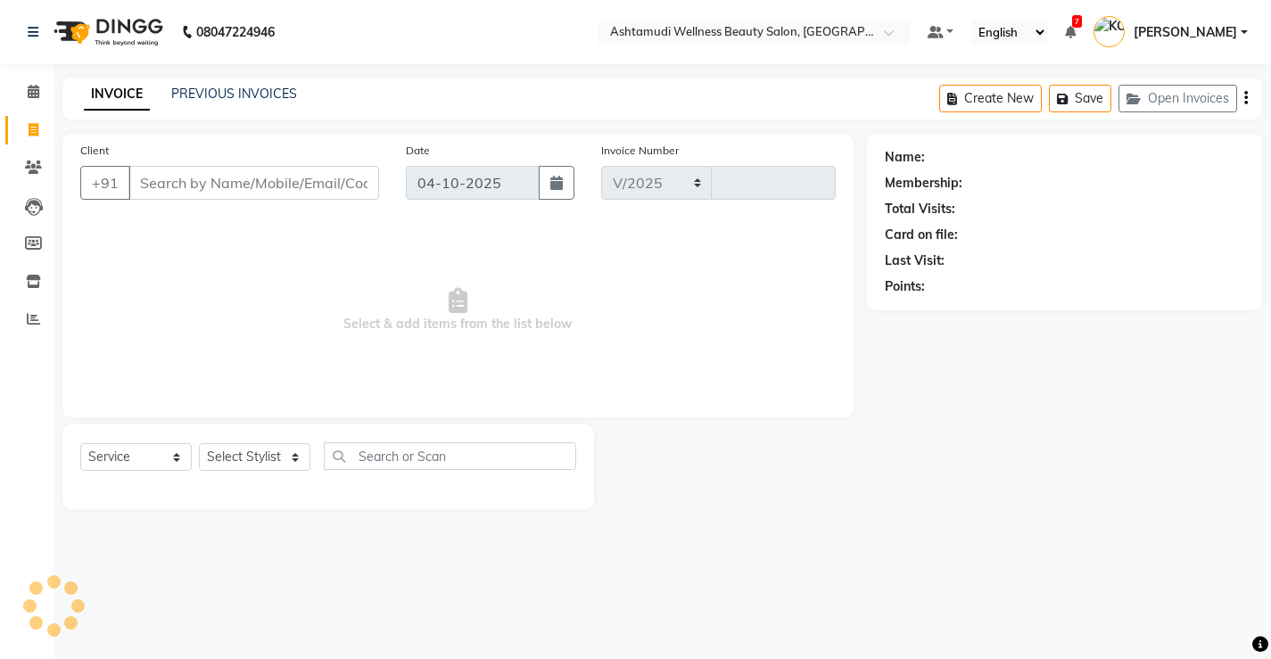
select select "4674"
type input "3886"
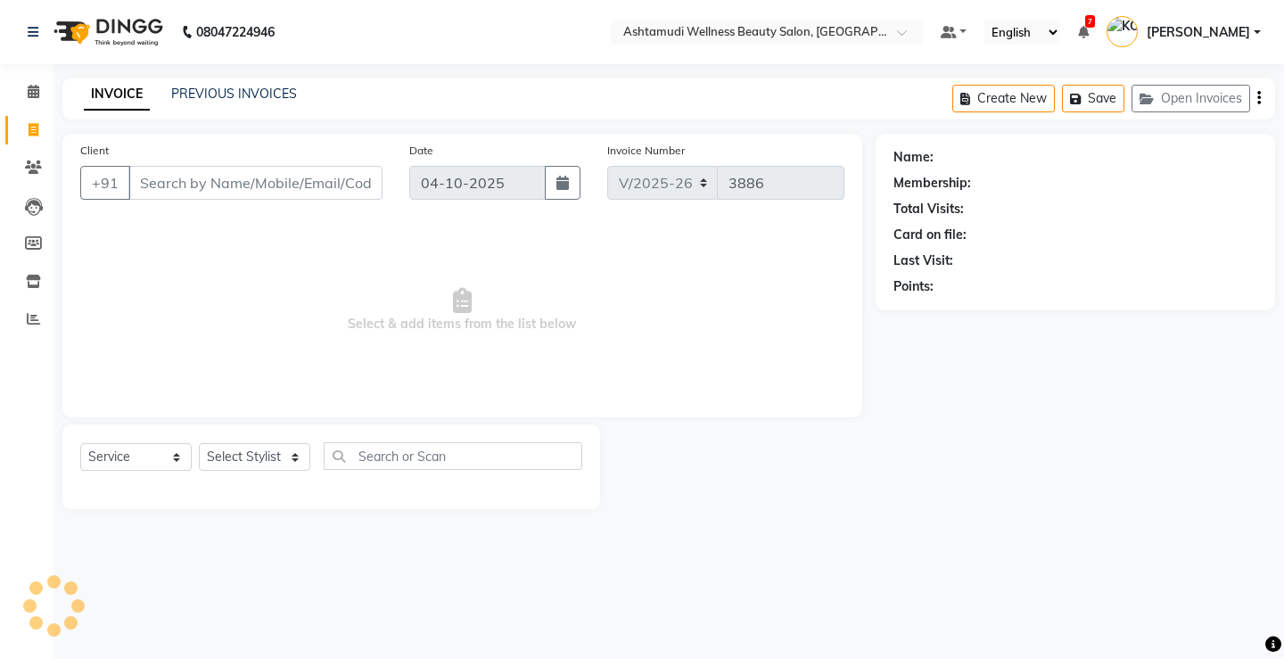
select select "product"
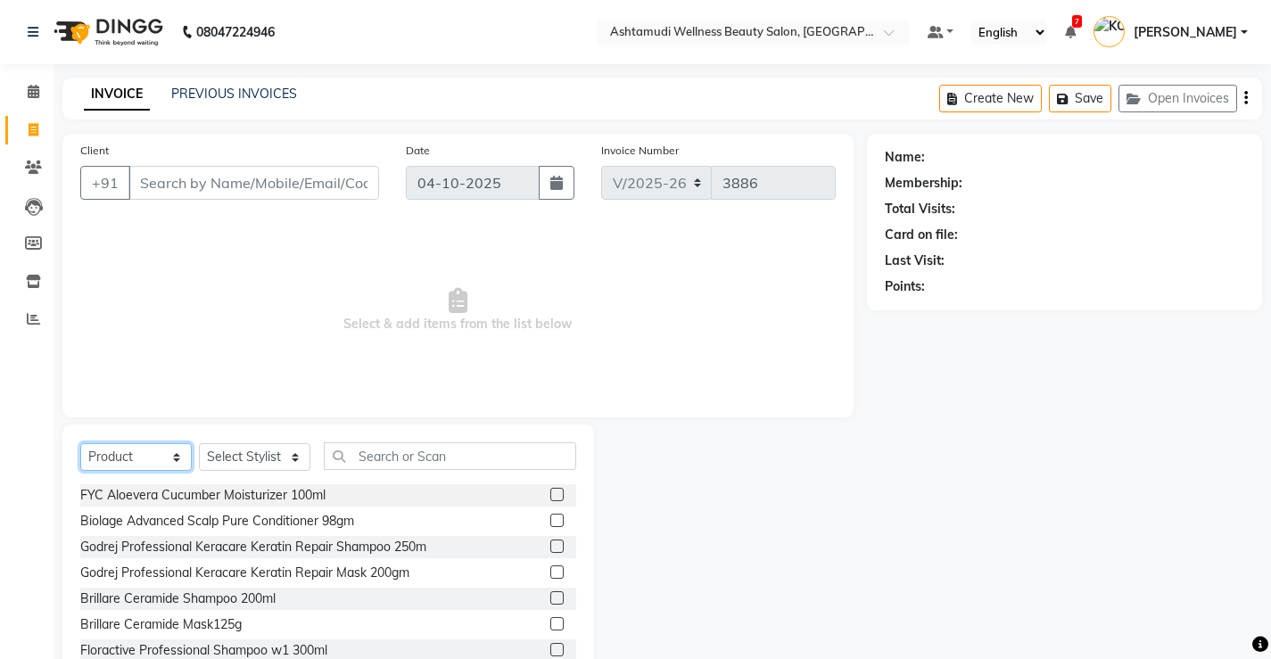
click at [128, 449] on select "Select Service Product Membership Package Voucher Prepaid Gift Card" at bounding box center [135, 457] width 111 height 28
click at [139, 466] on select "Select Service Product Membership Package Voucher Prepaid Gift Card" at bounding box center [135, 457] width 111 height 28
click at [268, 456] on select "Select Stylist ANJALI M S [PERSON_NAME] KOTTIYAM ASHTAMUDI [PERSON_NAME] [PERSO…" at bounding box center [254, 457] width 111 height 28
click at [29, 169] on icon at bounding box center [33, 167] width 17 height 13
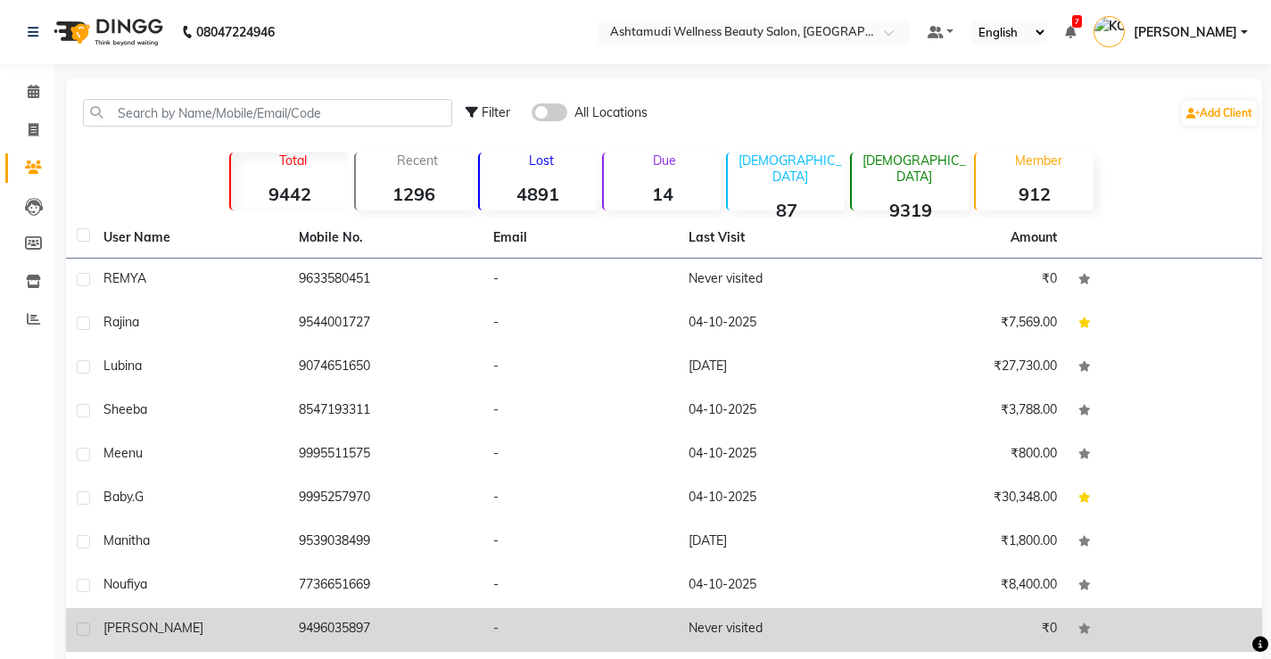
scroll to position [113, 0]
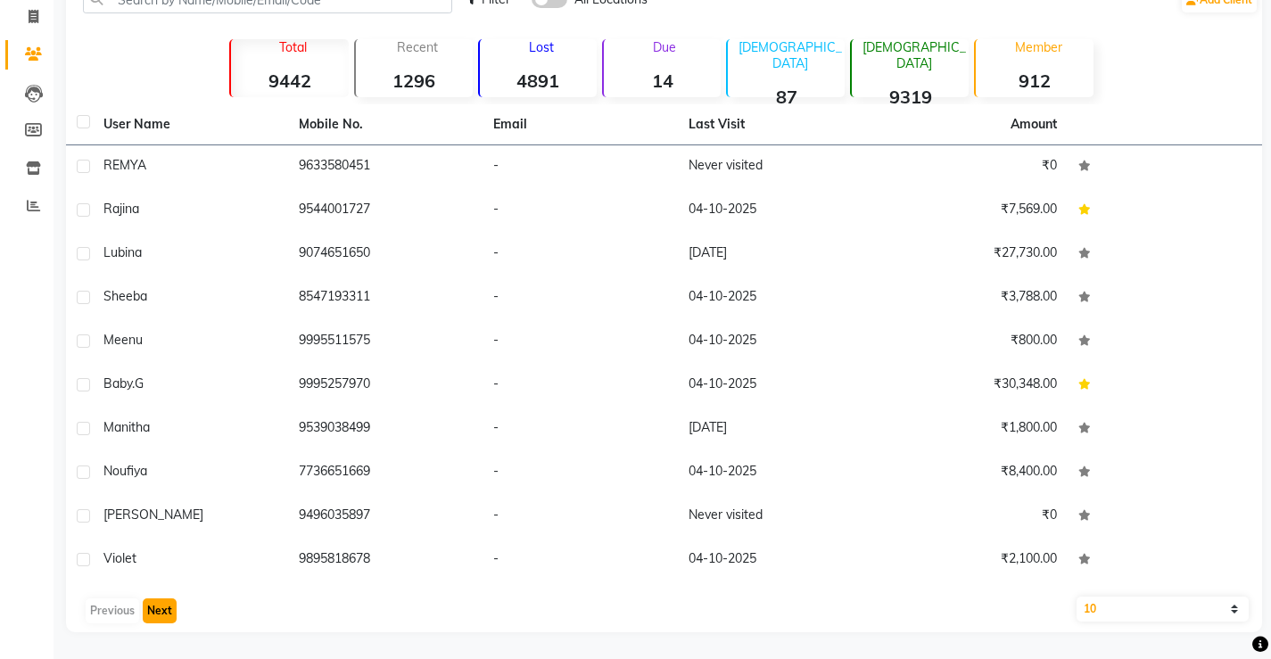
click at [169, 616] on button "Next" at bounding box center [160, 610] width 34 height 25
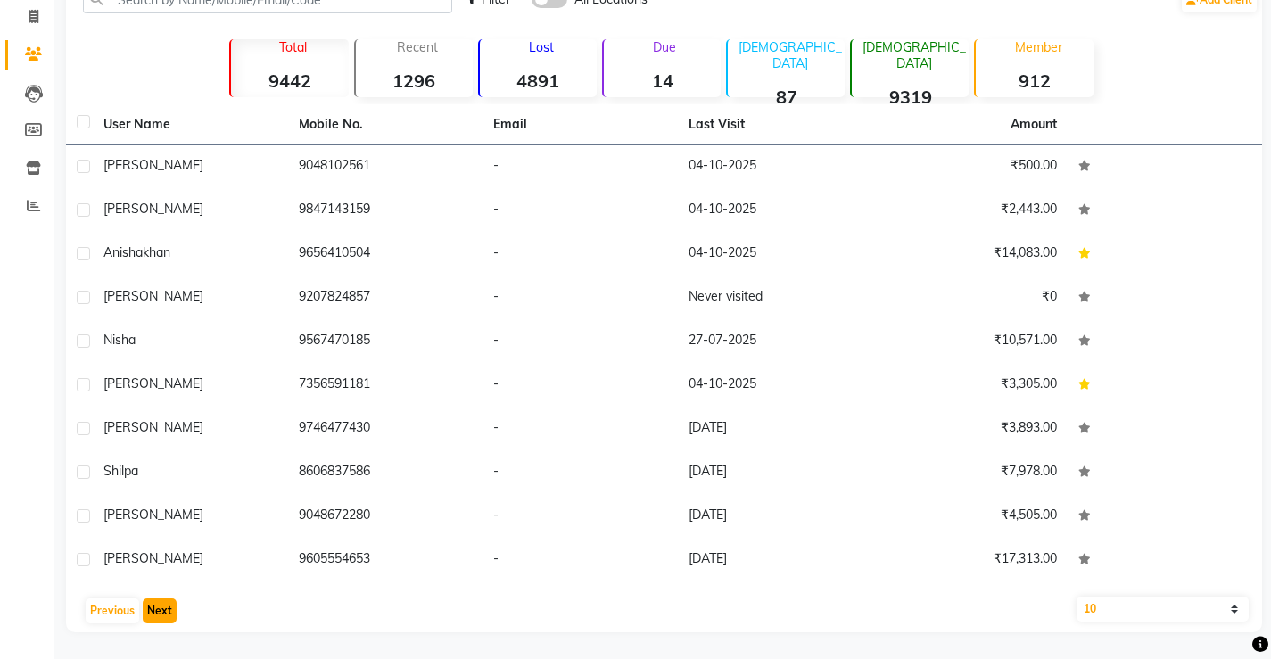
click at [153, 616] on button "Next" at bounding box center [160, 610] width 34 height 25
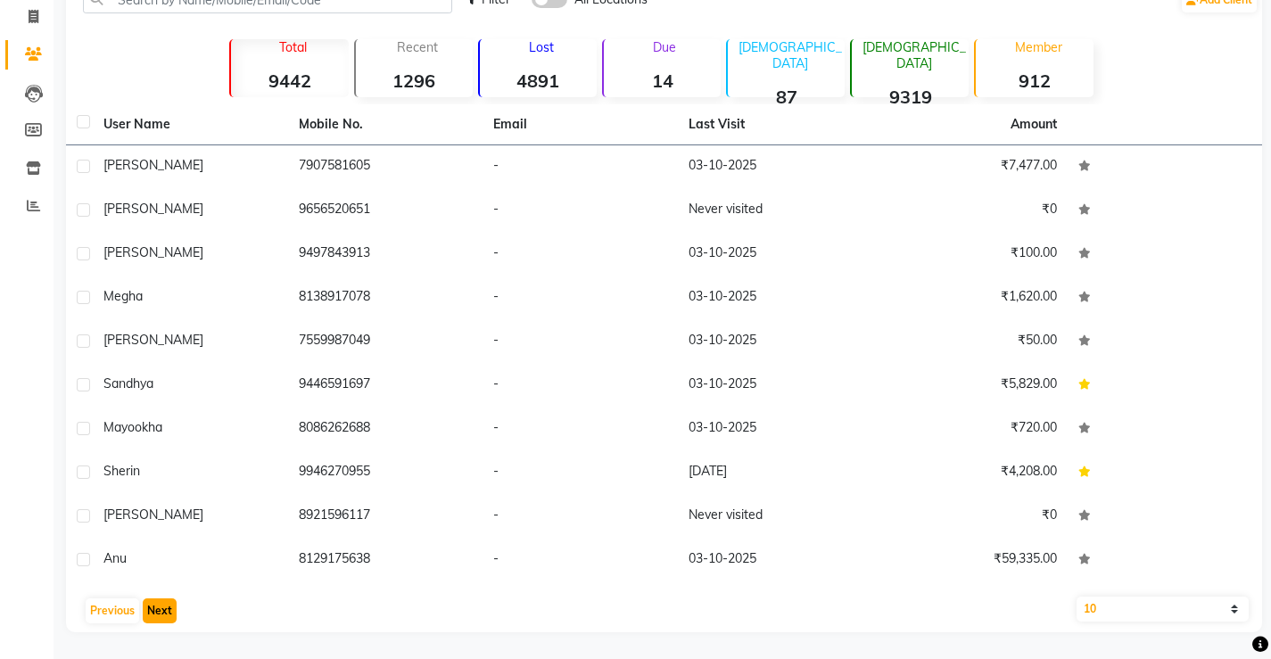
click at [153, 616] on button "Next" at bounding box center [160, 610] width 34 height 25
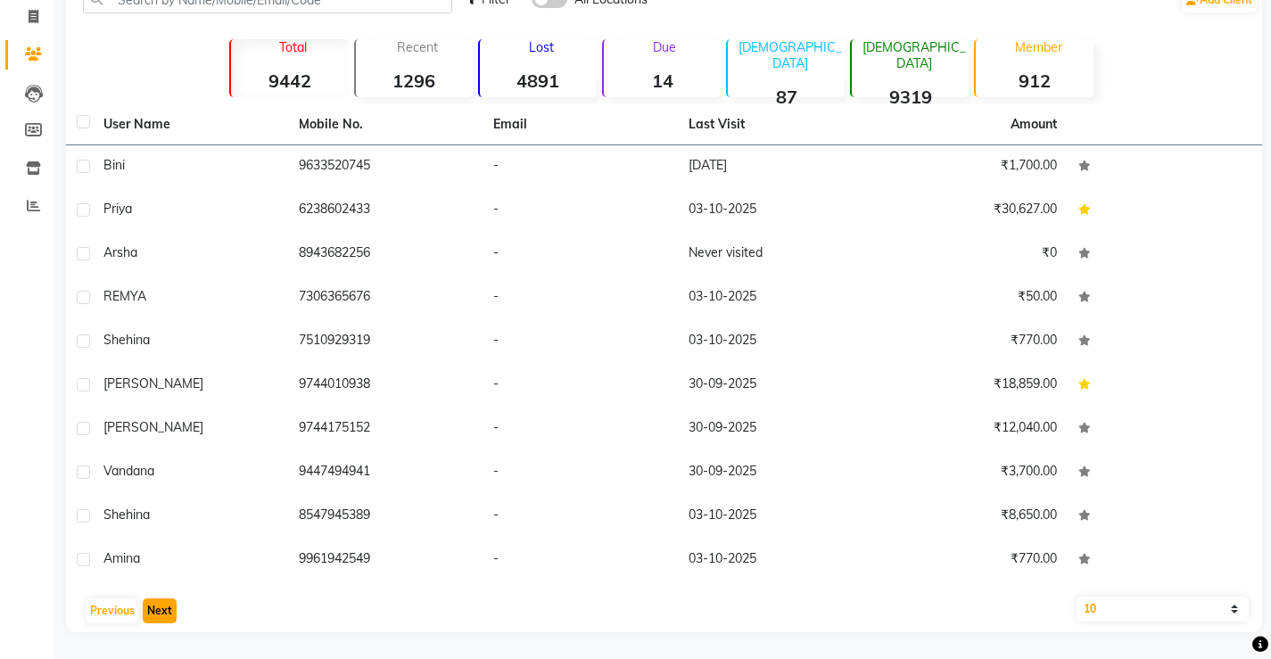
click at [153, 616] on button "Next" at bounding box center [160, 610] width 34 height 25
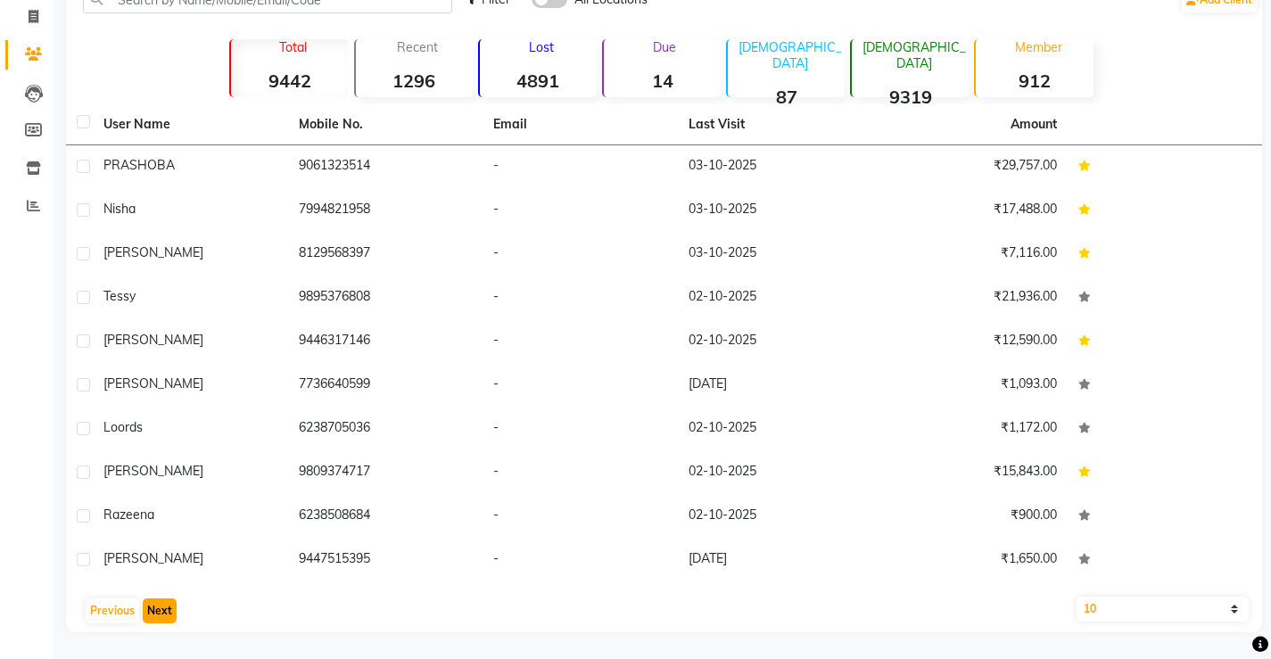
click at [153, 616] on button "Next" at bounding box center [160, 610] width 34 height 25
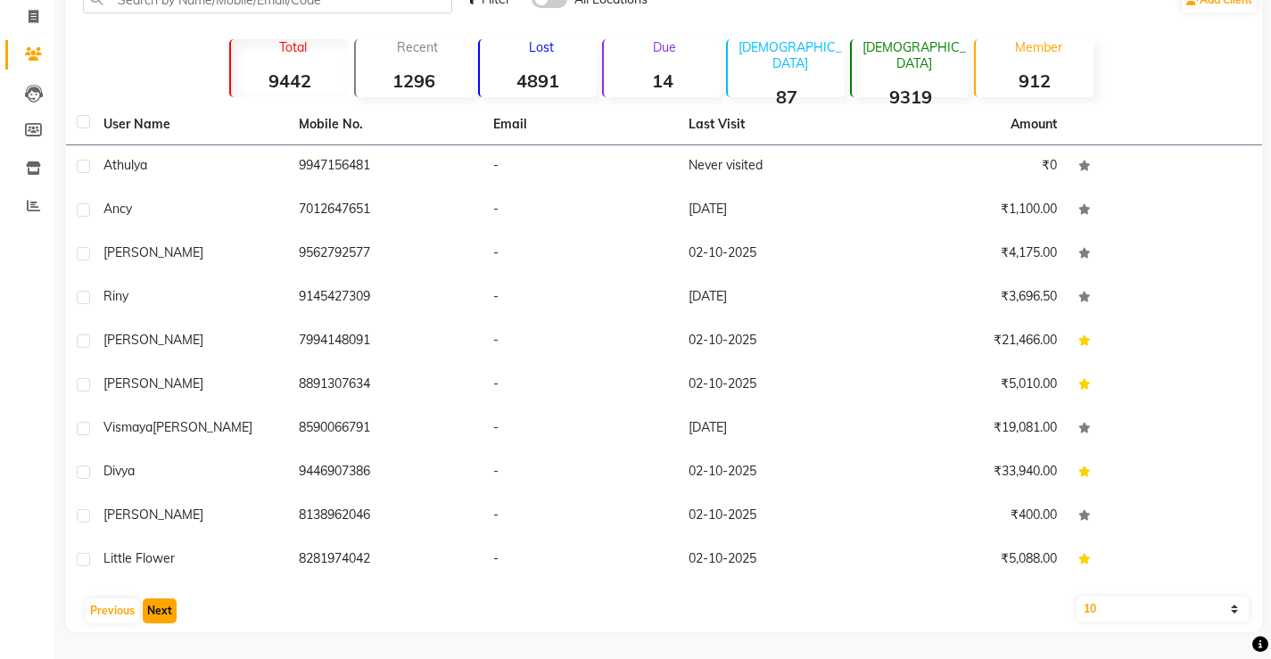
click at [153, 612] on button "Next" at bounding box center [160, 610] width 34 height 25
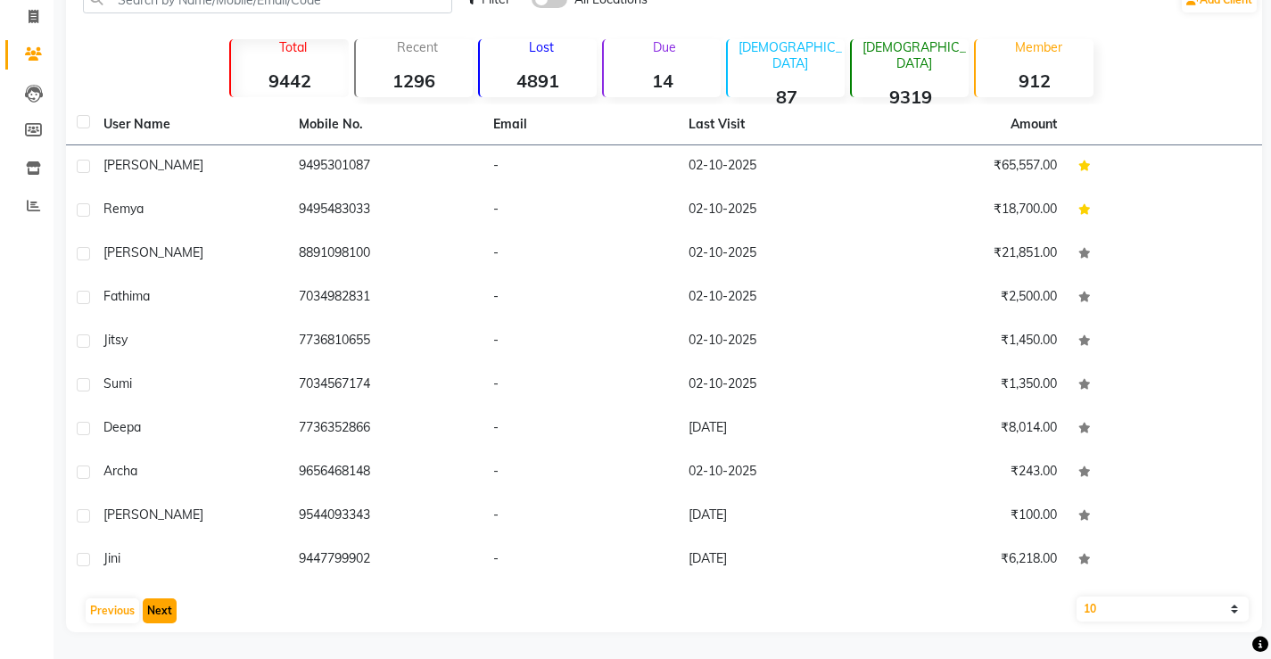
click at [153, 612] on button "Next" at bounding box center [160, 610] width 34 height 25
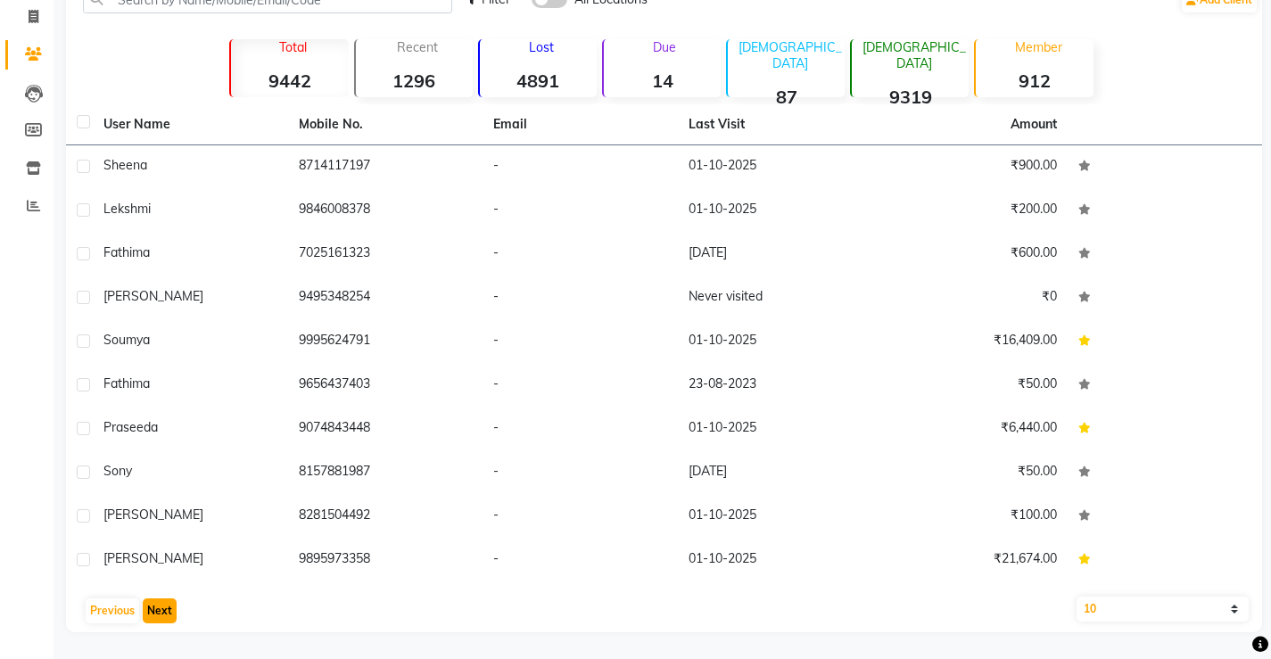
click at [153, 612] on button "Next" at bounding box center [160, 610] width 34 height 25
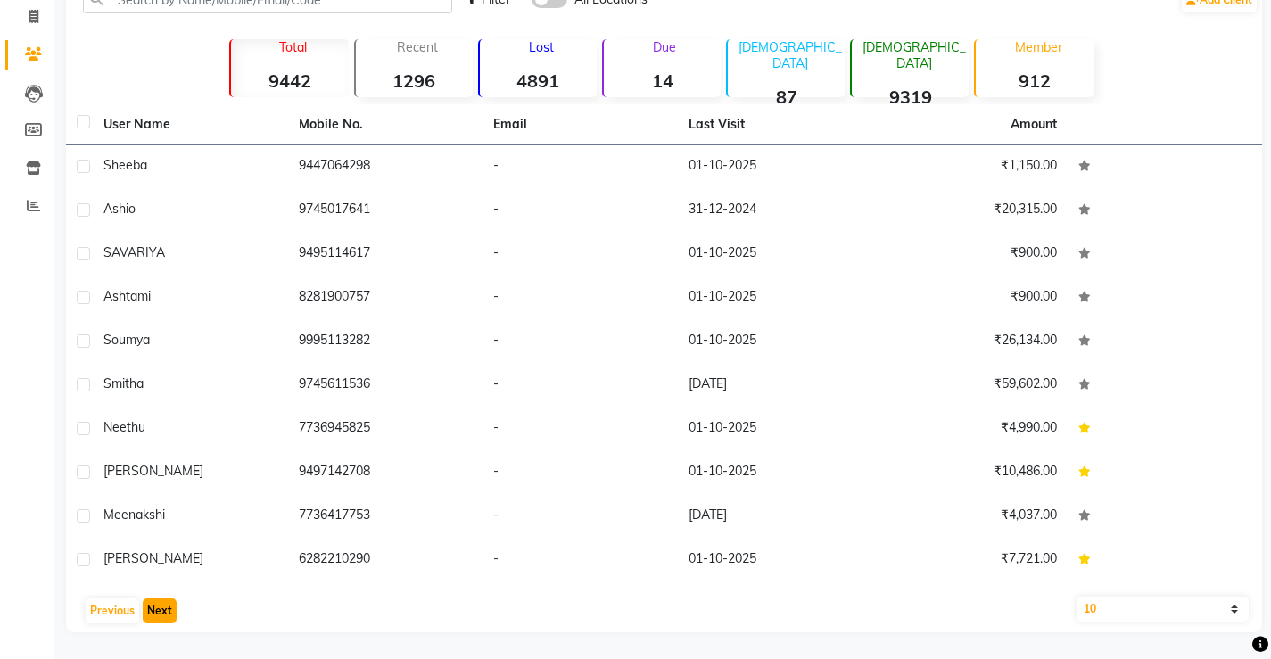
click at [153, 612] on button "Next" at bounding box center [160, 610] width 34 height 25
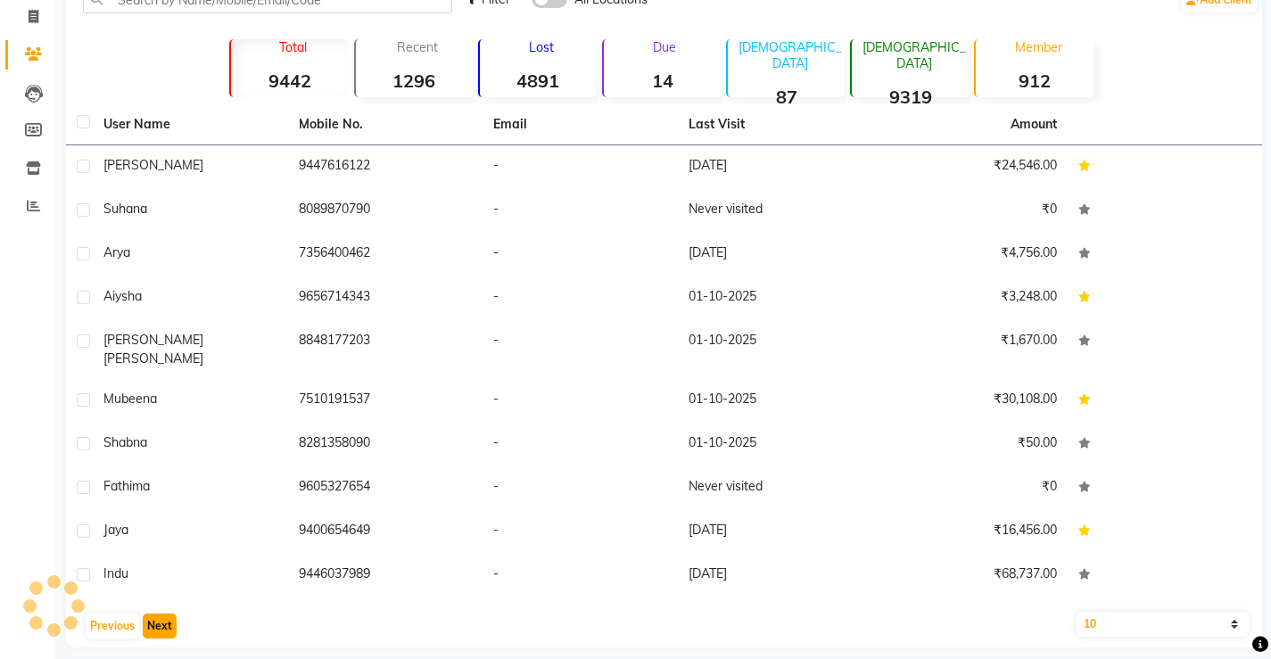
click at [153, 614] on button "Next" at bounding box center [160, 626] width 34 height 25
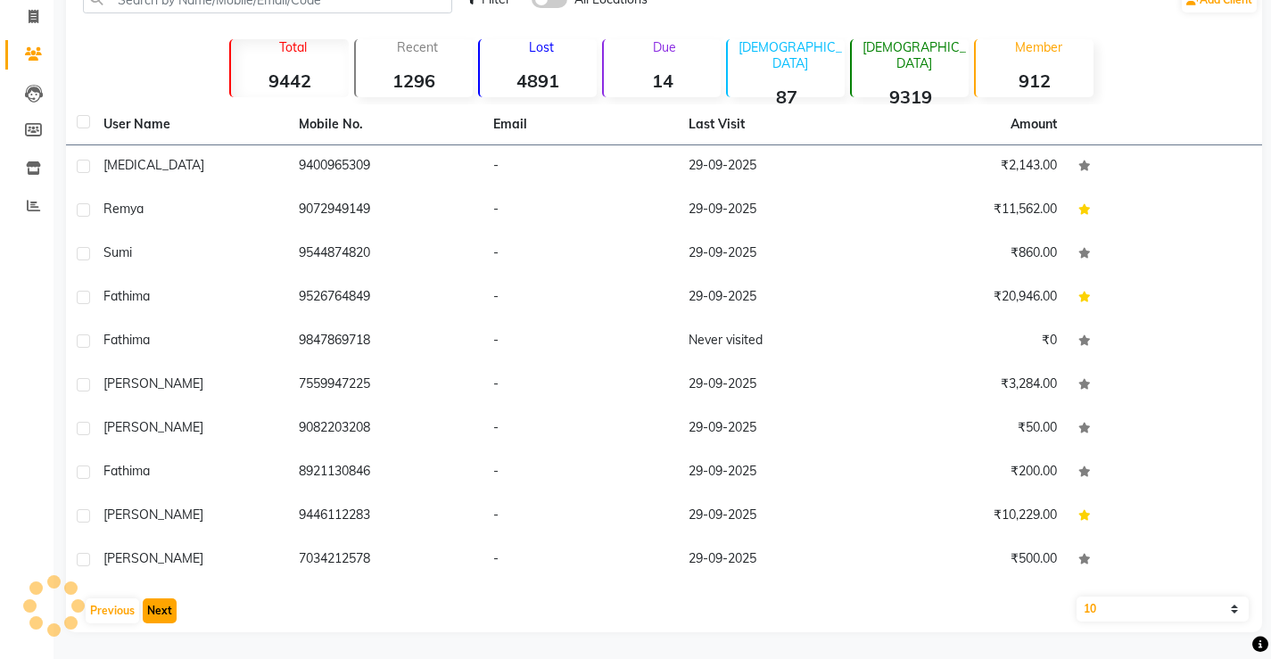
click at [153, 612] on button "Next" at bounding box center [160, 610] width 34 height 25
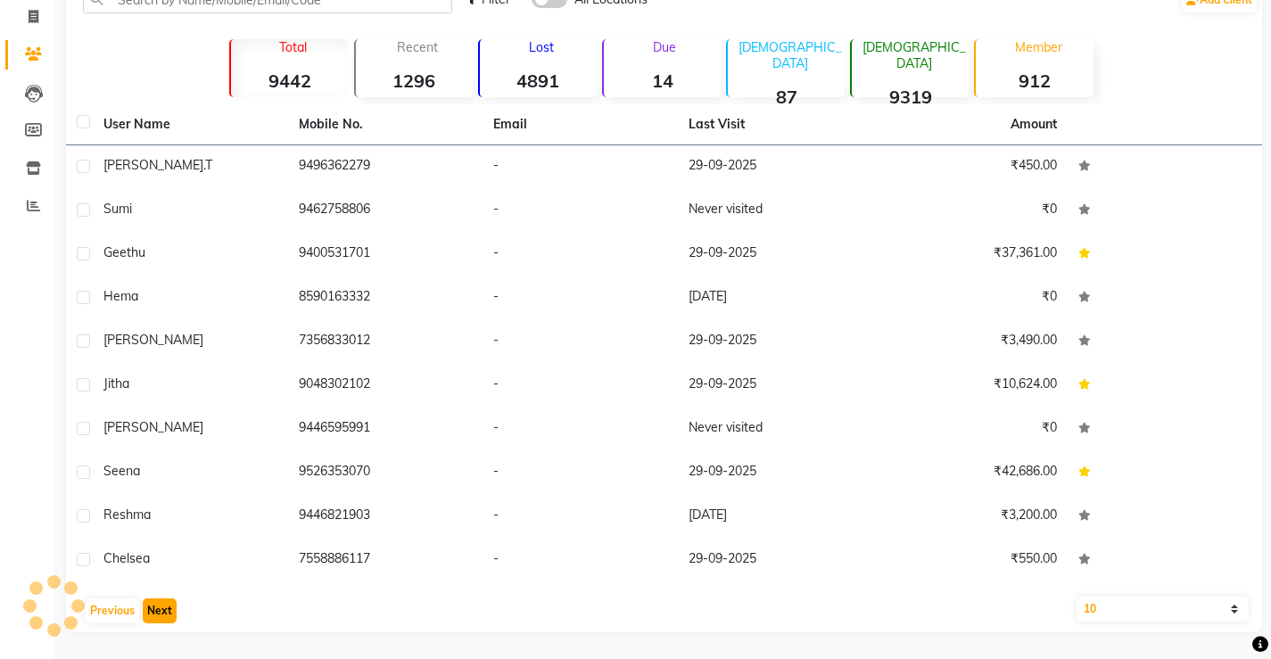
click at [153, 612] on button "Next" at bounding box center [160, 610] width 34 height 25
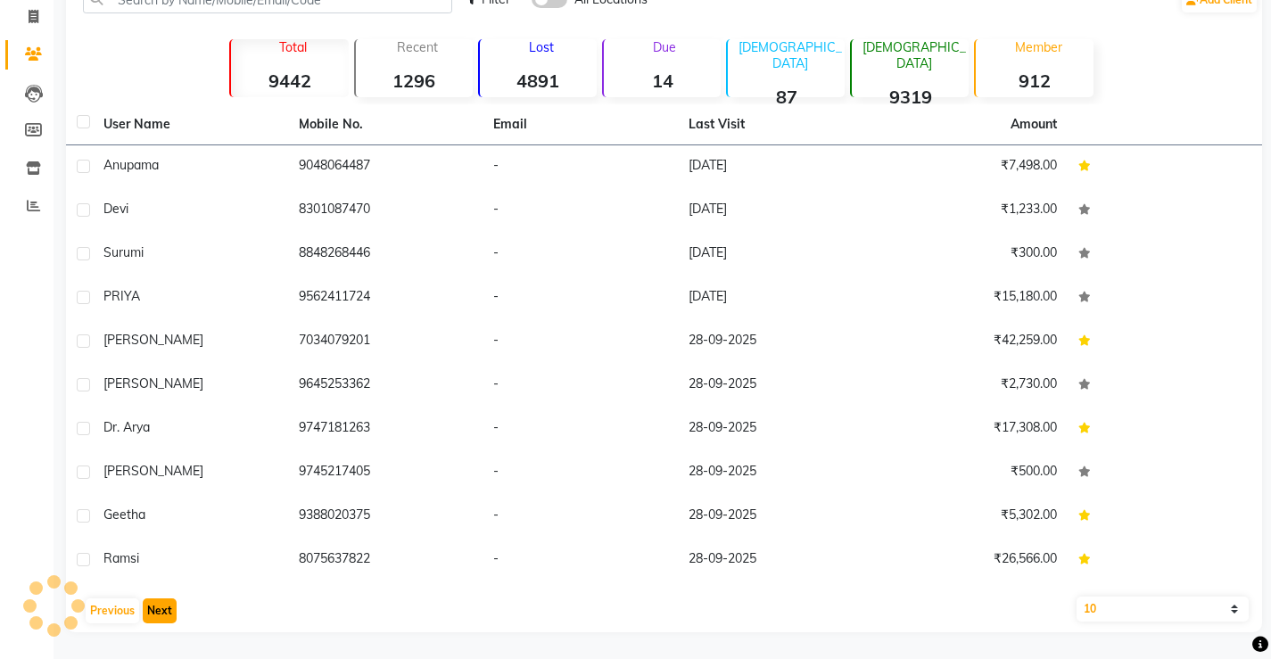
click at [153, 612] on button "Next" at bounding box center [160, 610] width 34 height 25
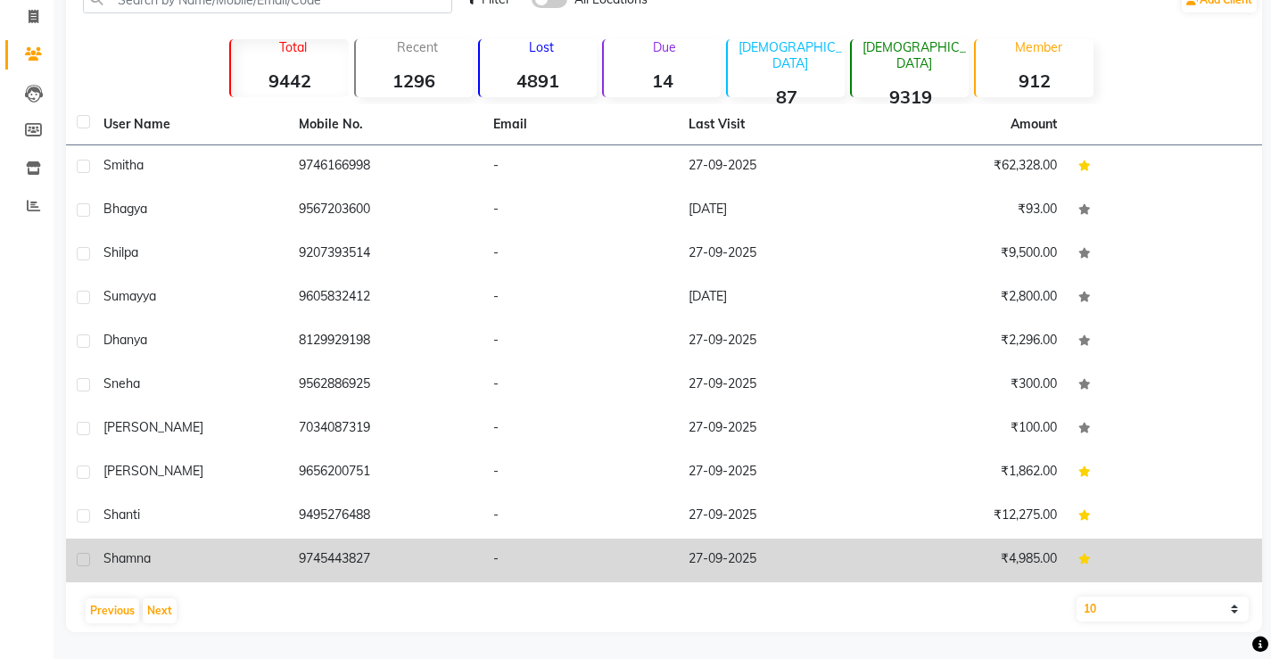
drag, startPoint x: 378, startPoint y: 555, endPoint x: 297, endPoint y: 555, distance: 81.2
click at [297, 555] on td "9745443827" at bounding box center [385, 561] width 195 height 44
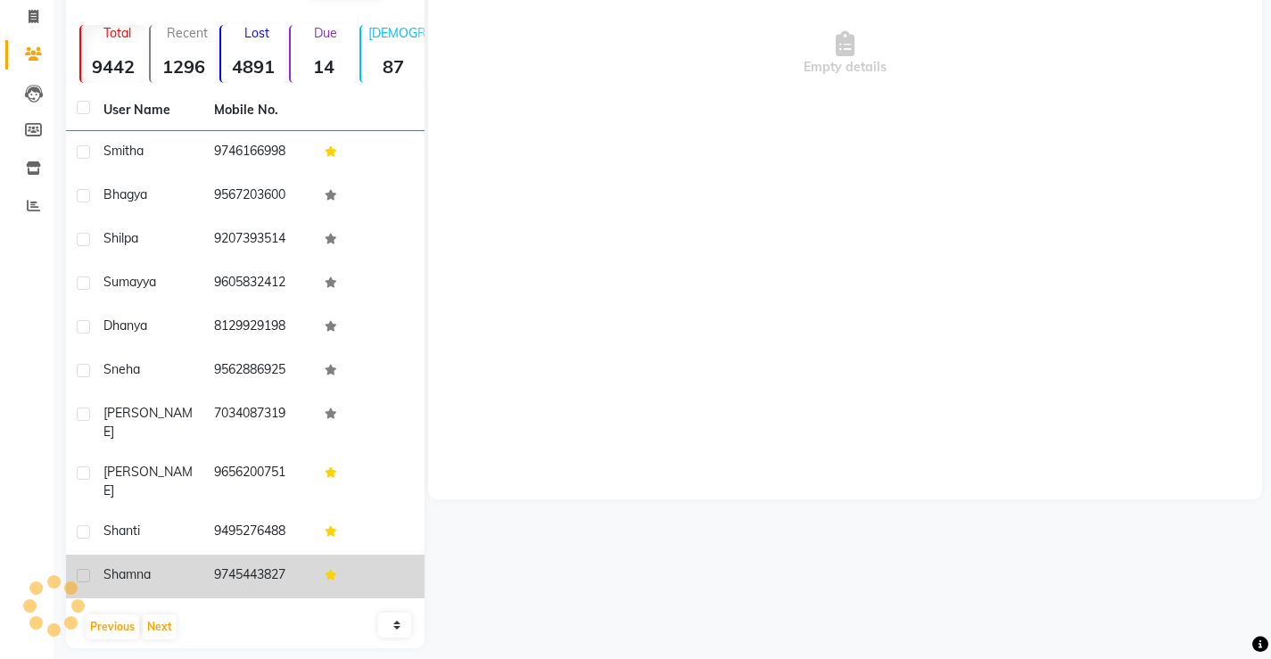
scroll to position [99, 0]
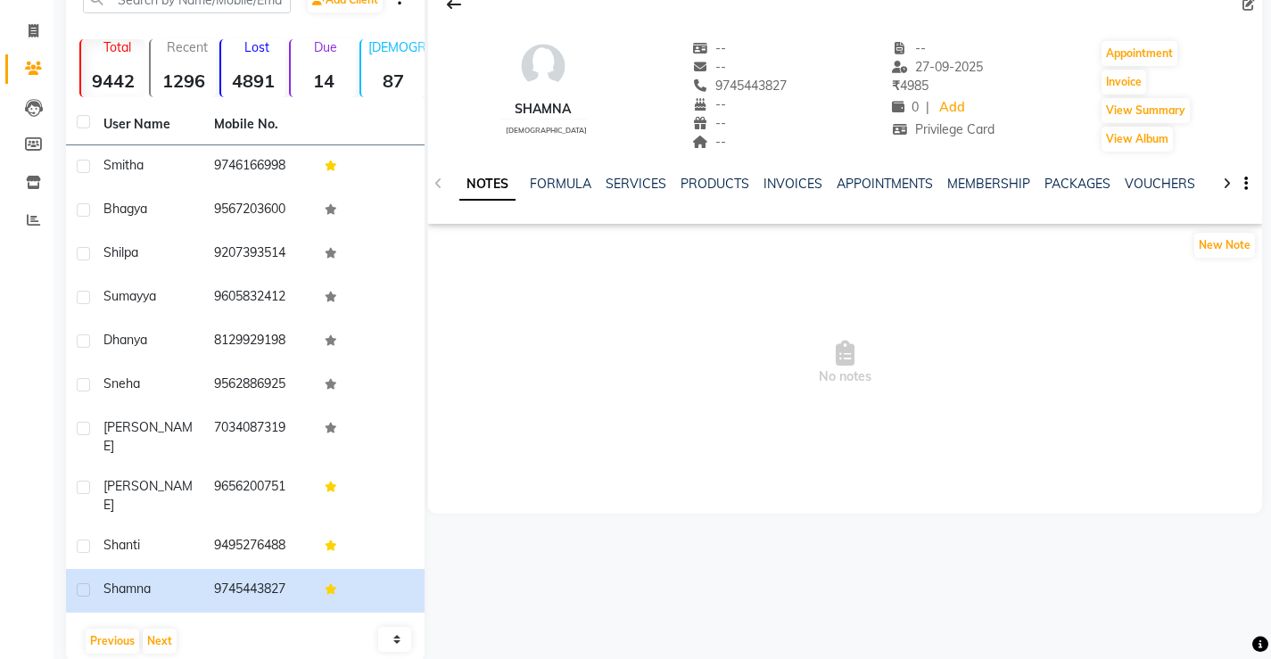
click at [548, 376] on span "No notes" at bounding box center [845, 363] width 834 height 178
click at [37, 28] on icon at bounding box center [34, 30] width 10 height 13
select select "4674"
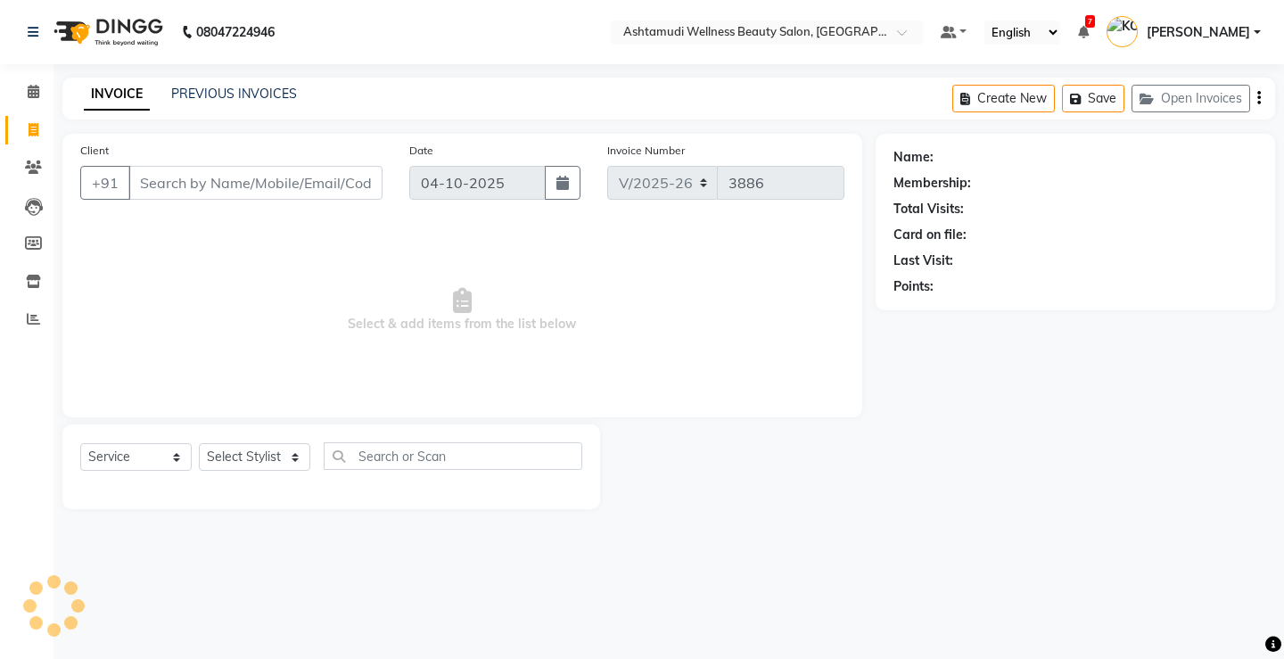
click at [160, 186] on input "Client" at bounding box center [255, 183] width 254 height 34
select select "product"
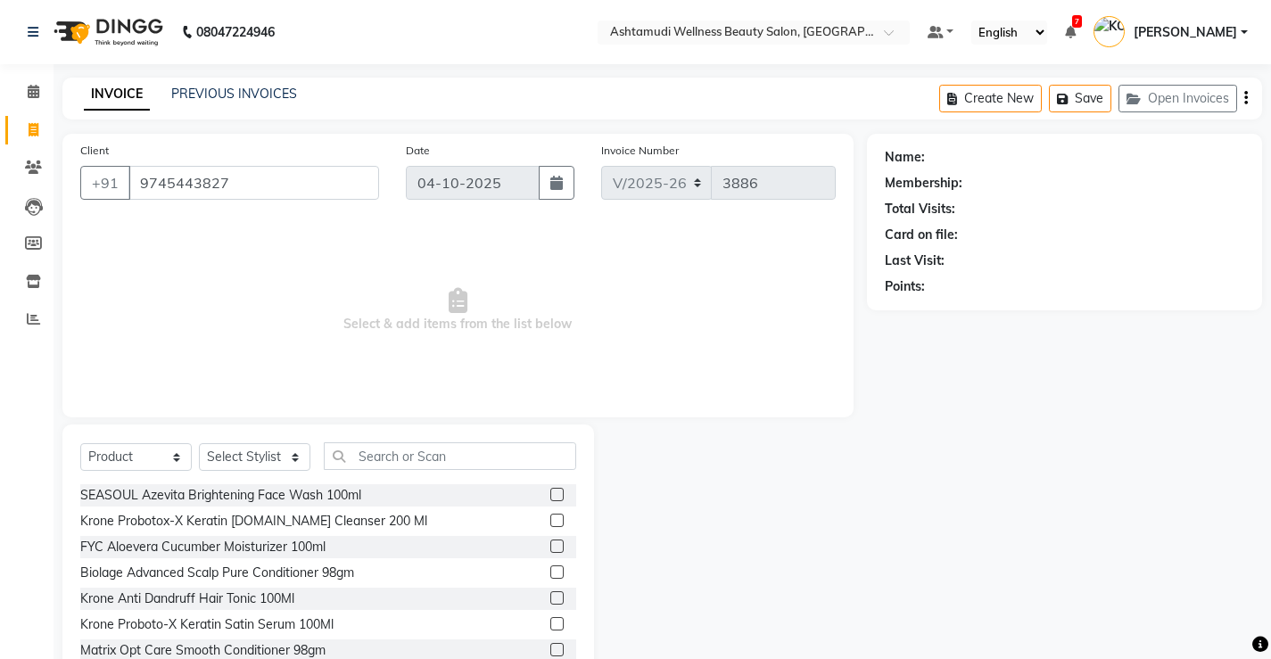
type input "9745443827"
select select "2: Object"
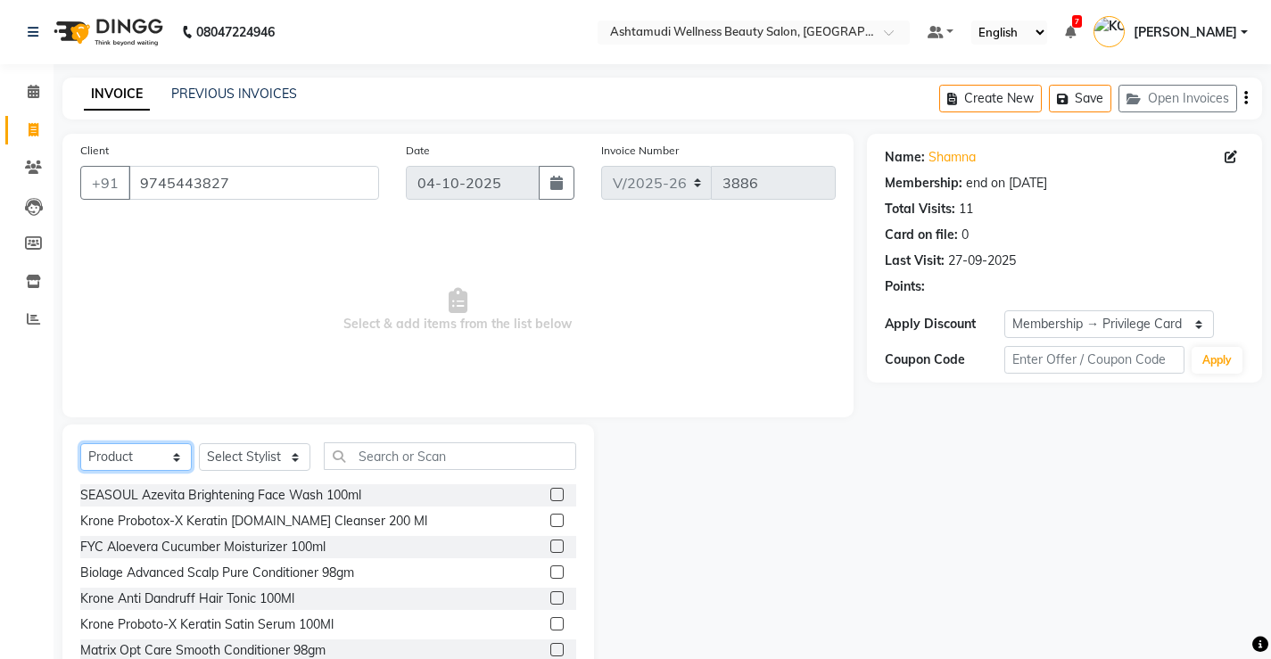
click at [146, 458] on select "Select Service Product Membership Package Voucher Prepaid Gift Card" at bounding box center [135, 457] width 111 height 28
click at [80, 443] on select "Select Service Product Membership Package Voucher Prepaid Gift Card" at bounding box center [135, 457] width 111 height 28
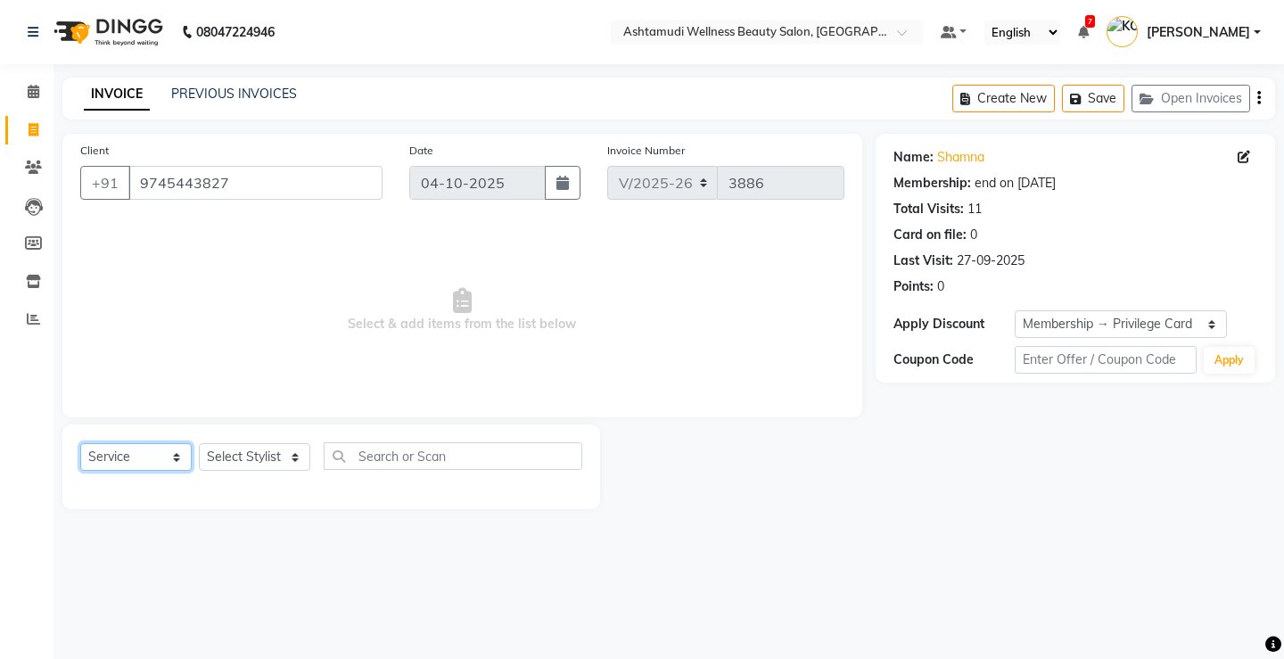
click at [156, 460] on select "Select Service Product Membership Package Voucher Prepaid Gift Card" at bounding box center [135, 457] width 111 height 28
select select "product"
click at [80, 443] on select "Select Service Product Membership Package Voucher Prepaid Gift Card" at bounding box center [135, 457] width 111 height 28
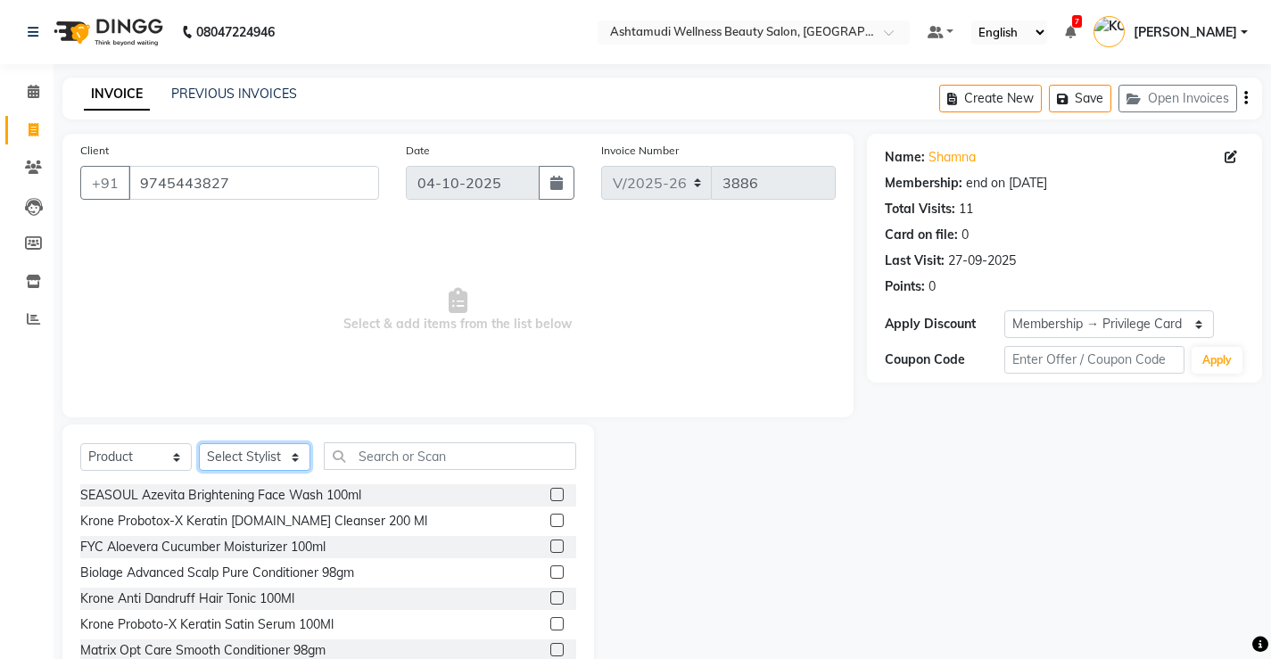
click at [250, 457] on select "Select Stylist ANJALI M S [PERSON_NAME] KOTTIYAM ASHTAMUDI [PERSON_NAME] [PERSO…" at bounding box center [254, 457] width 111 height 28
select select "65322"
click at [199, 443] on select "Select Stylist ANJALI M S [PERSON_NAME] KOTTIYAM ASHTAMUDI [PERSON_NAME] [PERSO…" at bounding box center [254, 457] width 111 height 28
click at [360, 459] on input "text" at bounding box center [450, 456] width 252 height 28
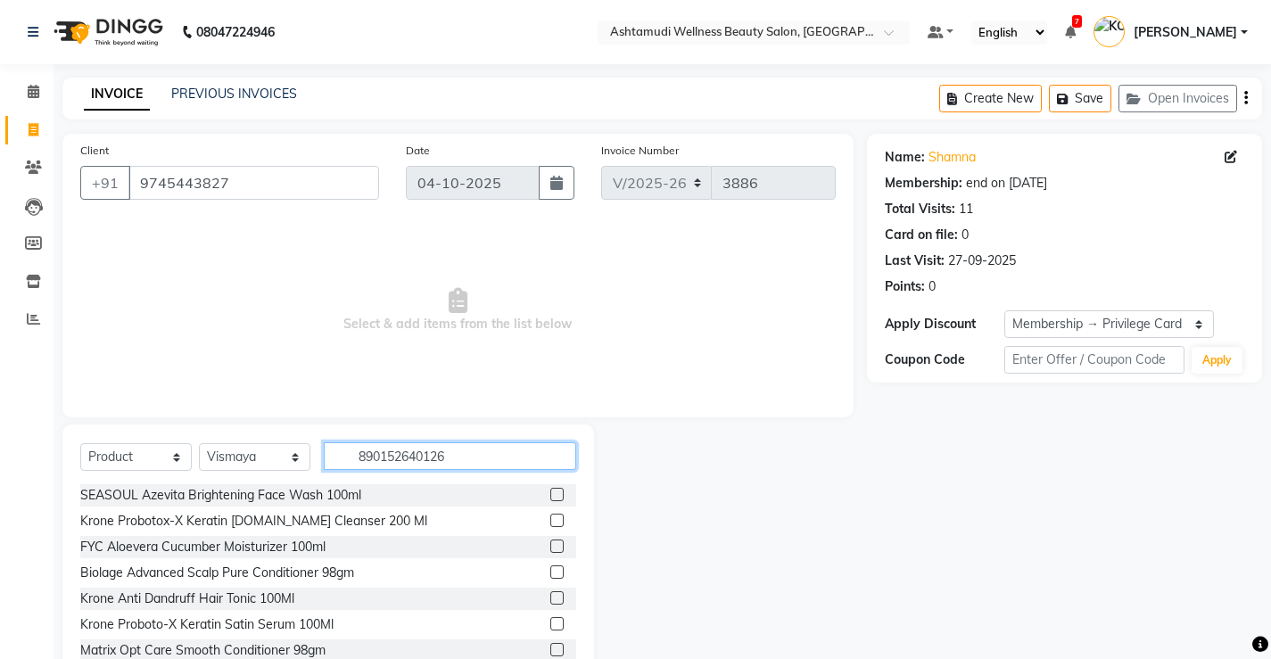
type input "8901526401260"
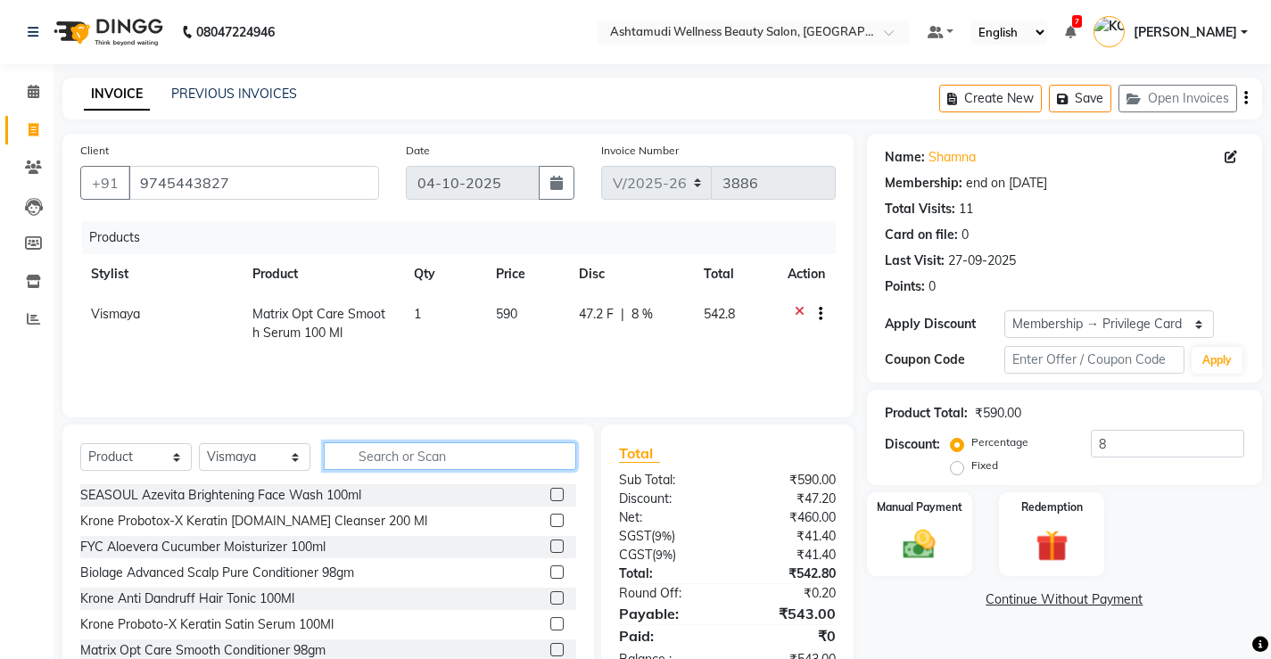
scroll to position [55, 0]
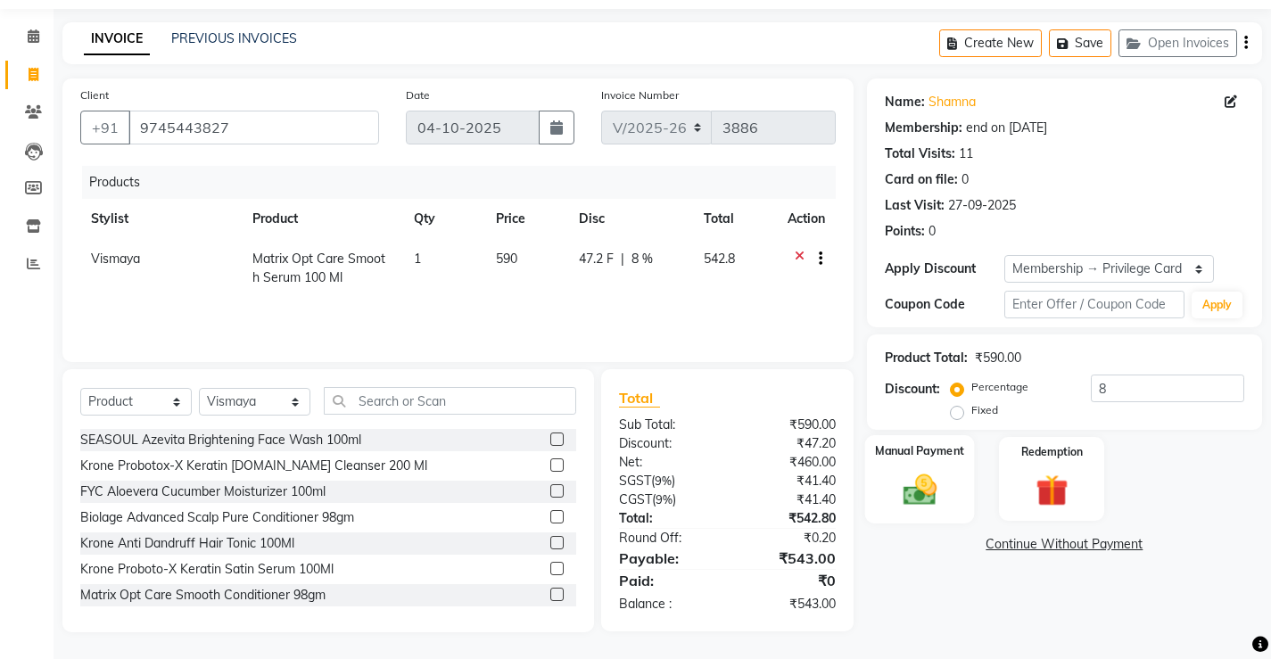
click at [909, 506] on img at bounding box center [919, 489] width 54 height 38
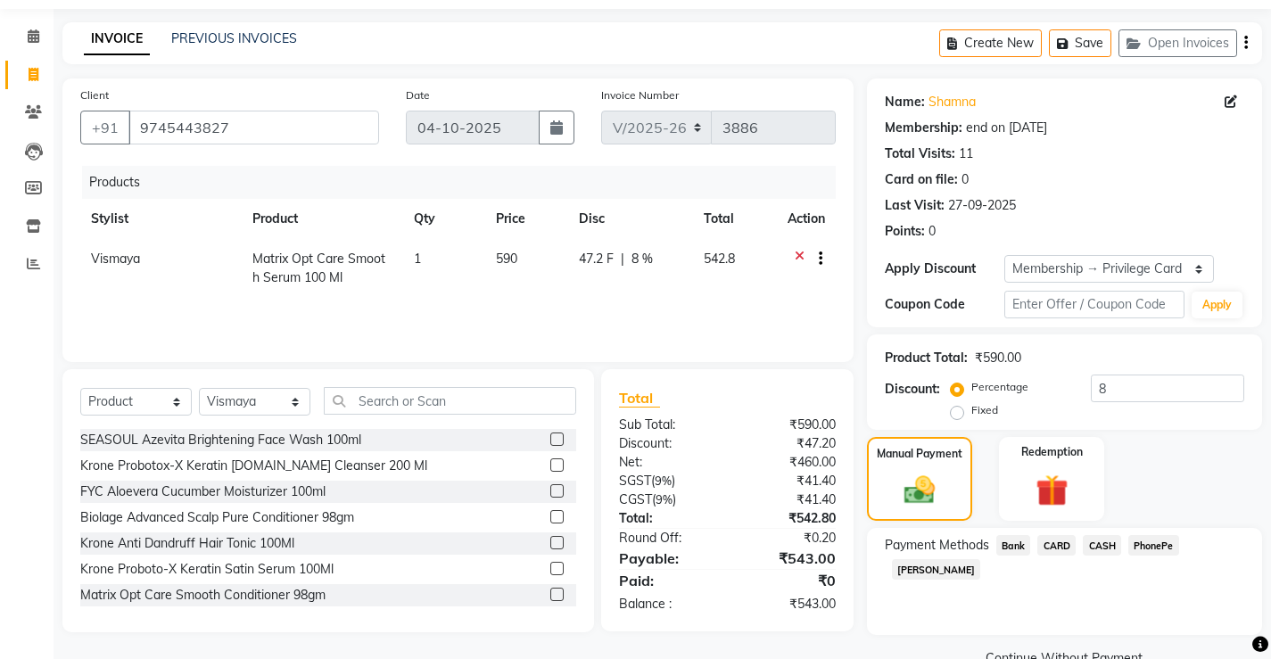
click at [1159, 549] on span "PhonePe" at bounding box center [1153, 545] width 51 height 21
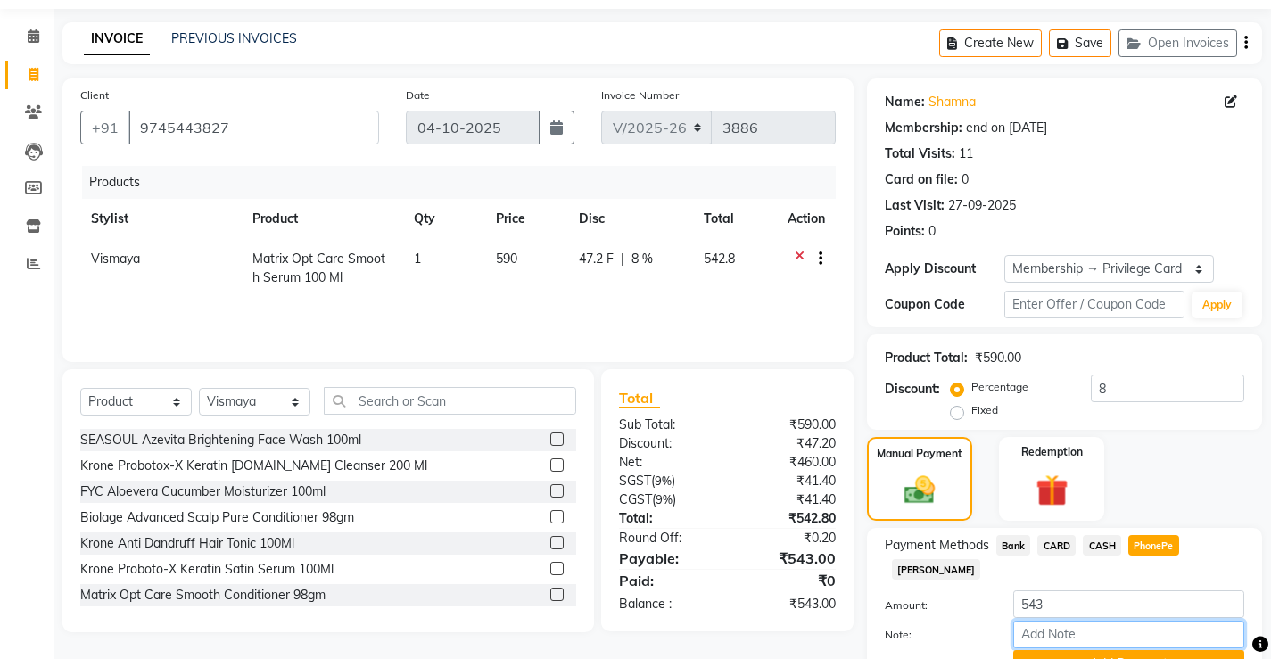
drag, startPoint x: 1099, startPoint y: 608, endPoint x: 1106, endPoint y: 596, distance: 14.4
click at [1099, 621] on input "Note:" at bounding box center [1128, 635] width 231 height 28
type input "[PERSON_NAME]"
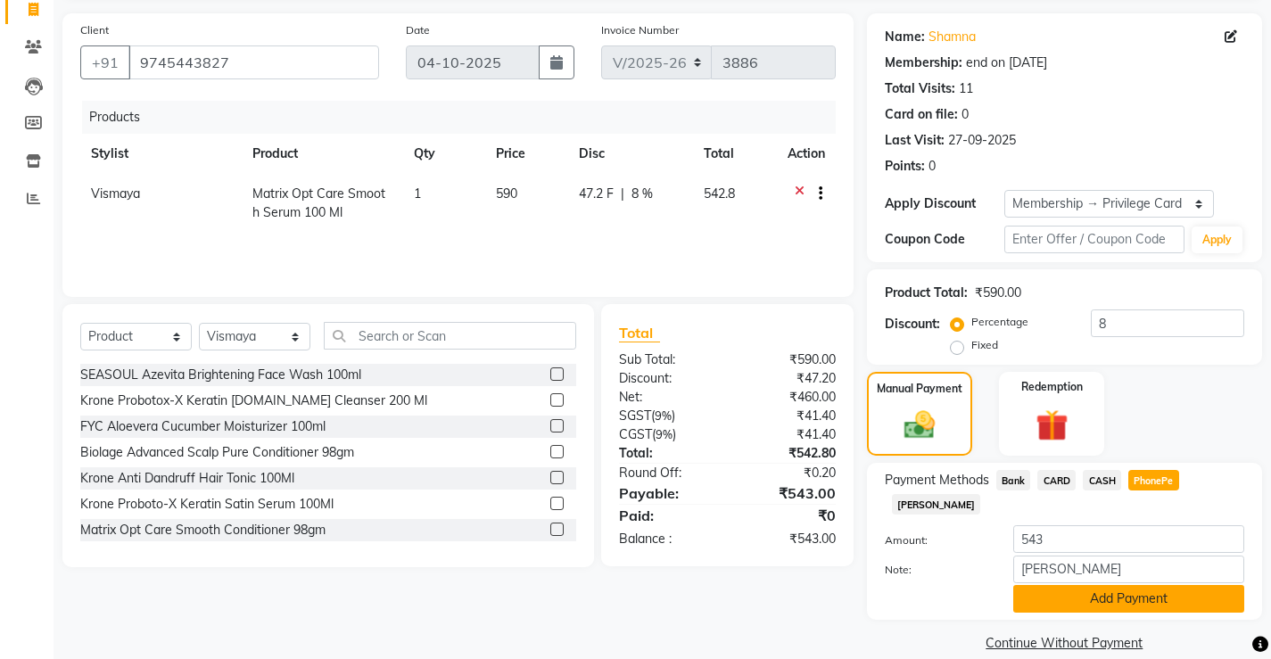
click at [1093, 585] on button "Add Payment" at bounding box center [1128, 599] width 231 height 28
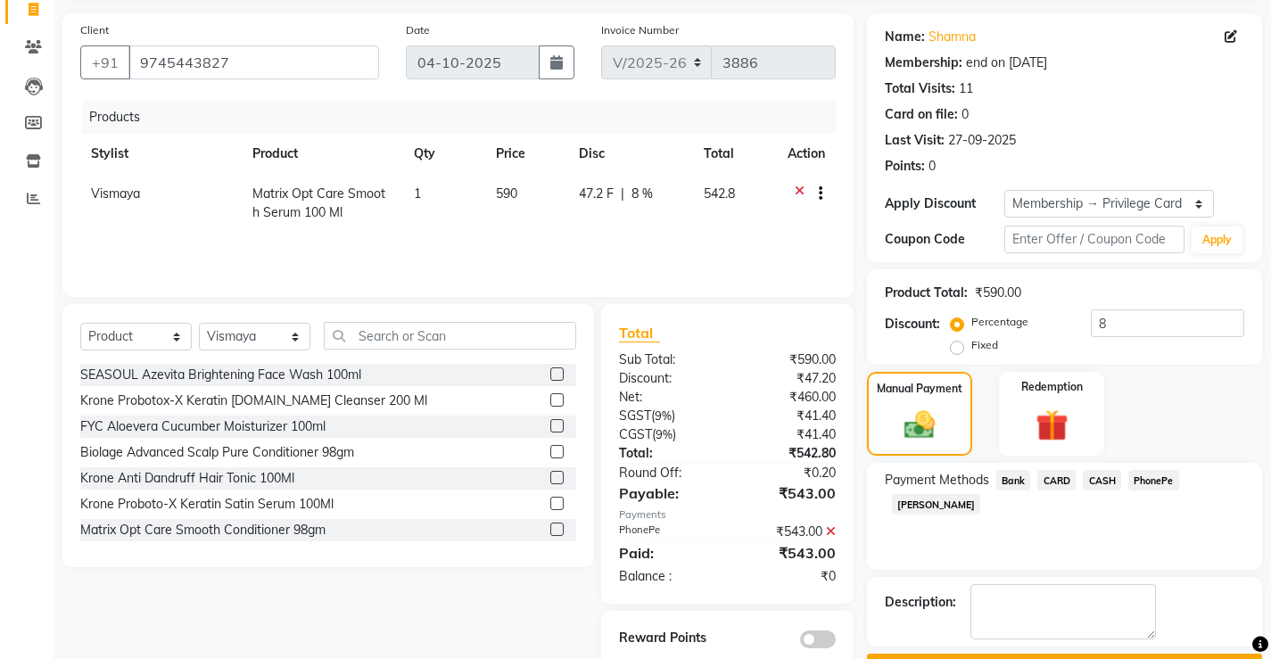
scroll to position [169, 0]
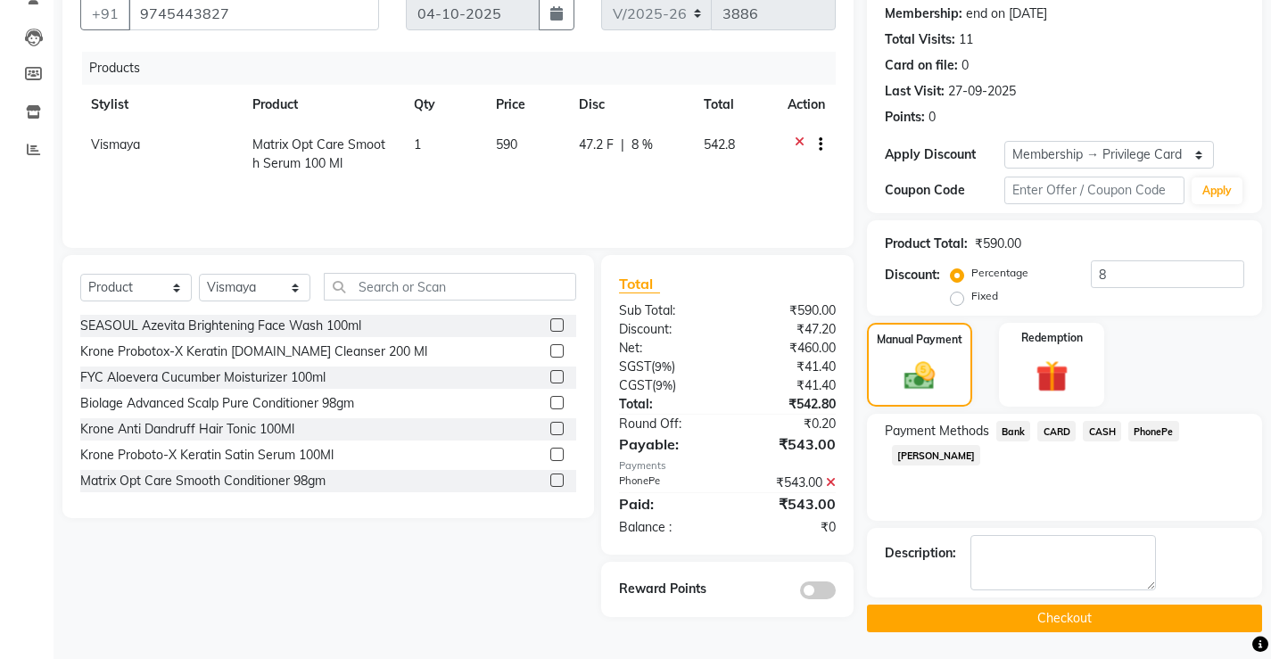
click at [1007, 613] on button "Checkout" at bounding box center [1064, 619] width 395 height 28
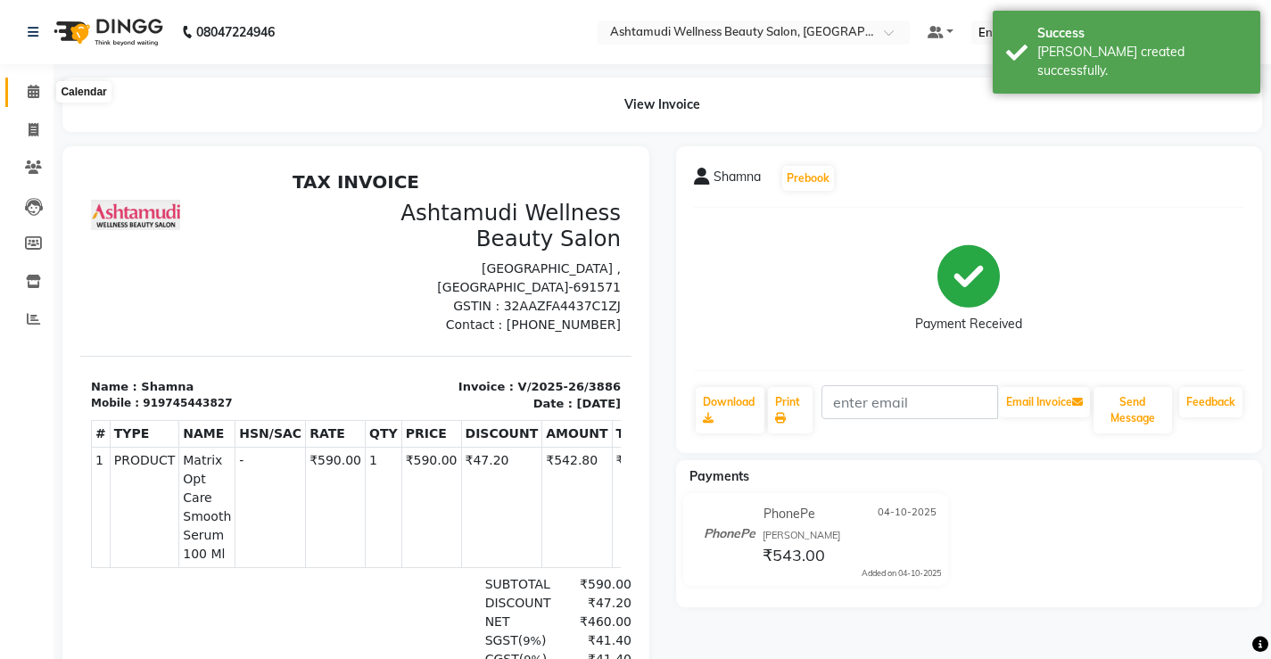
click at [26, 95] on span at bounding box center [33, 92] width 31 height 21
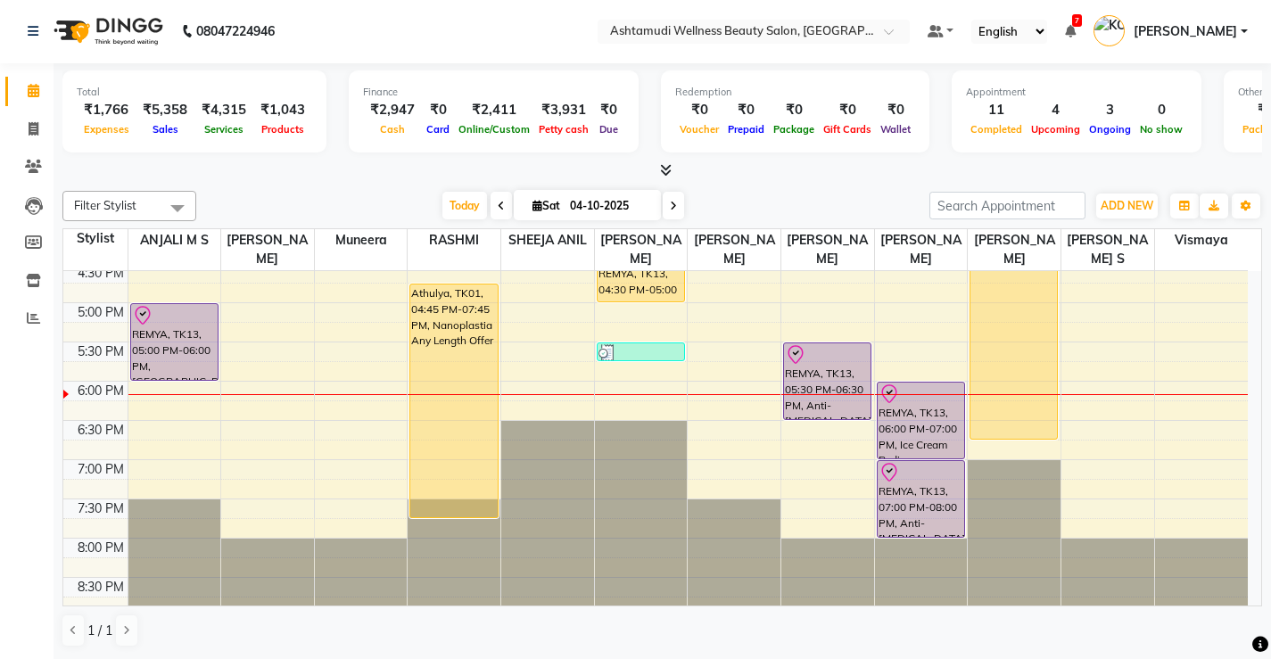
scroll to position [685, 0]
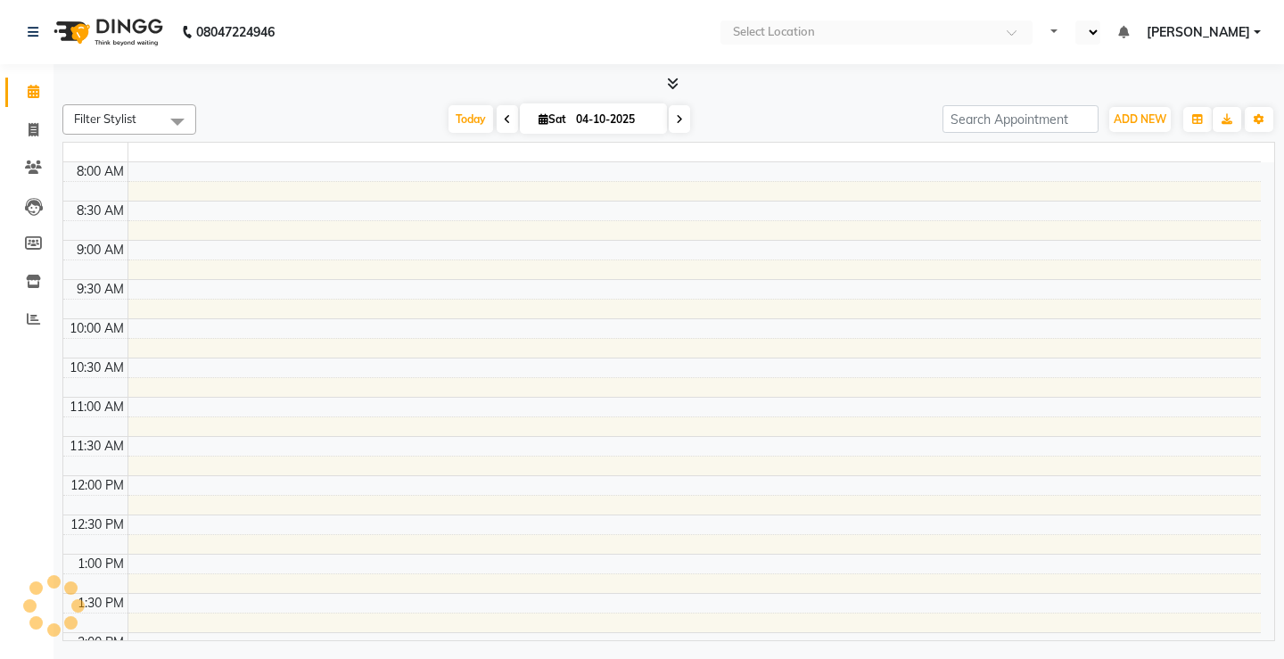
select select "en"
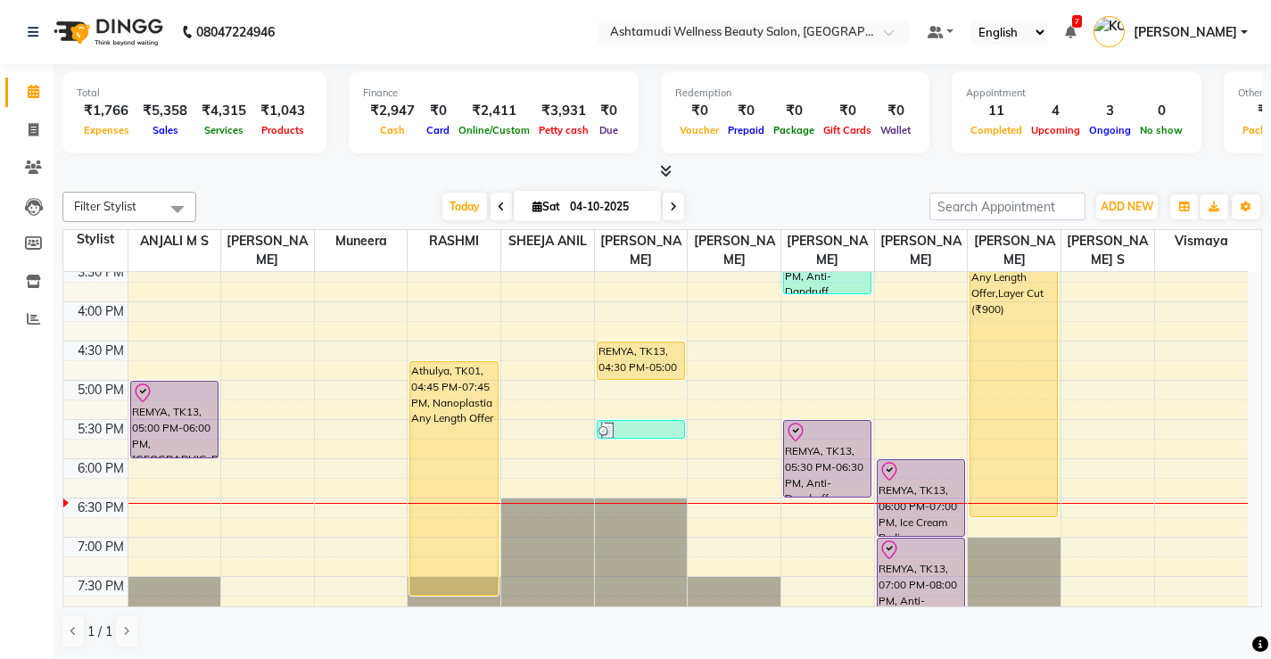
scroll to position [596, 0]
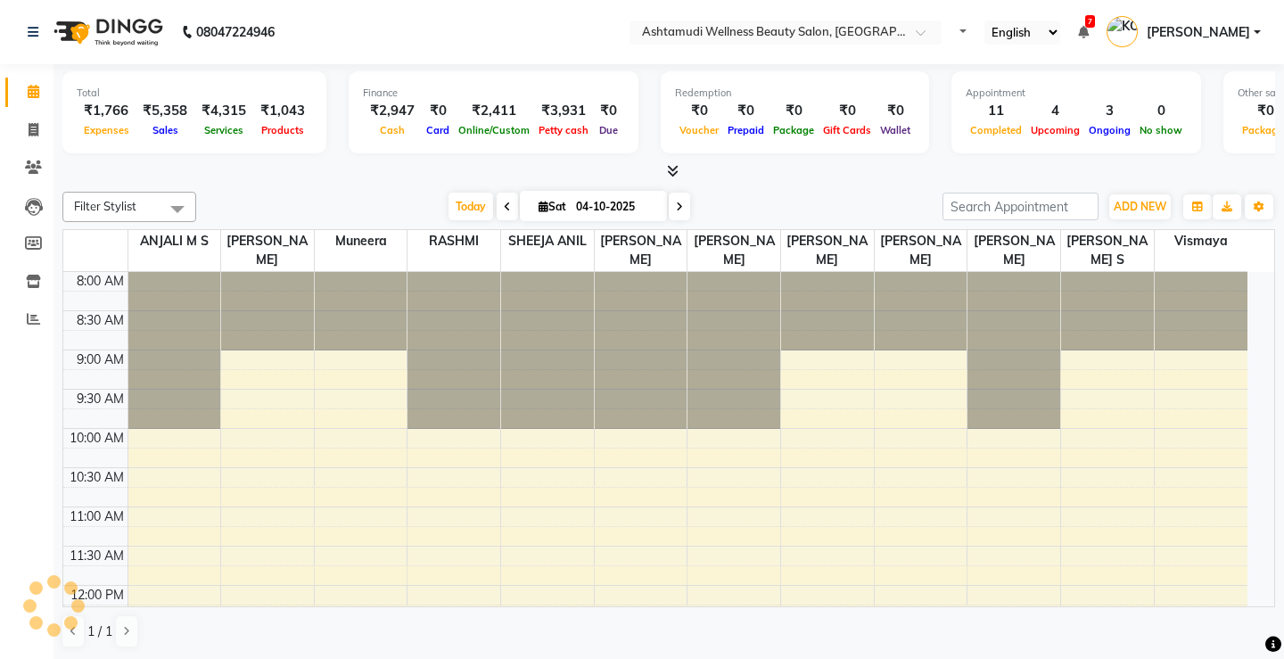
select select "en"
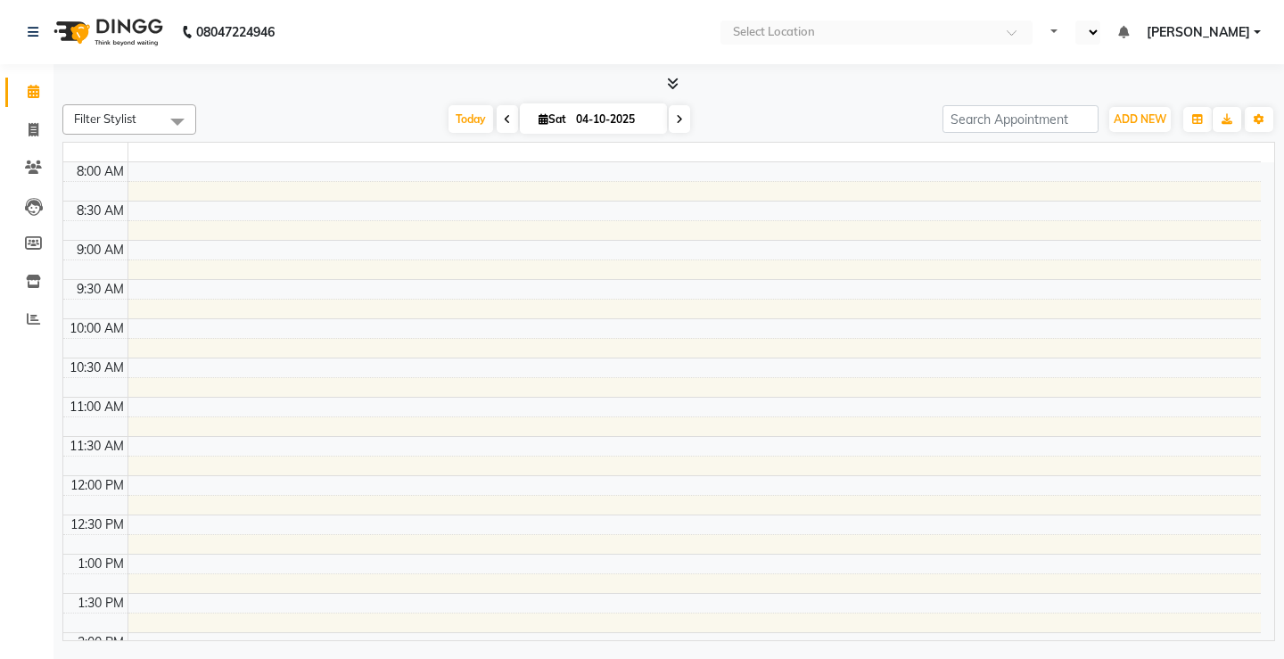
select select "en"
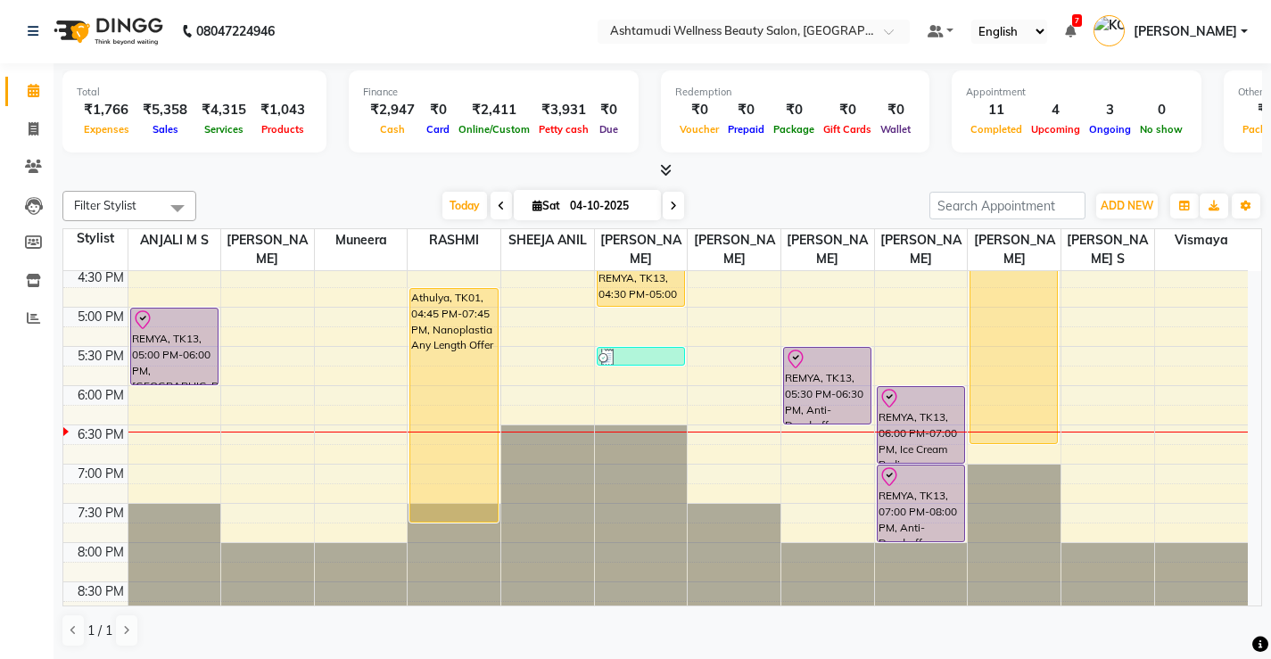
scroll to position [685, 0]
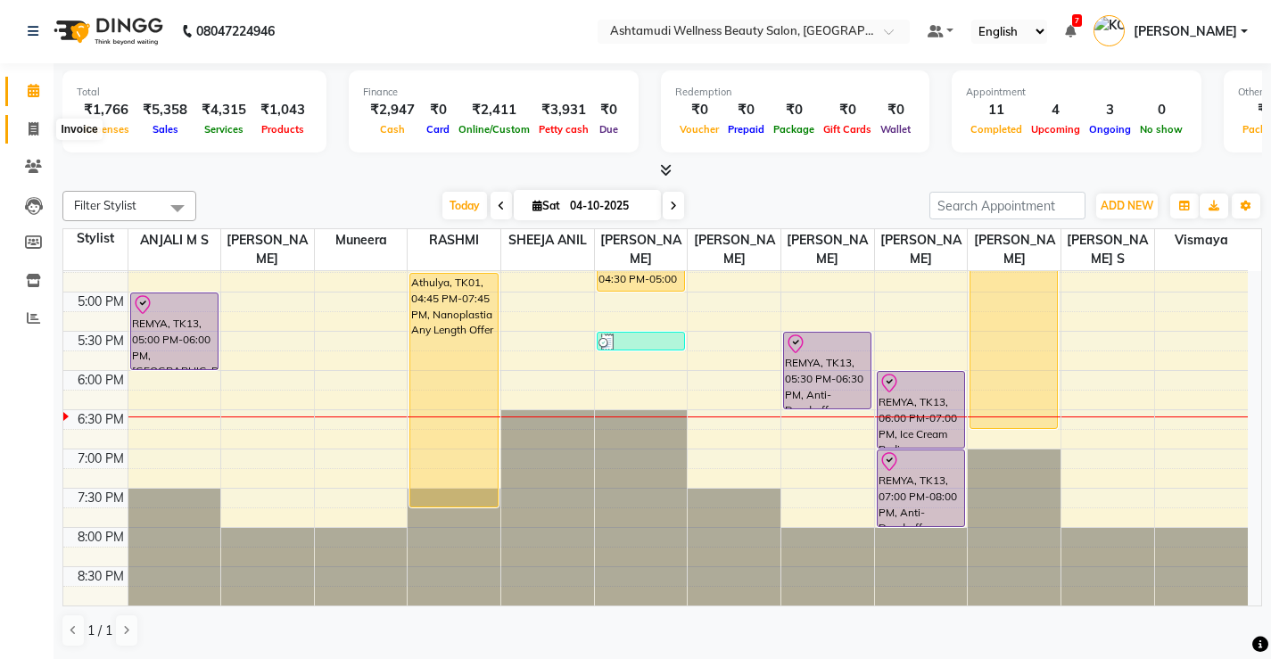
click at [29, 134] on icon at bounding box center [34, 128] width 10 height 13
select select "service"
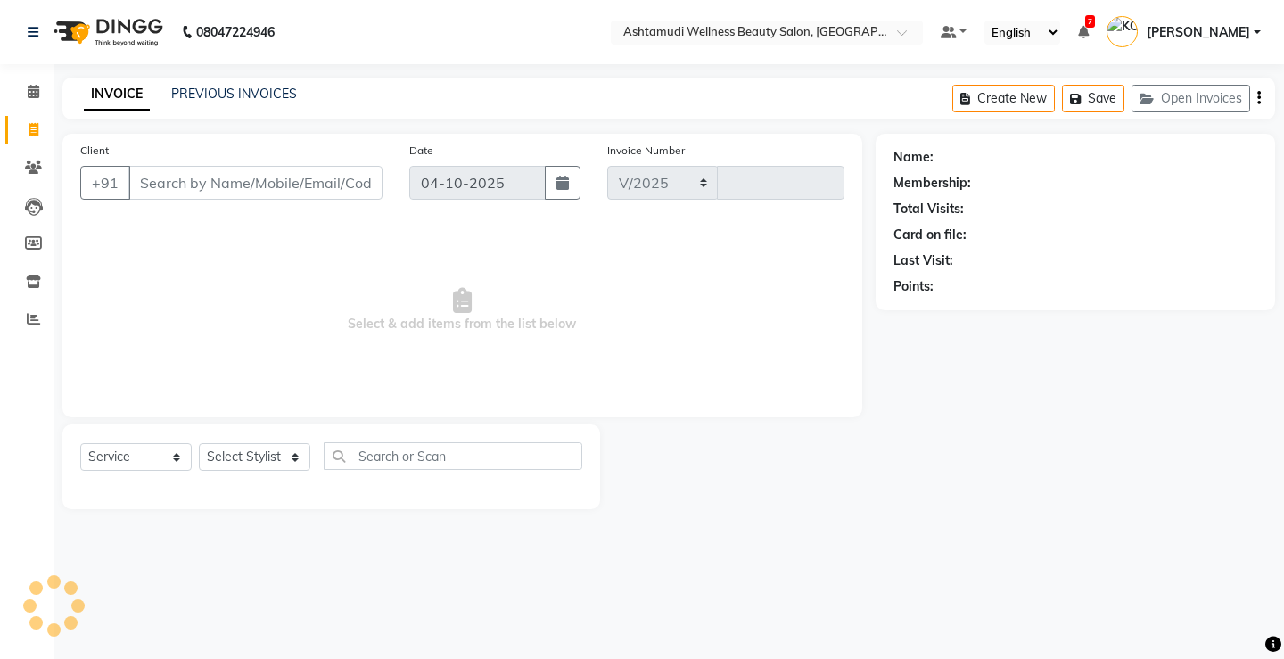
select select "4674"
type input "3887"
select select "product"
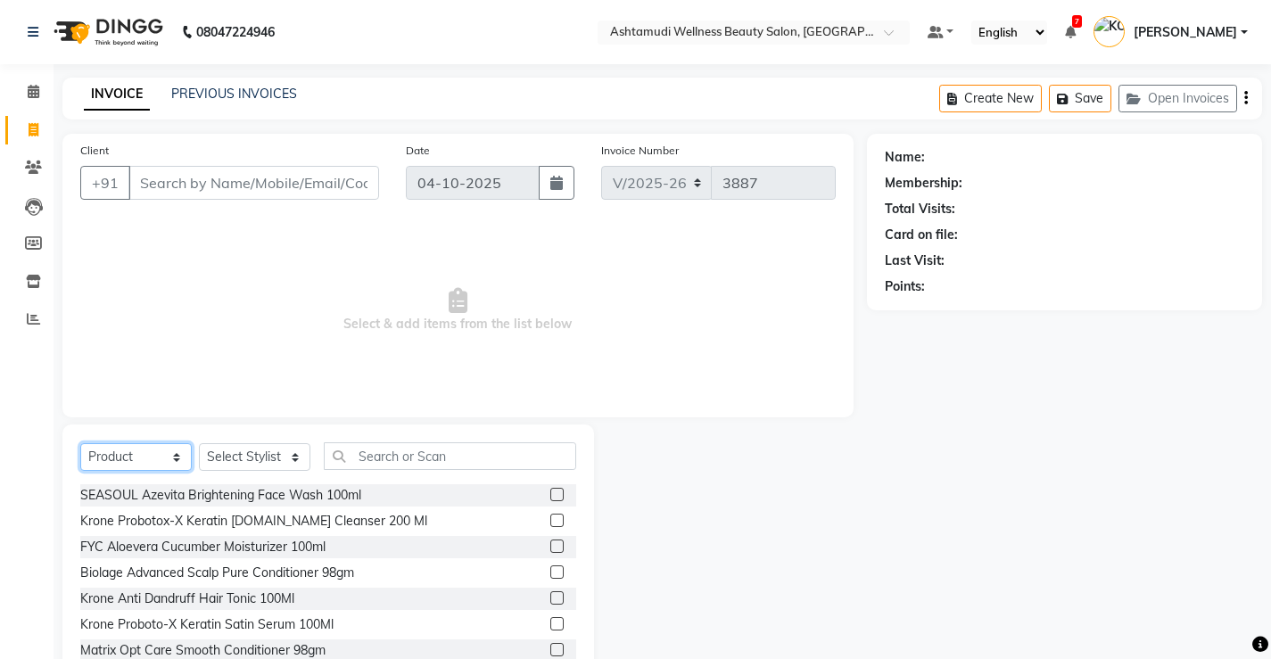
click at [139, 454] on select "Select Service Product Membership Package Voucher Prepaid Gift Card" at bounding box center [135, 457] width 111 height 28
click at [33, 93] on icon at bounding box center [34, 91] width 12 height 13
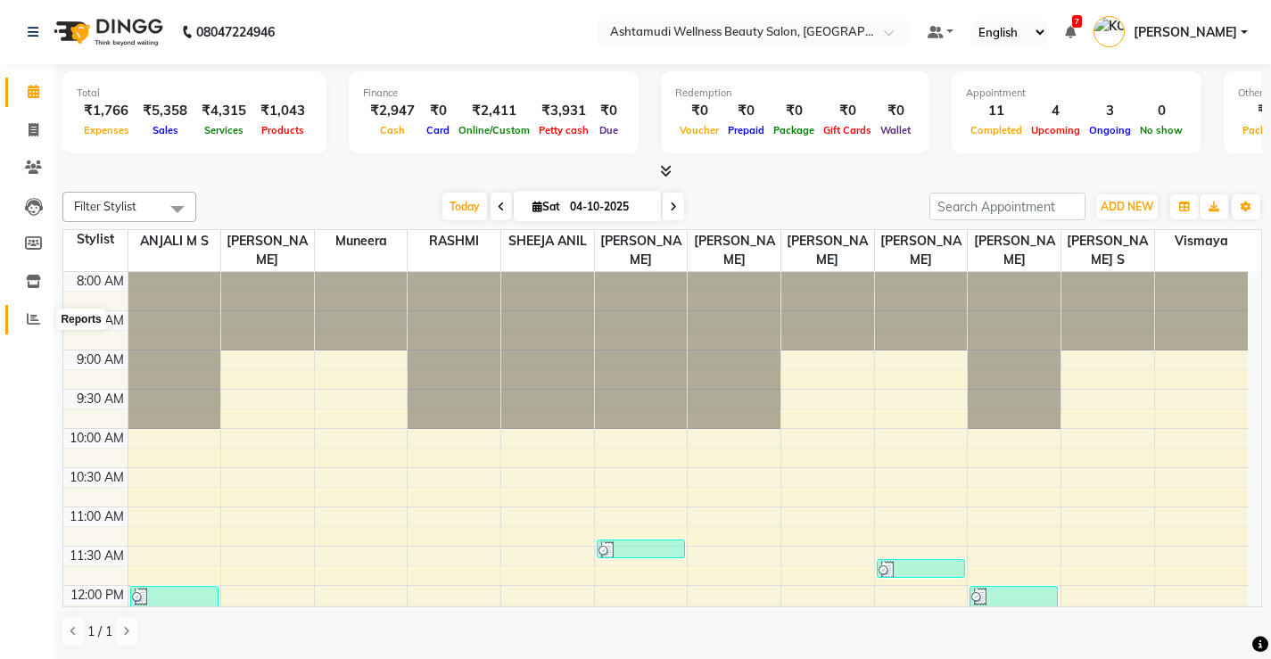
click at [21, 319] on span at bounding box center [33, 319] width 31 height 21
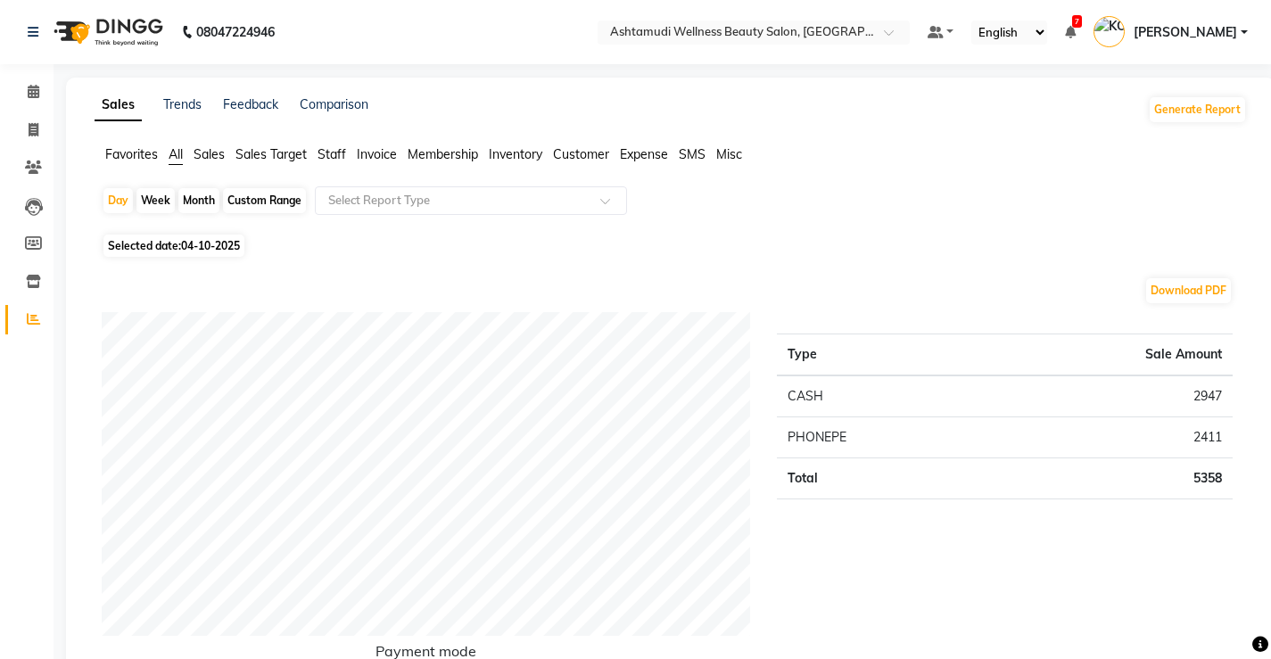
click at [643, 156] on span "Expense" at bounding box center [644, 154] width 48 height 16
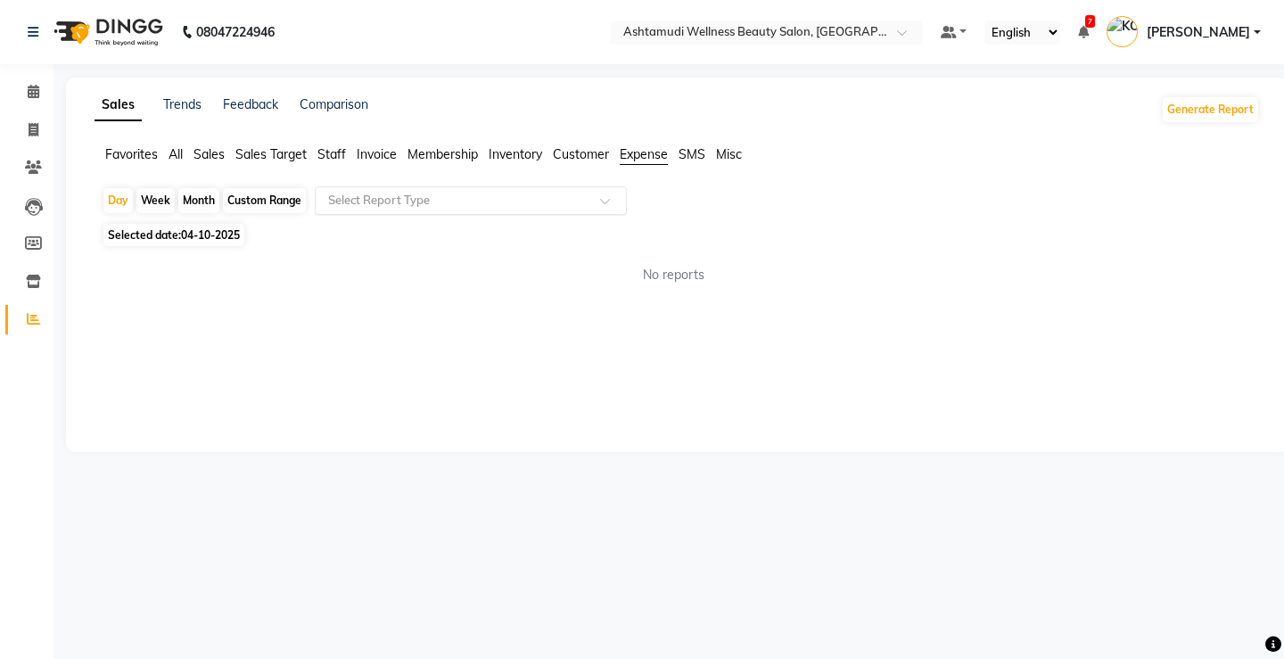
click at [507, 202] on input "text" at bounding box center [453, 201] width 257 height 18
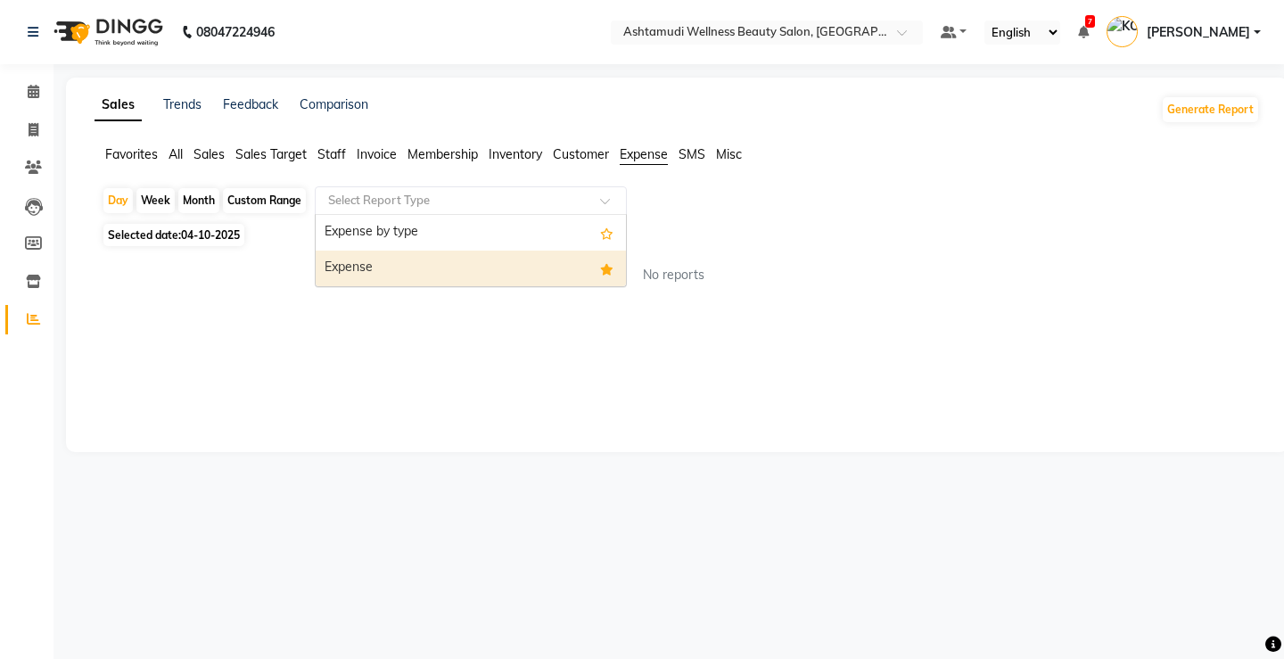
click at [481, 266] on div "Expense" at bounding box center [471, 269] width 310 height 36
select select "full_report"
select select "csv"
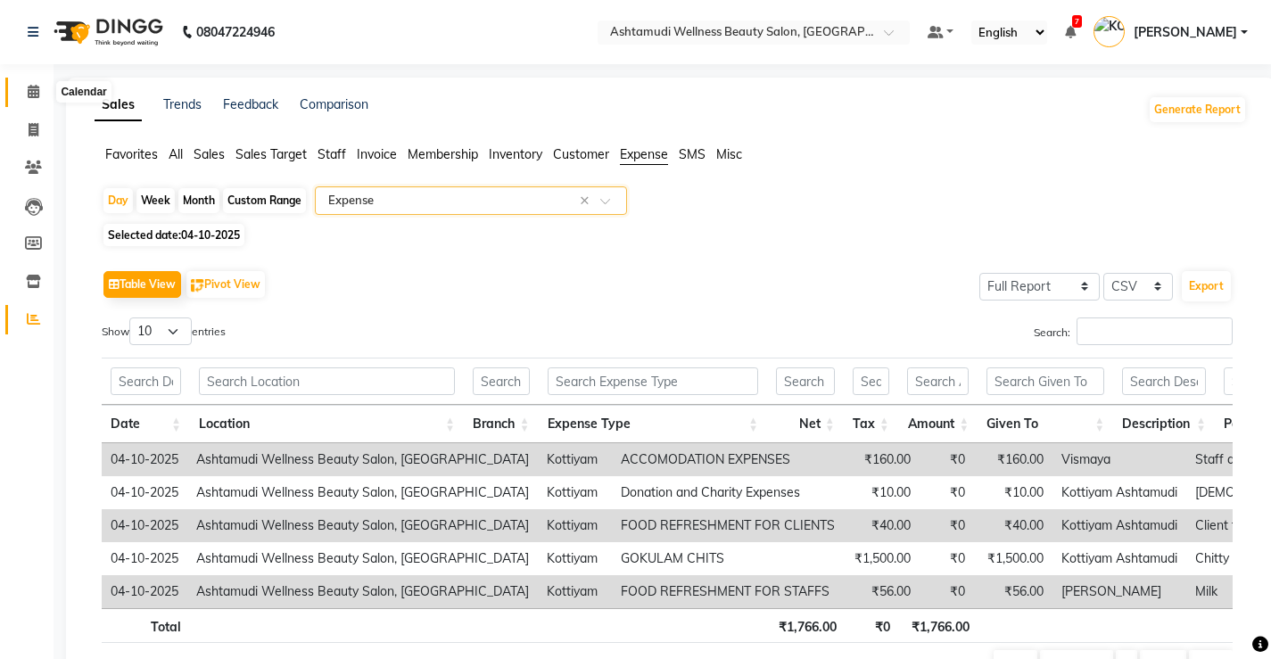
click at [43, 90] on span at bounding box center [33, 92] width 31 height 21
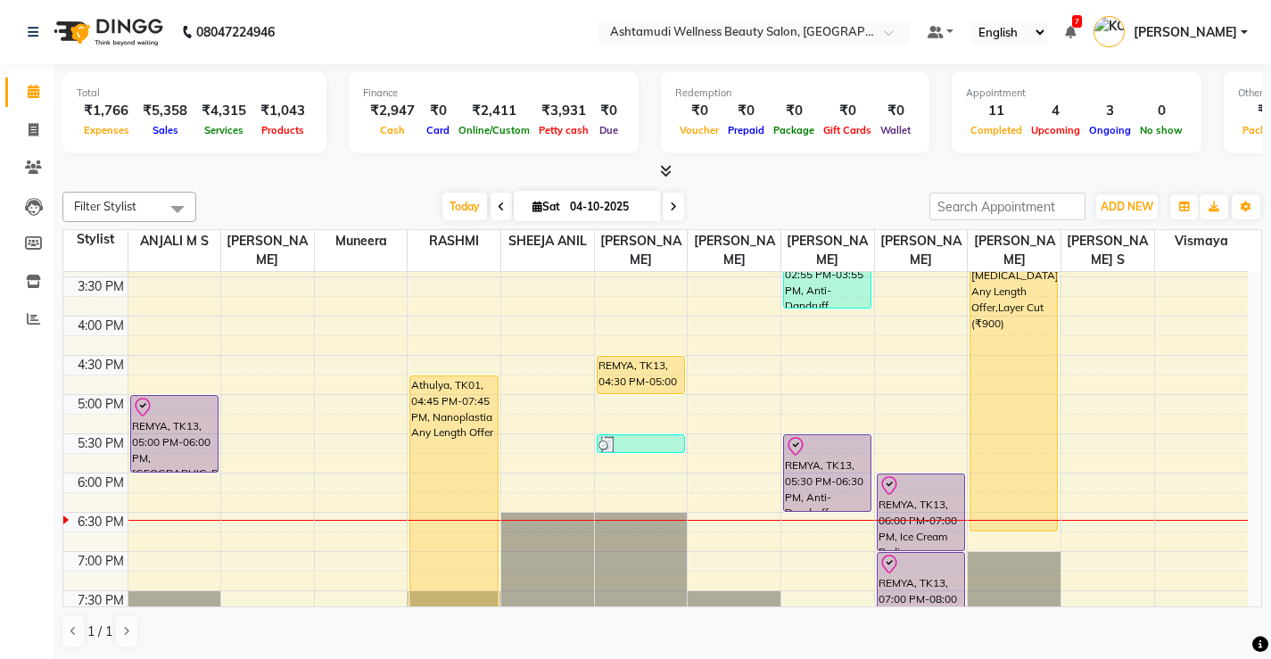
scroll to position [651, 0]
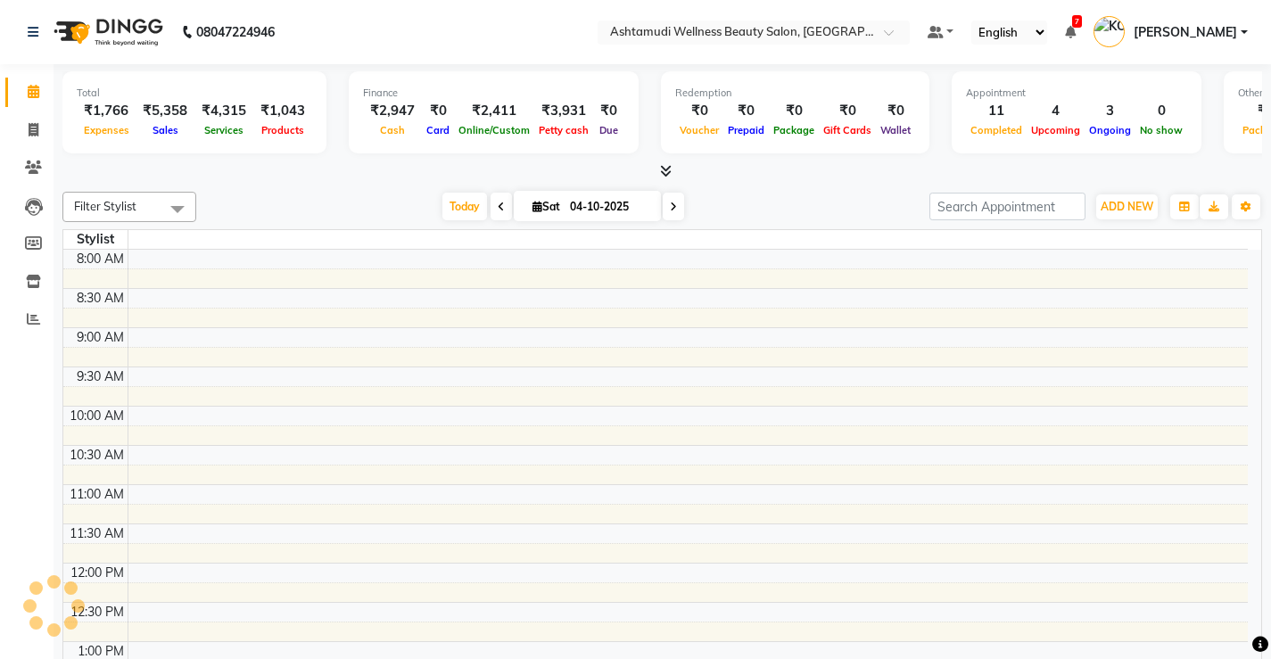
select select "en"
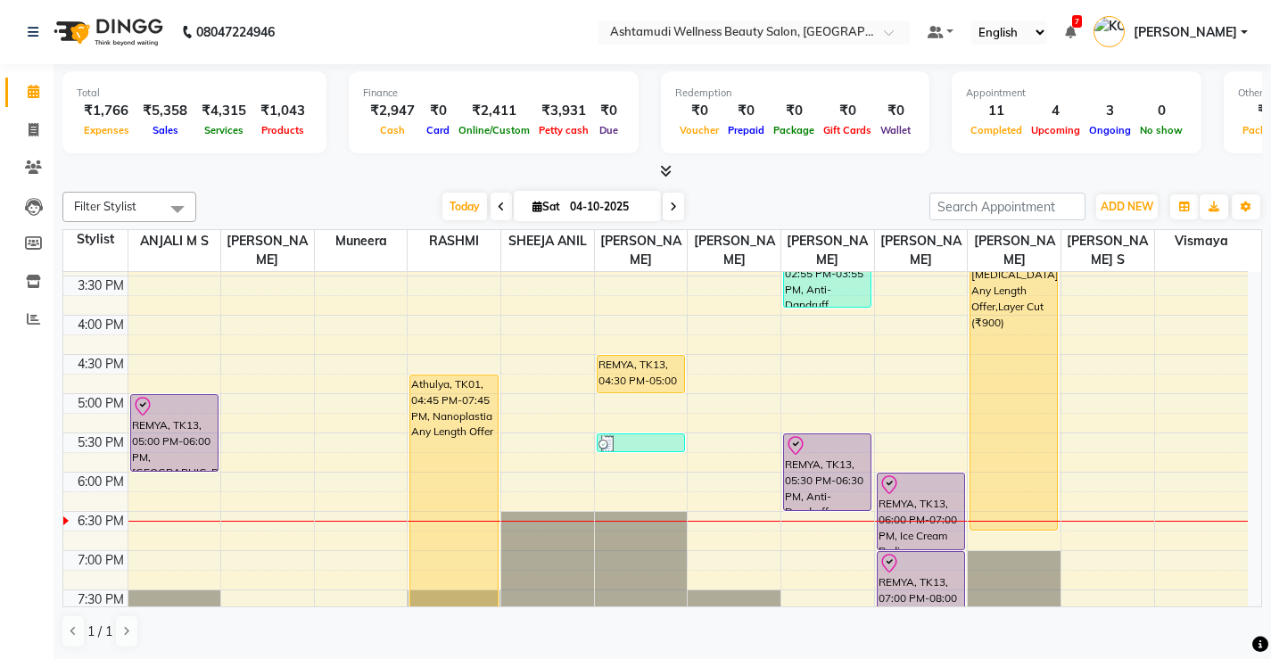
scroll to position [624, 0]
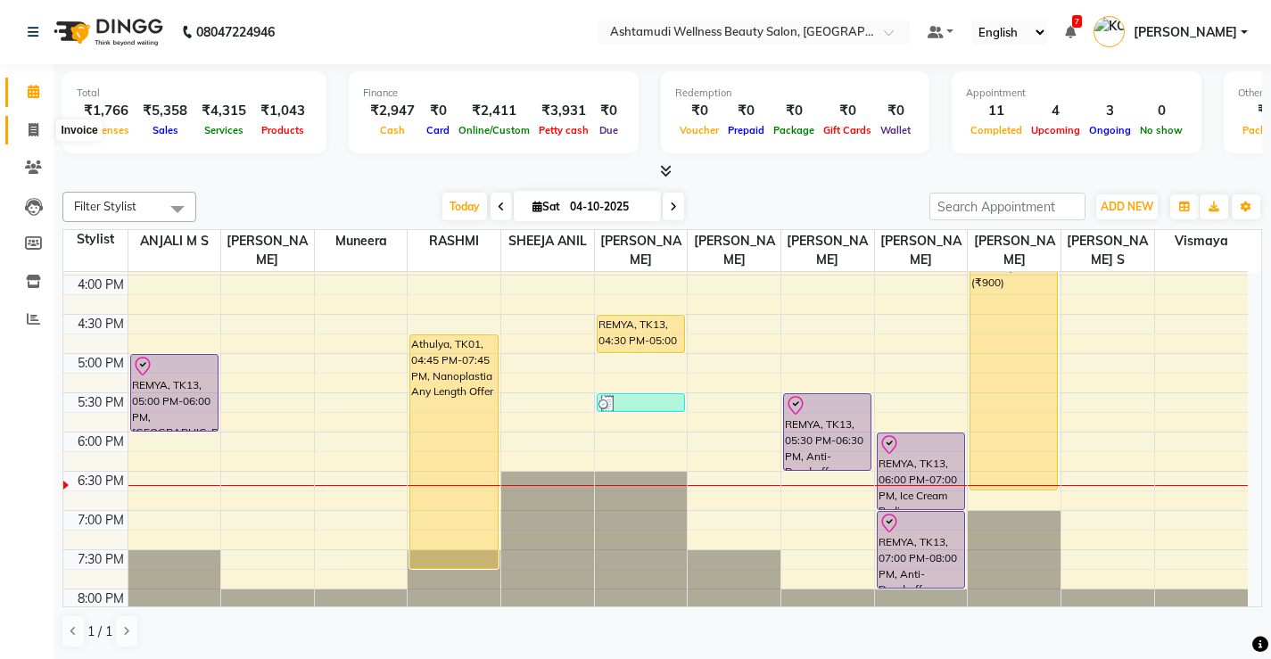
click at [21, 124] on span at bounding box center [33, 130] width 31 height 21
select select "service"
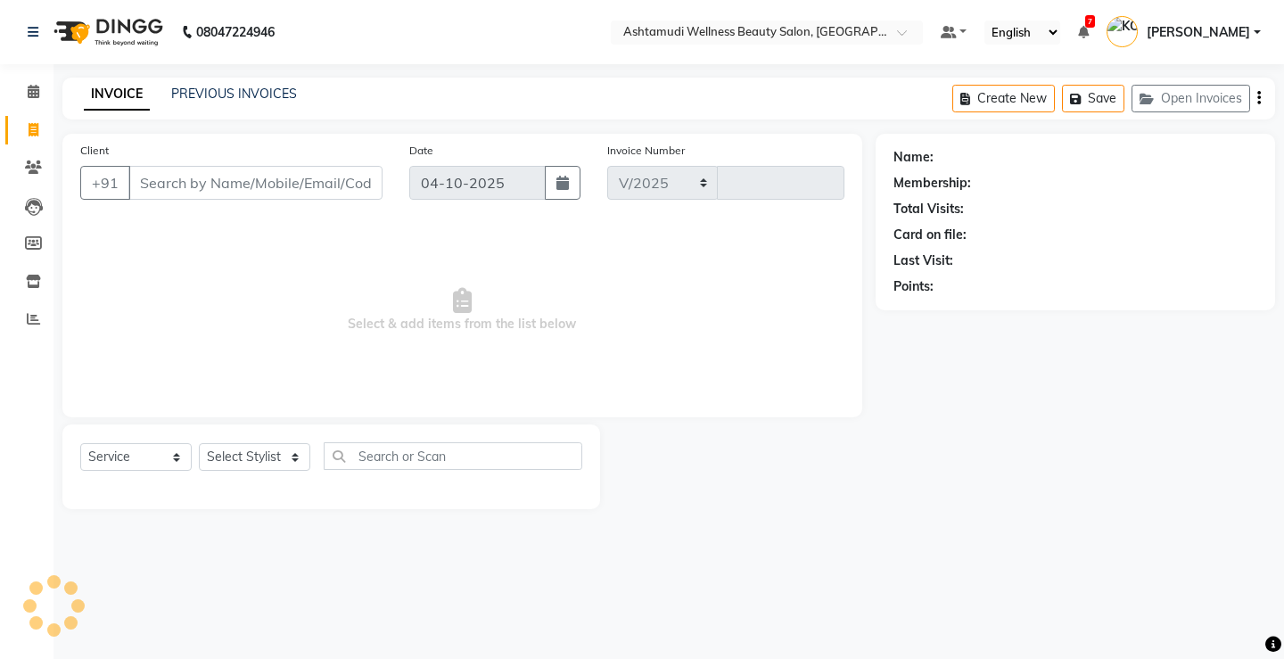
select select "4674"
type input "3887"
click at [201, 189] on input "Client" at bounding box center [255, 183] width 254 height 34
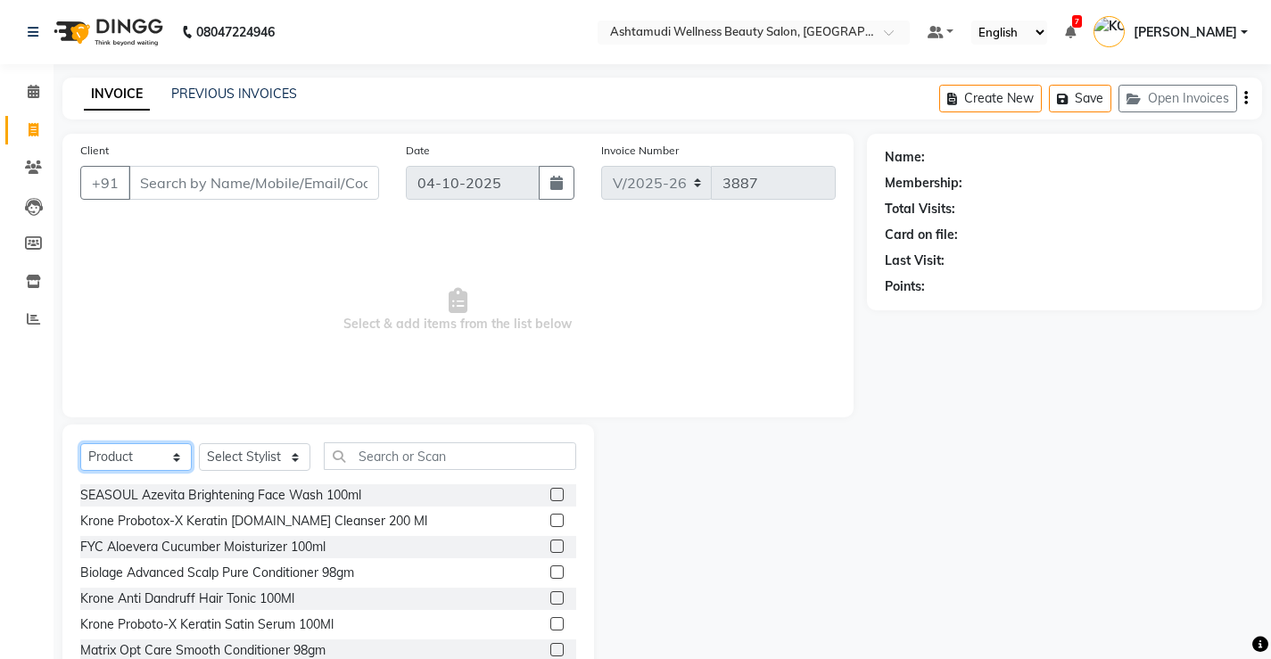
click at [118, 461] on select "Select Service Product Membership Package Voucher Prepaid Gift Card" at bounding box center [135, 457] width 111 height 28
select select "service"
click at [80, 443] on select "Select Service Product Membership Package Voucher Prepaid Gift Card" at bounding box center [135, 457] width 111 height 28
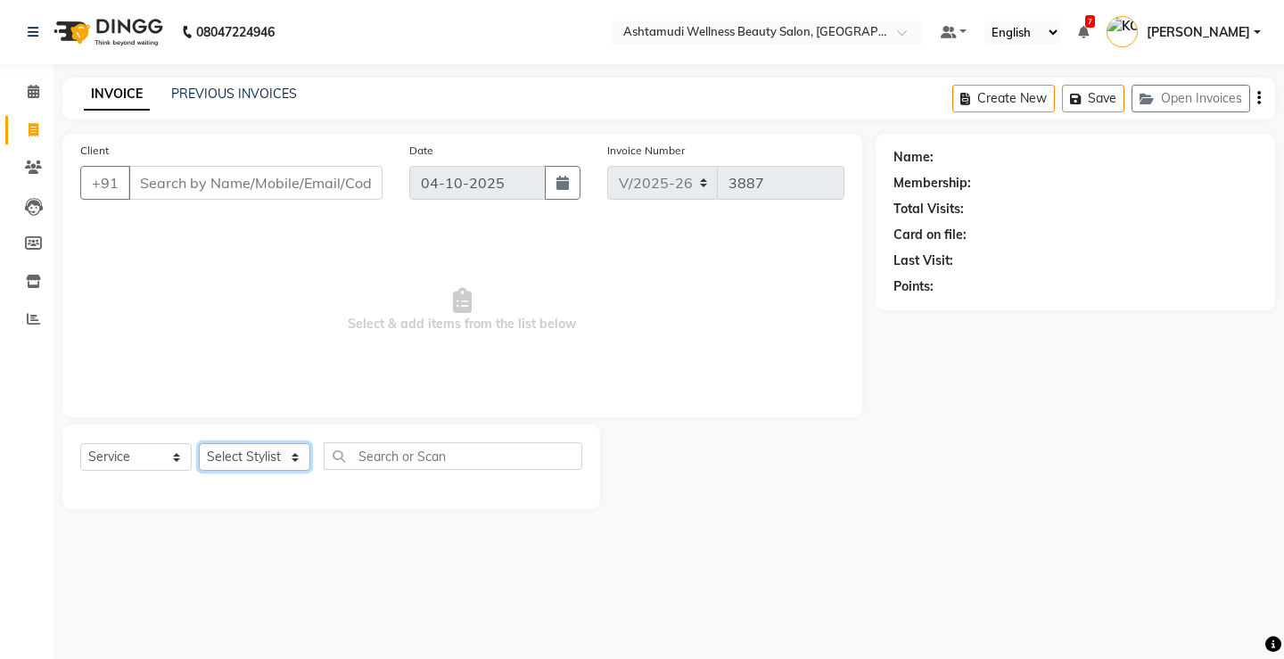
click at [205, 464] on select "Select Stylist ANJALI M S [PERSON_NAME] KOTTIYAM ASHTAMUDI [PERSON_NAME] [PERSO…" at bounding box center [254, 457] width 111 height 28
select select "27466"
click at [199, 443] on select "Select Stylist ANJALI M S [PERSON_NAME] KOTTIYAM ASHTAMUDI [PERSON_NAME] [PERSO…" at bounding box center [254, 457] width 111 height 28
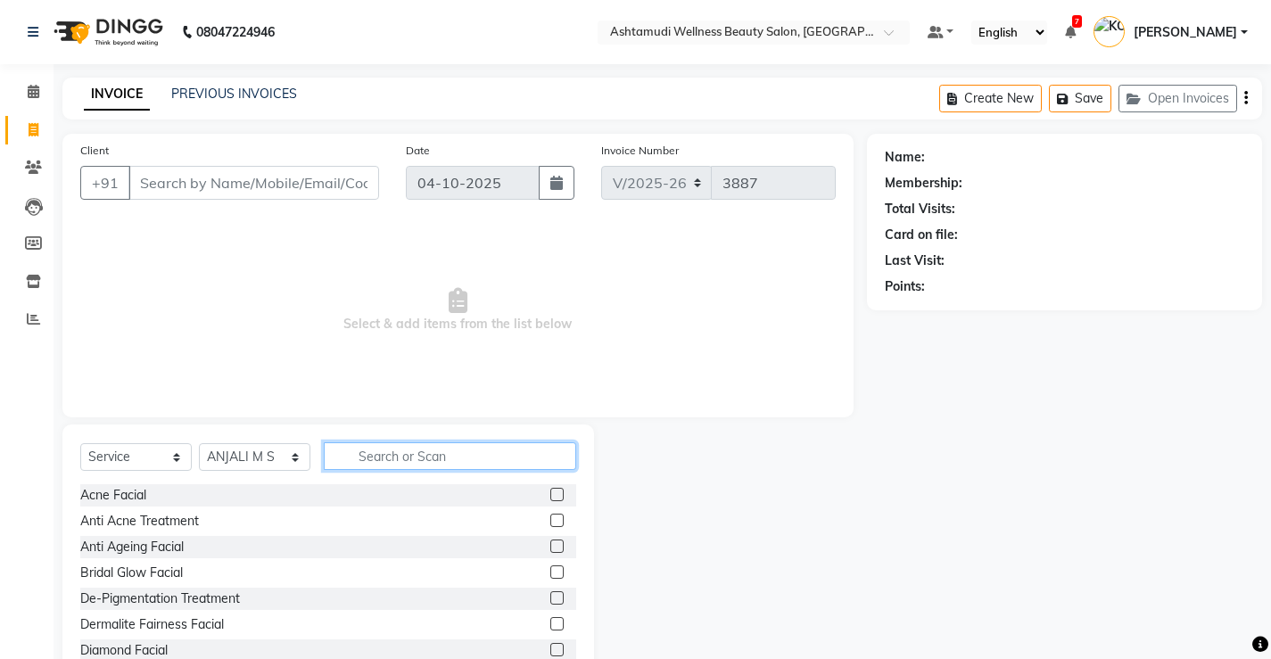
click at [407, 448] on input "text" at bounding box center [450, 456] width 252 height 28
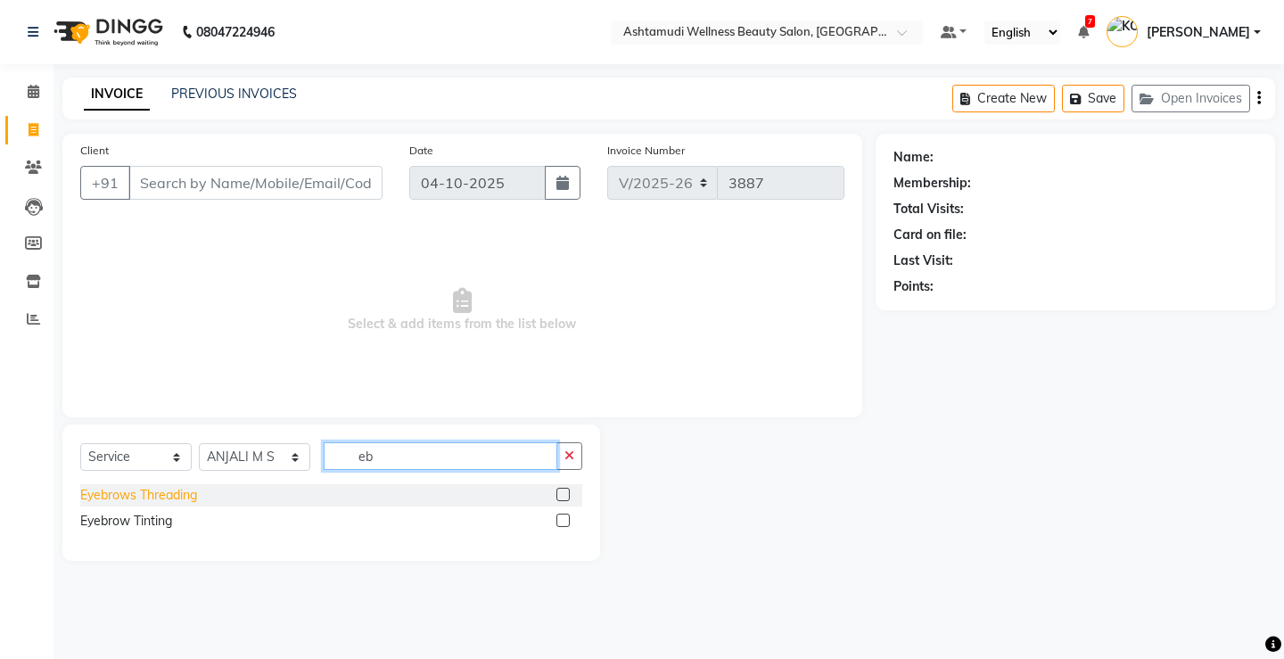
type input "eb"
click at [121, 494] on div "Eyebrows Threading" at bounding box center [138, 495] width 117 height 19
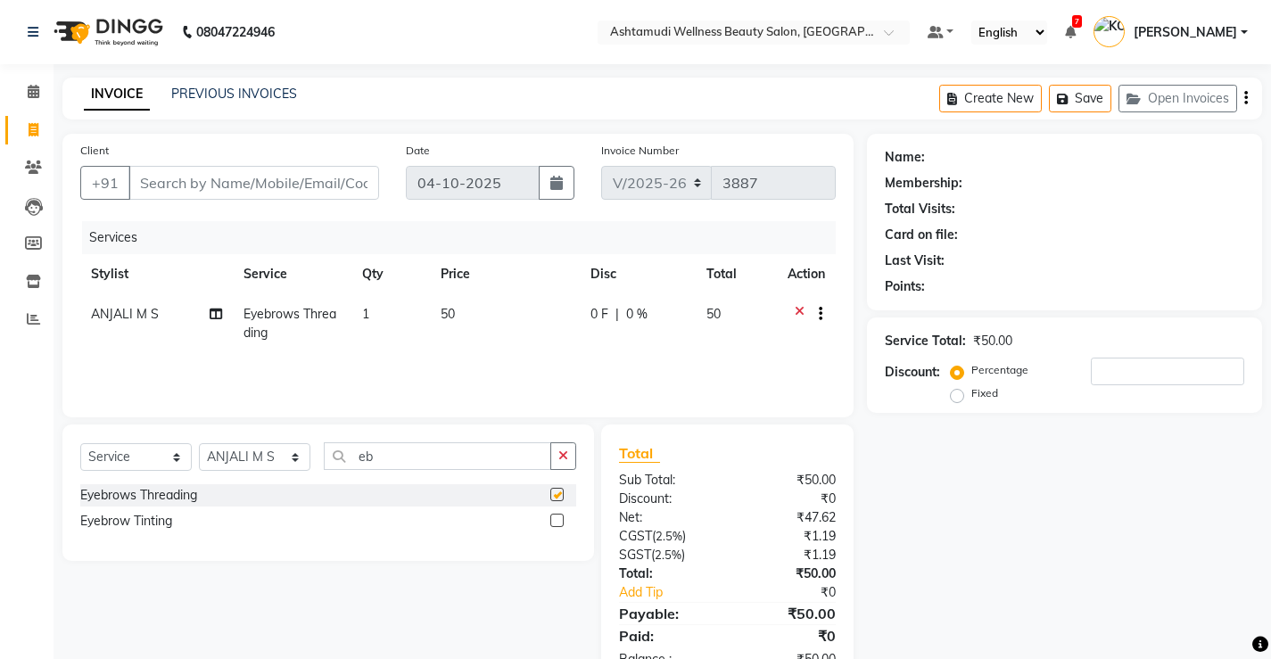
checkbox input "false"
click at [256, 190] on input "Client" at bounding box center [253, 183] width 251 height 34
type input "9"
type input "0"
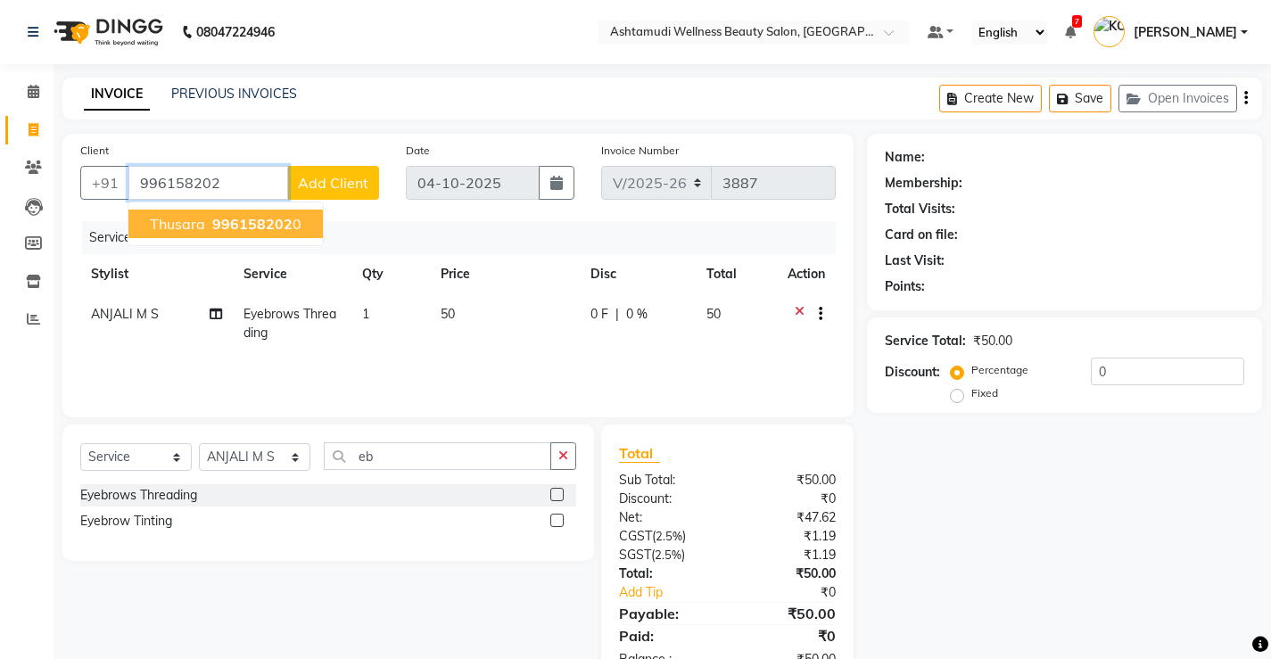
click at [268, 221] on span "996158202" at bounding box center [252, 224] width 80 height 18
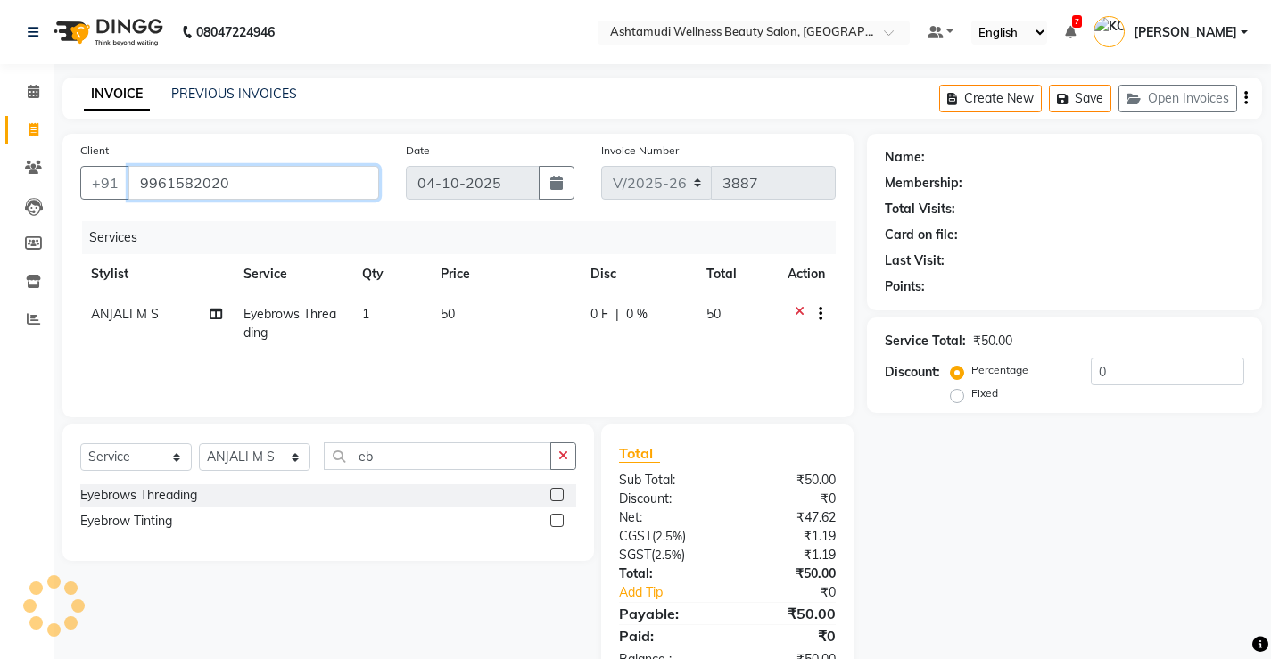
type input "9961582020"
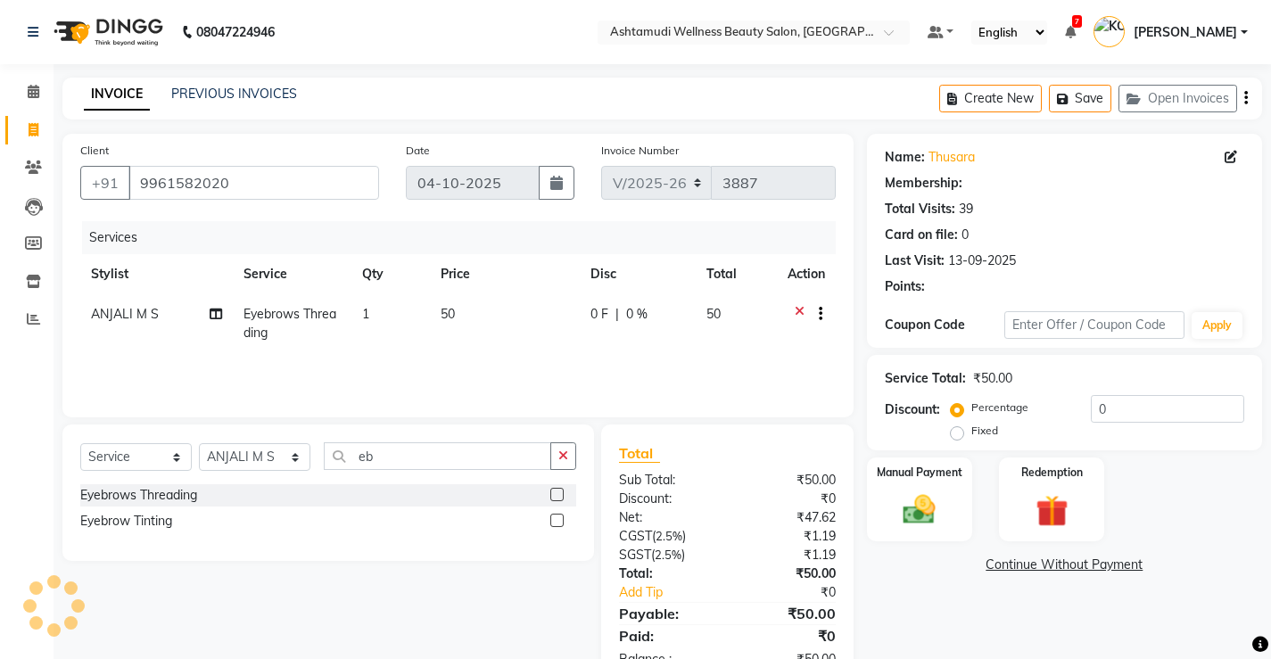
select select "1: Object"
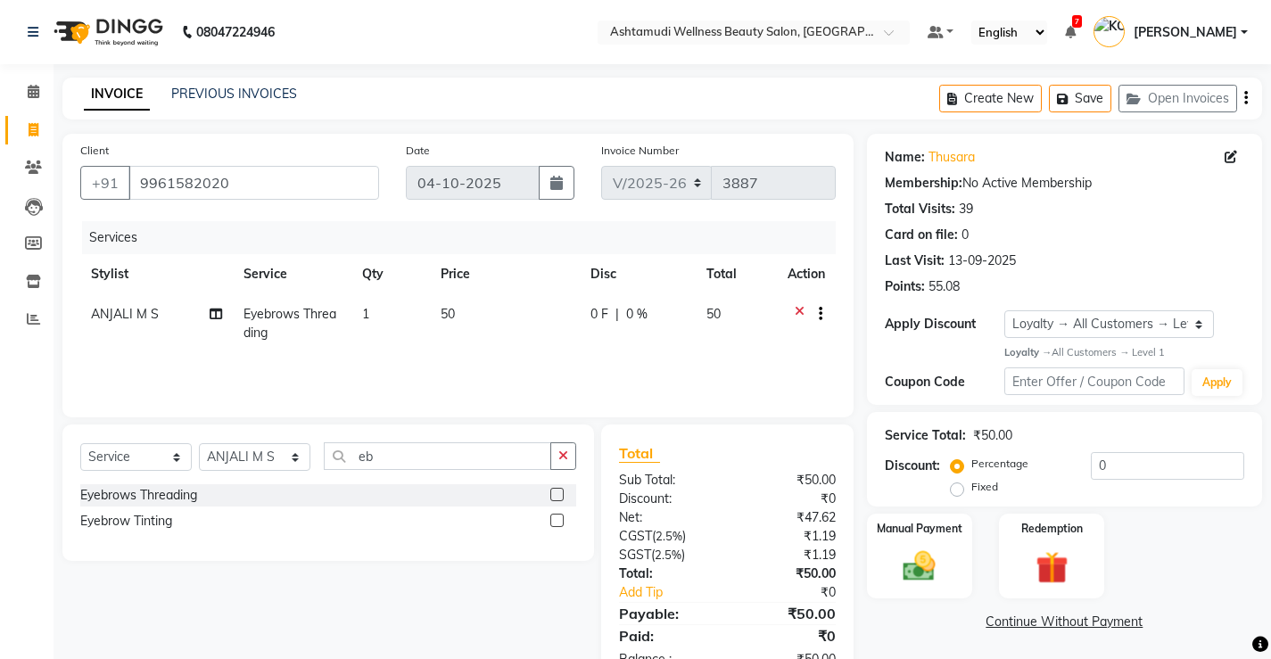
scroll to position [54, 0]
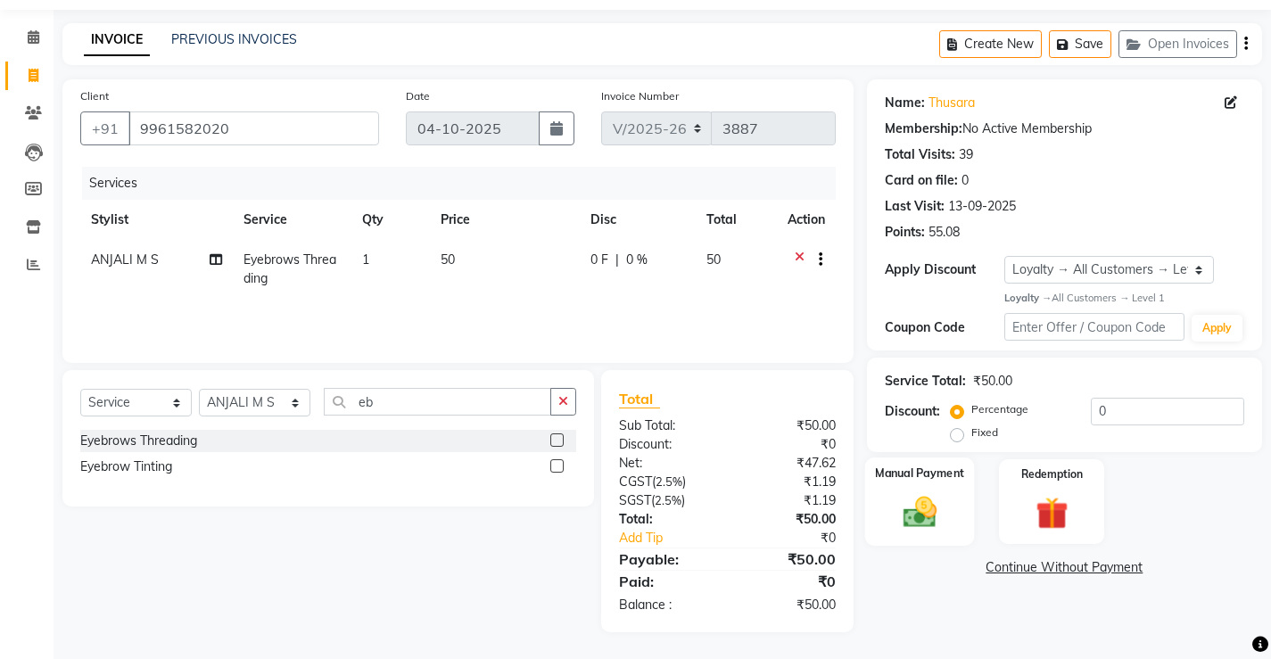
click at [952, 499] on div "Manual Payment" at bounding box center [919, 502] width 110 height 88
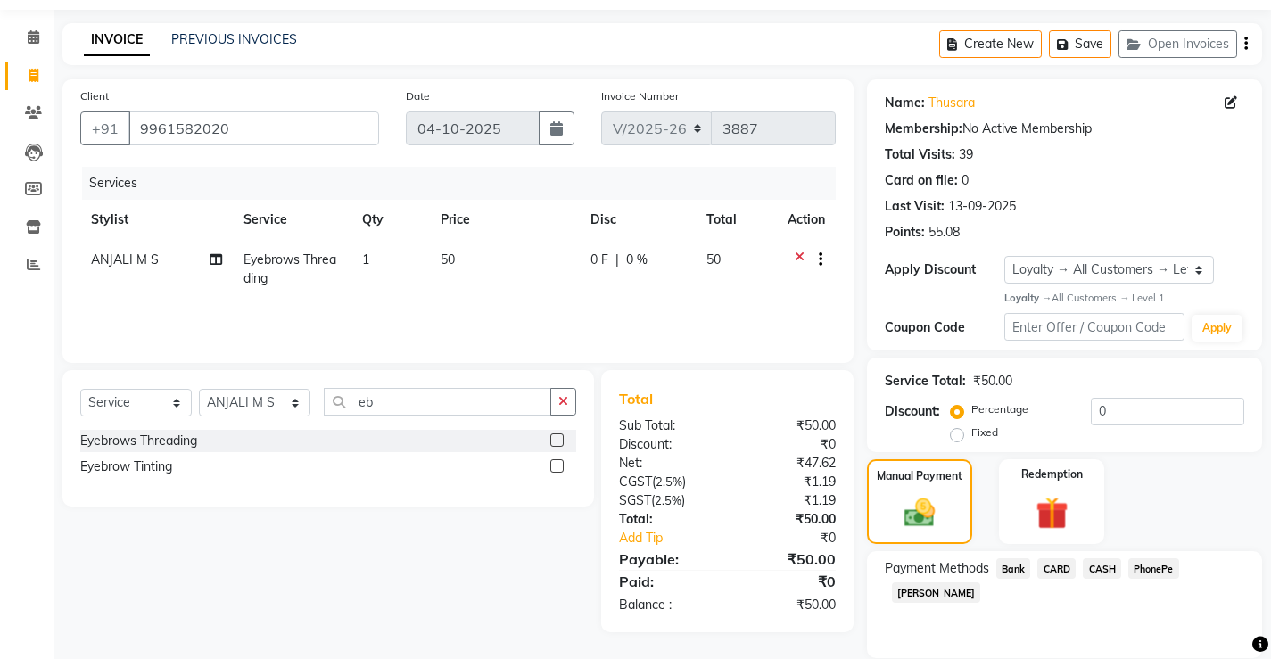
scroll to position [117, 0]
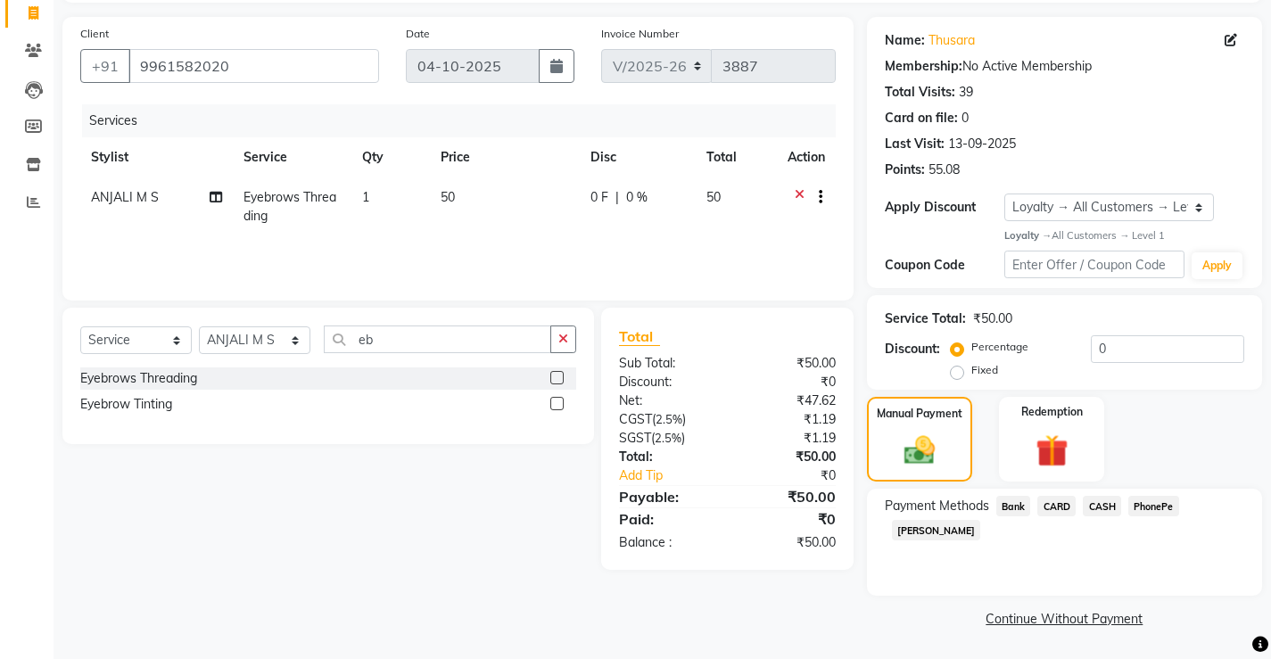
click at [1154, 504] on span "PhonePe" at bounding box center [1153, 506] width 51 height 21
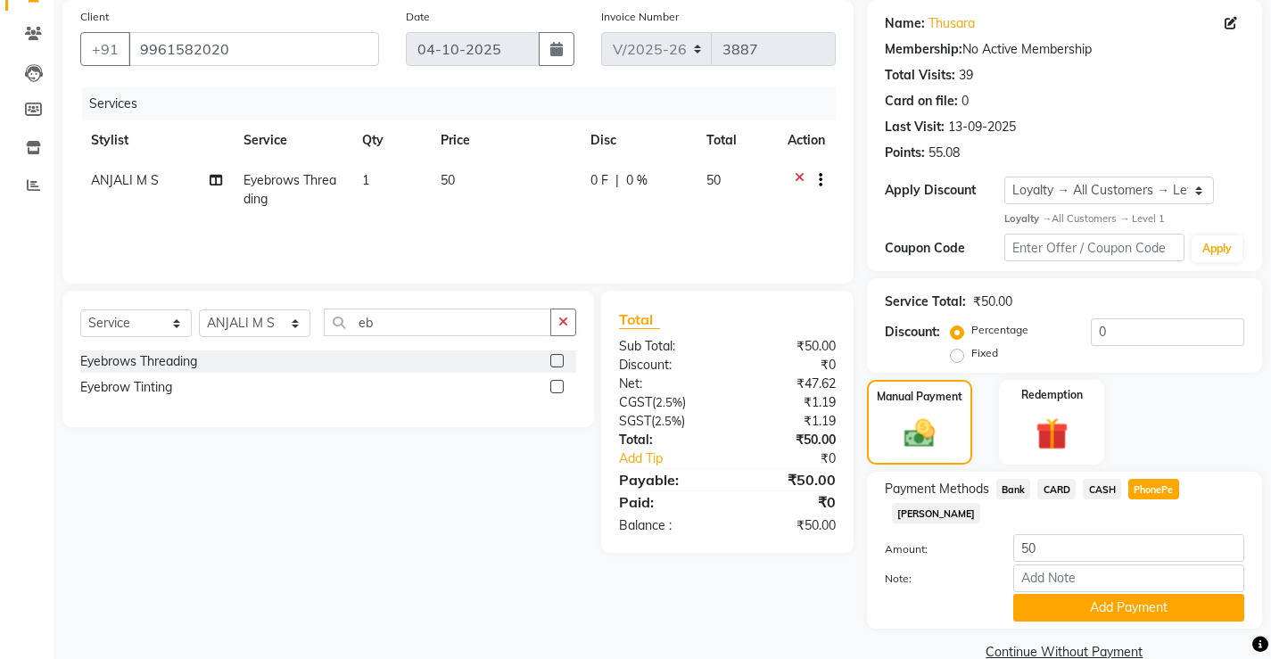
scroll to position [143, 0]
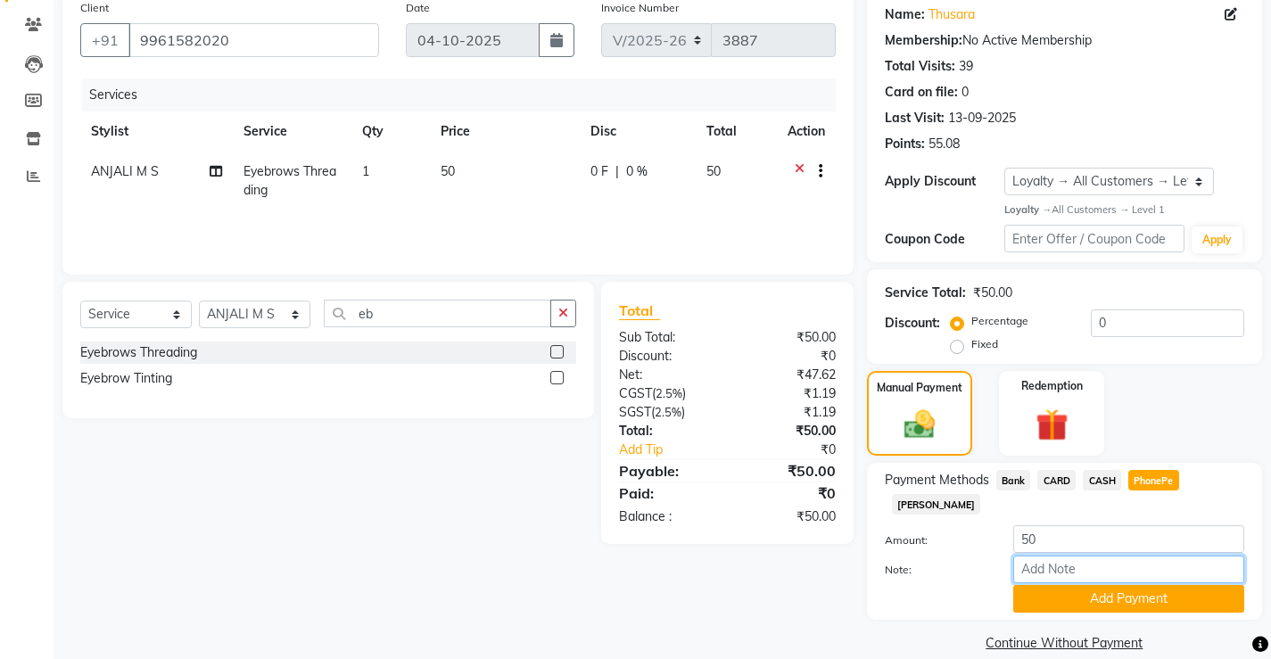
click at [1069, 556] on input "Note:" at bounding box center [1128, 570] width 231 height 28
type input "[PERSON_NAME]"
click at [1098, 585] on button "Add Payment" at bounding box center [1128, 599] width 231 height 28
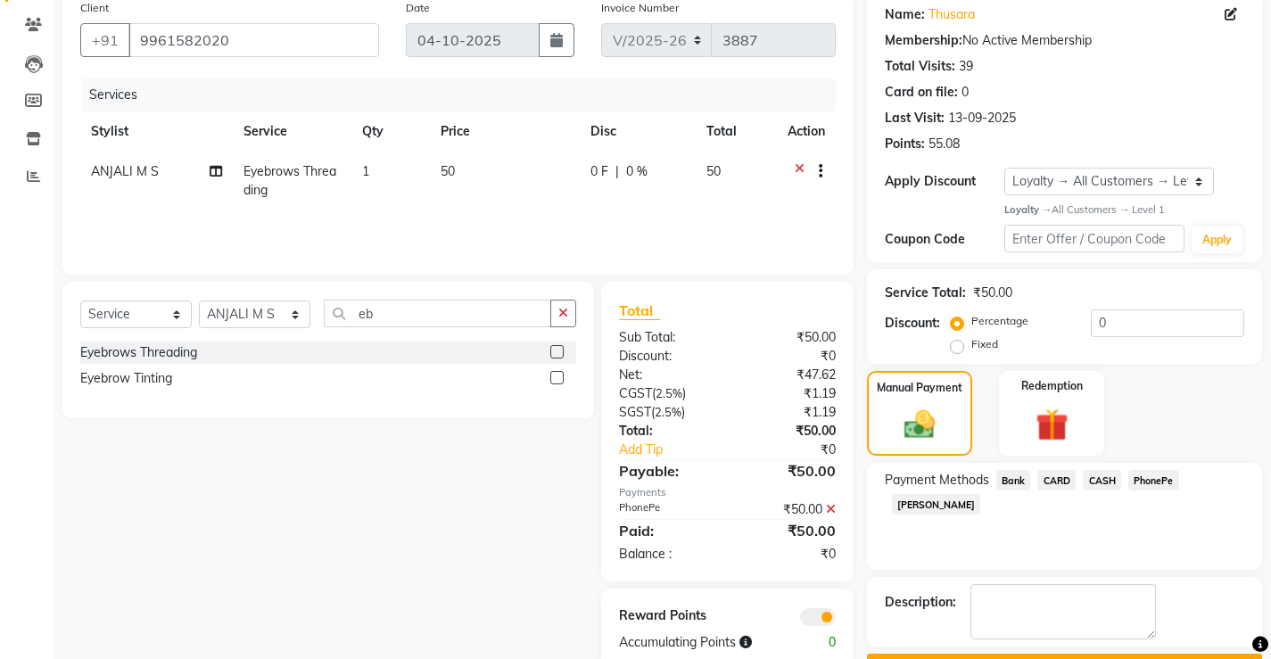
scroll to position [192, 0]
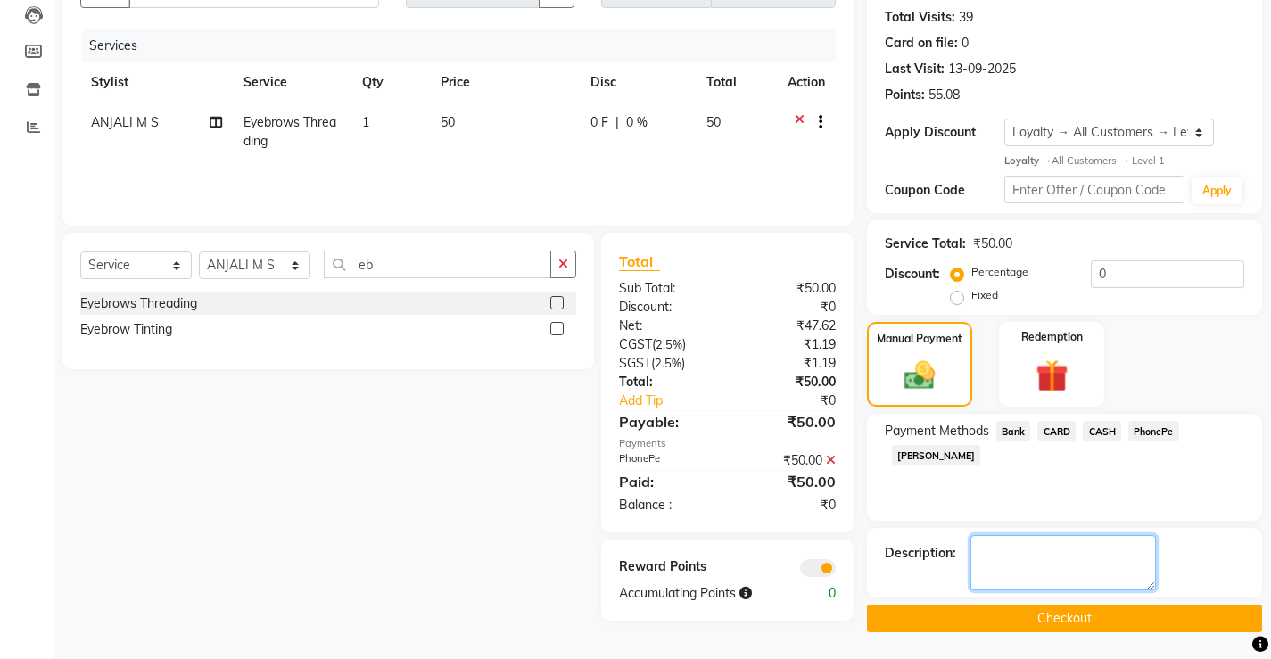
click at [1017, 569] on textarea at bounding box center [1063, 562] width 186 height 55
click at [1003, 617] on button "Checkout" at bounding box center [1064, 619] width 395 height 28
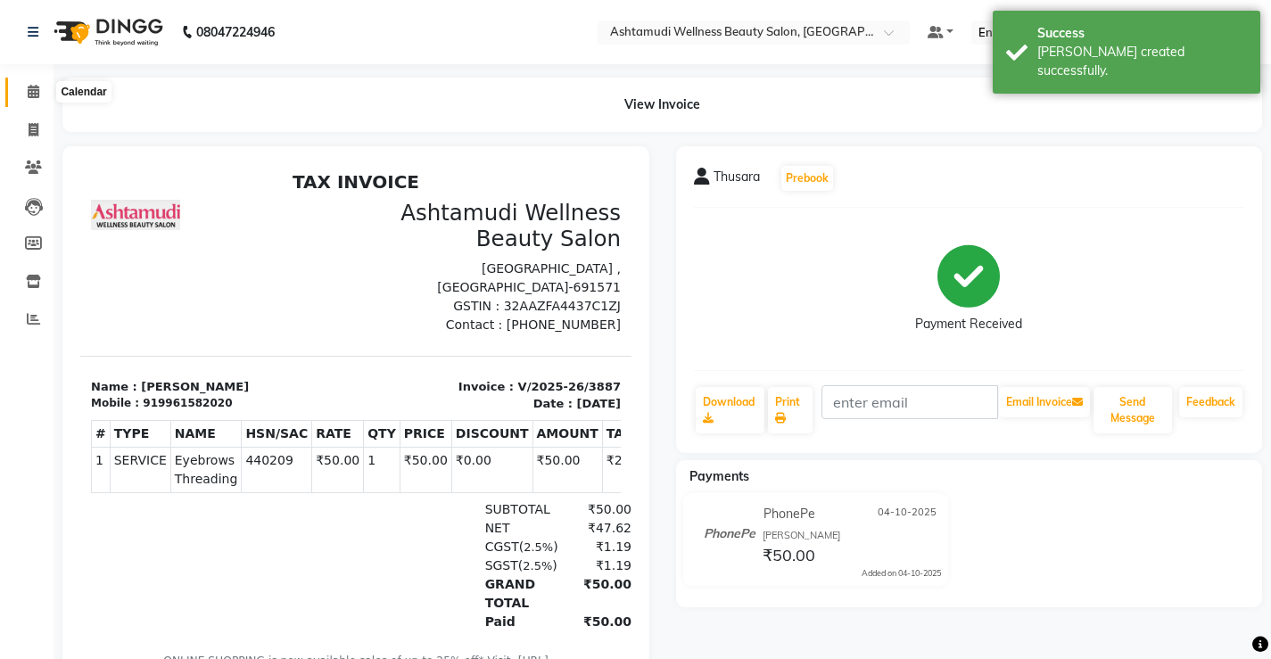
click at [37, 89] on icon at bounding box center [34, 91] width 12 height 13
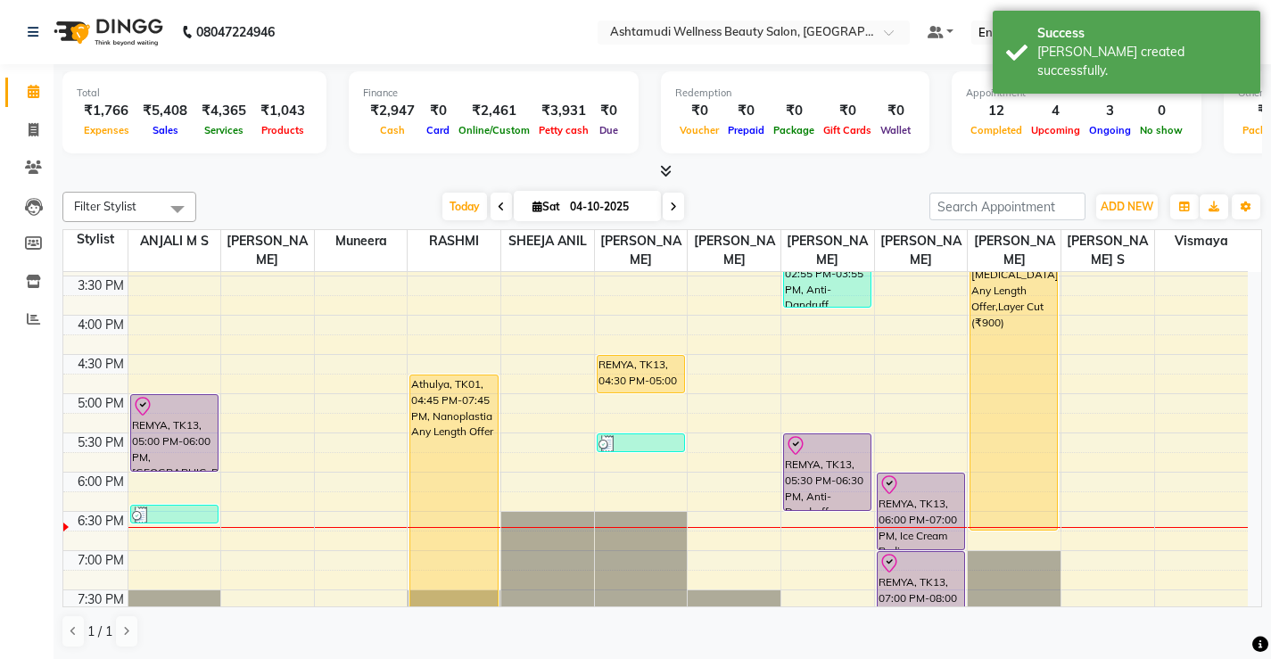
scroll to position [624, 0]
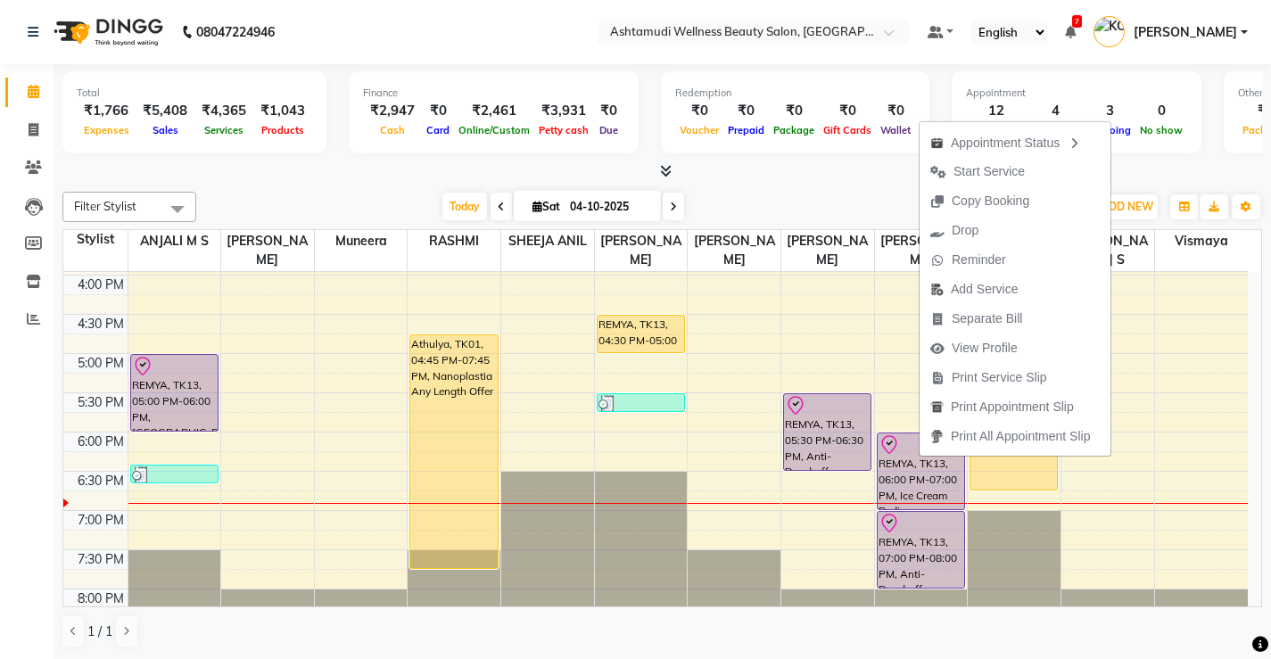
click at [976, 168] on span "Start Service" at bounding box center [988, 171] width 71 height 19
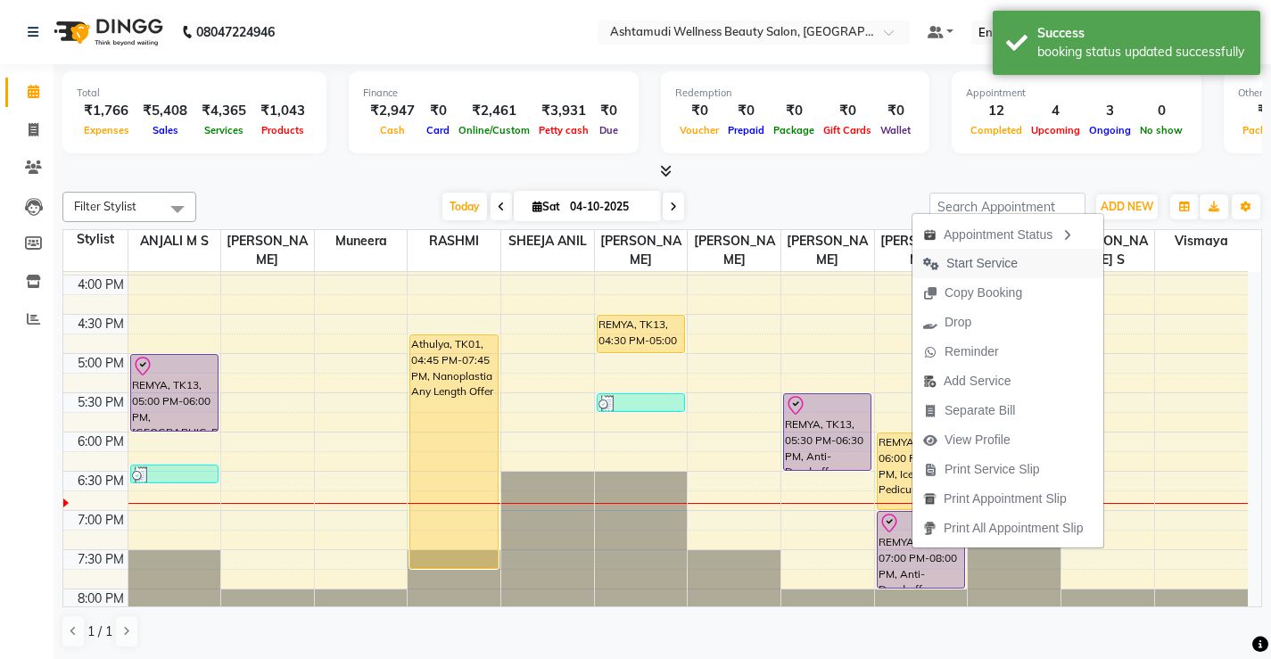
click at [985, 265] on span "Start Service" at bounding box center [981, 263] width 71 height 19
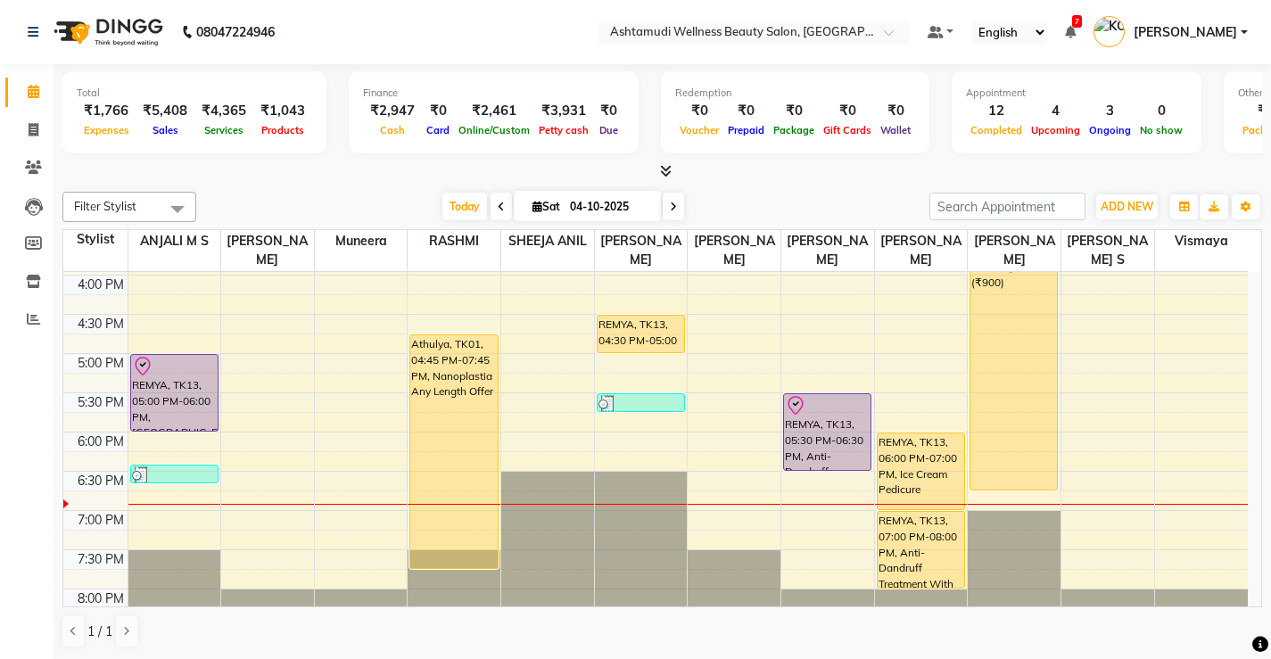
scroll to position [685, 0]
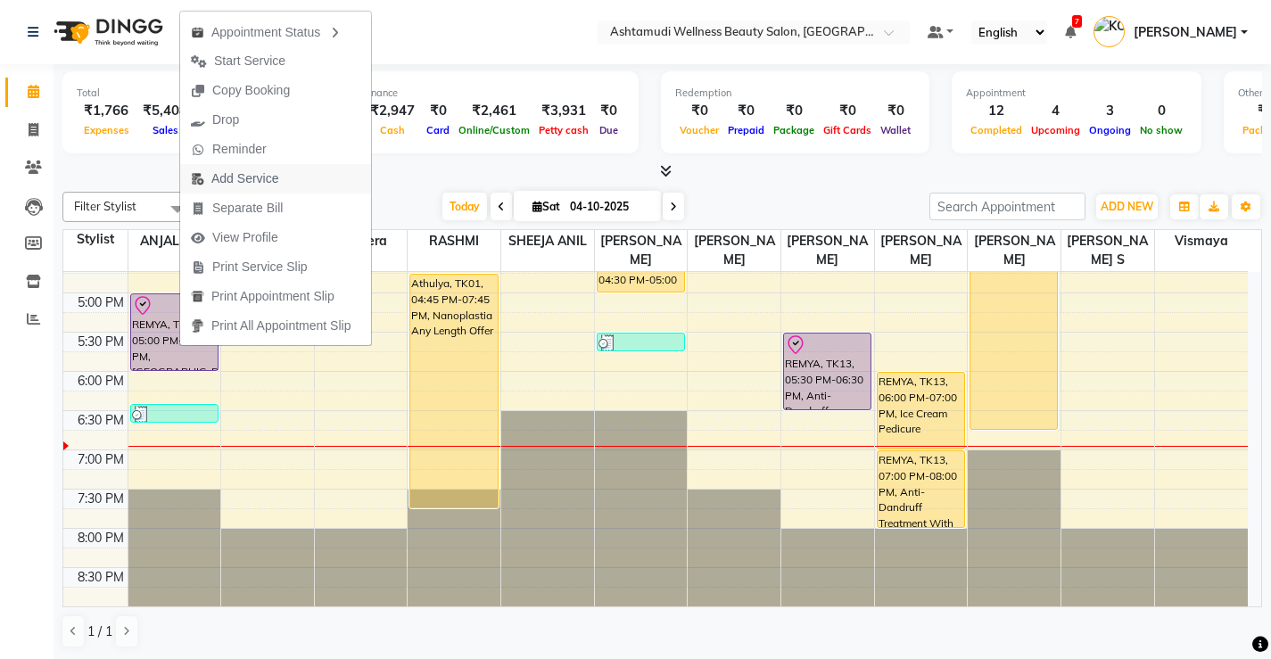
click at [251, 177] on span "Add Service" at bounding box center [244, 178] width 67 height 19
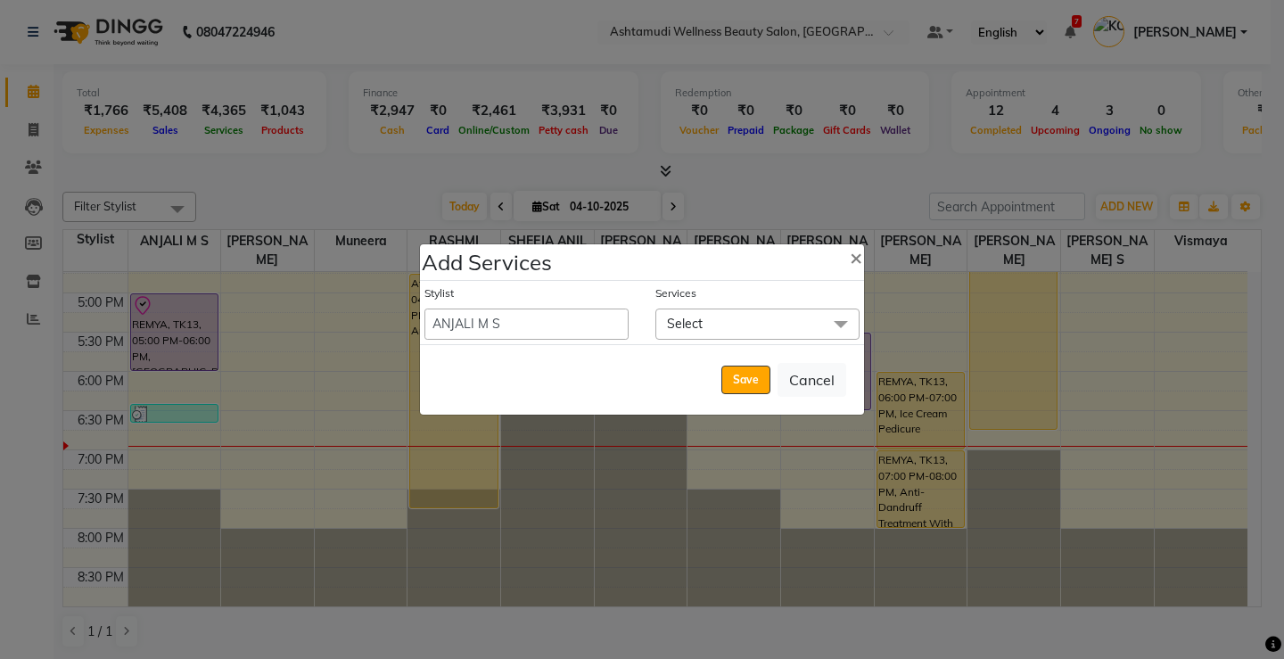
click at [789, 323] on span "Select" at bounding box center [758, 324] width 204 height 31
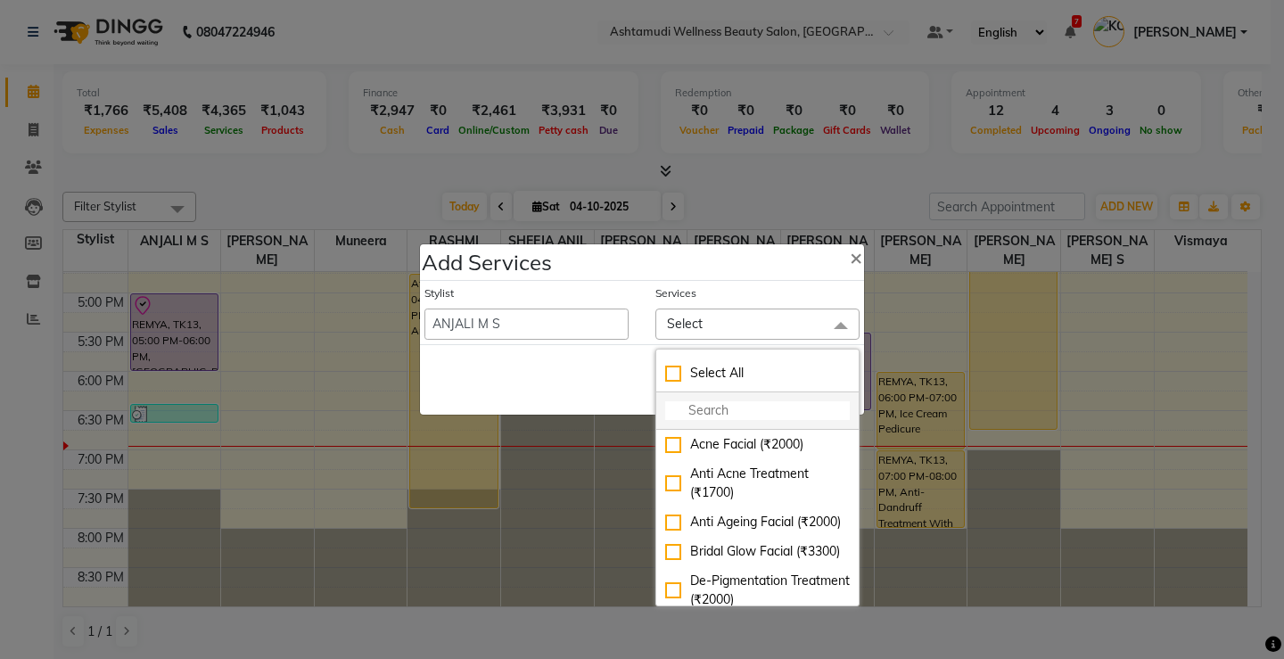
click at [704, 416] on input "multiselect-search" at bounding box center [757, 410] width 185 height 19
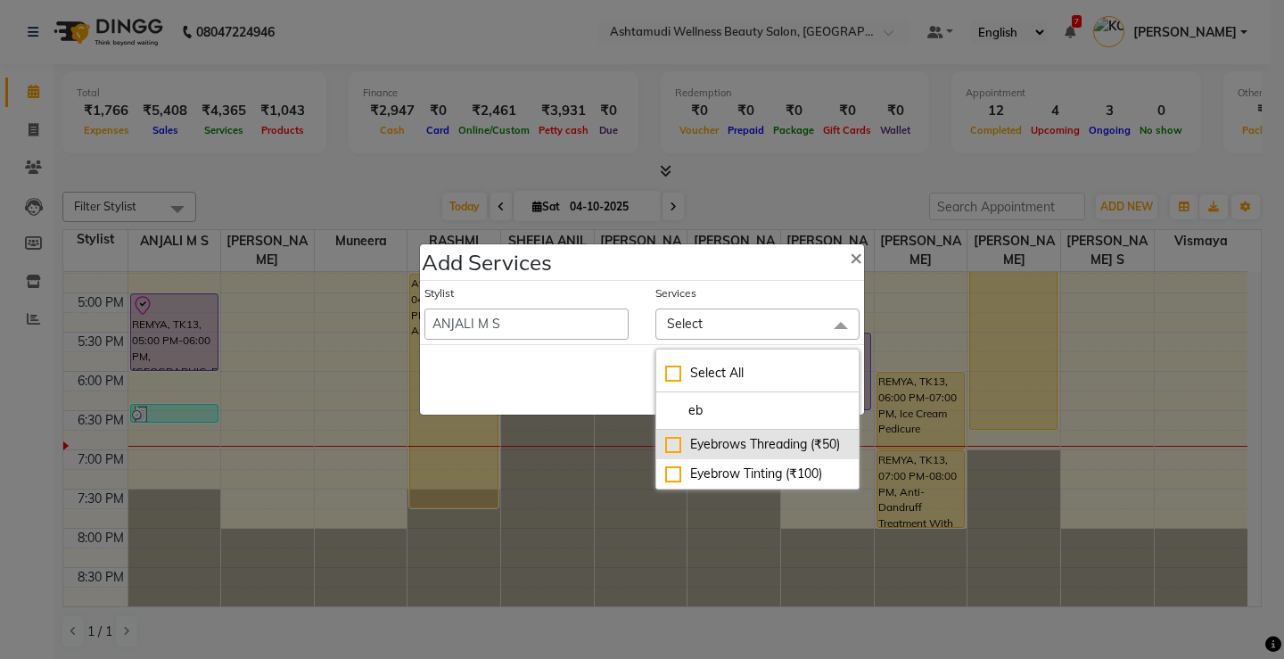
type input "eb"
click at [723, 451] on div "Eyebrows Threading (₹50)" at bounding box center [757, 444] width 185 height 19
checkbox input "true"
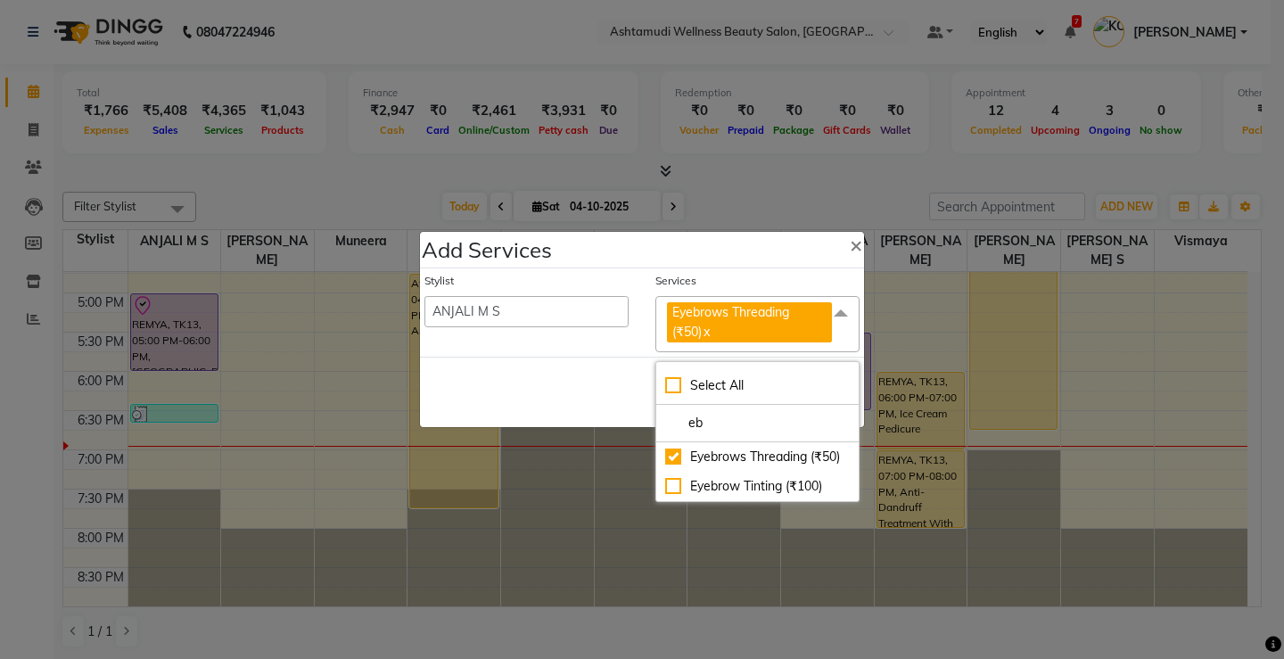
click at [594, 404] on div "Save Cancel" at bounding box center [642, 392] width 444 height 70
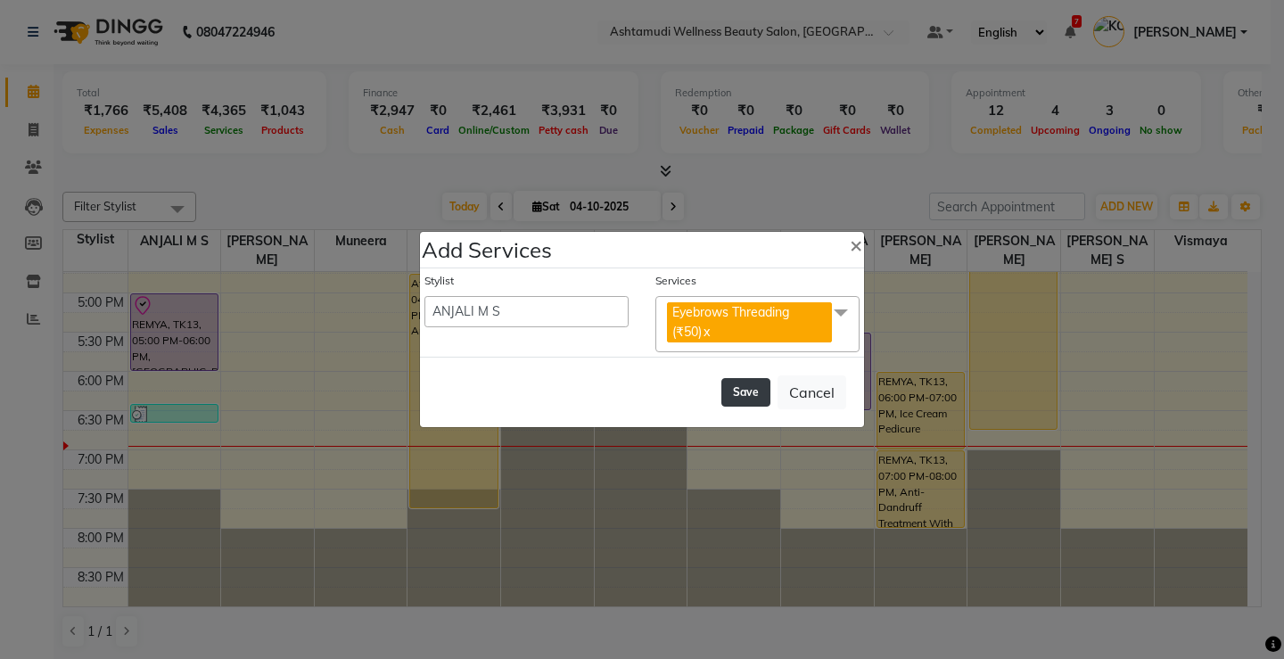
click at [754, 394] on button "Save" at bounding box center [745, 392] width 49 height 29
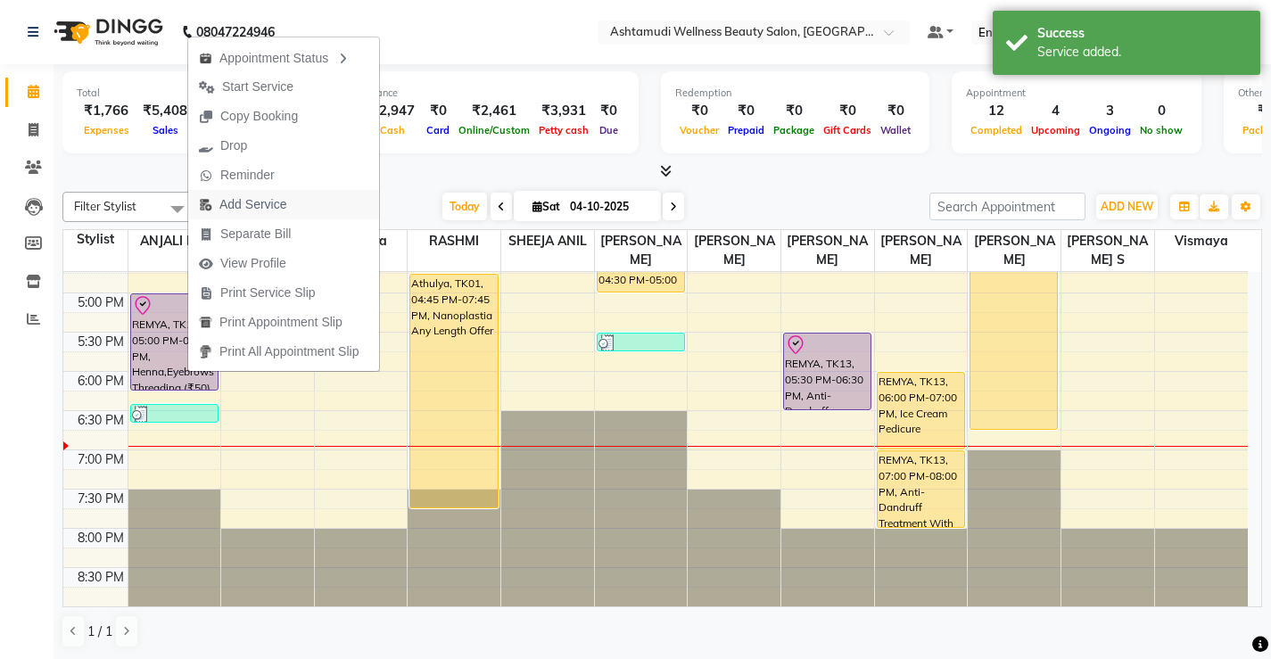
click at [255, 209] on span "Add Service" at bounding box center [252, 204] width 67 height 19
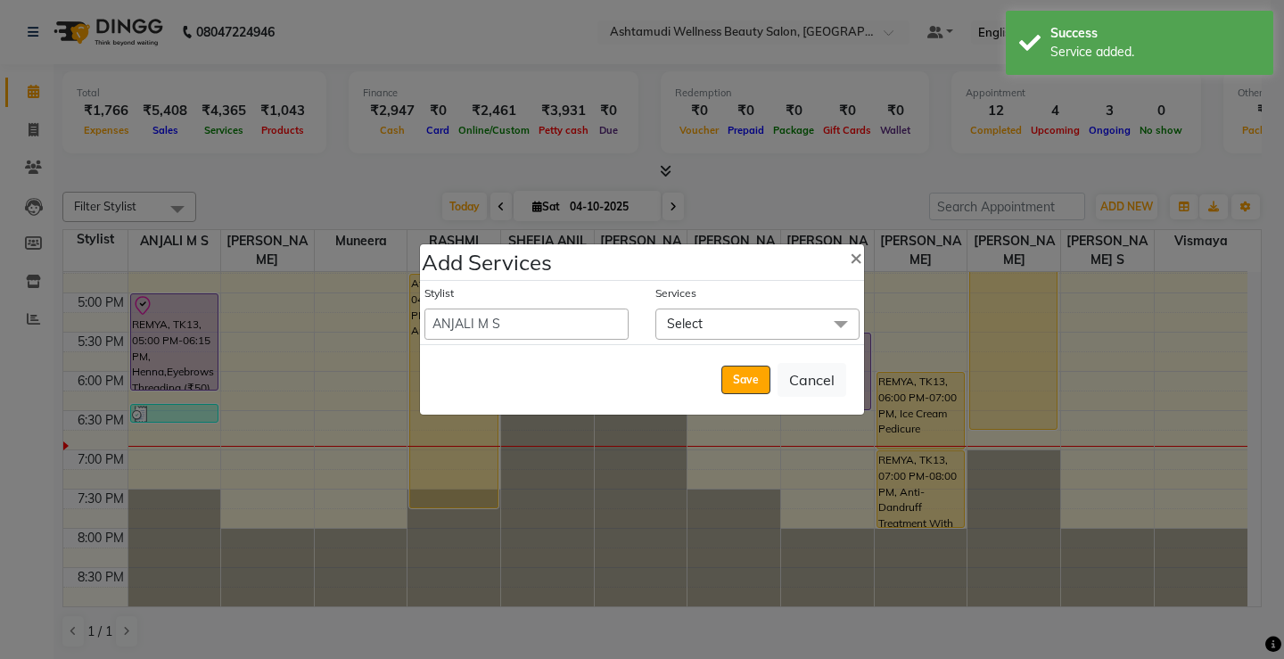
click at [760, 326] on span "Select" at bounding box center [758, 324] width 204 height 31
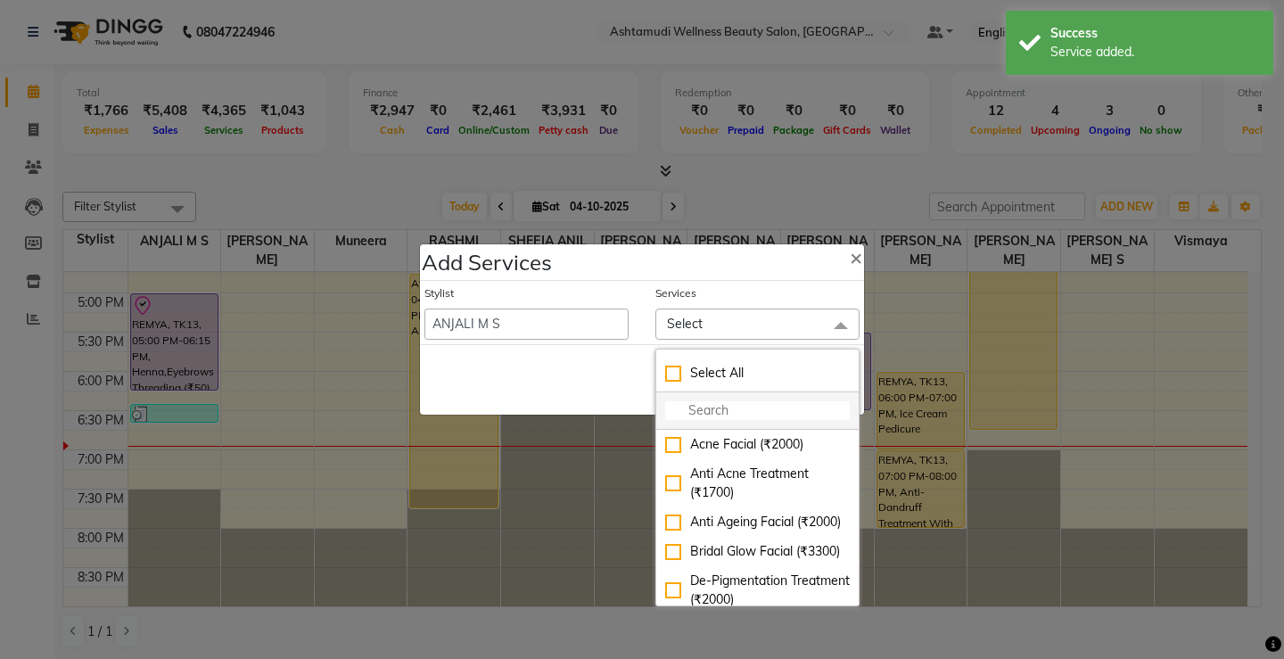
click at [722, 421] on li at bounding box center [757, 410] width 202 height 37
click at [722, 413] on input "multiselect-search" at bounding box center [757, 410] width 185 height 19
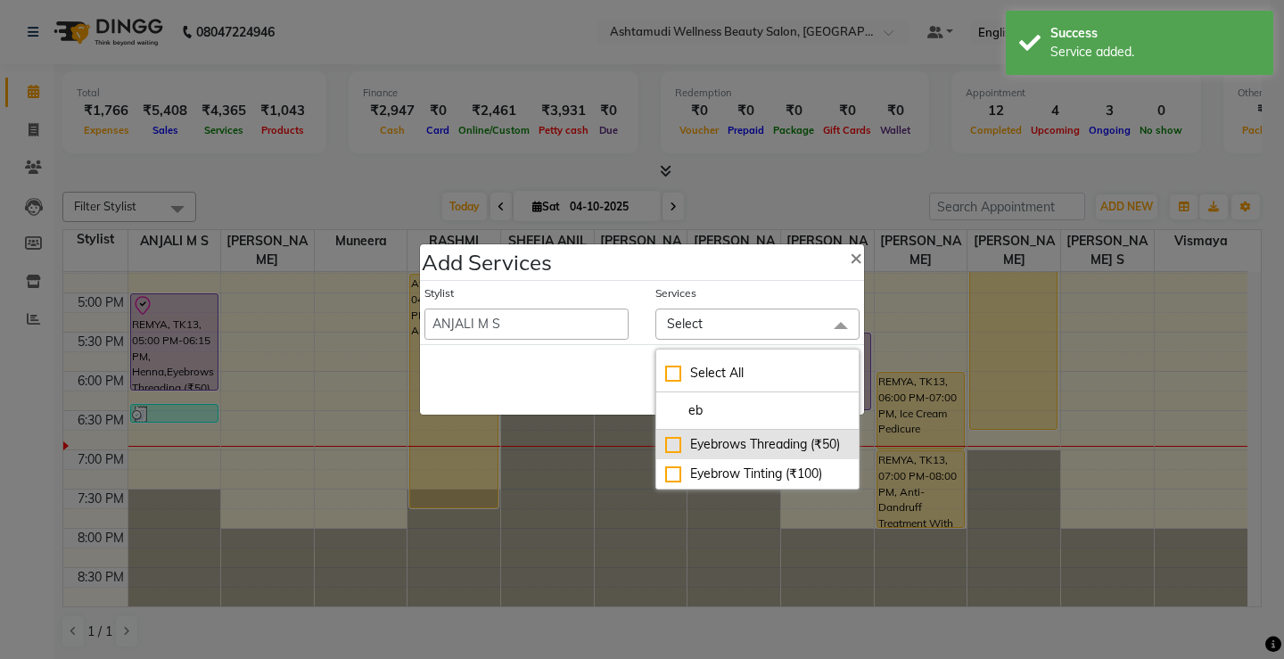
type input "eb"
click at [721, 441] on div "Eyebrows Threading (₹50)" at bounding box center [757, 444] width 185 height 19
checkbox input "true"
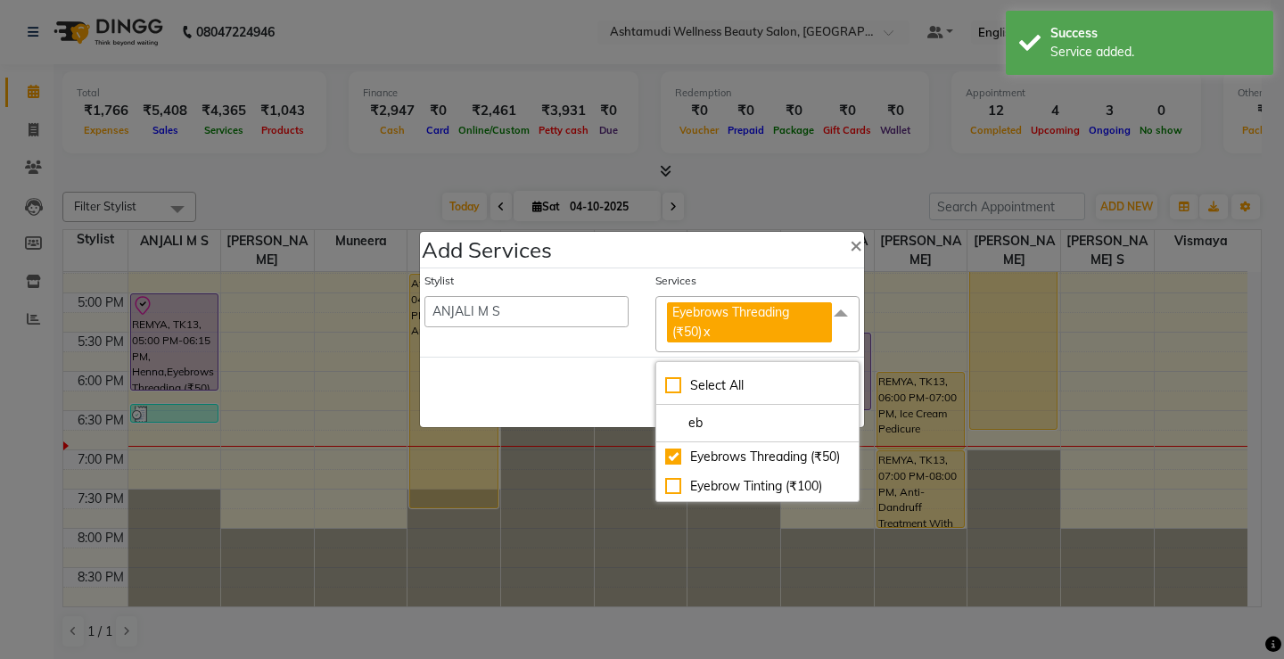
click at [589, 396] on div "Save Cancel" at bounding box center [642, 392] width 444 height 70
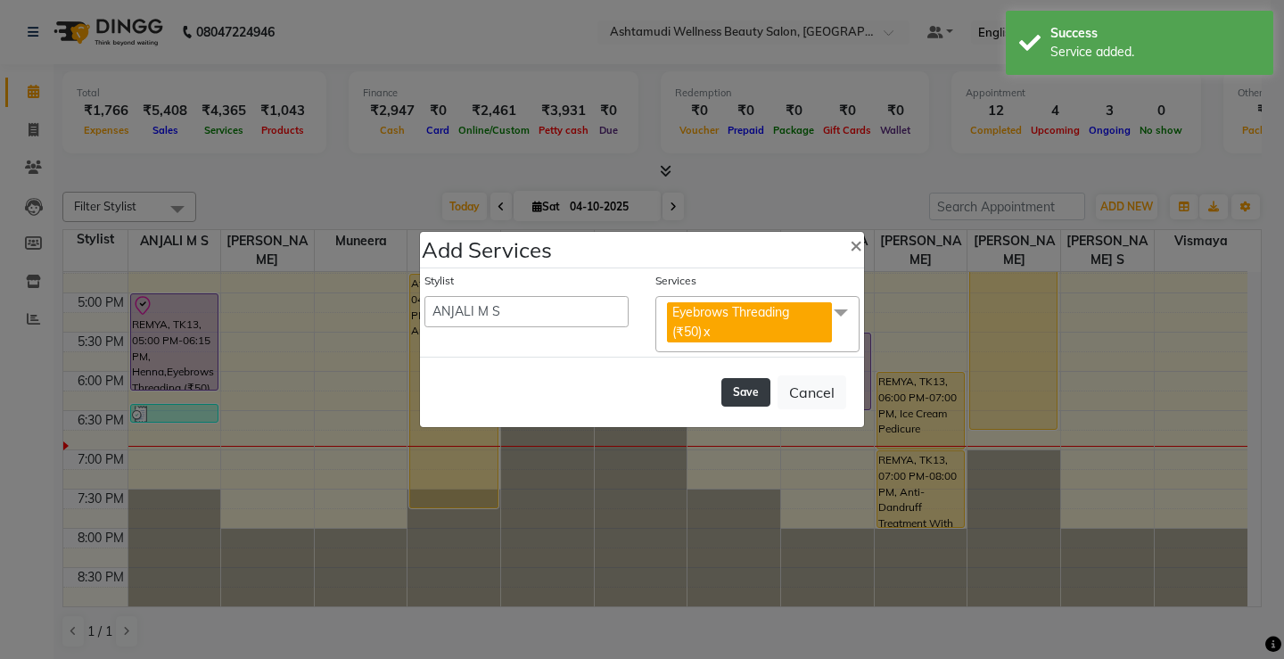
click at [750, 397] on button "Save" at bounding box center [745, 392] width 49 height 29
